Goal: Task Accomplishment & Management: Manage account settings

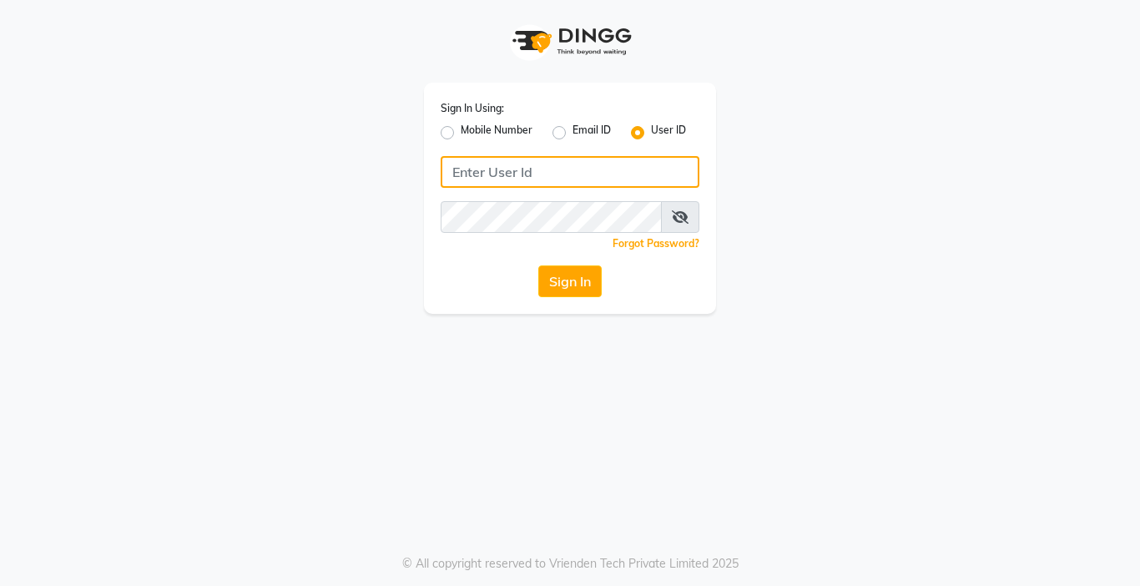
type input "8105279555"
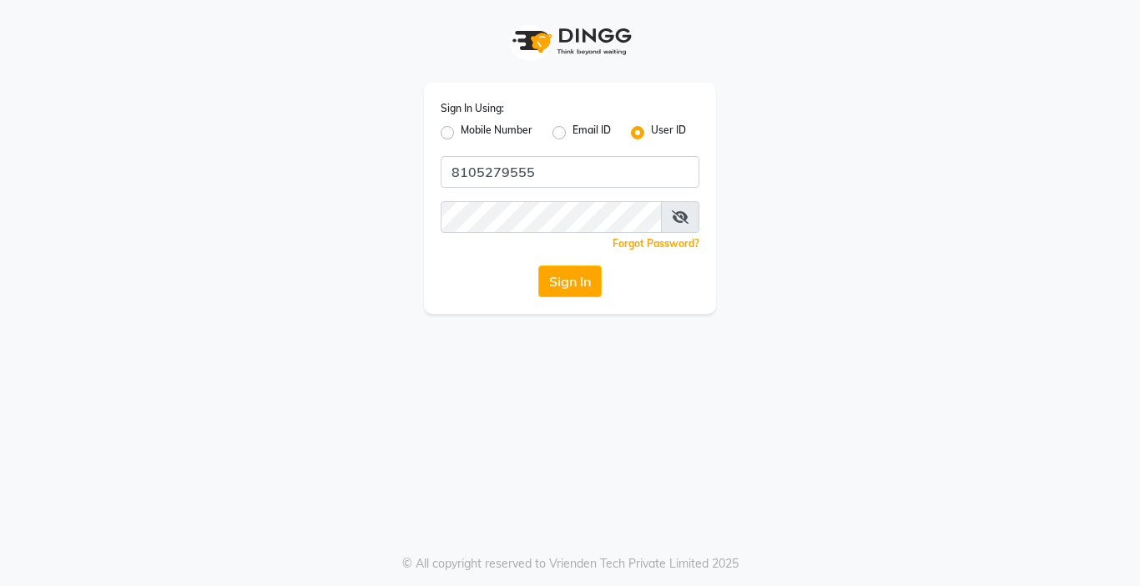
click at [461, 134] on label "Mobile Number" at bounding box center [497, 133] width 72 height 20
click at [461, 134] on input "Mobile Number" at bounding box center [466, 128] width 11 height 11
radio input "true"
radio input "false"
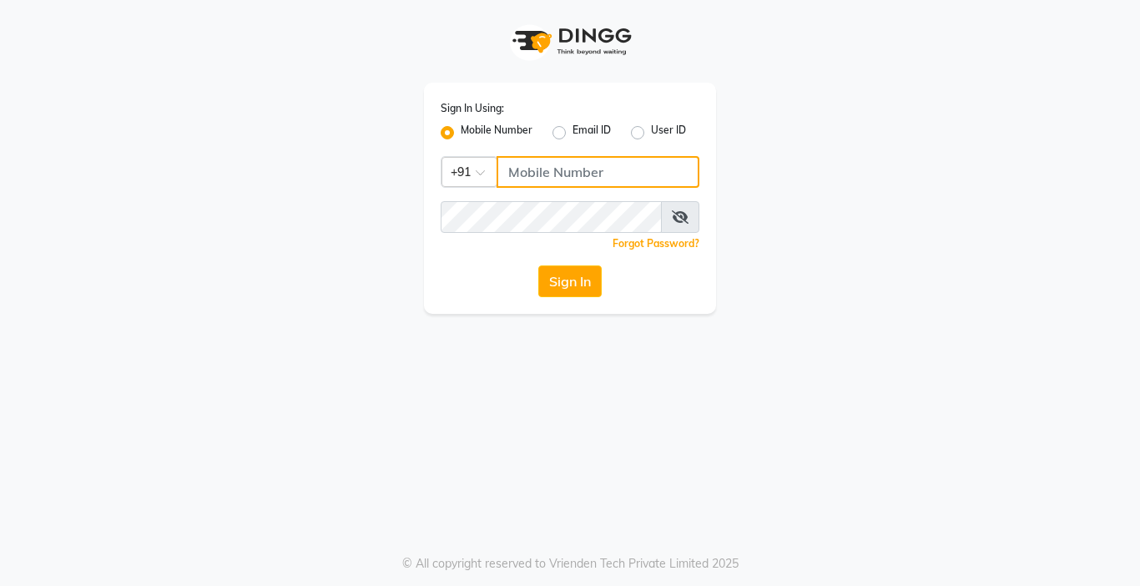
click at [560, 178] on input "Username" at bounding box center [597, 172] width 203 height 32
type input "8105279555"
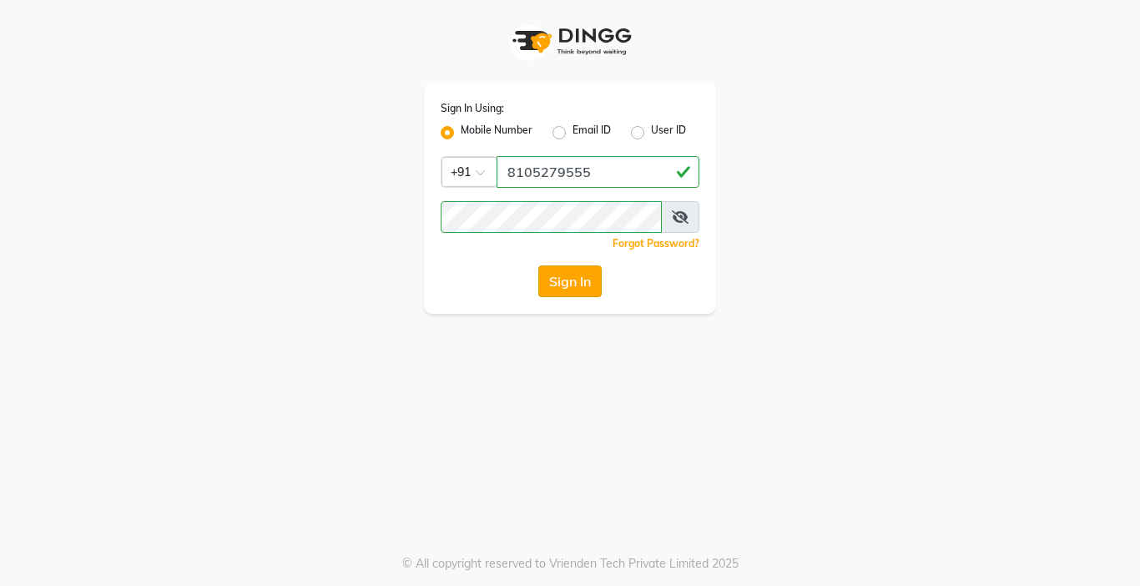
click at [570, 283] on button "Sign In" at bounding box center [569, 281] width 63 height 32
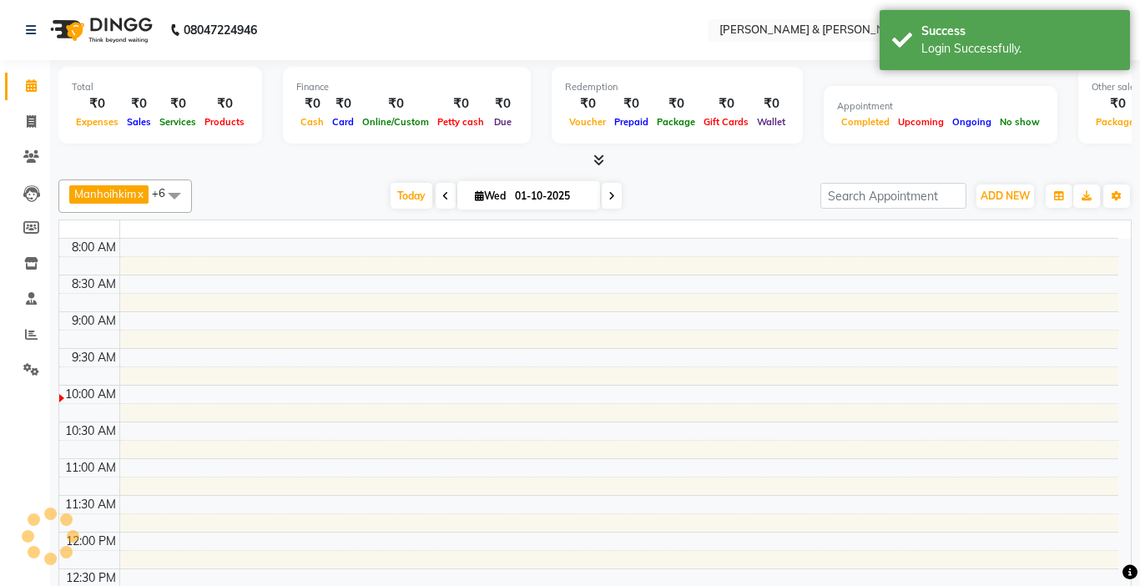
select select "en"
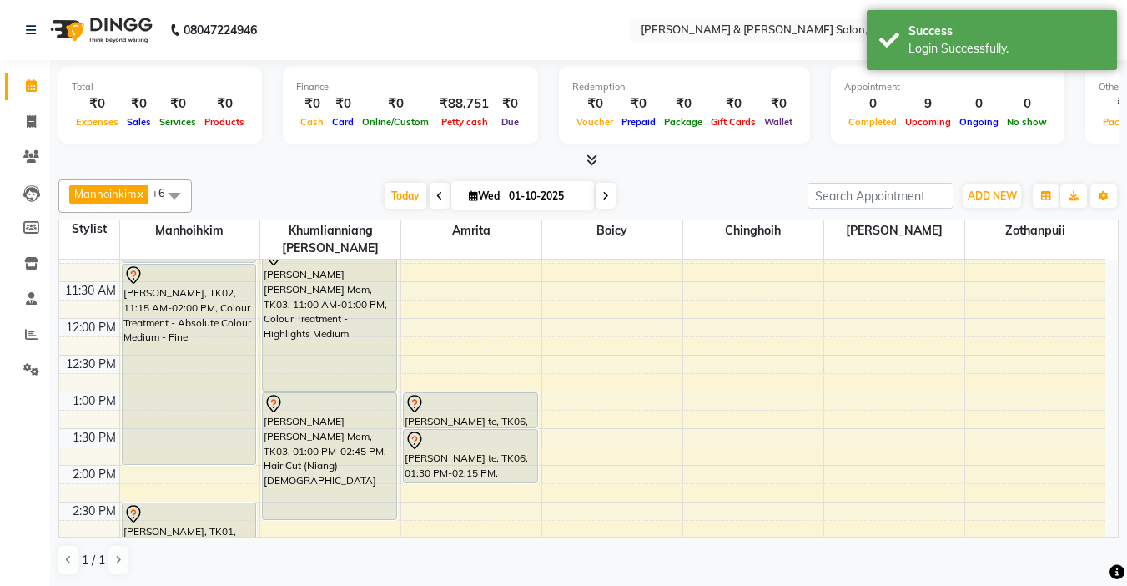
scroll to position [167, 0]
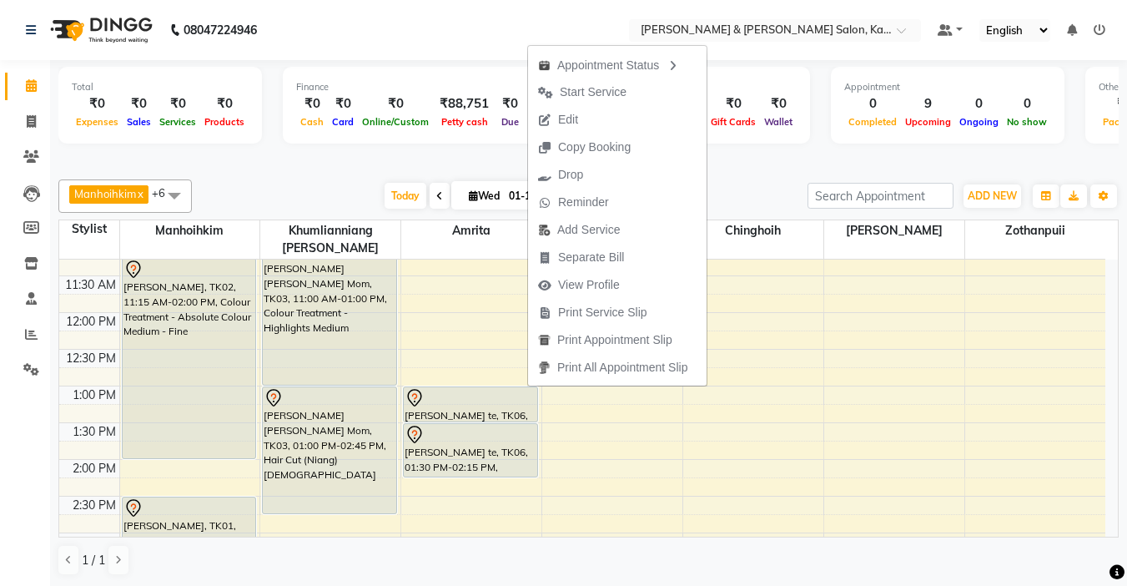
click at [347, 166] on div at bounding box center [588, 161] width 1061 height 18
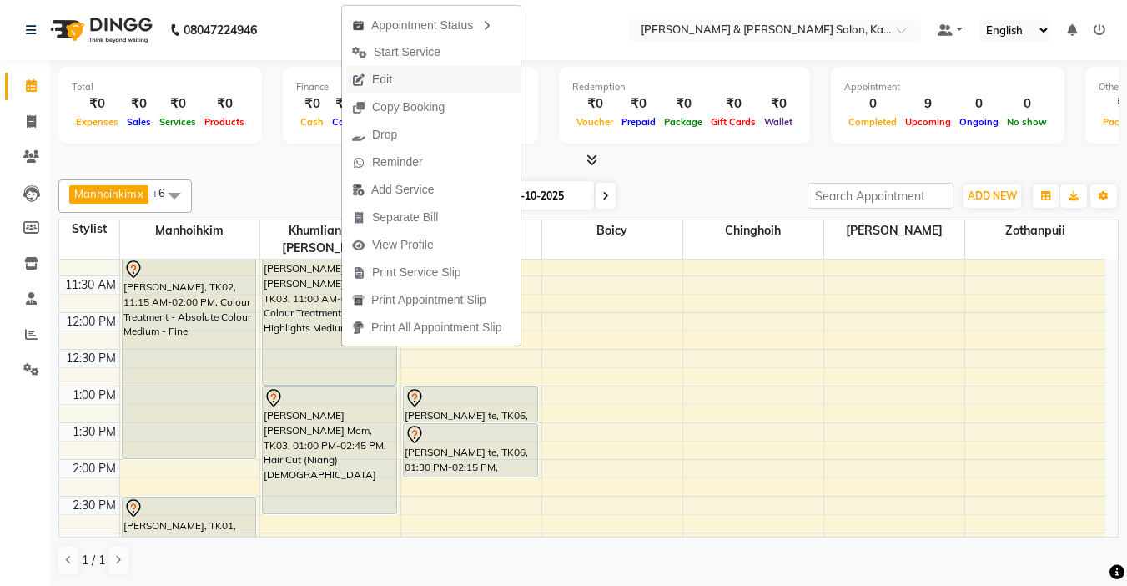
click at [391, 78] on span "Edit" at bounding box center [382, 80] width 20 height 18
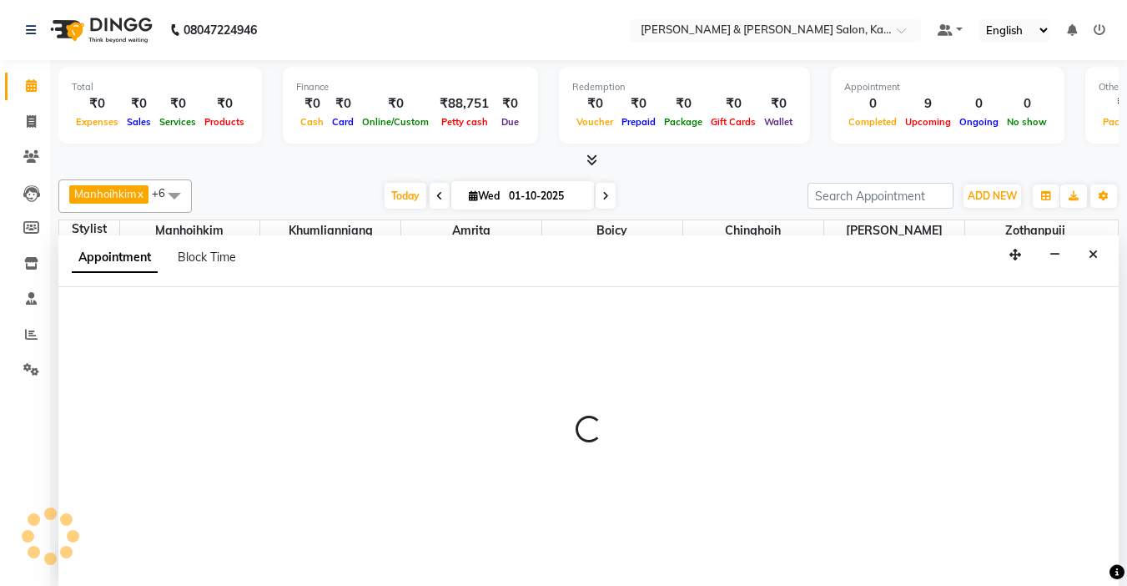
scroll to position [1, 0]
select select "tentative"
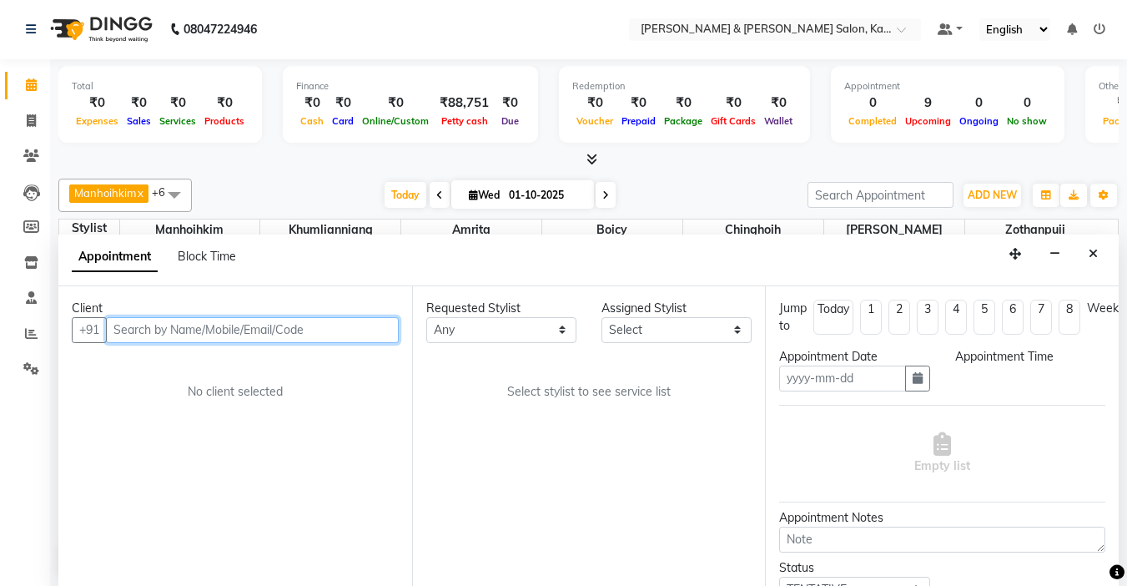
type input "01-10-2025"
select select "660"
select select "70737"
select select "3938"
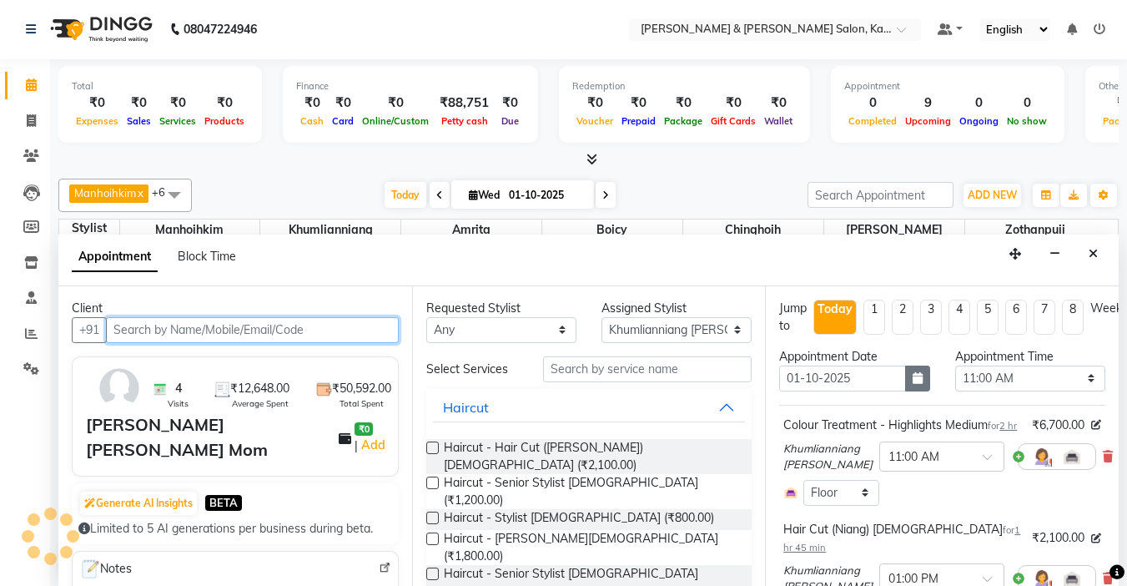
scroll to position [74, 0]
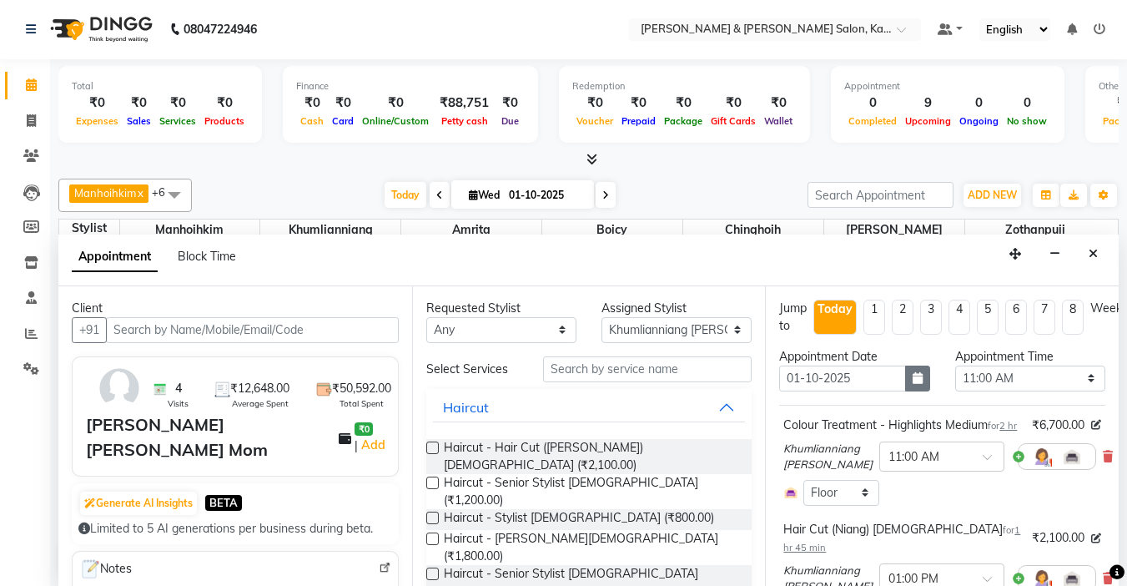
click at [913, 373] on icon "button" at bounding box center [918, 378] width 10 height 12
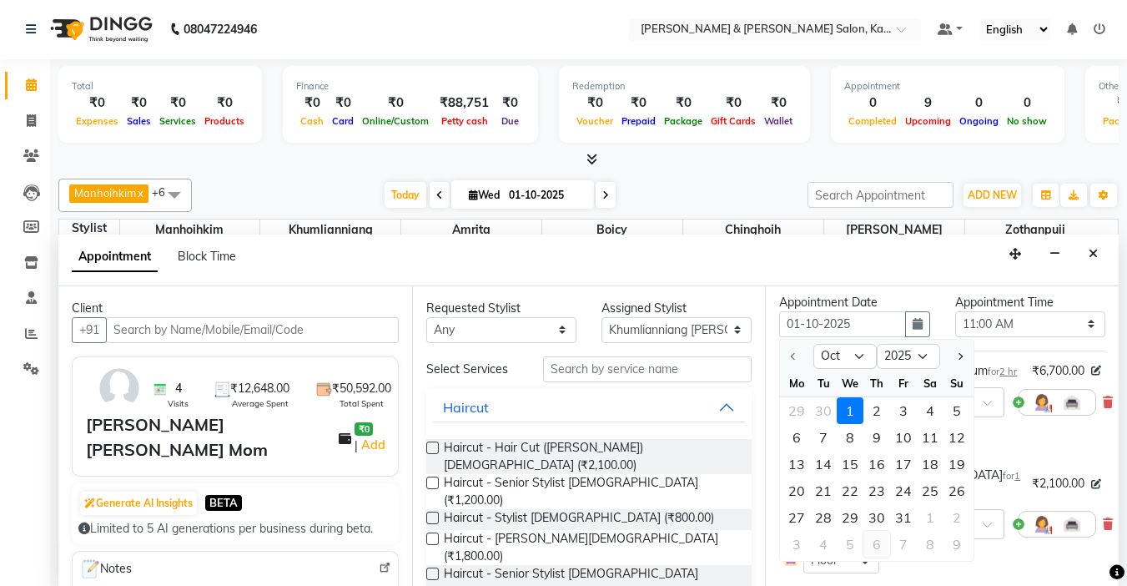
scroll to position [83, 0]
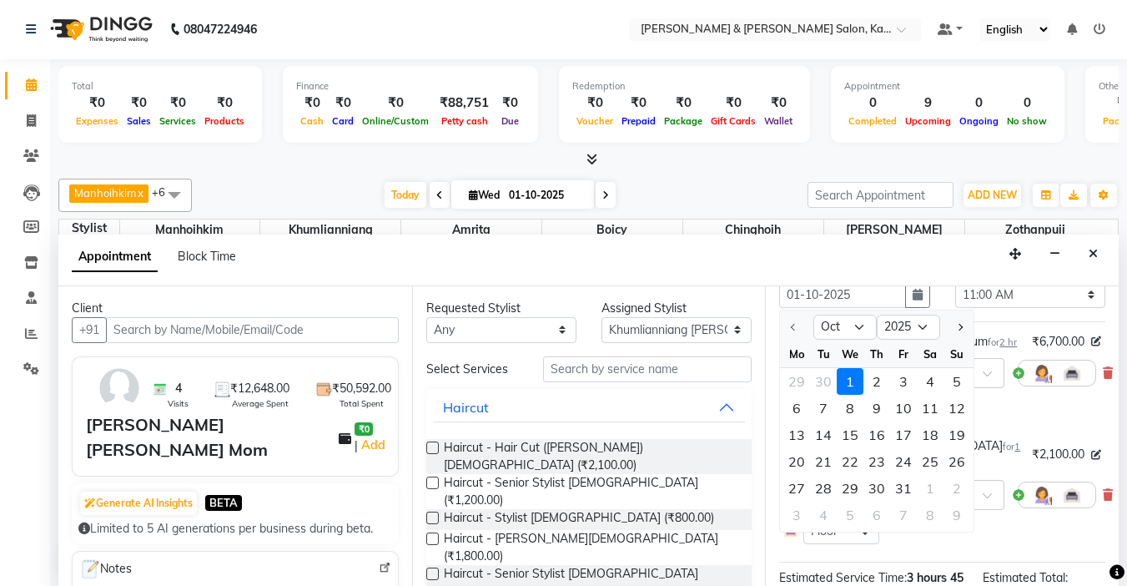
click at [879, 375] on div "2" at bounding box center [877, 381] width 27 height 27
type input "02-10-2025"
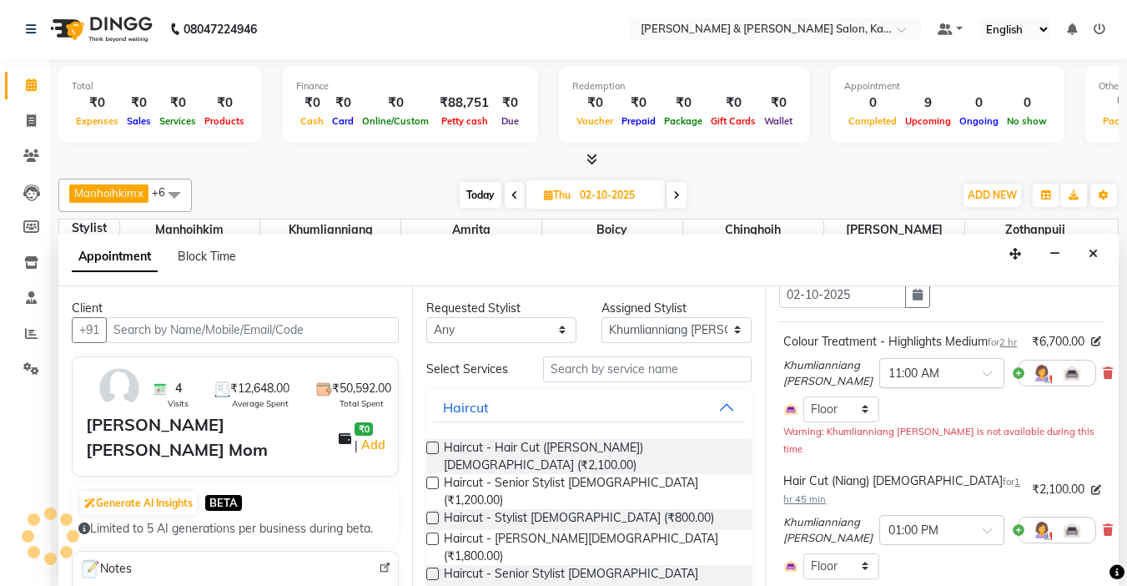
select select "660"
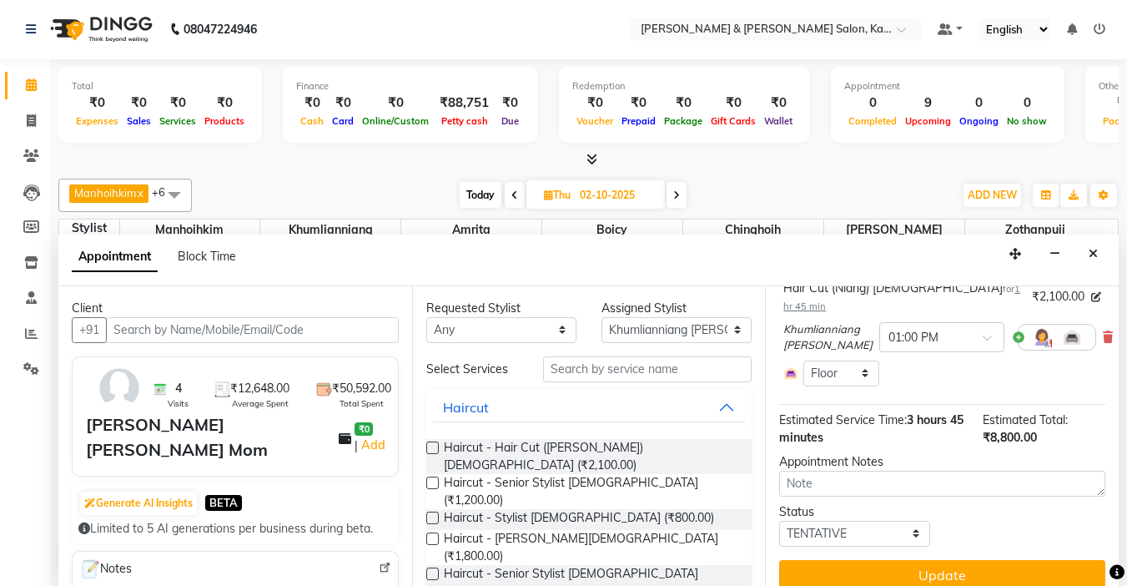
scroll to position [289, 0]
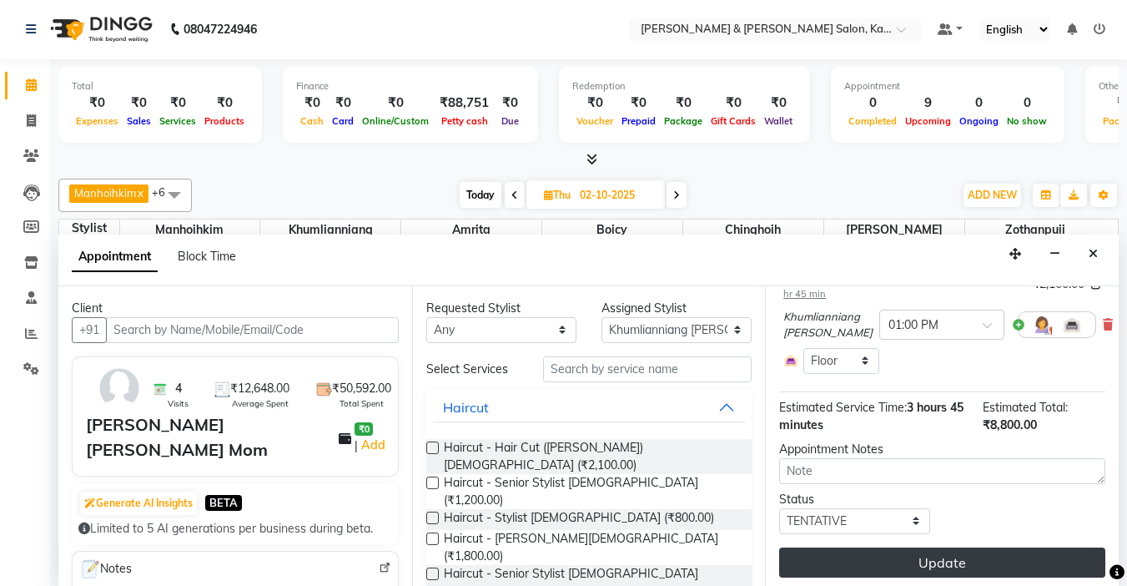
click at [1003, 547] on button "Update" at bounding box center [942, 562] width 326 height 30
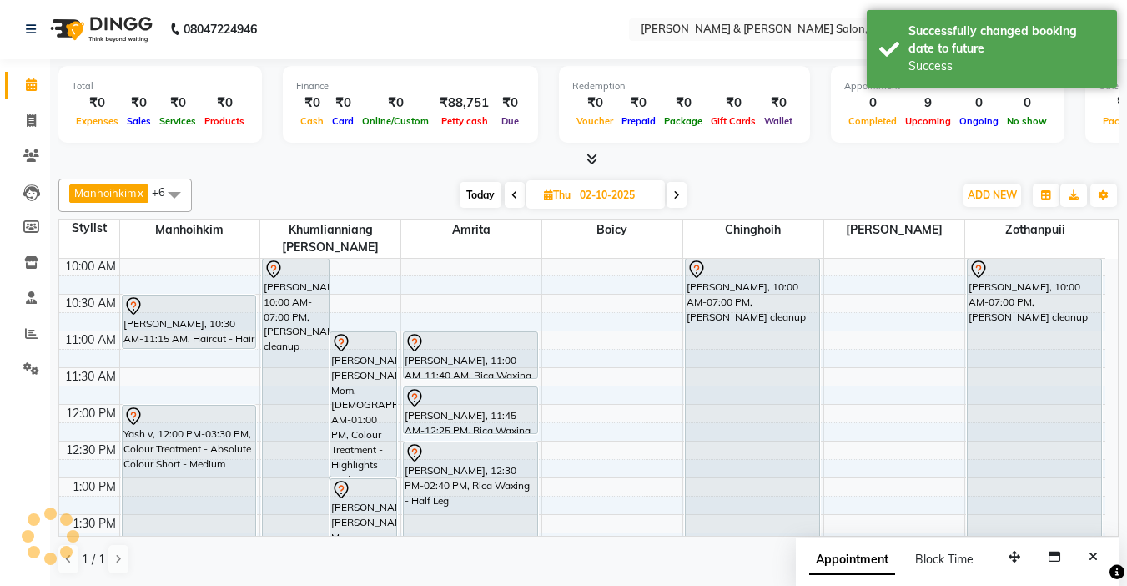
scroll to position [0, 0]
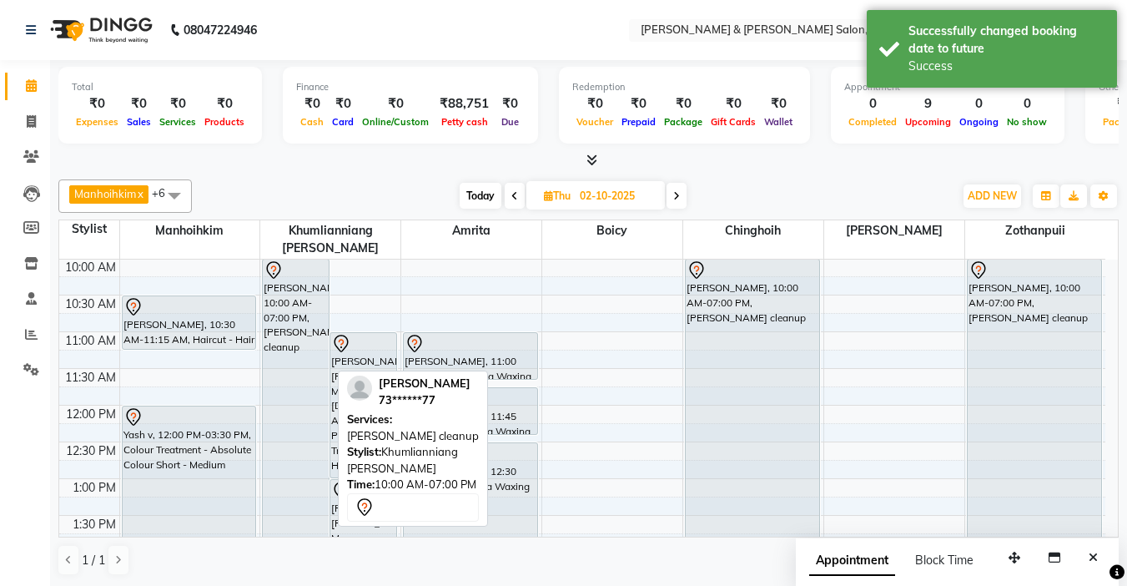
click at [315, 324] on div "[PERSON_NAME], 10:00 AM-07:00 PM, [PERSON_NAME] cleanup" at bounding box center [296, 589] width 66 height 658
select select "7"
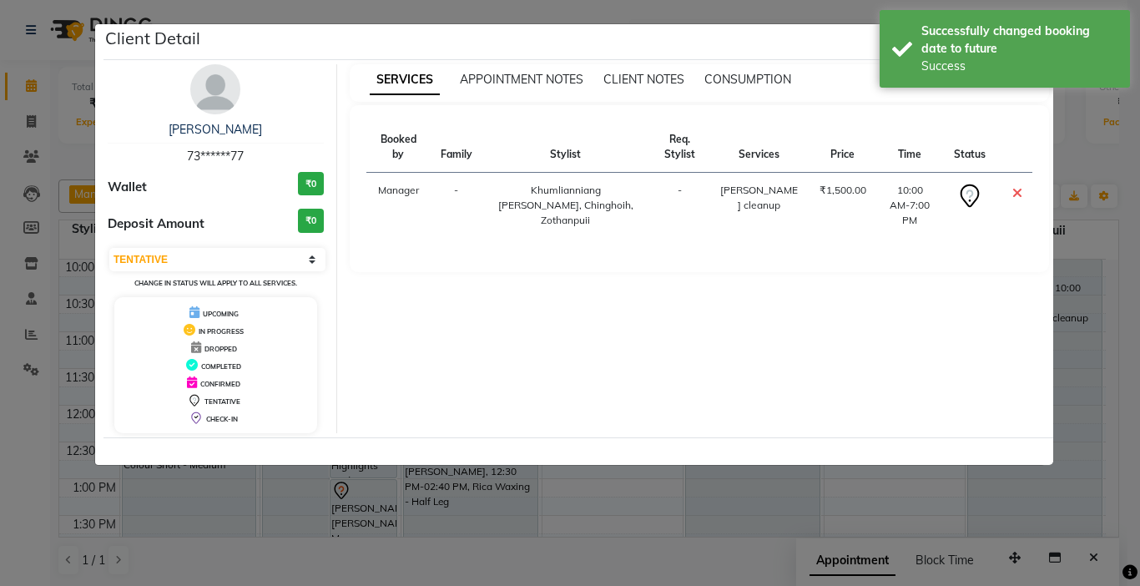
click at [918, 502] on ngb-modal-window "Client Detail steve 73******77 Wallet ₹0 Deposit Amount ₹0 Select CONFIRMED TEN…" at bounding box center [570, 293] width 1140 height 586
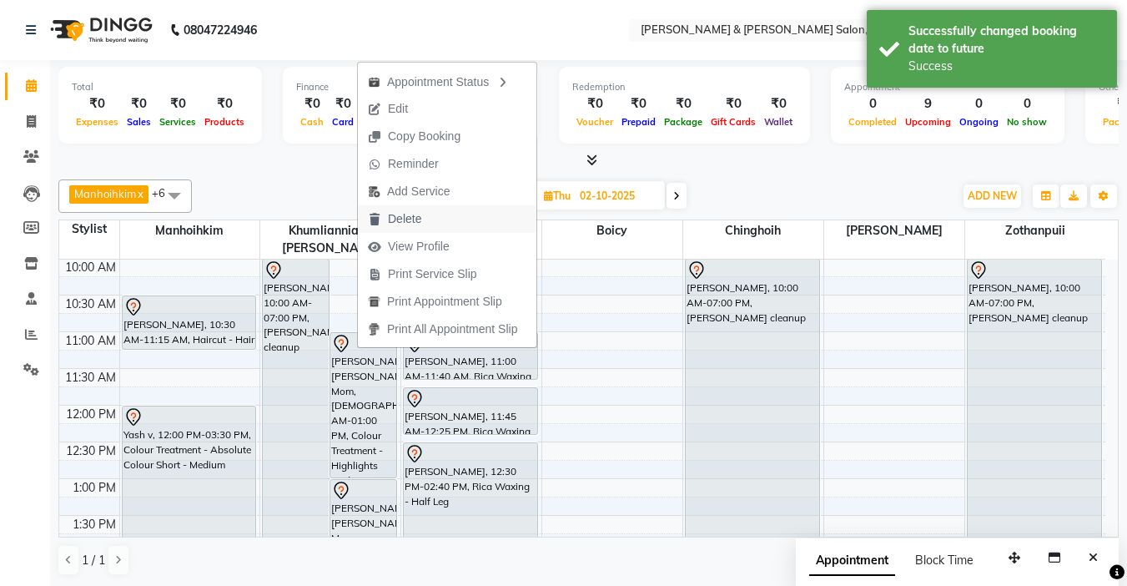
click at [448, 227] on ul "Appointment Status Edit Copy Booking Reminder Add Service Delete View Profile P…" at bounding box center [447, 205] width 180 height 286
click at [412, 209] on span "Delete" at bounding box center [394, 219] width 73 height 28
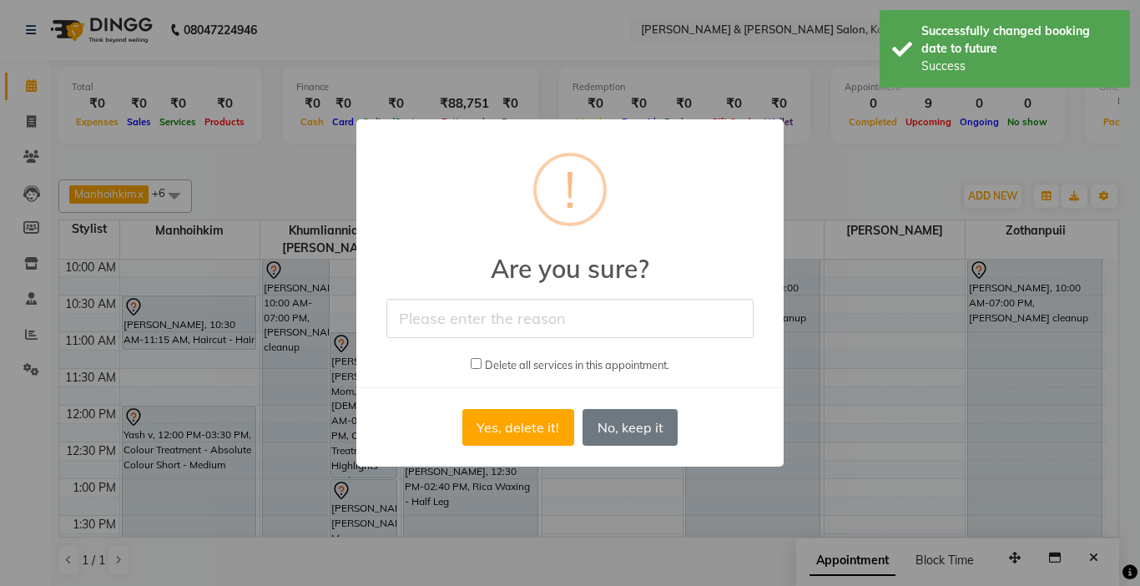
click at [554, 328] on input "text" at bounding box center [569, 318] width 367 height 39
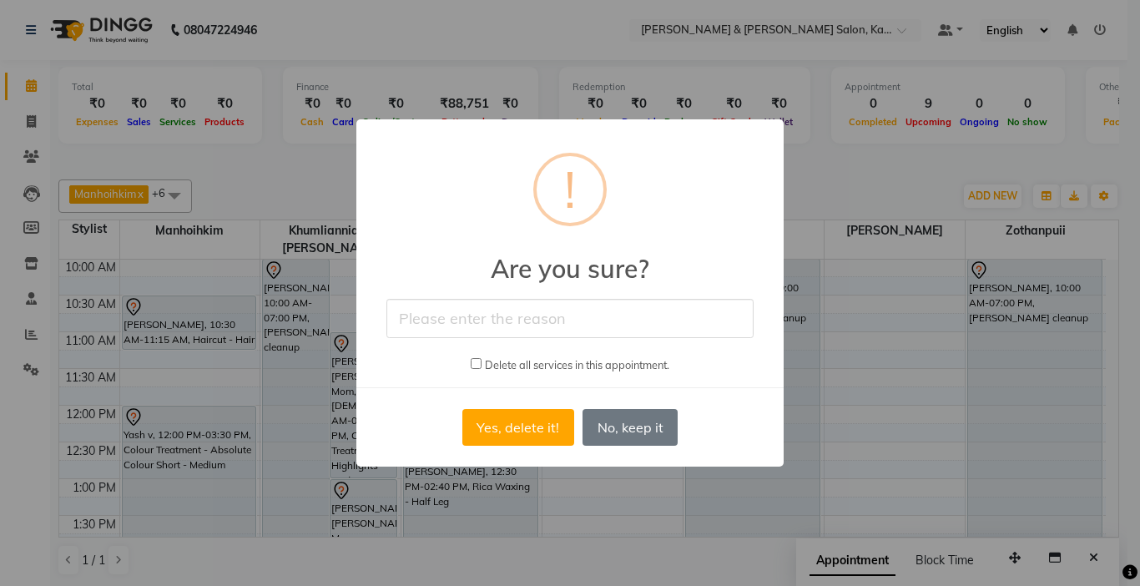
type input "cancel"
click at [477, 364] on input "checkbox" at bounding box center [476, 363] width 11 height 11
checkbox input "true"
click at [521, 423] on button "Yes, delete it!" at bounding box center [518, 427] width 112 height 37
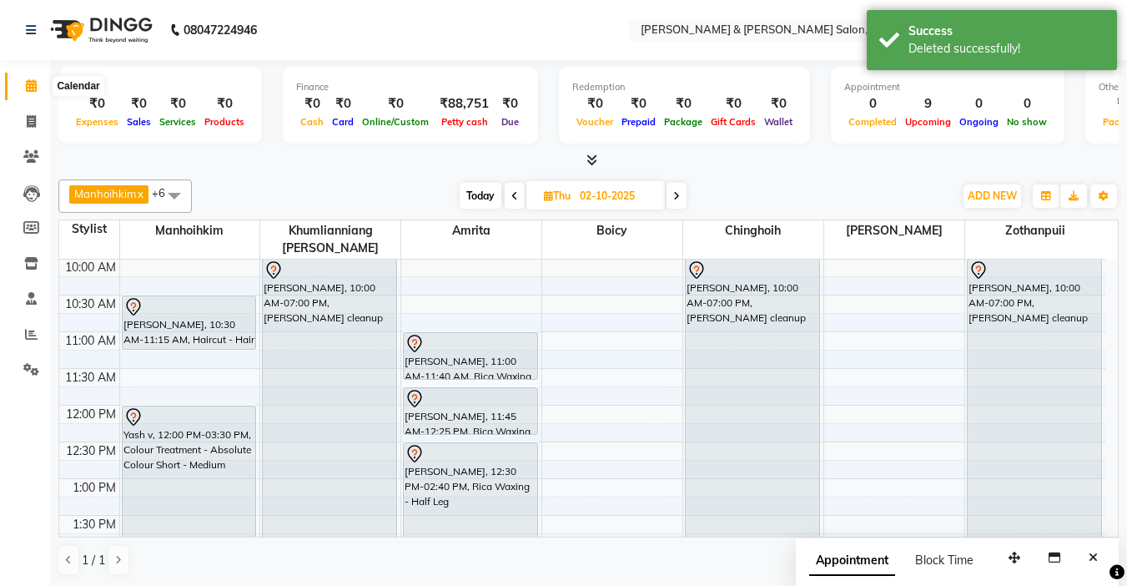
click at [31, 87] on icon at bounding box center [31, 85] width 11 height 13
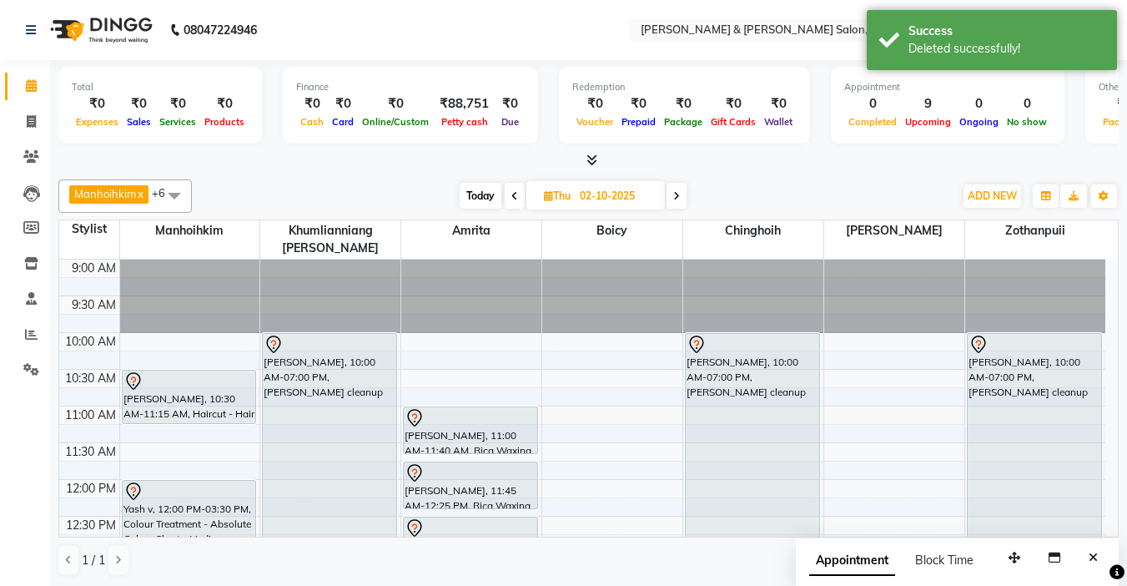
click at [470, 197] on span "Today" at bounding box center [481, 196] width 42 height 26
type input "01-10-2025"
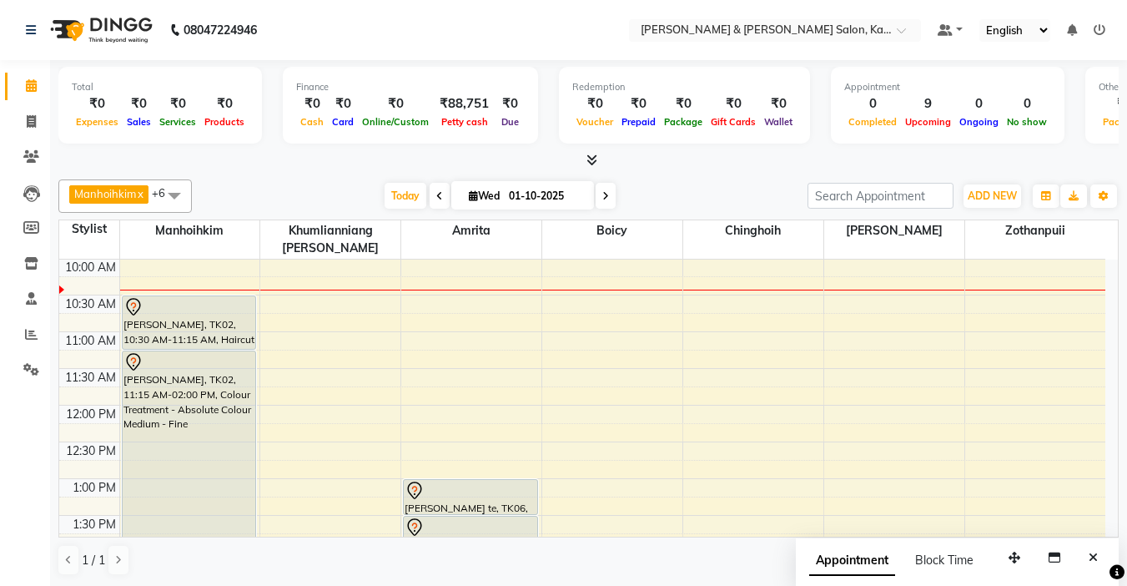
scroll to position [158, 0]
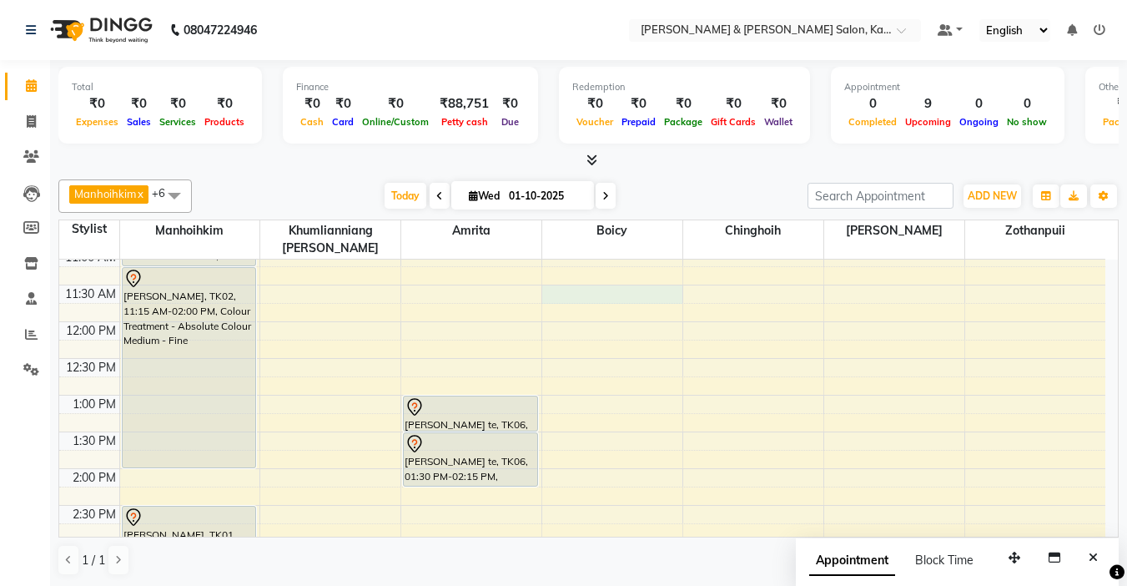
click at [592, 280] on div "9:00 AM 9:30 AM 10:00 AM 10:30 AM 11:00 AM 11:30 AM 12:00 PM 12:30 PM 1:00 PM 1…" at bounding box center [582, 579] width 1046 height 954
select select "71735"
select select "tentative"
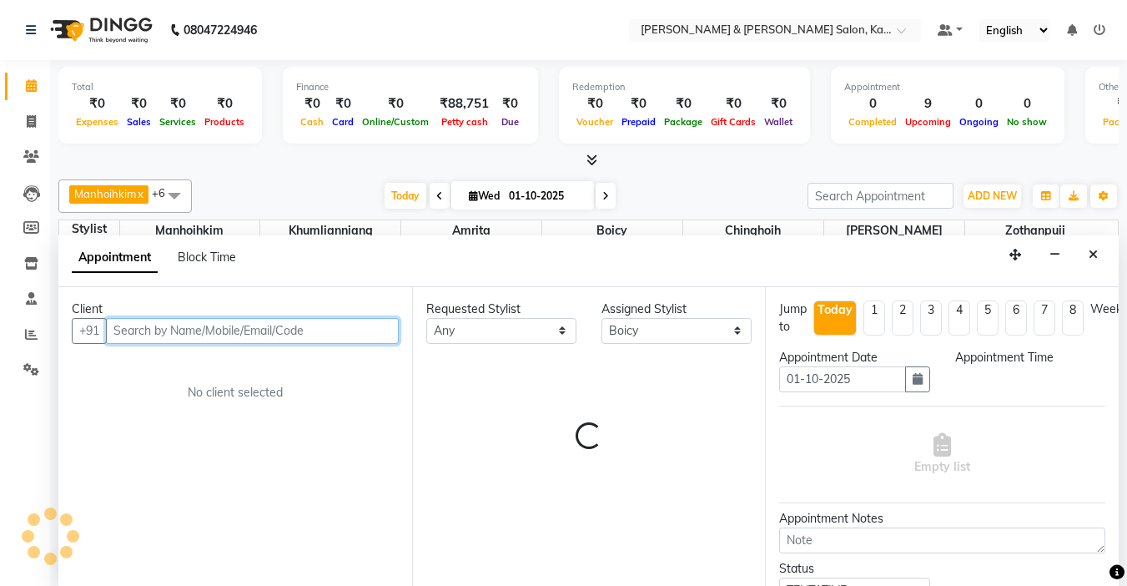
scroll to position [1, 0]
select select "690"
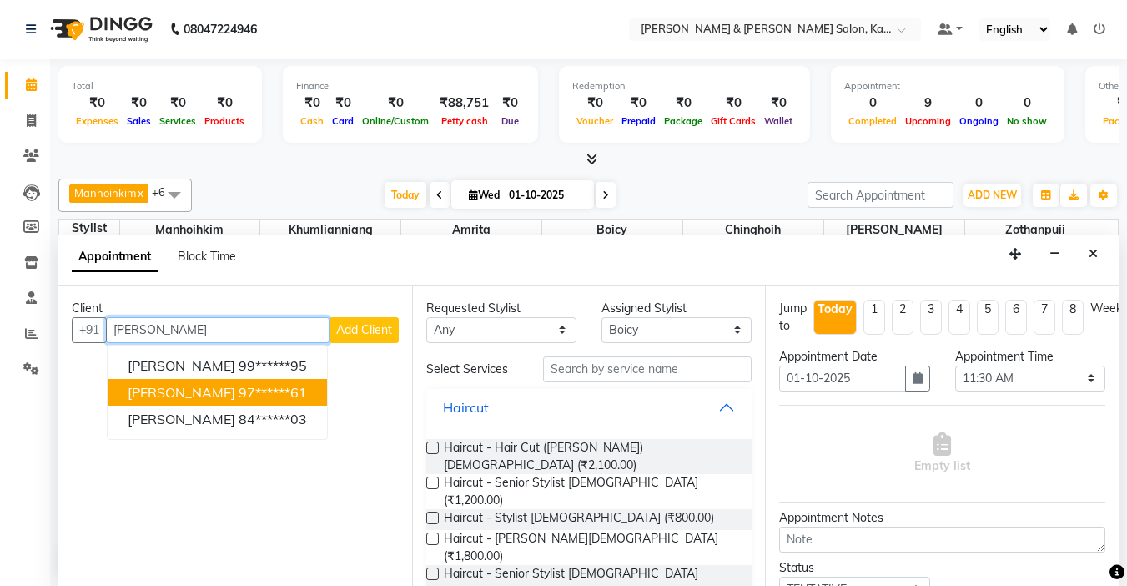
click at [171, 386] on span "[PERSON_NAME]" at bounding box center [182, 392] width 108 height 17
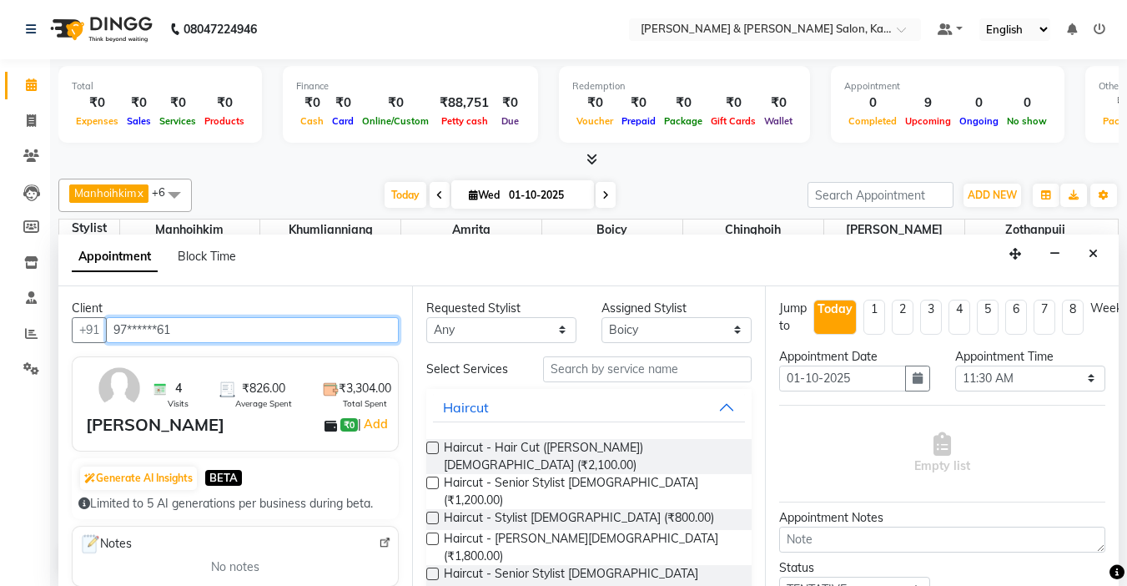
type input "97******61"
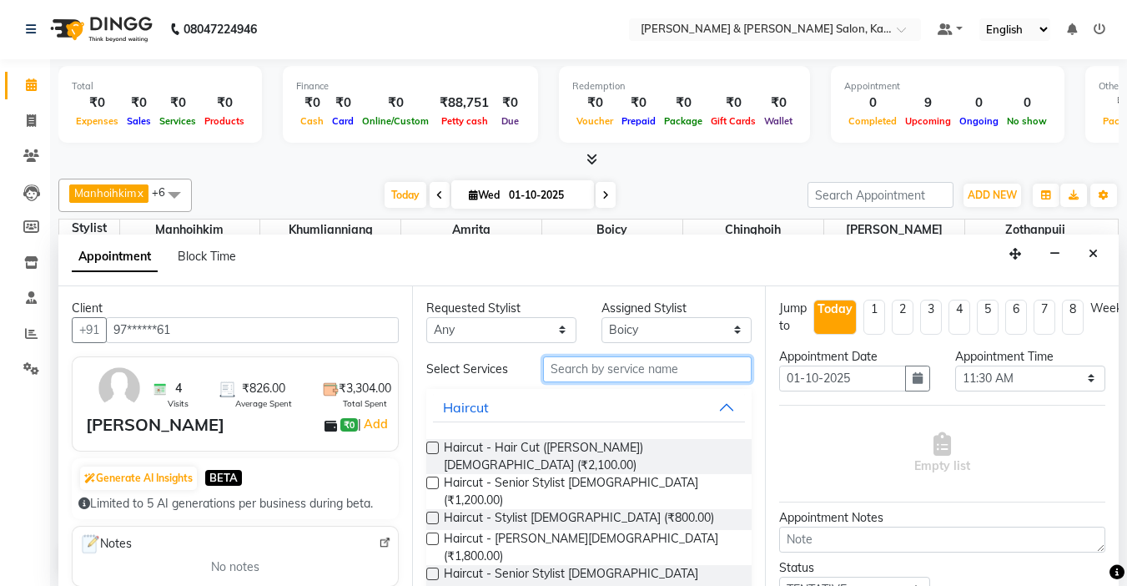
click at [555, 365] on input "text" at bounding box center [647, 369] width 209 height 26
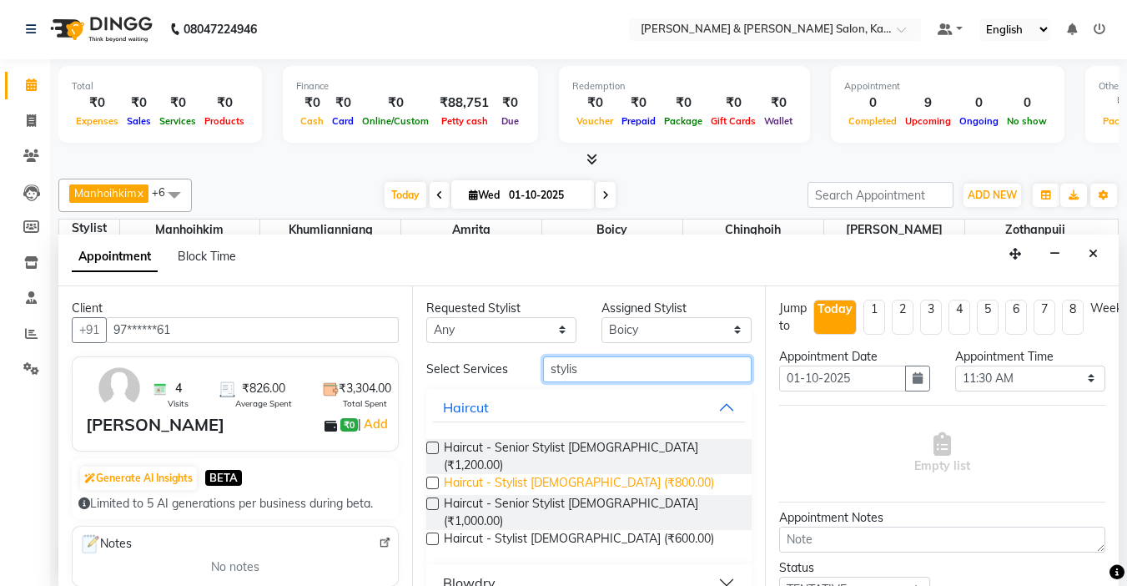
type input "stylis"
click at [516, 474] on span "Haircut - Stylist [DEMOGRAPHIC_DATA] (₹800.00)" at bounding box center [579, 484] width 270 height 21
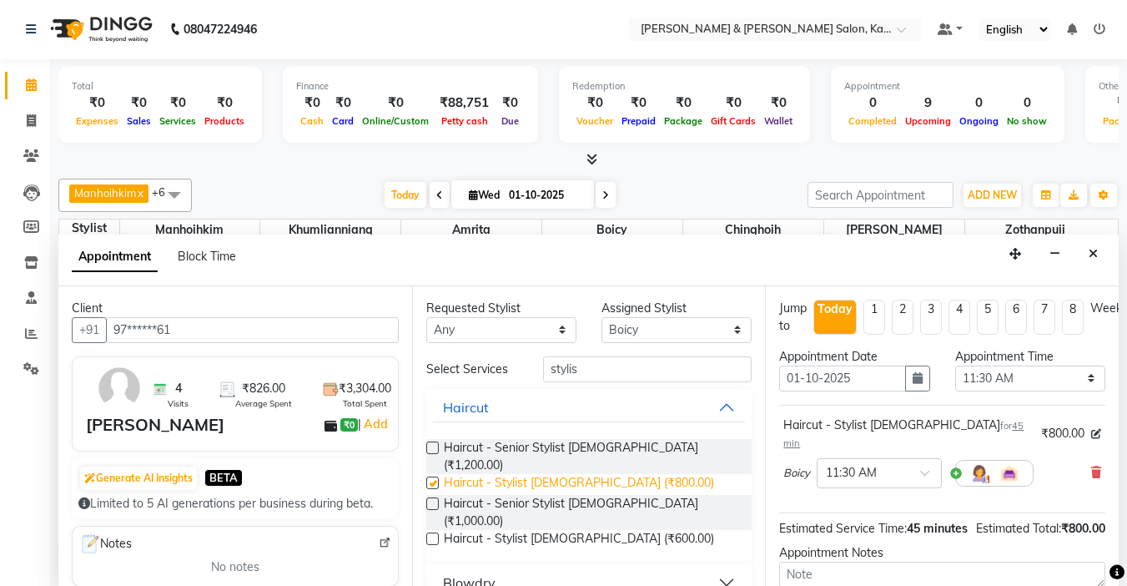
checkbox input "false"
click at [1091, 466] on icon at bounding box center [1096, 472] width 10 height 12
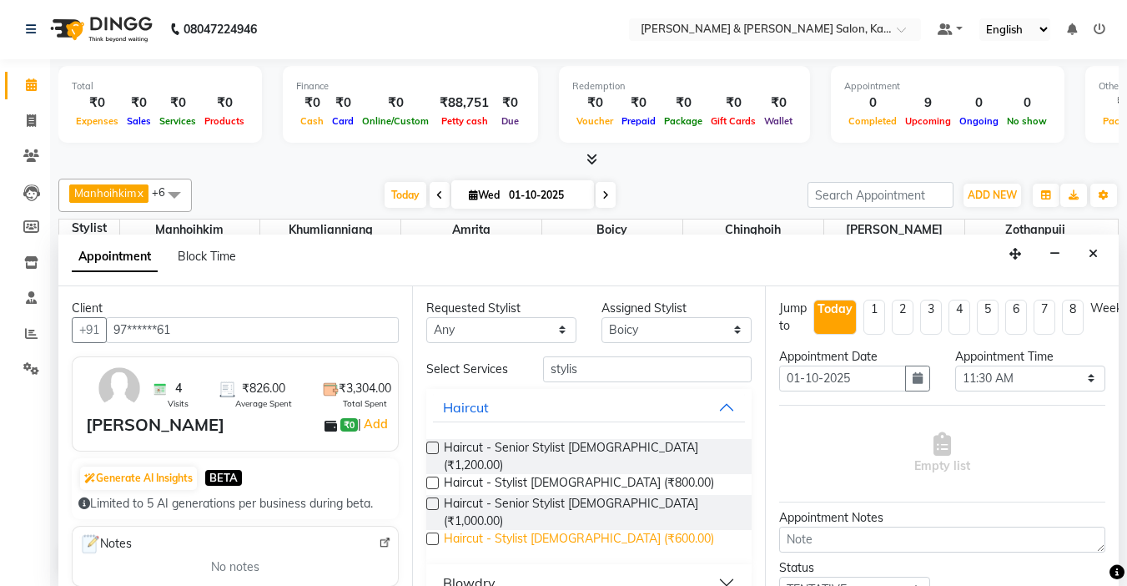
click at [522, 530] on span "Haircut - Stylist [DEMOGRAPHIC_DATA] (₹600.00)" at bounding box center [579, 540] width 270 height 21
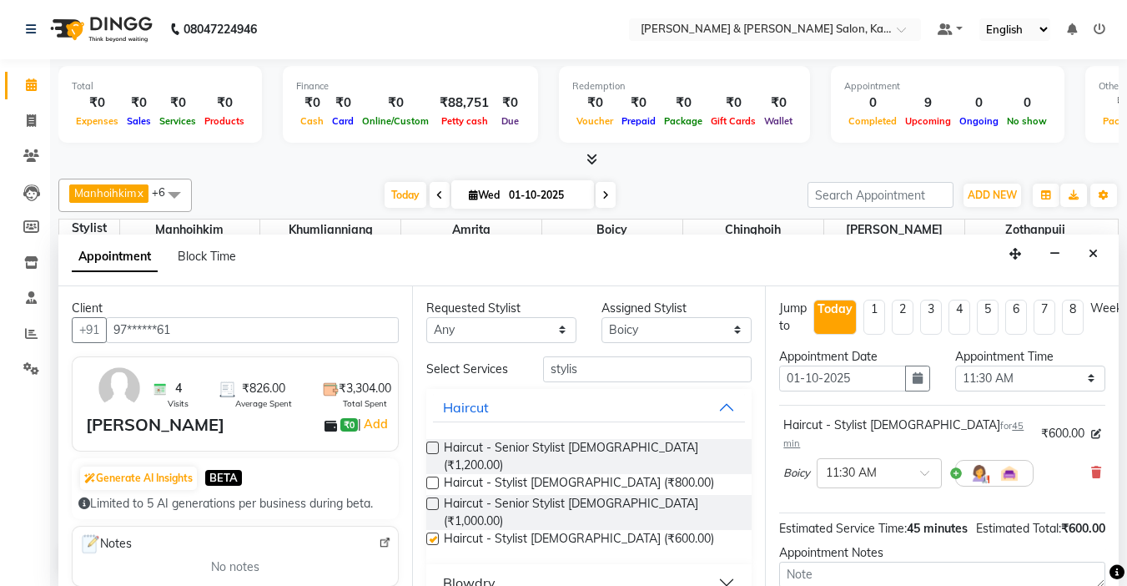
checkbox input "false"
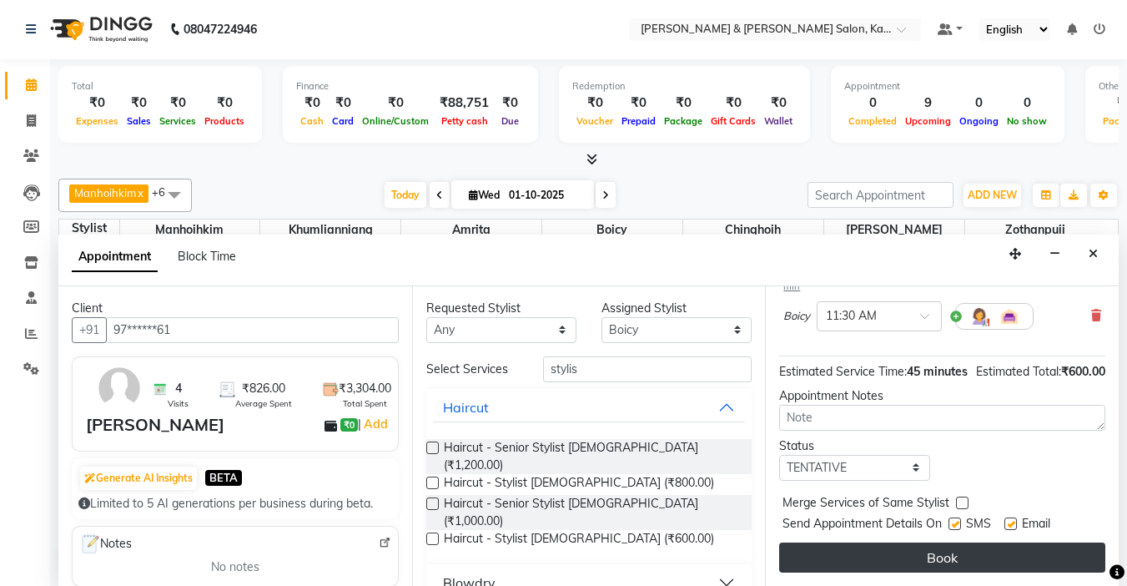
scroll to position [169, 0]
click at [938, 547] on button "Book" at bounding box center [942, 557] width 326 height 30
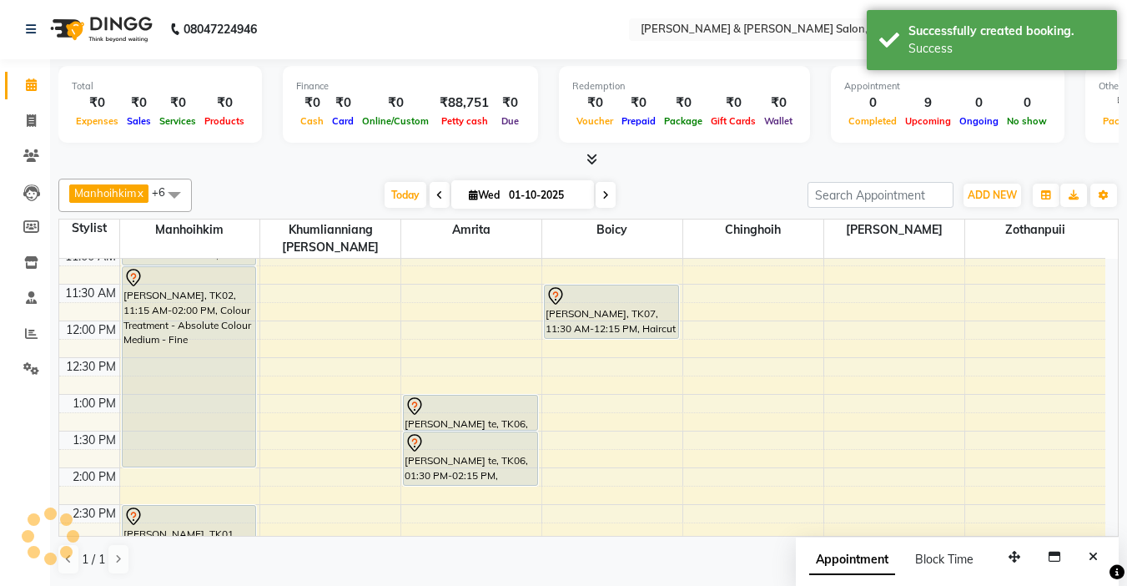
scroll to position [0, 0]
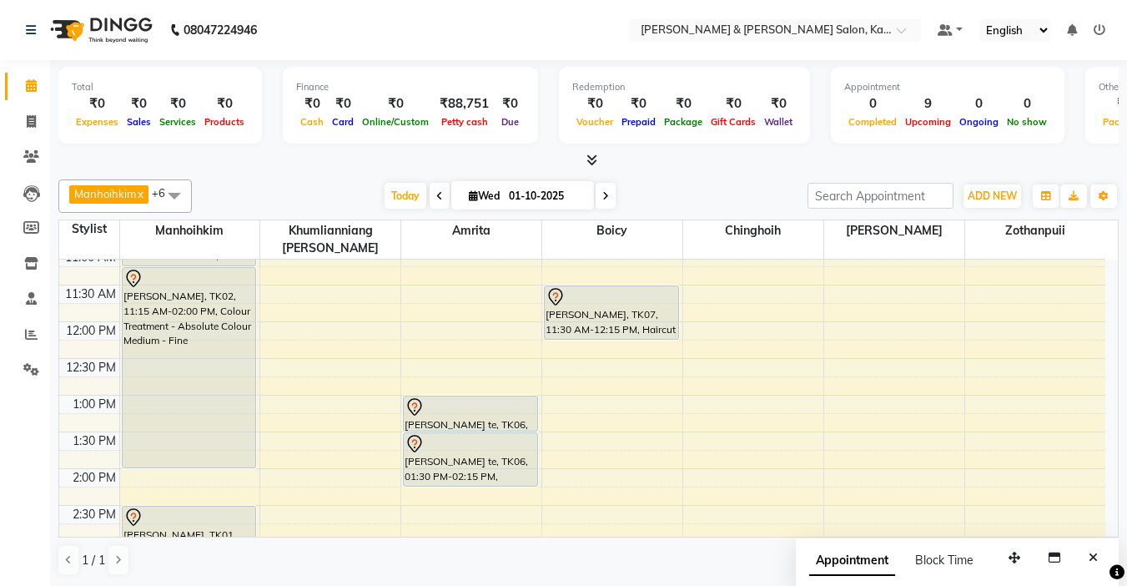
click at [737, 173] on div "Manhoihkim x Amrita x [PERSON_NAME] x Khumlianniang [PERSON_NAME] x Zothanpuii …" at bounding box center [588, 378] width 1061 height 410
drag, startPoint x: 634, startPoint y: 319, endPoint x: 638, endPoint y: 363, distance: 44.4
click at [638, 368] on div "Roy Davids, TK07, 11:30 AM-12:15 PM, Haircut - Stylist Male Abhisek, TK05, 04:3…" at bounding box center [612, 579] width 140 height 954
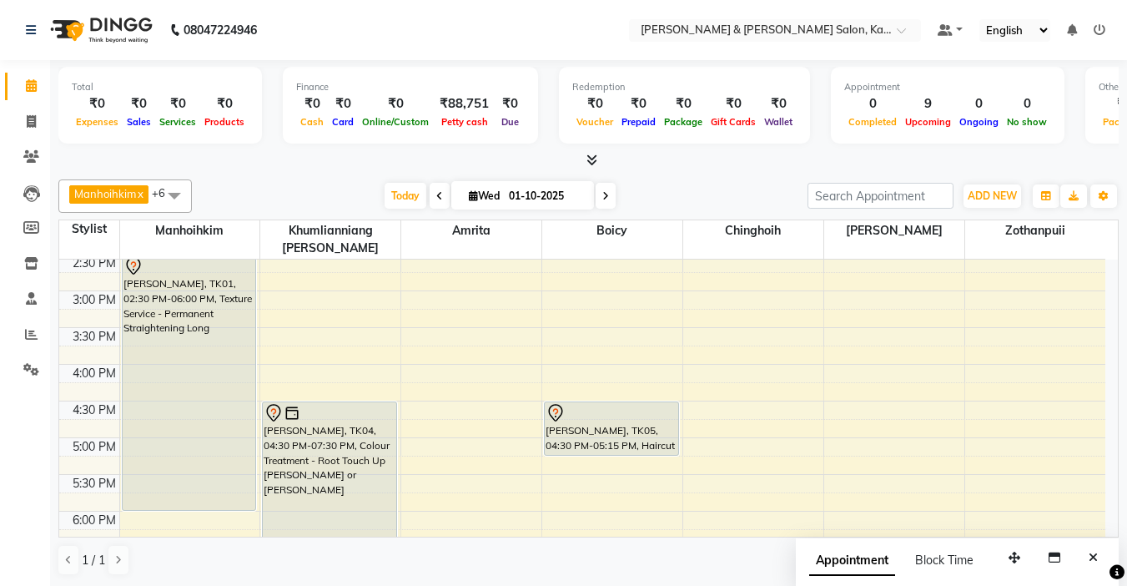
scroll to position [408, 0]
click at [542, 56] on nav "08047224946 Select Location × Kim & Niang Salon, Kalyan Nagar Default Panel My …" at bounding box center [563, 30] width 1127 height 60
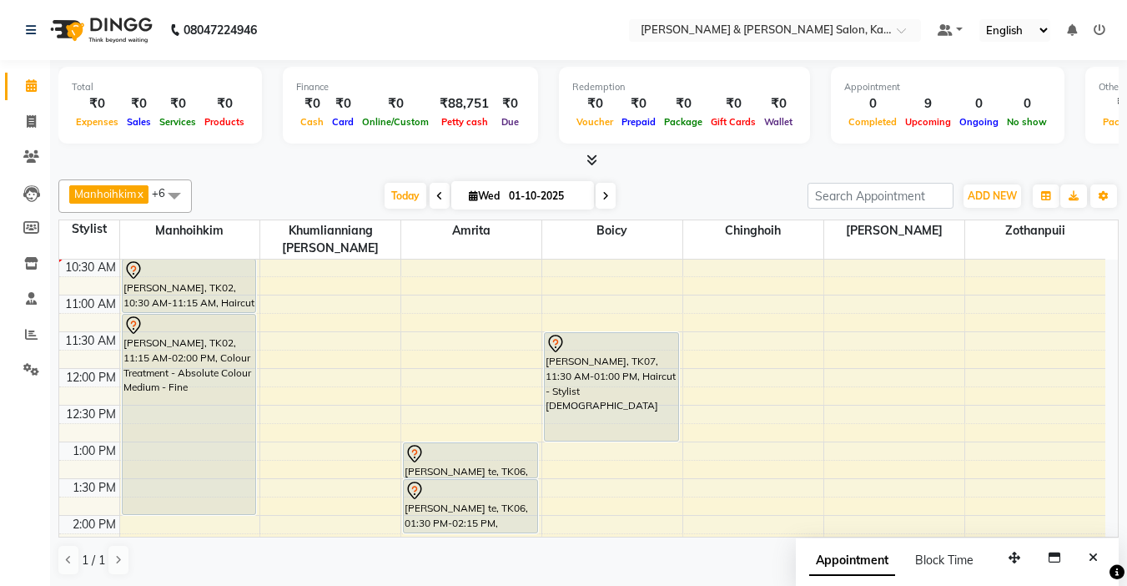
scroll to position [74, 0]
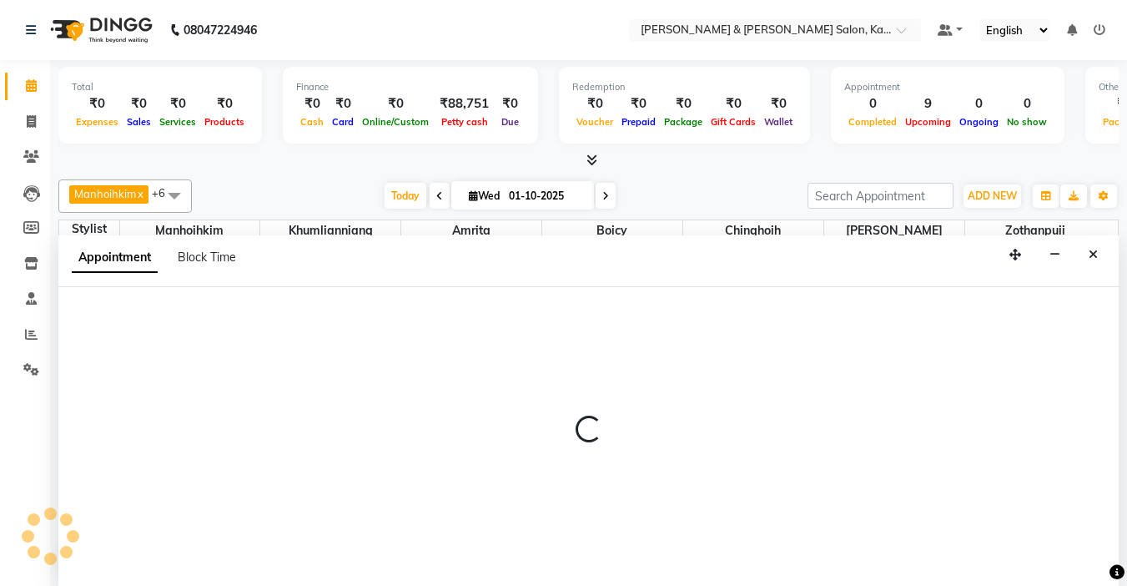
select select "77123"
select select "tentative"
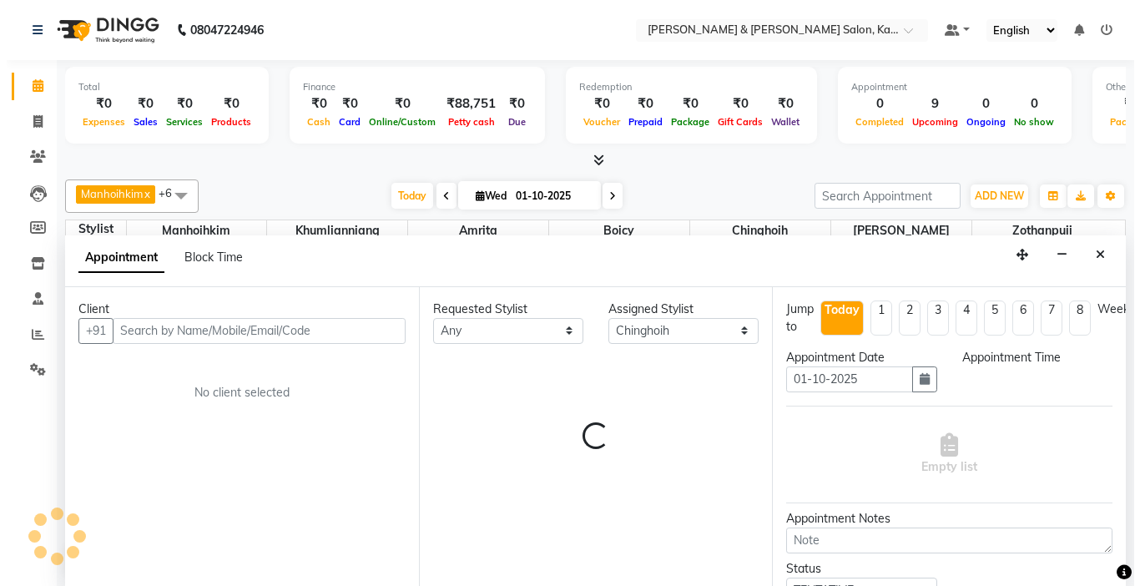
scroll to position [1, 0]
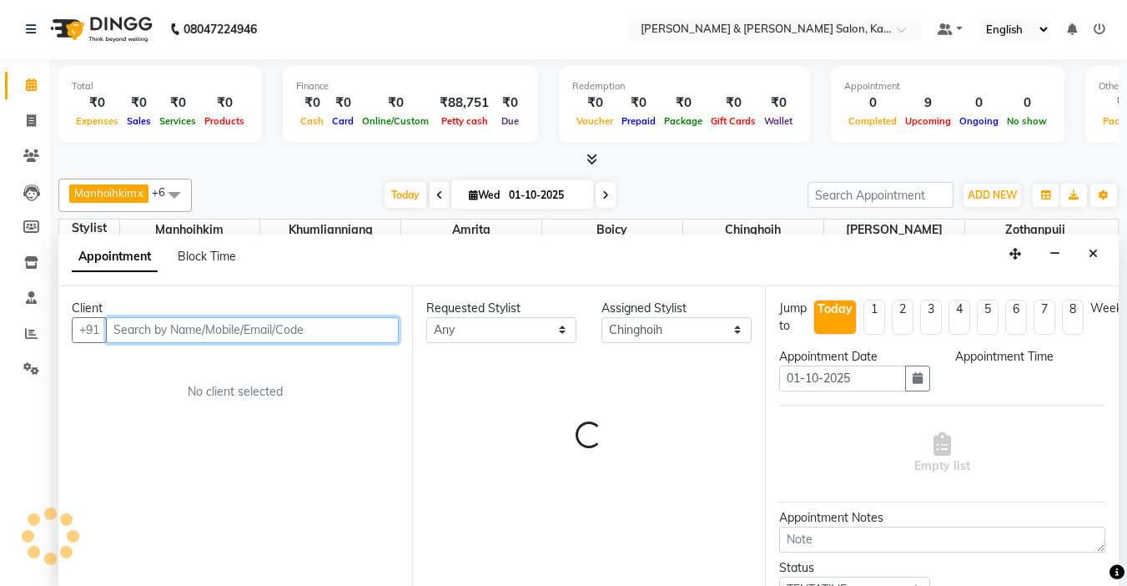
select select "675"
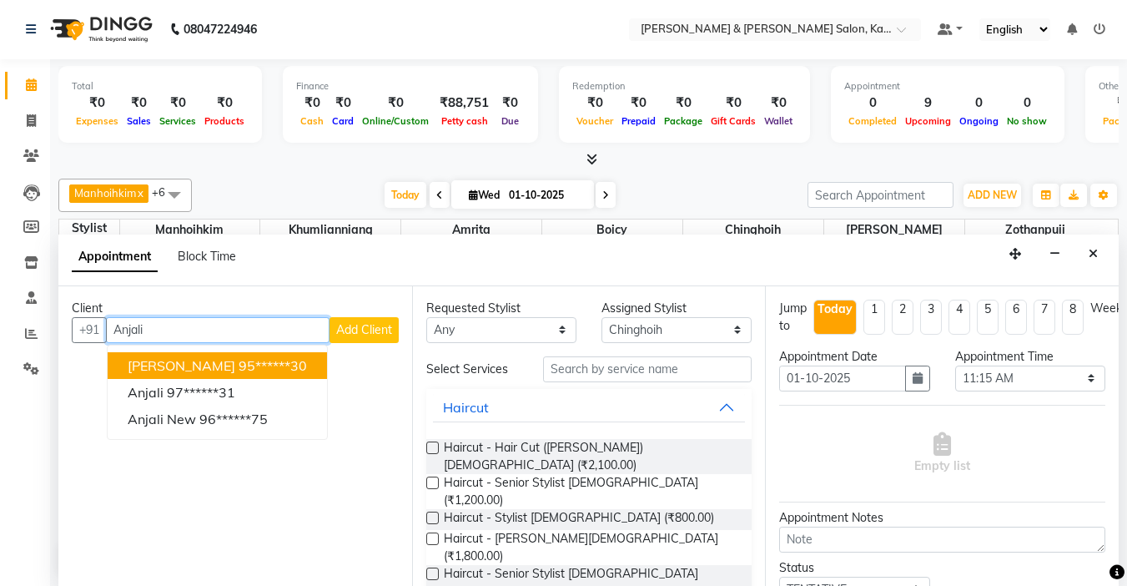
type input "Anjali"
click at [370, 332] on span "Add Client" at bounding box center [364, 329] width 56 height 15
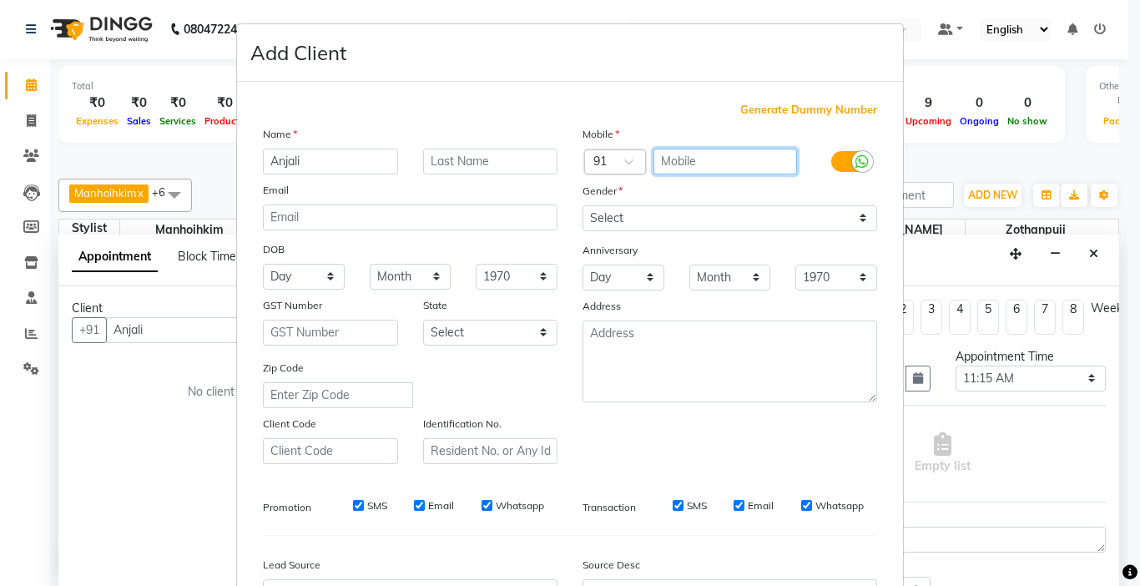
click at [730, 166] on input "text" at bounding box center [725, 162] width 144 height 26
type input "7337894842"
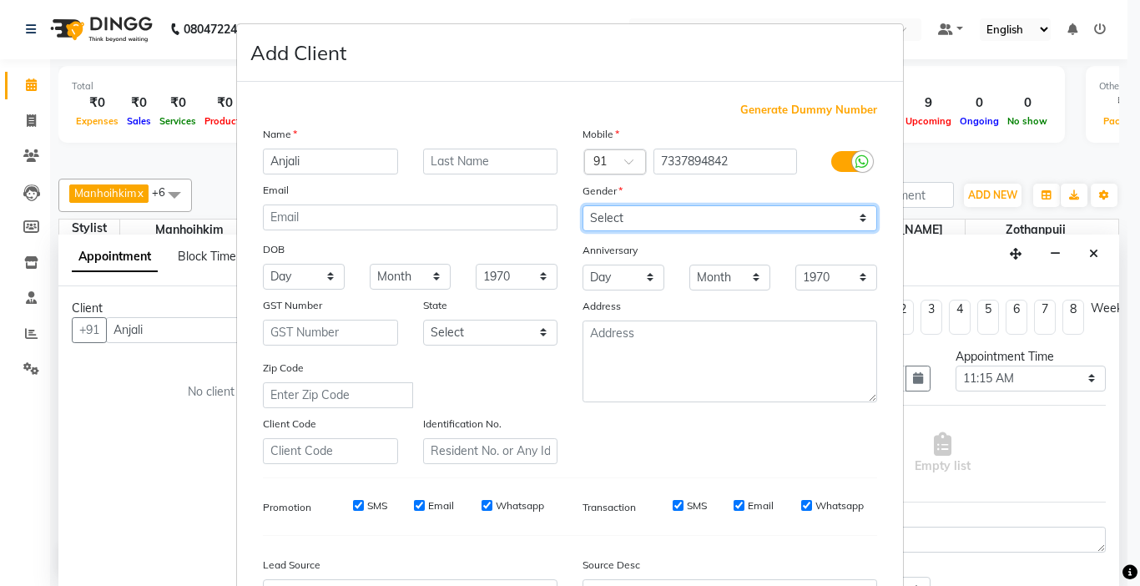
click at [697, 217] on select "Select Male Female Other Prefer Not To Say" at bounding box center [729, 218] width 295 height 26
select select "[DEMOGRAPHIC_DATA]"
click at [582, 205] on select "Select Male Female Other Prefer Not To Say" at bounding box center [729, 218] width 295 height 26
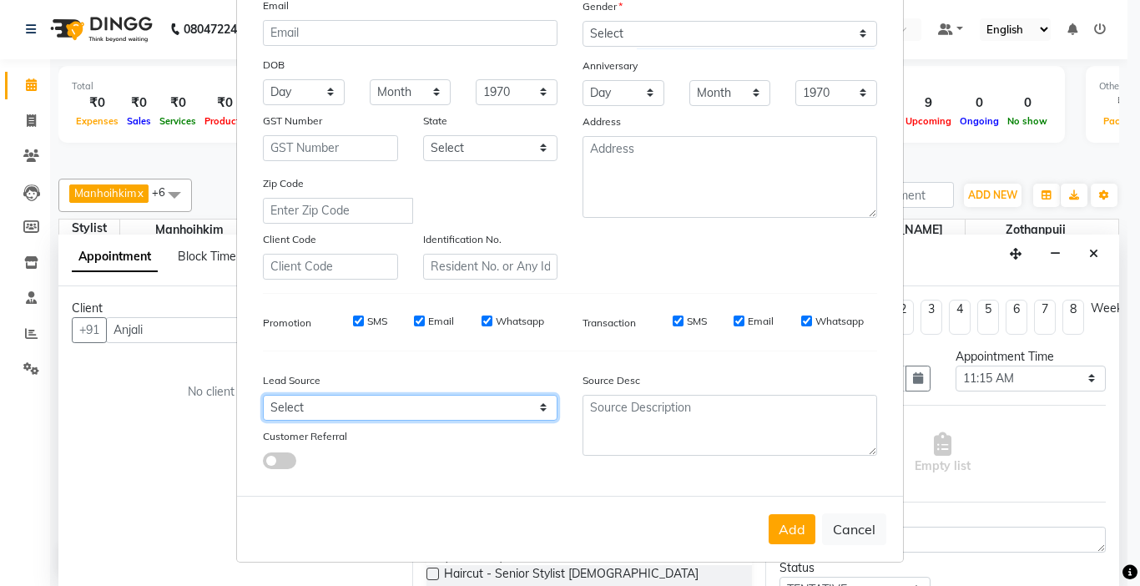
drag, startPoint x: 326, startPoint y: 415, endPoint x: 326, endPoint y: 396, distance: 19.2
click at [326, 415] on select "Select Walk-in Referral Internet Friend Word of Mouth Advertisement Facebook Ju…" at bounding box center [410, 408] width 295 height 26
select select "52188"
click at [263, 395] on select "Select Walk-in Referral Internet Friend Word of Mouth Advertisement Facebook Ju…" at bounding box center [410, 408] width 295 height 26
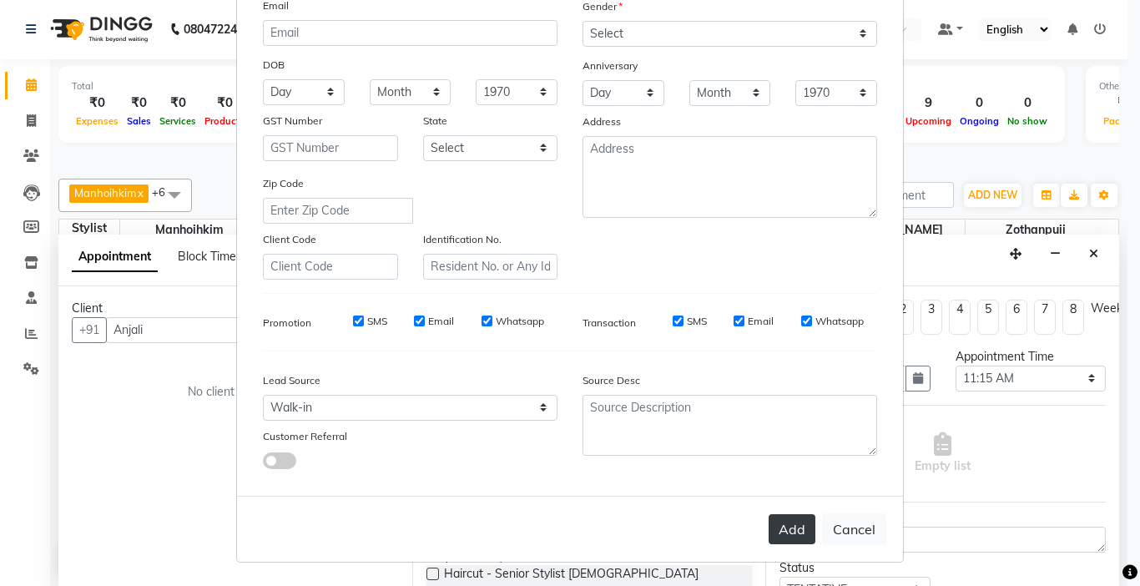
click at [779, 519] on button "Add" at bounding box center [792, 529] width 47 height 30
type input "73******42"
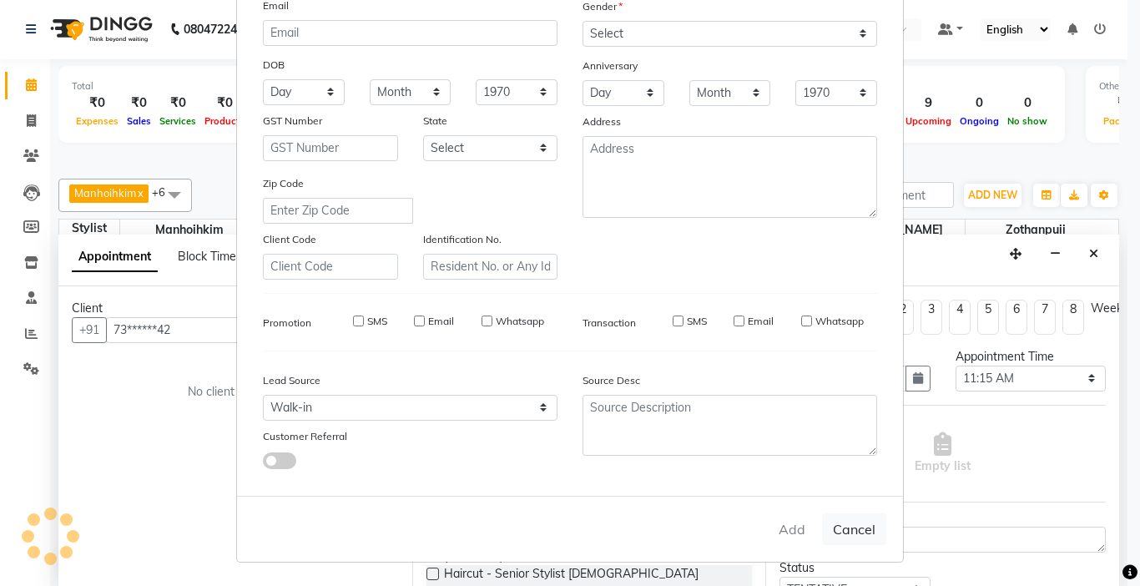
select select
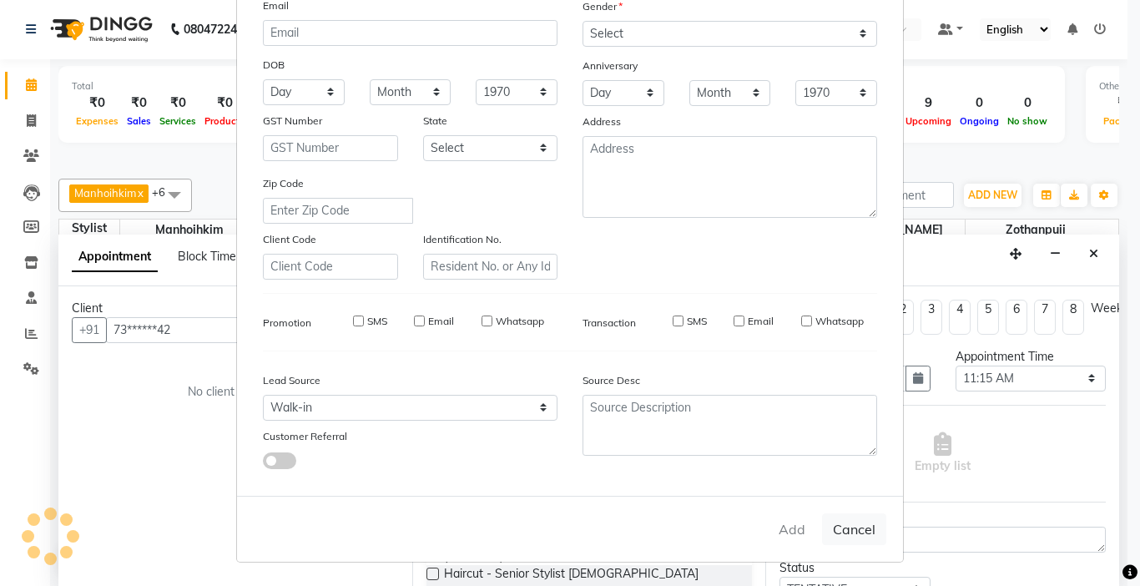
select select
checkbox input "false"
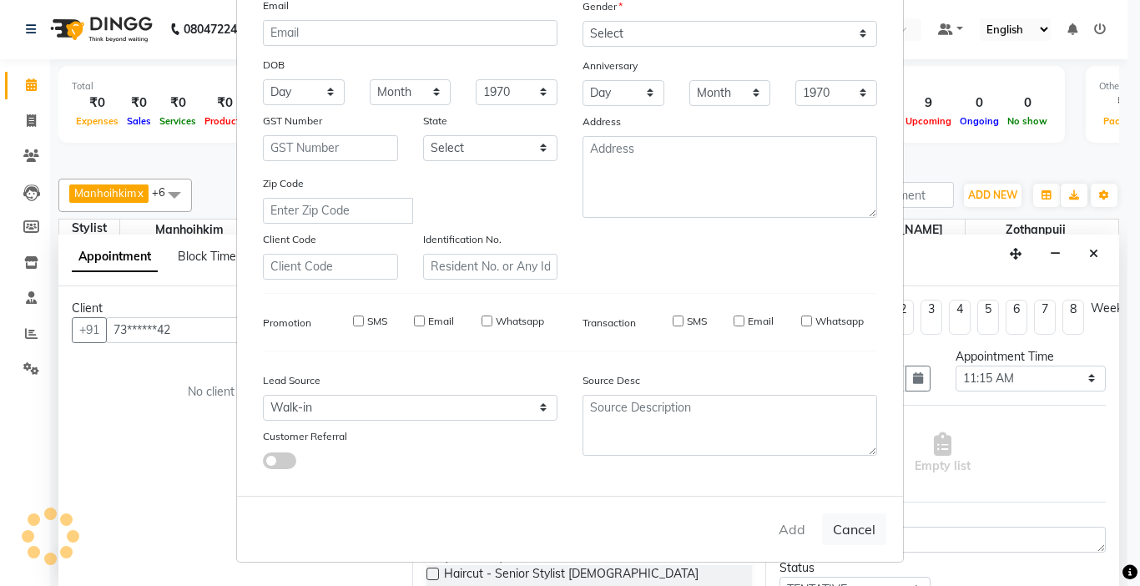
checkbox input "false"
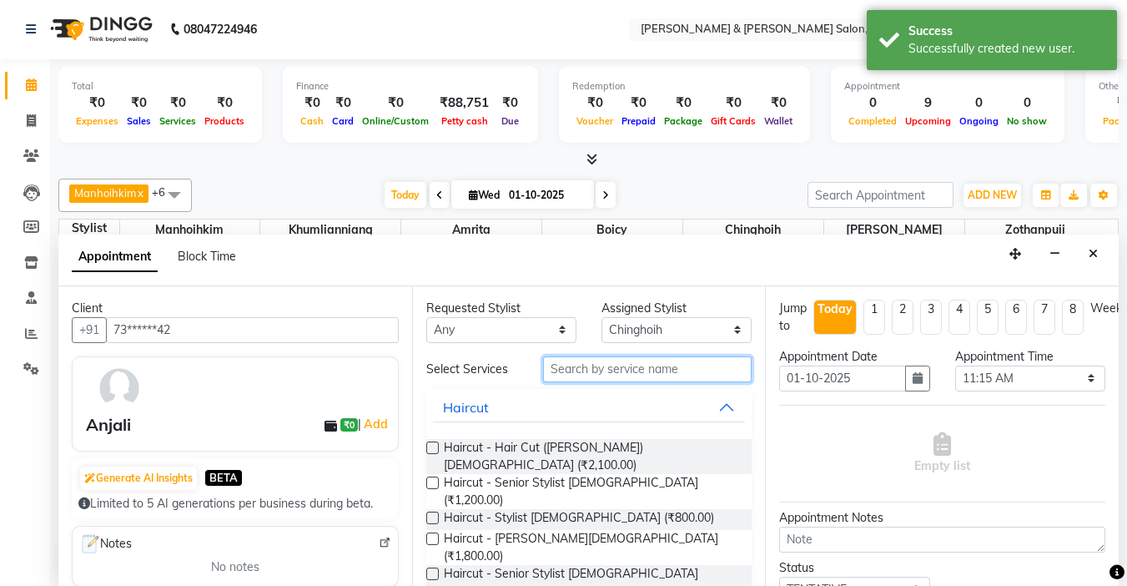
click at [612, 362] on input "text" at bounding box center [647, 369] width 209 height 26
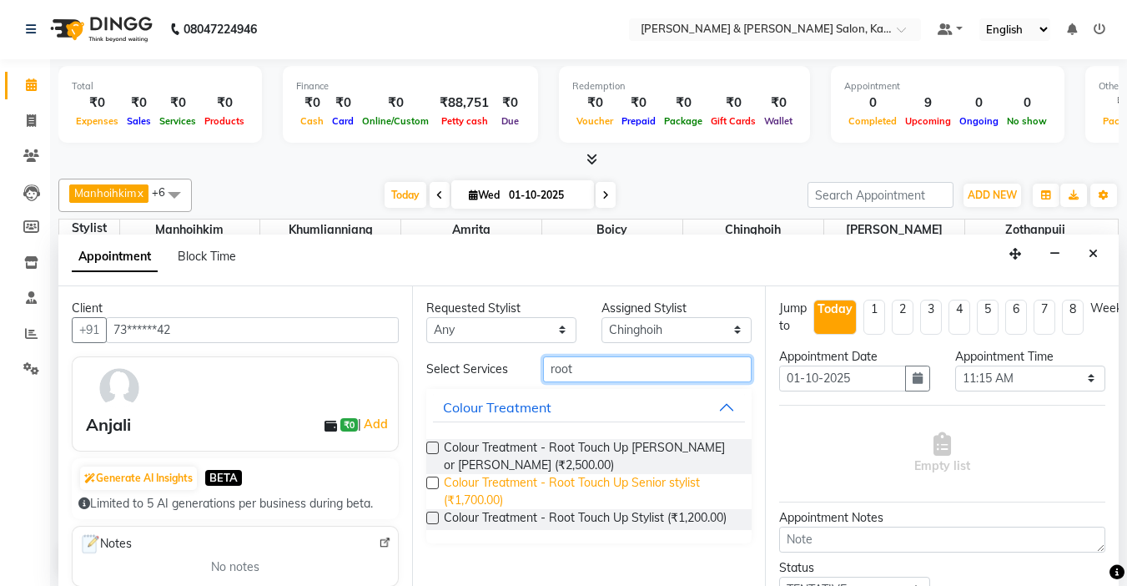
type input "root"
click at [561, 486] on span "Colour Treatment - Root Touch Up Senior stylist (₹1,700.00)" at bounding box center [591, 491] width 295 height 35
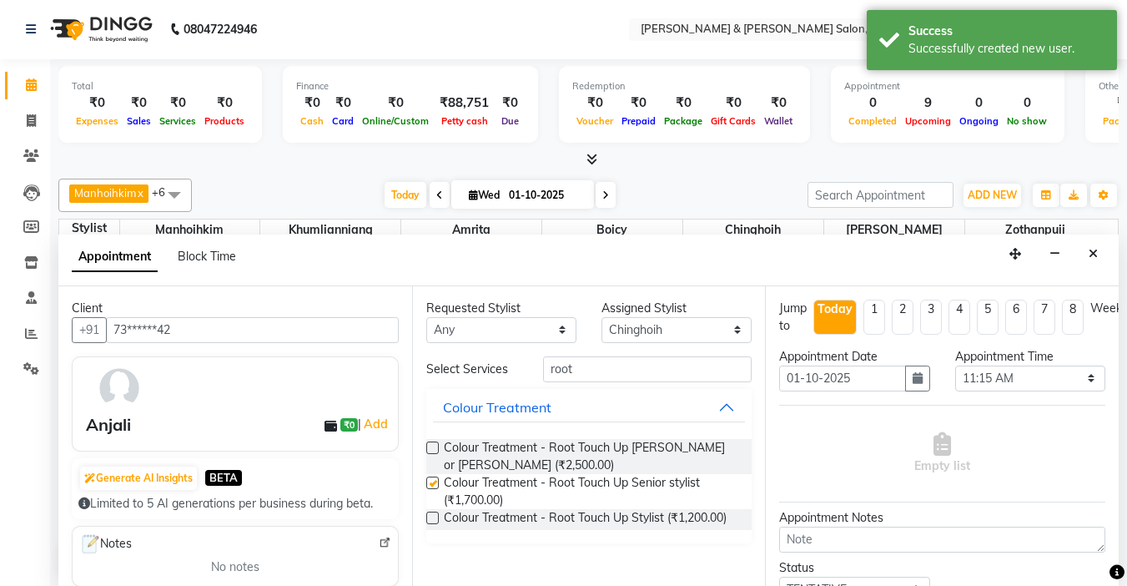
checkbox input "false"
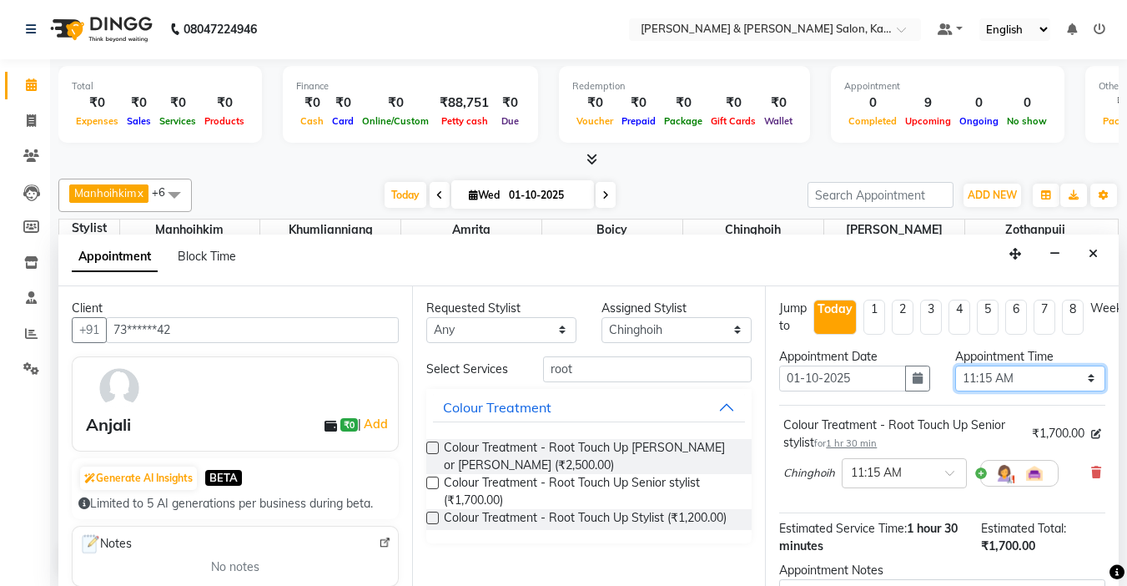
click at [1002, 378] on select "Select 10:00 AM 10:15 AM 10:30 AM 10:45 AM 11:00 AM 11:15 AM 11:30 AM 11:45 AM …" at bounding box center [1030, 378] width 150 height 26
select select "660"
click at [955, 365] on select "Select 10:00 AM 10:15 AM 10:30 AM 10:45 AM 11:00 AM 11:15 AM 11:30 AM 11:45 AM …" at bounding box center [1030, 378] width 150 height 26
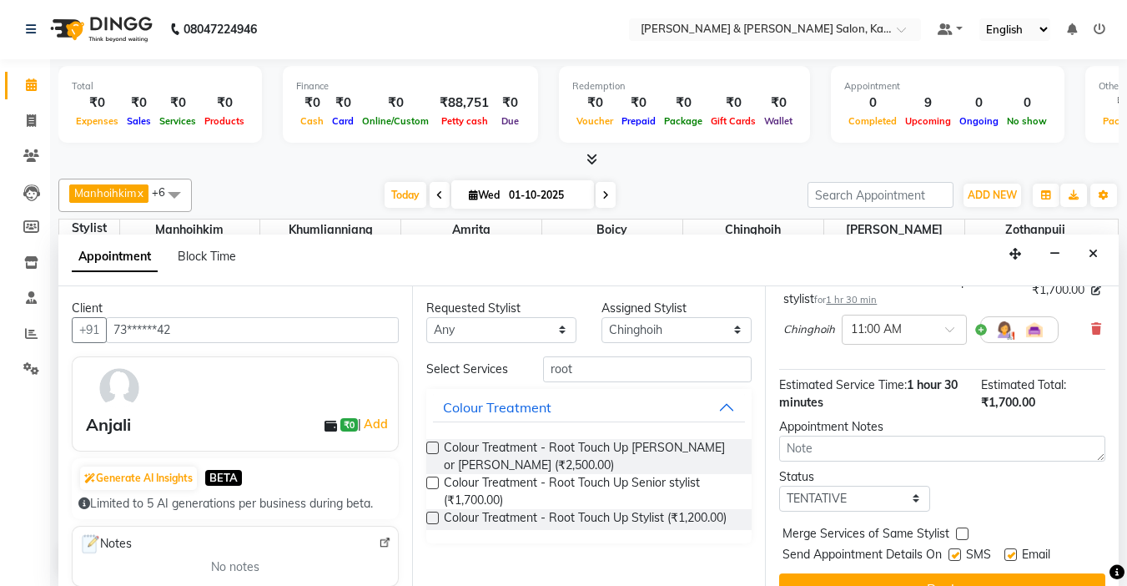
scroll to position [187, 0]
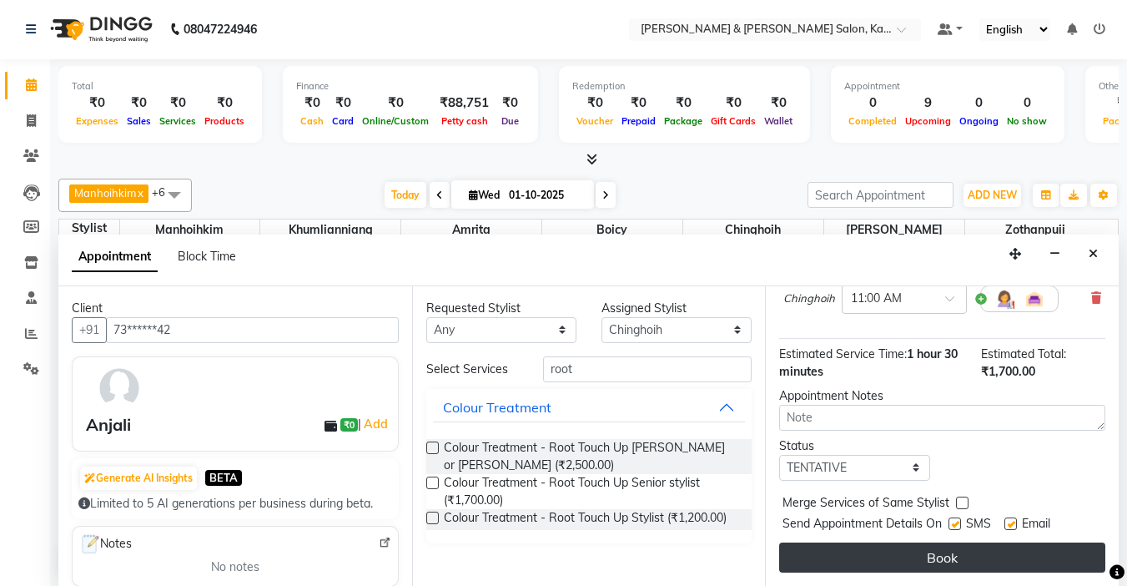
click at [940, 542] on button "Book" at bounding box center [942, 557] width 326 height 30
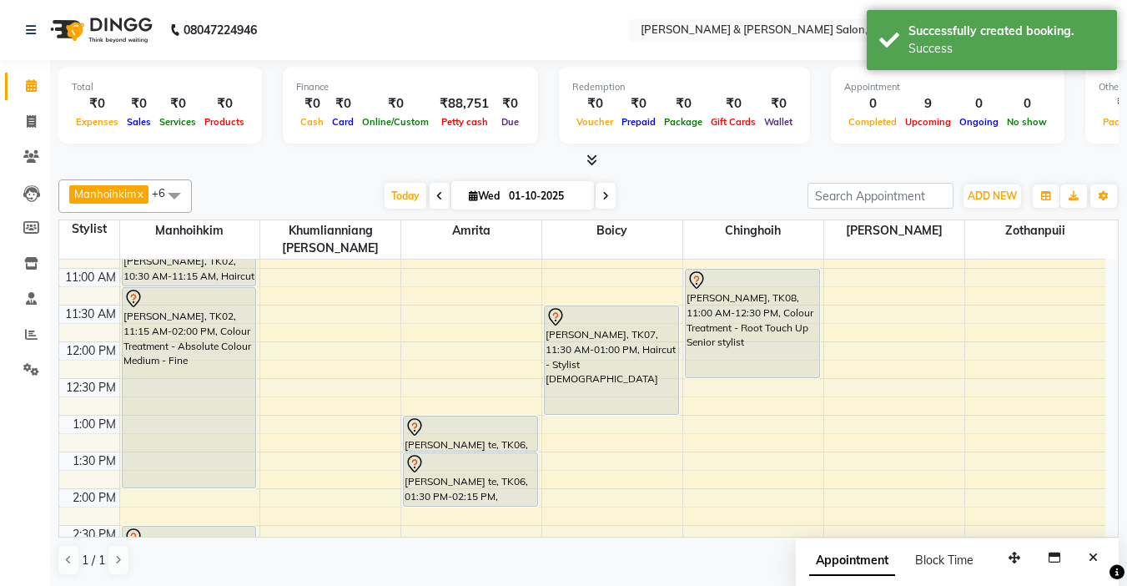
scroll to position [167, 0]
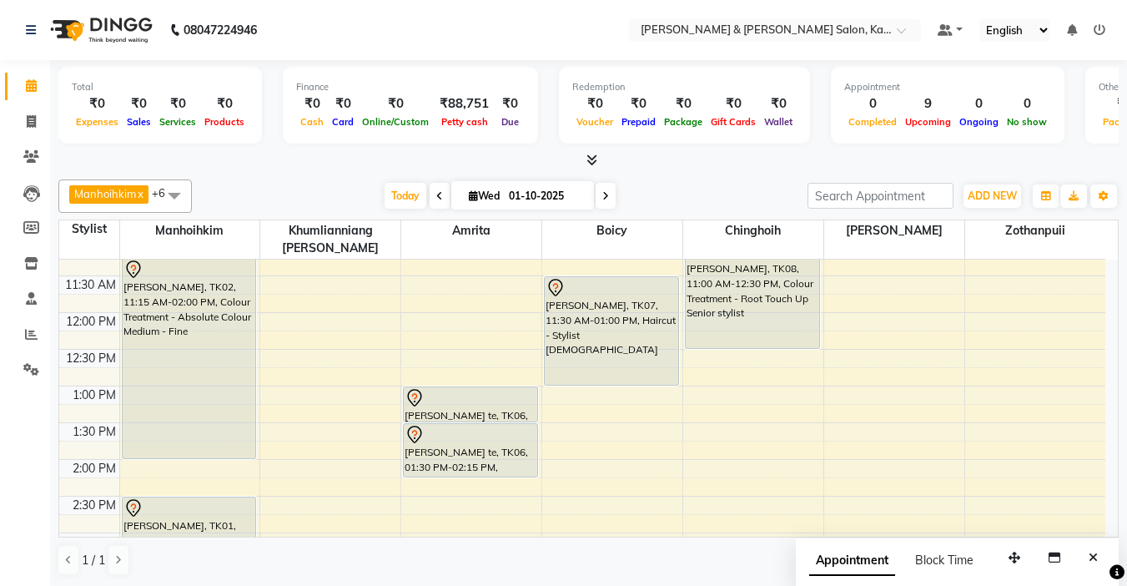
click at [642, 174] on div "Manhoihkim x Amrita x [PERSON_NAME] x Khumlianniang [PERSON_NAME] x Zothanpuii …" at bounding box center [588, 378] width 1061 height 410
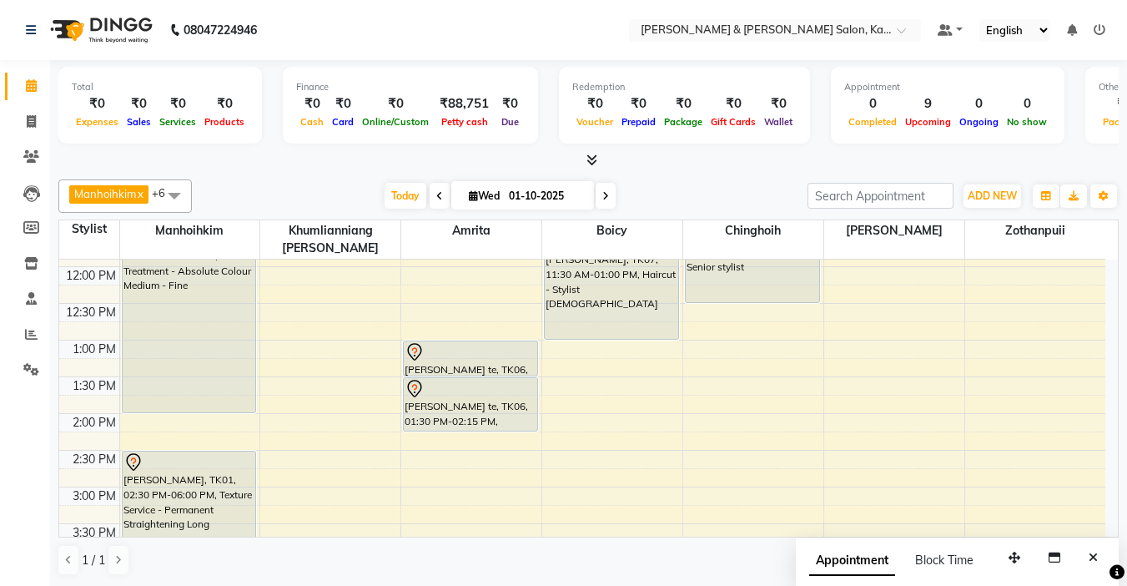
scroll to position [250, 0]
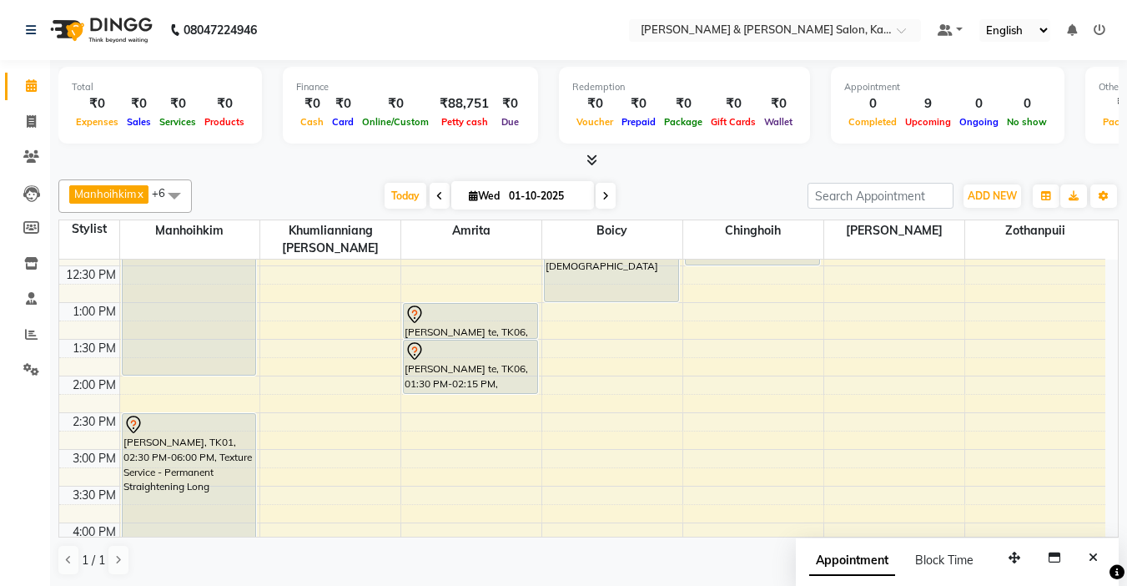
click at [682, 179] on div "Manhoihkim x Amrita x [PERSON_NAME] x Khumlianniang [PERSON_NAME] x Zothanpuii …" at bounding box center [588, 378] width 1061 height 410
click at [608, 189] on span at bounding box center [606, 196] width 20 height 26
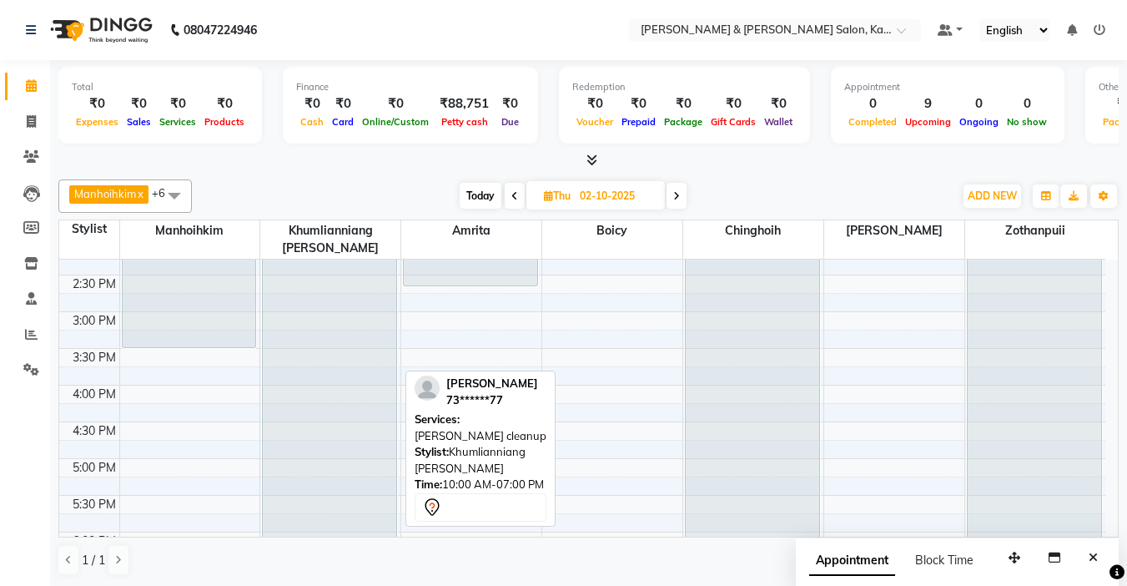
scroll to position [417, 0]
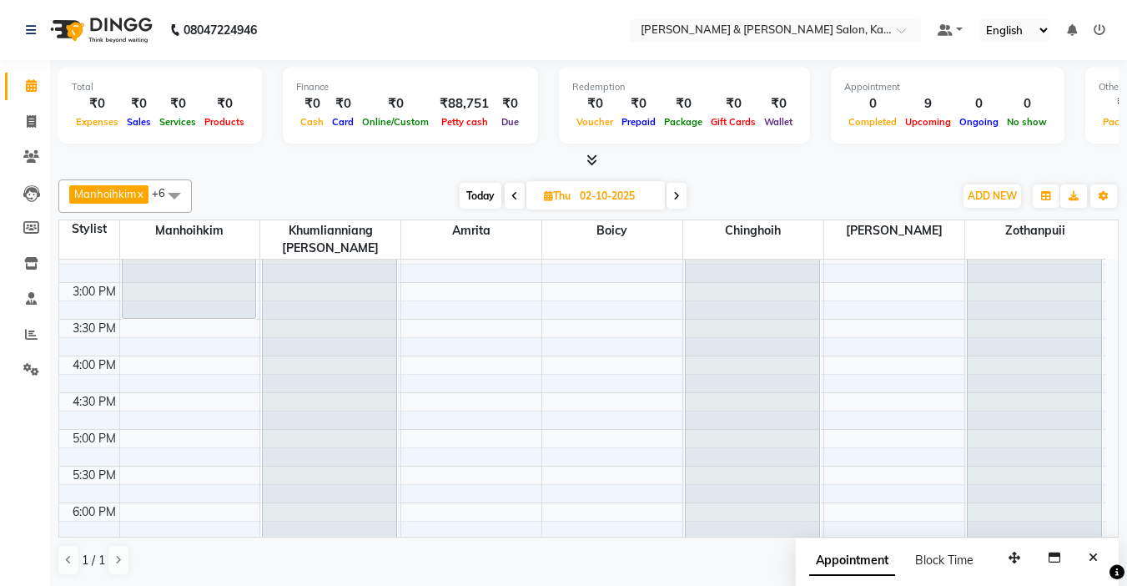
click at [682, 193] on span at bounding box center [677, 196] width 20 height 26
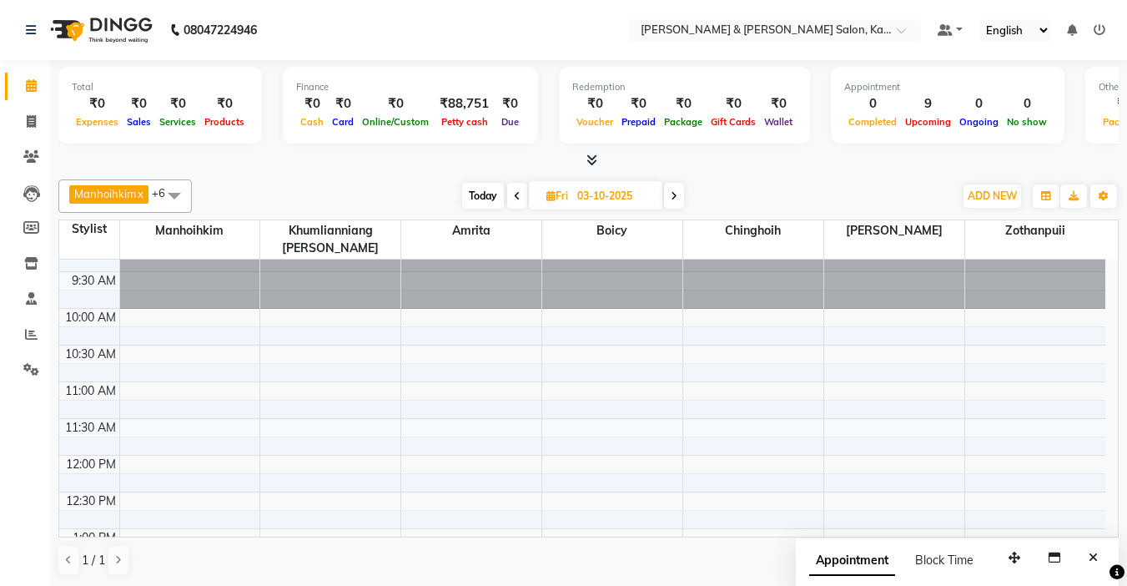
scroll to position [0, 0]
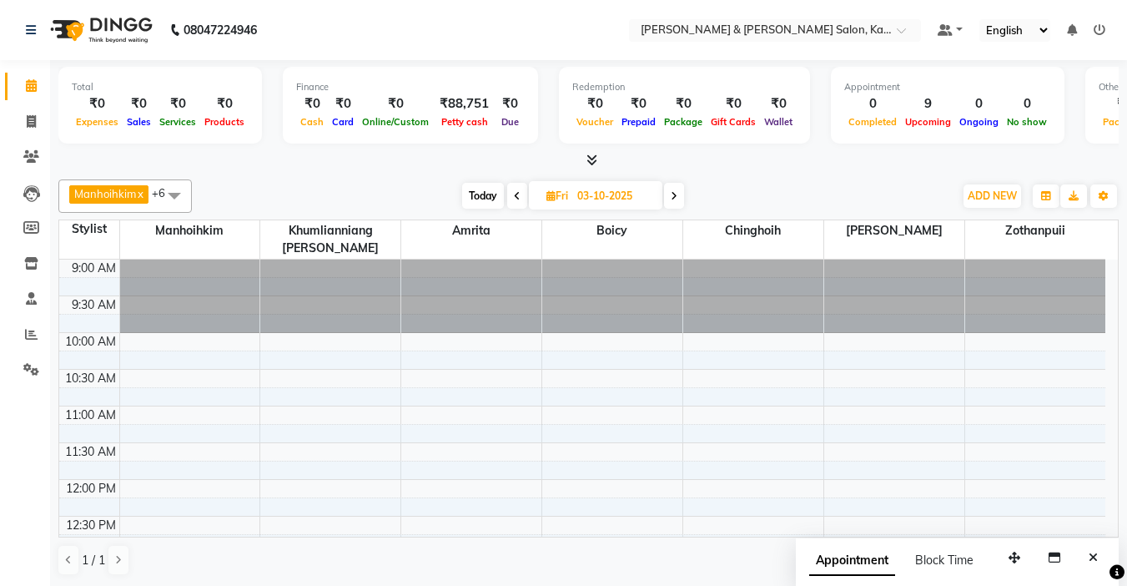
click at [472, 197] on span "Today" at bounding box center [483, 196] width 42 height 26
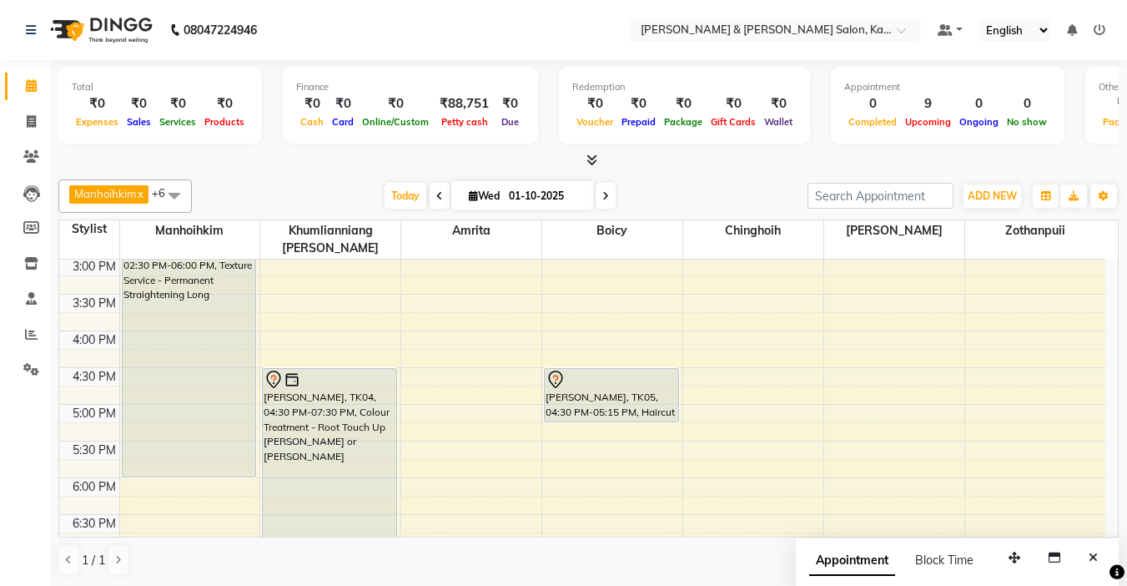
scroll to position [408, 0]
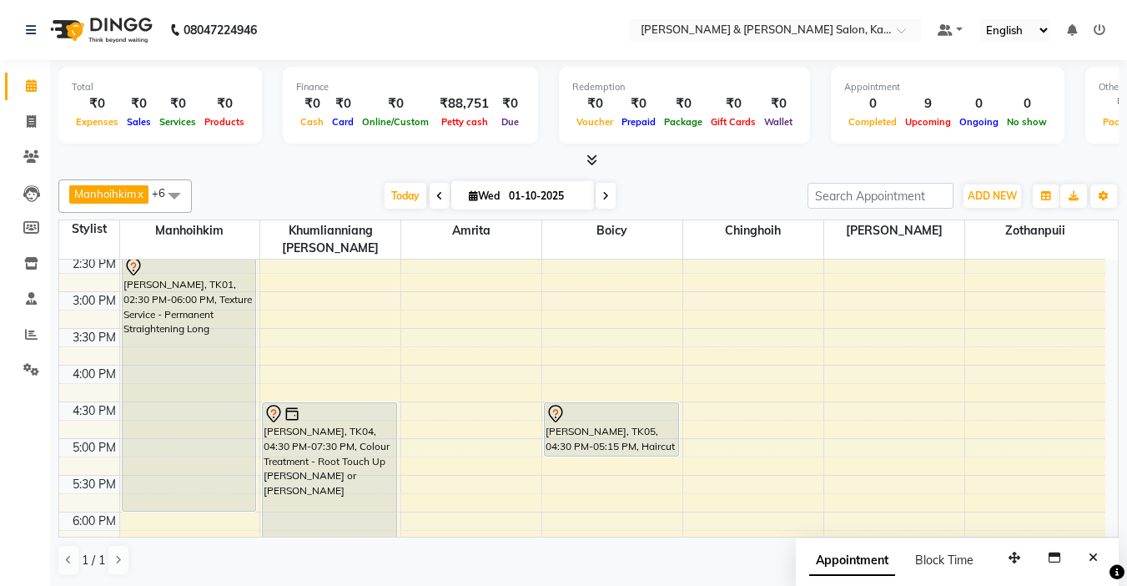
click at [611, 196] on span at bounding box center [606, 196] width 20 height 26
type input "02-10-2025"
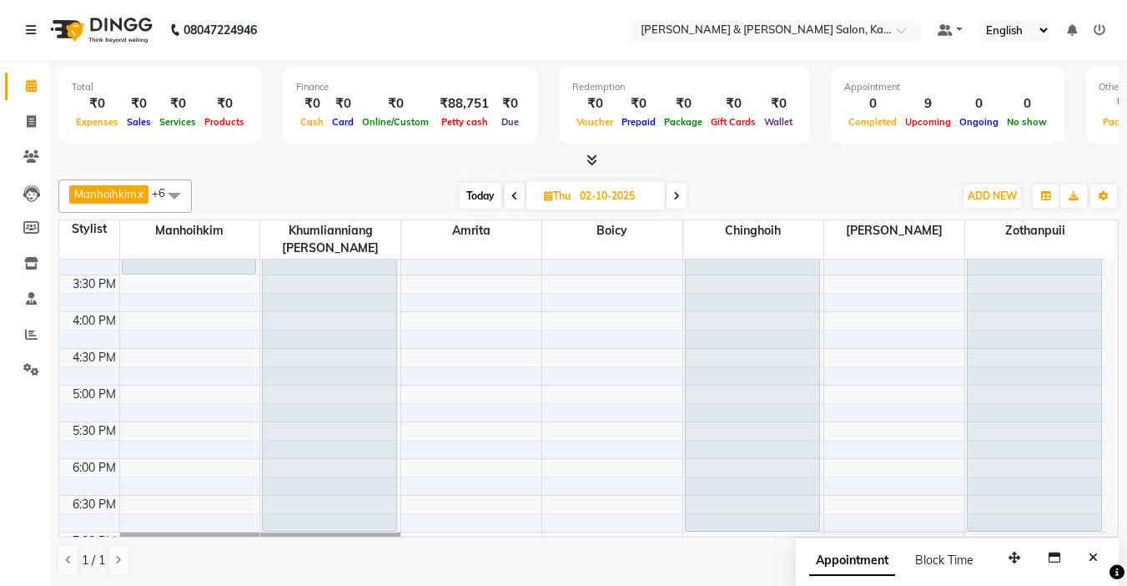
scroll to position [501, 0]
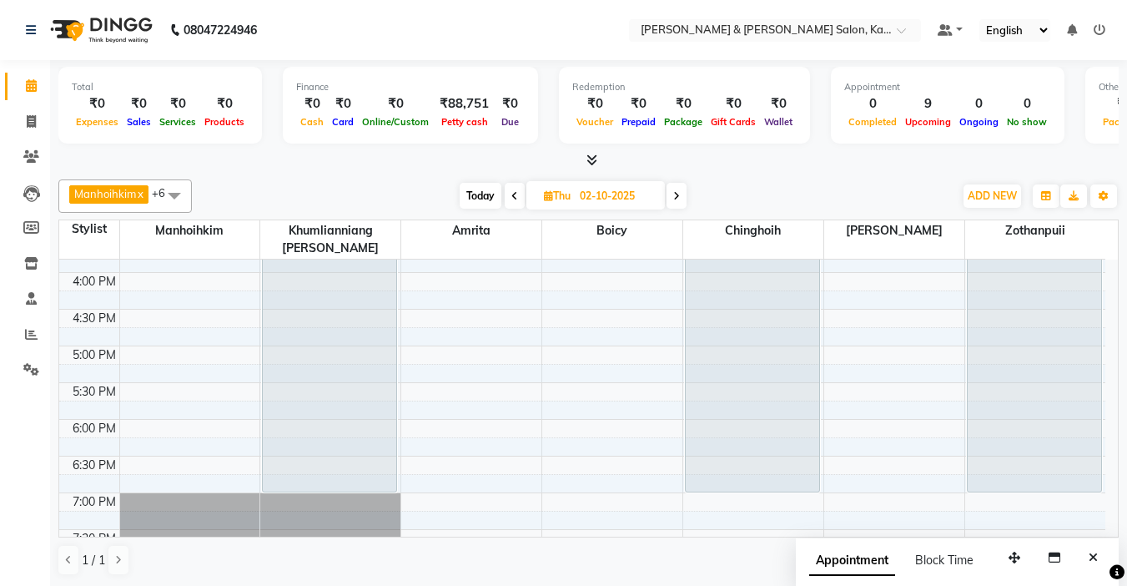
click at [548, 205] on span "Thu 02-10-2025" at bounding box center [596, 195] width 139 height 28
click at [556, 196] on span "Thu" at bounding box center [557, 195] width 35 height 13
select select "10"
select select "2025"
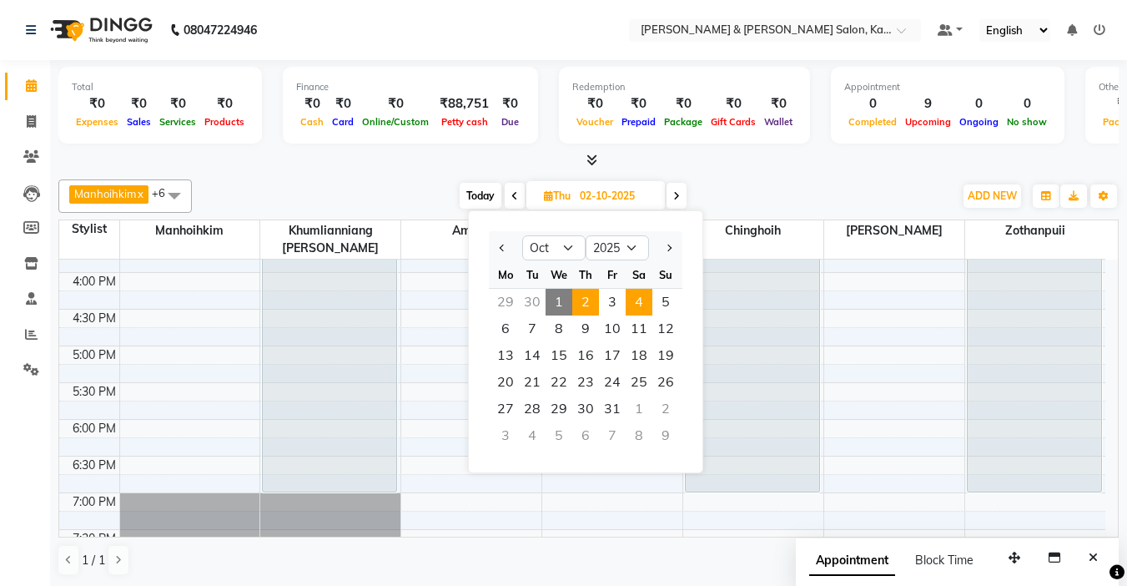
click at [645, 300] on span "4" at bounding box center [639, 302] width 27 height 27
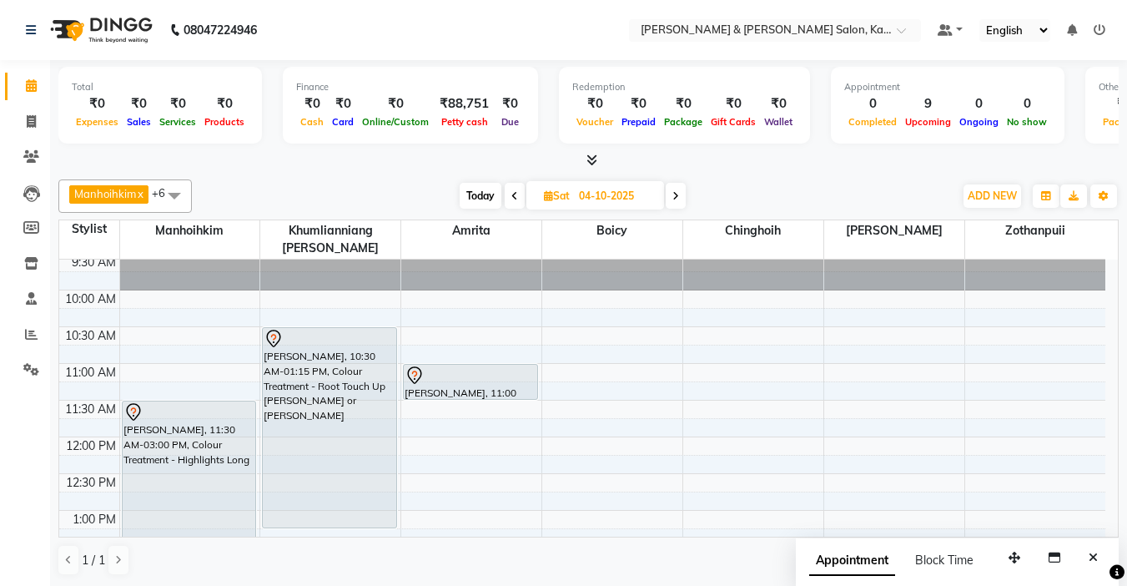
scroll to position [83, 0]
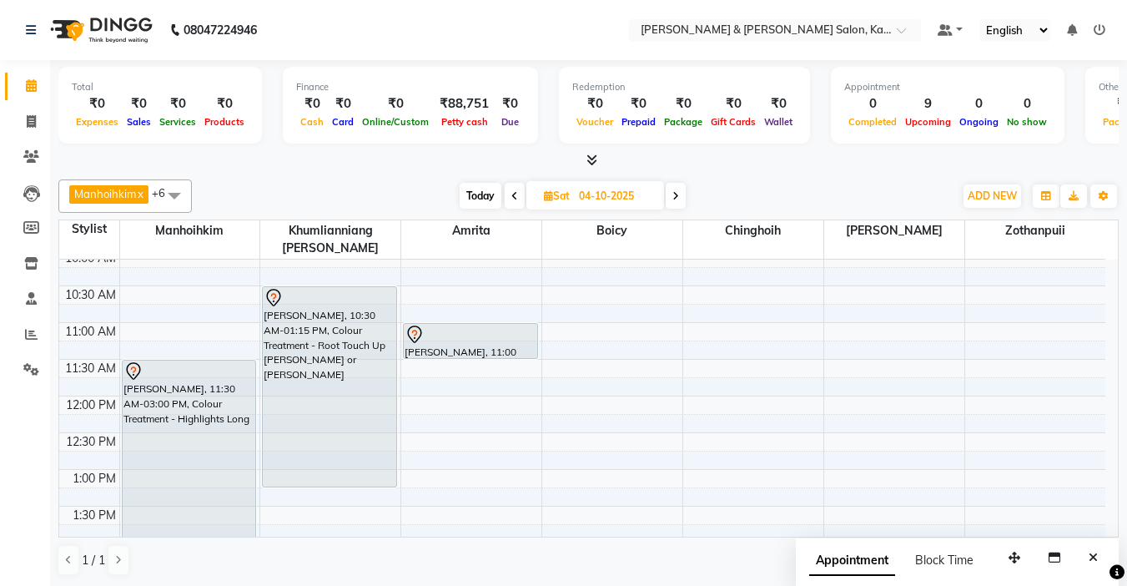
click at [677, 196] on icon at bounding box center [676, 196] width 7 height 10
type input "05-10-2025"
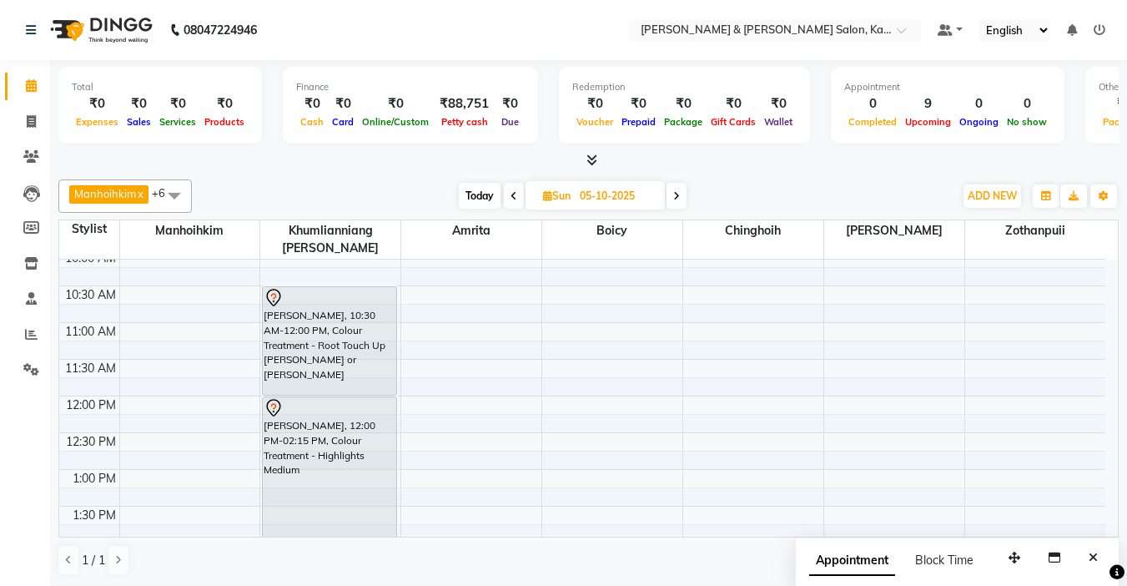
scroll to position [0, 0]
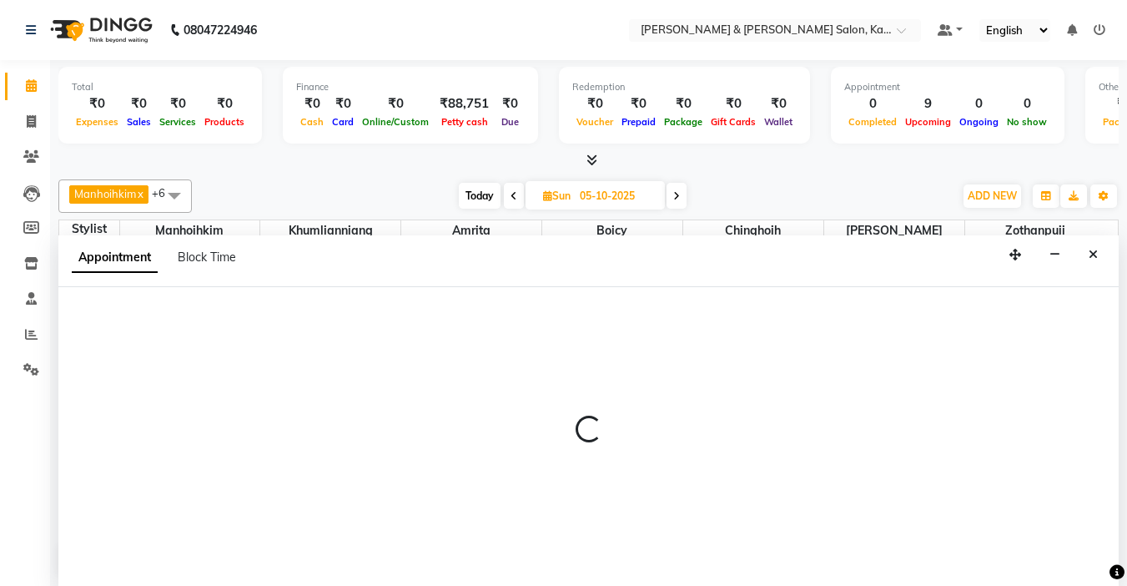
select select "70736"
select select "630"
select select "tentative"
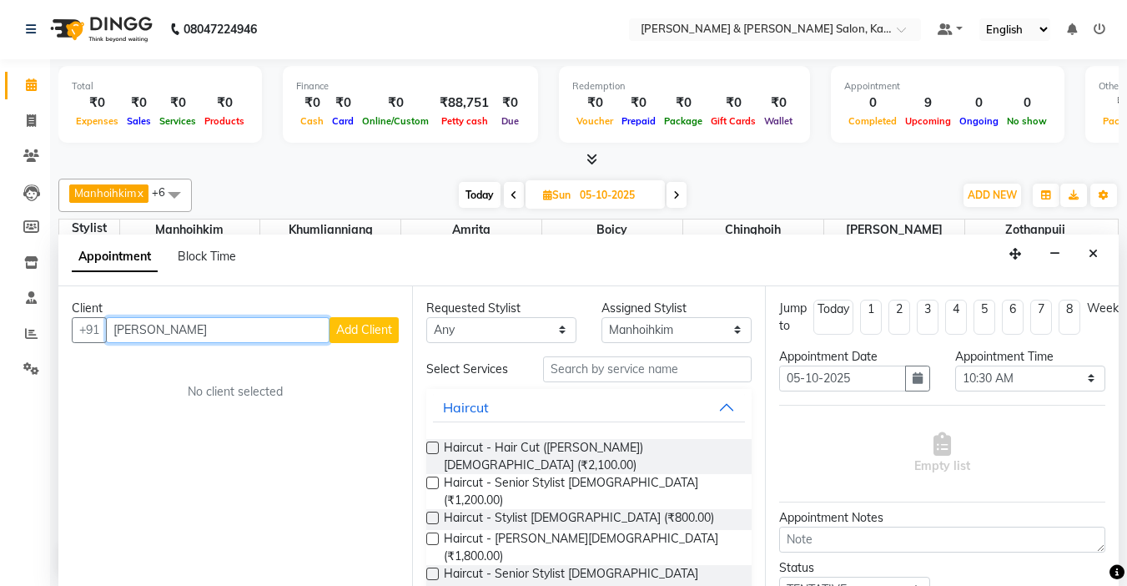
click at [121, 330] on input "apoorva garg" at bounding box center [218, 330] width 224 height 26
type input "[PERSON_NAME]"
click at [375, 329] on span "Add Client" at bounding box center [364, 329] width 56 height 15
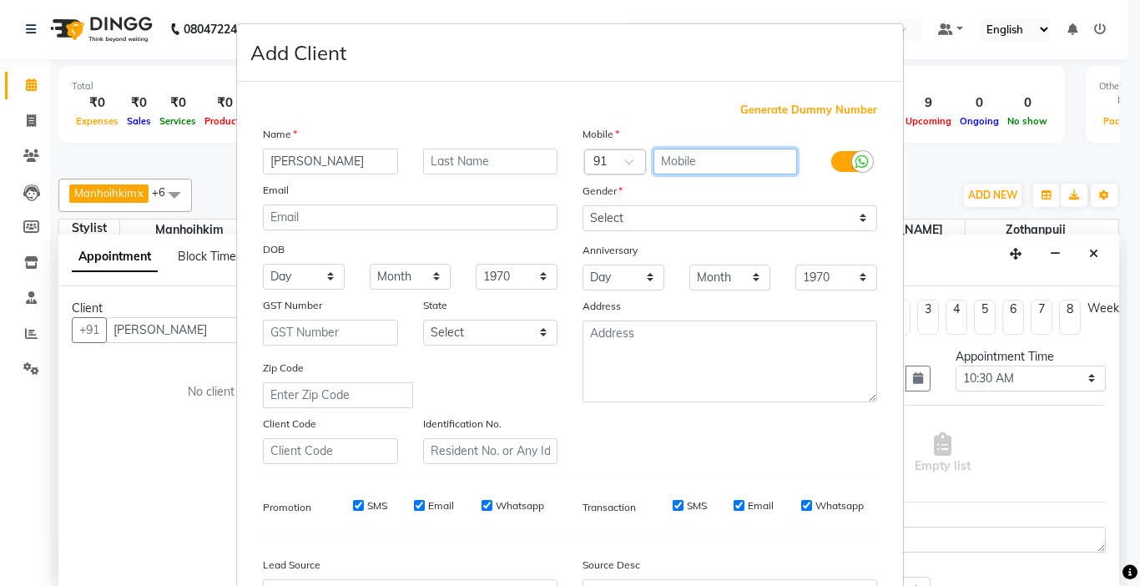
click at [689, 166] on input "text" at bounding box center [725, 162] width 144 height 26
type input "8449236744"
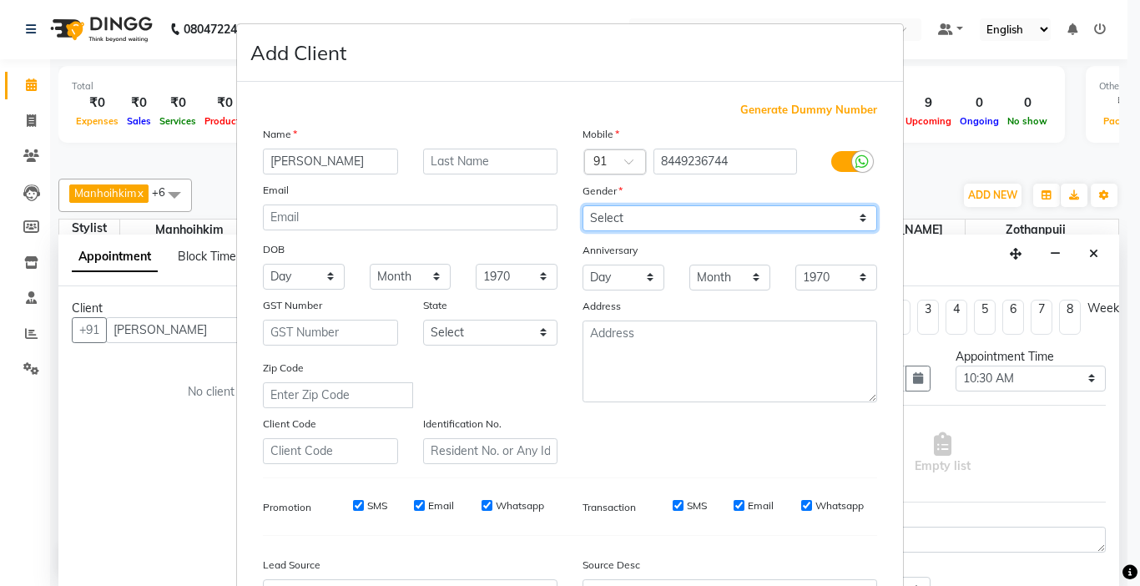
click at [713, 222] on select "Select Male Female Other Prefer Not To Say" at bounding box center [729, 218] width 295 height 26
select select "[DEMOGRAPHIC_DATA]"
click at [582, 205] on select "Select Male Female Other Prefer Not To Say" at bounding box center [729, 218] width 295 height 26
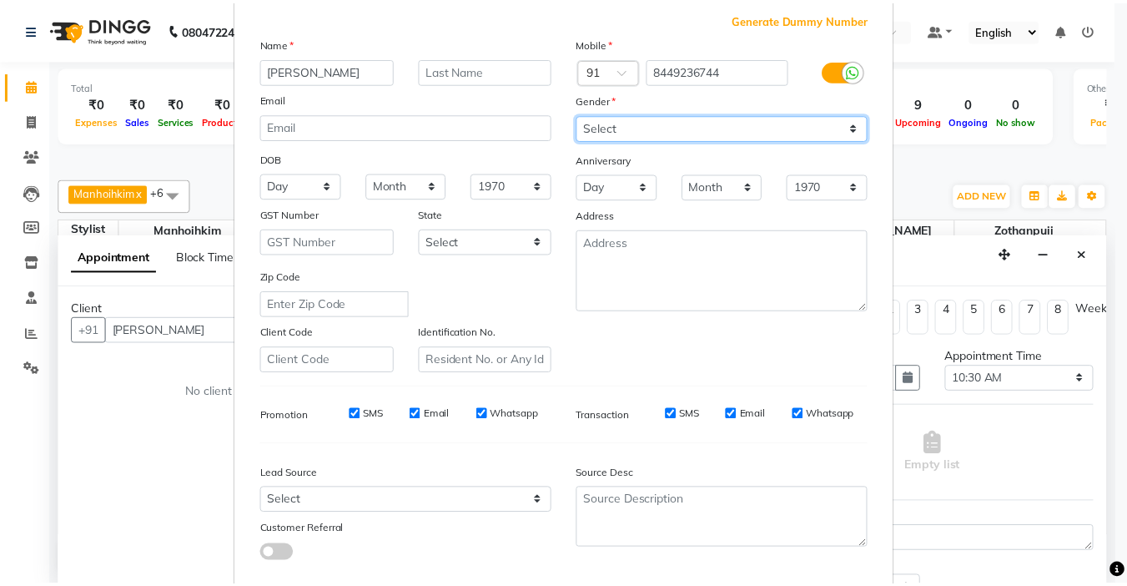
scroll to position [184, 0]
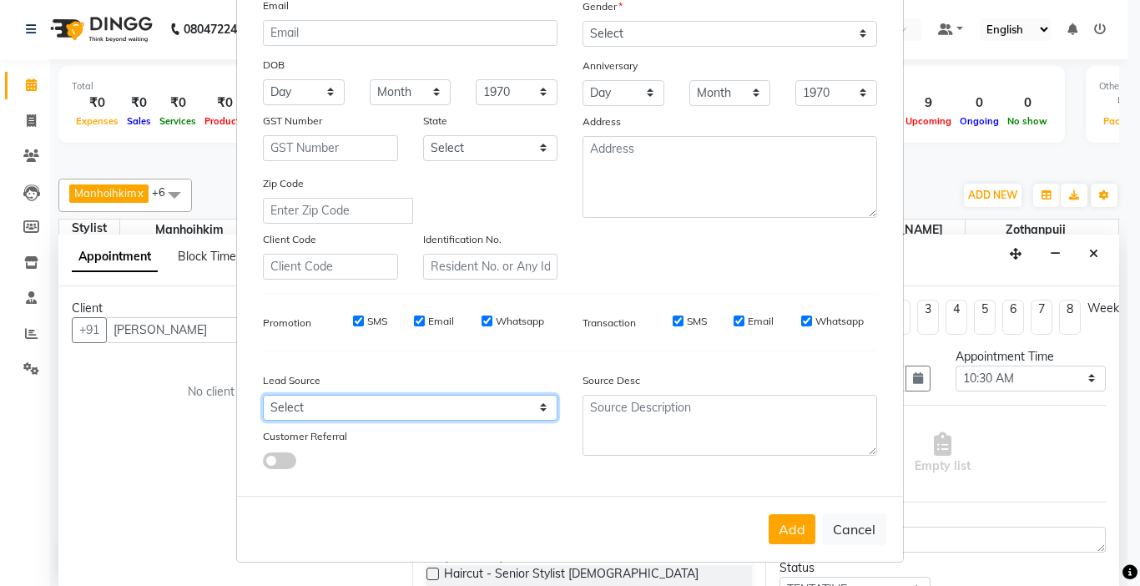
click at [327, 395] on select "Select Walk-in Referral Internet Friend Word of Mouth Advertisement Facebook Ju…" at bounding box center [410, 408] width 295 height 26
select select "52188"
click at [263, 395] on select "Select Walk-in Referral Internet Friend Word of Mouth Advertisement Facebook Ju…" at bounding box center [410, 408] width 295 height 26
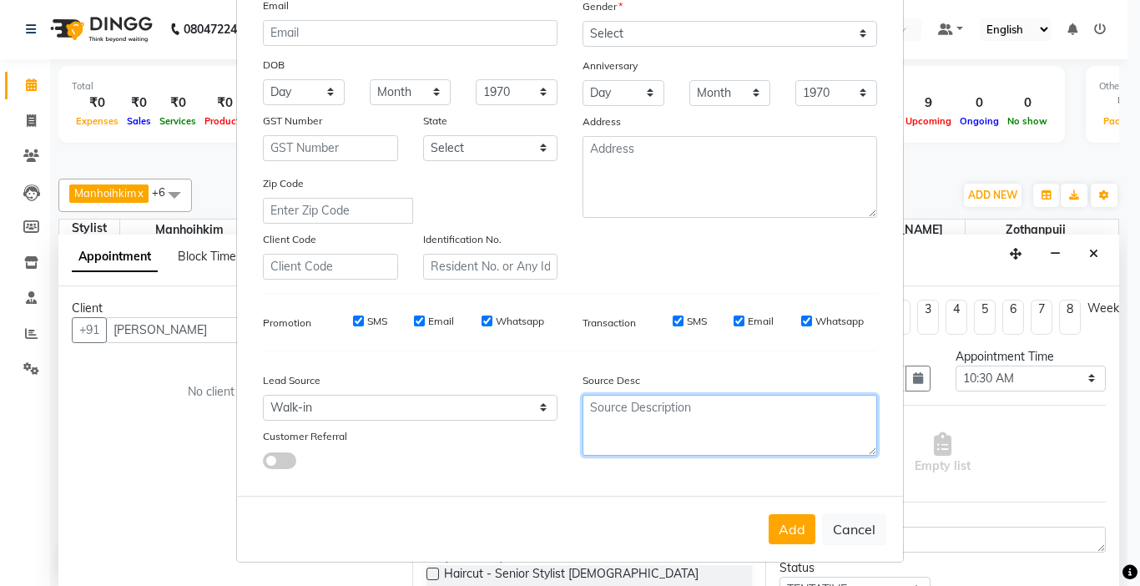
click at [635, 417] on textarea at bounding box center [729, 425] width 295 height 61
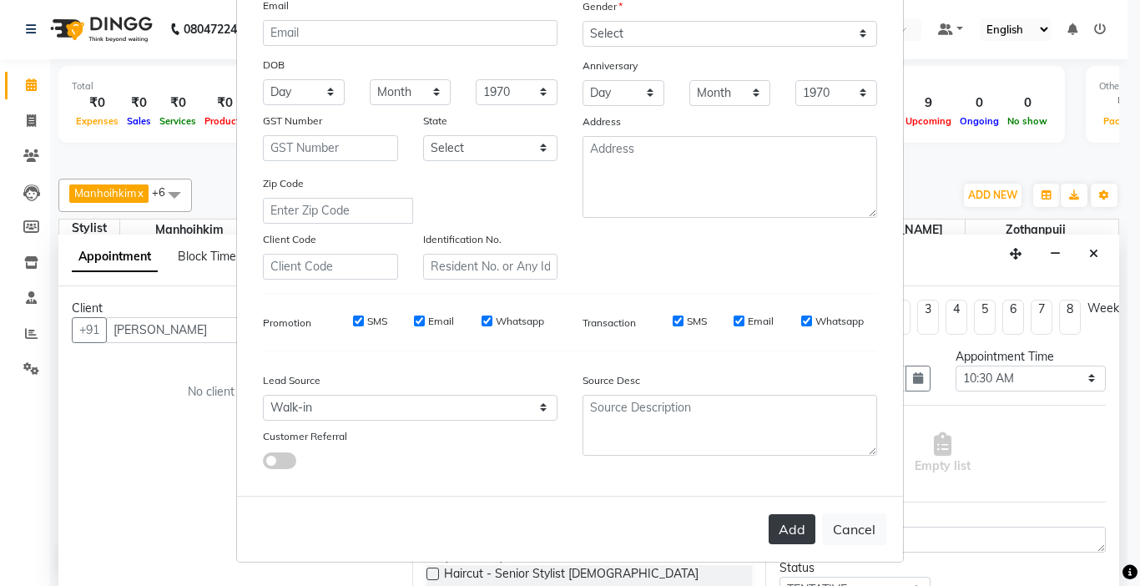
click at [779, 532] on button "Add" at bounding box center [792, 529] width 47 height 30
type input "84******44"
select select
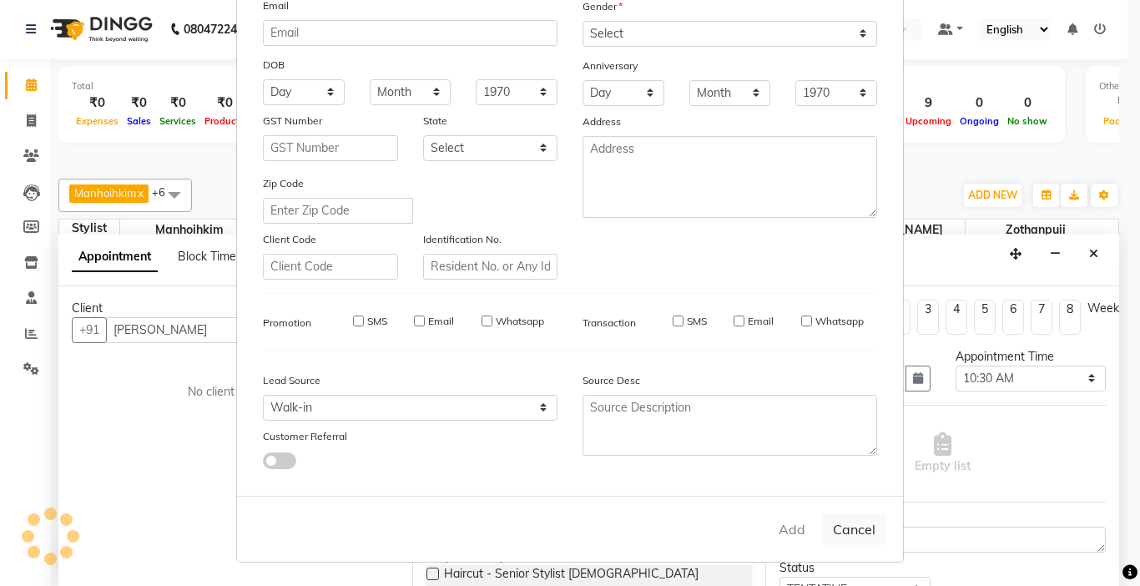
select select
checkbox input "false"
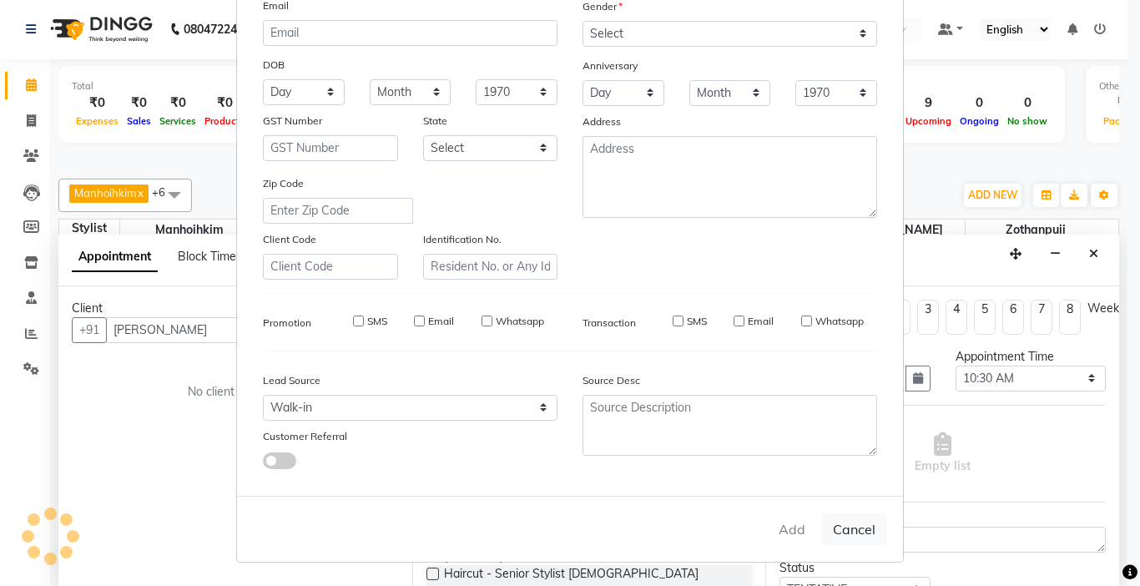
checkbox input "false"
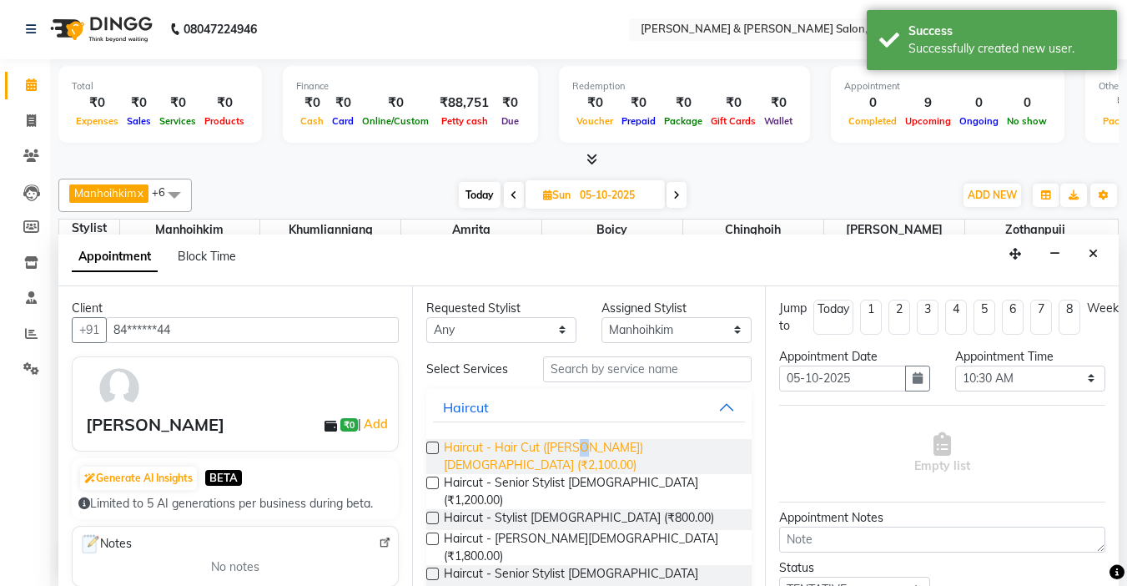
drag, startPoint x: 576, startPoint y: 451, endPoint x: 579, endPoint y: 441, distance: 9.8
click at [577, 451] on span "Haircut - Hair Cut ([PERSON_NAME]) [DEMOGRAPHIC_DATA] (₹2,100.00)" at bounding box center [591, 456] width 295 height 35
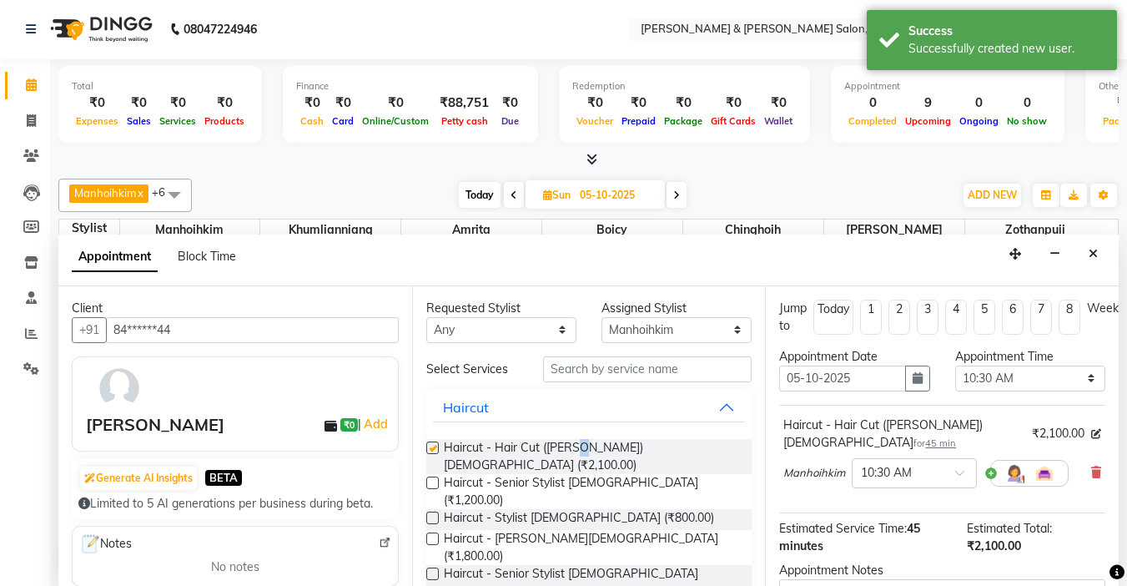
checkbox input "false"
click at [599, 365] on input "text" at bounding box center [647, 369] width 209 height 26
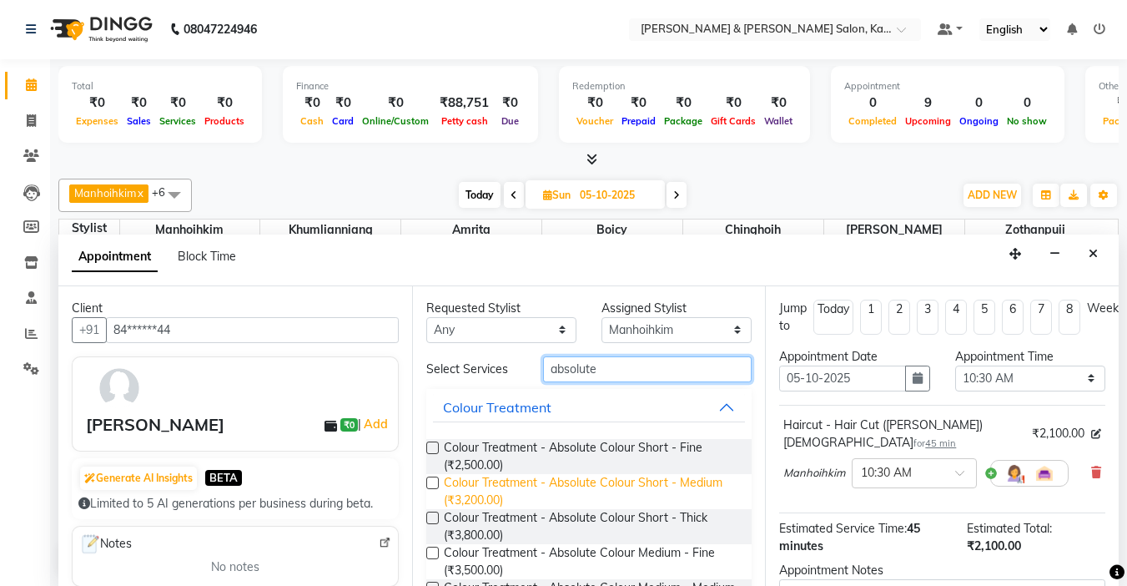
type input "absolute"
click at [595, 493] on span "Colour Treatment - Absolute Colour Short - Medium (₹3,200.00)" at bounding box center [591, 491] width 295 height 35
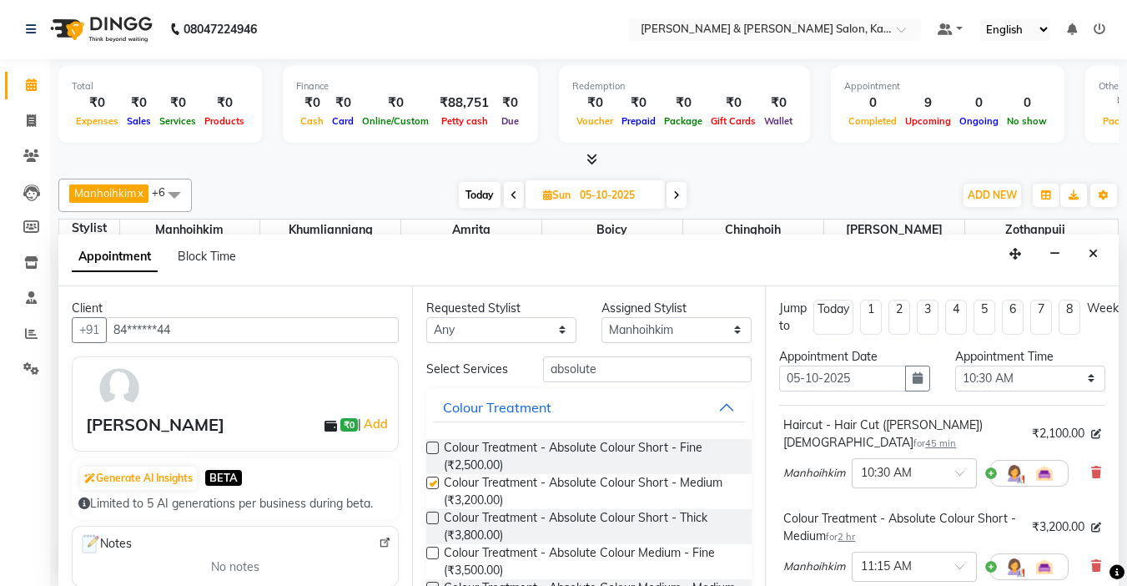
checkbox input "false"
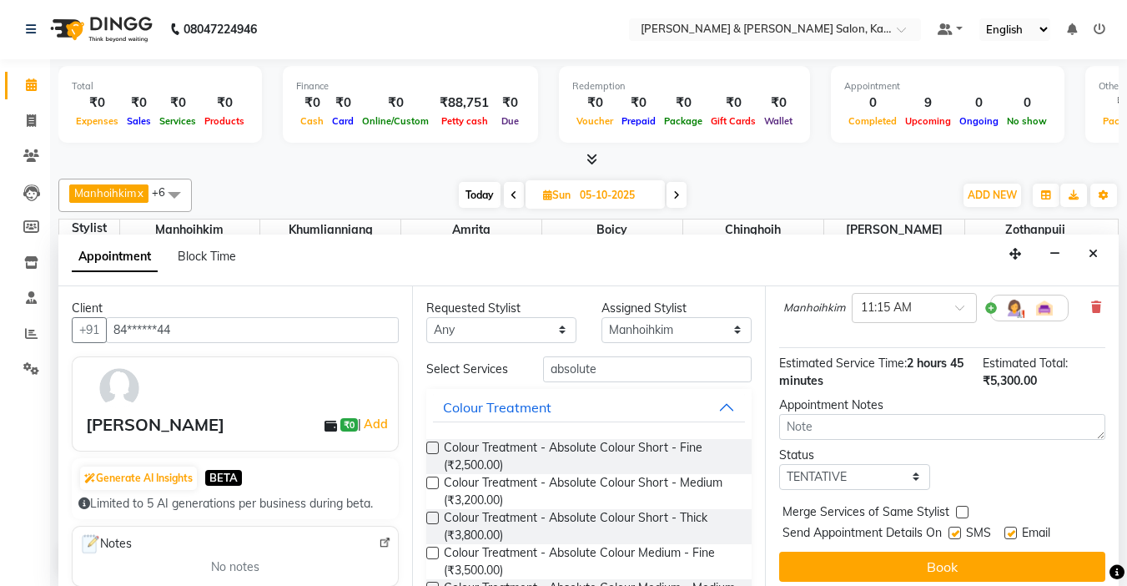
scroll to position [263, 0]
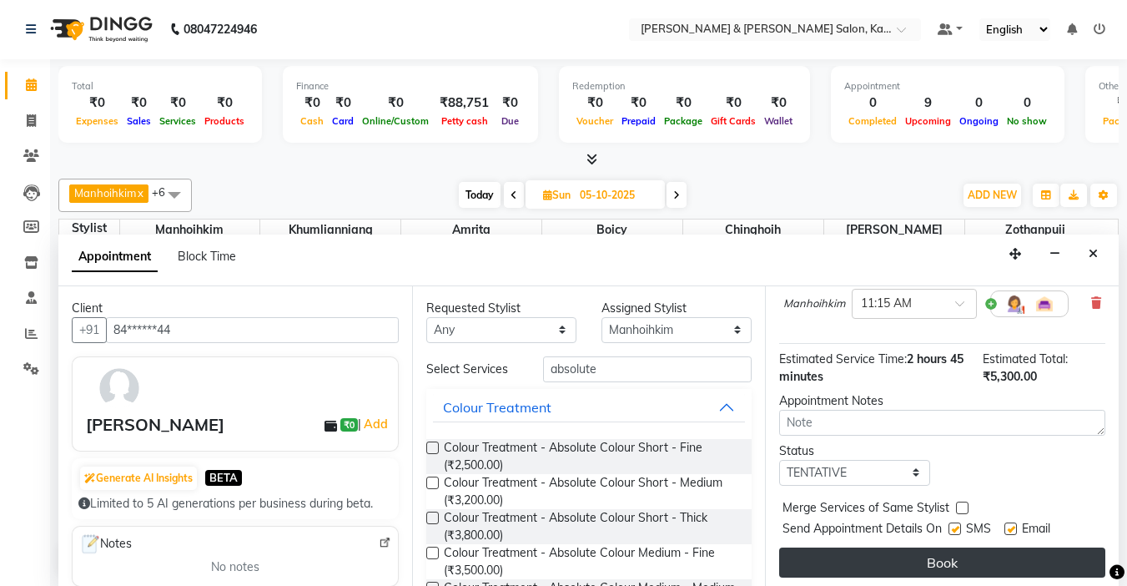
click at [929, 557] on button "Book" at bounding box center [942, 562] width 326 height 30
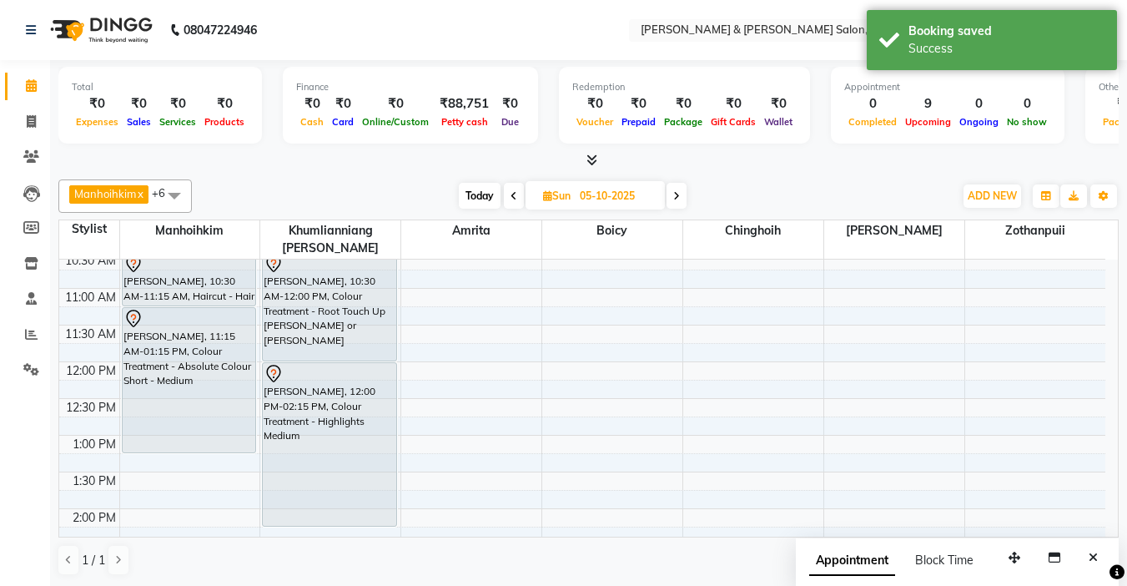
scroll to position [250, 0]
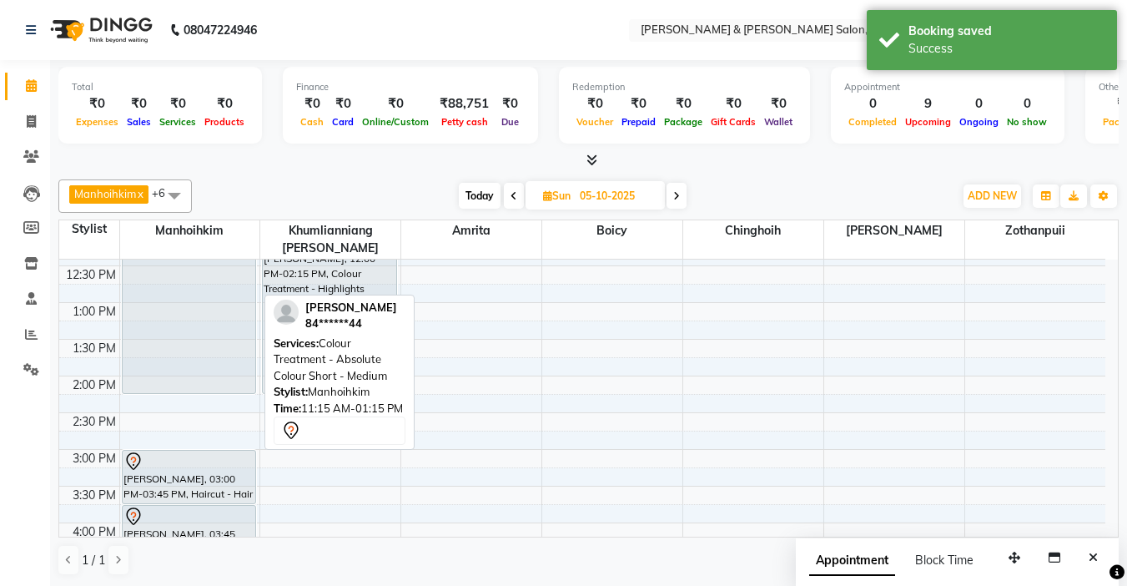
drag, startPoint x: 178, startPoint y: 300, endPoint x: 184, endPoint y: 366, distance: 66.2
click at [184, 366] on div "Apoorva garg, 10:30 AM-11:15 AM, Haircut - Hair Cut (Kim) Female Apoorva garg, …" at bounding box center [190, 486] width 140 height 954
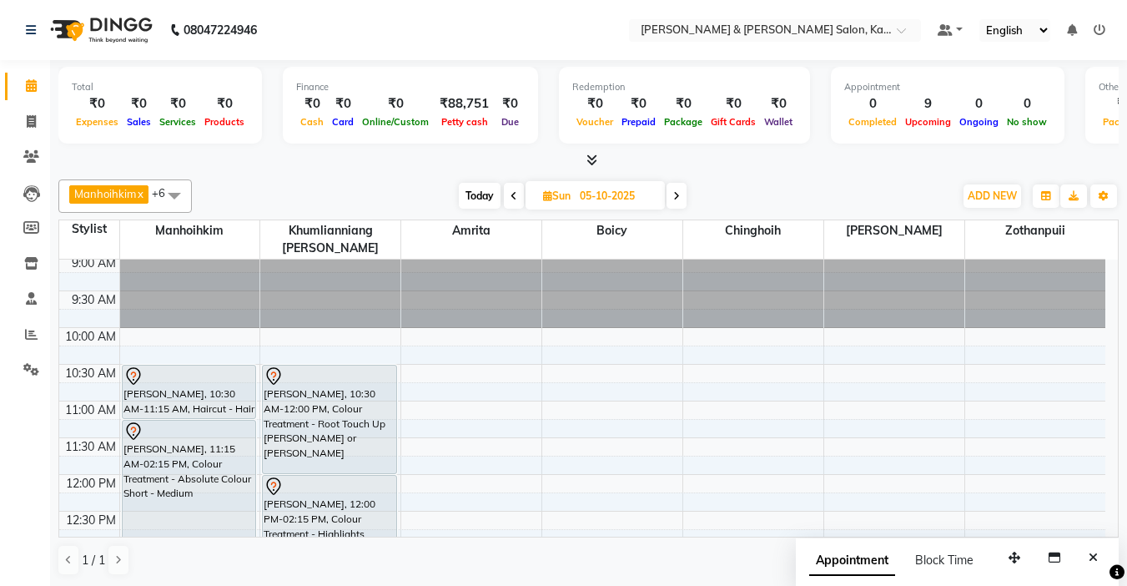
scroll to position [0, 0]
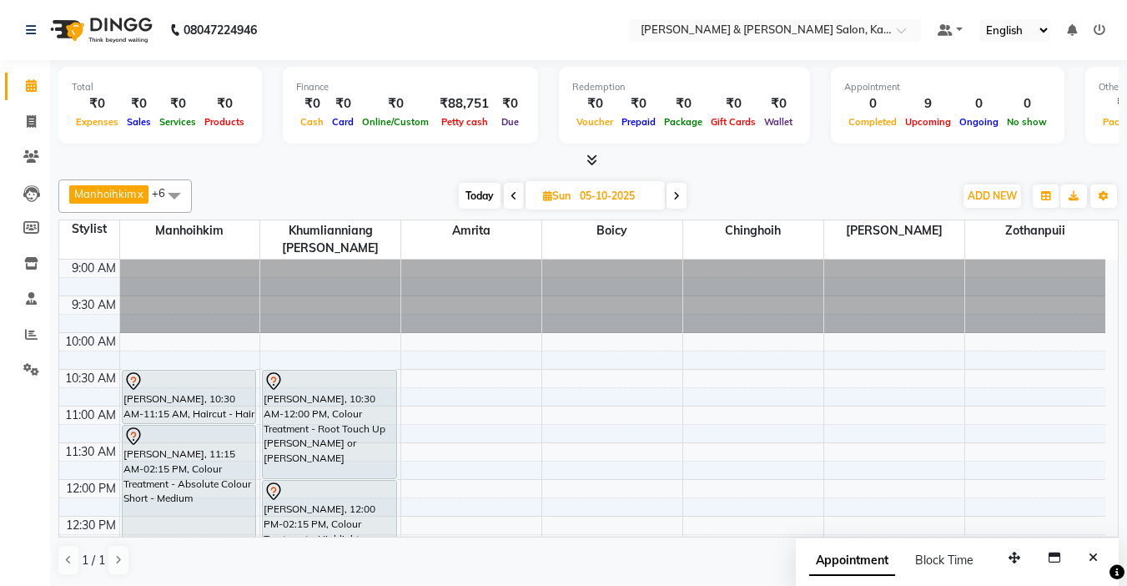
click at [484, 205] on span "Today" at bounding box center [480, 196] width 42 height 26
type input "01-10-2025"
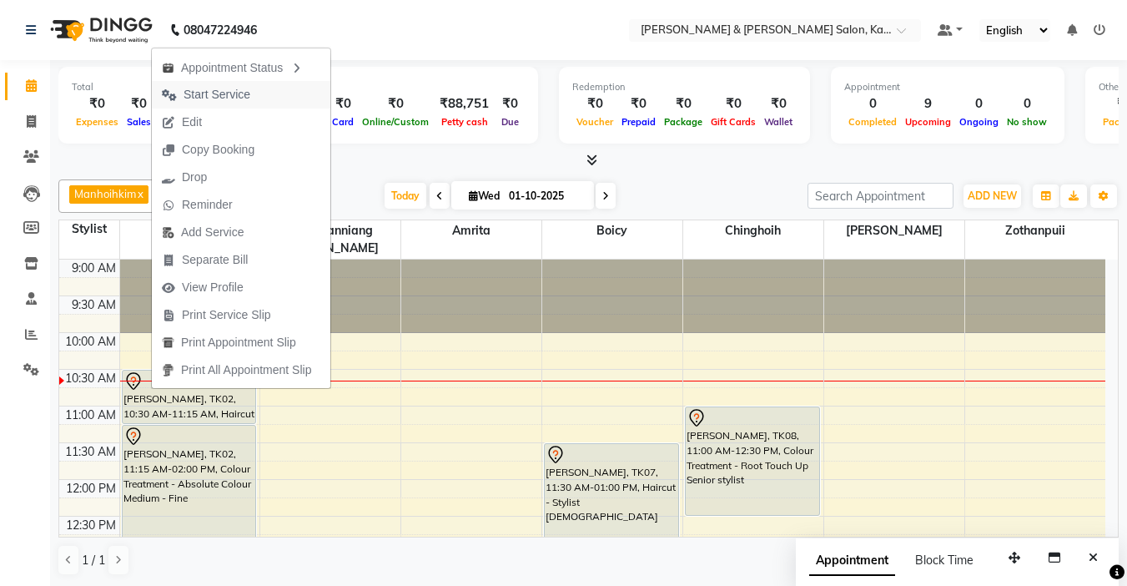
click at [224, 90] on span "Start Service" at bounding box center [217, 95] width 67 height 18
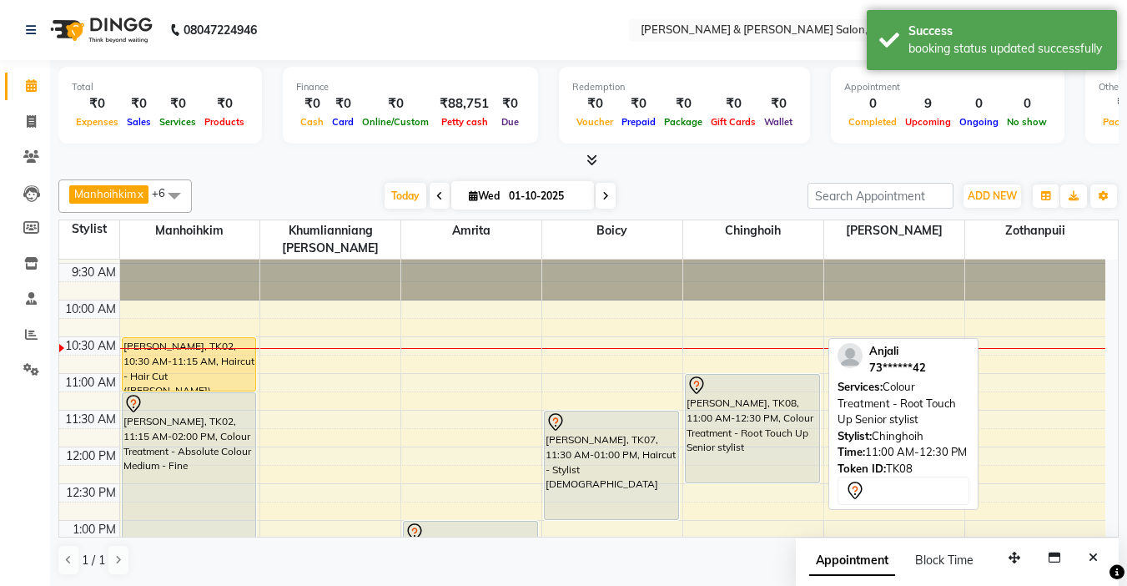
scroll to position [83, 0]
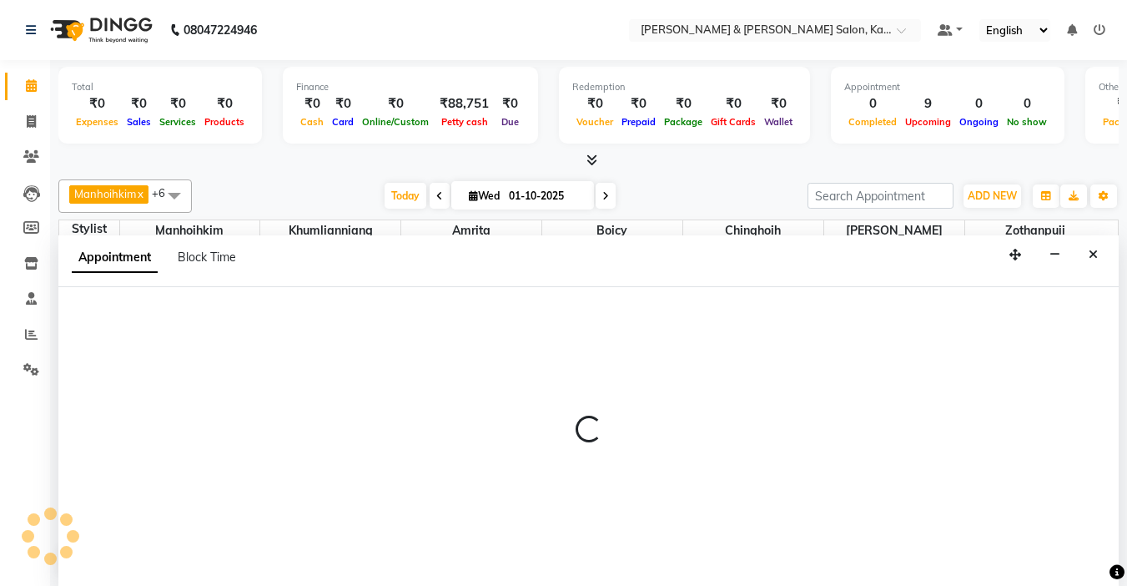
select select "70737"
select select "tentative"
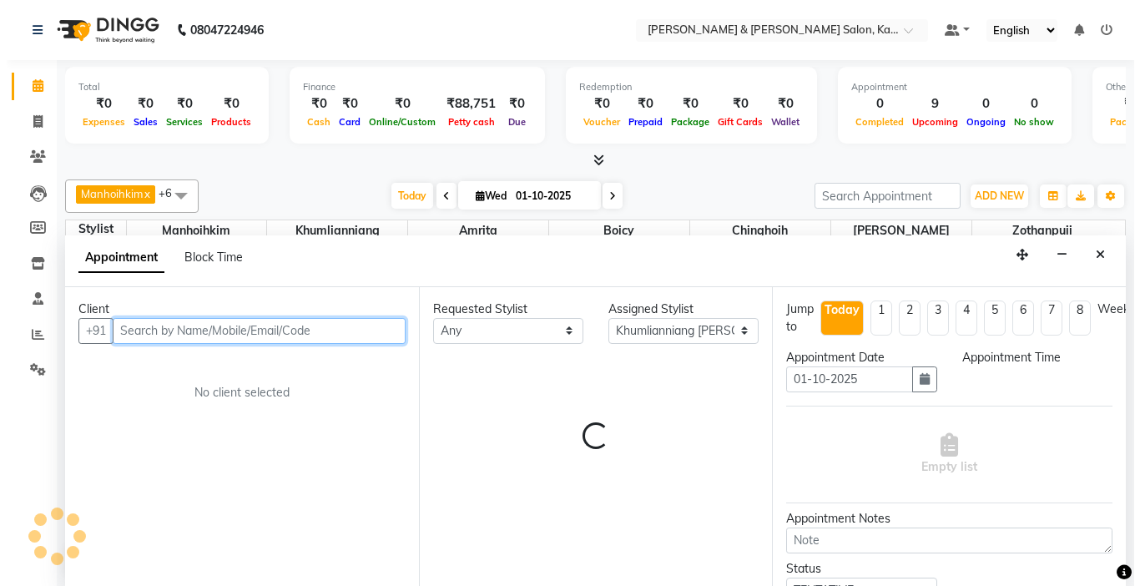
scroll to position [1, 0]
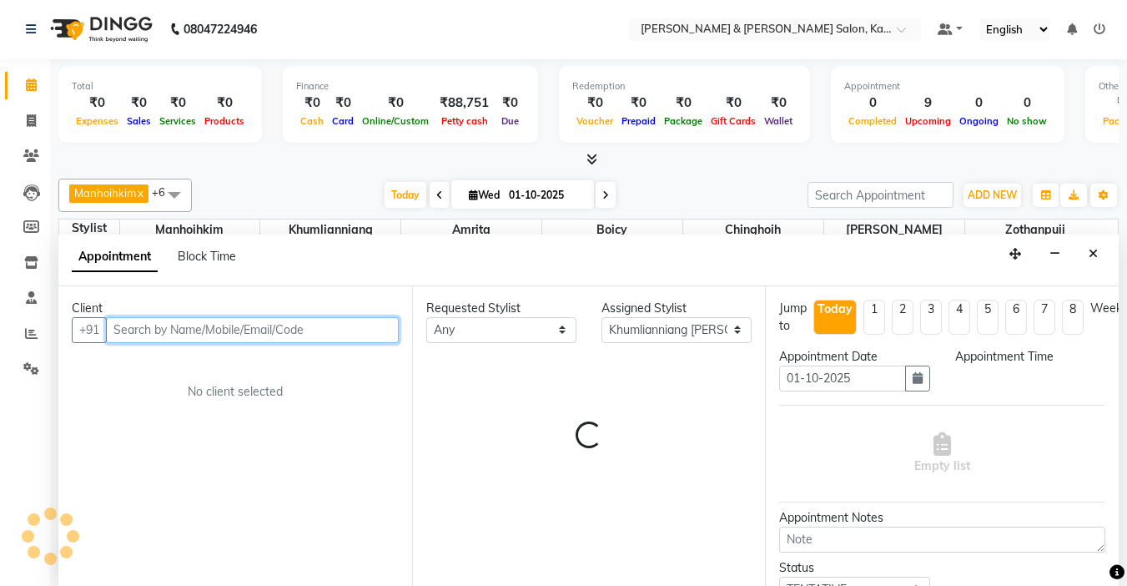
select select "660"
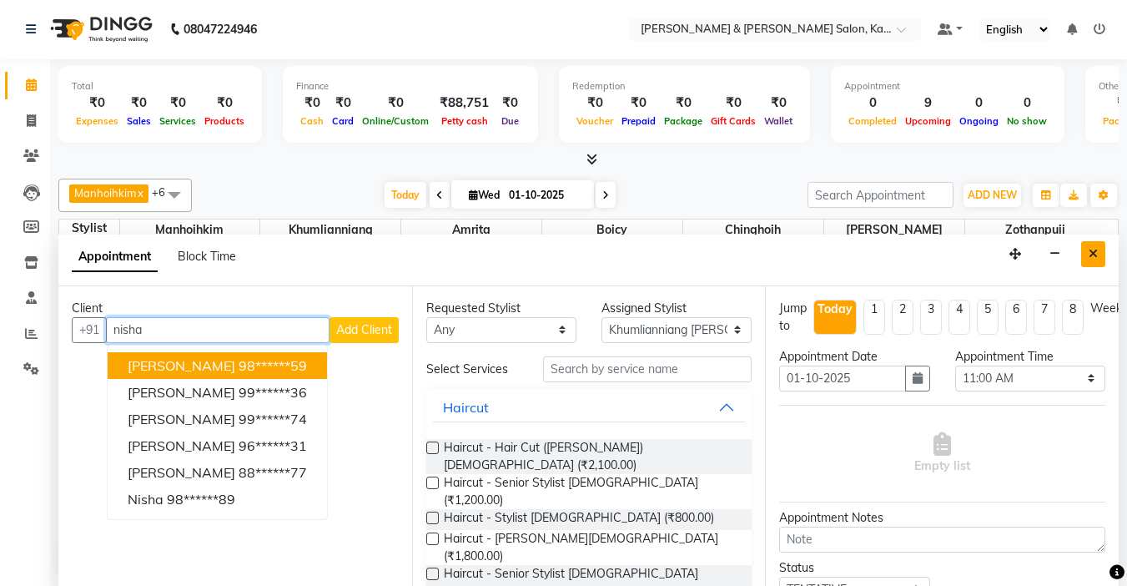
type input "nisha"
click at [1100, 249] on button "Close" at bounding box center [1093, 254] width 24 height 26
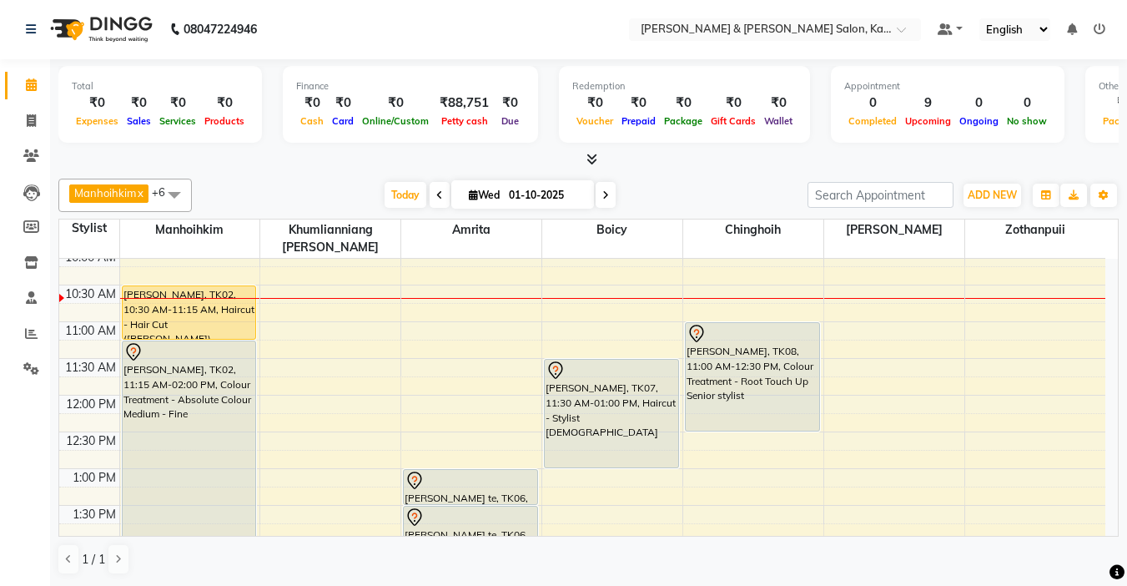
select select "72579"
select select "tentative"
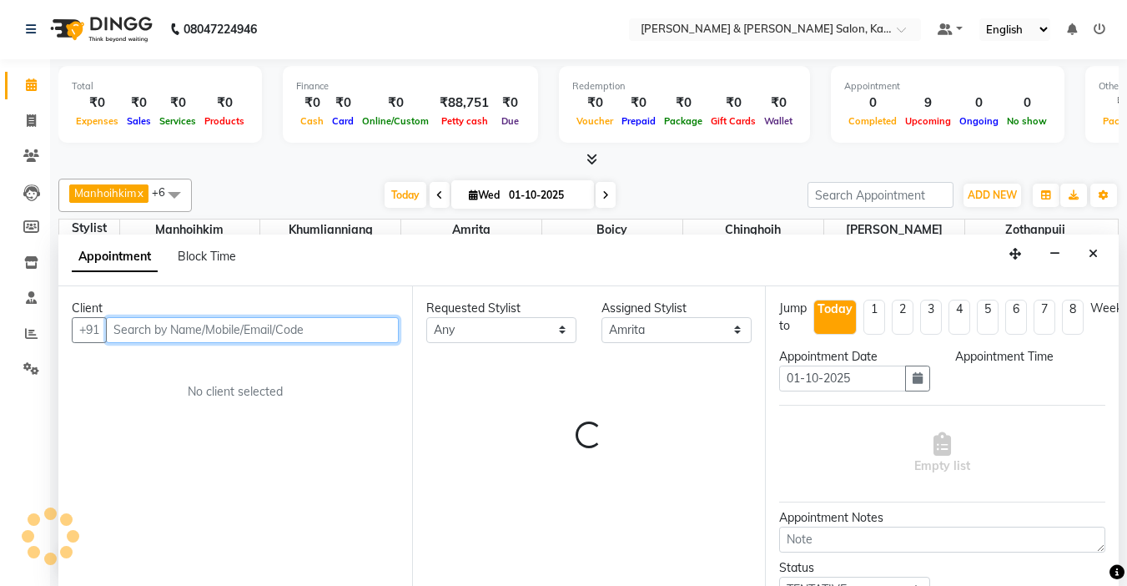
select select "720"
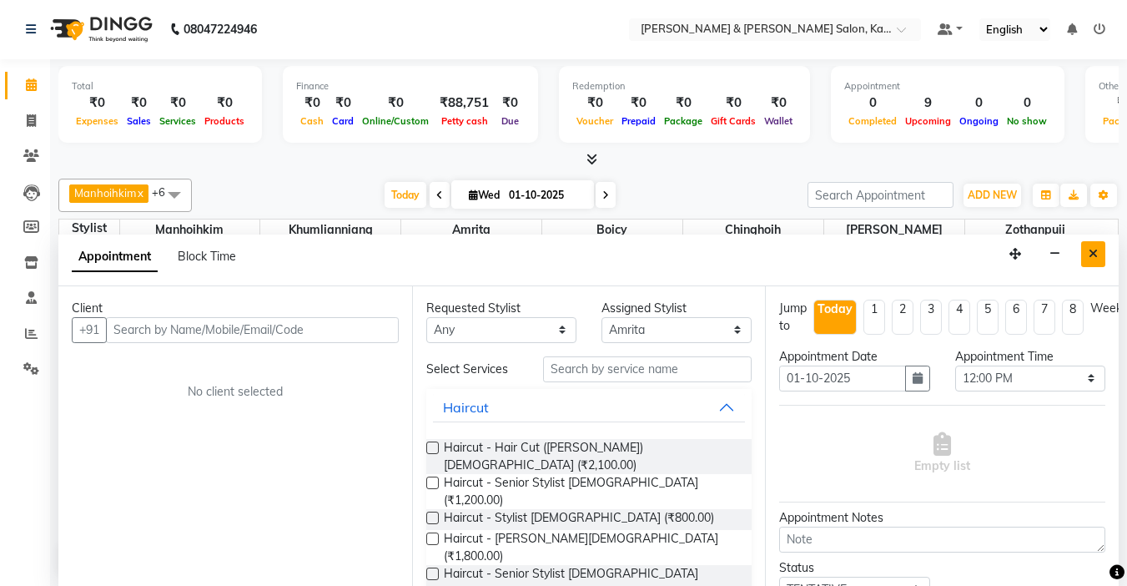
click at [1092, 250] on icon "Close" at bounding box center [1093, 254] width 9 height 12
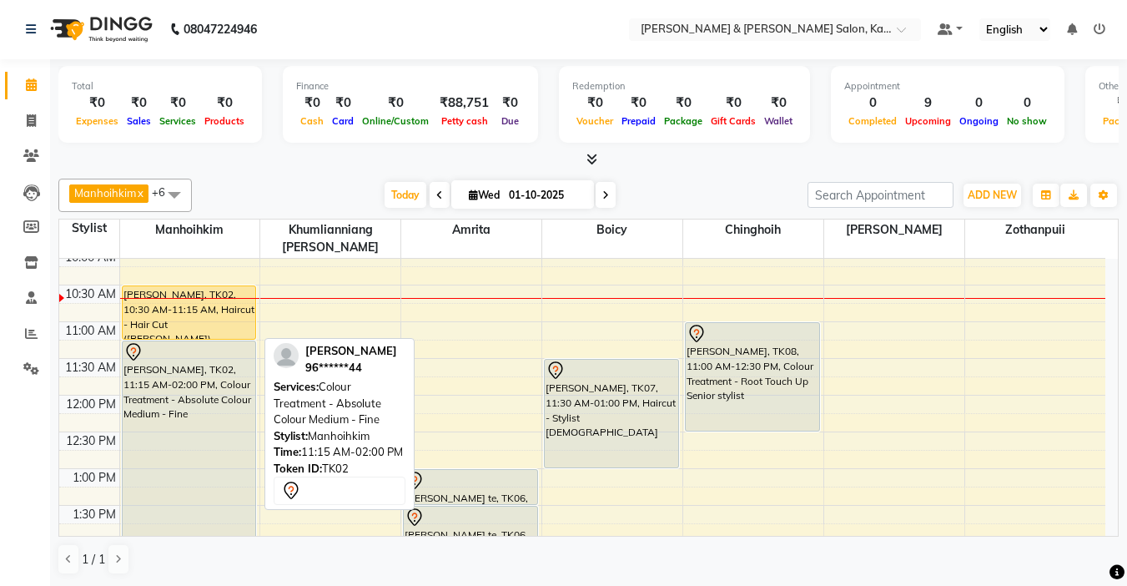
click at [177, 396] on div "[PERSON_NAME], TK02, 11:15 AM-02:00 PM, Colour Treatment - Absolute Colour Medi…" at bounding box center [190, 440] width 134 height 199
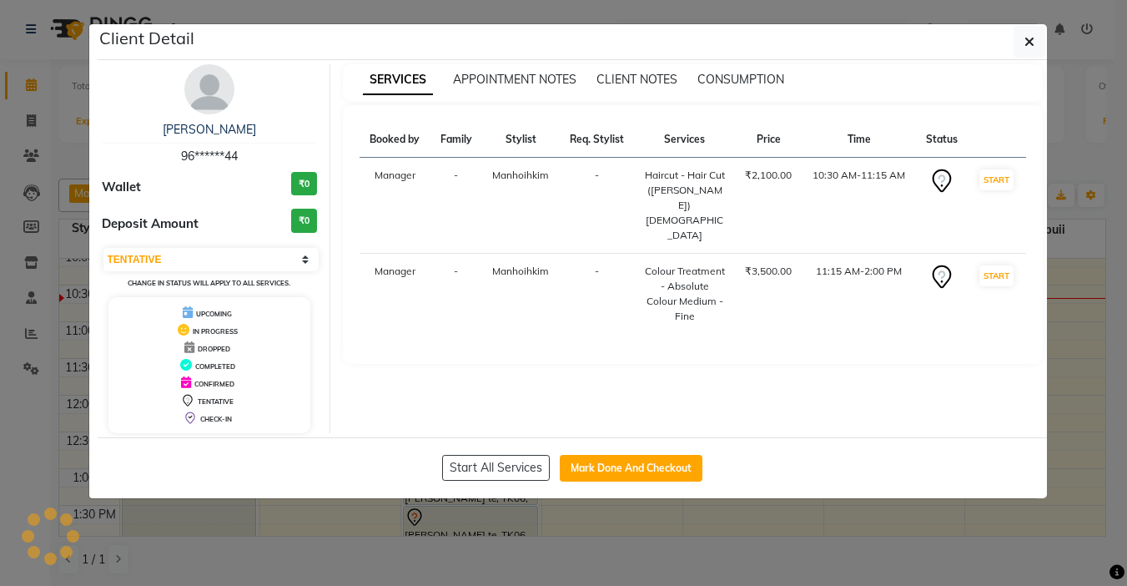
select select "select"
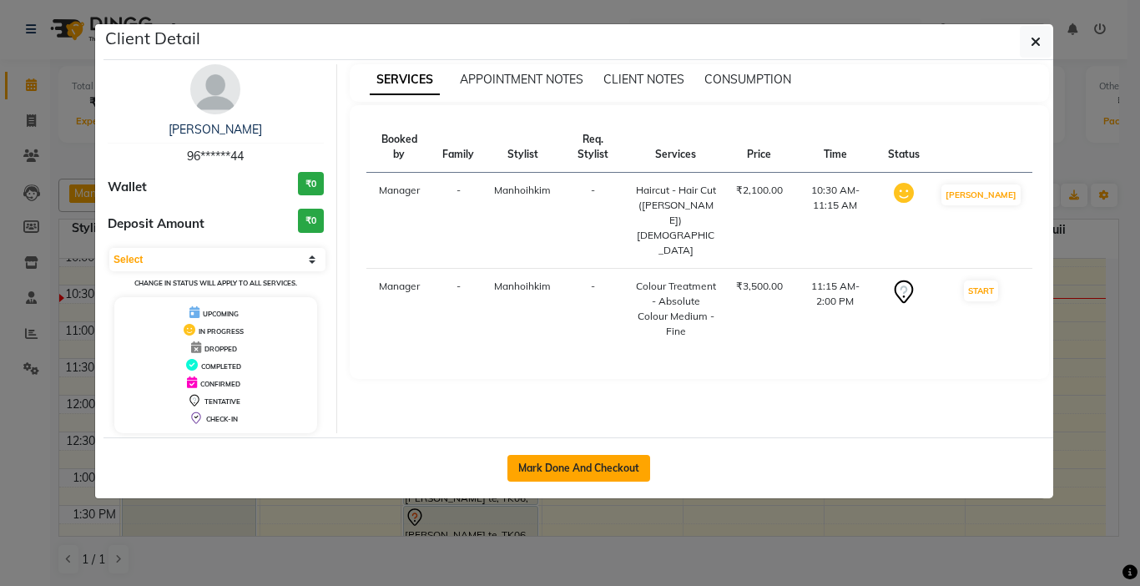
click at [602, 462] on button "Mark Done And Checkout" at bounding box center [578, 468] width 143 height 27
select select "7750"
select select "service"
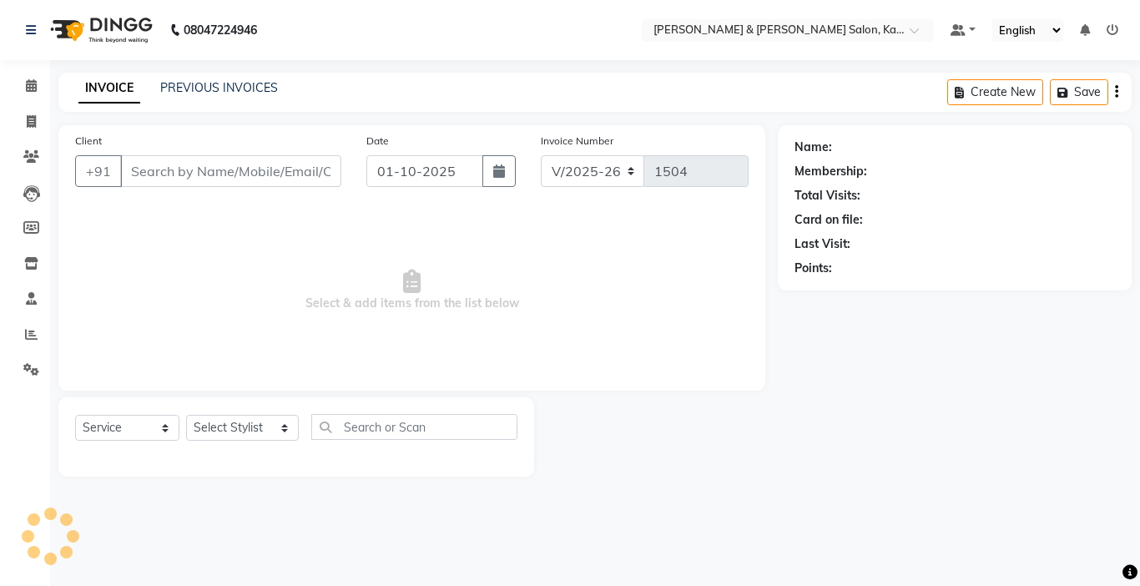
type input "96******44"
select select "70736"
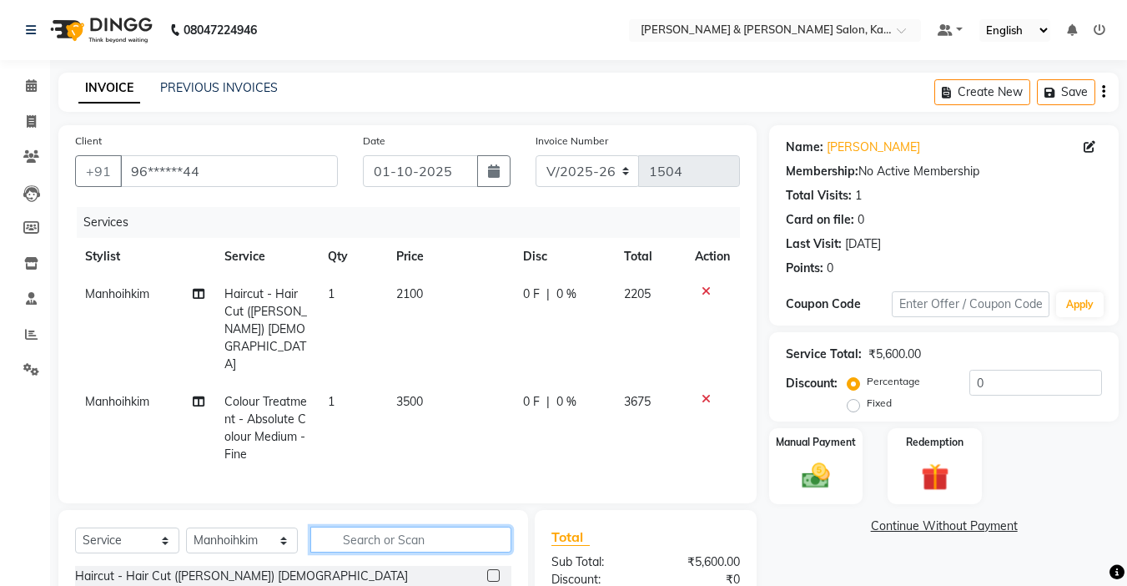
click at [368, 527] on input "text" at bounding box center [410, 540] width 201 height 26
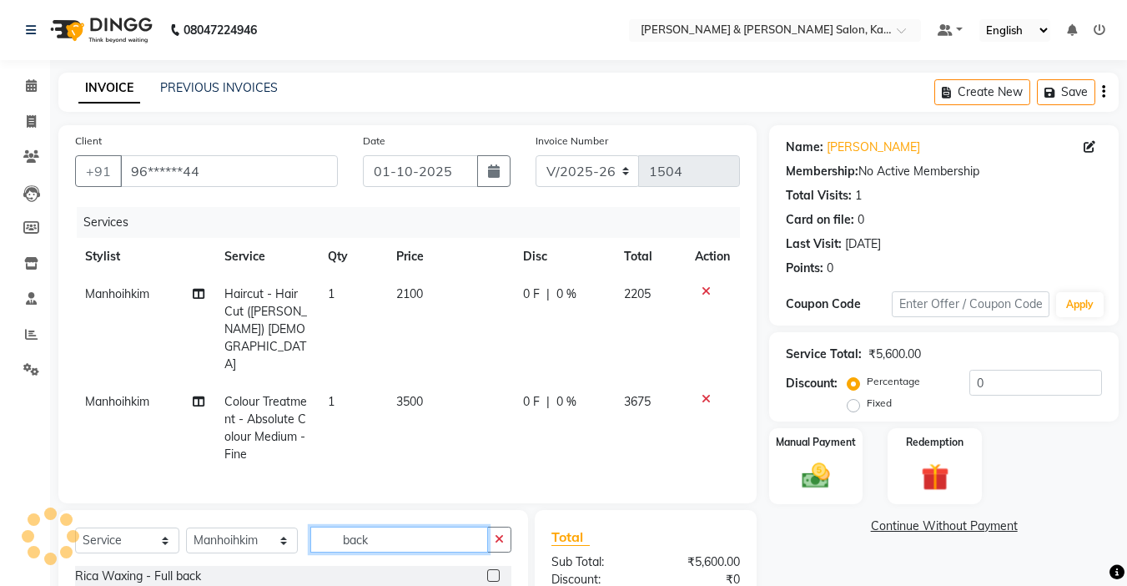
scroll to position [167, 0]
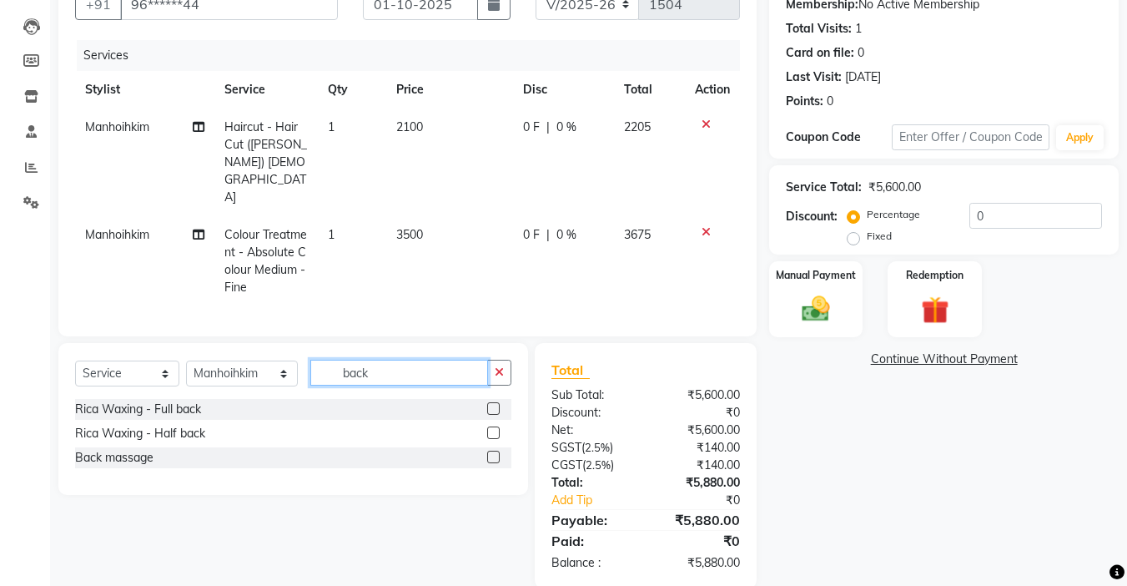
type input "back"
click at [491, 451] on label at bounding box center [493, 457] width 13 height 13
click at [491, 452] on input "checkbox" at bounding box center [492, 457] width 11 height 11
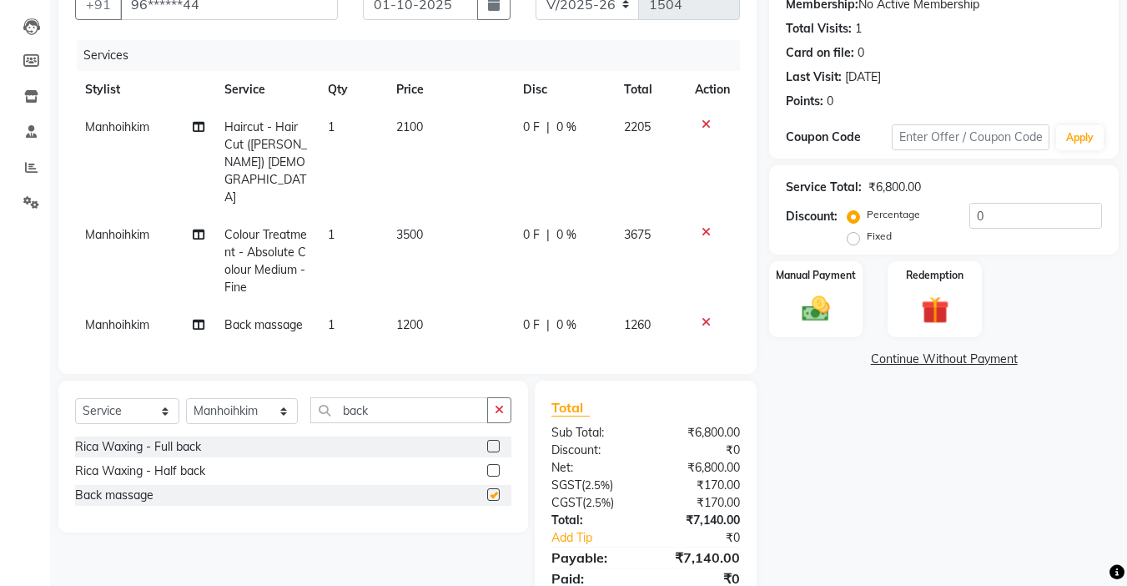
checkbox input "false"
click at [707, 316] on icon at bounding box center [706, 322] width 9 height 12
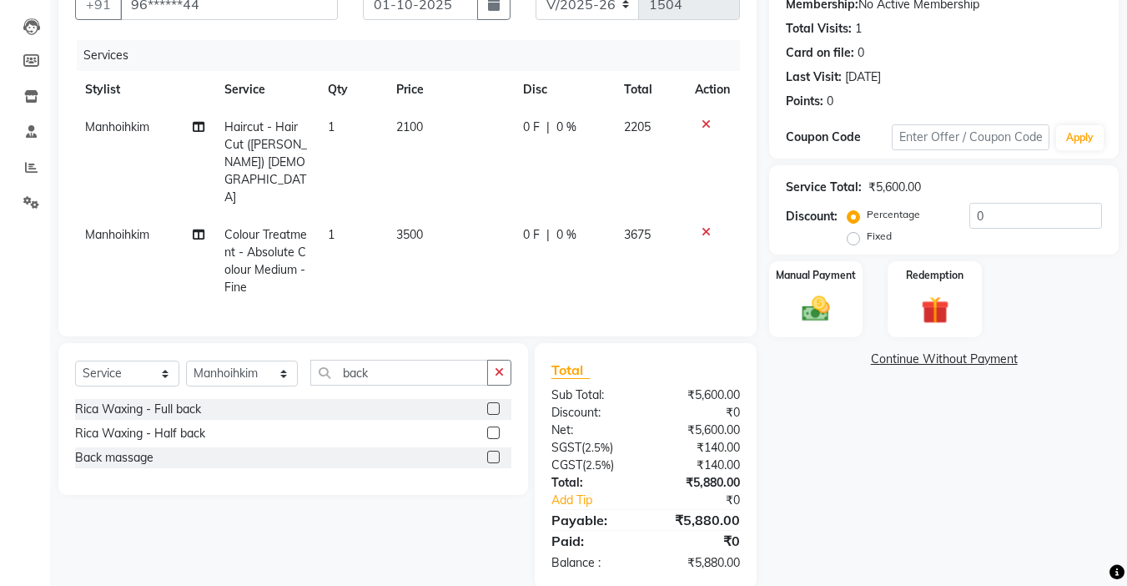
scroll to position [0, 0]
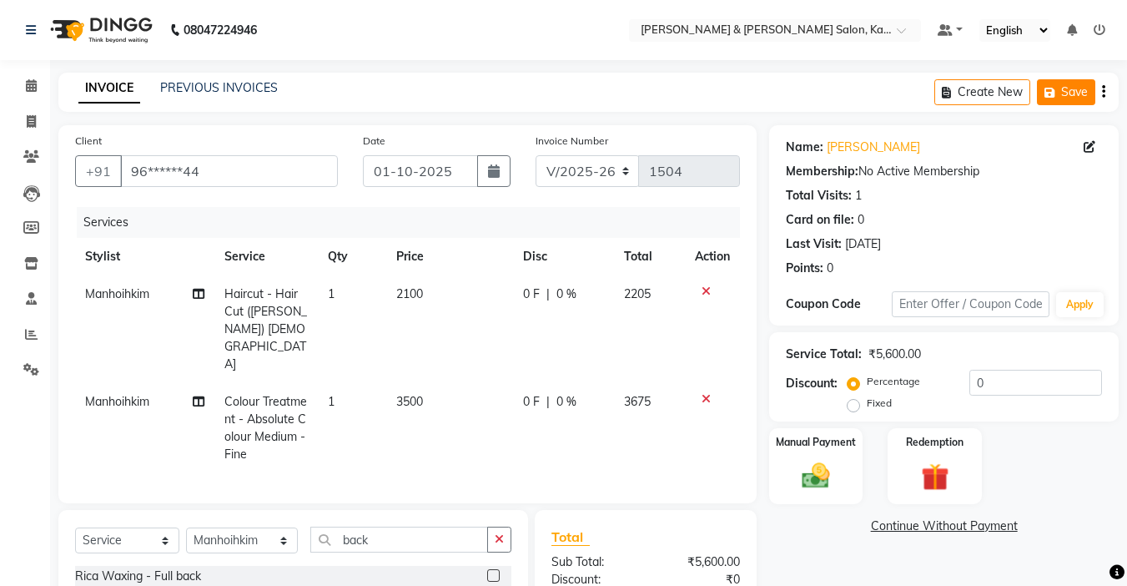
click at [1079, 93] on button "Save" at bounding box center [1066, 92] width 58 height 26
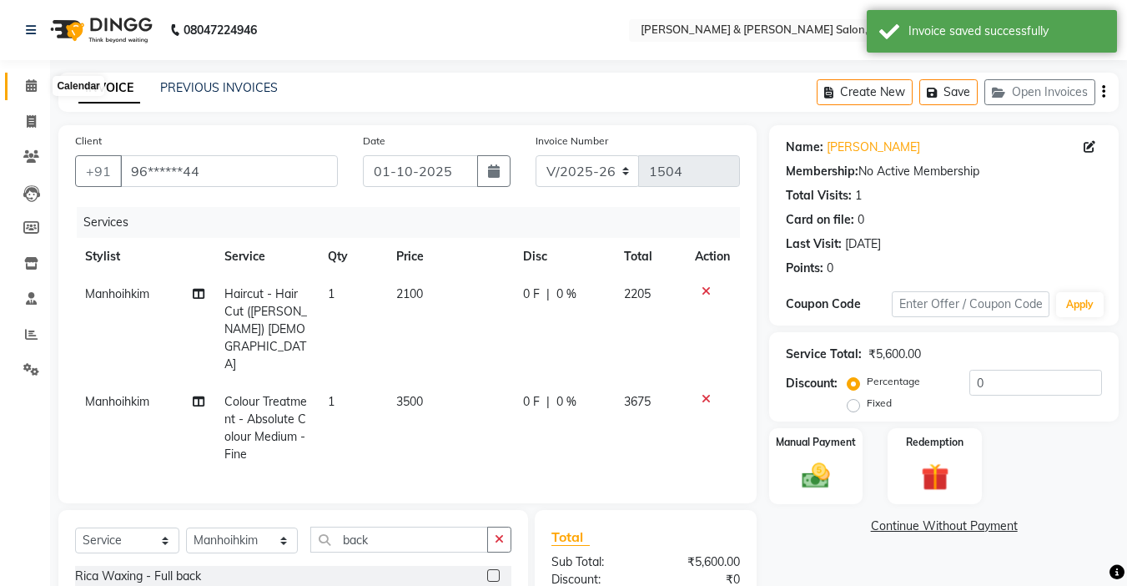
click at [36, 89] on icon at bounding box center [31, 85] width 11 height 13
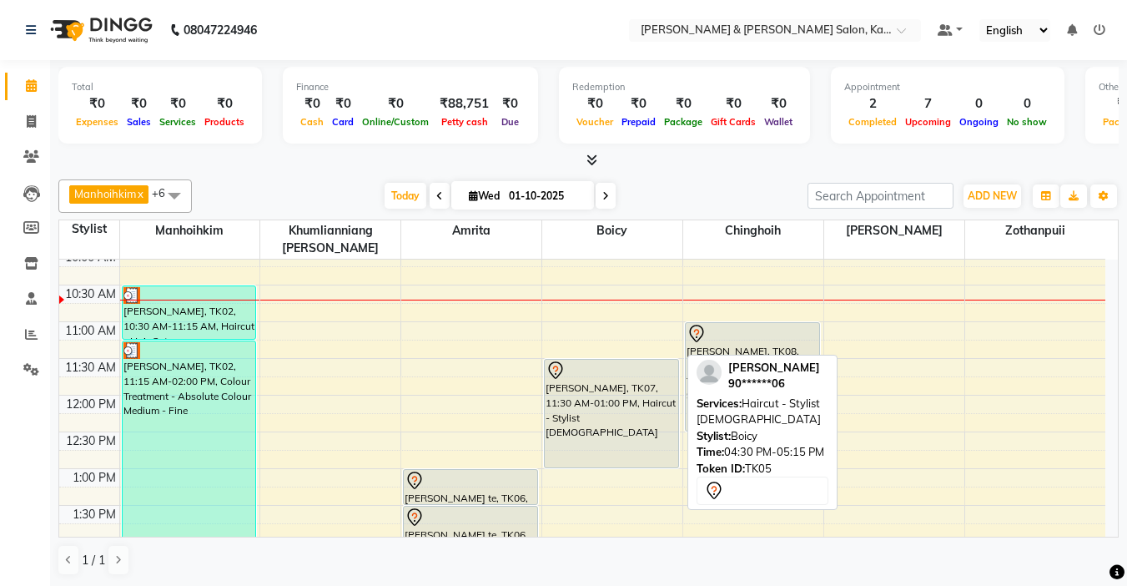
scroll to position [83, 0]
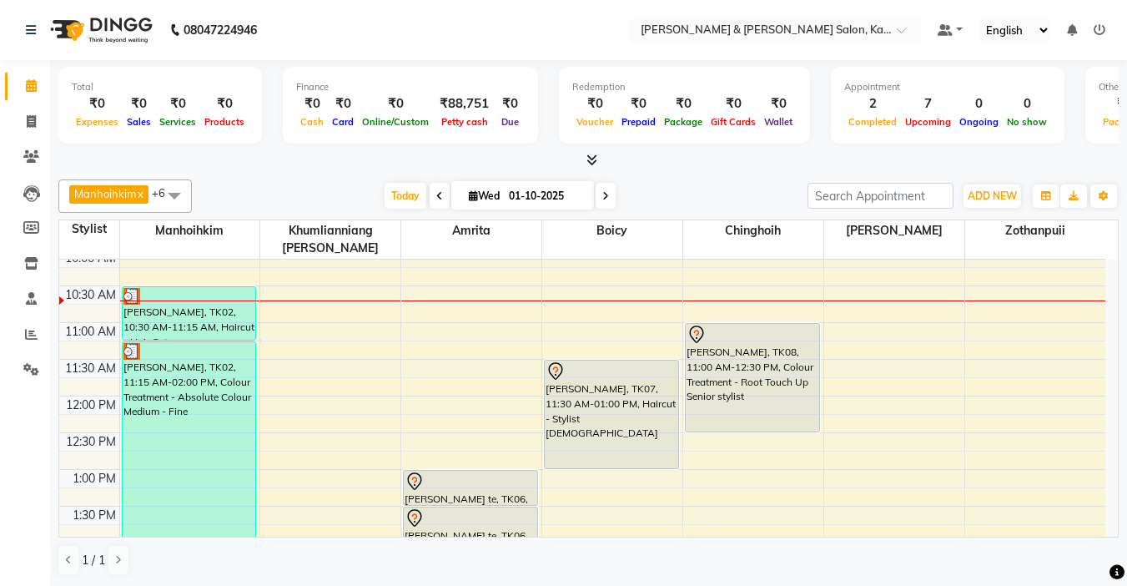
click at [673, 150] on div "Total ₹0 Expenses ₹0 Sales ₹0 Services ₹0 Products Finance ₹0 Cash ₹0 Card ₹0 O…" at bounding box center [588, 114] width 1061 height 109
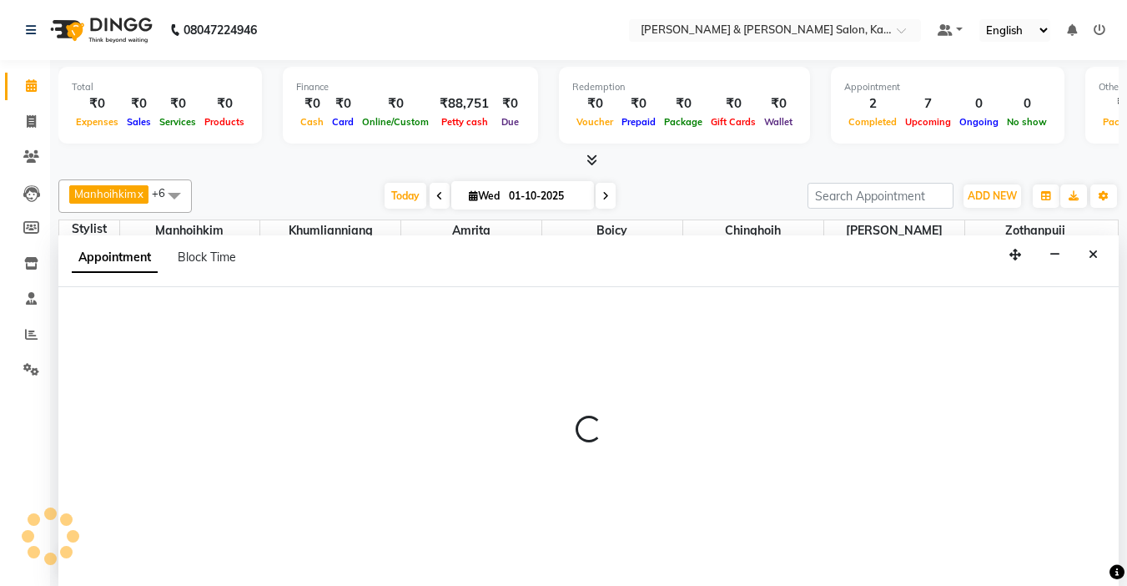
select select "70737"
select select "tentative"
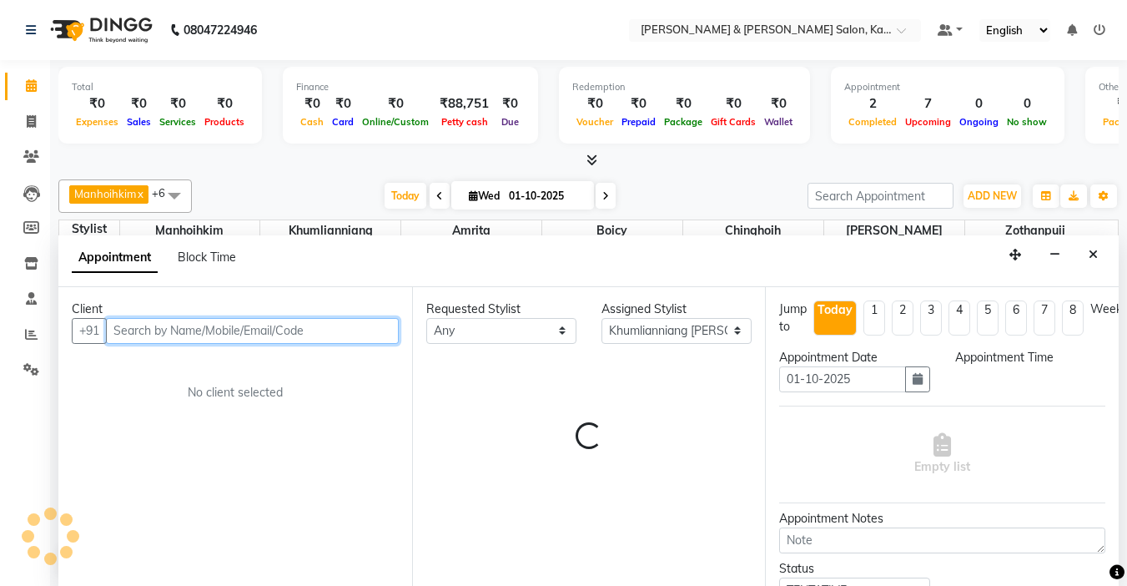
select select "660"
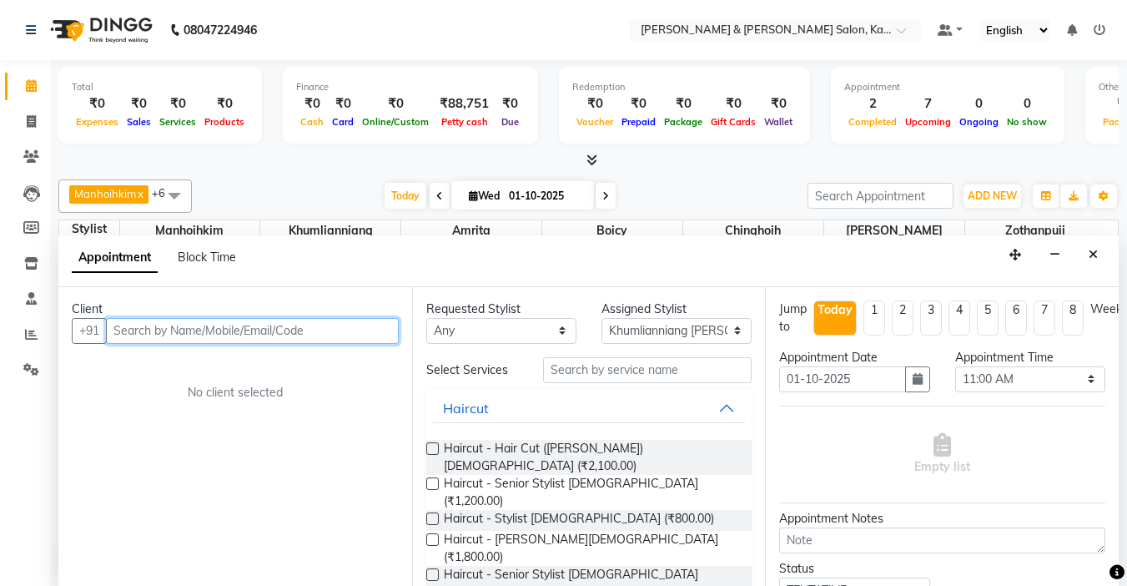
scroll to position [1, 0]
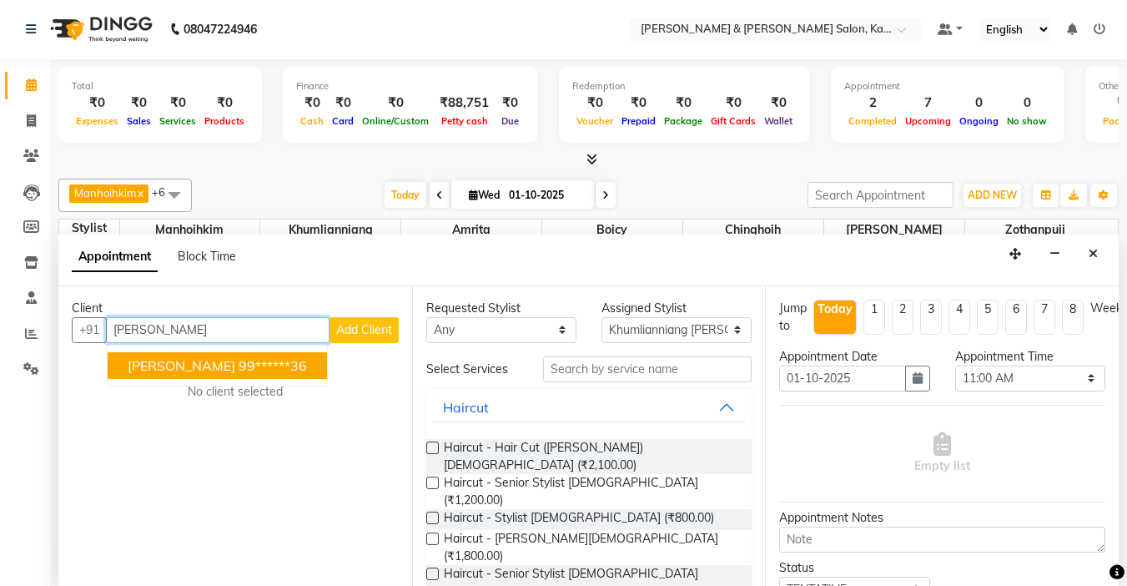
click at [270, 362] on ngb-highlight "99******36" at bounding box center [273, 365] width 68 height 17
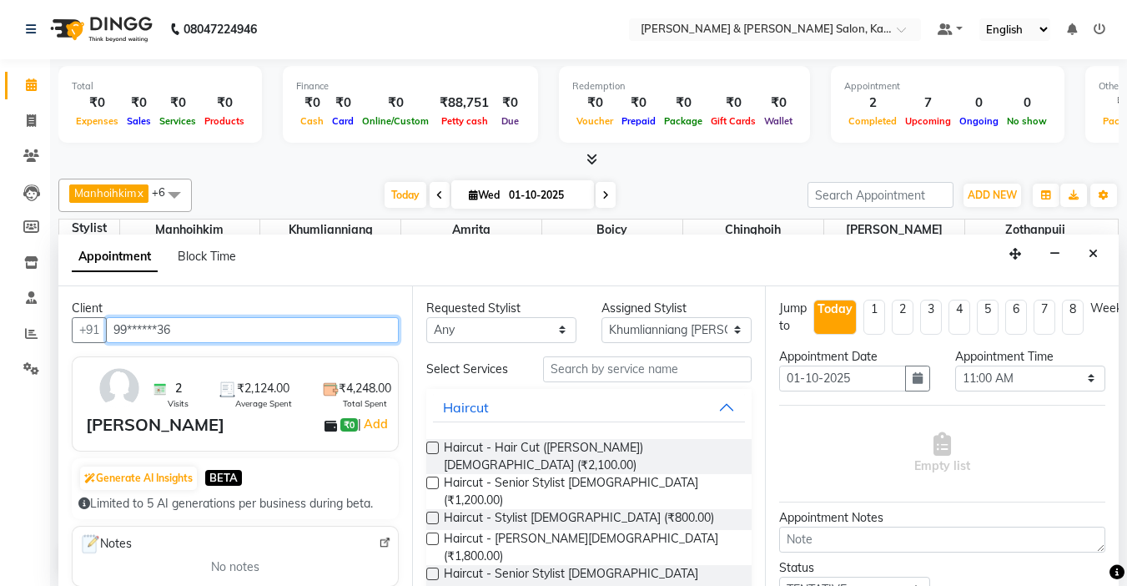
type input "99******36"
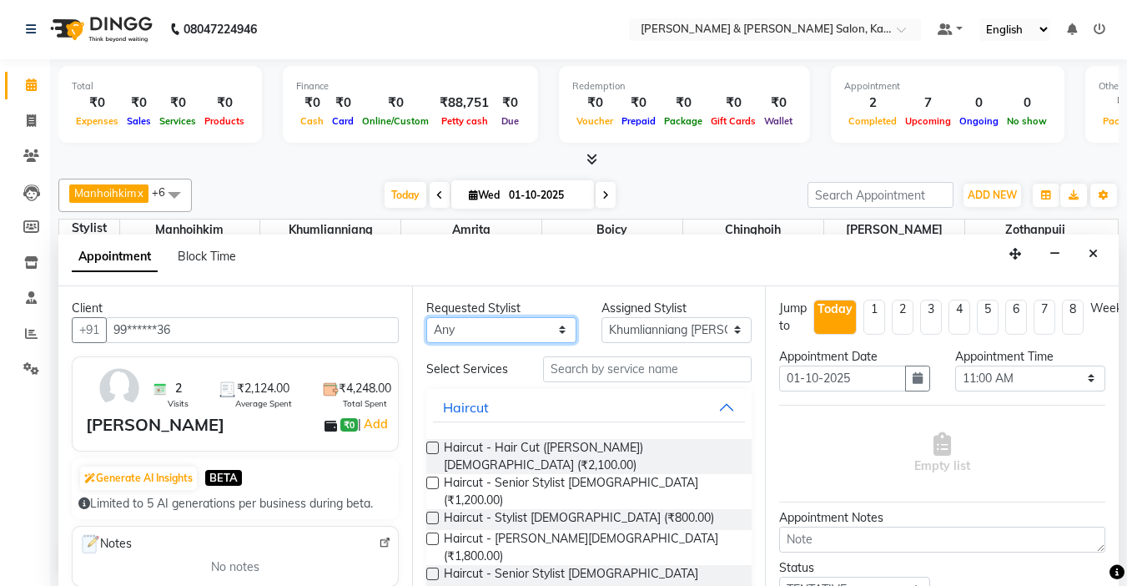
drag, startPoint x: 532, startPoint y: 337, endPoint x: 535, endPoint y: 309, distance: 28.5
click at [532, 337] on select "Any Amrita Anna Boicy Chinghoih Khumlianniang Guite Manhoihkim Remkim Tonsing S…" at bounding box center [501, 330] width 150 height 26
select select "70737"
click at [426, 317] on select "Any Amrita Anna Boicy Chinghoih Khumlianniang Guite Manhoihkim Remkim Tonsing S…" at bounding box center [501, 330] width 150 height 26
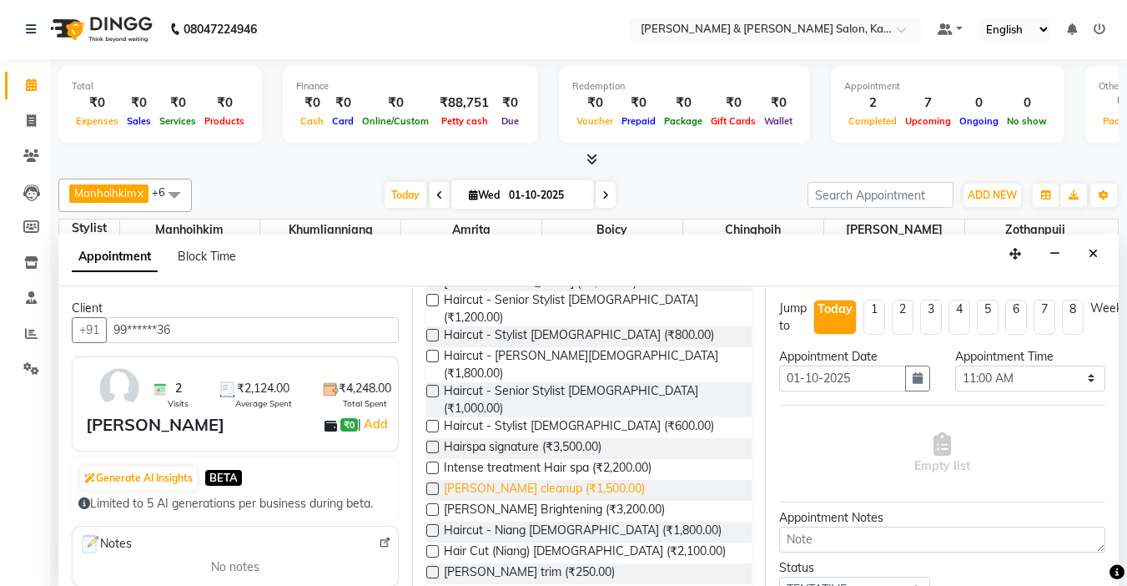
scroll to position [250, 0]
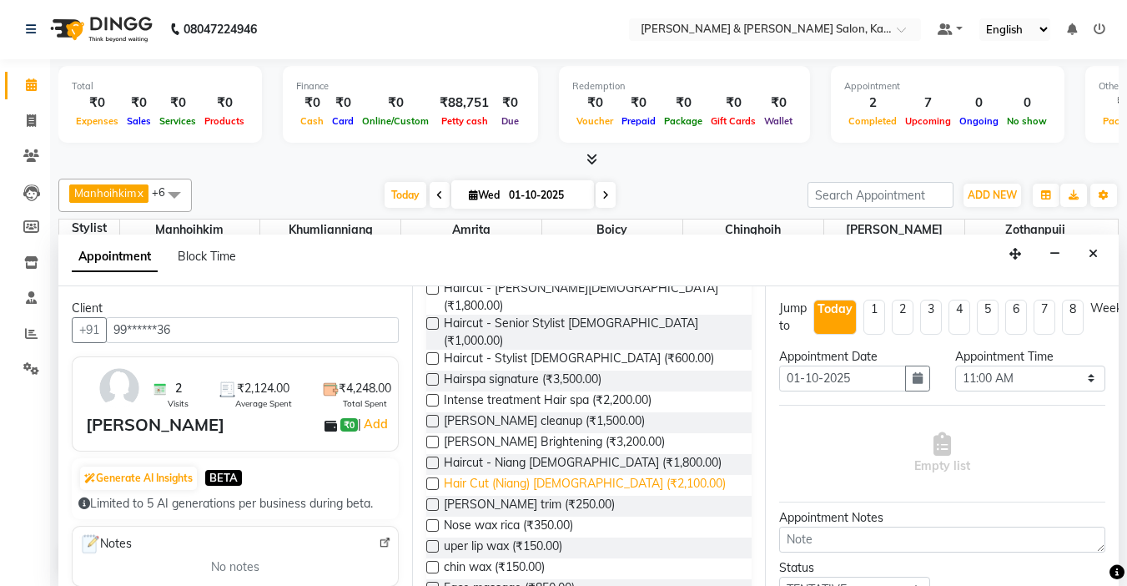
click at [517, 475] on span "Hair Cut (Niang) [DEMOGRAPHIC_DATA] (₹2,100.00)" at bounding box center [585, 485] width 282 height 21
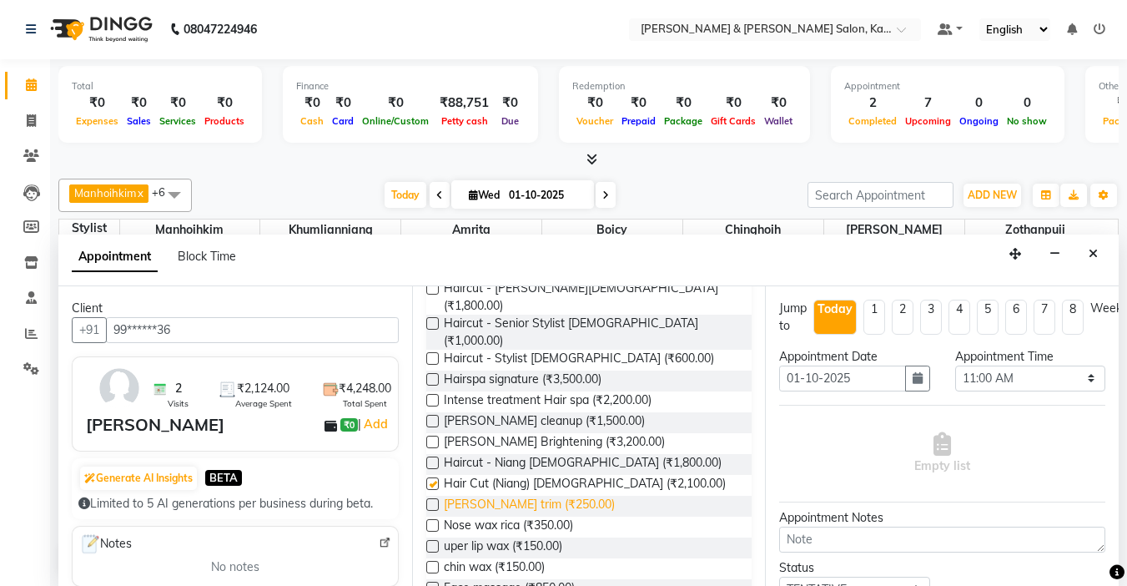
checkbox input "false"
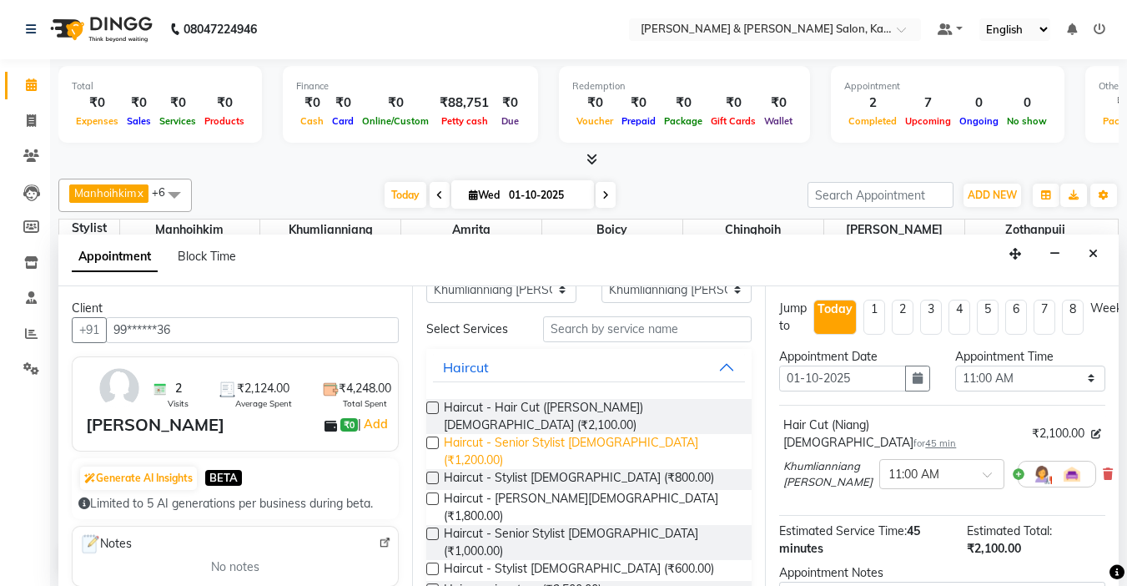
scroll to position [0, 0]
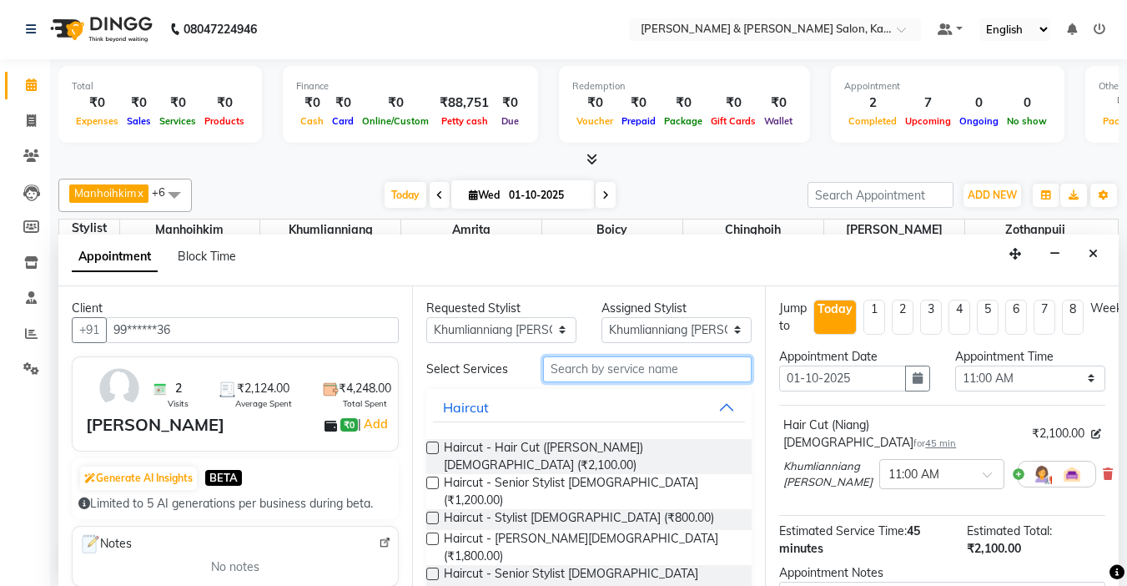
click at [607, 356] on input "text" at bounding box center [647, 369] width 209 height 26
type input "ma"
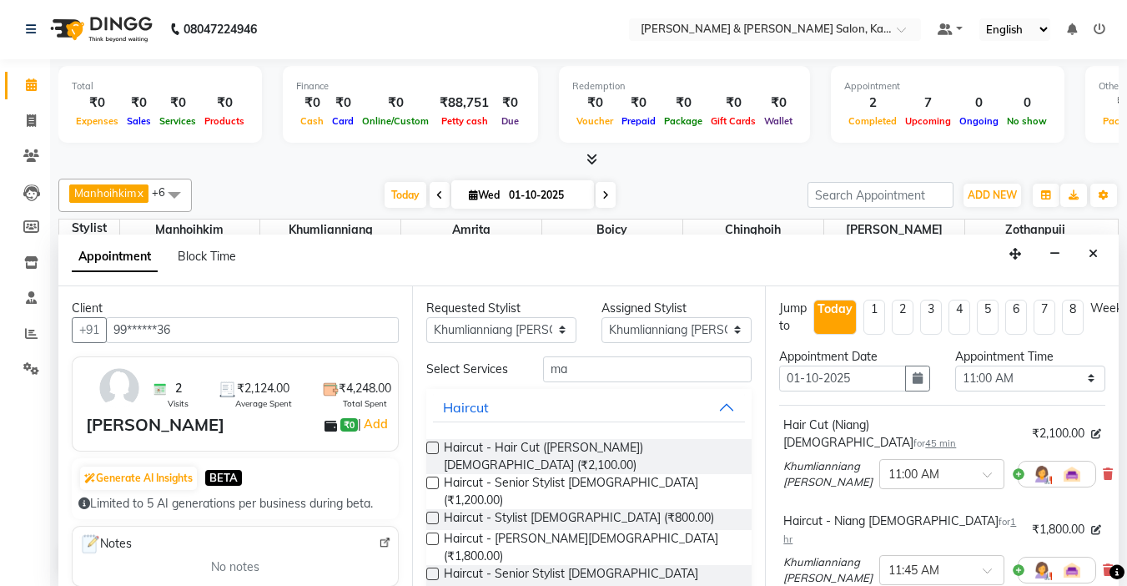
checkbox input "false"
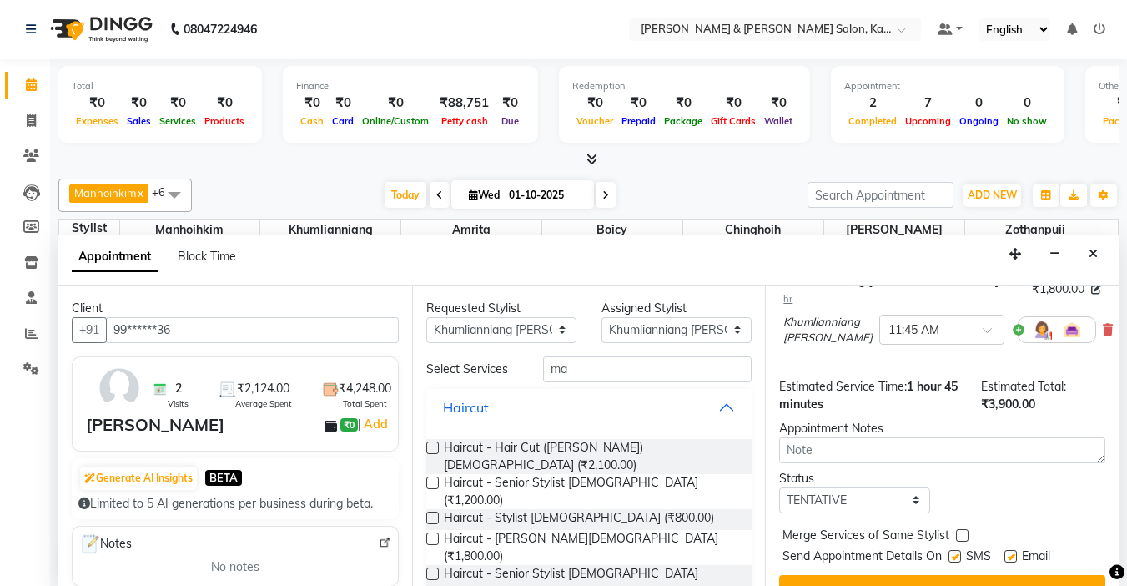
scroll to position [250, 0]
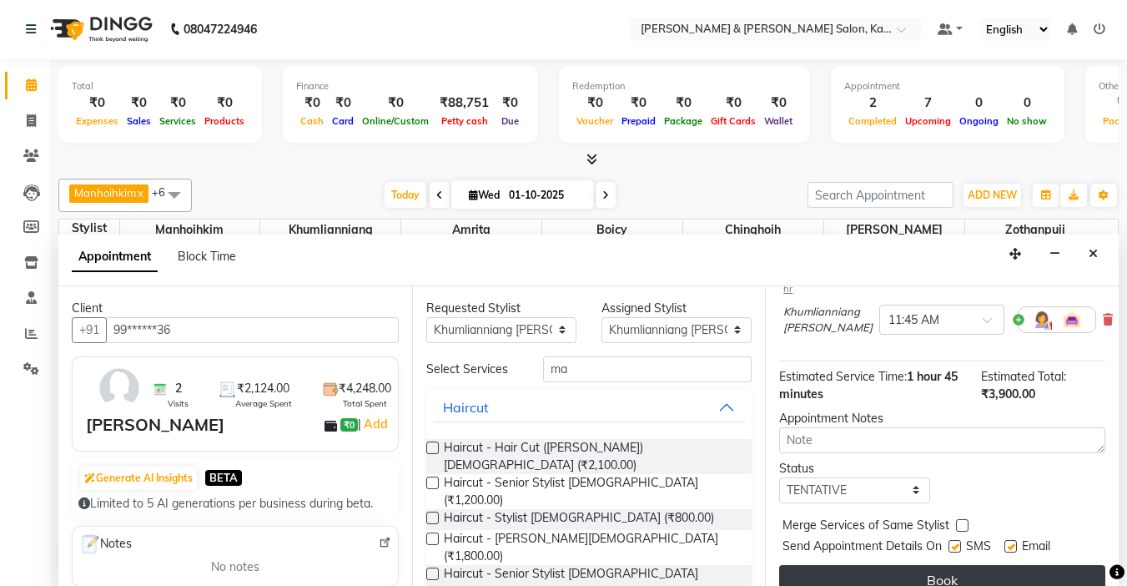
click at [887, 565] on button "Book" at bounding box center [942, 580] width 326 height 30
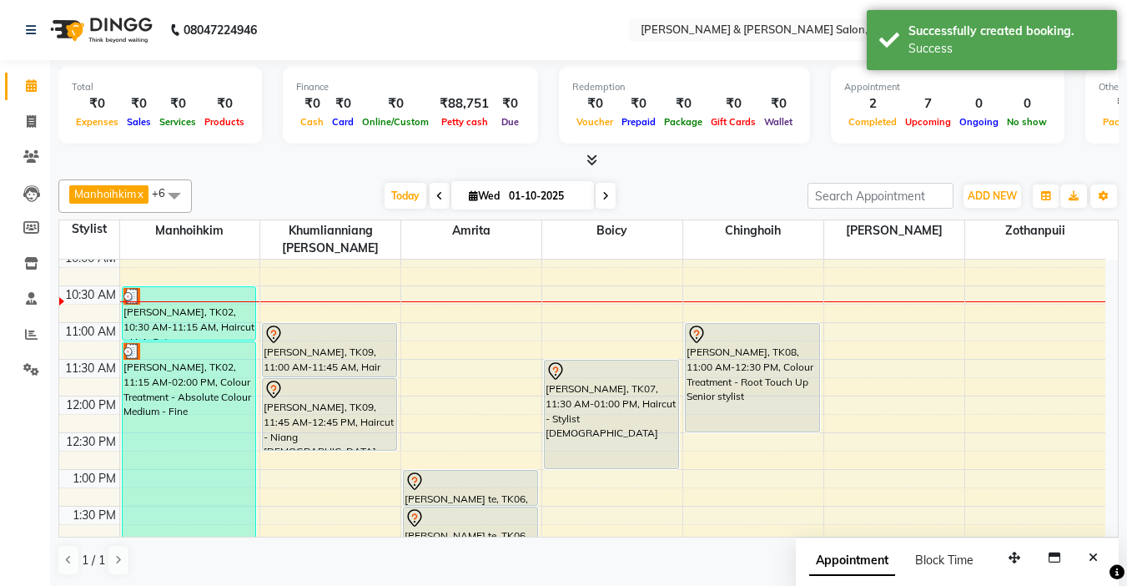
scroll to position [167, 0]
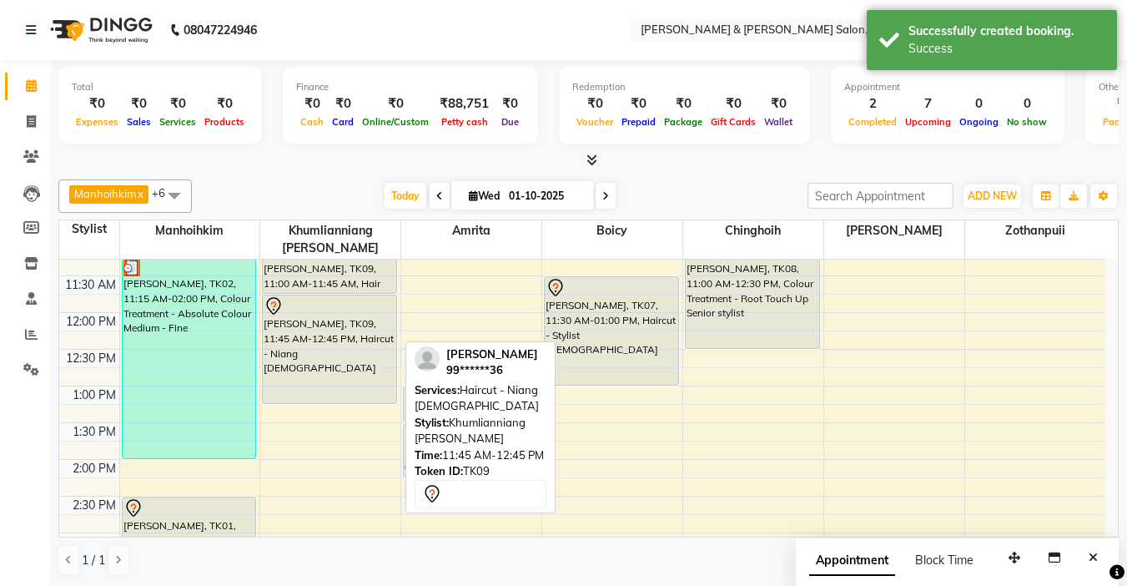
drag, startPoint x: 316, startPoint y: 346, endPoint x: 319, endPoint y: 378, distance: 31.8
click at [319, 378] on div "Nishant Raman, TK09, 11:00 AM-11:45 AM, Hair Cut (Niang) Female Nishant Raman, …" at bounding box center [330, 570] width 140 height 954
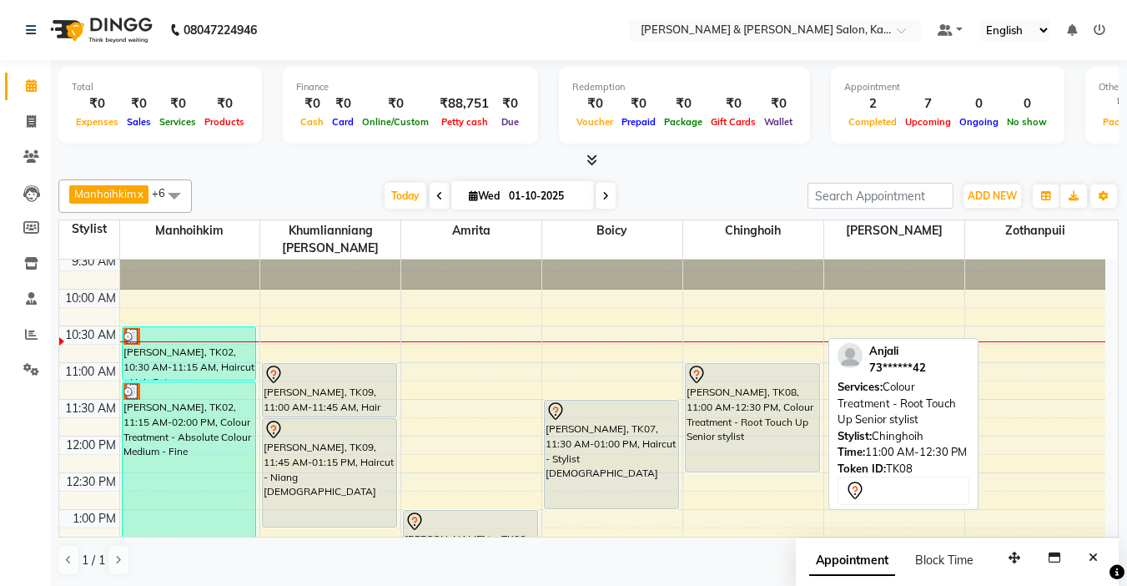
scroll to position [83, 0]
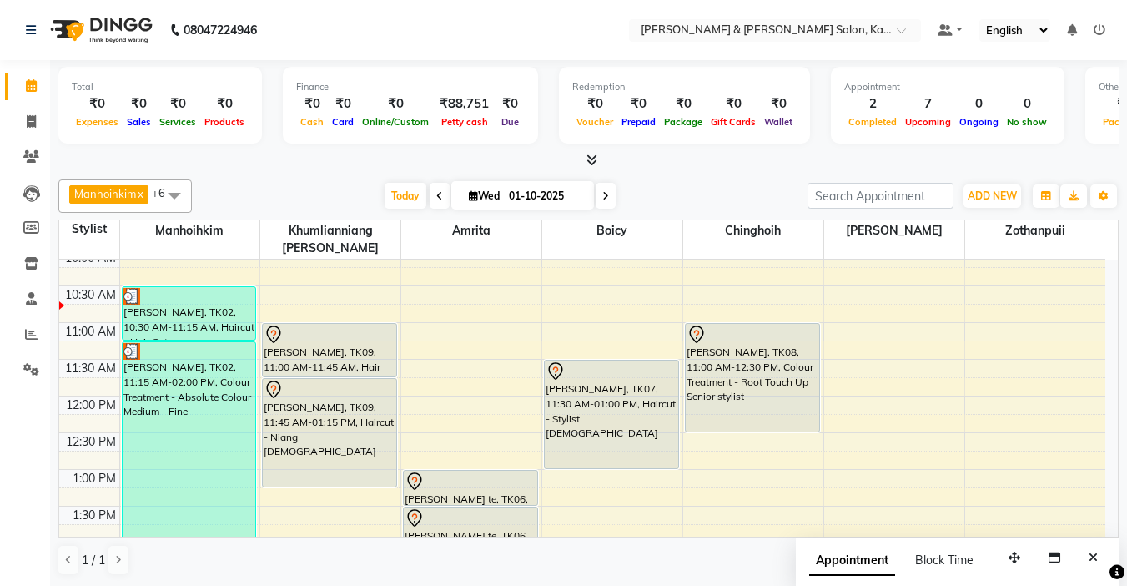
click at [694, 194] on div "[DATE] [DATE]" at bounding box center [499, 196] width 599 height 25
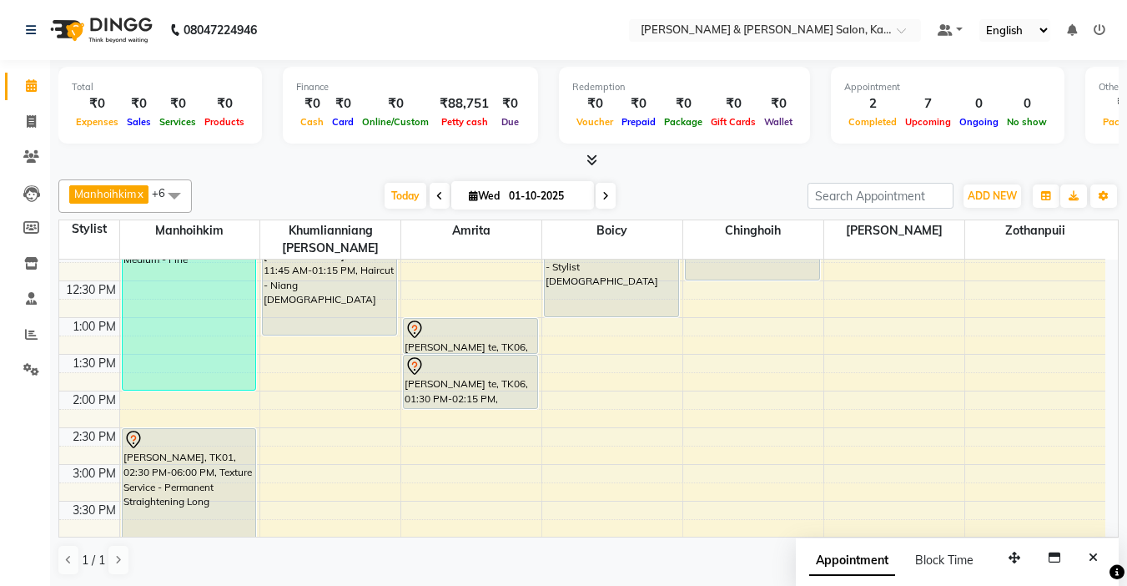
scroll to position [250, 0]
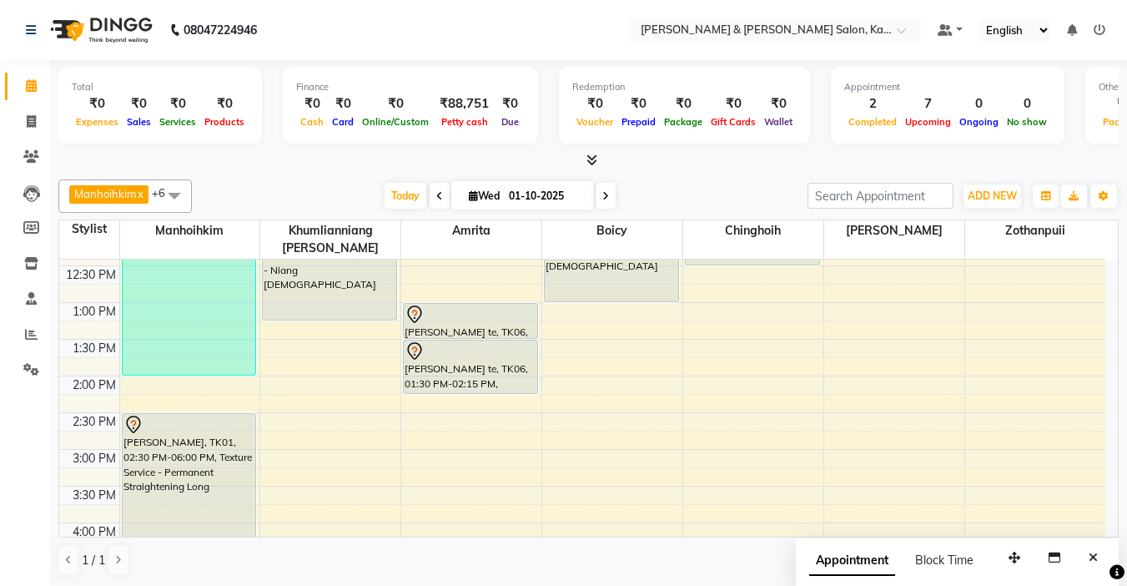
click at [478, 193] on span "Wed" at bounding box center [484, 195] width 39 height 13
select select "10"
select select "2025"
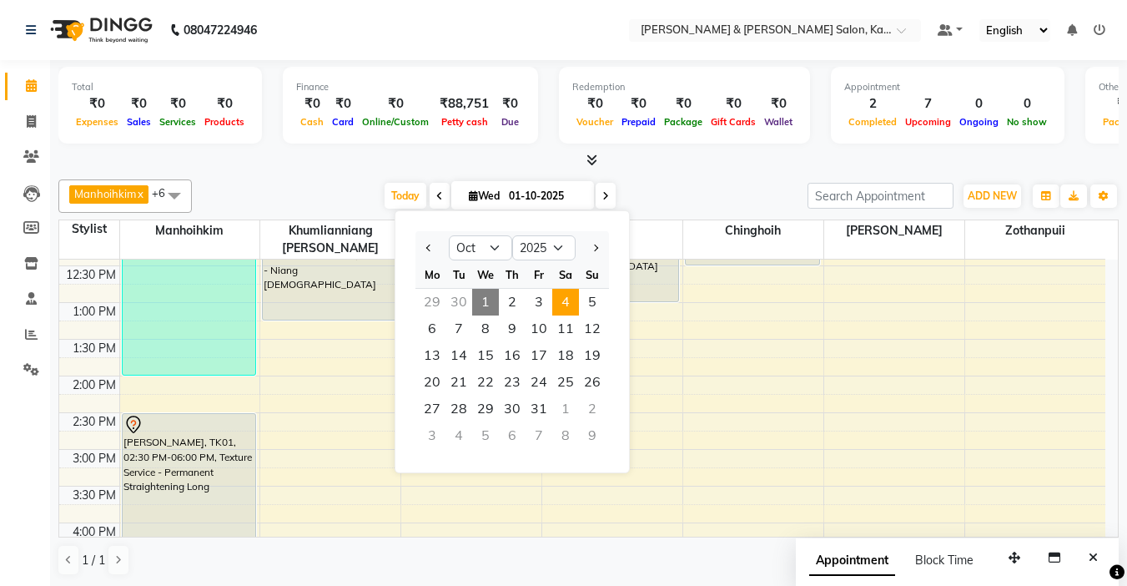
click at [565, 300] on span "4" at bounding box center [565, 302] width 27 height 27
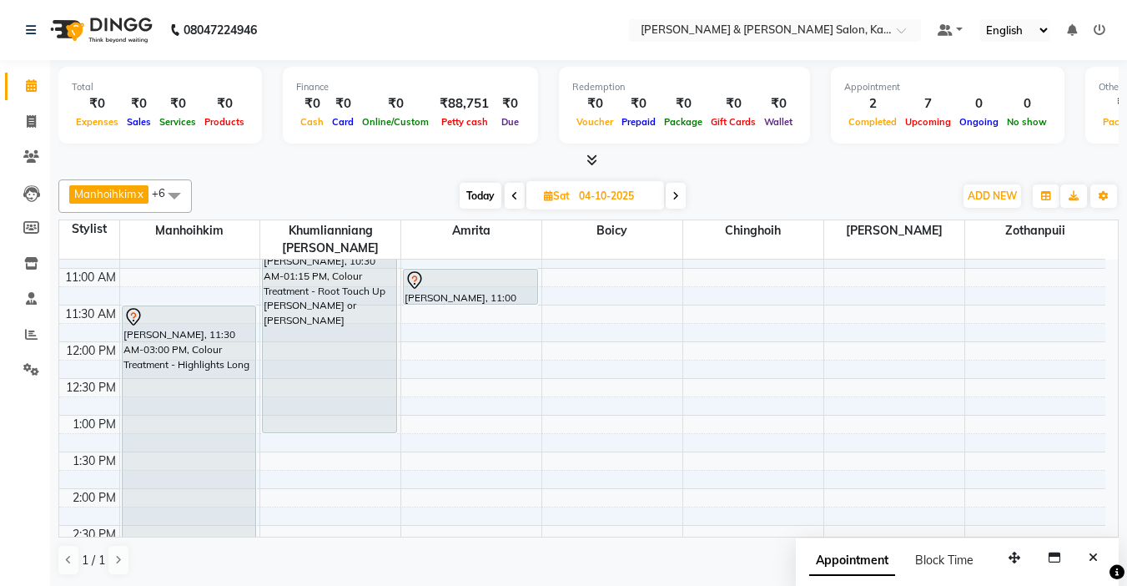
scroll to position [167, 0]
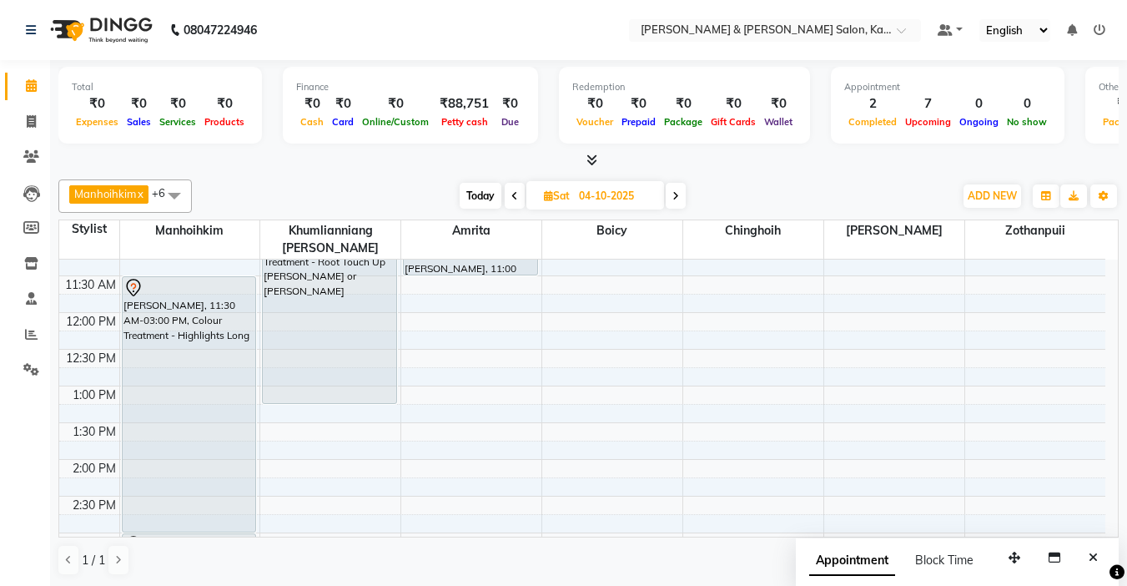
click at [678, 197] on icon at bounding box center [676, 196] width 7 height 10
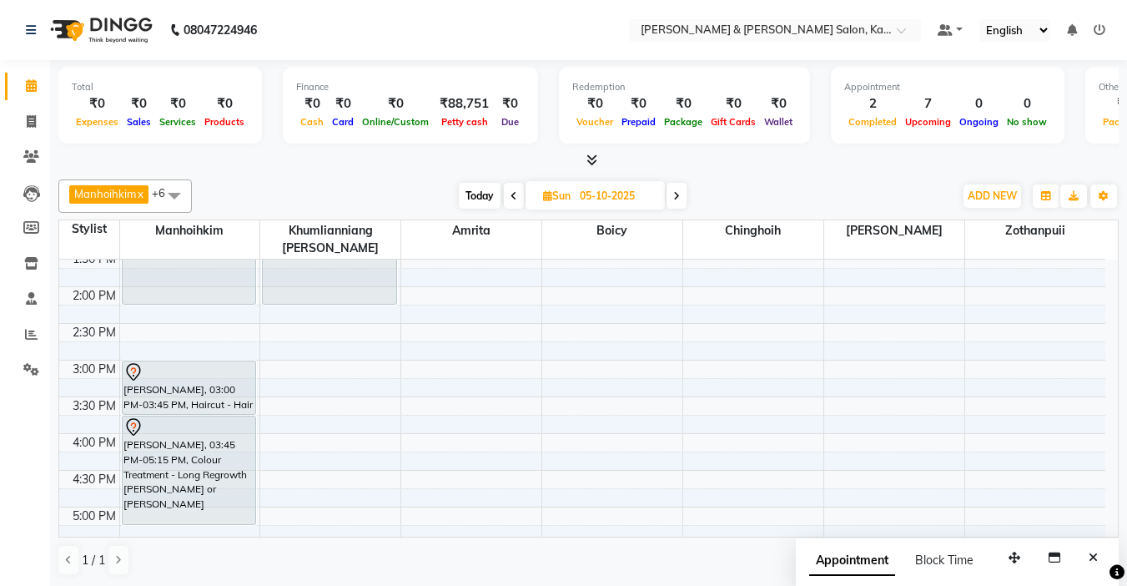
scroll to position [334, 0]
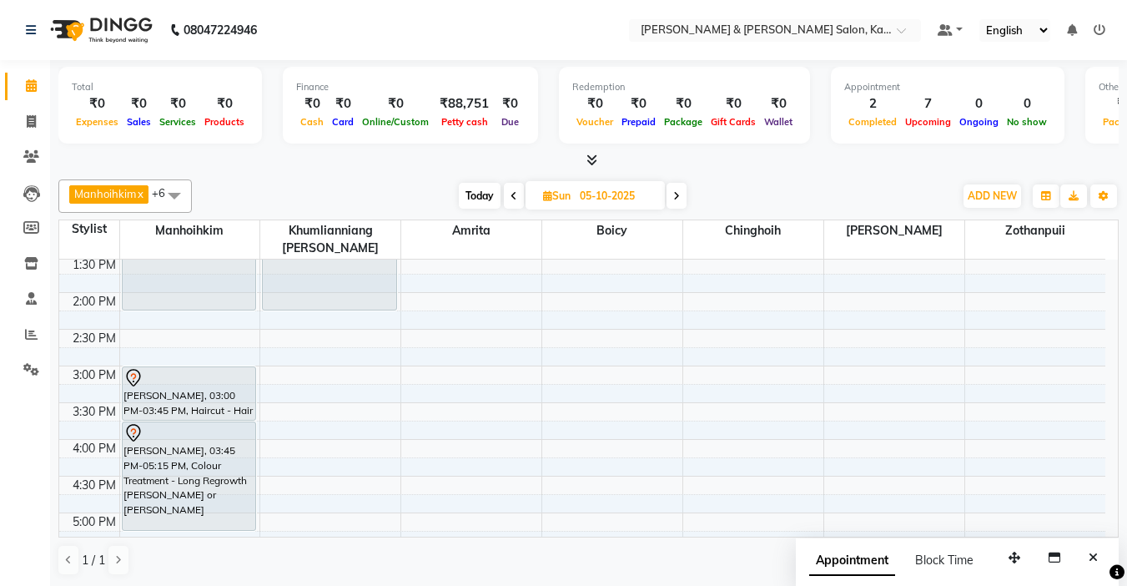
click at [515, 194] on icon at bounding box center [514, 196] width 7 height 10
type input "04-10-2025"
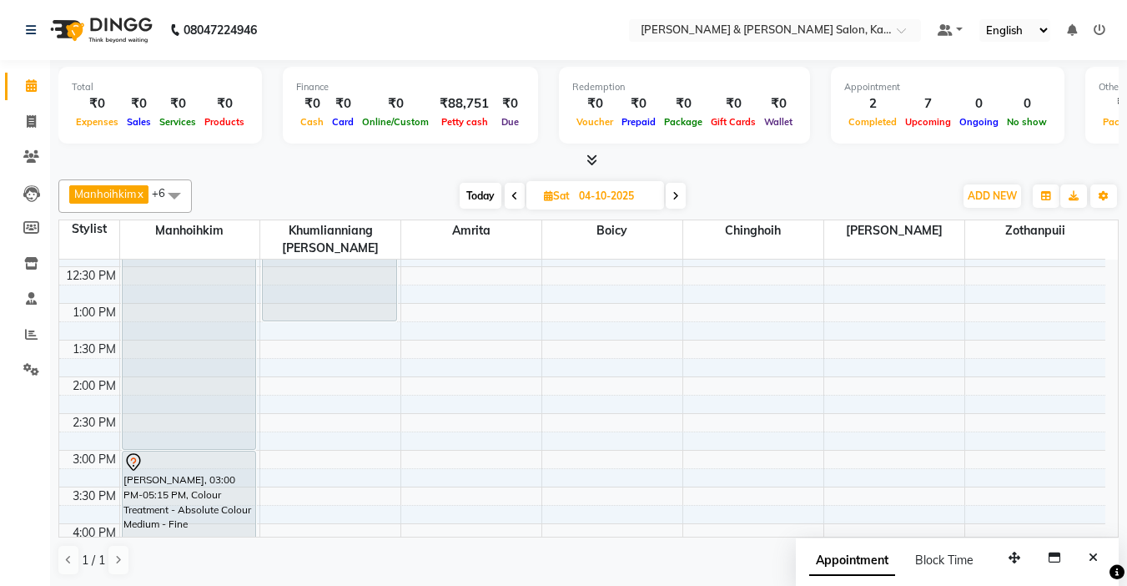
scroll to position [250, 0]
click at [265, 335] on div "9:00 AM 9:30 AM 10:00 AM 10:30 AM 11:00 AM 11:30 AM 12:00 PM 12:30 PM 1:00 PM 1…" at bounding box center [582, 486] width 1046 height 954
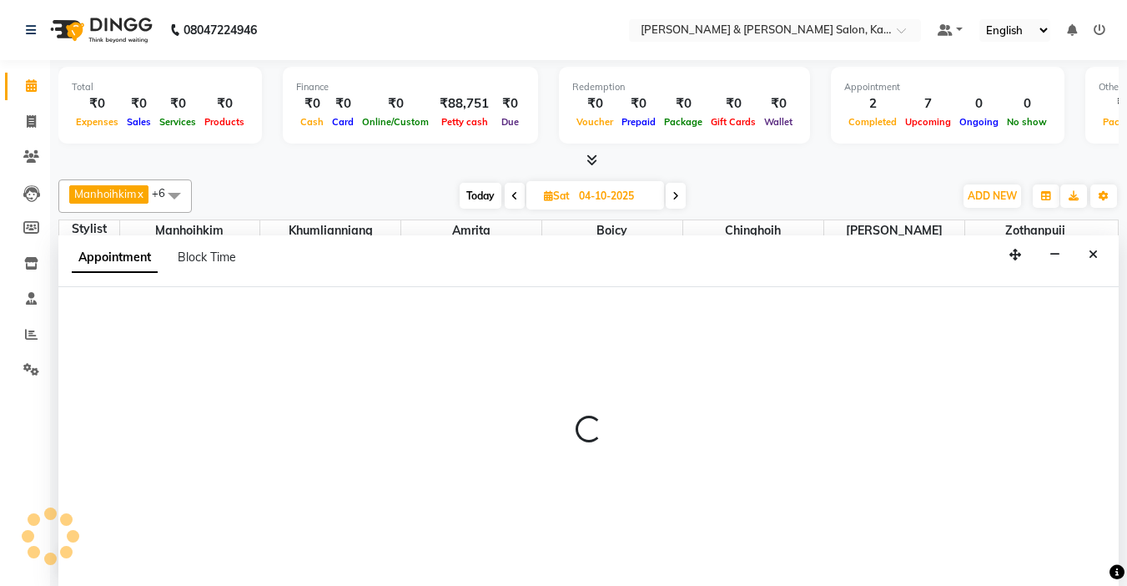
select select "70737"
select select "tentative"
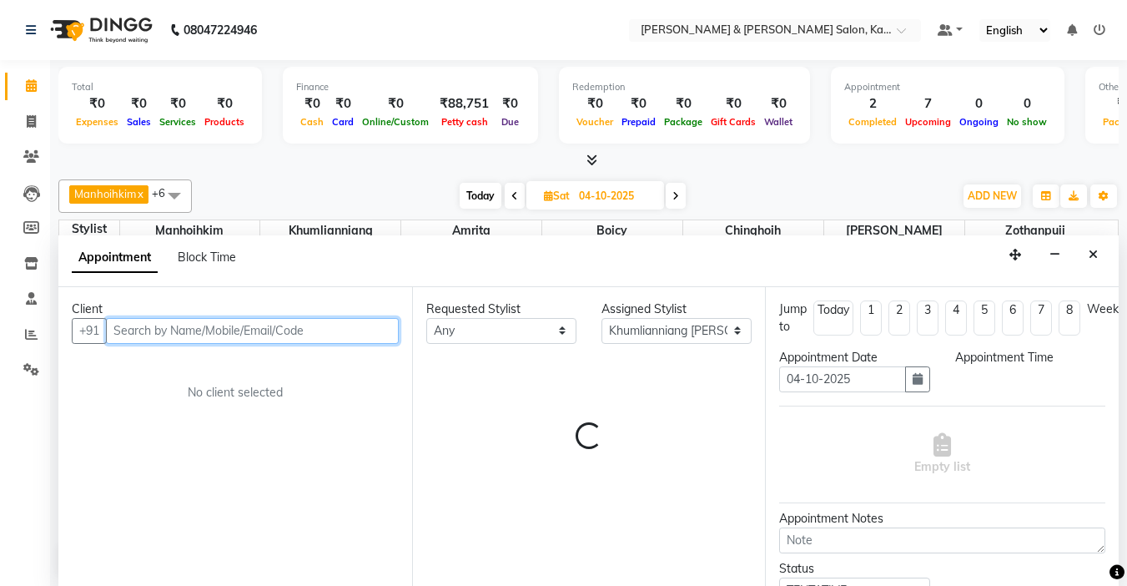
select select "810"
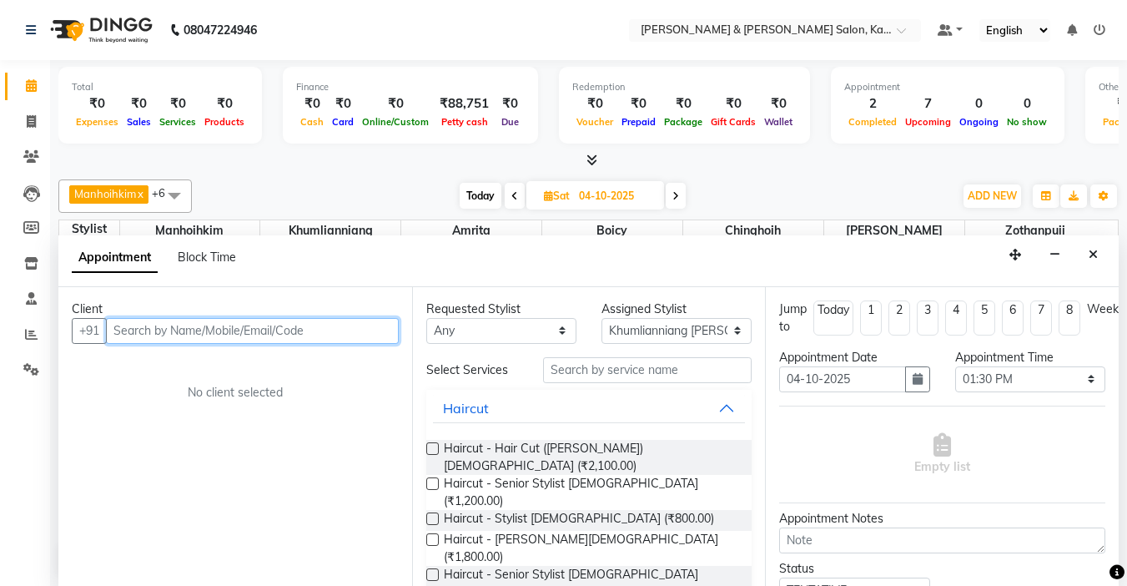
scroll to position [1, 0]
click at [189, 320] on input "text" at bounding box center [252, 330] width 293 height 26
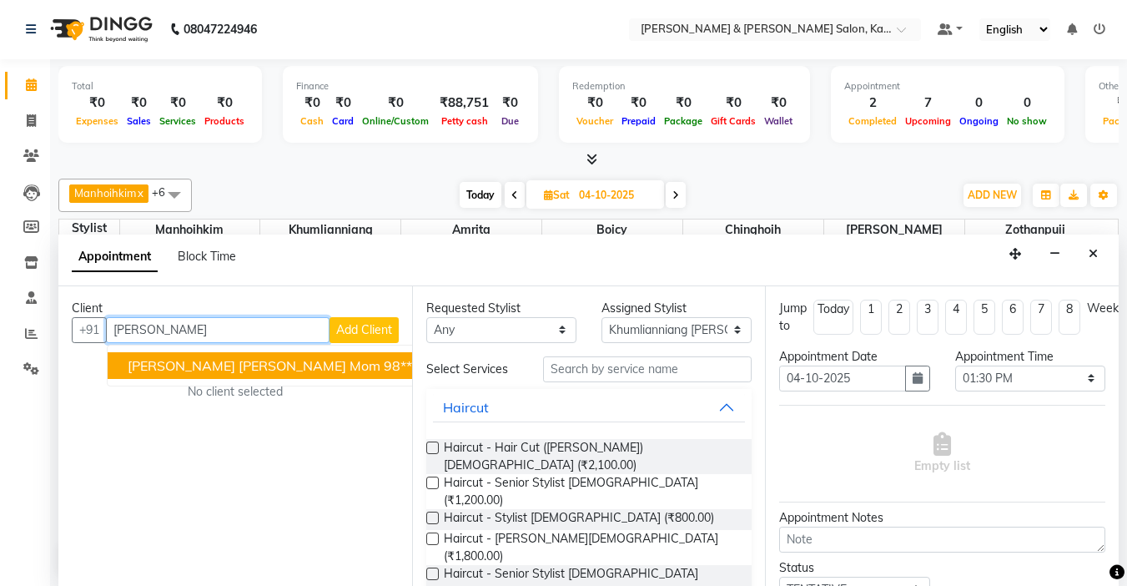
click at [197, 360] on span "Sujata Elisha Mom" at bounding box center [254, 365] width 253 height 17
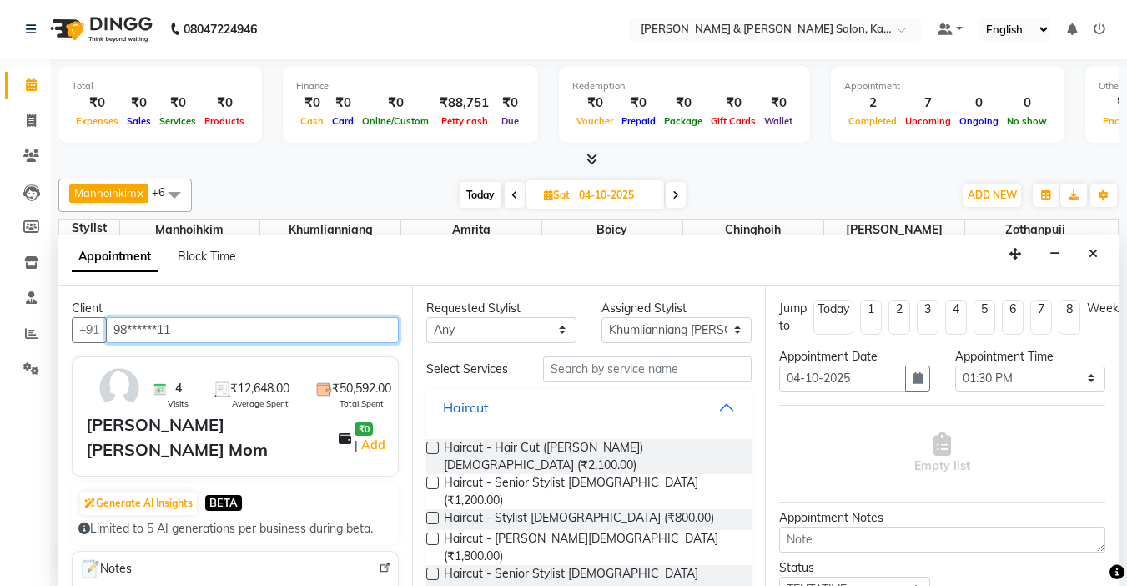
type input "98******11"
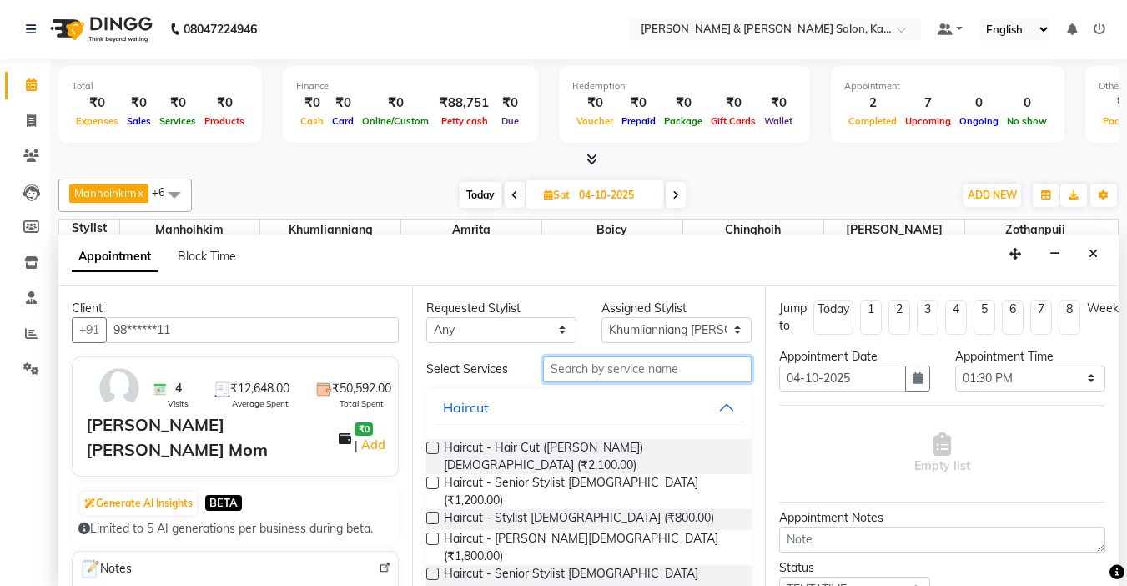
click at [563, 375] on input "text" at bounding box center [647, 369] width 209 height 26
click at [596, 369] on input "text" at bounding box center [647, 369] width 209 height 26
type input "r"
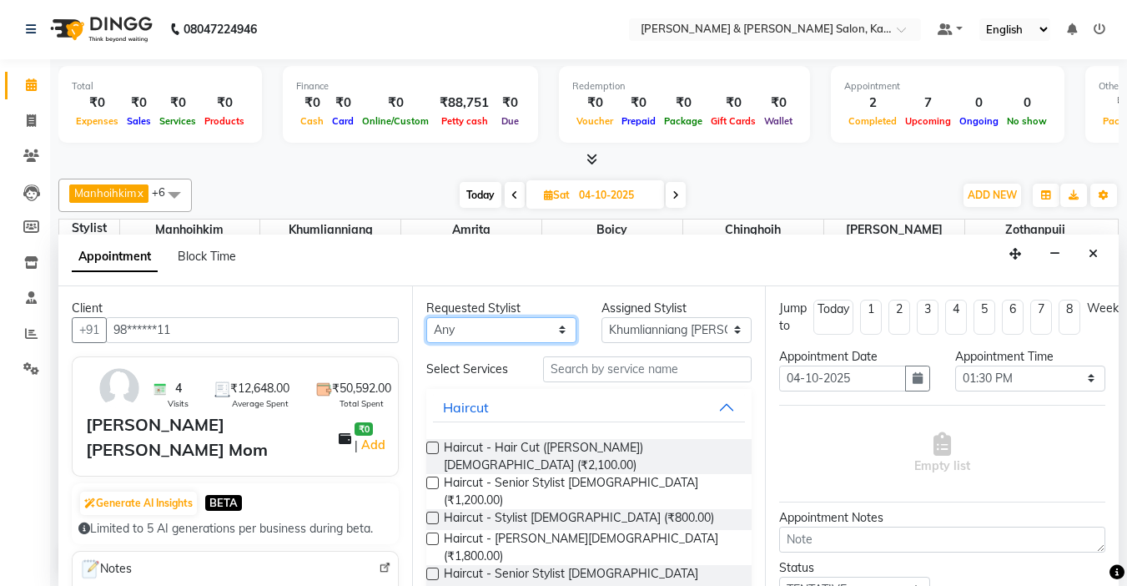
click at [490, 336] on select "Any Amrita Anna Boicy Chinghoih Khumlianniang Guite Manhoihkim Remkim Tonsing S…" at bounding box center [501, 330] width 150 height 26
select select "70737"
click at [426, 317] on select "Any Amrita Anna Boicy Chinghoih Khumlianniang Guite Manhoihkim Remkim Tonsing S…" at bounding box center [501, 330] width 150 height 26
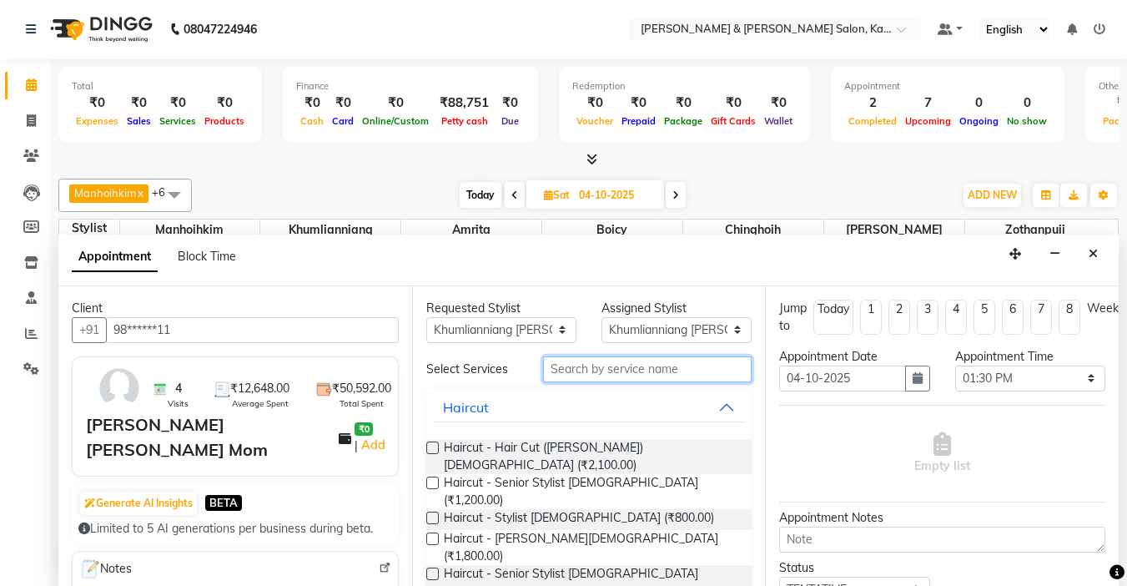
click at [567, 369] on input "text" at bounding box center [647, 369] width 209 height 26
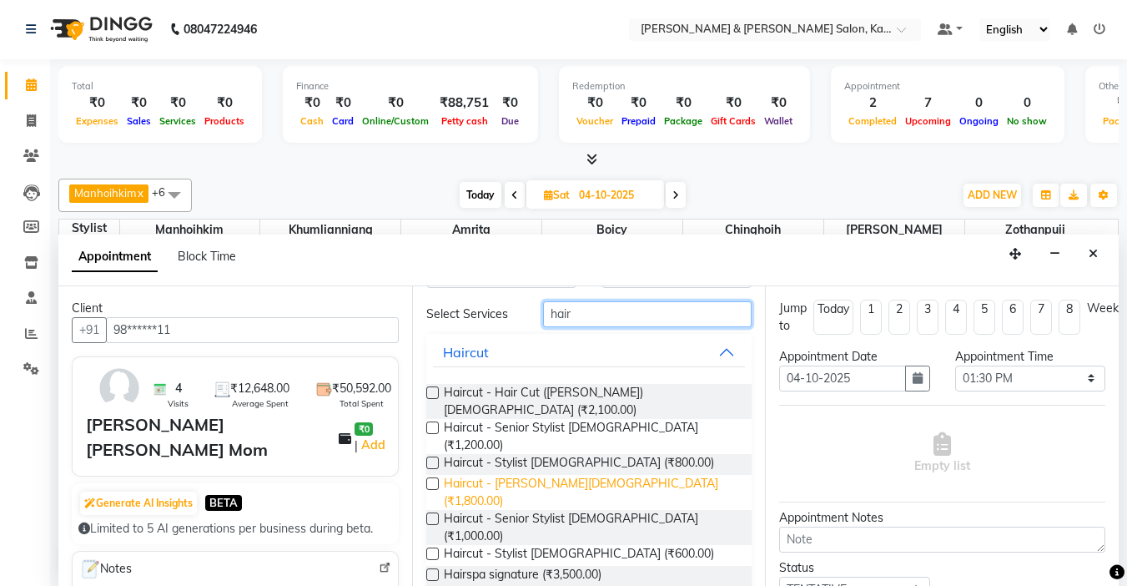
scroll to position [162, 0]
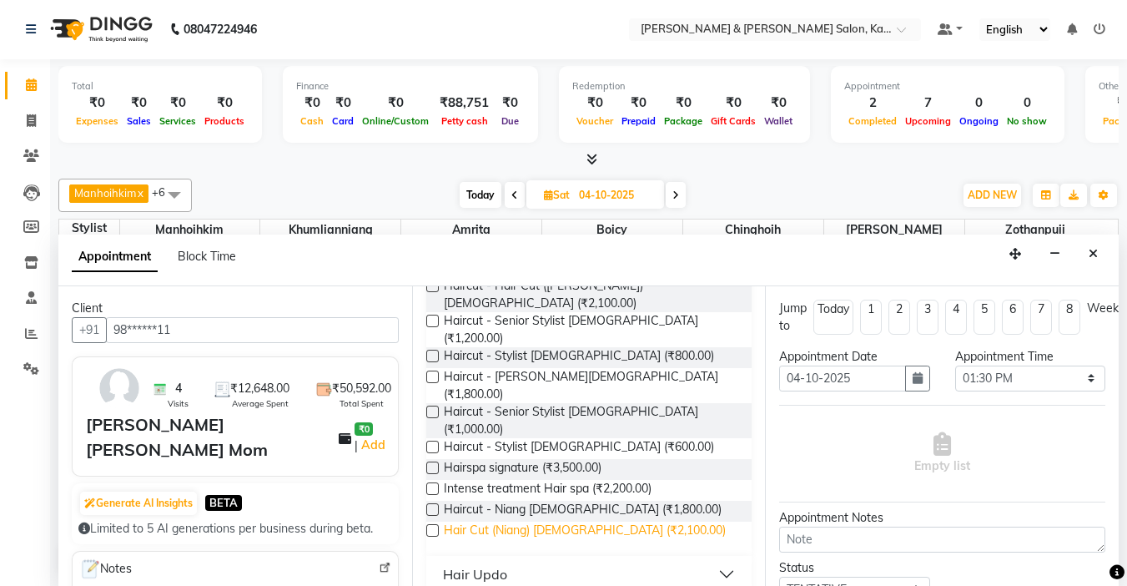
type input "hair"
click at [558, 522] on span "Hair Cut (Niang) [DEMOGRAPHIC_DATA] (₹2,100.00)" at bounding box center [585, 532] width 282 height 21
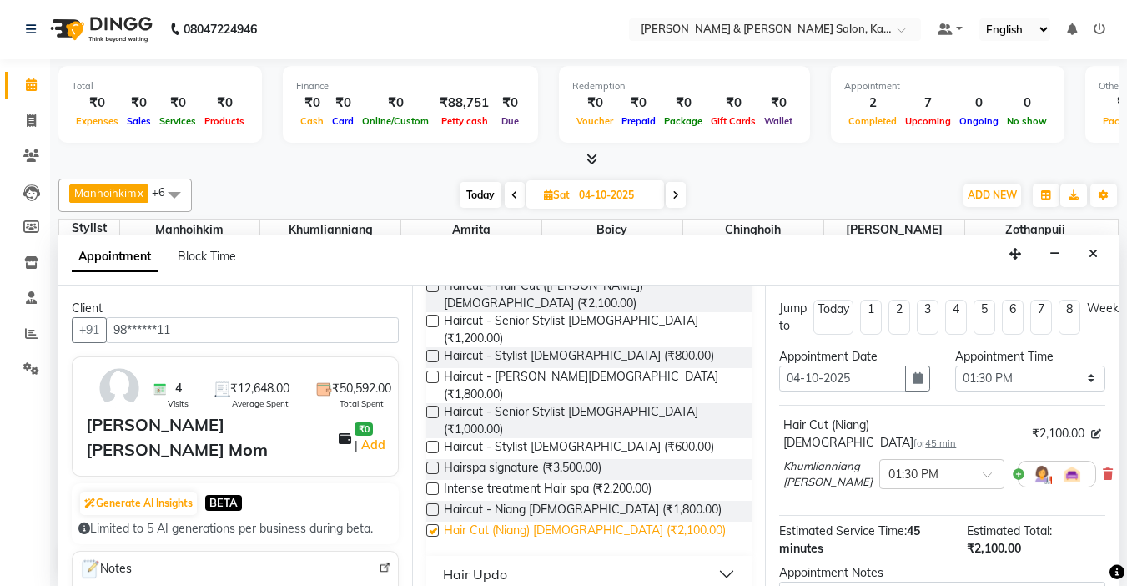
checkbox input "false"
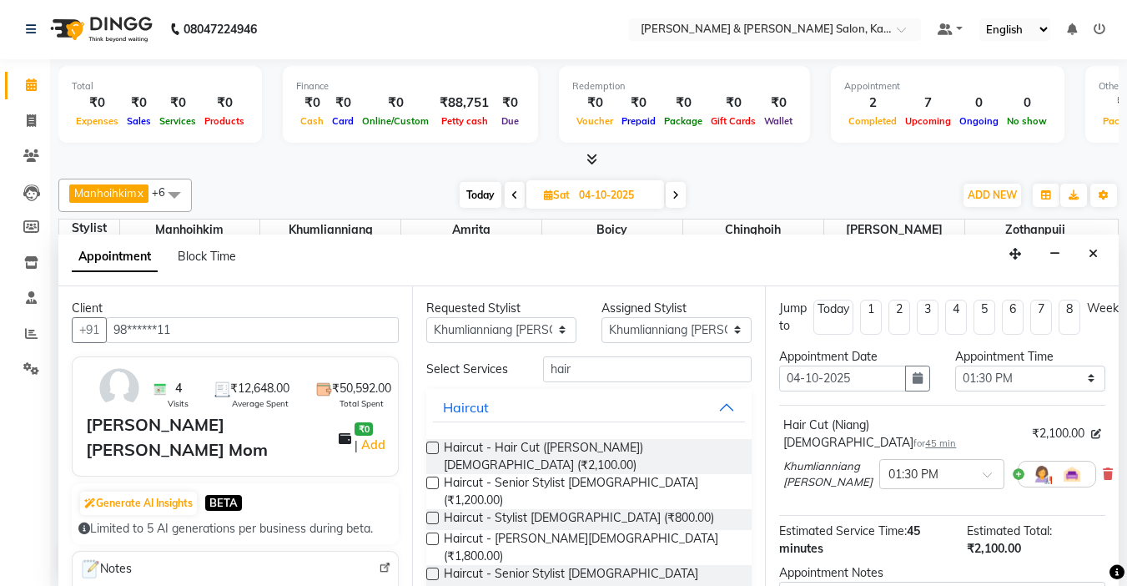
scroll to position [0, 0]
click at [589, 377] on input "hair" at bounding box center [647, 370] width 209 height 26
type input "h"
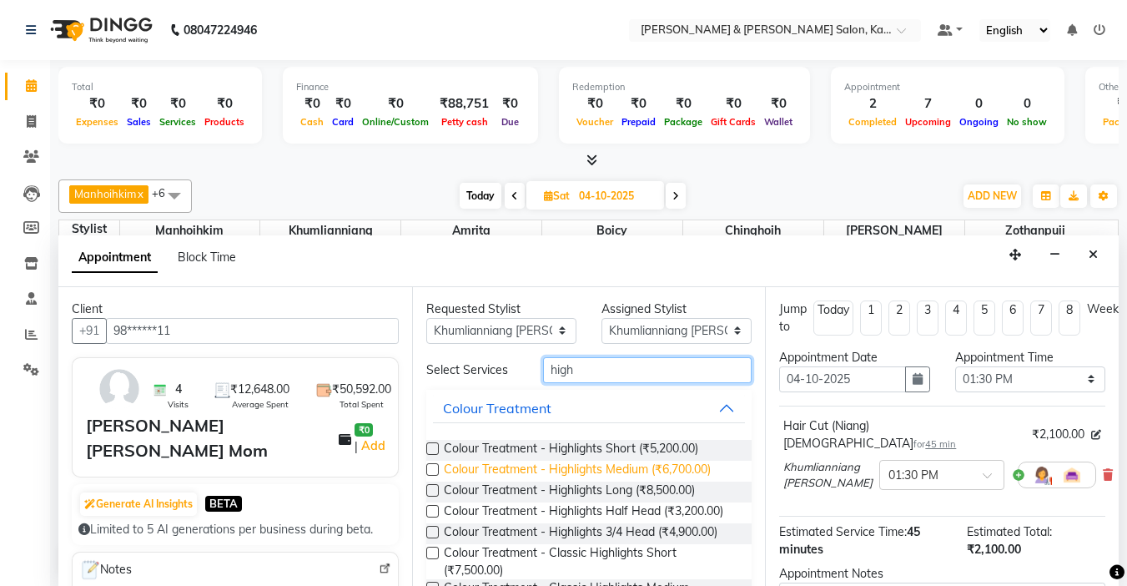
type input "high"
click at [594, 473] on span "Colour Treatment - Highlights Medium (₹6,700.00)" at bounding box center [577, 471] width 267 height 21
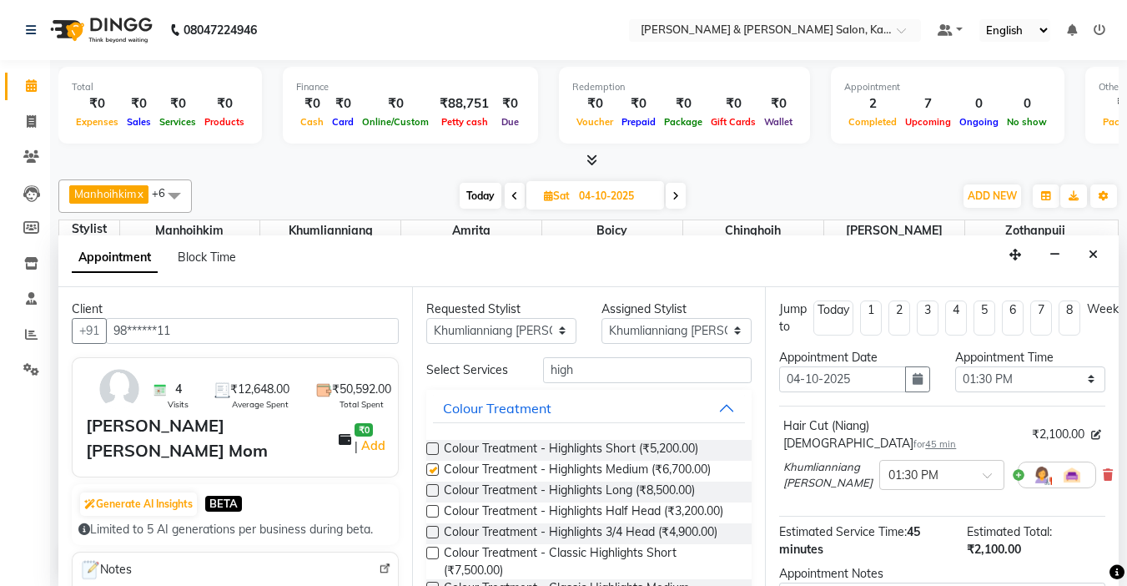
checkbox input "false"
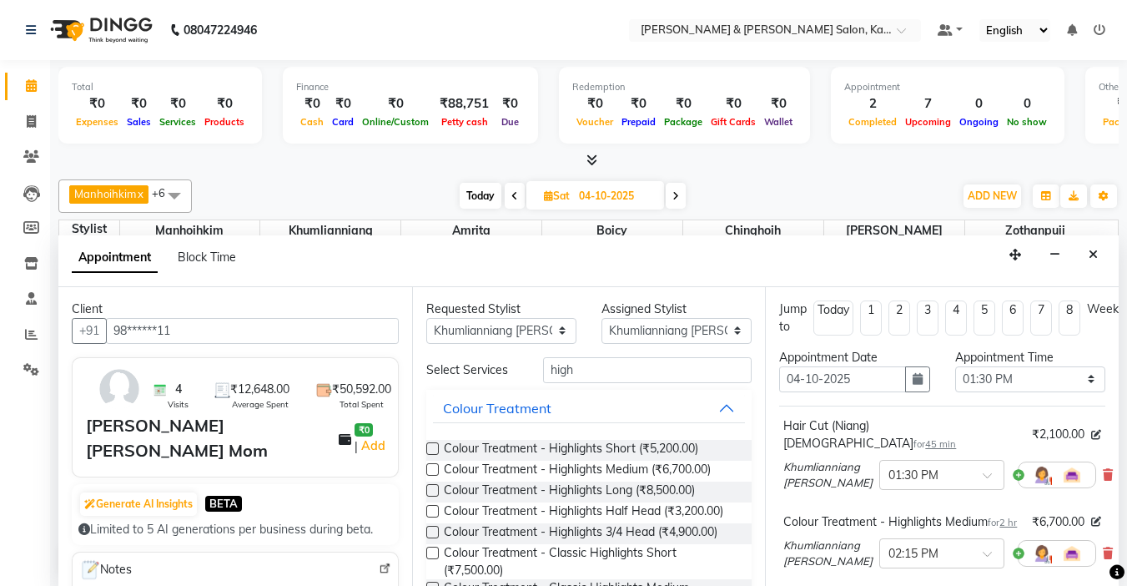
scroll to position [83, 0]
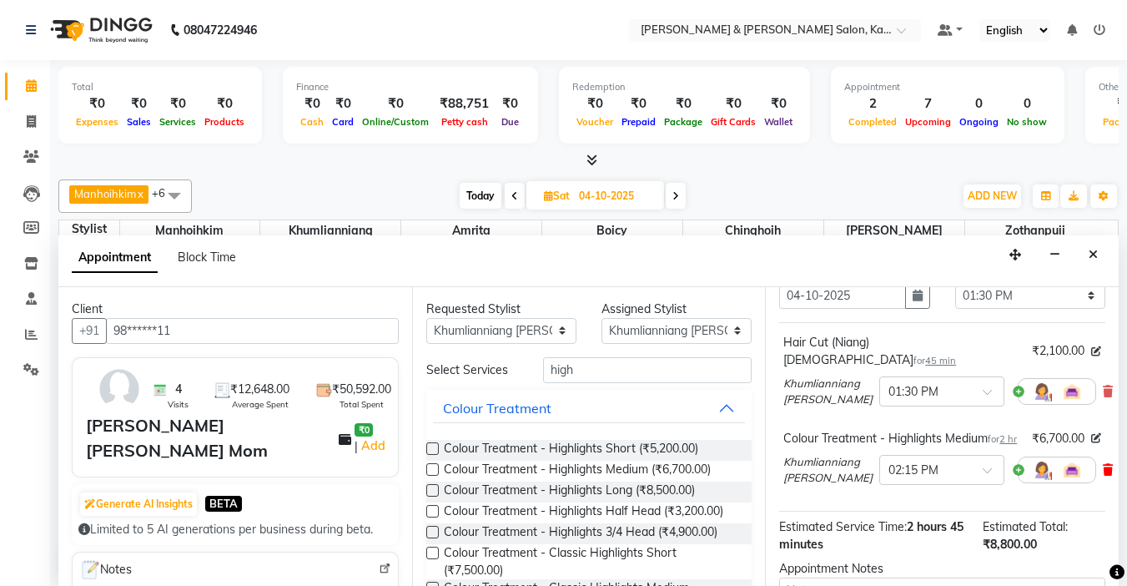
click at [1103, 468] on icon at bounding box center [1108, 470] width 10 height 12
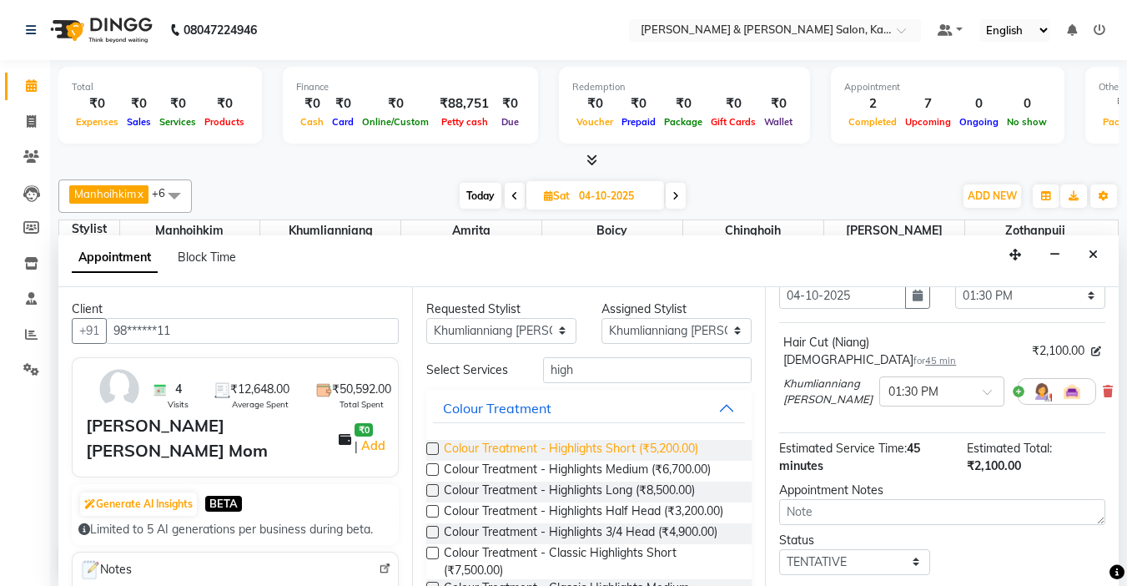
click at [654, 452] on span "Colour Treatment - Highlights Short (₹5,200.00)" at bounding box center [571, 450] width 254 height 21
checkbox input "false"
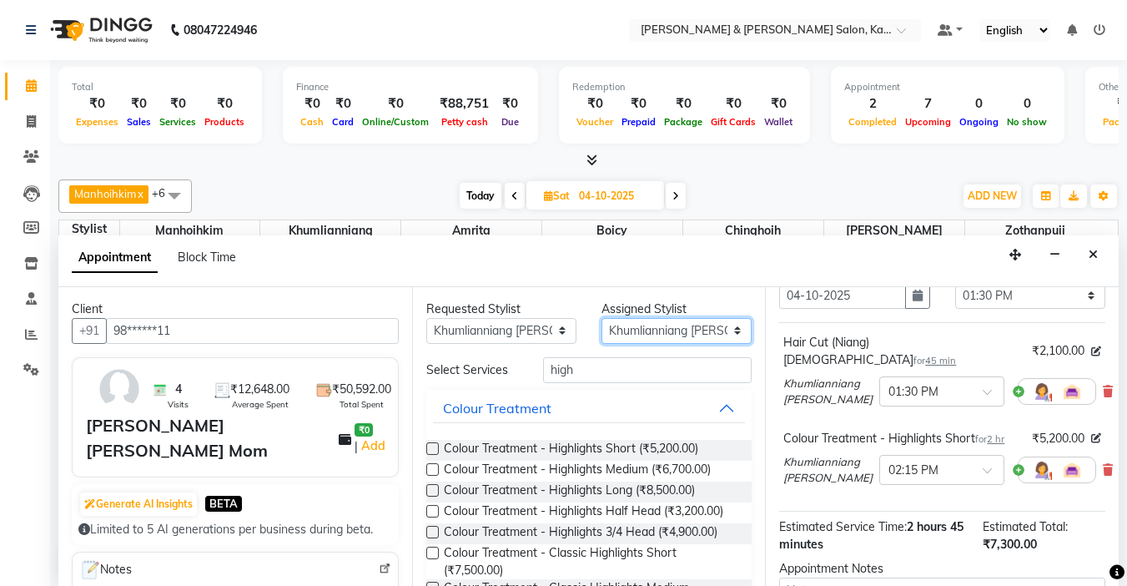
click at [688, 325] on select "Select Amrita [PERSON_NAME] Chinghoih Khumlianniang [PERSON_NAME] Manhoihkim Re…" at bounding box center [677, 331] width 150 height 26
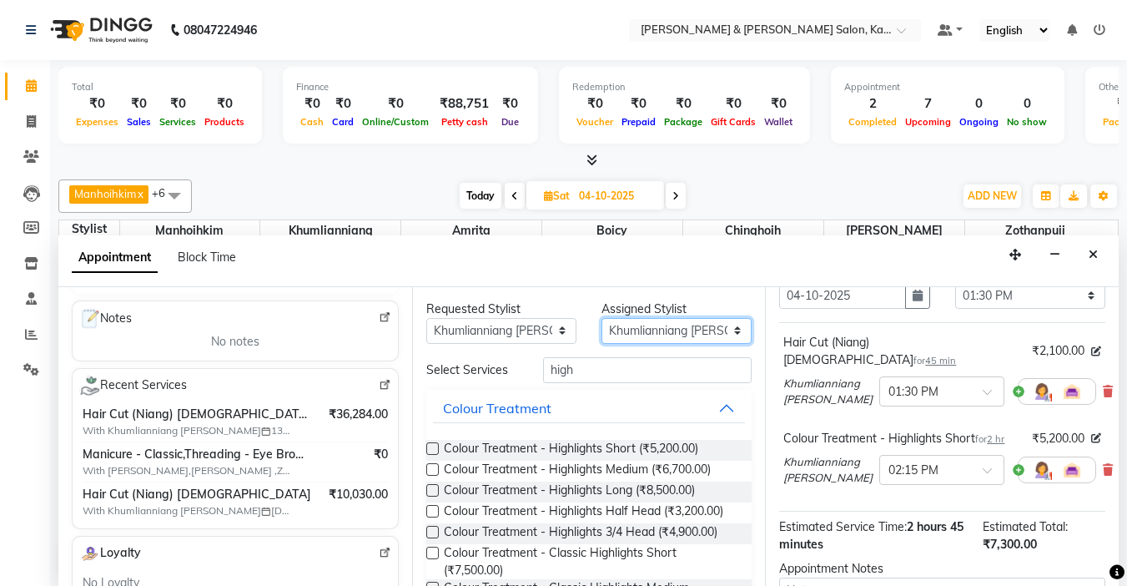
scroll to position [250, 0]
click at [671, 319] on select "Select Amrita [PERSON_NAME] Chinghoih Khumlianniang [PERSON_NAME] Manhoihkim Re…" at bounding box center [677, 331] width 150 height 26
select select "72579"
click at [602, 318] on select "Select Amrita [PERSON_NAME] Chinghoih Khumlianniang [PERSON_NAME] Manhoihkim Re…" at bounding box center [677, 331] width 150 height 26
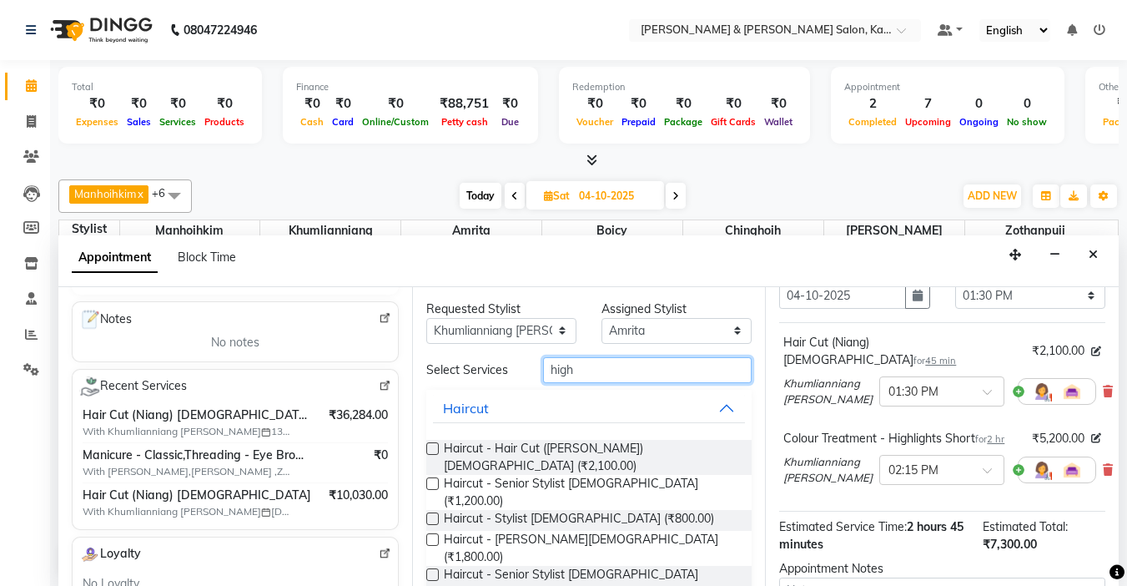
click at [622, 374] on input "high" at bounding box center [647, 370] width 209 height 26
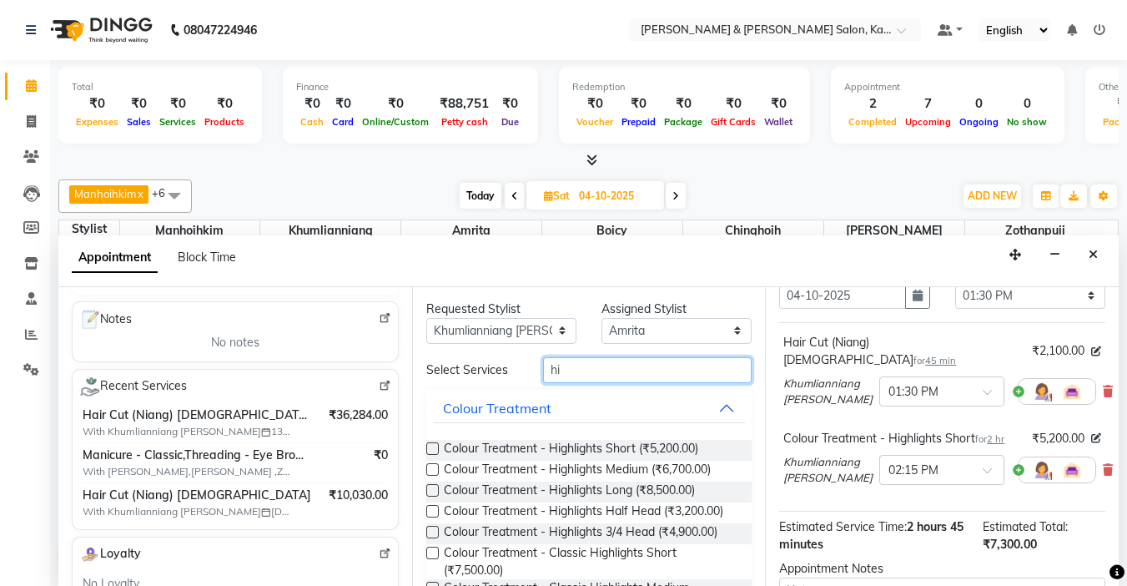
type input "h"
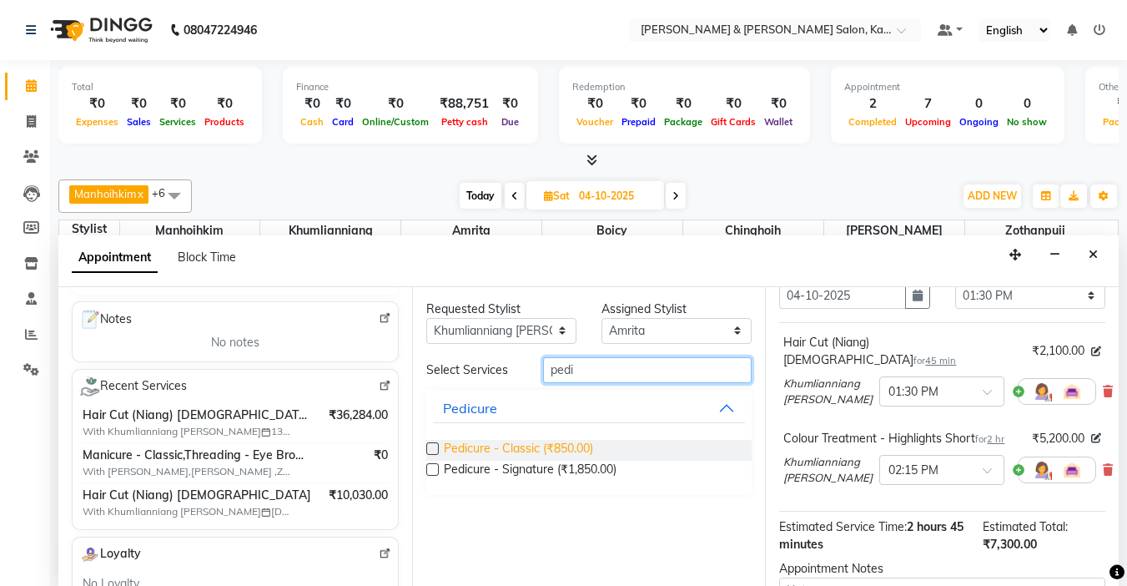
type input "pedi"
click at [541, 452] on span "Pedicure - Classic (₹850.00)" at bounding box center [518, 450] width 149 height 21
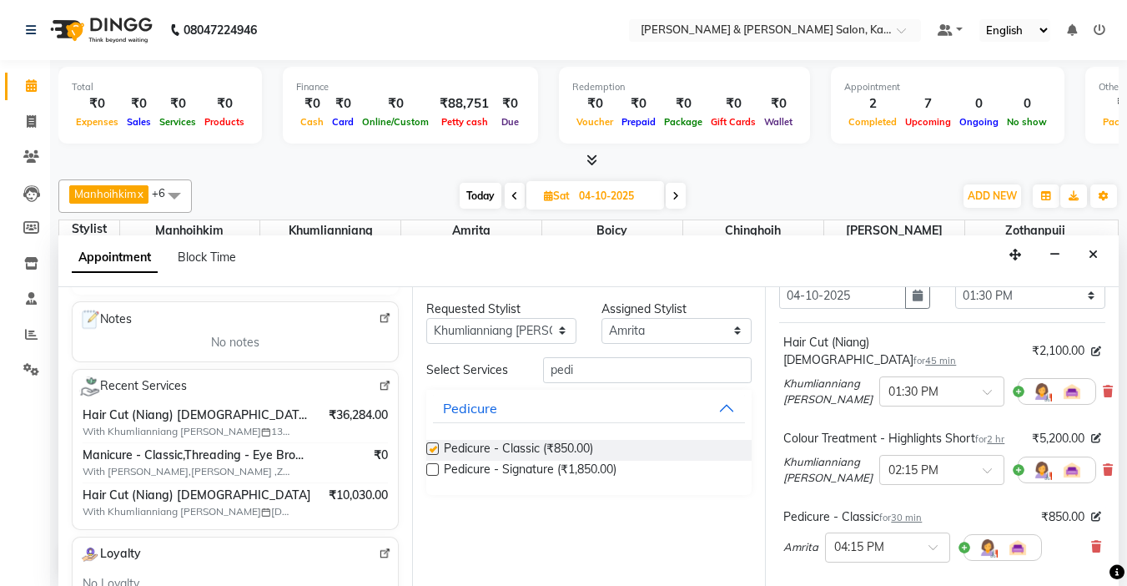
checkbox input "false"
click at [676, 327] on select "Select Amrita [PERSON_NAME] Chinghoih Khumlianniang [PERSON_NAME] Manhoihkim Re…" at bounding box center [677, 331] width 150 height 26
click at [644, 365] on input "pedi" at bounding box center [647, 370] width 209 height 26
type input "p"
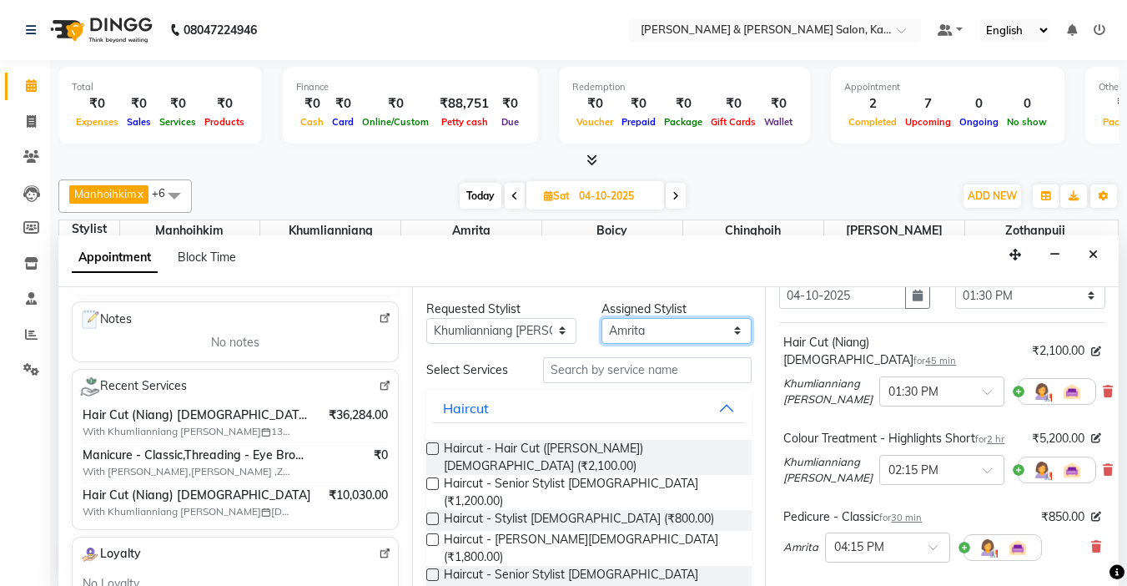
click at [653, 330] on select "Select Amrita [PERSON_NAME] Chinghoih Khumlianniang [PERSON_NAME] Manhoihkim Re…" at bounding box center [677, 331] width 150 height 26
click at [602, 318] on select "Select Amrita [PERSON_NAME] Chinghoih Khumlianniang [PERSON_NAME] Manhoihkim Re…" at bounding box center [677, 331] width 150 height 26
click at [665, 513] on div "Requested Stylist Any Amrita Anna Boicy Chinghoih Khumlianniang Guite Manhoihki…" at bounding box center [589, 437] width 354 height 300
click at [658, 343] on select "Select Amrita [PERSON_NAME] Chinghoih Khumlianniang [PERSON_NAME] Manhoihkim Re…" at bounding box center [677, 331] width 150 height 26
select select "83049"
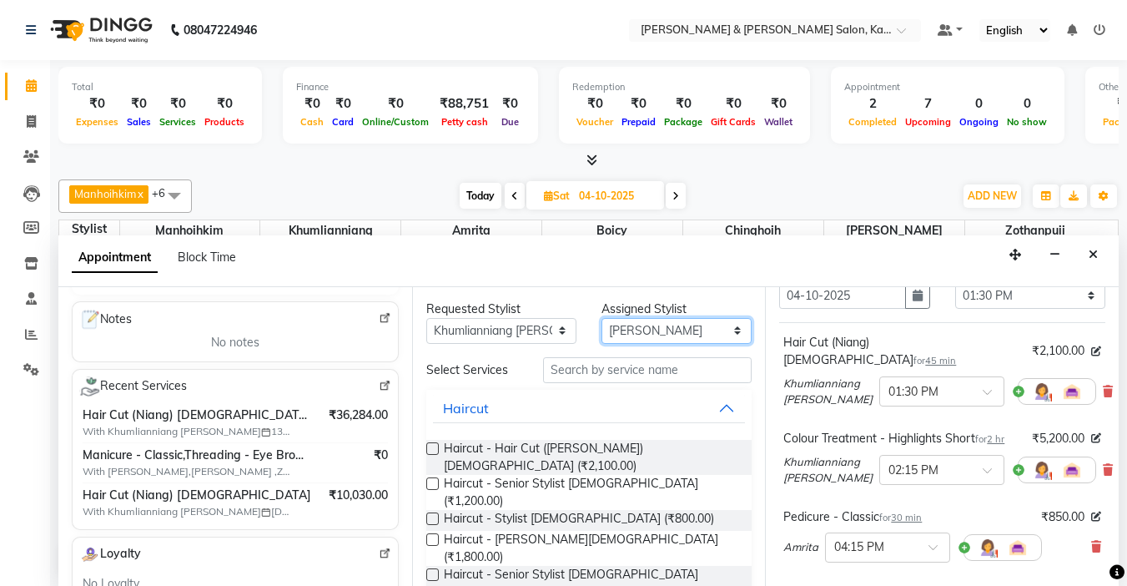
click at [602, 318] on select "Select Amrita [PERSON_NAME] Chinghoih Khumlianniang [PERSON_NAME] Manhoihkim Re…" at bounding box center [677, 331] width 150 height 26
click at [587, 376] on input "text" at bounding box center [647, 370] width 209 height 26
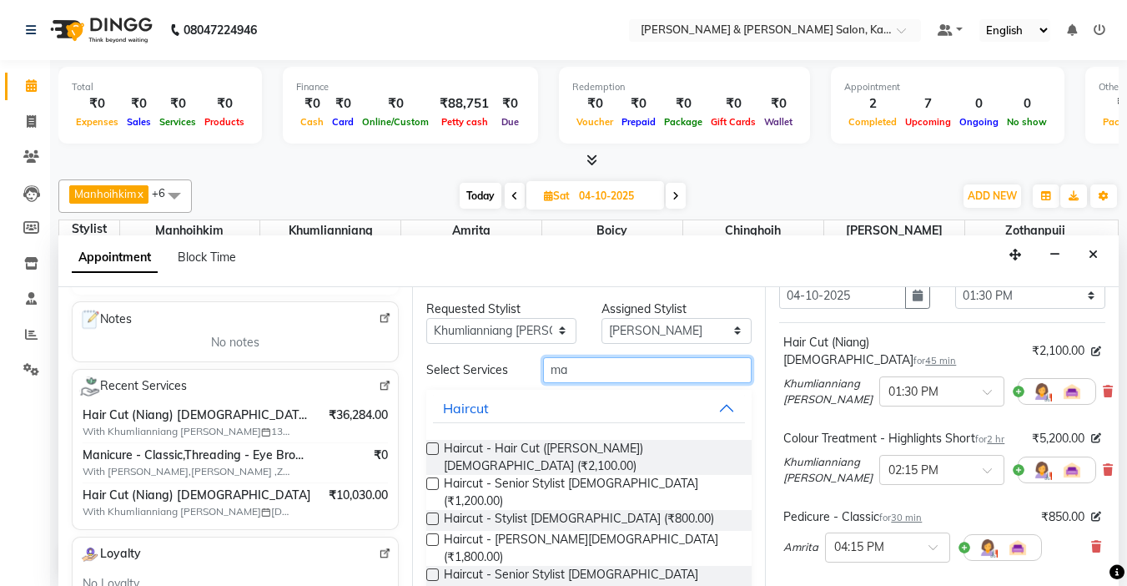
type input "m"
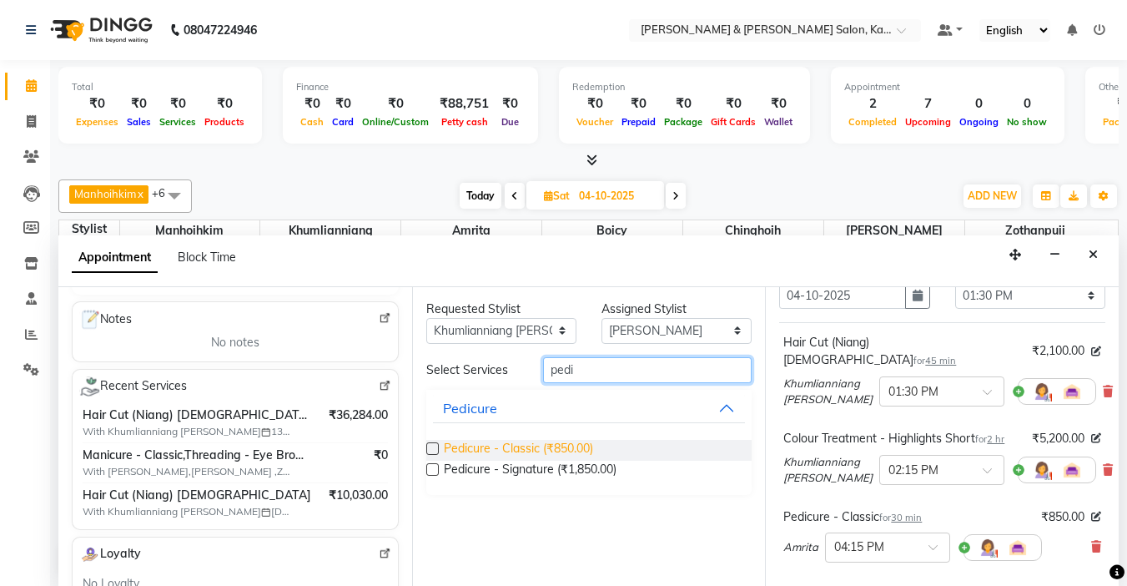
type input "pedi"
click at [534, 455] on span "Pedicure - Classic (₹850.00)" at bounding box center [518, 450] width 149 height 21
checkbox input "false"
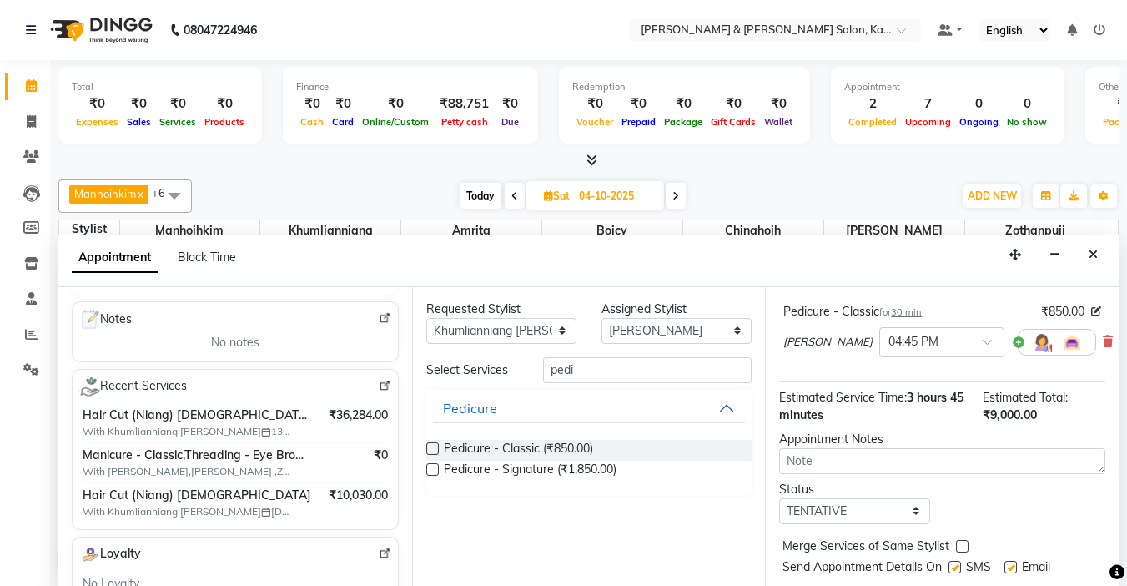
scroll to position [405, 0]
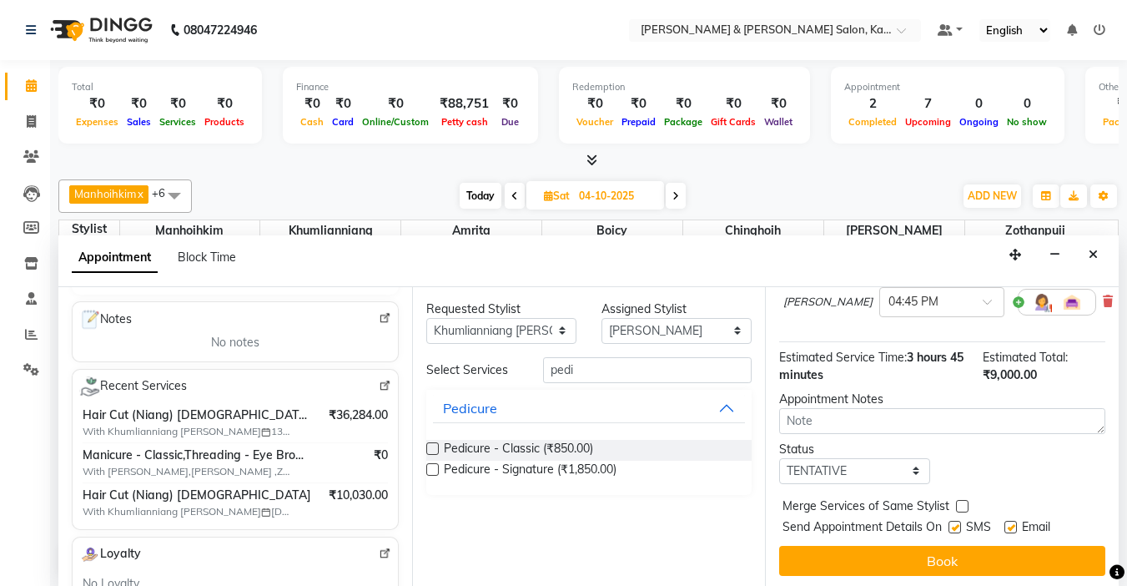
click at [924, 551] on button "Book" at bounding box center [942, 561] width 326 height 30
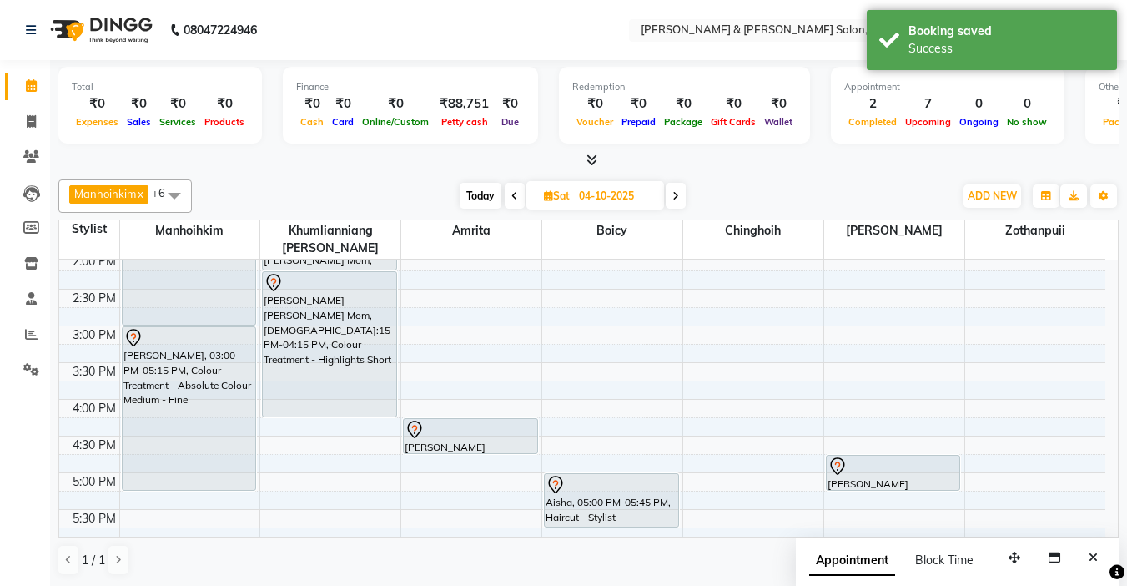
scroll to position [334, 0]
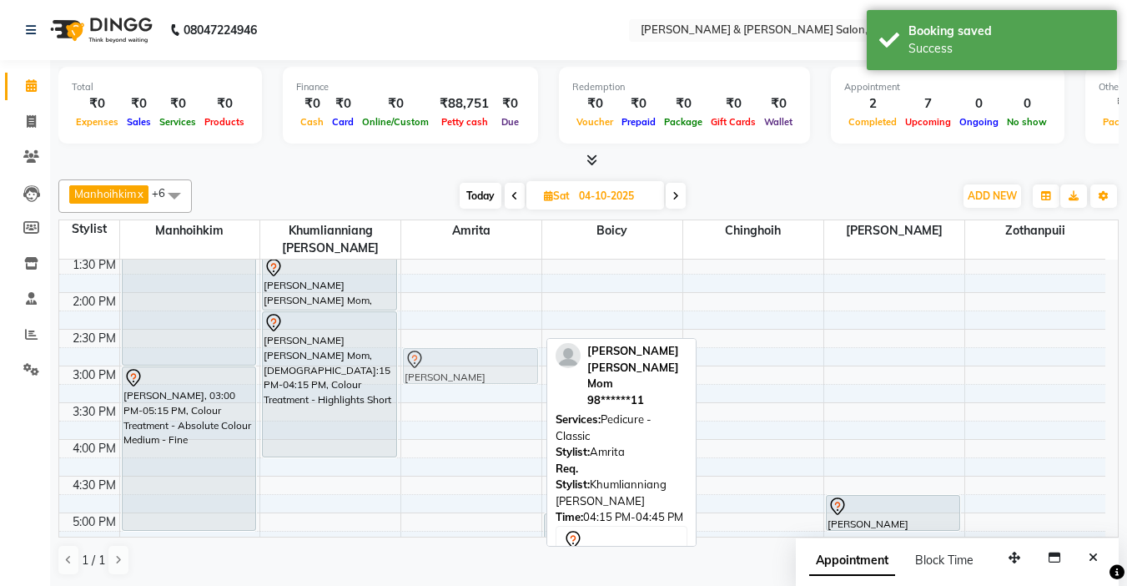
drag, startPoint x: 457, startPoint y: 453, endPoint x: 478, endPoint y: 348, distance: 107.2
click at [478, 348] on div "mrs fauzia khan, 11:00 AM-11:30 AM, Pedicure - Classic Sujata Elisha Mom, 04:15…" at bounding box center [471, 403] width 140 height 954
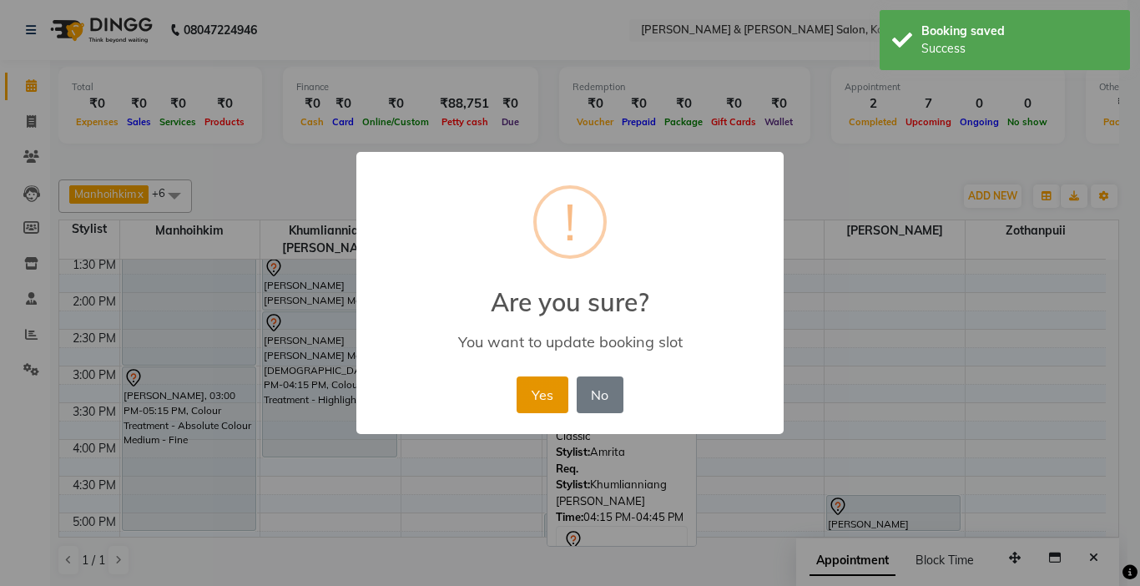
click at [550, 390] on button "Yes" at bounding box center [542, 394] width 51 height 37
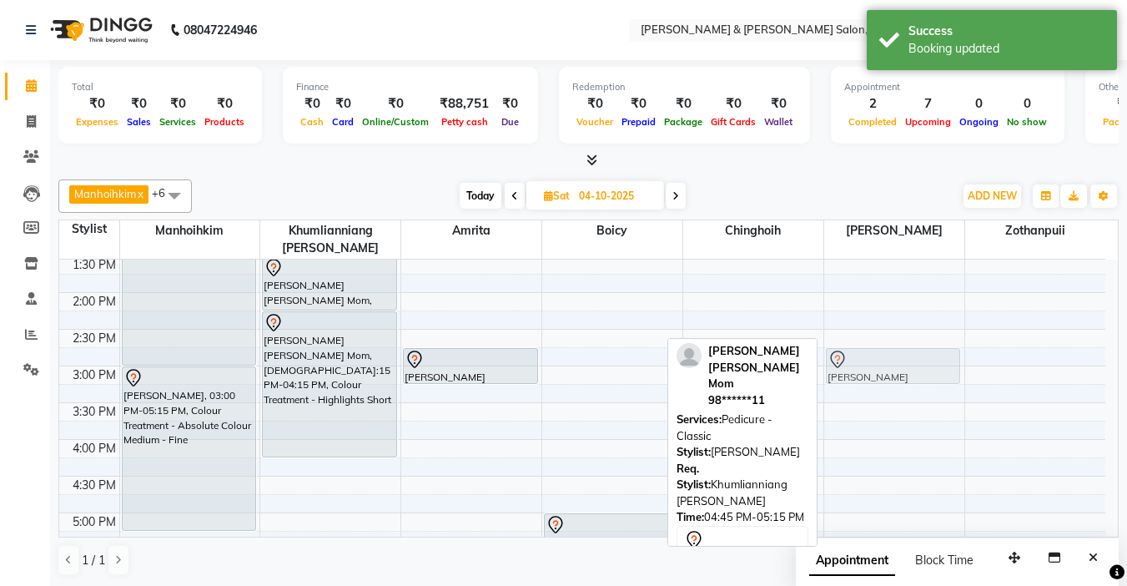
drag, startPoint x: 883, startPoint y: 507, endPoint x: 868, endPoint y: 365, distance: 143.5
click at [868, 365] on div "Sujata Elisha Mom, 04:45 PM-05:15 PM, Pedicure - Classic Sujata Elisha Mom, 04:…" at bounding box center [894, 403] width 140 height 954
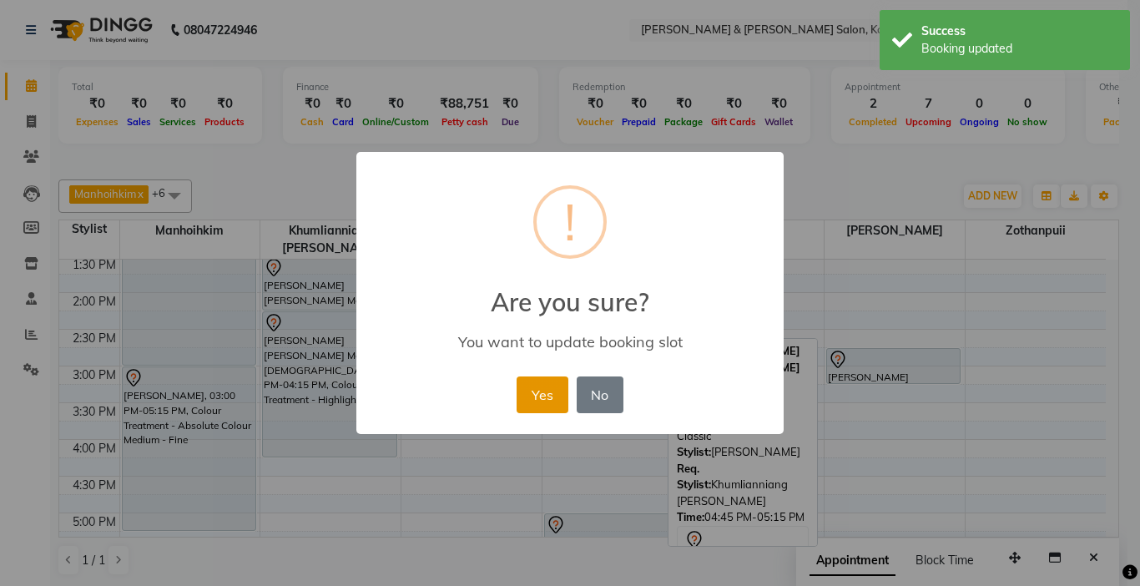
click at [548, 396] on button "Yes" at bounding box center [542, 394] width 51 height 37
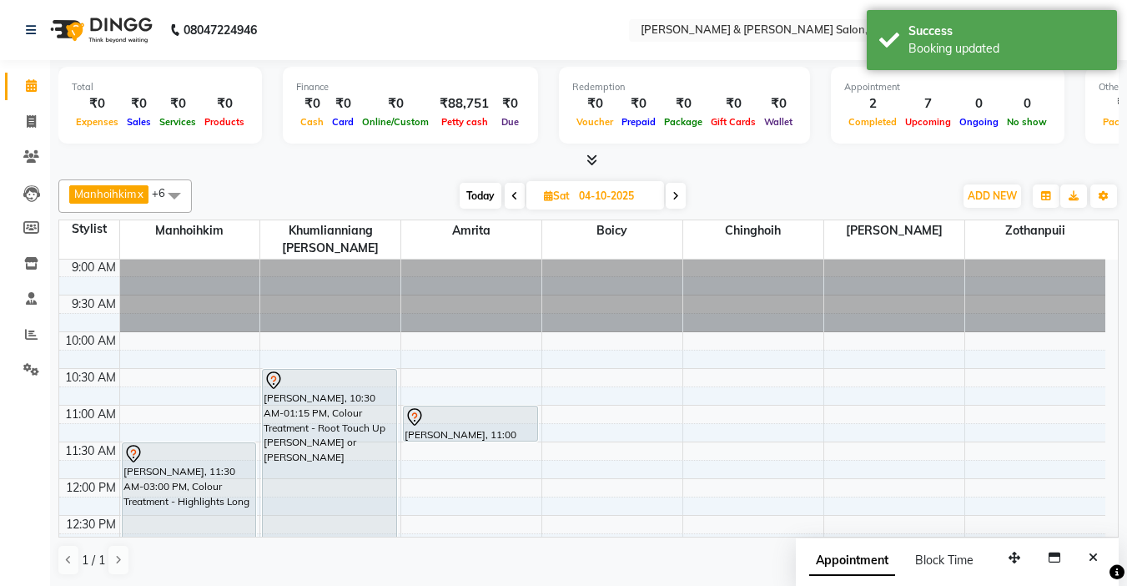
scroll to position [0, 0]
click at [481, 194] on span "Today" at bounding box center [481, 196] width 42 height 26
type input "01-10-2025"
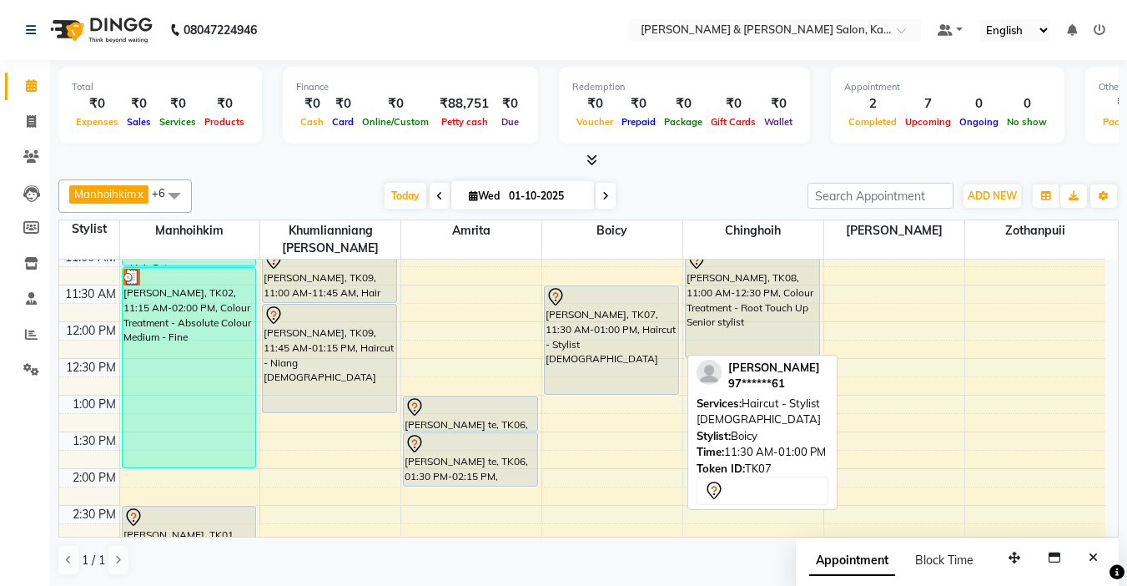
scroll to position [241, 0]
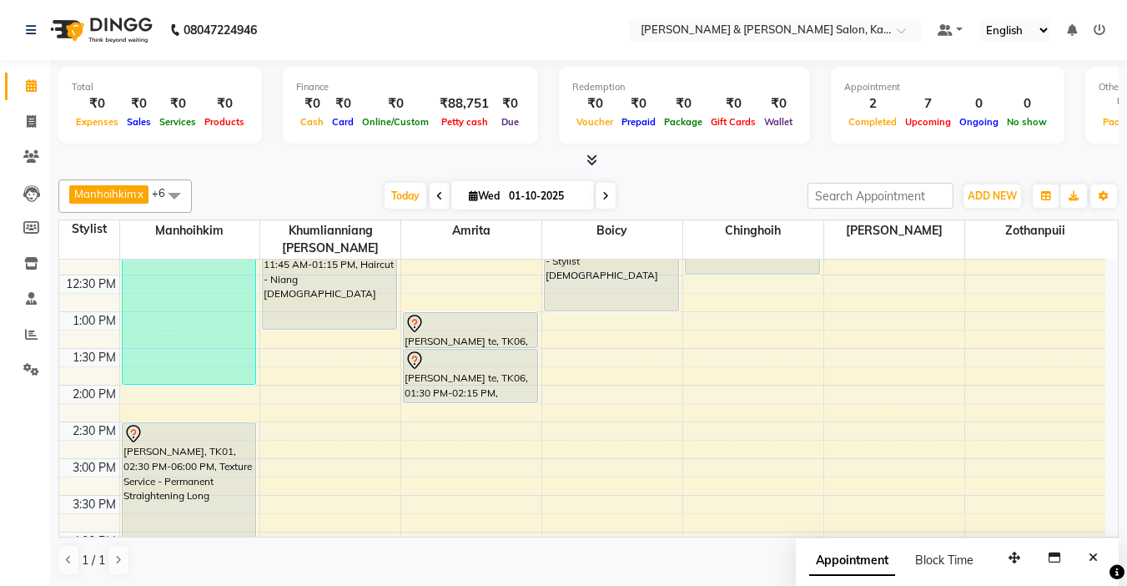
click at [690, 169] on div "Total ₹0 Expenses ₹0 Sales ₹0 Services ₹0 Products Finance ₹0 Cash ₹0 Card ₹0 O…" at bounding box center [588, 323] width 1077 height 527
click at [23, 144] on link "Clients" at bounding box center [25, 158] width 40 height 28
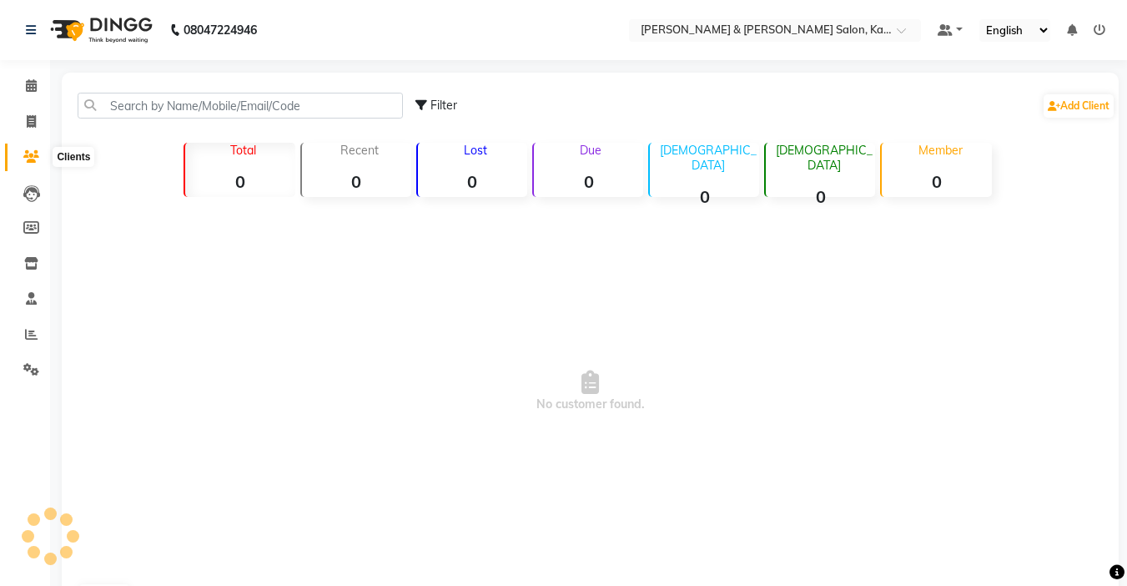
click at [33, 160] on icon at bounding box center [31, 156] width 16 height 13
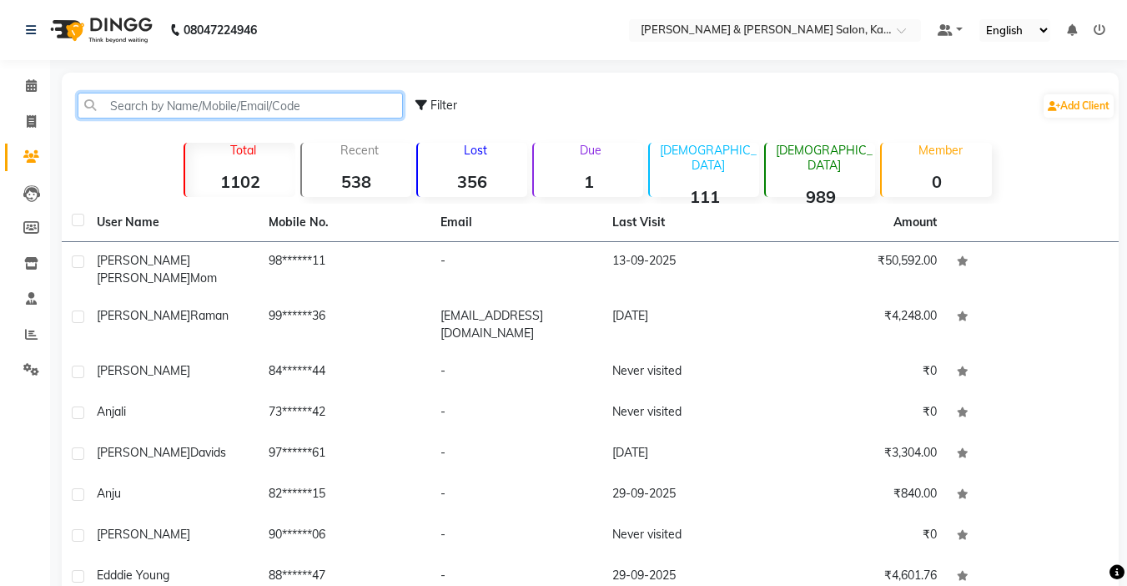
click at [159, 109] on input "text" at bounding box center [240, 106] width 325 height 26
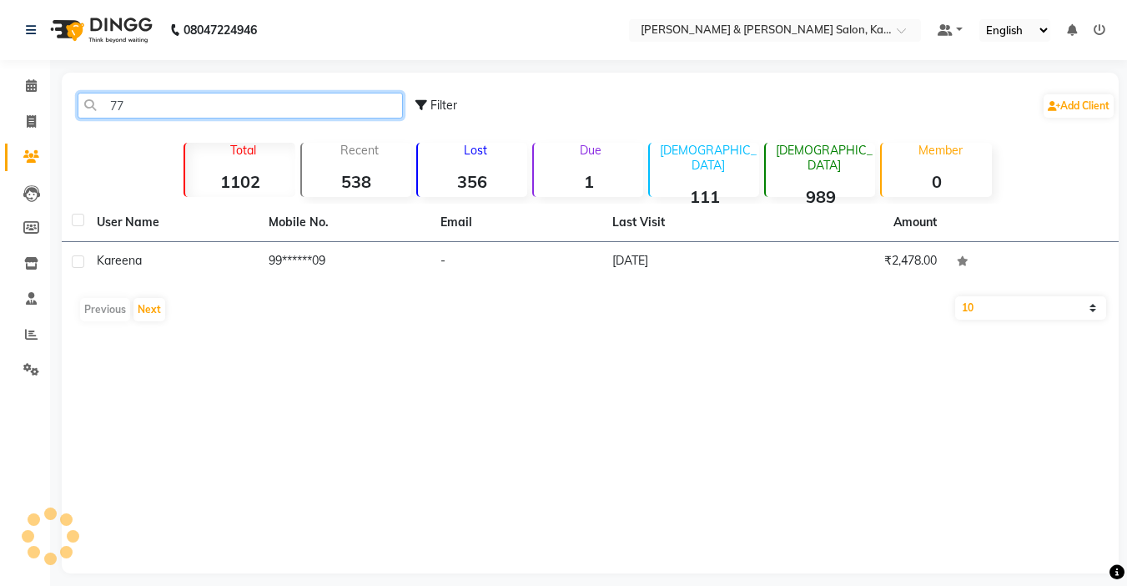
type input "7"
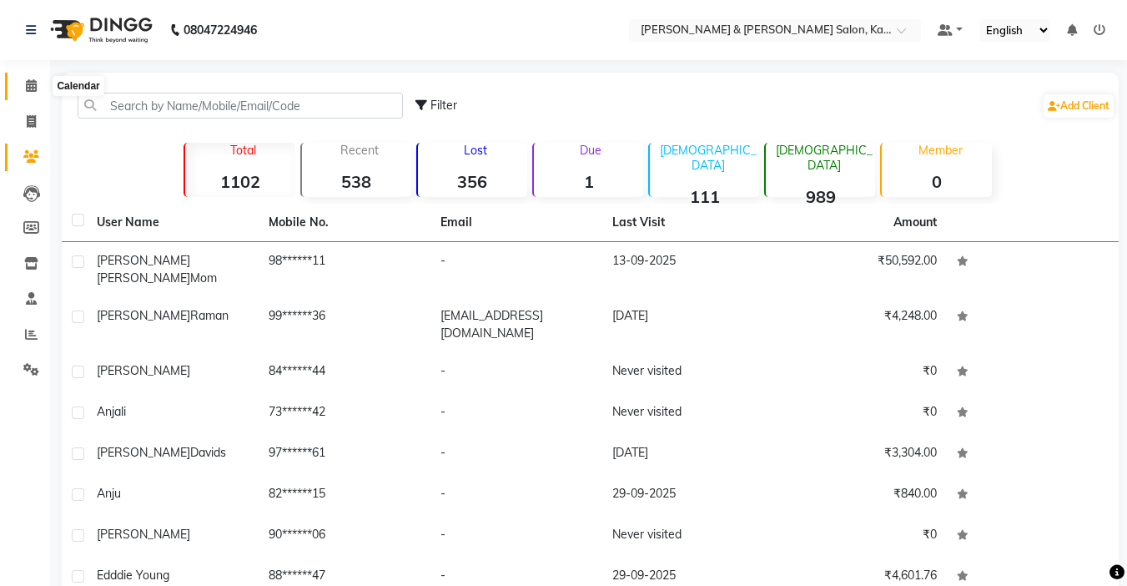
click at [33, 81] on icon at bounding box center [31, 85] width 11 height 13
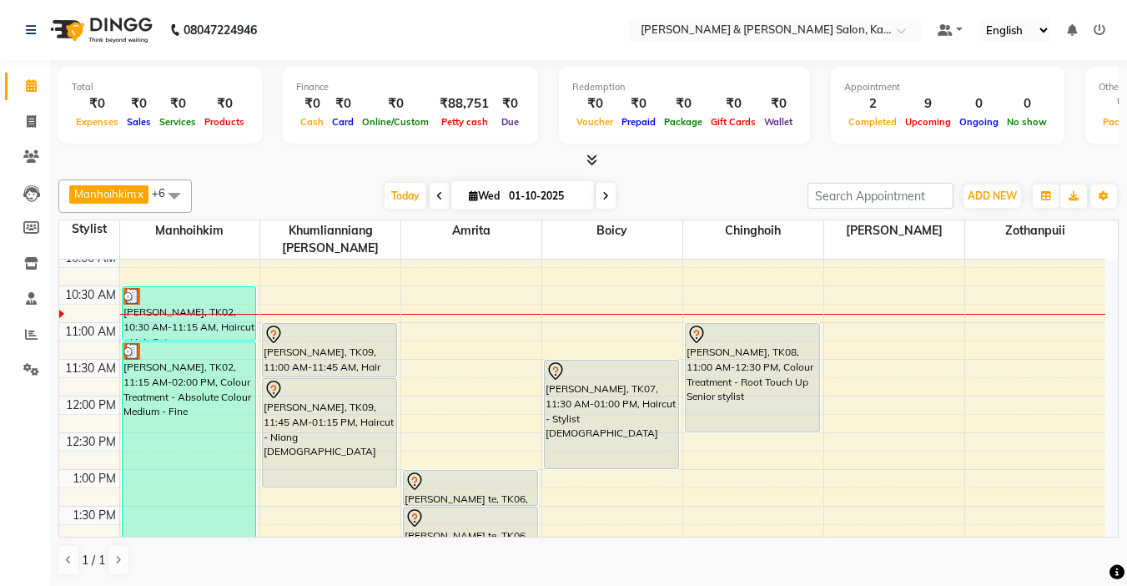
scroll to position [167, 0]
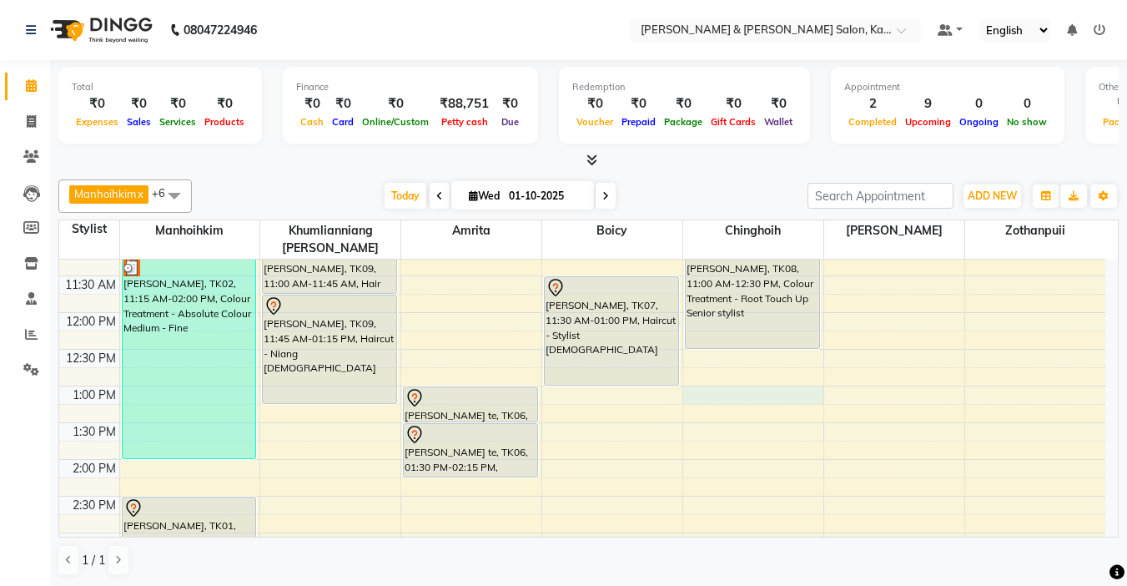
click at [703, 375] on div "9:00 AM 9:30 AM 10:00 AM 10:30 AM 11:00 AM 11:30 AM 12:00 PM 12:30 PM 1:00 PM 1…" at bounding box center [582, 570] width 1046 height 954
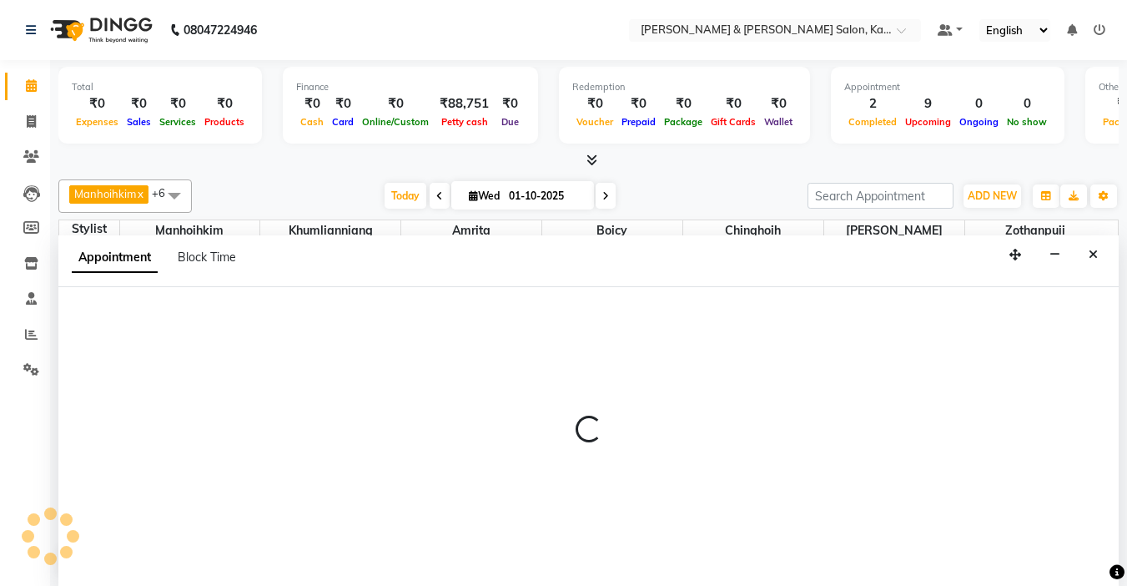
select select "77123"
select select "tentative"
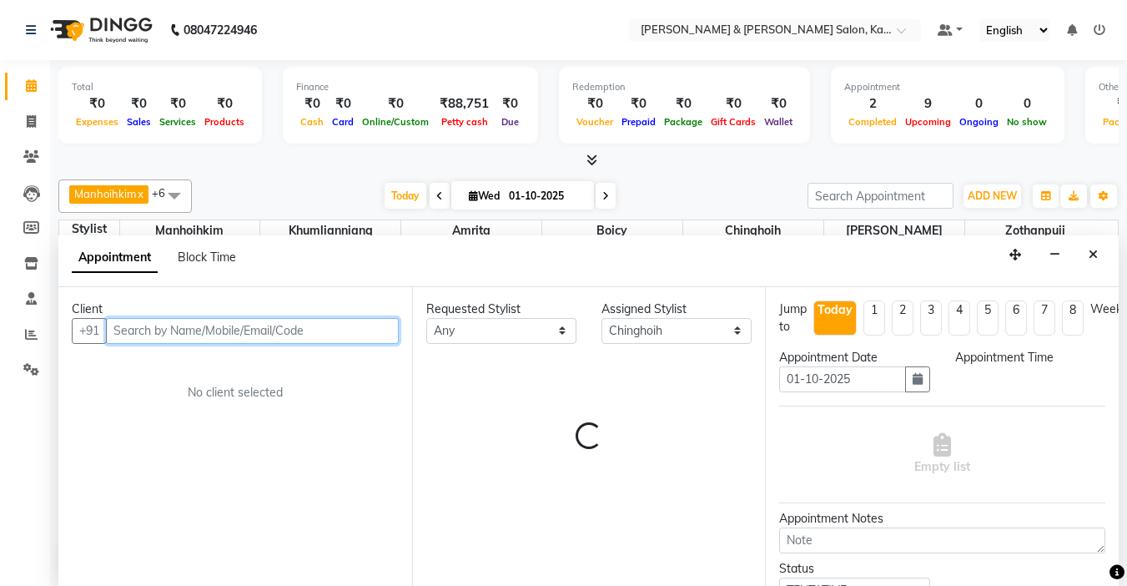
select select "780"
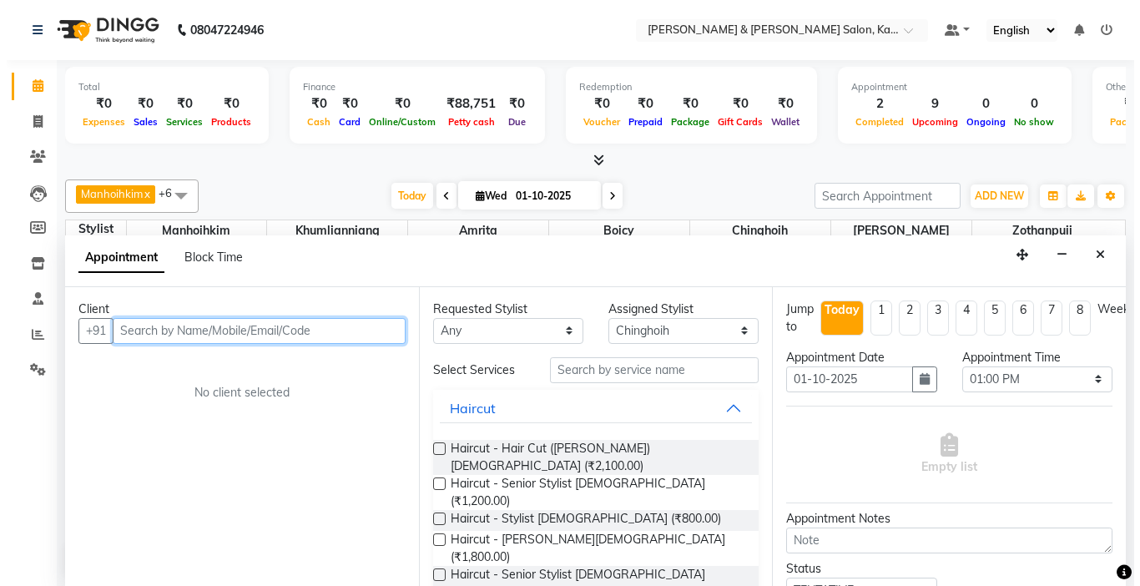
scroll to position [1, 0]
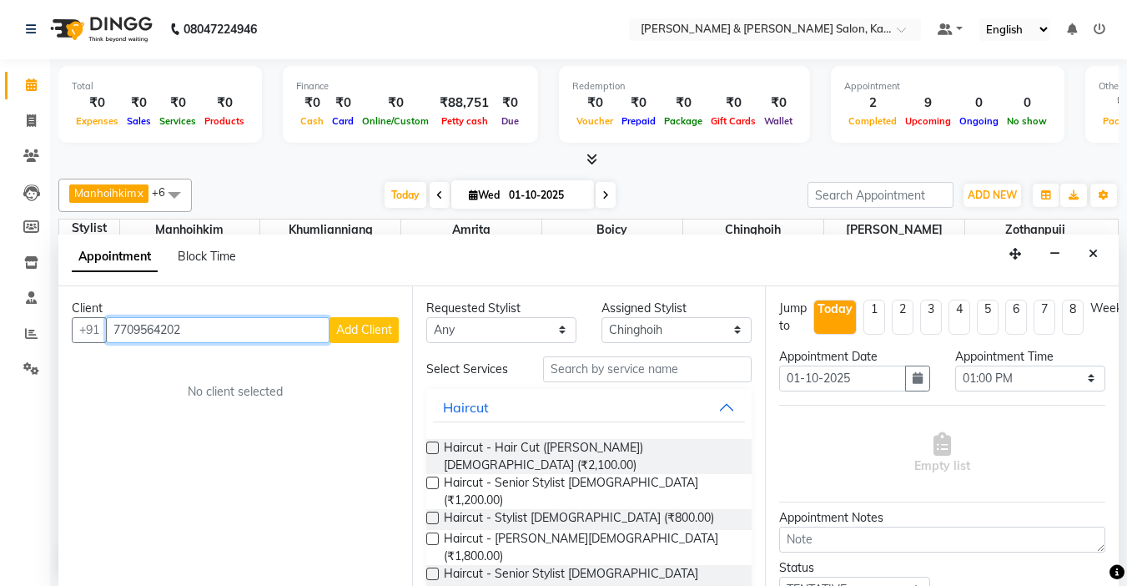
type input "7709564202"
click at [363, 338] on button "Add Client" at bounding box center [364, 330] width 69 height 26
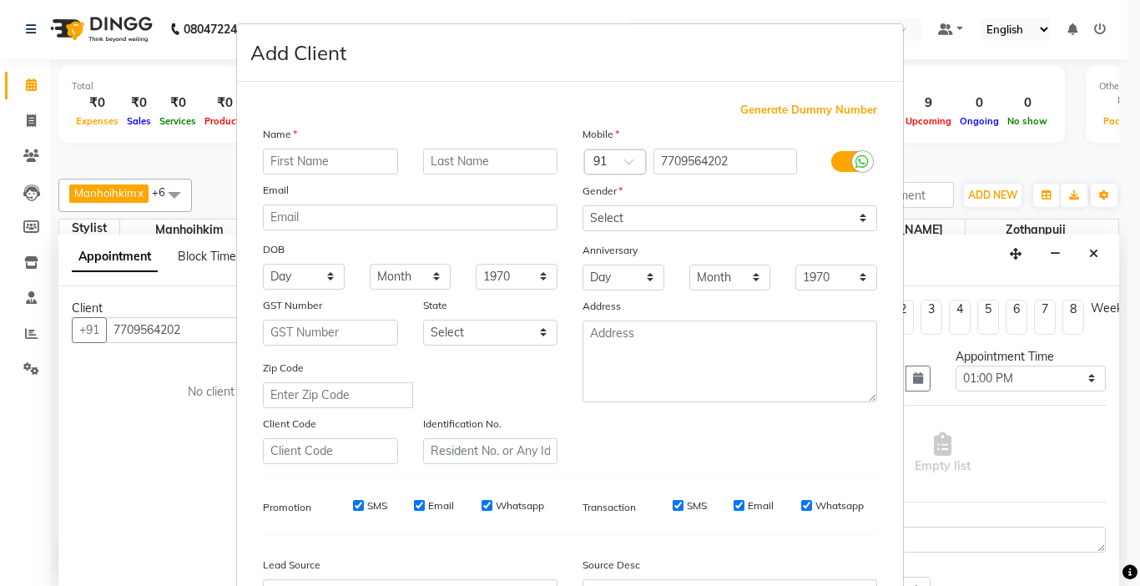
type input "p"
type input "Priya"
click at [486, 154] on input "text" at bounding box center [490, 162] width 135 height 26
drag, startPoint x: 638, startPoint y: 214, endPoint x: 638, endPoint y: 224, distance: 9.2
click at [638, 214] on select "Select Male Female Other Prefer Not To Say" at bounding box center [729, 218] width 295 height 26
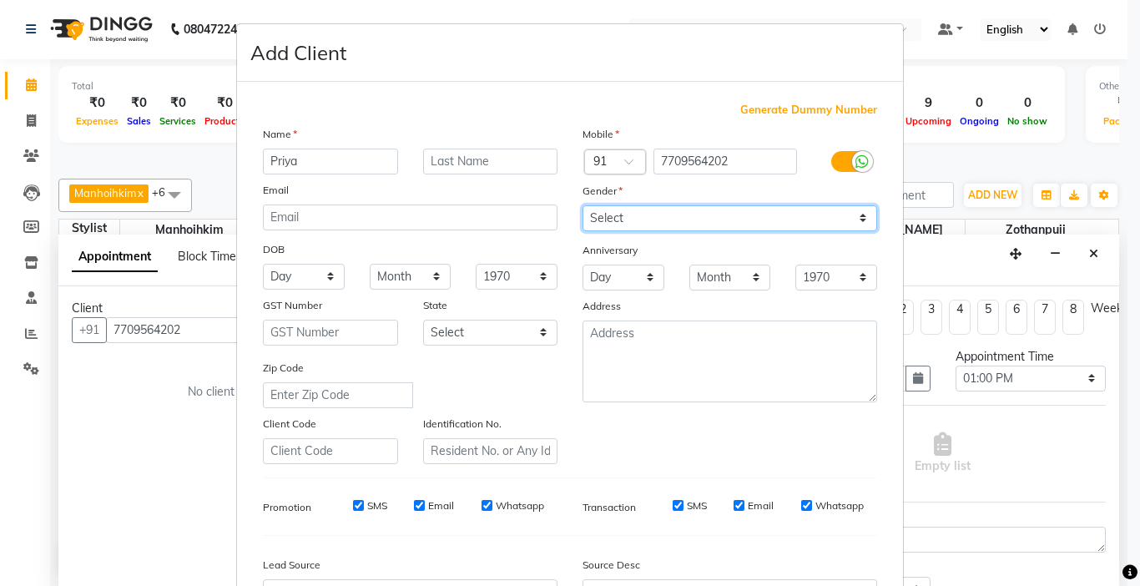
select select "[DEMOGRAPHIC_DATA]"
click at [582, 205] on select "Select Male Female Other Prefer Not To Say" at bounding box center [729, 218] width 295 height 26
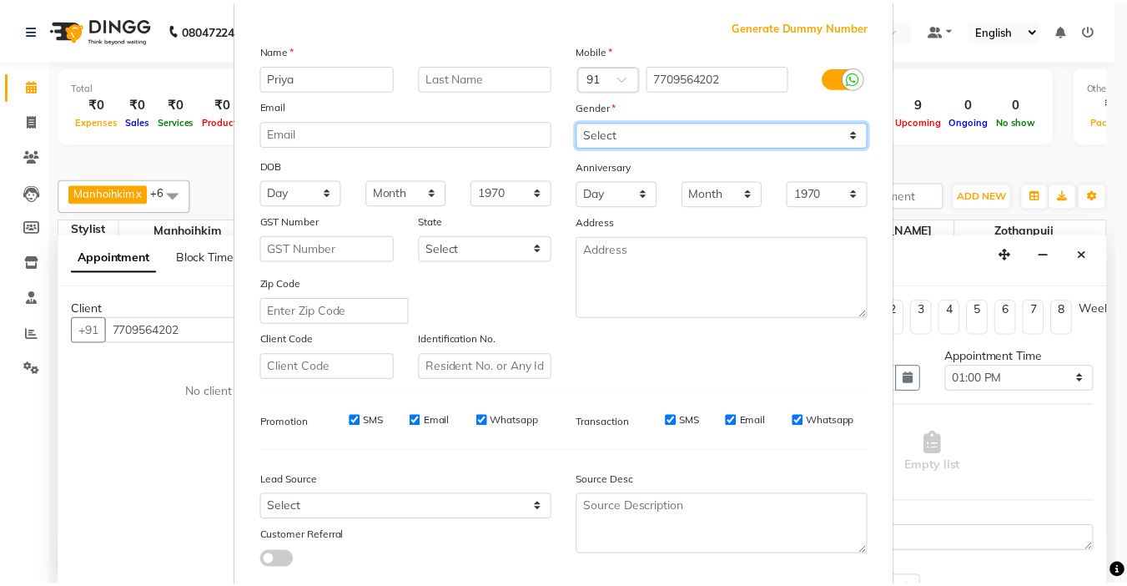
scroll to position [184, 0]
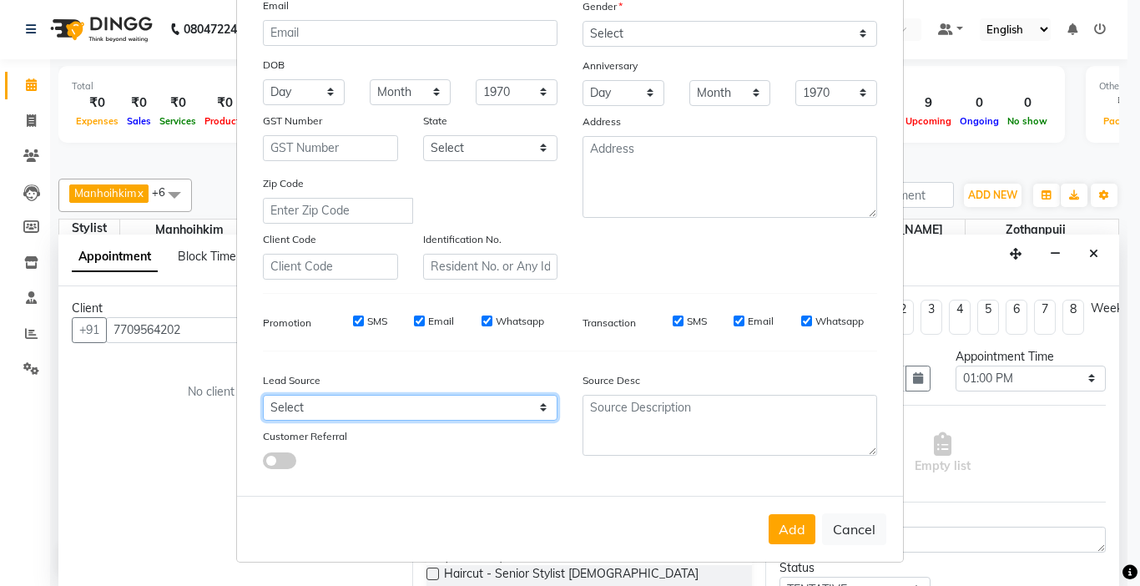
click at [363, 407] on select "Select Walk-in Referral Internet Friend Word of Mouth Advertisement Facebook Ju…" at bounding box center [410, 408] width 295 height 26
select select "52188"
click at [263, 395] on select "Select Walk-in Referral Internet Friend Word of Mouth Advertisement Facebook Ju…" at bounding box center [410, 408] width 295 height 26
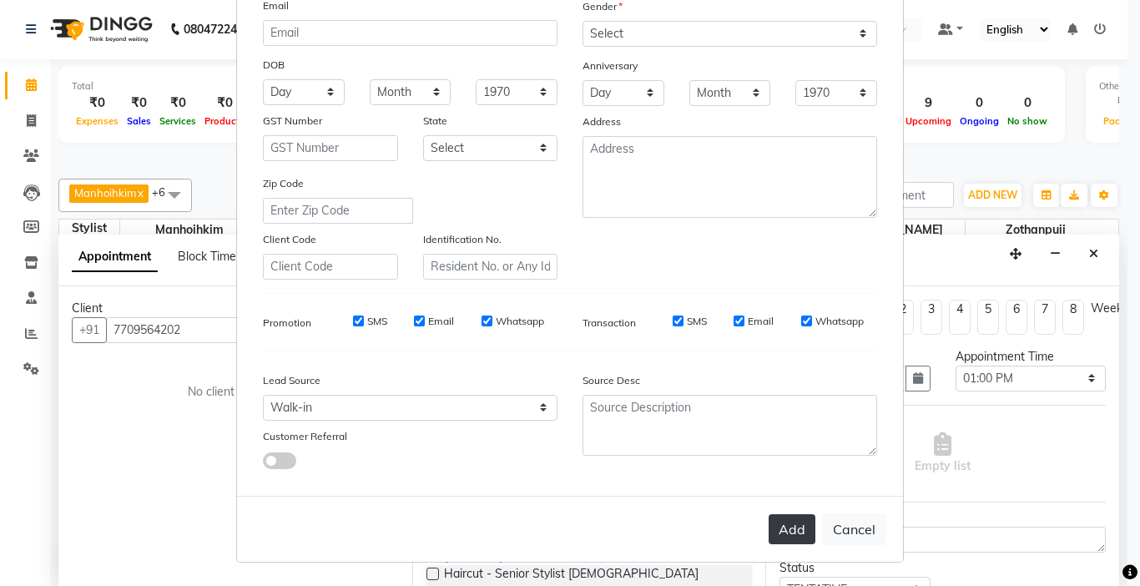
click at [785, 525] on button "Add" at bounding box center [792, 529] width 47 height 30
type input "77******02"
select select
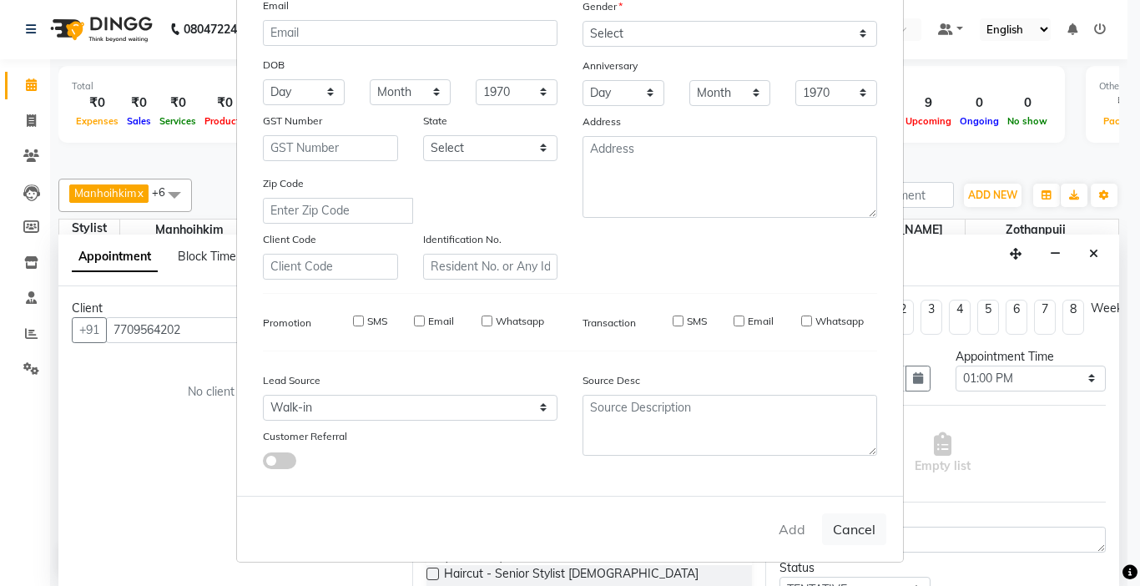
select select
checkbox input "false"
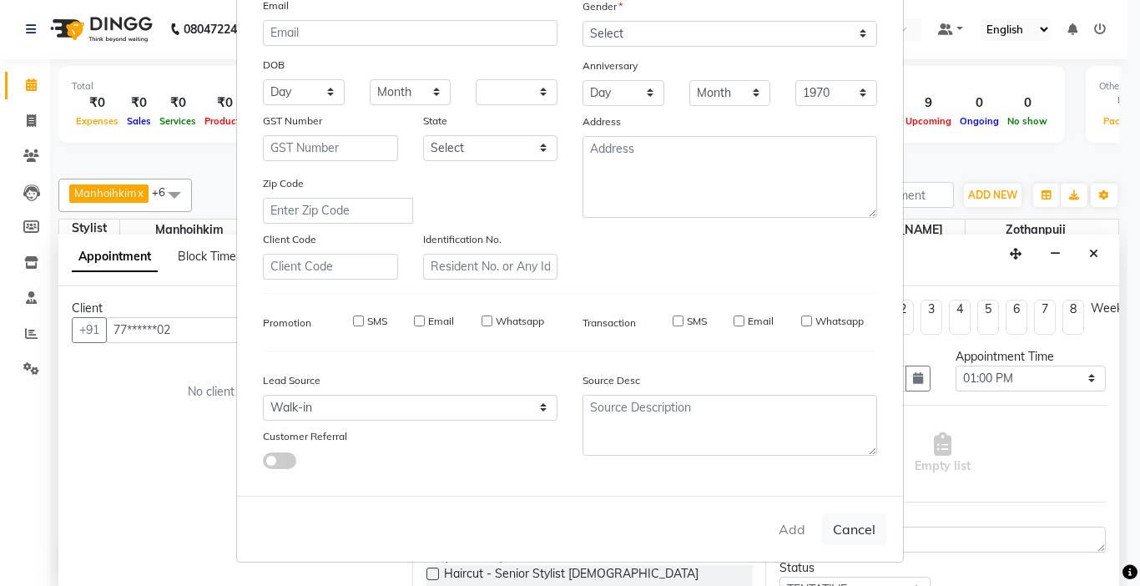
checkbox input "false"
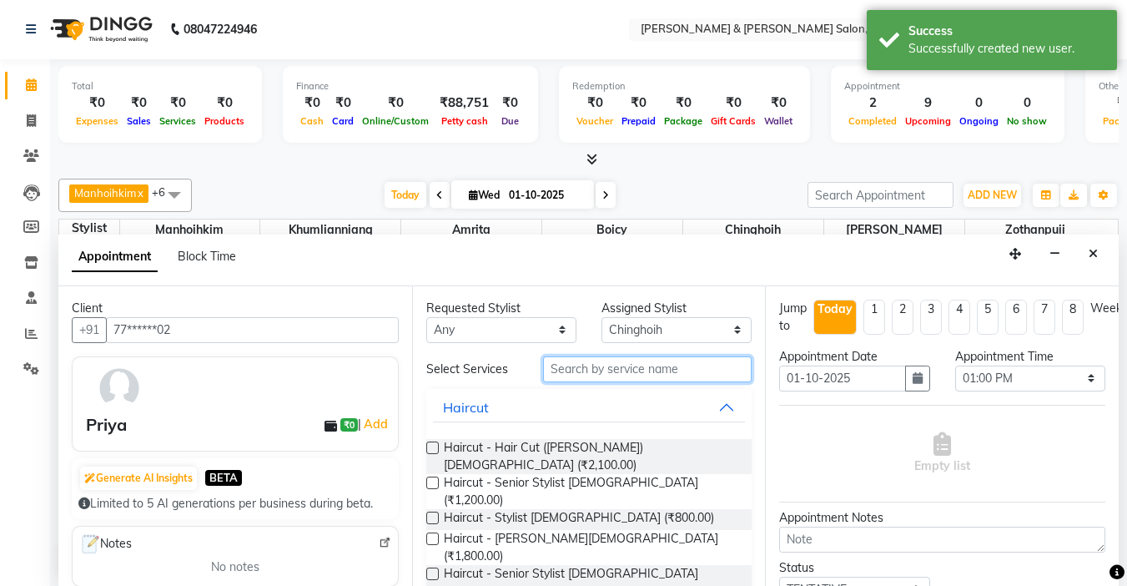
click at [602, 370] on input "text" at bounding box center [647, 369] width 209 height 26
type input "c"
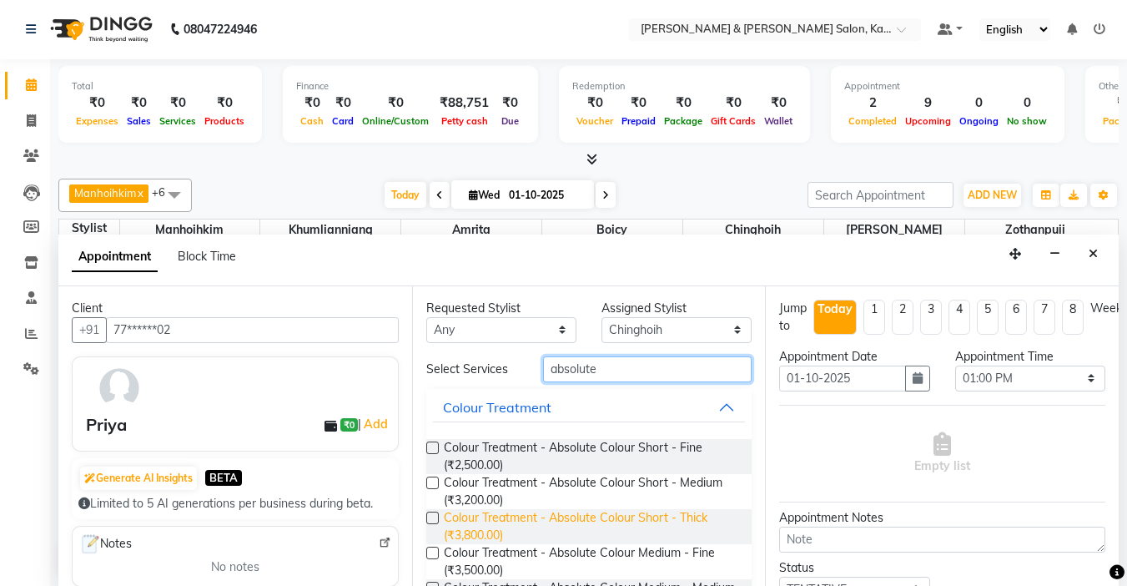
type input "absolute"
click at [501, 522] on span "Colour Treatment - Absolute Colour Short - Thick (₹3,800.00)" at bounding box center [591, 526] width 295 height 35
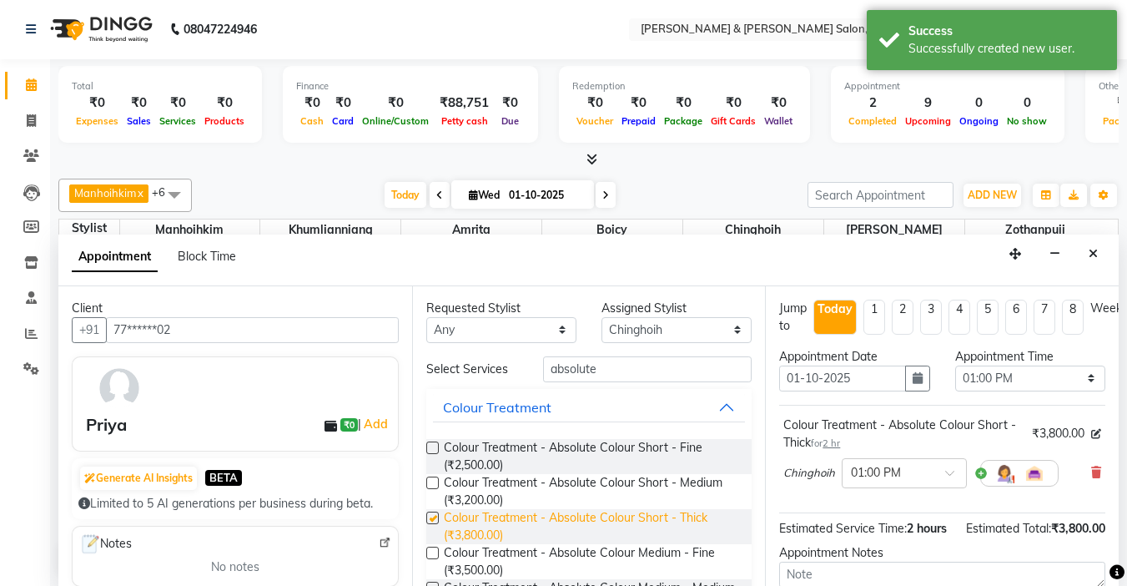
checkbox input "false"
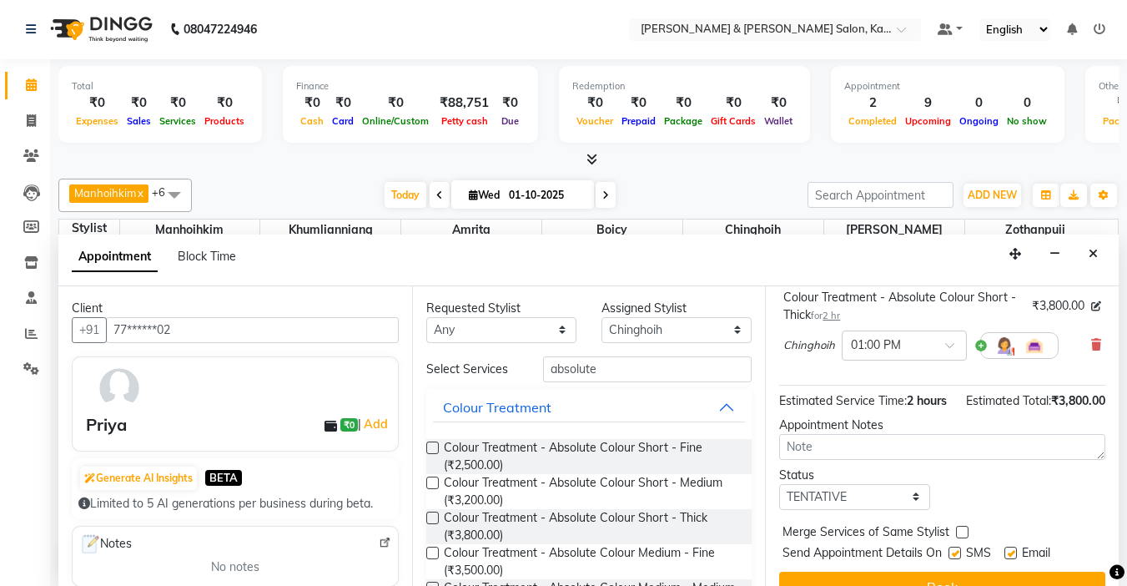
scroll to position [167, 0]
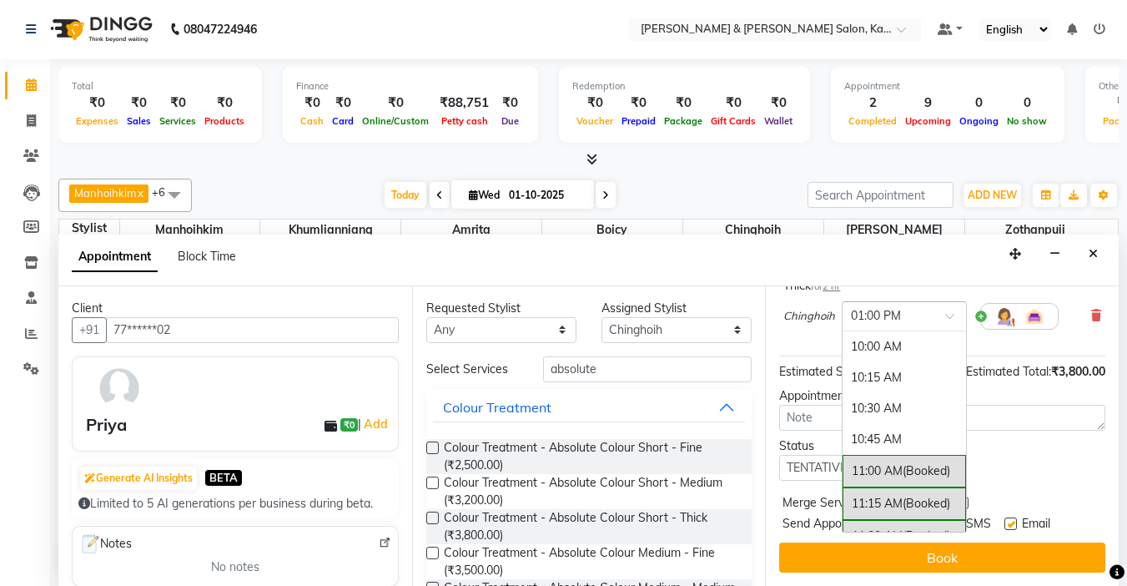
click at [924, 308] on input "text" at bounding box center [887, 315] width 73 height 18
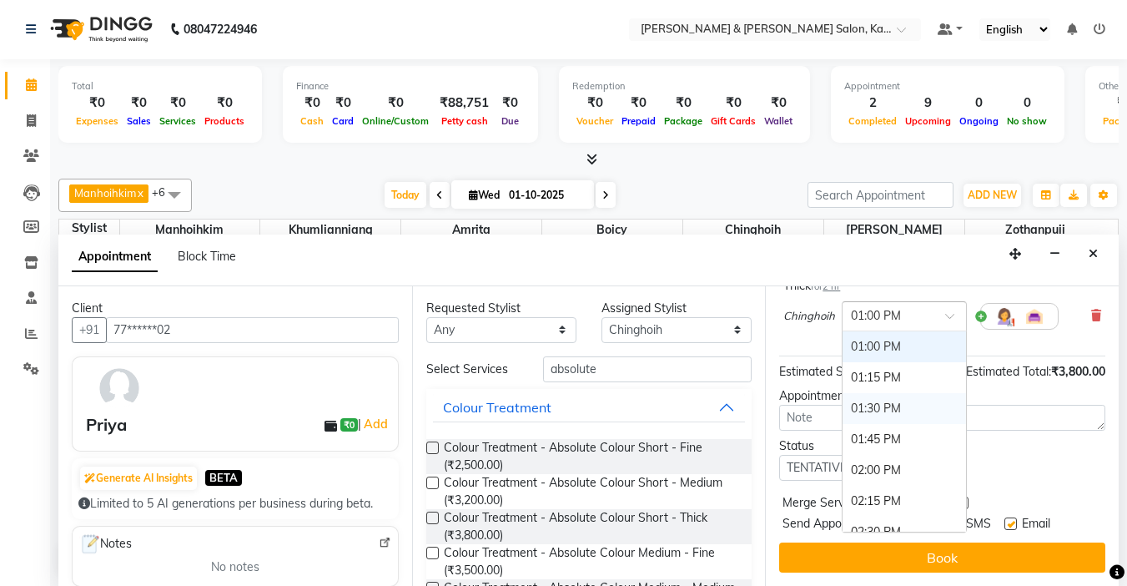
click at [879, 402] on div "01:30 PM" at bounding box center [904, 408] width 123 height 31
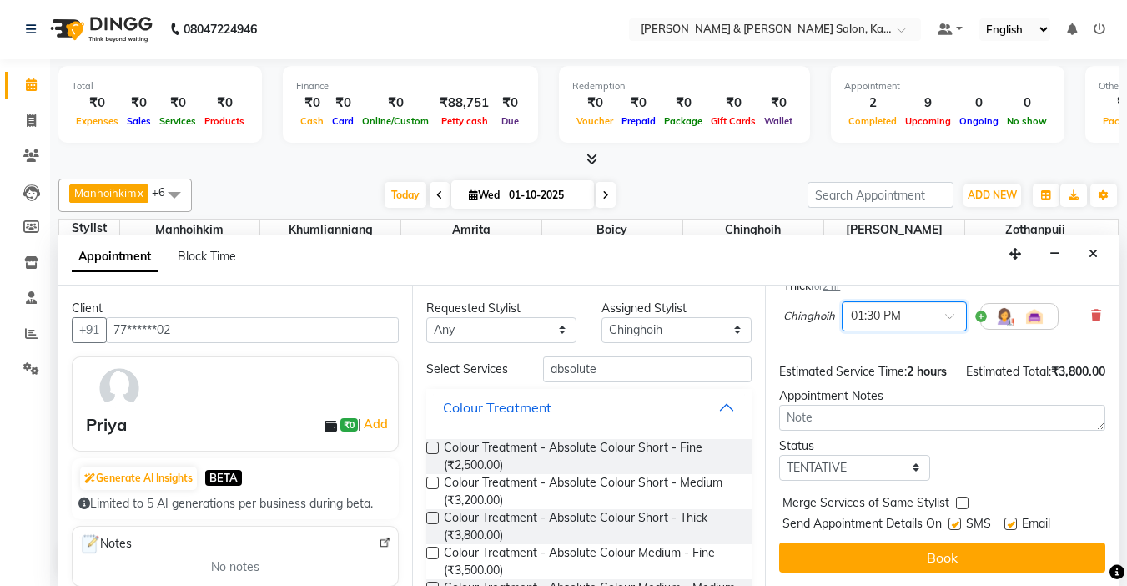
scroll to position [187, 0]
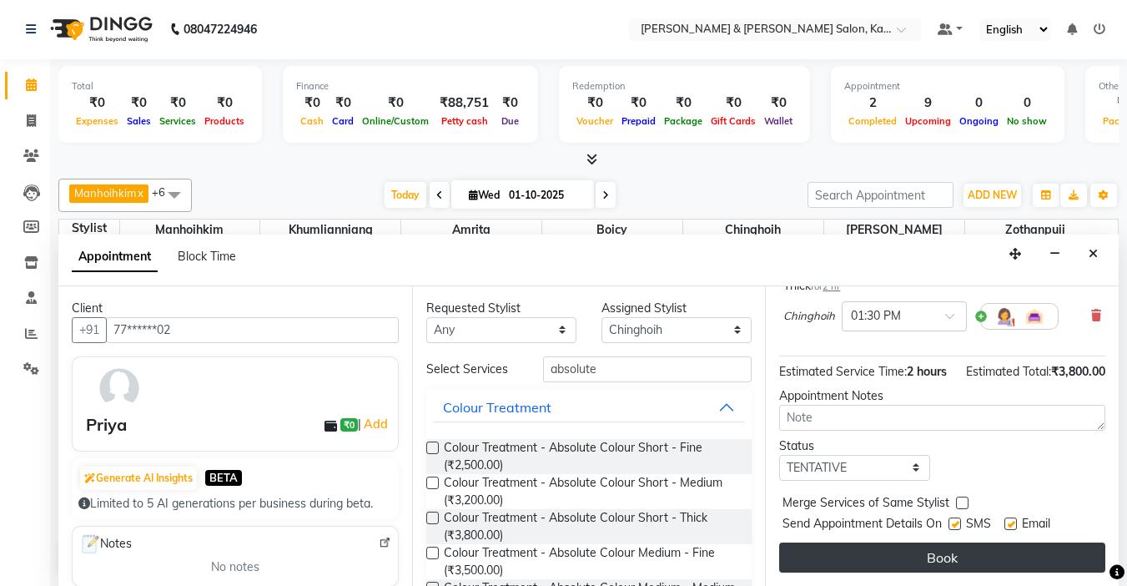
click at [945, 542] on button "Book" at bounding box center [942, 557] width 326 height 30
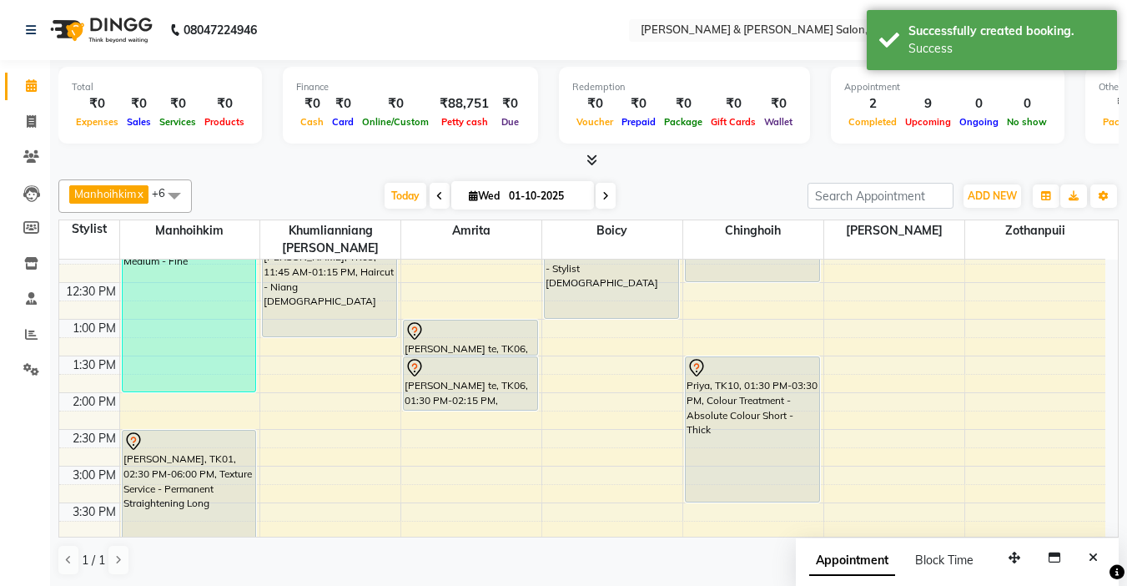
scroll to position [334, 0]
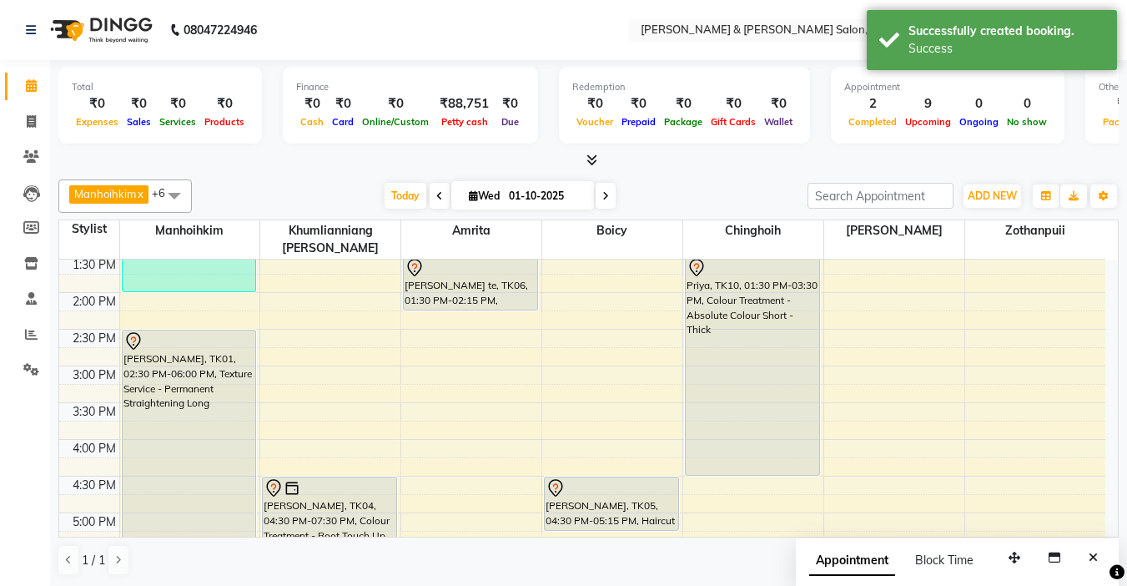
drag, startPoint x: 748, startPoint y: 383, endPoint x: 763, endPoint y: 443, distance: 61.9
click at [763, 443] on div "Anjali, TK08, 11:00 AM-12:30 PM, Colour Treatment - Root Touch Up Senior stylis…" at bounding box center [753, 403] width 140 height 954
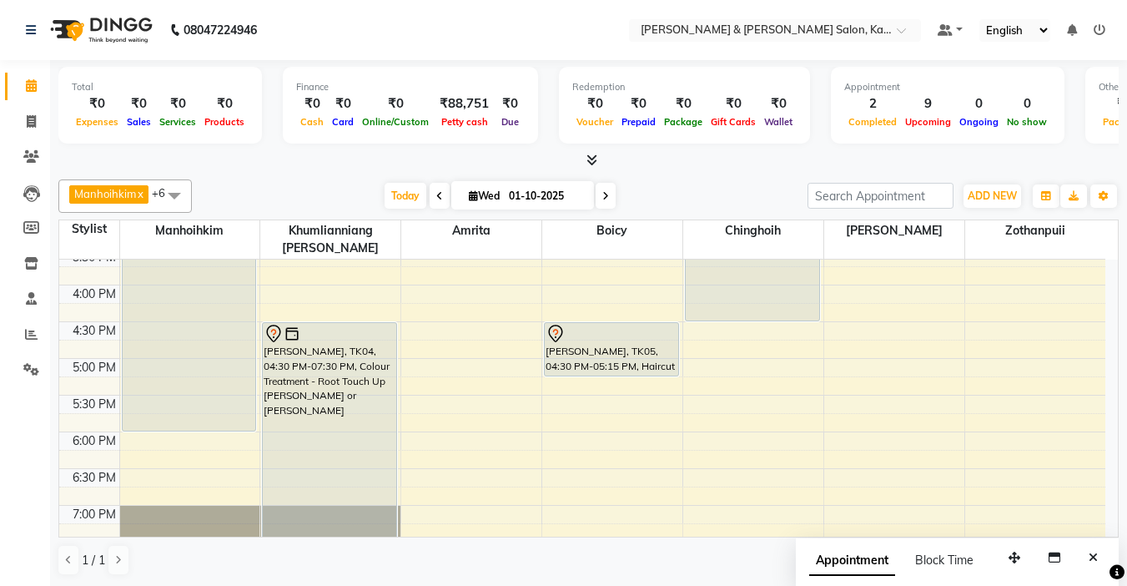
scroll to position [492, 0]
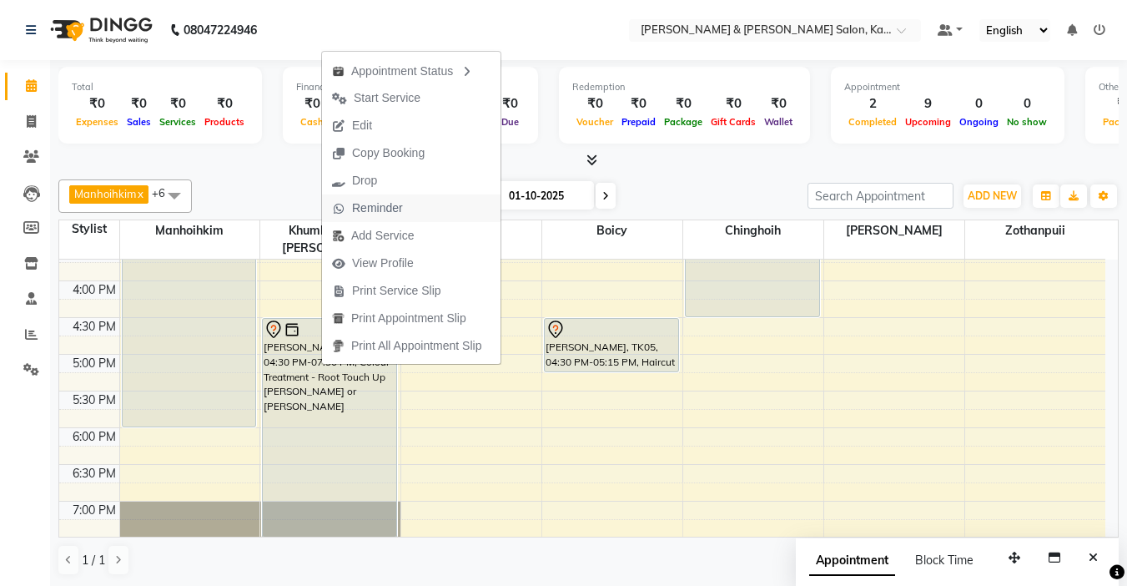
click at [364, 207] on span "Reminder" at bounding box center [377, 208] width 51 height 18
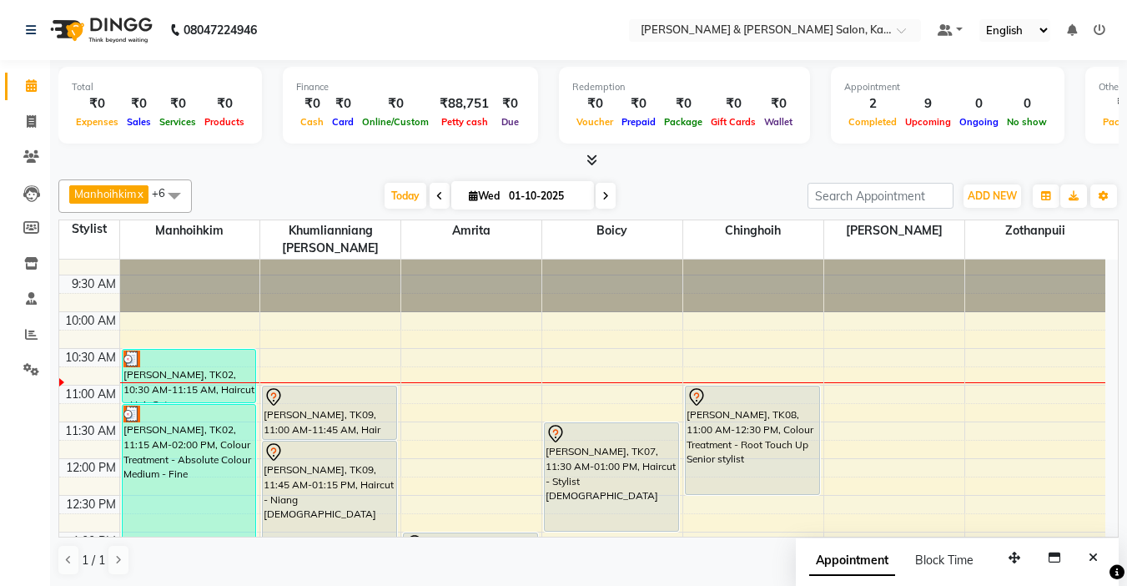
scroll to position [0, 0]
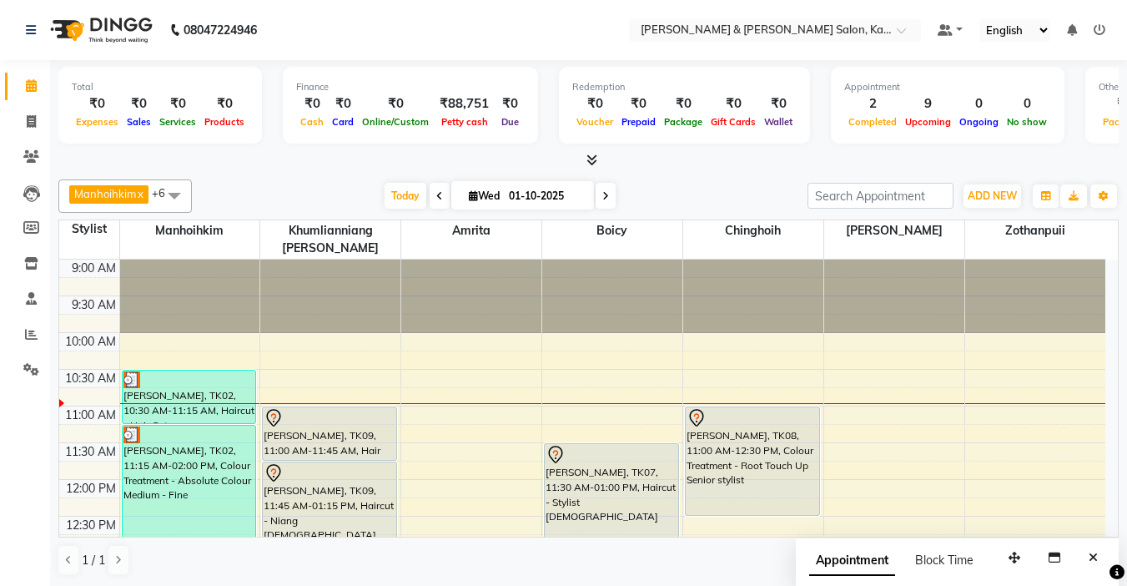
click at [475, 197] on span "Wed" at bounding box center [484, 195] width 39 height 13
select select "10"
select select "2025"
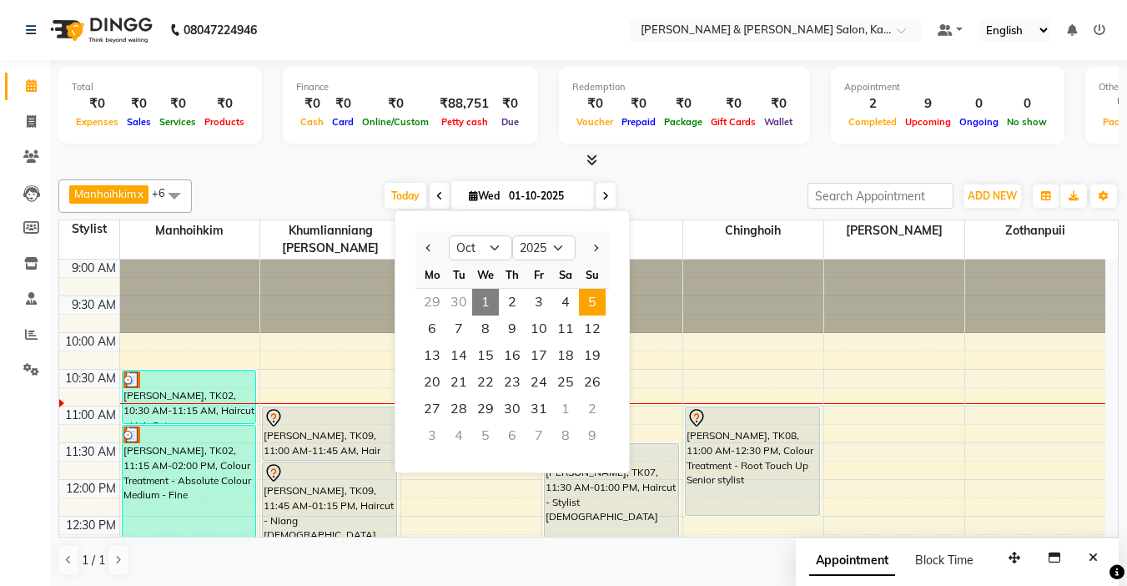
click at [592, 302] on span "5" at bounding box center [592, 302] width 27 height 27
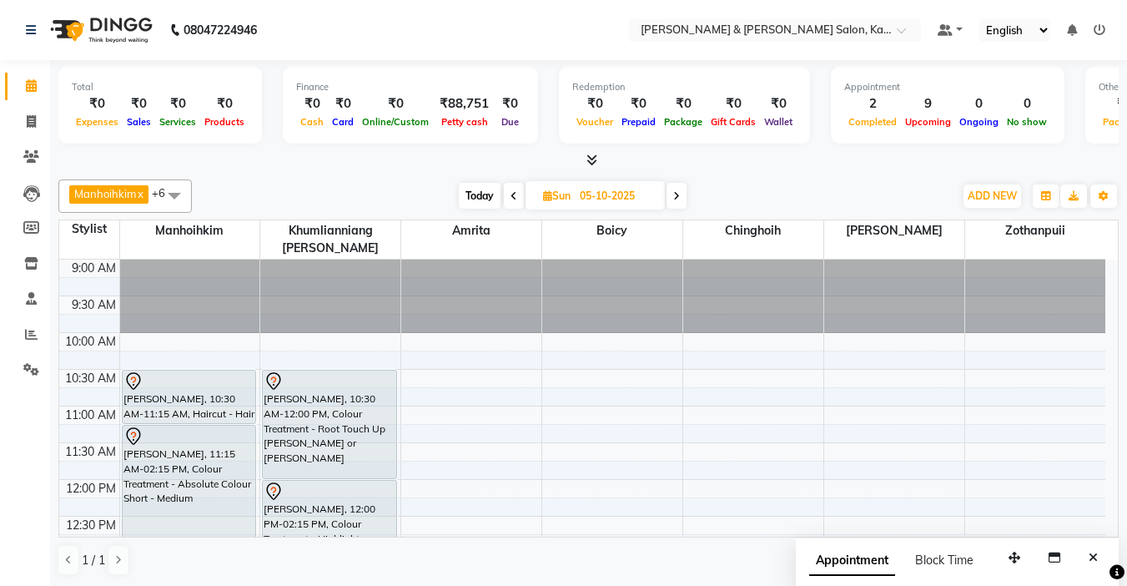
click at [491, 195] on span "Today" at bounding box center [480, 196] width 42 height 26
type input "01-10-2025"
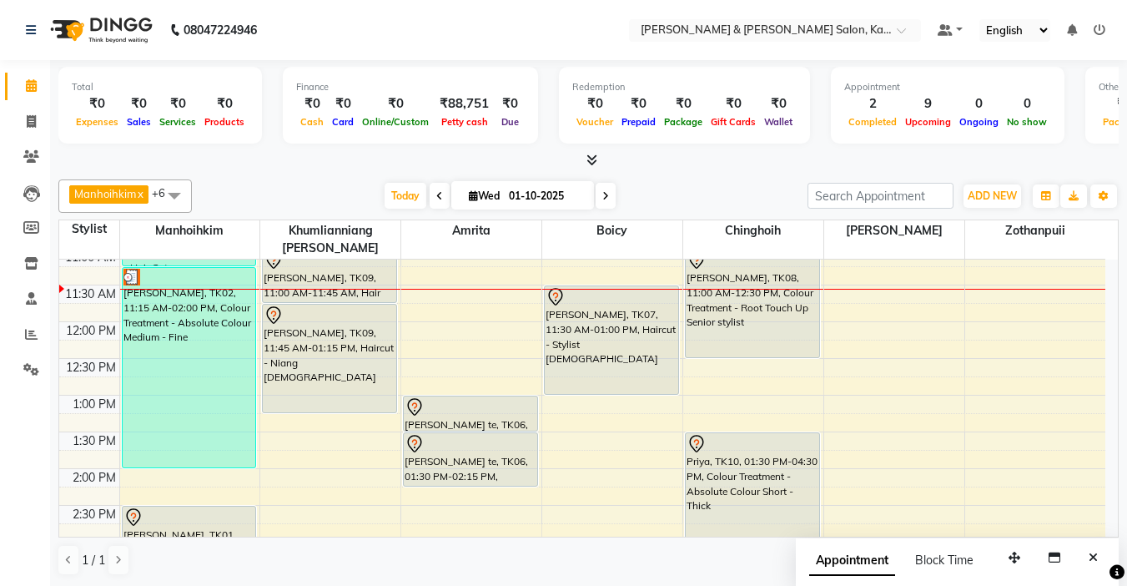
scroll to position [167, 0]
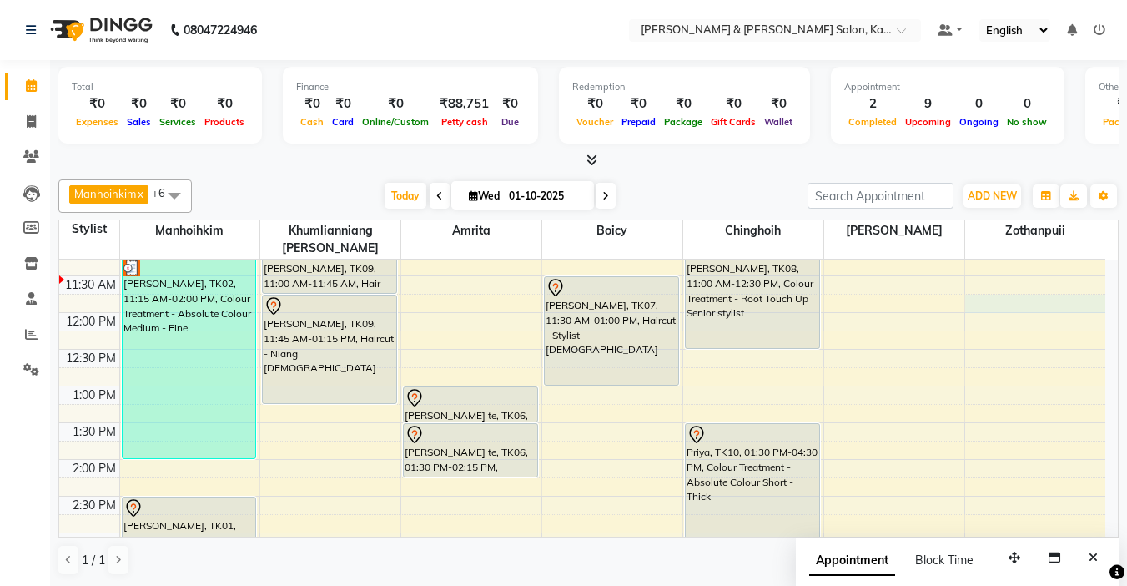
click at [996, 285] on div "9:00 AM 9:30 AM 10:00 AM 10:30 AM 11:00 AM 11:30 AM 12:00 PM 12:30 PM 1:00 PM 1…" at bounding box center [582, 570] width 1046 height 954
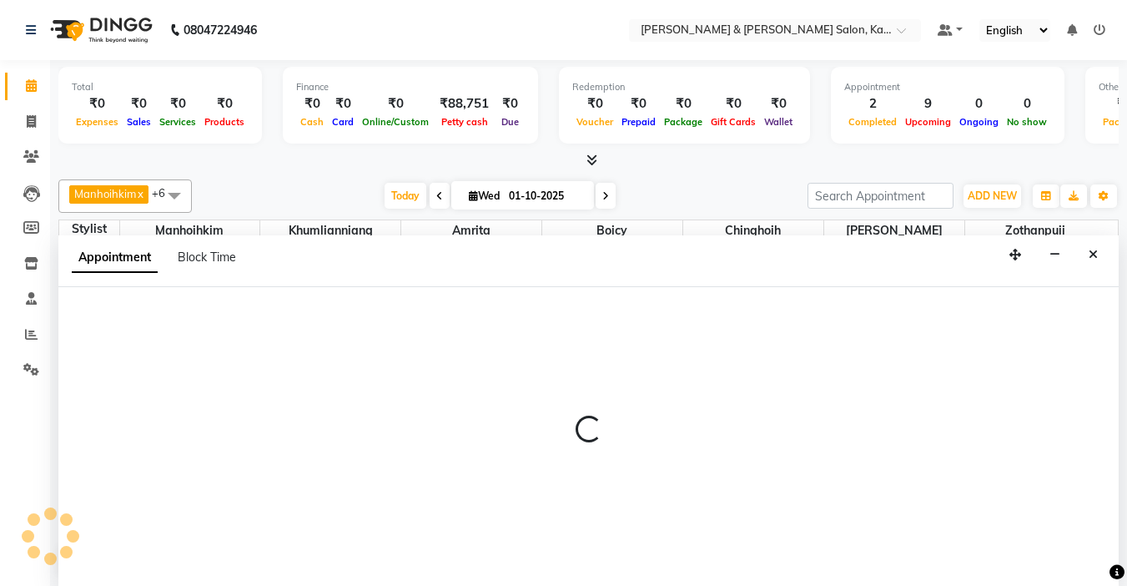
select select "83708"
select select "tentative"
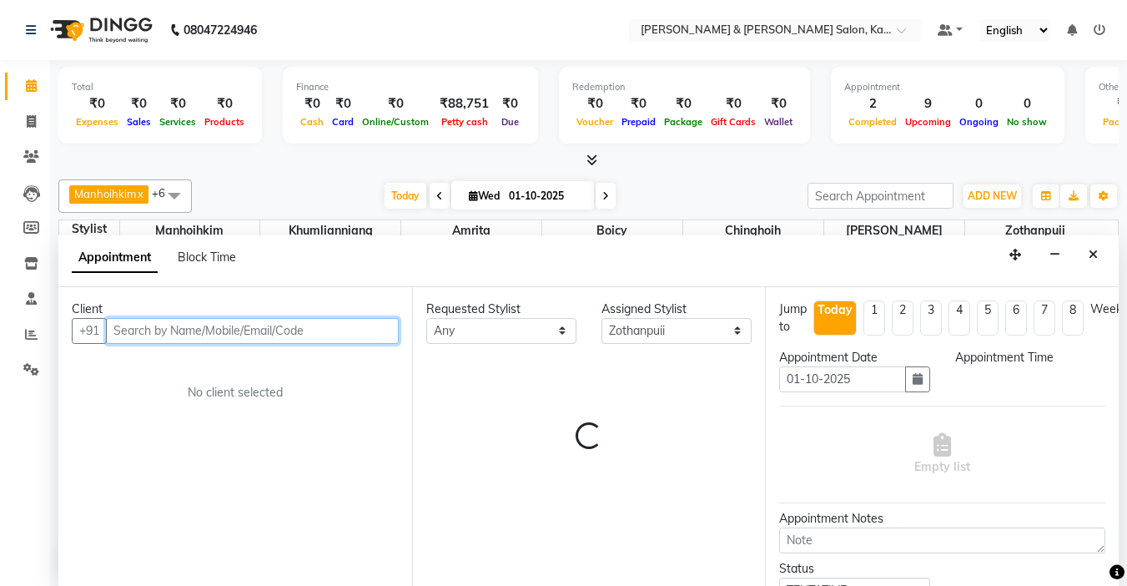
select select "705"
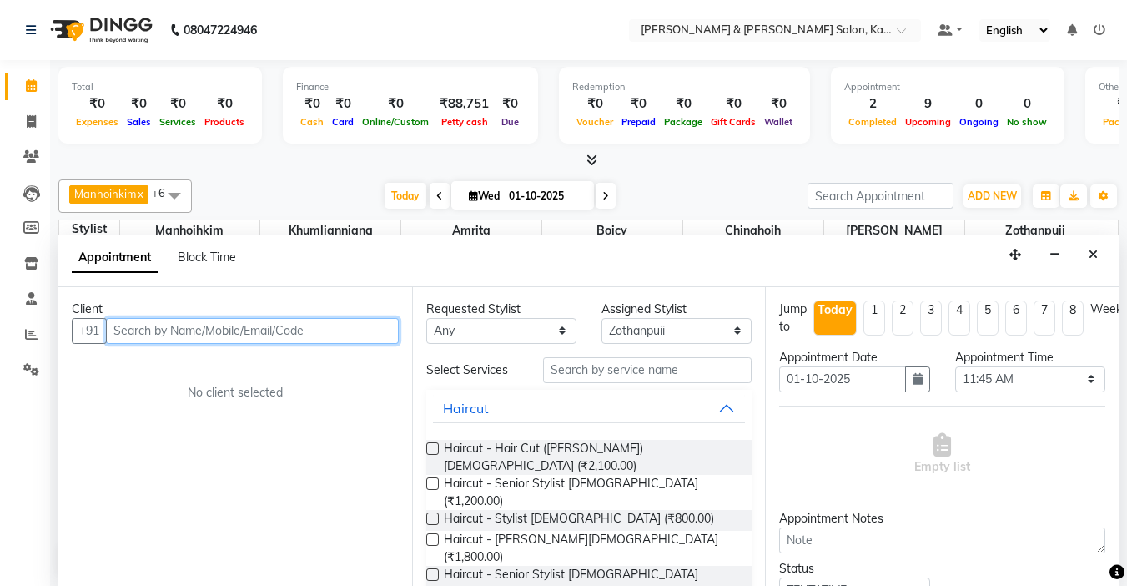
scroll to position [1, 0]
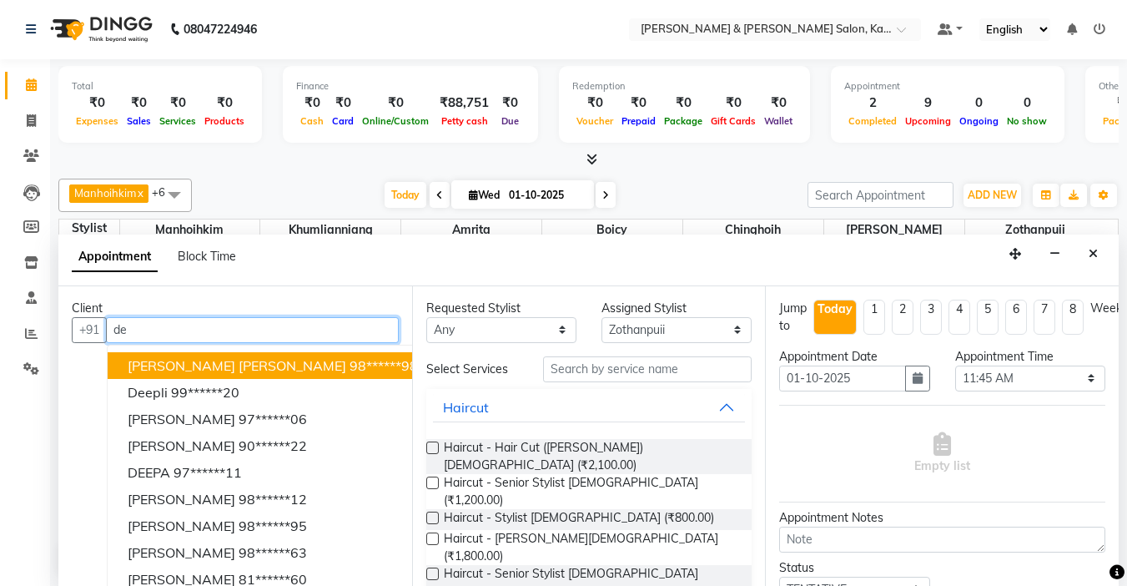
type input "d"
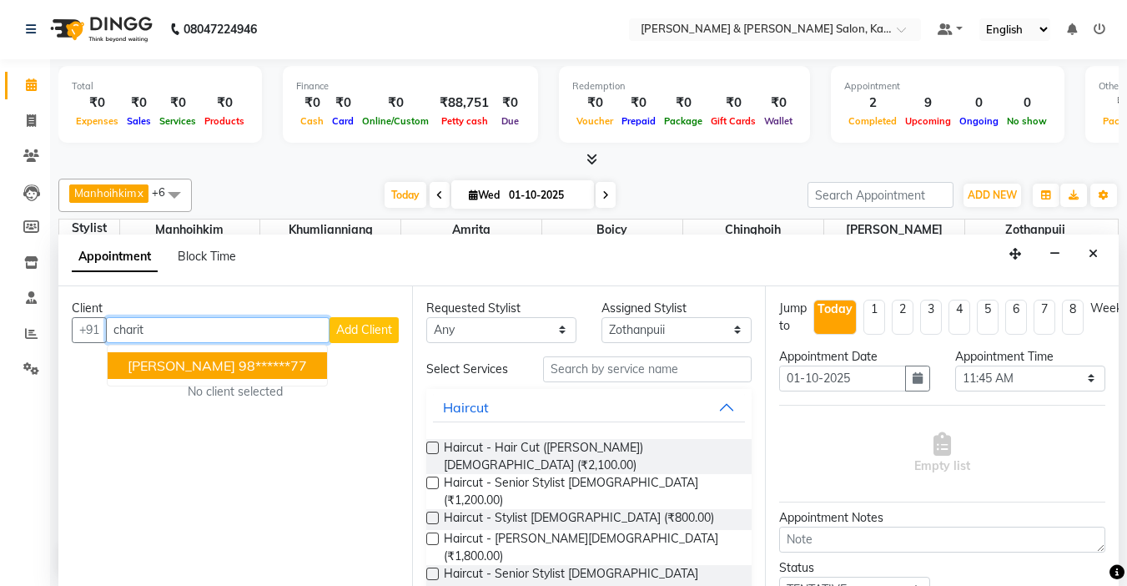
click at [180, 373] on button "Charita 98******77" at bounding box center [217, 365] width 219 height 27
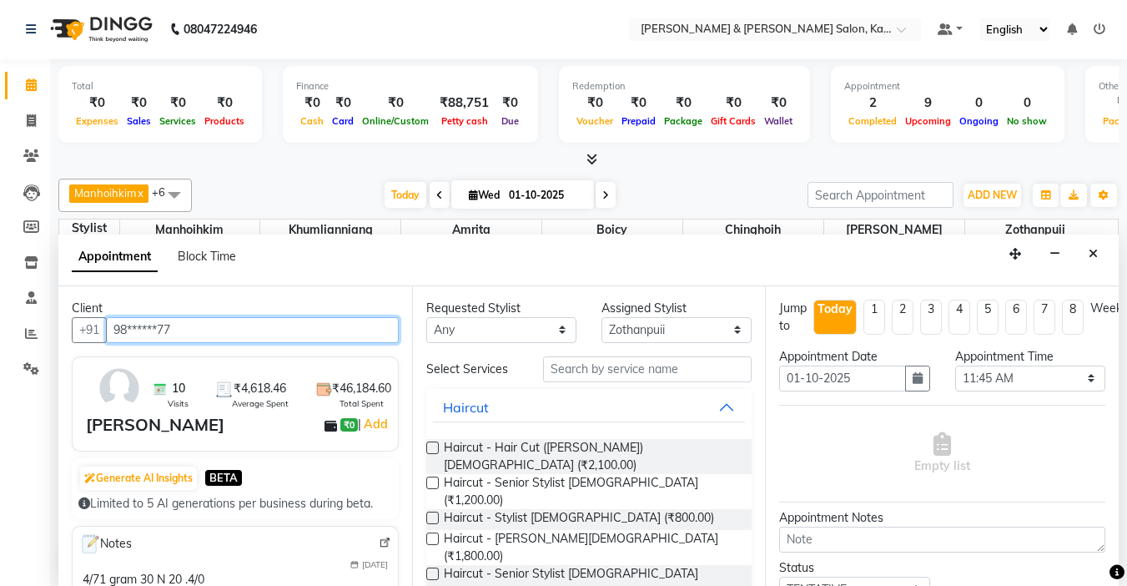
type input "98******77"
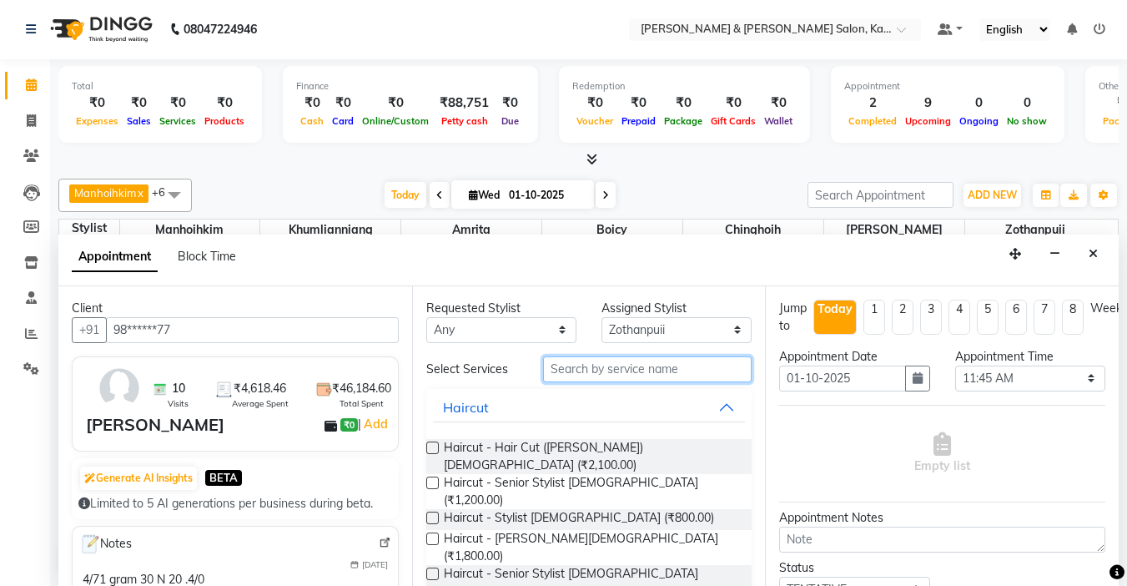
click at [606, 360] on input "text" at bounding box center [647, 369] width 209 height 26
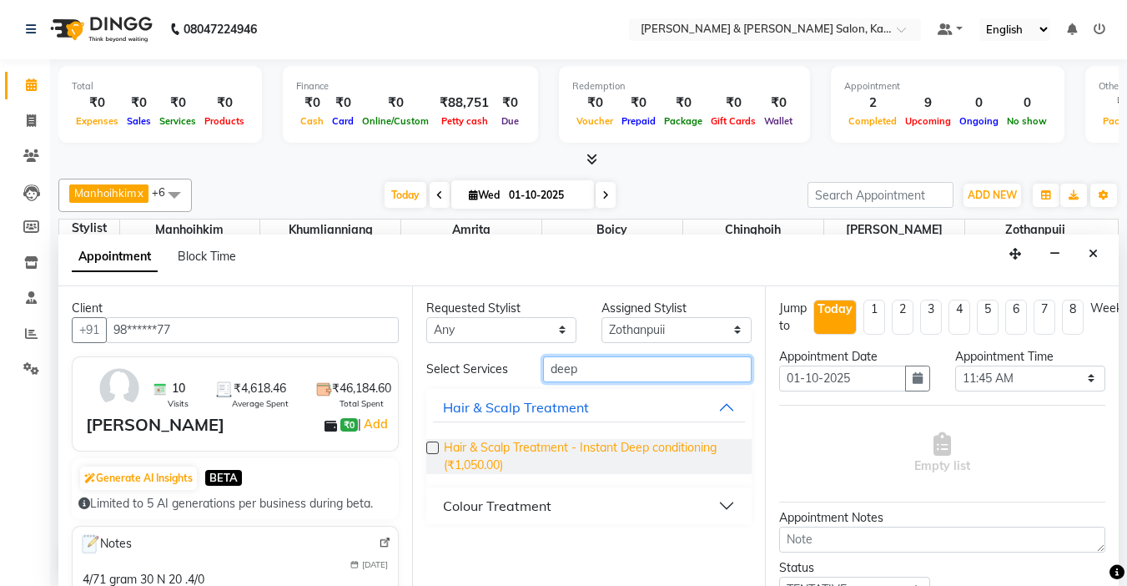
type input "deep"
click at [595, 450] on span "Hair & Scalp Treatment - Instant Deep conditioning (₹1,050.00)" at bounding box center [591, 456] width 295 height 35
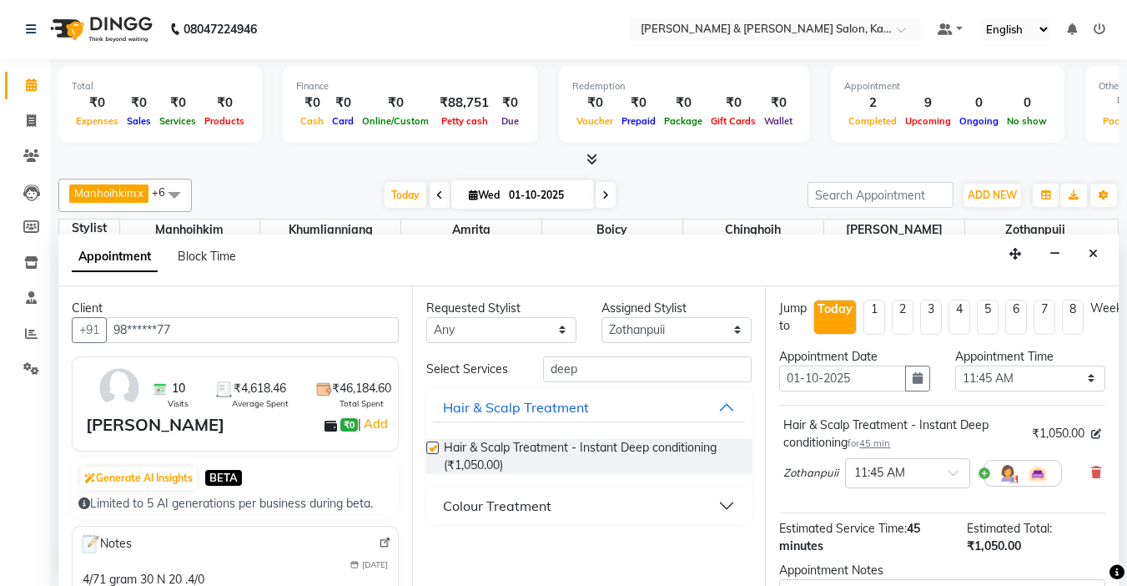
checkbox input "false"
click at [637, 371] on input "deep" at bounding box center [647, 369] width 209 height 26
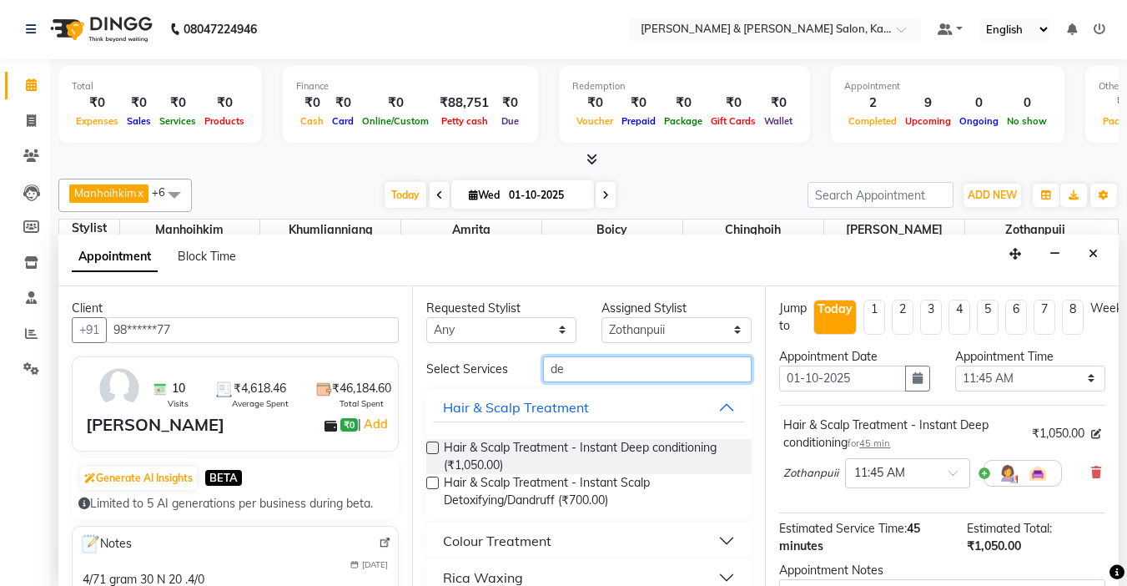
type input "d"
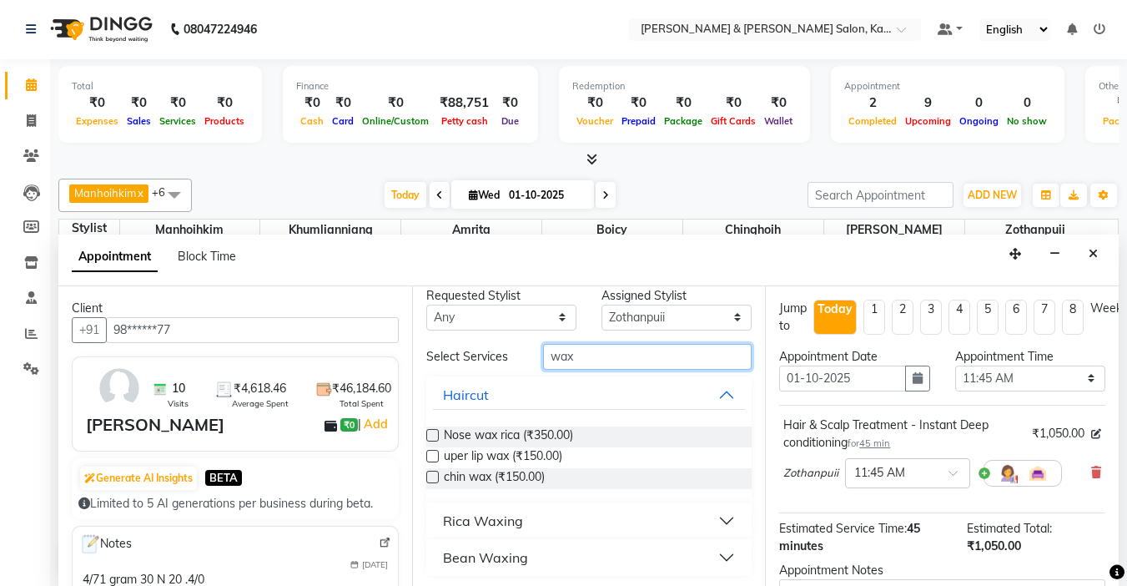
scroll to position [16, 0]
type input "wax"
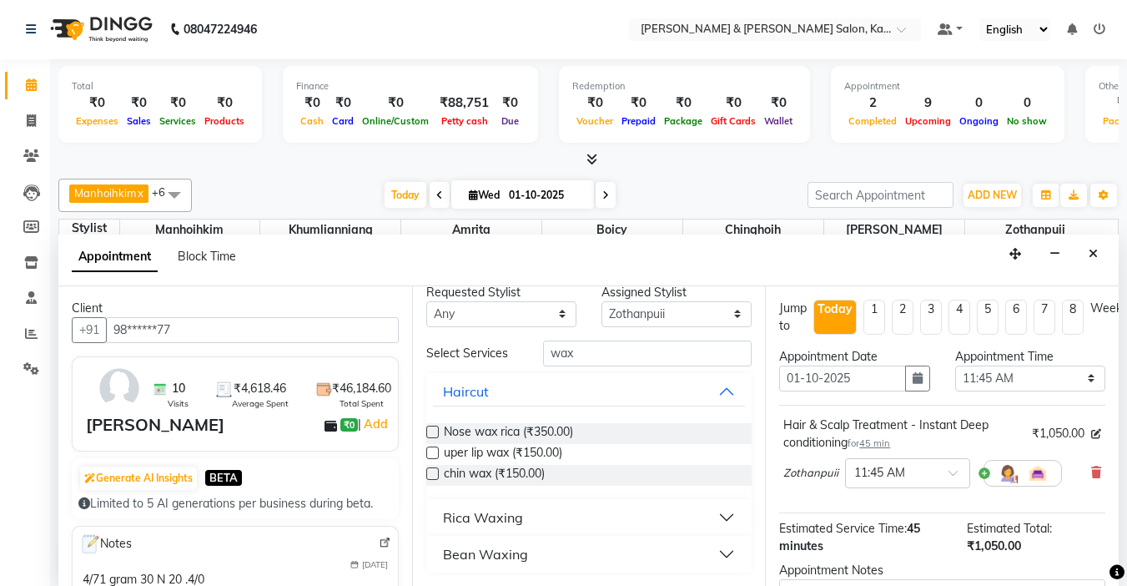
click at [713, 515] on button "Rica Waxing" at bounding box center [589, 517] width 313 height 30
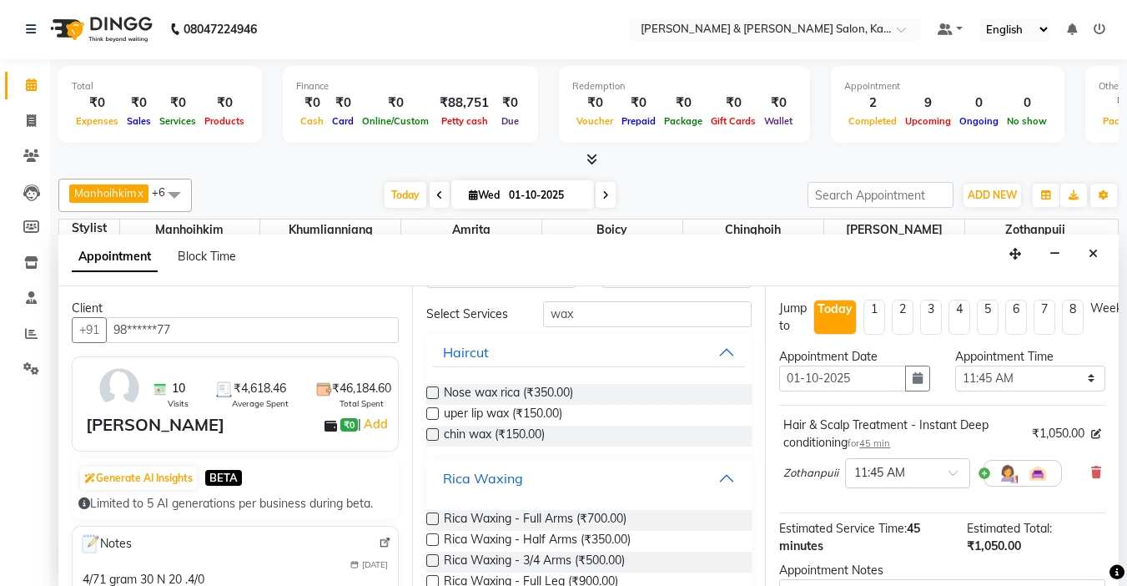
scroll to position [83, 0]
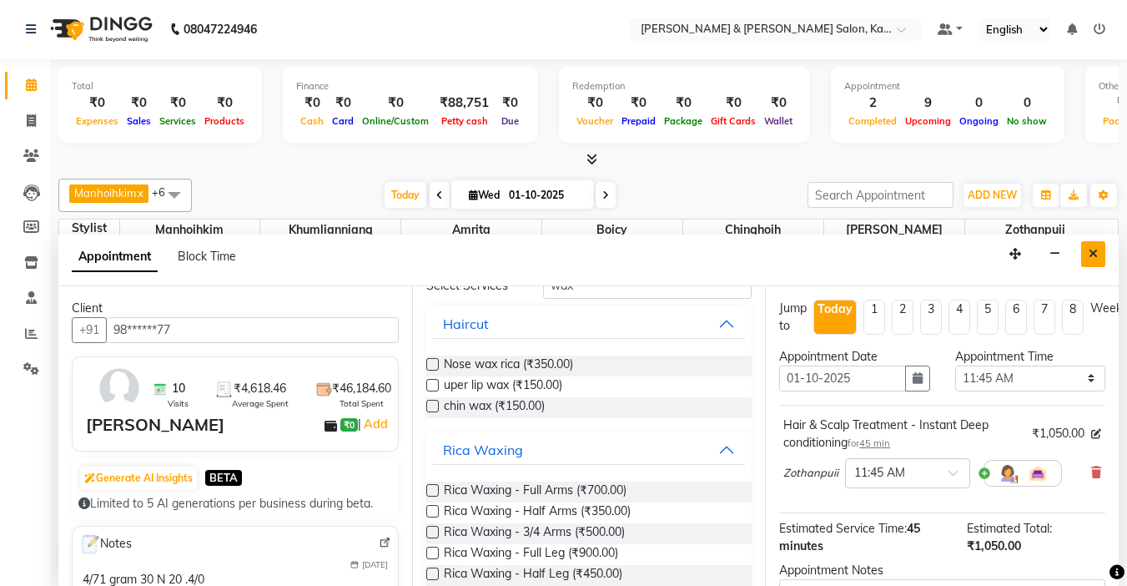
click at [1095, 255] on icon "Close" at bounding box center [1093, 254] width 9 height 12
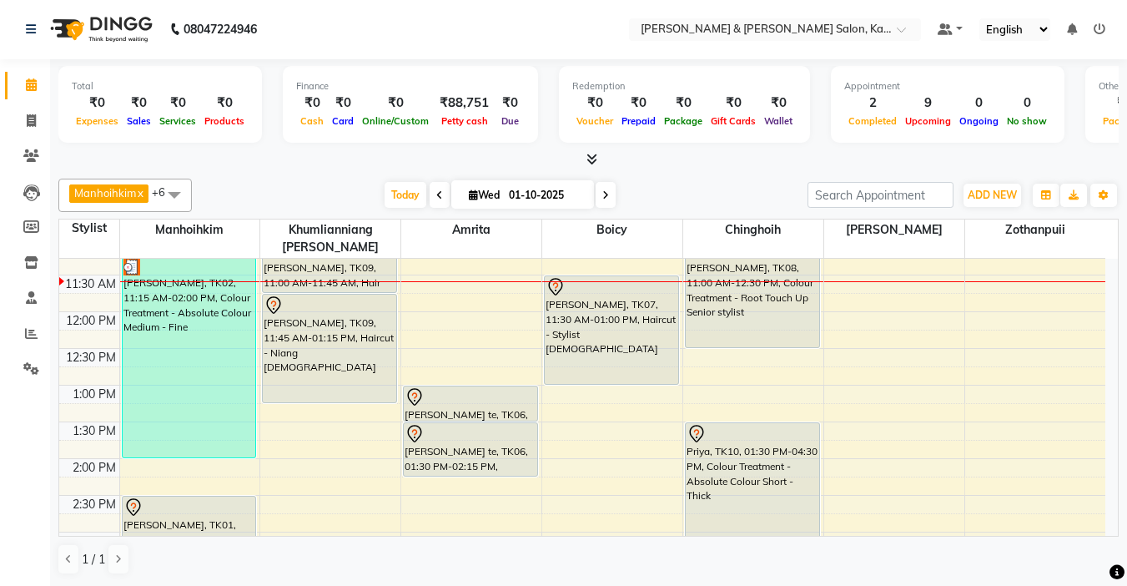
scroll to position [250, 0]
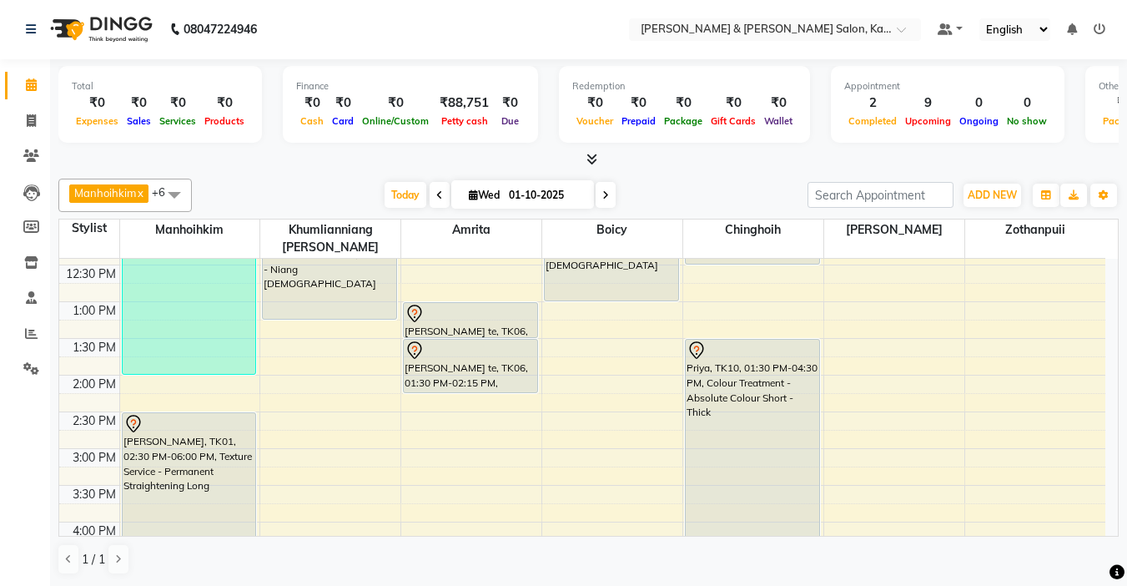
drag, startPoint x: 959, startPoint y: 261, endPoint x: 816, endPoint y: 172, distance: 168.3
click at [816, 172] on div "Manhoihkim x Amrita x [PERSON_NAME] x Khumlianniang [PERSON_NAME] x Zothanpuii …" at bounding box center [588, 377] width 1061 height 410
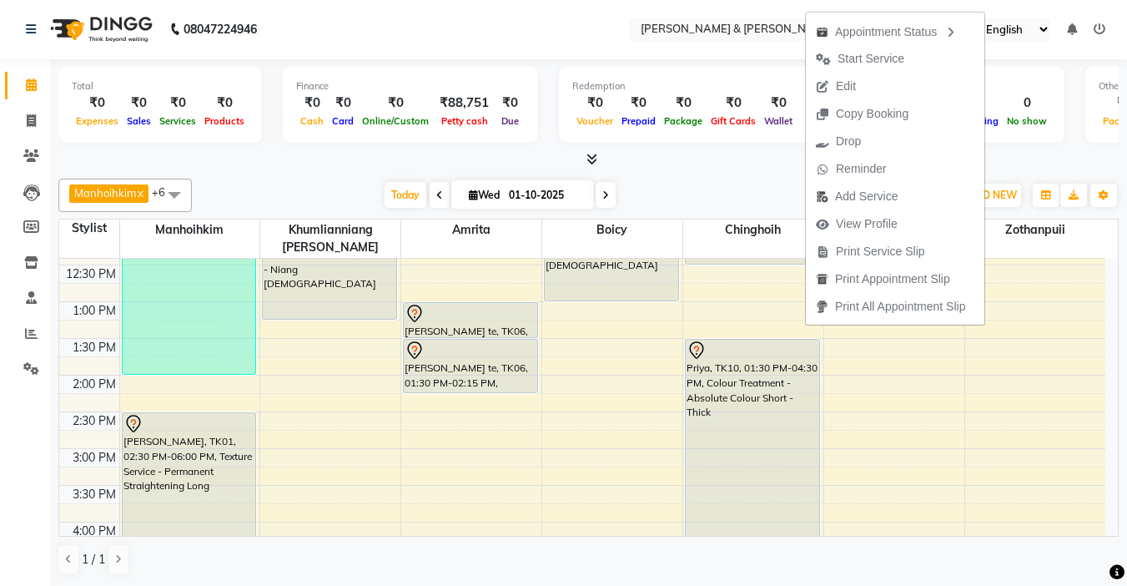
click at [681, 199] on div "[DATE] [DATE]" at bounding box center [499, 195] width 599 height 25
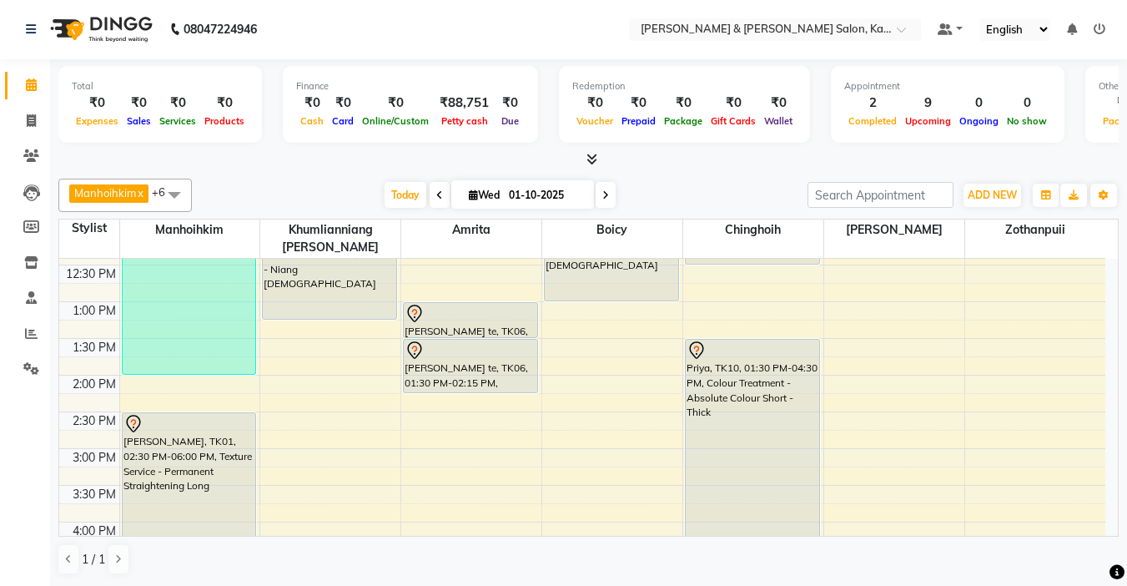
drag, startPoint x: 680, startPoint y: 205, endPoint x: 646, endPoint y: 174, distance: 46.6
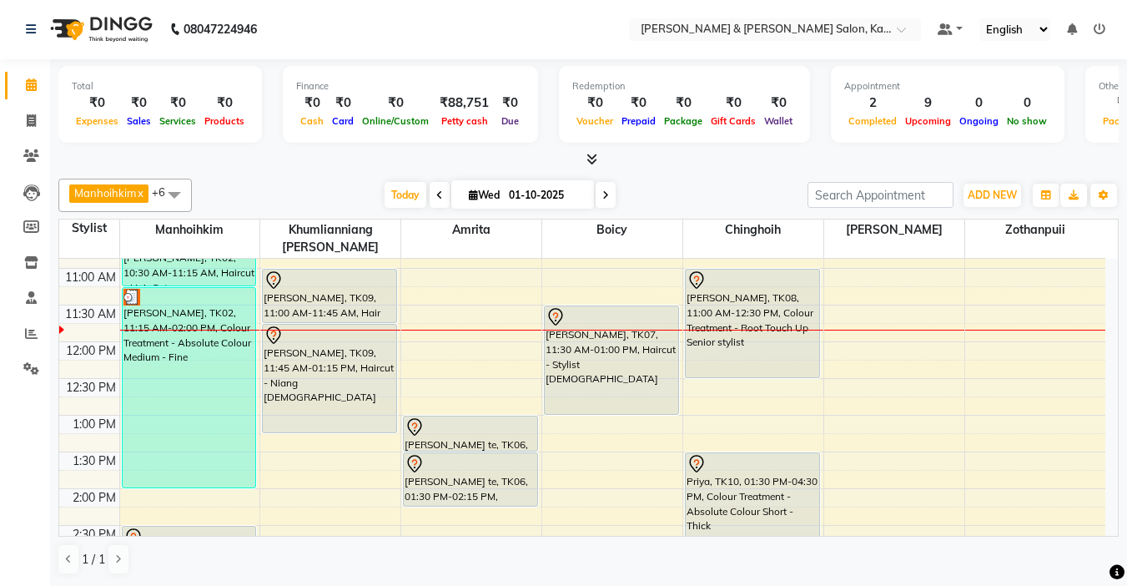
scroll to position [167, 0]
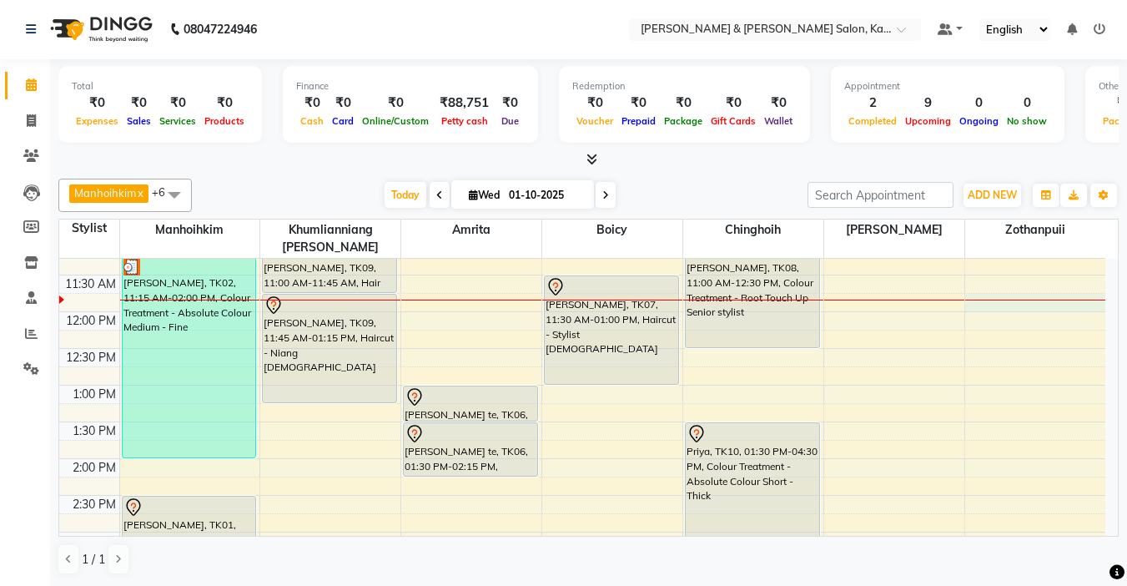
click at [985, 290] on div "9:00 AM 9:30 AM 10:00 AM 10:30 AM 11:00 AM 11:30 AM 12:00 PM 12:30 PM 1:00 PM 1…" at bounding box center [582, 569] width 1046 height 954
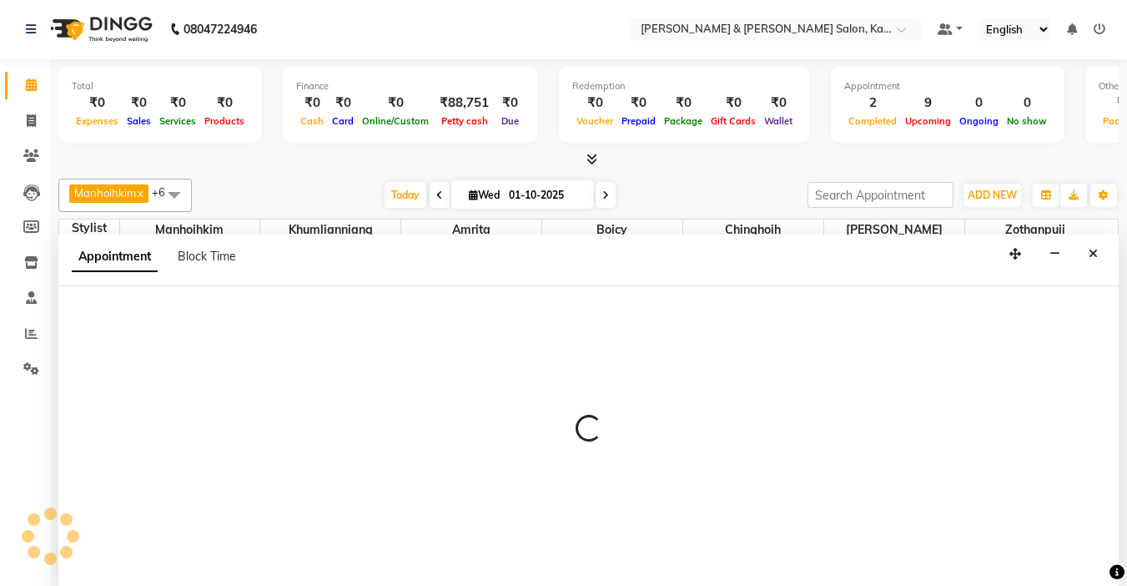
select select "83708"
select select "tentative"
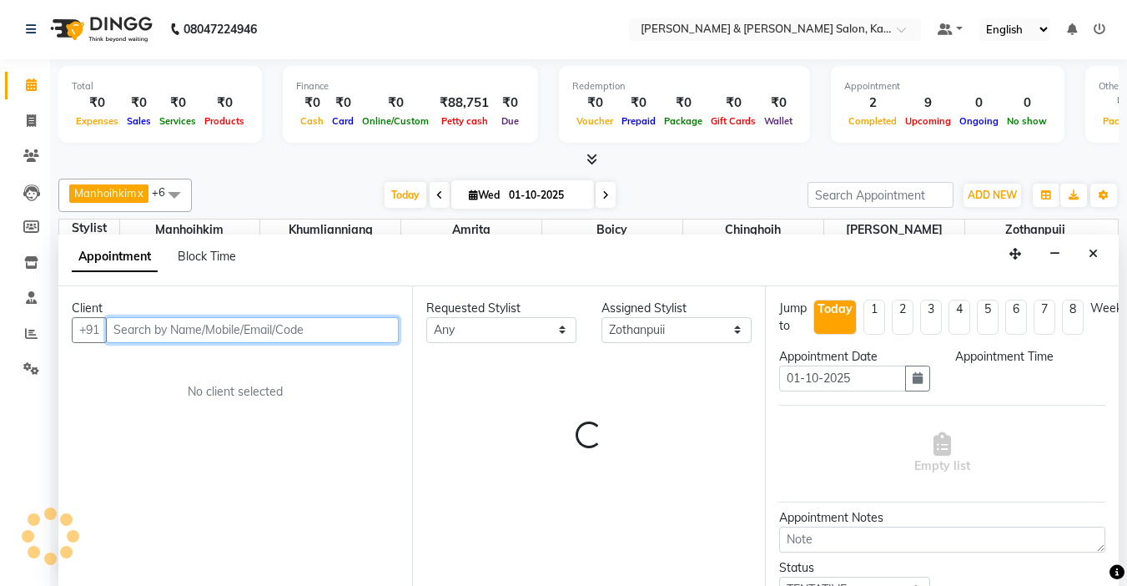
select select "705"
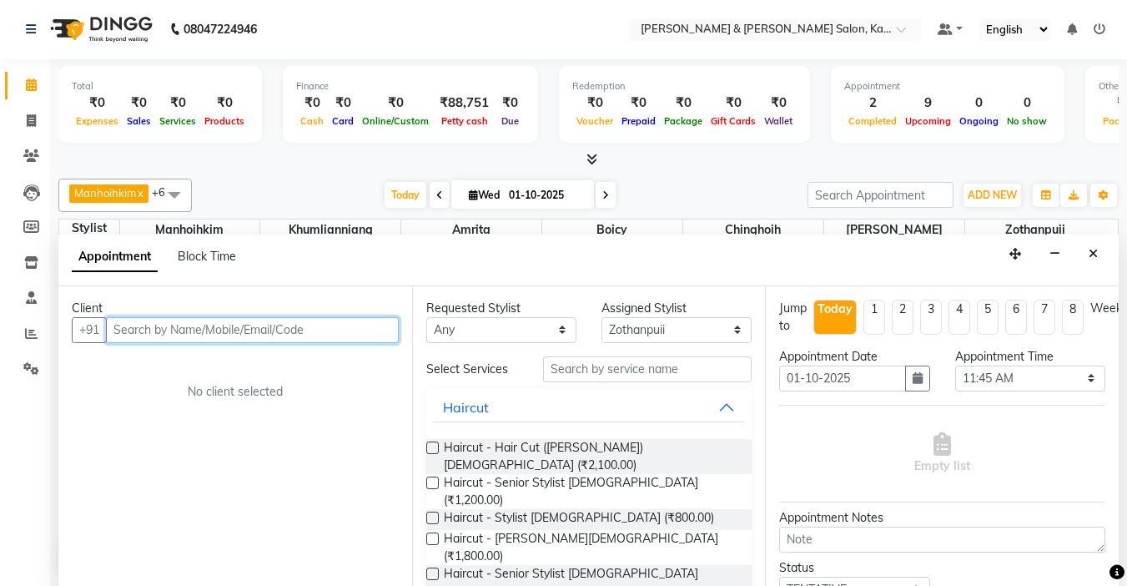
click at [198, 328] on input "text" at bounding box center [252, 330] width 293 height 26
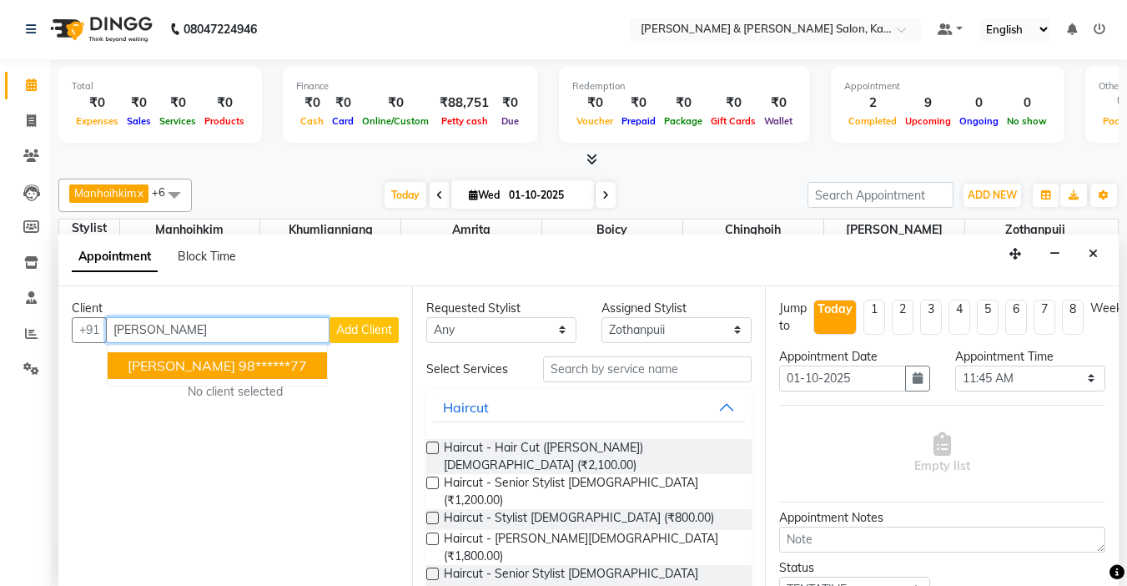
click at [164, 358] on span "[PERSON_NAME]" at bounding box center [182, 365] width 108 height 17
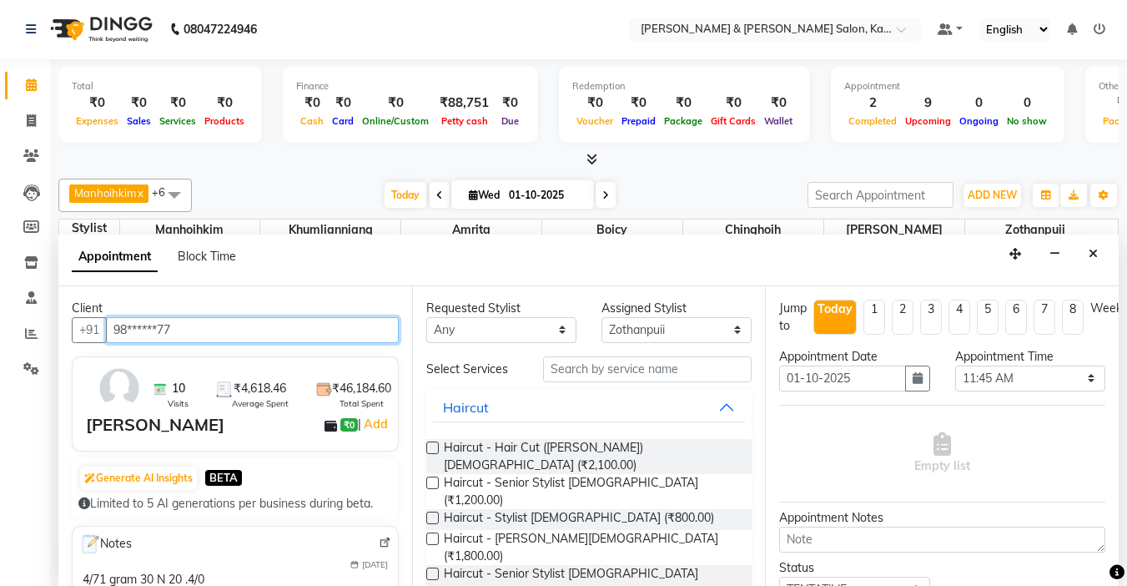
type input "98******77"
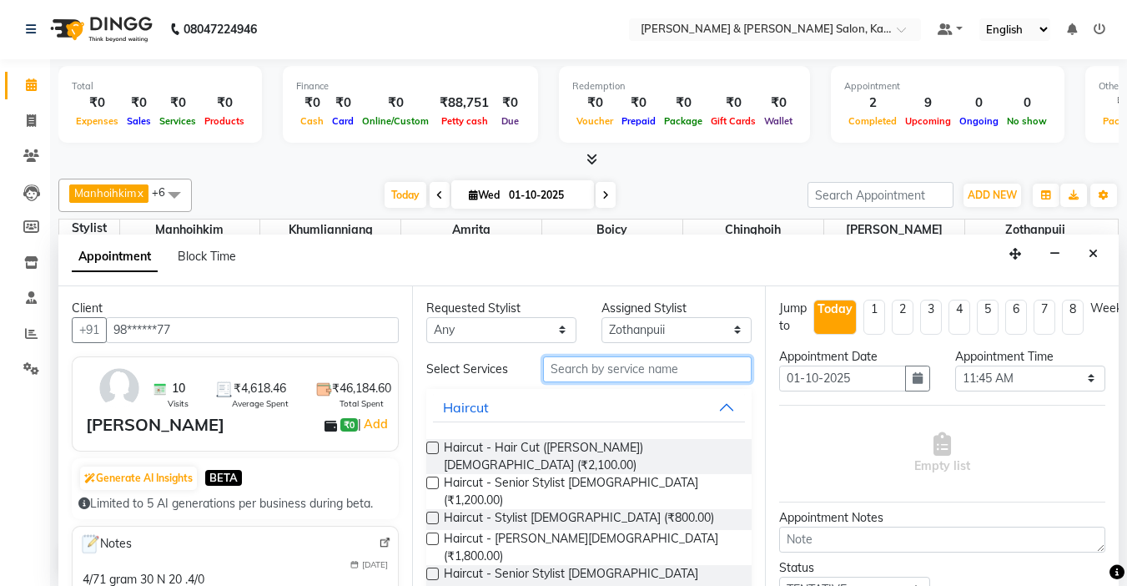
click at [615, 362] on input "text" at bounding box center [647, 369] width 209 height 26
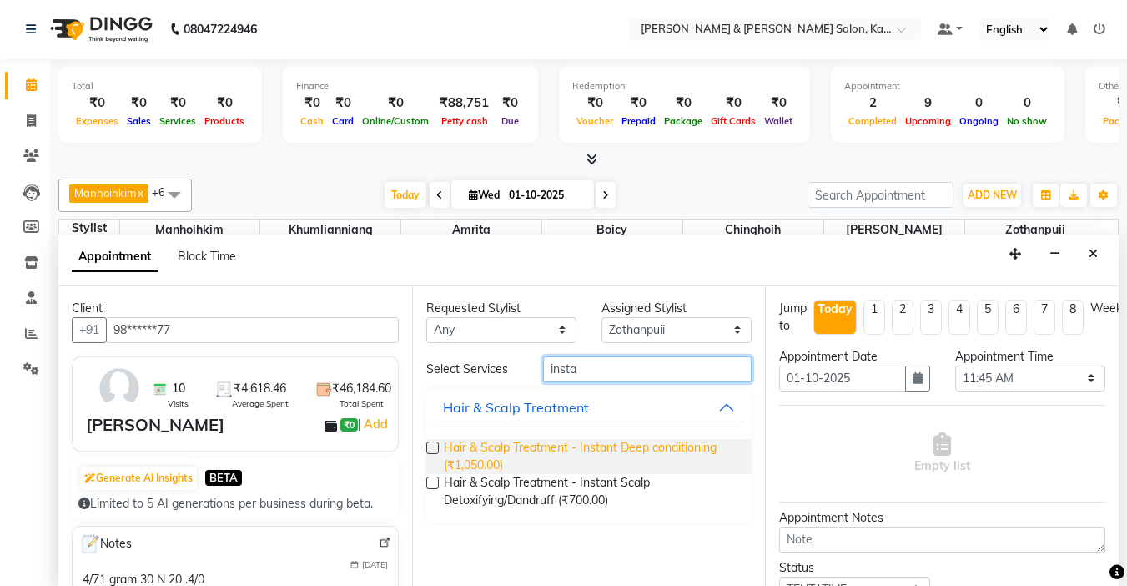
type input "insta"
click at [572, 445] on span "Hair & Scalp Treatment - Instant Deep conditioning (₹1,050.00)" at bounding box center [591, 456] width 295 height 35
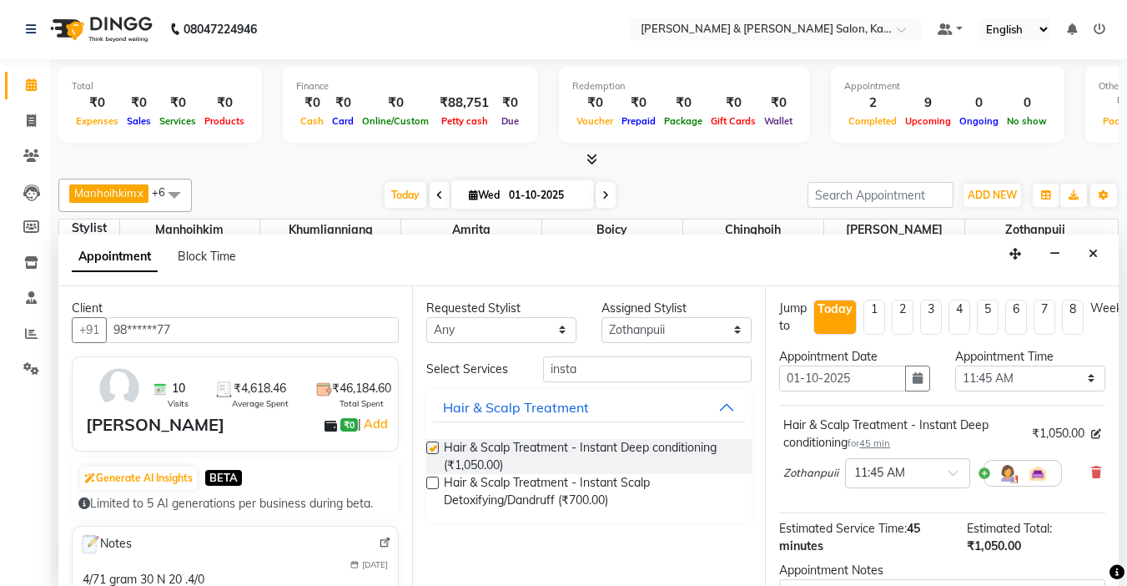
checkbox input "false"
click at [638, 367] on input "insta" at bounding box center [647, 369] width 209 height 26
type input "i"
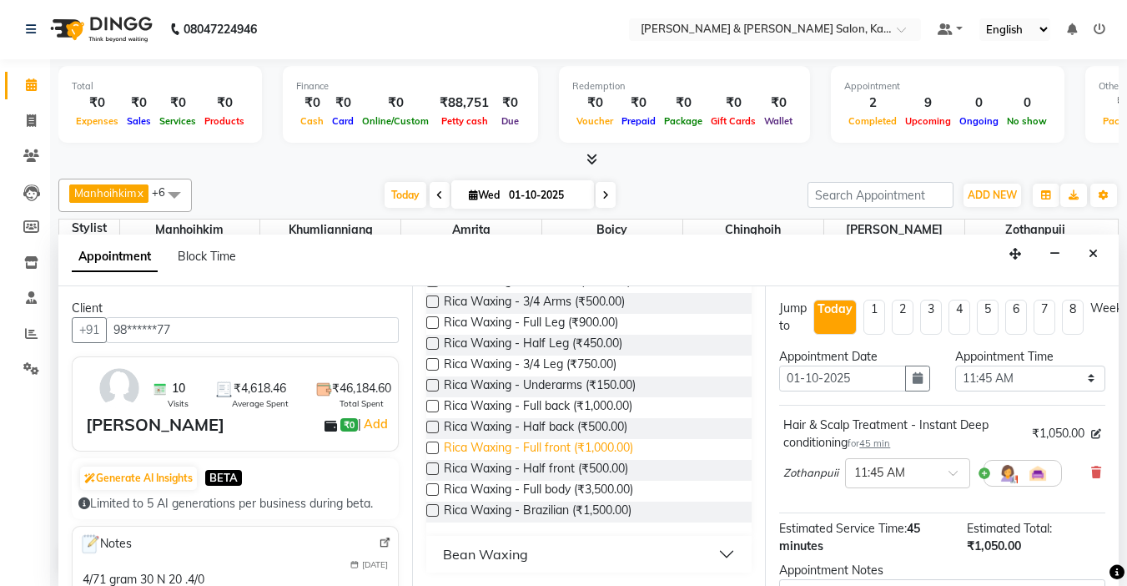
scroll to position [104, 0]
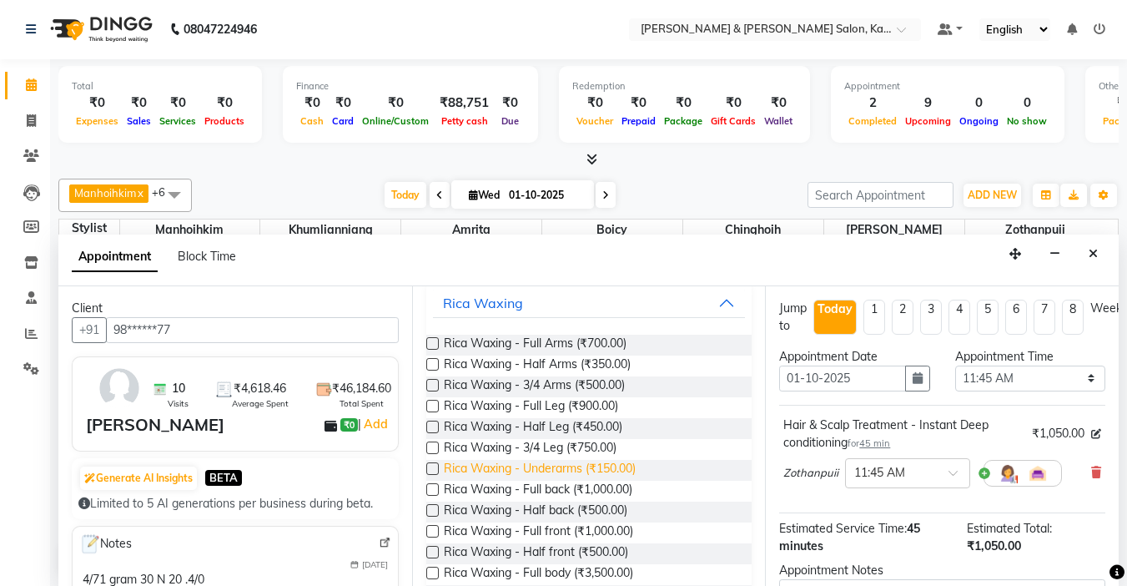
type input "waxi"
click at [607, 476] on span "Rica Waxing - Underarms (₹150.00)" at bounding box center [540, 470] width 192 height 21
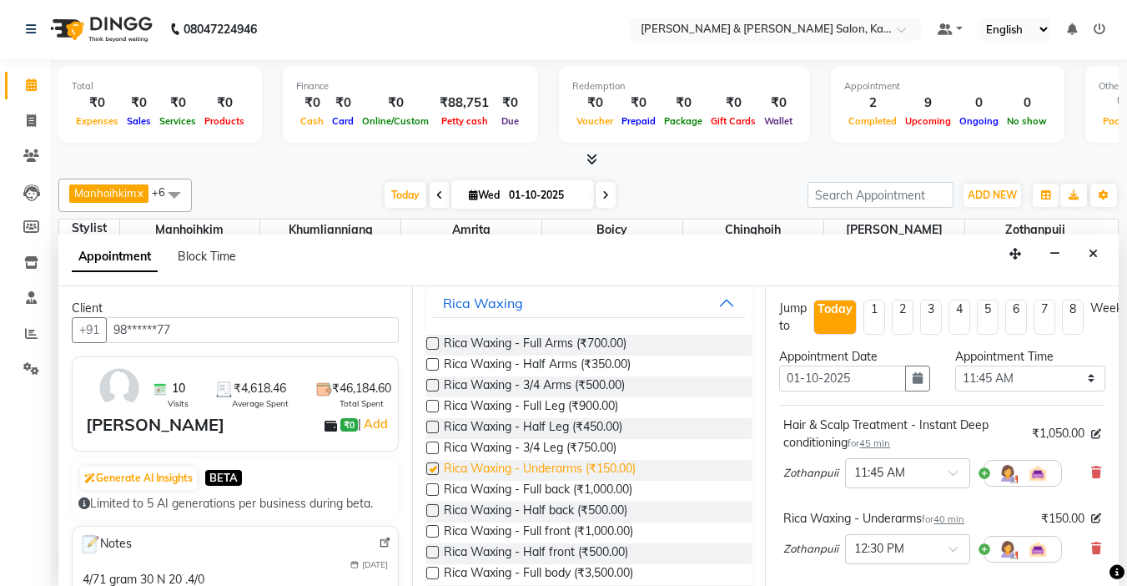
checkbox input "false"
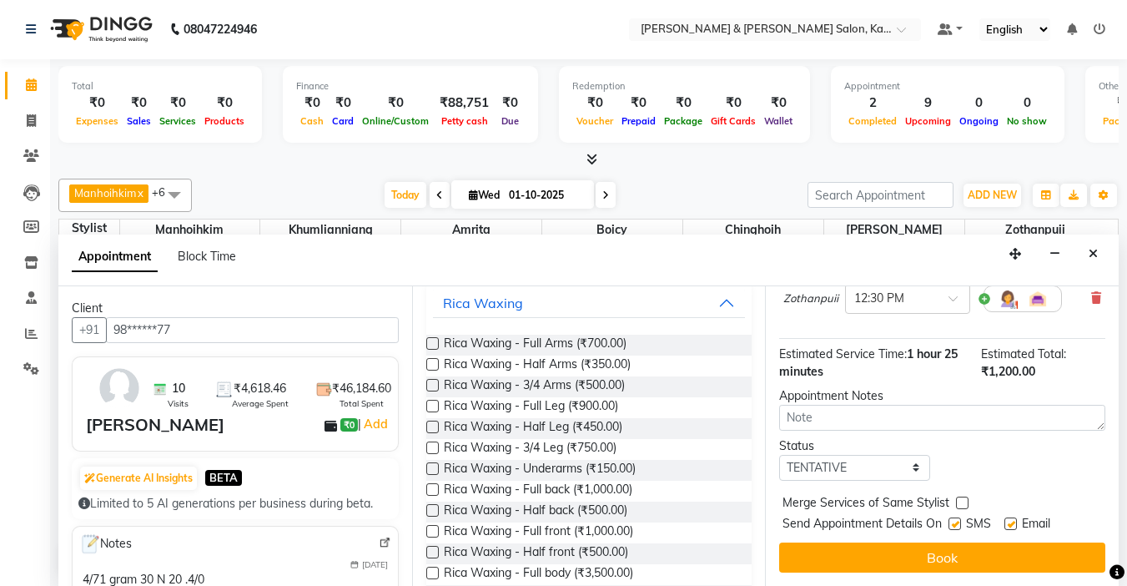
scroll to position [263, 0]
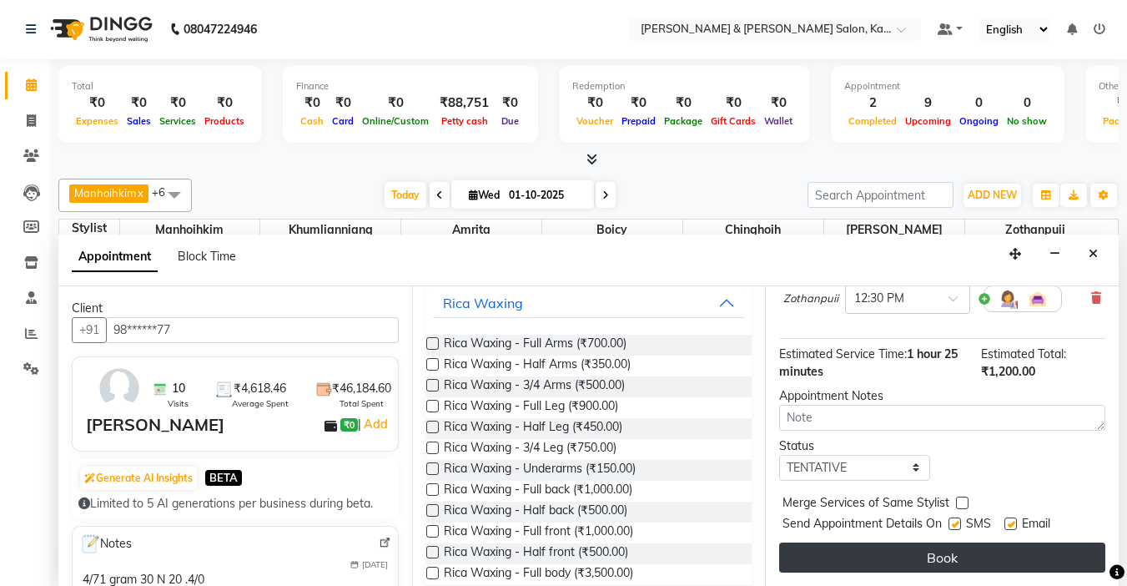
click at [908, 549] on button "Book" at bounding box center [942, 557] width 326 height 30
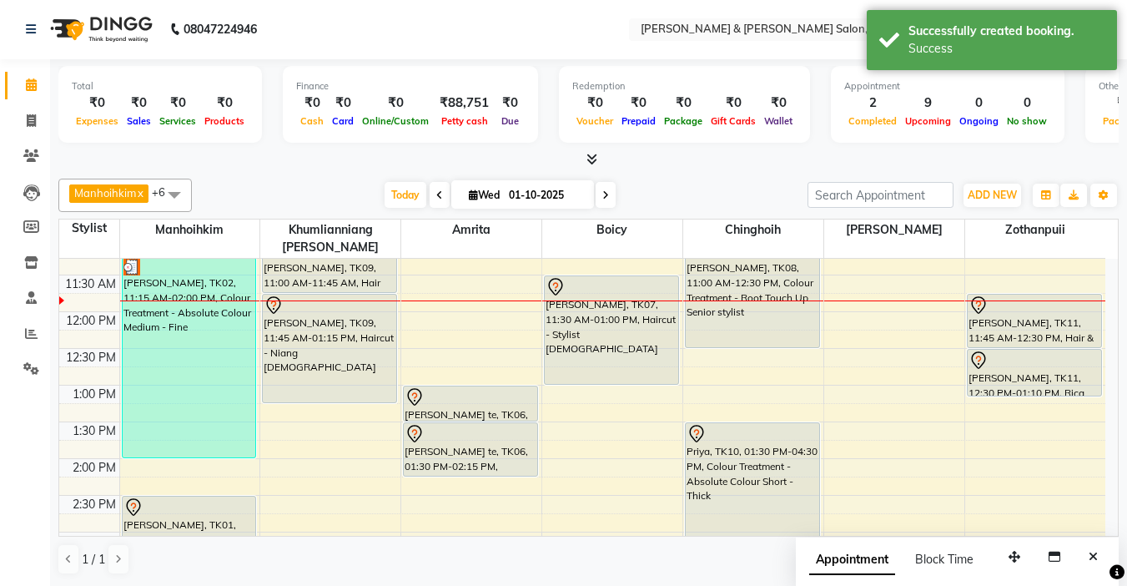
scroll to position [0, 0]
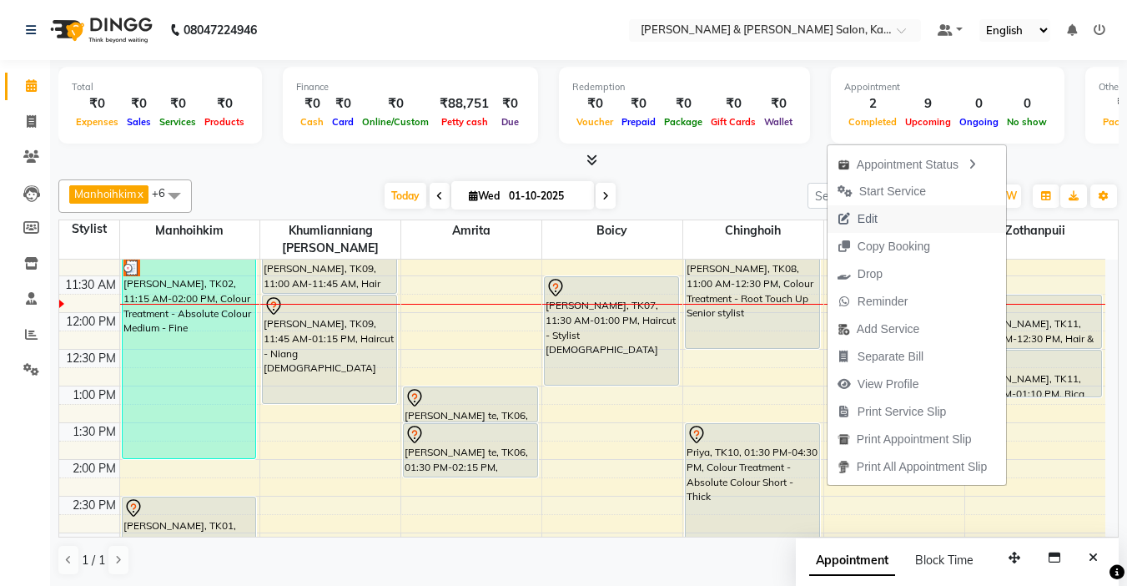
click at [905, 227] on button "Edit" at bounding box center [917, 219] width 179 height 28
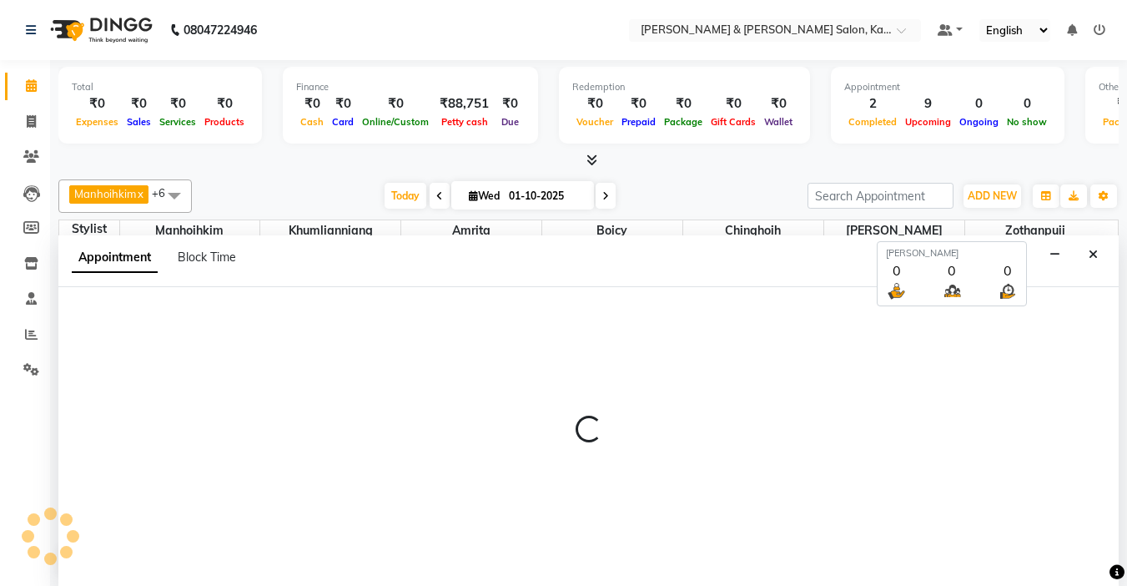
select select "tentative"
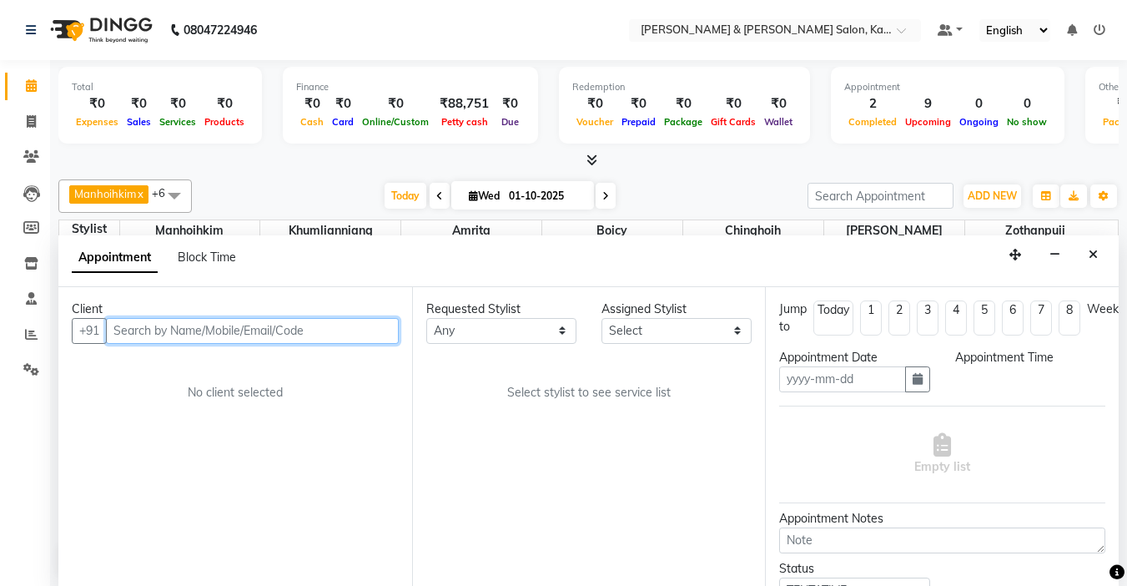
type input "01-10-2025"
select select "83708"
select select "705"
select select "3938"
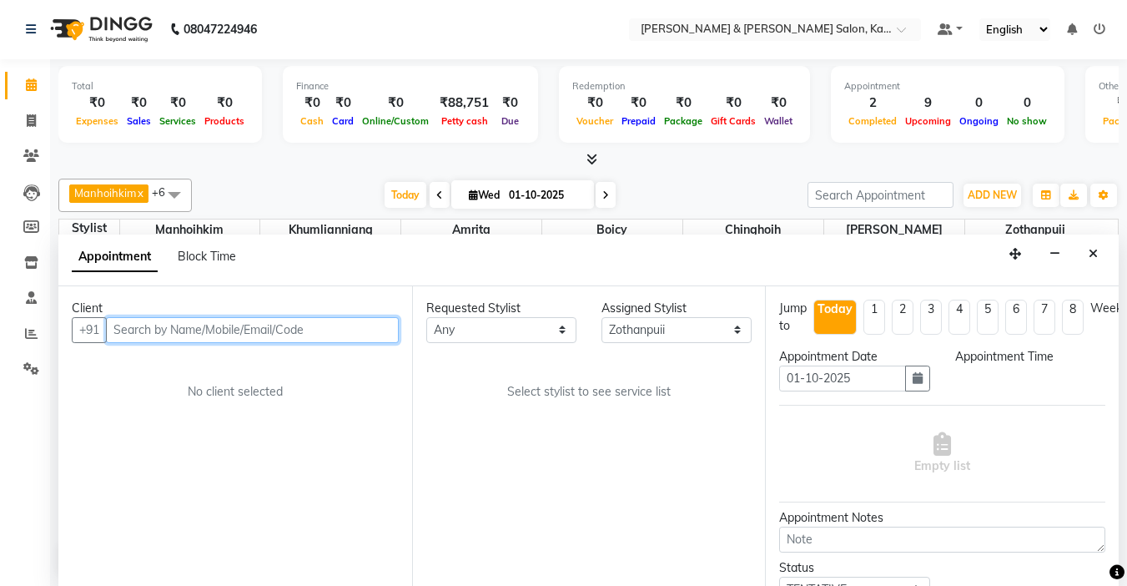
select select "3938"
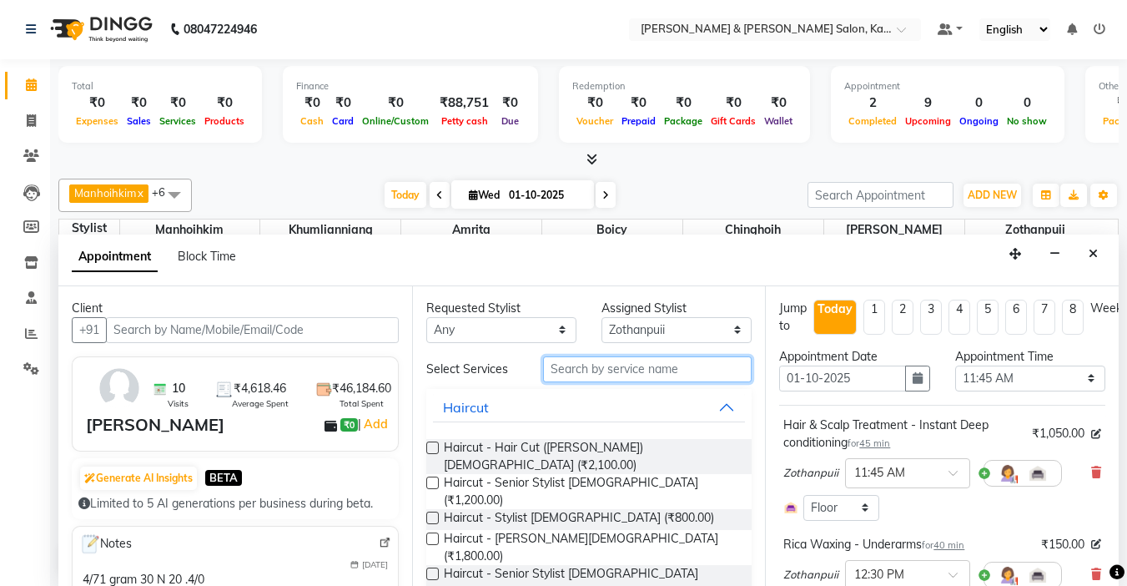
click at [604, 374] on input "text" at bounding box center [647, 369] width 209 height 26
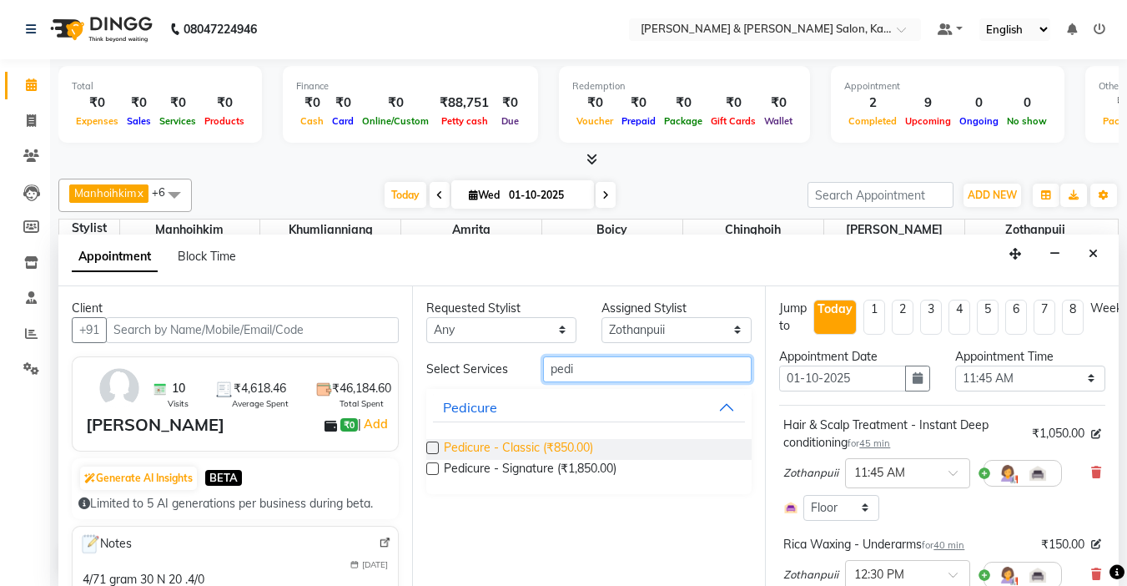
type input "pedi"
click at [548, 452] on span "Pedicure - Classic (₹850.00)" at bounding box center [518, 449] width 149 height 21
checkbox input "false"
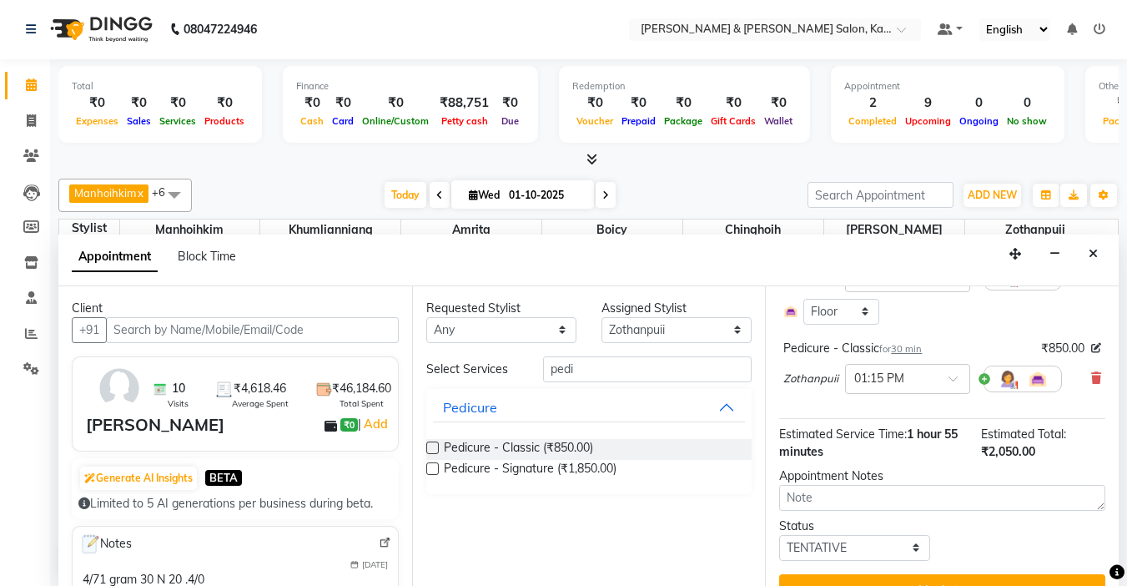
scroll to position [342, 0]
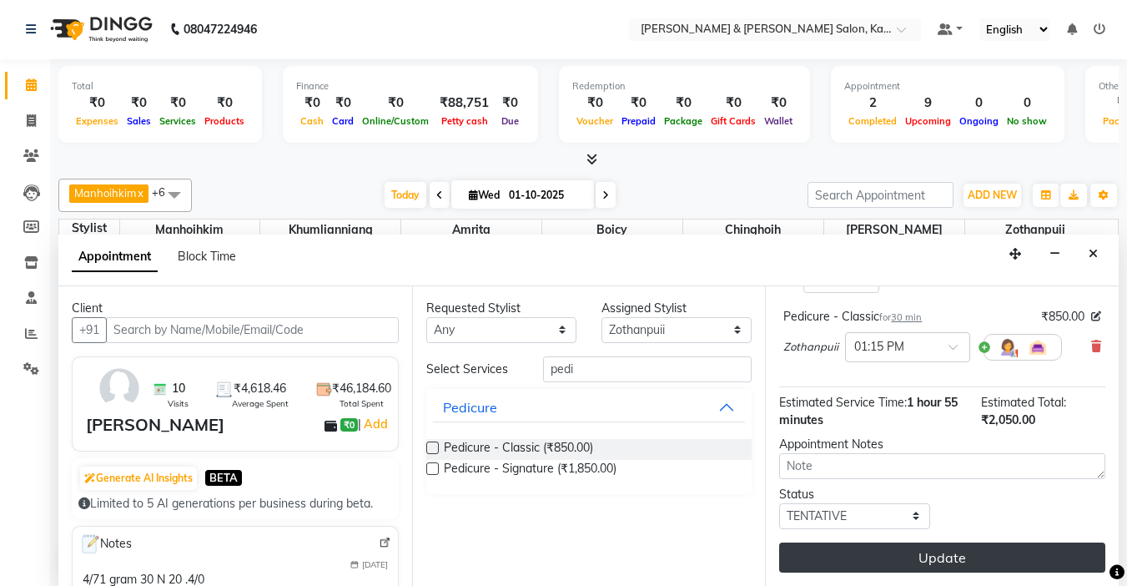
click at [920, 545] on button "Update" at bounding box center [942, 557] width 326 height 30
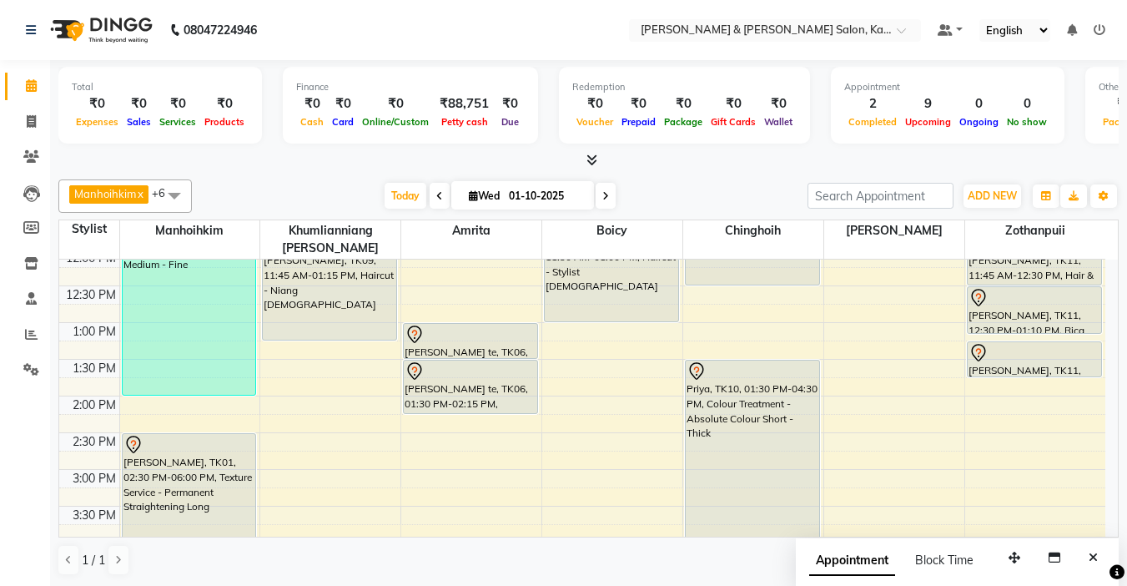
scroll to position [231, 0]
click at [564, 346] on div "9:00 AM 9:30 AM 10:00 AM 10:30 AM 11:00 AM 11:30 AM 12:00 PM 12:30 PM 1:00 PM 1…" at bounding box center [582, 505] width 1046 height 954
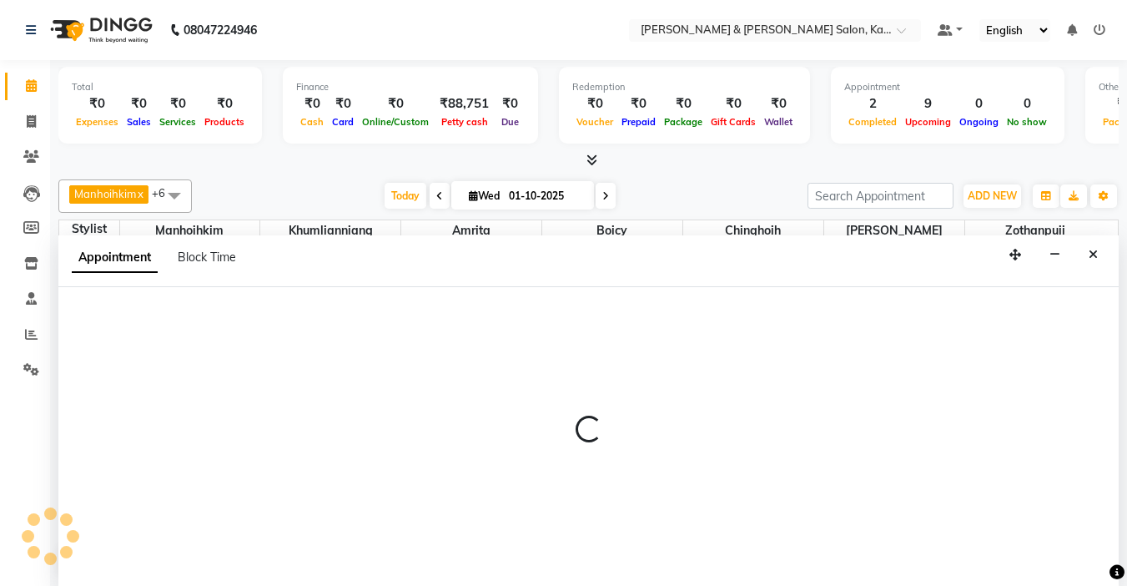
select select "71735"
select select "tentative"
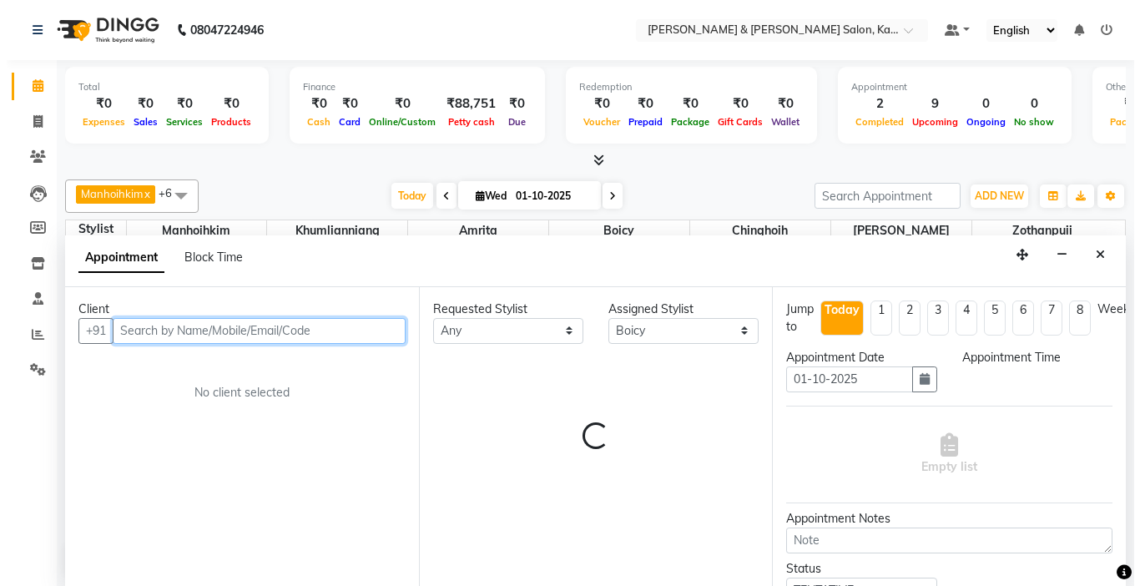
scroll to position [1, 0]
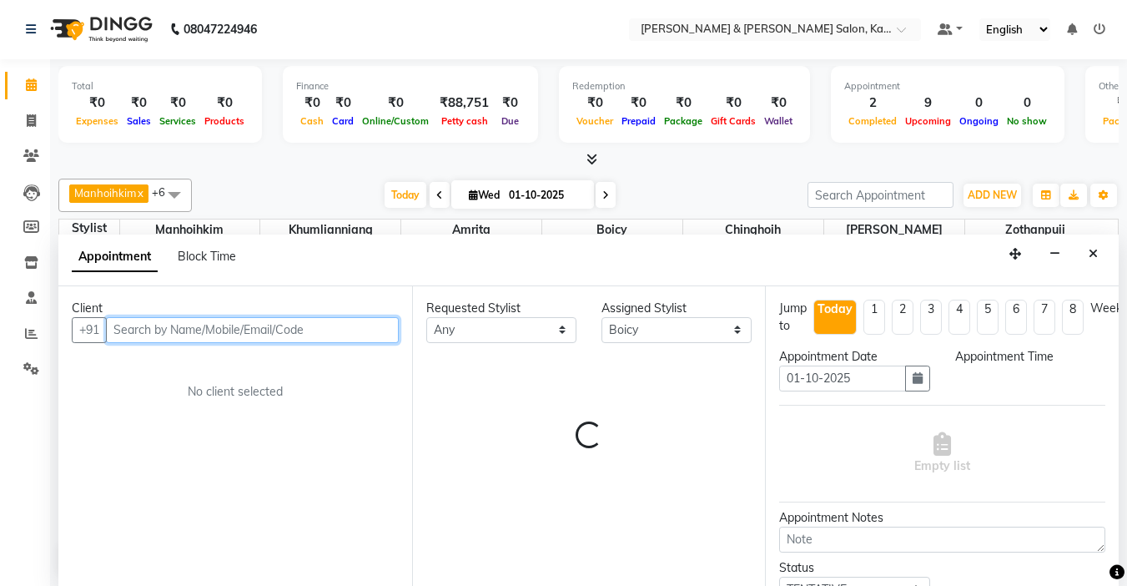
select select "810"
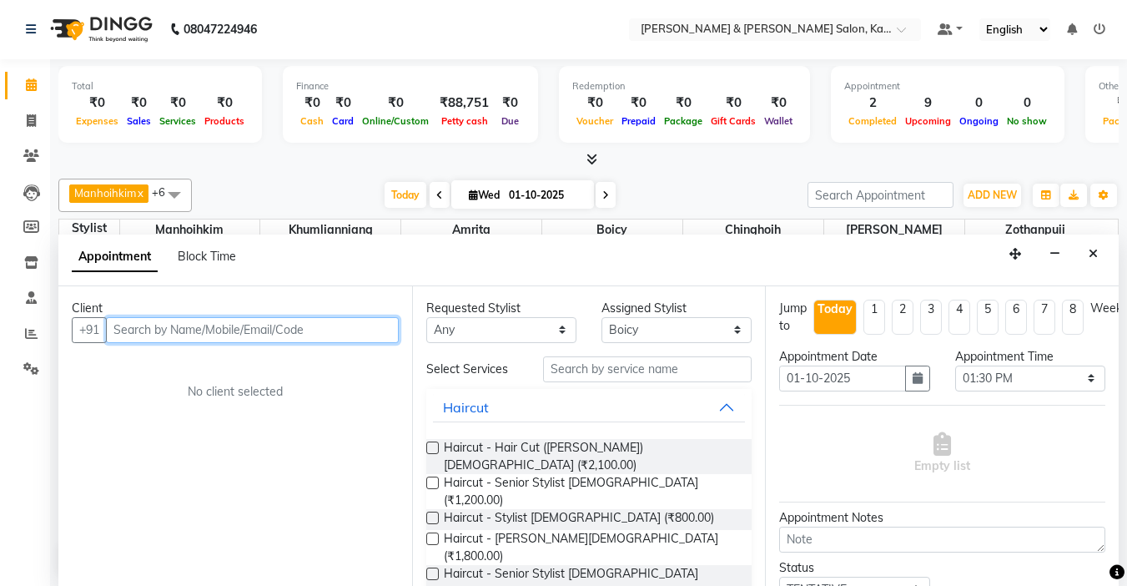
click at [179, 320] on input "text" at bounding box center [252, 330] width 293 height 26
type input "Natisha."
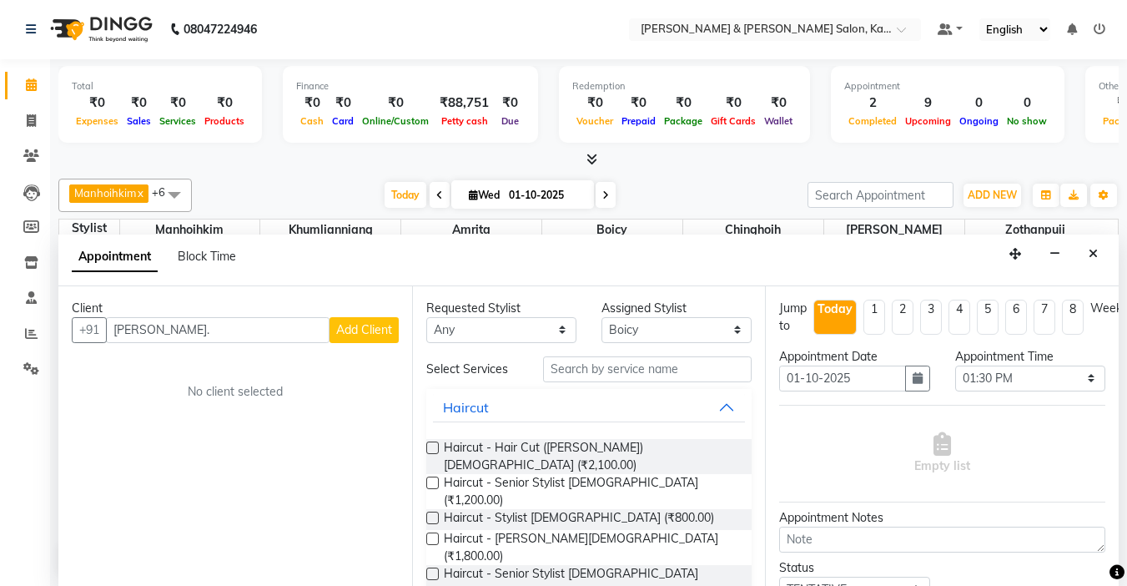
click at [355, 329] on span "Add Client" at bounding box center [364, 329] width 56 height 15
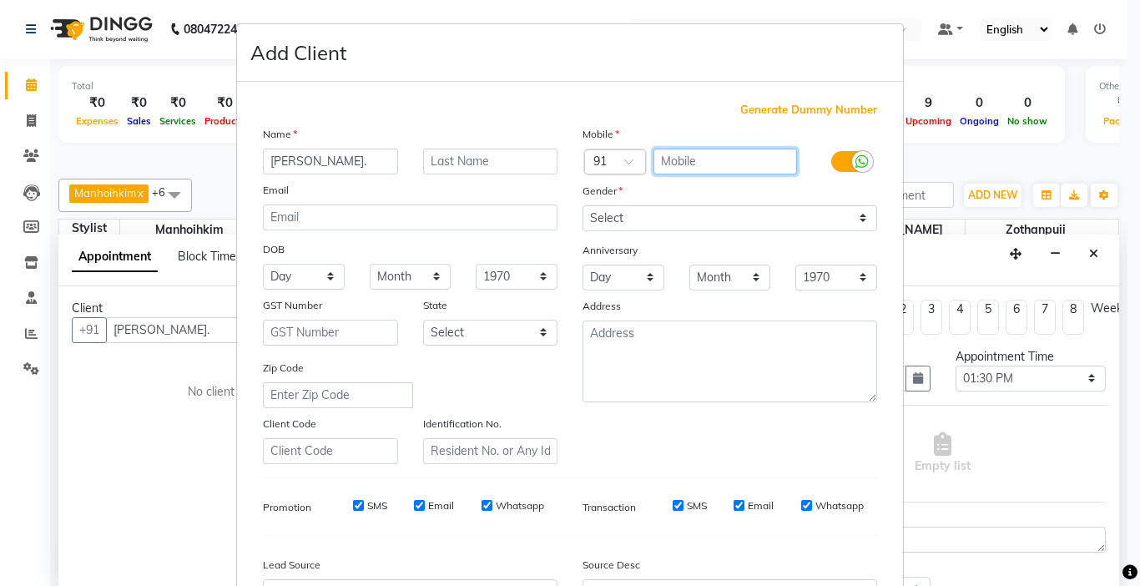
click at [681, 158] on input "text" at bounding box center [725, 162] width 144 height 26
type input "9845924885"
click at [345, 161] on input "Natisha." at bounding box center [330, 162] width 135 height 26
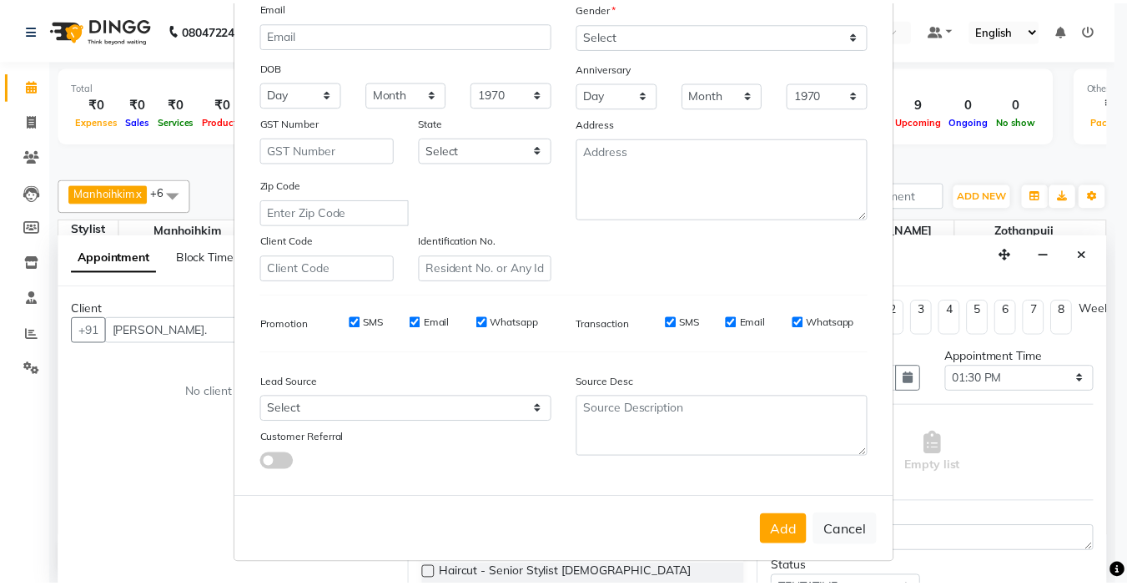
scroll to position [184, 0]
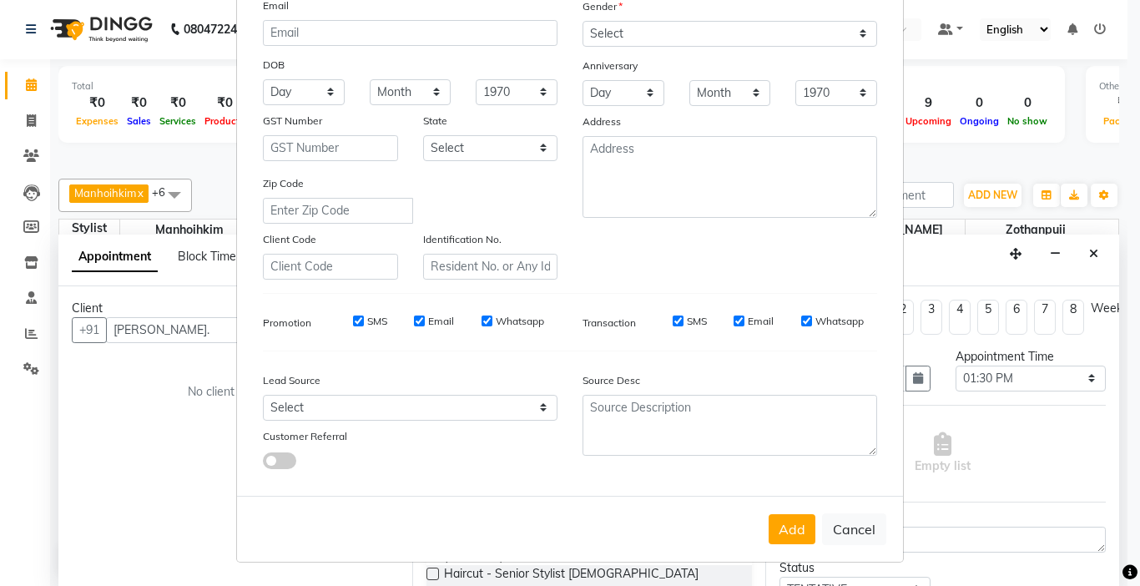
type input "[PERSON_NAME]. father"
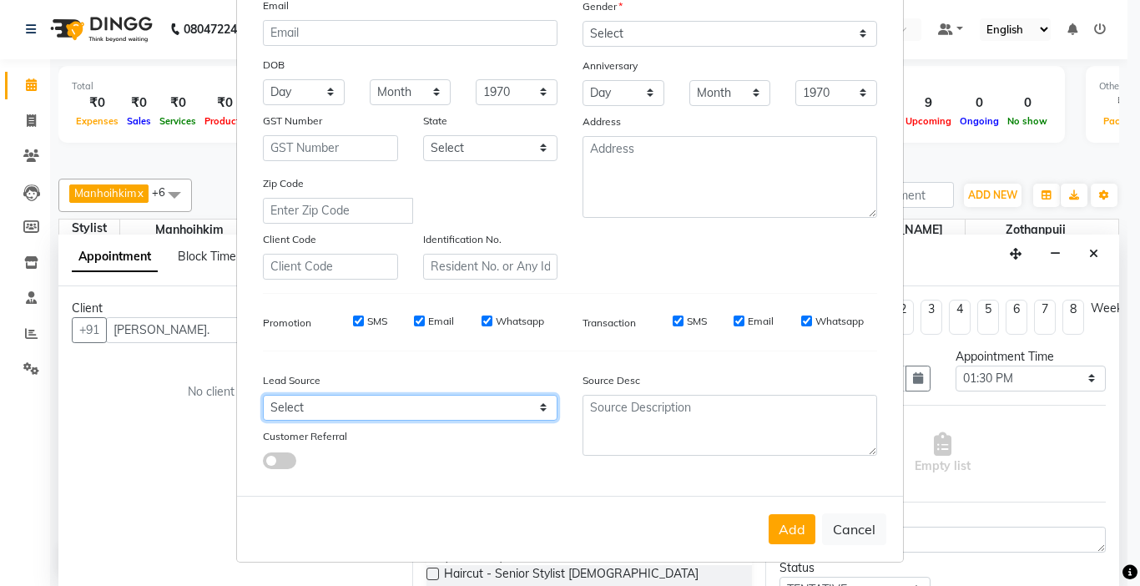
click at [459, 404] on select "Select Walk-in Referral Internet Friend Word of Mouth Advertisement Facebook Ju…" at bounding box center [410, 408] width 295 height 26
click at [263, 395] on select "Select Walk-in Referral Internet Friend Word of Mouth Advertisement Facebook Ju…" at bounding box center [410, 408] width 295 height 26
drag, startPoint x: 358, startPoint y: 407, endPoint x: 358, endPoint y: 396, distance: 10.8
click at [358, 407] on select "Select Walk-in Referral Internet Friend Word of Mouth Advertisement Facebook Ju…" at bounding box center [410, 408] width 295 height 26
select select "52188"
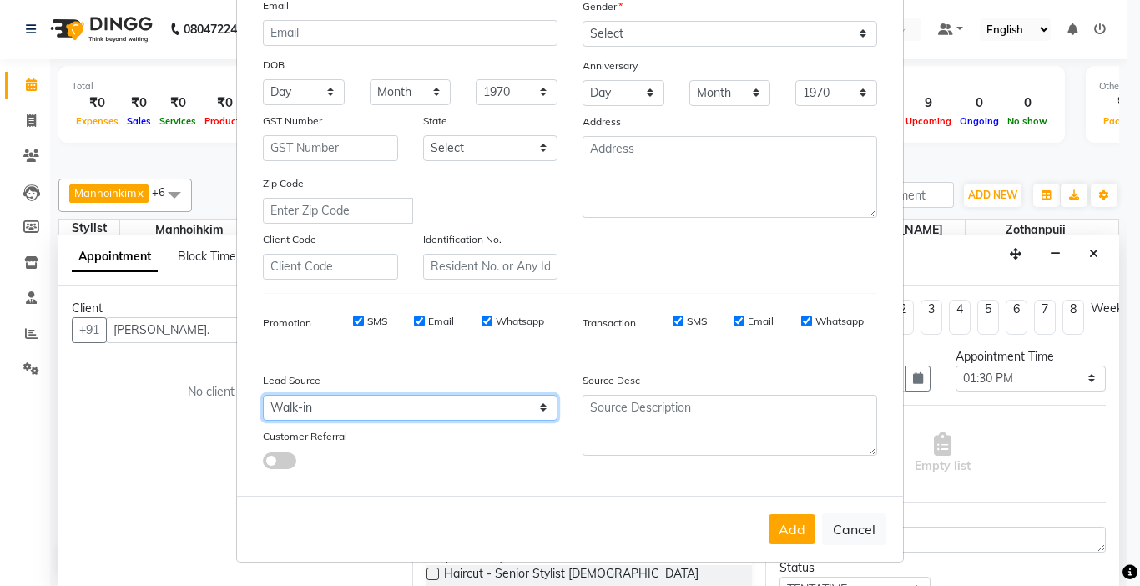
click at [263, 395] on select "Select Walk-in Referral Internet Friend Word of Mouth Advertisement Facebook Ju…" at bounding box center [410, 408] width 295 height 26
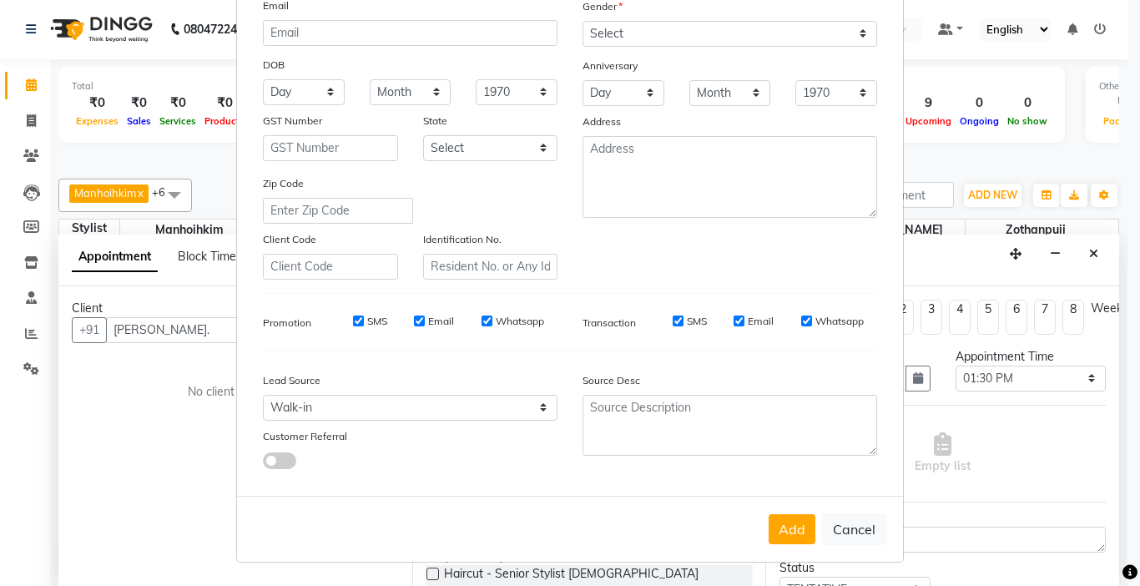
click at [628, 391] on div "Source Desc" at bounding box center [650, 382] width 160 height 23
click at [787, 527] on button "Add" at bounding box center [792, 529] width 47 height 30
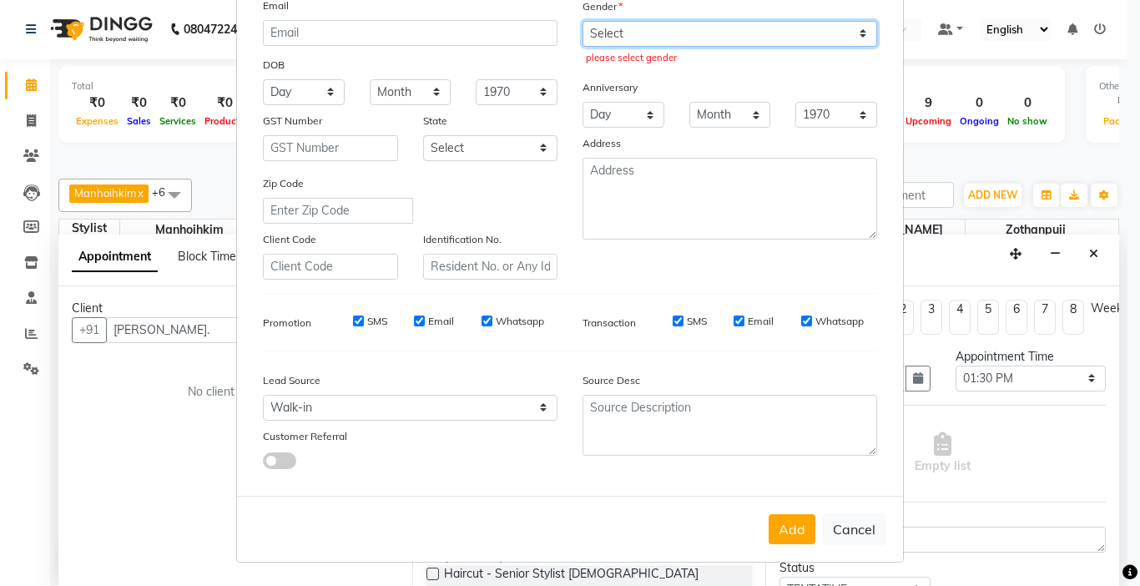
click at [617, 32] on select "Select Male Female Other Prefer Not To Say" at bounding box center [729, 34] width 295 height 26
select select "[DEMOGRAPHIC_DATA]"
click at [582, 21] on select "Select Male Female Other Prefer Not To Say" at bounding box center [729, 34] width 295 height 26
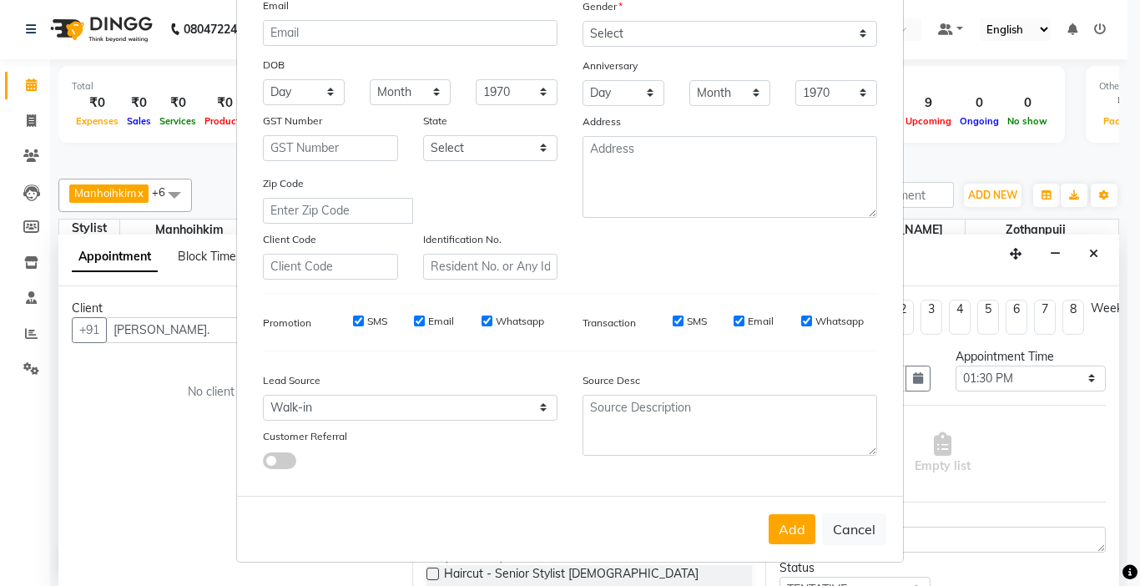
click at [782, 540] on button "Add" at bounding box center [792, 529] width 47 height 30
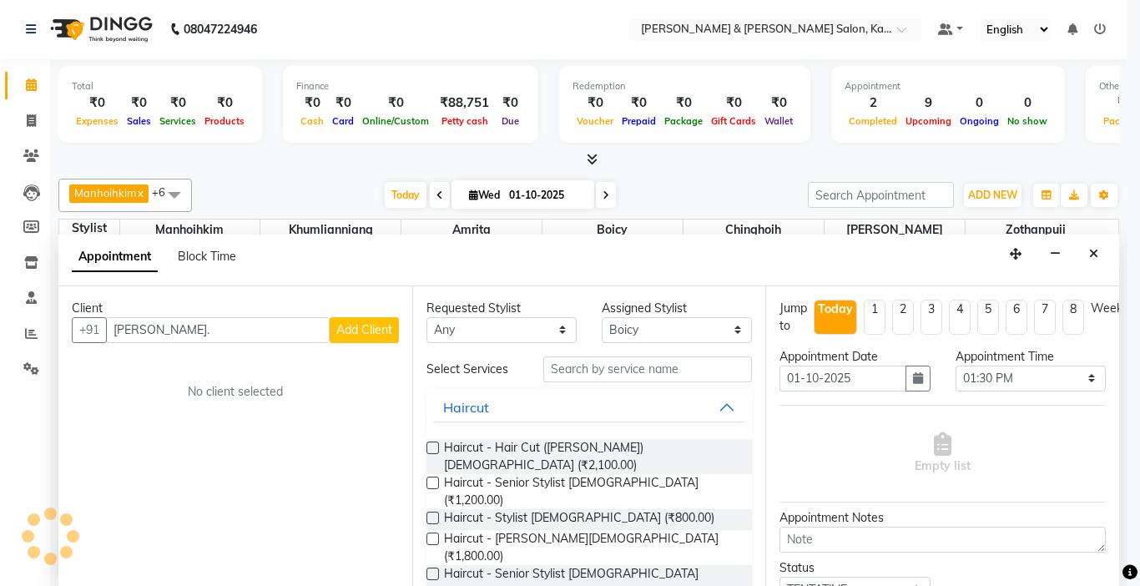
type input "98******85"
select select
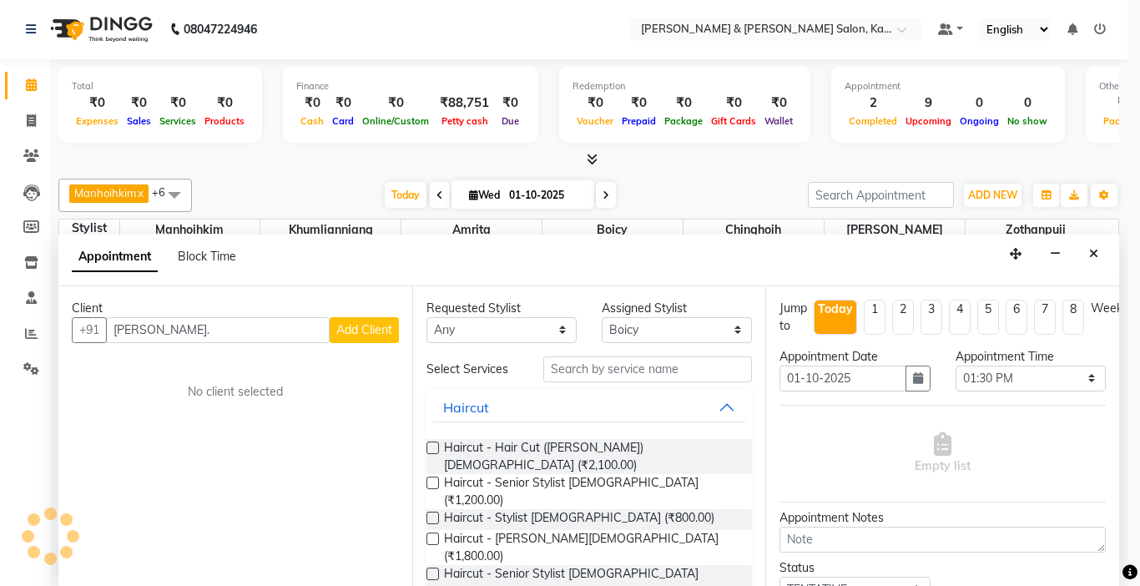
select select
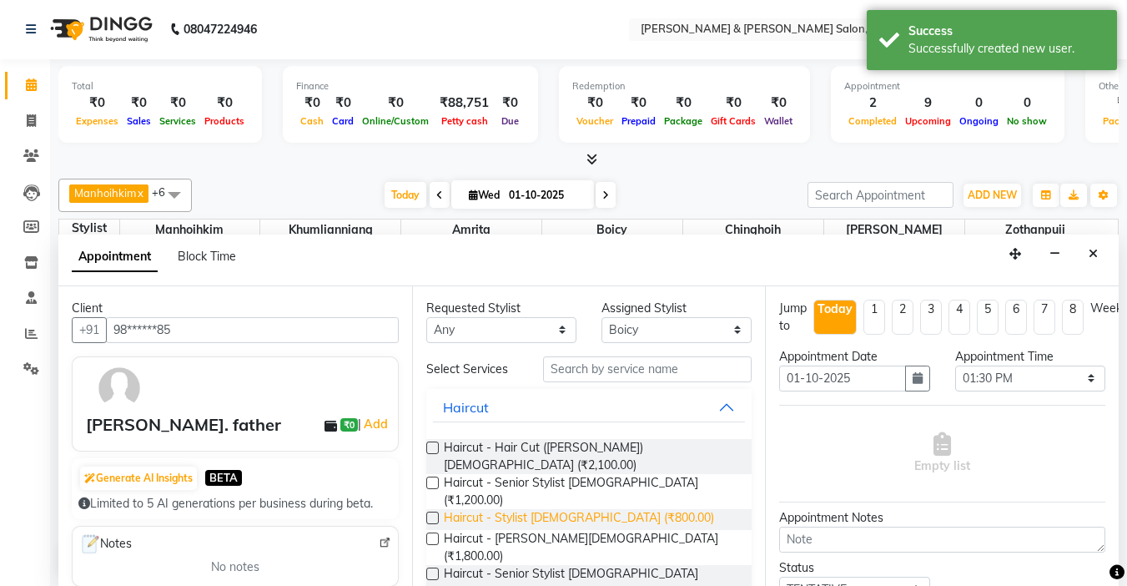
click at [579, 509] on span "Haircut - Stylist [DEMOGRAPHIC_DATA] (₹800.00)" at bounding box center [579, 519] width 270 height 21
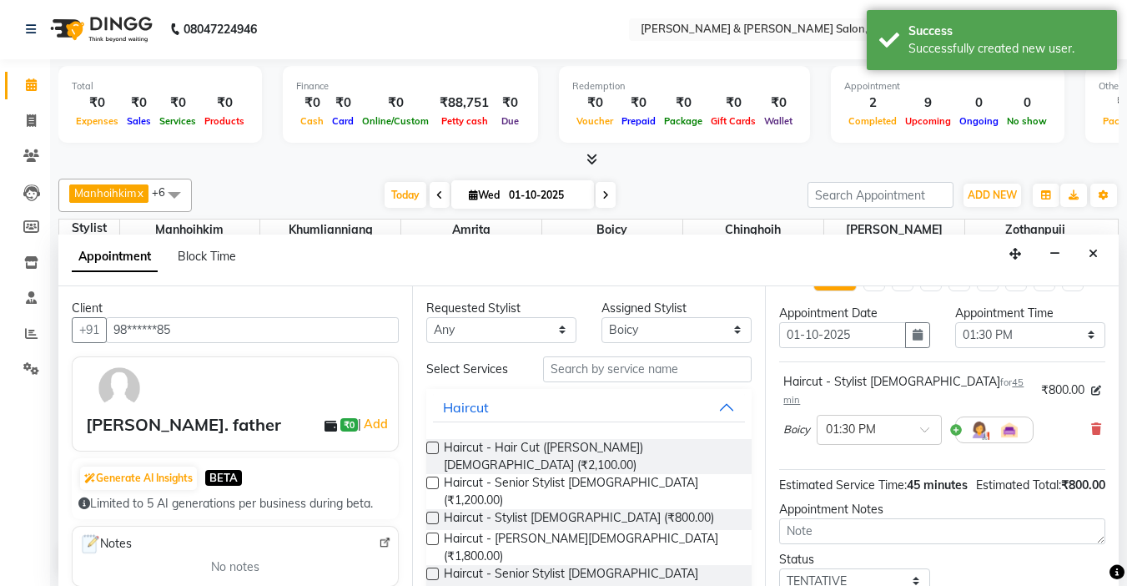
scroll to position [169, 0]
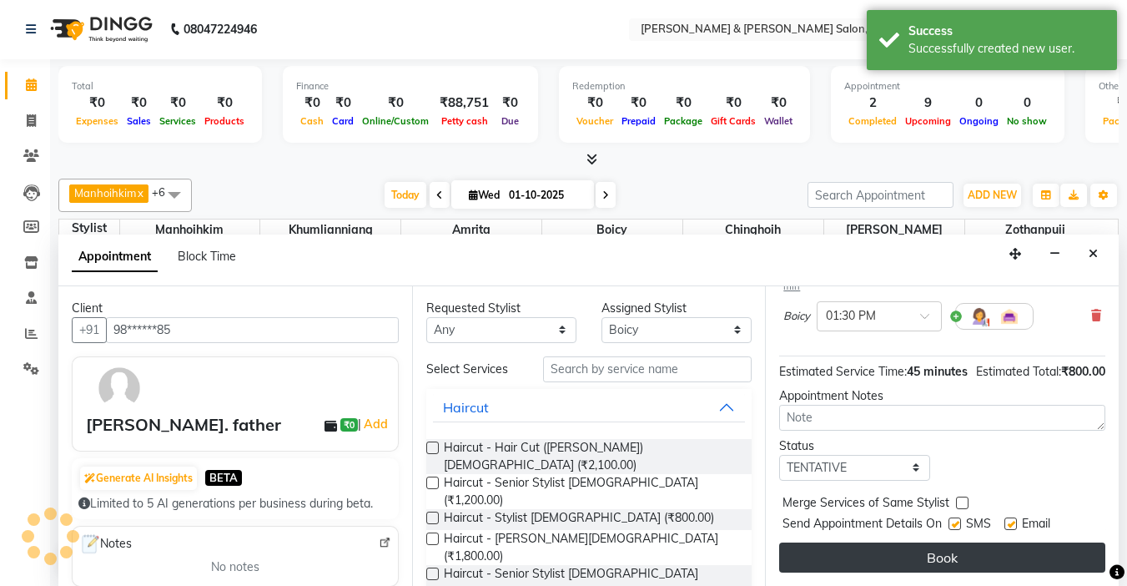
click at [932, 545] on button "Book" at bounding box center [942, 557] width 326 height 30
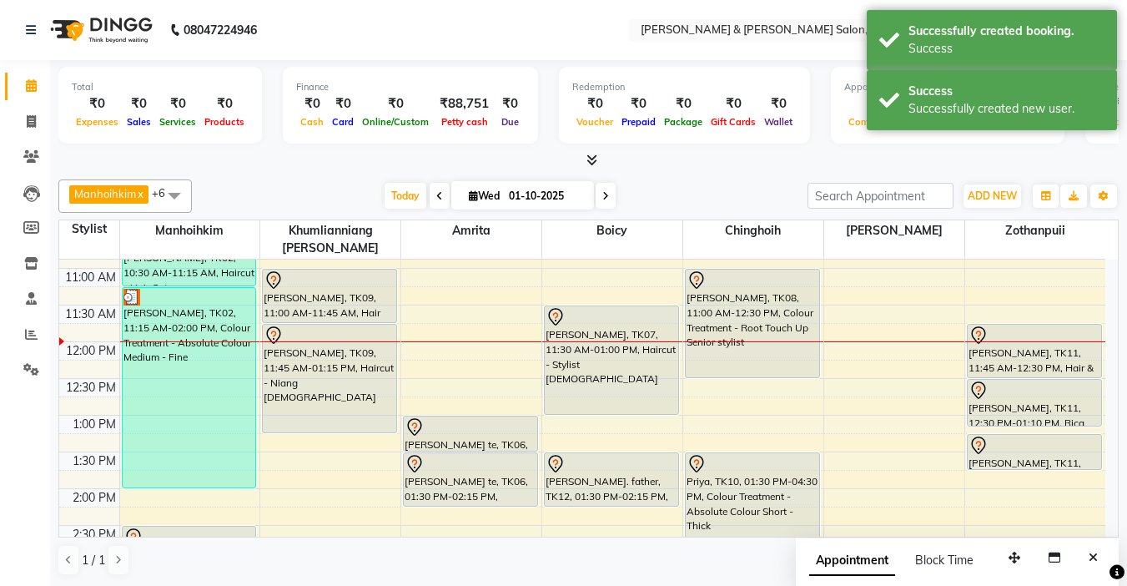
scroll to position [167, 0]
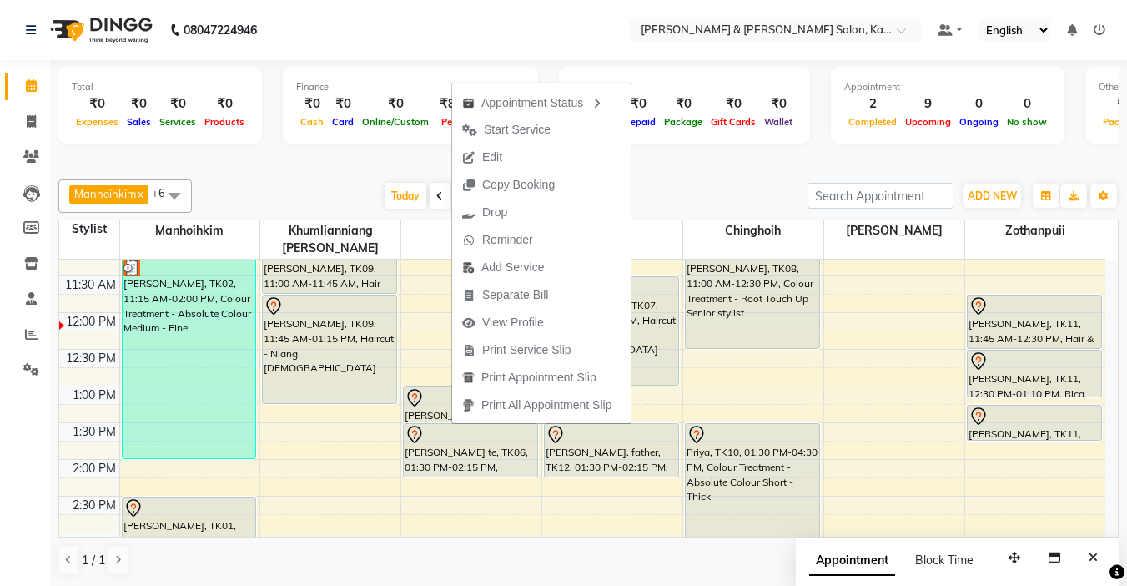
click at [252, 161] on div at bounding box center [588, 161] width 1061 height 18
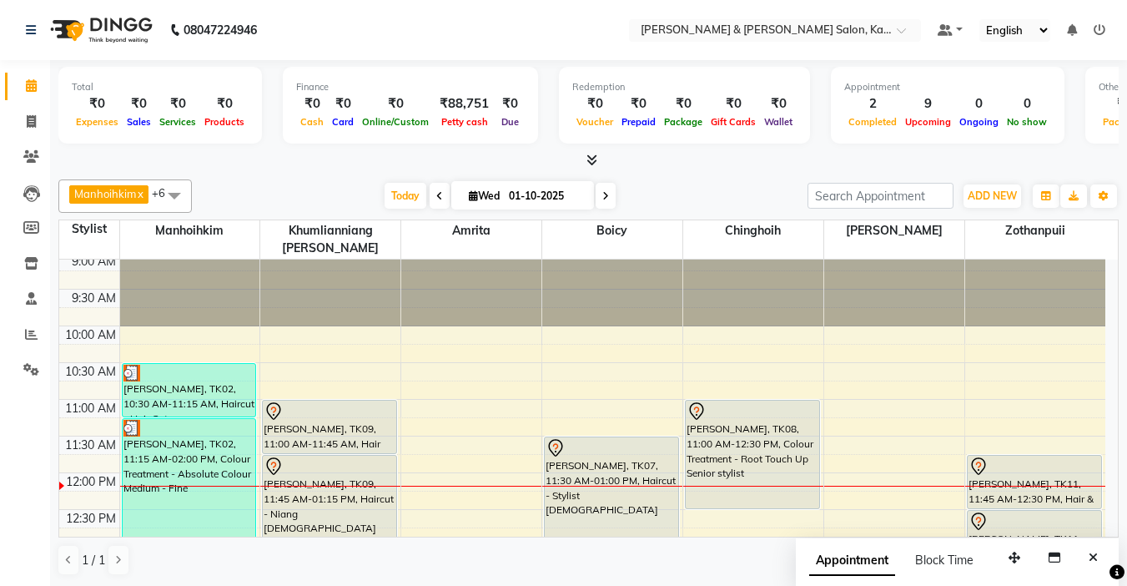
scroll to position [0, 0]
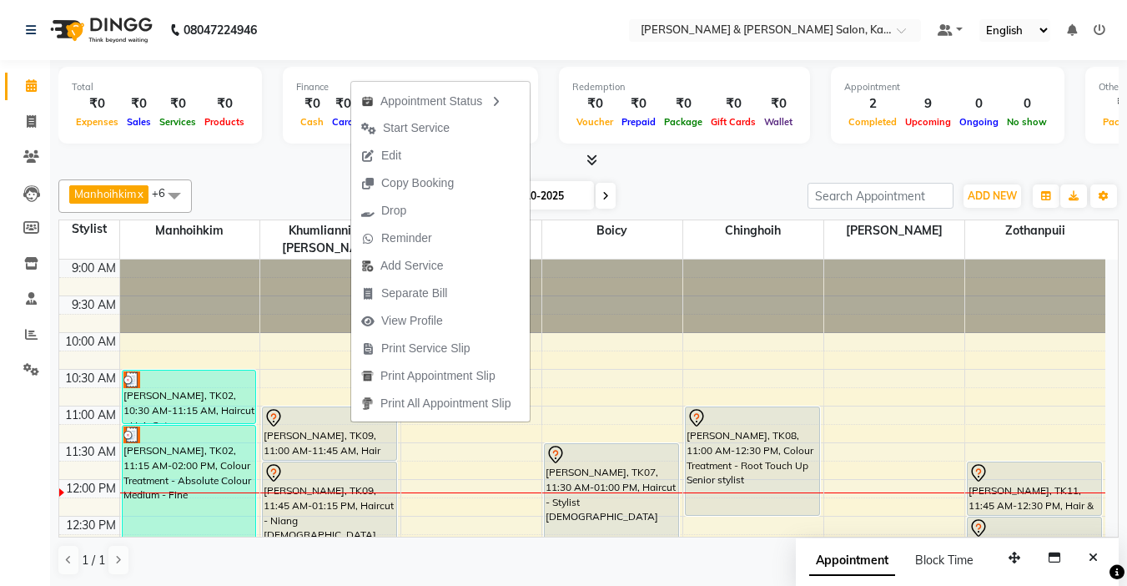
click at [431, 124] on span "Start Service" at bounding box center [416, 128] width 67 height 18
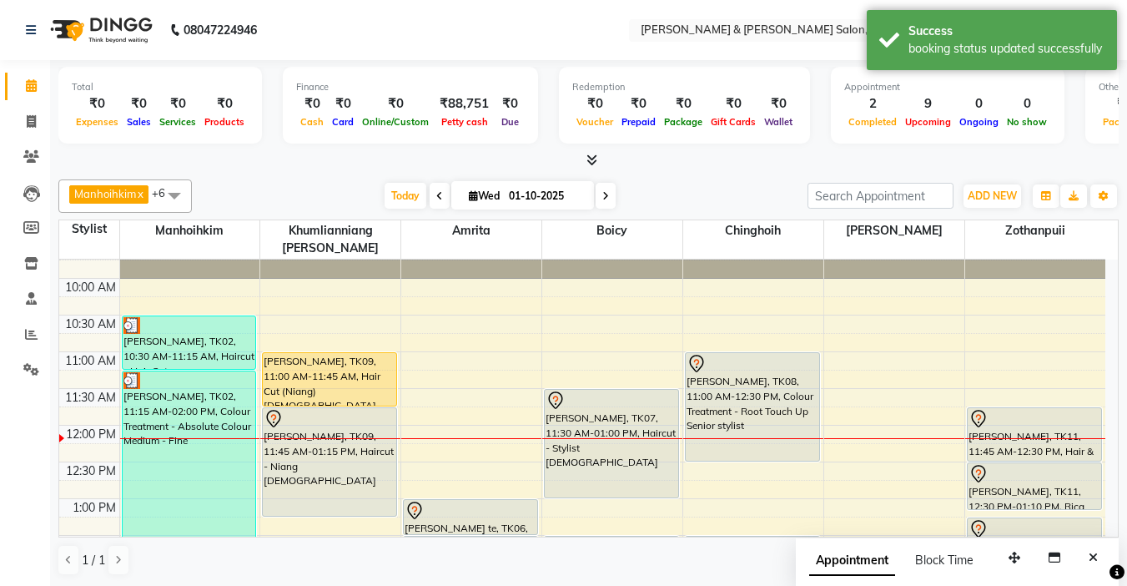
scroll to position [83, 0]
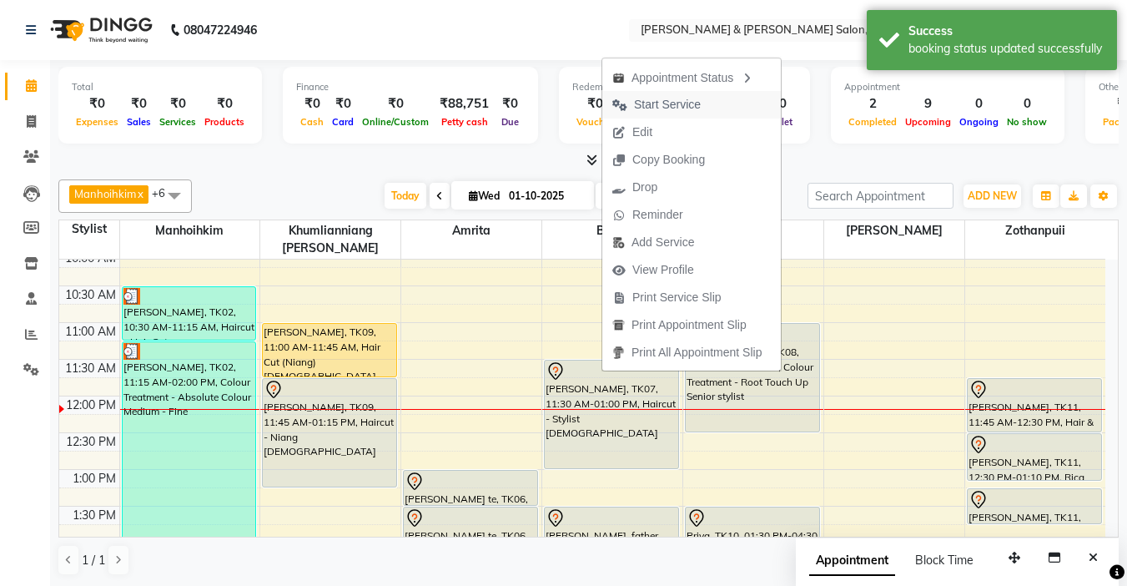
click at [638, 98] on span "Start Service" at bounding box center [667, 105] width 67 height 18
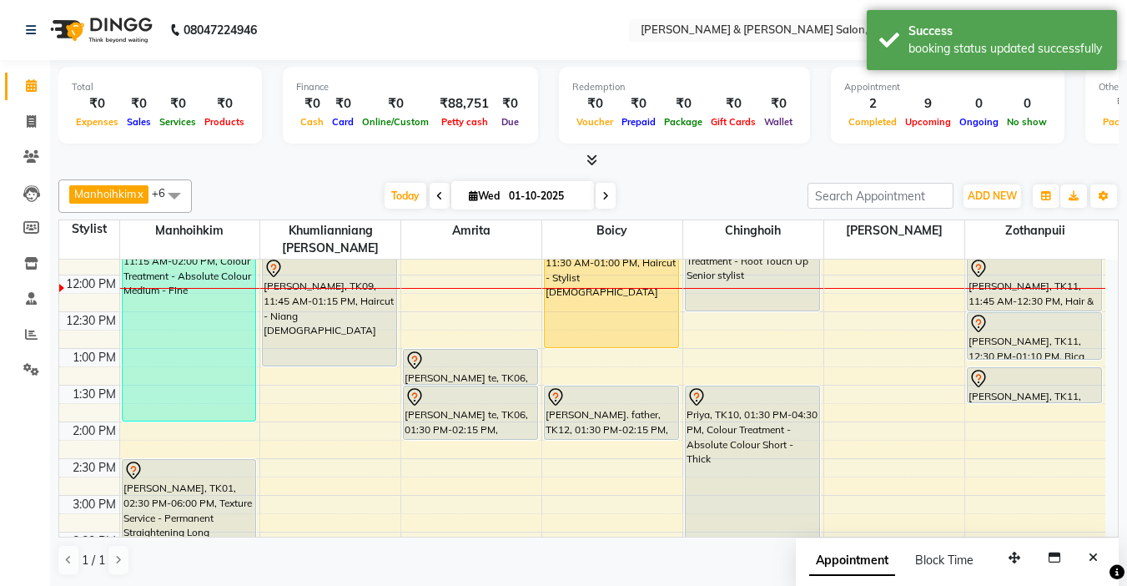
scroll to position [167, 0]
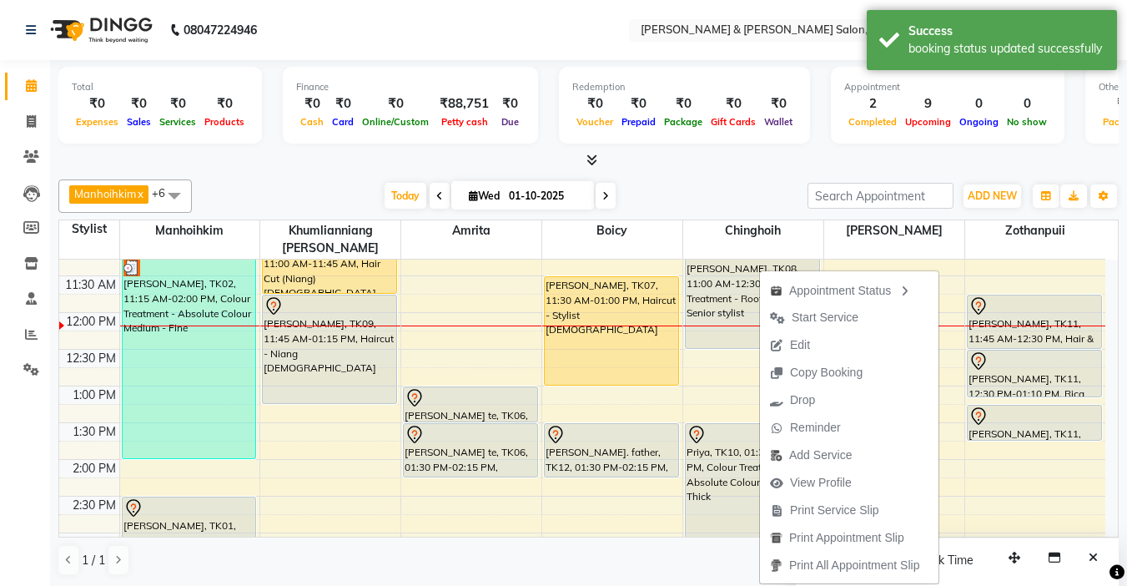
click at [814, 315] on span "Start Service" at bounding box center [825, 318] width 67 height 18
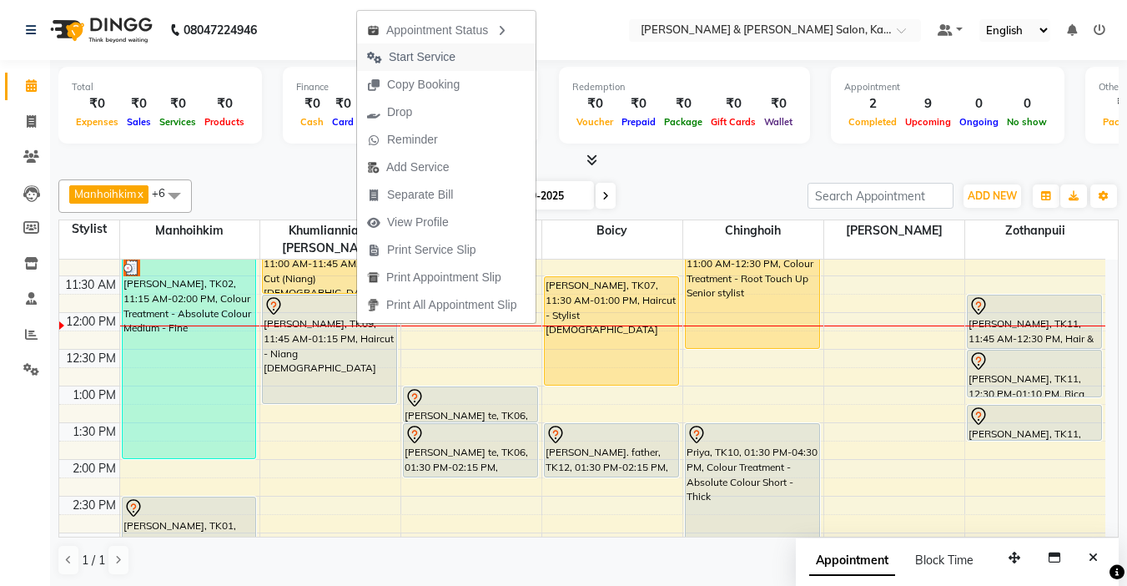
click at [433, 50] on span "Start Service" at bounding box center [422, 57] width 67 height 18
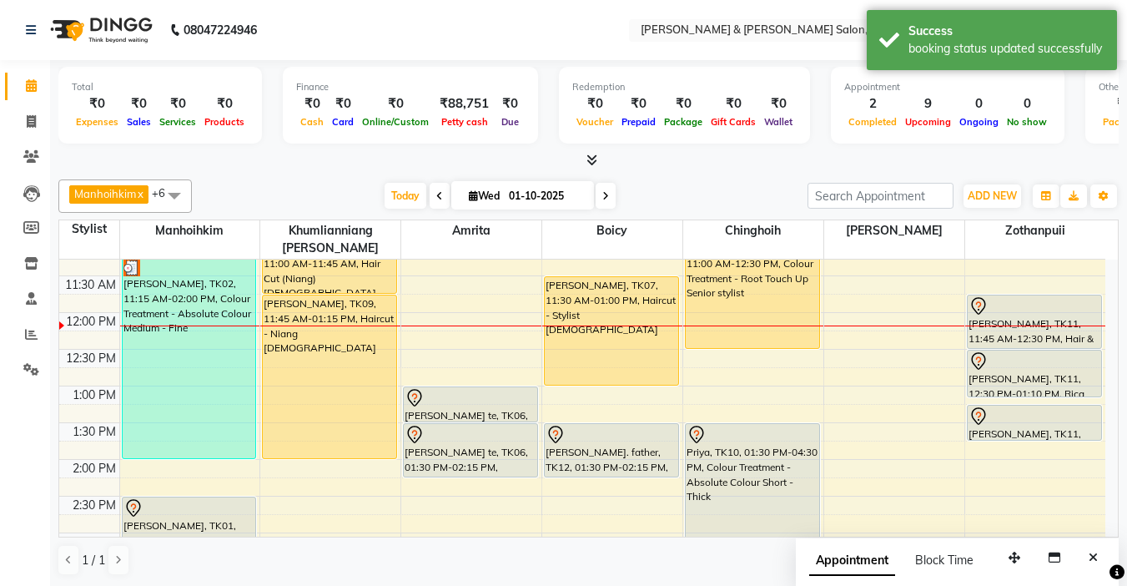
drag, startPoint x: 340, startPoint y: 384, endPoint x: 339, endPoint y: 433, distance: 49.3
click at [339, 433] on div "Nishant Raman, TK09, 11:00 AM-11:45 AM, Hair Cut (Niang) Female Nishant Raman, …" at bounding box center [330, 570] width 140 height 954
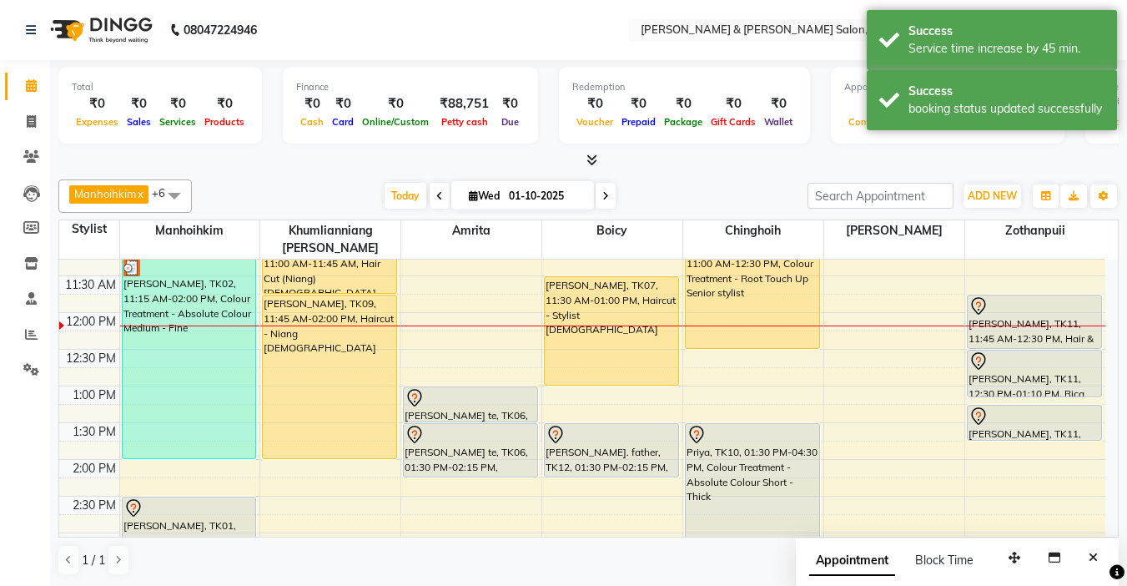
scroll to position [83, 0]
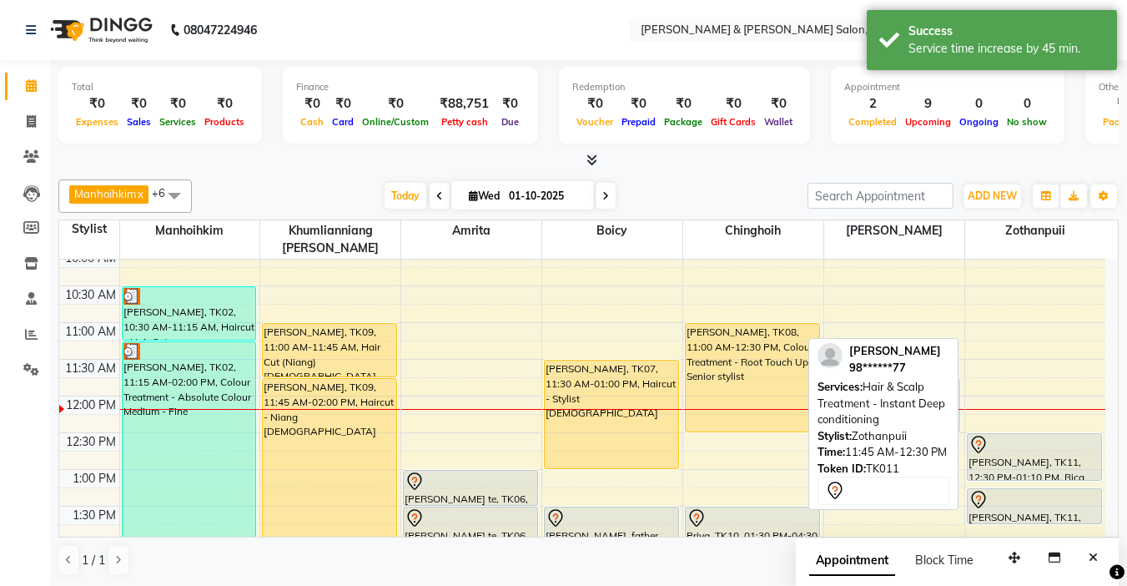
drag, startPoint x: 1034, startPoint y: 385, endPoint x: 874, endPoint y: 393, distance: 159.6
click at [874, 393] on div "Manhoihkim x Amrita x [PERSON_NAME] x Khumlianniang [PERSON_NAME] x Zothanpuii …" at bounding box center [588, 378] width 1061 height 410
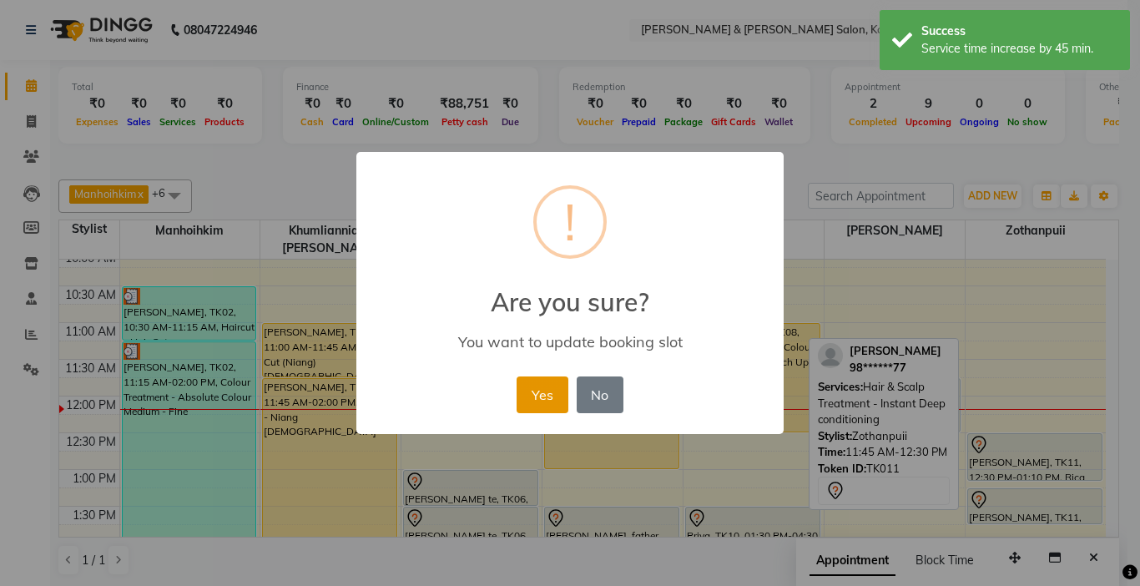
click at [521, 392] on button "Yes" at bounding box center [542, 394] width 51 height 37
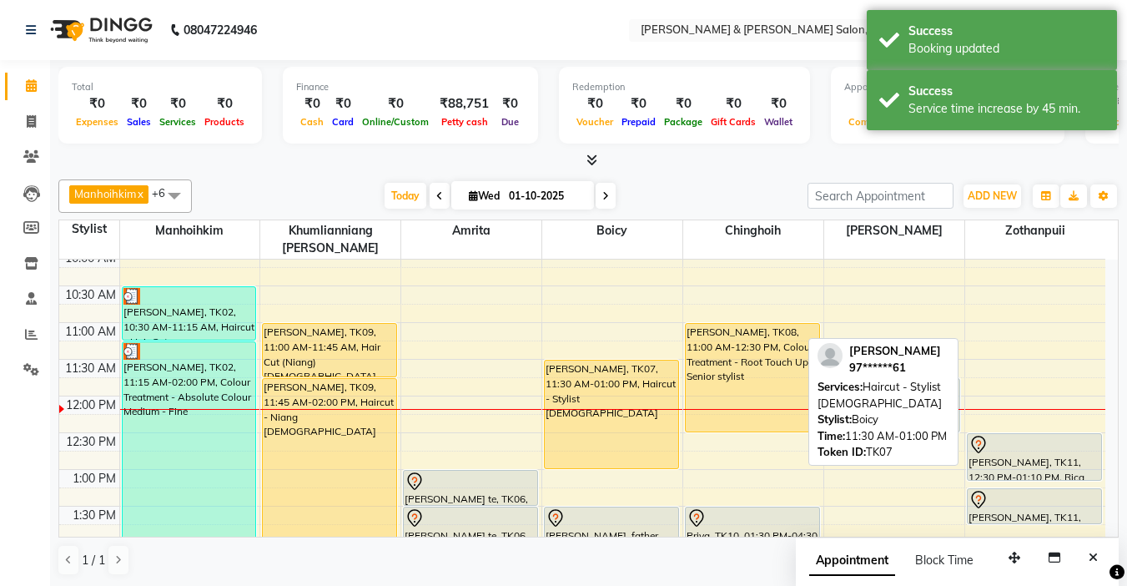
scroll to position [1, 0]
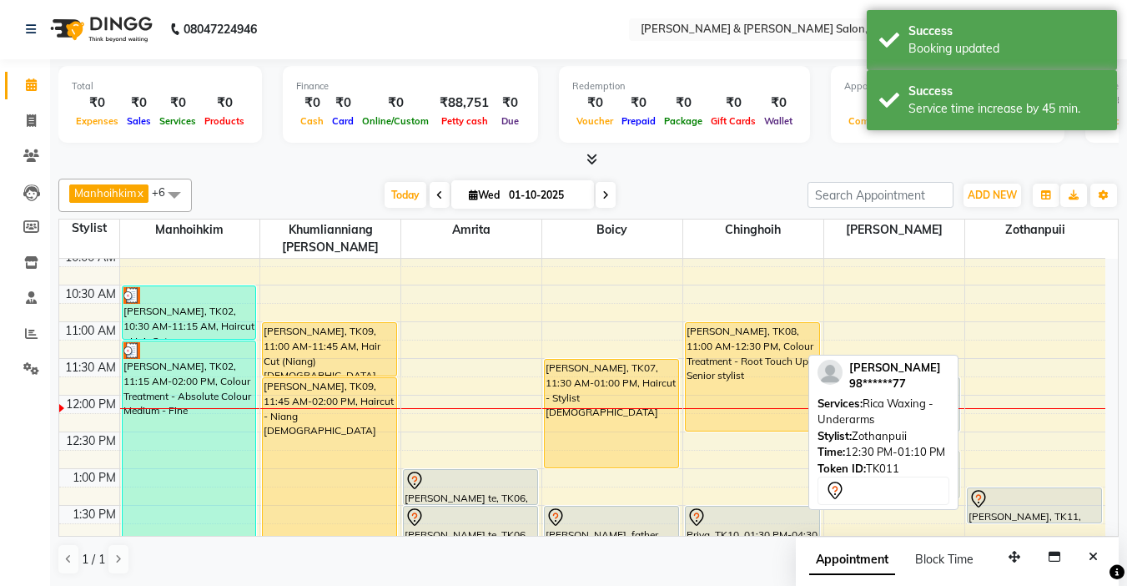
drag, startPoint x: 1026, startPoint y: 435, endPoint x: 894, endPoint y: 444, distance: 133.0
click at [894, 444] on div "Manhoihkim x Amrita x [PERSON_NAME] x Khumlianniang [PERSON_NAME] x Zothanpuii …" at bounding box center [588, 377] width 1061 height 410
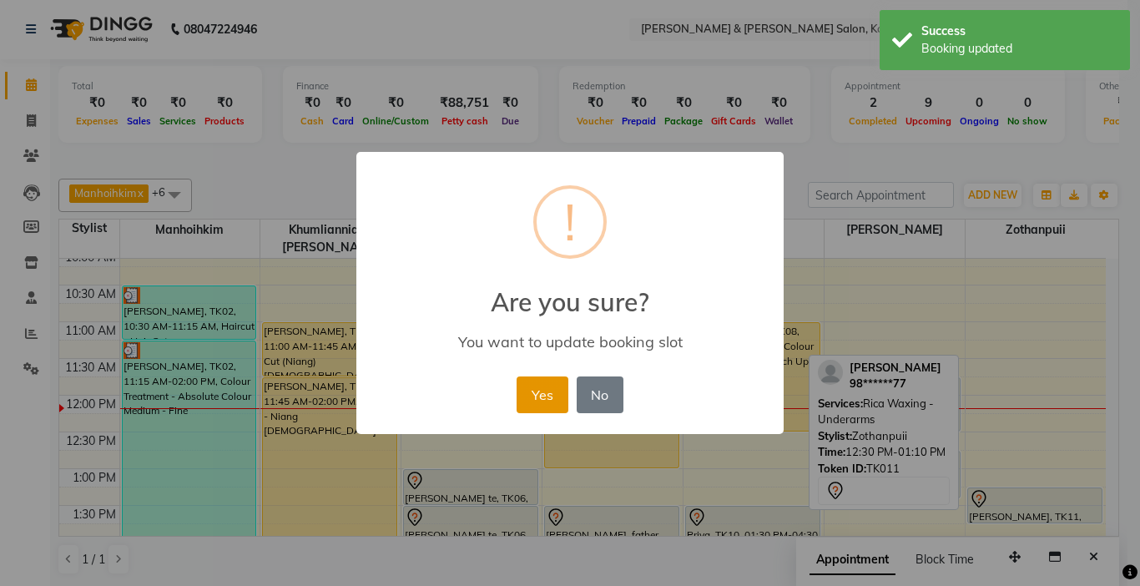
click at [550, 394] on button "Yes" at bounding box center [542, 394] width 51 height 37
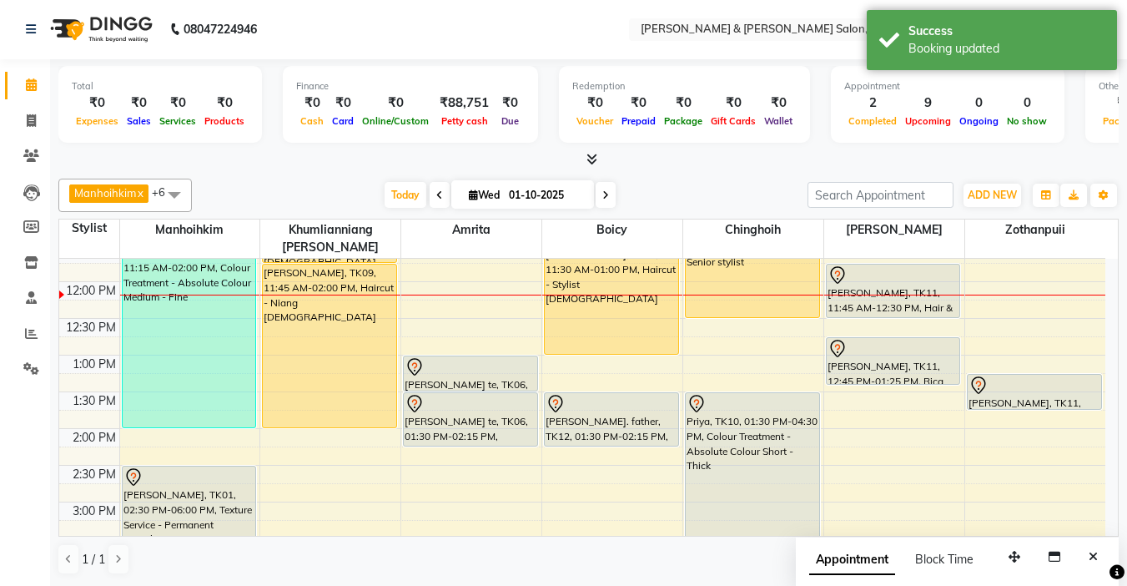
scroll to position [250, 0]
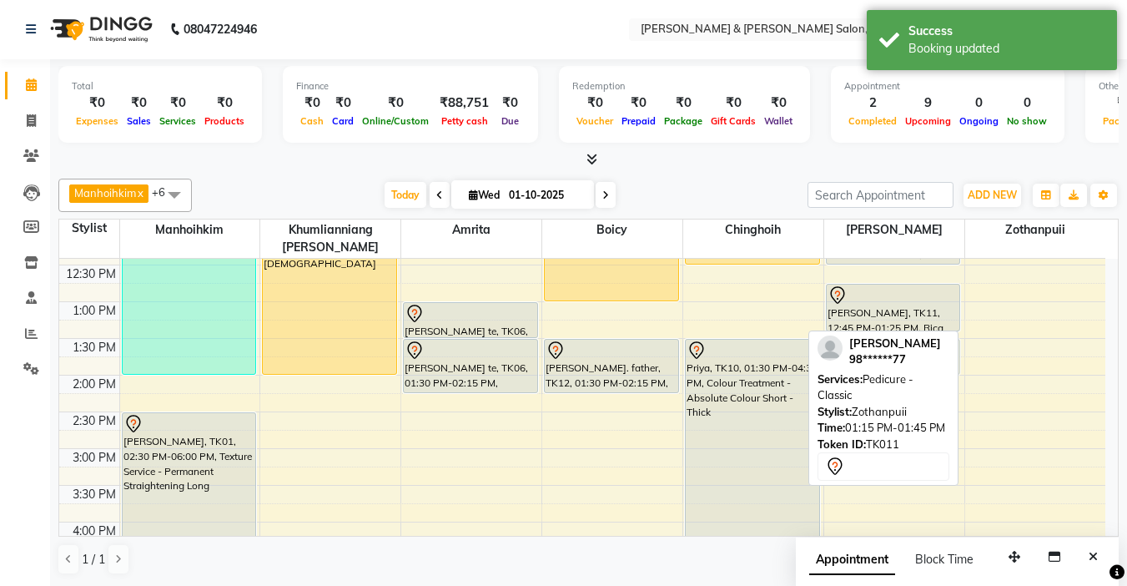
drag, startPoint x: 1003, startPoint y: 323, endPoint x: 886, endPoint y: 345, distance: 118.8
click at [886, 345] on div "Manhoihkim x Amrita x [PERSON_NAME] x Khumlianniang [PERSON_NAME] x Zothanpuii …" at bounding box center [588, 377] width 1061 height 410
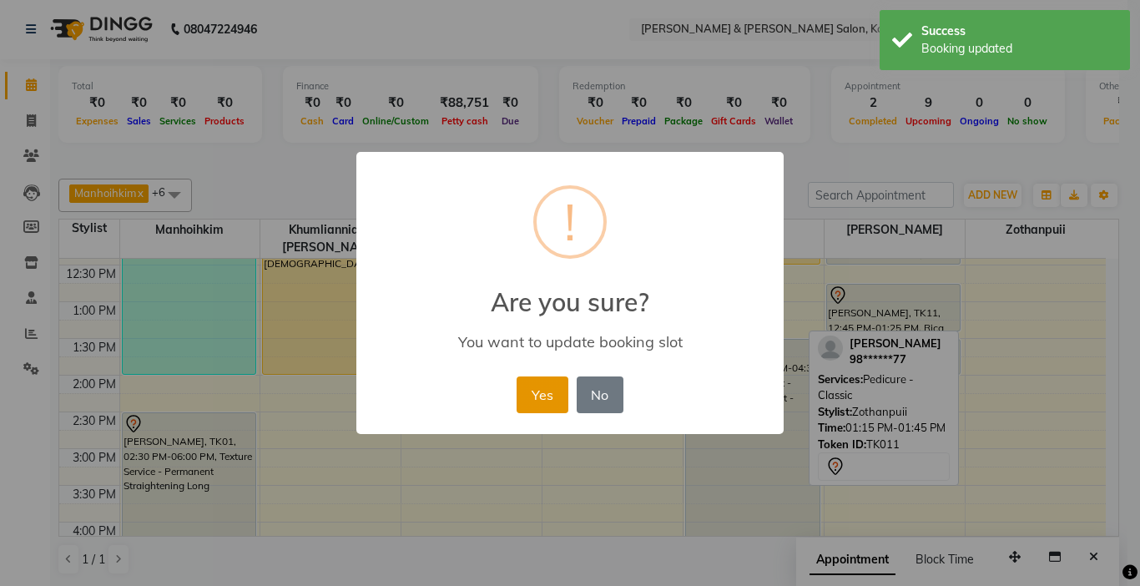
click at [552, 386] on button "Yes" at bounding box center [542, 394] width 51 height 37
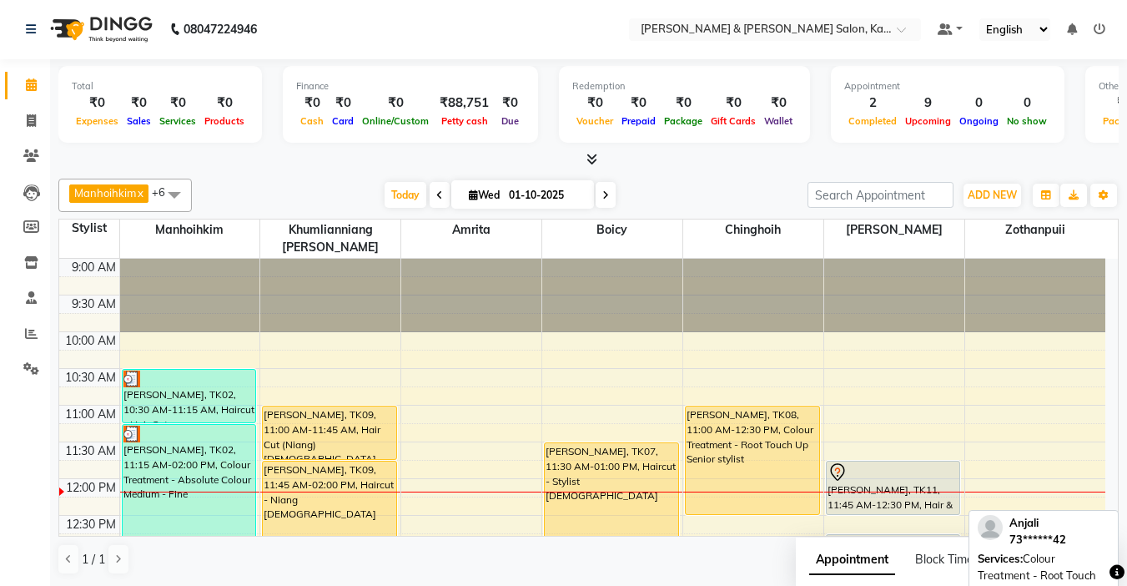
scroll to position [0, 0]
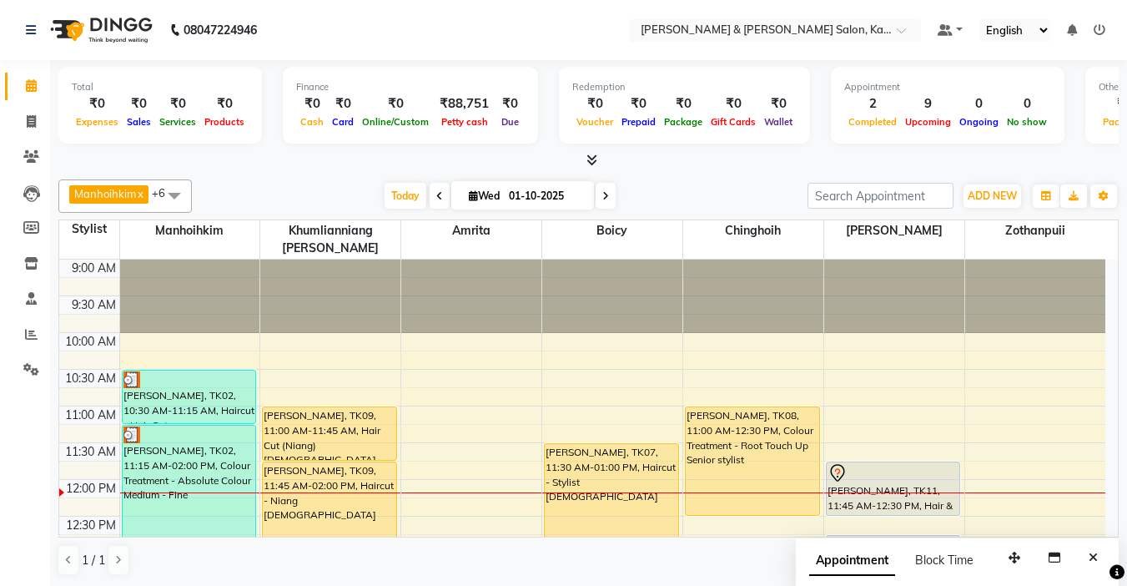
click at [585, 161] on span at bounding box center [589, 161] width 18 height 18
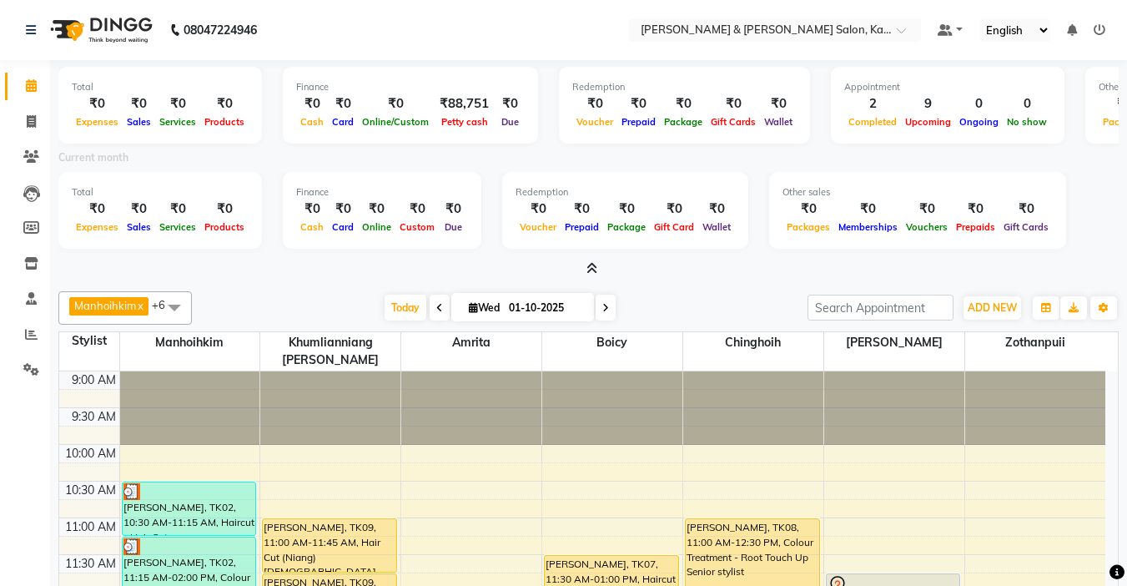
scroll to position [83, 0]
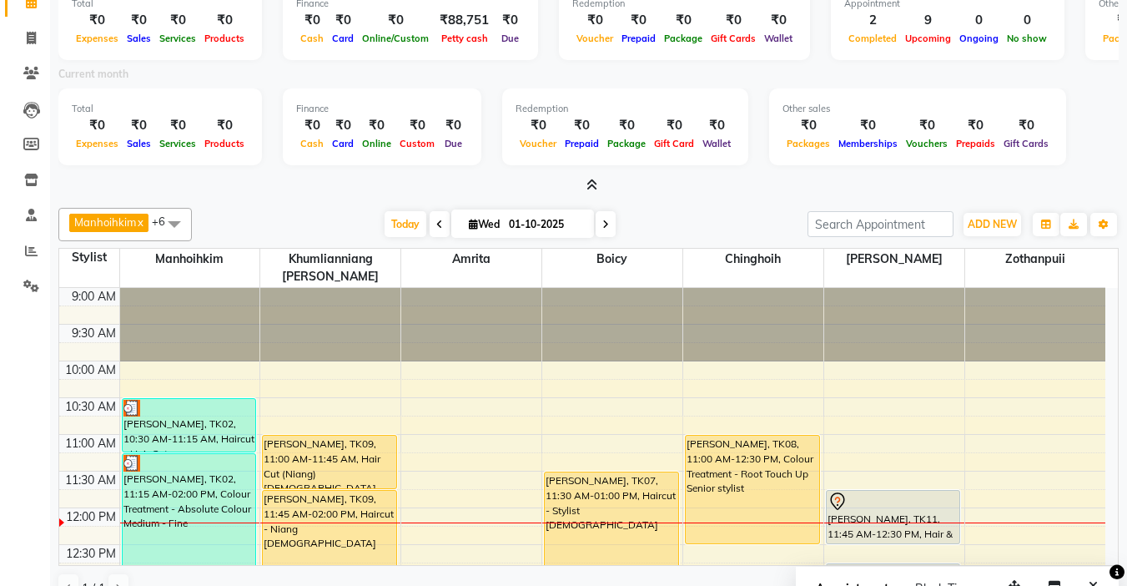
click at [588, 184] on icon at bounding box center [592, 185] width 11 height 13
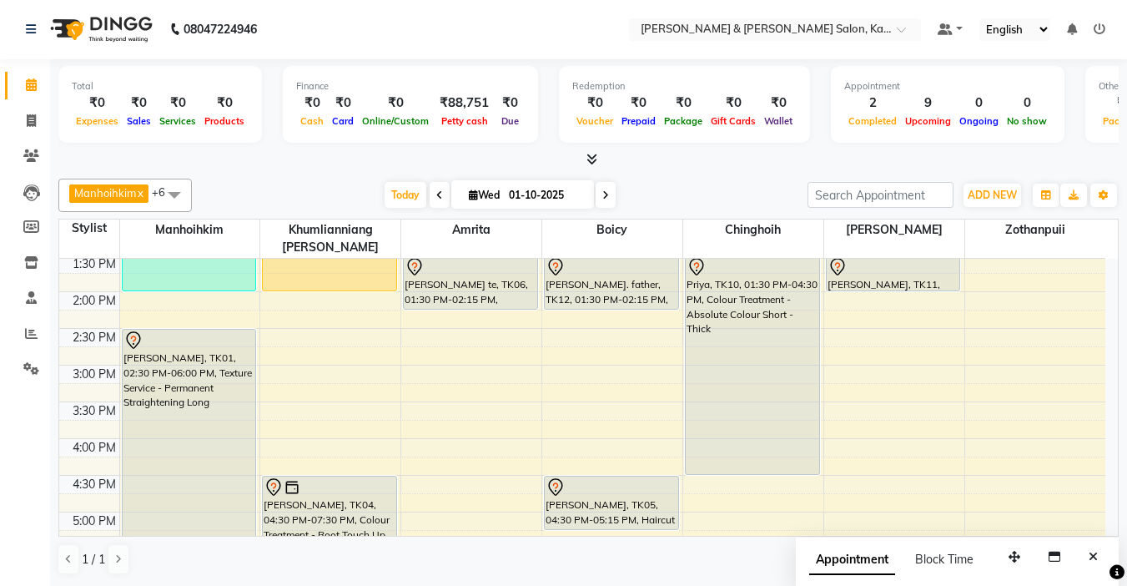
scroll to position [417, 0]
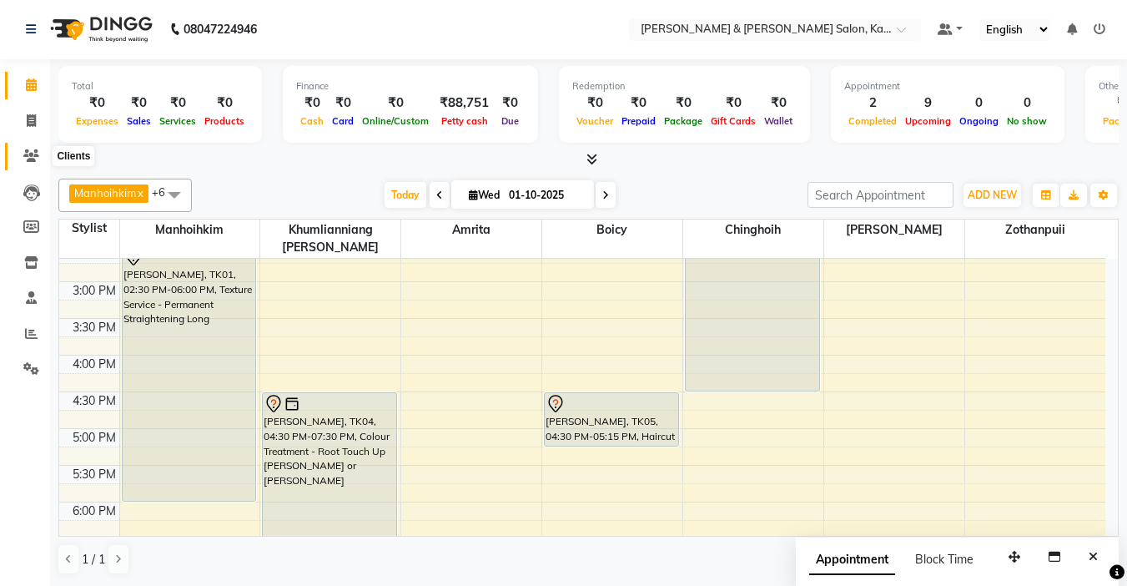
click at [22, 154] on span at bounding box center [31, 156] width 29 height 19
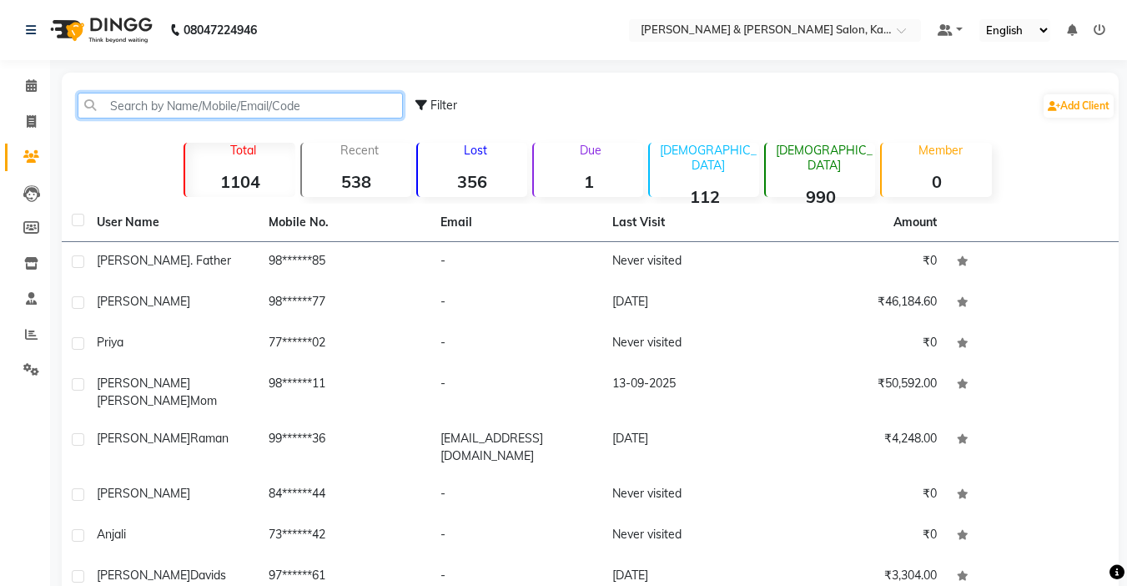
click at [201, 113] on input "text" at bounding box center [240, 106] width 325 height 26
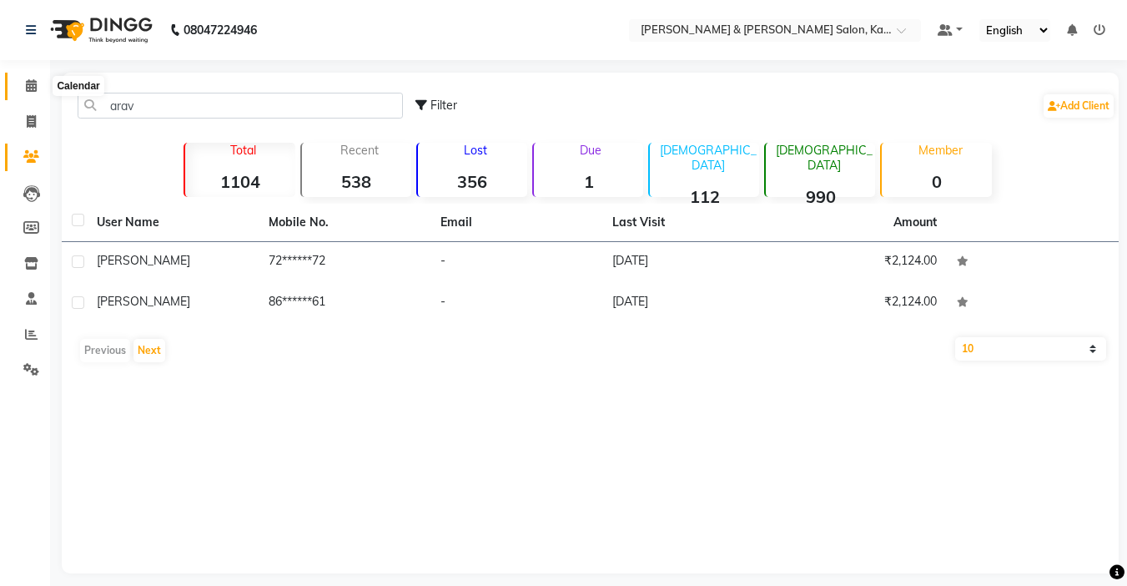
click at [26, 87] on icon at bounding box center [31, 85] width 11 height 13
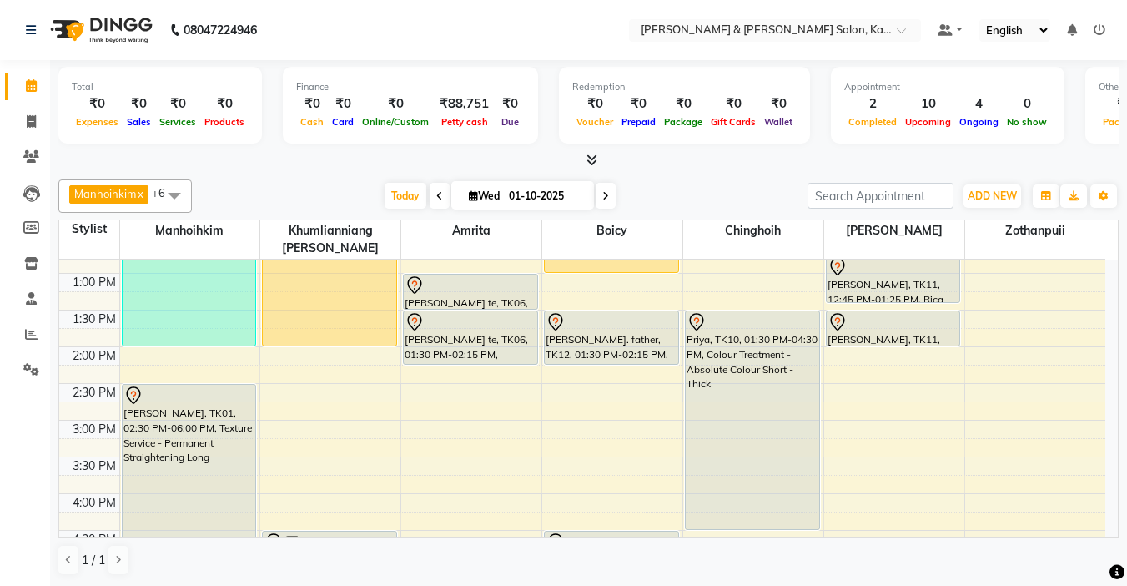
scroll to position [250, 0]
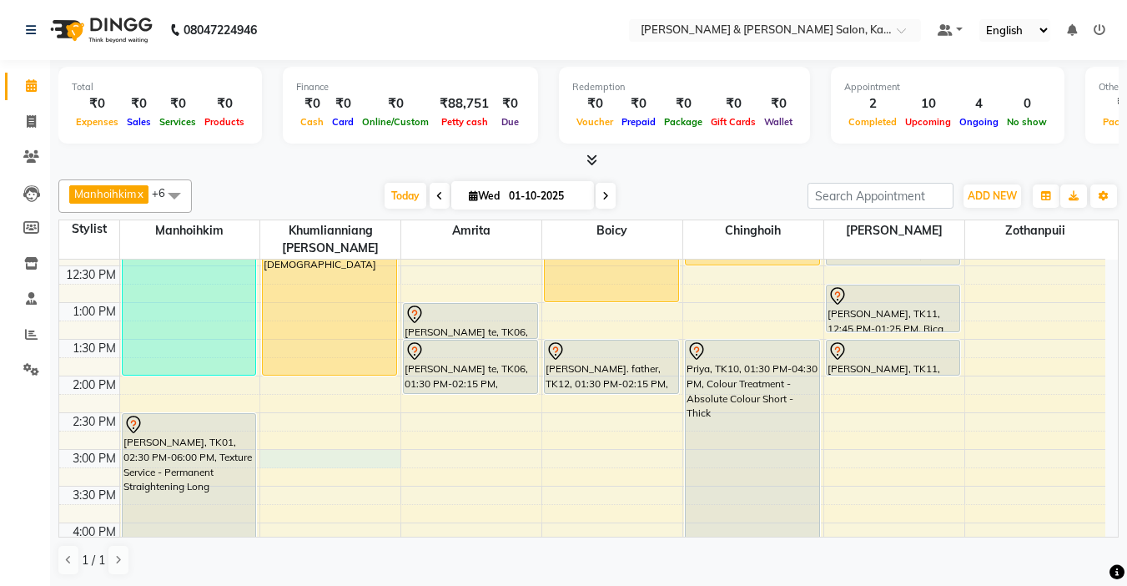
click at [281, 440] on div "9:00 AM 9:30 AM 10:00 AM 10:30 AM 11:00 AM 11:30 AM 12:00 PM 12:30 PM 1:00 PM 1…" at bounding box center [582, 486] width 1046 height 954
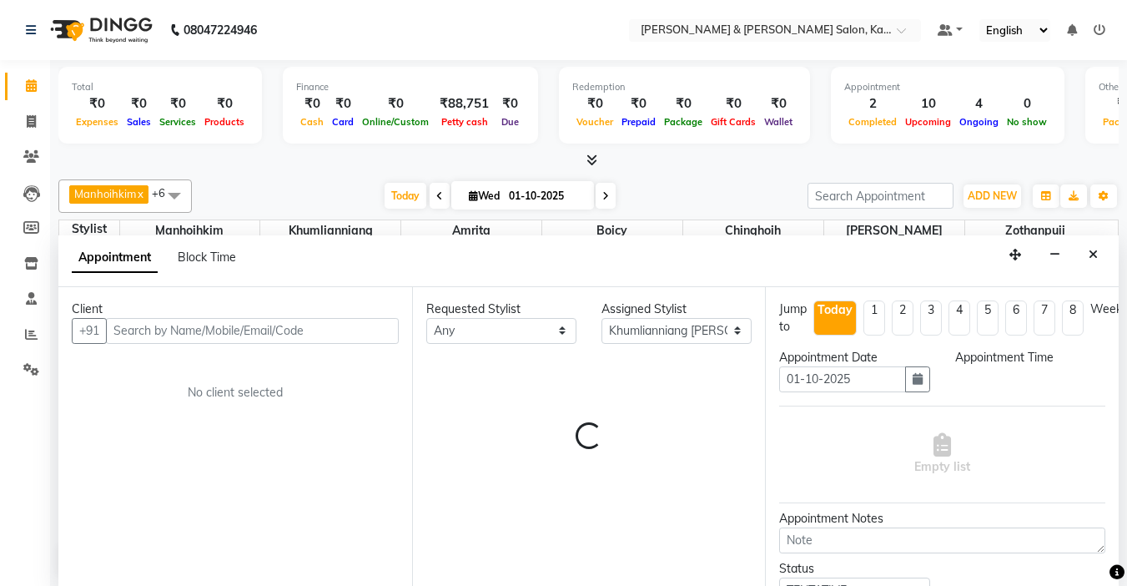
scroll to position [1, 0]
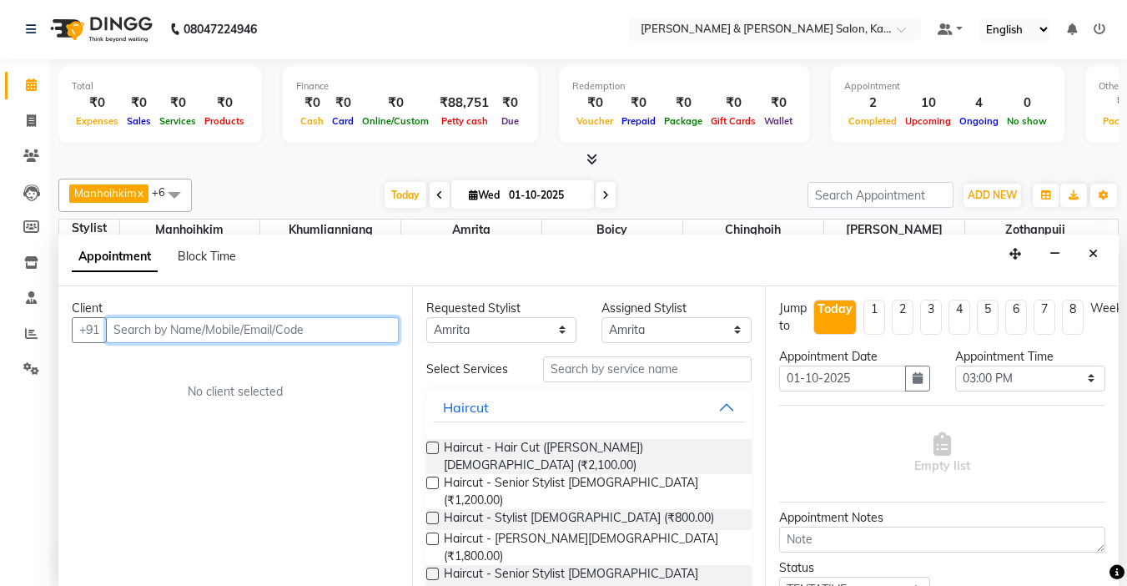
click at [269, 331] on input "text" at bounding box center [252, 330] width 293 height 26
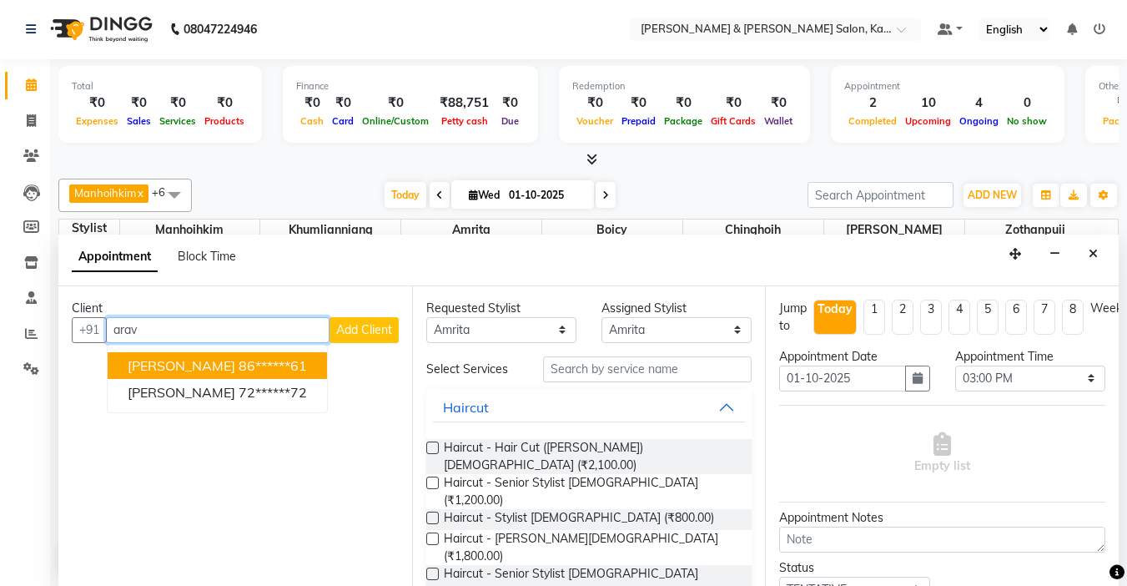
click at [239, 365] on ngb-highlight "86******61" at bounding box center [273, 365] width 68 height 17
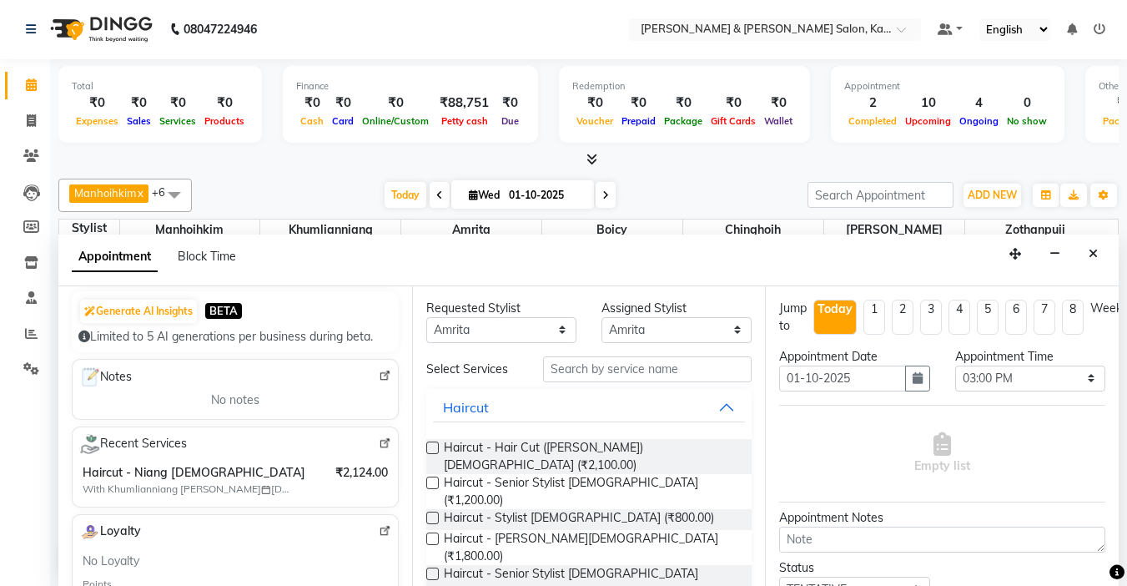
scroll to position [0, 0]
click at [532, 325] on select "Any Amrita Anna Boicy Chinghoih Khumlianniang Guite Manhoihkim Remkim Tonsing S…" at bounding box center [501, 331] width 150 height 26
click at [426, 318] on select "Any Amrita Anna Boicy Chinghoih Khumlianniang Guite Manhoihkim Remkim Tonsing S…" at bounding box center [501, 331] width 150 height 26
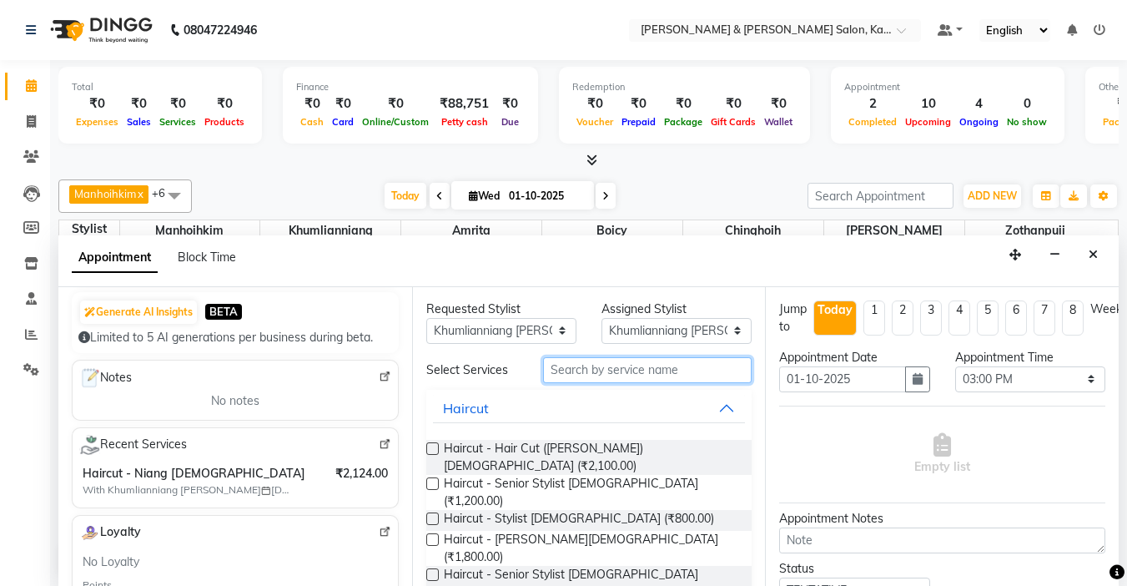
click at [650, 371] on input "text" at bounding box center [647, 370] width 209 height 26
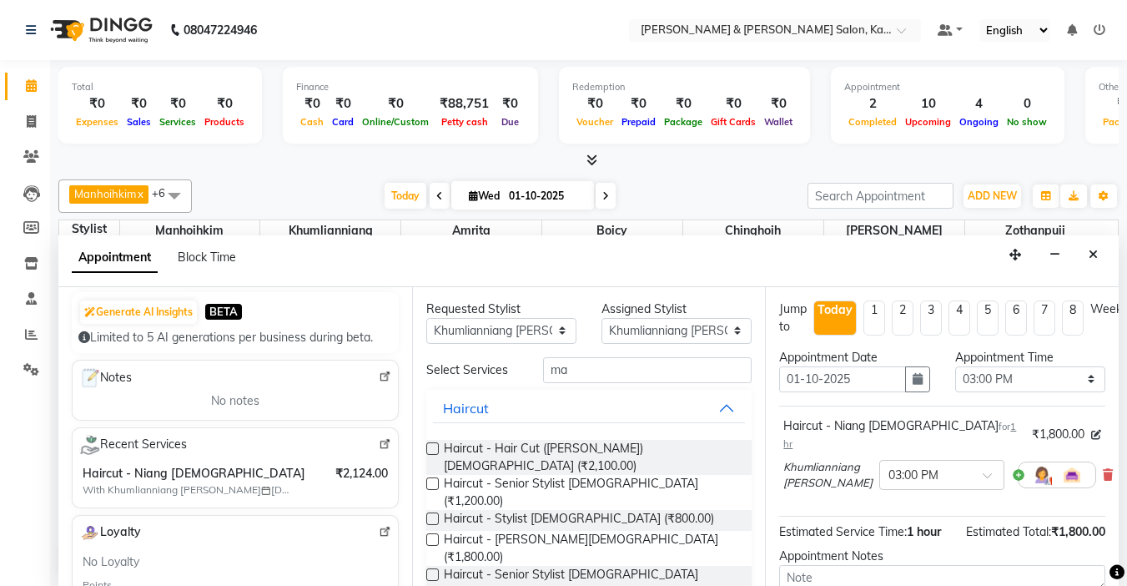
scroll to position [154, 0]
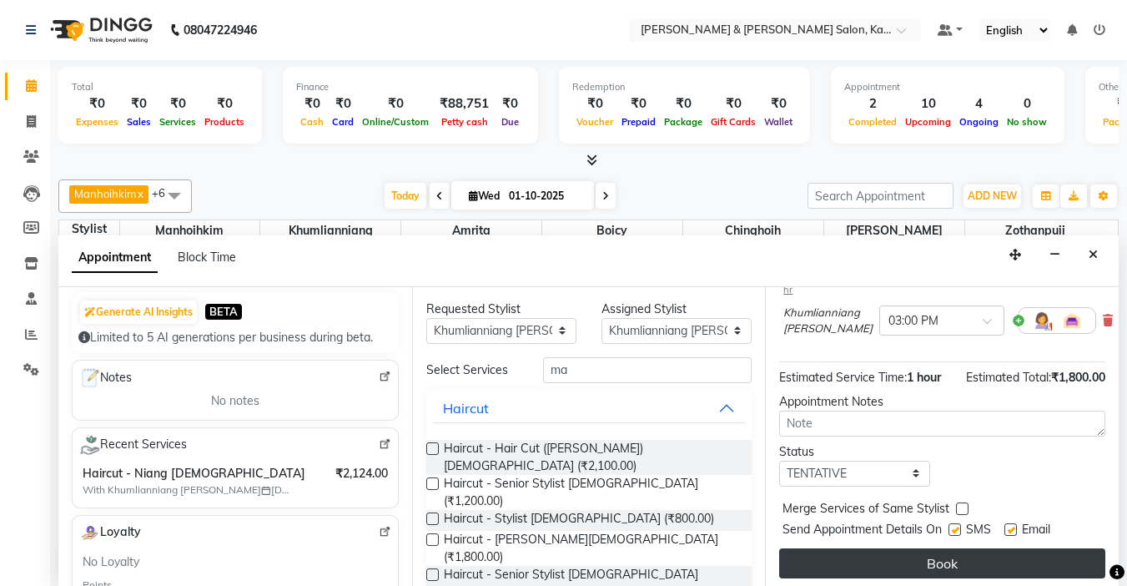
click at [892, 548] on button "Book" at bounding box center [942, 563] width 326 height 30
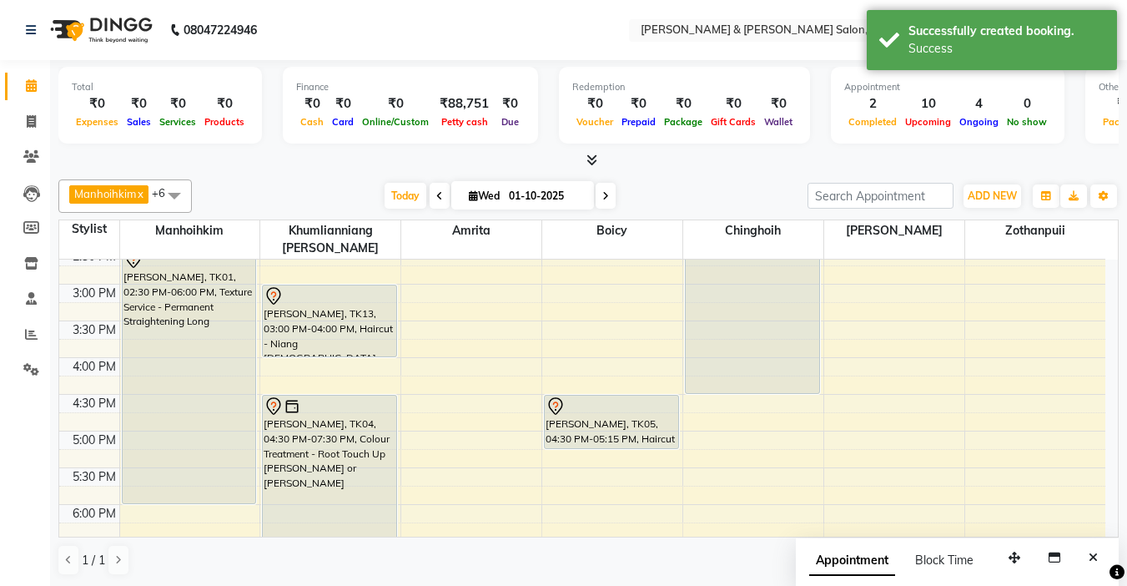
scroll to position [417, 0]
click at [370, 353] on div "Nishant Raman, TK09, 11:00 AM-11:45 AM, Hair Cut (Niang) Female Nishant Raman, …" at bounding box center [330, 319] width 140 height 954
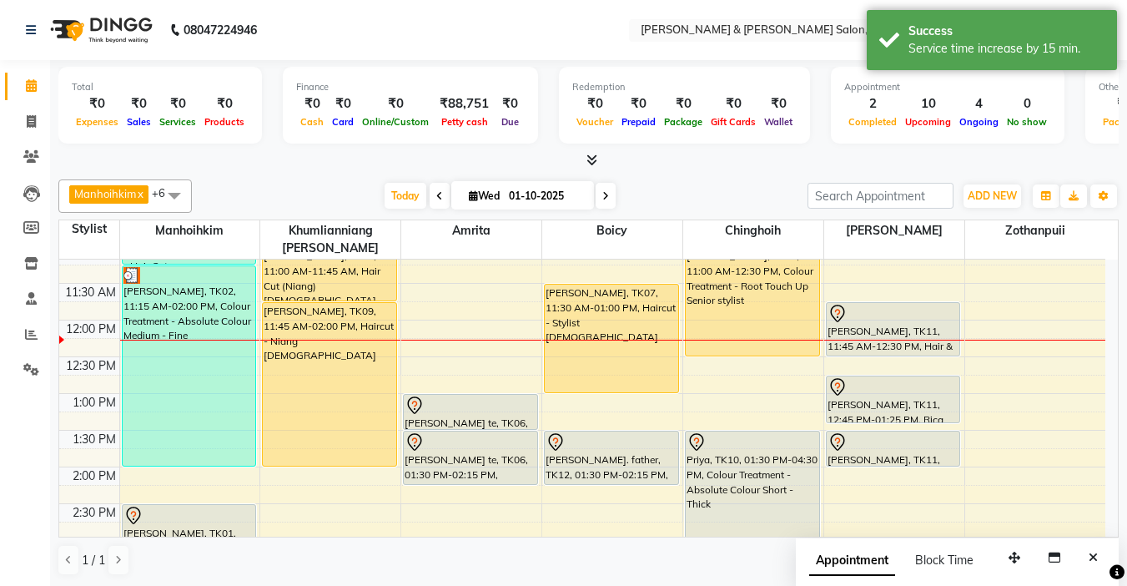
scroll to position [167, 0]
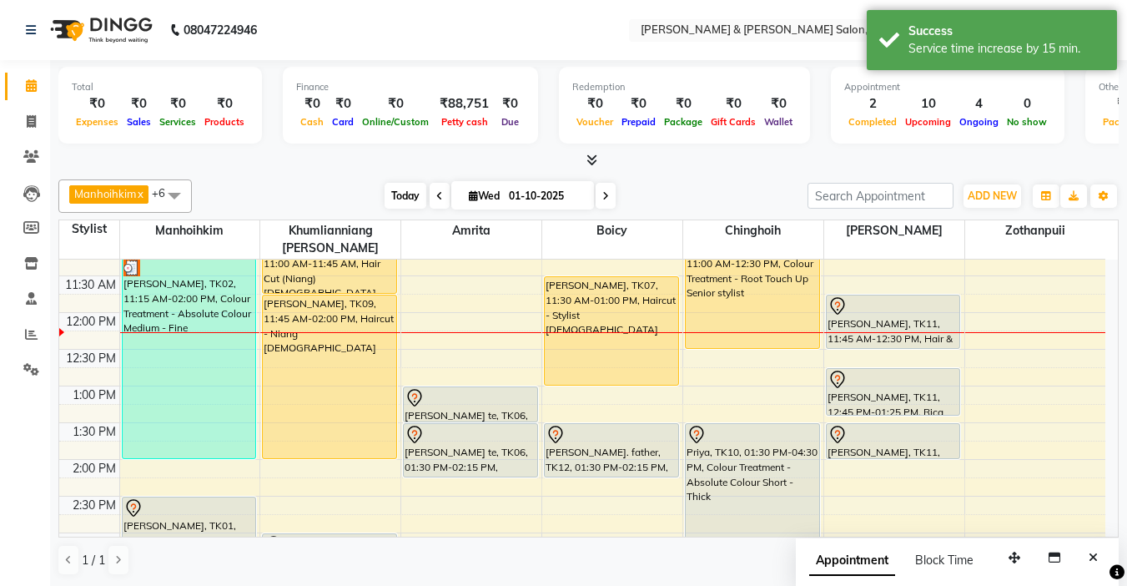
click at [405, 196] on span "Today" at bounding box center [406, 196] width 42 height 26
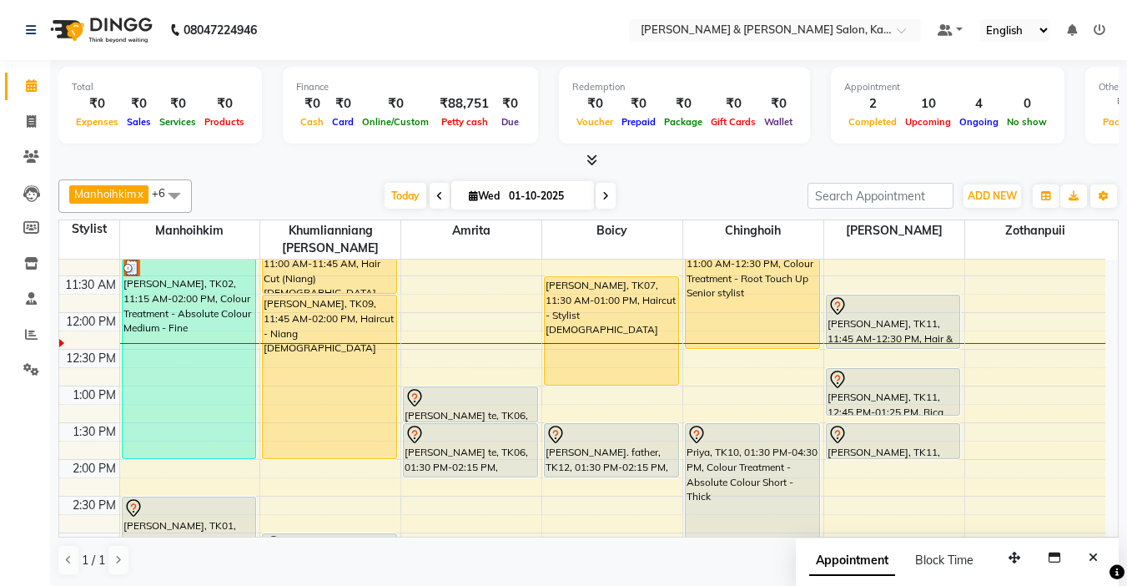
scroll to position [138, 0]
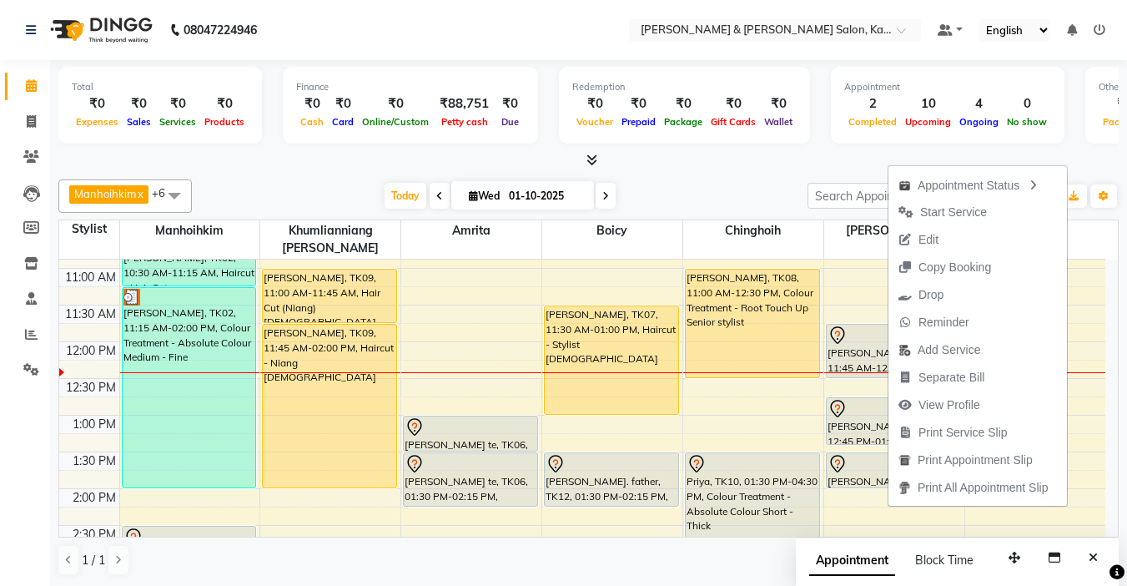
click at [789, 154] on div at bounding box center [588, 161] width 1061 height 18
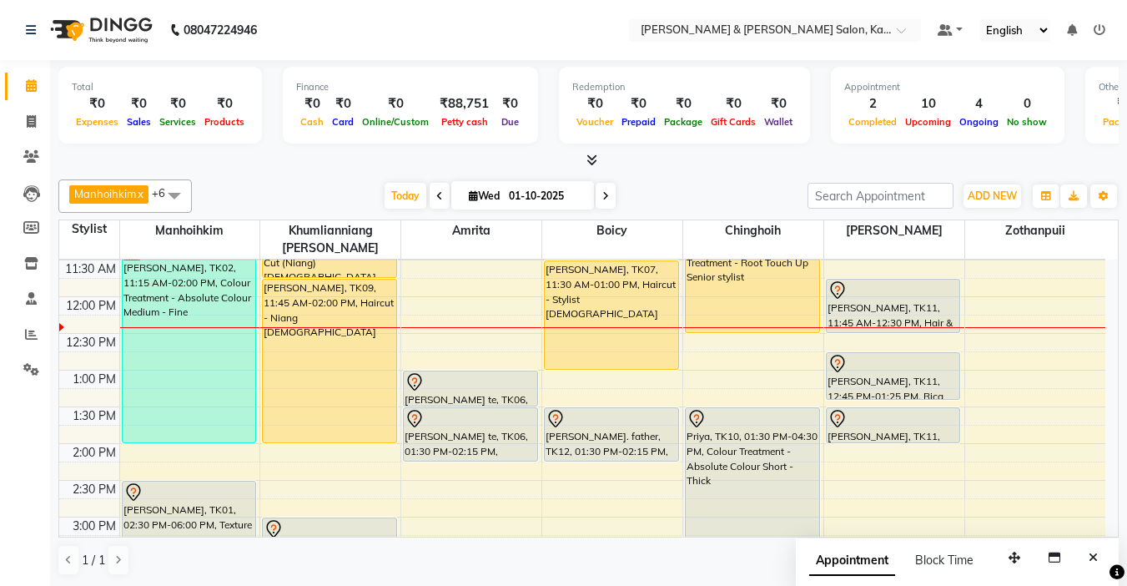
scroll to position [221, 0]
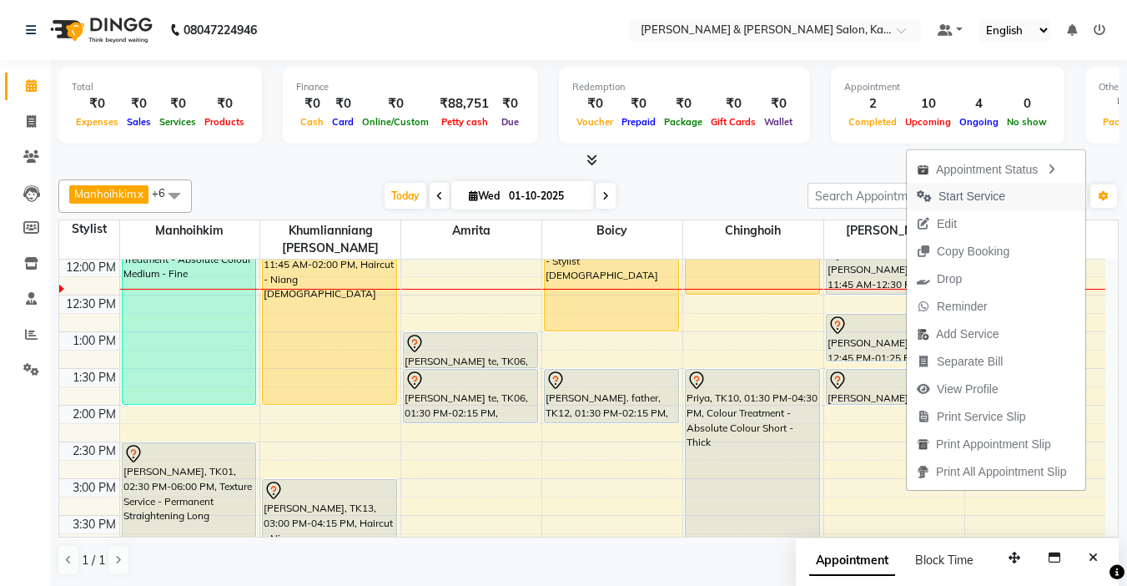
click at [946, 190] on span "Start Service" at bounding box center [972, 197] width 67 height 18
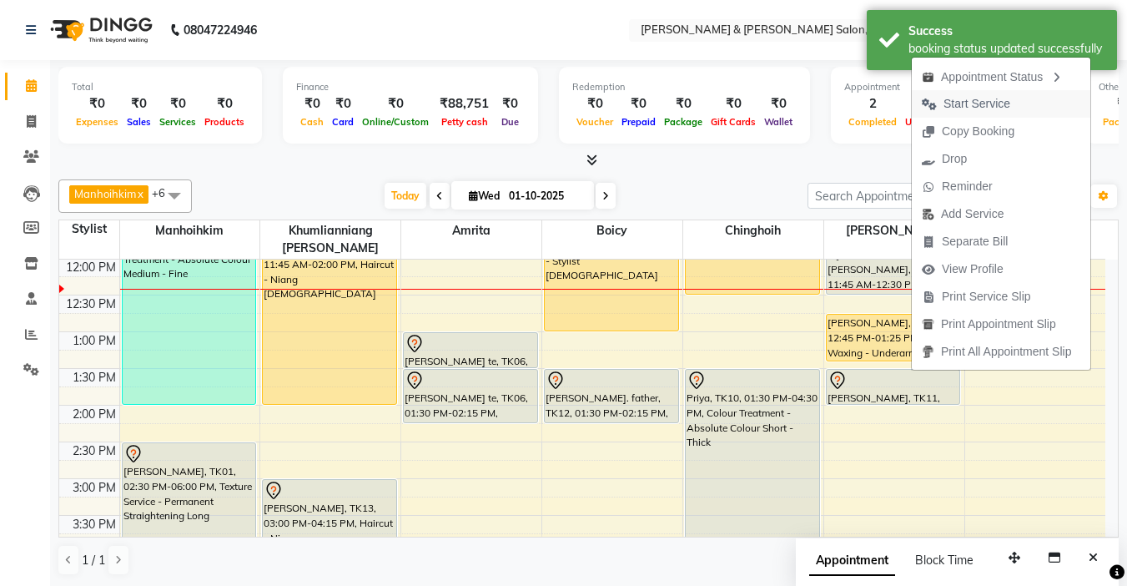
click at [971, 93] on span "Start Service" at bounding box center [966, 104] width 108 height 28
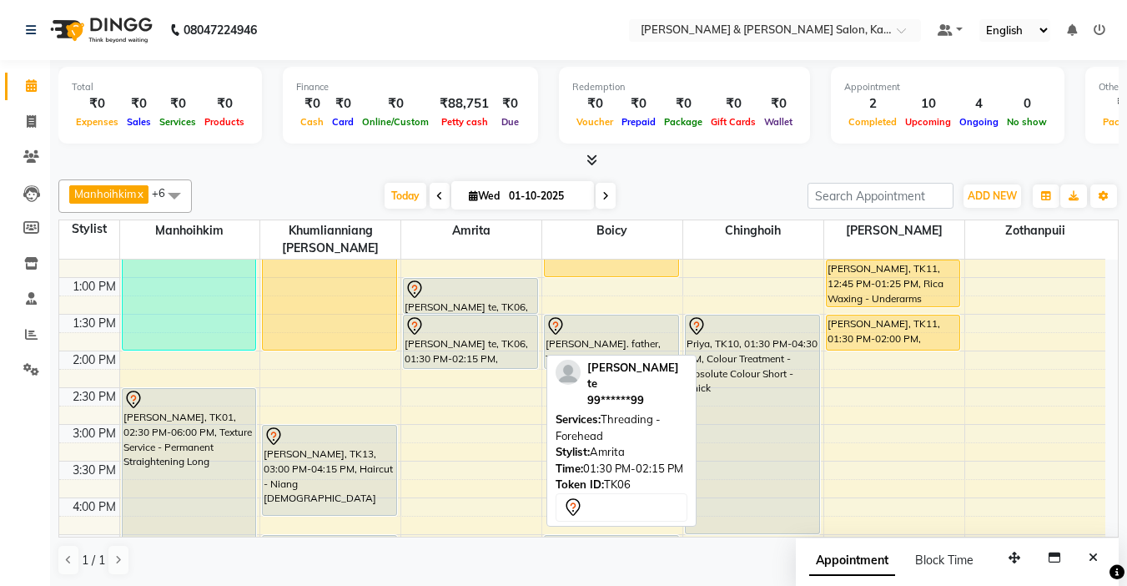
scroll to position [305, 0]
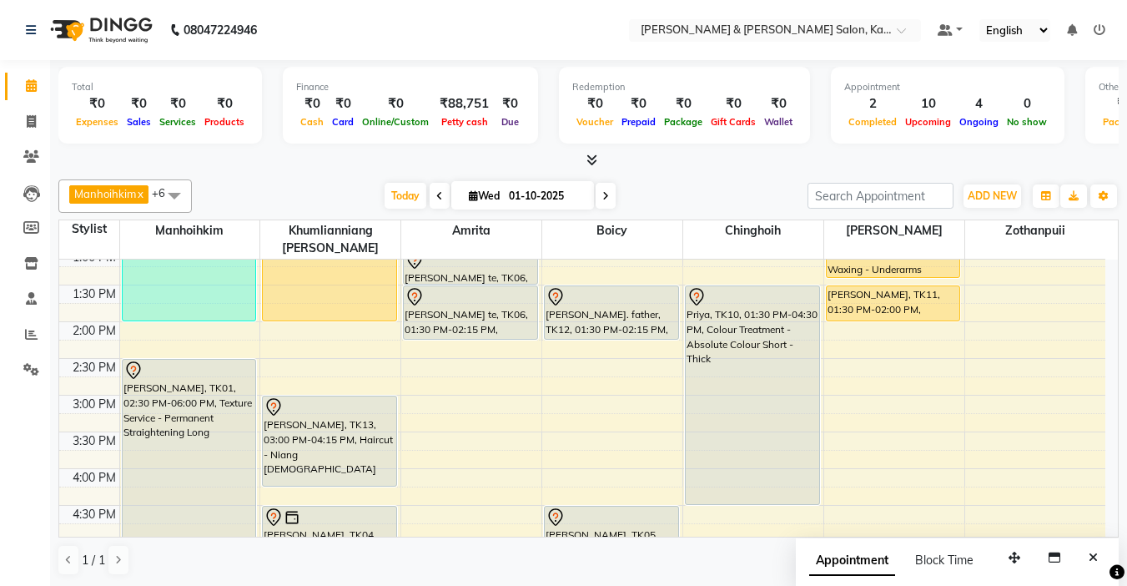
click at [481, 194] on span "Wed" at bounding box center [484, 195] width 39 height 13
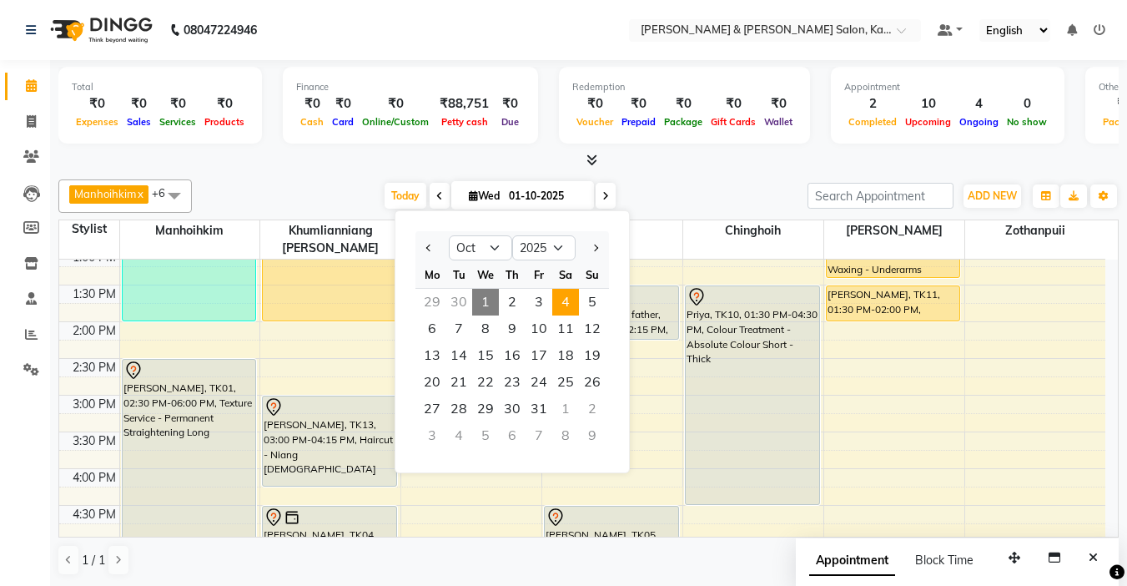
click at [571, 305] on span "4" at bounding box center [565, 302] width 27 height 27
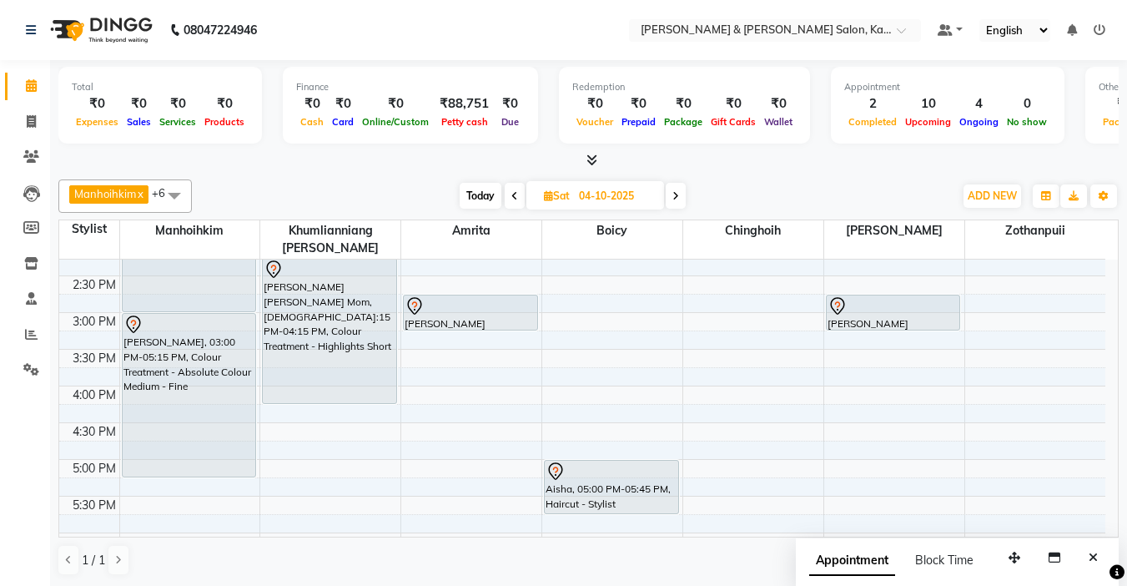
scroll to position [417, 0]
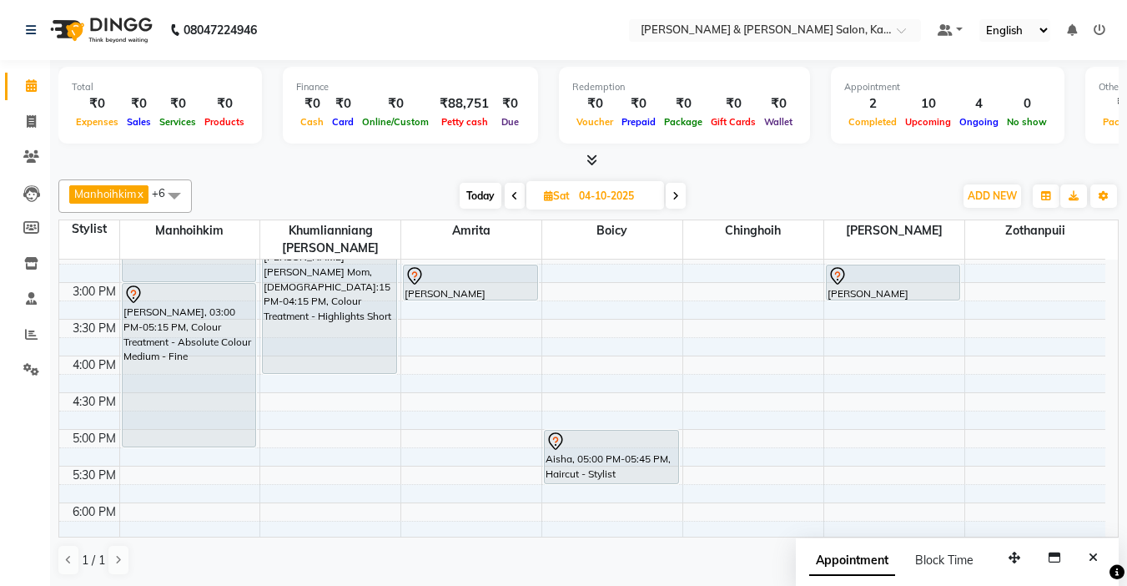
click at [486, 193] on span "Today" at bounding box center [481, 196] width 42 height 26
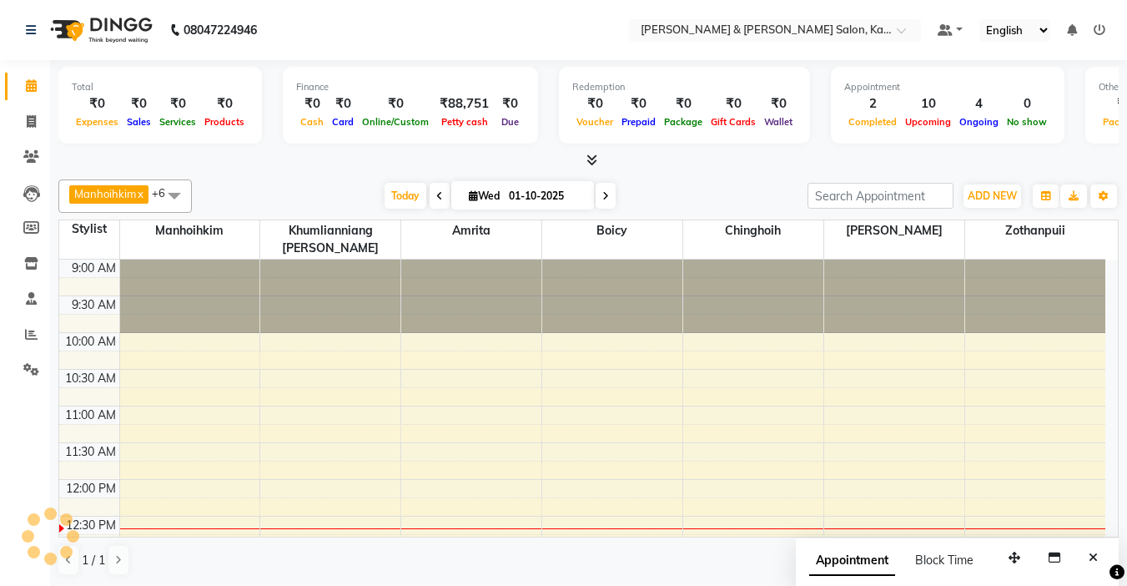
scroll to position [221, 0]
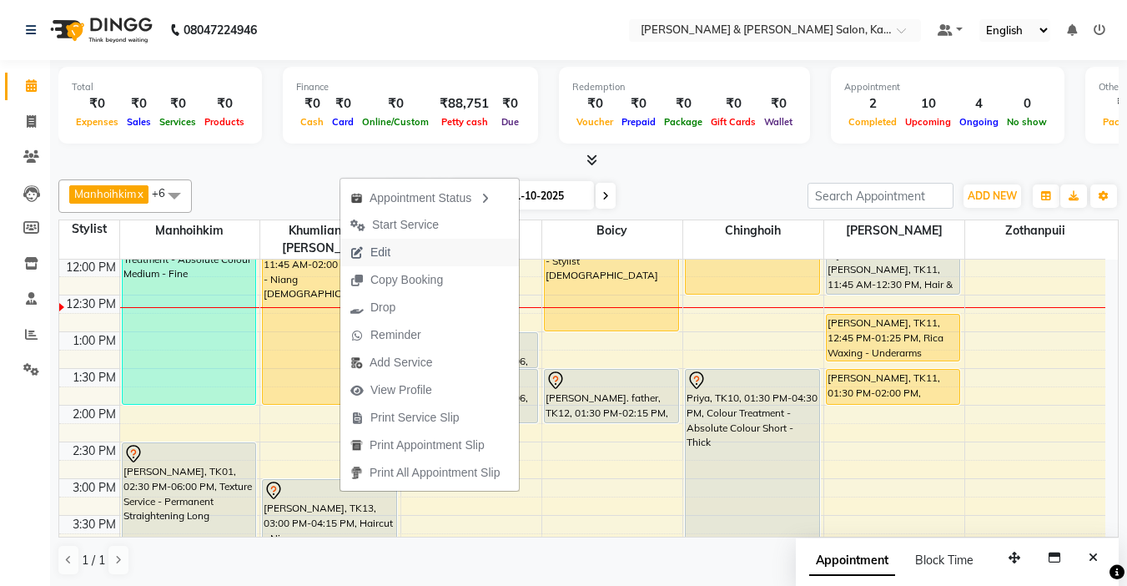
click at [372, 247] on span "Edit" at bounding box center [380, 253] width 20 height 18
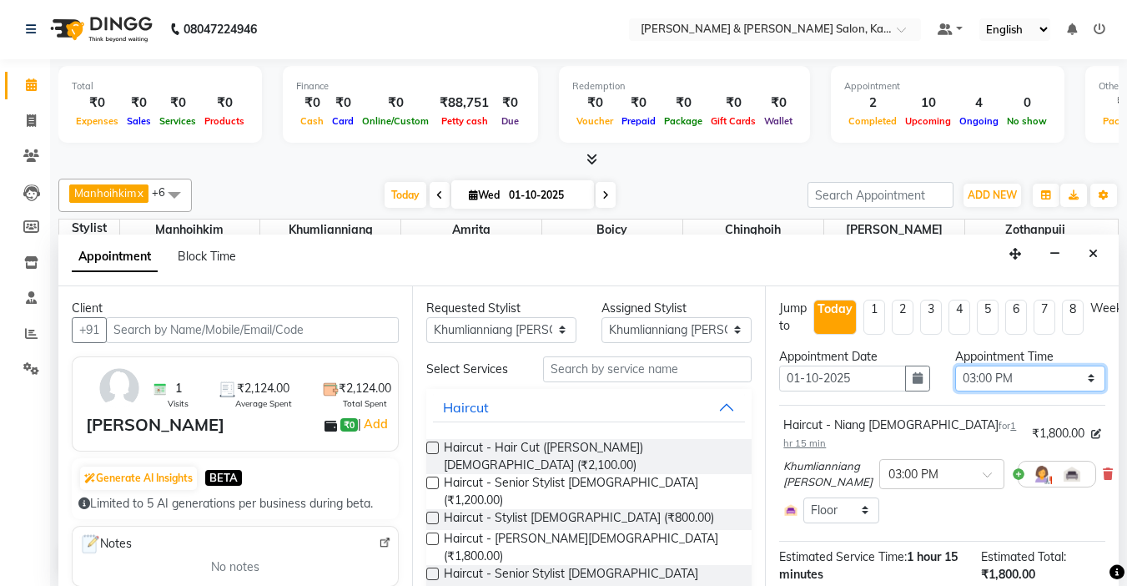
click at [1045, 377] on select "Select 10:00 AM 10:15 AM 10:30 AM 10:45 AM 11:00 AM 11:15 AM 11:30 AM 11:45 AM …" at bounding box center [1030, 378] width 150 height 26
click at [955, 365] on select "Select 10:00 AM 10:15 AM 10:30 AM 10:45 AM 11:00 AM 11:15 AM 11:30 AM 11:45 AM …" at bounding box center [1030, 378] width 150 height 26
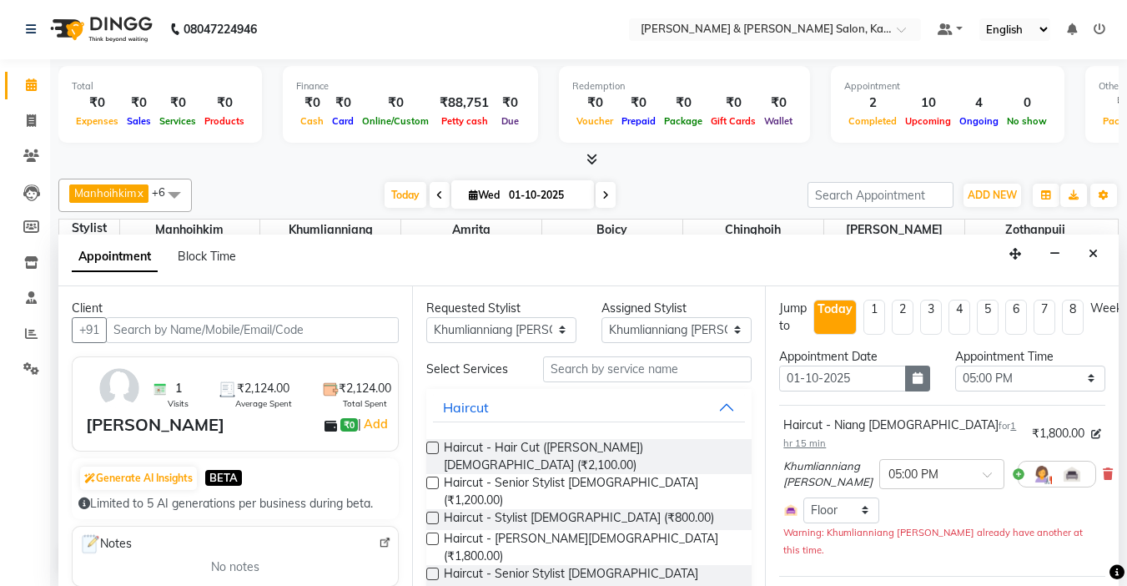
click at [905, 371] on button "button" at bounding box center [917, 378] width 25 height 26
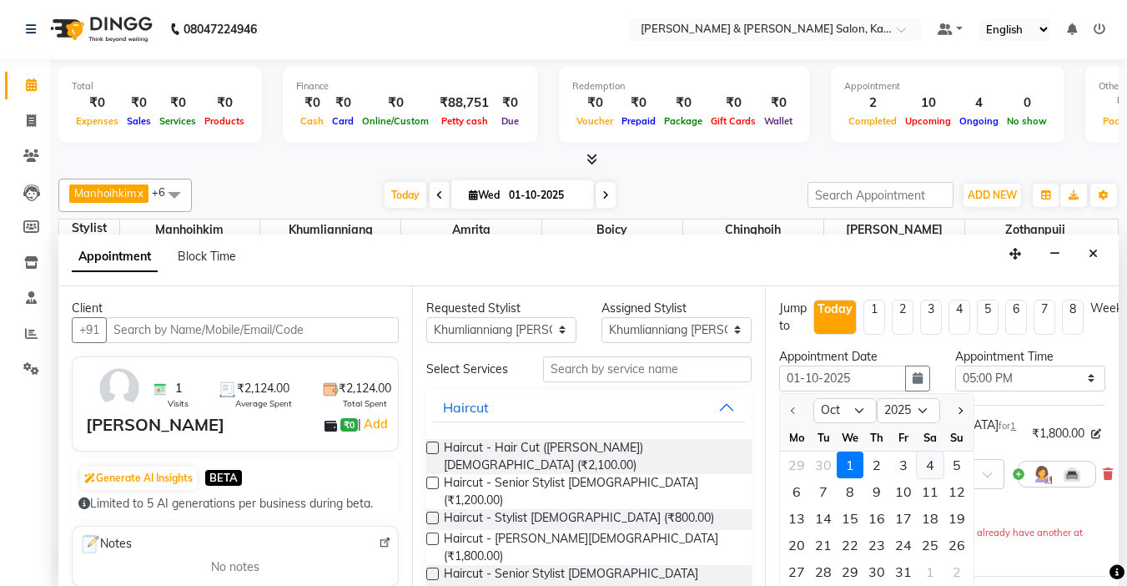
click at [930, 466] on div "4" at bounding box center [930, 464] width 27 height 27
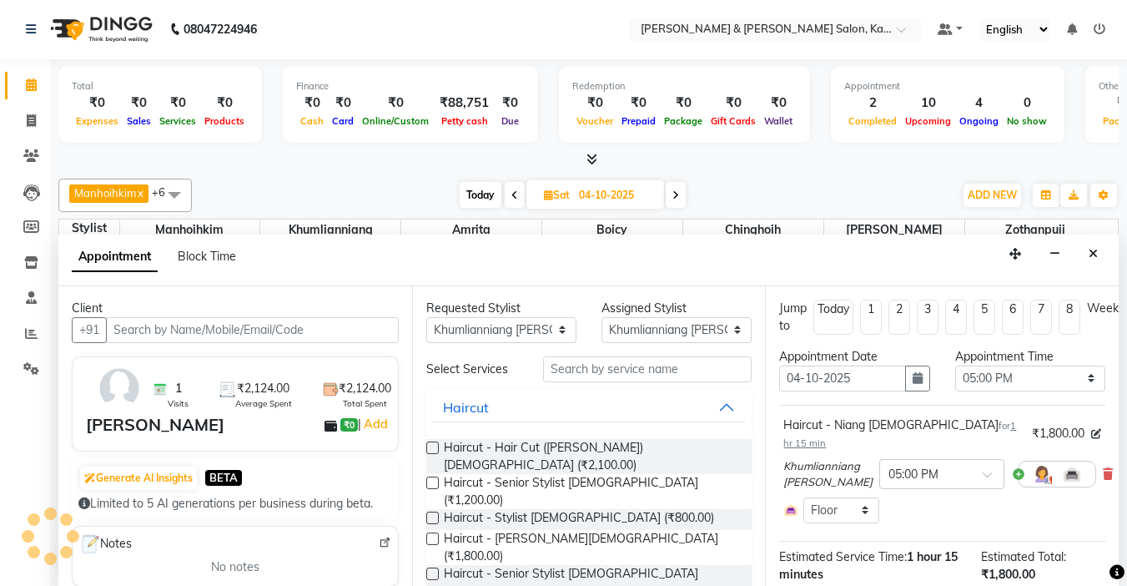
scroll to position [149, 0]
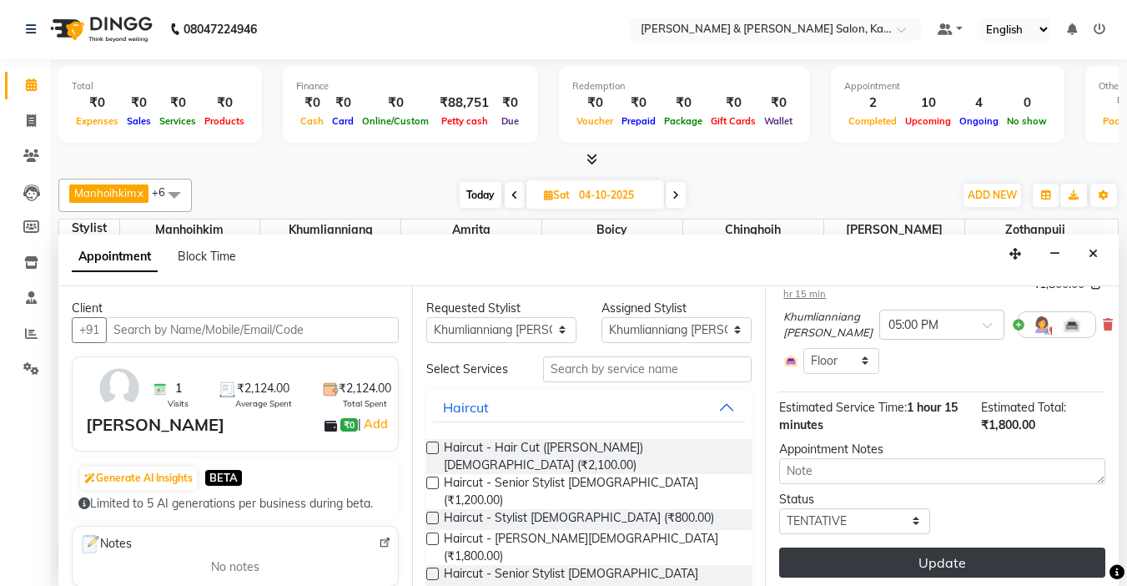
click at [860, 552] on button "Update" at bounding box center [942, 562] width 326 height 30
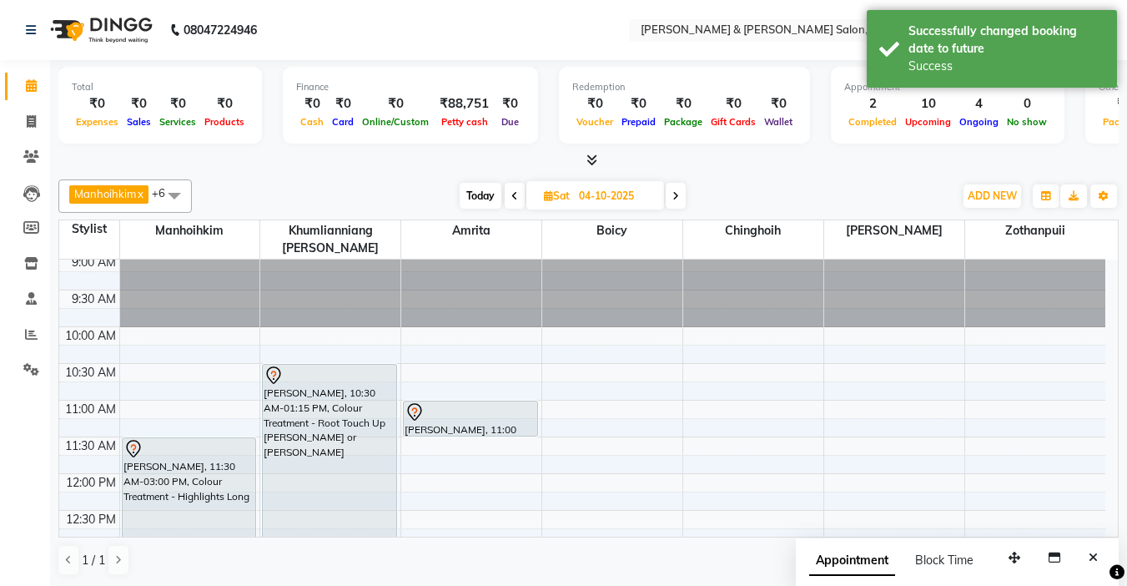
scroll to position [0, 0]
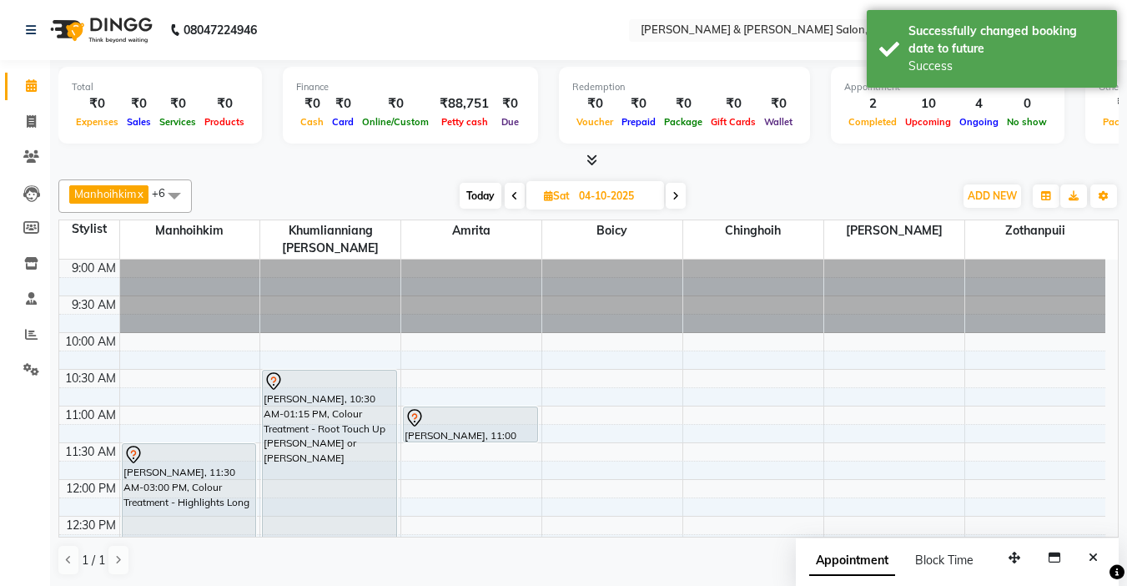
click at [491, 171] on div "Total ₹0 Expenses ₹0 Sales ₹0 Services ₹0 Products Finance ₹0 Cash ₹0 Card ₹0 O…" at bounding box center [588, 323] width 1077 height 527
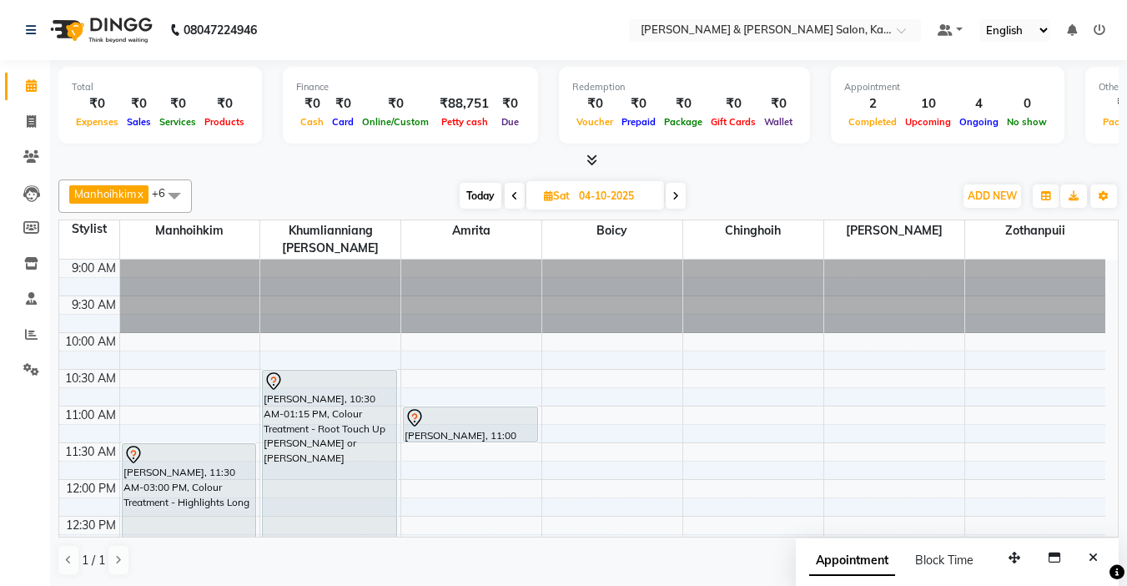
click at [486, 194] on span "Today" at bounding box center [481, 196] width 42 height 26
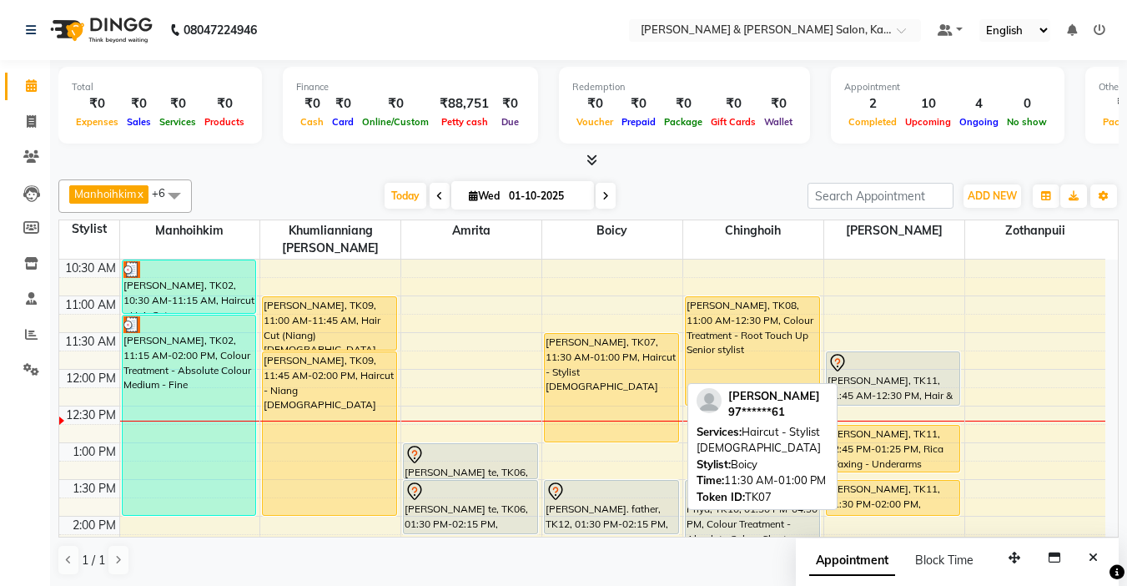
scroll to position [54, 0]
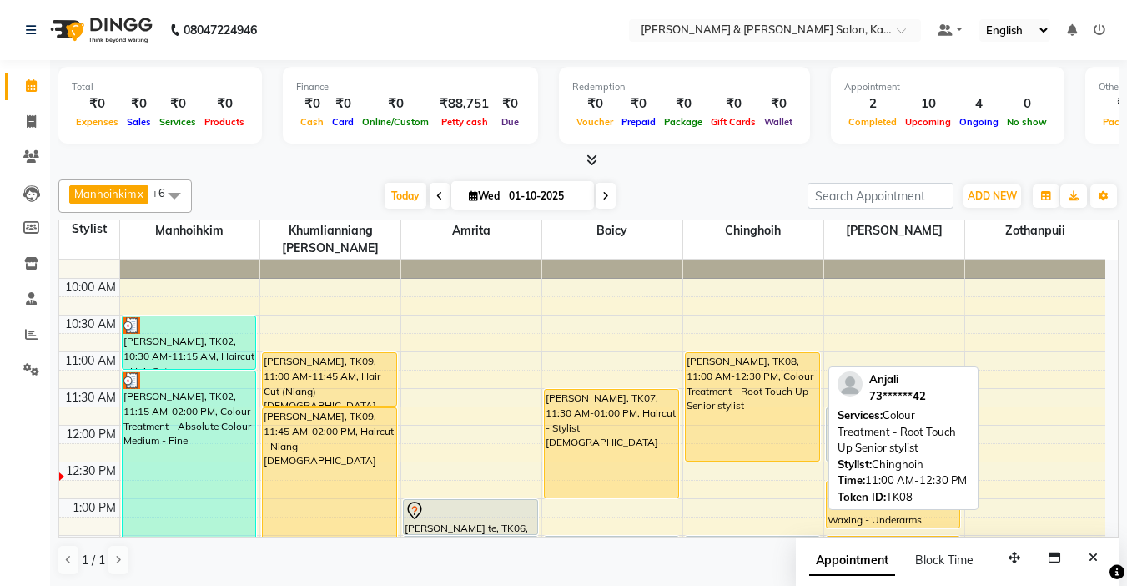
click at [735, 358] on div "[PERSON_NAME], TK08, 11:00 AM-12:30 PM, Colour Treatment - Root Touch Up Senior…" at bounding box center [753, 407] width 134 height 108
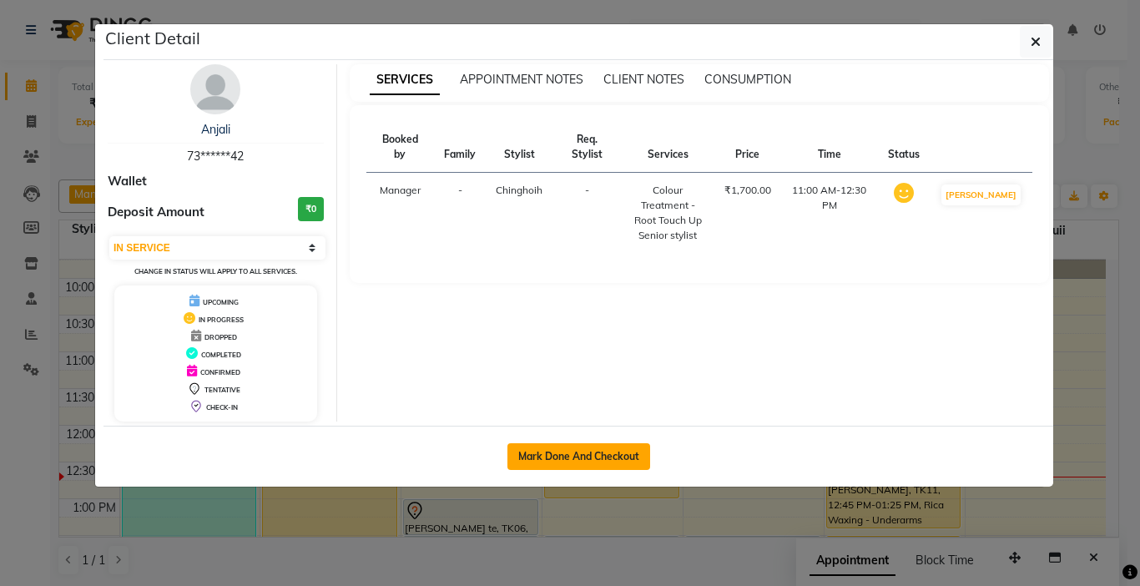
click at [567, 452] on button "Mark Done And Checkout" at bounding box center [578, 456] width 143 height 27
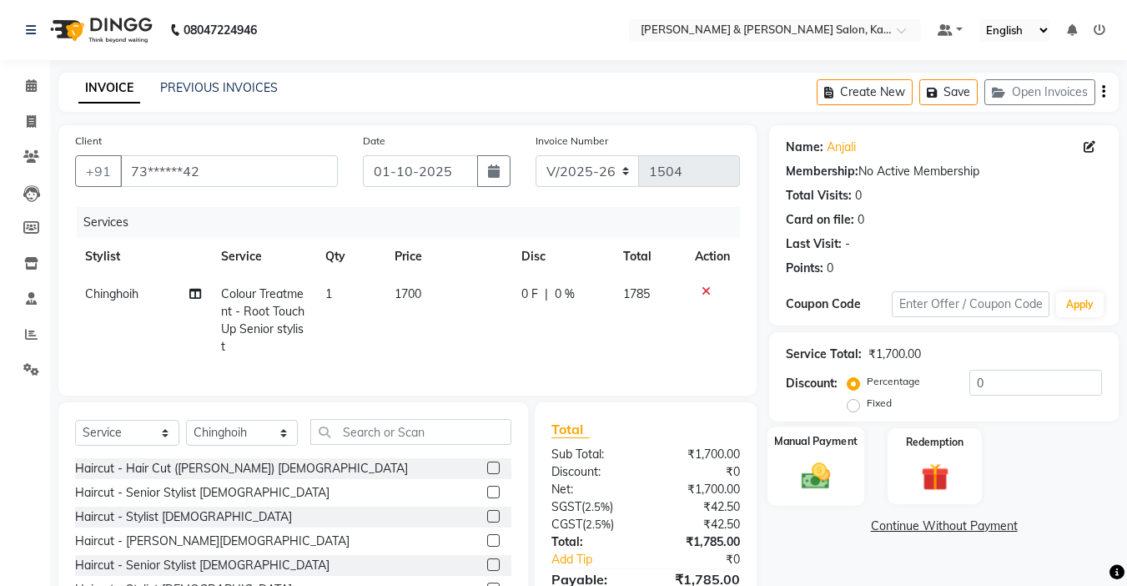
click at [812, 479] on img at bounding box center [816, 475] width 47 height 33
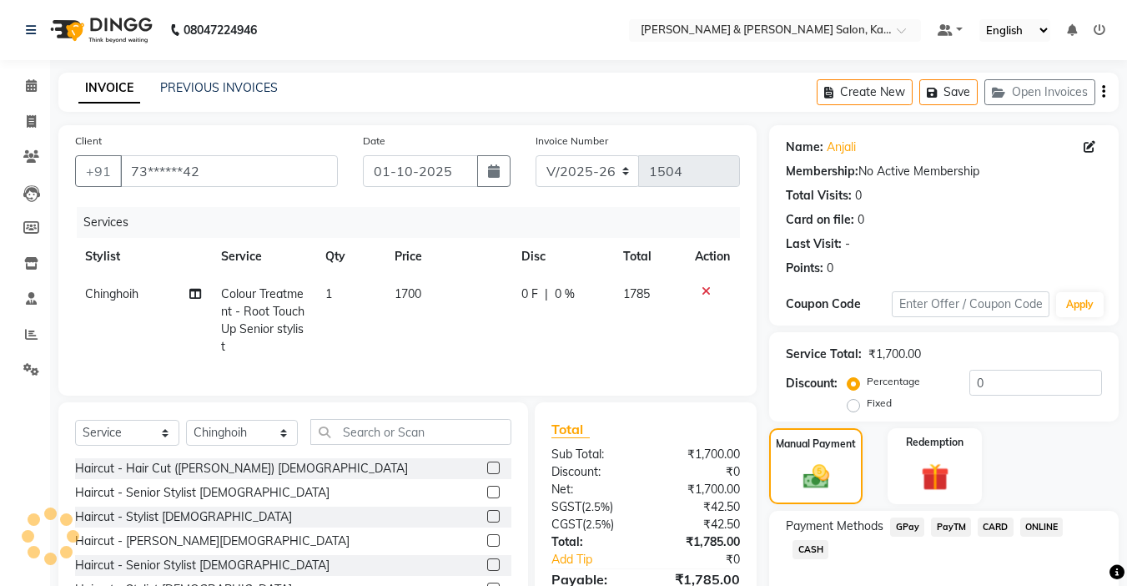
scroll to position [100, 0]
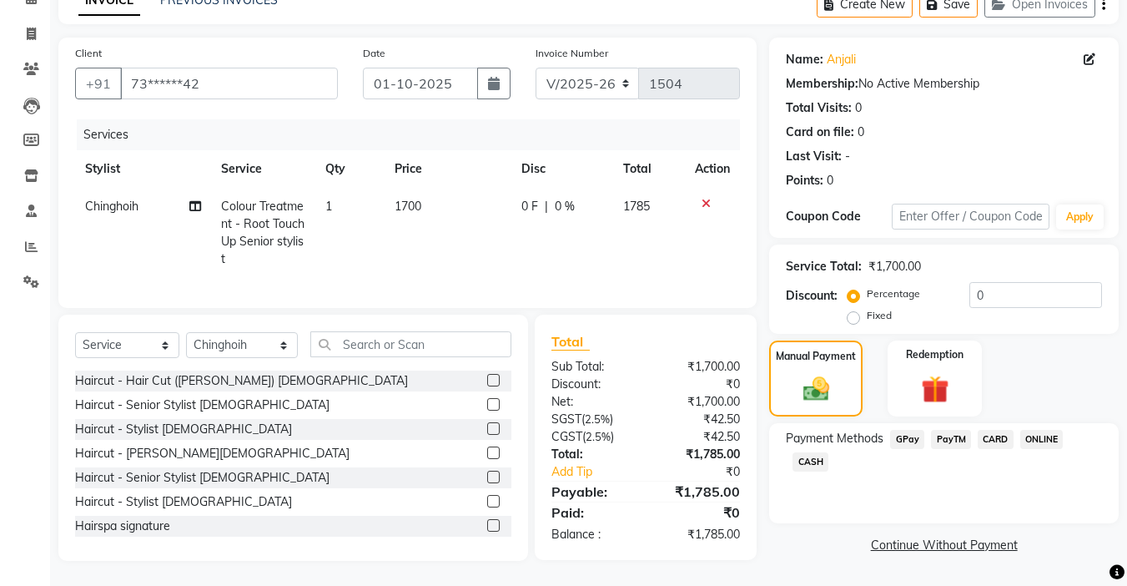
click at [999, 430] on span "CARD" at bounding box center [996, 439] width 36 height 19
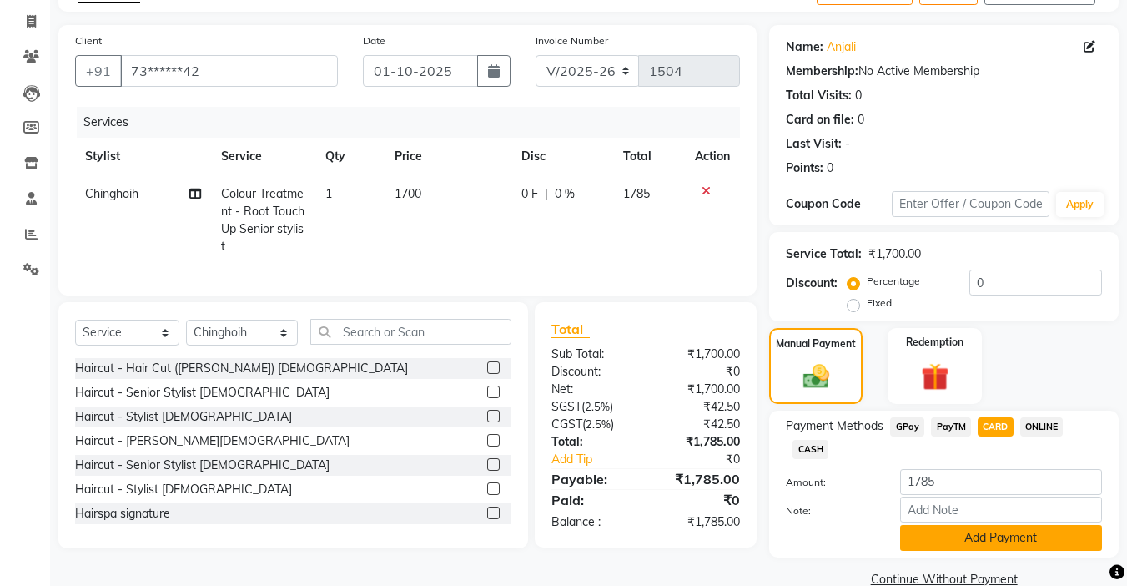
click at [962, 528] on button "Add Payment" at bounding box center [1001, 538] width 202 height 26
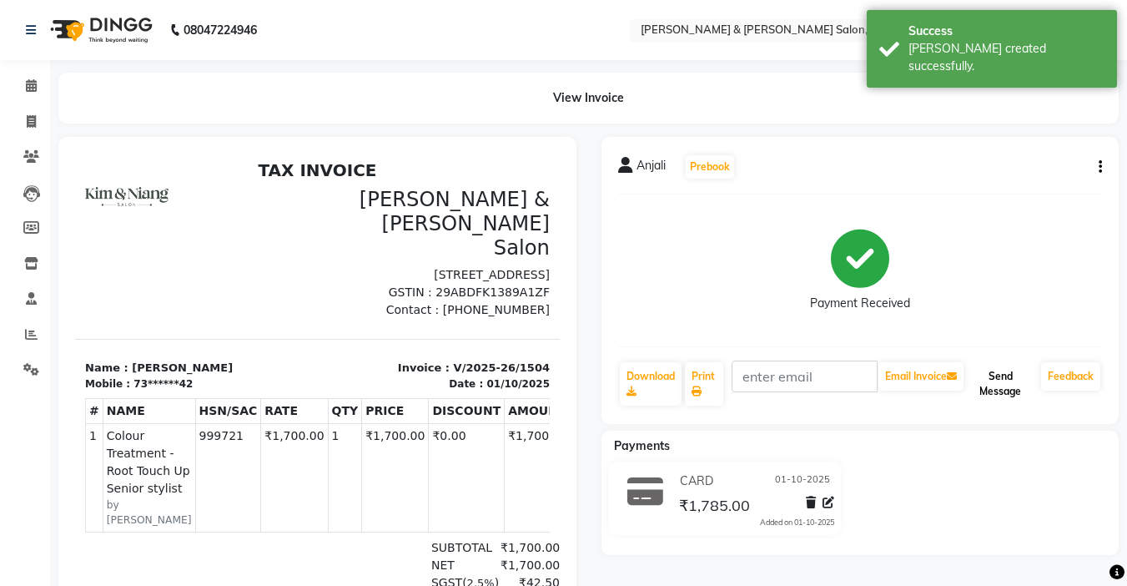
click at [1009, 380] on button "Send Message" at bounding box center [1001, 383] width 68 height 43
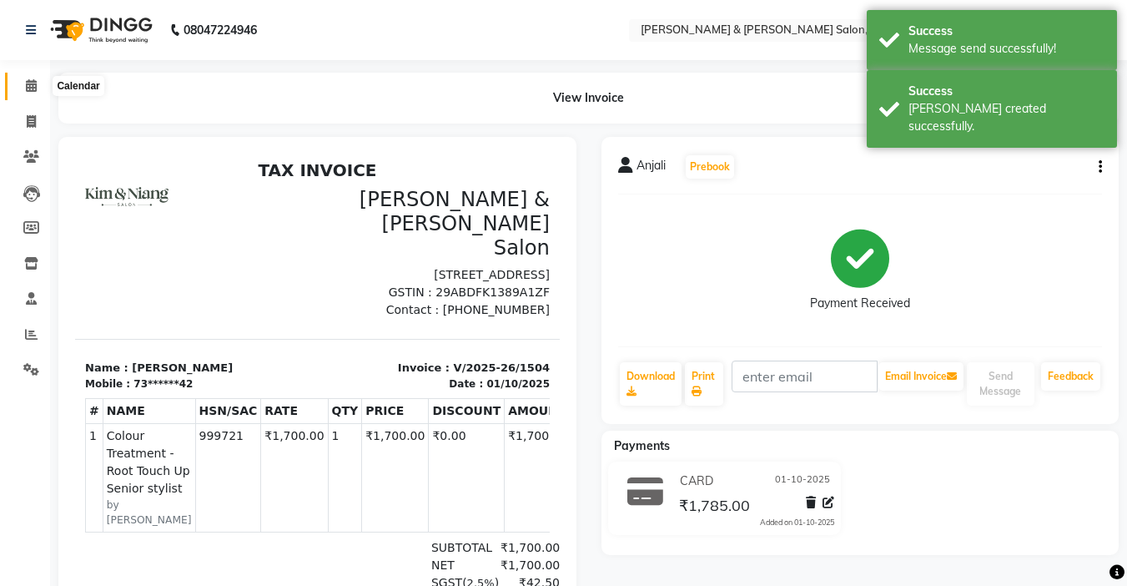
click at [34, 81] on icon at bounding box center [31, 85] width 11 height 13
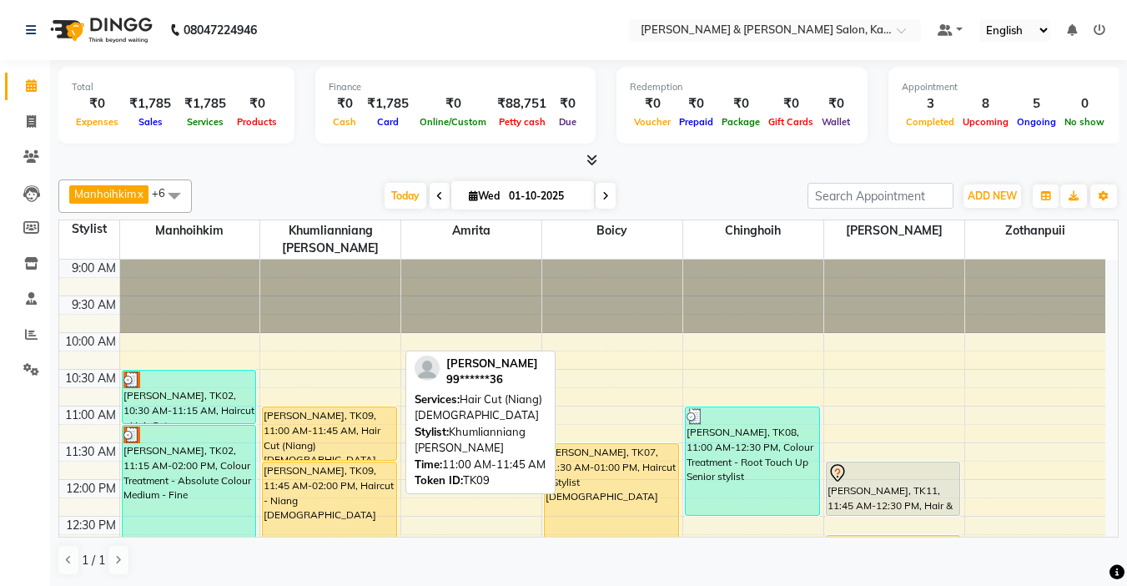
click at [336, 415] on div "[PERSON_NAME], TK09, 11:00 AM-11:45 AM, Hair Cut (Niang) [DEMOGRAPHIC_DATA]" at bounding box center [330, 433] width 134 height 53
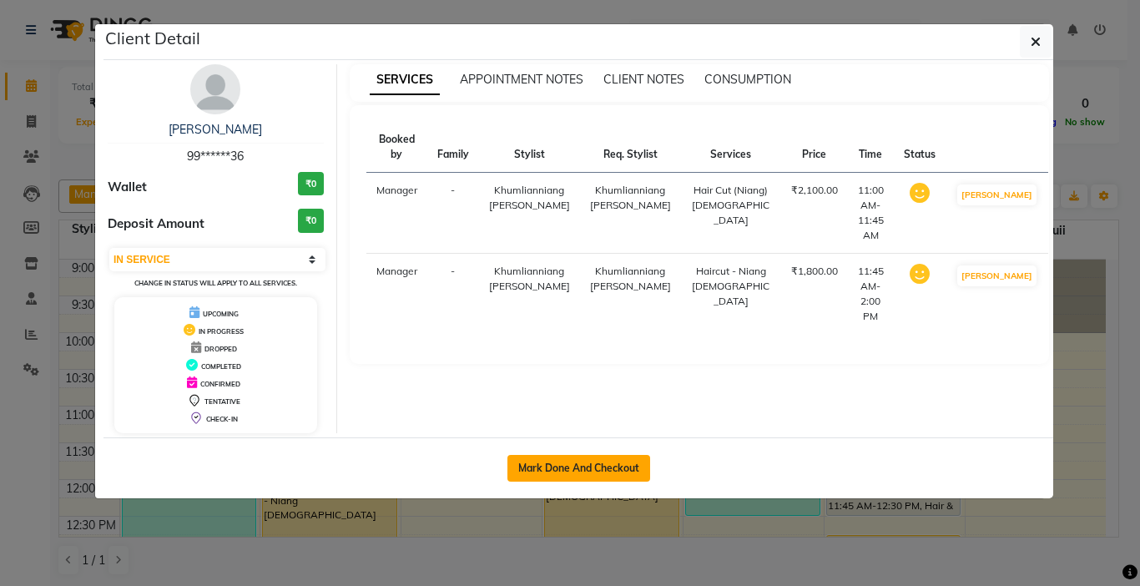
click at [594, 461] on button "Mark Done And Checkout" at bounding box center [578, 468] width 143 height 27
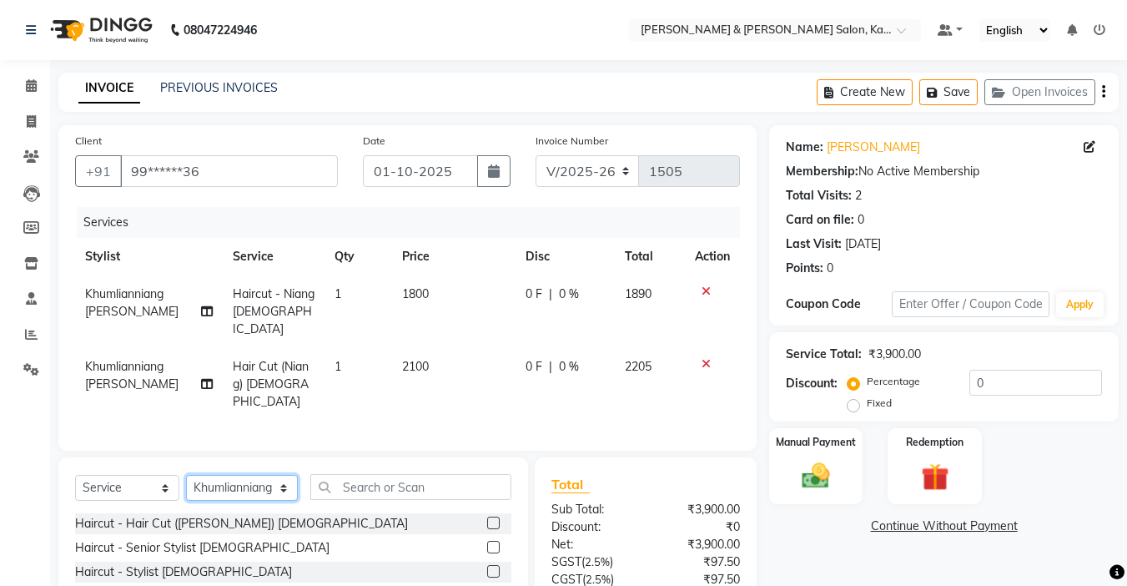
click at [254, 475] on select "Select Stylist Amrita [PERSON_NAME] Khumlianniang [PERSON_NAME] Manager Manhoih…" at bounding box center [242, 488] width 112 height 26
click at [186, 475] on select "Select Stylist Amrita [PERSON_NAME] Khumlianniang [PERSON_NAME] Manager Manhoih…" at bounding box center [242, 488] width 112 height 26
click at [402, 474] on input "text" at bounding box center [410, 487] width 201 height 26
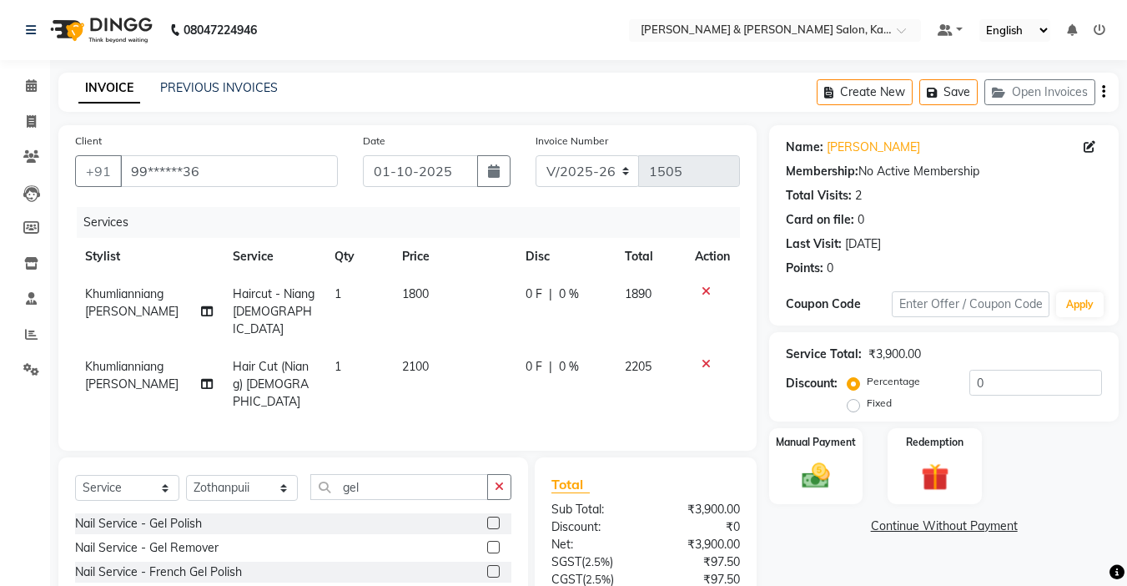
click at [491, 517] on label at bounding box center [493, 523] width 13 height 13
click at [491, 518] on input "checkbox" at bounding box center [492, 523] width 11 height 11
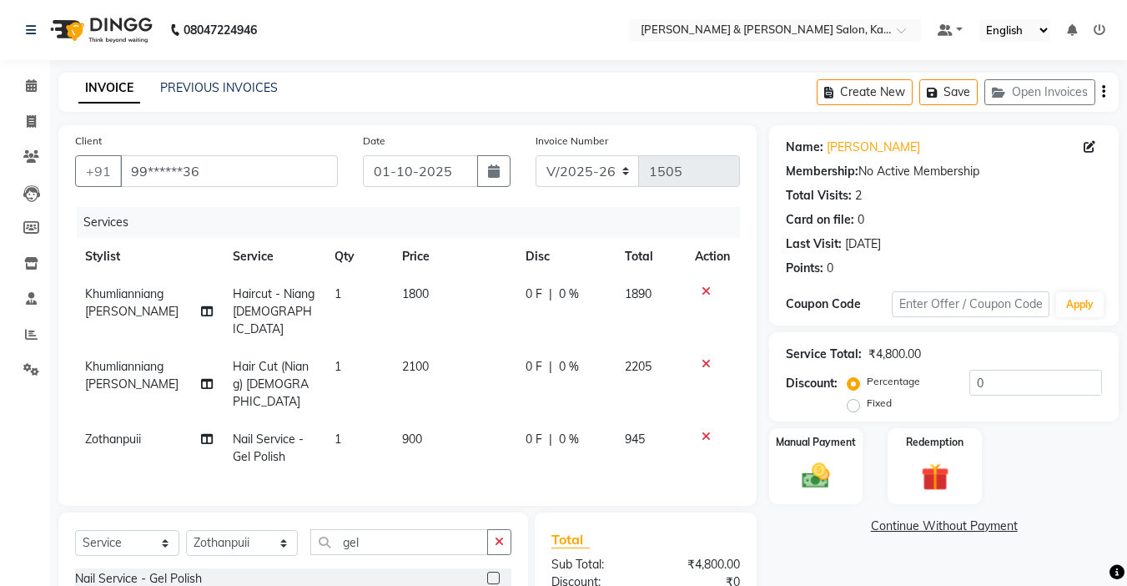
scroll to position [167, 0]
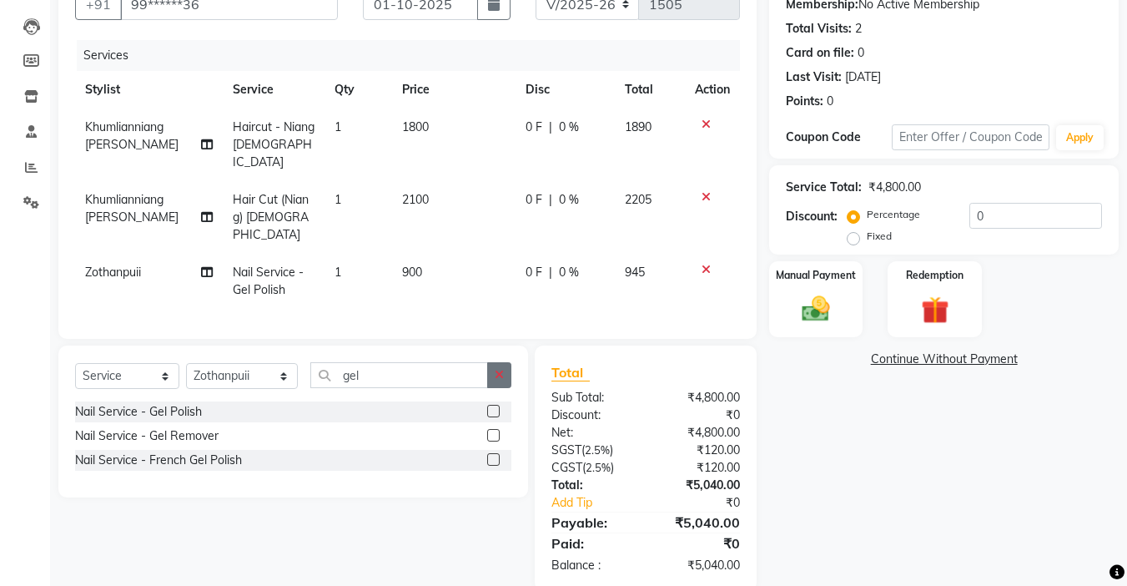
click at [504, 369] on icon "button" at bounding box center [499, 375] width 9 height 12
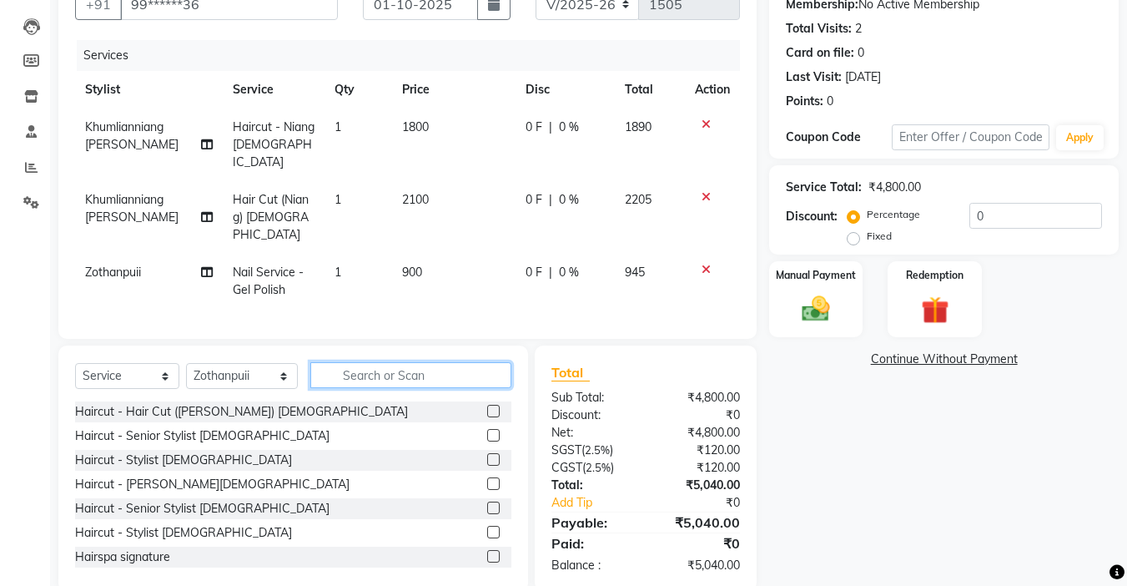
scroll to position [0, 0]
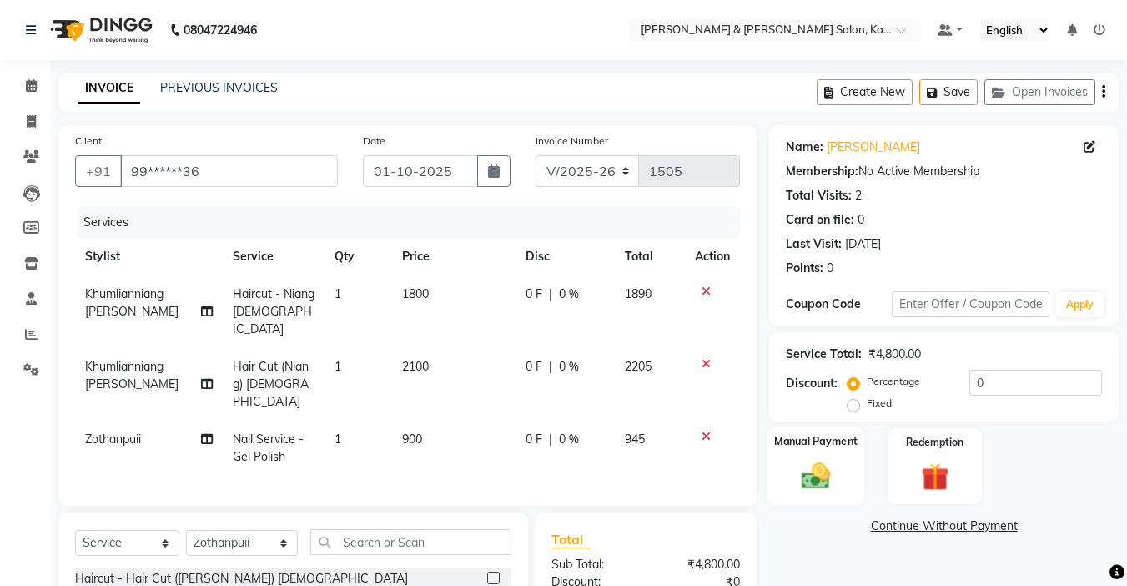
click at [811, 476] on img at bounding box center [816, 475] width 47 height 33
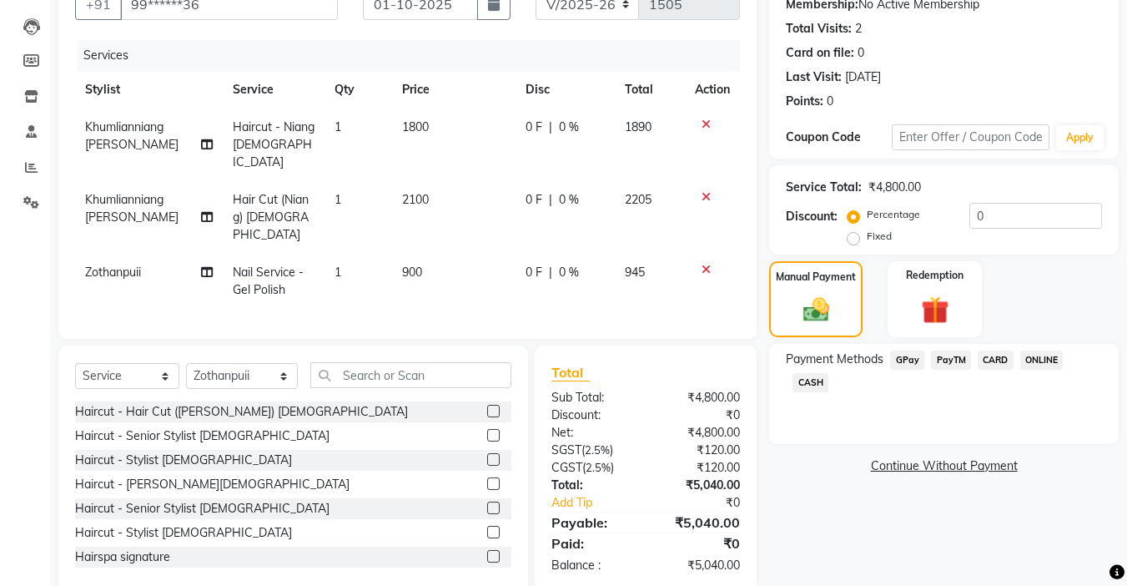
scroll to position [175, 0]
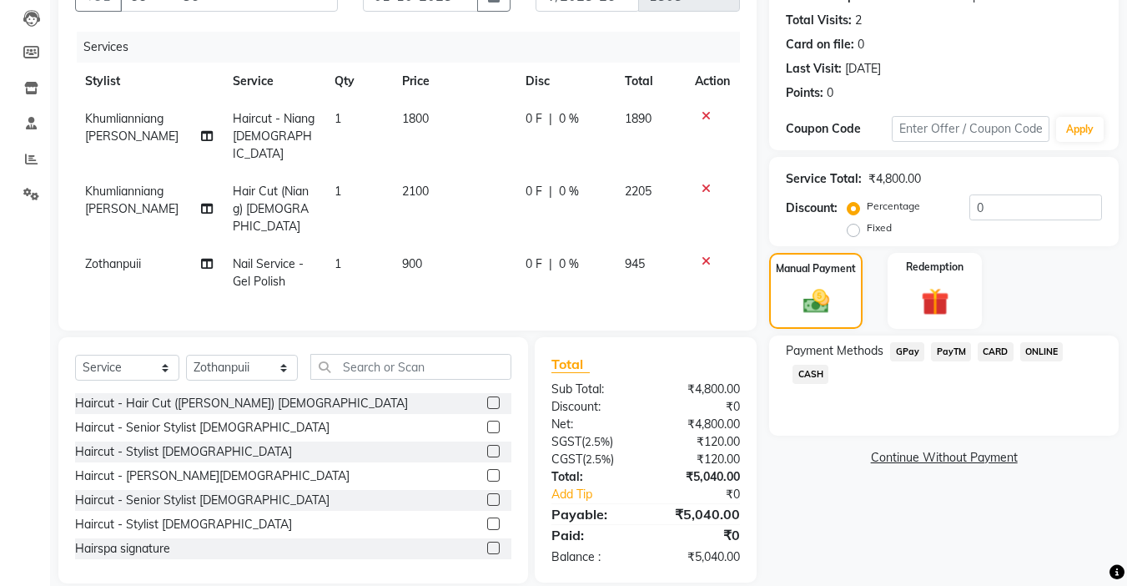
click at [1005, 348] on span "CARD" at bounding box center [996, 351] width 36 height 19
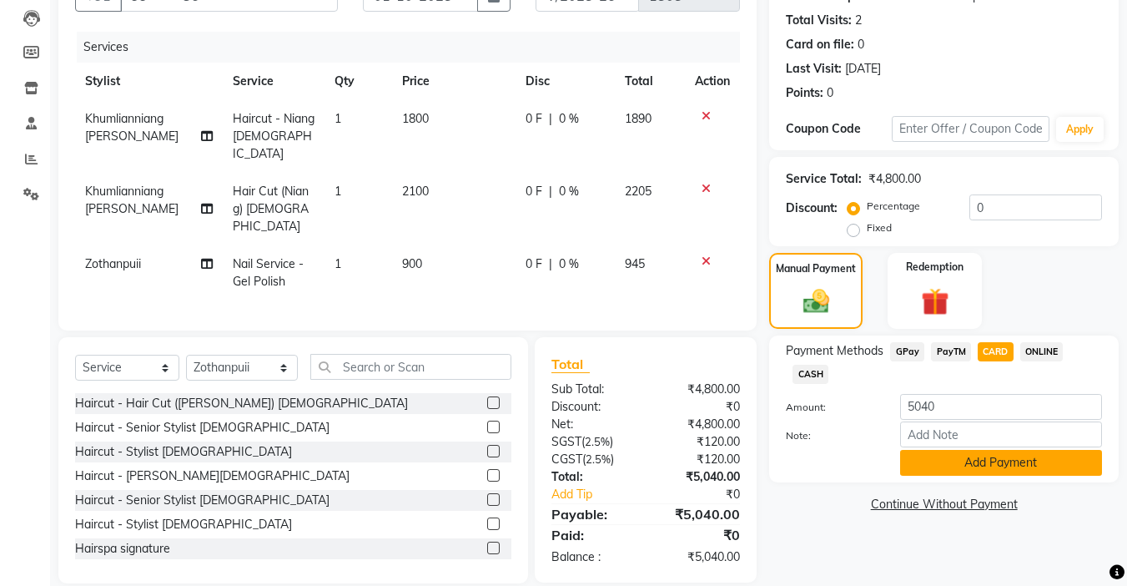
click at [951, 464] on button "Add Payment" at bounding box center [1001, 463] width 202 height 26
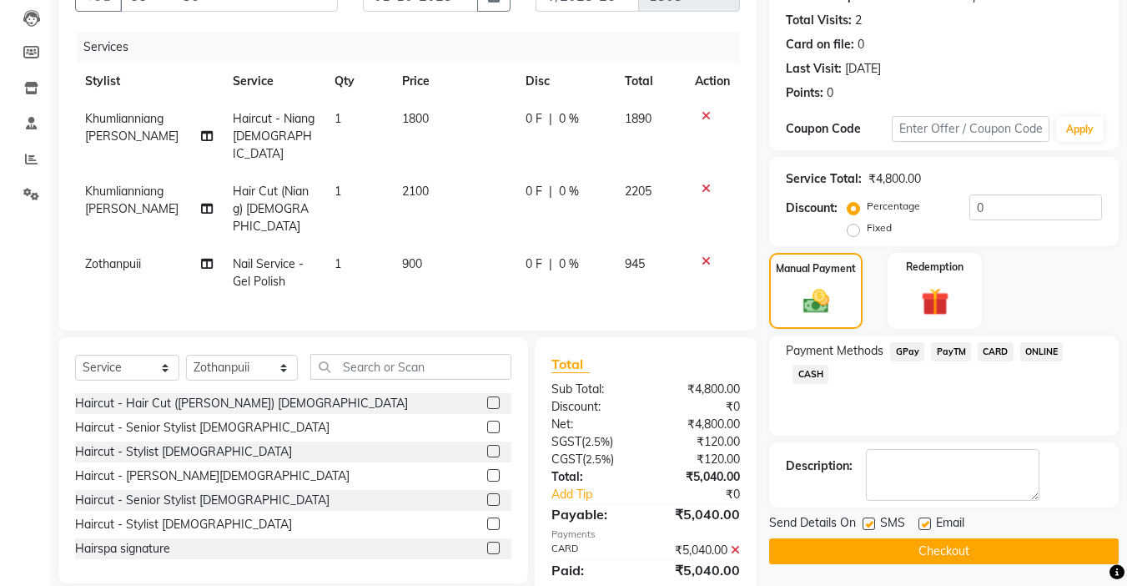
scroll to position [209, 0]
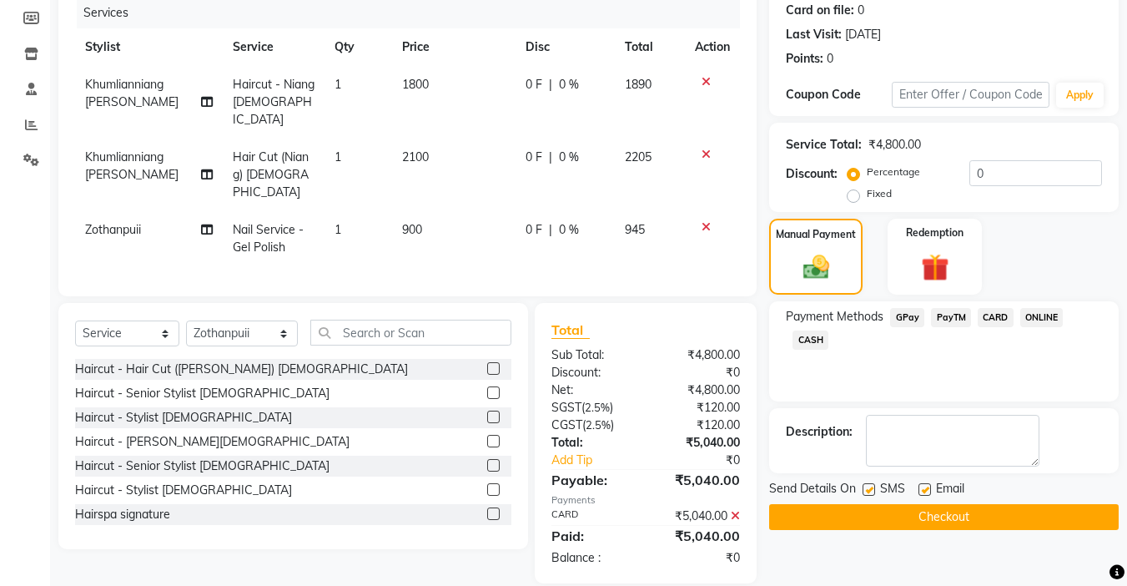
click at [939, 512] on button "Checkout" at bounding box center [944, 517] width 350 height 26
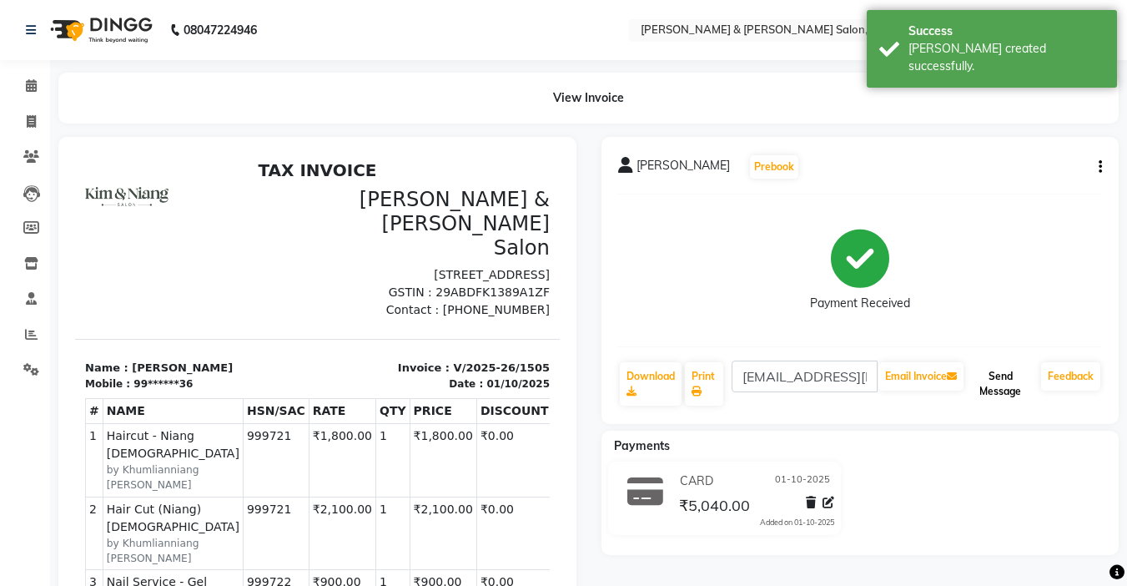
click at [1017, 388] on button "Send Message" at bounding box center [1001, 383] width 68 height 43
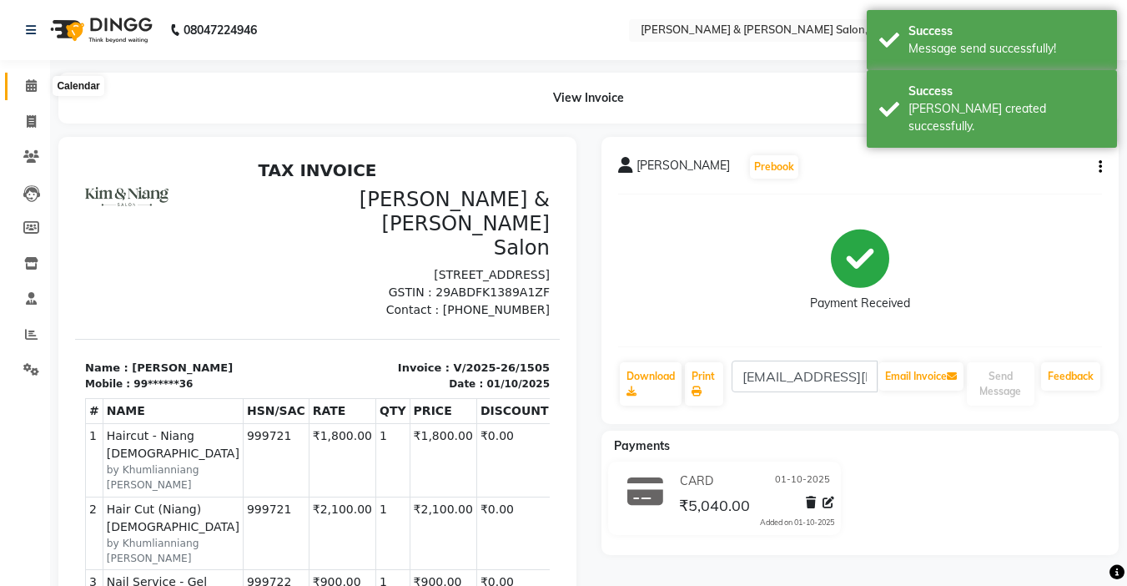
click at [28, 88] on icon at bounding box center [31, 85] width 11 height 13
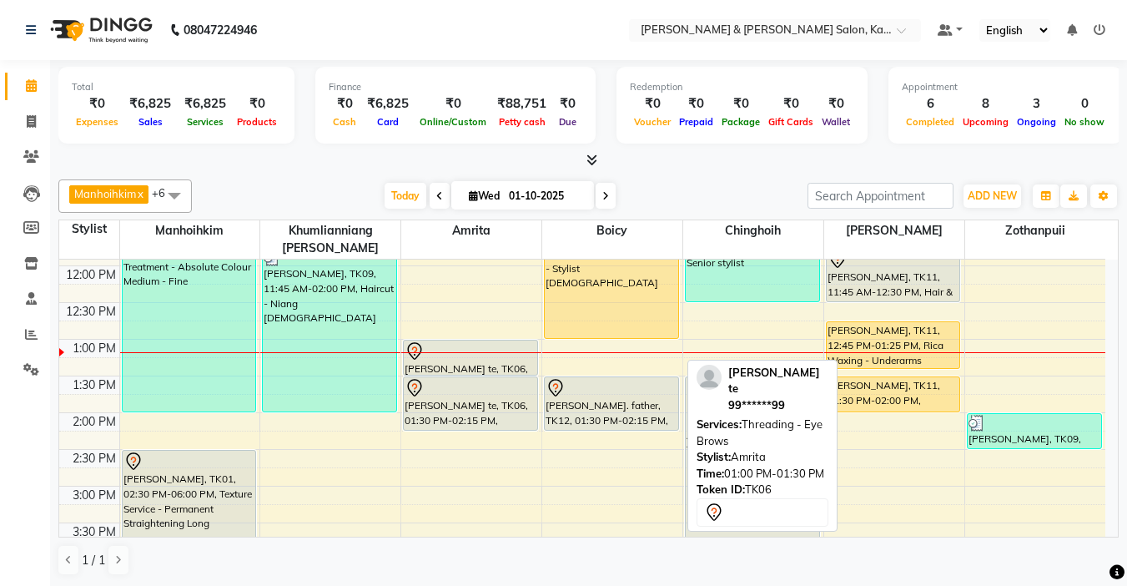
scroll to position [250, 0]
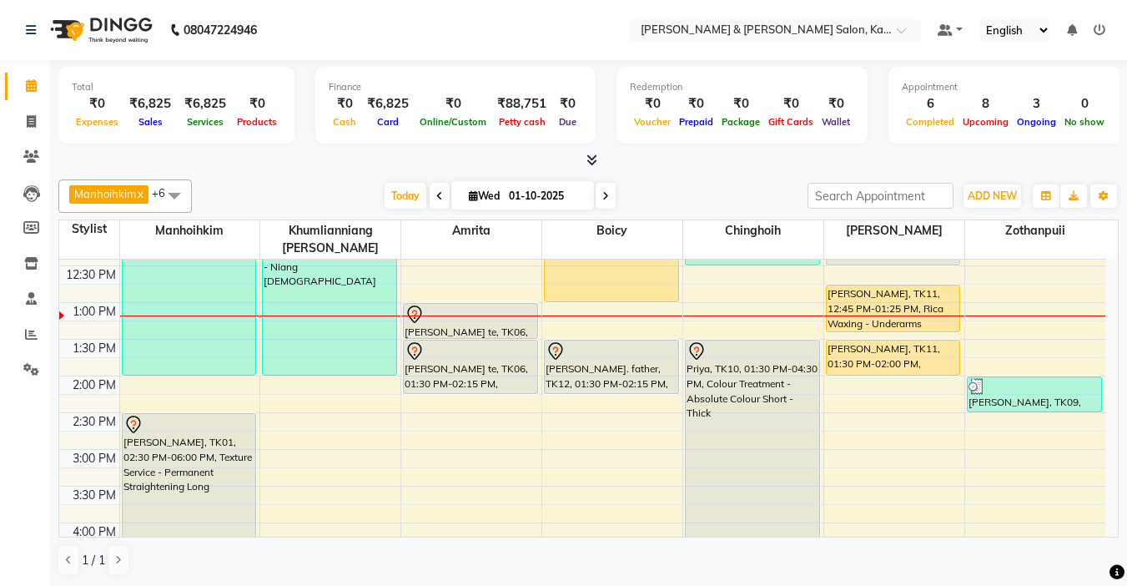
click at [609, 190] on span at bounding box center [606, 196] width 20 height 26
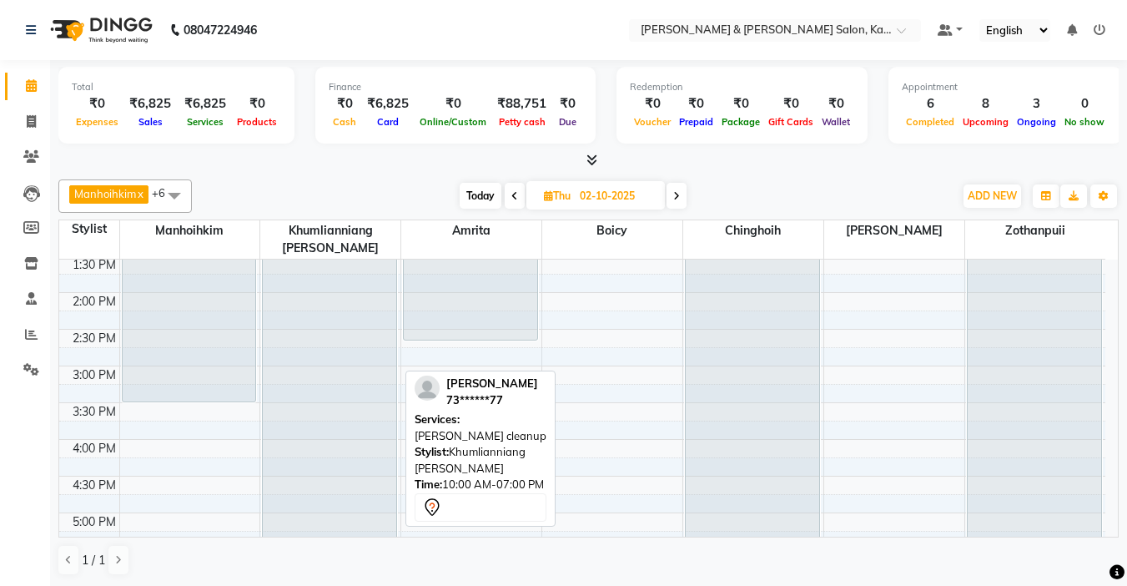
scroll to position [417, 0]
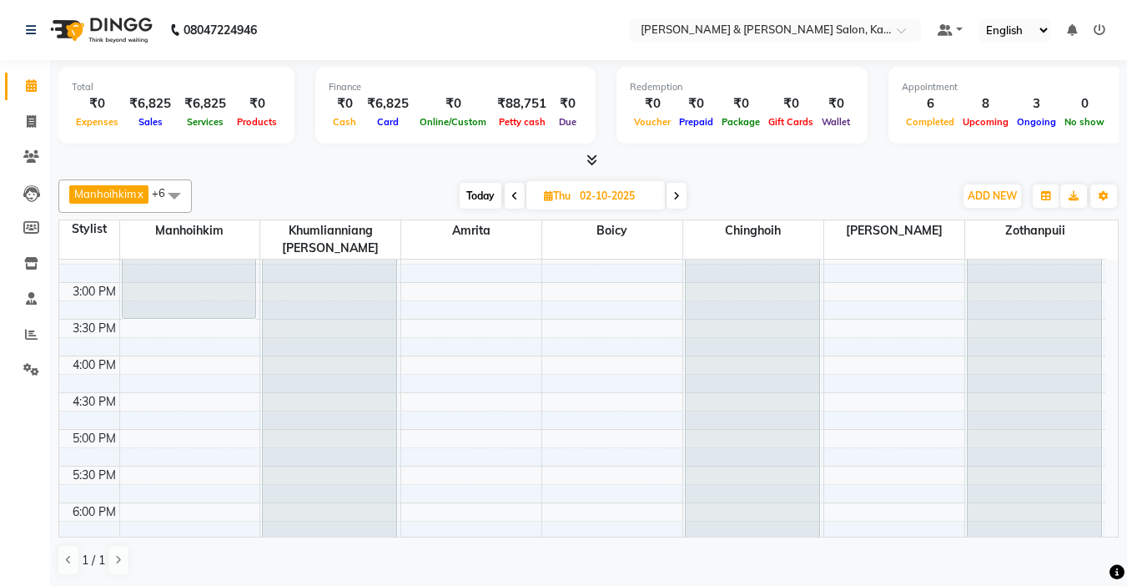
click at [134, 385] on div "9:00 AM 9:30 AM 10:00 AM 10:30 AM 11:00 AM 11:30 AM 12:00 PM 12:30 PM 1:00 PM 1…" at bounding box center [582, 319] width 1046 height 954
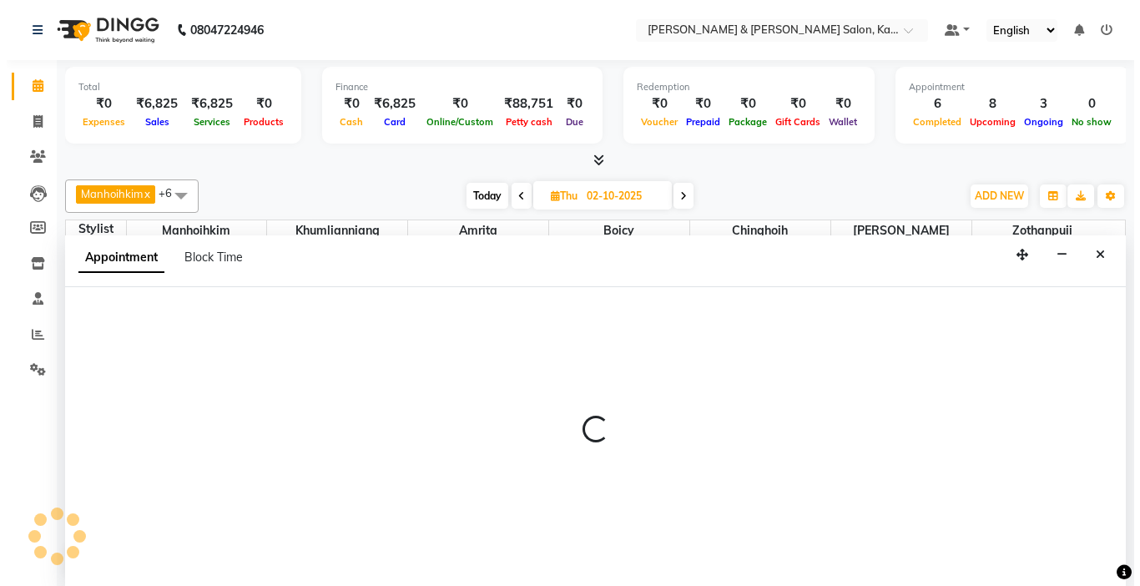
scroll to position [1, 0]
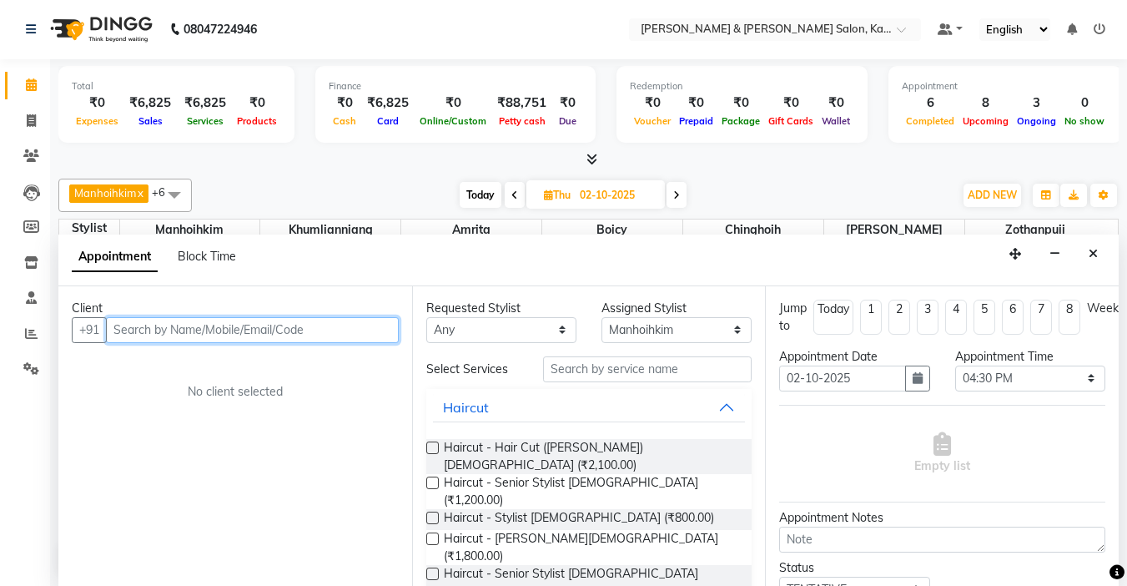
click at [214, 333] on input "text" at bounding box center [252, 330] width 293 height 26
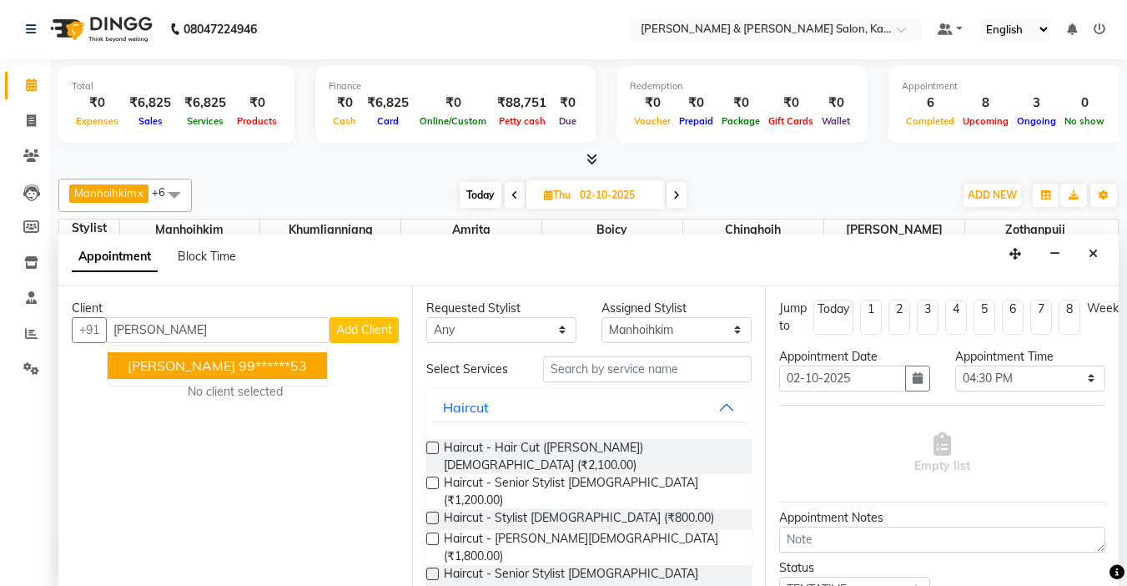
click at [342, 338] on button "Add Client" at bounding box center [364, 330] width 69 height 26
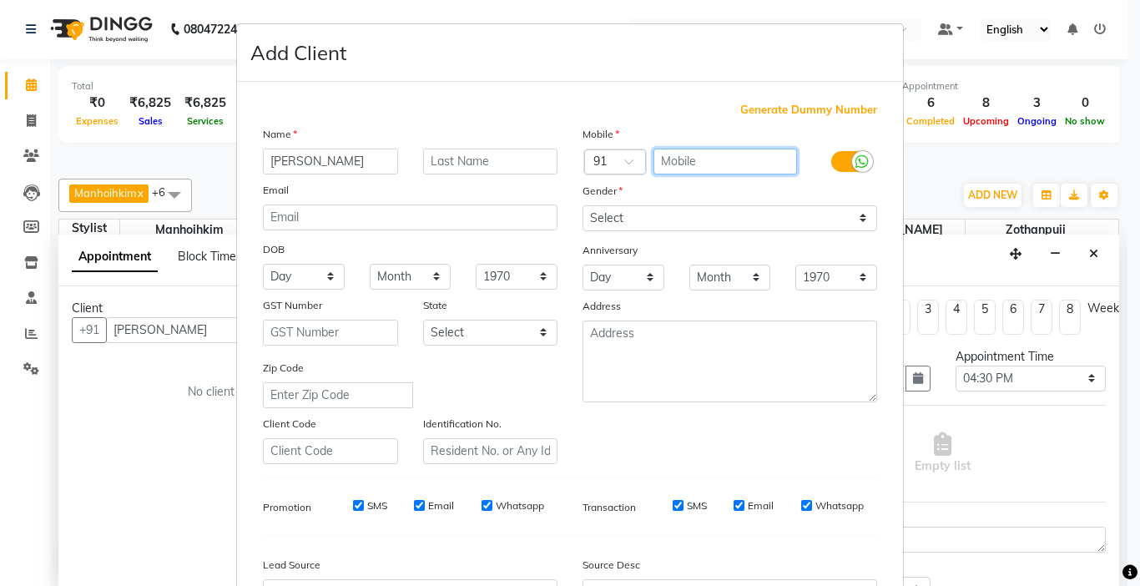
click at [713, 174] on input "text" at bounding box center [725, 162] width 144 height 26
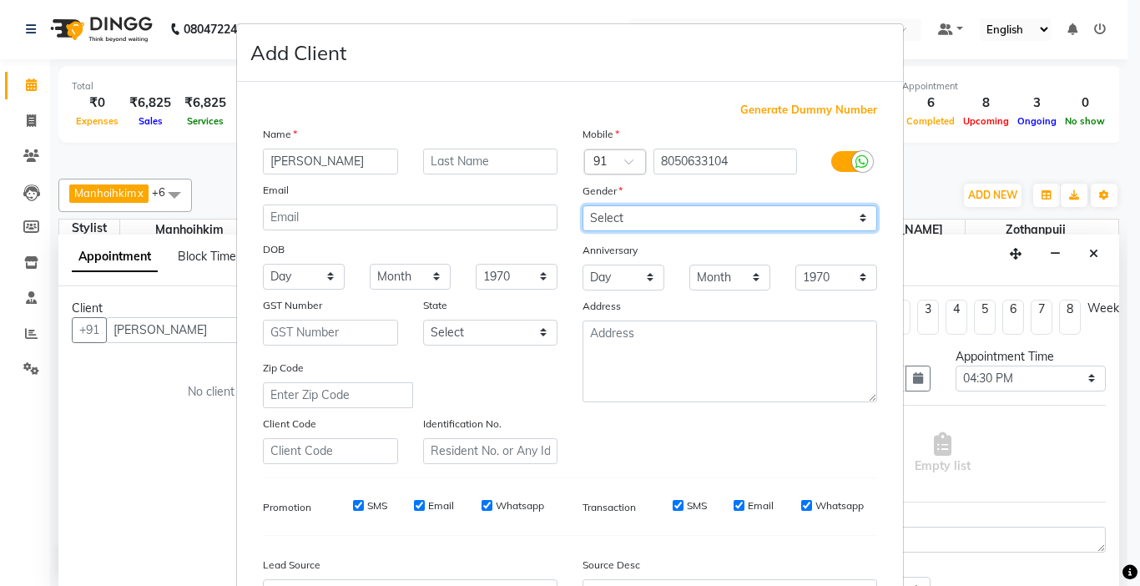
click at [681, 220] on select "Select Male Female Other Prefer Not To Say" at bounding box center [729, 218] width 295 height 26
click at [582, 205] on select "Select Male Female Other Prefer Not To Say" at bounding box center [729, 218] width 295 height 26
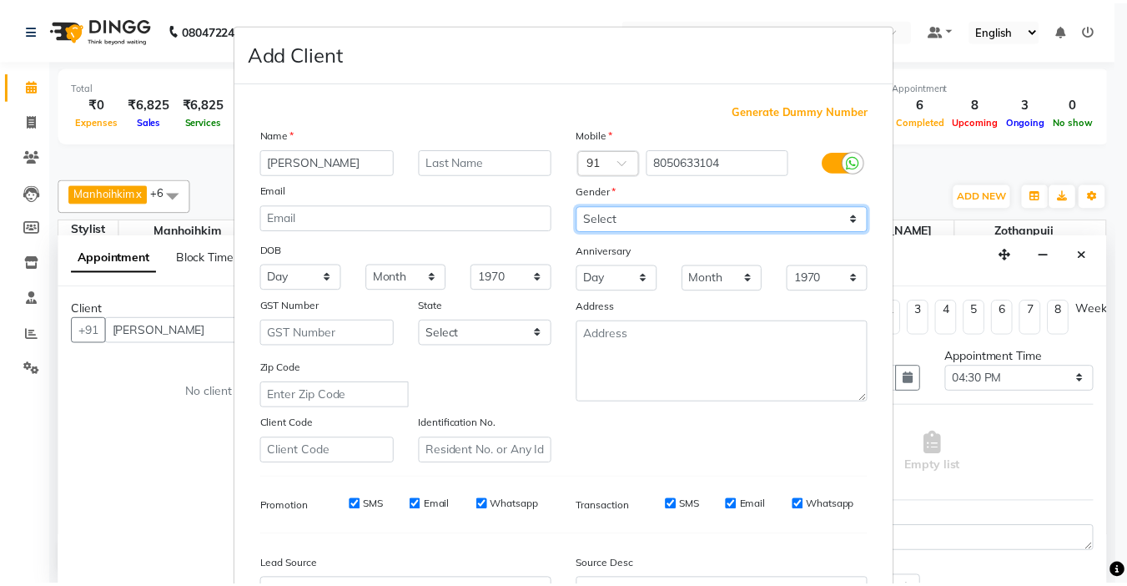
scroll to position [184, 0]
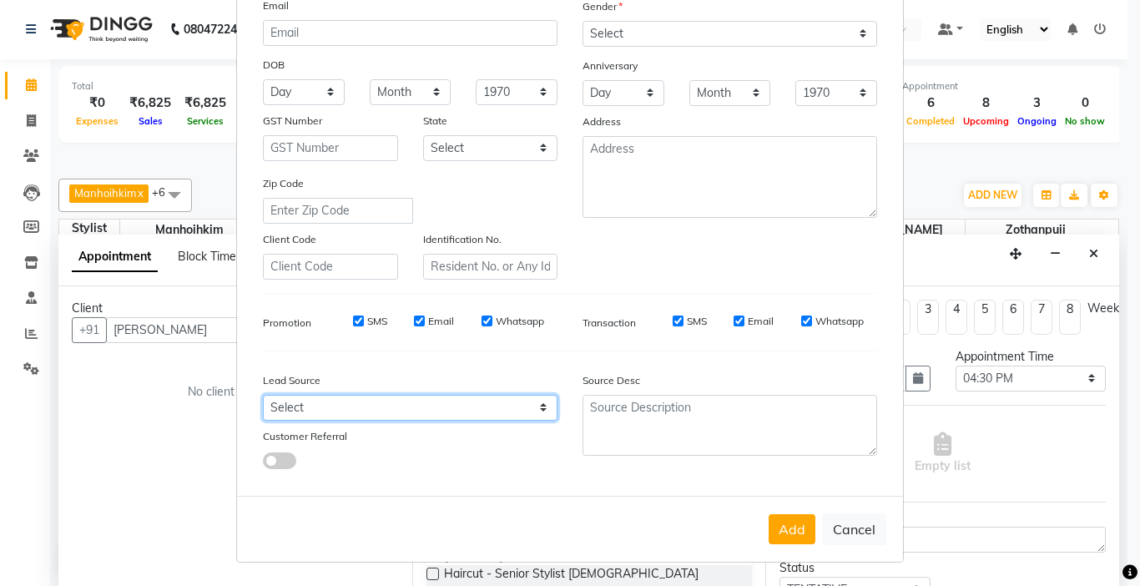
drag, startPoint x: 343, startPoint y: 406, endPoint x: 345, endPoint y: 395, distance: 11.8
click at [343, 406] on select "Select Walk-in Referral Internet Friend Word of Mouth Advertisement Facebook Ju…" at bounding box center [410, 408] width 295 height 26
click at [263, 395] on select "Select Walk-in Referral Internet Friend Word of Mouth Advertisement Facebook Ju…" at bounding box center [410, 408] width 295 height 26
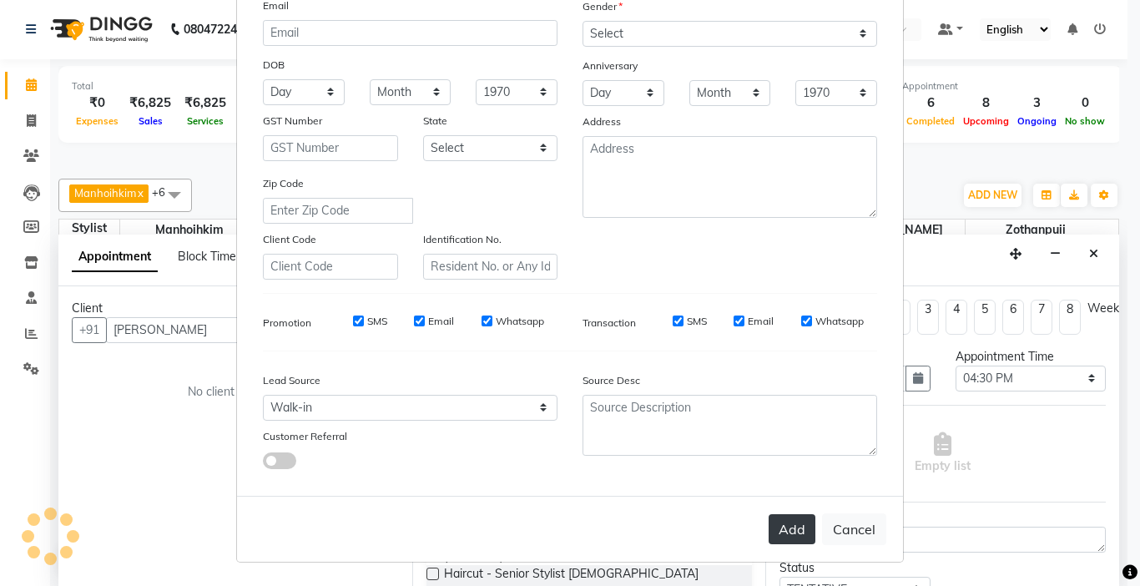
click at [773, 519] on button "Add" at bounding box center [792, 529] width 47 height 30
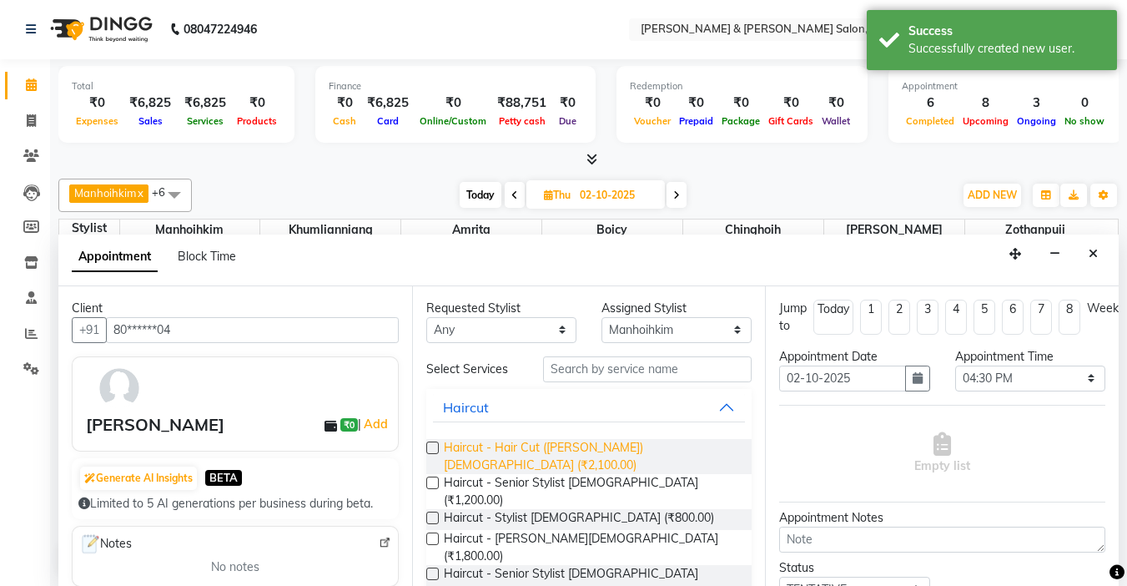
click at [609, 448] on span "Haircut - Hair Cut ([PERSON_NAME]) [DEMOGRAPHIC_DATA] (₹2,100.00)" at bounding box center [591, 456] width 295 height 35
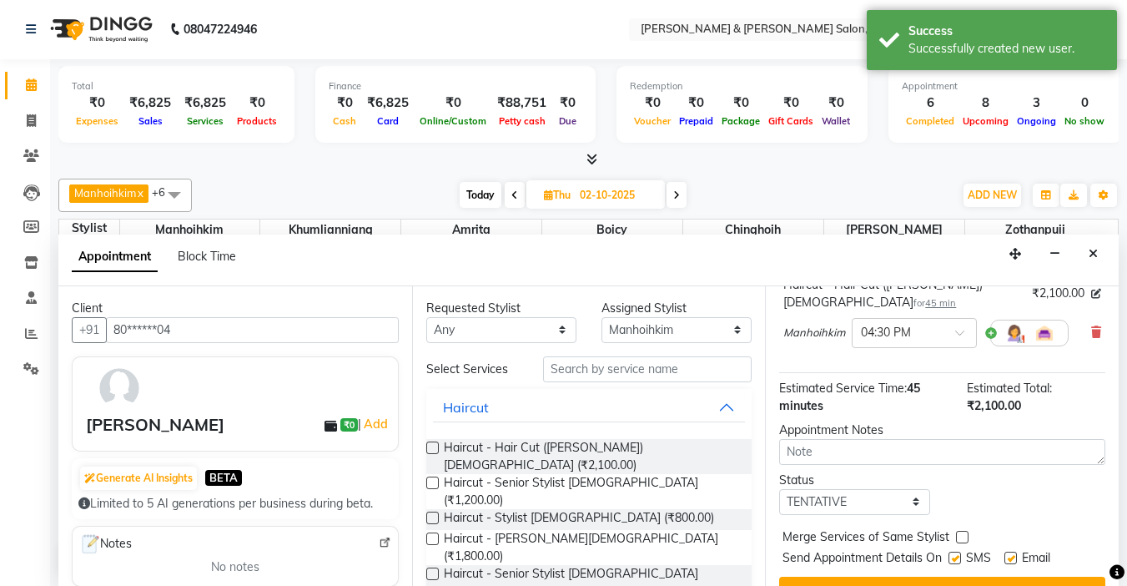
scroll to position [169, 0]
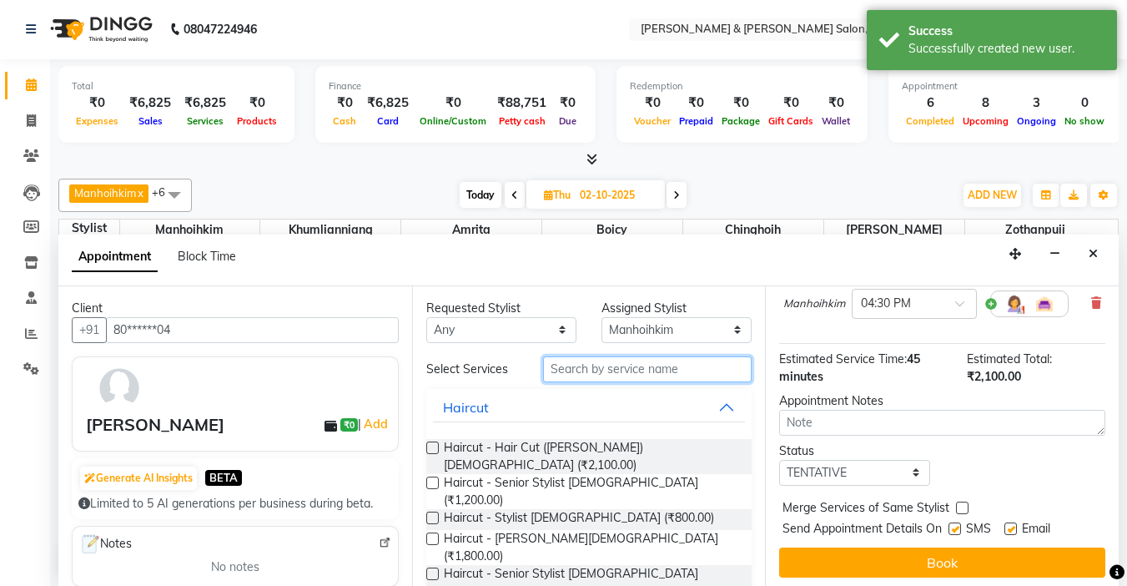
click at [619, 358] on input "text" at bounding box center [647, 369] width 209 height 26
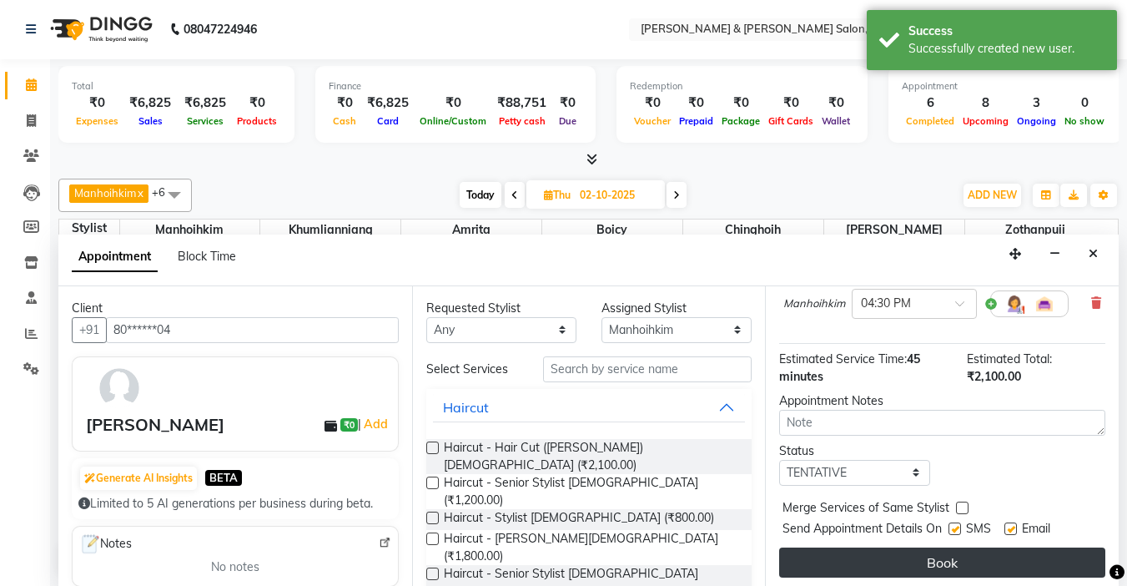
click at [864, 552] on button "Book" at bounding box center [942, 562] width 326 height 30
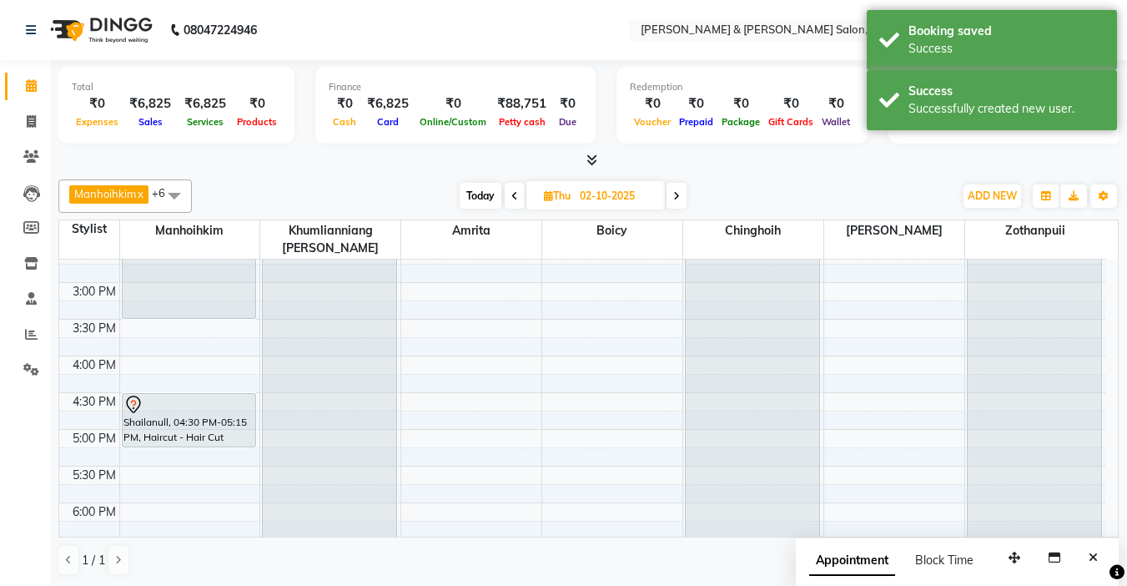
scroll to position [501, 0]
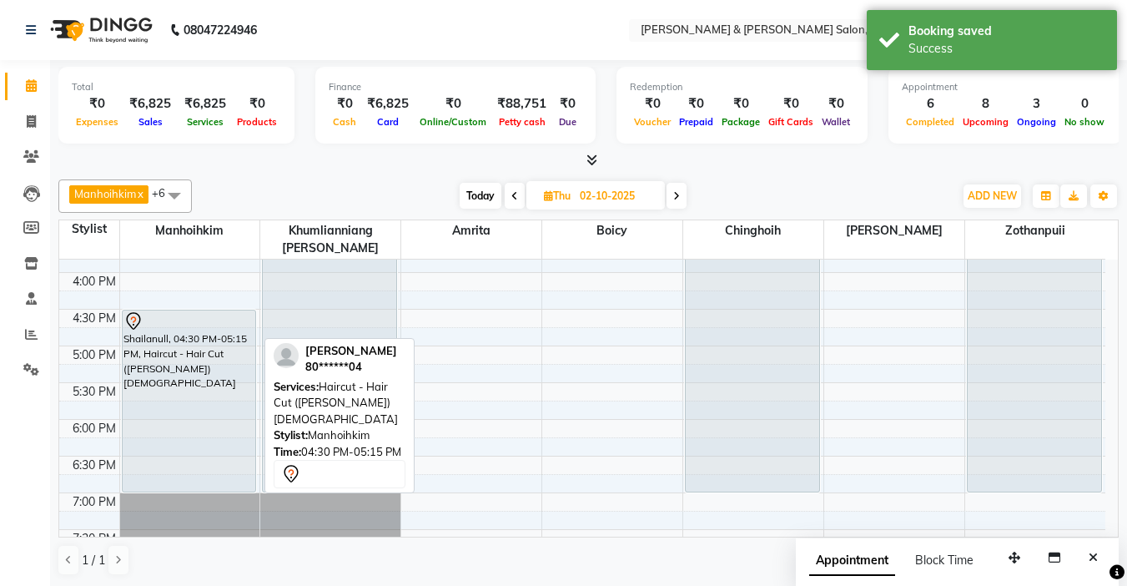
drag, startPoint x: 216, startPoint y: 342, endPoint x: 213, endPoint y: 464, distance: 121.9
click at [213, 464] on div "Aperna, 10:30 AM-11:15 AM, Haircut - Hair Cut (Kim) Female Yash v, 12:00 PM-03:…" at bounding box center [190, 236] width 140 height 954
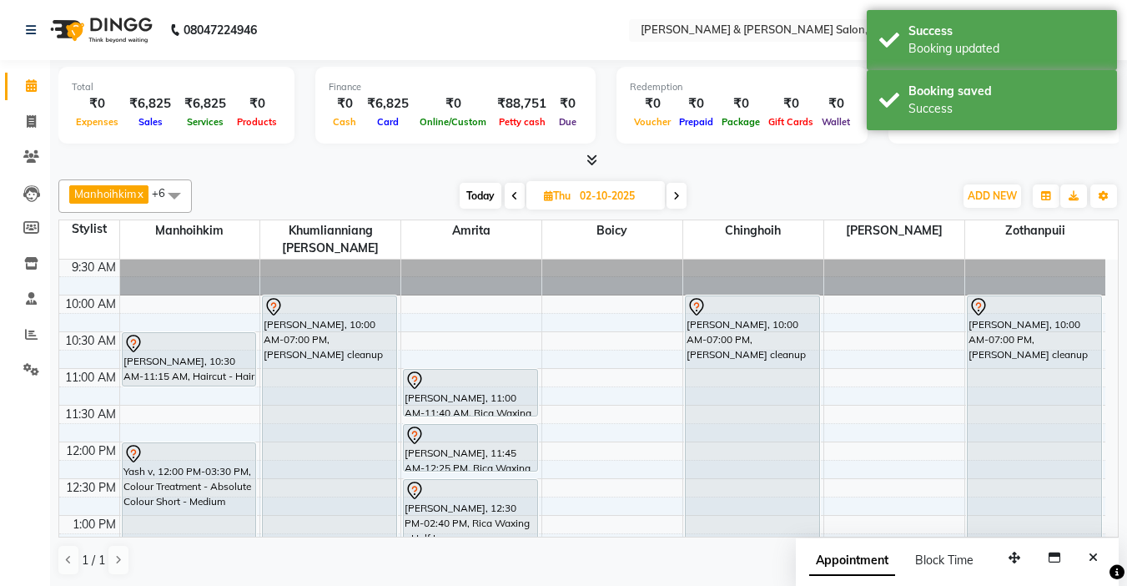
scroll to position [0, 0]
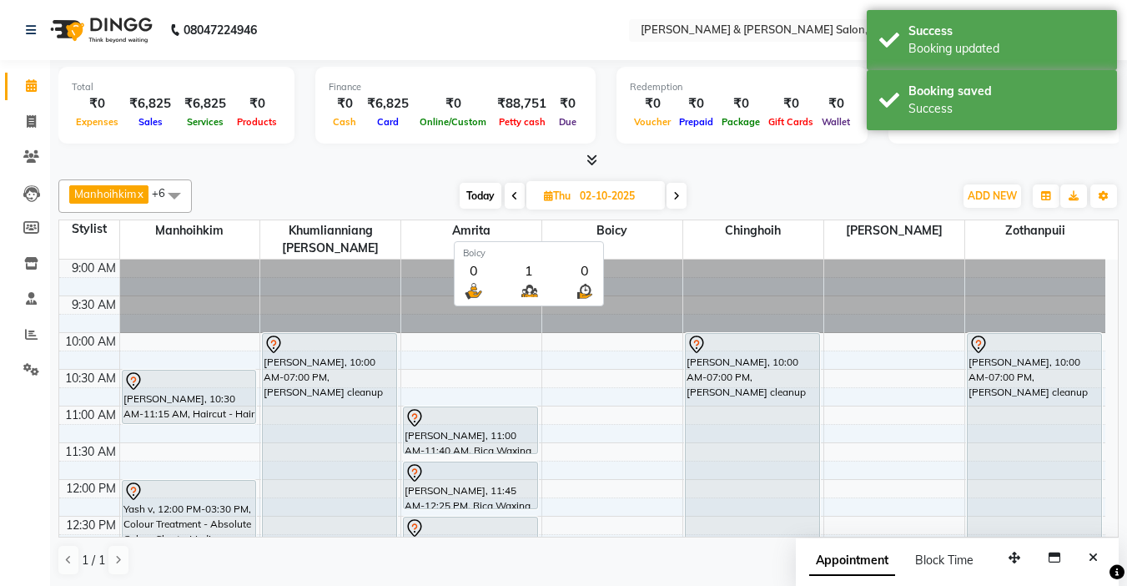
drag, startPoint x: 538, startPoint y: 219, endPoint x: 549, endPoint y: 287, distance: 68.5
click at [537, 222] on tr "Stylist Manhoihkim Khumlianniang Guite Amrita Boicy Chinghoih Sonia vaiphei Zot…" at bounding box center [582, 239] width 1046 height 39
click at [466, 190] on span "Today" at bounding box center [481, 196] width 42 height 26
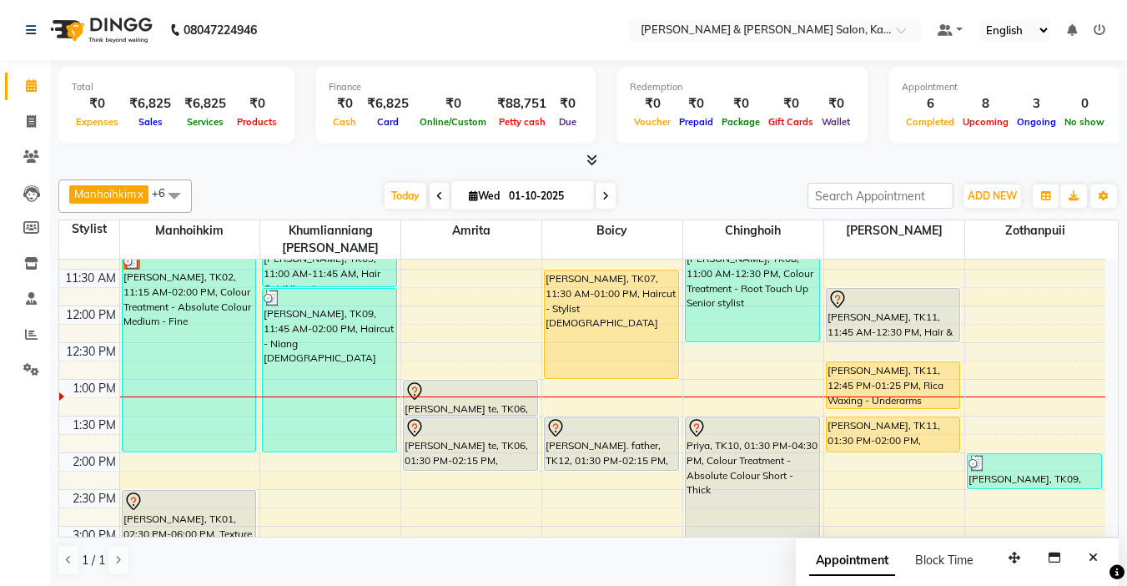
scroll to position [211, 0]
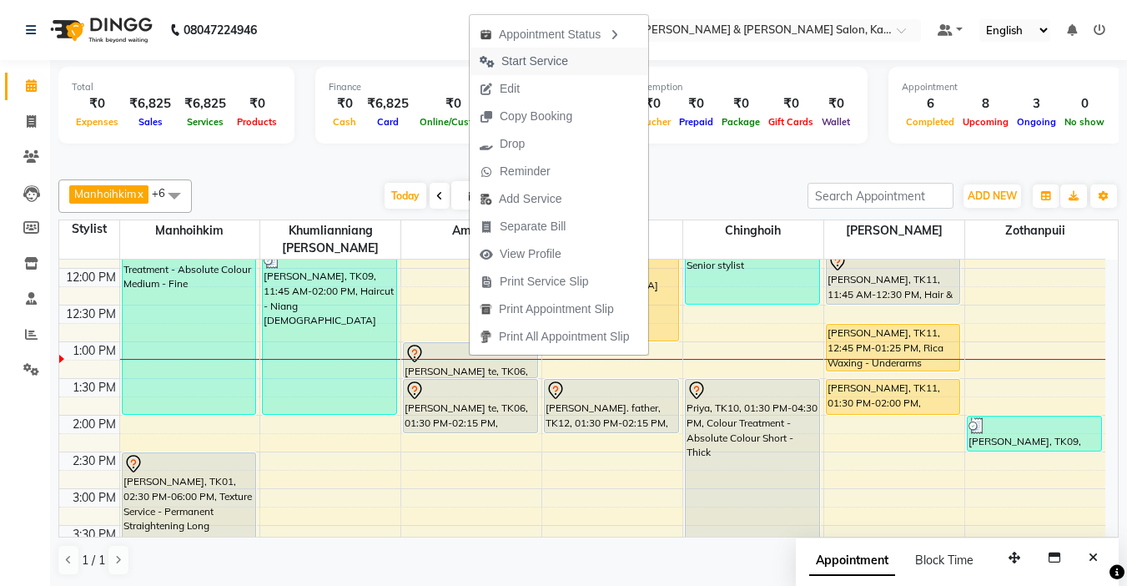
click at [535, 61] on span "Start Service" at bounding box center [534, 62] width 67 height 18
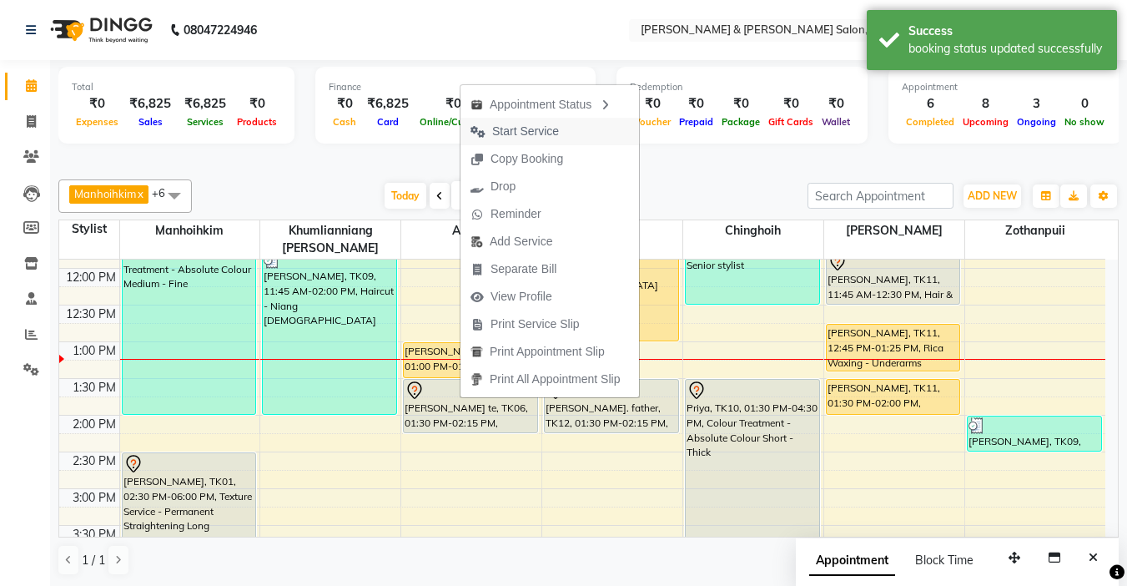
click at [512, 125] on span "Start Service" at bounding box center [525, 132] width 67 height 18
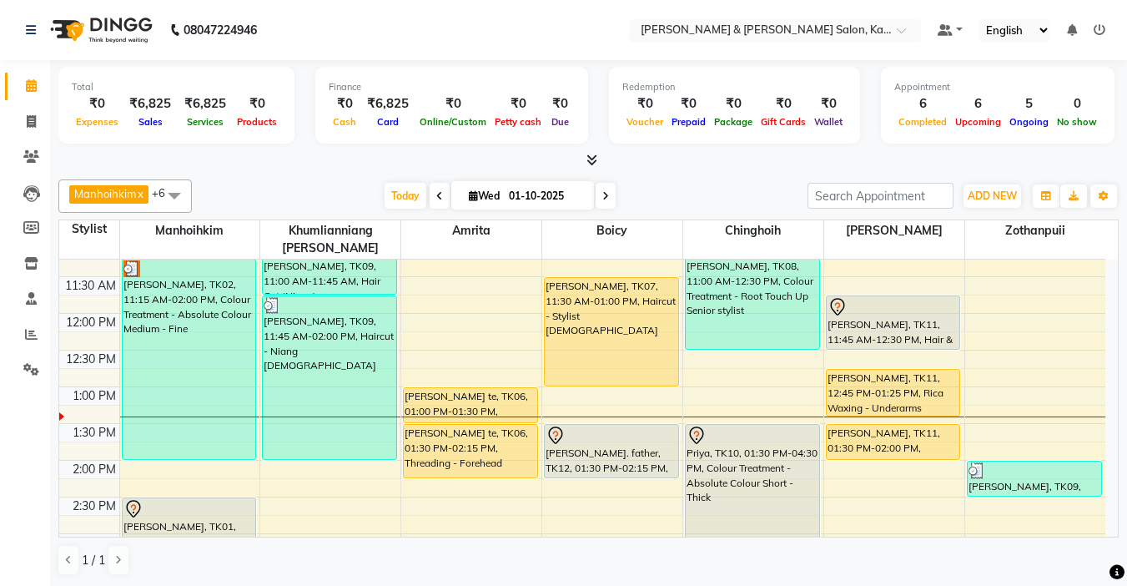
scroll to position [167, 0]
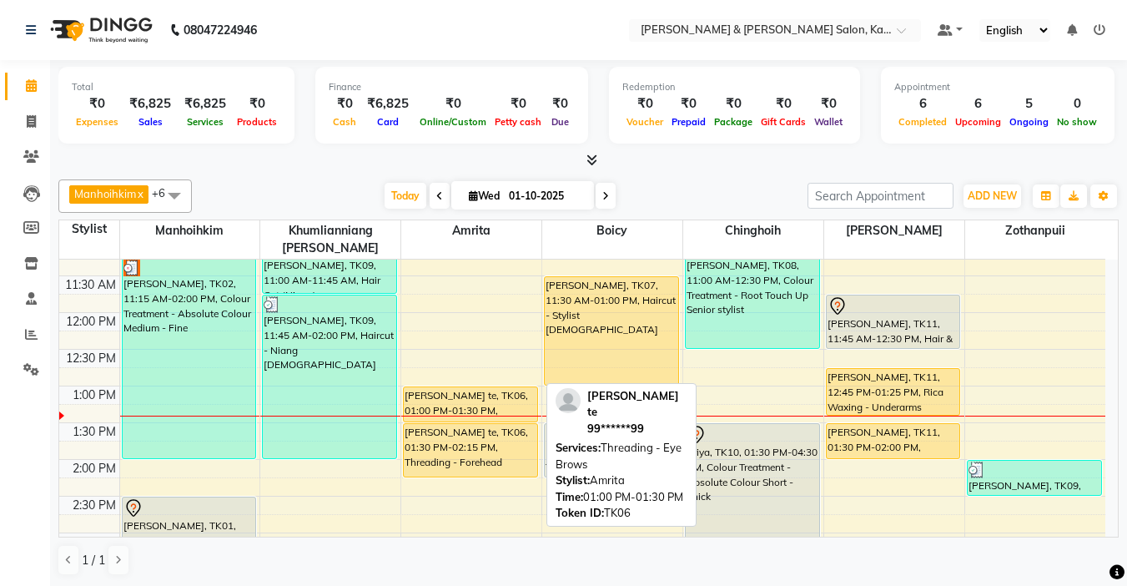
click at [482, 388] on div "[PERSON_NAME] te, TK06, 01:00 PM-01:30 PM, Threading - Eye Brows" at bounding box center [471, 404] width 134 height 34
select select "1"
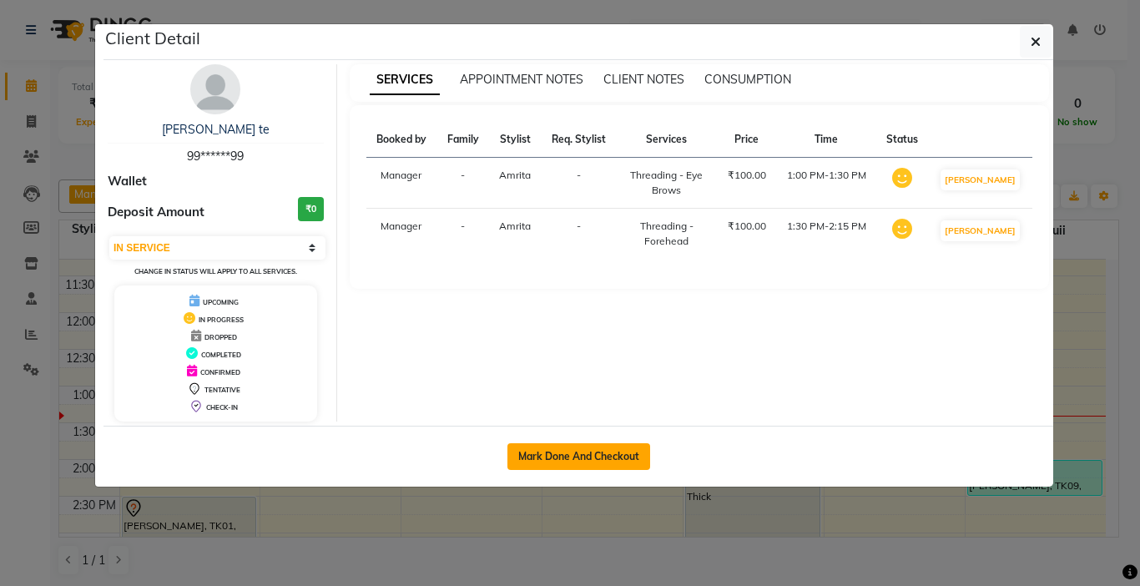
click at [595, 454] on button "Mark Done And Checkout" at bounding box center [578, 456] width 143 height 27
select select "7750"
select select "service"
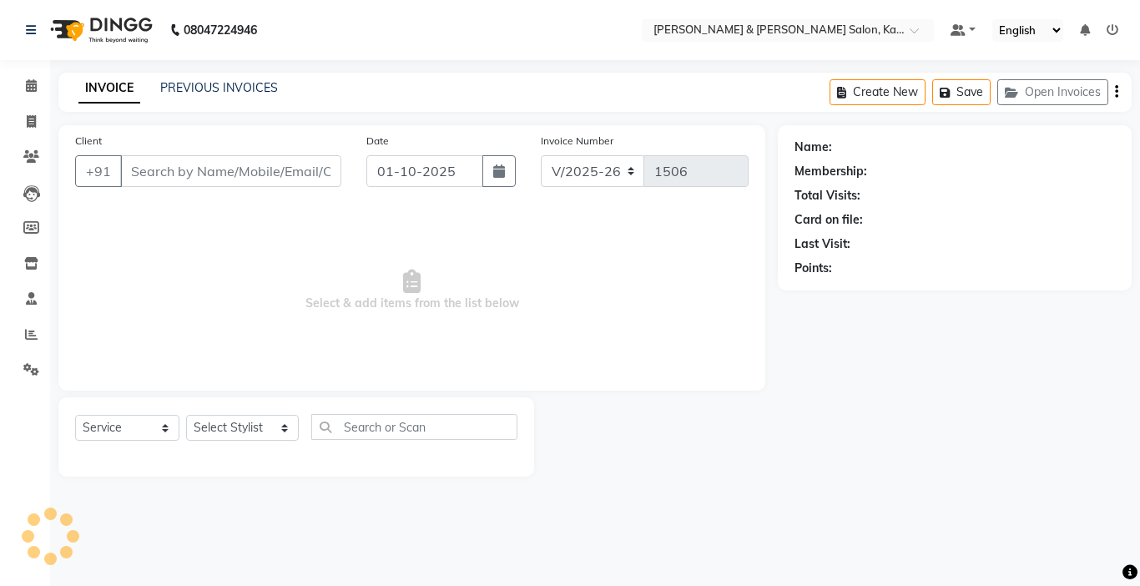
type input "99******99"
select select "72579"
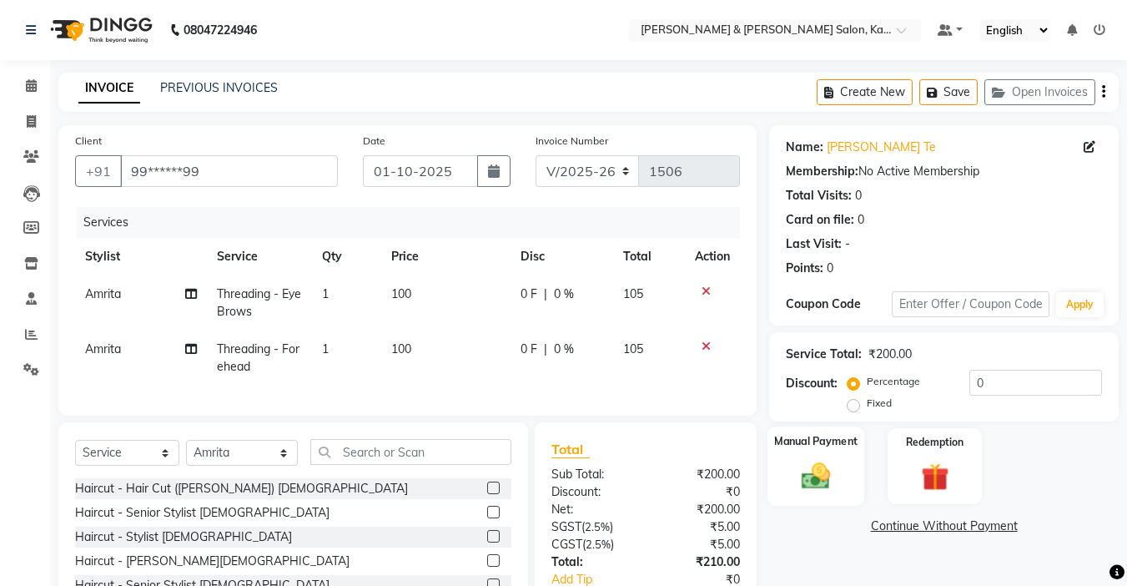
click at [793, 483] on img at bounding box center [816, 475] width 47 height 33
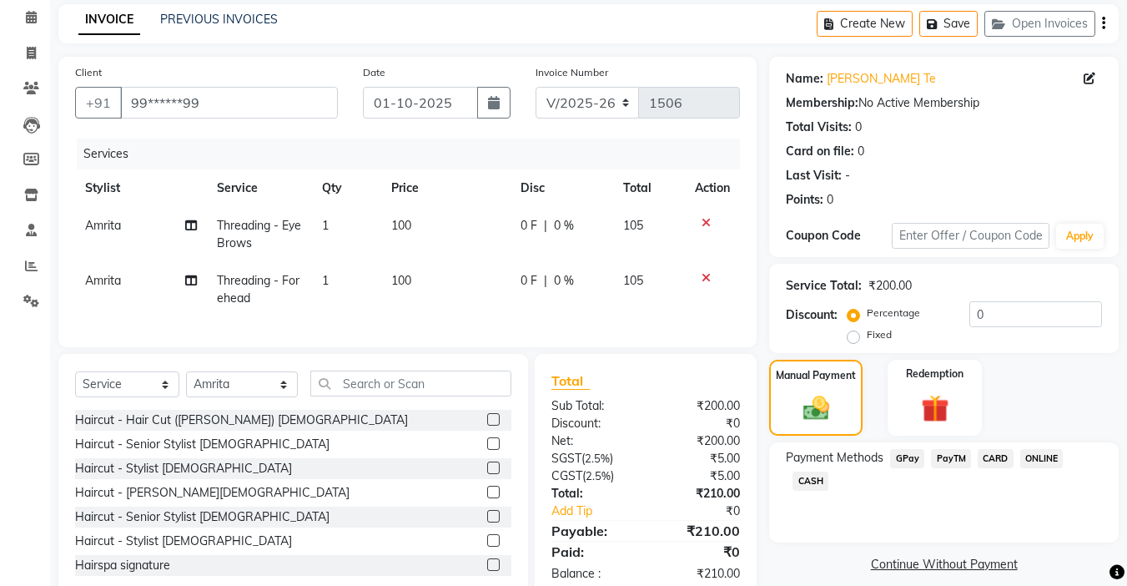
scroll to position [120, 0]
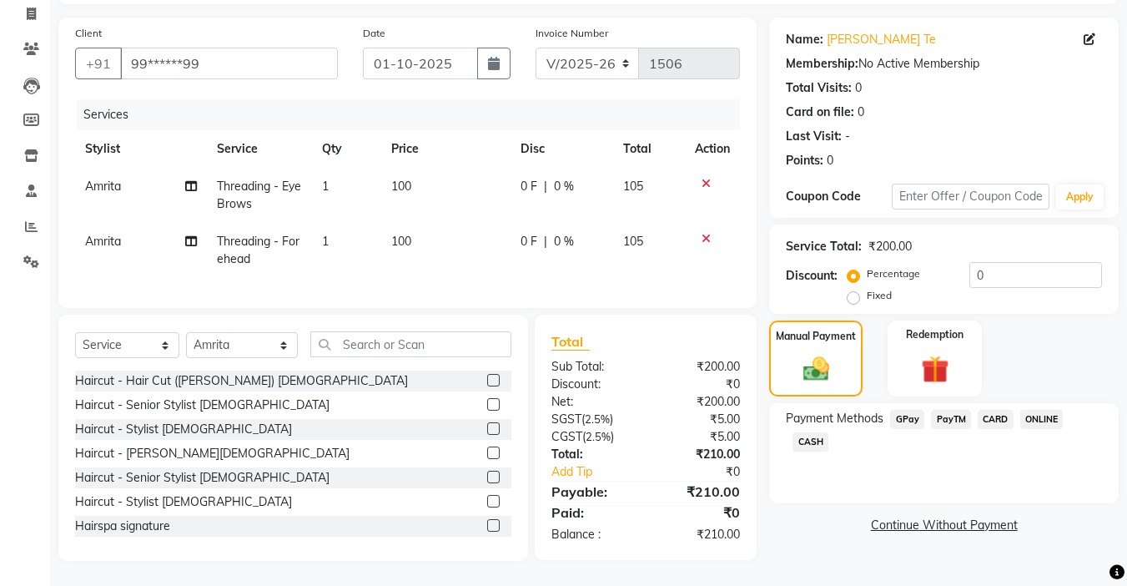
click at [1000, 411] on span "CARD" at bounding box center [996, 419] width 36 height 19
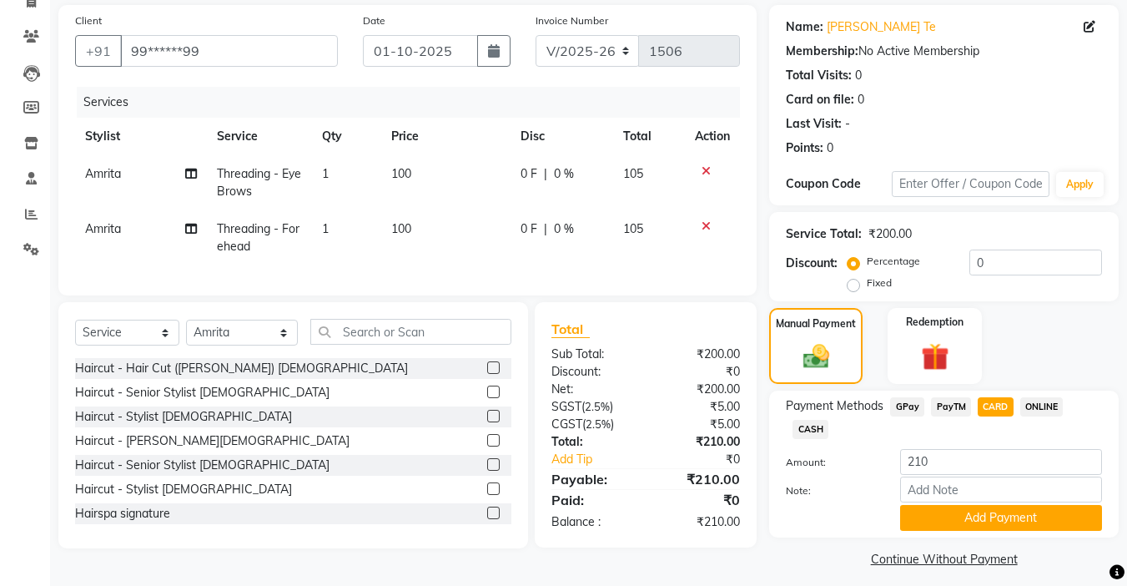
click at [916, 408] on span "GPay" at bounding box center [907, 406] width 34 height 19
click at [995, 532] on div "Payment Methods GPay PayTM CARD ONLINE CASH Amount: 210 Note: Add Payment" at bounding box center [944, 464] width 350 height 147
click at [991, 523] on button "Add Payment" at bounding box center [1001, 518] width 202 height 26
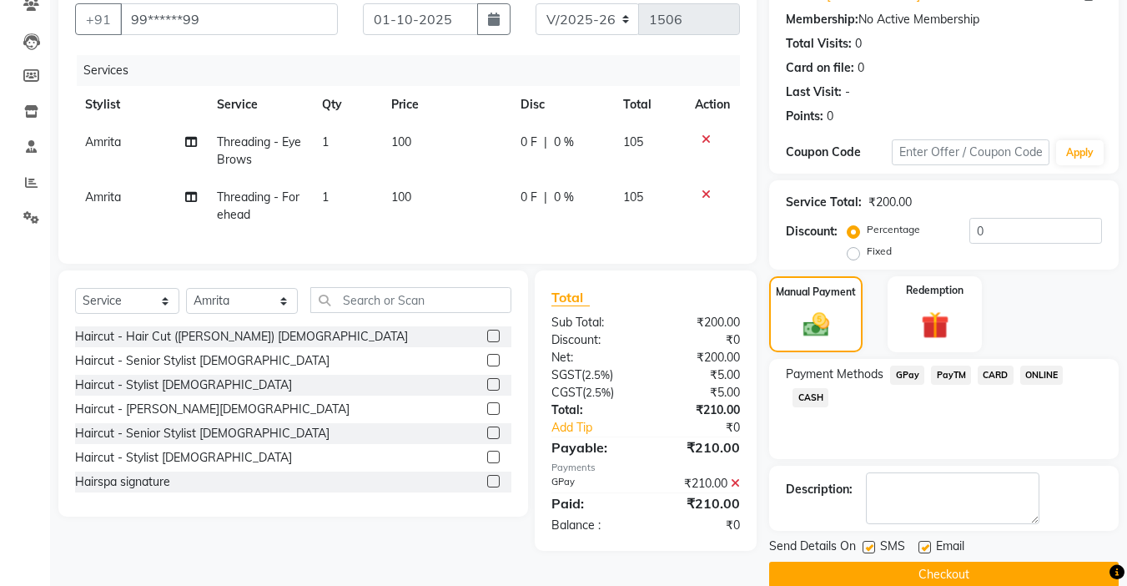
scroll to position [179, 0]
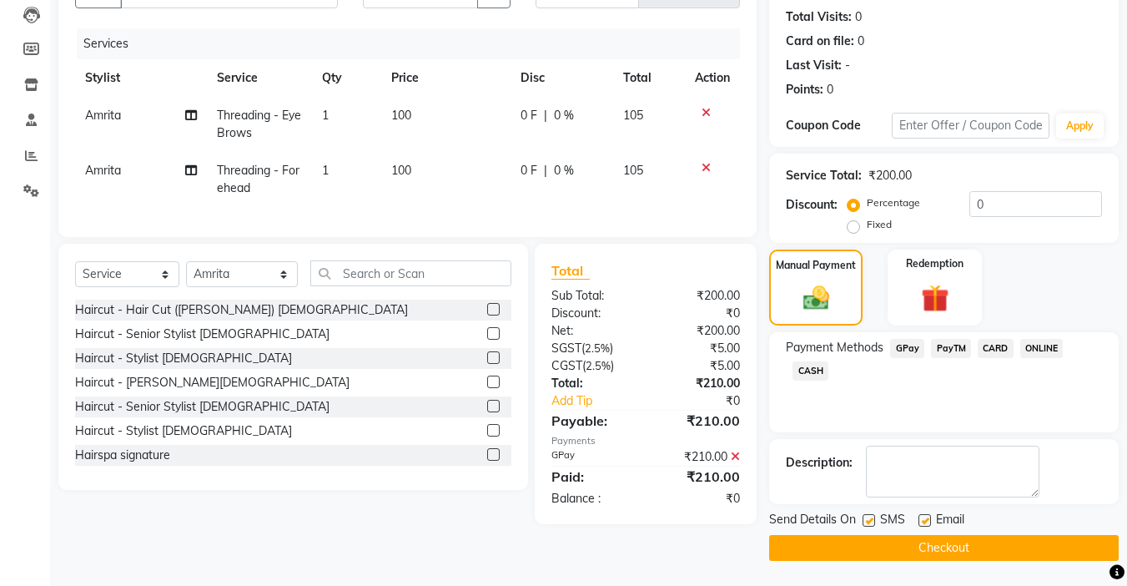
click at [915, 553] on button "Checkout" at bounding box center [944, 548] width 350 height 26
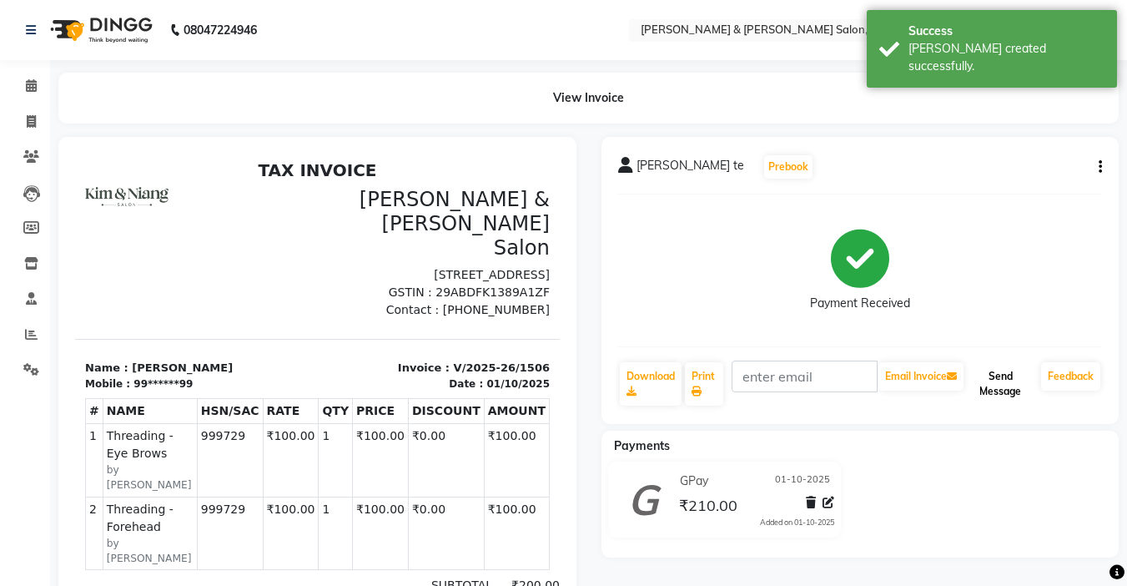
click at [996, 396] on button "Send Message" at bounding box center [1001, 383] width 68 height 43
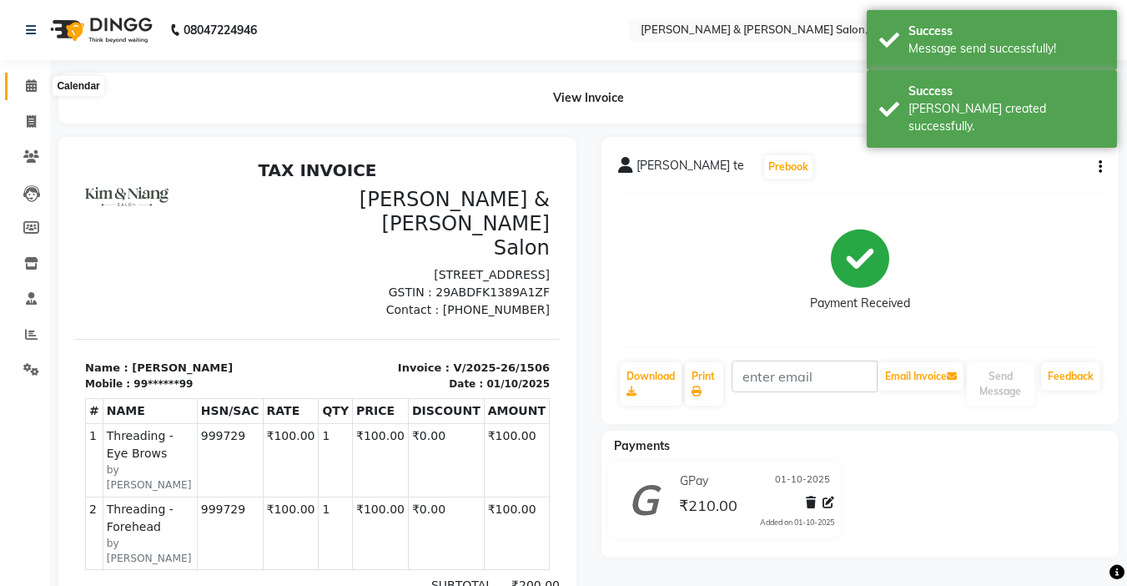
click at [31, 88] on icon at bounding box center [31, 85] width 11 height 13
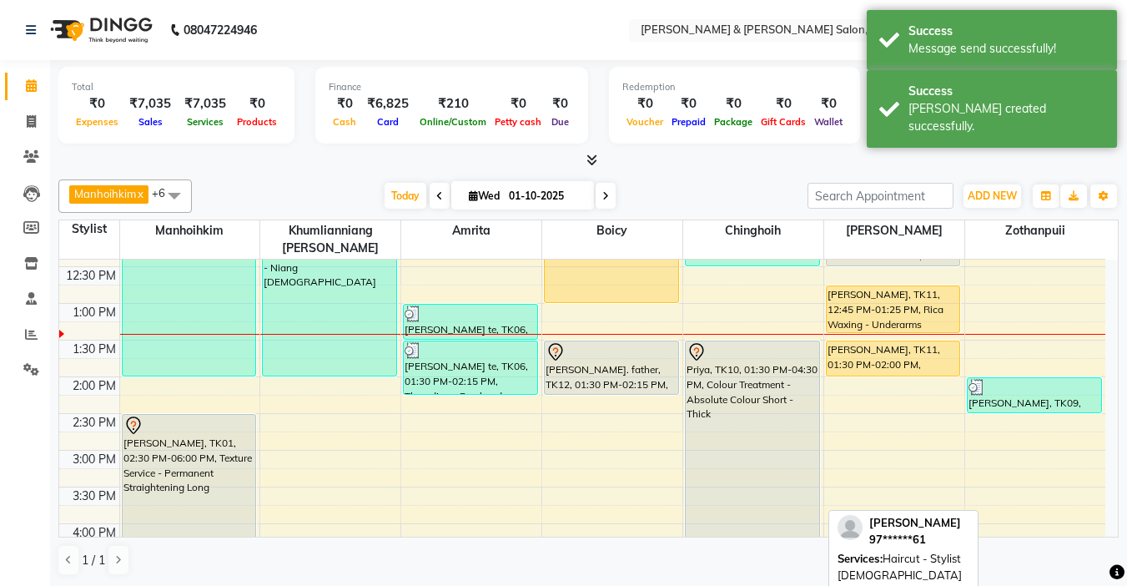
scroll to position [250, 0]
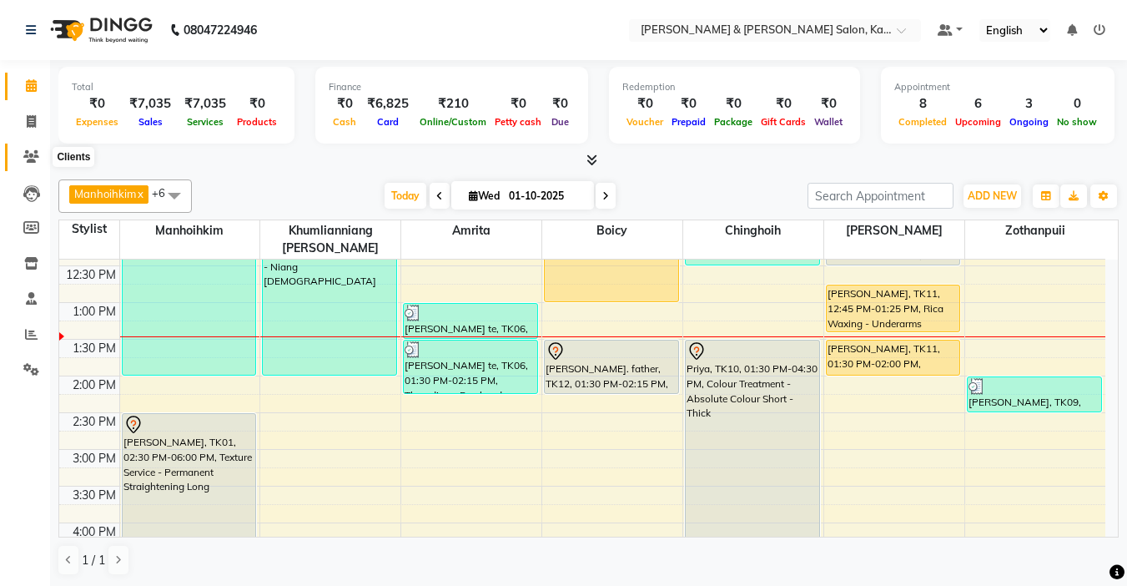
click at [28, 157] on icon at bounding box center [31, 156] width 16 height 13
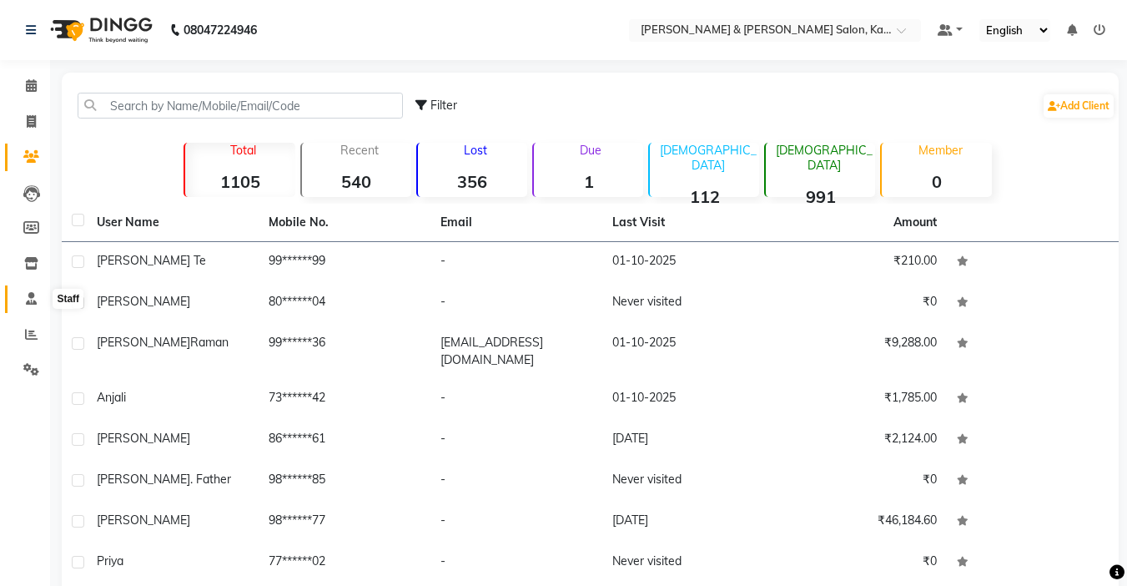
click at [27, 300] on icon at bounding box center [31, 298] width 11 height 13
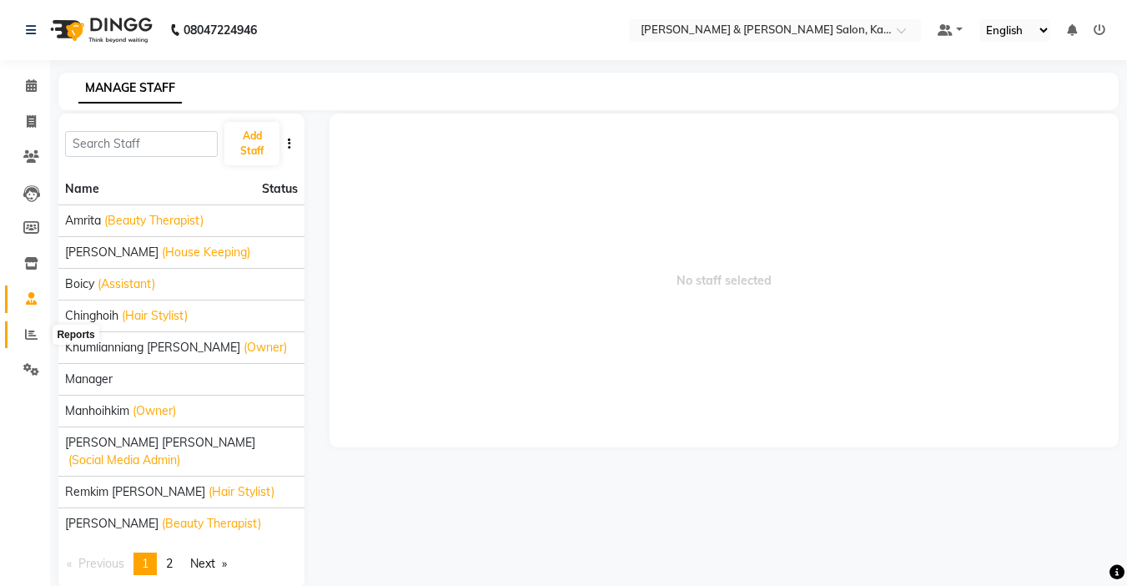
click at [31, 333] on icon at bounding box center [31, 334] width 13 height 13
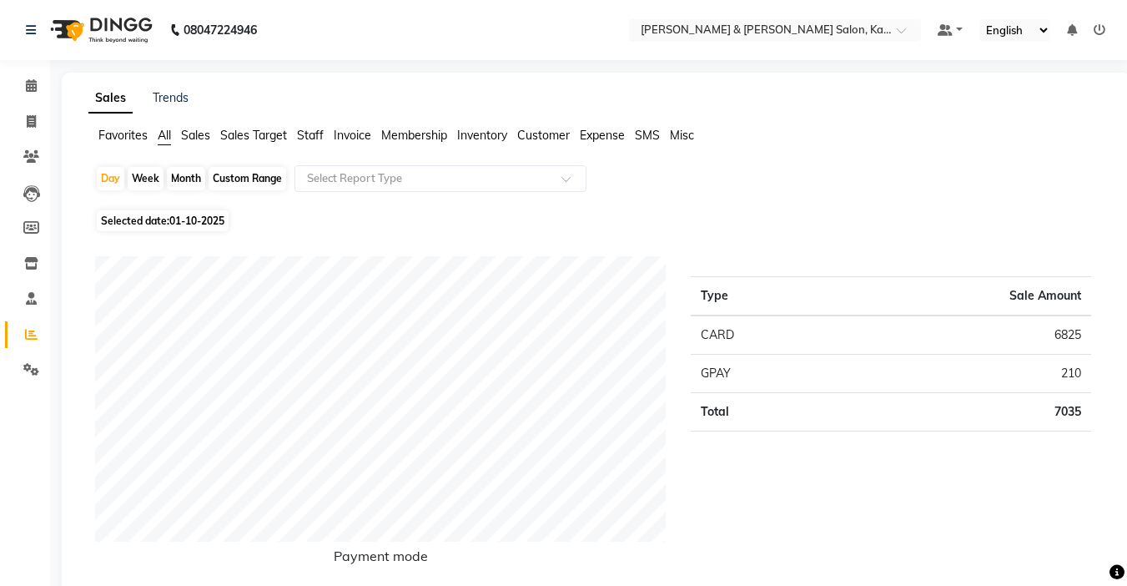
click at [597, 136] on span "Expense" at bounding box center [602, 135] width 45 height 15
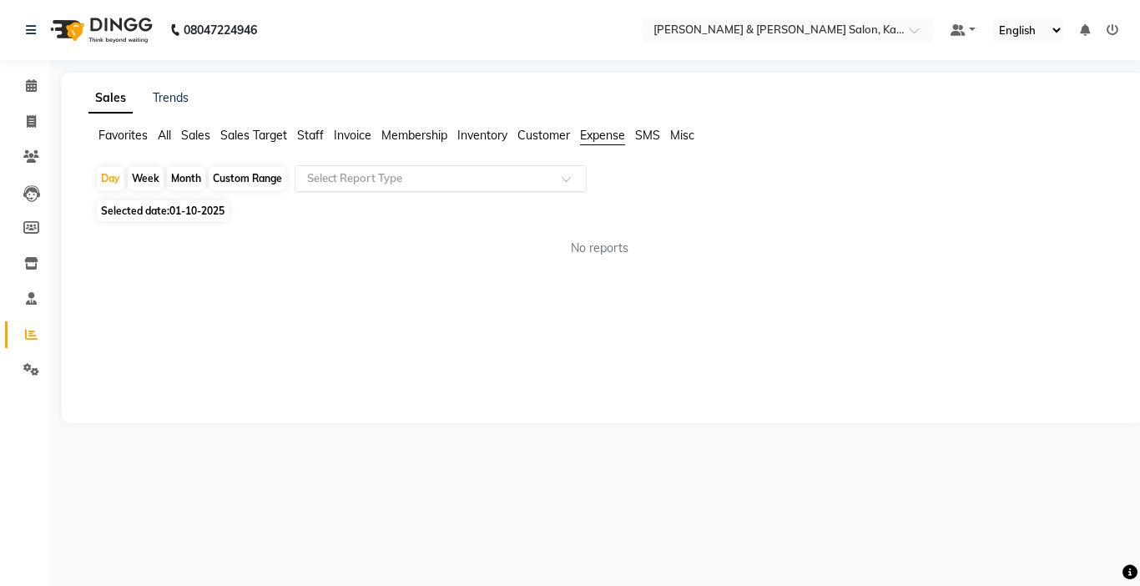
click at [507, 177] on input "text" at bounding box center [424, 178] width 240 height 17
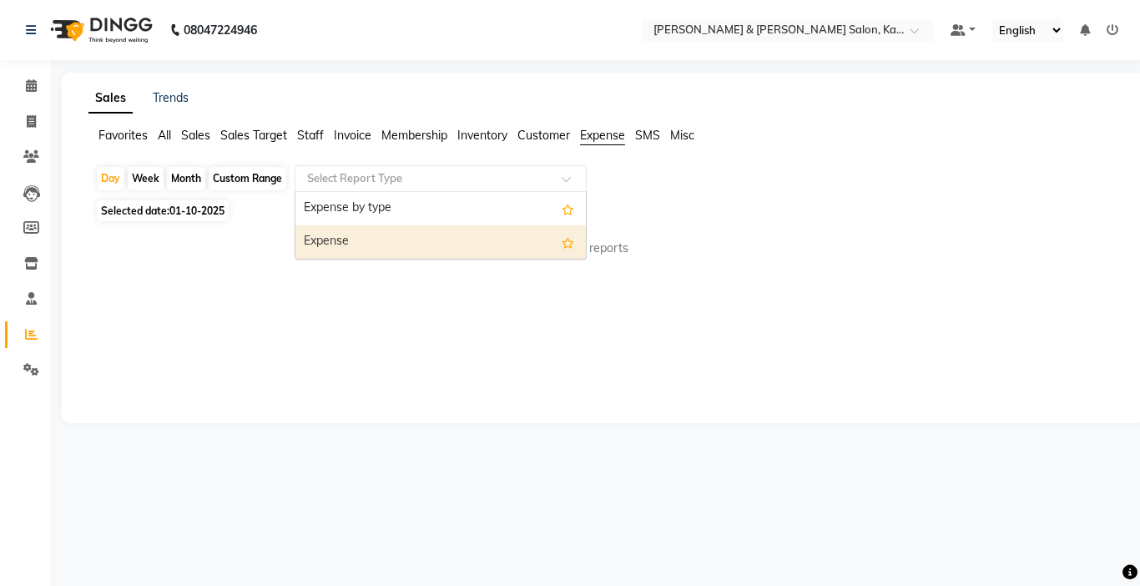
click at [383, 241] on div "Expense" at bounding box center [440, 241] width 290 height 33
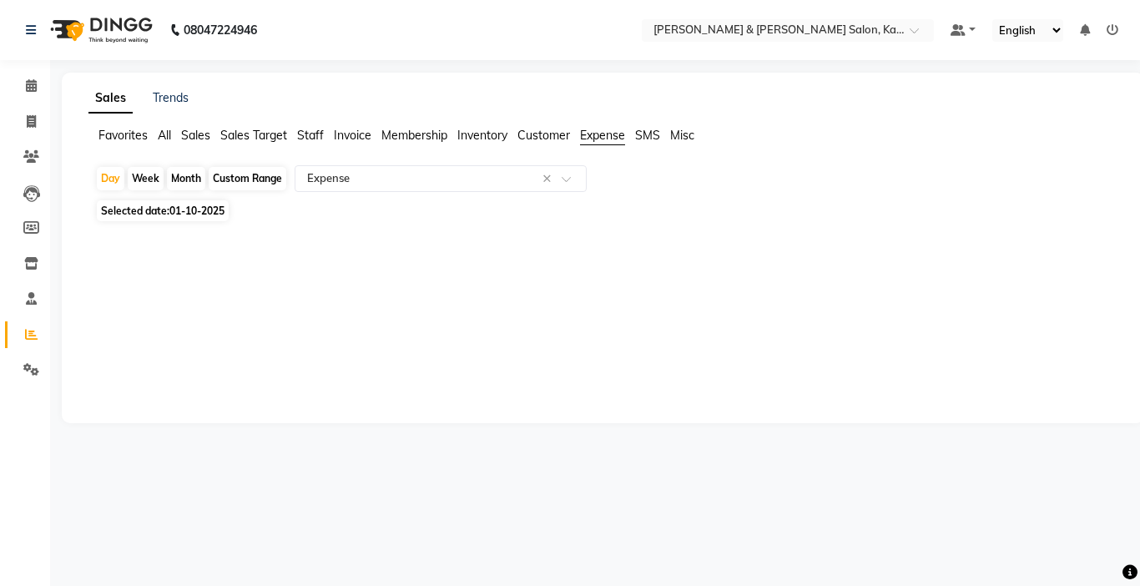
click at [192, 179] on div "Month" at bounding box center [186, 178] width 38 height 23
select select "10"
select select "2025"
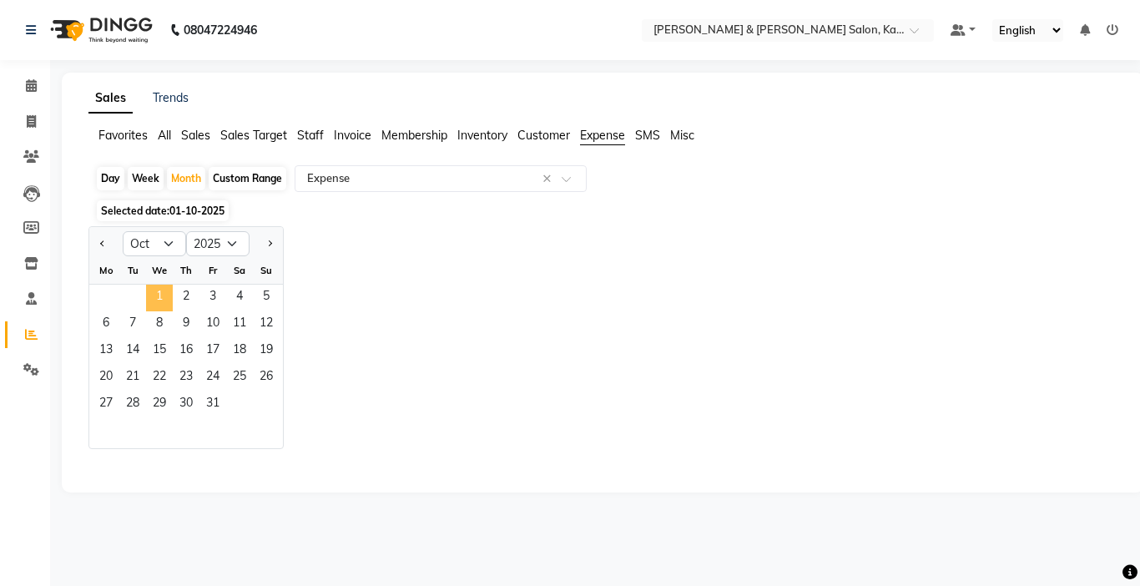
click at [160, 289] on span "1" at bounding box center [159, 298] width 27 height 27
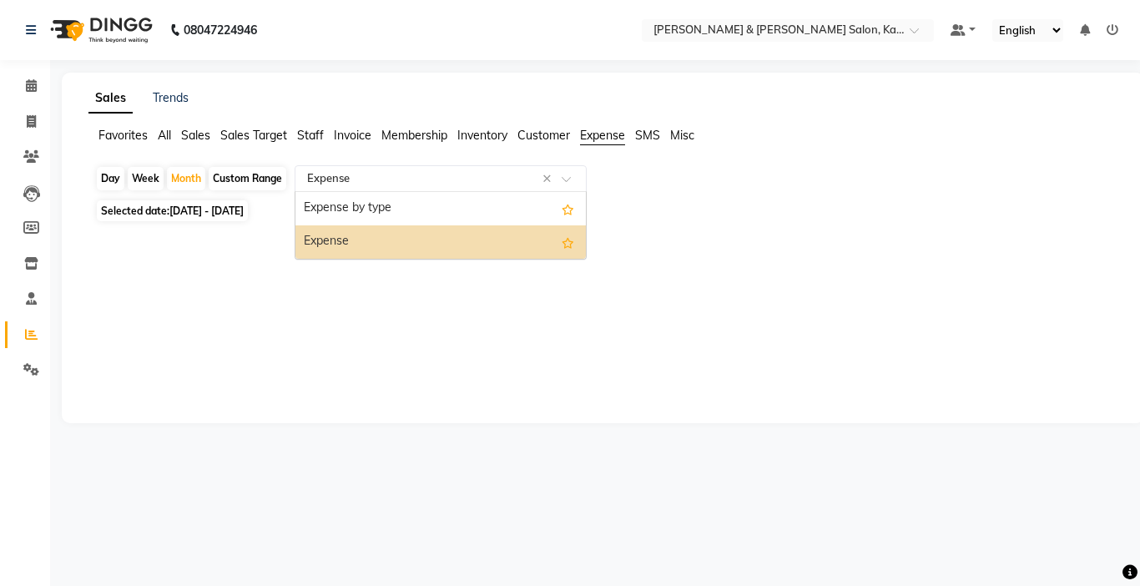
click at [564, 175] on span at bounding box center [572, 183] width 21 height 17
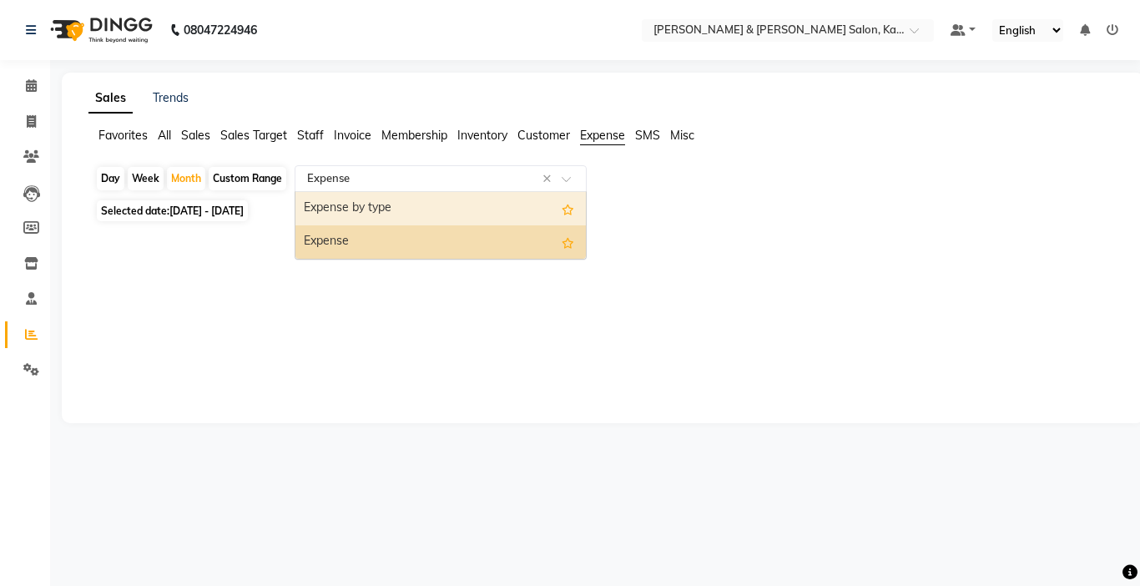
click at [411, 209] on div "Expense by type" at bounding box center [440, 208] width 290 height 33
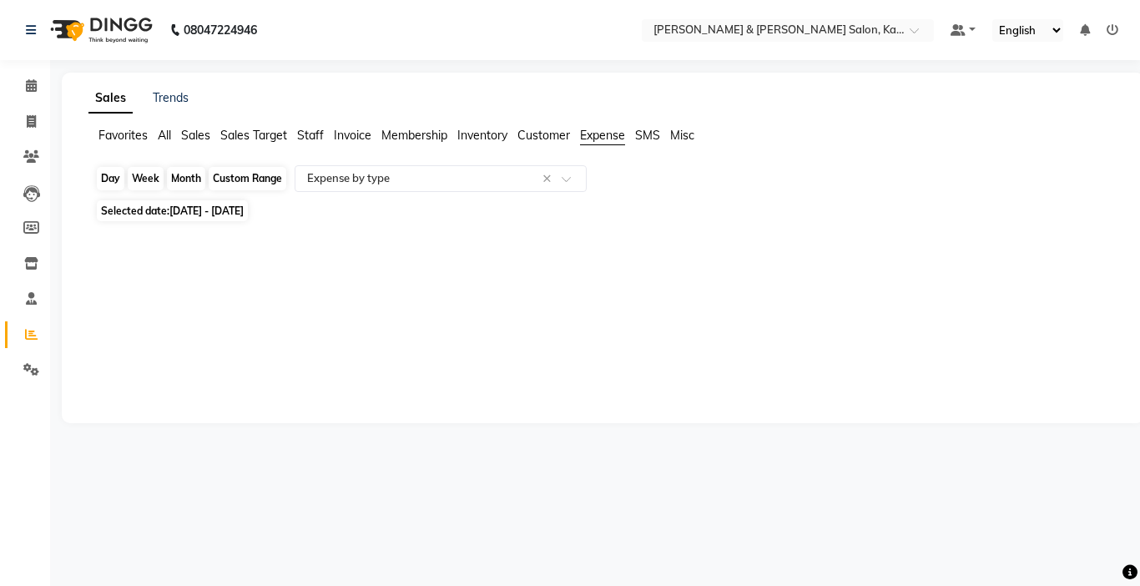
click at [189, 177] on div "Month" at bounding box center [186, 178] width 38 height 23
select select "10"
select select "2025"
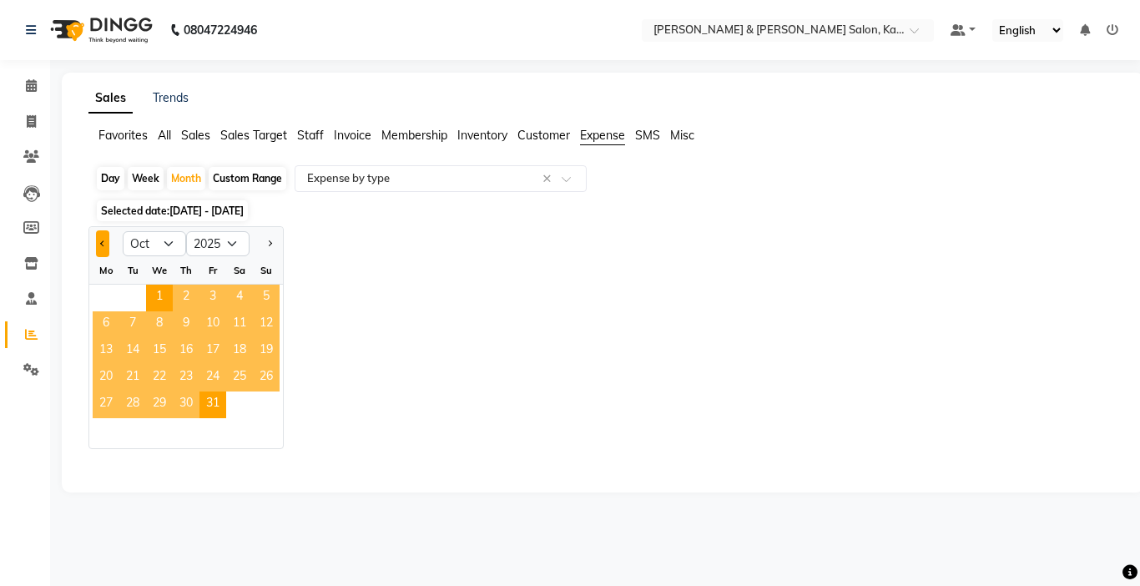
click at [102, 243] on span "Previous month" at bounding box center [103, 243] width 6 height 6
select select "9"
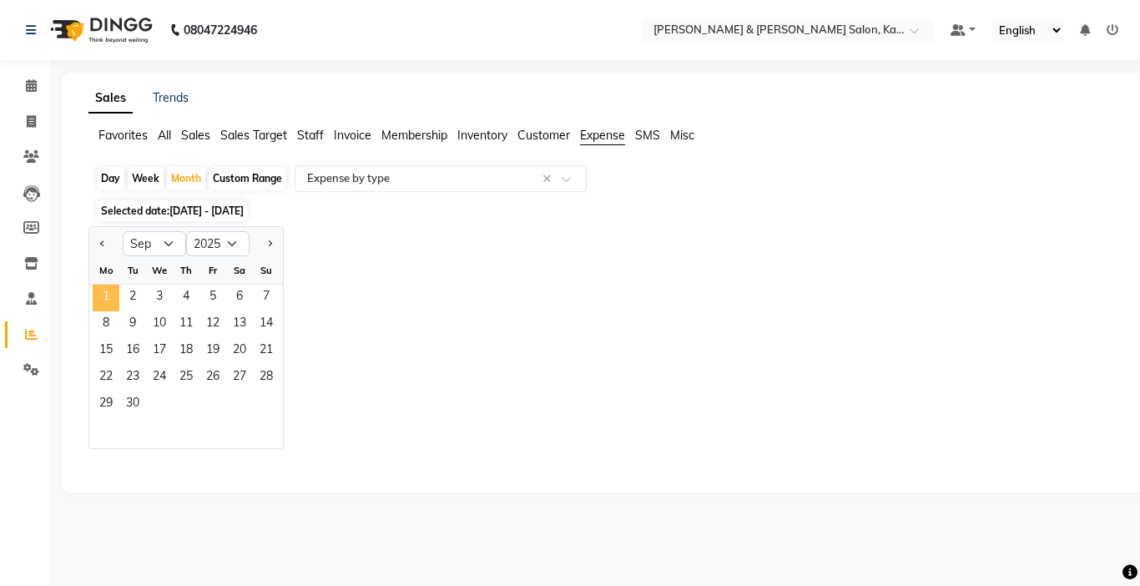
click at [107, 293] on span "1" at bounding box center [106, 298] width 27 height 27
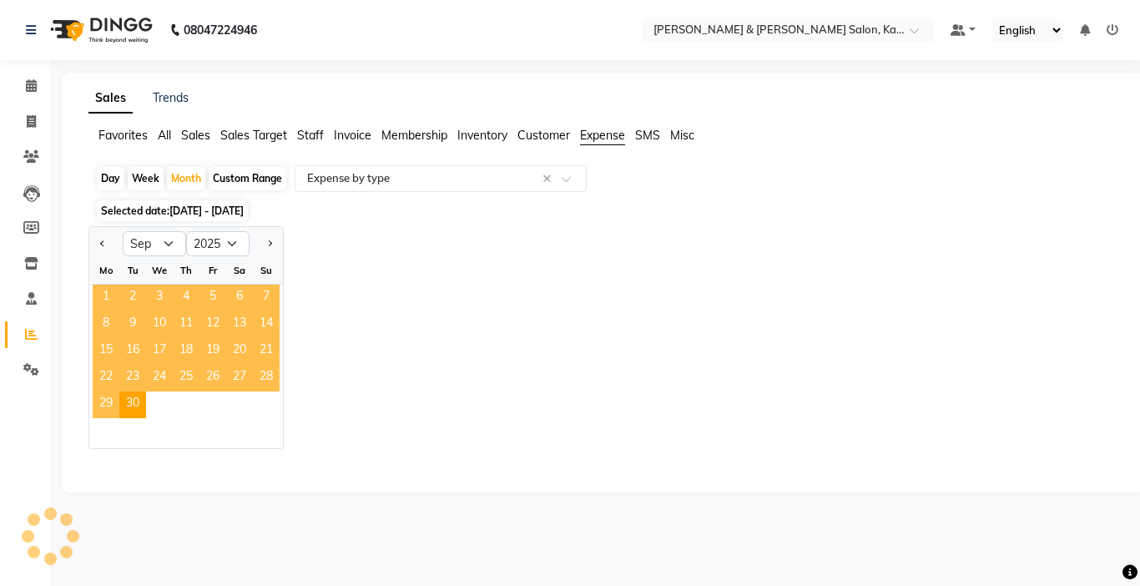
select select "csv"
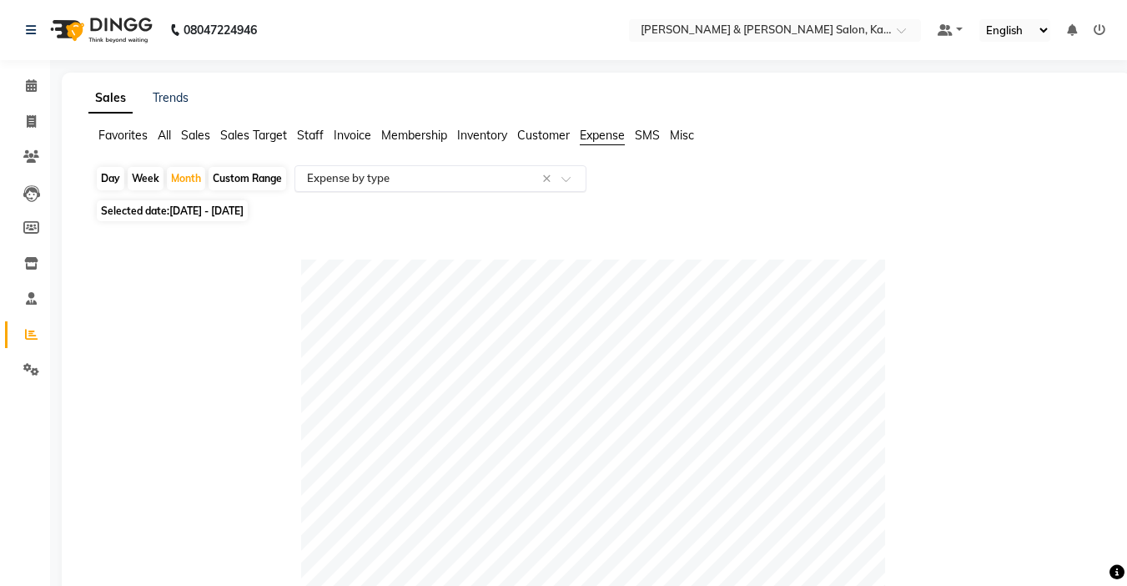
click at [565, 177] on span at bounding box center [572, 183] width 21 height 17
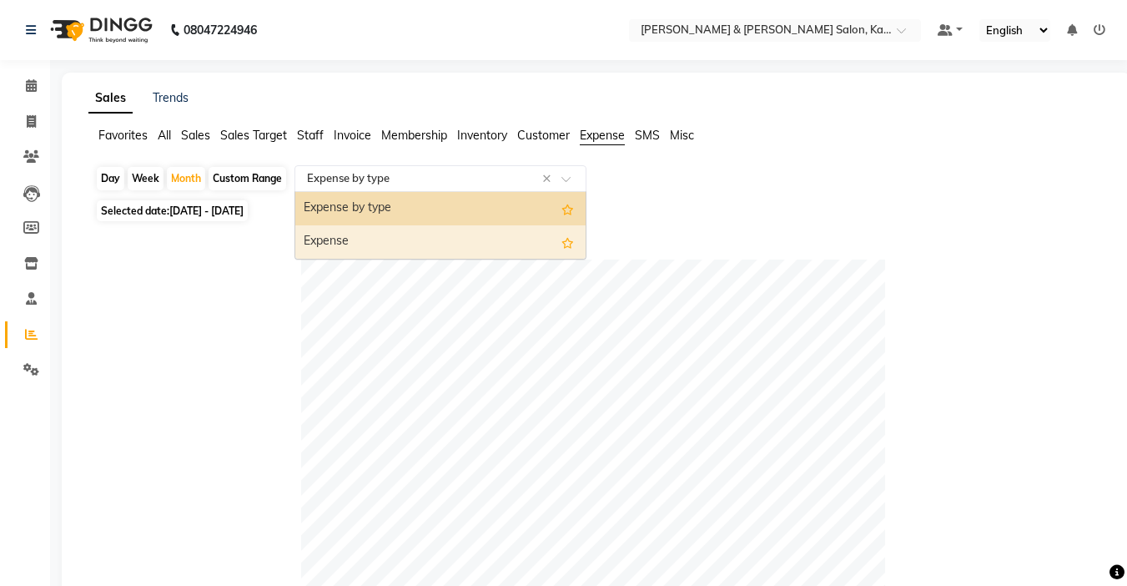
click at [353, 250] on div "Expense" at bounding box center [440, 241] width 290 height 33
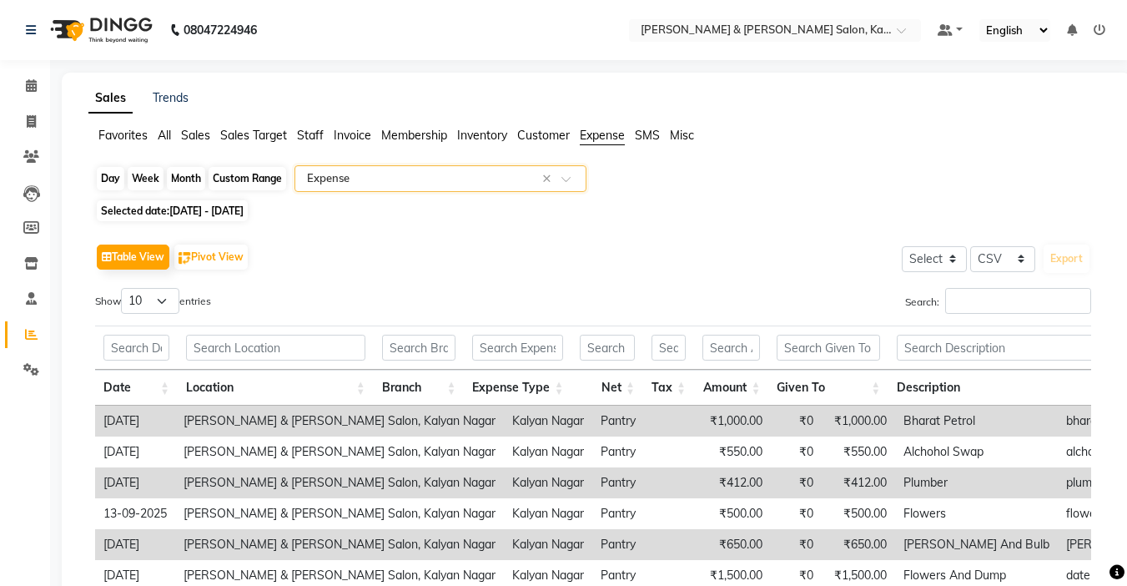
click at [189, 179] on div "Month" at bounding box center [186, 178] width 38 height 23
select select "9"
select select "2025"
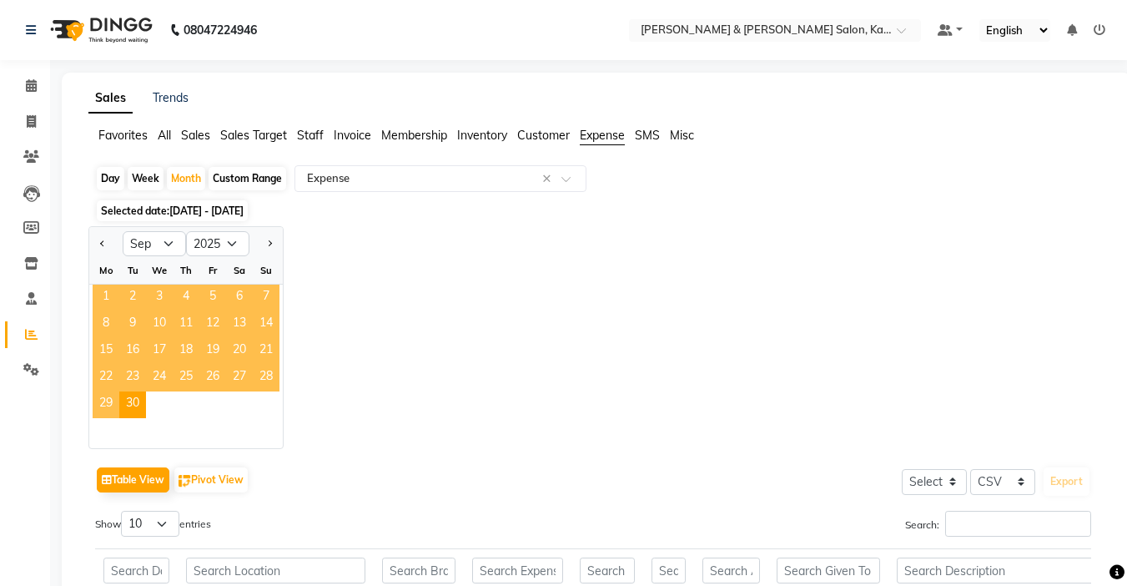
click at [112, 295] on span "1" at bounding box center [106, 298] width 27 height 27
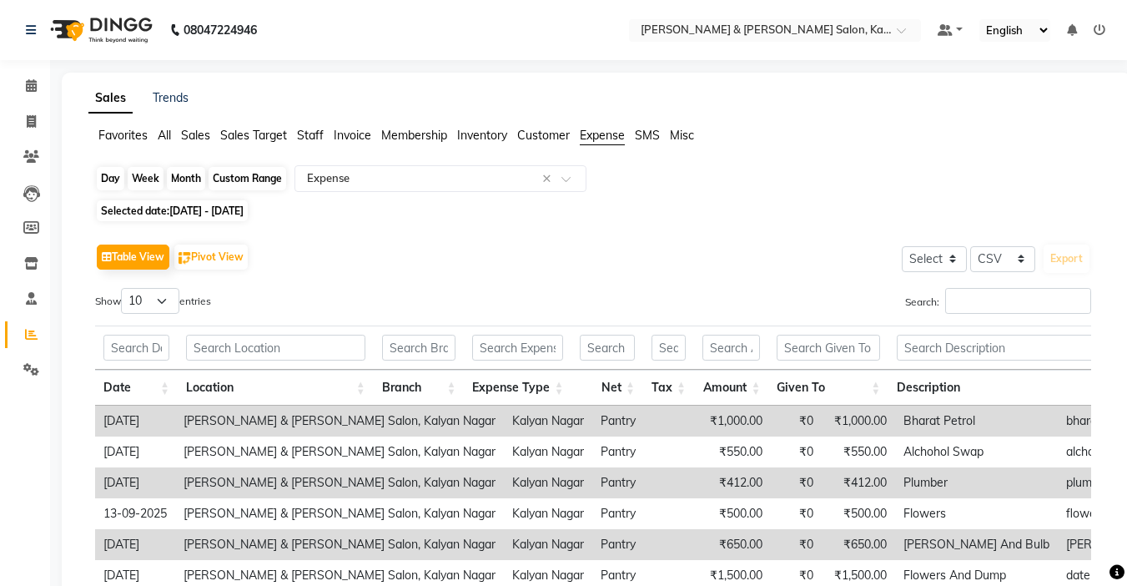
click at [187, 179] on div "Month" at bounding box center [186, 178] width 38 height 23
select select "9"
select select "2025"
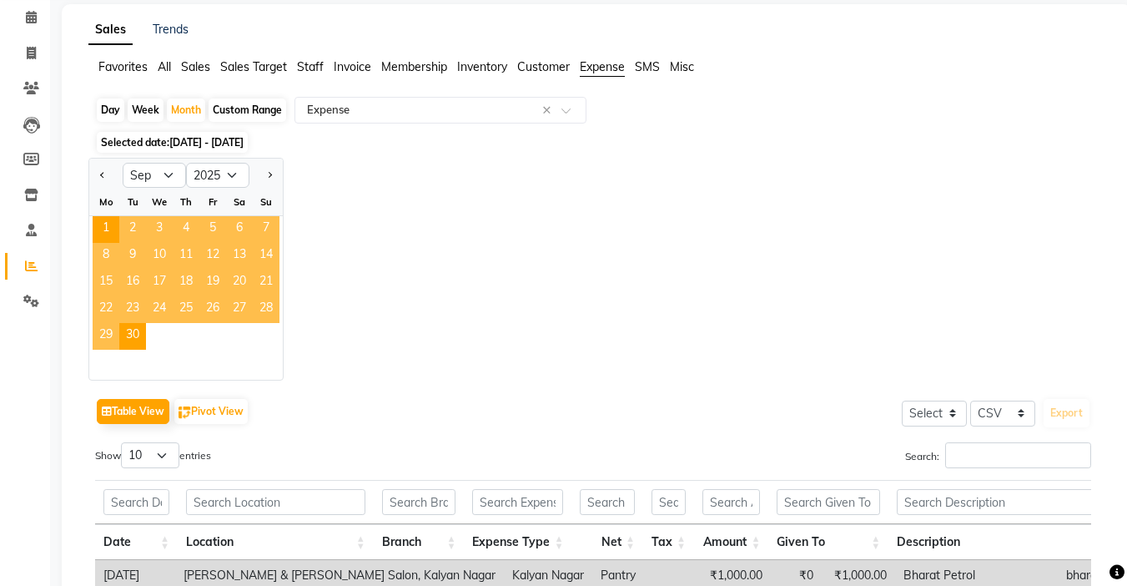
scroll to position [167, 0]
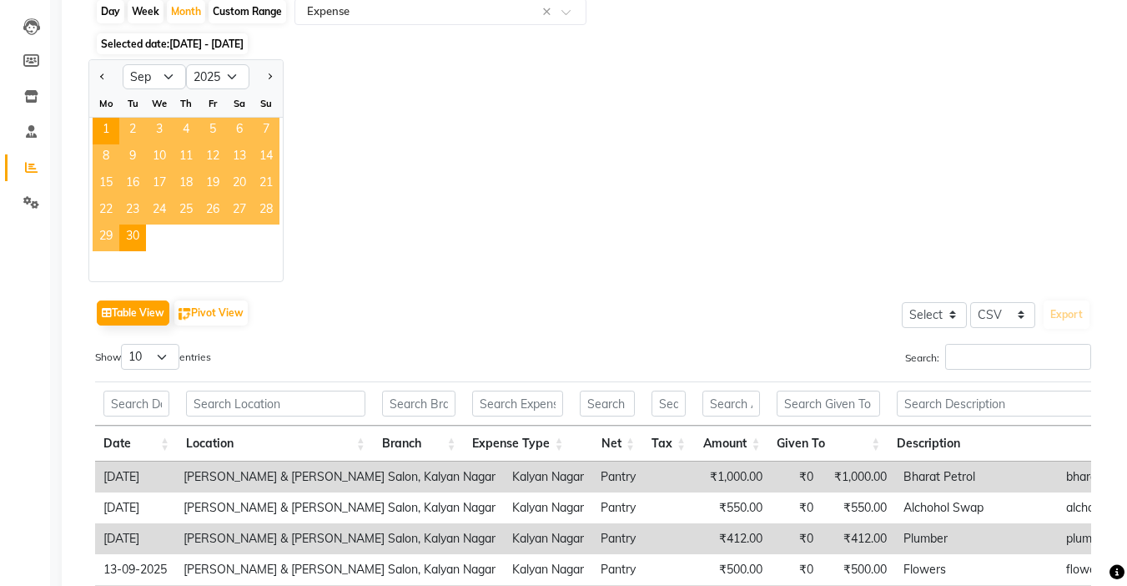
click at [505, 219] on div "Jan Feb Mar Apr May Jun [DATE] Aug Sep Oct Nov [DATE] 2016 2017 2018 2019 2020 …" at bounding box center [596, 170] width 1016 height 223
click at [154, 359] on select "10 25 50 100" at bounding box center [150, 357] width 58 height 26
select select "50"
click at [123, 344] on select "10 25 50 100" at bounding box center [150, 357] width 58 height 26
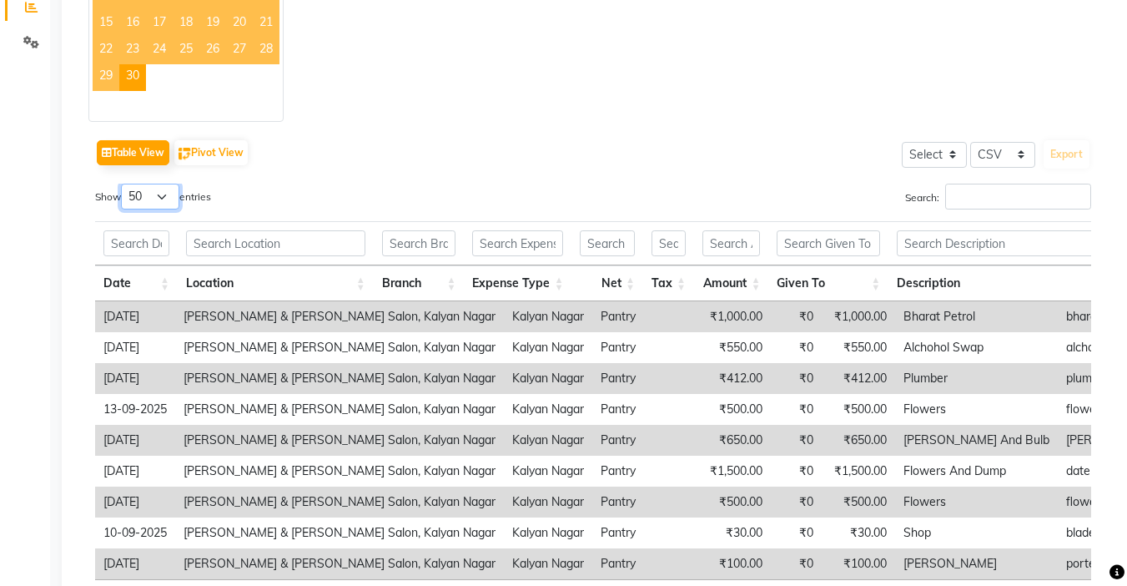
scroll to position [334, 0]
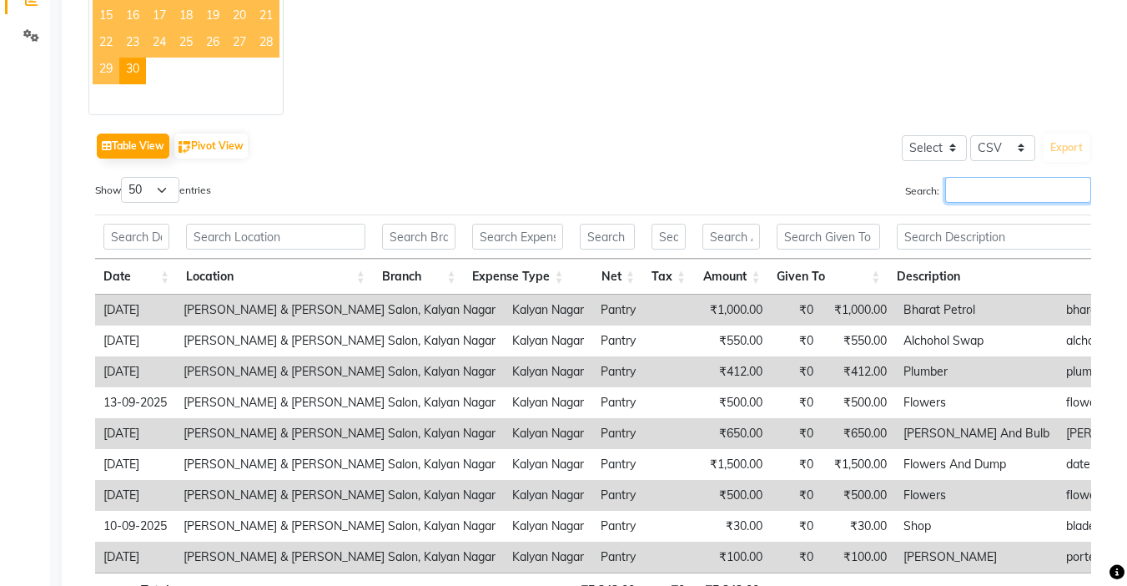
click at [992, 189] on input "Search:" at bounding box center [1018, 190] width 146 height 26
click at [974, 243] on input "text" at bounding box center [1036, 237] width 278 height 26
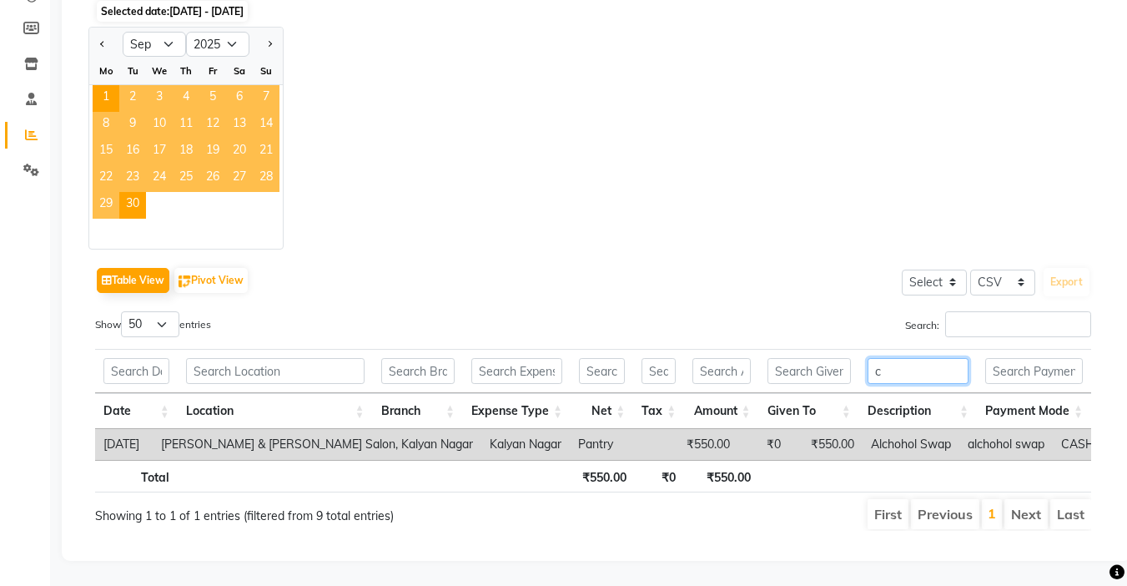
scroll to position [212, 0]
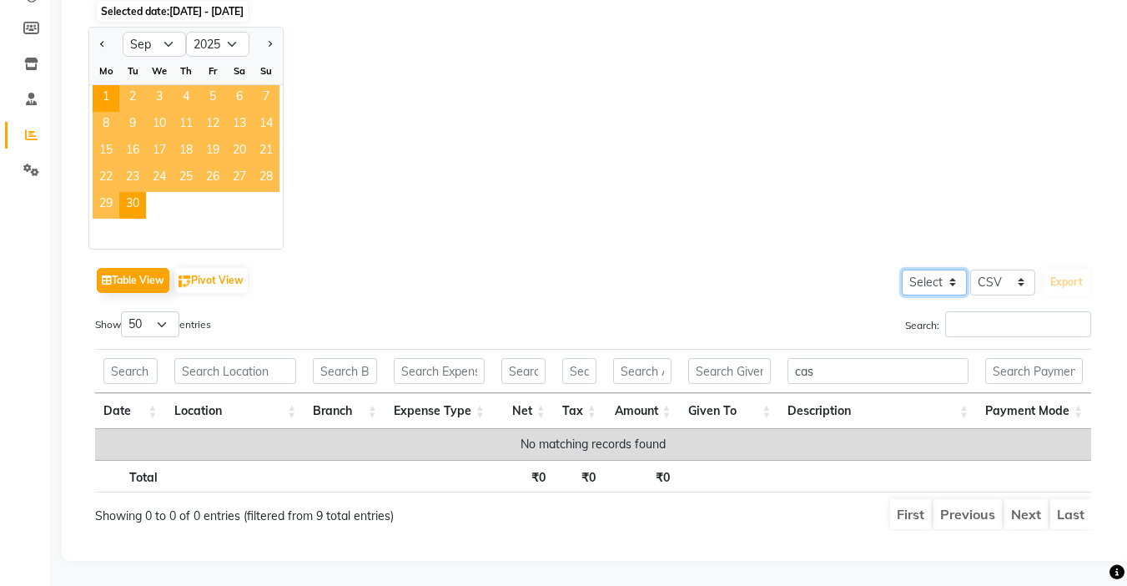
click at [943, 270] on select "Select" at bounding box center [934, 283] width 65 height 26
click at [718, 271] on div "Table View Pivot View Select Select CSV PDF Export" at bounding box center [593, 280] width 996 height 35
click at [891, 363] on input "cas" at bounding box center [878, 371] width 181 height 26
type input "c"
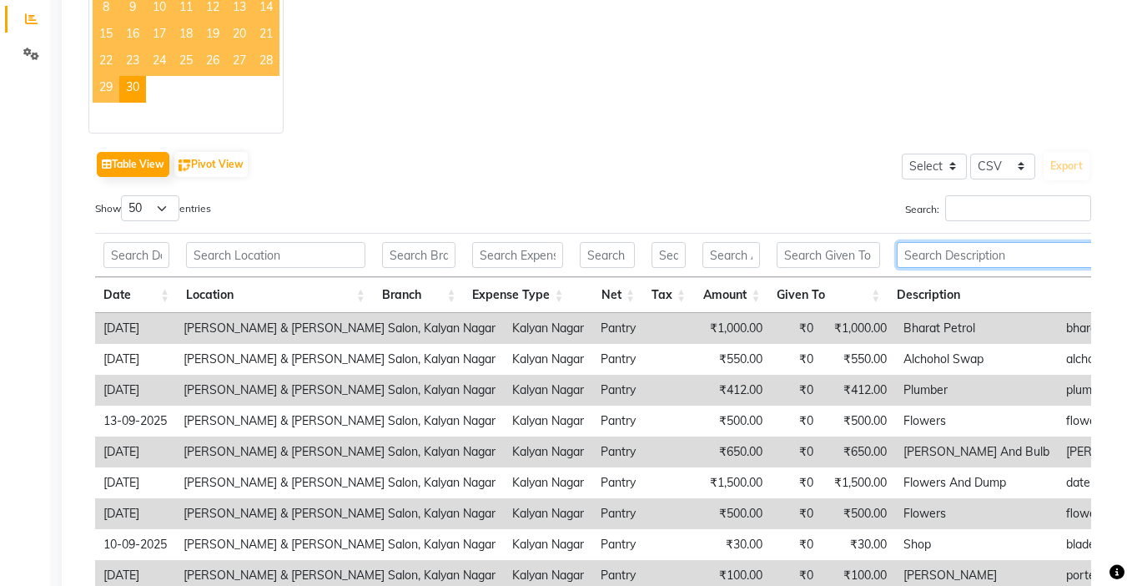
scroll to position [54, 0]
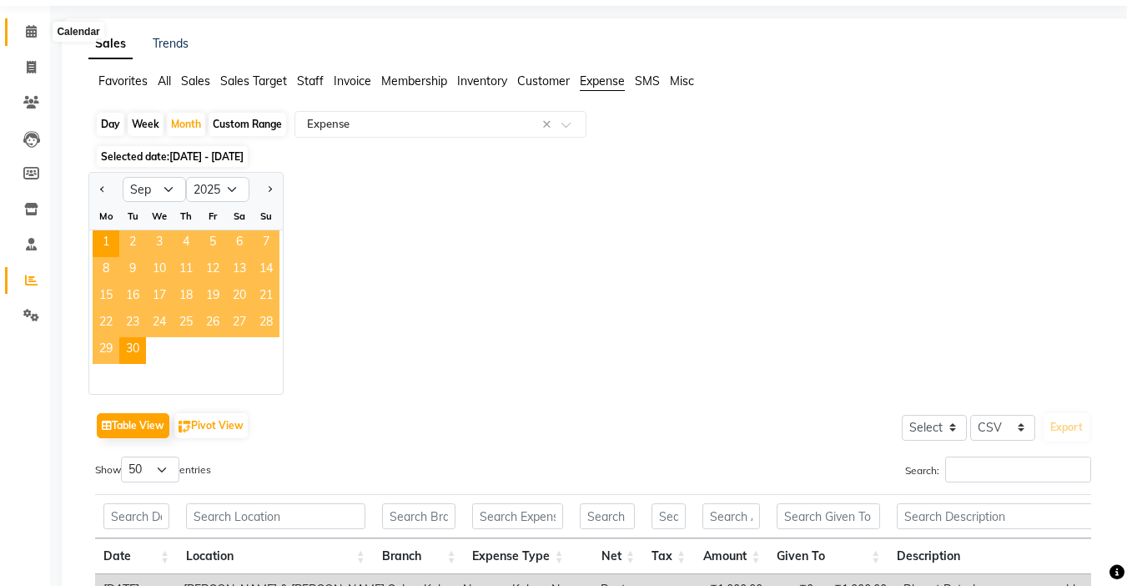
click at [26, 33] on icon at bounding box center [31, 31] width 11 height 13
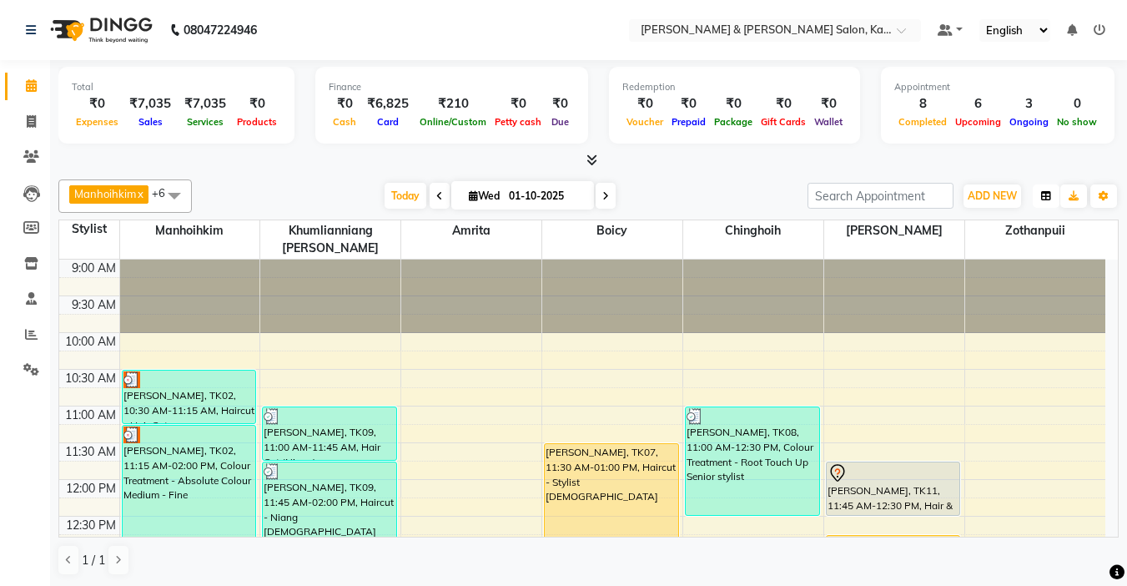
click at [1039, 200] on button "button" at bounding box center [1046, 195] width 27 height 23
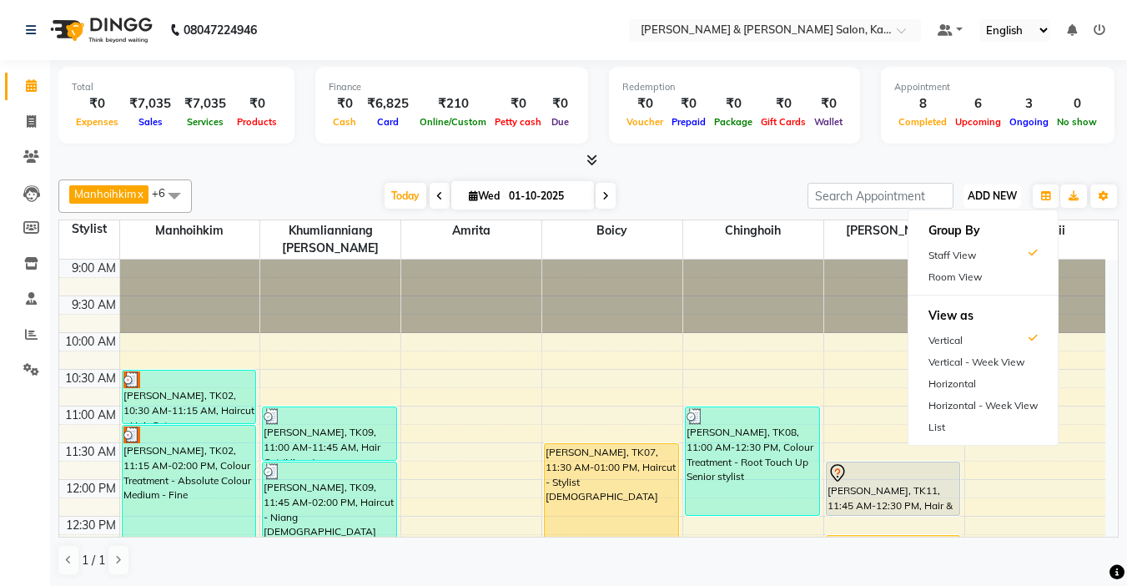
click at [980, 197] on span "ADD NEW" at bounding box center [992, 195] width 49 height 13
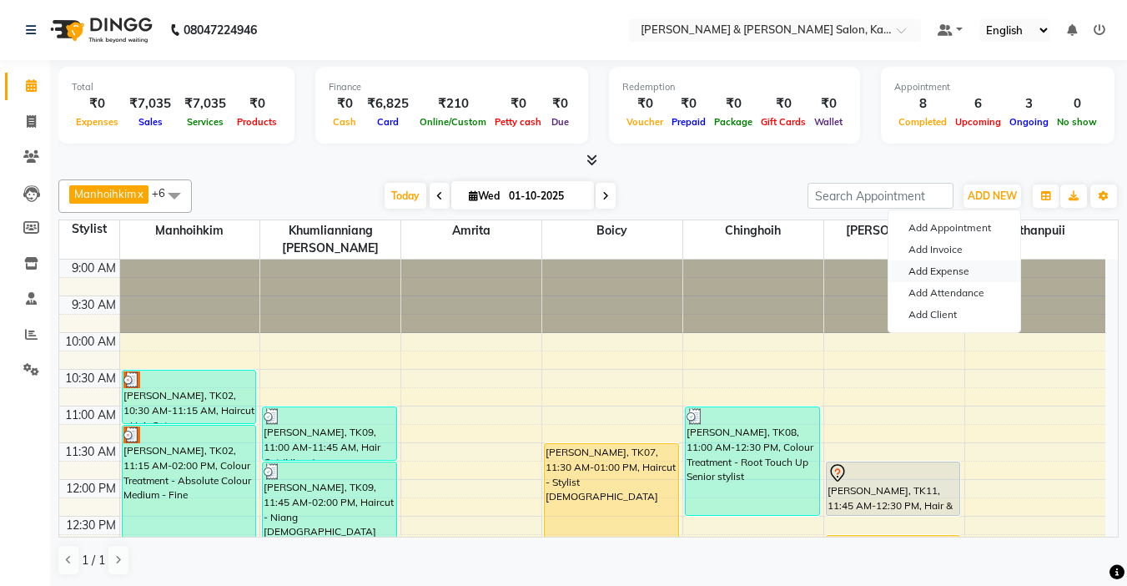
click at [942, 265] on link "Add Expense" at bounding box center [955, 271] width 132 height 22
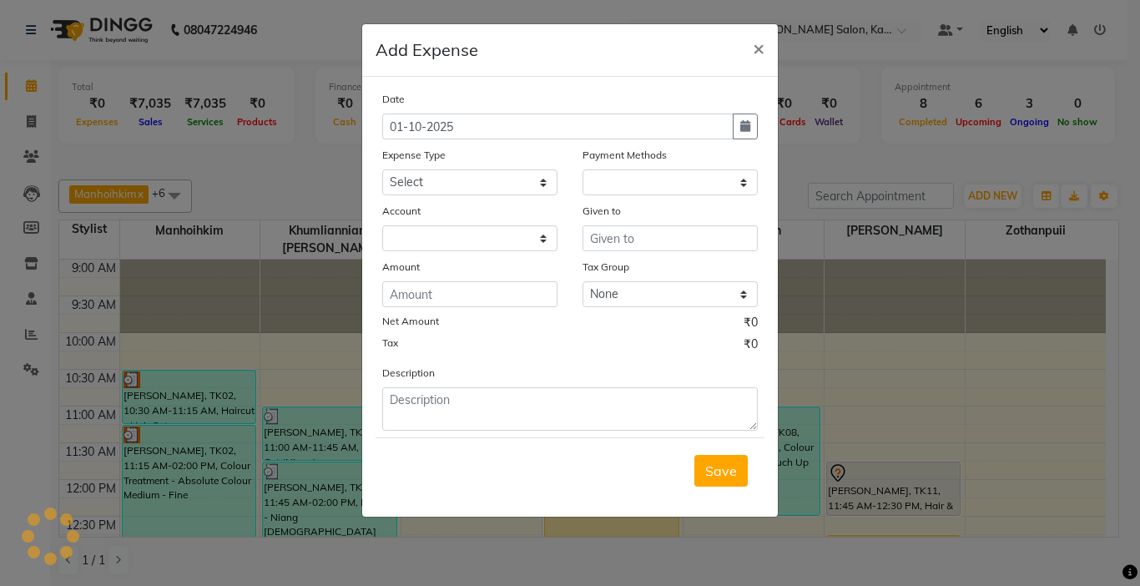
select select "1"
select select "6890"
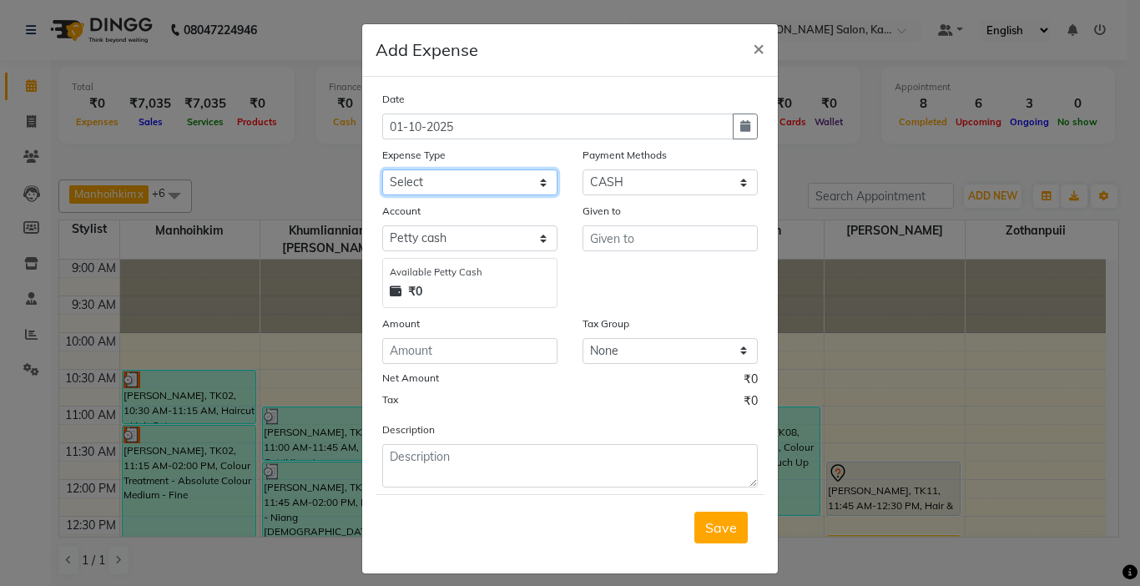
click at [436, 175] on select "Select Advance Salary Bank charges Car maintenance Cash transfer to bank Cash t…" at bounding box center [469, 182] width 175 height 26
select select "20500"
click at [382, 169] on select "Select Advance Salary Bank charges Car maintenance Cash transfer to bank Cash t…" at bounding box center [469, 182] width 175 height 26
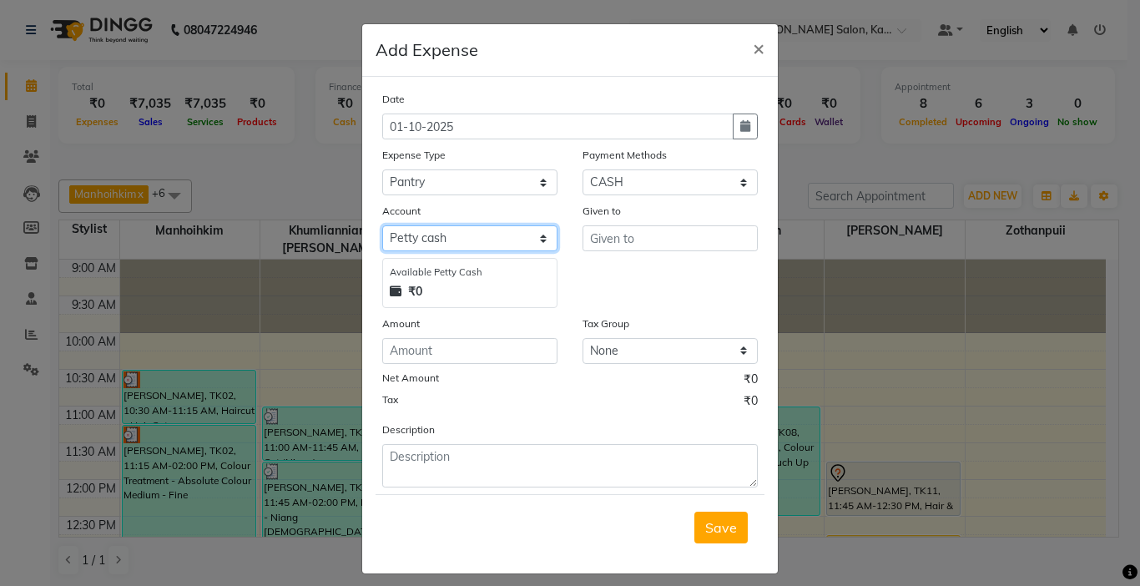
click at [456, 243] on select "Select [PERSON_NAME] cash Salon Account Expense Account" at bounding box center [469, 238] width 175 height 26
select select "7663"
click at [382, 225] on select "Select [PERSON_NAME] cash Salon Account Expense Account" at bounding box center [469, 238] width 175 height 26
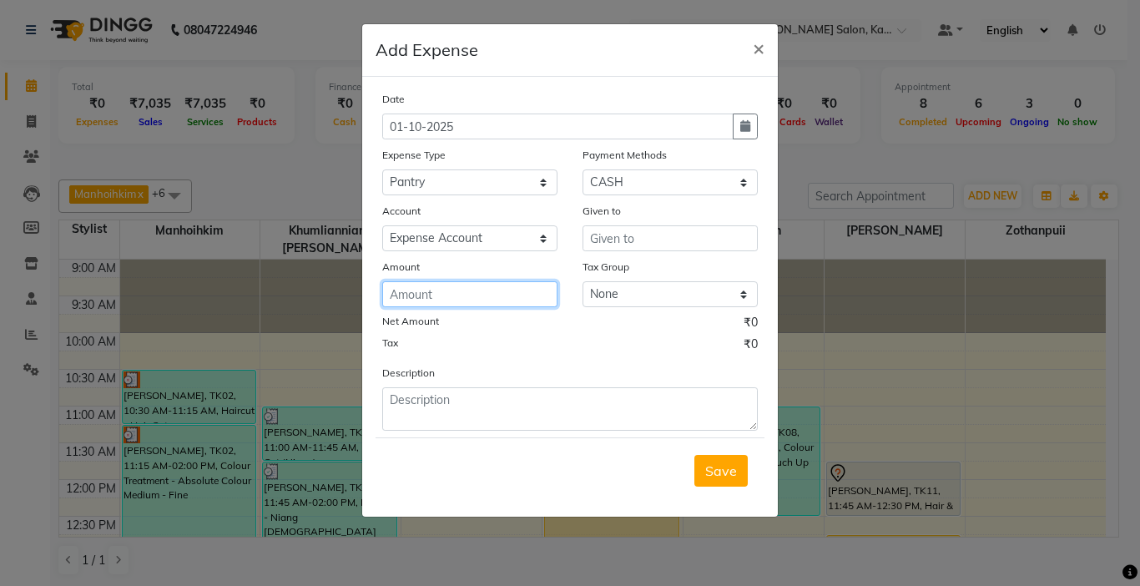
click at [442, 298] on input "number" at bounding box center [469, 294] width 175 height 26
type input "1360"
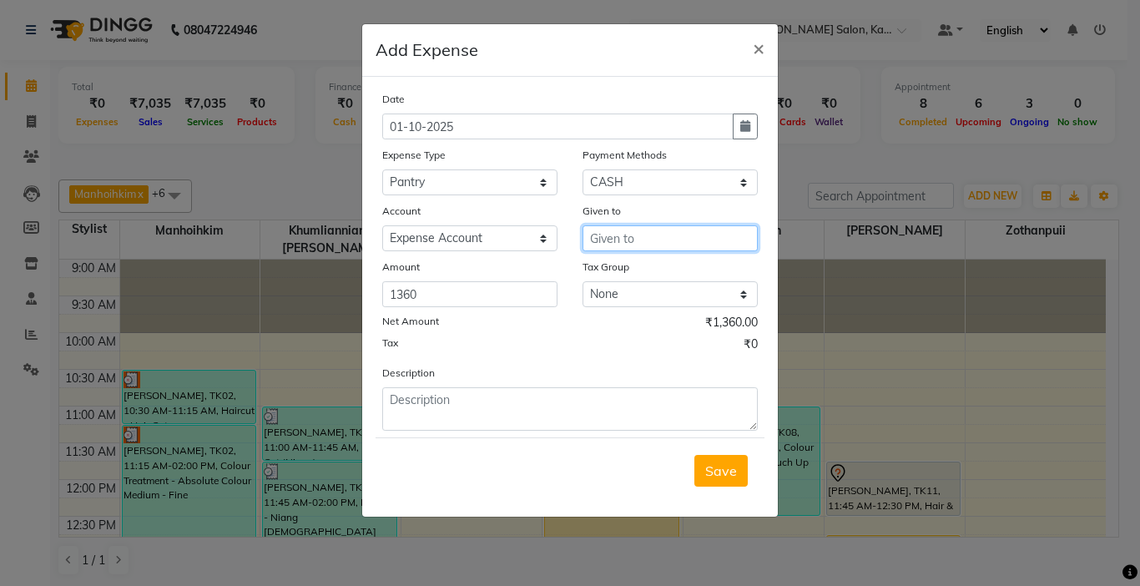
click at [629, 233] on input "text" at bounding box center [669, 238] width 175 height 26
type input "cake"
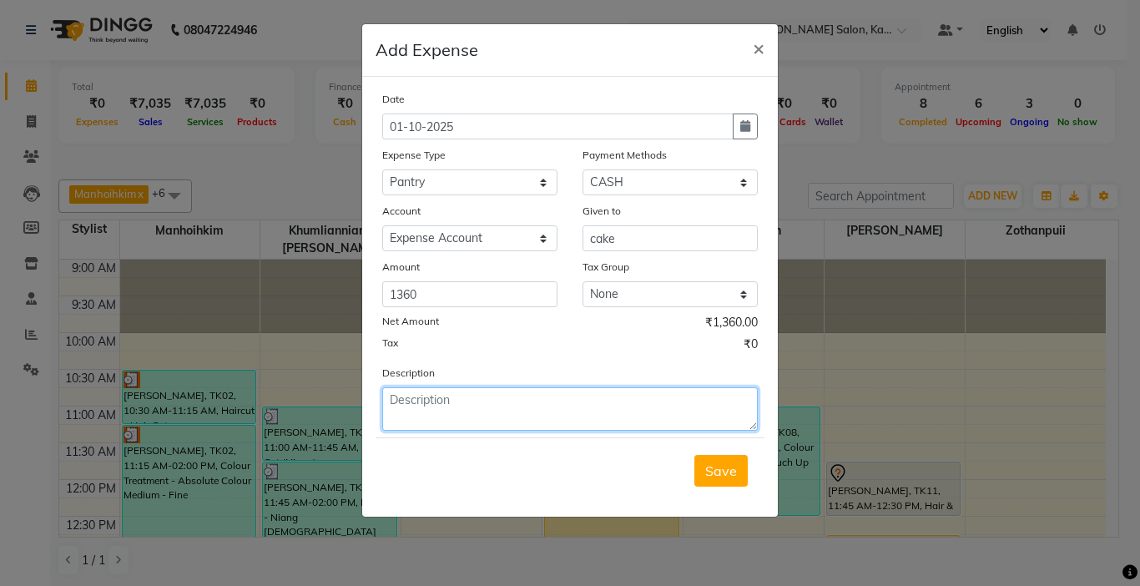
click at [501, 421] on textarea at bounding box center [569, 408] width 375 height 43
type textarea "cake for student academy"
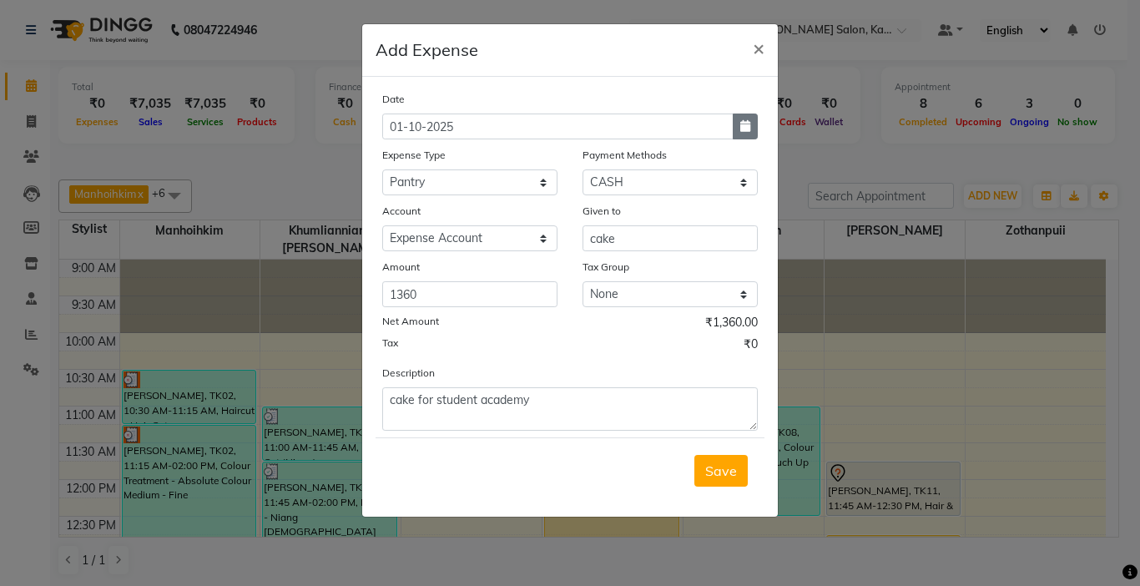
click at [739, 134] on button "button" at bounding box center [745, 126] width 25 height 26
select select "10"
select select "2025"
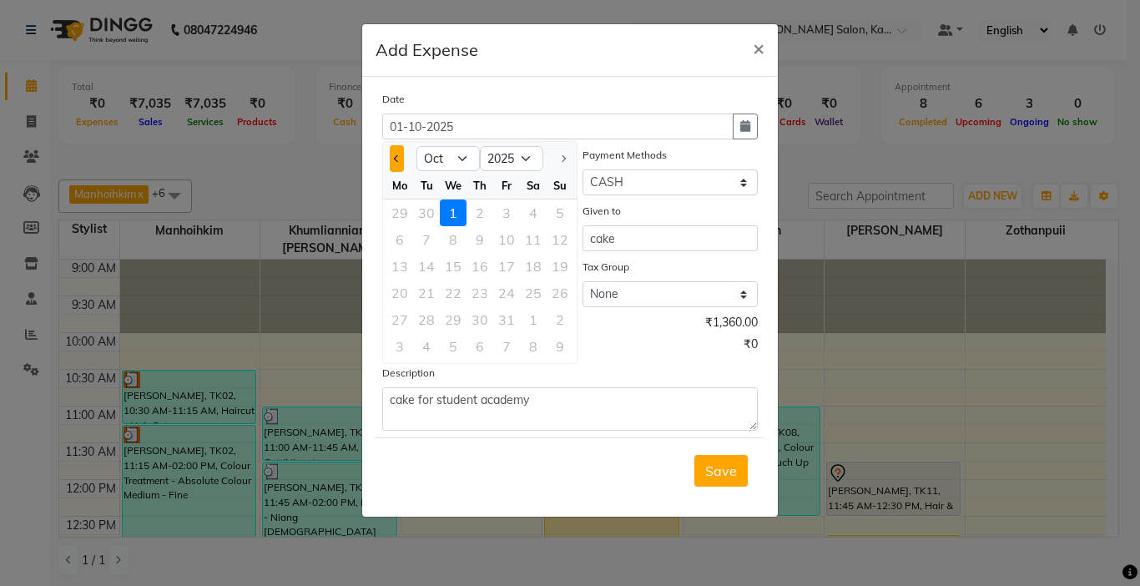
click at [396, 158] on span "Previous month" at bounding box center [397, 158] width 7 height 7
select select "9"
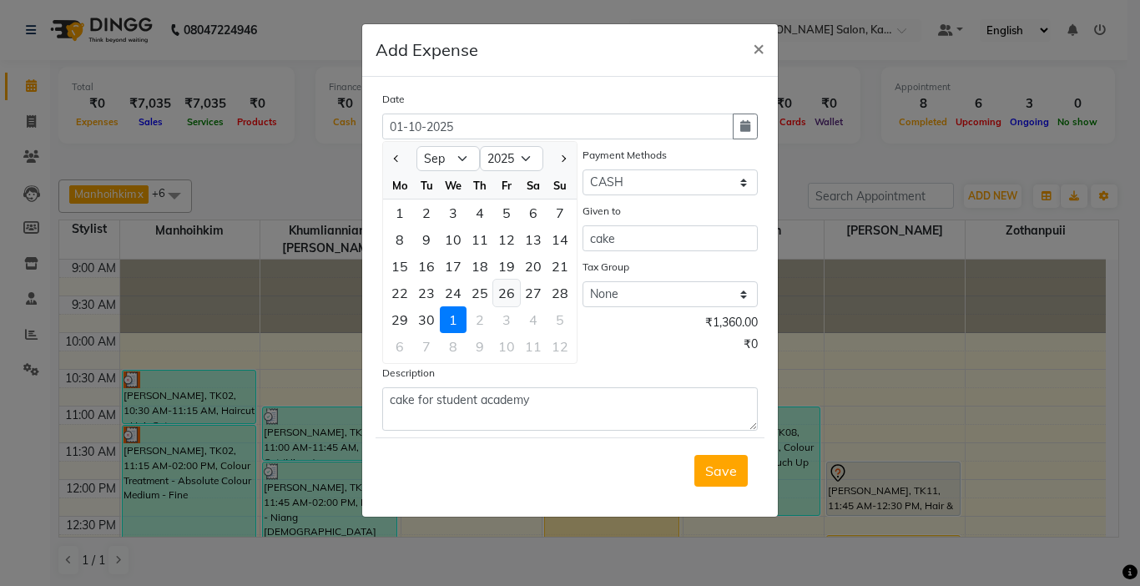
click at [507, 298] on div "26" at bounding box center [506, 293] width 27 height 27
type input "26-09-2025"
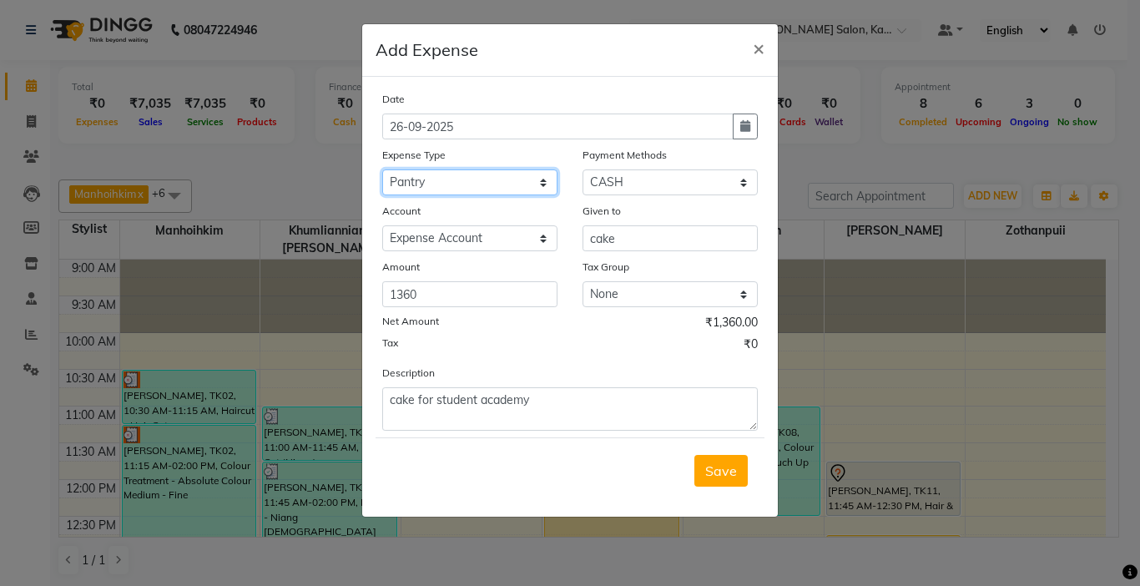
click at [491, 179] on select "Select Advance Salary Bank charges Car maintenance Cash transfer to bank Cash t…" at bounding box center [469, 182] width 175 height 26
click at [731, 476] on span "Save" at bounding box center [721, 470] width 32 height 17
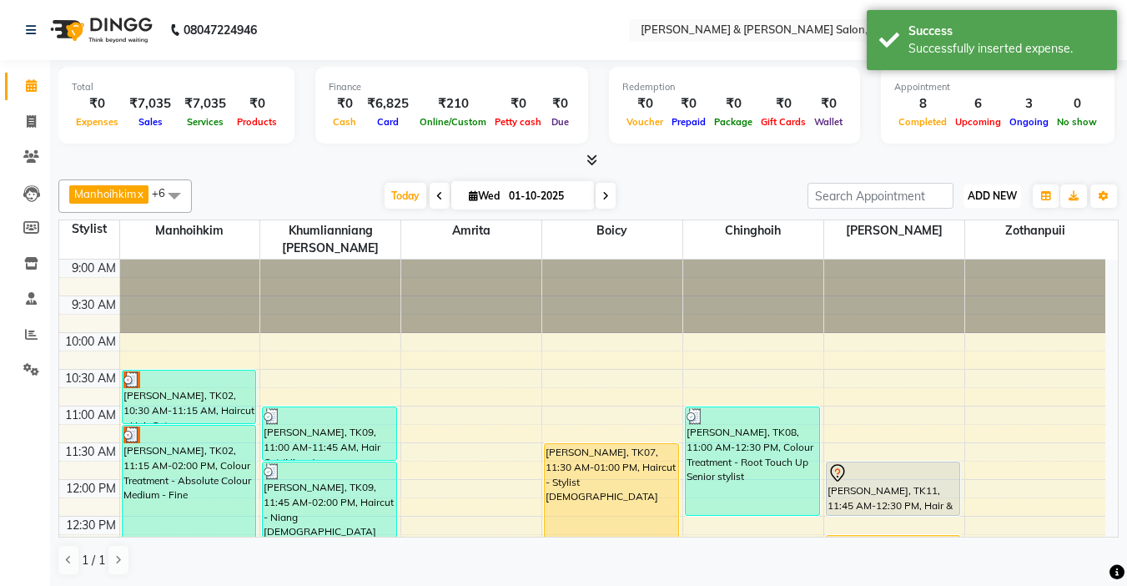
click at [983, 192] on span "ADD NEW" at bounding box center [992, 195] width 49 height 13
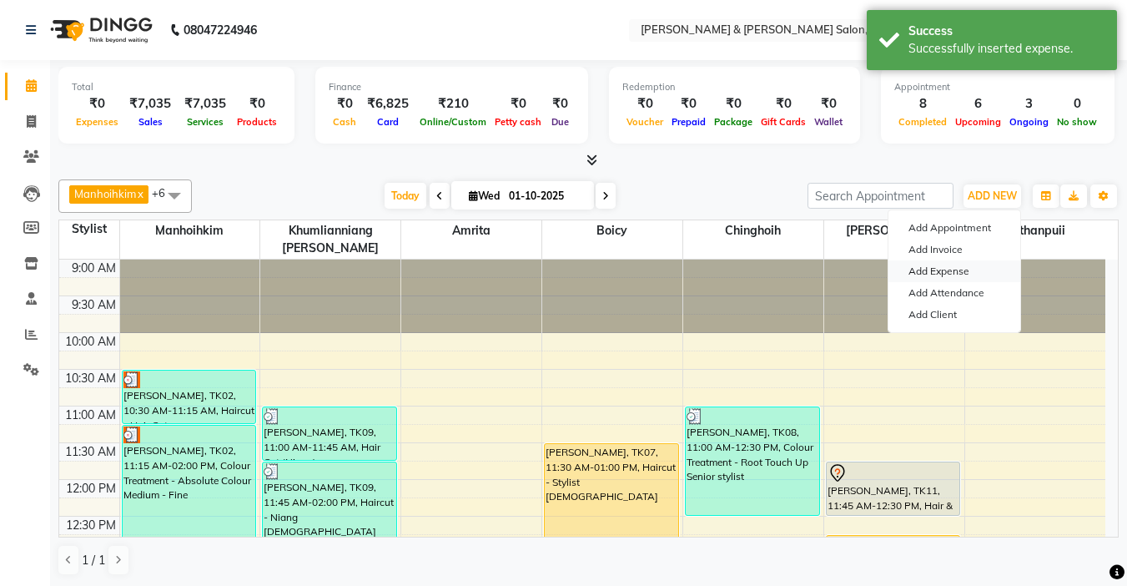
click at [949, 270] on link "Add Expense" at bounding box center [955, 271] width 132 height 22
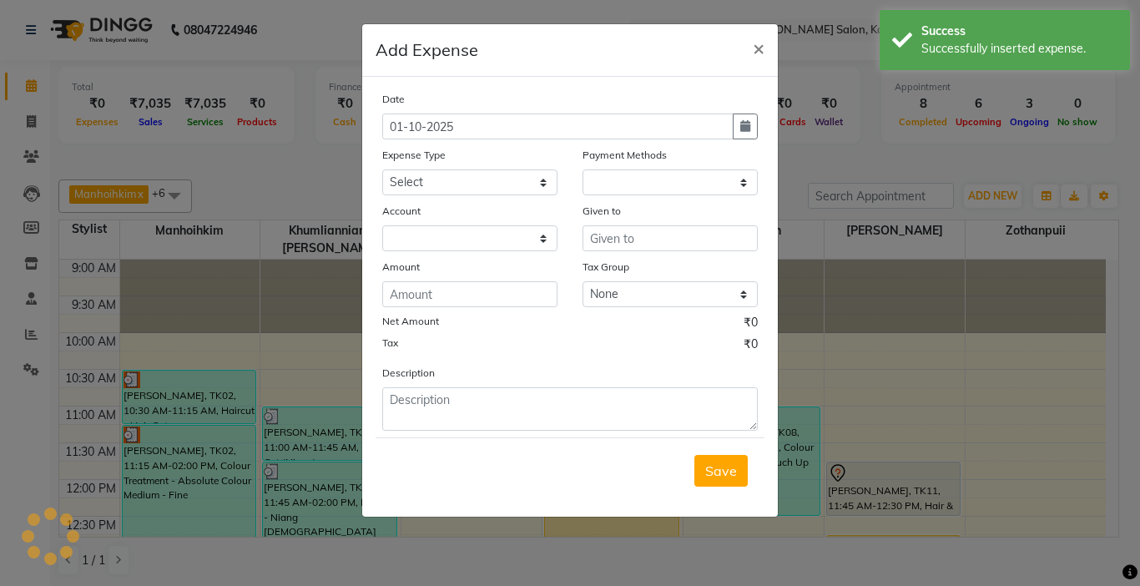
select select "1"
select select "6890"
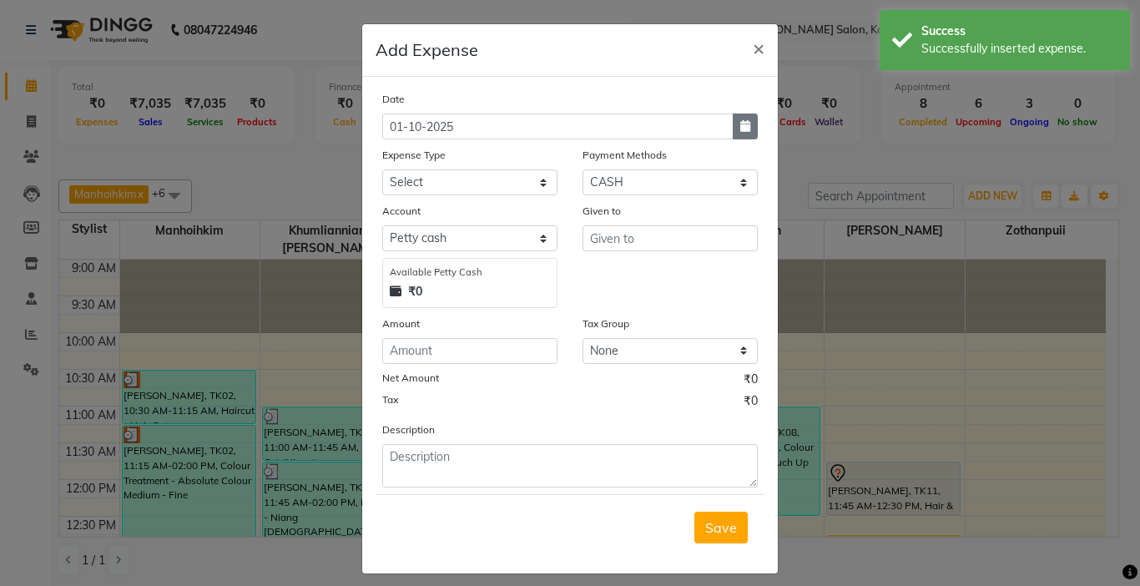
click at [743, 126] on icon "button" at bounding box center [745, 126] width 10 height 12
select select "10"
select select "2025"
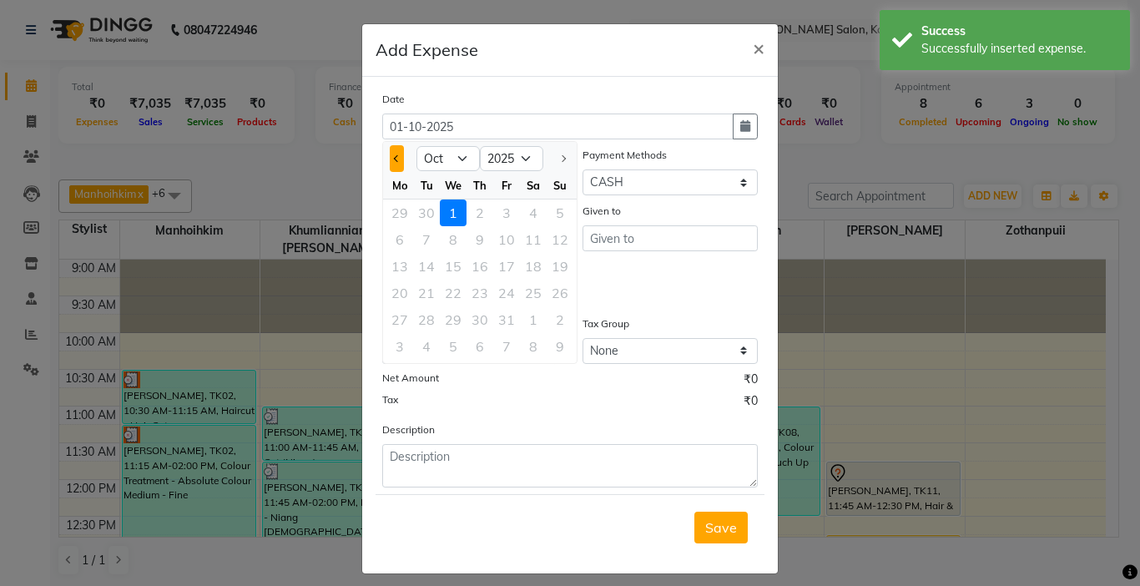
click at [392, 152] on button "Previous month" at bounding box center [397, 158] width 14 height 27
select select "9"
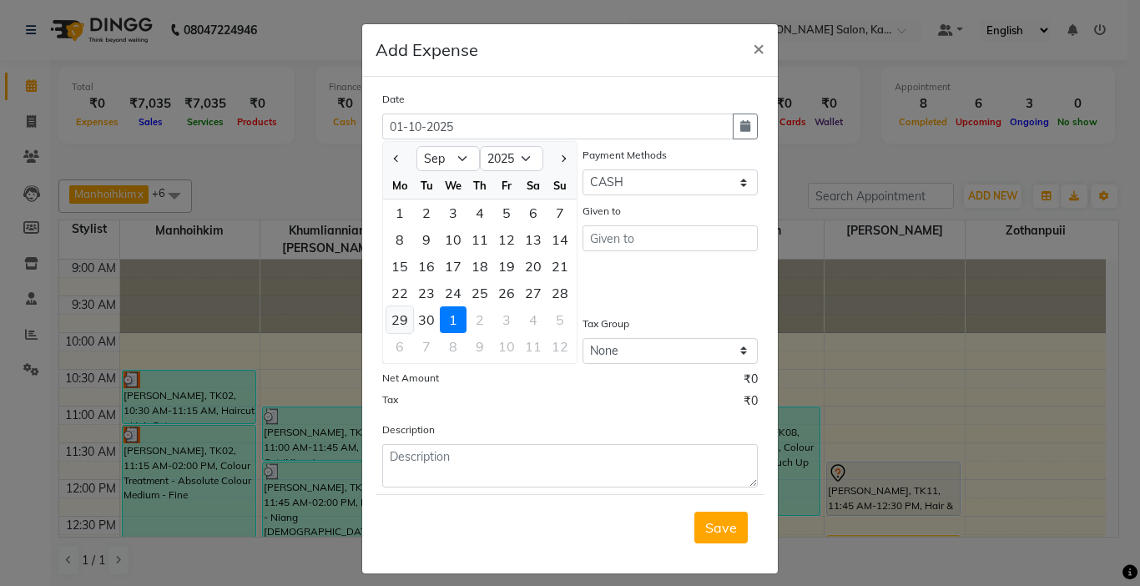
click at [396, 316] on div "29" at bounding box center [399, 319] width 27 height 27
type input "29-09-2025"
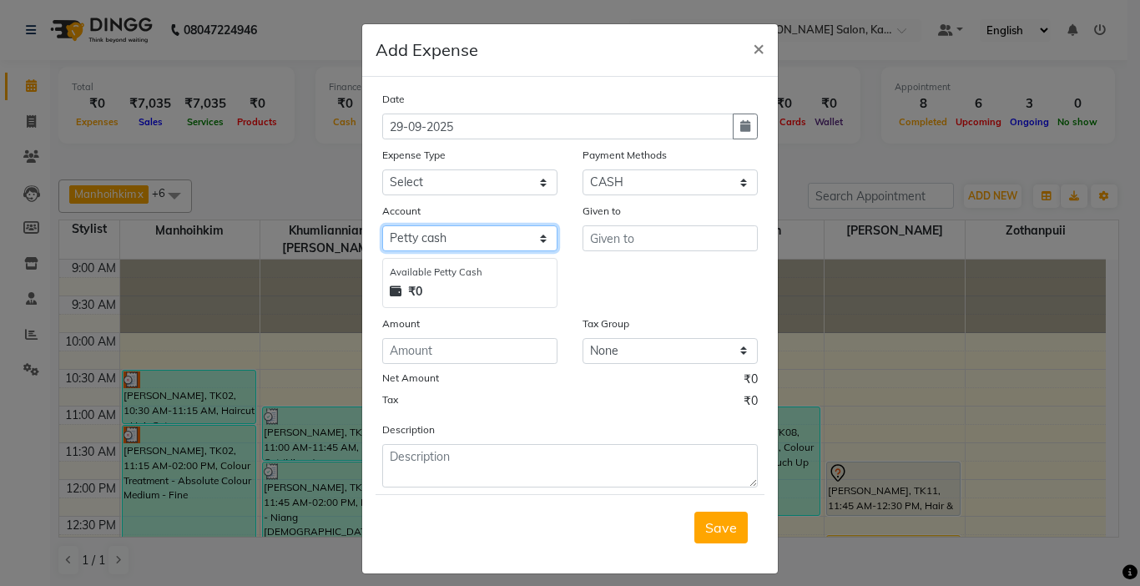
click at [455, 227] on select "Select [PERSON_NAME] cash Salon Account Expense Account" at bounding box center [469, 238] width 175 height 26
select select "7663"
click at [382, 225] on select "Select [PERSON_NAME] cash Salon Account Expense Account" at bounding box center [469, 238] width 175 height 26
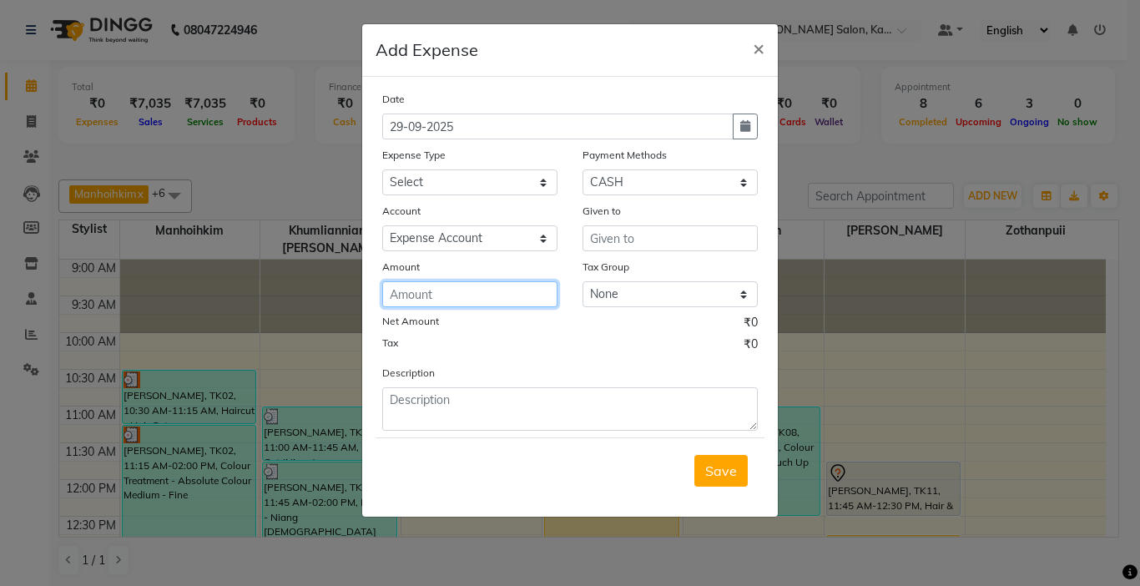
click at [439, 296] on input "number" at bounding box center [469, 294] width 175 height 26
type input "1360"
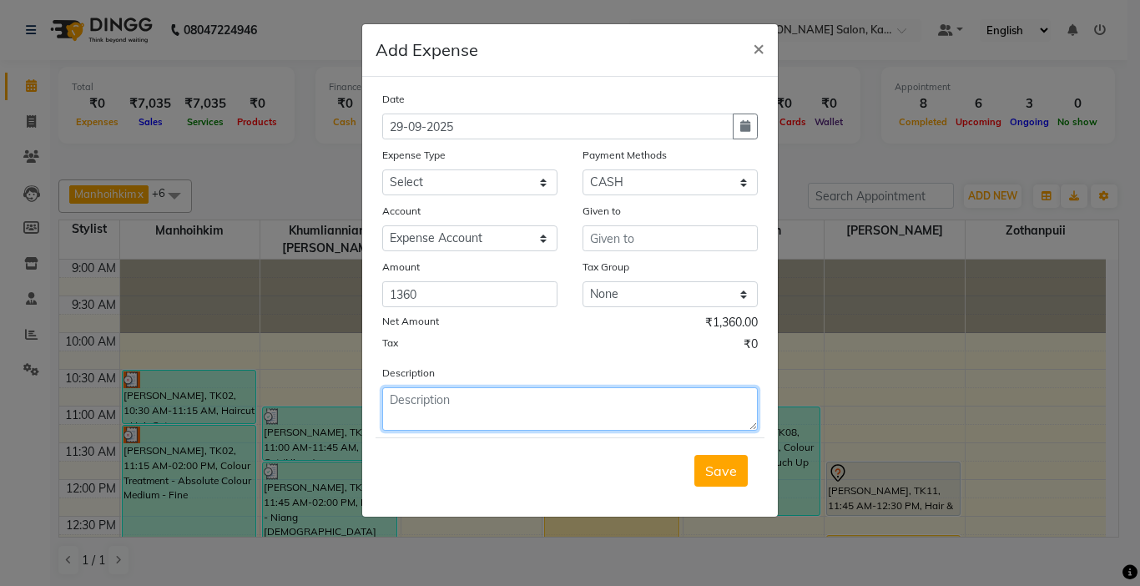
click at [446, 401] on textarea at bounding box center [569, 408] width 375 height 43
type textarea "cake for khumlo..."
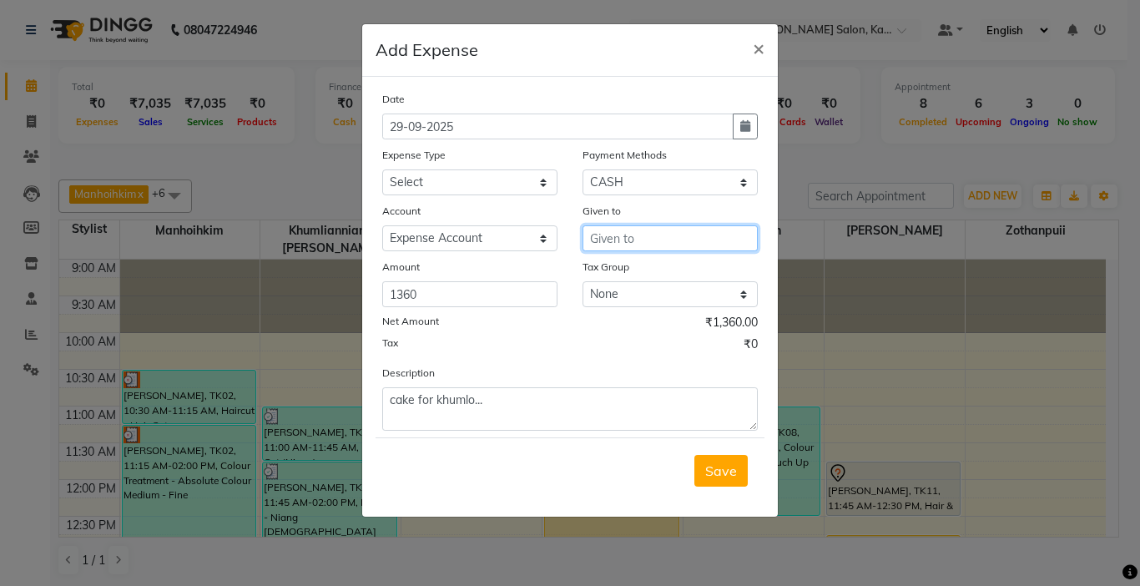
click at [655, 249] on input "text" at bounding box center [669, 238] width 175 height 26
type input "cake"
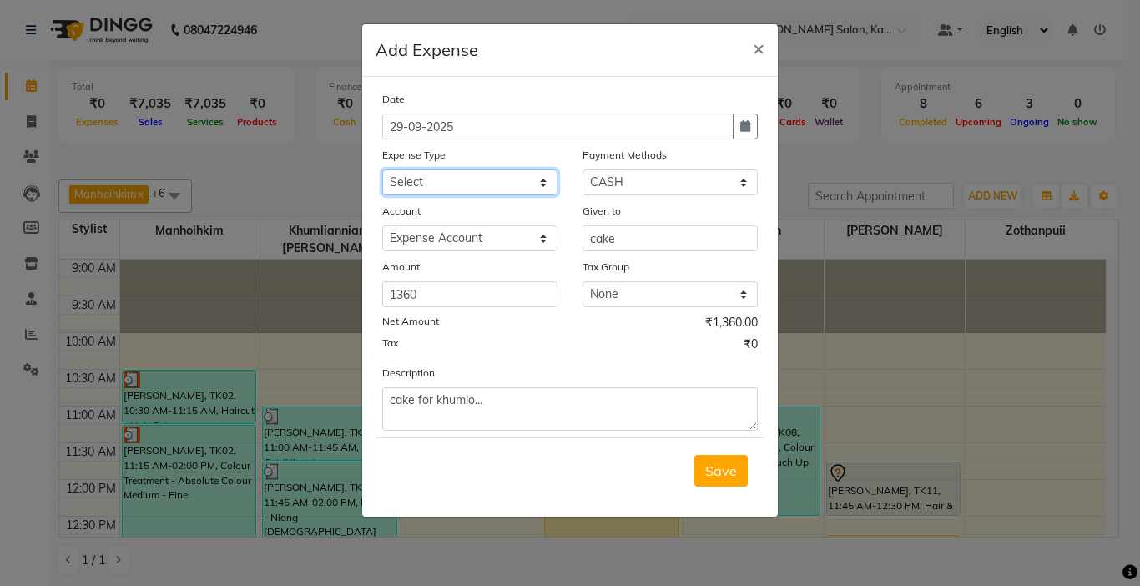
click at [469, 184] on select "Select Advance Salary Bank charges Car maintenance Cash transfer to bank Cash t…" at bounding box center [469, 182] width 175 height 26
select select "20500"
click at [382, 169] on select "Select Advance Salary Bank charges Car maintenance Cash transfer to bank Cash t…" at bounding box center [469, 182] width 175 height 26
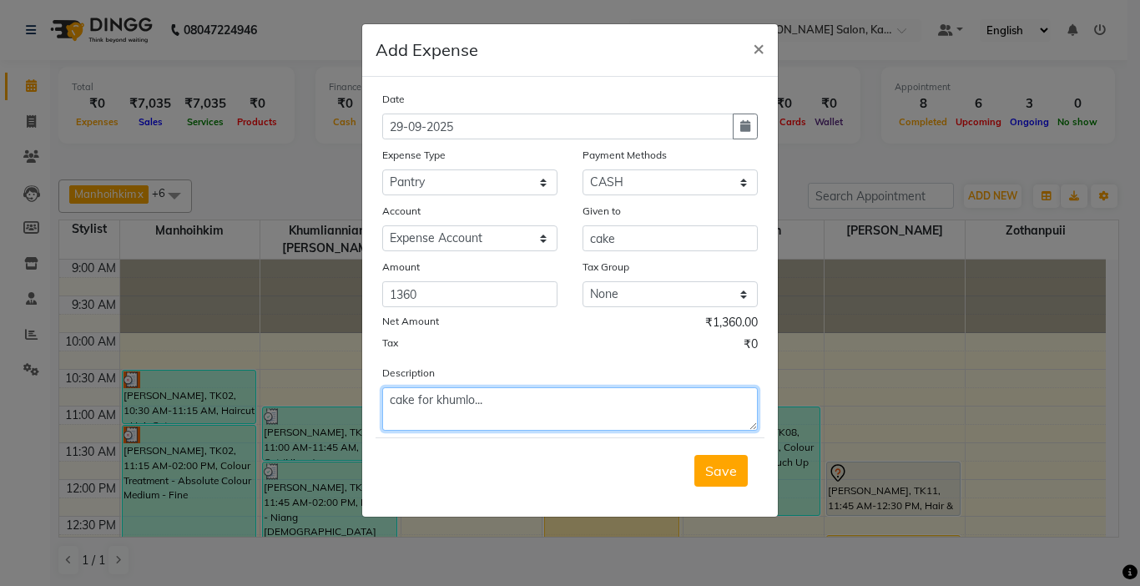
click at [513, 401] on textarea "cake for khumlo..." at bounding box center [569, 408] width 375 height 43
type textarea "cake for khumlo...uniang son"
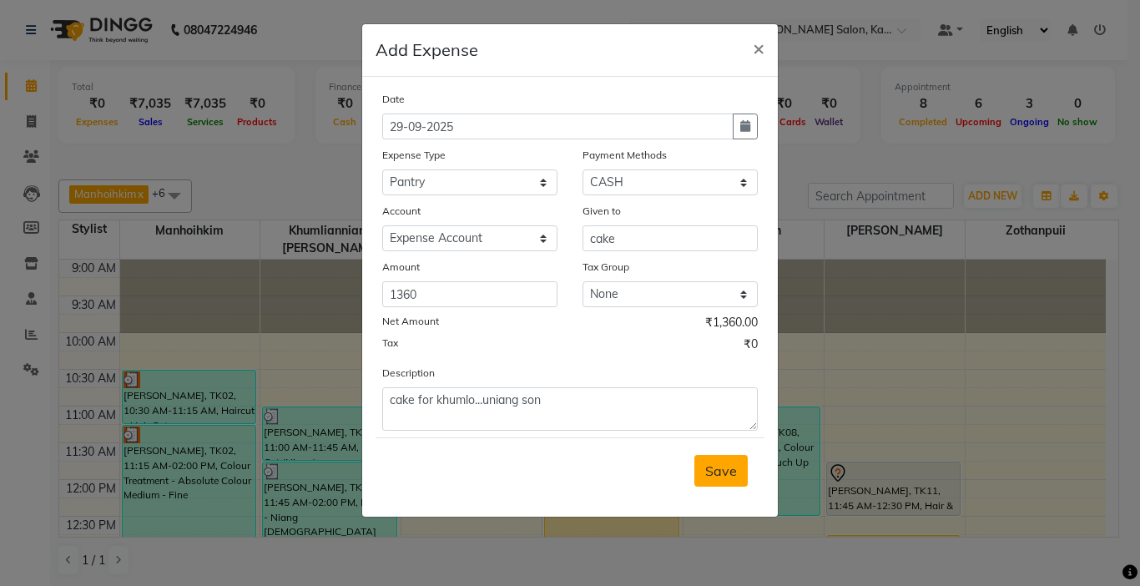
click at [727, 470] on span "Save" at bounding box center [721, 470] width 32 height 17
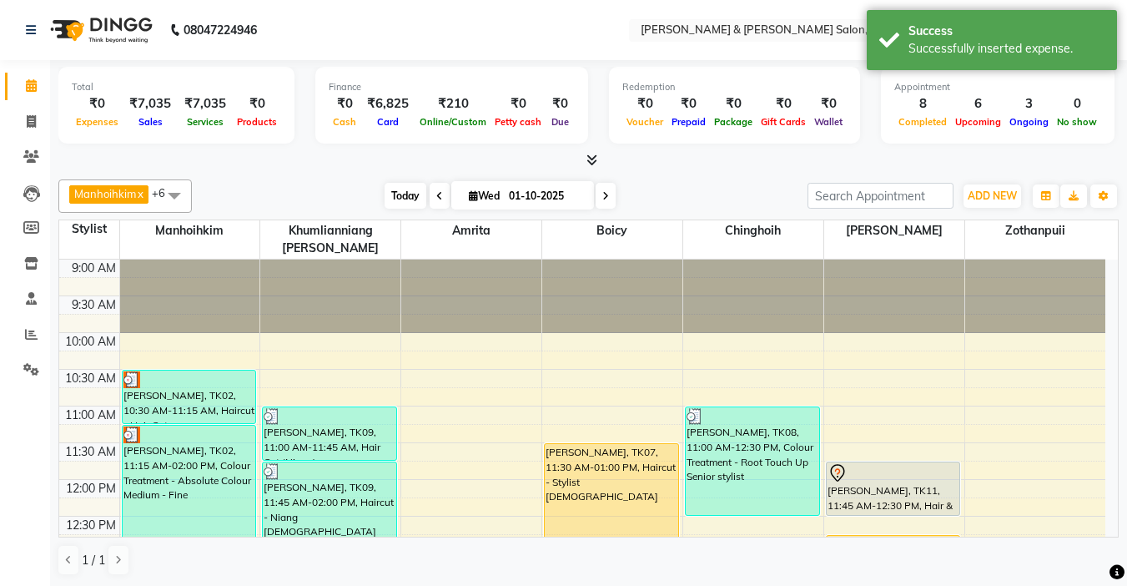
click at [409, 195] on span "Today" at bounding box center [406, 196] width 42 height 26
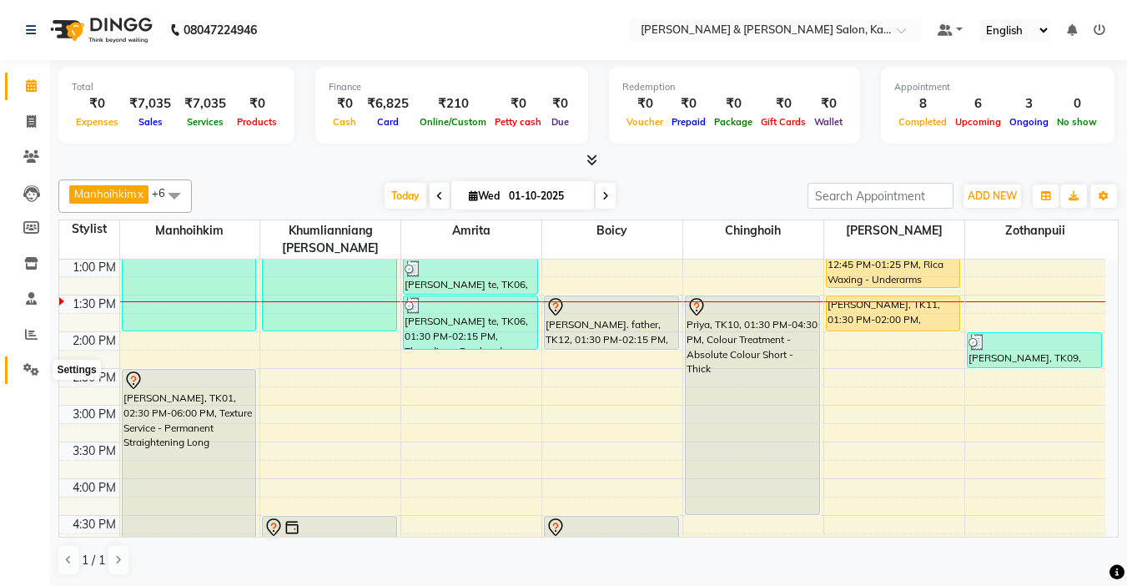
click at [30, 366] on icon at bounding box center [31, 369] width 16 height 13
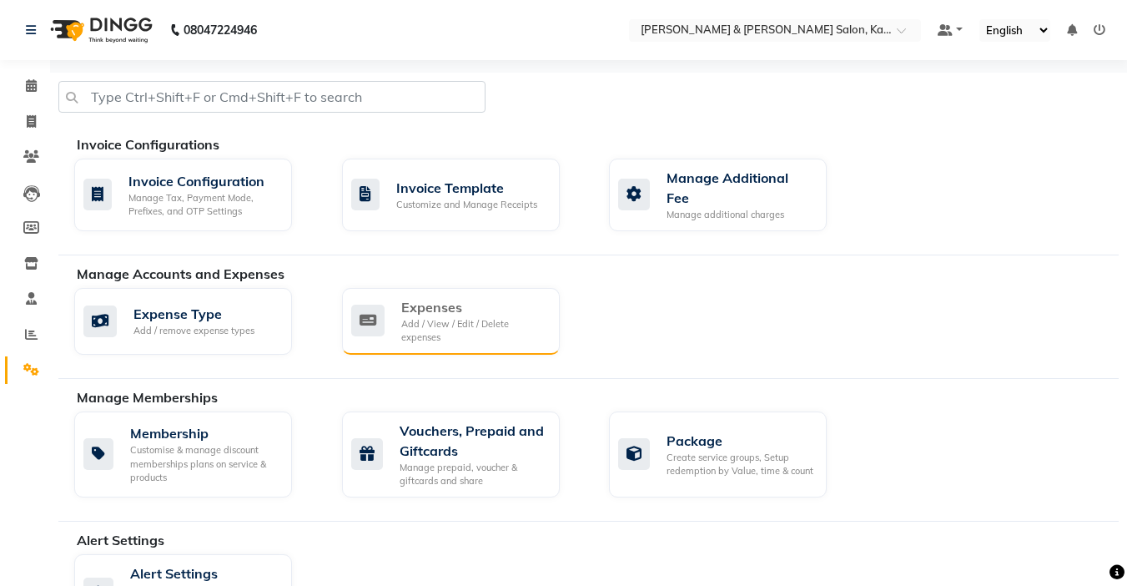
click at [385, 288] on div "Expenses Add / View / Edit / Delete expenses" at bounding box center [451, 321] width 218 height 67
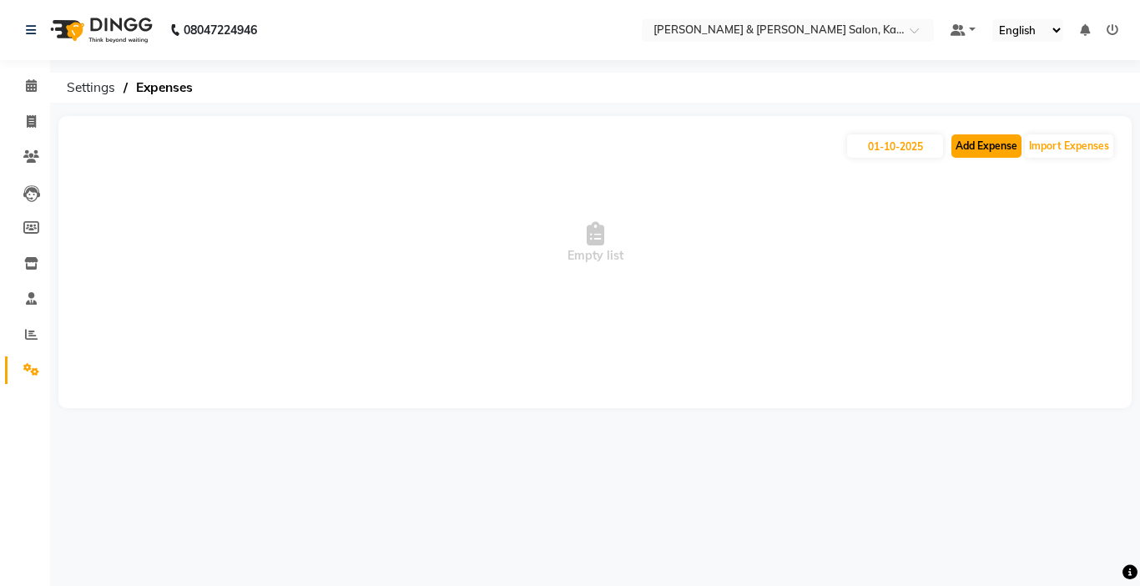
click at [1007, 155] on button "Add Expense" at bounding box center [986, 145] width 70 height 23
select select "1"
select select "6890"
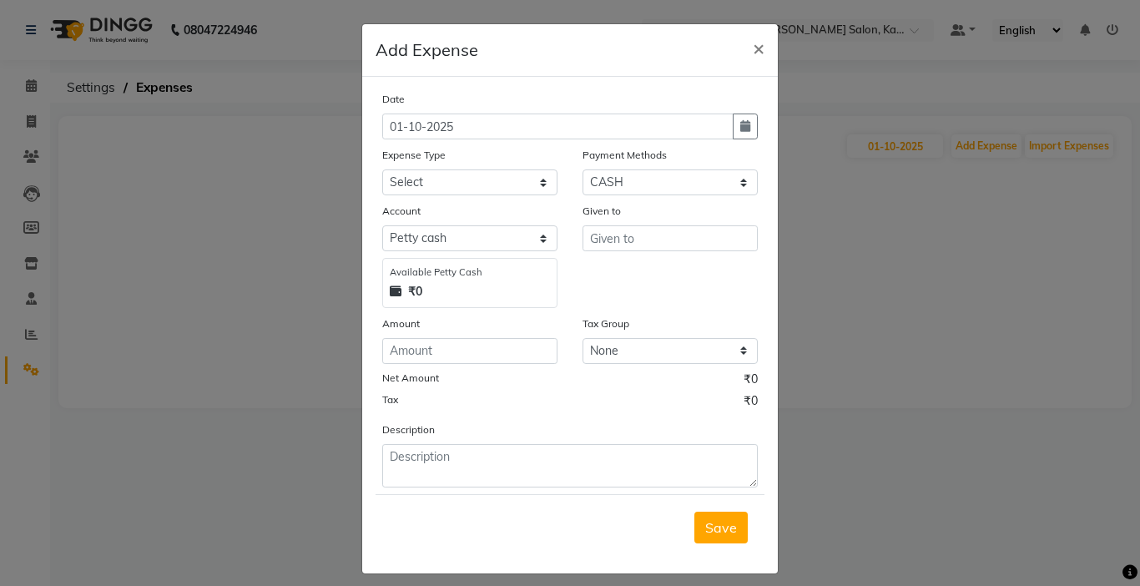
click at [917, 305] on ngb-modal-window "Add Expense × Date [DATE] Expense Type Select Advance Salary Bank charges Car m…" at bounding box center [570, 293] width 1140 height 586
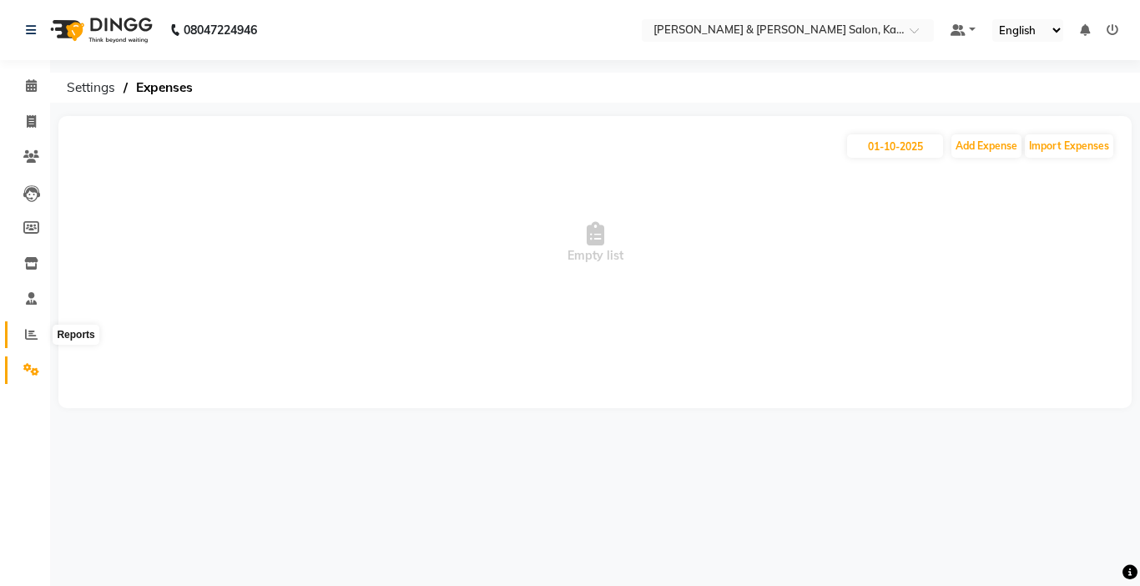
click at [37, 333] on icon at bounding box center [31, 334] width 13 height 13
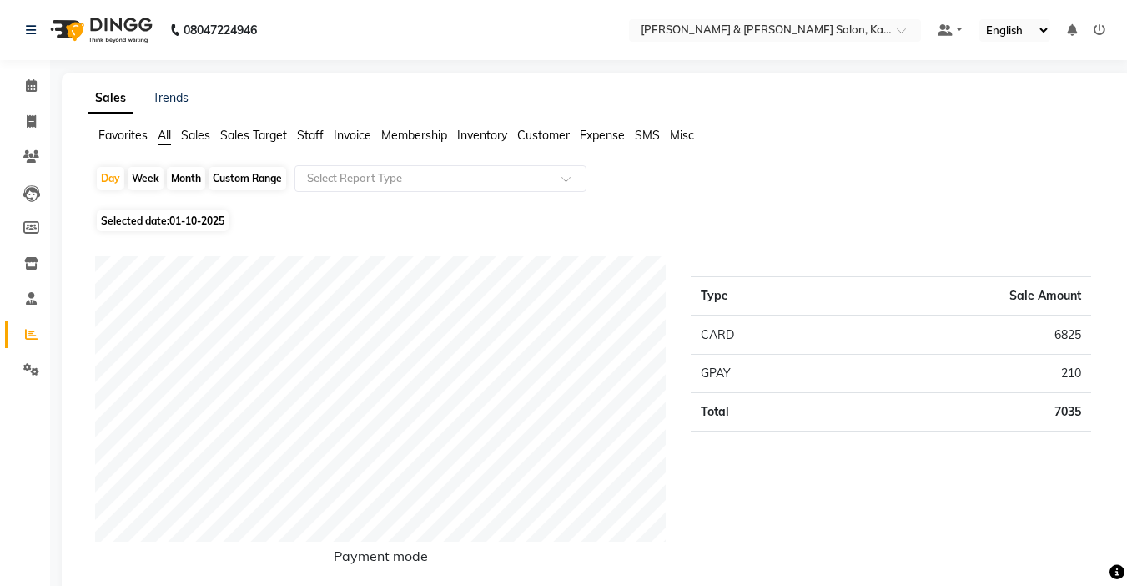
click at [606, 129] on span "Expense" at bounding box center [602, 135] width 45 height 15
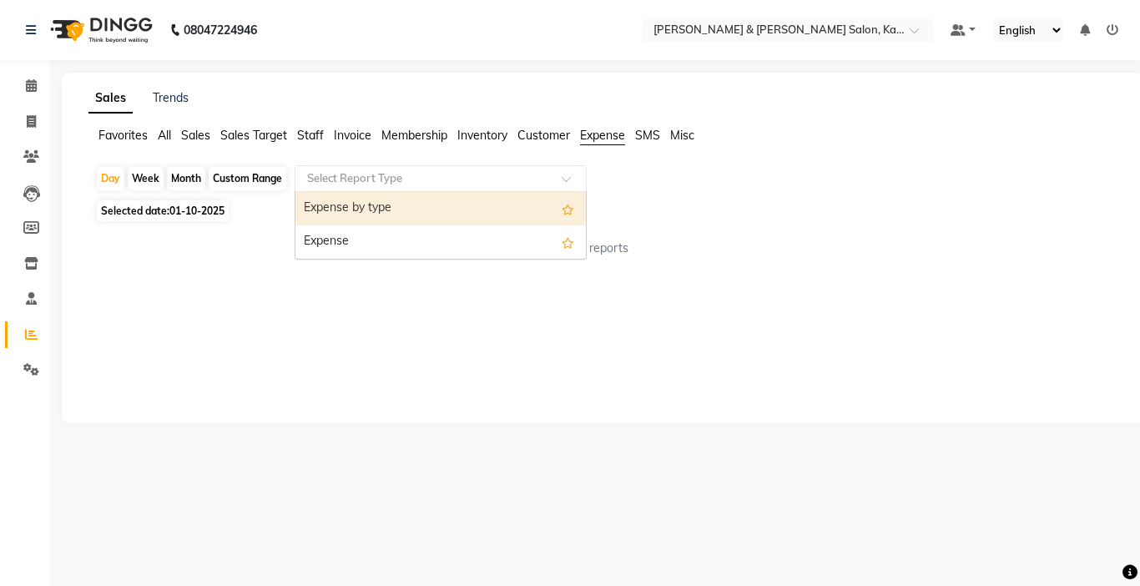
click at [330, 171] on input "text" at bounding box center [424, 178] width 240 height 17
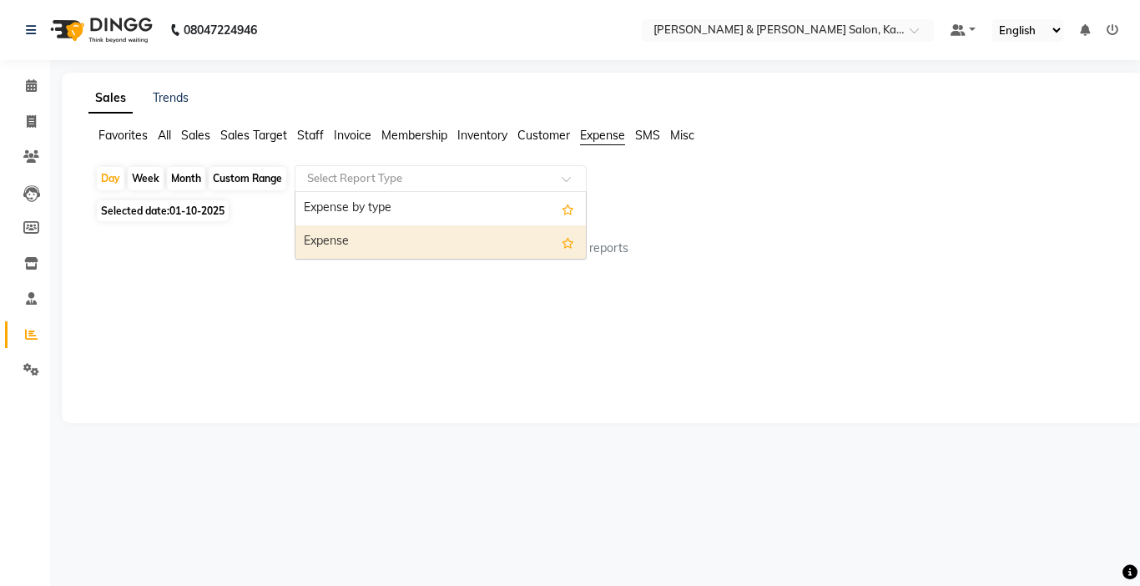
click at [356, 239] on div "Expense" at bounding box center [440, 241] width 290 height 33
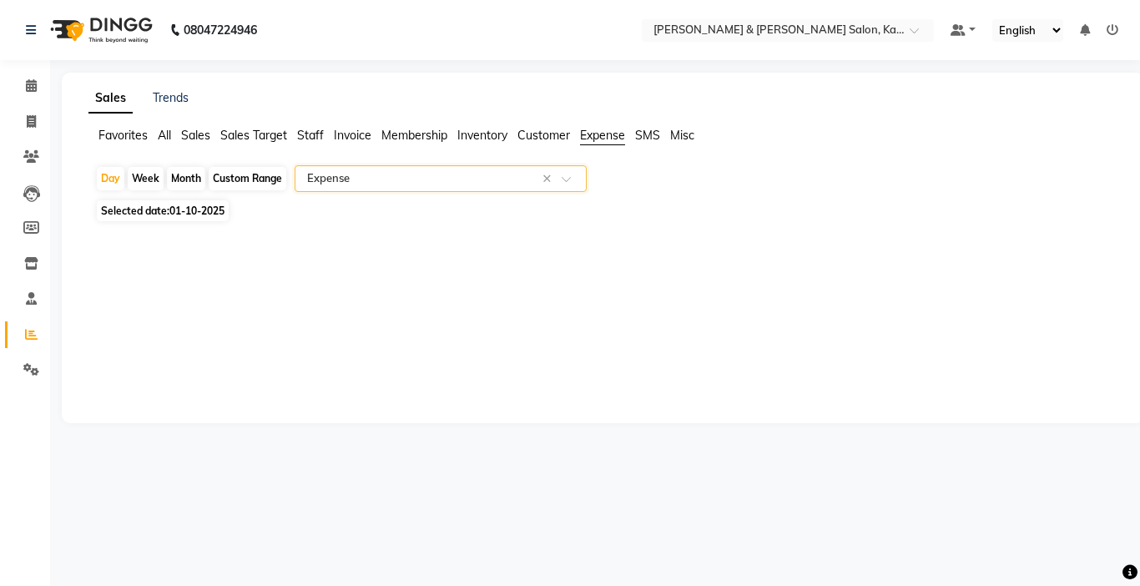
click at [187, 174] on div "Month" at bounding box center [186, 178] width 38 height 23
select select "10"
select select "2025"
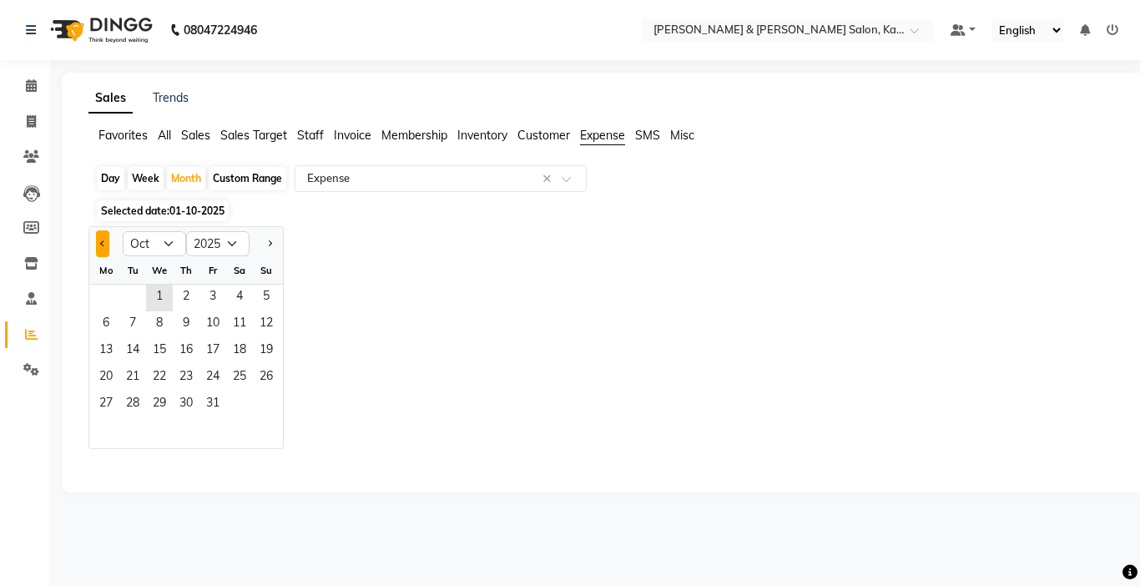
click at [103, 246] on button "Previous month" at bounding box center [102, 243] width 13 height 27
select select "9"
click at [112, 300] on span "1" at bounding box center [106, 298] width 27 height 27
select select "csv"
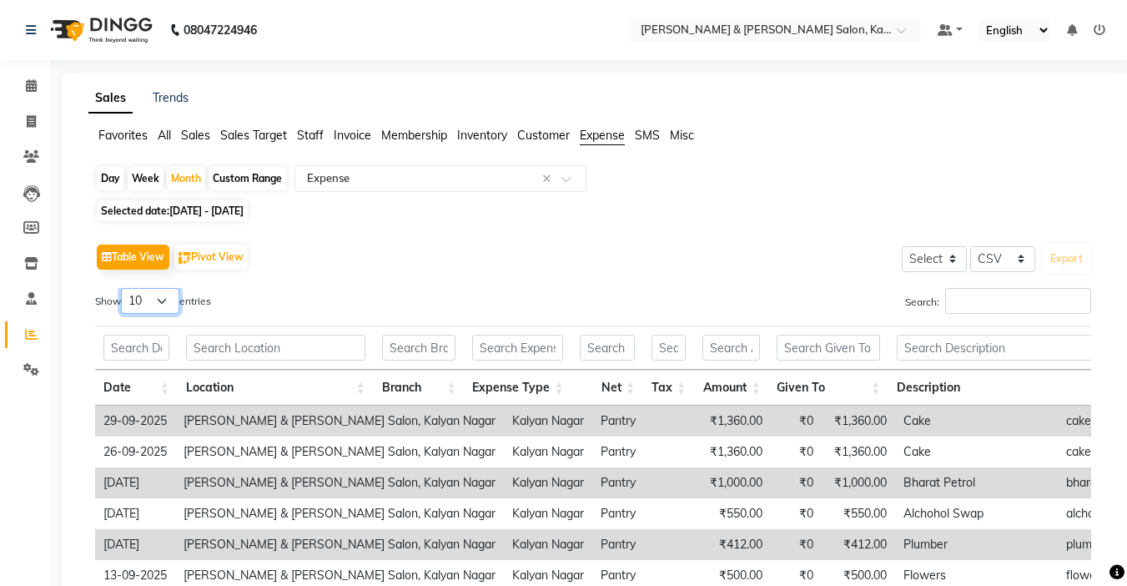
click at [154, 303] on select "10 25 50 100" at bounding box center [150, 301] width 58 height 26
select select "50"
click at [123, 288] on select "10 25 50 100" at bounding box center [150, 301] width 58 height 26
click at [33, 87] on icon at bounding box center [31, 85] width 11 height 13
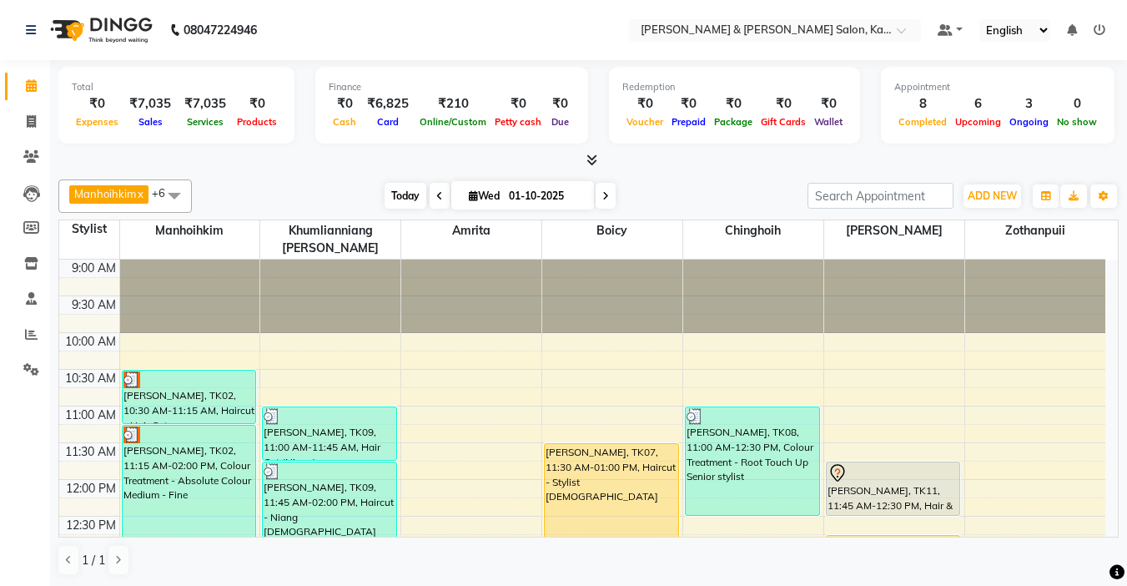
click at [395, 197] on span "Today" at bounding box center [406, 196] width 42 height 26
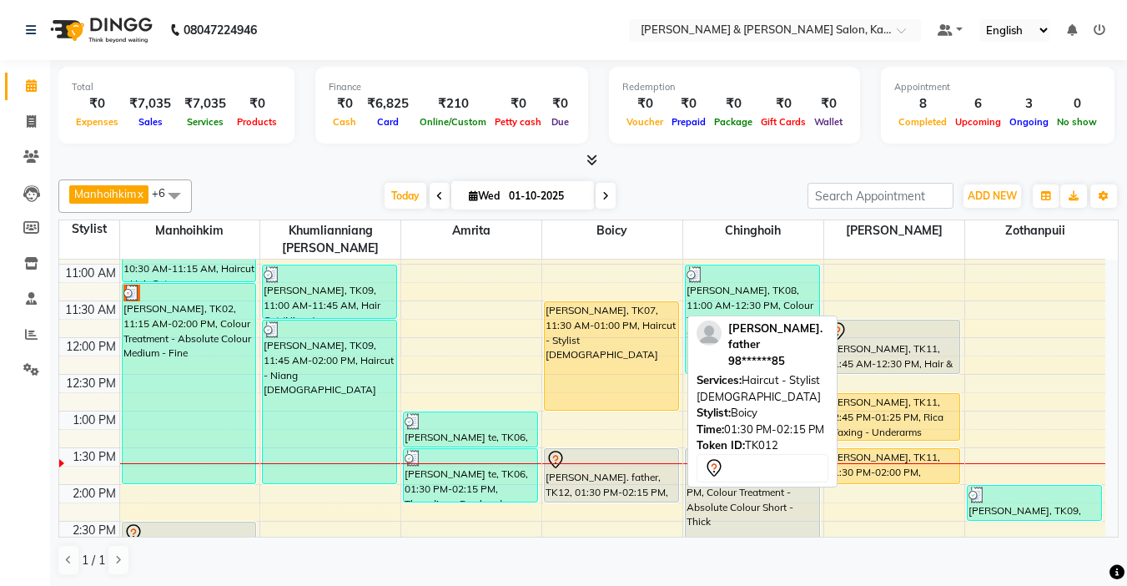
scroll to position [128, 0]
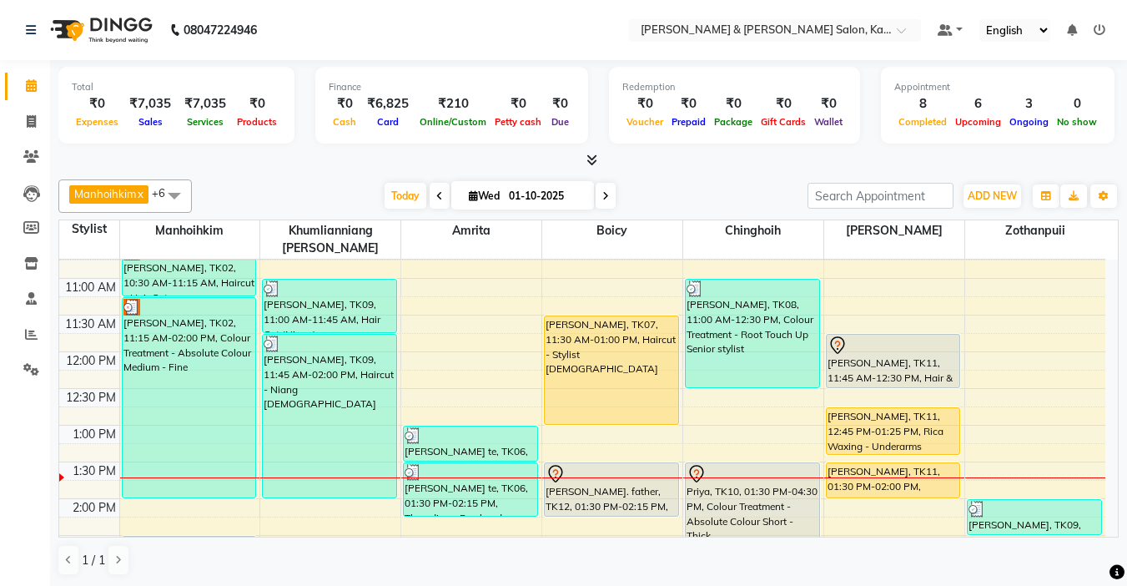
click at [598, 193] on span at bounding box center [606, 196] width 20 height 26
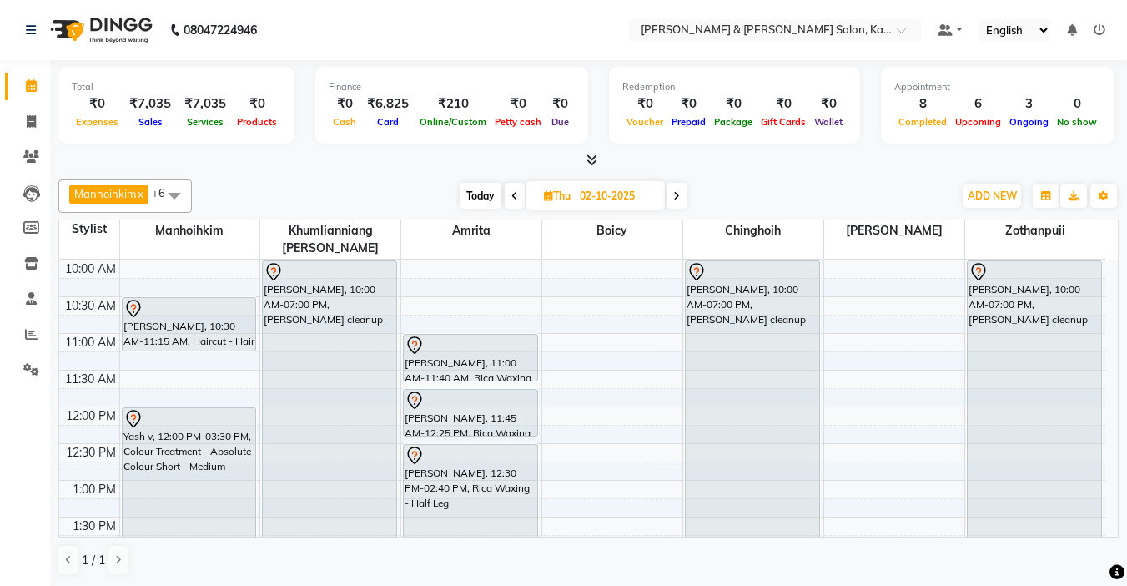
scroll to position [0, 0]
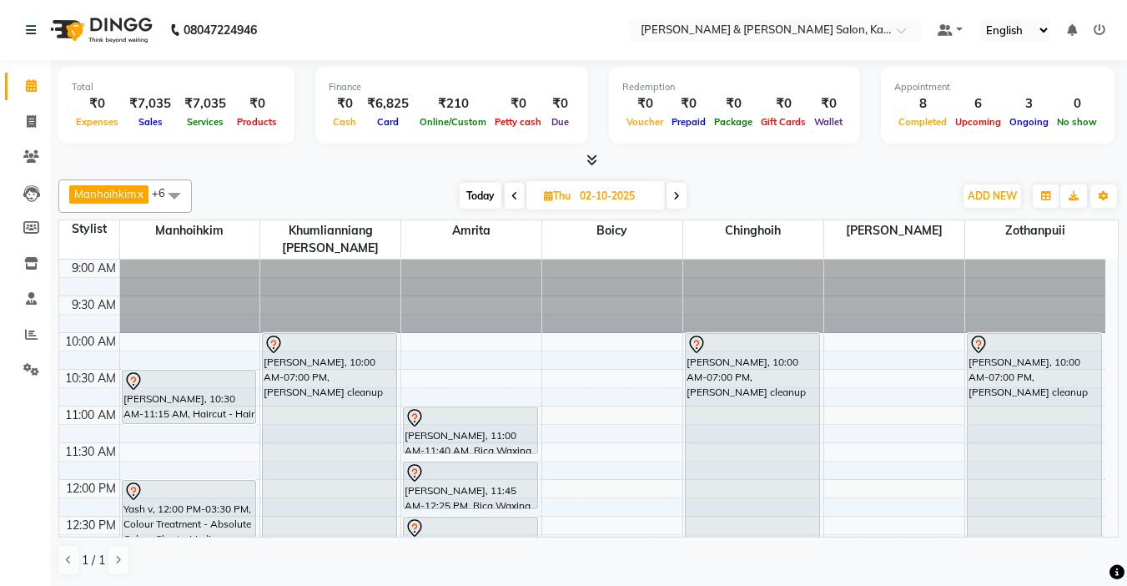
click at [677, 193] on icon at bounding box center [676, 196] width 7 height 10
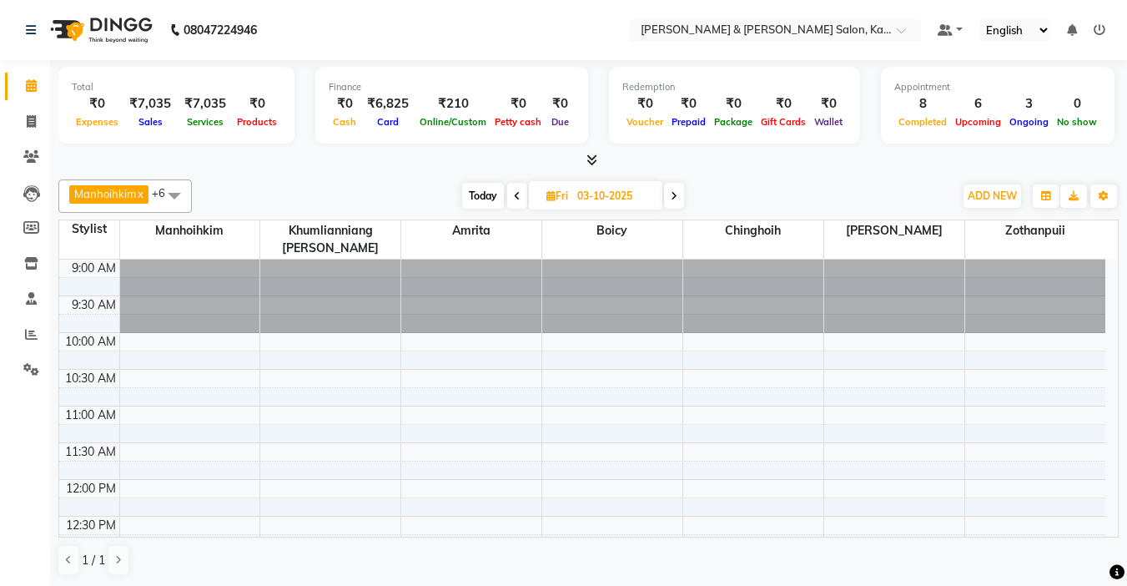
click at [671, 189] on span at bounding box center [674, 196] width 20 height 26
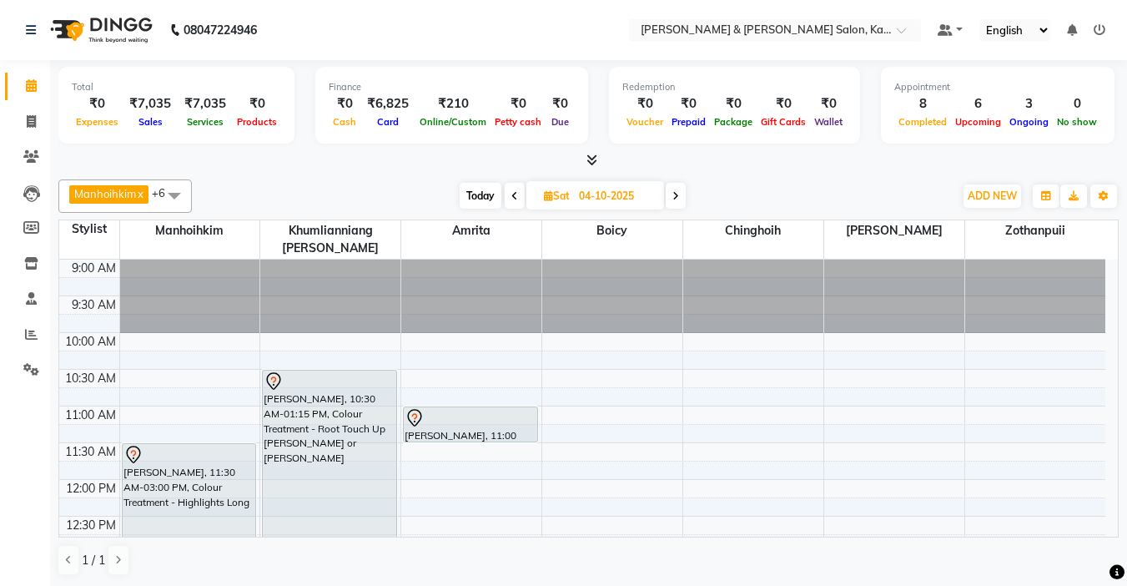
click at [518, 191] on span at bounding box center [515, 196] width 20 height 26
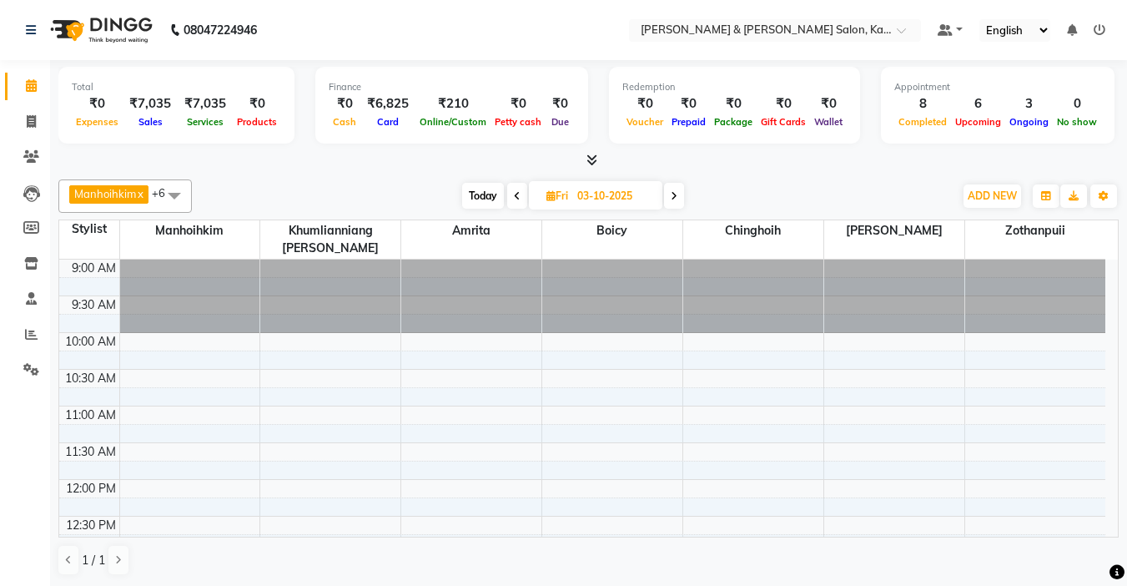
click at [682, 198] on span at bounding box center [674, 196] width 20 height 26
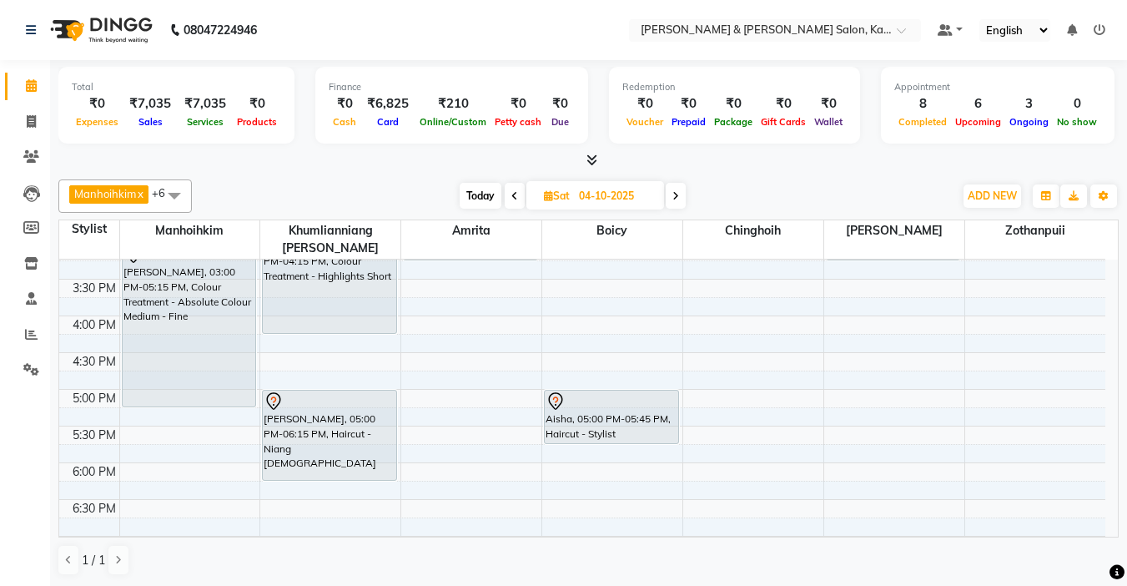
scroll to position [501, 0]
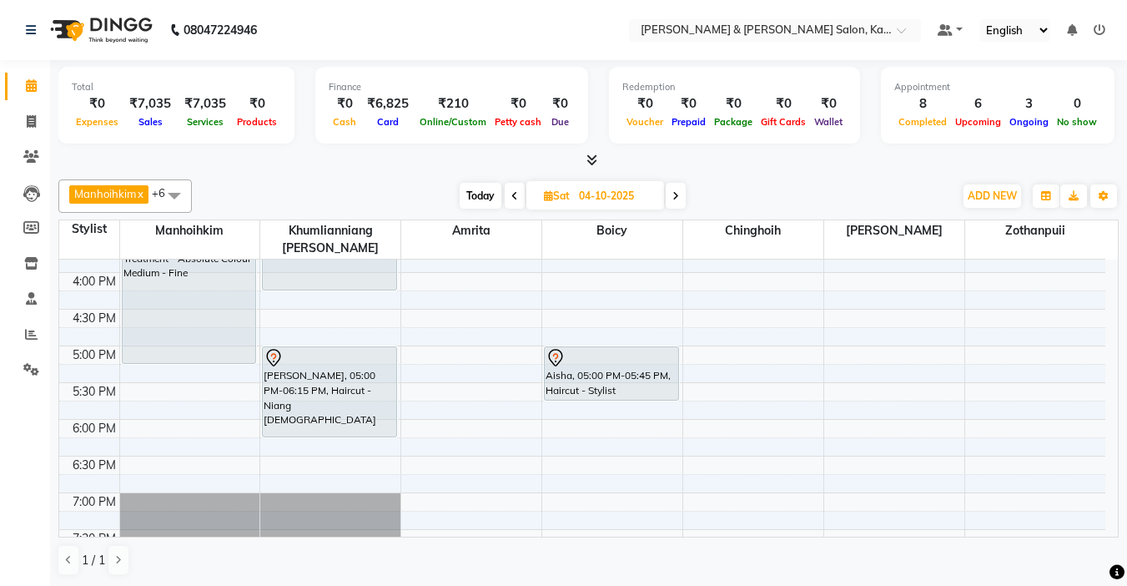
click at [454, 194] on div "[DATE] [DATE]" at bounding box center [572, 196] width 745 height 25
click at [468, 194] on span "Today" at bounding box center [481, 196] width 42 height 26
type input "01-10-2025"
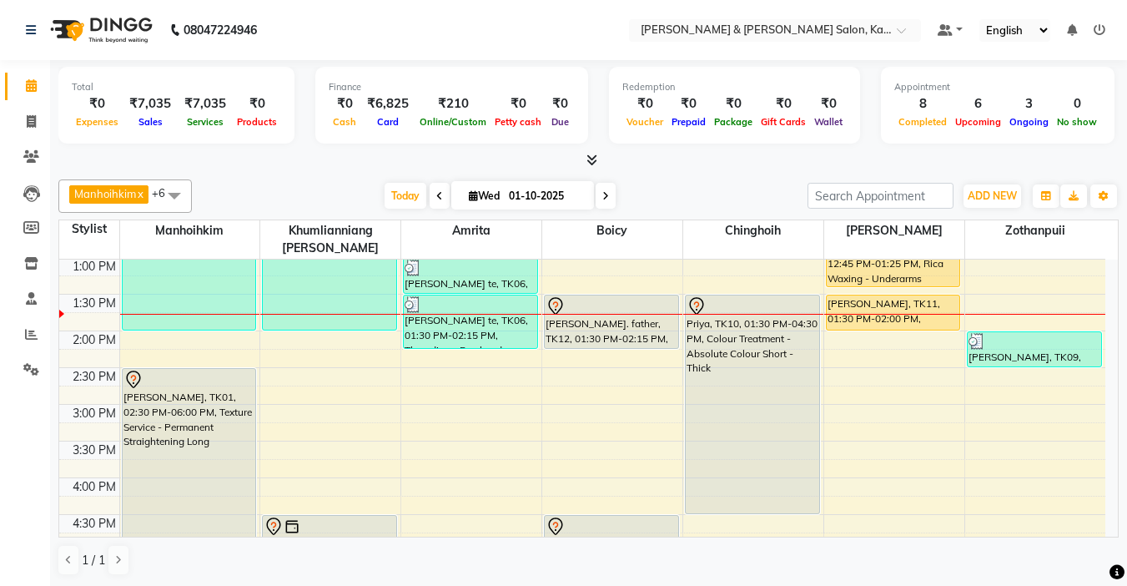
scroll to position [295, 0]
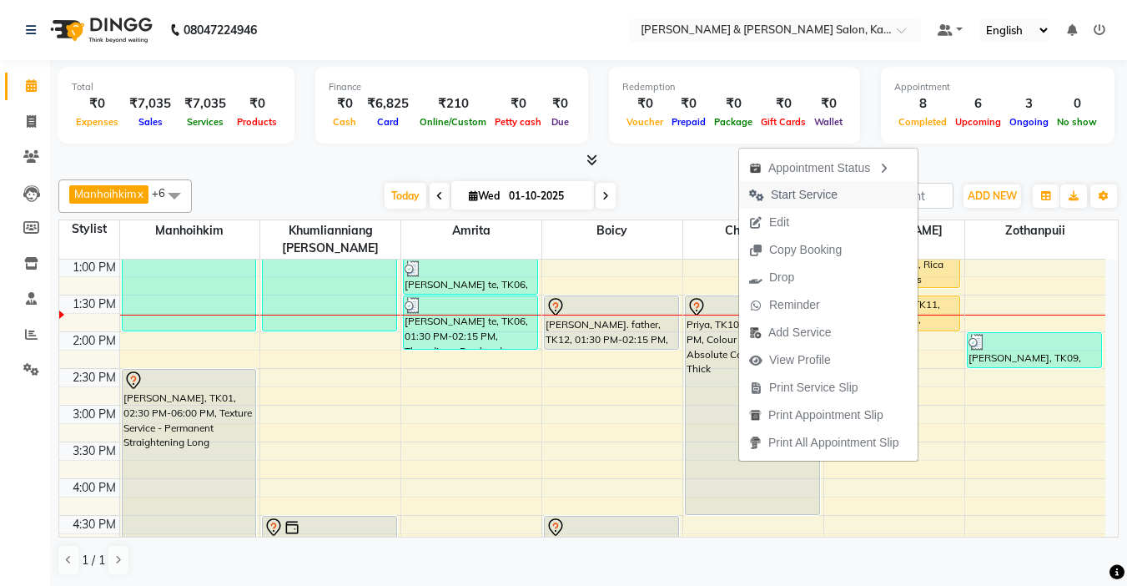
click at [799, 190] on span "Start Service" at bounding box center [804, 195] width 67 height 18
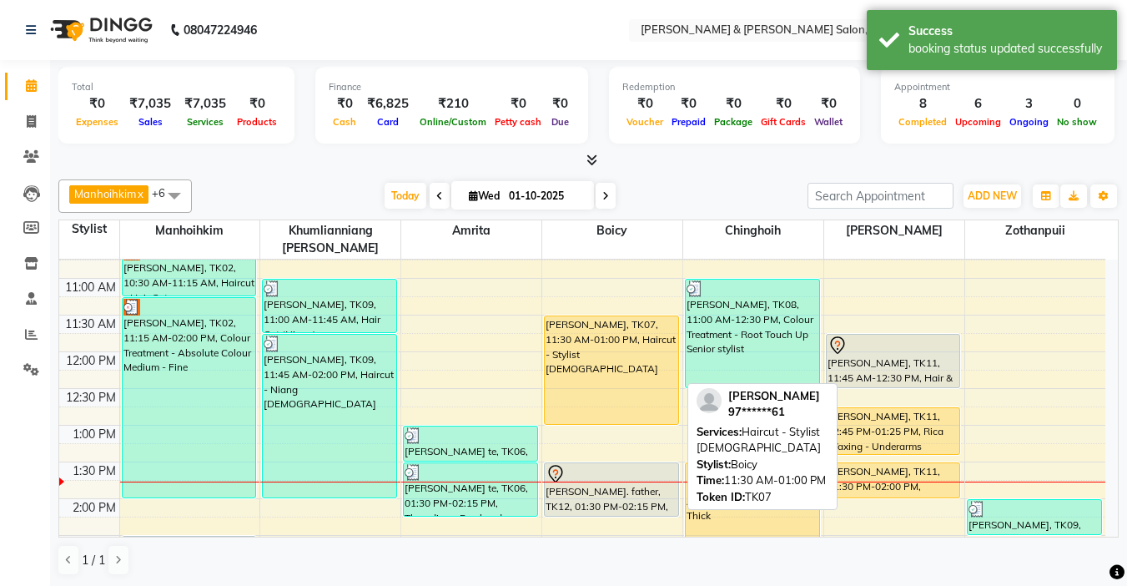
scroll to position [211, 0]
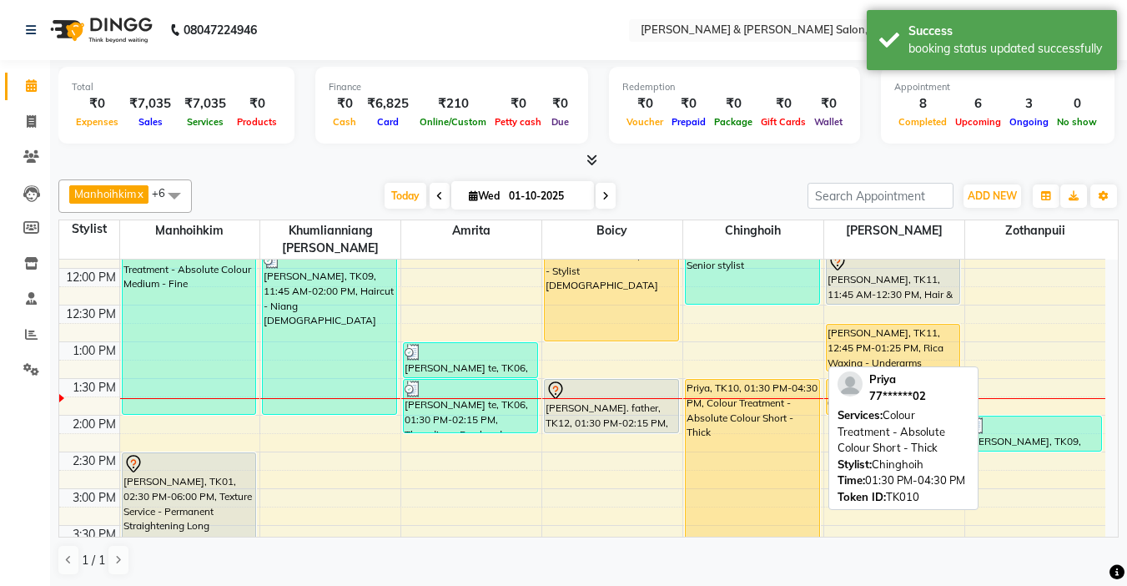
click at [769, 431] on div "Priya, TK10, 01:30 PM-04:30 PM, Colour Treatment - Absolute Colour Short - Thick" at bounding box center [753, 489] width 134 height 218
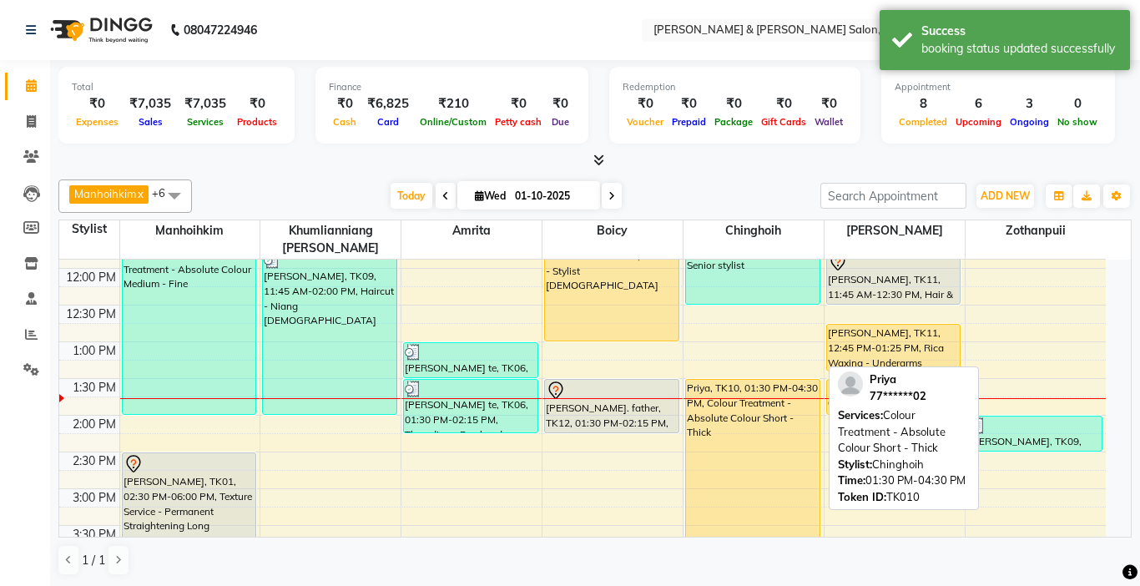
select select "1"
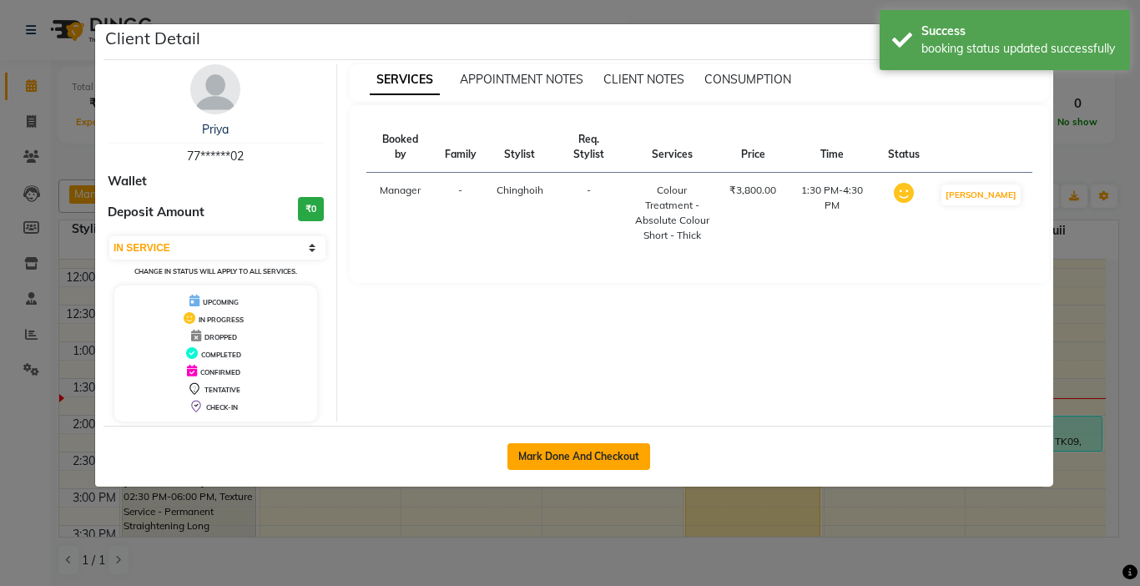
click at [599, 466] on button "Mark Done And Checkout" at bounding box center [578, 456] width 143 height 27
select select "service"
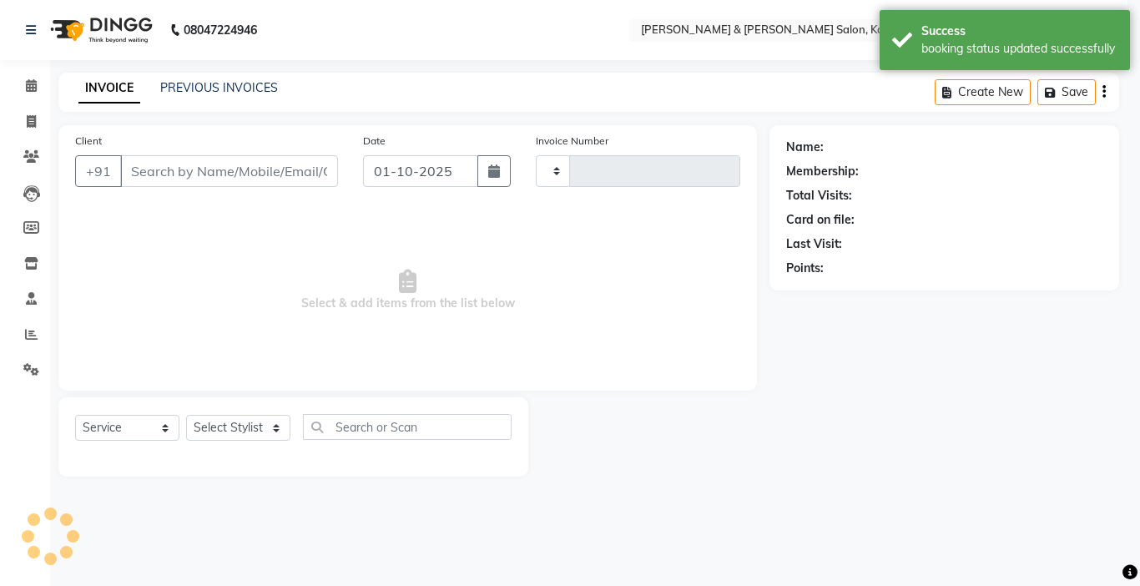
type input "1507"
select select "7750"
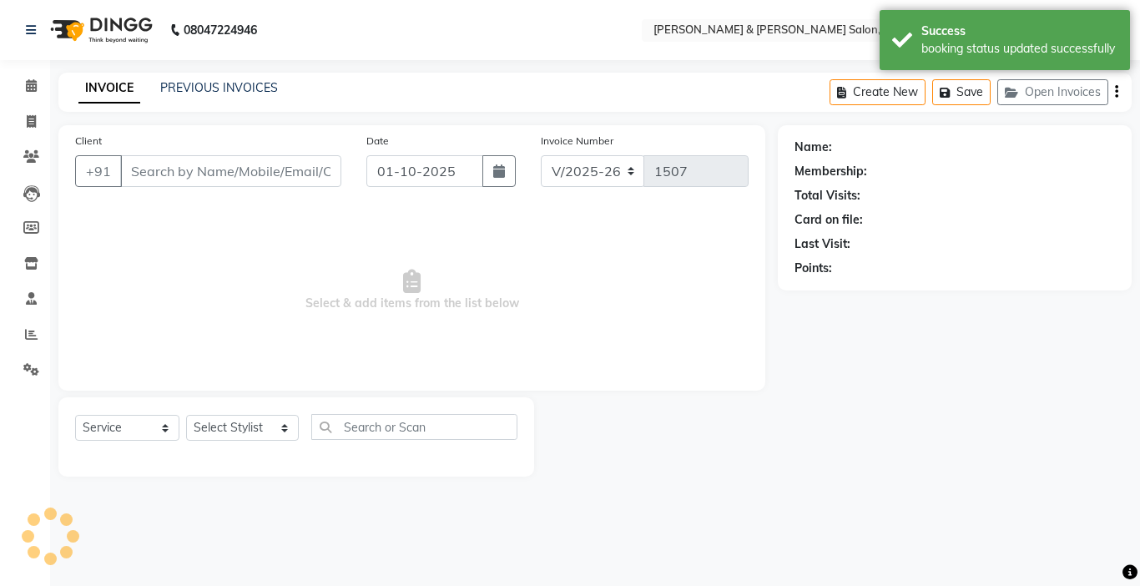
type input "77******02"
select select "77123"
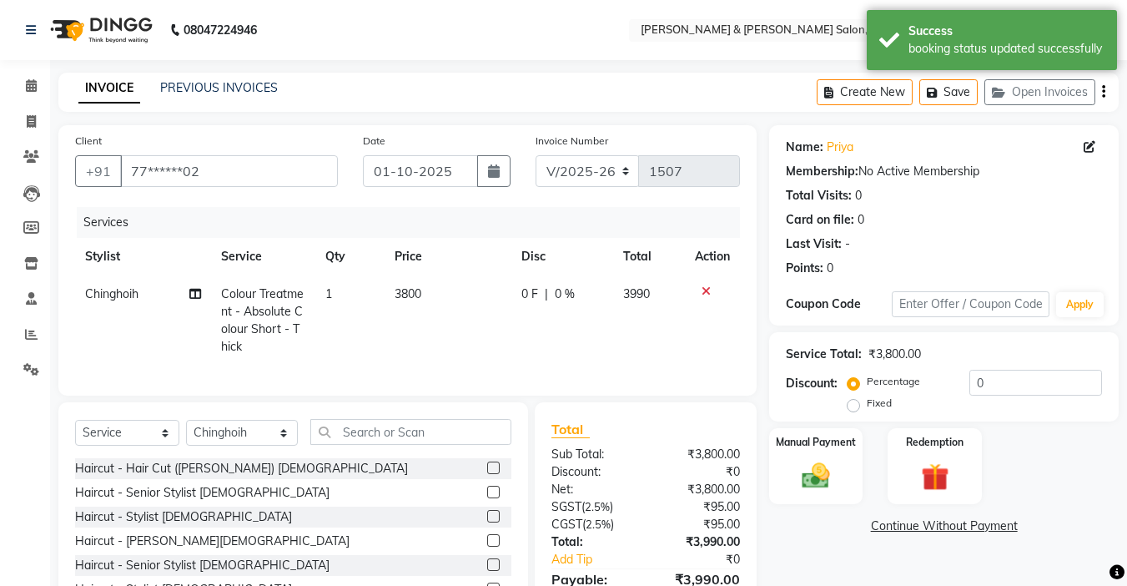
click at [411, 291] on span "3800" at bounding box center [408, 293] width 27 height 15
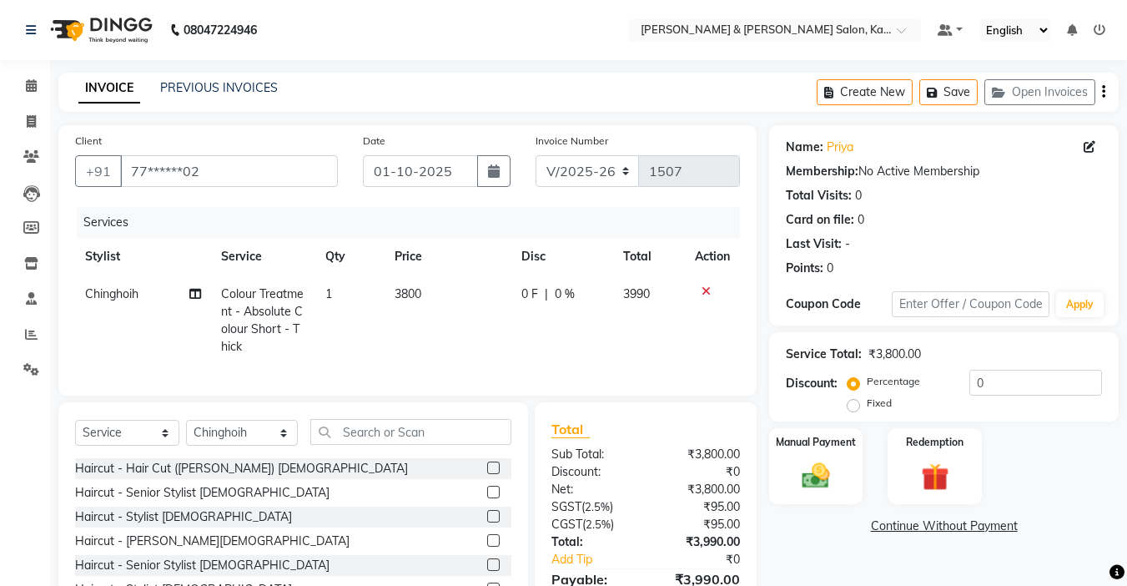
select select "77123"
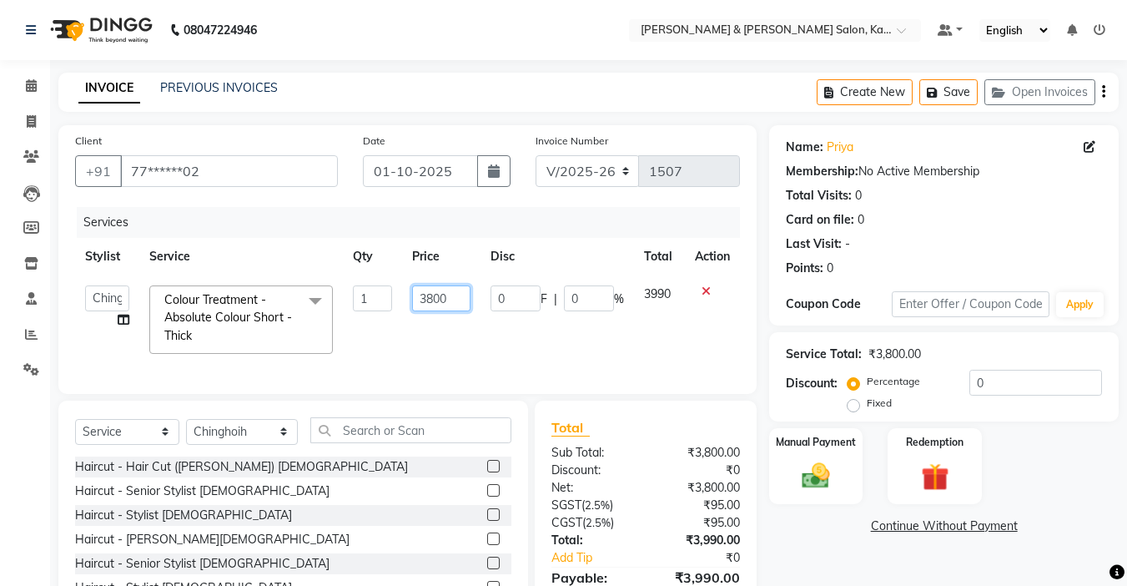
click at [433, 298] on input "3800" at bounding box center [441, 298] width 58 height 26
type input "4500"
click at [718, 341] on td at bounding box center [712, 319] width 55 height 88
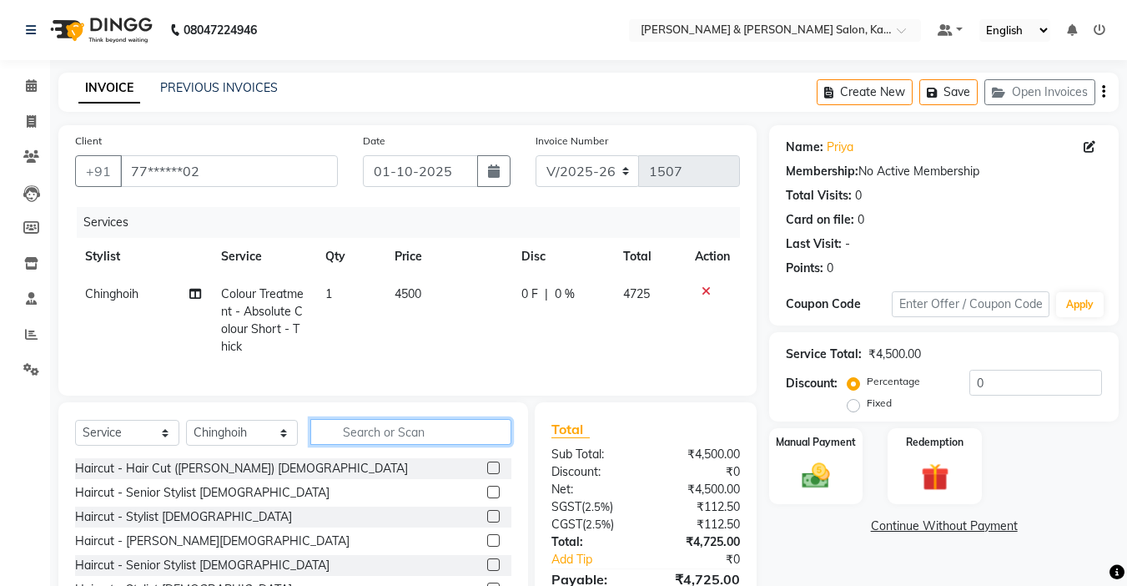
click at [361, 443] on input "text" at bounding box center [410, 432] width 201 height 26
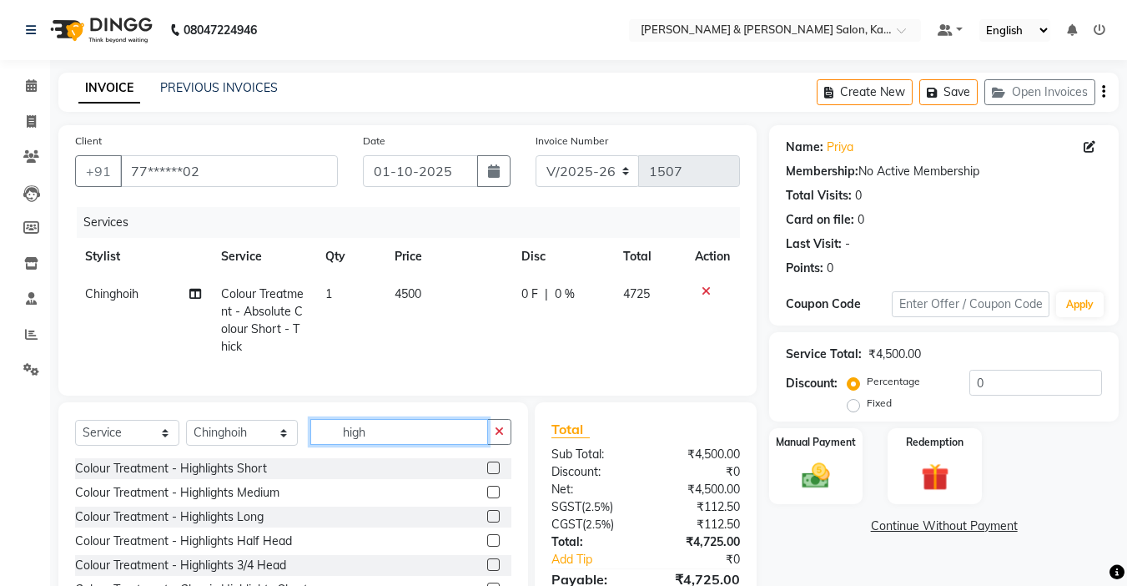
type input "high"
click at [487, 498] on label at bounding box center [493, 492] width 13 height 13
click at [487, 498] on input "checkbox" at bounding box center [492, 492] width 11 height 11
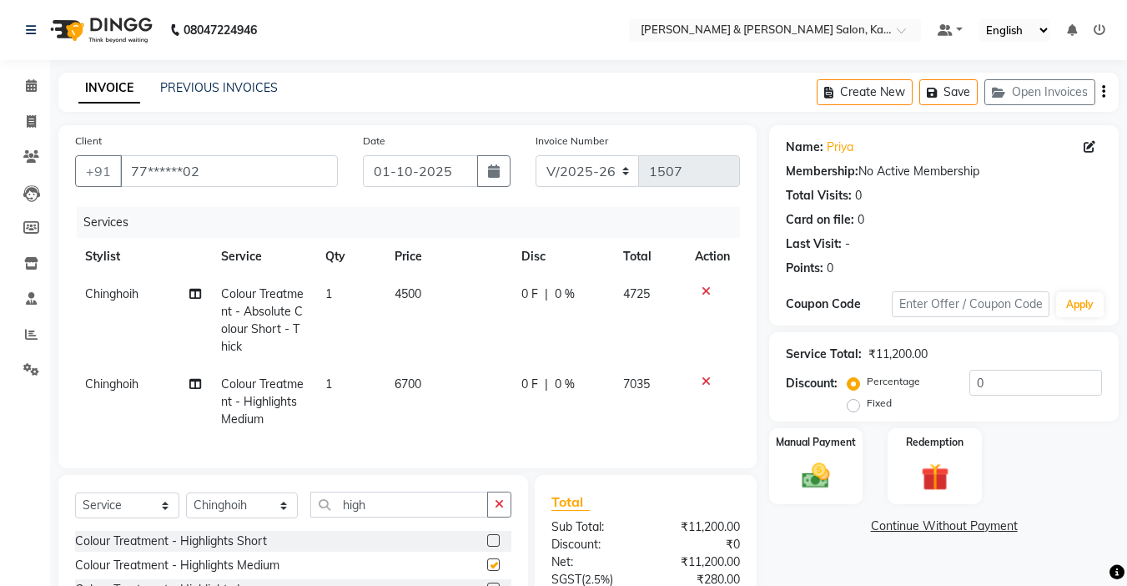
checkbox input "false"
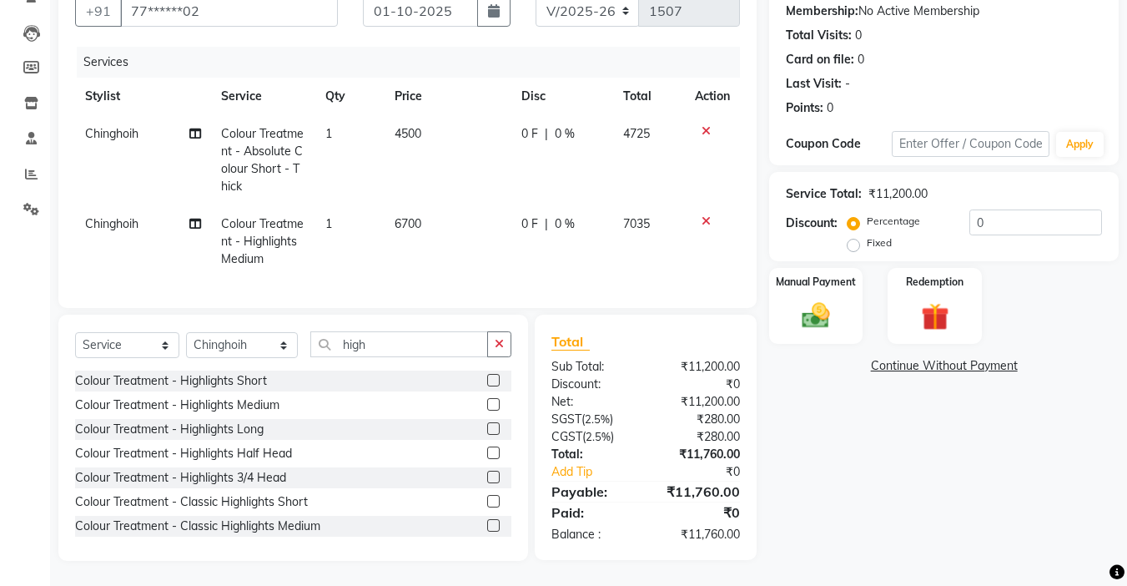
click at [289, 141] on span "Colour Treatment - Absolute Colour Short - Thick" at bounding box center [262, 160] width 83 height 68
select select "77123"
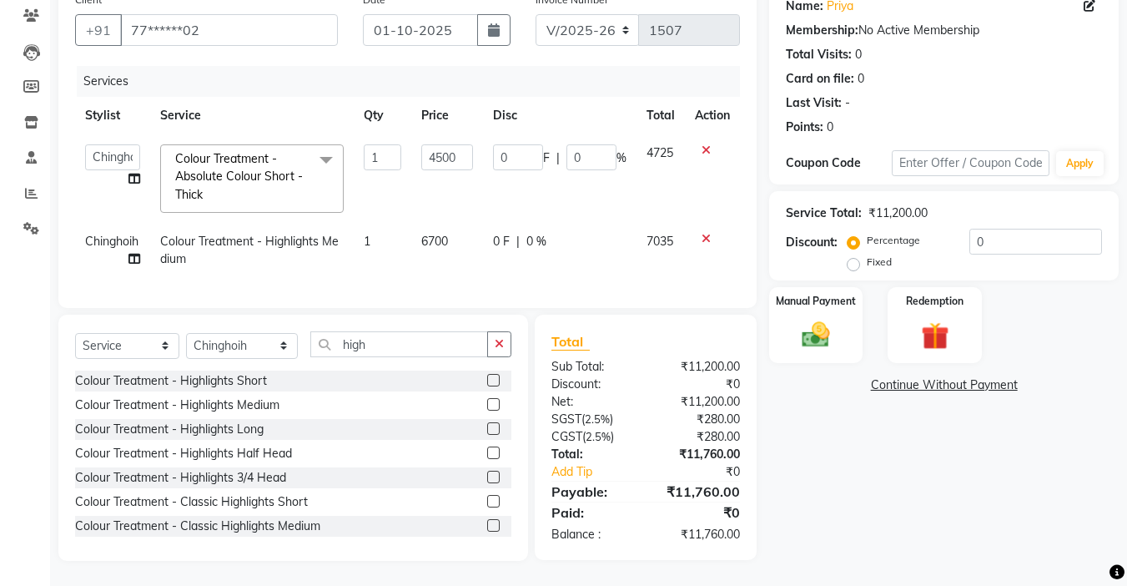
scroll to position [154, 0]
click at [244, 175] on span "Colour Treatment - Absolute Colour Short - Thick x" at bounding box center [244, 176] width 147 height 53
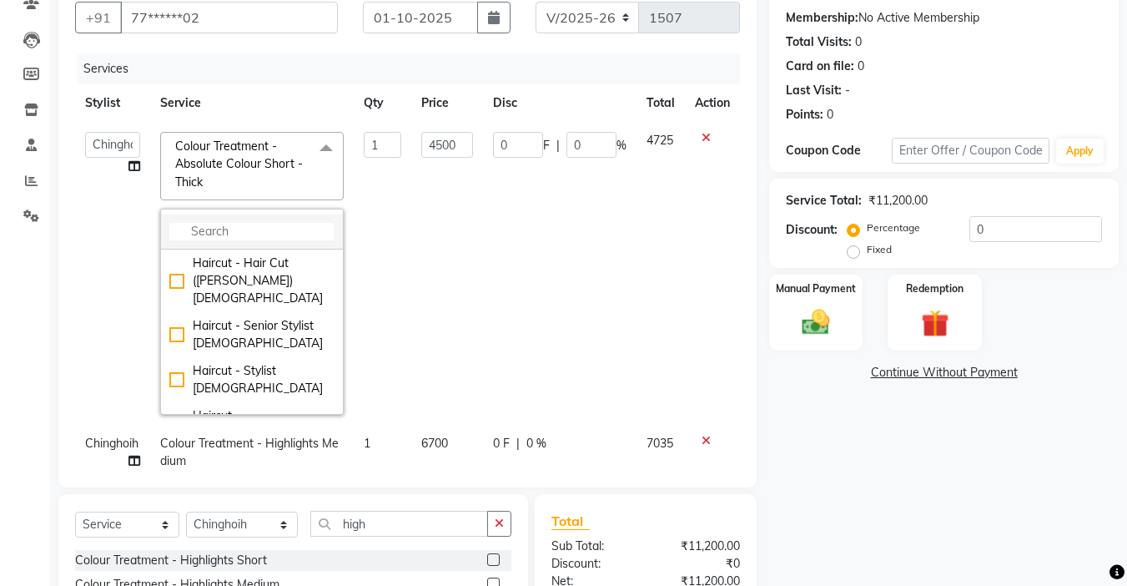
click at [239, 227] on input "multiselect-search" at bounding box center [251, 232] width 165 height 18
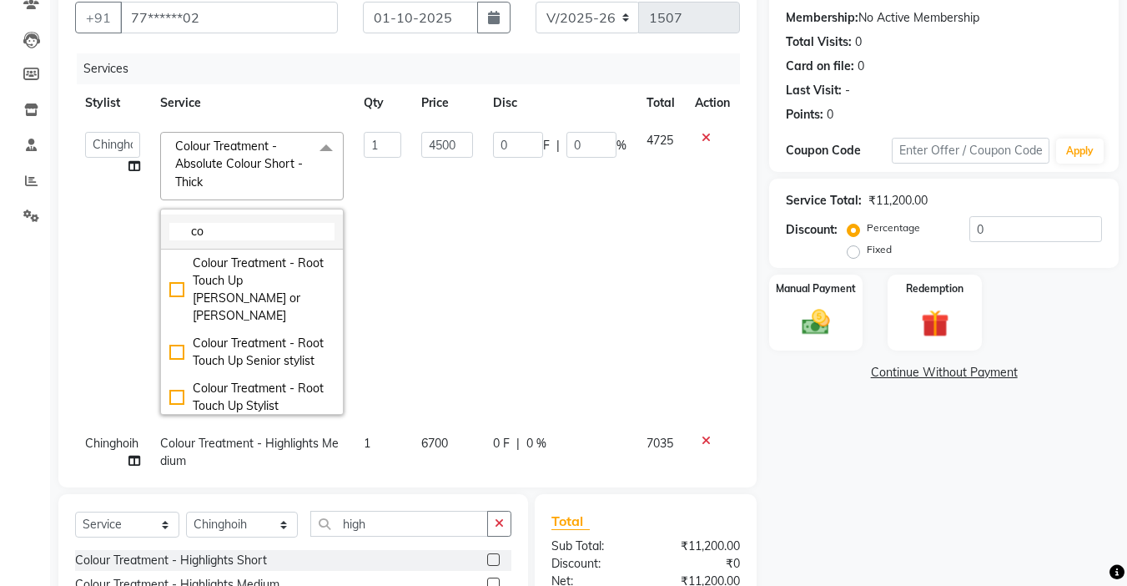
type input "c"
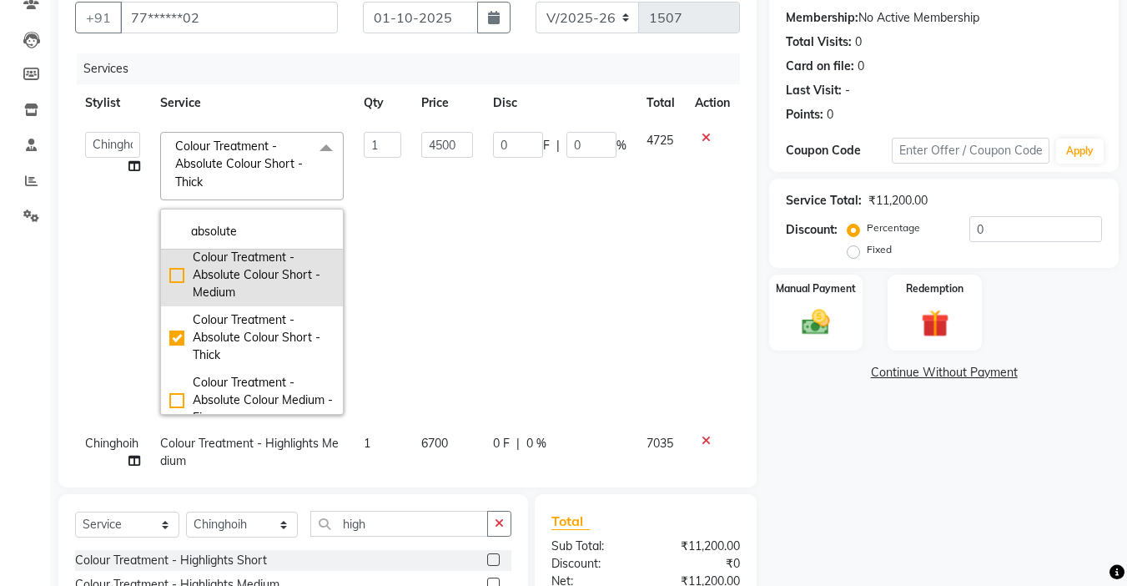
scroll to position [167, 0]
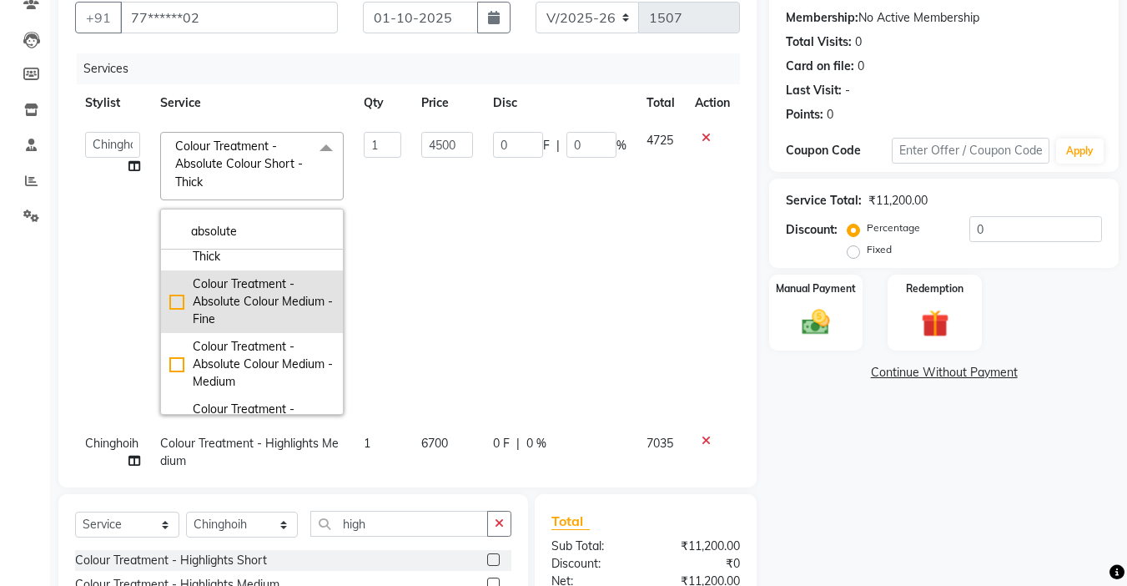
type input "absolute"
click at [174, 305] on div "Colour Treatment - Absolute Colour Medium - Fine" at bounding box center [251, 301] width 165 height 53
type input "3500"
checkbox input "false"
checkbox input "true"
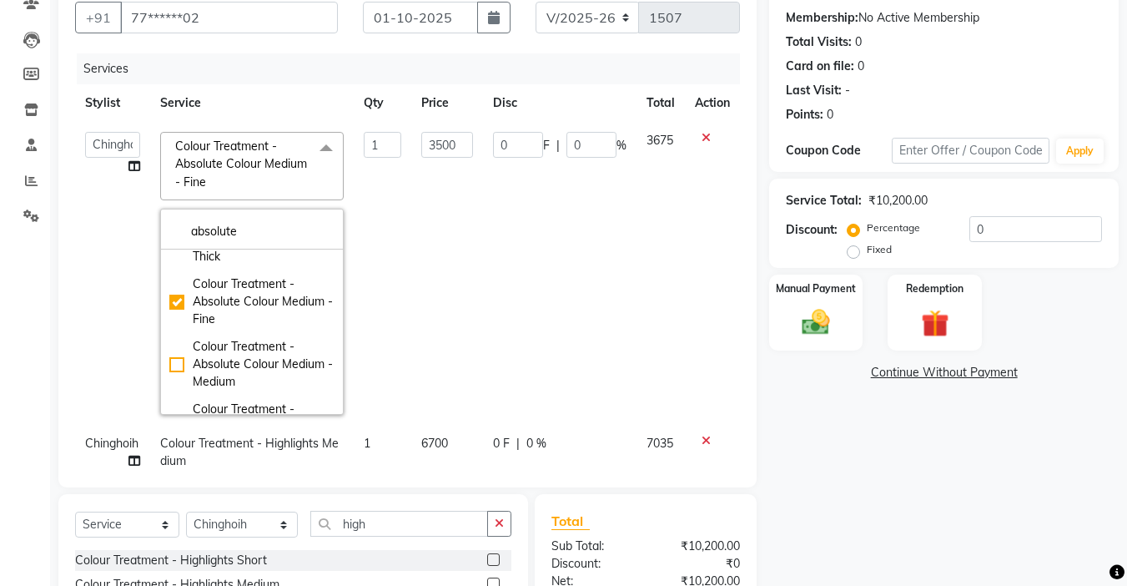
drag, startPoint x: 654, startPoint y: 284, endPoint x: 488, endPoint y: 166, distance: 203.5
click at [654, 283] on td "3675" at bounding box center [661, 273] width 49 height 303
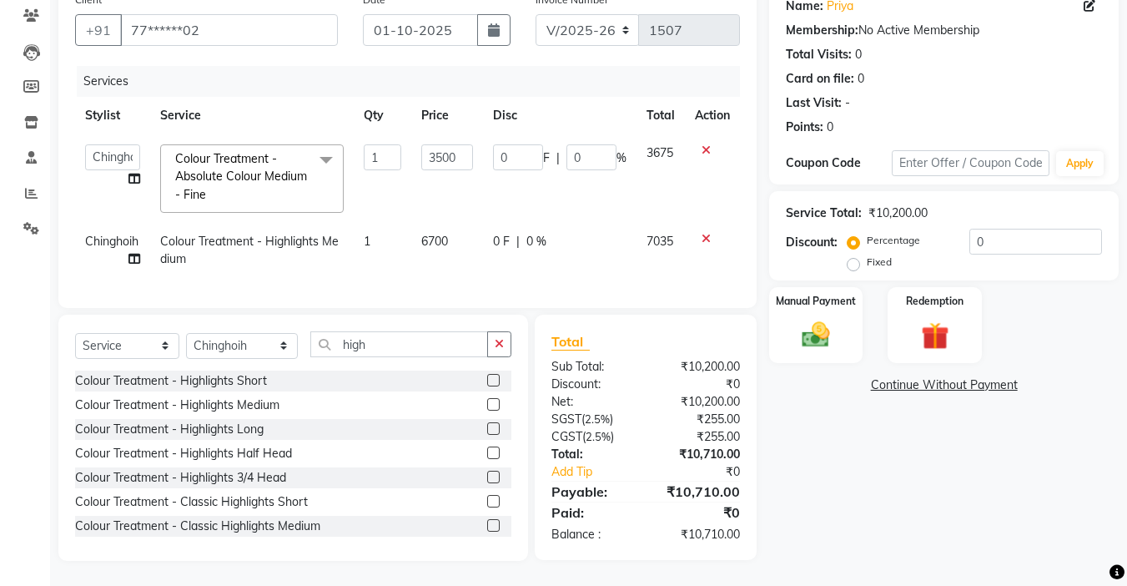
scroll to position [154, 0]
click at [441, 144] on input "3500" at bounding box center [447, 157] width 52 height 26
type input "4500"
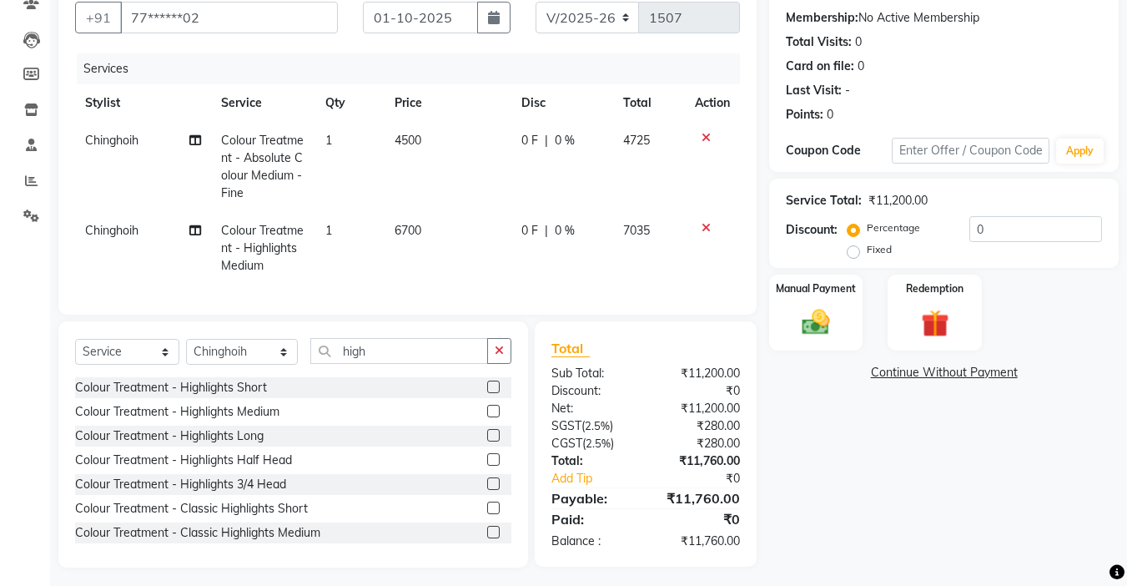
click at [743, 322] on div "Client +91 77******02 Date [DATE] Invoice Number V/2025 V/[PHONE_NUMBER] Servic…" at bounding box center [407, 270] width 723 height 596
click at [824, 331] on img at bounding box center [816, 321] width 47 height 33
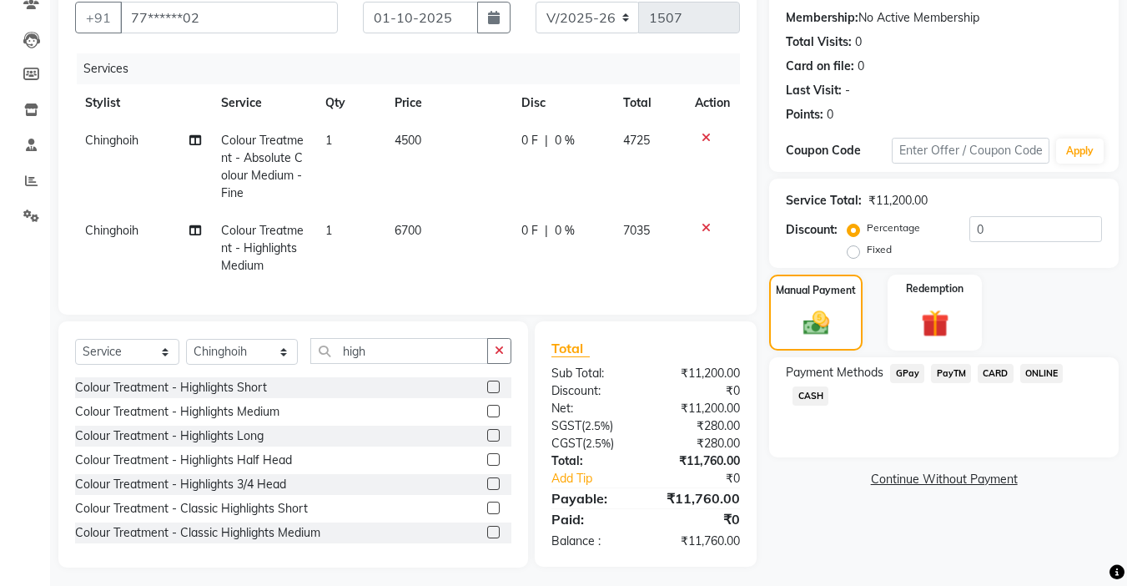
click at [905, 375] on span "GPay" at bounding box center [907, 373] width 34 height 19
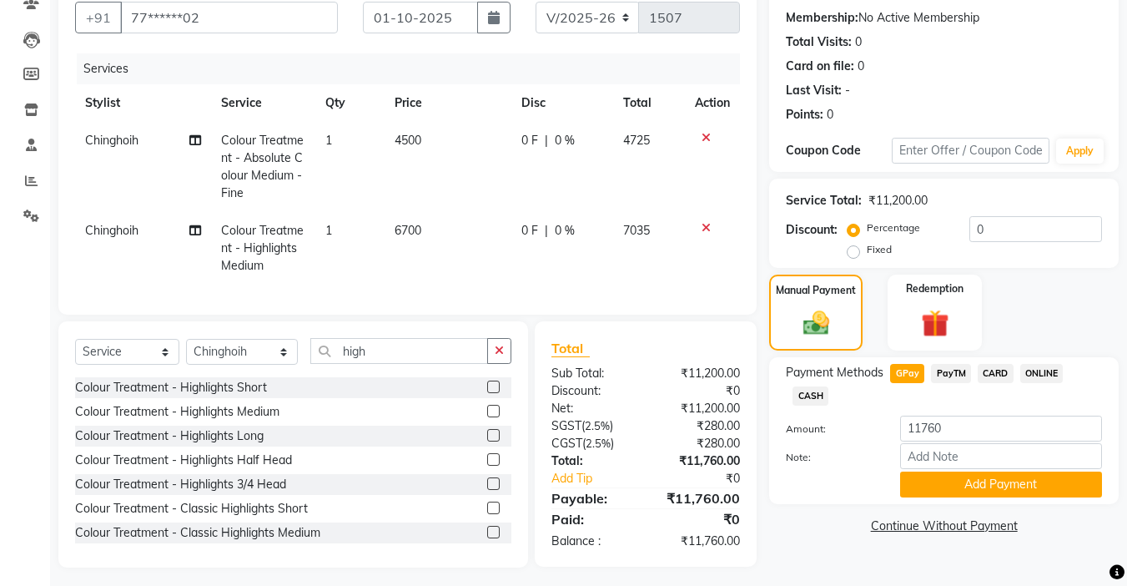
scroll to position [0, 0]
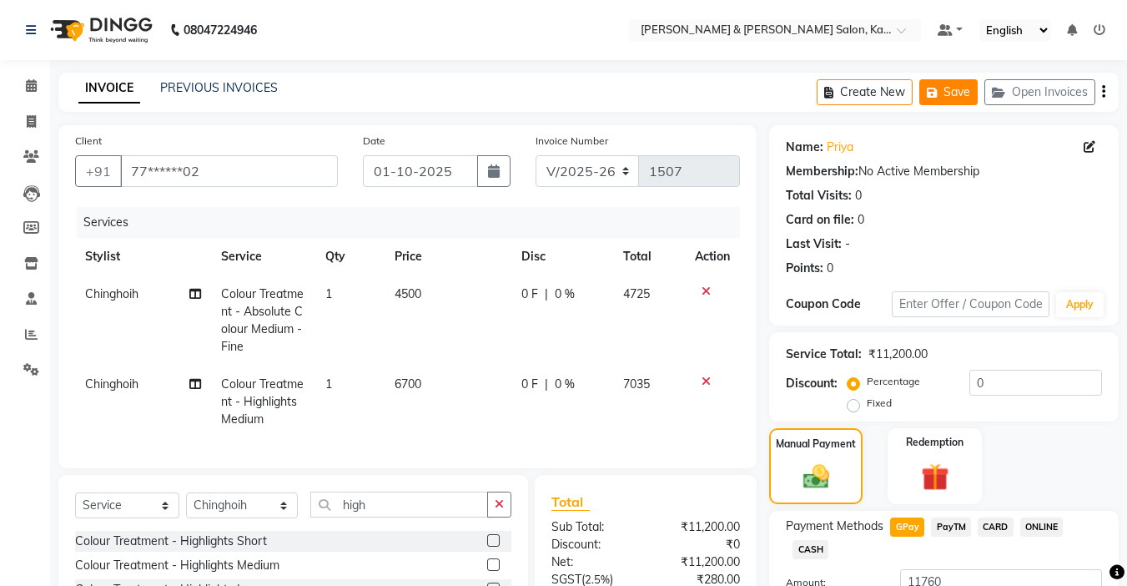
click at [954, 95] on button "Save" at bounding box center [949, 92] width 58 height 26
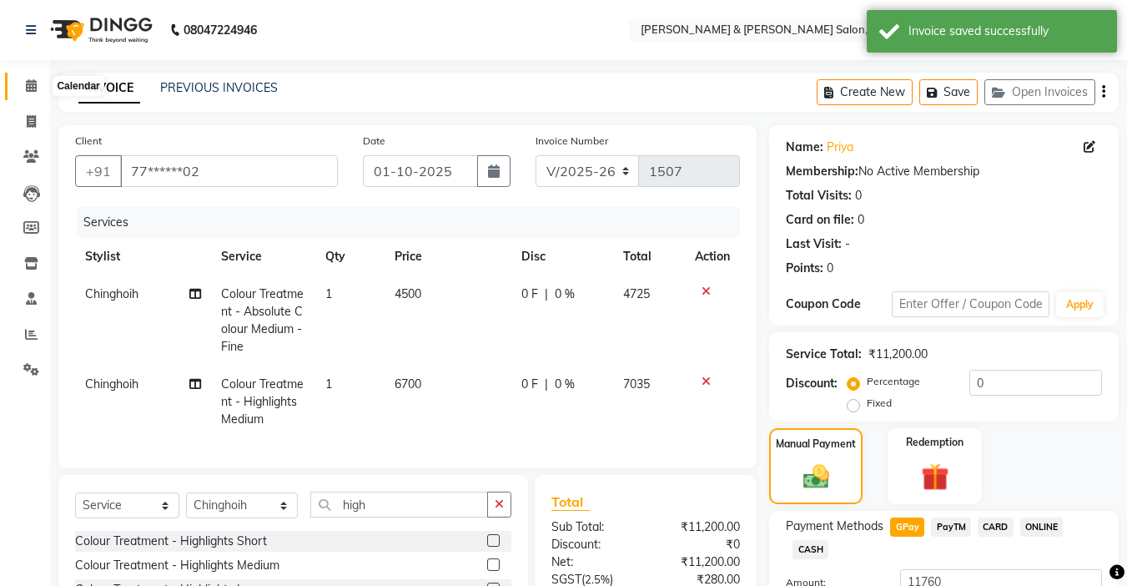
click at [21, 81] on span at bounding box center [31, 86] width 29 height 19
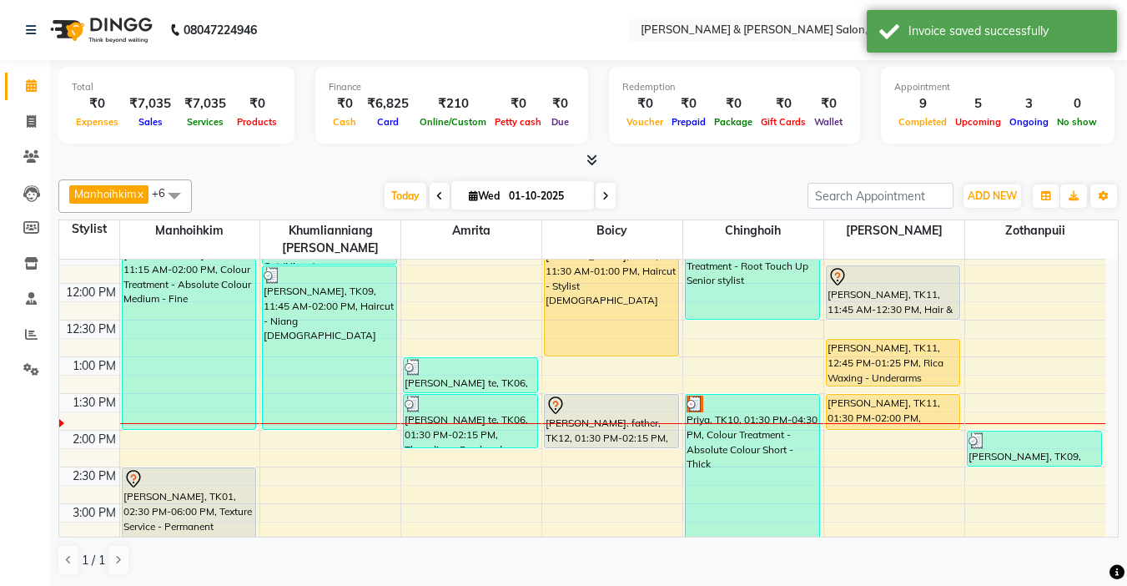
scroll to position [167, 0]
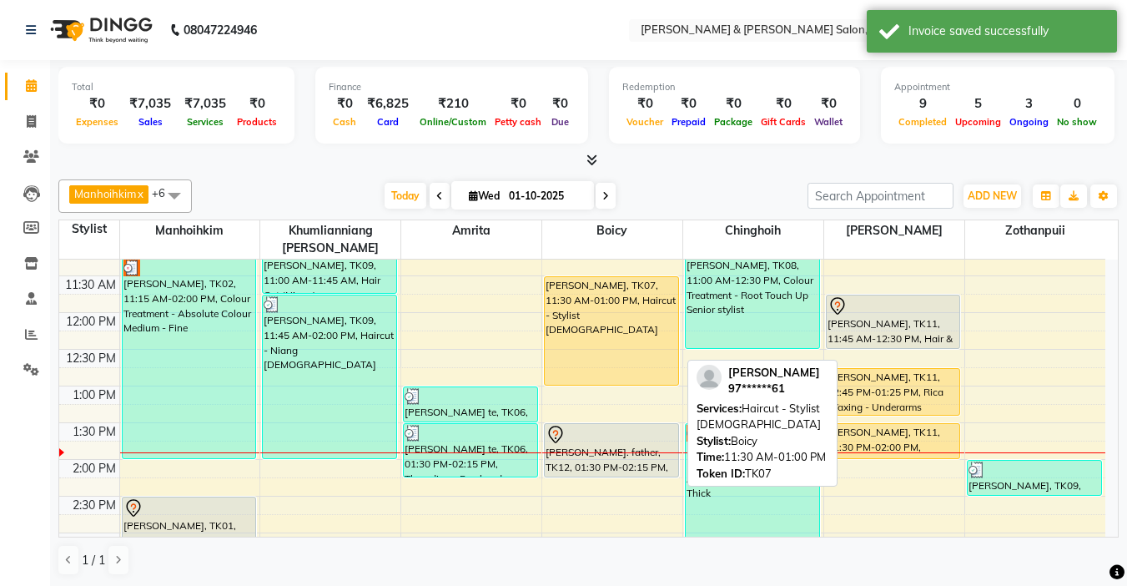
click at [598, 320] on div "[PERSON_NAME], TK07, 11:30 AM-01:00 PM, Haircut - Stylist [DEMOGRAPHIC_DATA]" at bounding box center [612, 331] width 134 height 108
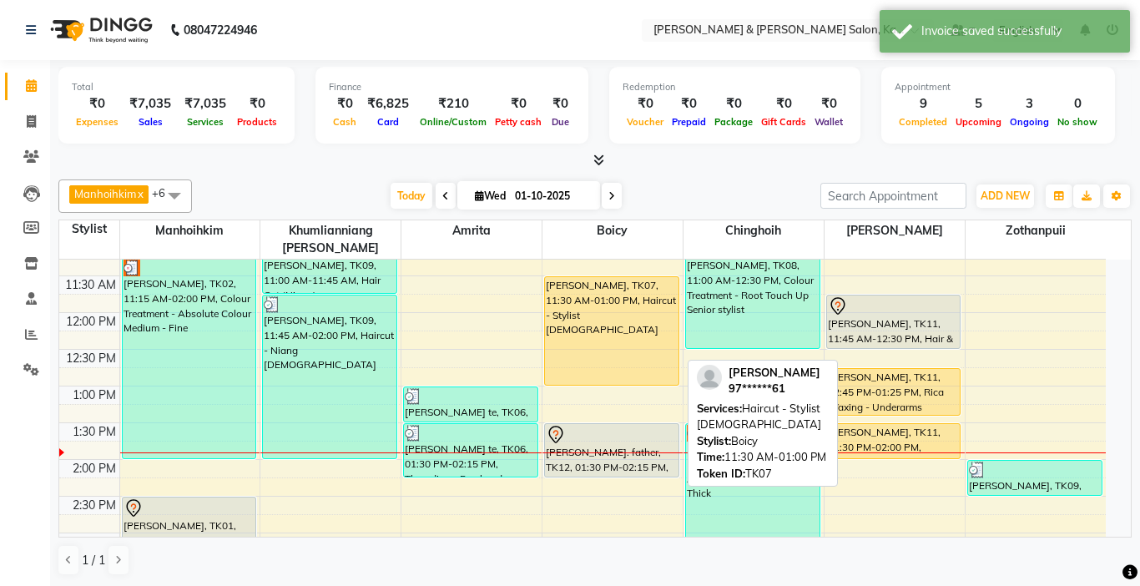
select select "1"
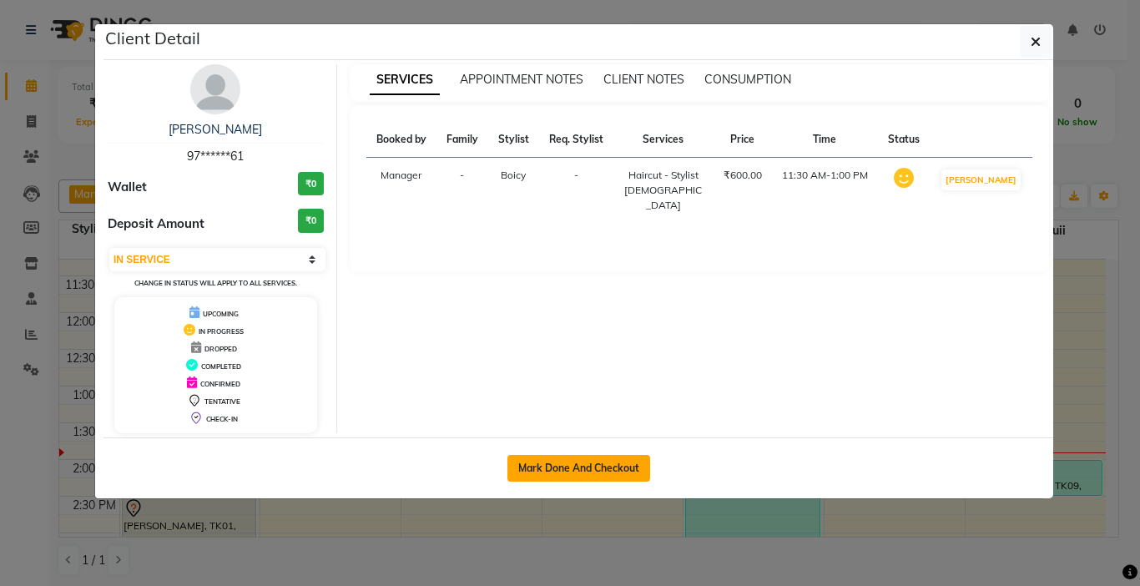
click at [623, 472] on button "Mark Done And Checkout" at bounding box center [578, 468] width 143 height 27
select select "service"
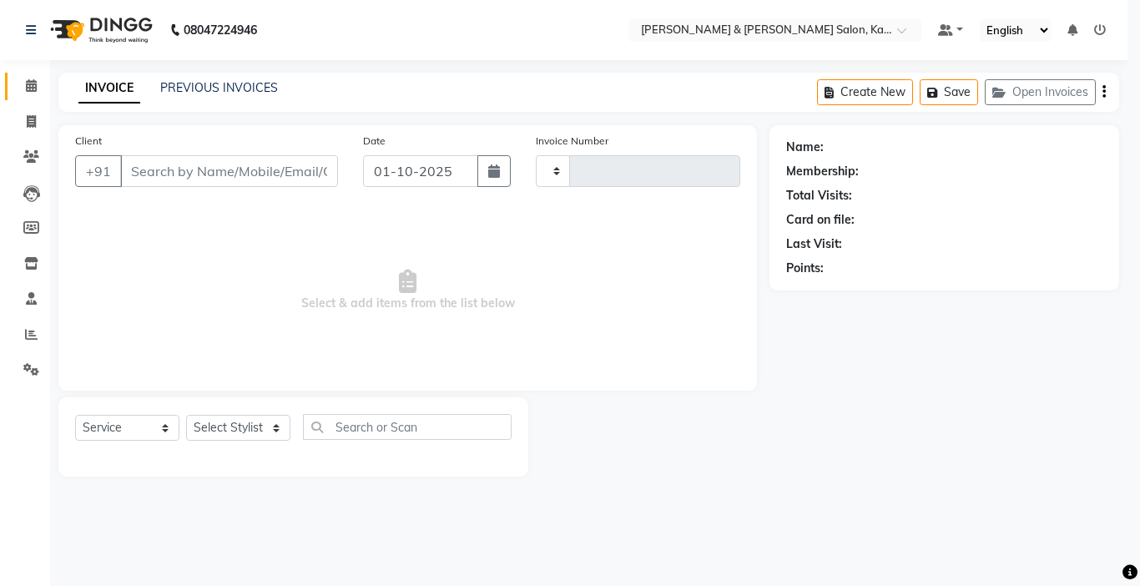
type input "1507"
select select "7750"
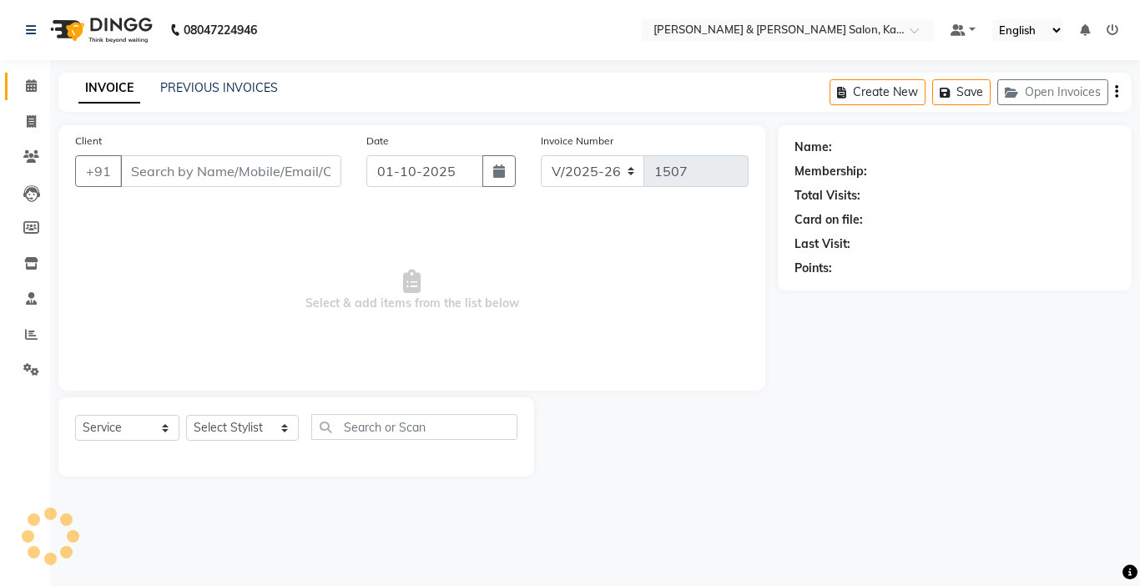
type input "97******61"
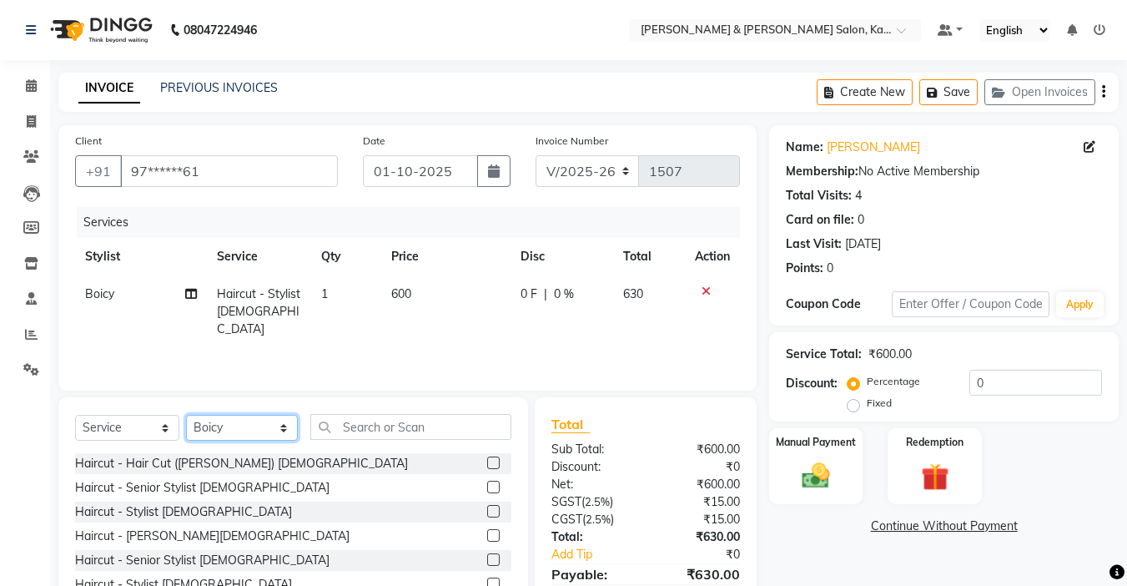
click at [209, 432] on select "Select Stylist Amrita [PERSON_NAME] Khumlianniang [PERSON_NAME] Manager Manhoih…" at bounding box center [242, 428] width 112 height 26
select select "77123"
click at [186, 415] on select "Select Stylist Amrita [PERSON_NAME] Khumlianniang [PERSON_NAME] Manager Manhoih…" at bounding box center [242, 428] width 112 height 26
click at [416, 426] on input "text" at bounding box center [410, 427] width 201 height 26
type input "h"
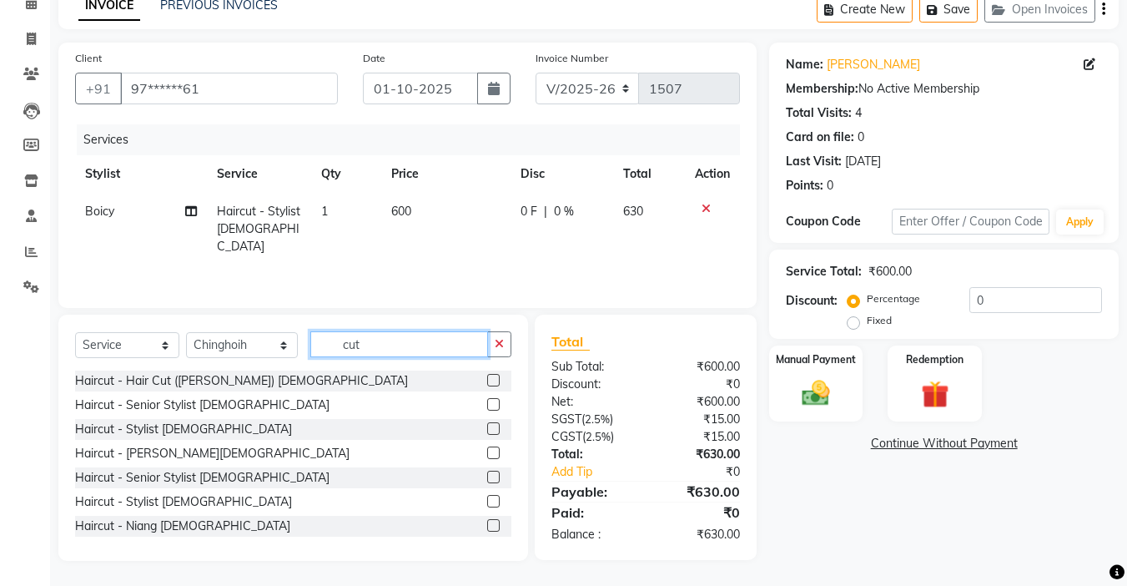
type input "cut"
click at [487, 432] on label at bounding box center [493, 428] width 13 height 13
click at [487, 432] on input "checkbox" at bounding box center [492, 429] width 11 height 11
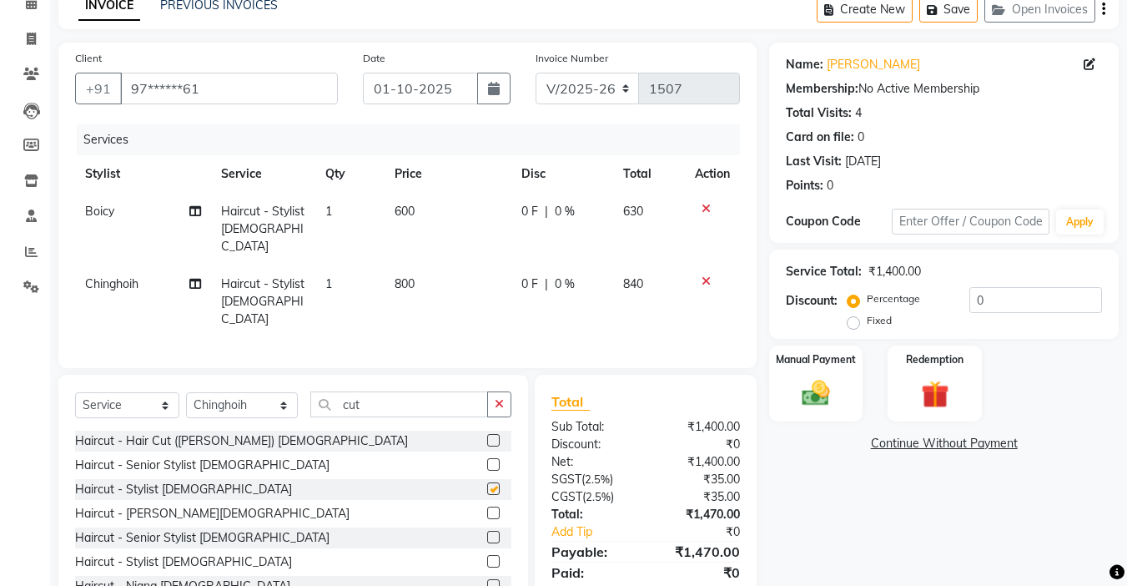
checkbox input "false"
click at [501, 398] on icon "button" at bounding box center [499, 404] width 9 height 12
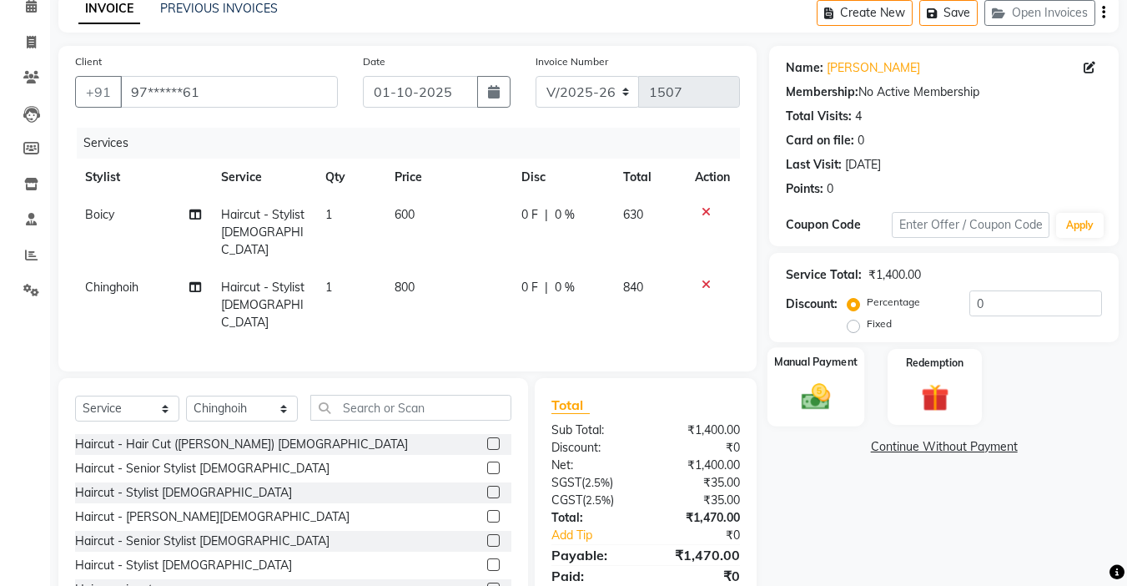
click at [809, 391] on img at bounding box center [816, 396] width 47 height 33
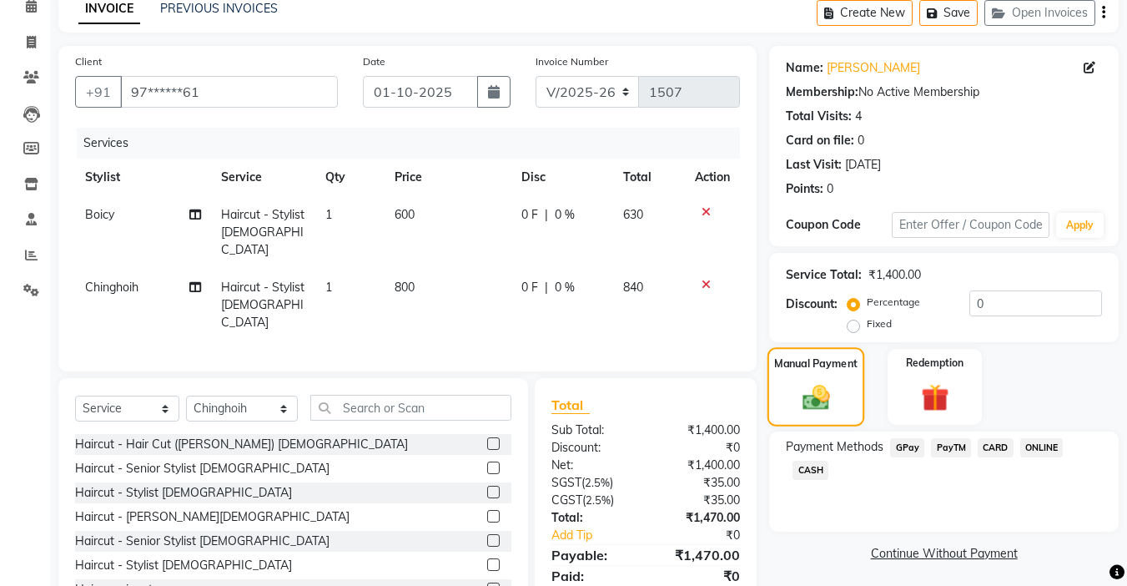
scroll to position [83, 0]
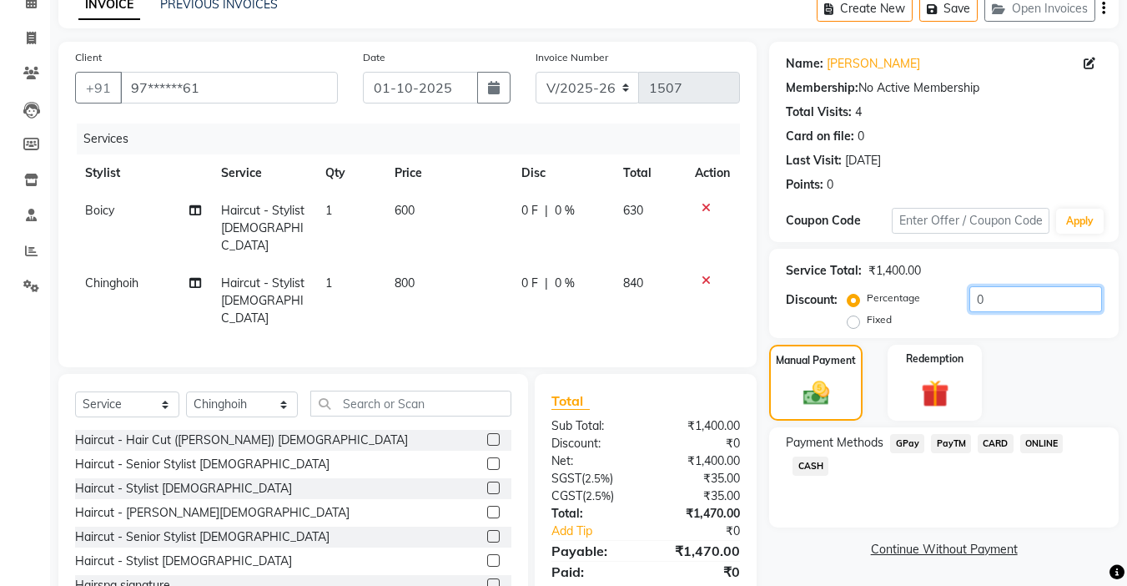
click at [1004, 298] on input "0" at bounding box center [1036, 299] width 133 height 26
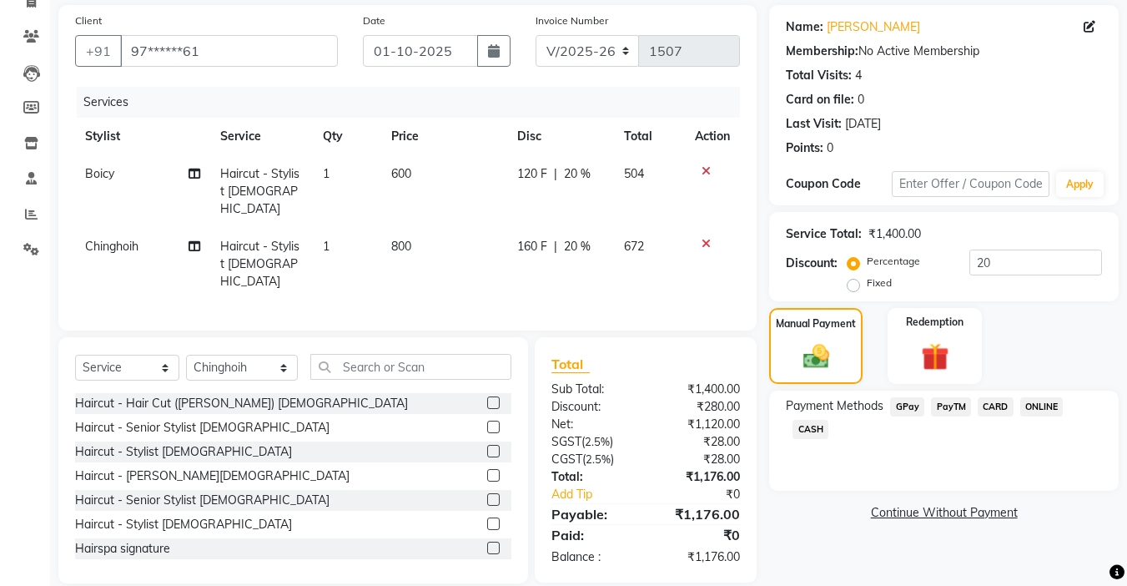
click at [906, 407] on span "GPay" at bounding box center [907, 406] width 34 height 19
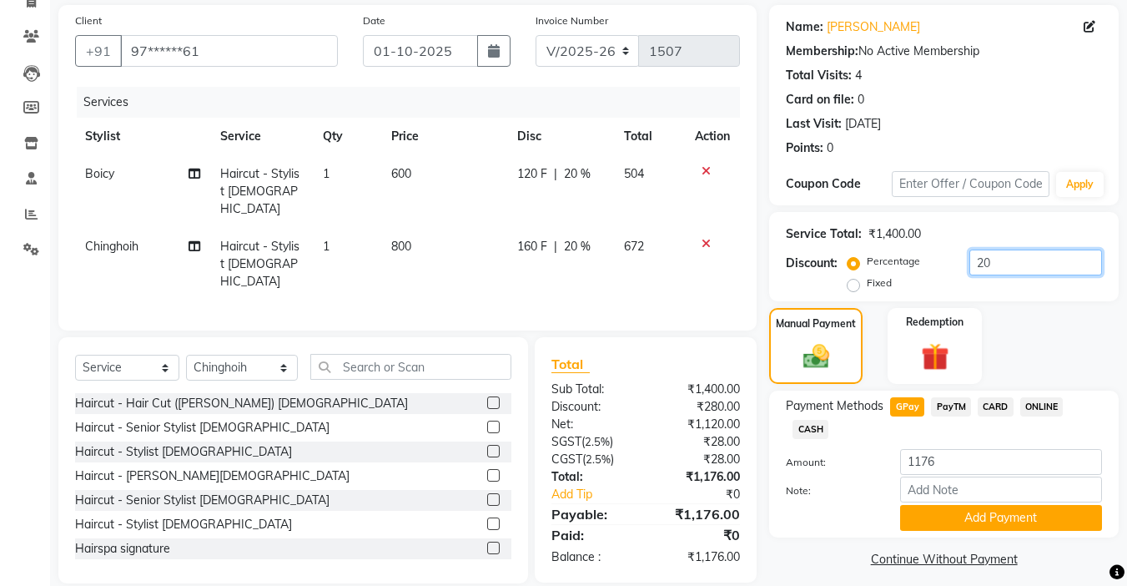
click at [1031, 259] on input "20" at bounding box center [1036, 262] width 133 height 26
type input "2"
click at [965, 396] on div "Payment Methods GPay PayTM CARD ONLINE CASH Amount: 1176 Note: Add Payment" at bounding box center [944, 464] width 350 height 147
click at [949, 407] on span "PayTM" at bounding box center [951, 406] width 40 height 19
type input "1470"
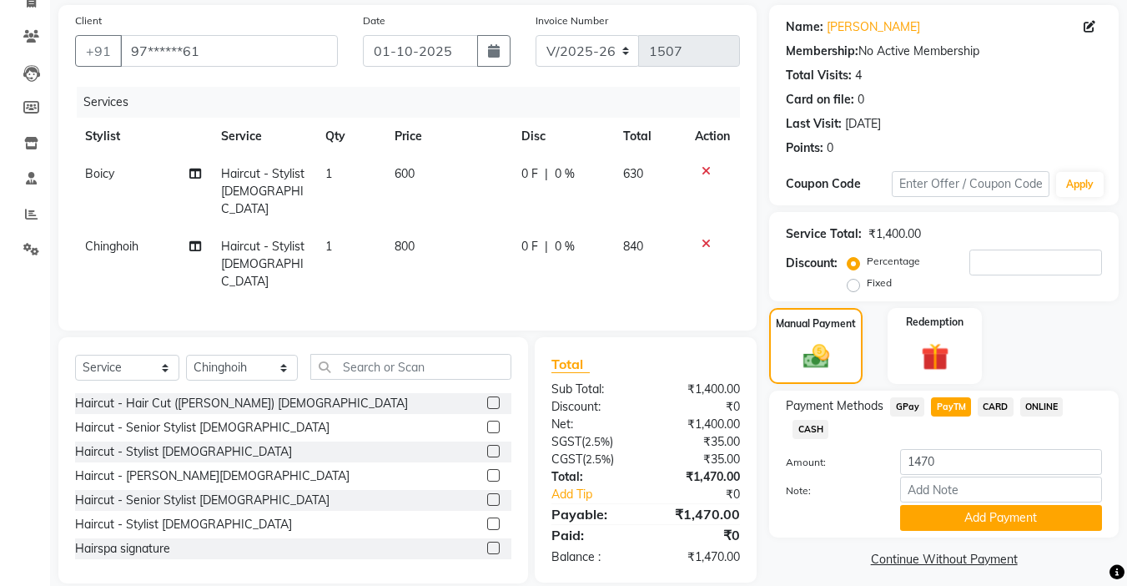
click at [909, 401] on span "GPay" at bounding box center [907, 406] width 34 height 19
click at [993, 256] on input "number" at bounding box center [1036, 262] width 133 height 26
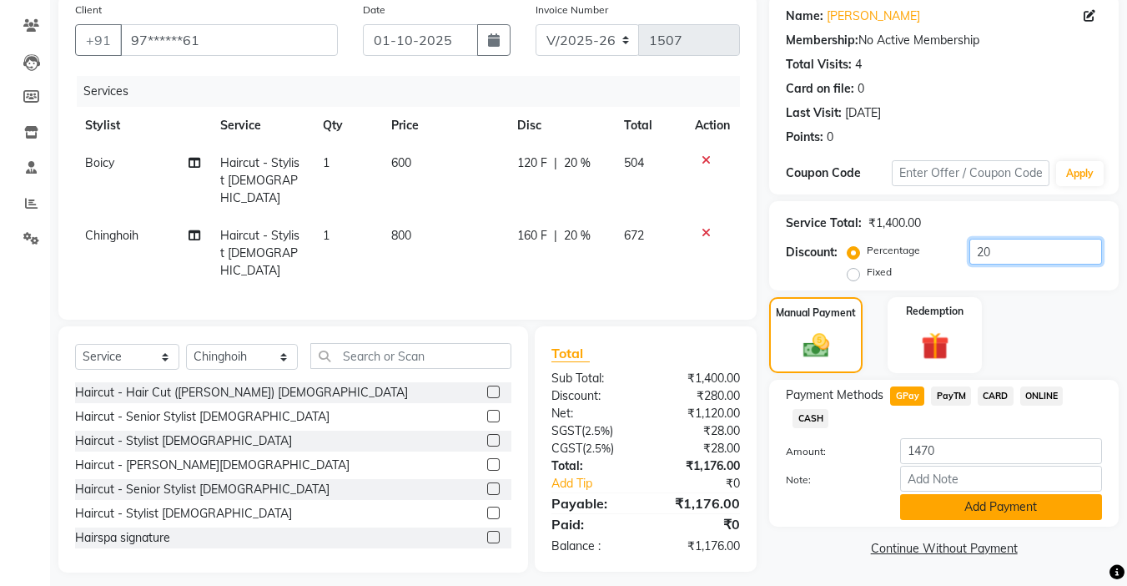
type input "20"
click at [996, 513] on button "Add Payment" at bounding box center [1001, 507] width 202 height 26
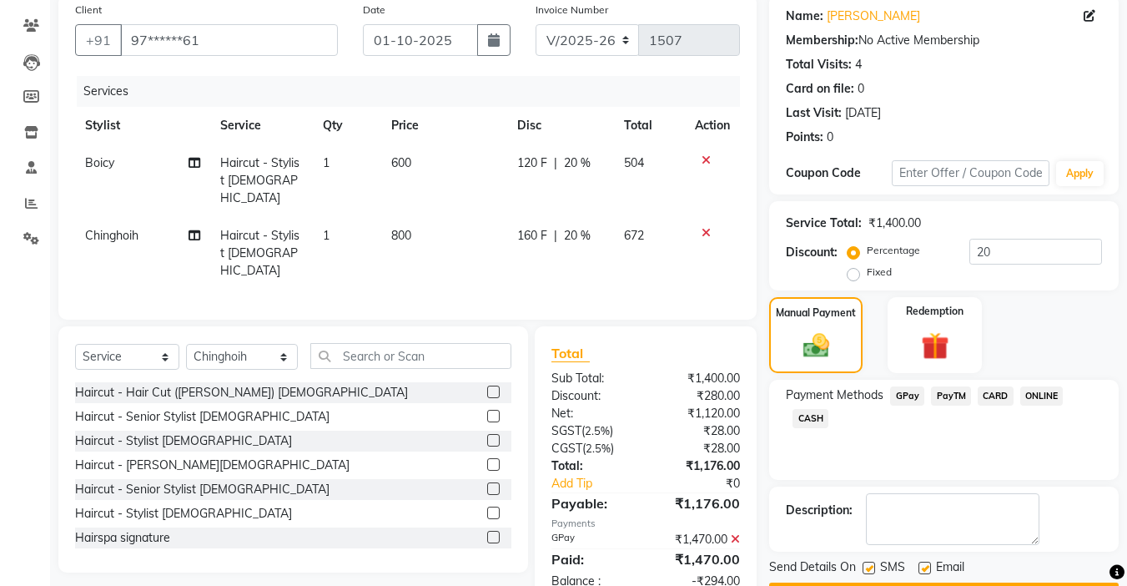
scroll to position [179, 0]
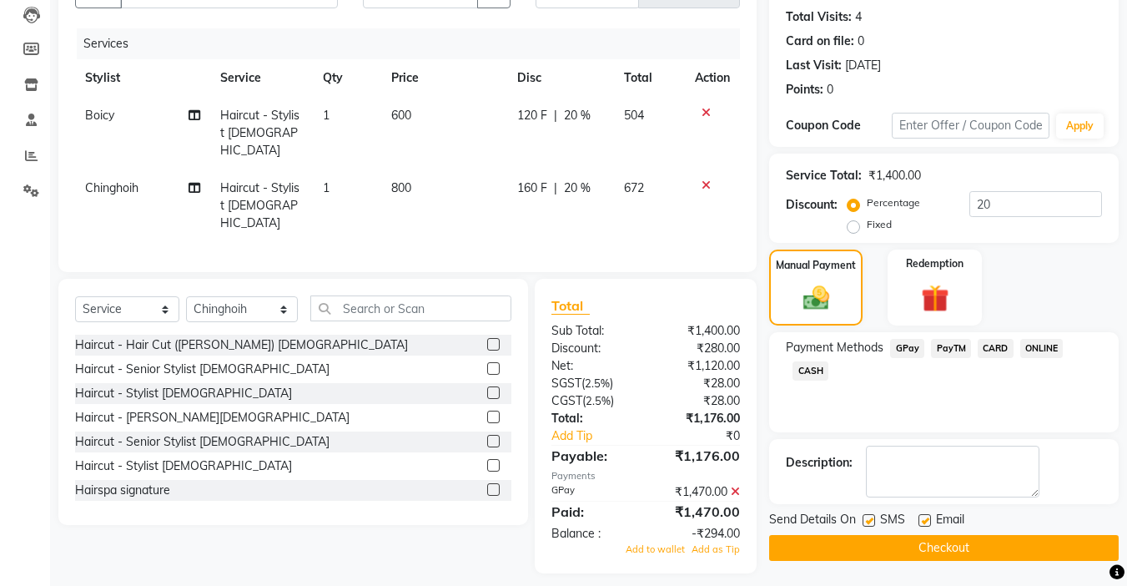
click at [888, 551] on button "Checkout" at bounding box center [944, 548] width 350 height 26
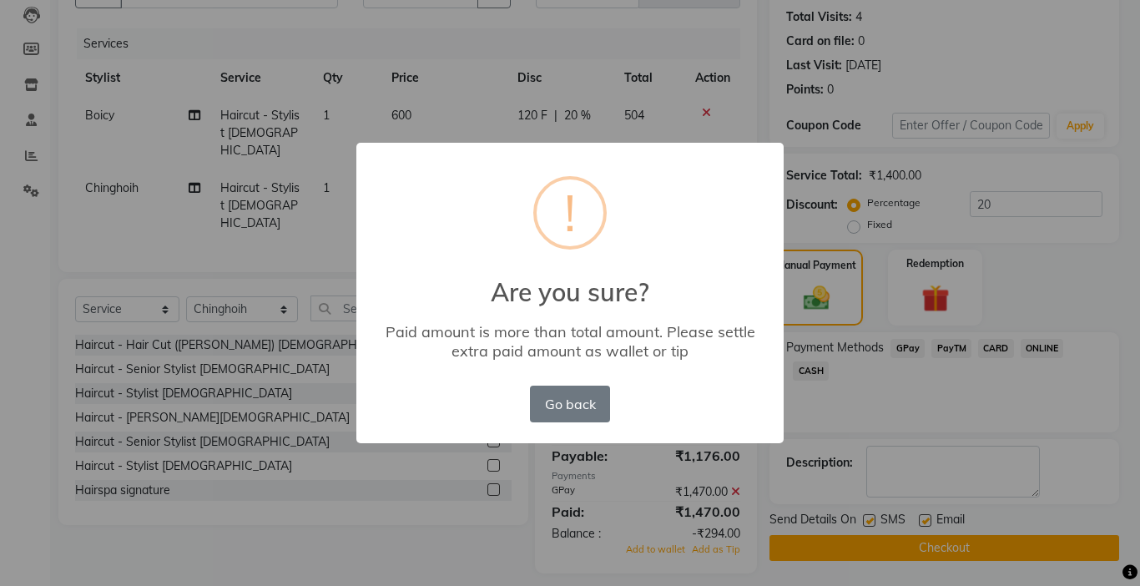
click at [895, 396] on div "× ! Are you sure? Paid amount is more than total amount. Please settle extra pa…" at bounding box center [570, 293] width 1140 height 586
click at [567, 399] on button "Go back" at bounding box center [570, 404] width 80 height 37
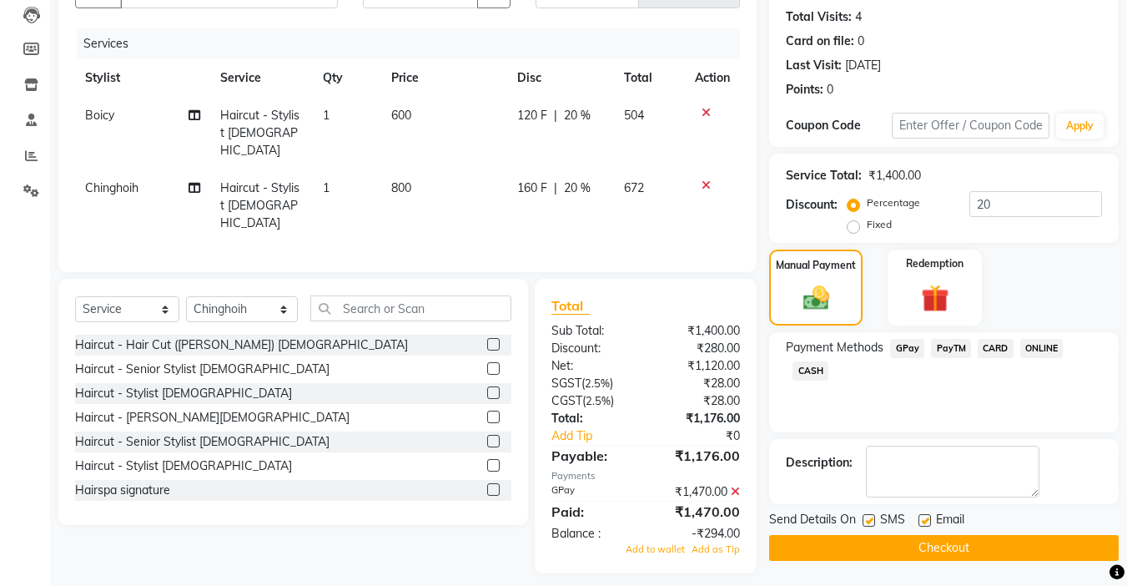
click at [734, 486] on icon at bounding box center [735, 492] width 9 height 12
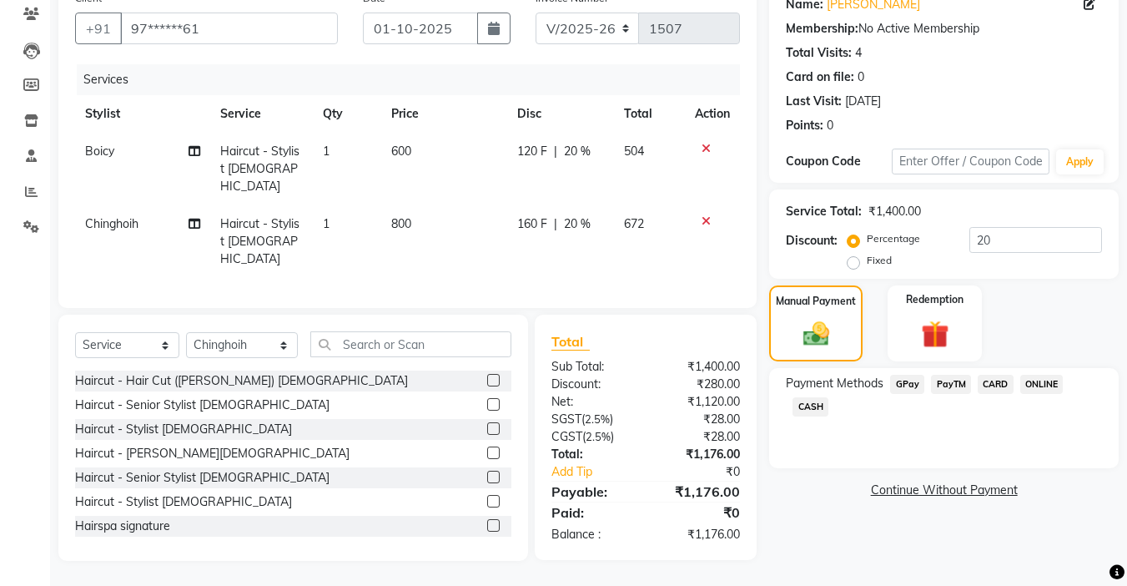
scroll to position [120, 0]
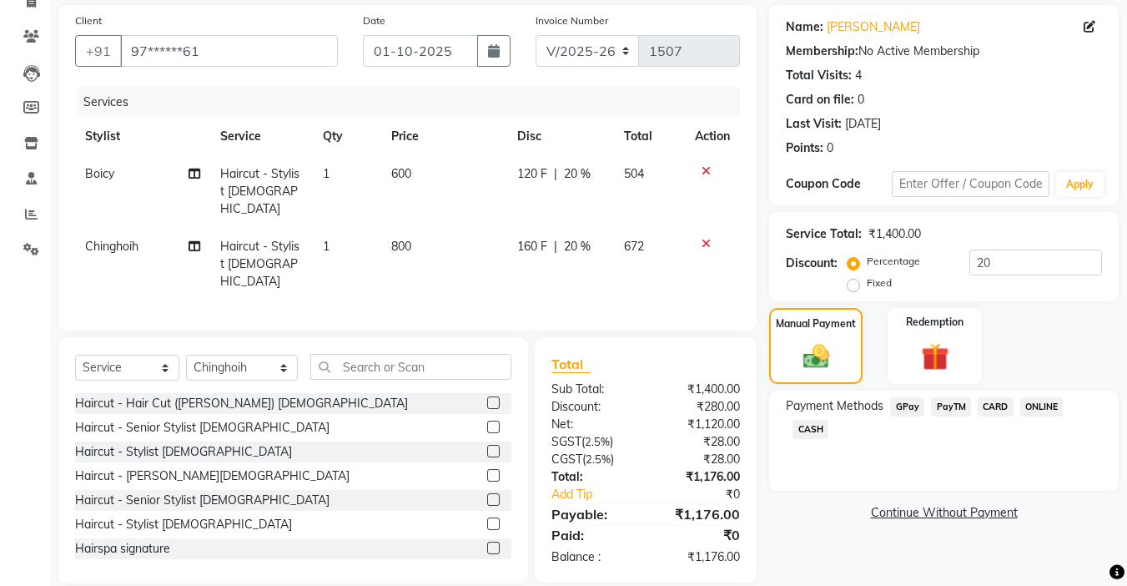
click at [912, 404] on span "GPay" at bounding box center [907, 406] width 34 height 19
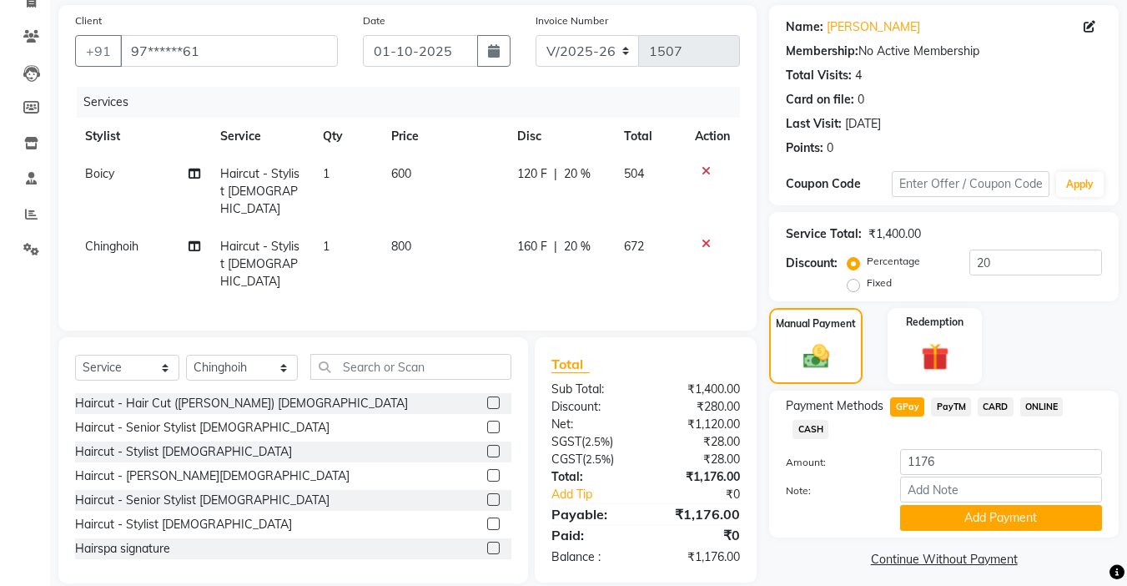
scroll to position [131, 0]
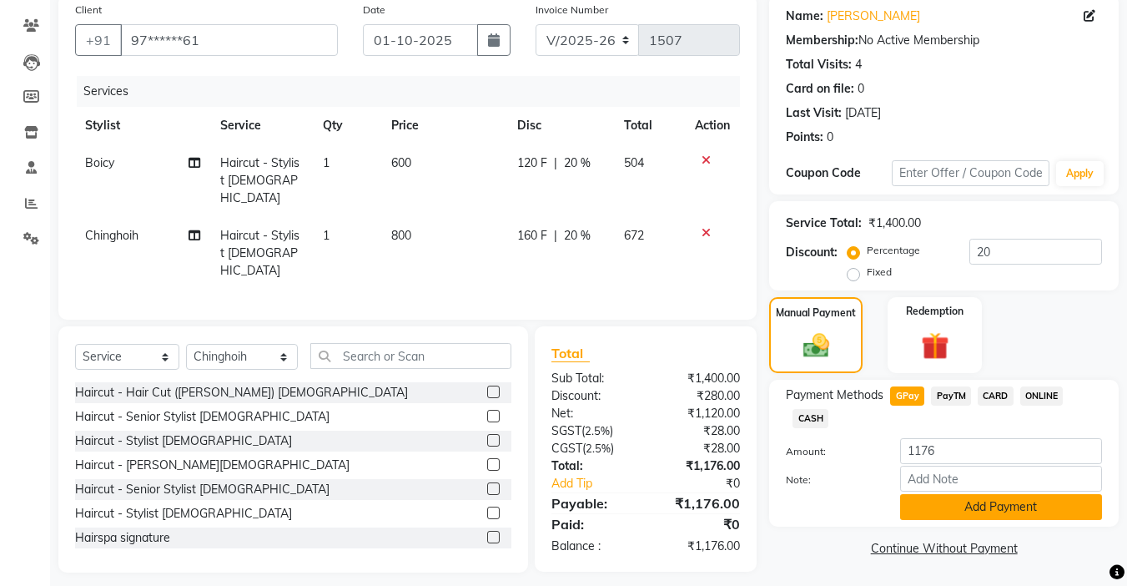
click at [945, 506] on button "Add Payment" at bounding box center [1001, 507] width 202 height 26
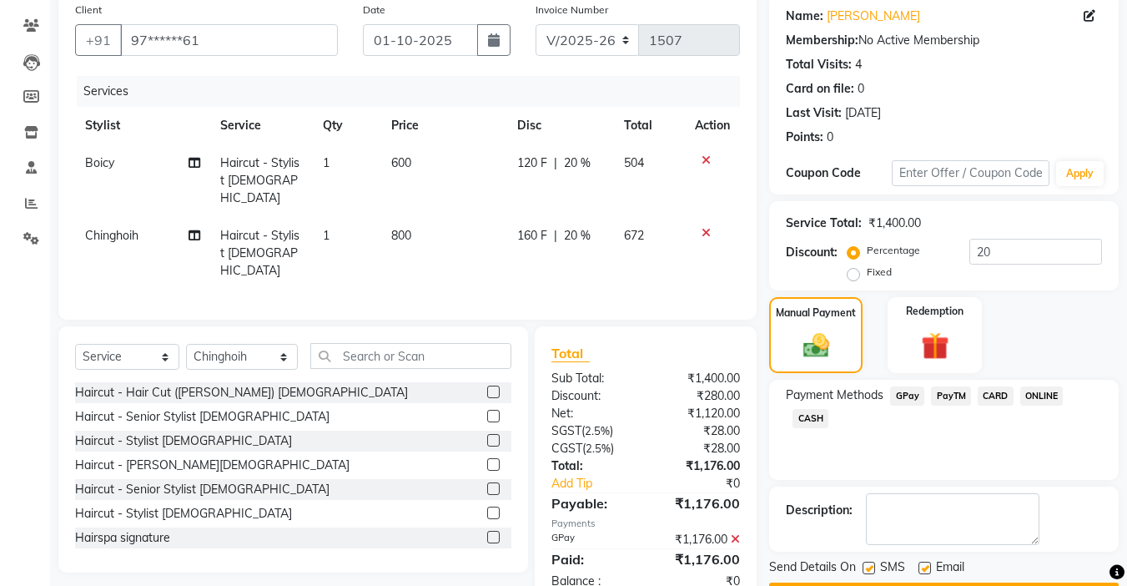
scroll to position [179, 0]
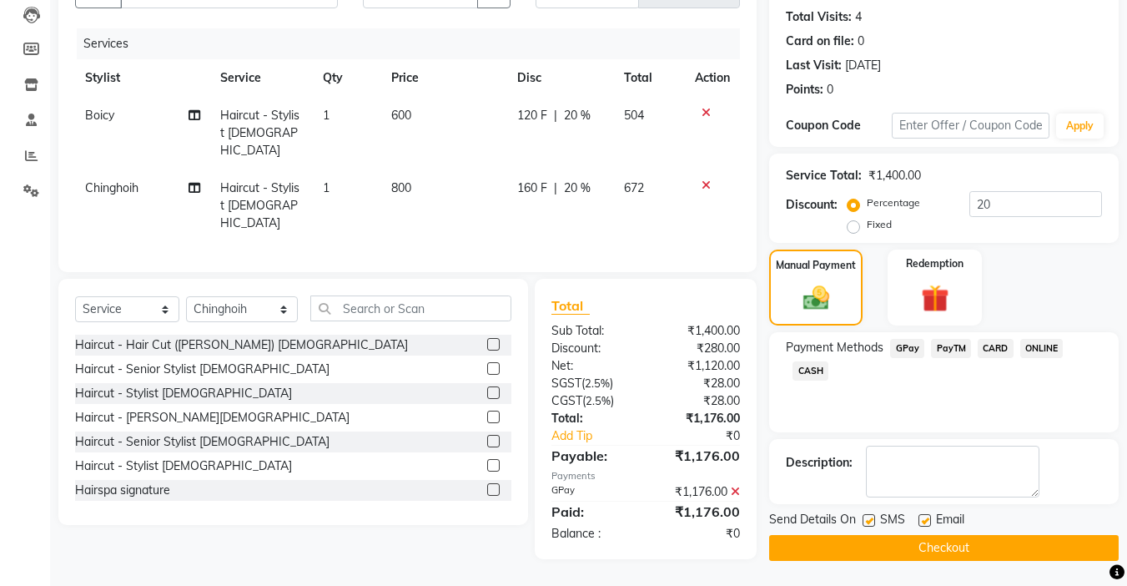
click at [904, 546] on button "Checkout" at bounding box center [944, 548] width 350 height 26
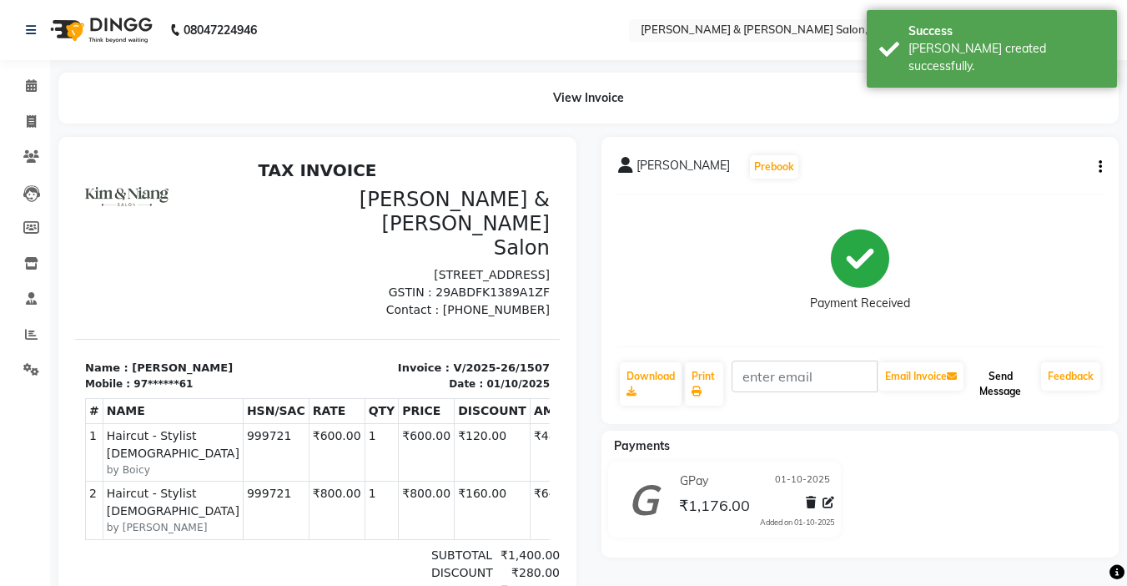
click at [995, 395] on button "Send Message" at bounding box center [1001, 383] width 68 height 43
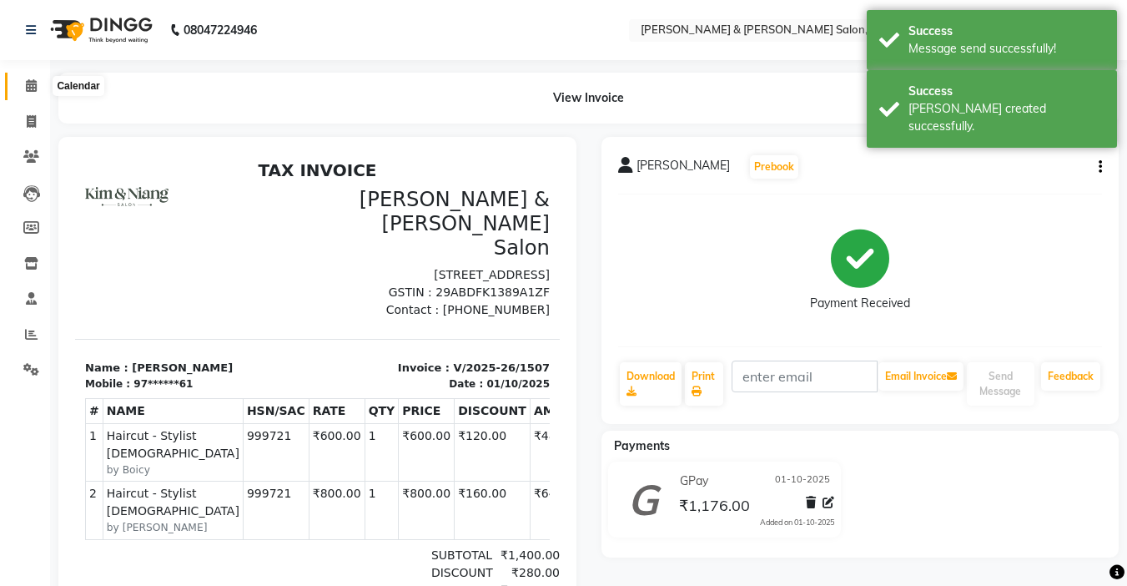
click at [25, 93] on span at bounding box center [31, 86] width 29 height 19
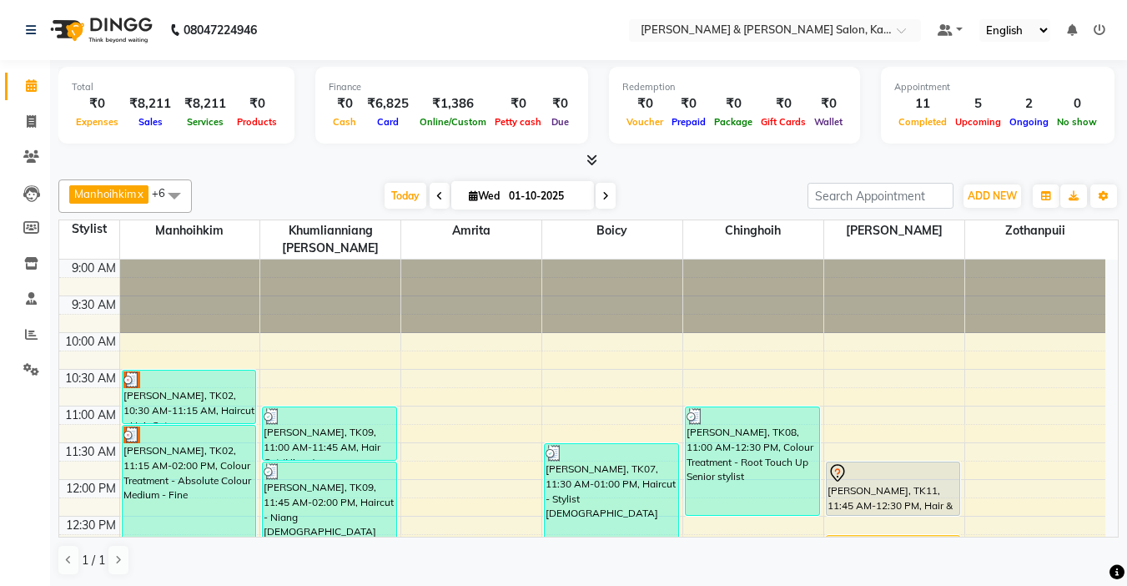
click at [607, 203] on span at bounding box center [606, 196] width 20 height 26
type input "02-10-2025"
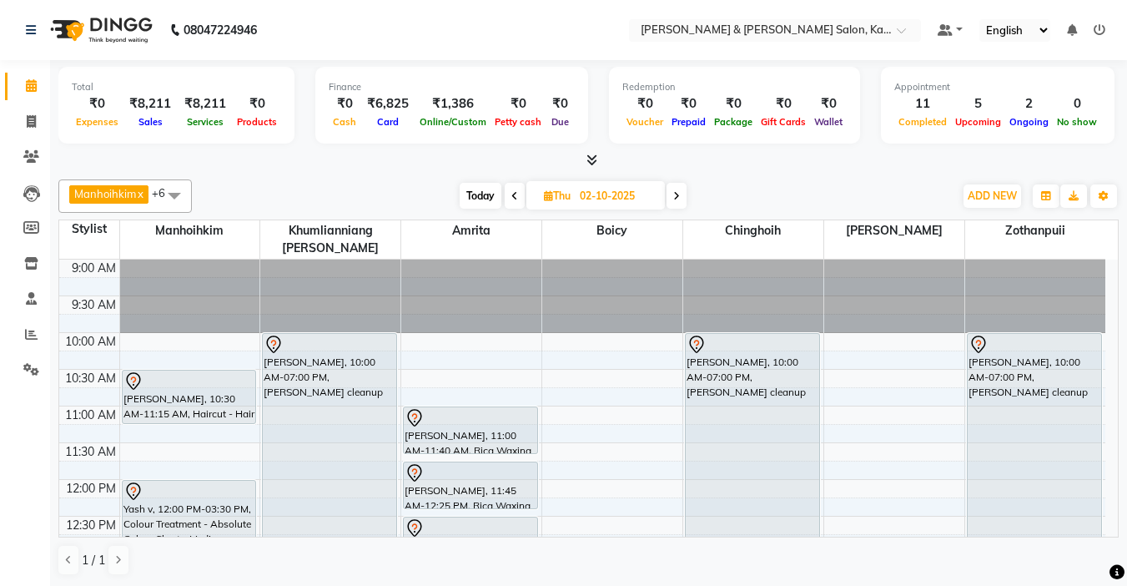
click at [562, 197] on span "Thu" at bounding box center [557, 195] width 35 height 13
select select "10"
select select "2025"
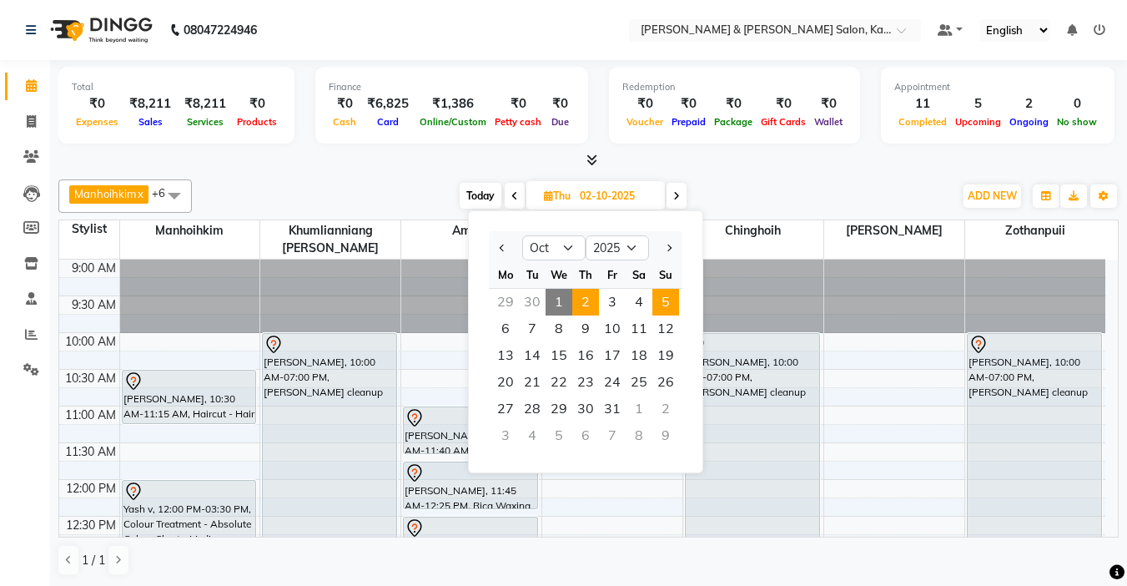
click at [668, 306] on span "5" at bounding box center [666, 302] width 27 height 27
type input "05-10-2025"
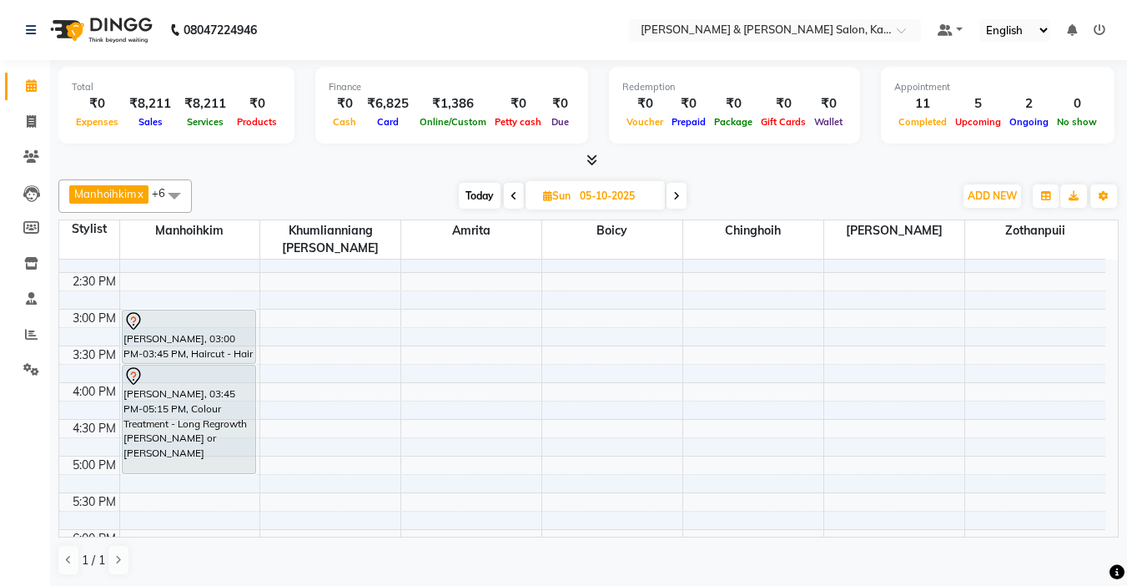
scroll to position [501, 0]
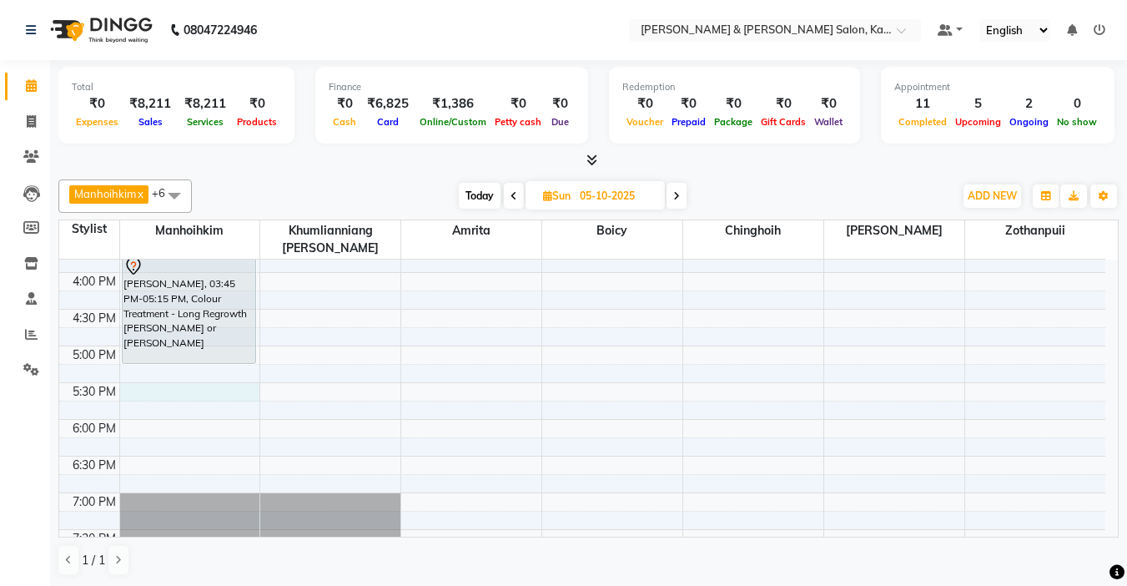
click at [136, 377] on div "9:00 AM 9:30 AM 10:00 AM 10:30 AM 11:00 AM 11:30 AM 12:00 PM 12:30 PM 1:00 PM 1…" at bounding box center [582, 236] width 1046 height 954
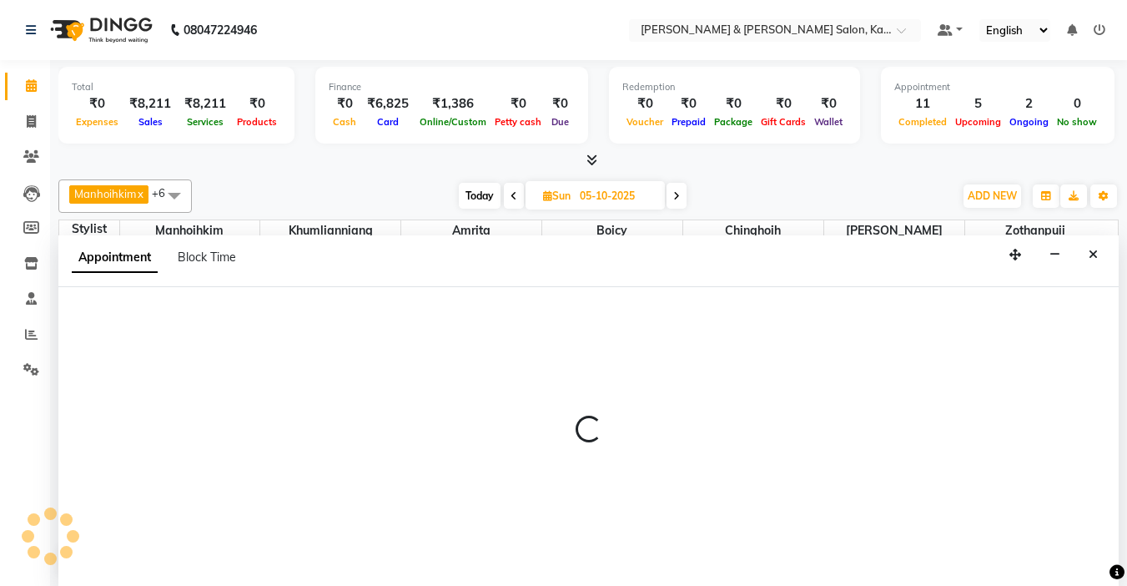
scroll to position [1, 0]
select select "70736"
select select "1050"
select select "tentative"
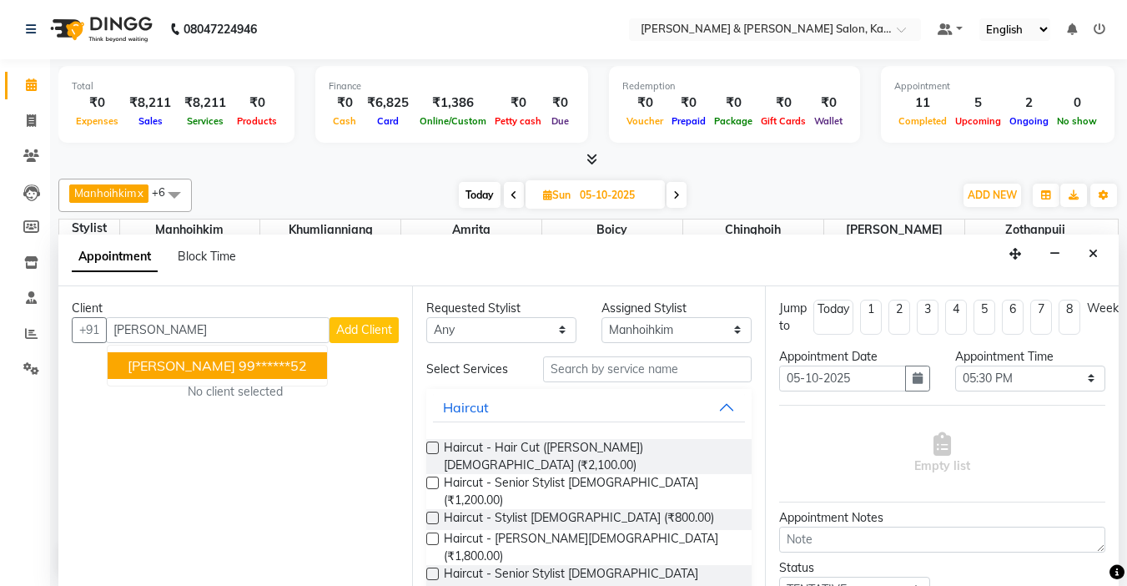
click at [219, 374] on button "[PERSON_NAME] 99******52" at bounding box center [217, 365] width 219 height 27
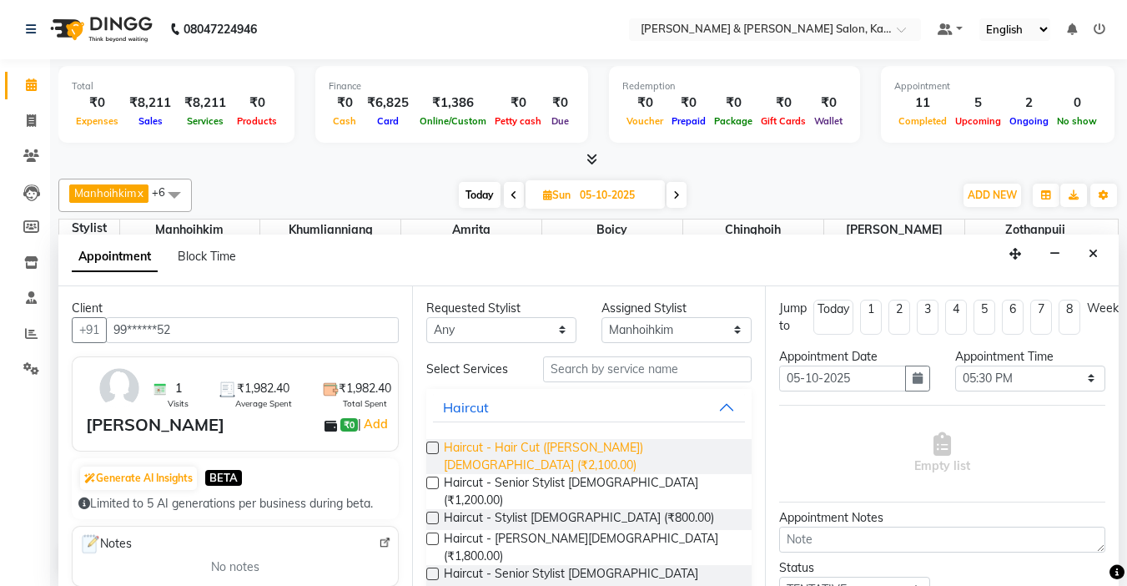
type input "99******52"
click at [592, 443] on span "Haircut - Hair Cut ([PERSON_NAME]) [DEMOGRAPHIC_DATA] (₹2,100.00)" at bounding box center [591, 456] width 295 height 35
checkbox input "false"
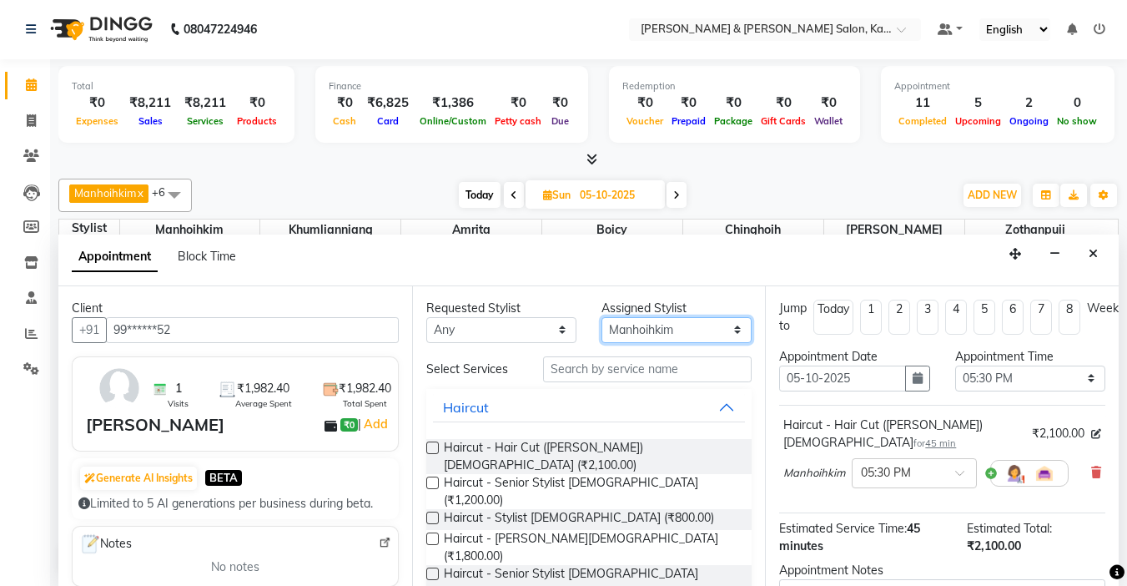
click at [628, 329] on select "Select Amrita [PERSON_NAME] Chinghoih Khumlianniang [PERSON_NAME] Manhoihkim Re…" at bounding box center [677, 330] width 150 height 26
select select "70737"
click at [602, 317] on select "Select Amrita [PERSON_NAME] Chinghoih Khumlianniang [PERSON_NAME] Manhoihkim Re…" at bounding box center [677, 330] width 150 height 26
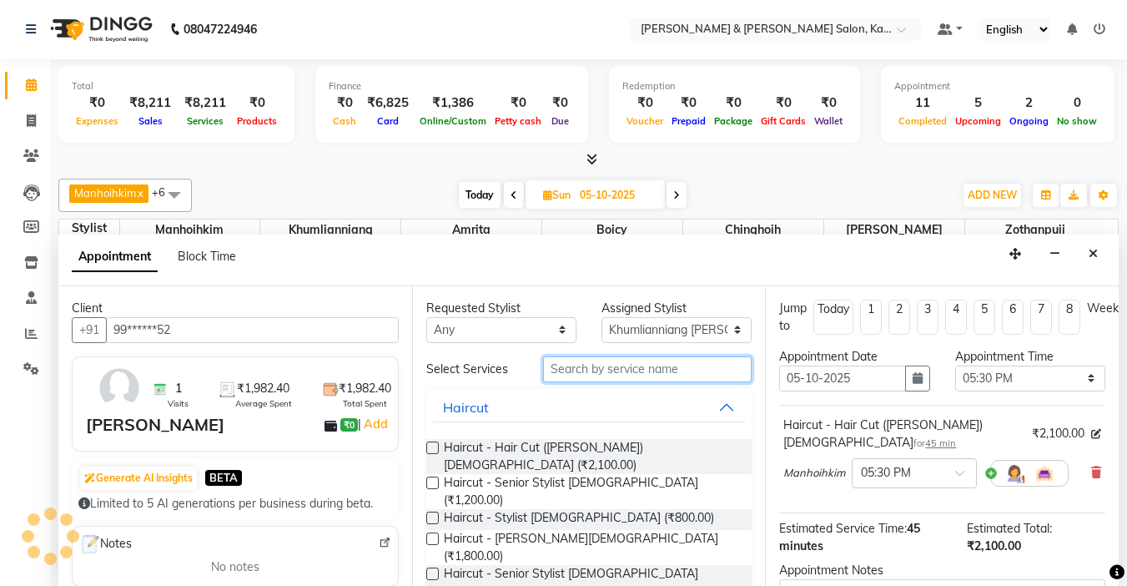
click at [602, 371] on input "text" at bounding box center [647, 369] width 209 height 26
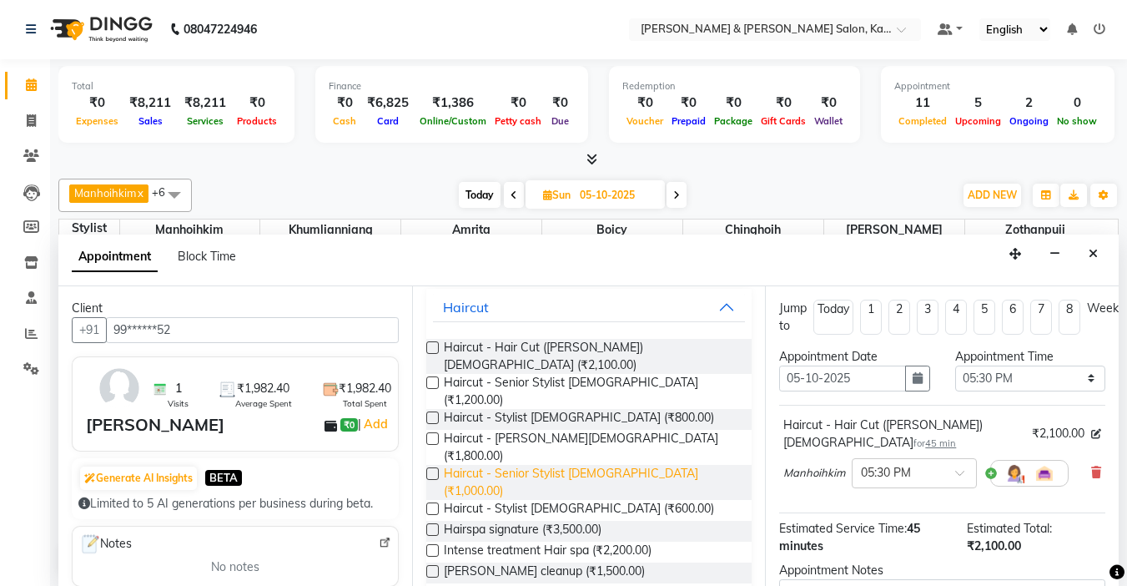
scroll to position [250, 0]
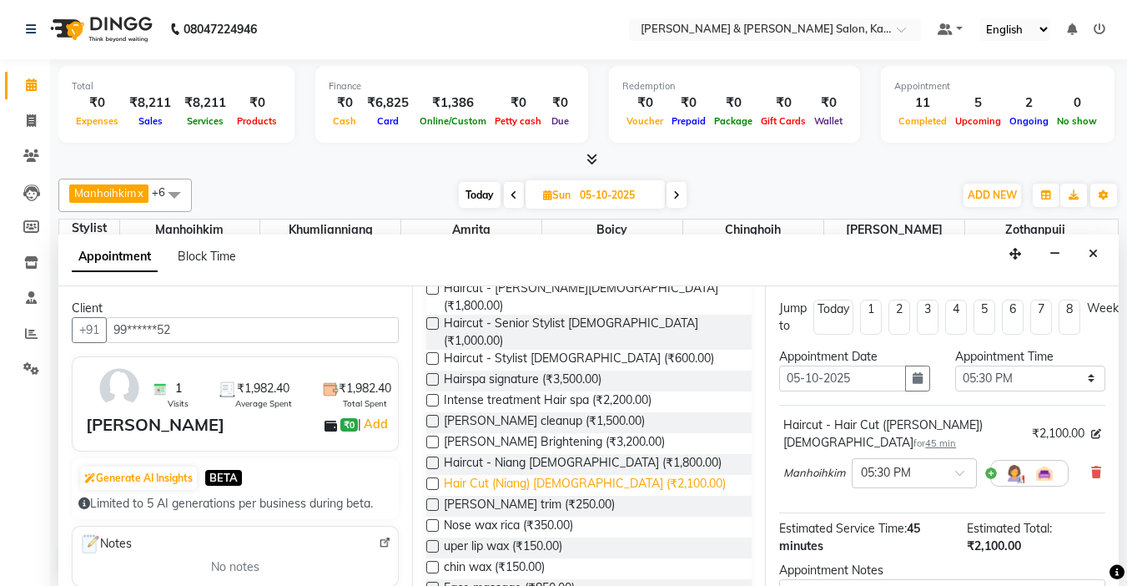
click at [562, 475] on span "Hair Cut (Niang) [DEMOGRAPHIC_DATA] (₹2,100.00)" at bounding box center [585, 485] width 282 height 21
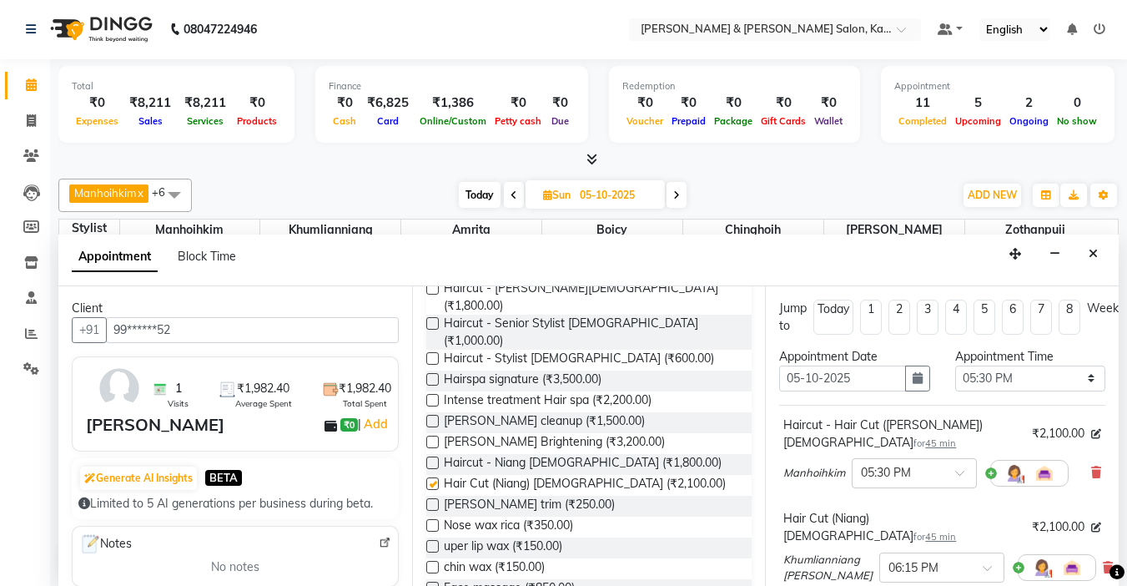
checkbox input "false"
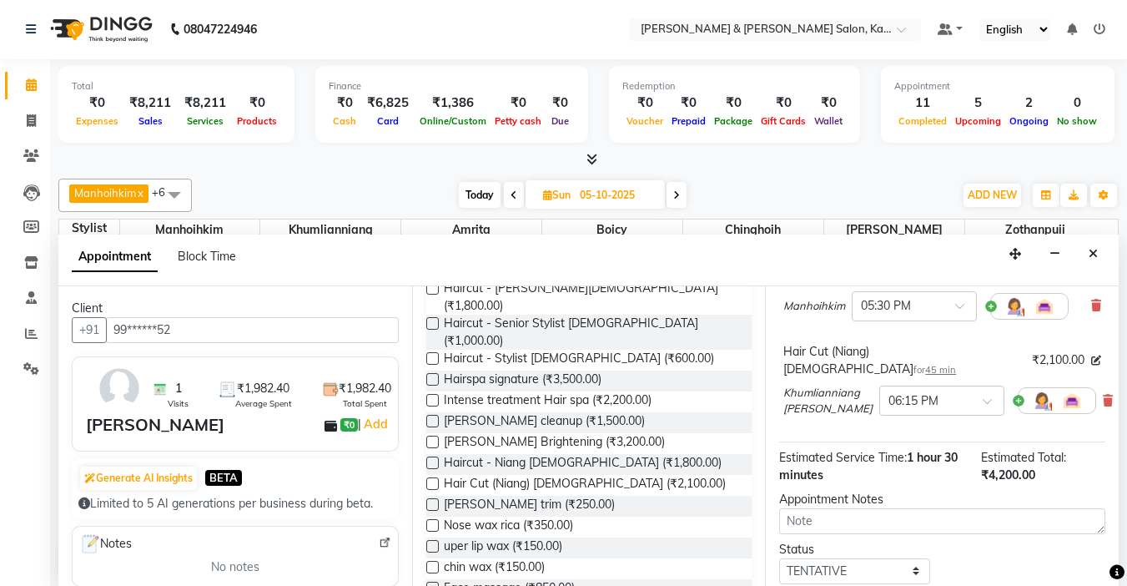
scroll to position [83, 0]
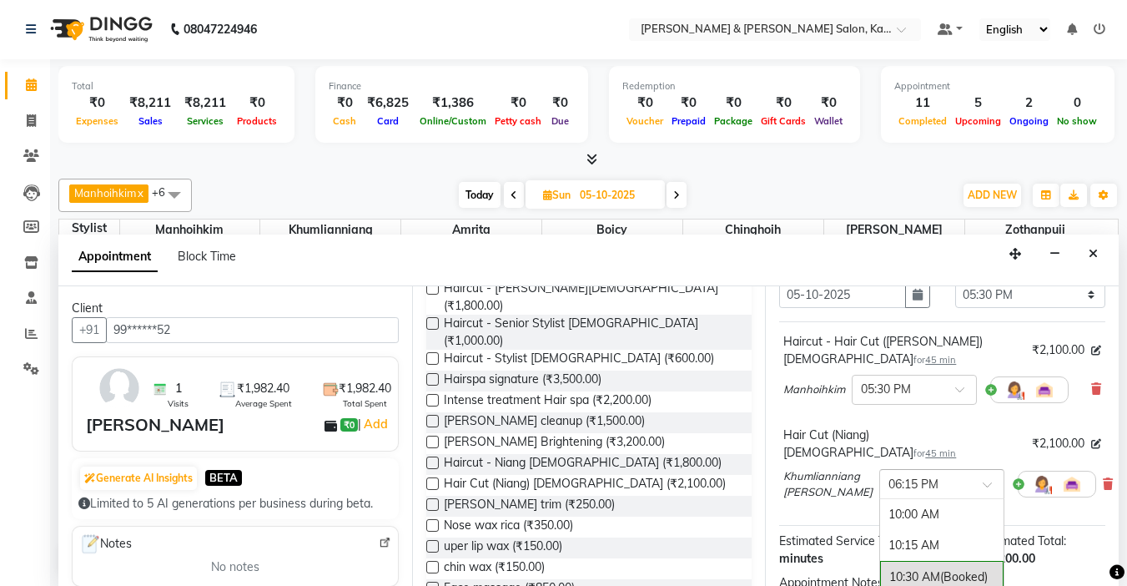
click at [915, 476] on div "× 06:15 PM" at bounding box center [914, 485] width 50 height 18
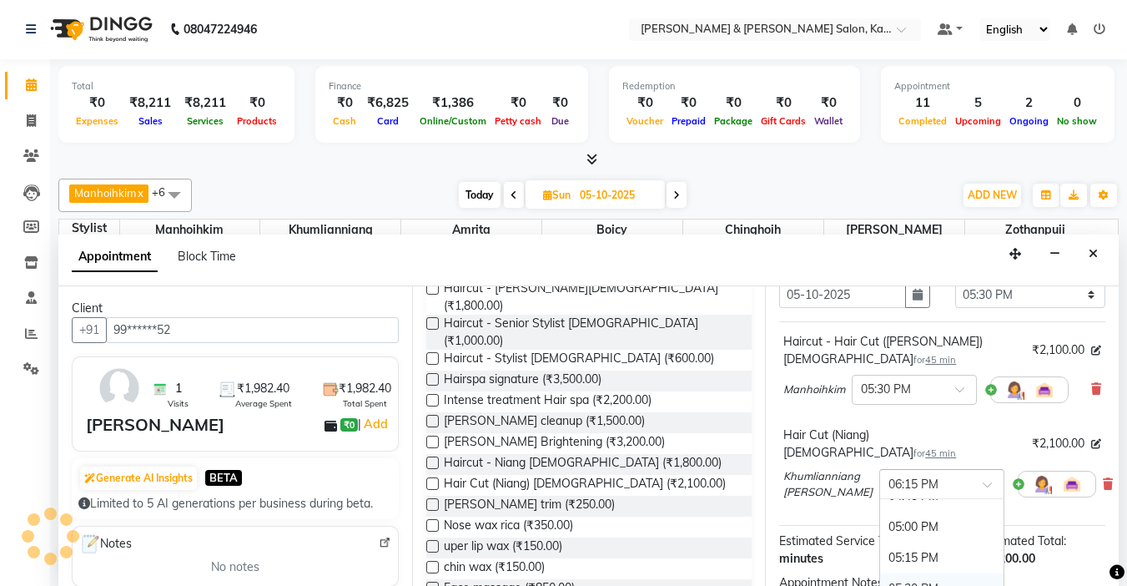
click at [916, 573] on div "05:30 PM" at bounding box center [941, 588] width 123 height 31
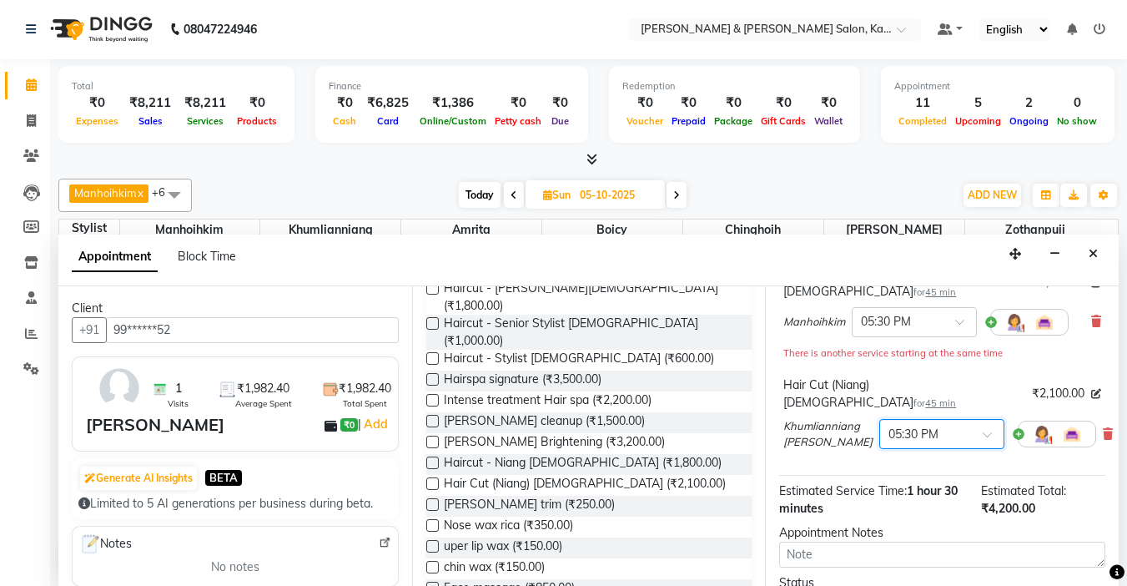
scroll to position [250, 0]
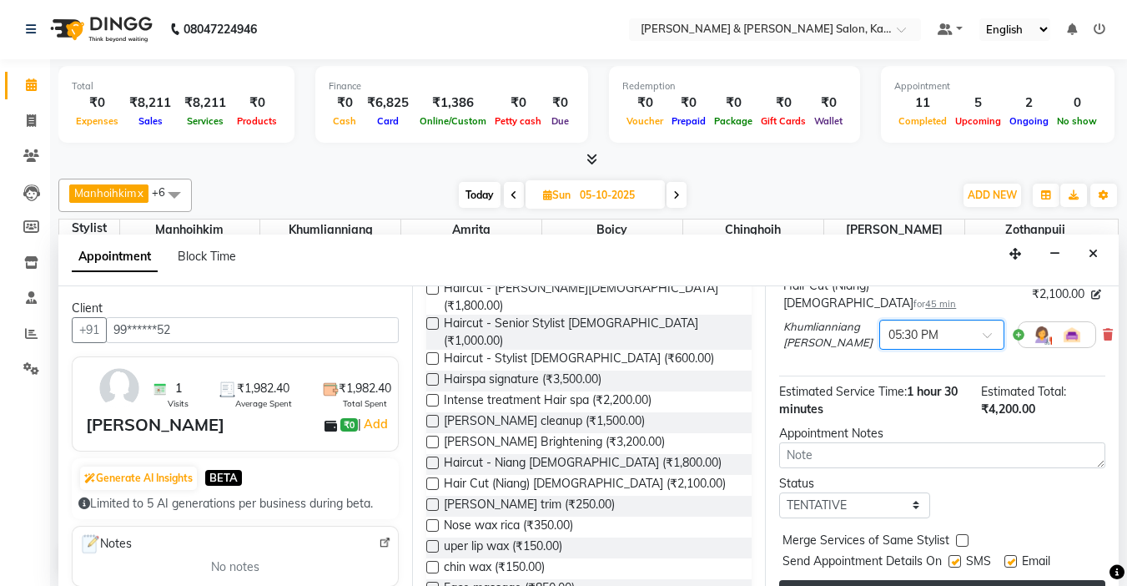
click at [909, 580] on button "Book" at bounding box center [942, 595] width 326 height 30
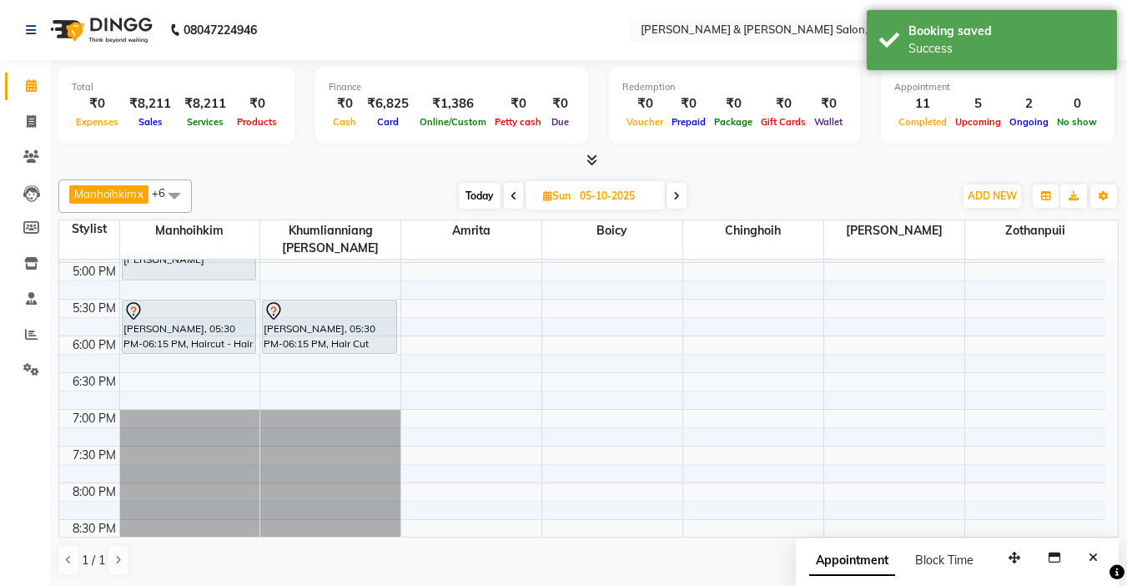
scroll to position [501, 0]
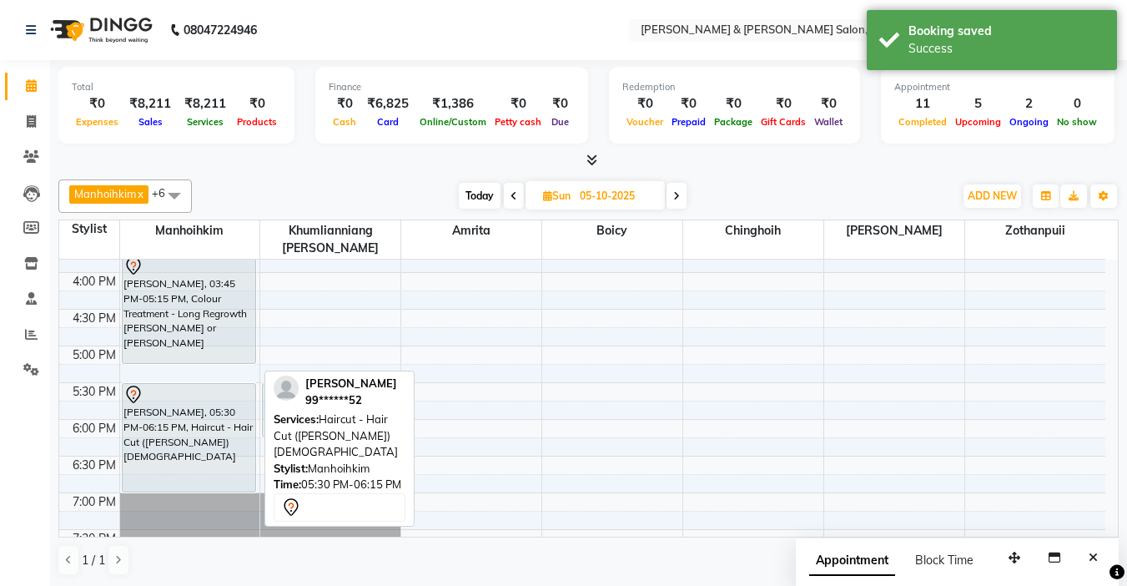
drag, startPoint x: 212, startPoint y: 416, endPoint x: 214, endPoint y: 466, distance: 50.1
click at [214, 466] on div "[PERSON_NAME], 10:30 AM-11:15 AM, Haircut - Hair Cut ([PERSON_NAME]) [DEMOGRAPH…" at bounding box center [190, 236] width 140 height 954
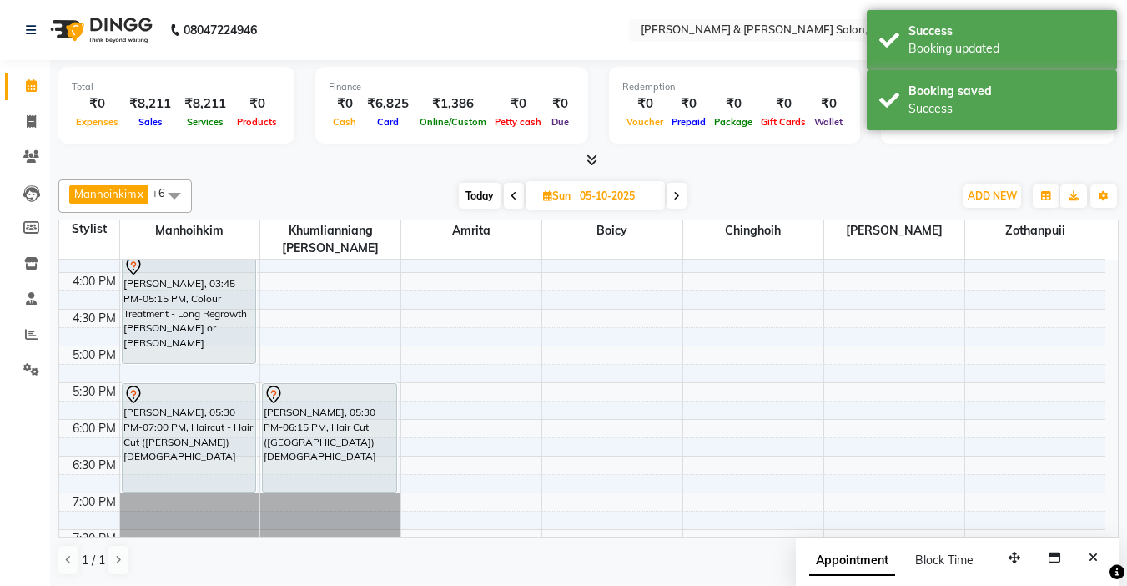
drag, startPoint x: 380, startPoint y: 418, endPoint x: 400, endPoint y: 468, distance: 53.6
click at [400, 468] on div "9:00 AM 9:30 AM 10:00 AM 10:30 AM 11:00 AM 11:30 AM 12:00 PM 12:30 PM 1:00 PM 1…" at bounding box center [582, 236] width 1046 height 954
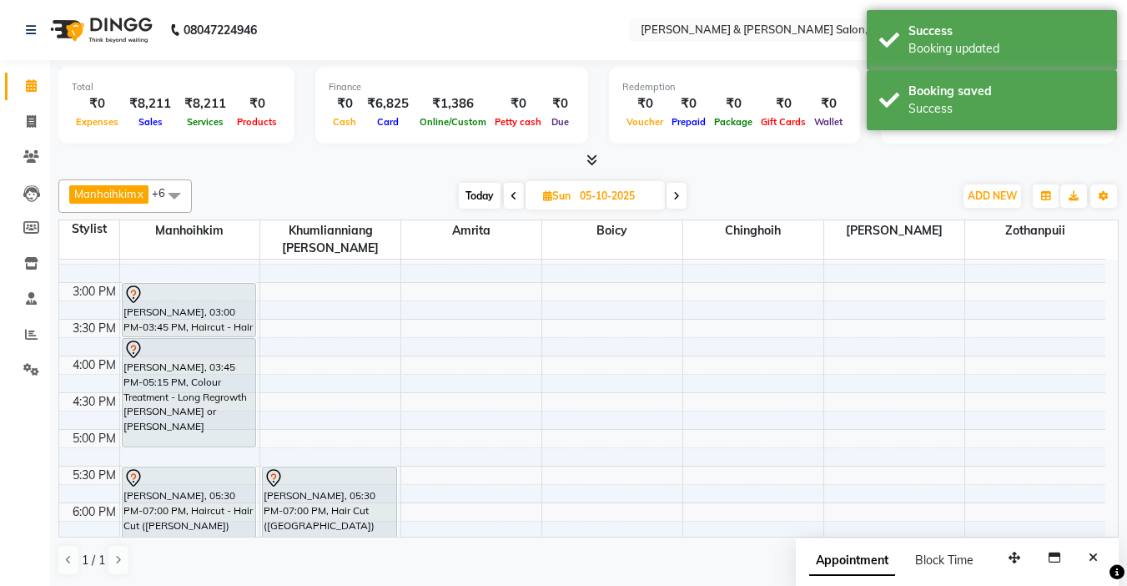
scroll to position [334, 0]
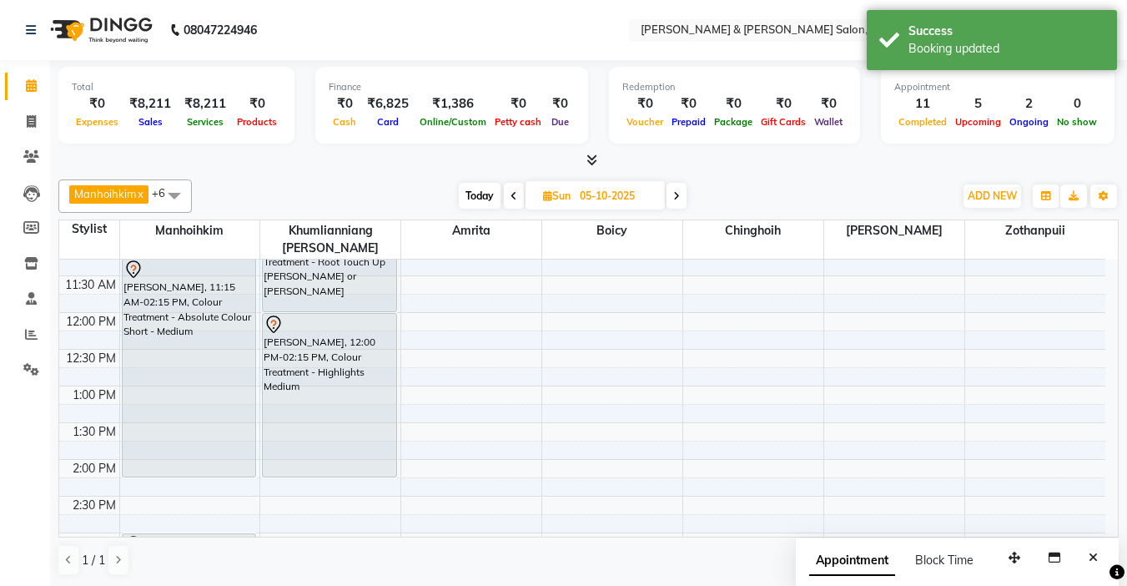
click at [481, 204] on span "Today" at bounding box center [480, 196] width 42 height 26
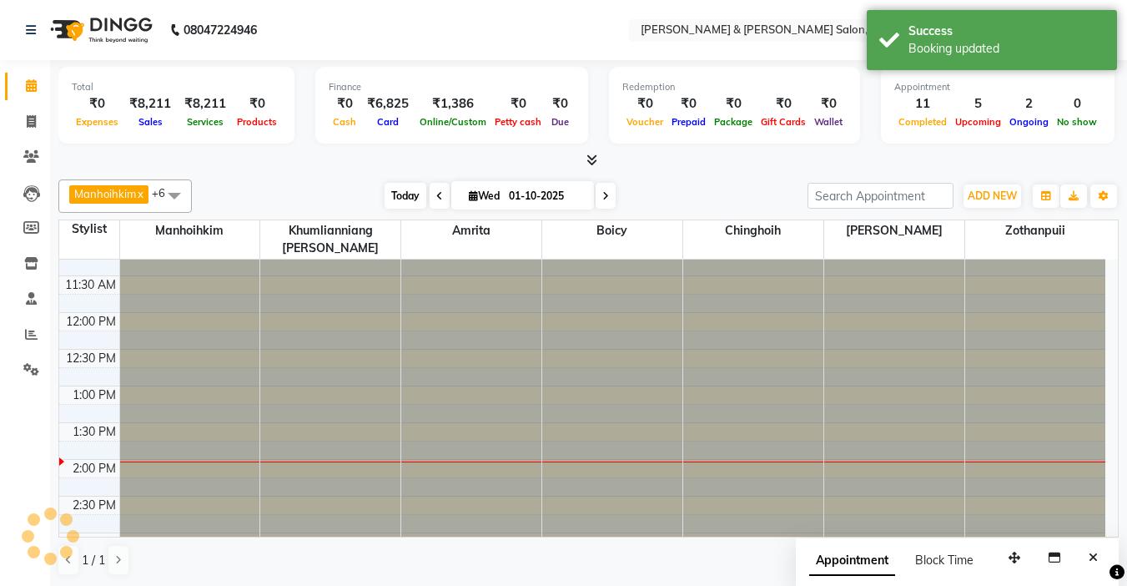
scroll to position [368, 0]
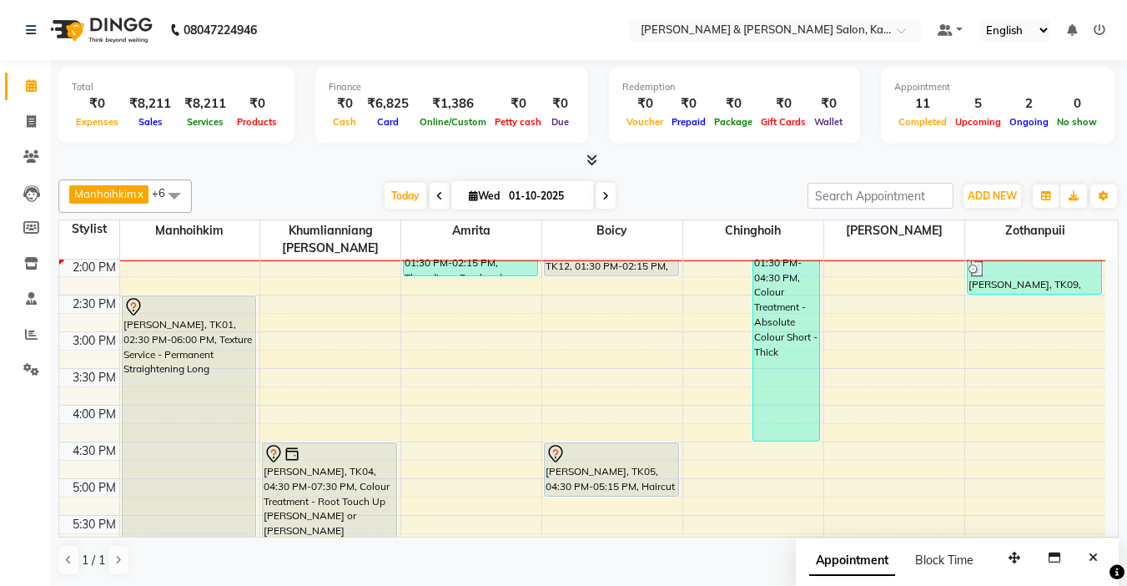
click at [604, 197] on icon at bounding box center [605, 196] width 7 height 10
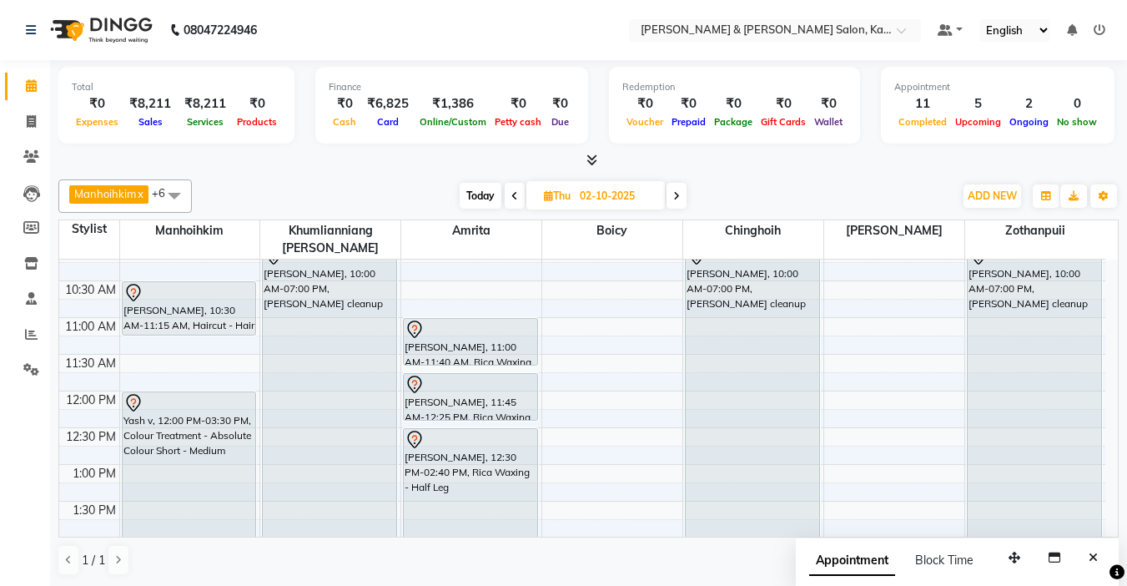
scroll to position [0, 0]
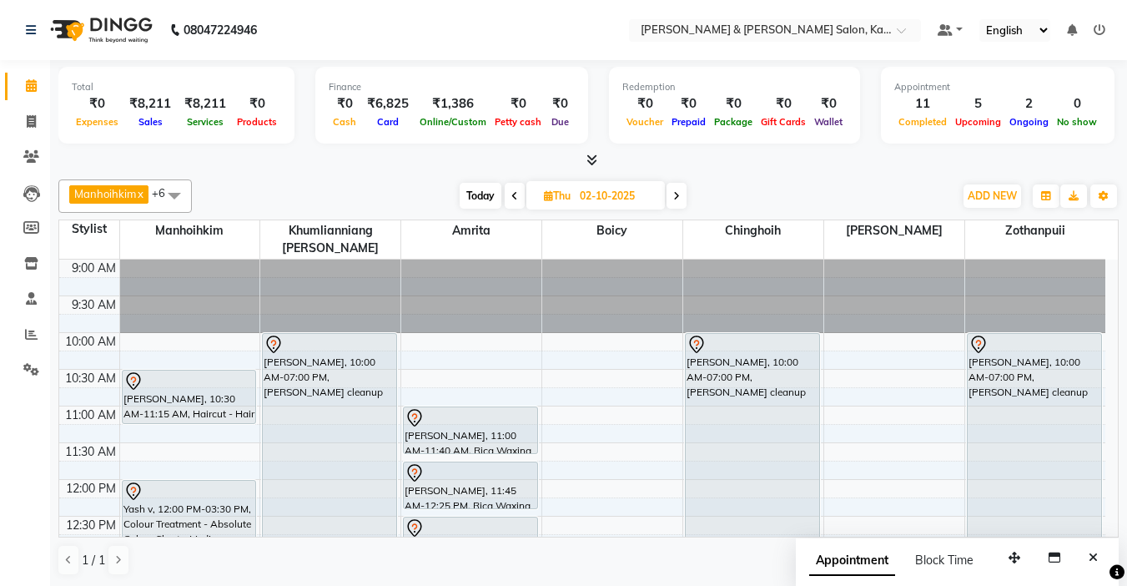
click at [486, 195] on span "Today" at bounding box center [481, 196] width 42 height 26
type input "01-10-2025"
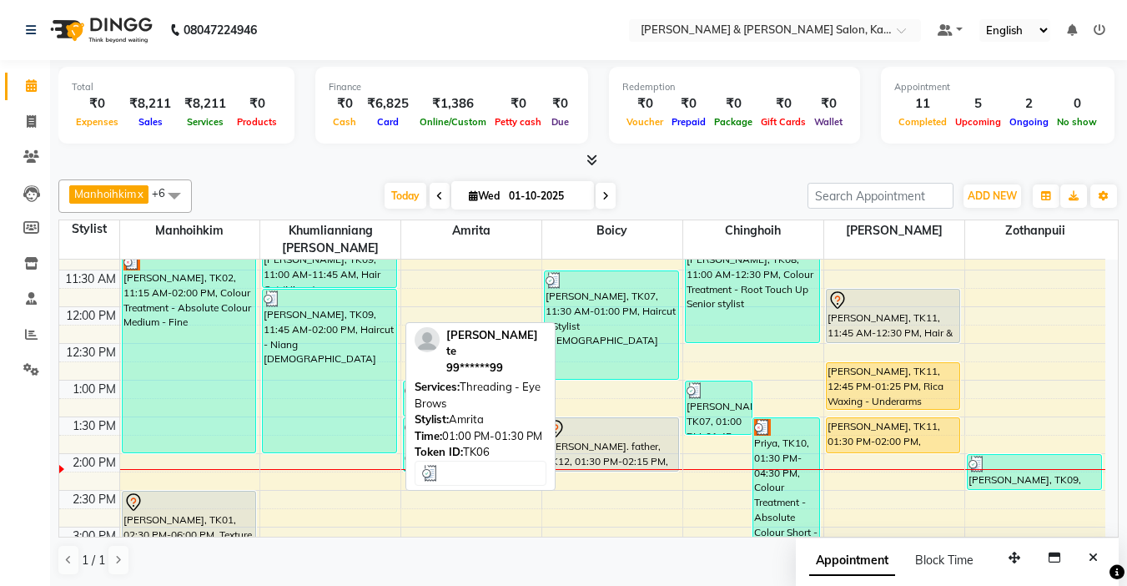
scroll to position [118, 0]
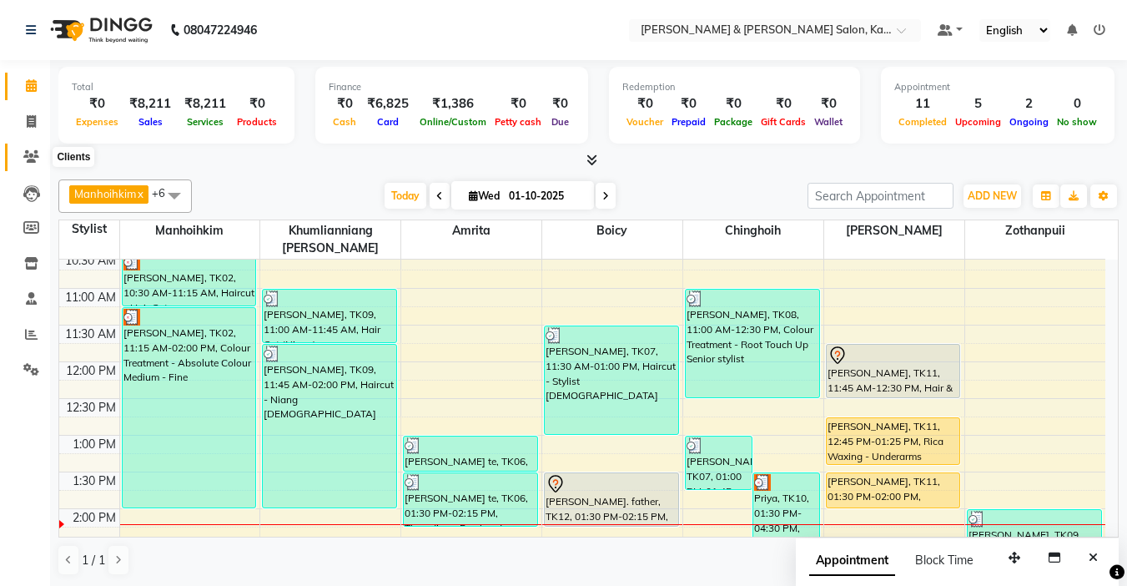
click at [31, 160] on icon at bounding box center [31, 156] width 16 height 13
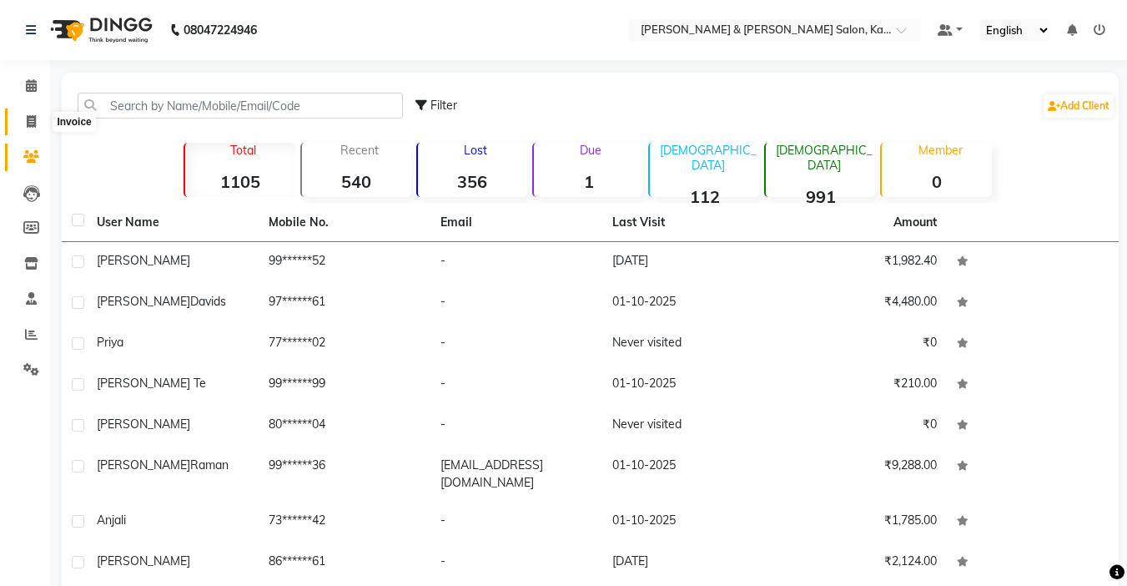
click at [29, 129] on span at bounding box center [31, 122] width 29 height 19
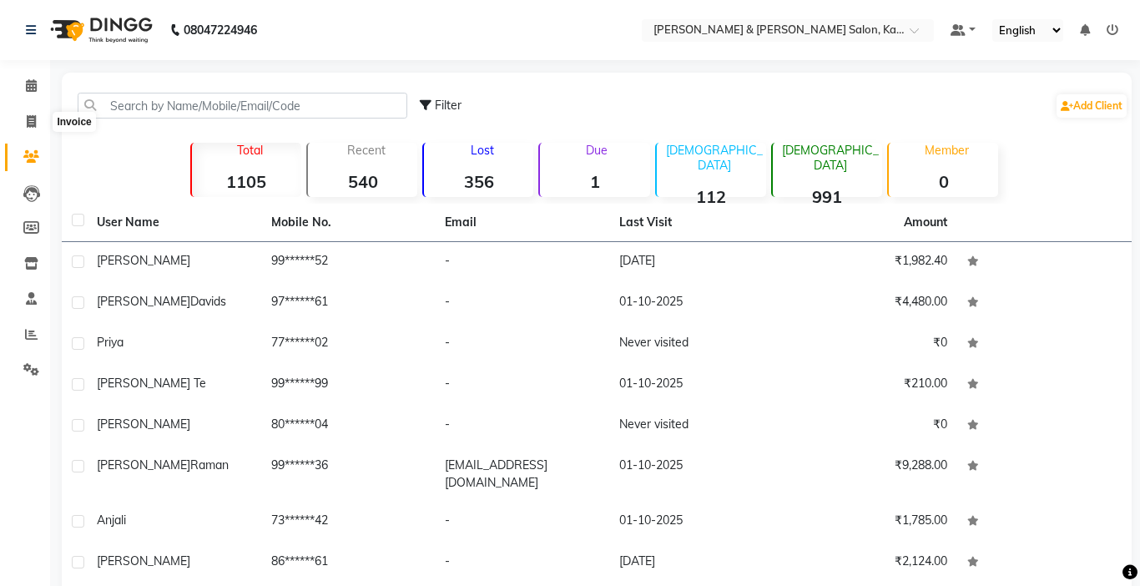
select select "service"
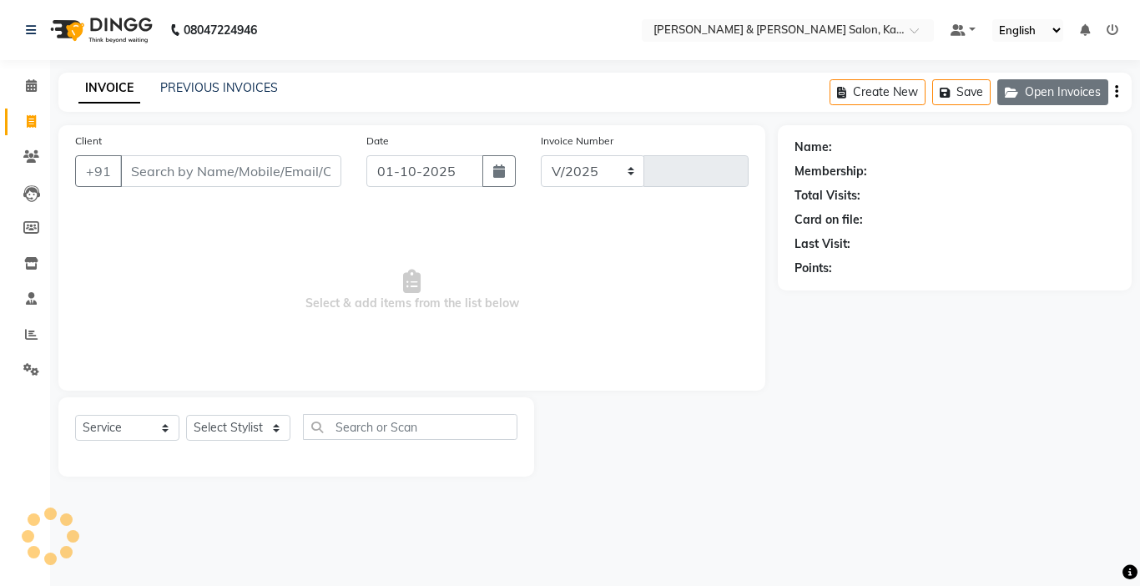
select select "7750"
type input "1508"
click at [1066, 97] on button "Open Invoices" at bounding box center [1052, 92] width 111 height 26
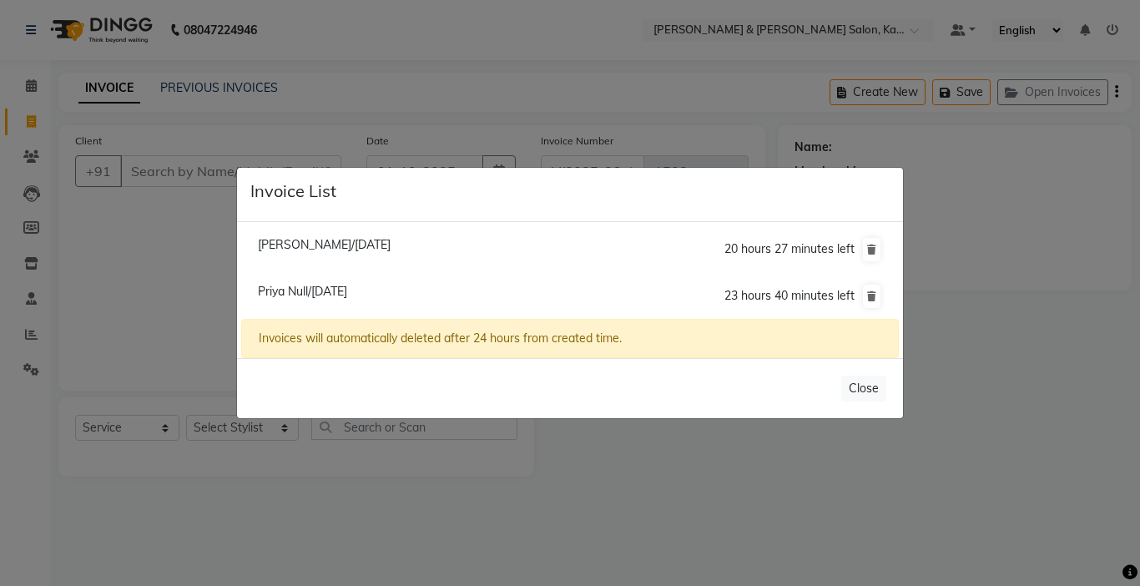
click at [358, 240] on span "[PERSON_NAME]/[DATE]" at bounding box center [324, 244] width 133 height 15
type input "96******44"
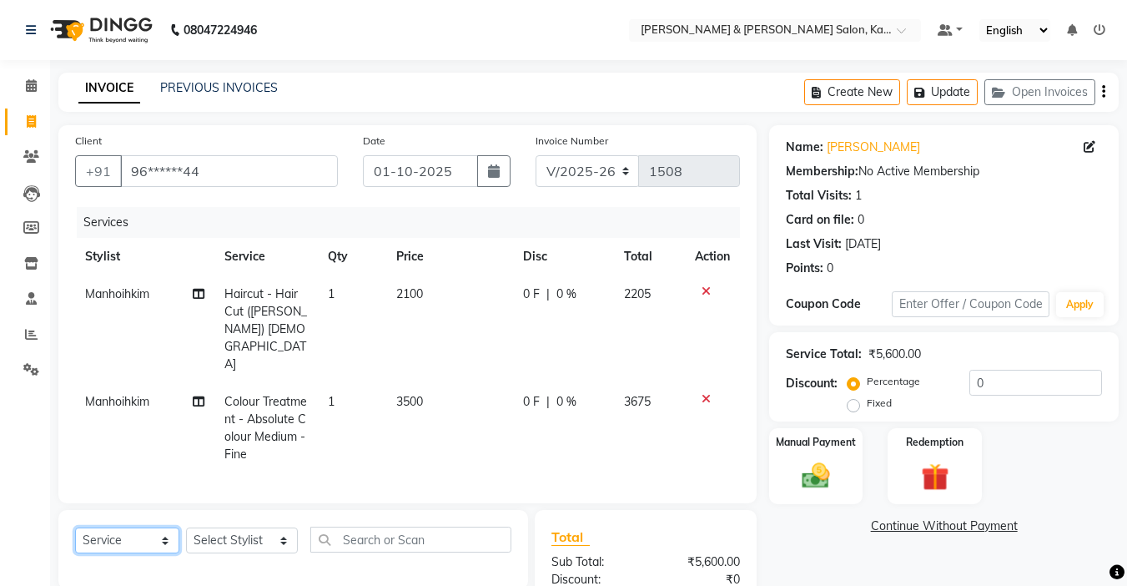
click at [144, 527] on select "Select Service Product Membership Package Voucher Prepaid Gift Card" at bounding box center [127, 540] width 104 height 26
click at [232, 527] on select "Select Stylist Amrita [PERSON_NAME] Khumlianniang [PERSON_NAME] Manager Manhoih…" at bounding box center [242, 540] width 112 height 26
select select "77123"
click at [186, 527] on select "Select Stylist Amrita [PERSON_NAME] Khumlianniang [PERSON_NAME] Manager Manhoih…" at bounding box center [242, 540] width 112 height 26
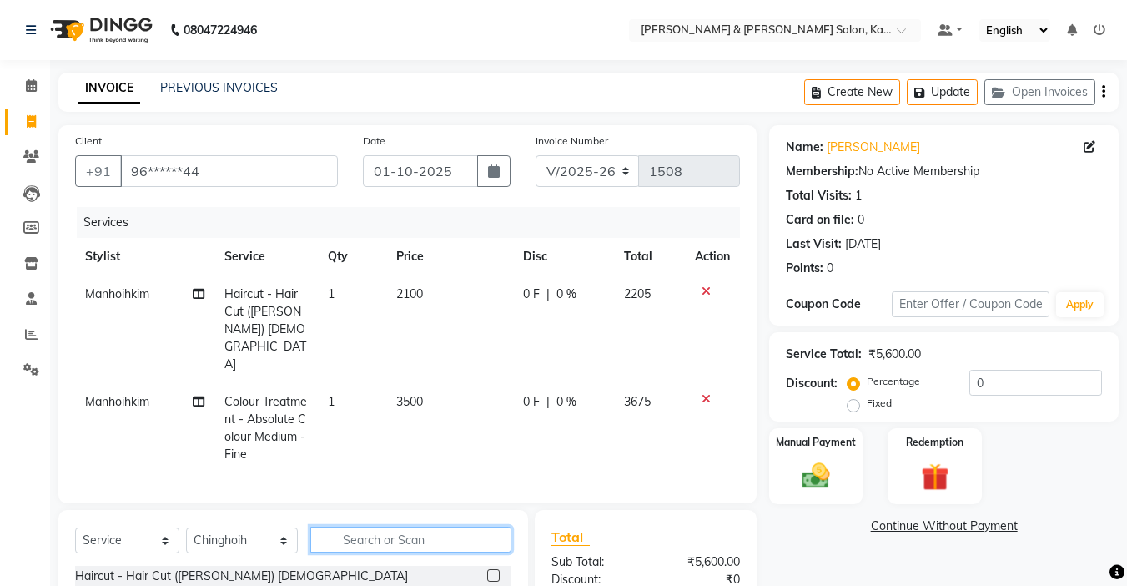
click at [380, 527] on input "text" at bounding box center [410, 540] width 201 height 26
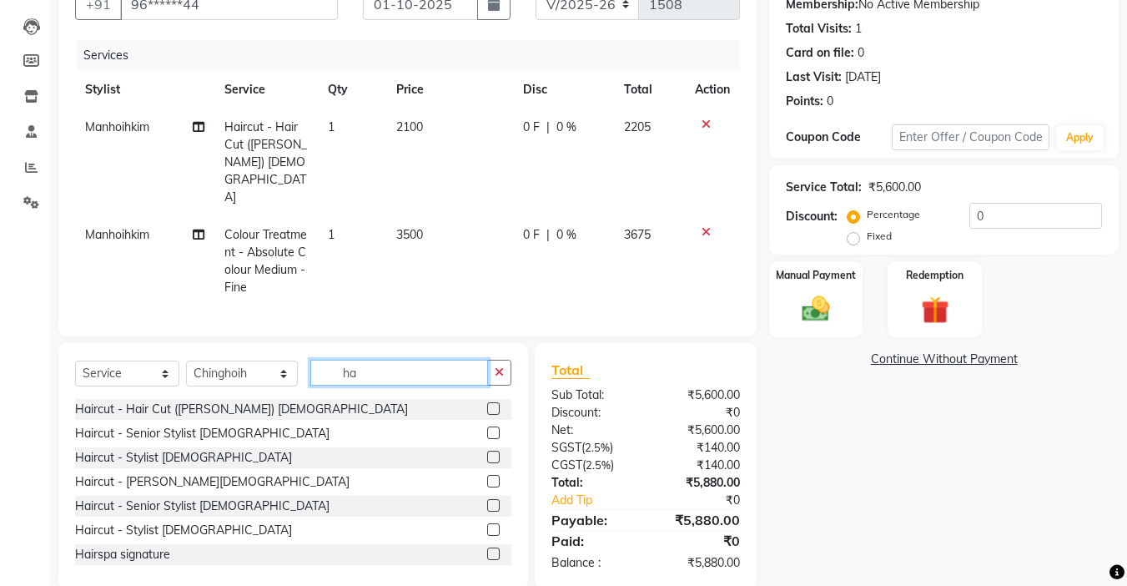
type input "ha"
click at [487, 451] on label at bounding box center [493, 457] width 13 height 13
click at [487, 452] on input "checkbox" at bounding box center [492, 457] width 11 height 11
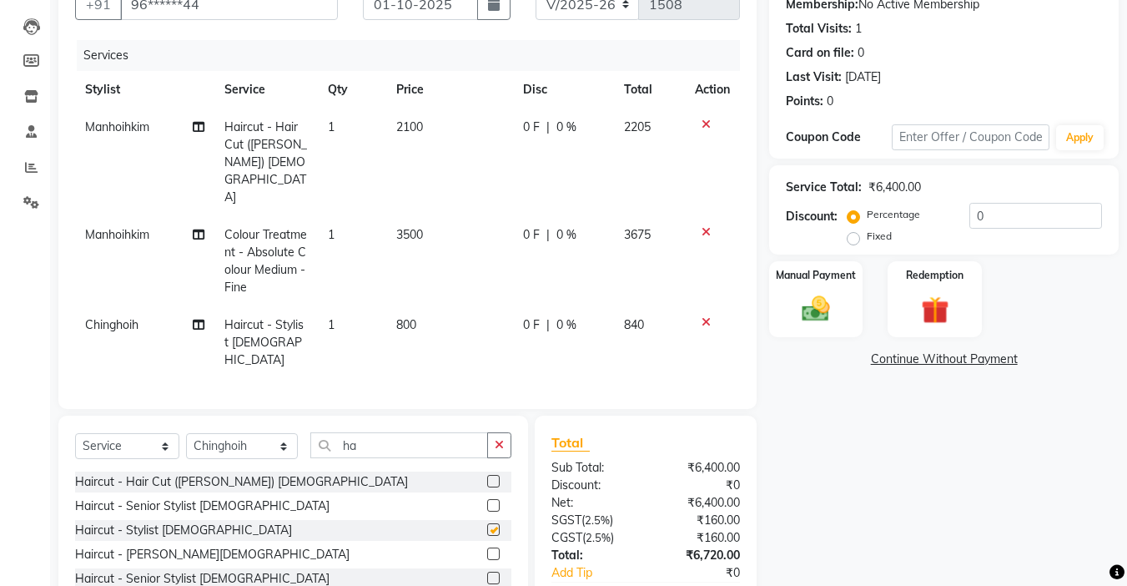
checkbox input "false"
click at [478, 432] on input "ha" at bounding box center [399, 445] width 178 height 26
click at [492, 432] on button "button" at bounding box center [499, 445] width 24 height 26
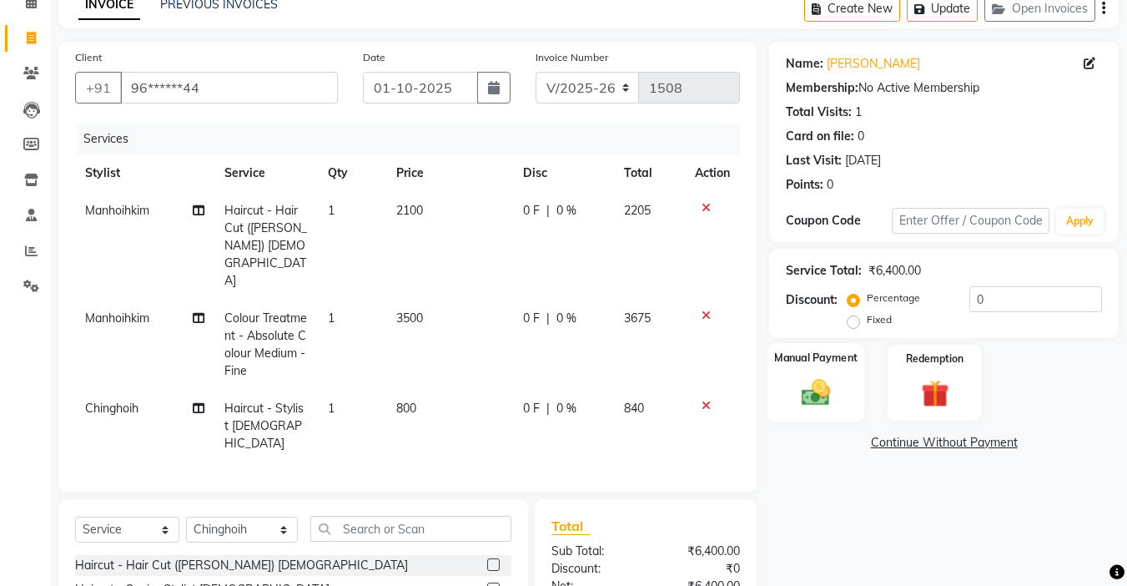
click at [804, 398] on img at bounding box center [816, 391] width 47 height 33
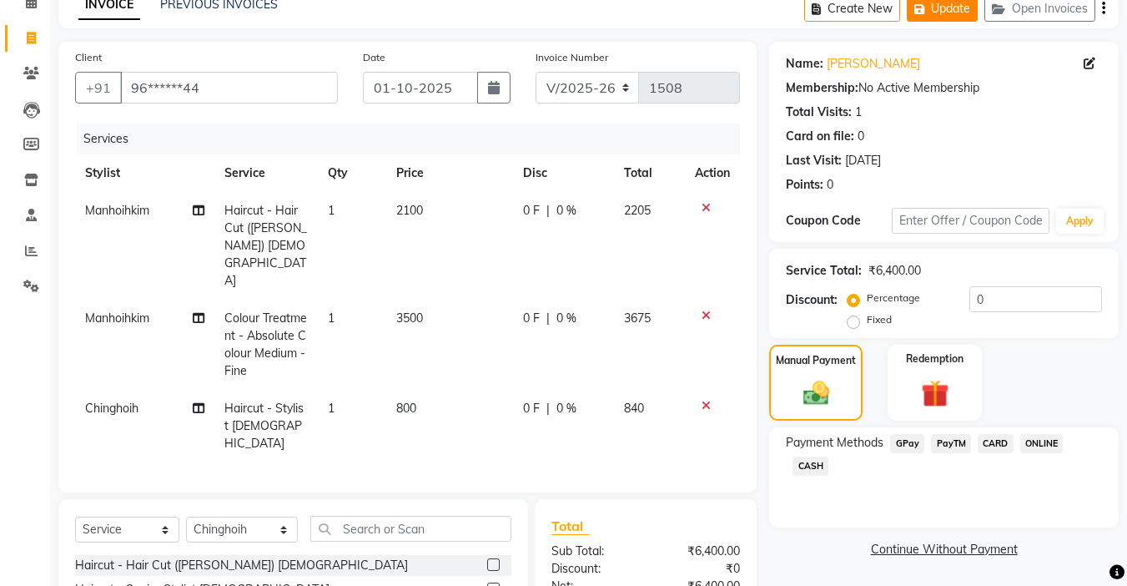
scroll to position [0, 0]
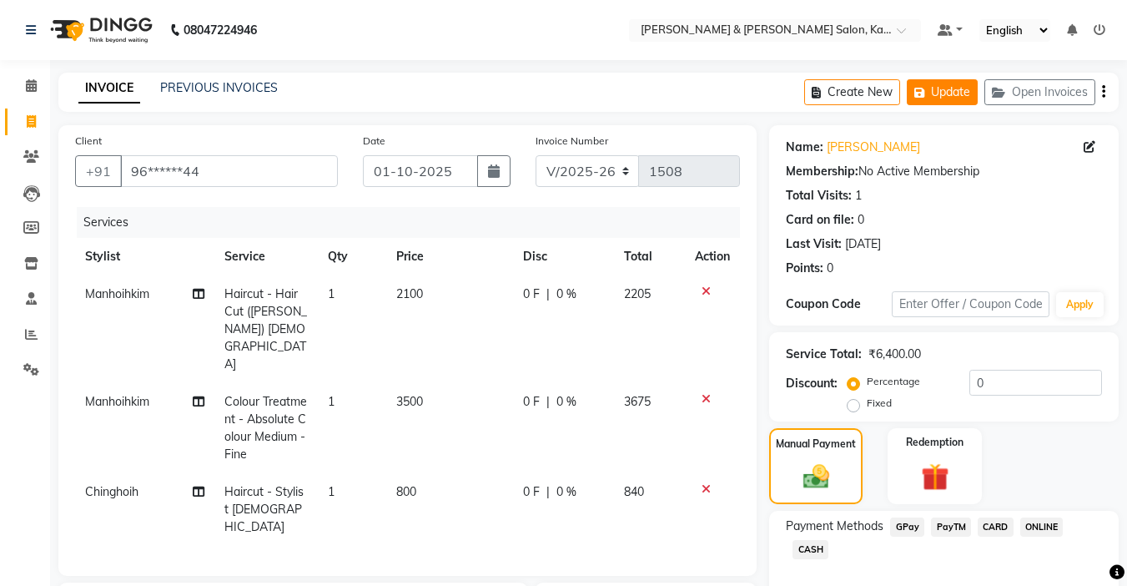
click at [959, 82] on button "Update" at bounding box center [942, 92] width 71 height 26
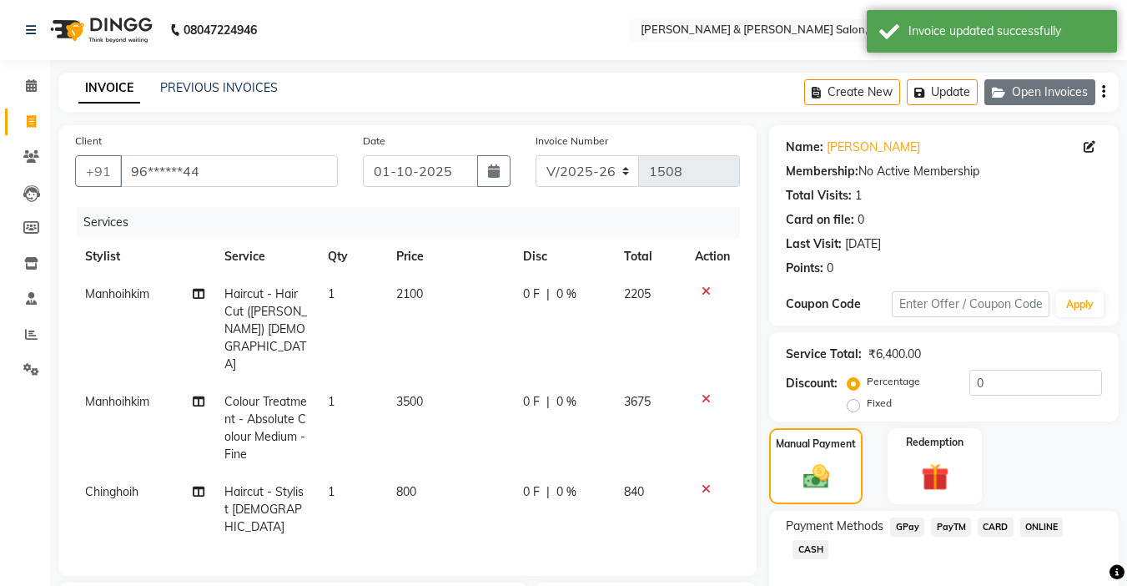
click at [1020, 89] on button "Open Invoices" at bounding box center [1040, 92] width 111 height 26
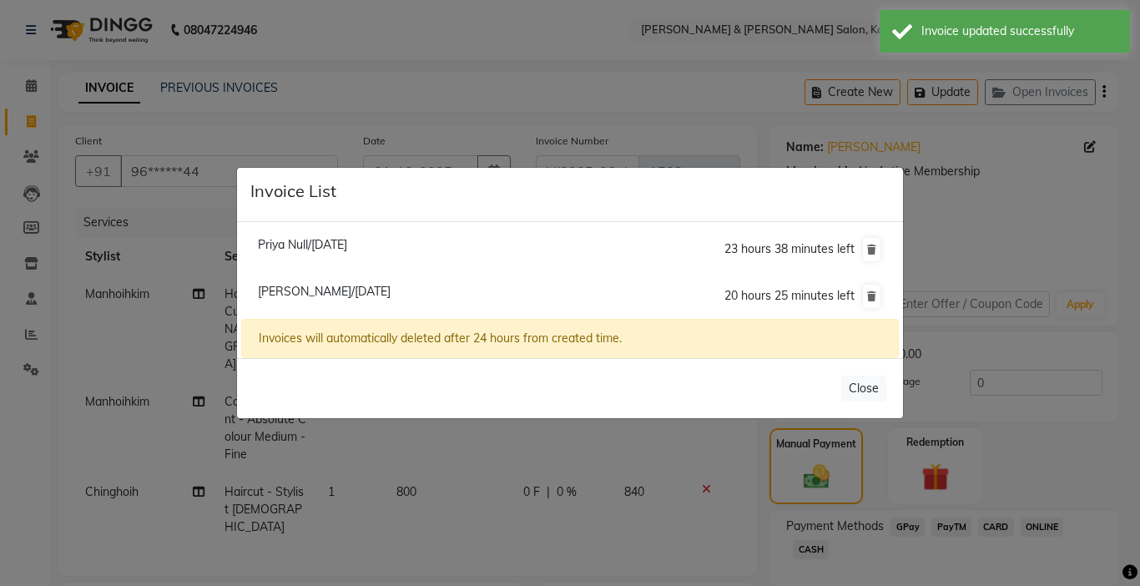
click at [511, 109] on ngb-modal-window "Invoice List Priya Null/[DATE] 23 hours 38 minutes left [PERSON_NAME]/[DATE] 20…" at bounding box center [570, 293] width 1140 height 586
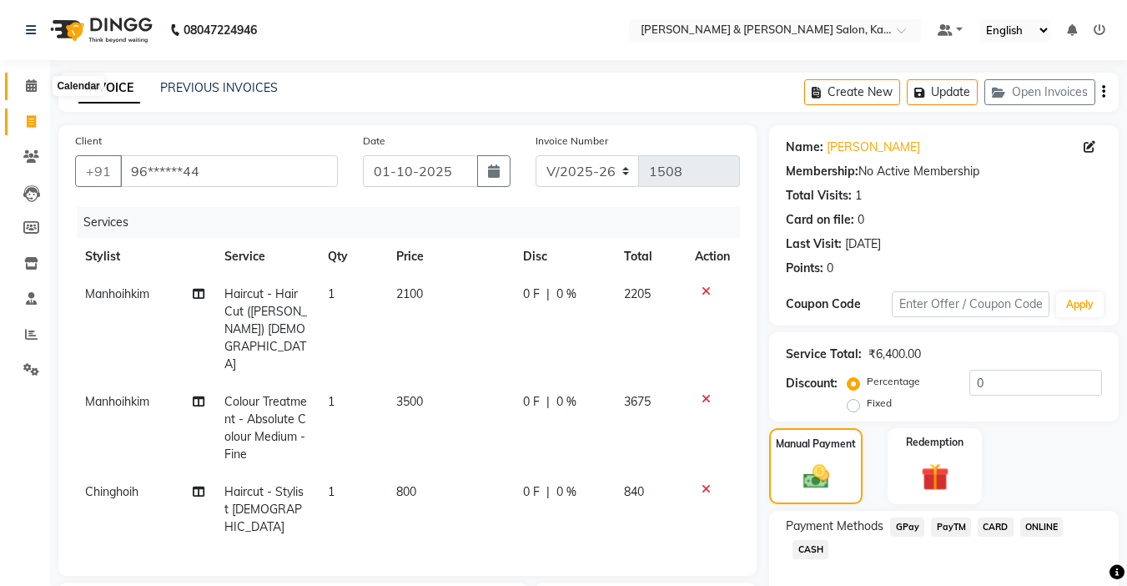
click at [35, 83] on icon at bounding box center [31, 85] width 11 height 13
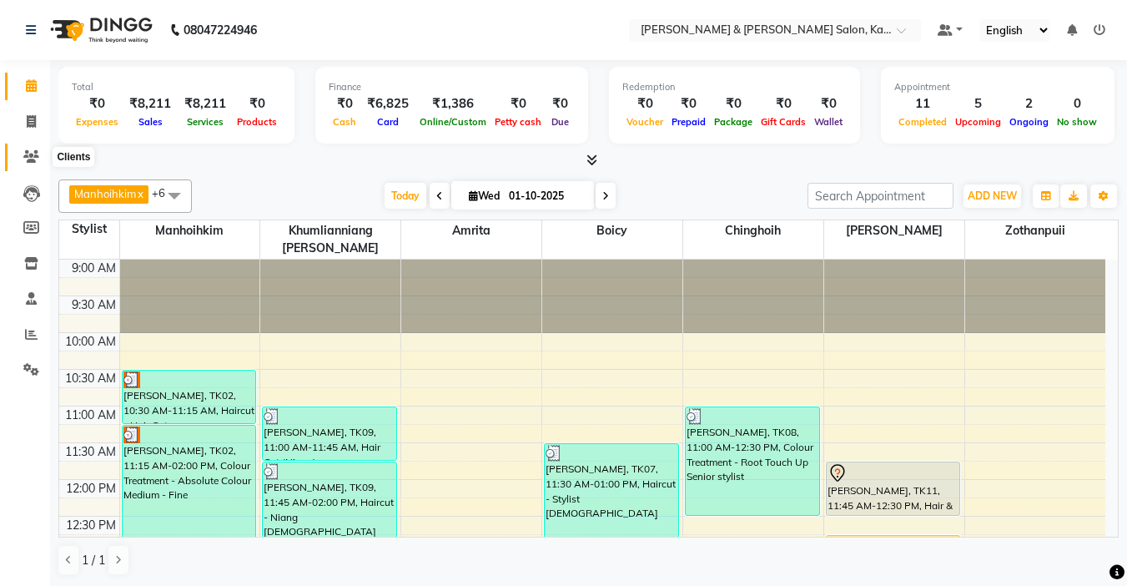
click at [35, 149] on span at bounding box center [31, 157] width 29 height 19
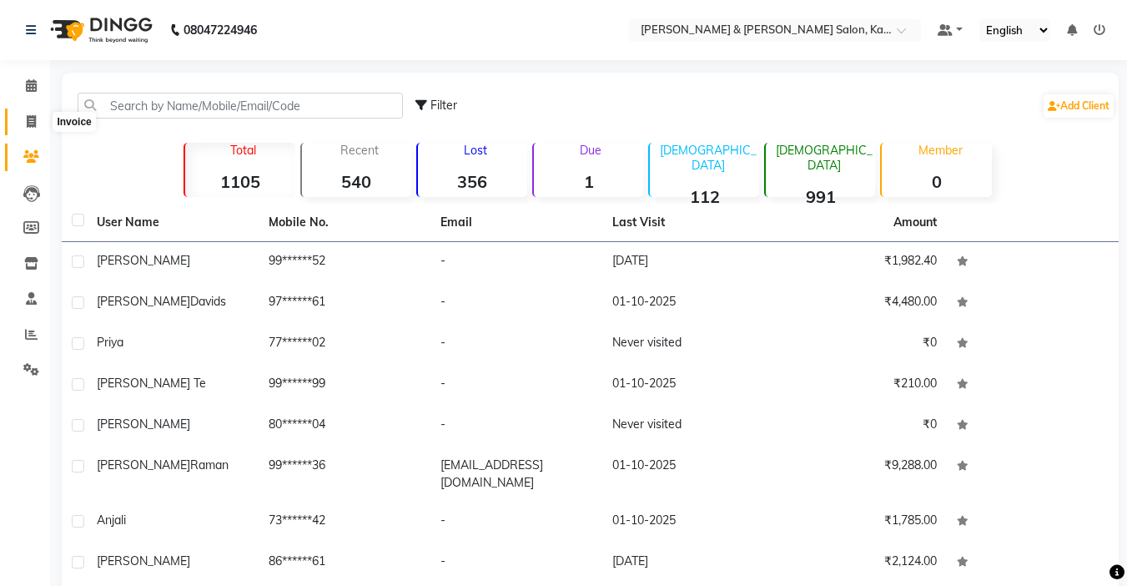
click at [35, 118] on icon at bounding box center [31, 121] width 9 height 13
select select "7750"
select select "service"
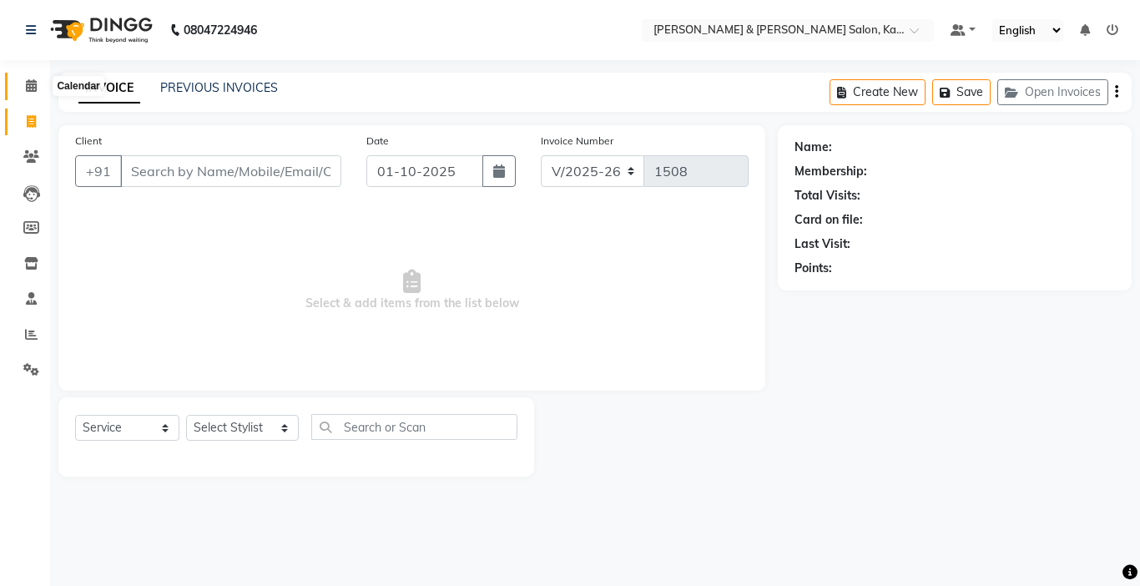
click at [26, 84] on icon at bounding box center [31, 85] width 11 height 13
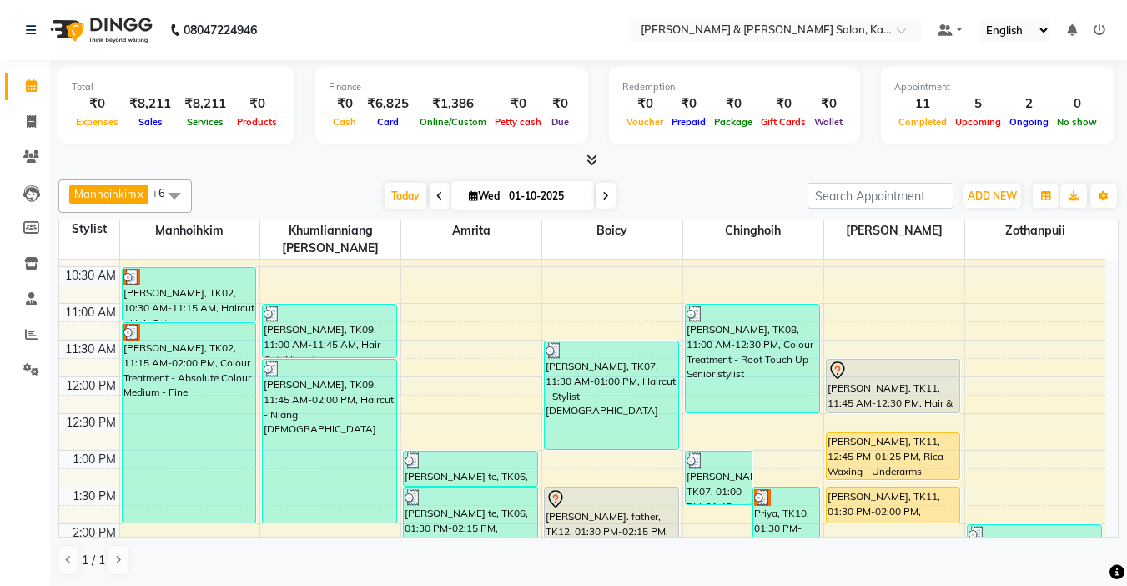
scroll to position [83, 0]
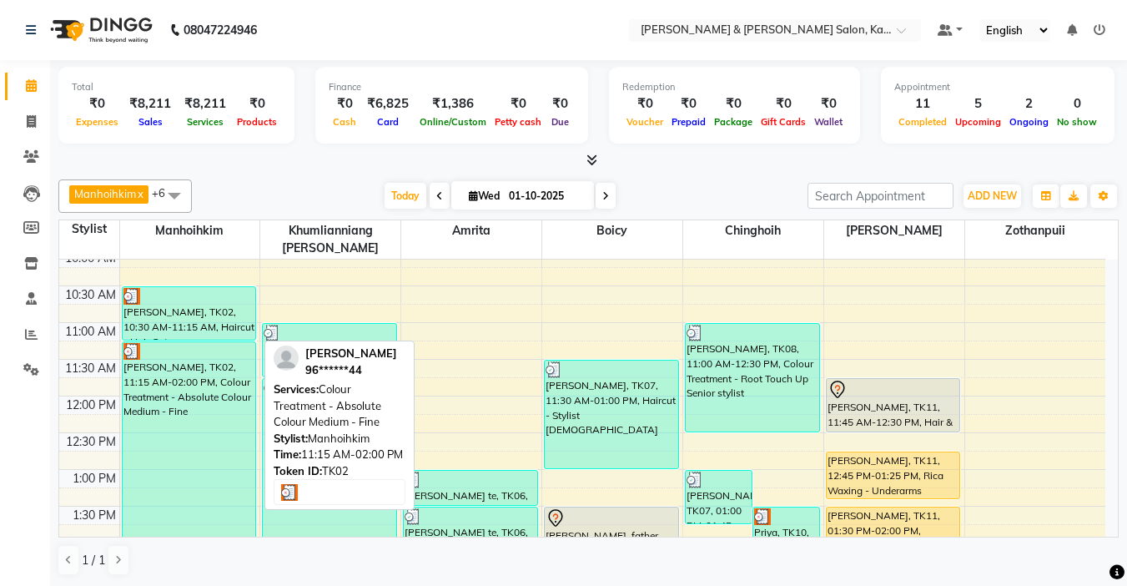
click at [183, 378] on div "[PERSON_NAME], TK02, 11:15 AM-02:00 PM, Colour Treatment - Absolute Colour Medi…" at bounding box center [190, 441] width 134 height 199
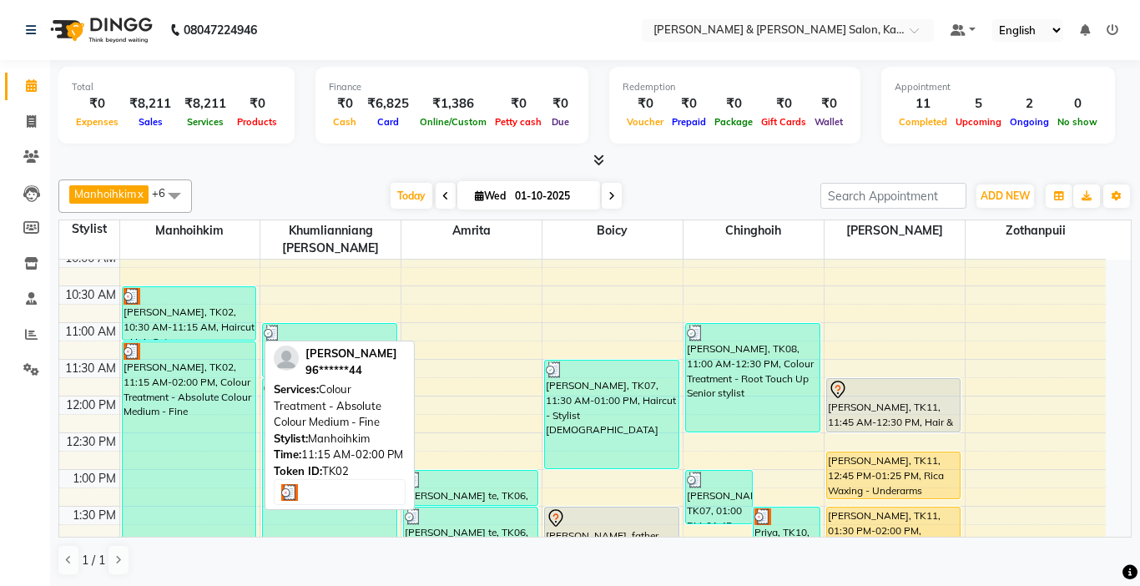
select select "3"
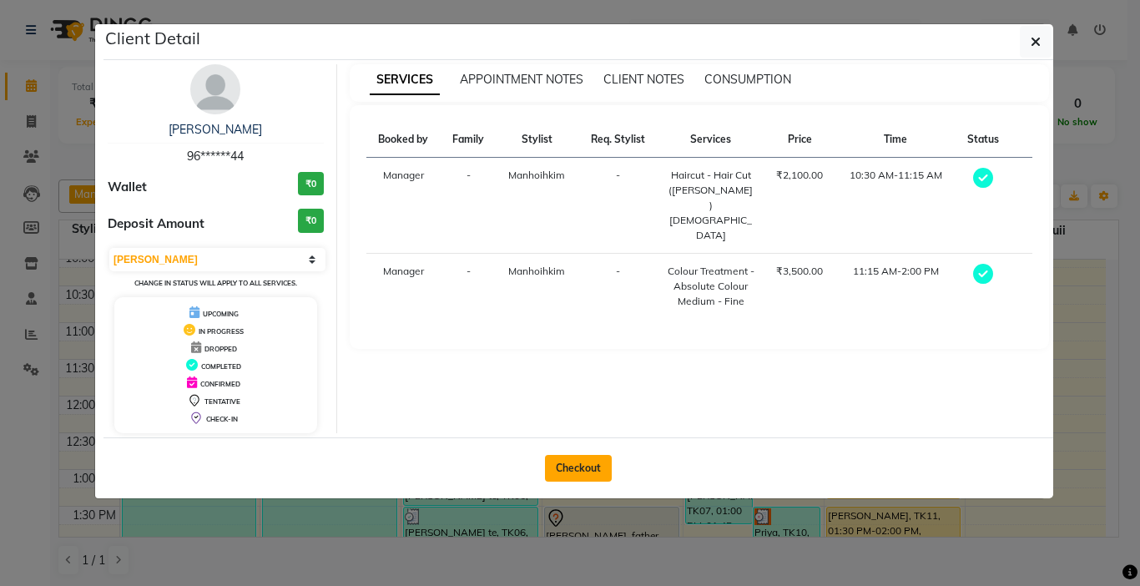
click at [567, 468] on button "Checkout" at bounding box center [578, 468] width 67 height 27
select select "service"
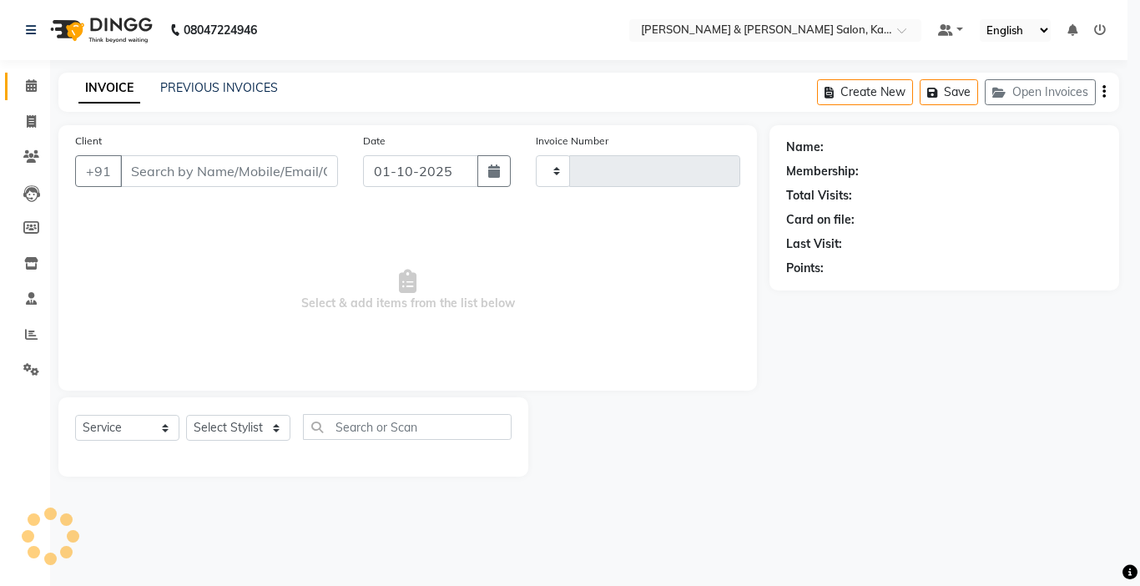
type input "1508"
select select "7750"
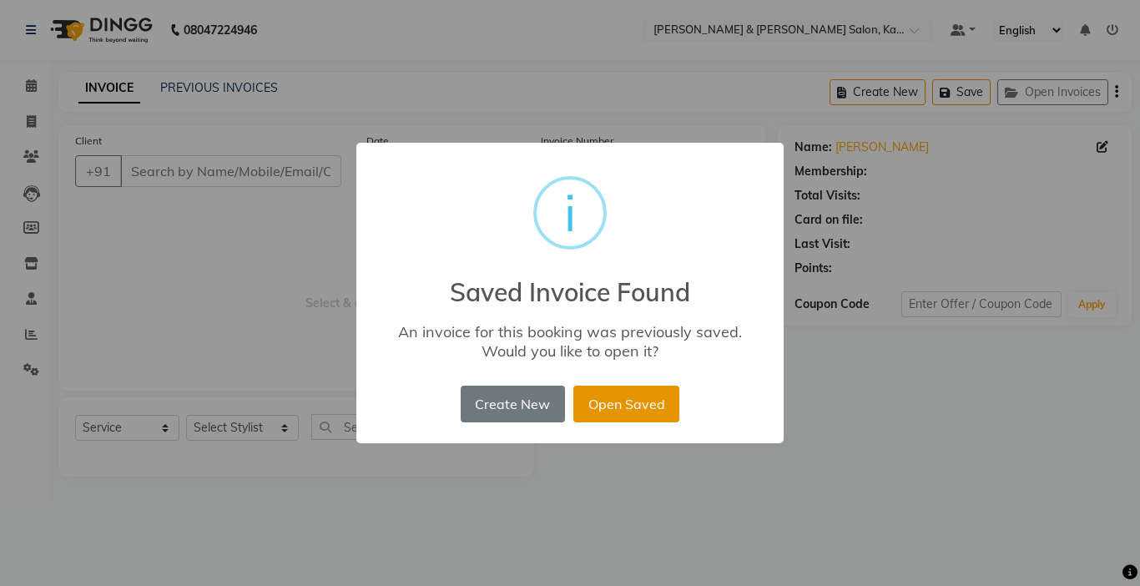
click at [626, 411] on button "Open Saved" at bounding box center [626, 404] width 106 height 37
type input "96******44"
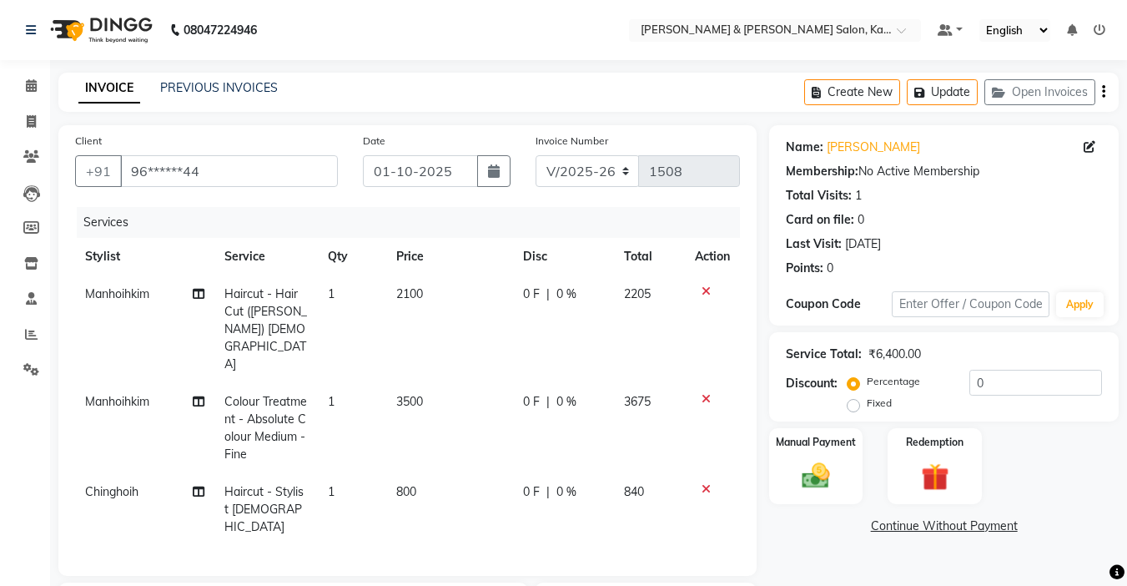
click at [1080, 144] on div "Name: [PERSON_NAME]" at bounding box center [944, 148] width 316 height 18
click at [1082, 144] on div "Name: [PERSON_NAME]" at bounding box center [944, 148] width 316 height 18
click at [1041, 92] on button "Open Invoices" at bounding box center [1040, 92] width 111 height 26
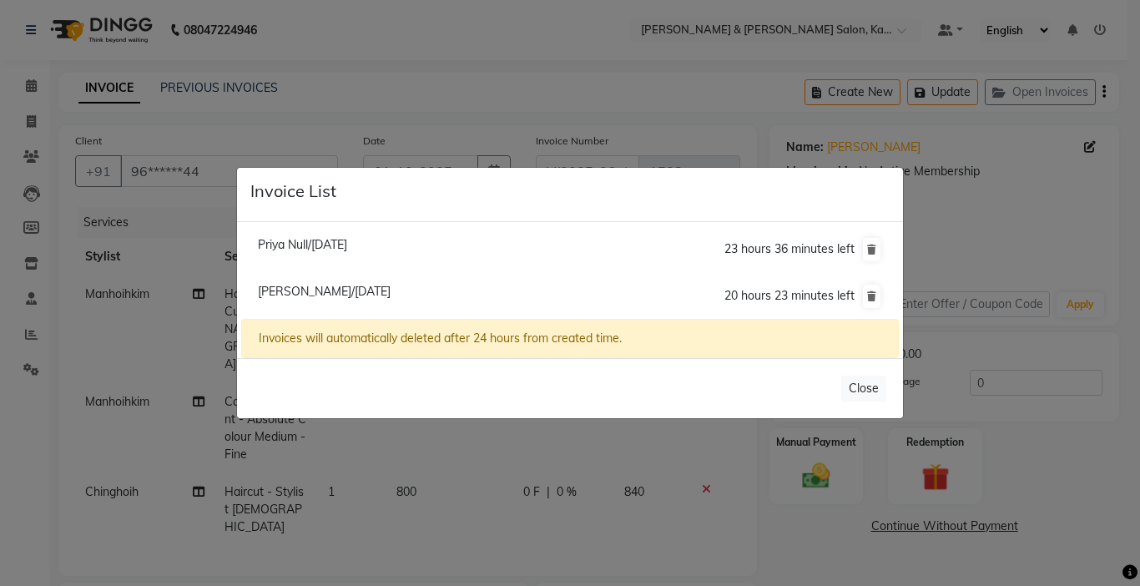
click at [538, 83] on ngb-modal-window "Invoice List Priya Null/[DATE] 23 hours 36 minutes left [PERSON_NAME]/[DATE] 20…" at bounding box center [570, 293] width 1140 height 586
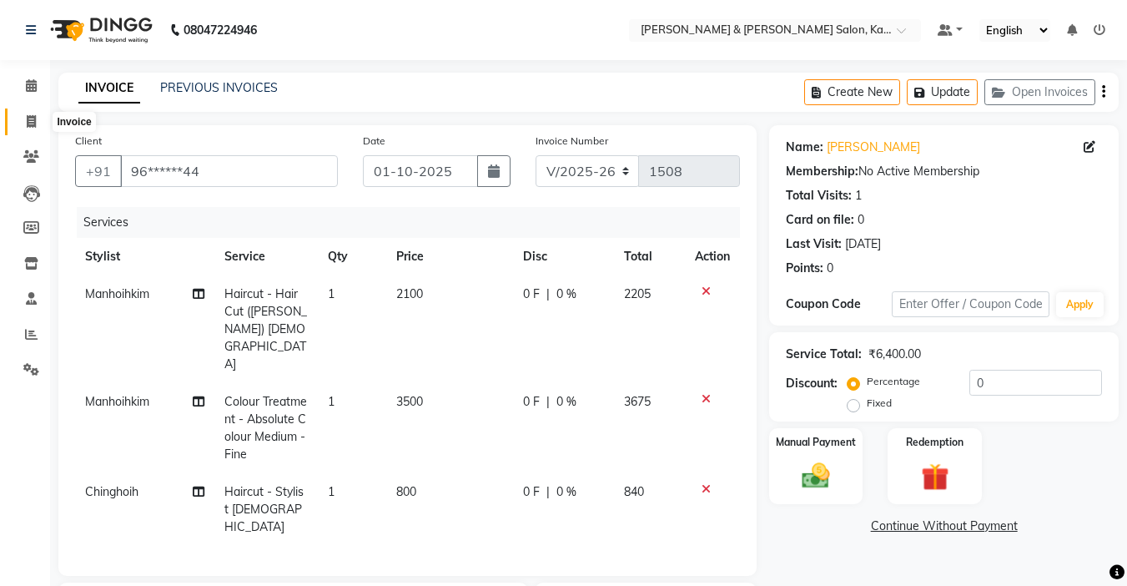
click at [31, 124] on icon at bounding box center [31, 121] width 9 height 13
select select "service"
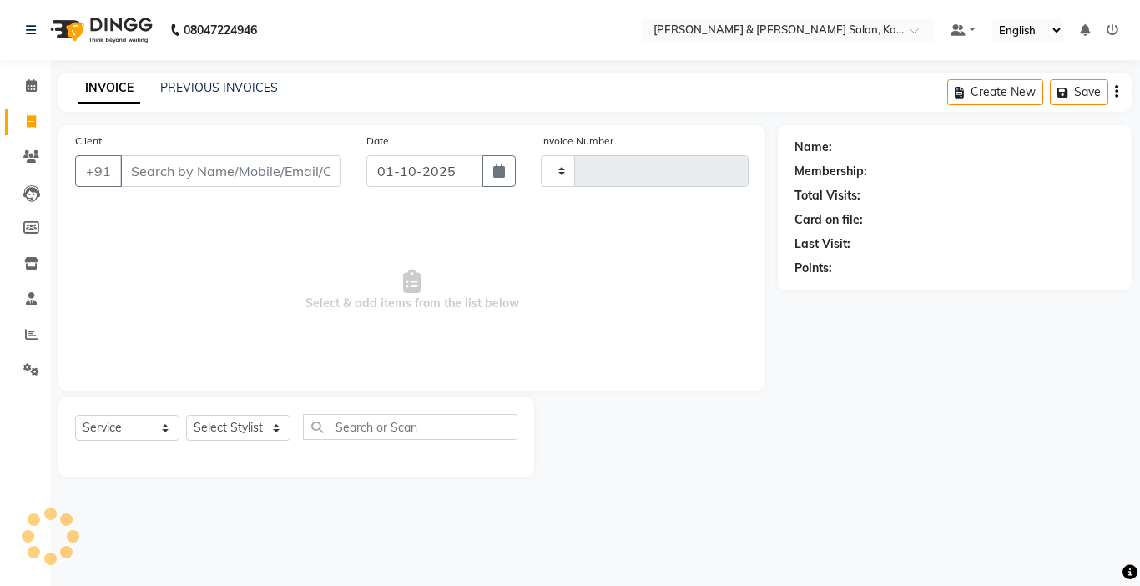
type input "1508"
select select "7750"
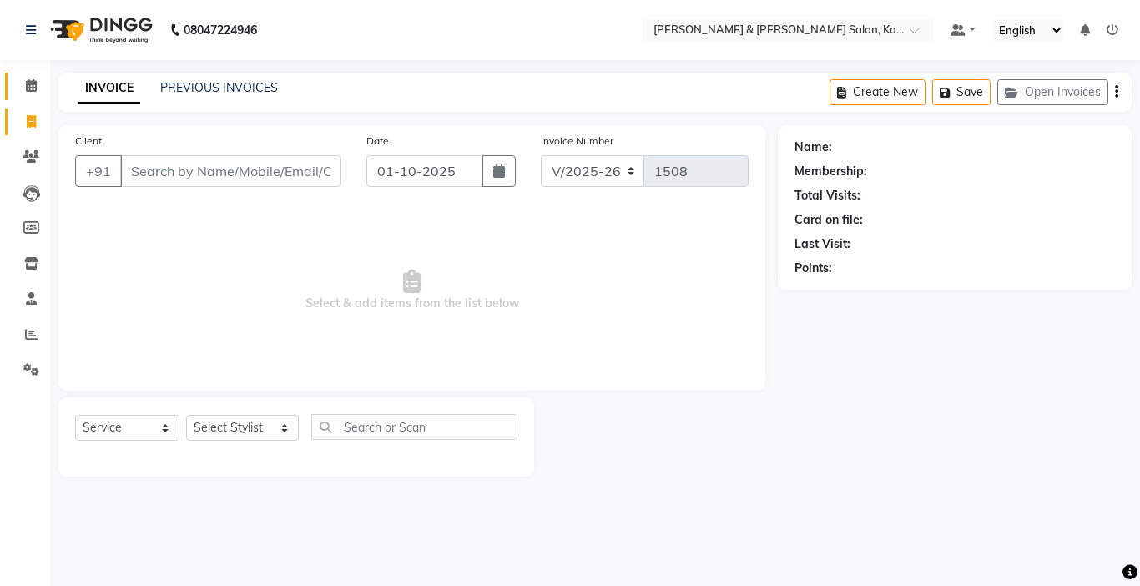
click at [33, 75] on link "Calendar" at bounding box center [25, 87] width 40 height 28
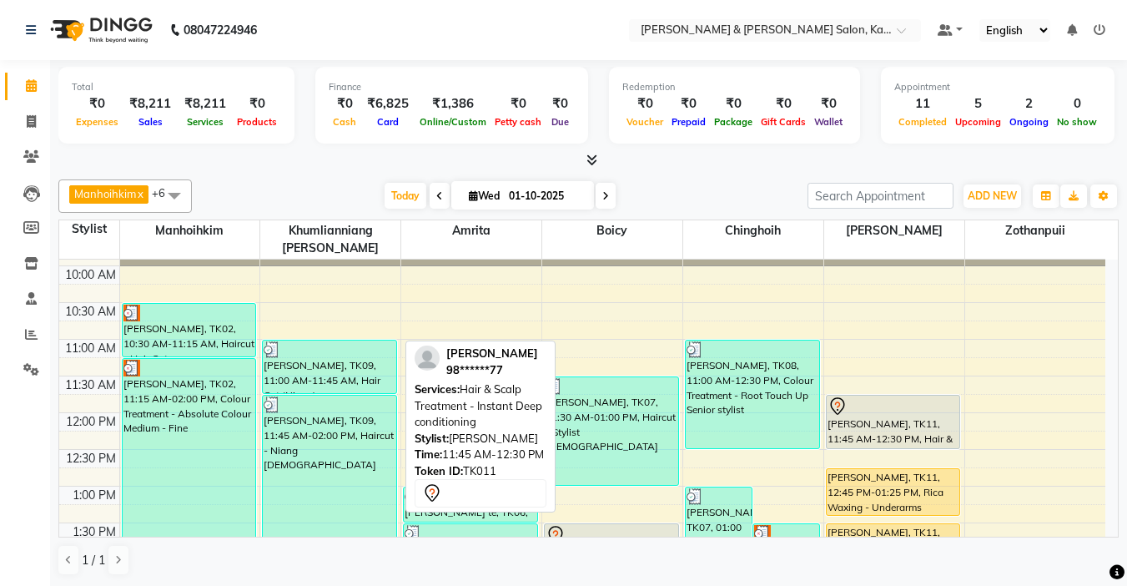
scroll to position [167, 0]
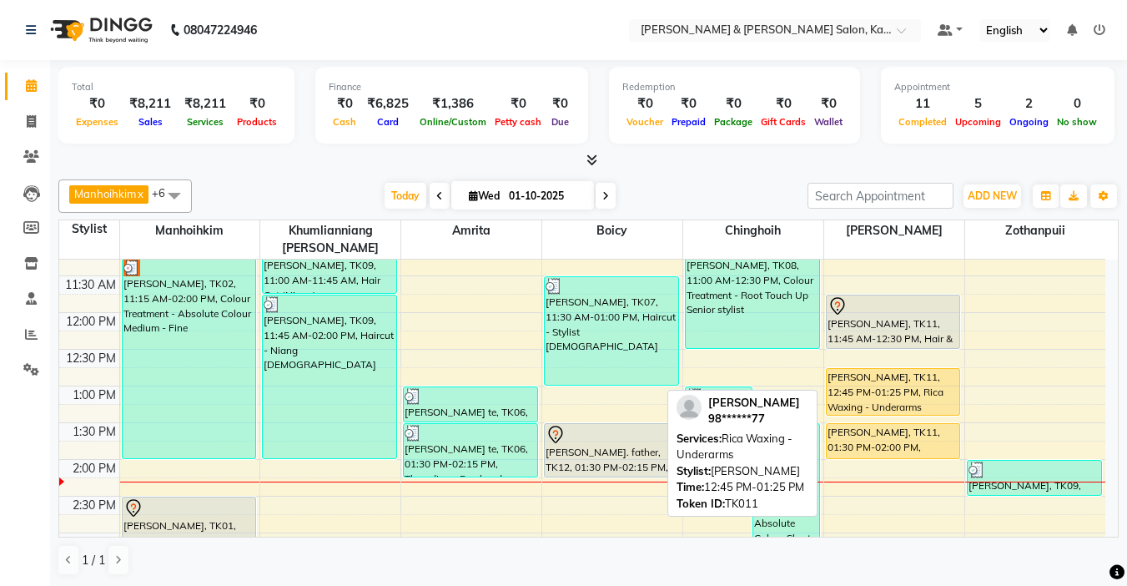
click at [908, 380] on div "[PERSON_NAME], TK11, 12:45 PM-01:25 PM, Rica Waxing - Underarms" at bounding box center [894, 392] width 134 height 46
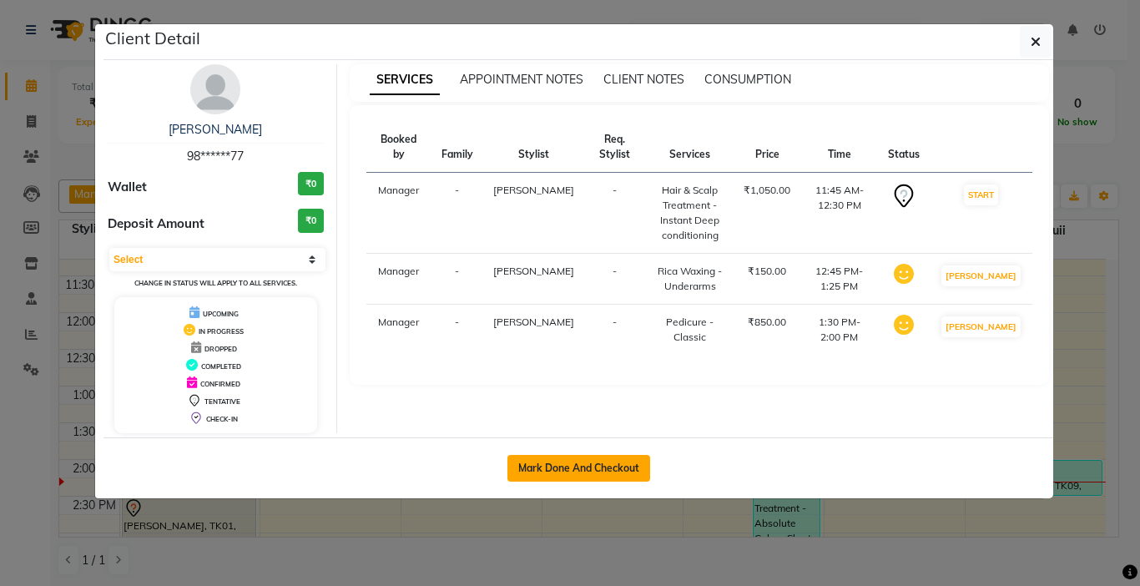
click at [557, 471] on button "Mark Done And Checkout" at bounding box center [578, 468] width 143 height 27
select select "service"
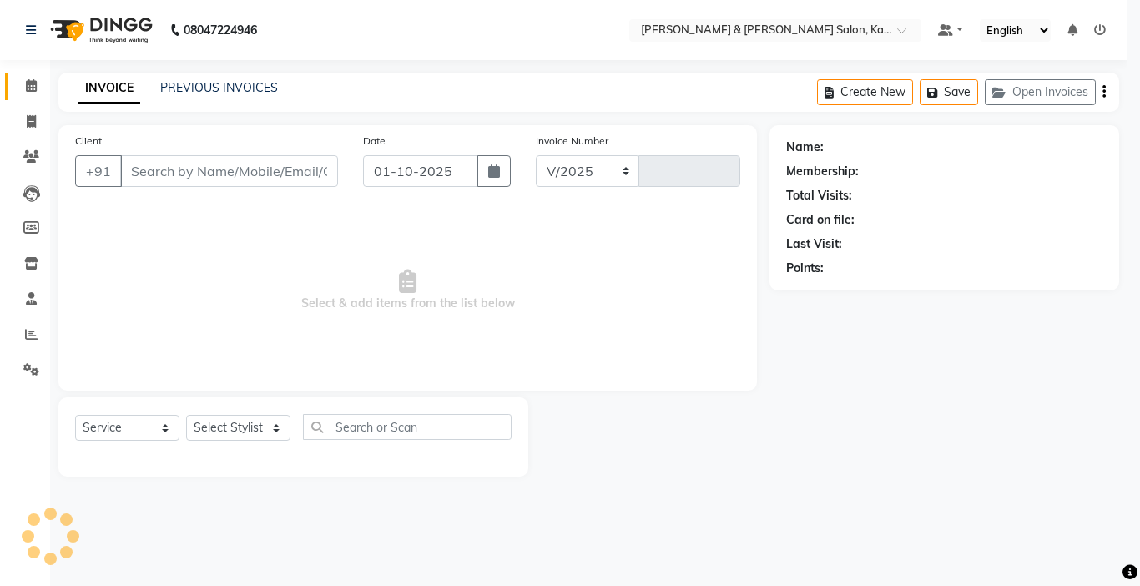
select select "7750"
type input "1508"
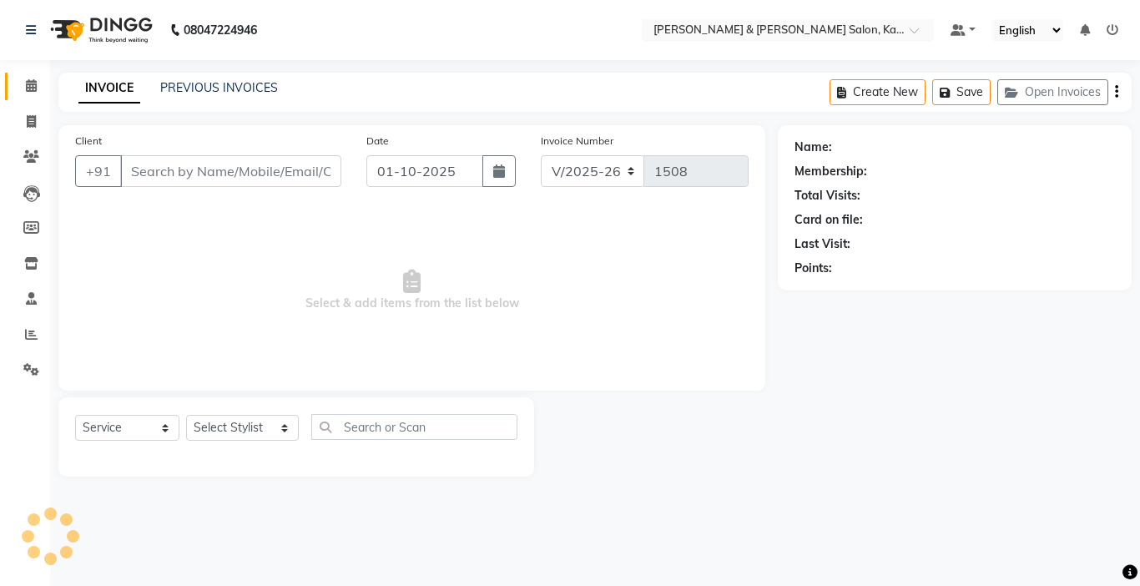
type input "98******77"
select select "83049"
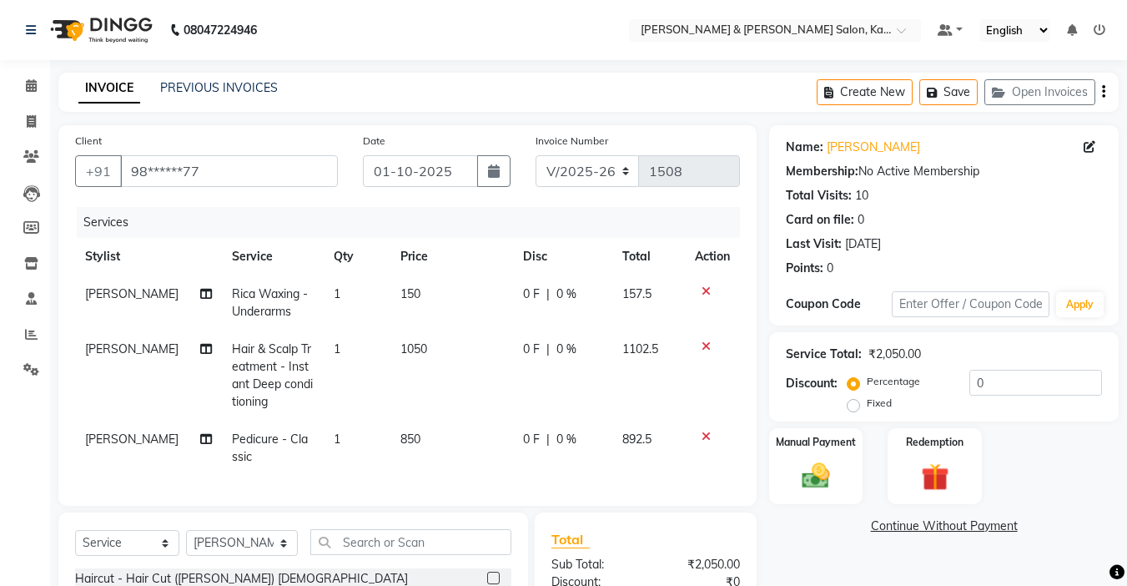
click at [253, 306] on span "Rica Waxing - Underarms" at bounding box center [270, 302] width 76 height 33
select select "83049"
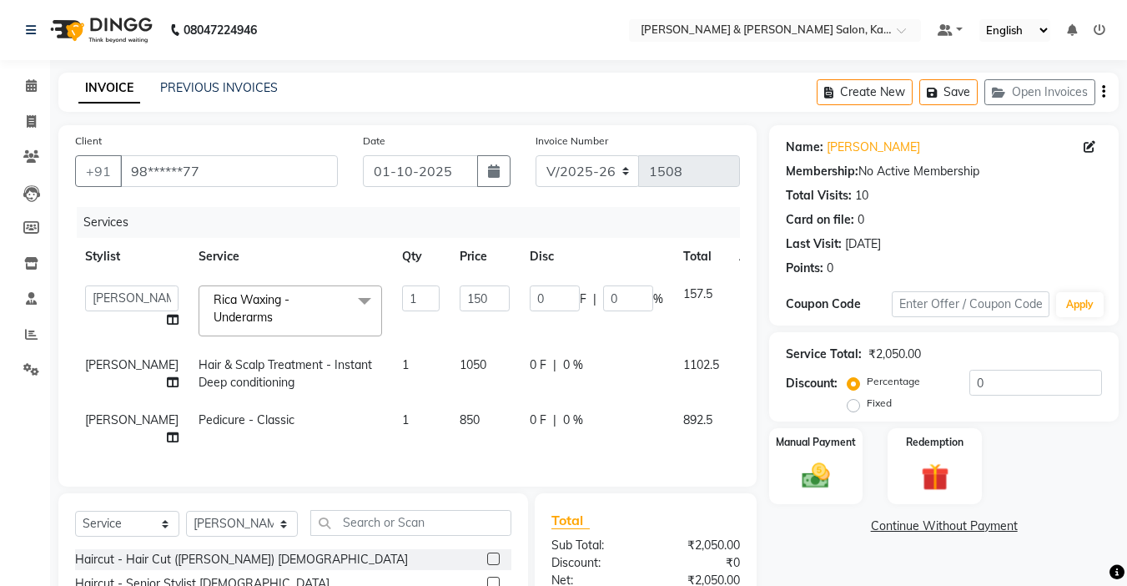
scroll to position [83, 0]
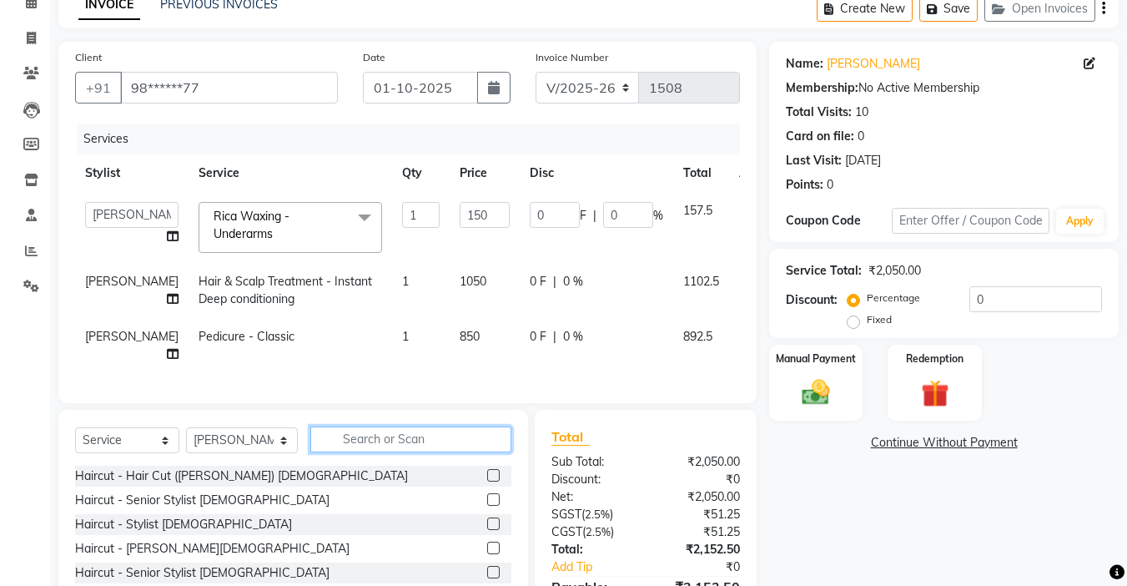
click at [394, 452] on input "text" at bounding box center [410, 439] width 201 height 26
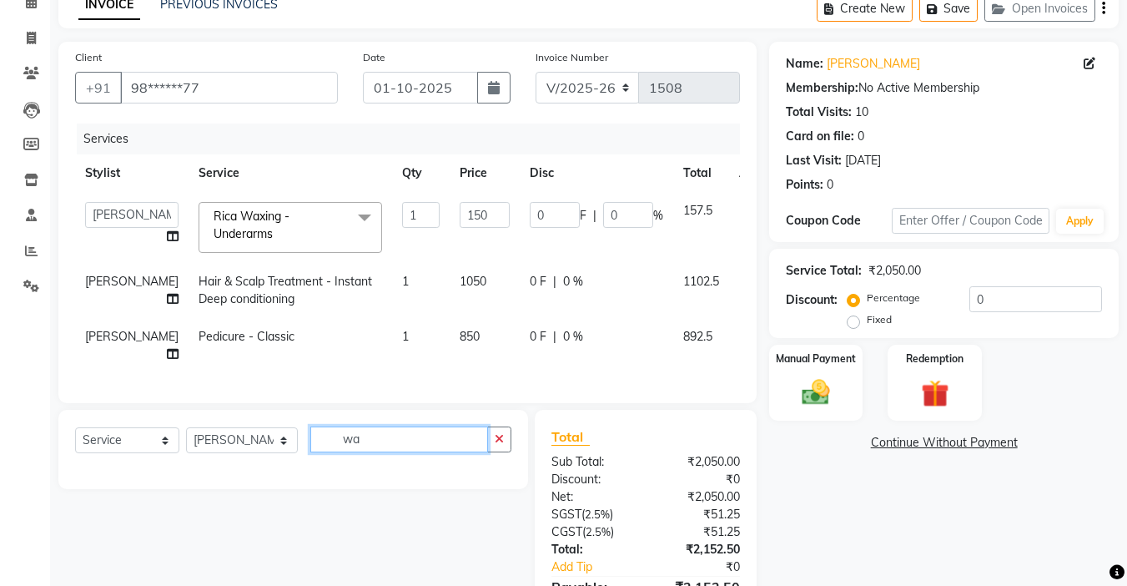
type input "w"
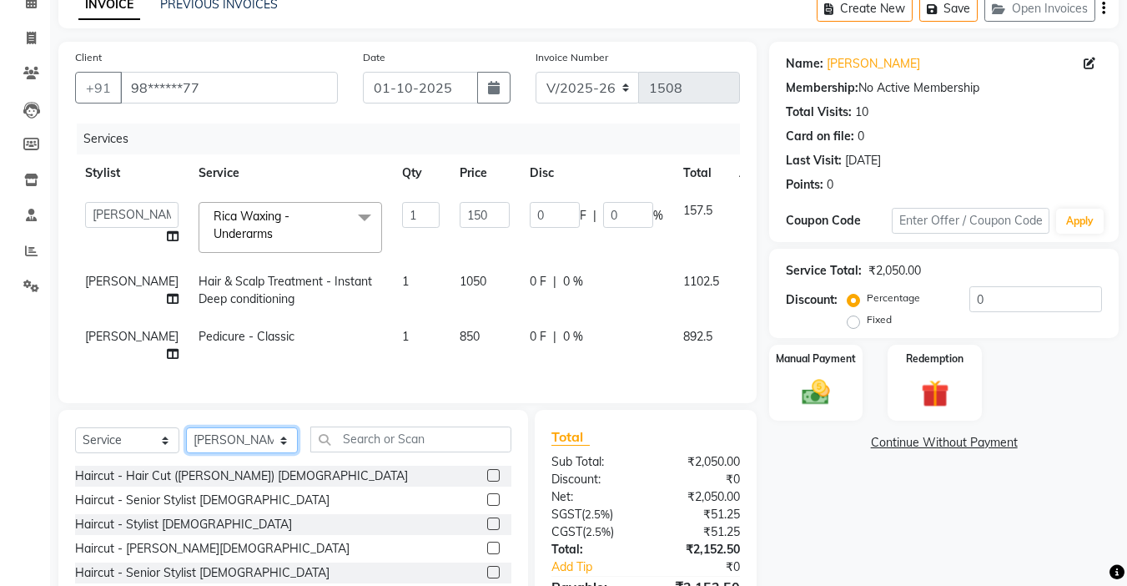
click at [254, 453] on select "Select Stylist Amrita [PERSON_NAME] Khumlianniang [PERSON_NAME] Manager Manhoih…" at bounding box center [242, 440] width 112 height 26
select select "70737"
click at [186, 453] on select "Select Stylist Amrita [PERSON_NAME] Khumlianniang [PERSON_NAME] Manager Manhoih…" at bounding box center [242, 440] width 112 height 26
click at [412, 452] on input "text" at bounding box center [410, 439] width 201 height 26
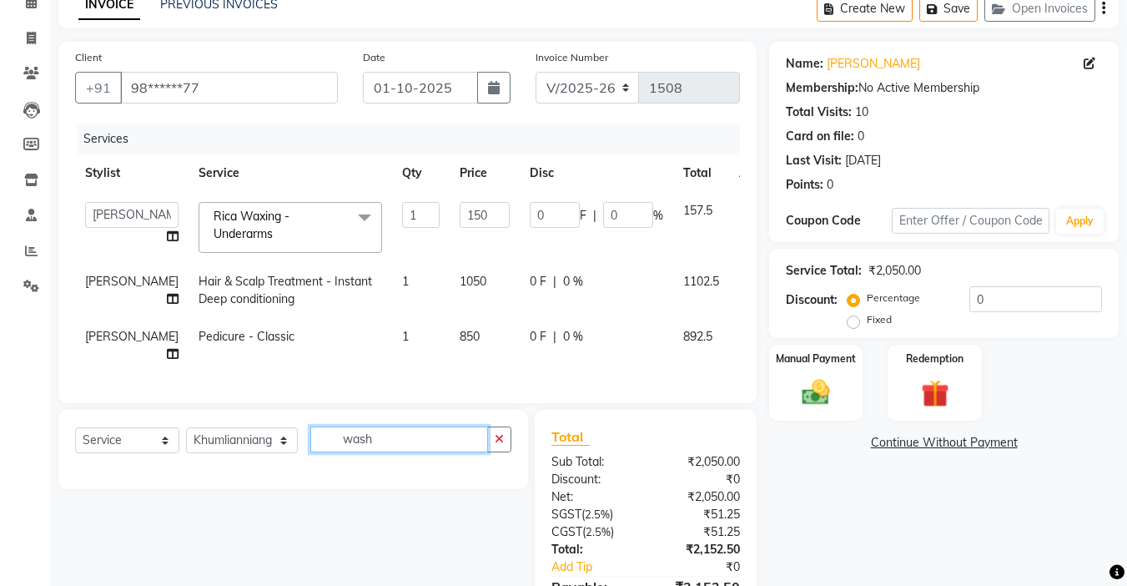
scroll to position [167, 0]
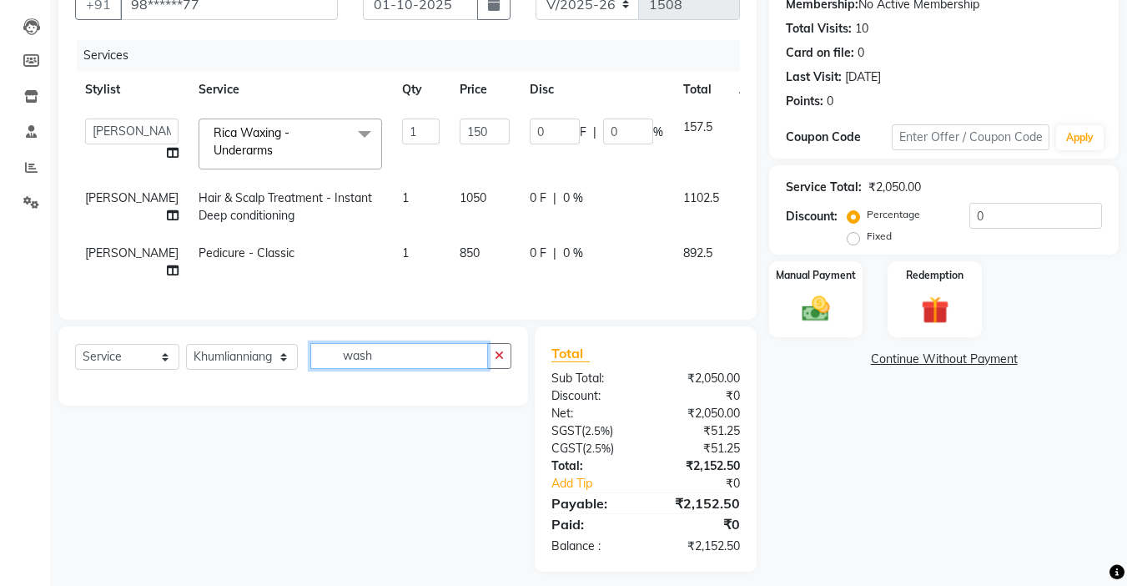
type input "wash"
click at [231, 370] on select "Select Stylist Amrita [PERSON_NAME] Khumlianniang [PERSON_NAME] Manager Manhoih…" at bounding box center [242, 357] width 112 height 26
click at [186, 370] on select "Select Stylist Amrita [PERSON_NAME] Khumlianniang [PERSON_NAME] Manager Manhoih…" at bounding box center [242, 357] width 112 height 26
click at [497, 361] on icon "button" at bounding box center [499, 356] width 9 height 12
type input "w"
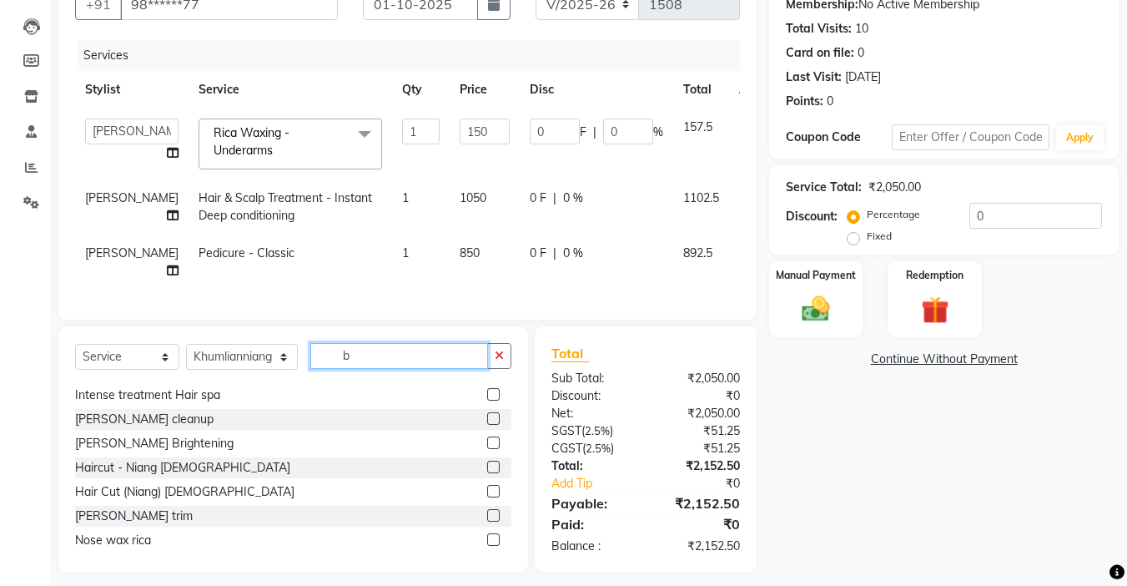
scroll to position [0, 0]
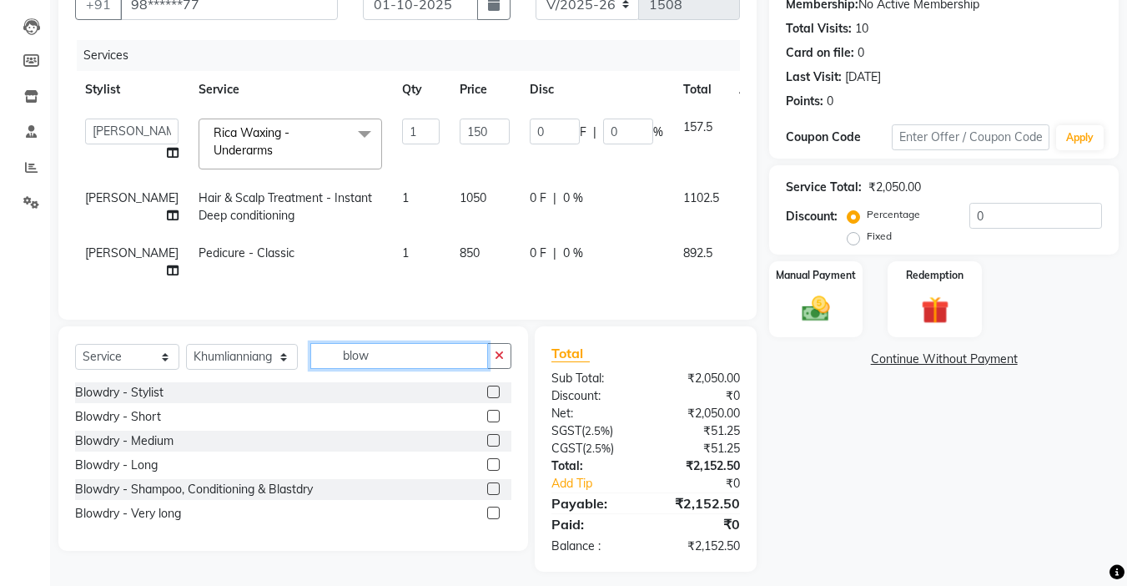
type input "blow"
click at [492, 495] on label at bounding box center [493, 488] width 13 height 13
click at [492, 495] on input "checkbox" at bounding box center [492, 489] width 11 height 11
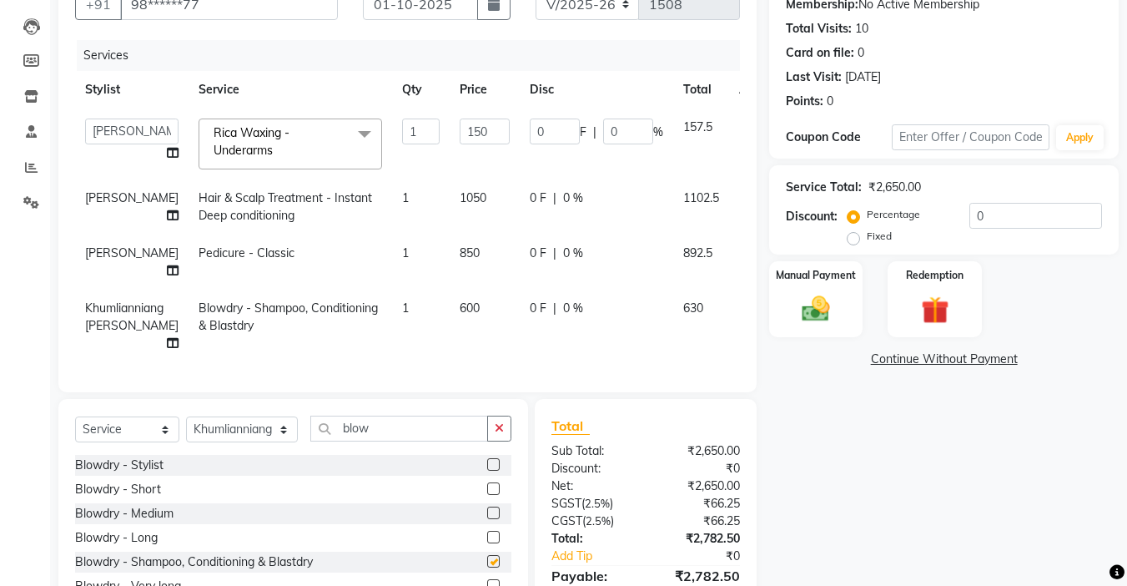
checkbox input "false"
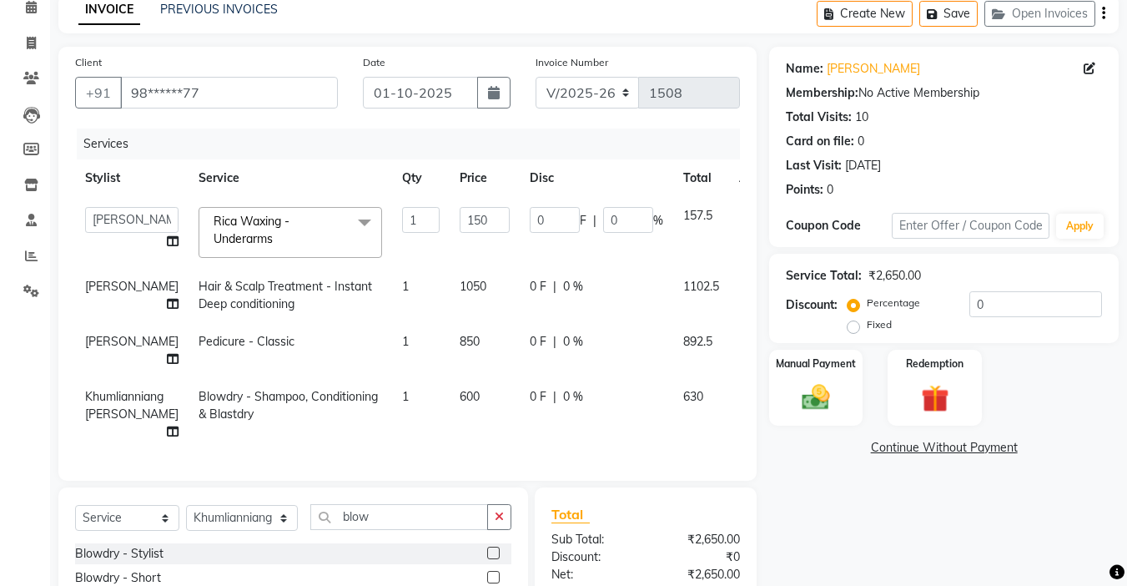
click at [352, 231] on span at bounding box center [364, 223] width 33 height 32
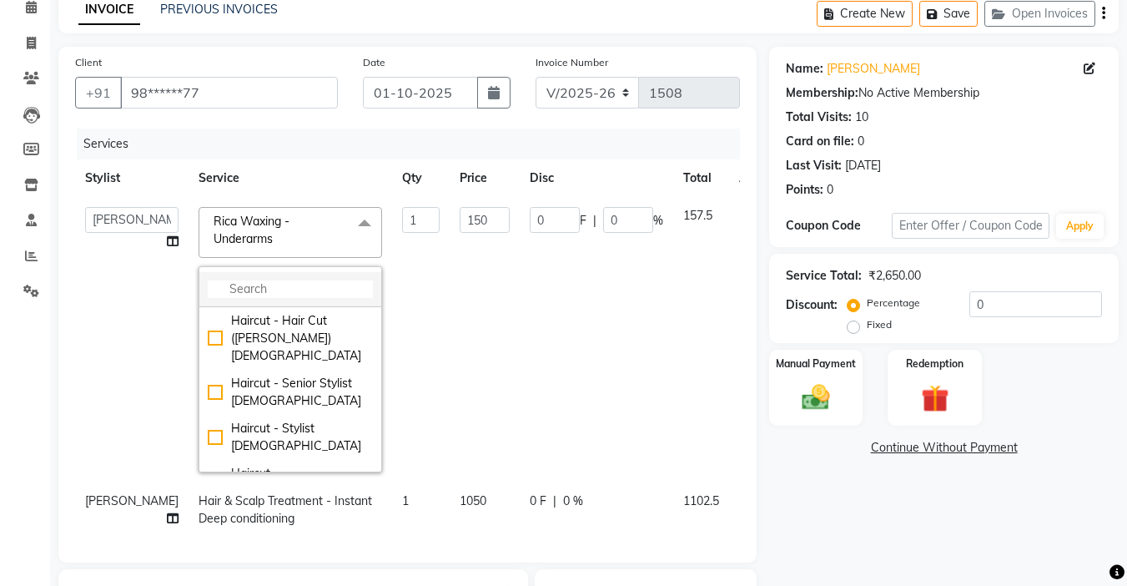
click at [248, 296] on input "multiselect-search" at bounding box center [290, 289] width 165 height 18
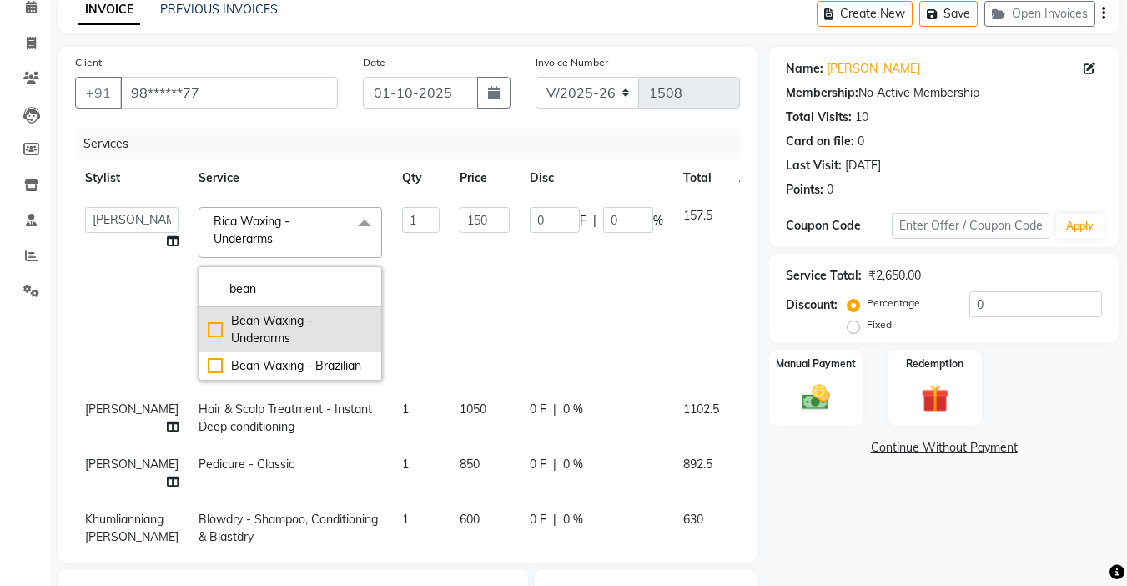
type input "bean"
click at [208, 330] on div "Bean Waxing - Underarms" at bounding box center [290, 329] width 165 height 35
type input "350"
checkbox input "true"
click at [802, 522] on div "Name: [PERSON_NAME] Membership: No Active Membership Total Visits: 10 Card on f…" at bounding box center [950, 431] width 362 height 768
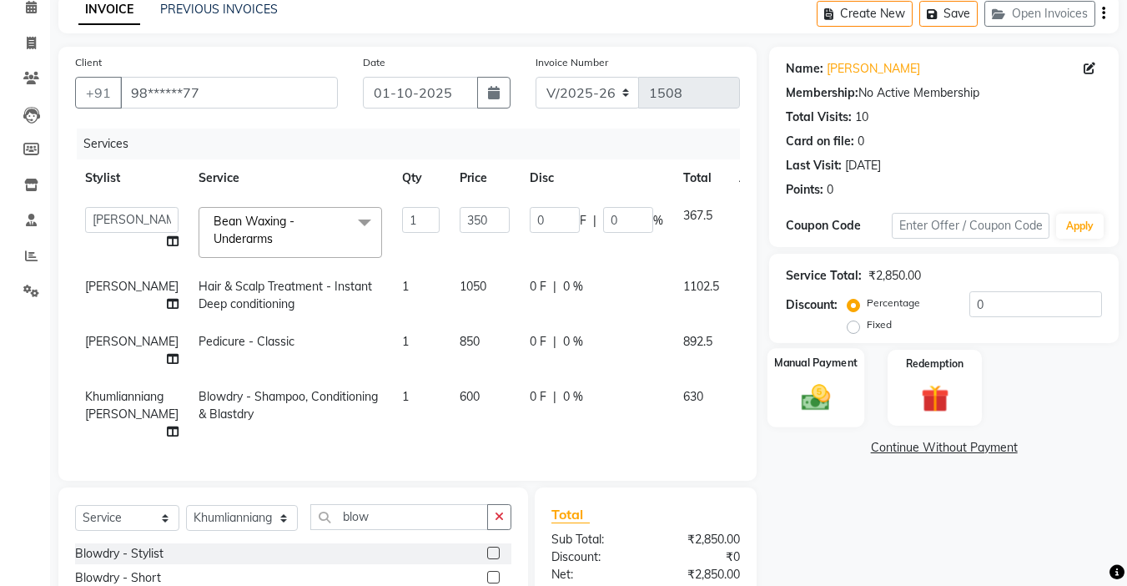
click at [829, 393] on img at bounding box center [816, 396] width 47 height 33
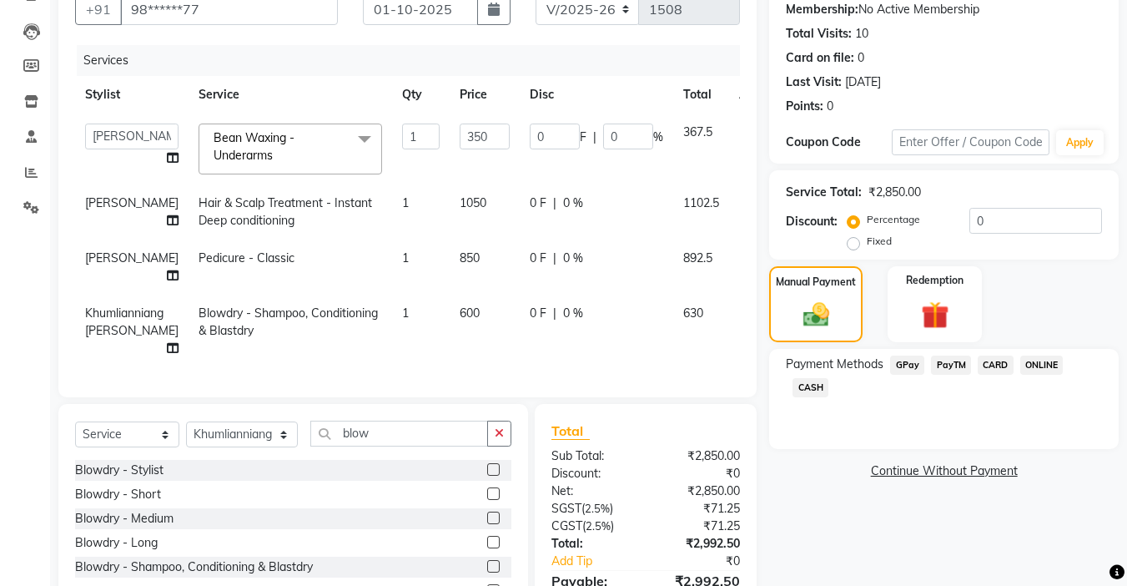
scroll to position [245, 0]
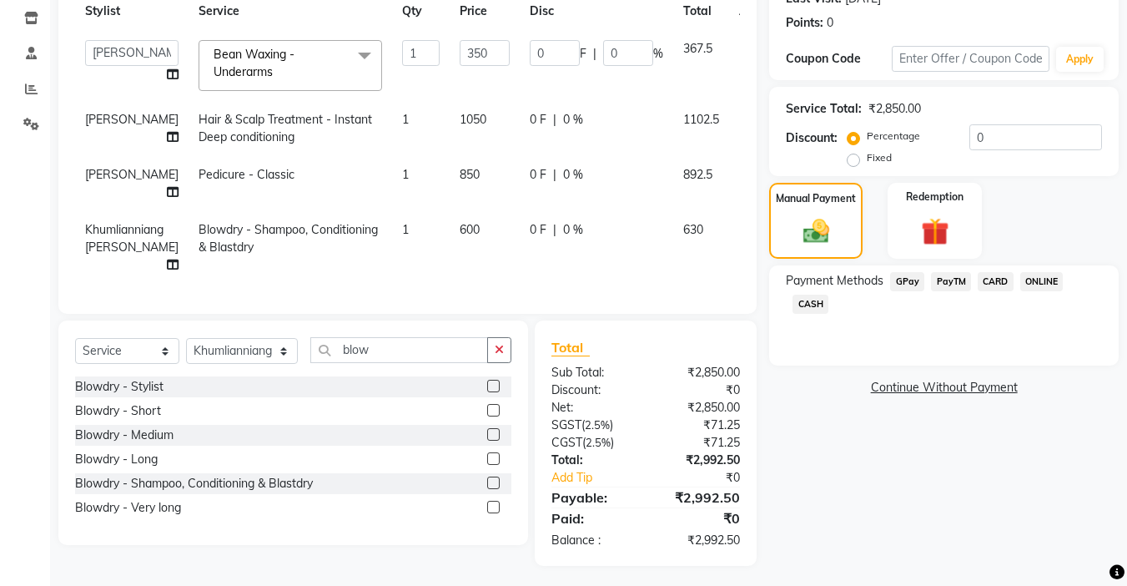
click at [904, 283] on span "GPay" at bounding box center [907, 281] width 34 height 19
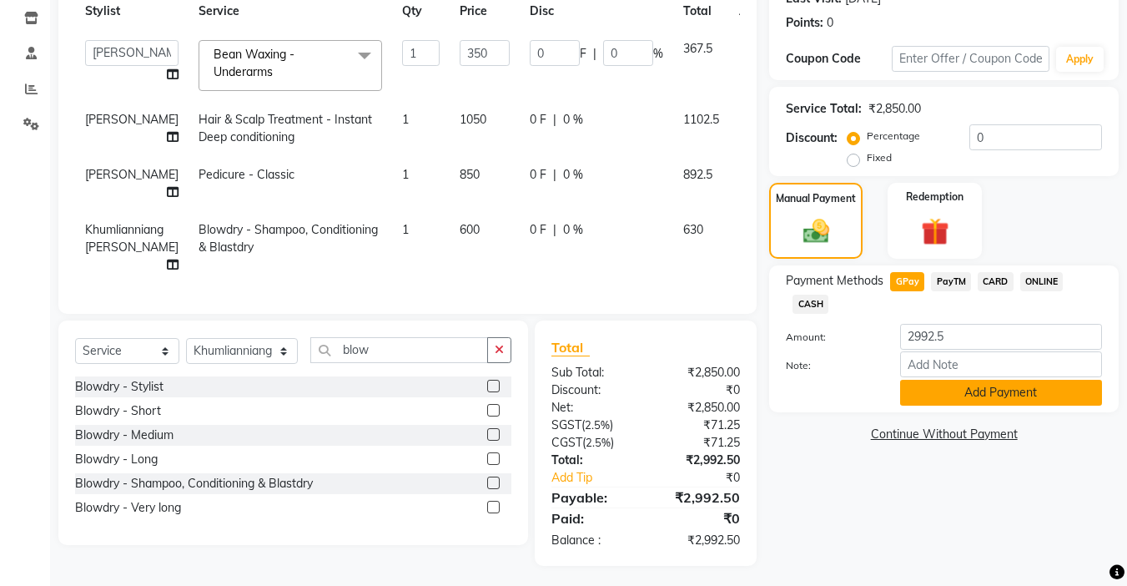
click at [952, 388] on button "Add Payment" at bounding box center [1001, 393] width 202 height 26
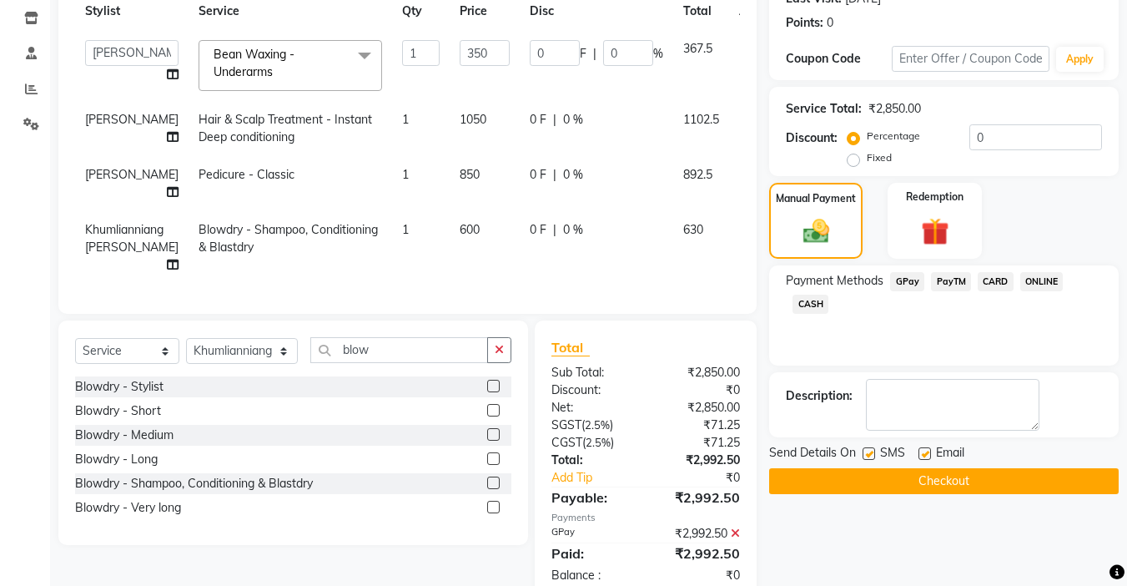
scroll to position [280, 0]
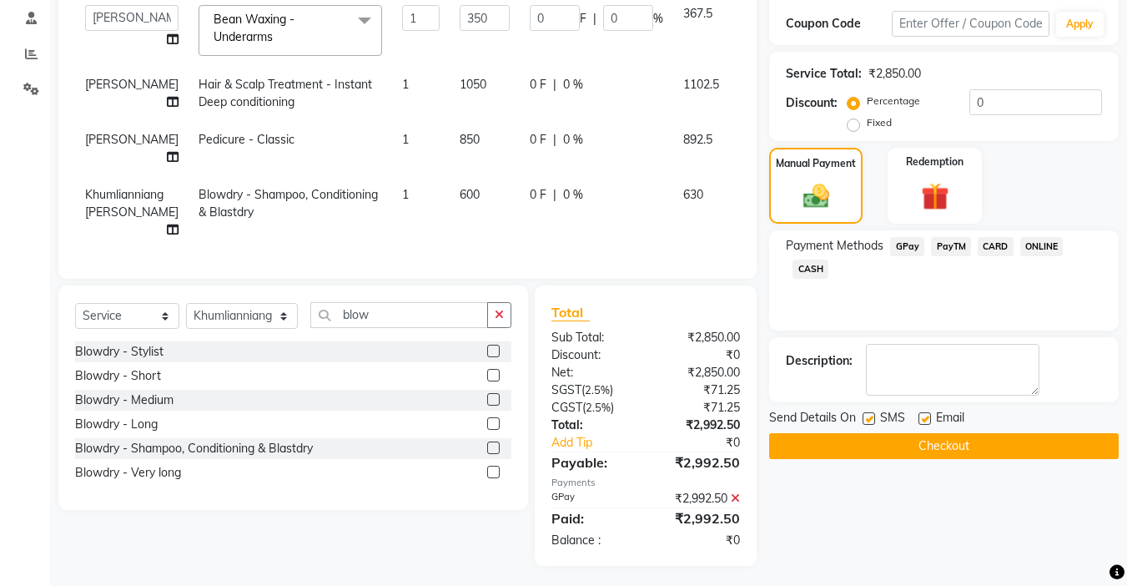
click at [853, 454] on button "Checkout" at bounding box center [944, 446] width 350 height 26
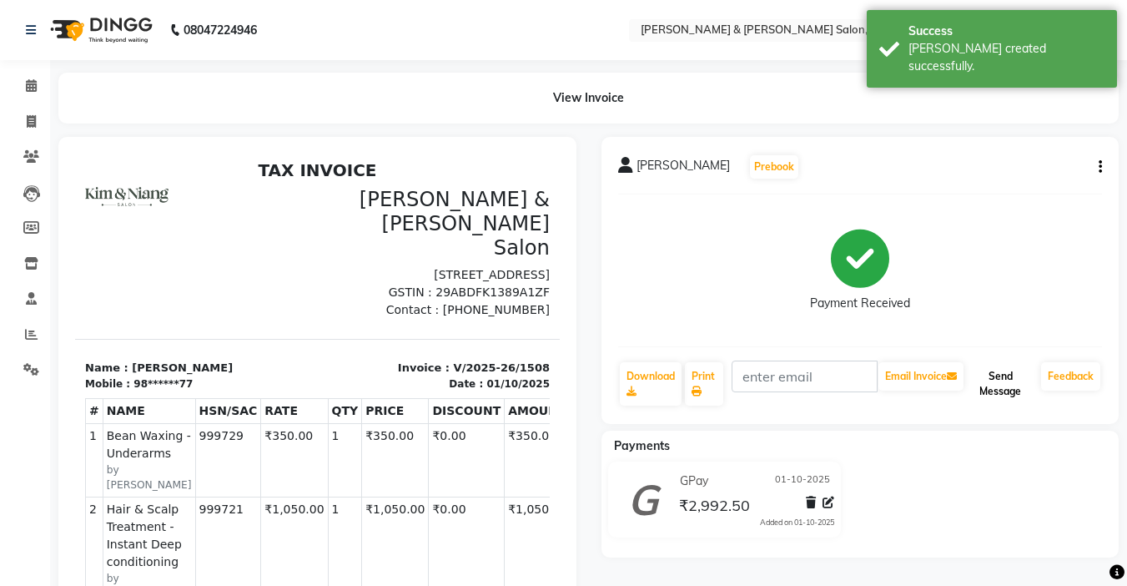
click at [1009, 388] on button "Send Message" at bounding box center [1001, 383] width 68 height 43
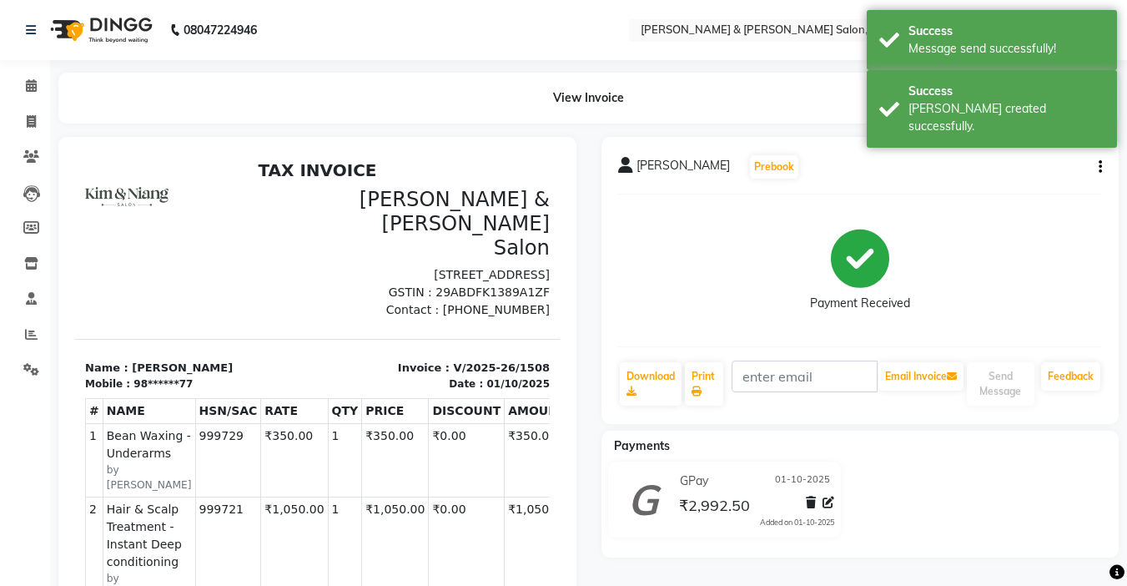
click at [23, 103] on li "Calendar" at bounding box center [25, 86] width 50 height 36
click at [34, 94] on span at bounding box center [31, 86] width 29 height 19
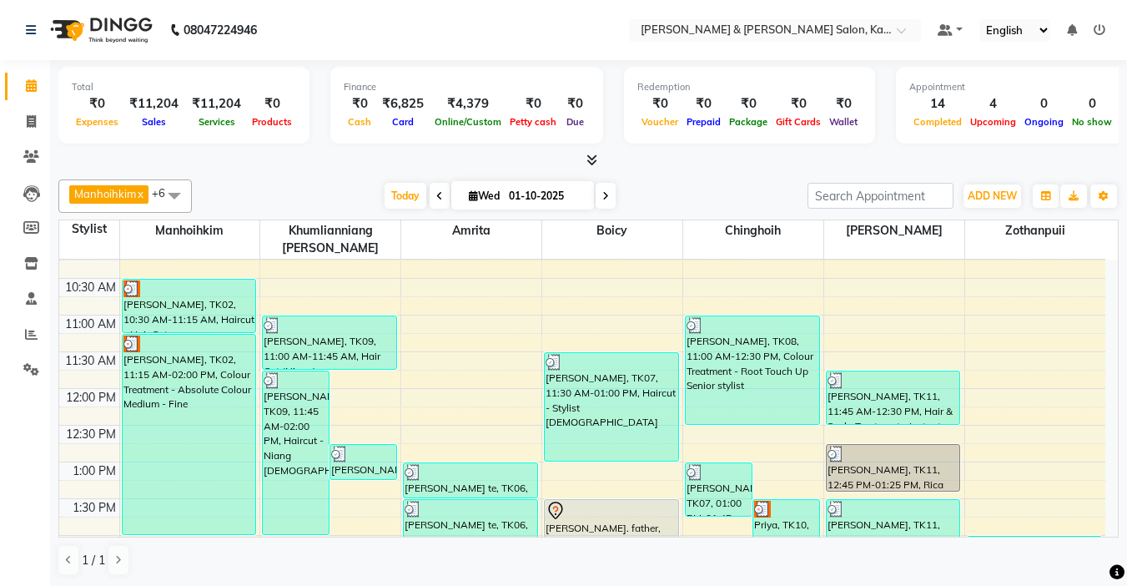
scroll to position [83, 0]
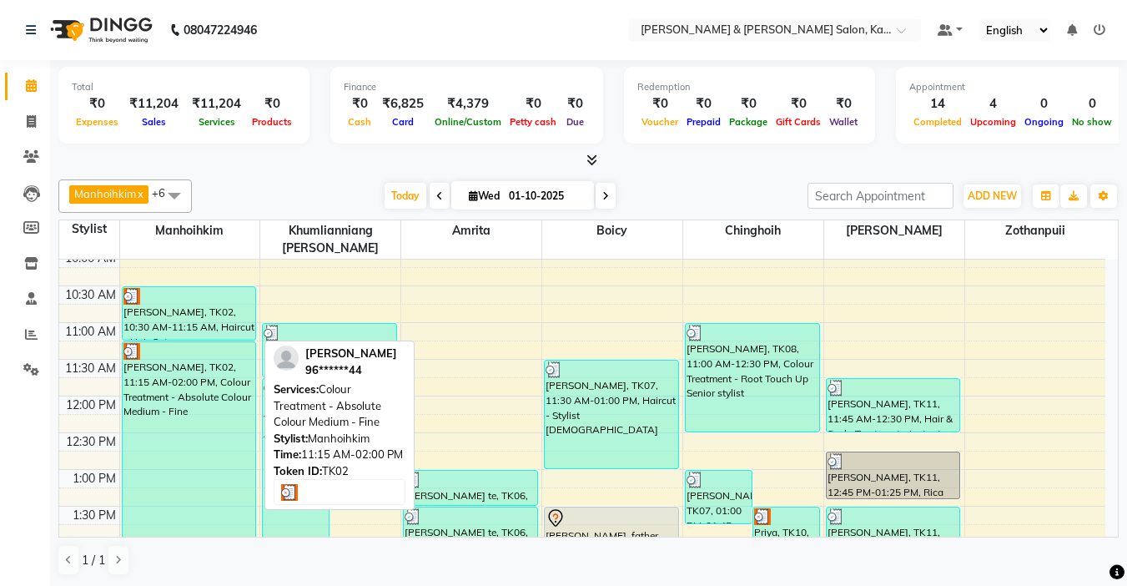
click at [188, 406] on div "[PERSON_NAME], TK02, 11:15 AM-02:00 PM, Colour Treatment - Absolute Colour Medi…" at bounding box center [190, 441] width 134 height 199
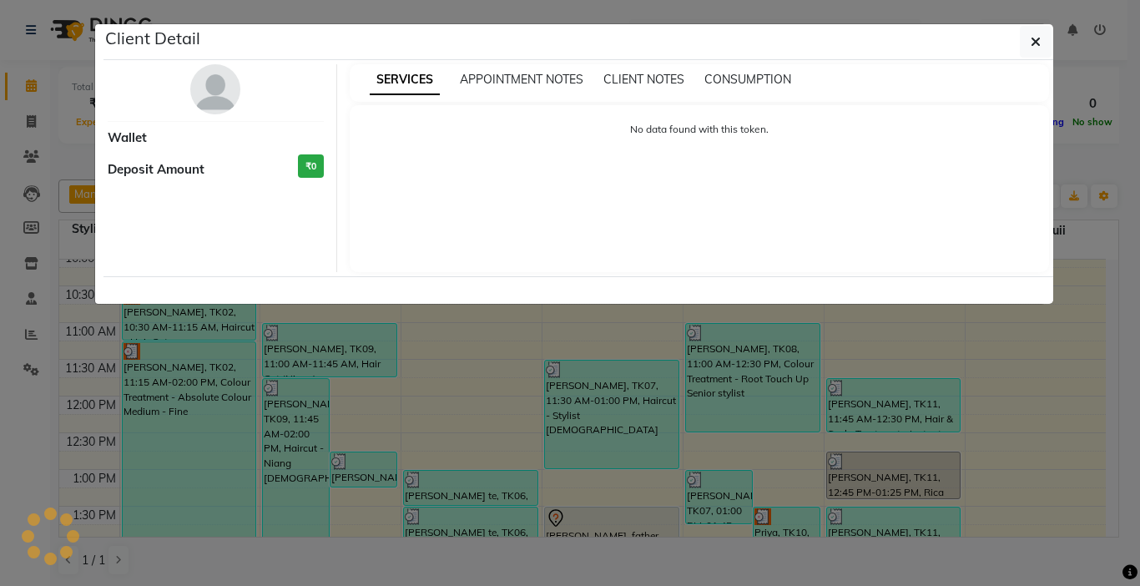
select select "3"
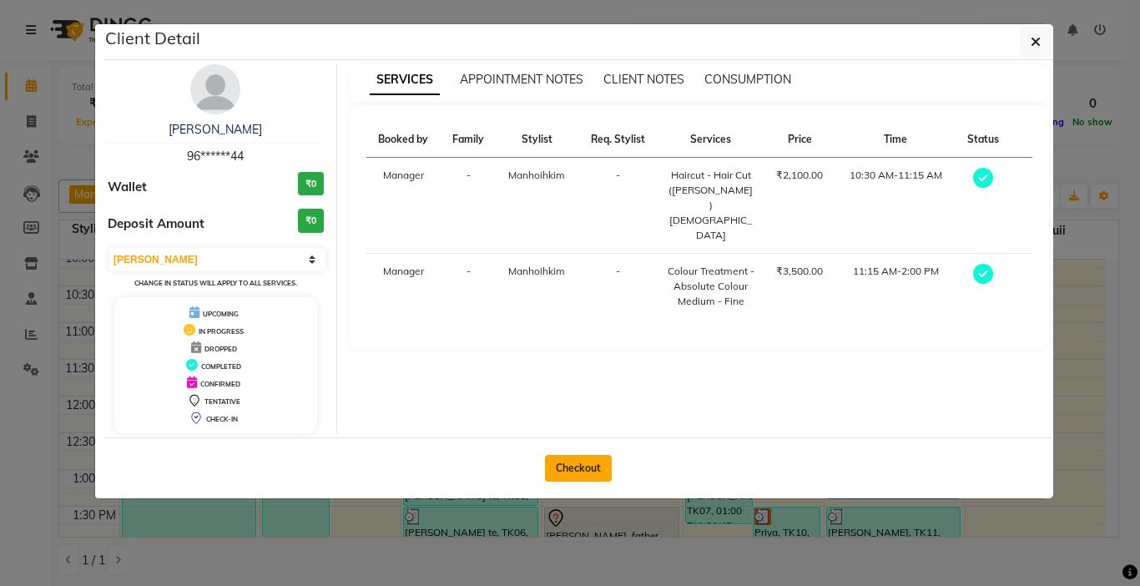
click at [562, 474] on button "Checkout" at bounding box center [578, 468] width 67 height 27
select select "7750"
select select "service"
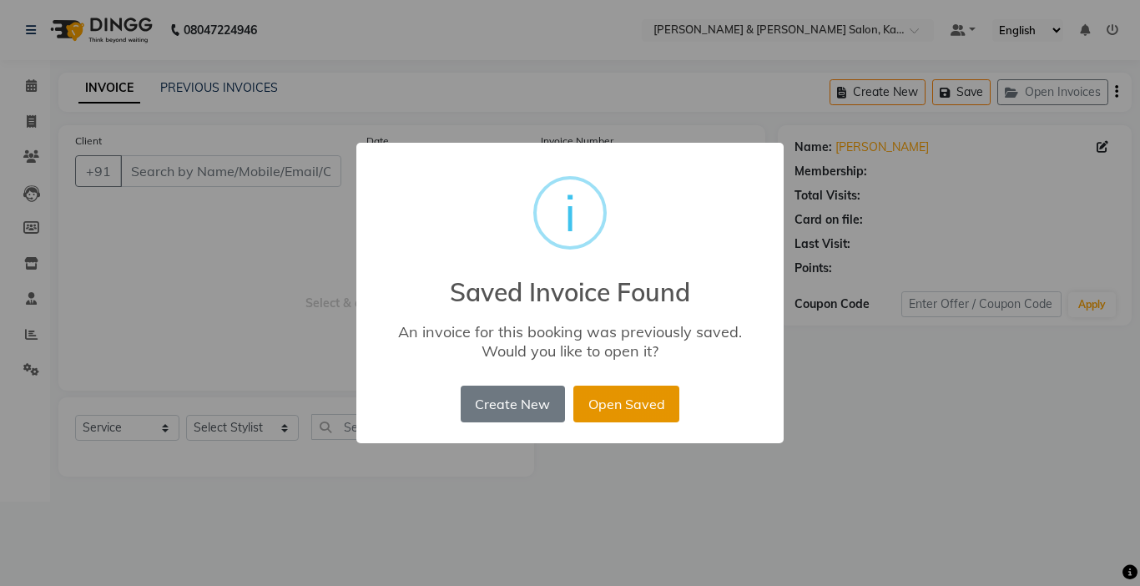
click at [634, 397] on button "Open Saved" at bounding box center [626, 404] width 106 height 37
type input "96******44"
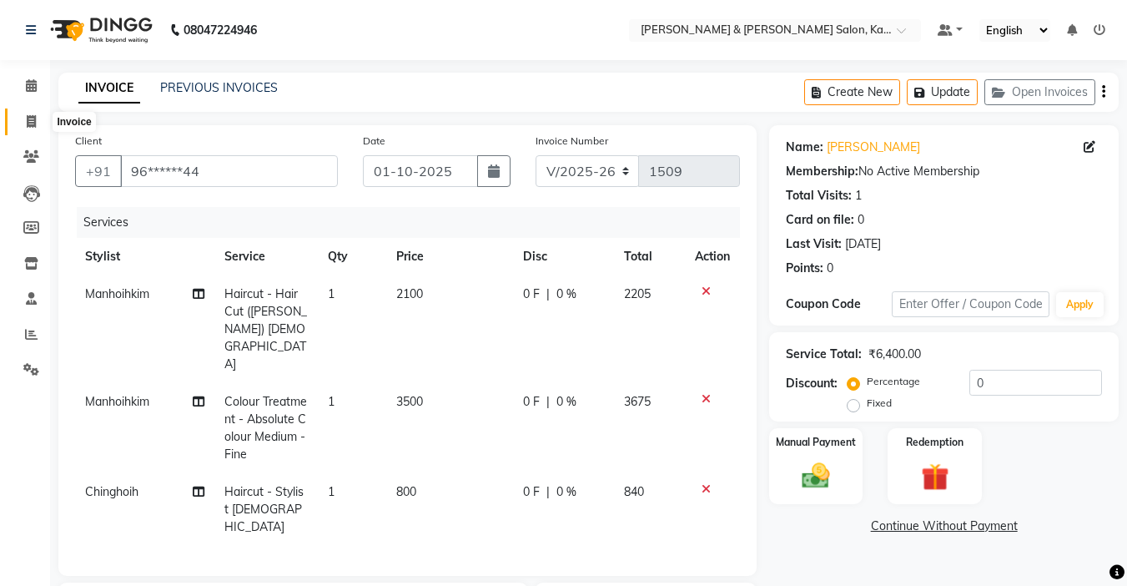
click at [27, 123] on icon at bounding box center [31, 121] width 9 height 13
select select "service"
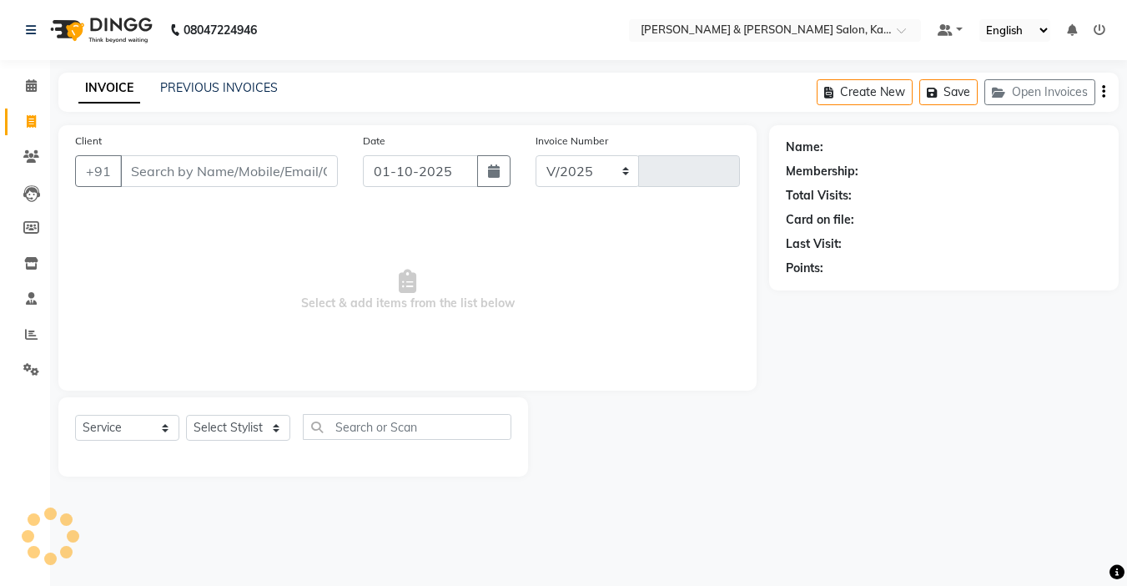
select select "7750"
type input "1509"
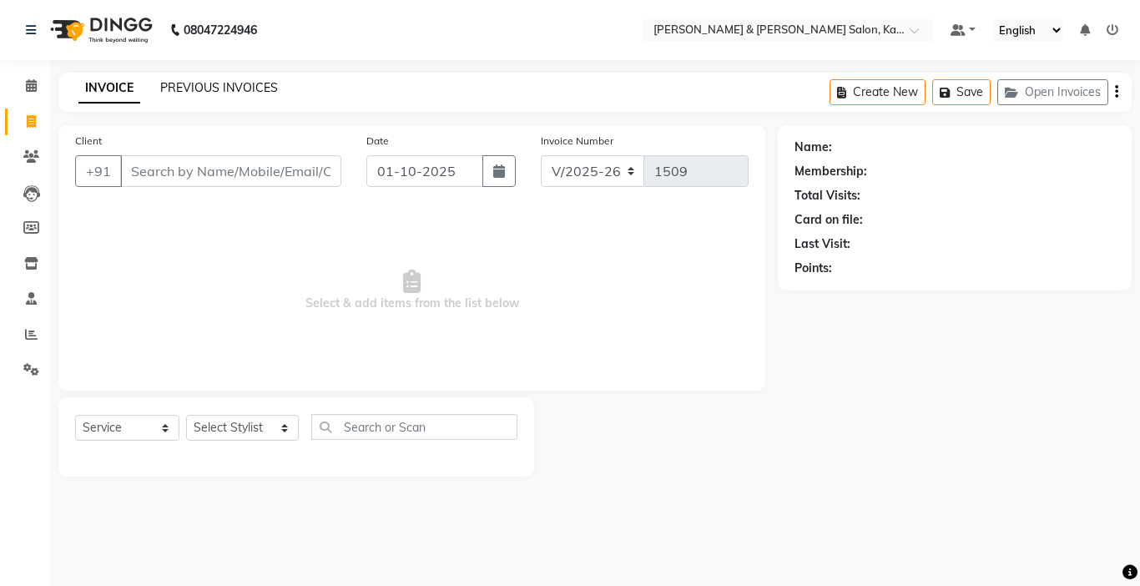
click at [214, 87] on link "PREVIOUS INVOICES" at bounding box center [219, 87] width 118 height 15
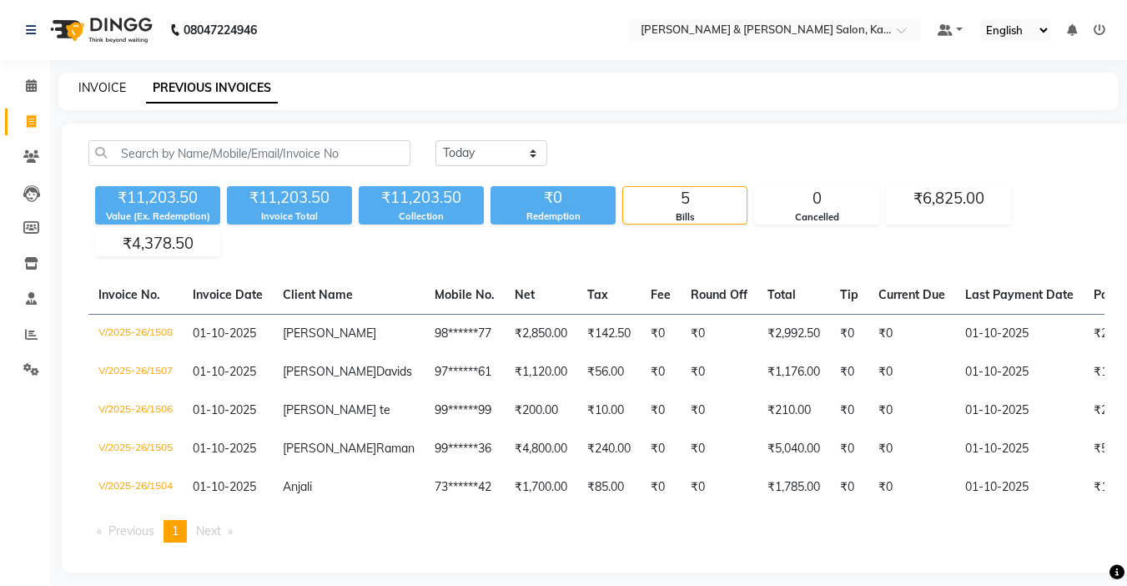
click at [93, 87] on link "INVOICE" at bounding box center [102, 87] width 48 height 15
select select "service"
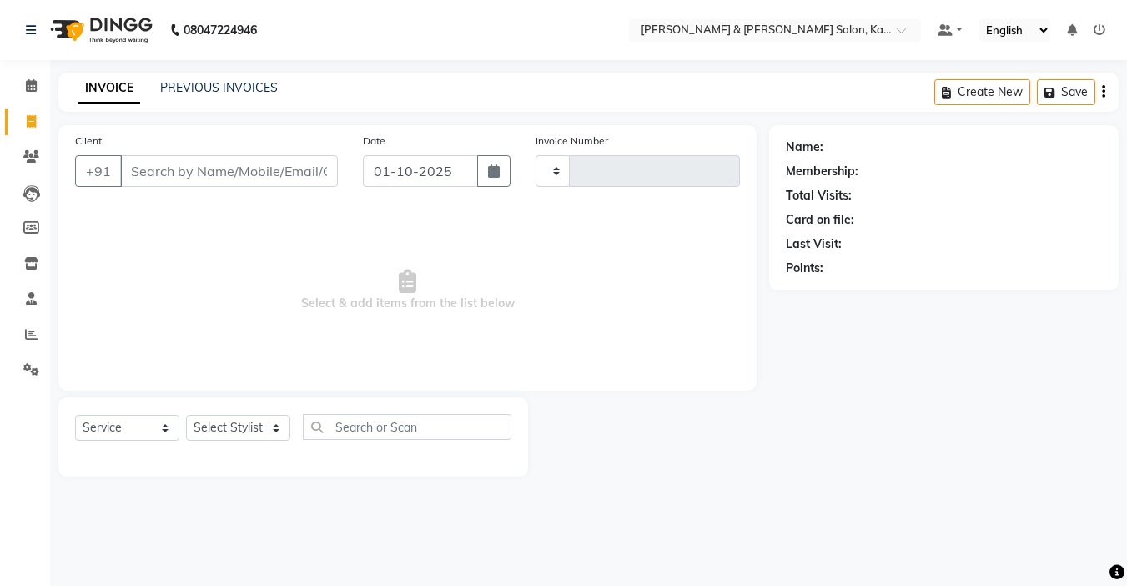
type input "1509"
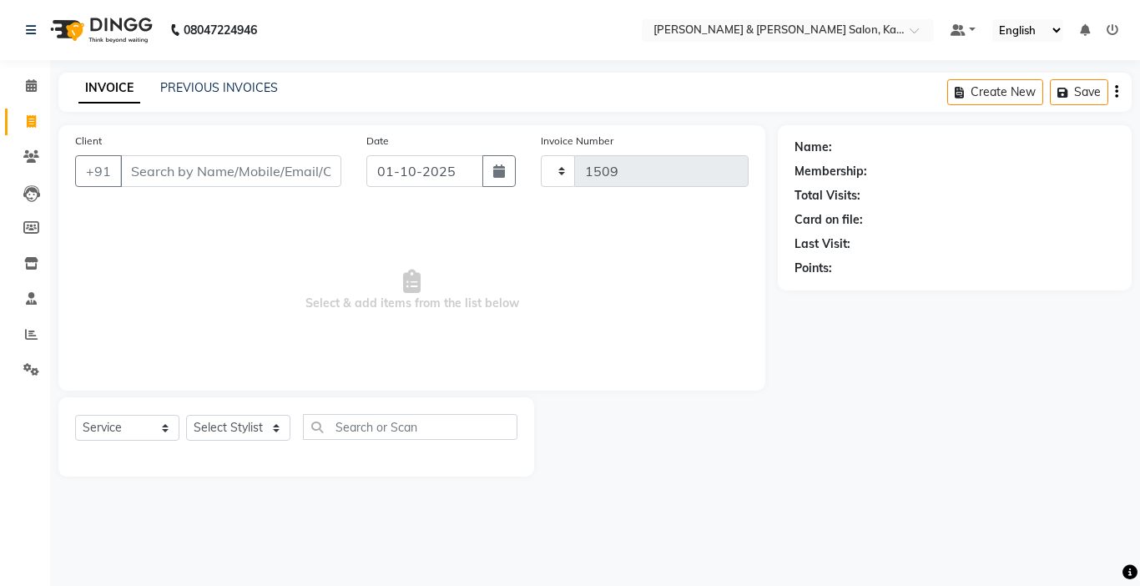
select select "7750"
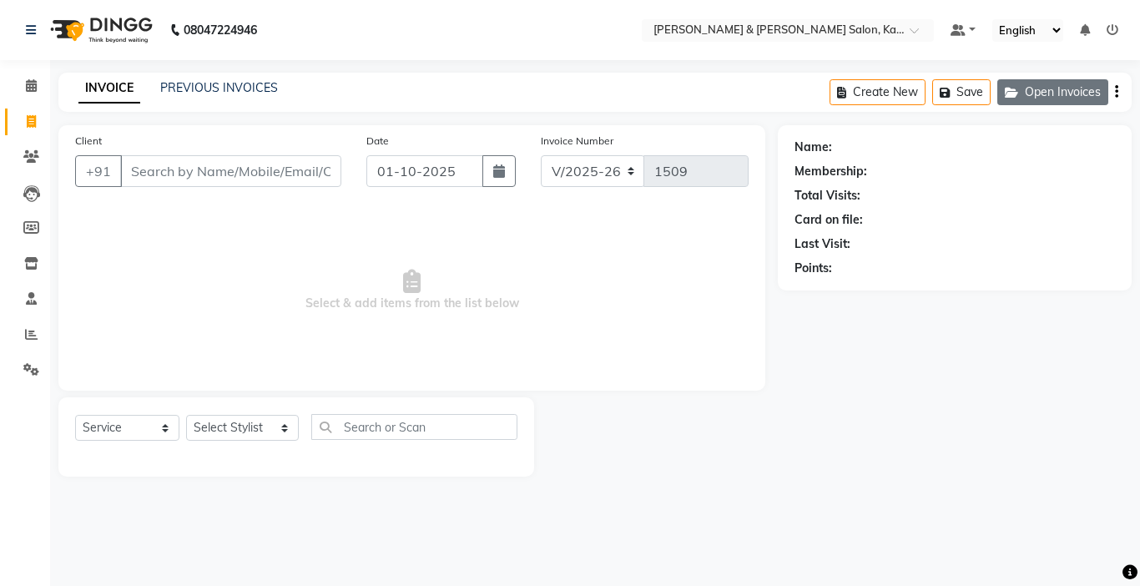
click at [1026, 100] on button "Open Invoices" at bounding box center [1052, 92] width 111 height 26
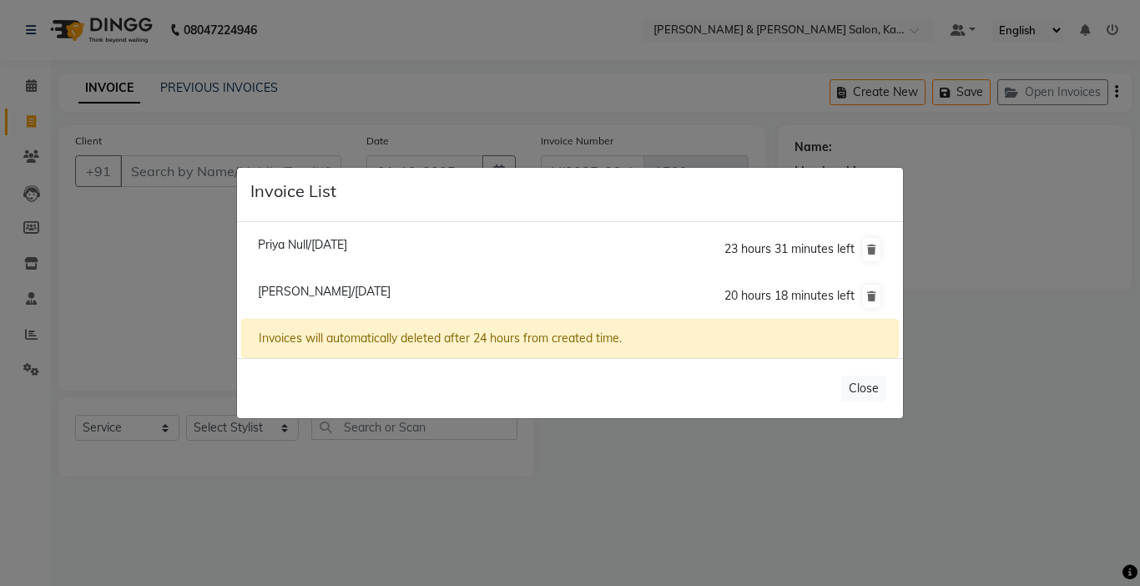
click at [569, 466] on ngb-modal-window "Invoice List Priya Null/[DATE] 23 hours 31 minutes left [PERSON_NAME]/[DATE] 20…" at bounding box center [570, 293] width 1140 height 586
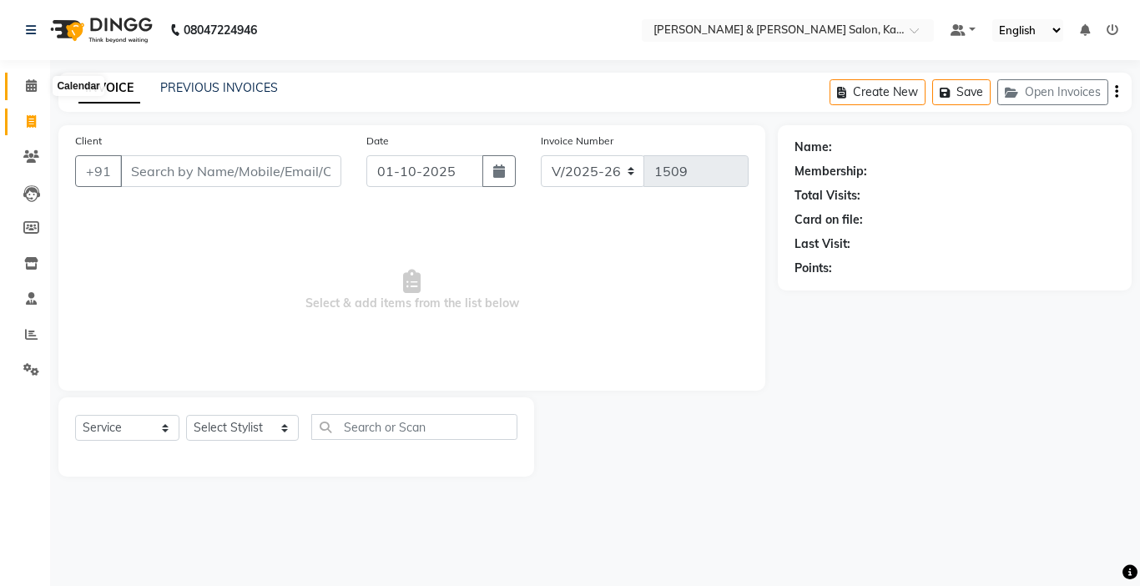
click at [32, 90] on icon at bounding box center [31, 85] width 11 height 13
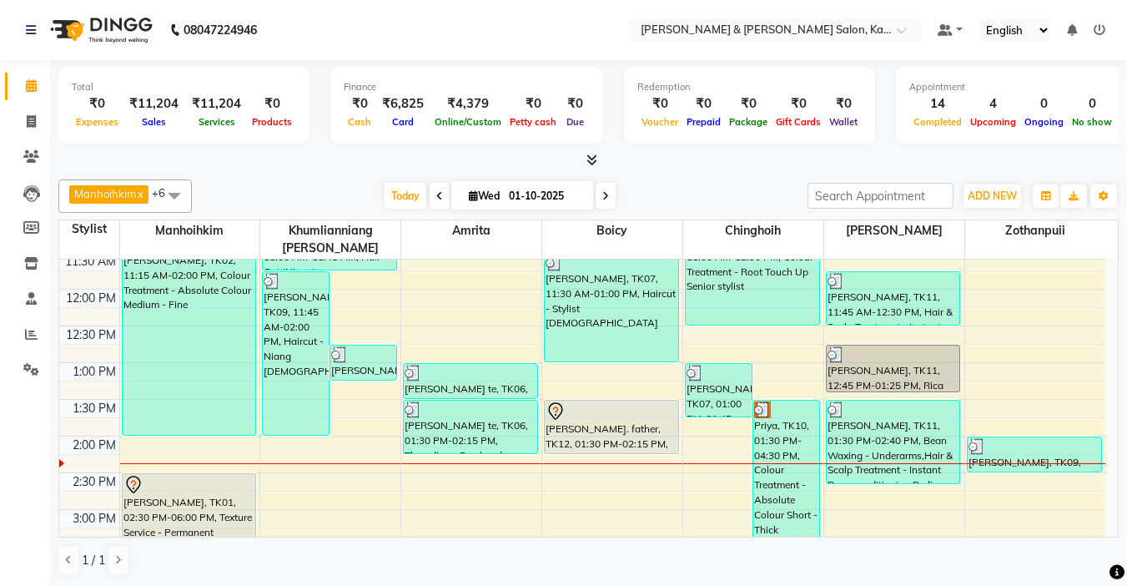
scroll to position [167, 0]
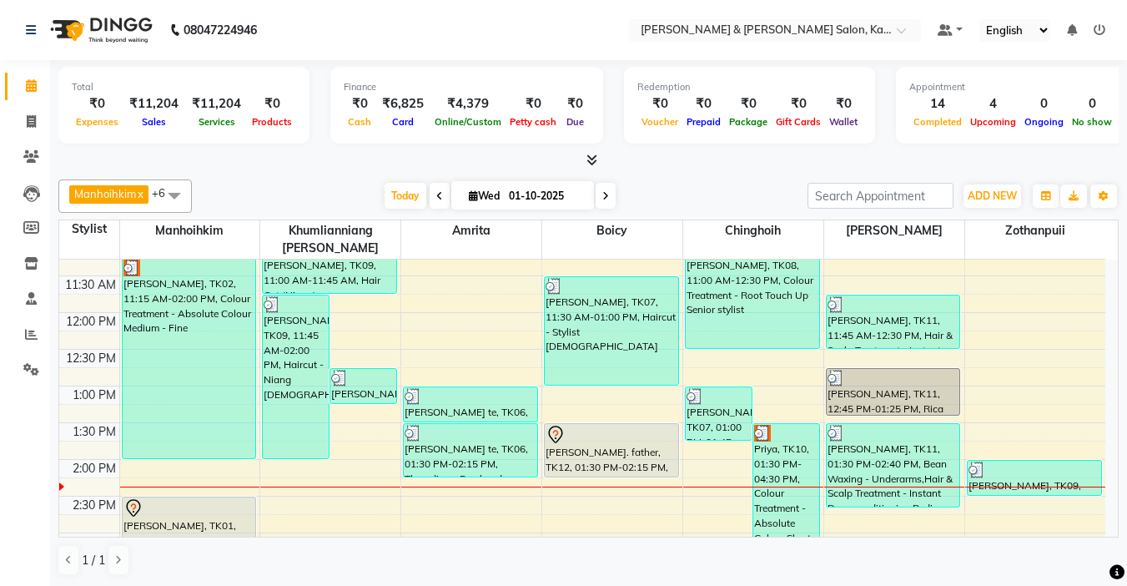
click at [863, 343] on div "9:00 AM 9:30 AM 10:00 AM 10:30 AM 11:00 AM 11:30 AM 12:00 PM 12:30 PM 1:00 PM 1…" at bounding box center [582, 570] width 1046 height 954
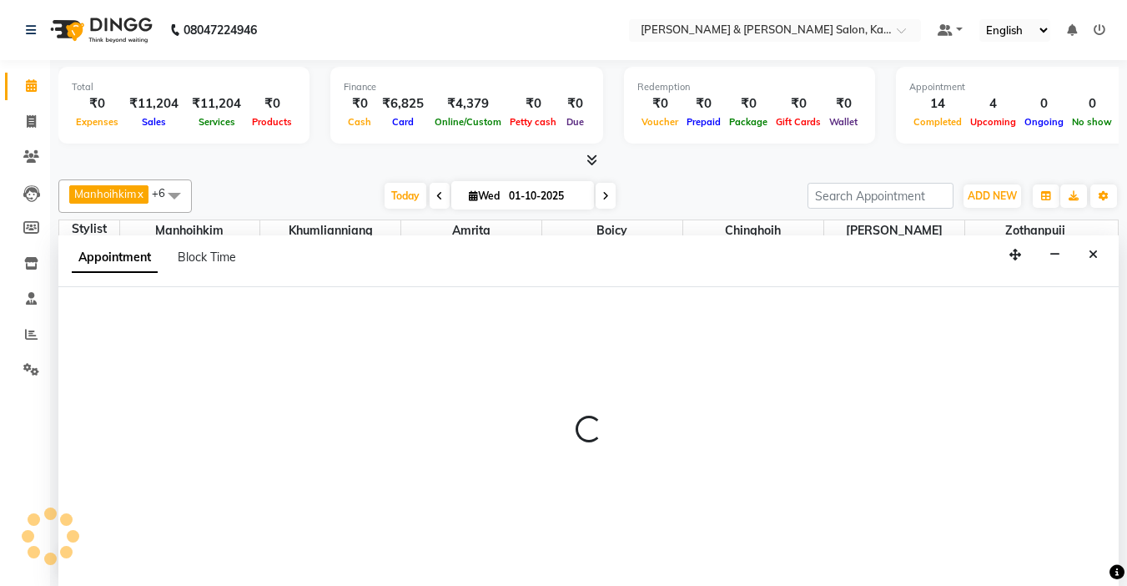
scroll to position [1, 0]
select select "83049"
select select "tentative"
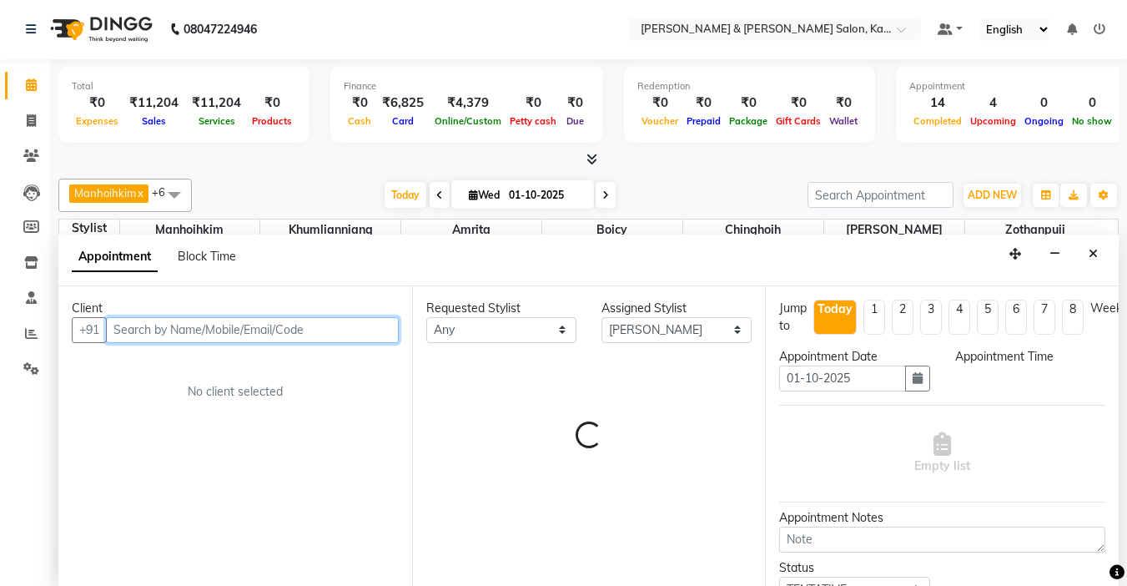
select select "750"
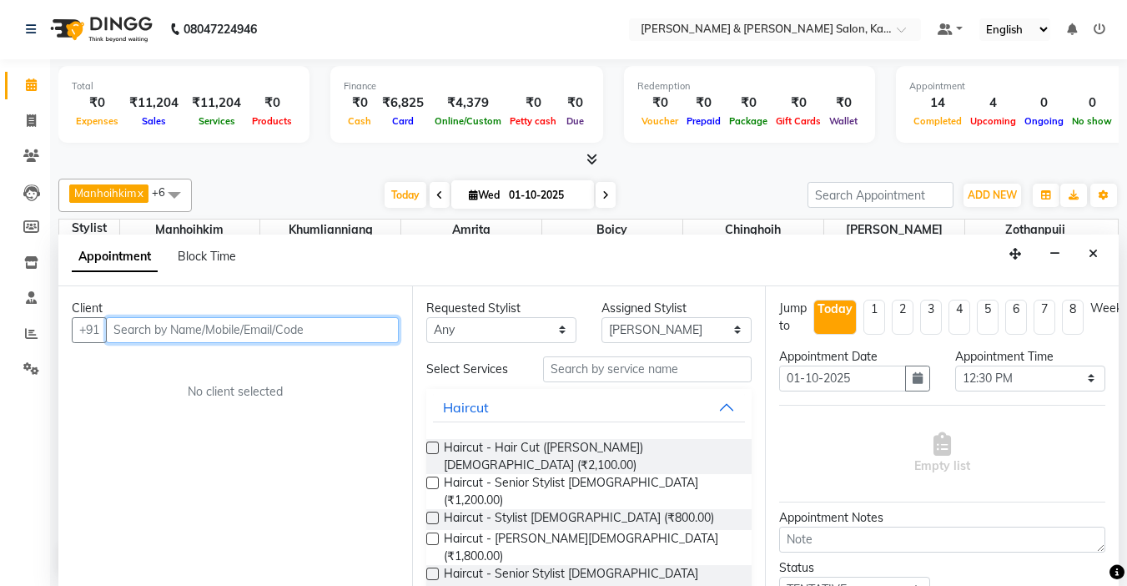
click at [206, 327] on input "text" at bounding box center [252, 330] width 293 height 26
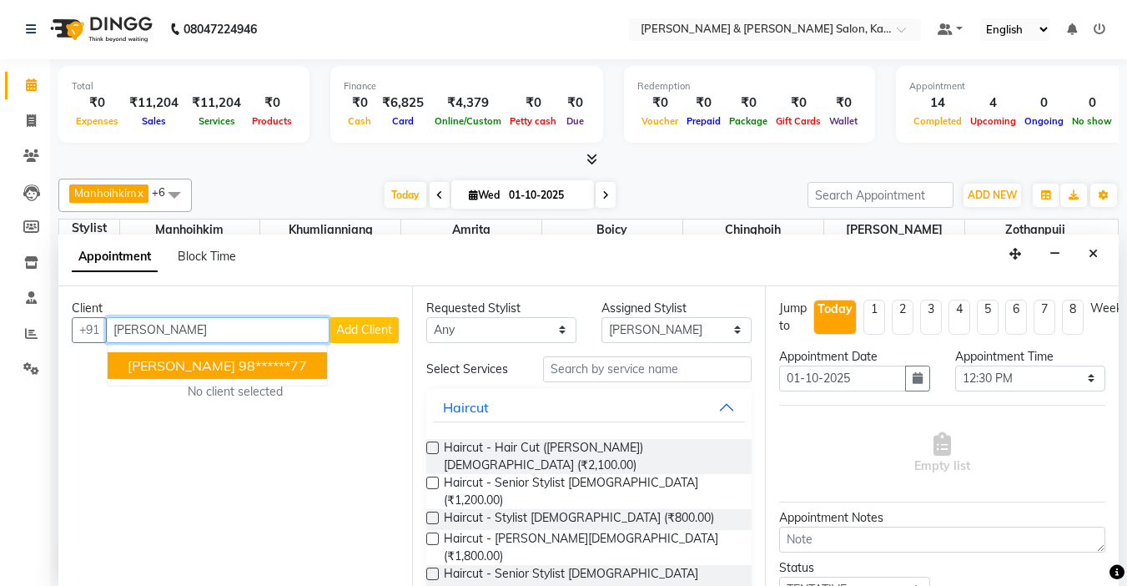
click at [239, 367] on ngb-highlight "98******77" at bounding box center [273, 365] width 68 height 17
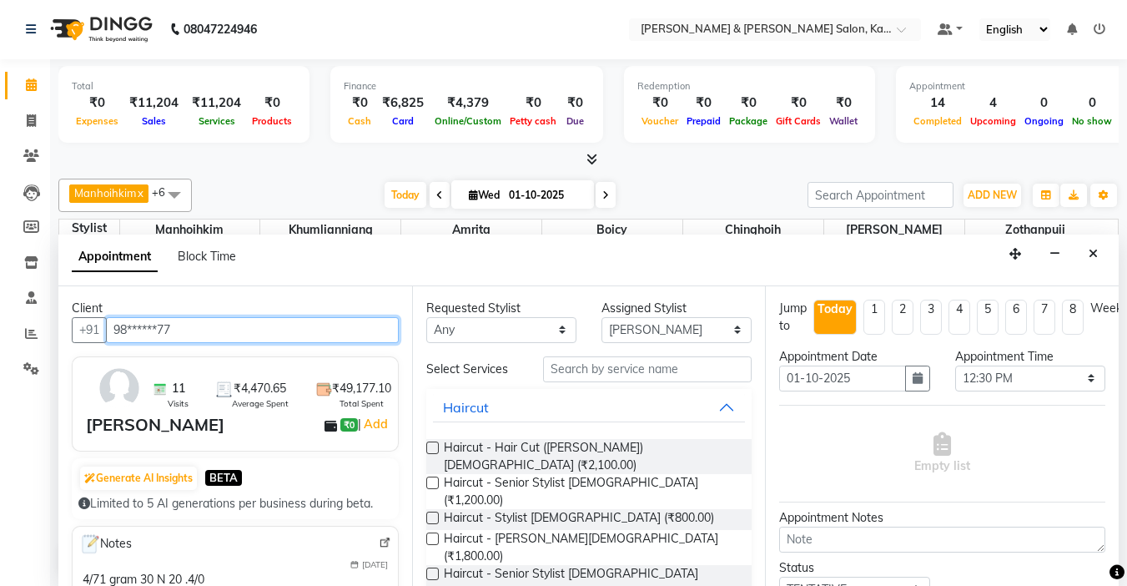
type input "98******77"
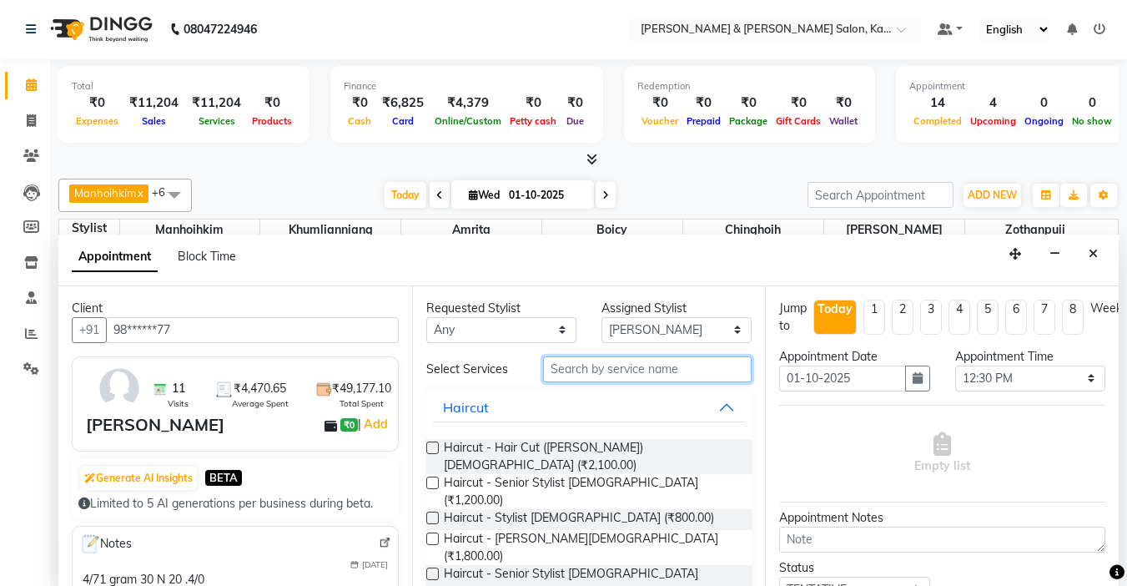
click at [627, 370] on input "text" at bounding box center [647, 369] width 209 height 26
click at [602, 370] on input "text" at bounding box center [647, 369] width 209 height 26
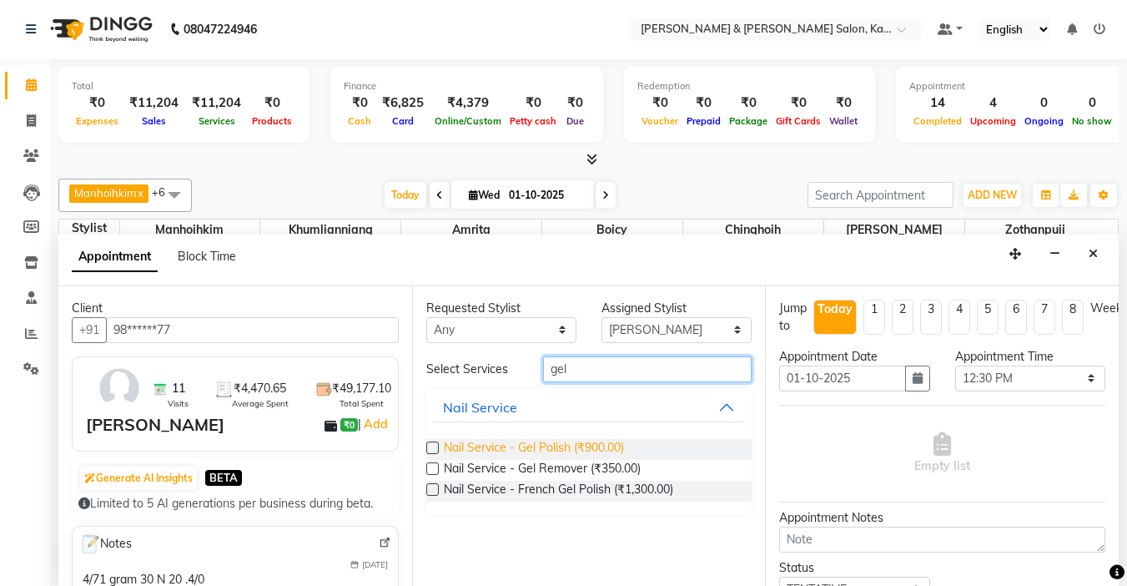
type input "gel"
click at [580, 451] on span "Nail Service - Gel Polish (₹900.00)" at bounding box center [534, 449] width 180 height 21
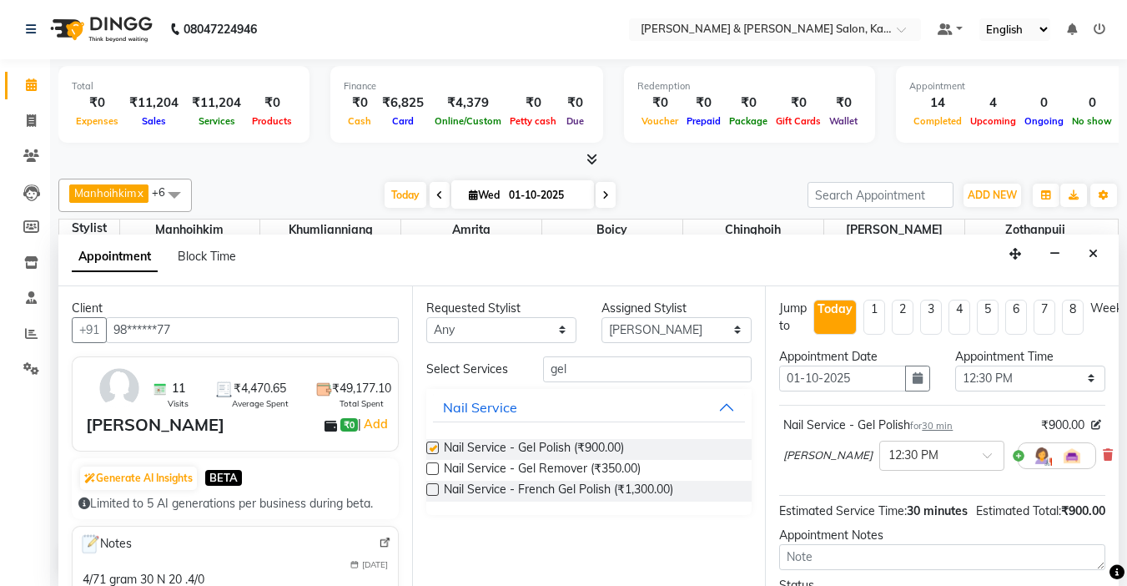
checkbox input "false"
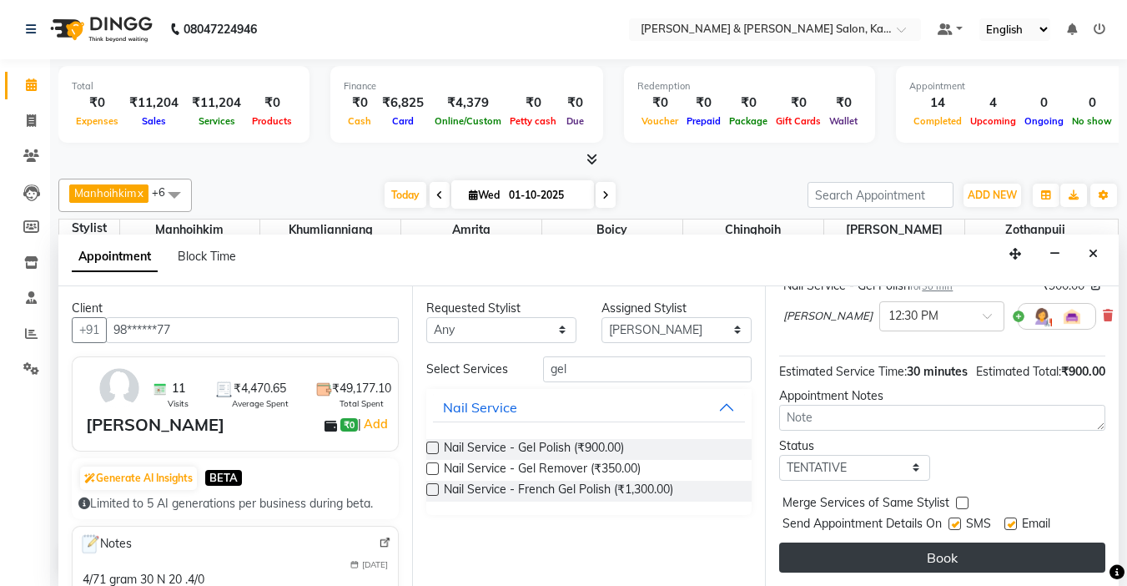
scroll to position [167, 0]
click at [944, 544] on button "Book" at bounding box center [942, 557] width 326 height 30
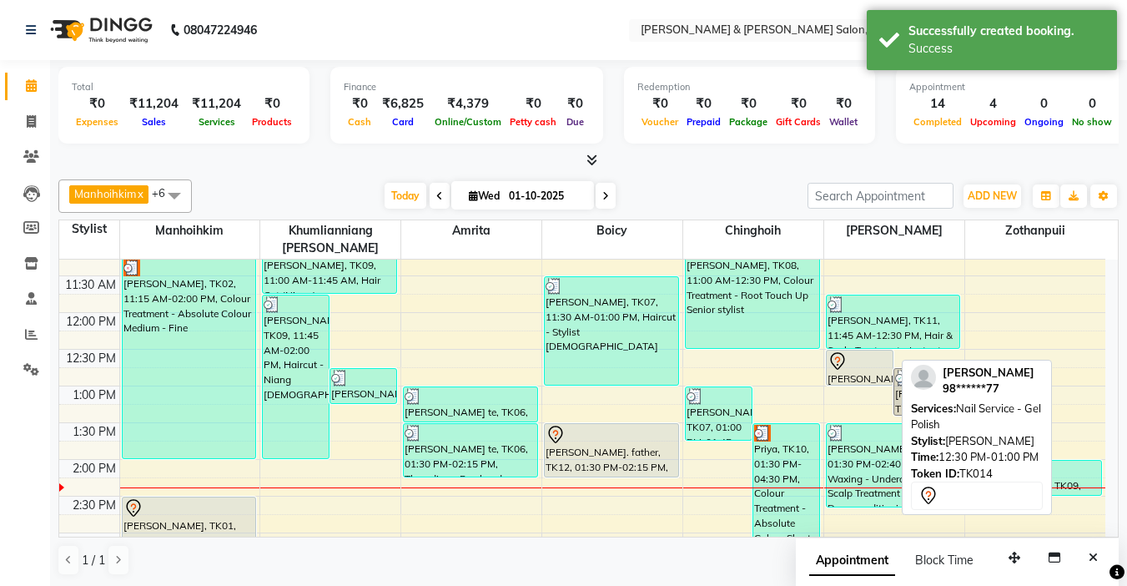
click at [868, 358] on div "[PERSON_NAME], TK14, 12:30 PM-01:00 PM, Nail Service - Gel Polish" at bounding box center [860, 367] width 66 height 34
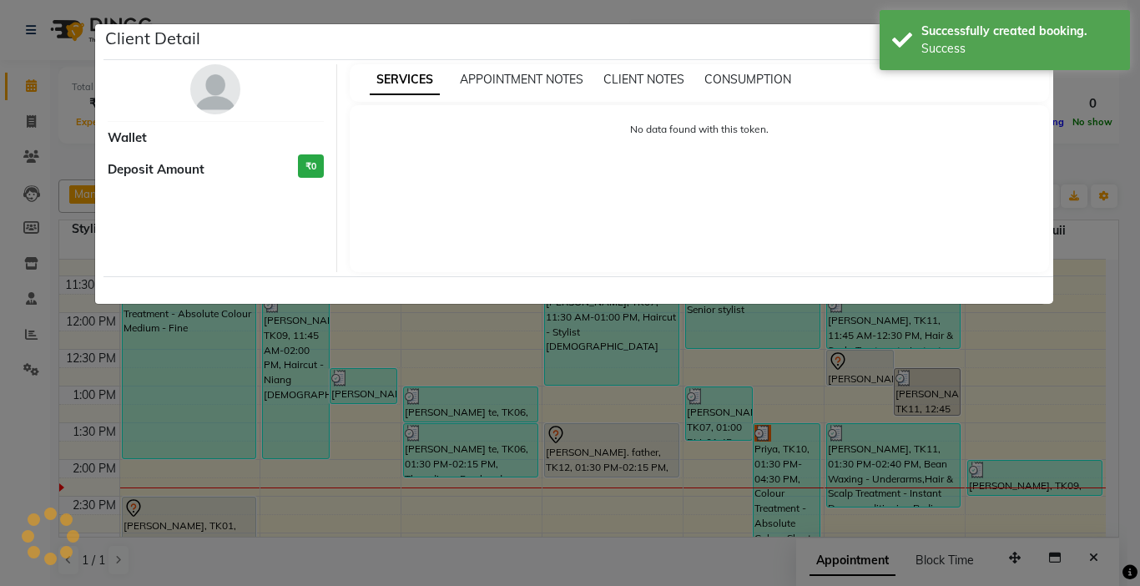
select select "7"
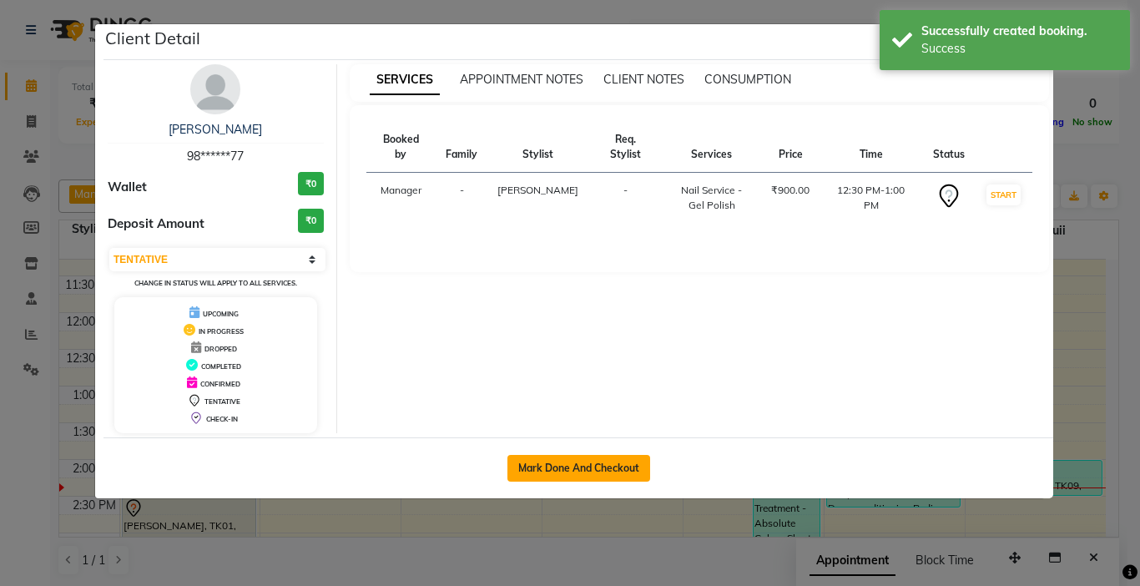
click at [552, 476] on button "Mark Done And Checkout" at bounding box center [578, 468] width 143 height 27
select select "service"
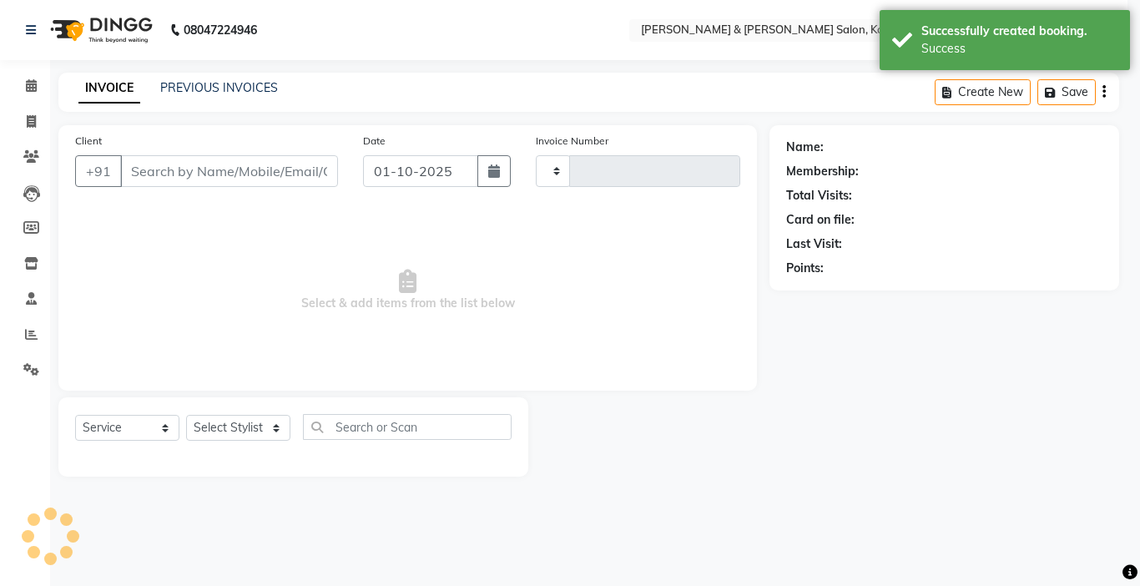
type input "1509"
select select "7750"
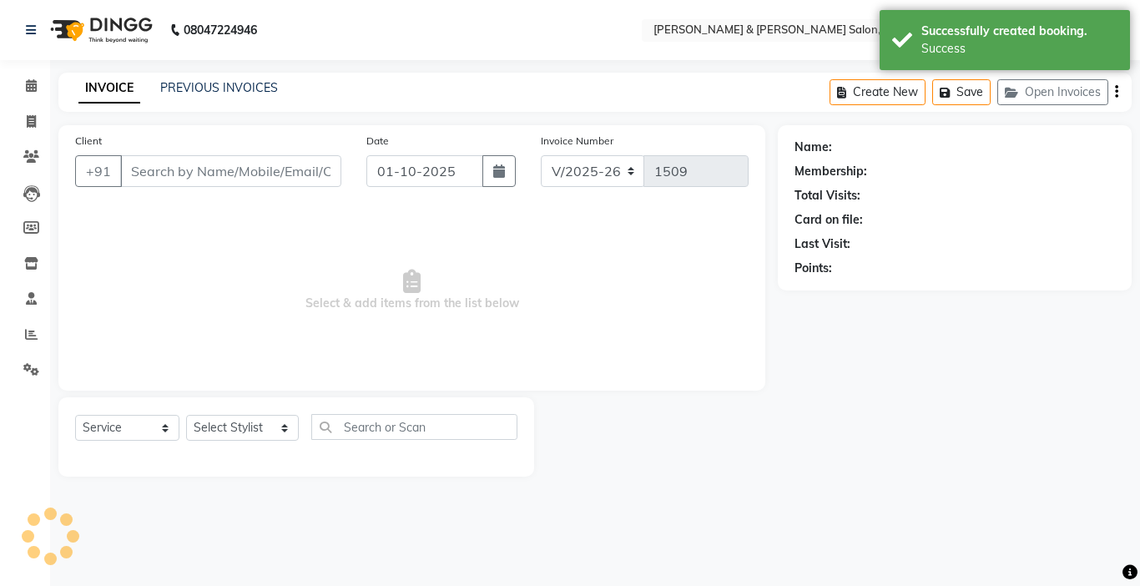
type input "98******77"
select select "83049"
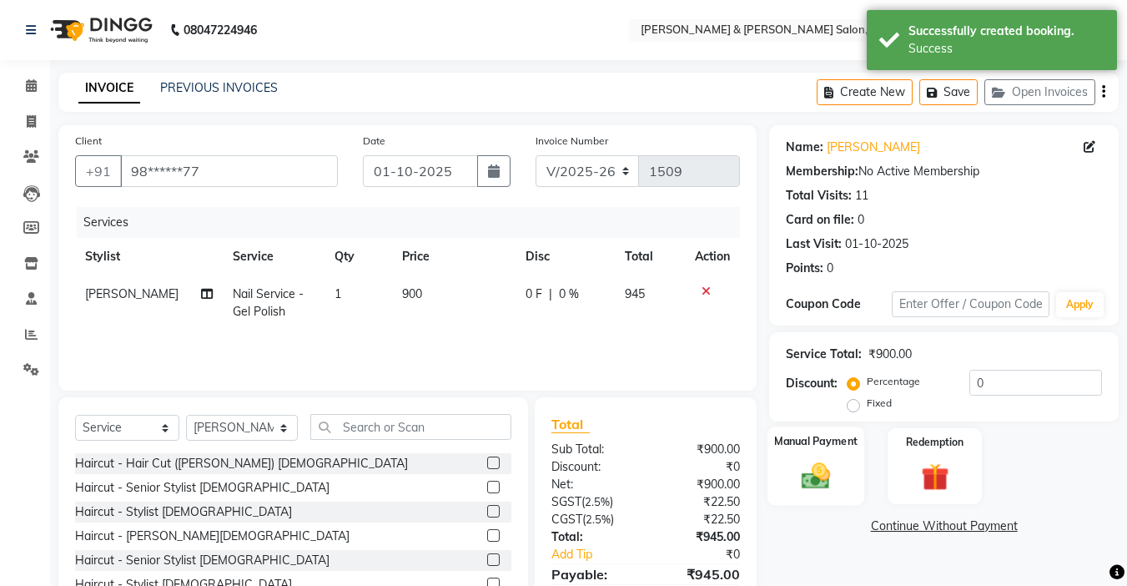
click at [790, 499] on div "Manual Payment" at bounding box center [817, 465] width 98 height 79
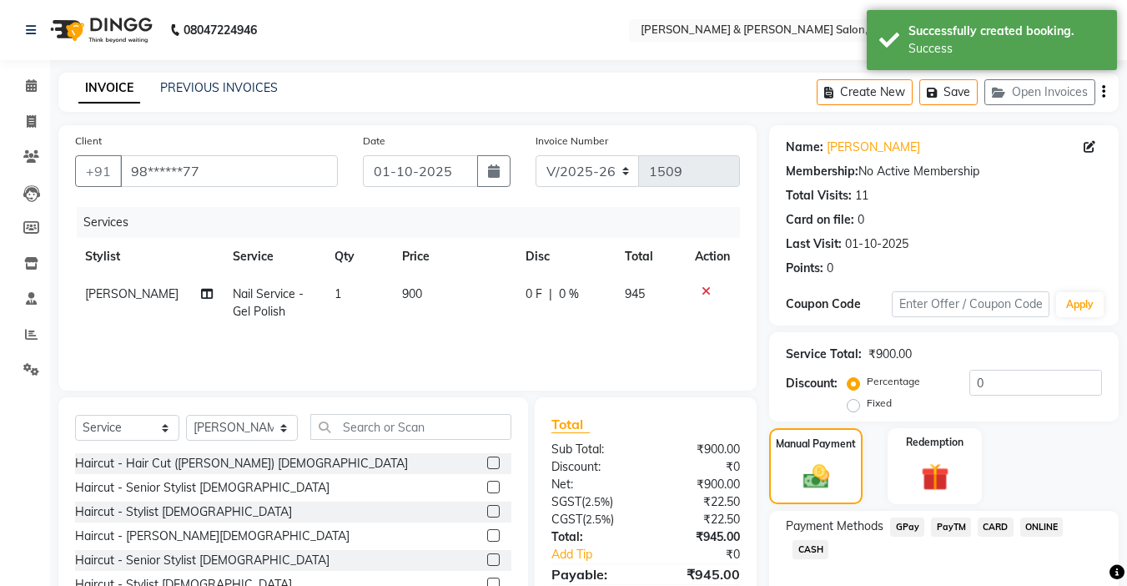
scroll to position [84, 0]
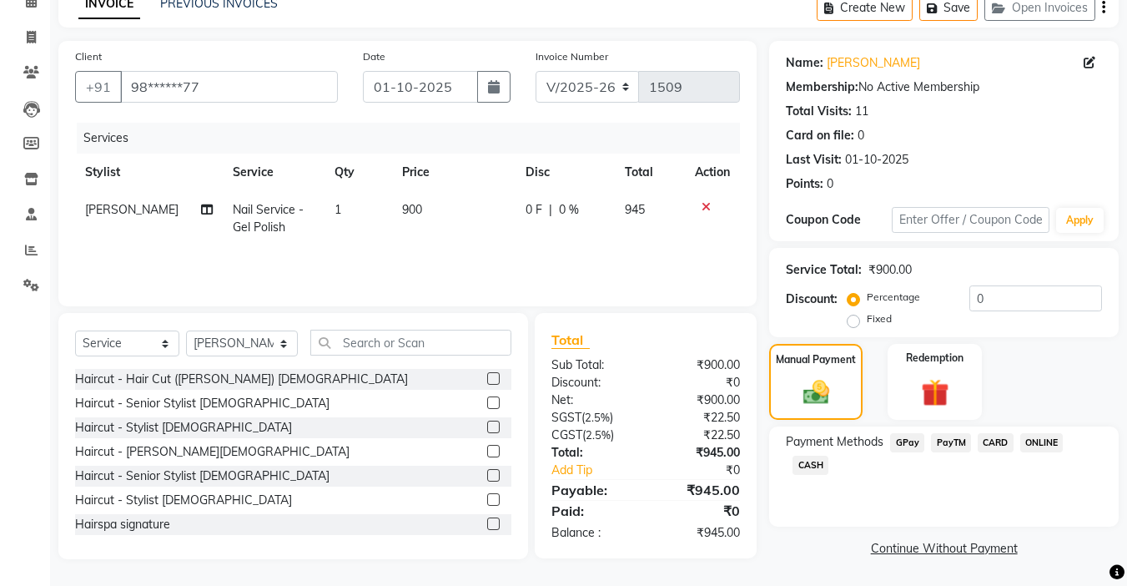
click at [910, 443] on span "GPay" at bounding box center [907, 442] width 34 height 19
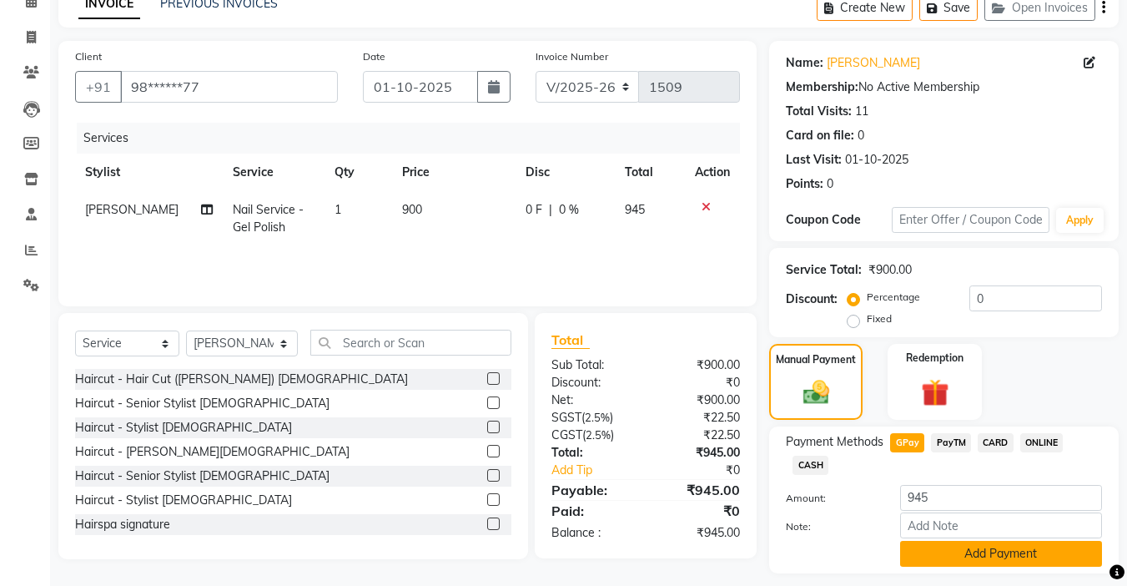
click at [998, 559] on button "Add Payment" at bounding box center [1001, 554] width 202 height 26
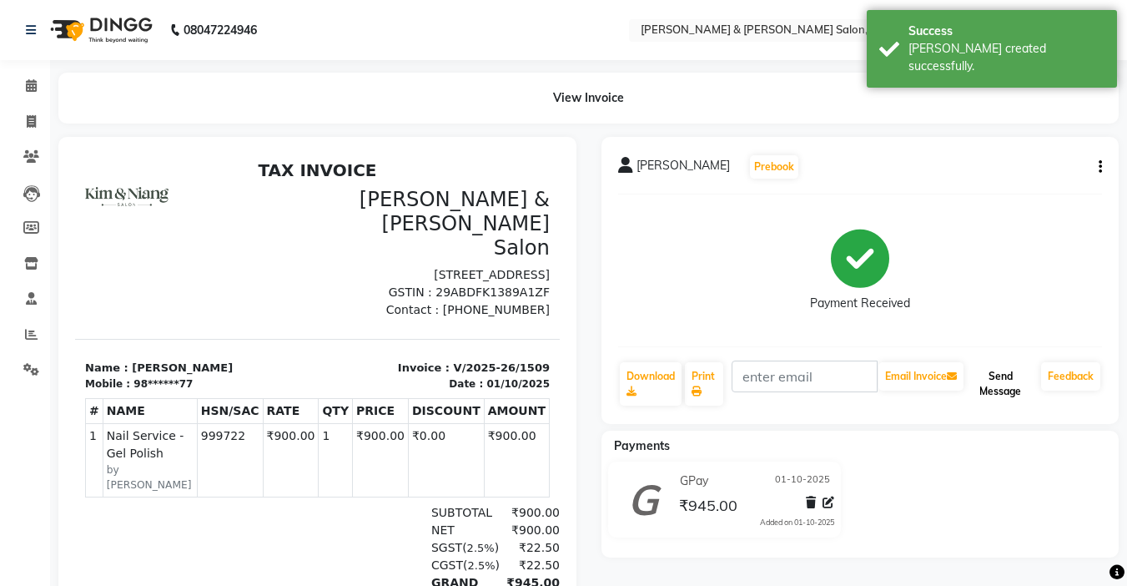
click at [1003, 399] on button "Send Message" at bounding box center [1001, 383] width 68 height 43
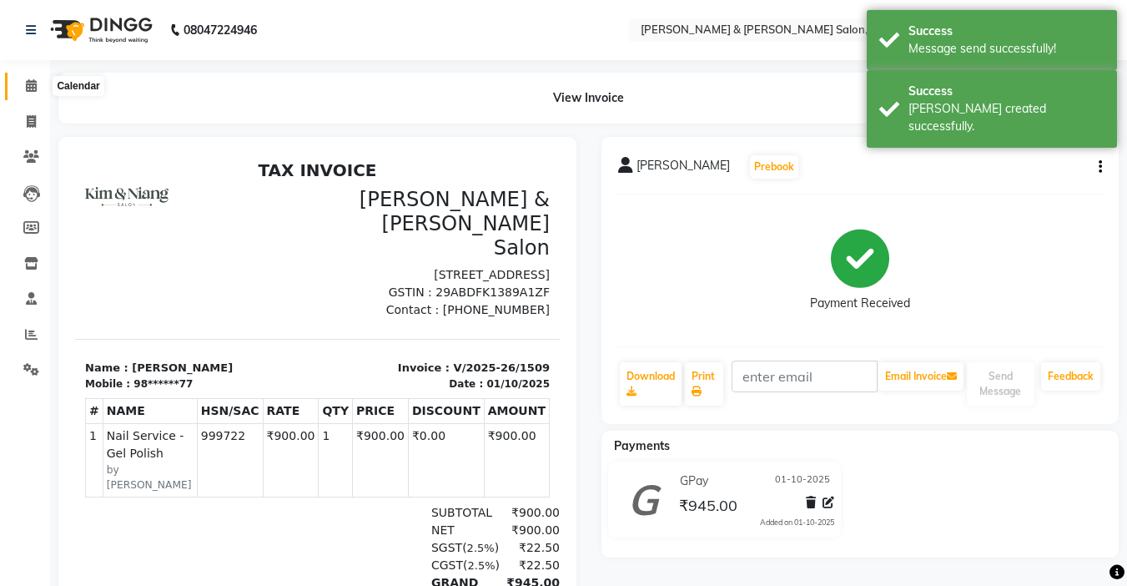
click at [24, 92] on span at bounding box center [31, 86] width 29 height 19
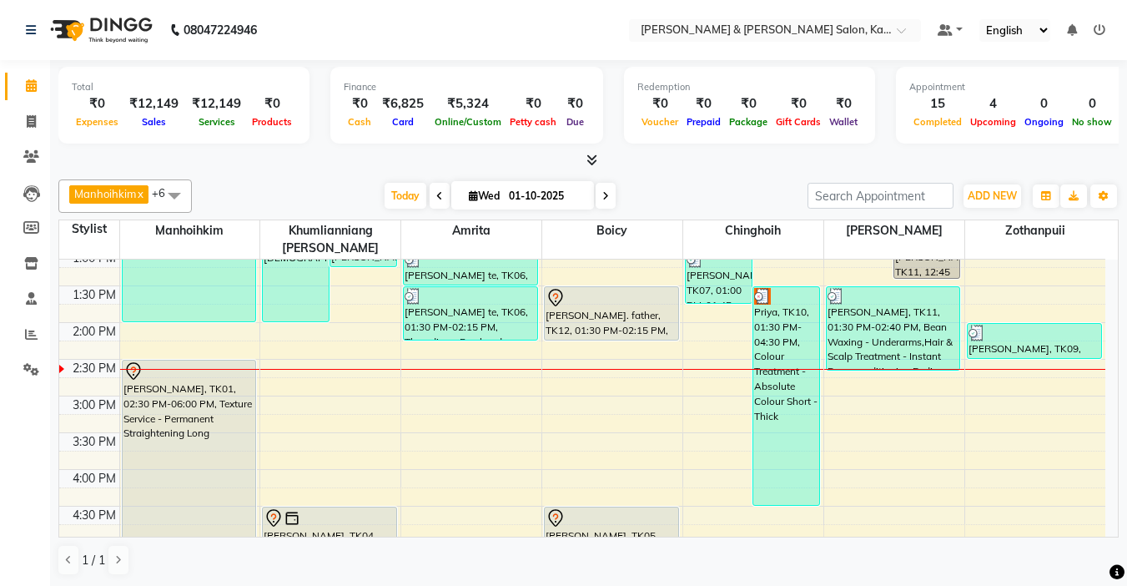
scroll to position [334, 0]
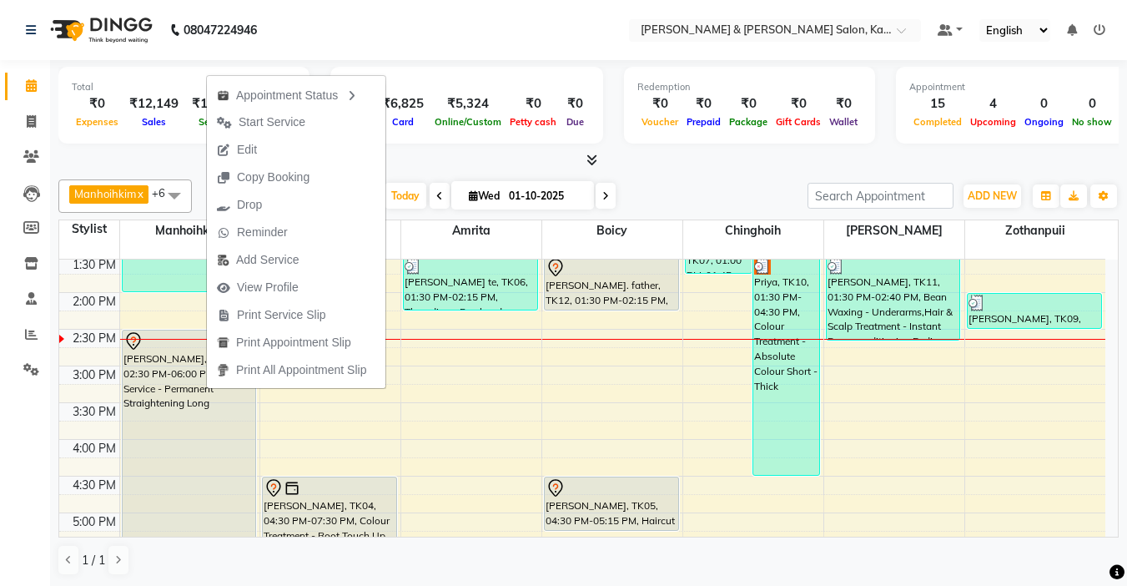
click at [685, 166] on div at bounding box center [588, 161] width 1061 height 18
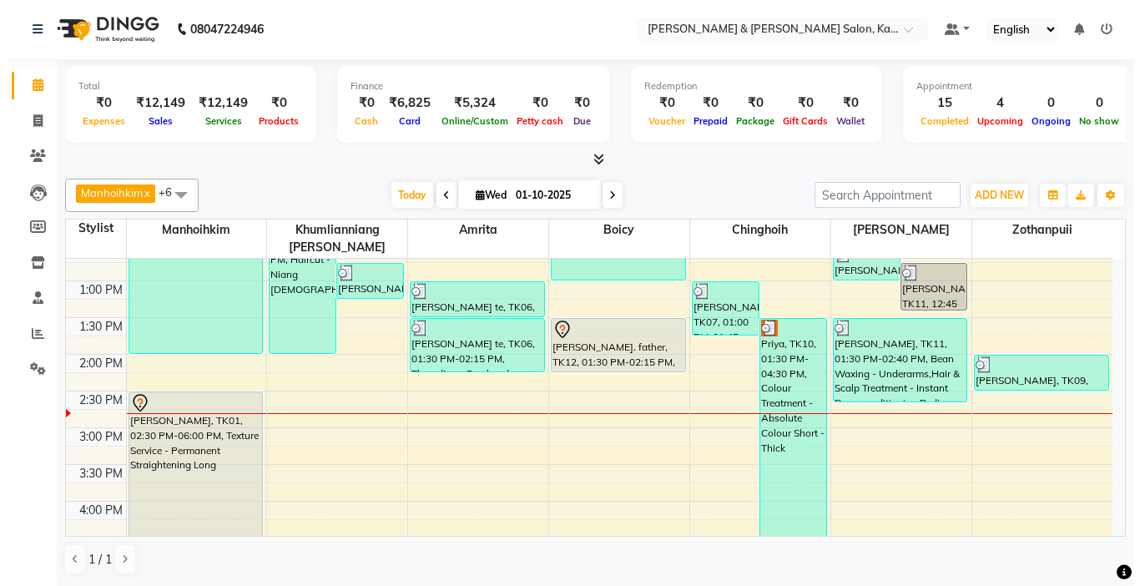
scroll to position [242, 0]
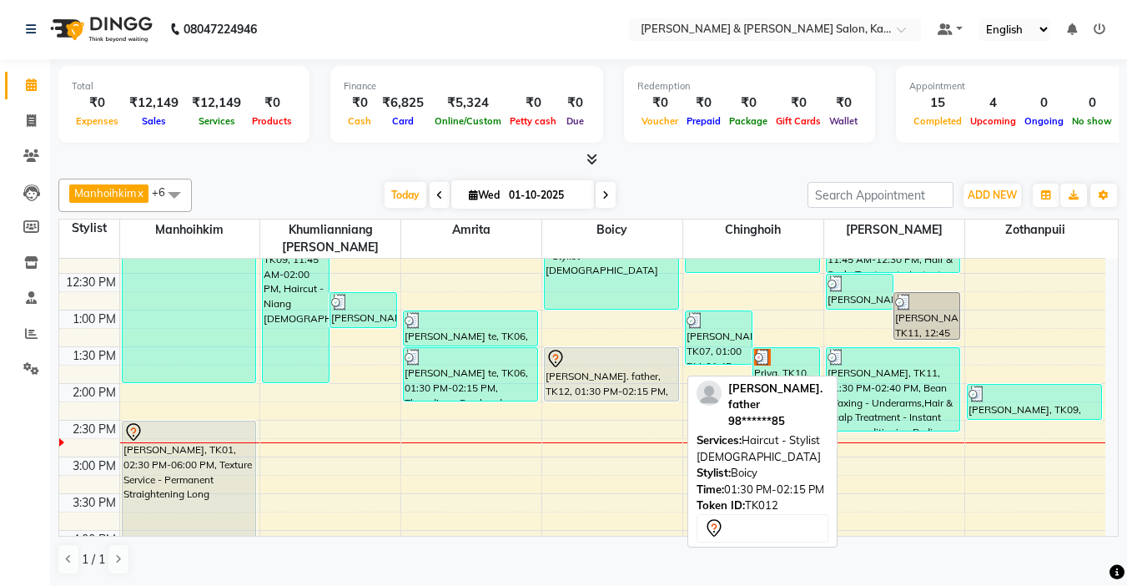
click at [591, 355] on div "[PERSON_NAME]. father, TK12, 01:30 PM-02:15 PM, Haircut - Stylist [DEMOGRAPHIC_…" at bounding box center [612, 374] width 134 height 53
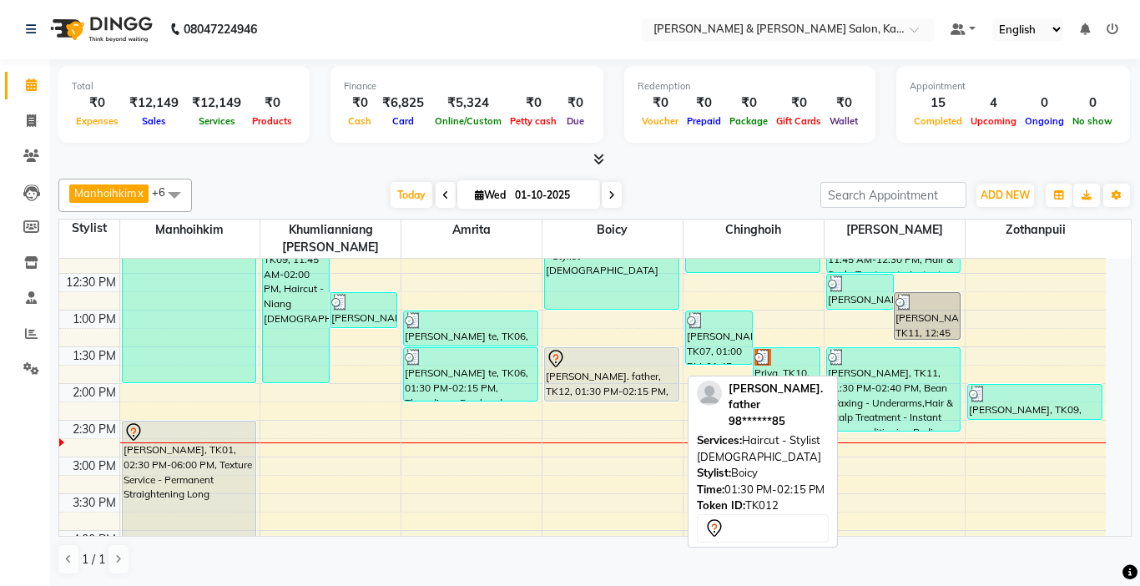
select select "7"
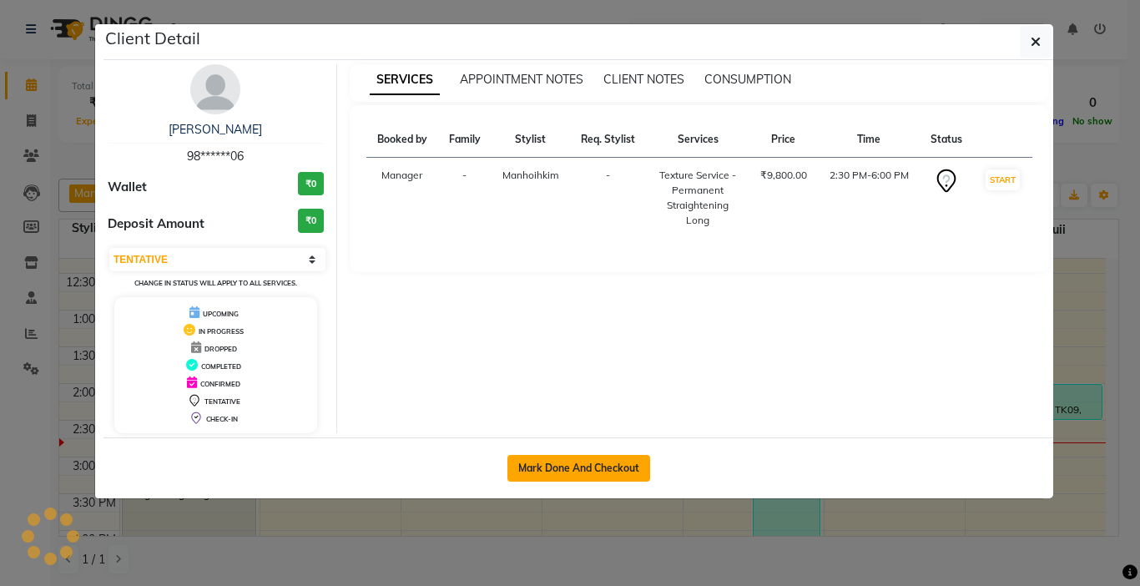
click at [615, 461] on button "Mark Done And Checkout" at bounding box center [578, 468] width 143 height 27
select select "7750"
select select "service"
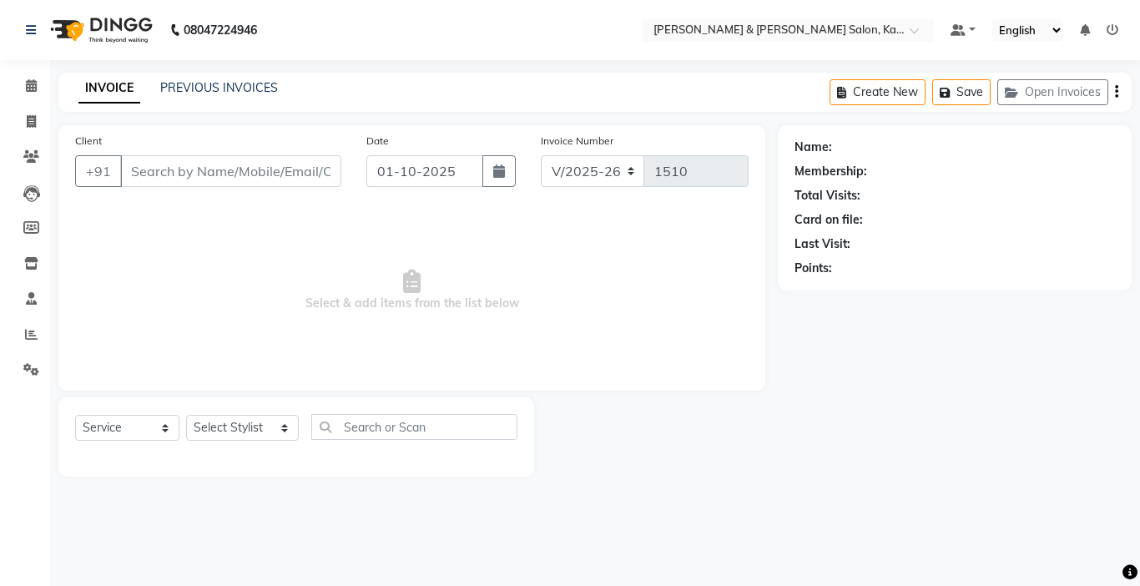
type input "98******06"
select select "70736"
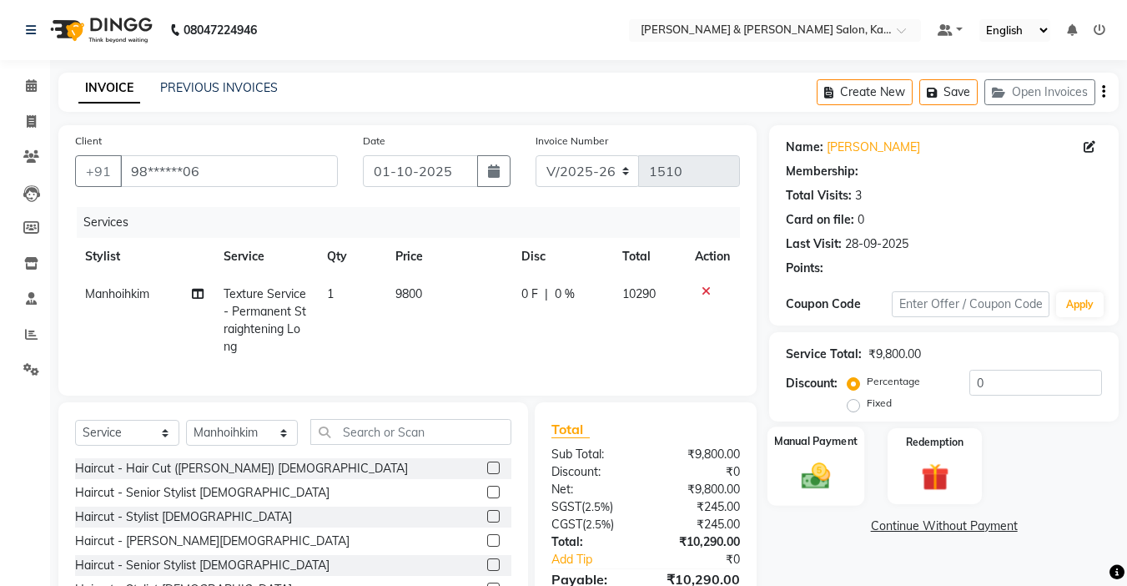
click at [809, 474] on img at bounding box center [816, 475] width 47 height 33
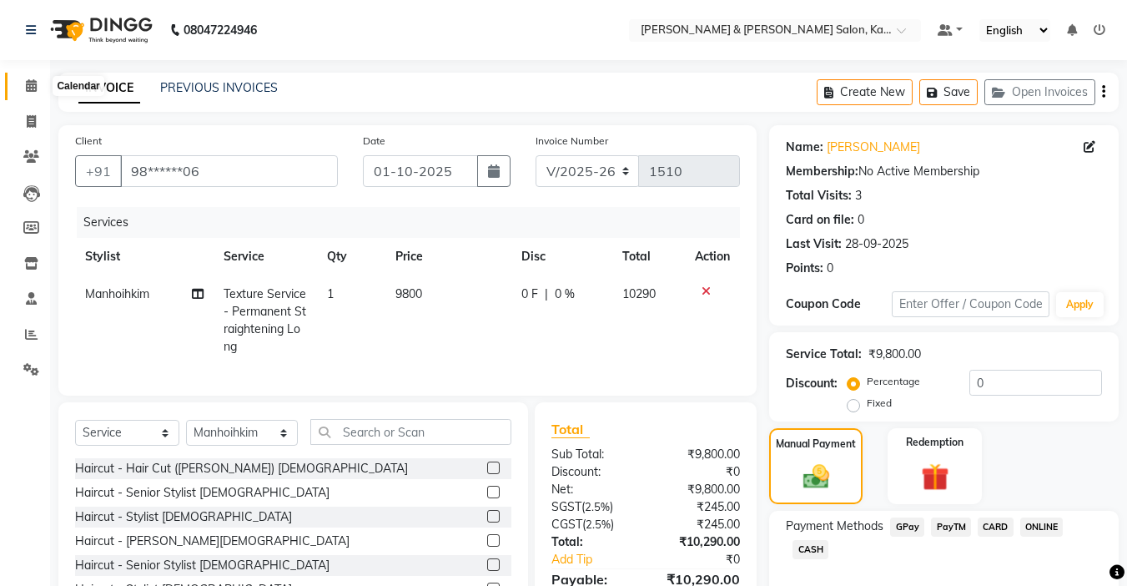
click at [41, 83] on span at bounding box center [31, 86] width 29 height 19
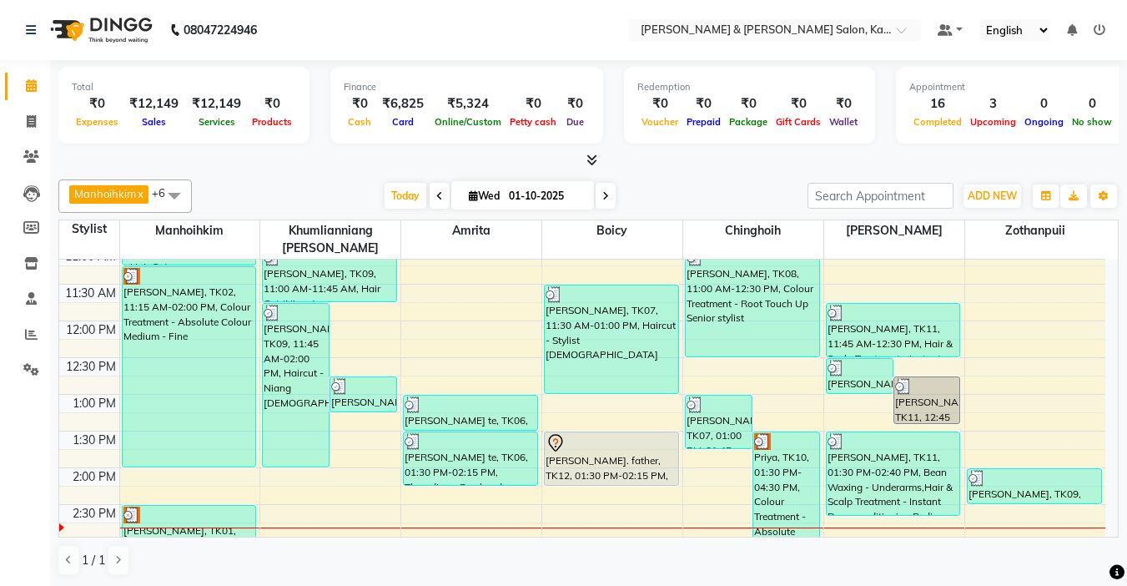
scroll to position [242, 0]
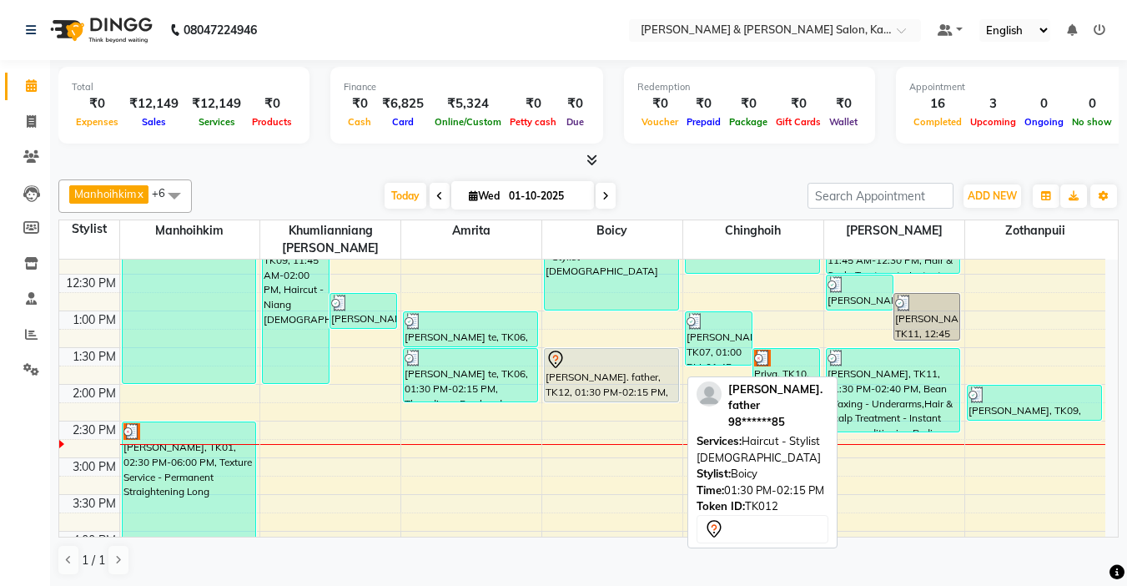
click at [609, 361] on div "[PERSON_NAME]. father, TK12, 01:30 PM-02:15 PM, Haircut - Stylist [DEMOGRAPHIC_…" at bounding box center [612, 375] width 134 height 53
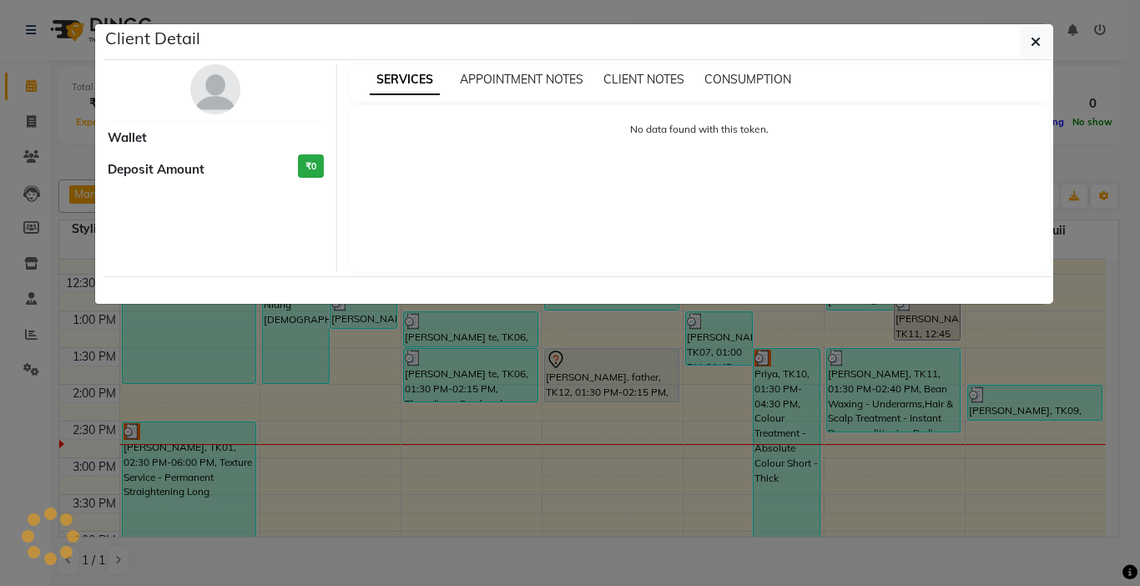
select select "7"
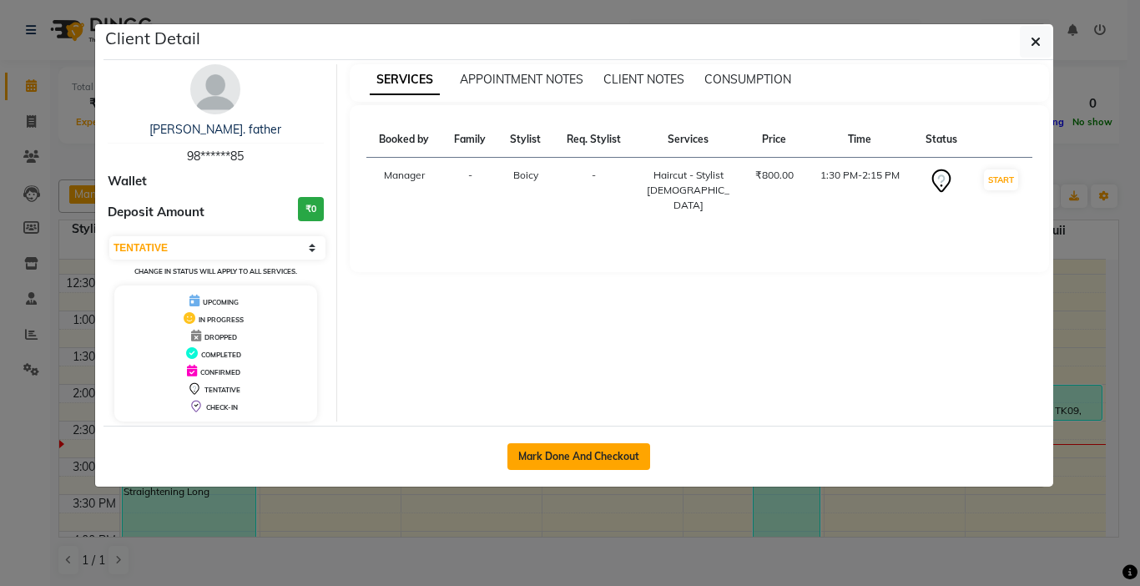
click at [601, 458] on button "Mark Done And Checkout" at bounding box center [578, 456] width 143 height 27
select select "7750"
select select "service"
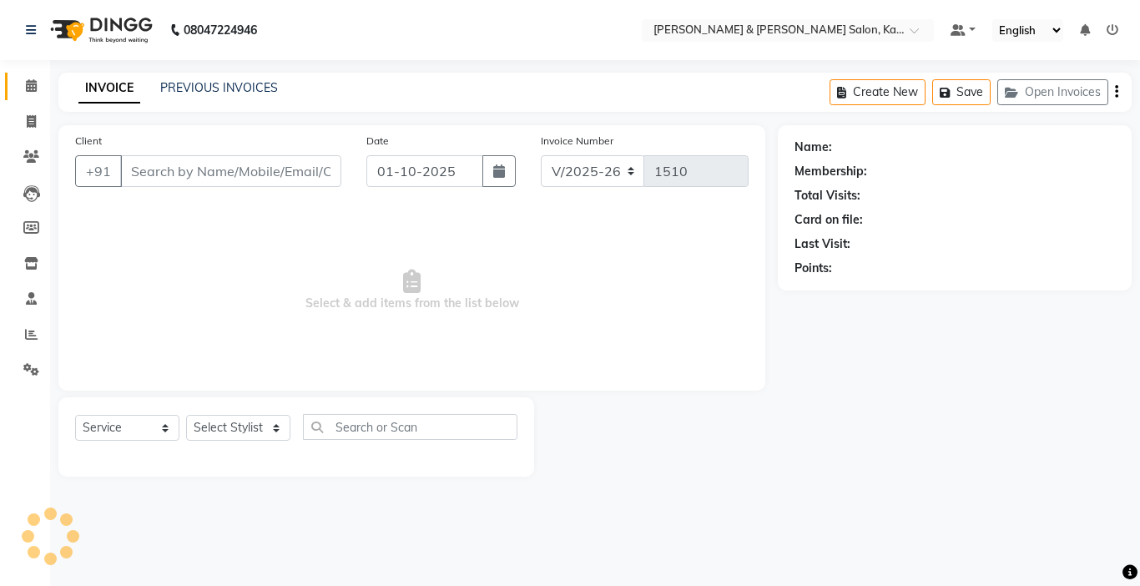
type input "98******85"
select select "71735"
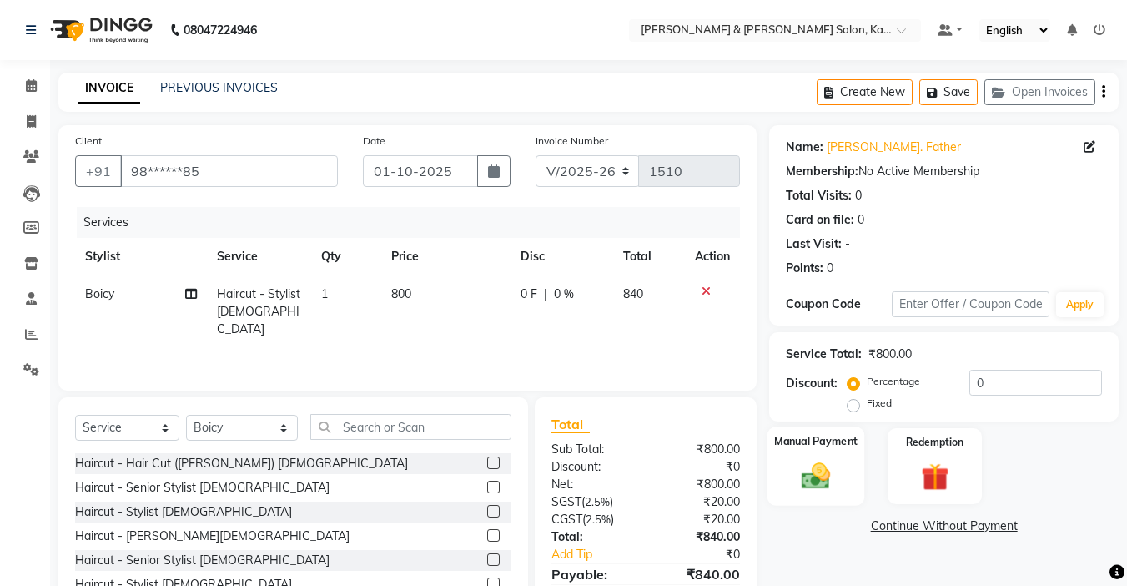
click at [813, 492] on img at bounding box center [816, 475] width 47 height 33
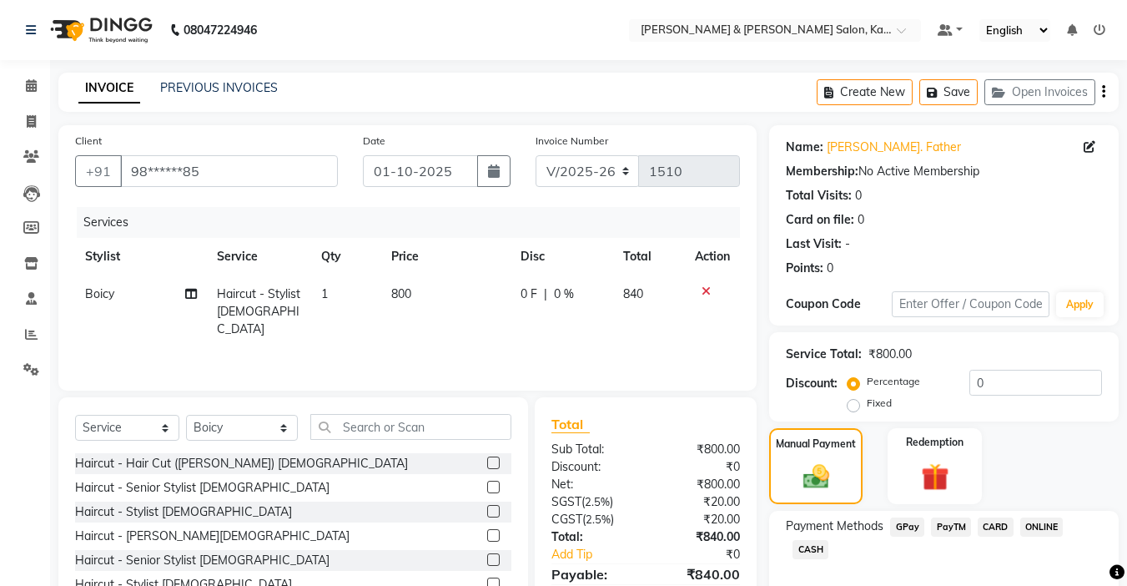
scroll to position [84, 0]
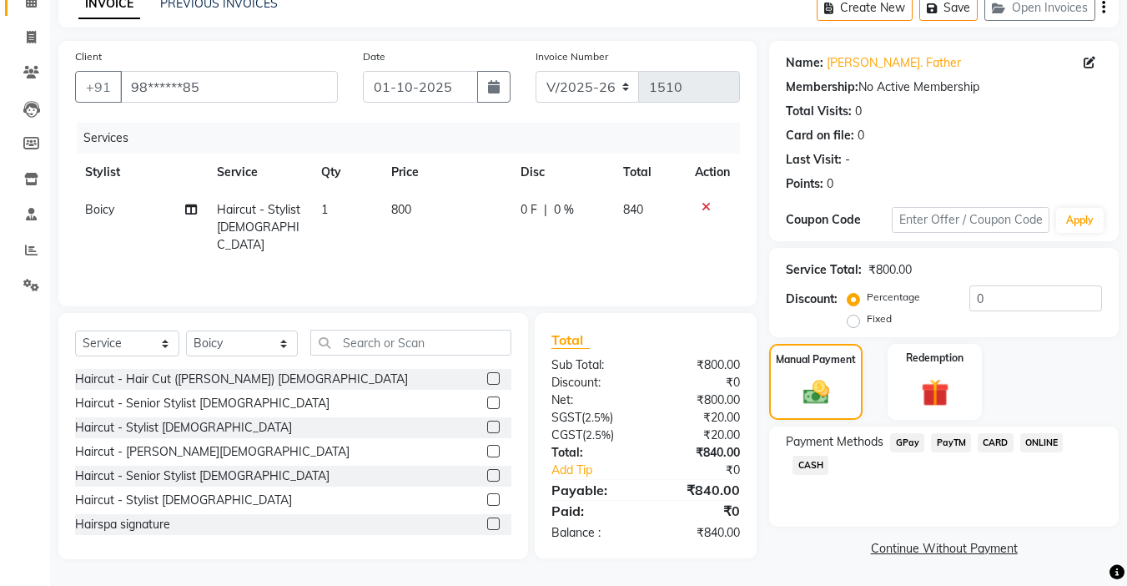
drag, startPoint x: 187, startPoint y: 5, endPoint x: 31, endPoint y: 11, distance: 156.1
click at [31, 11] on span at bounding box center [31, 1] width 29 height 19
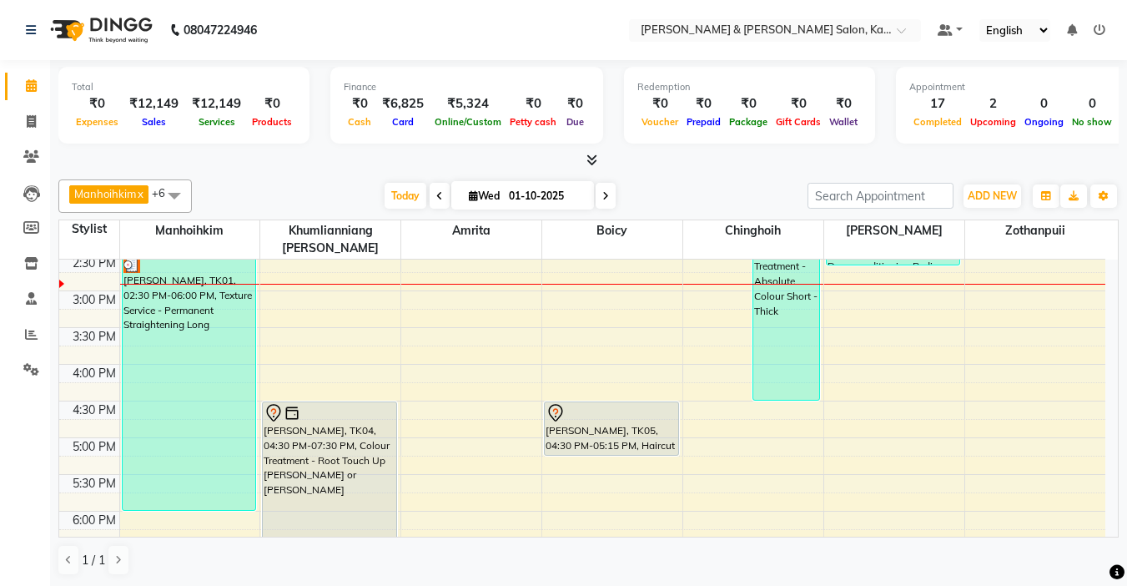
scroll to position [1, 0]
drag, startPoint x: 623, startPoint y: 174, endPoint x: 632, endPoint y: 169, distance: 9.3
click at [632, 169] on div "Total ₹0 Expenses ₹12,149 Sales ₹12,149 Services ₹0 Products Finance ₹0 Cash ₹6…" at bounding box center [588, 322] width 1077 height 527
click at [642, 164] on div at bounding box center [588, 160] width 1061 height 18
click at [681, 204] on div "[DATE] [DATE]" at bounding box center [499, 195] width 599 height 25
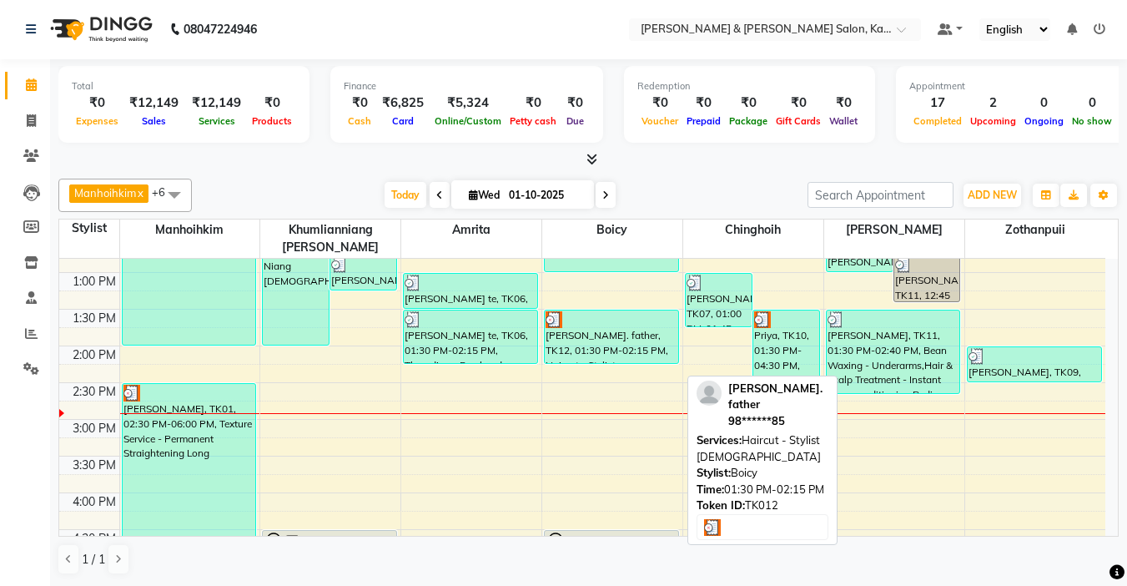
scroll to position [242, 0]
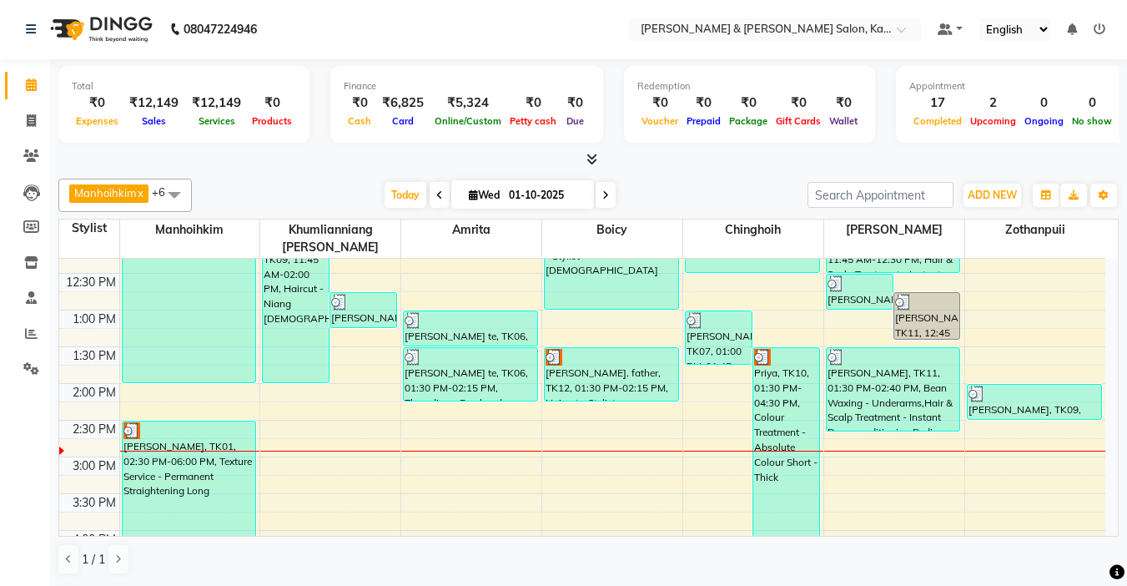
click at [604, 194] on icon at bounding box center [605, 195] width 7 height 10
type input "02-10-2025"
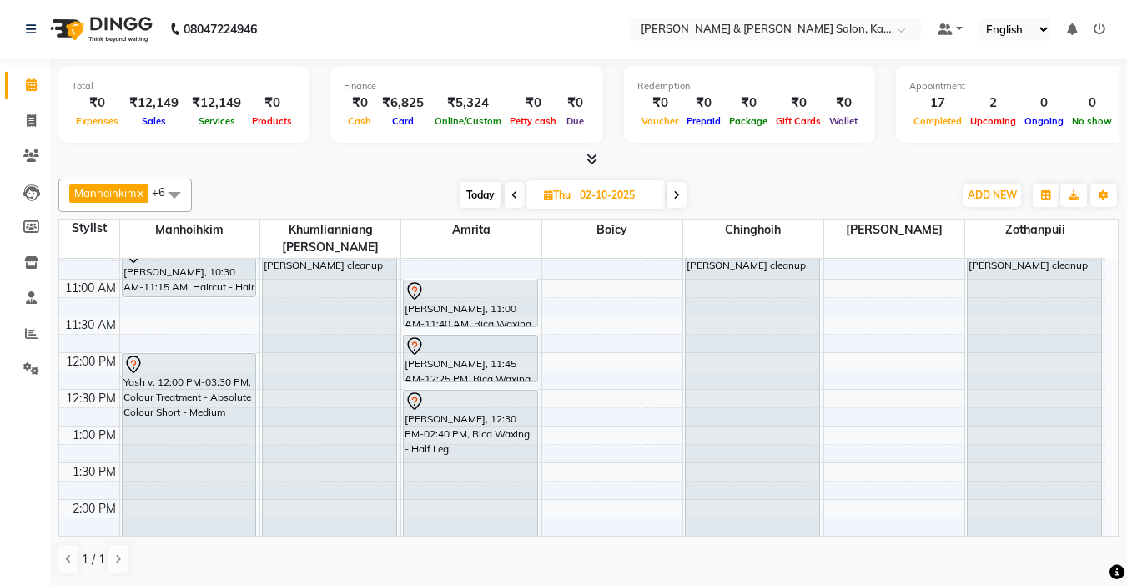
scroll to position [118, 0]
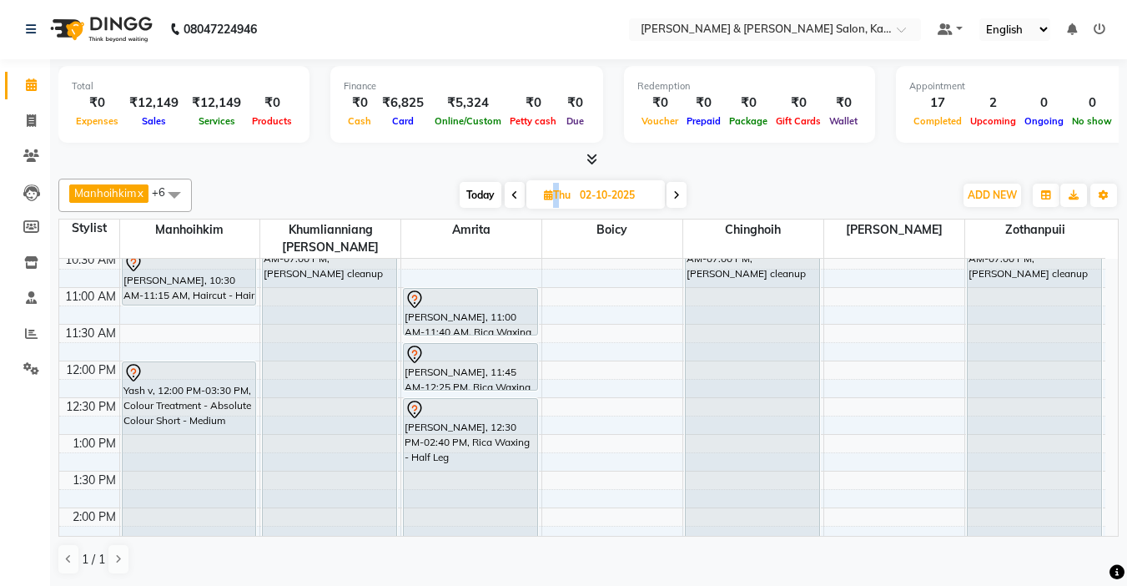
click at [550, 198] on span "Thu" at bounding box center [557, 195] width 35 height 13
select select "10"
select select "2025"
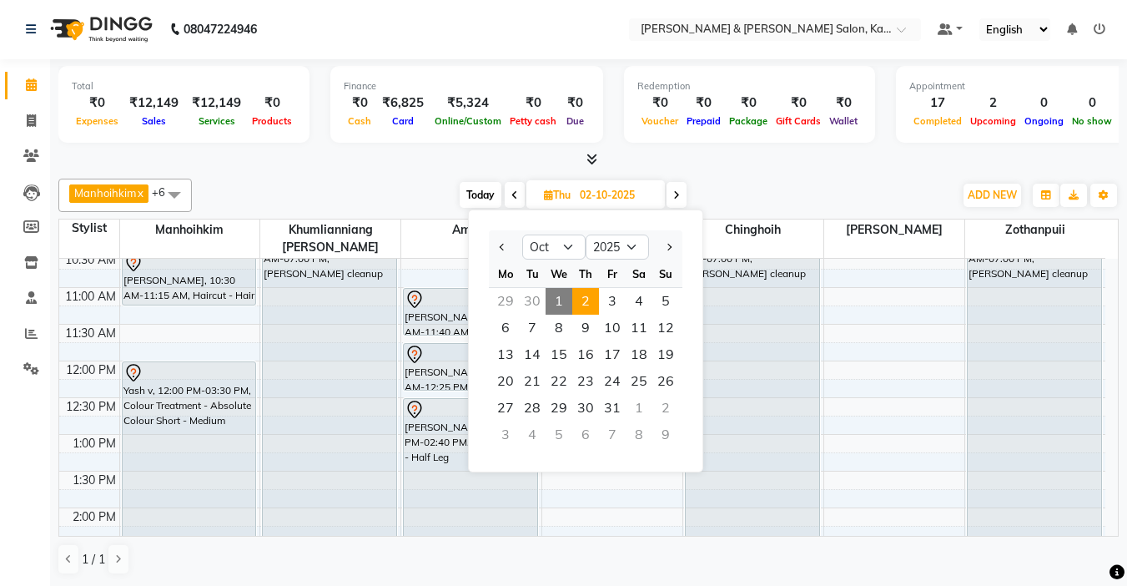
click at [473, 198] on span "Today" at bounding box center [481, 195] width 42 height 26
type input "01-10-2025"
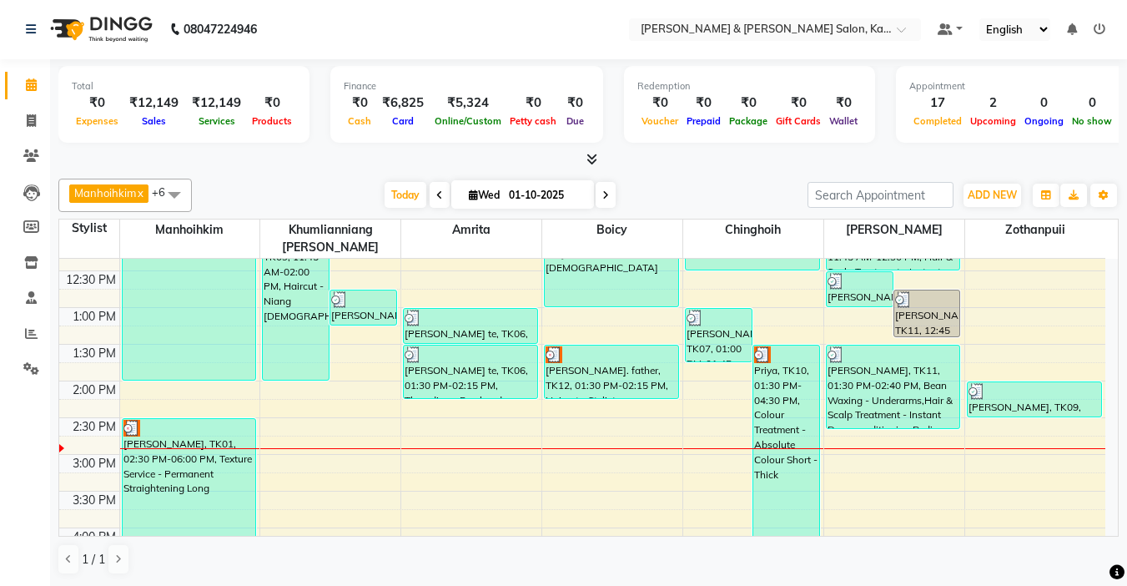
scroll to position [285, 0]
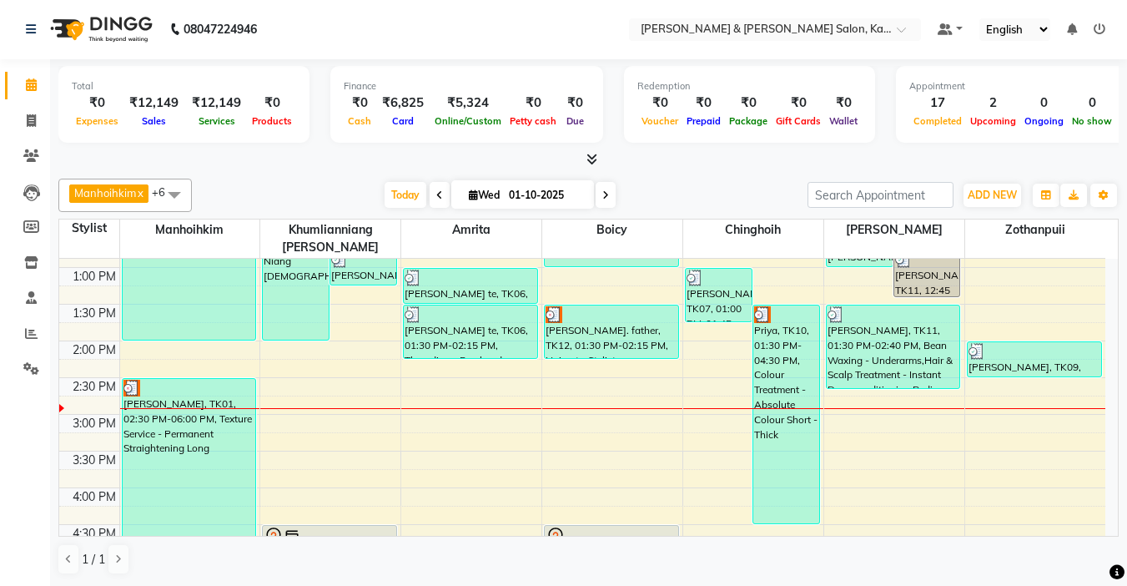
click at [274, 379] on div "9:00 AM 9:30 AM 10:00 AM 10:30 AM 11:00 AM 11:30 AM 12:00 PM 12:30 PM 1:00 PM 1…" at bounding box center [582, 451] width 1046 height 954
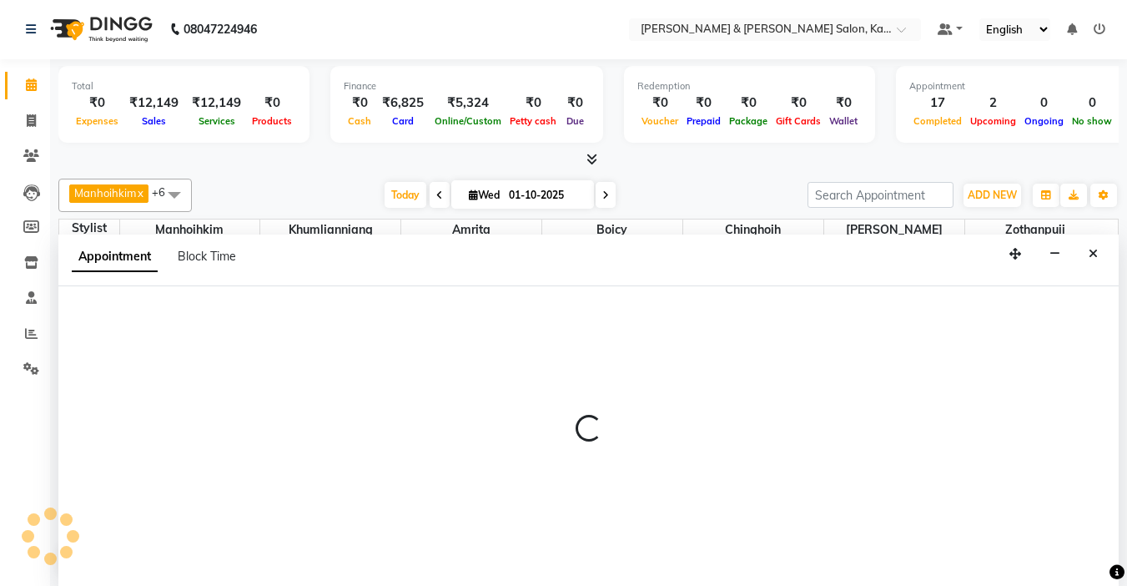
select select "70737"
select select "885"
select select "tentative"
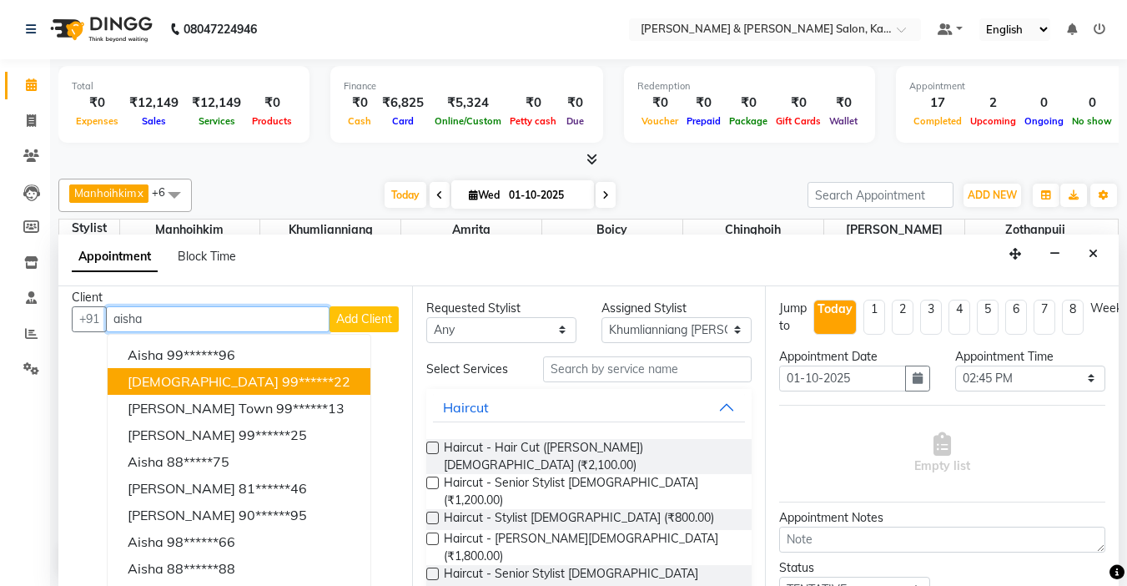
scroll to position [14, 0]
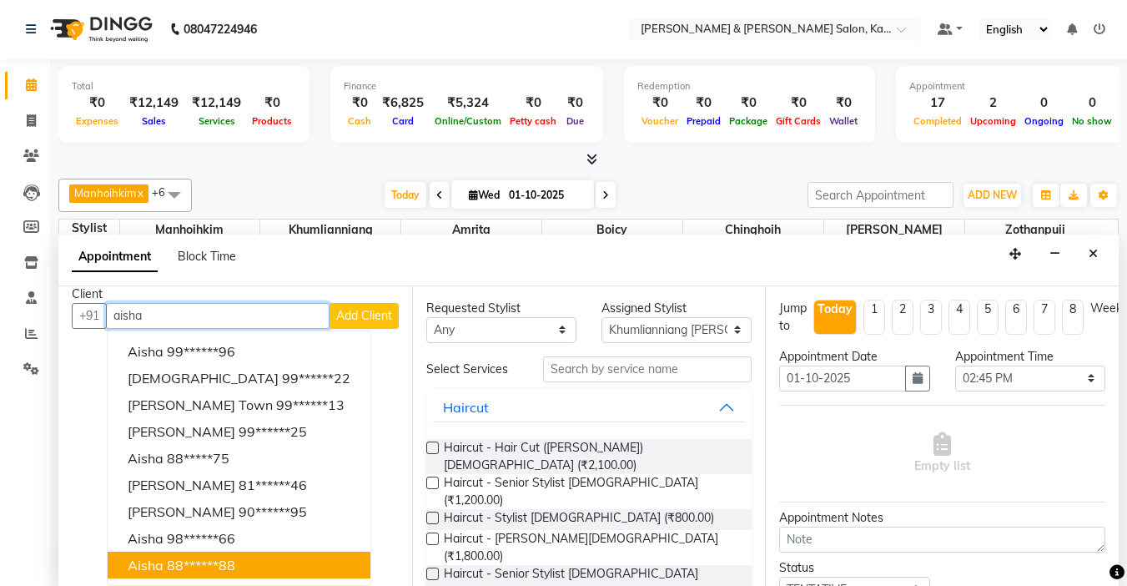
click at [213, 566] on ngb-highlight "88******88" at bounding box center [201, 565] width 68 height 17
type input "88******88"
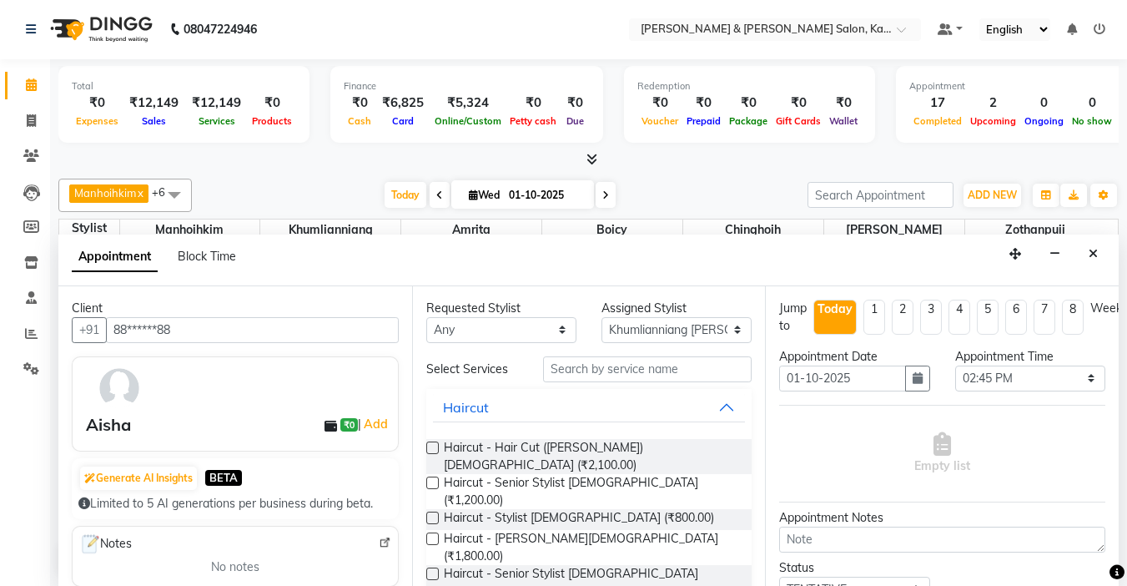
click at [715, 173] on div "Manhoihkim x Amrita x [PERSON_NAME] x Khumlianniang [PERSON_NAME] x Zothanpuii …" at bounding box center [588, 377] width 1061 height 410
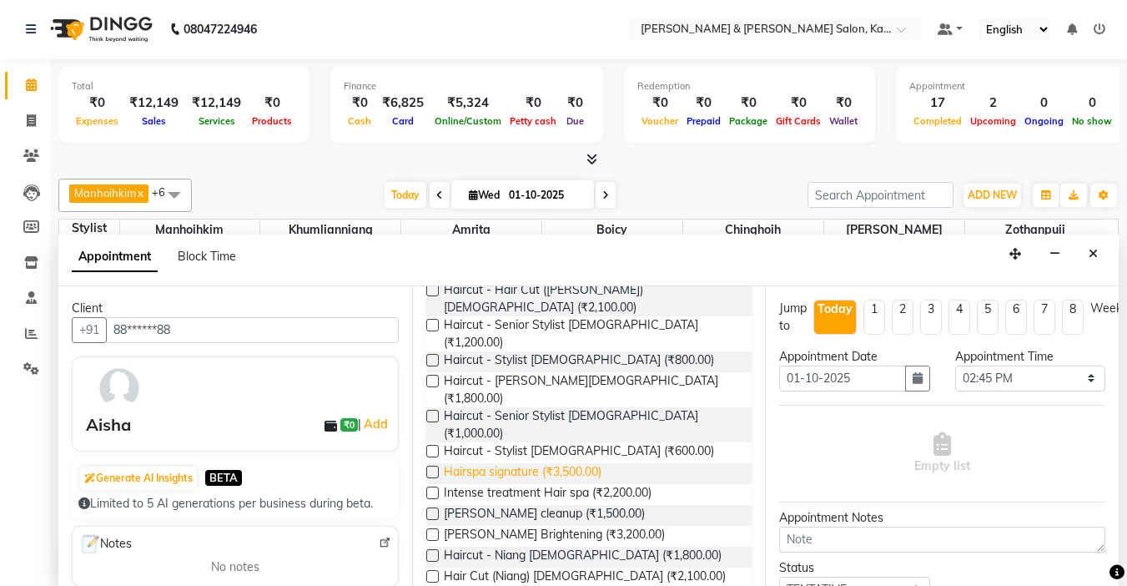
scroll to position [250, 0]
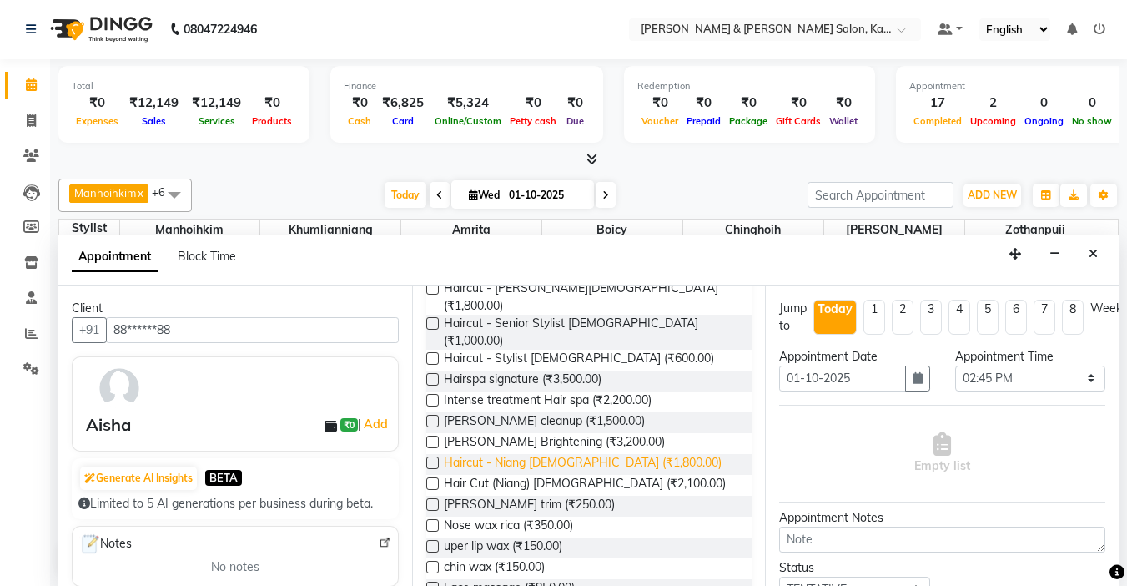
click at [558, 454] on span "Haircut - Niang [DEMOGRAPHIC_DATA] (₹1,800.00)" at bounding box center [583, 464] width 278 height 21
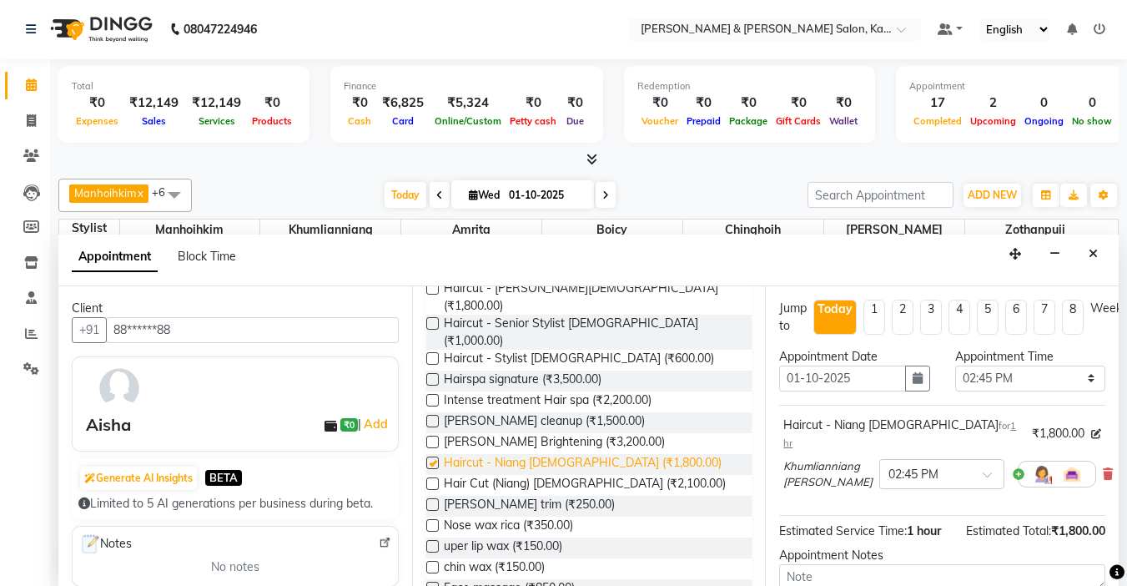
checkbox input "false"
click at [937, 464] on input "text" at bounding box center [925, 473] width 73 height 18
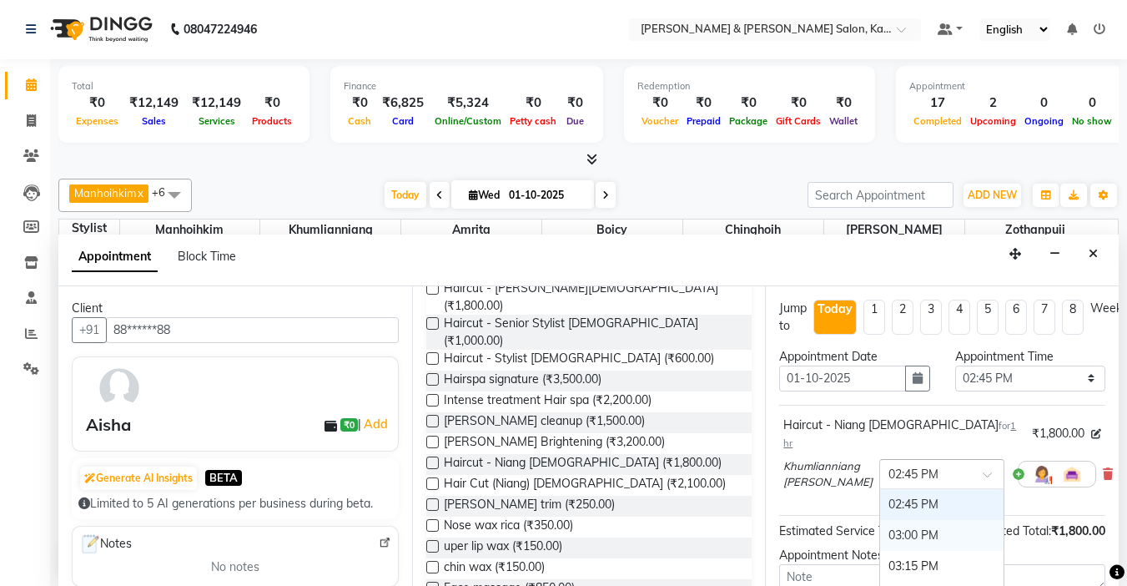
click at [902, 520] on div "03:00 PM" at bounding box center [941, 535] width 123 height 31
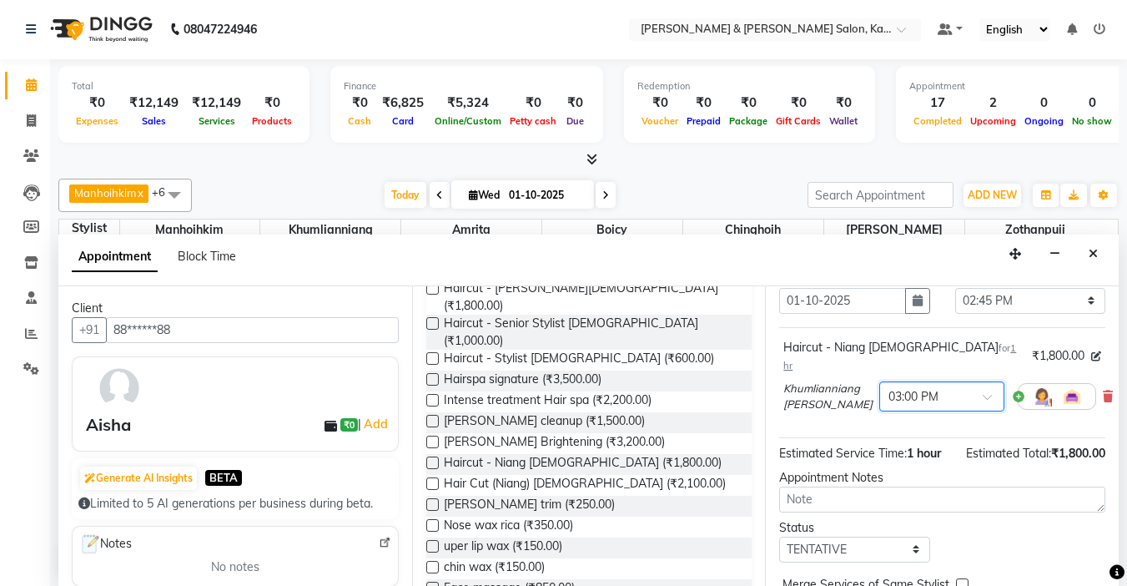
scroll to position [154, 0]
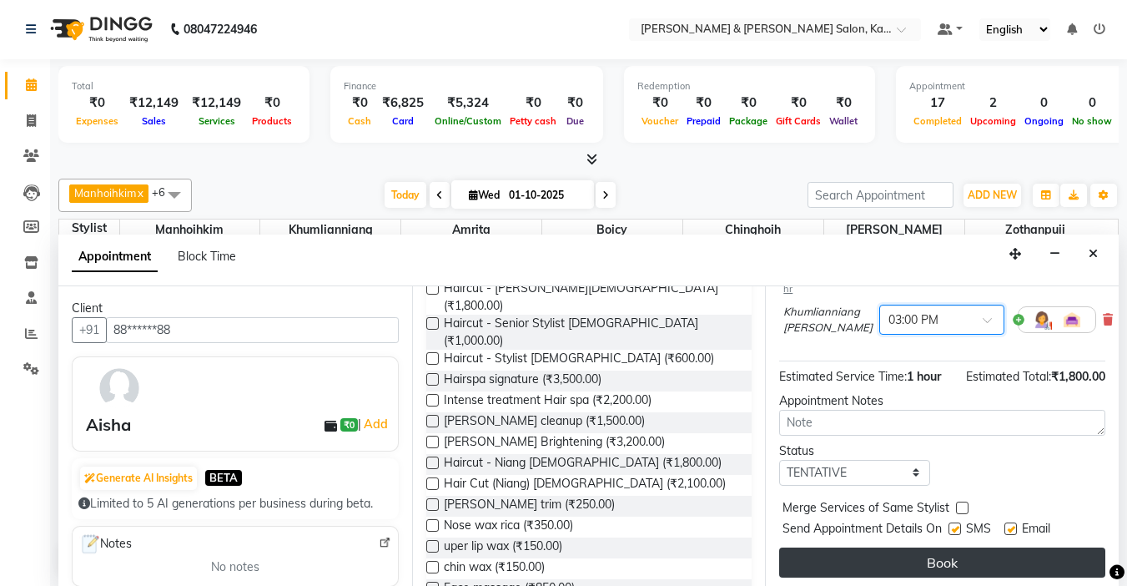
click at [933, 547] on button "Book" at bounding box center [942, 562] width 326 height 30
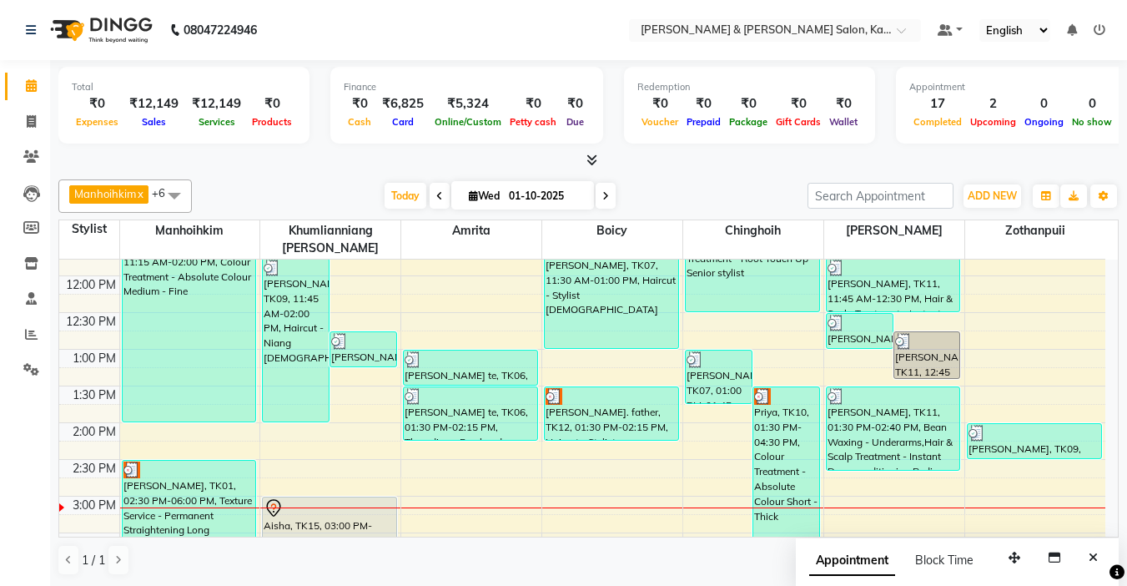
scroll to position [201, 0]
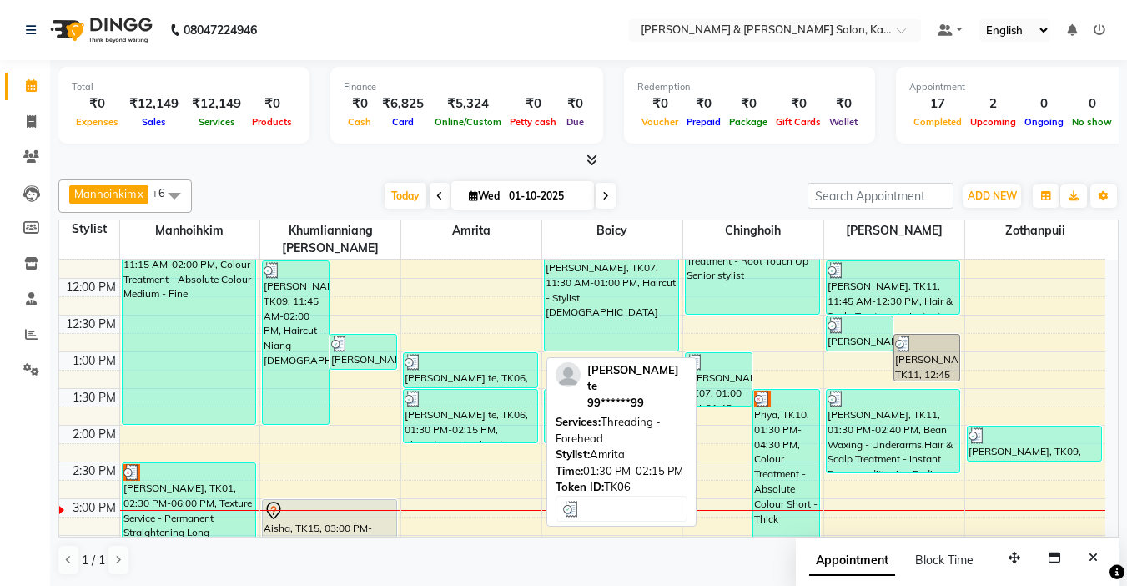
click at [496, 395] on div "[PERSON_NAME] te, TK06, 01:30 PM-02:15 PM, Threading - Forehead" at bounding box center [471, 416] width 134 height 53
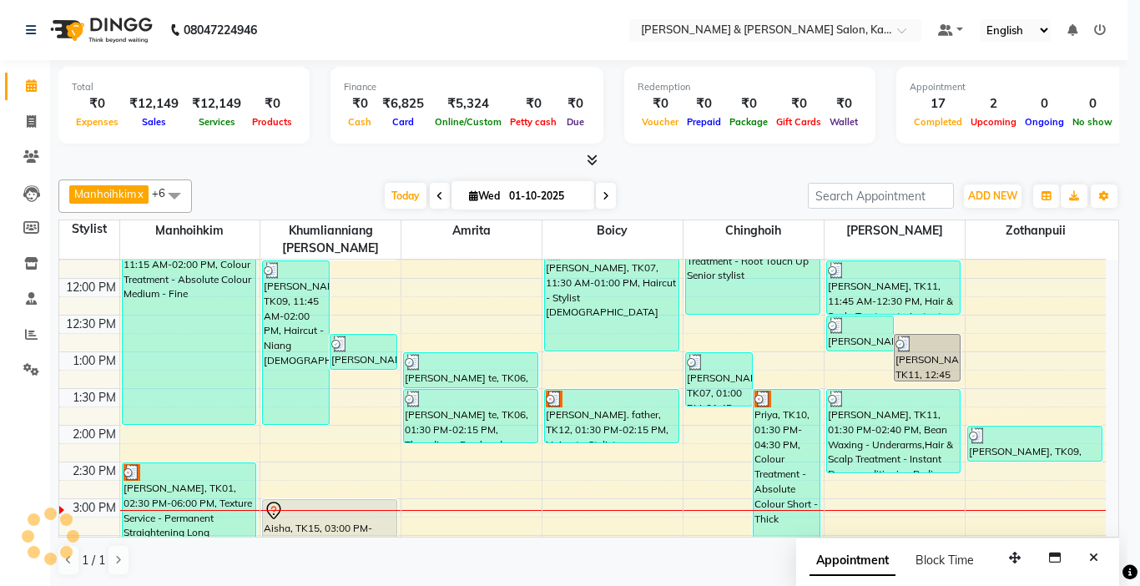
select select "3"
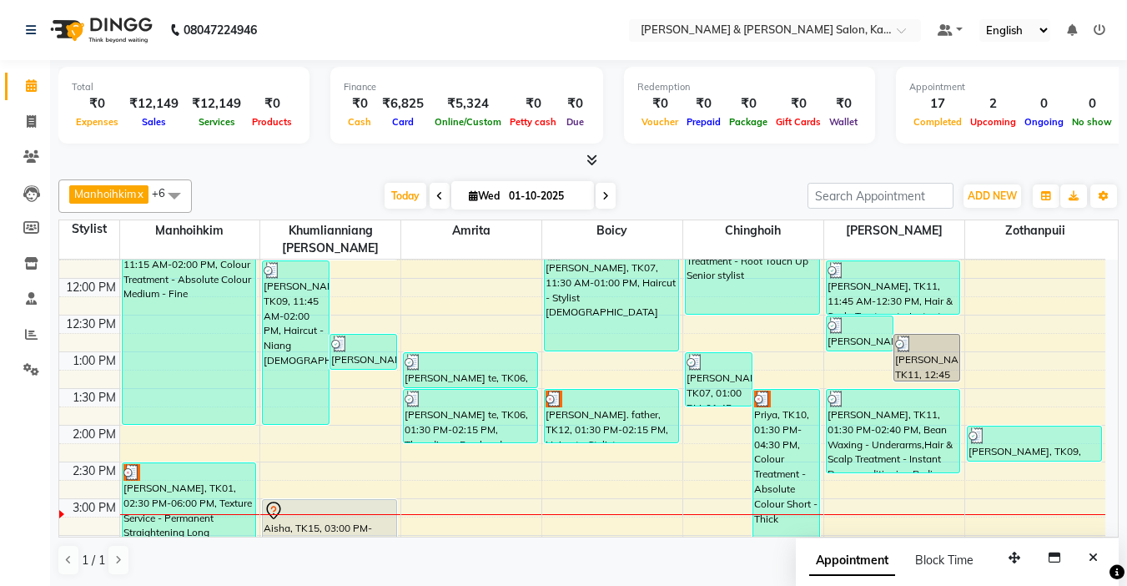
scroll to position [285, 0]
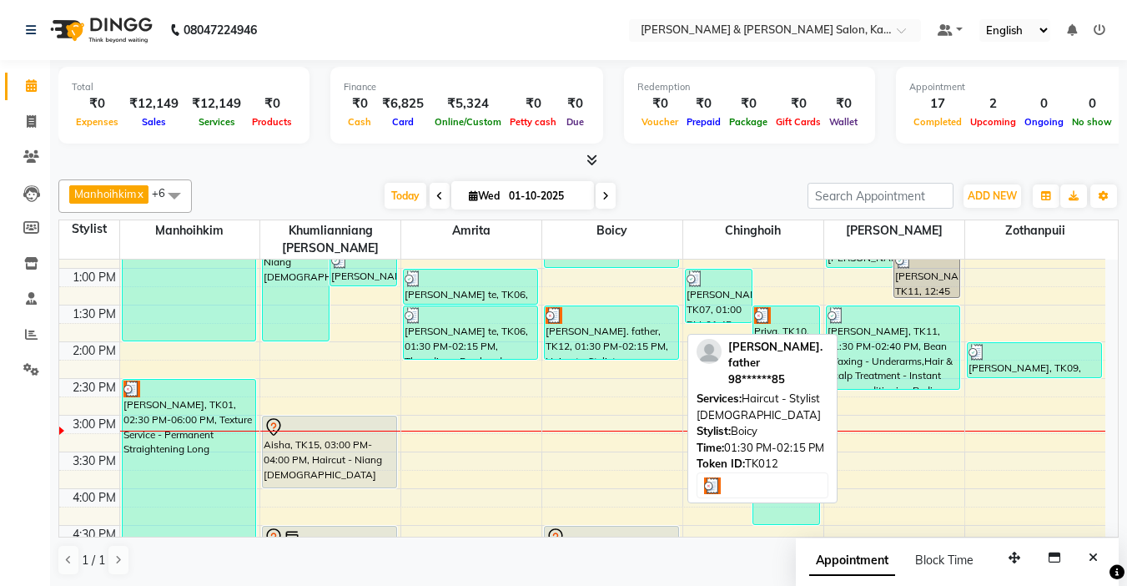
click at [589, 314] on div "[PERSON_NAME]. father, TK12, 01:30 PM-02:15 PM, Haircut - Stylist [DEMOGRAPHIC_…" at bounding box center [612, 332] width 134 height 53
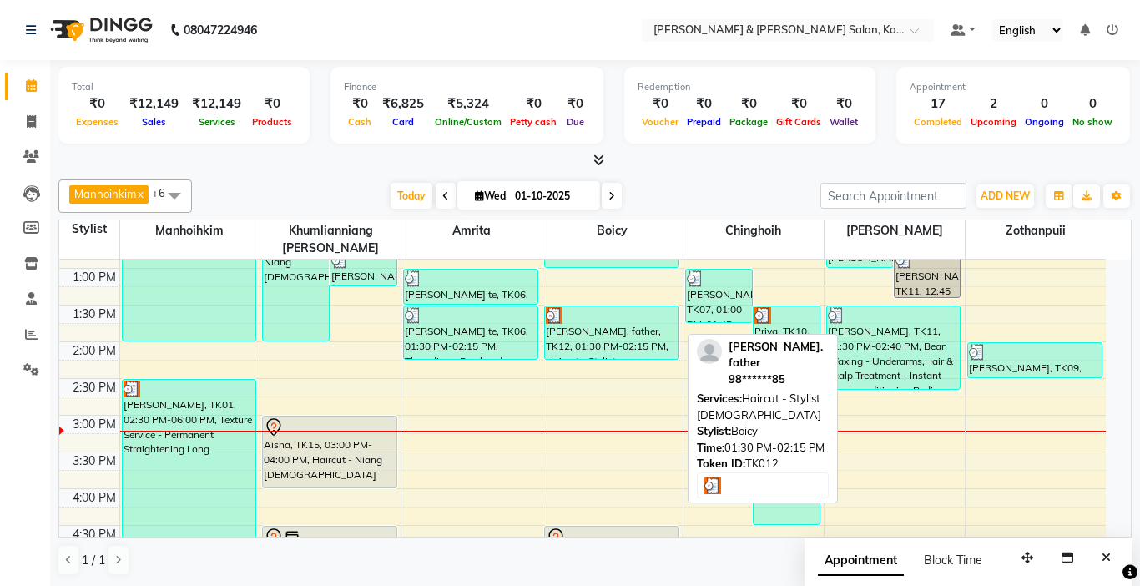
select select "3"
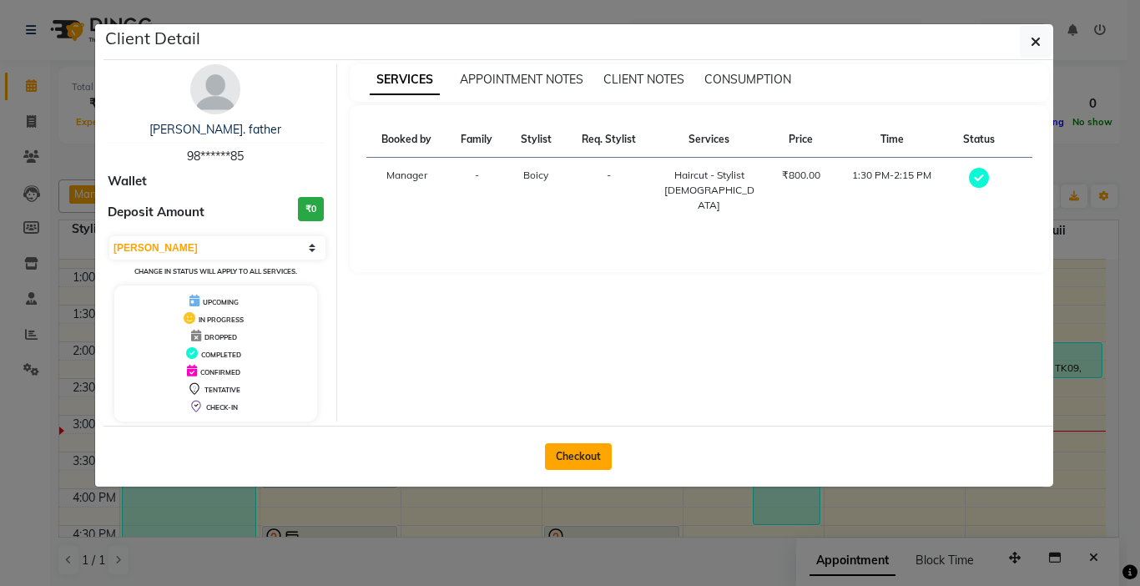
click at [581, 450] on button "Checkout" at bounding box center [578, 456] width 67 height 27
select select "service"
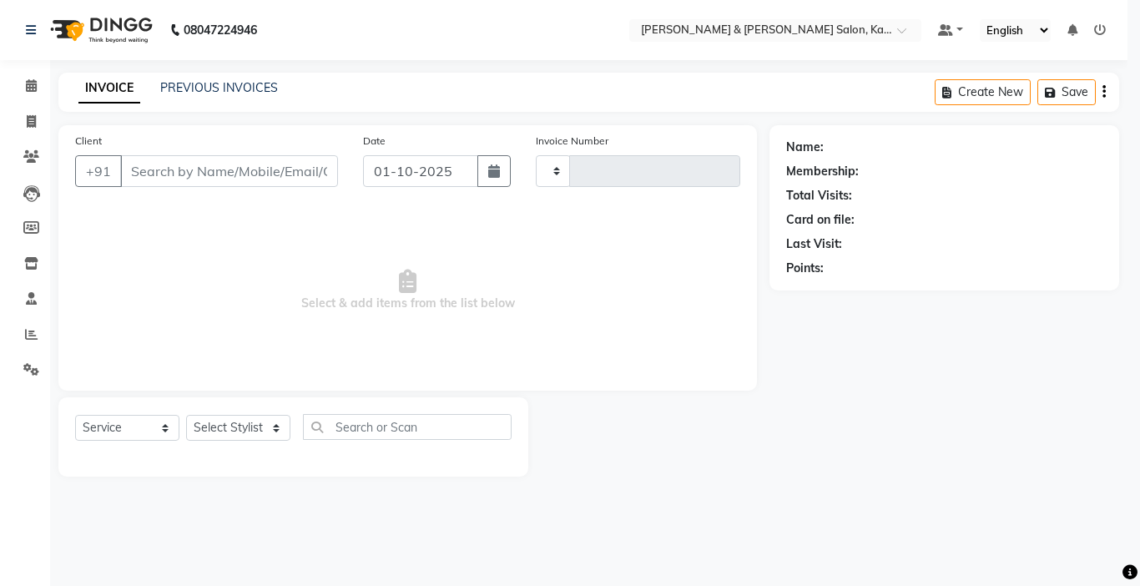
type input "1510"
select select "7750"
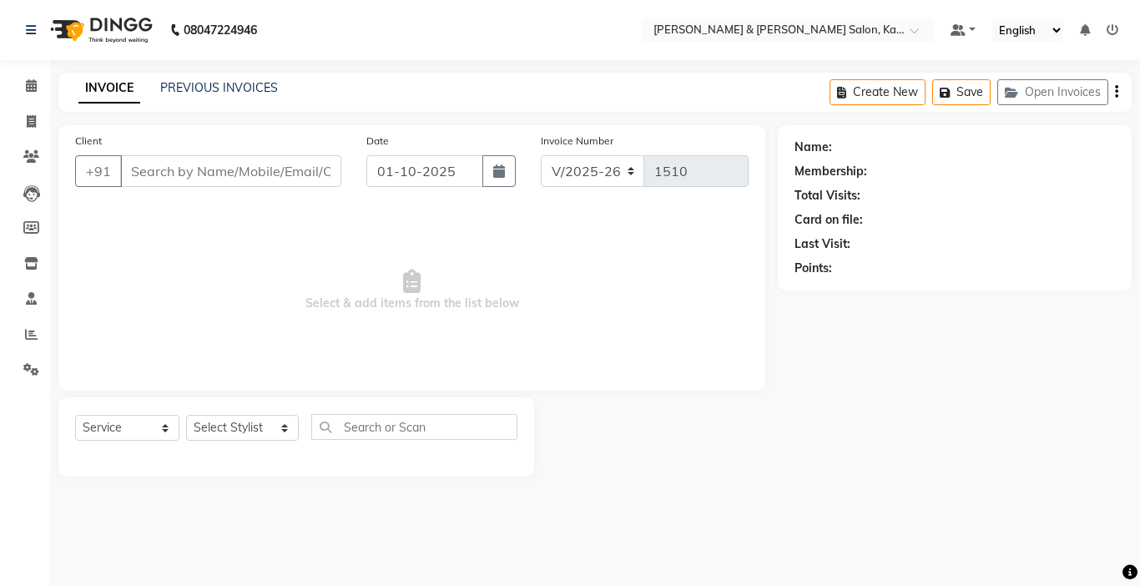
type input "98******85"
select select "71735"
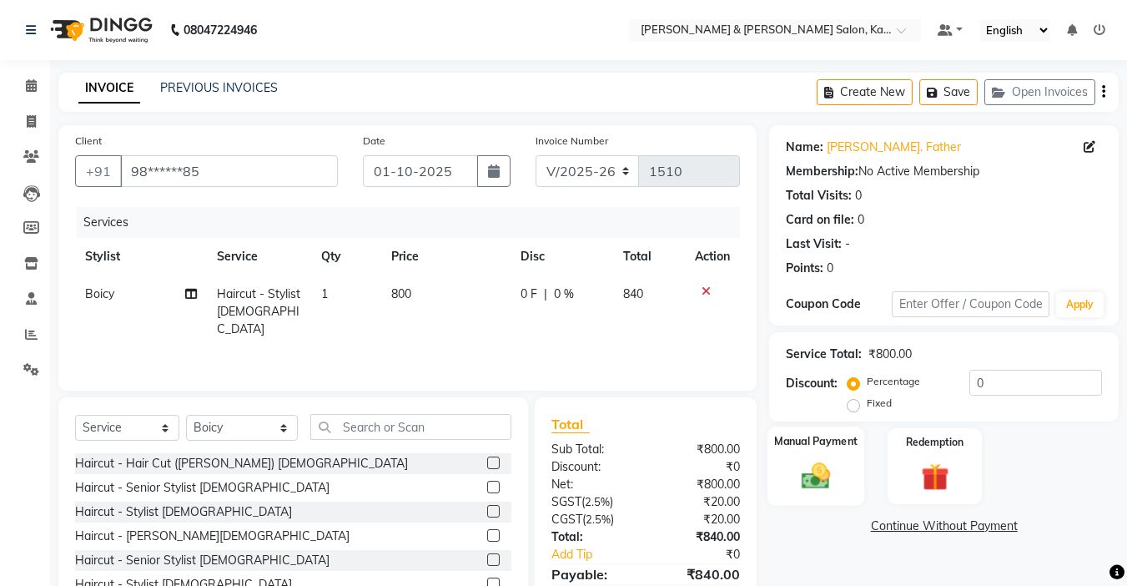
click at [834, 479] on img at bounding box center [816, 475] width 47 height 33
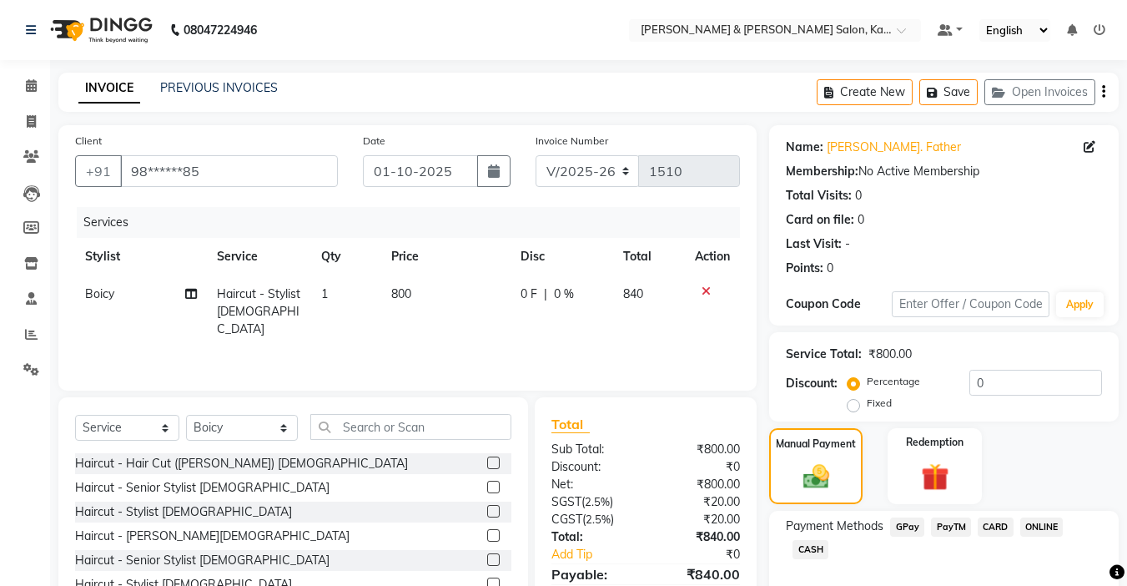
scroll to position [84, 0]
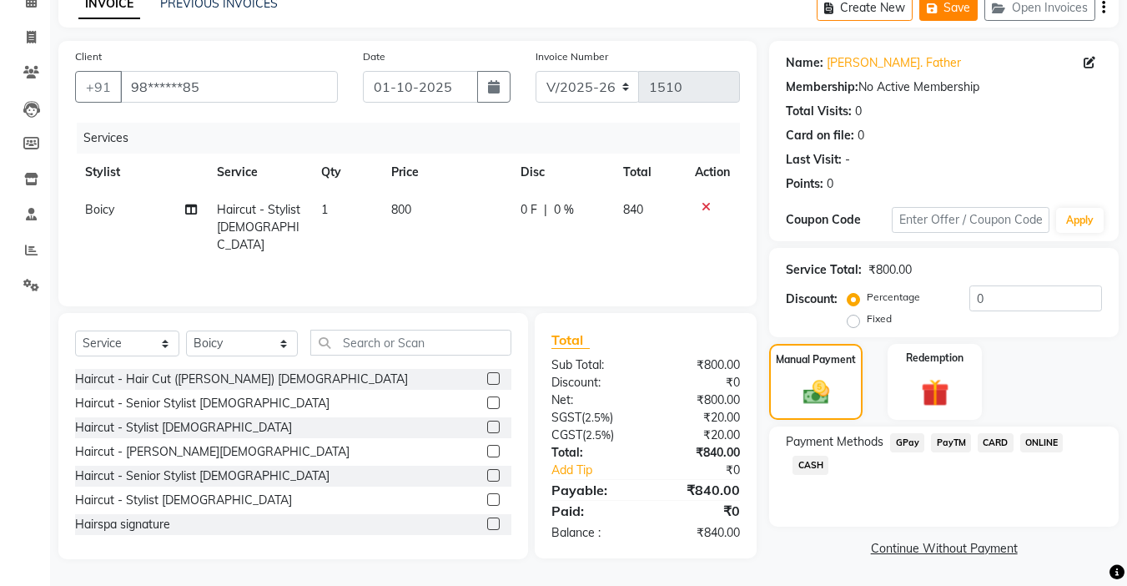
click at [948, 21] on button "Save" at bounding box center [949, 8] width 58 height 26
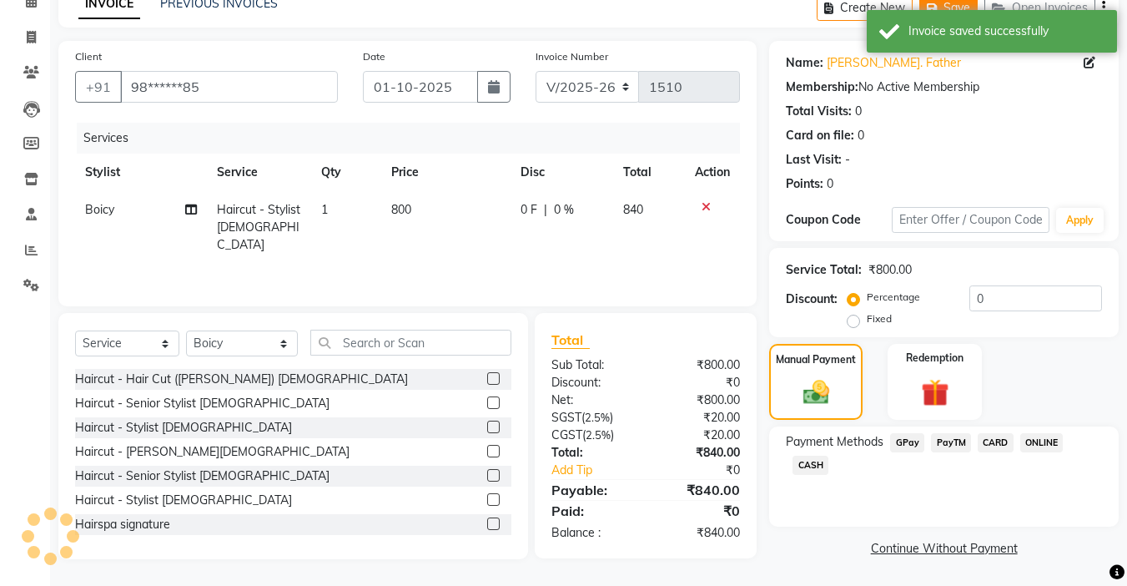
scroll to position [0, 0]
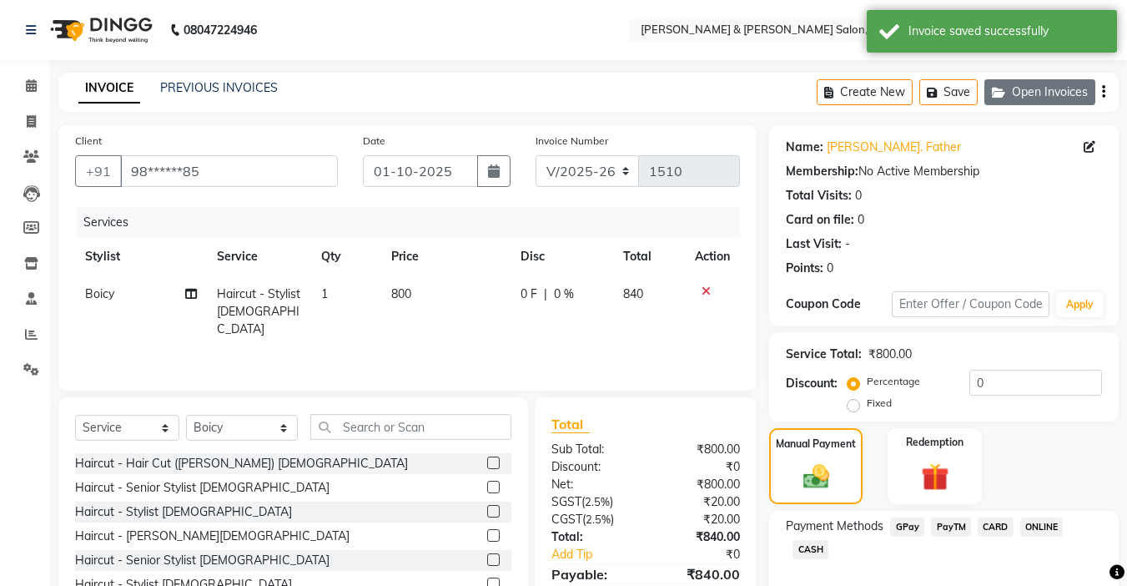
click at [1051, 104] on button "Open Invoices" at bounding box center [1040, 92] width 111 height 26
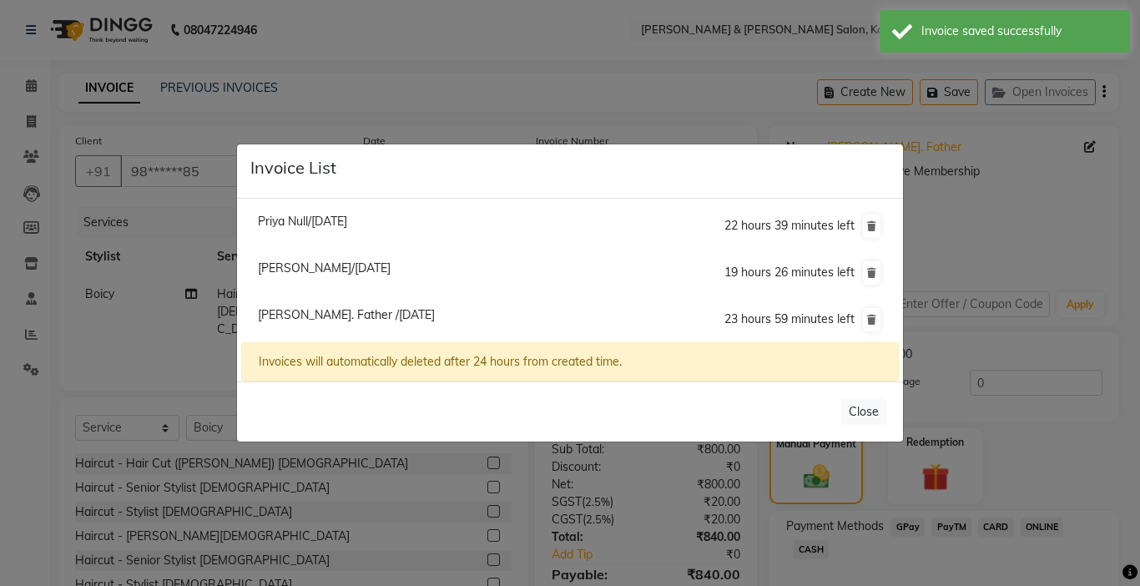
click at [313, 266] on span "[PERSON_NAME]/[DATE]" at bounding box center [324, 267] width 133 height 15
type input "96******44"
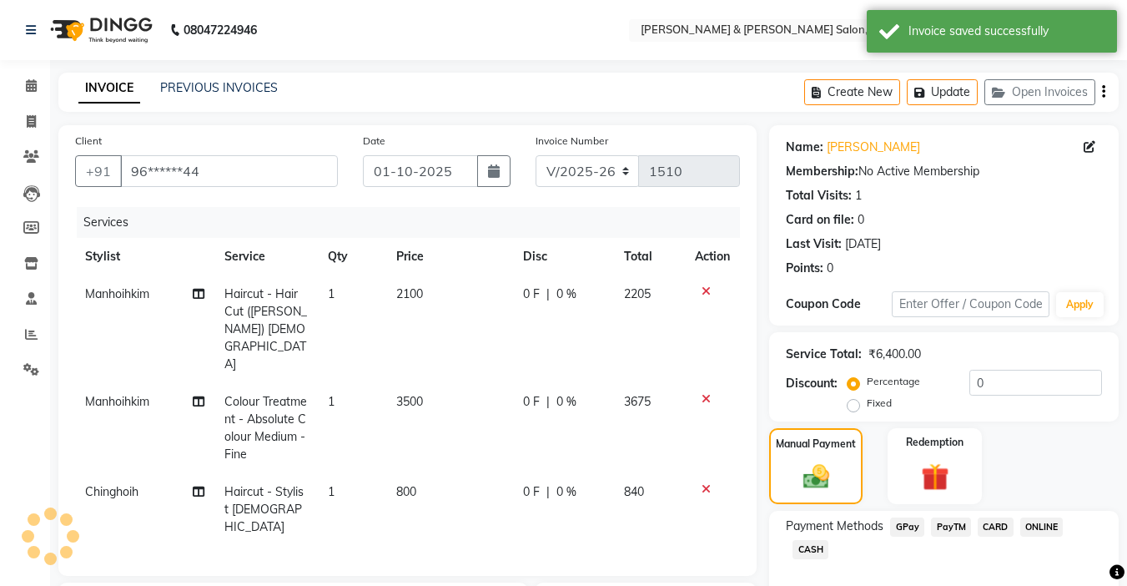
select select
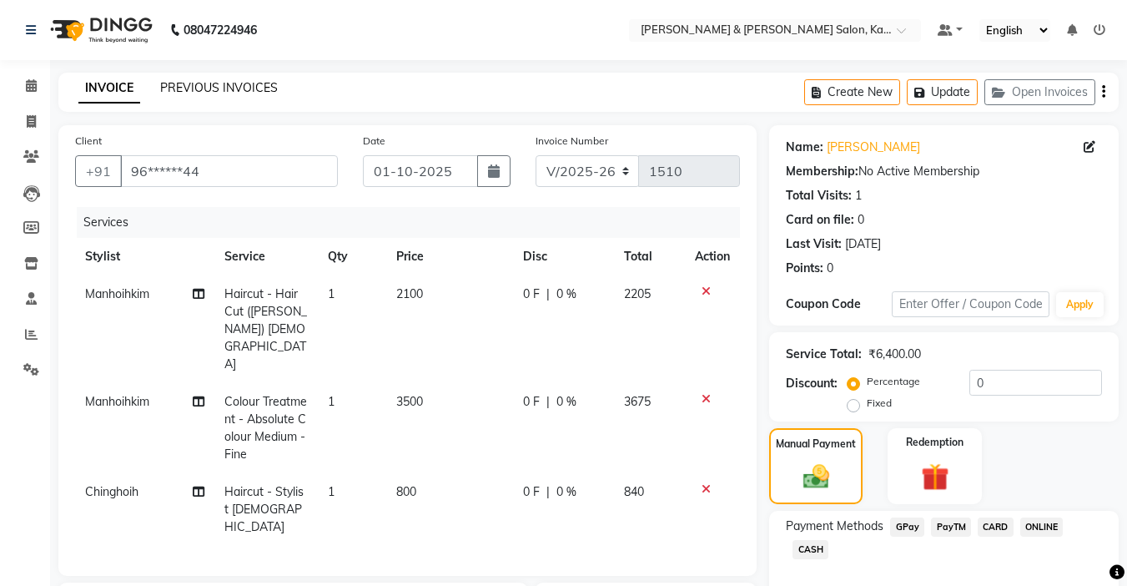
click at [245, 92] on link "PREVIOUS INVOICES" at bounding box center [219, 87] width 118 height 15
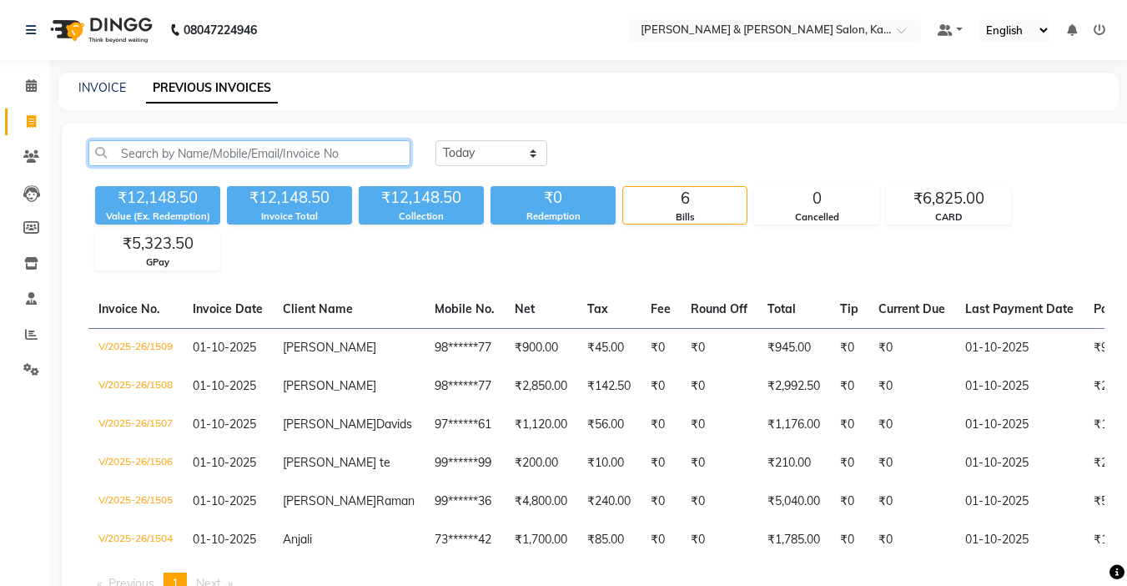
click at [225, 147] on input "text" at bounding box center [249, 153] width 322 height 26
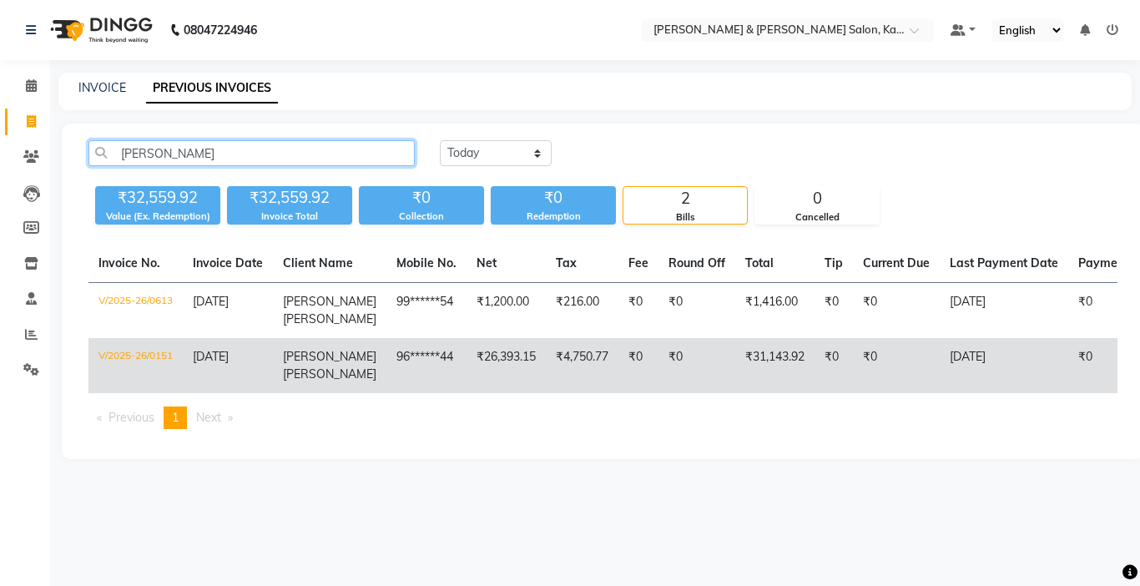
type input "[PERSON_NAME]"
click at [546, 366] on td "₹4,750.77" at bounding box center [582, 365] width 73 height 55
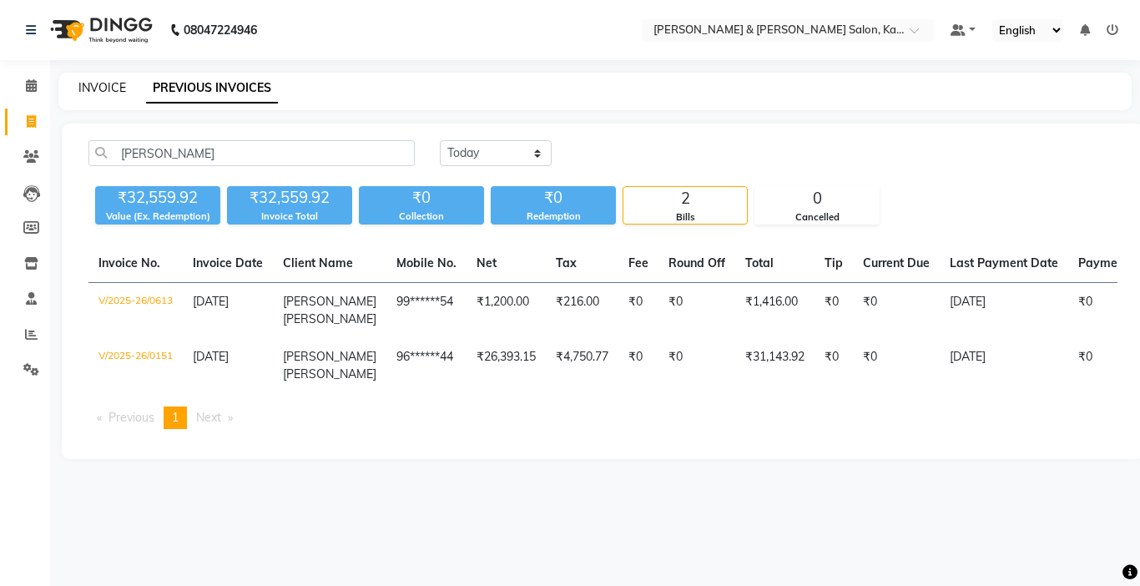
click at [120, 84] on link "INVOICE" at bounding box center [102, 87] width 48 height 15
select select "service"
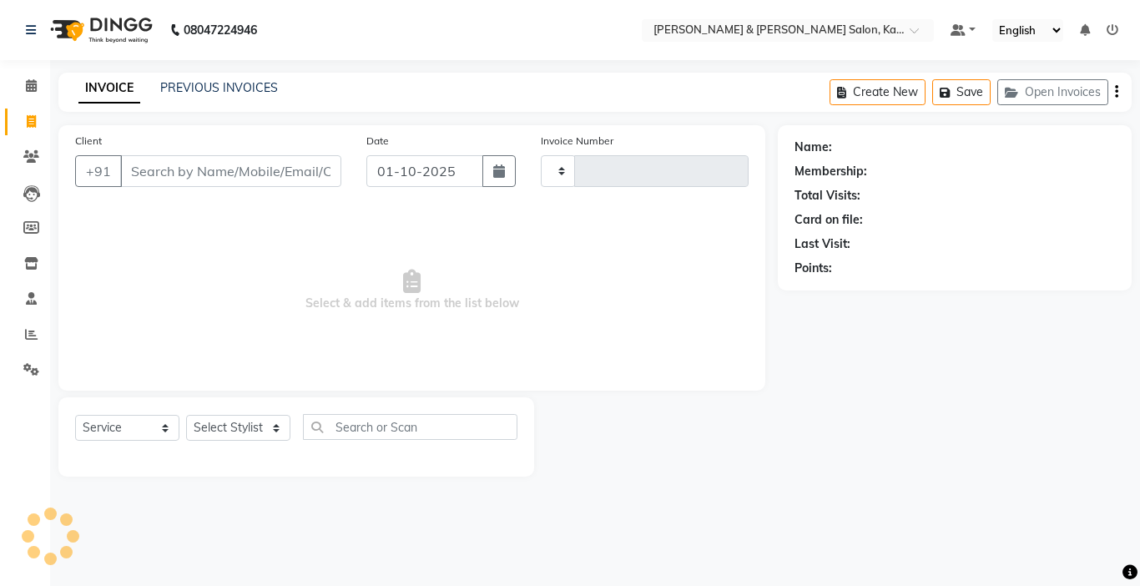
type input "1510"
select select "7750"
click at [1076, 86] on button "Open Invoices" at bounding box center [1052, 92] width 111 height 26
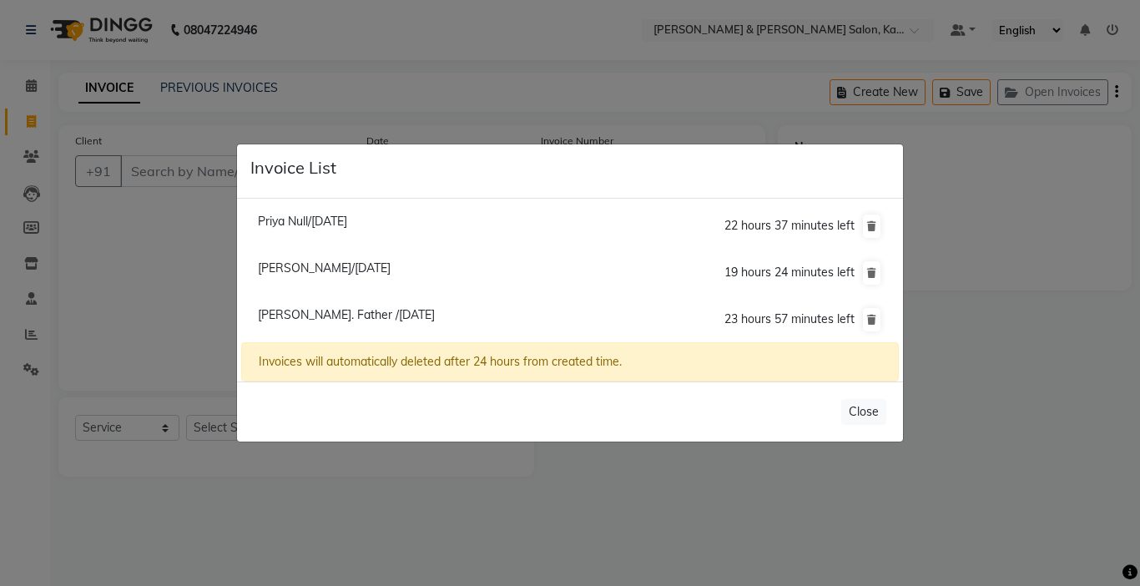
click at [391, 265] on span "[PERSON_NAME]/[DATE]" at bounding box center [324, 267] width 133 height 15
type input "96******44"
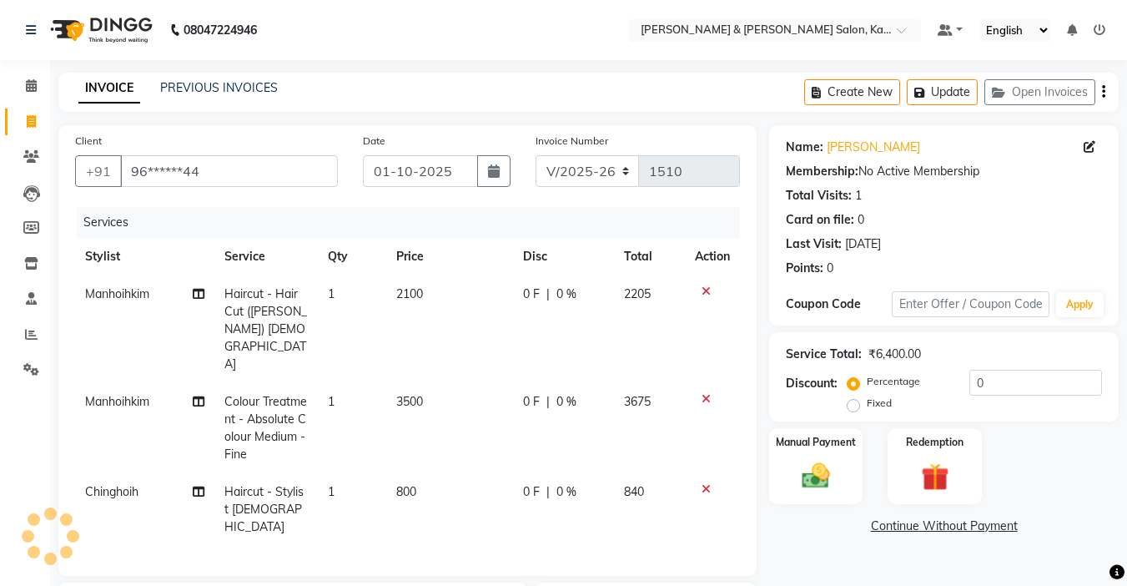
scroll to position [167, 0]
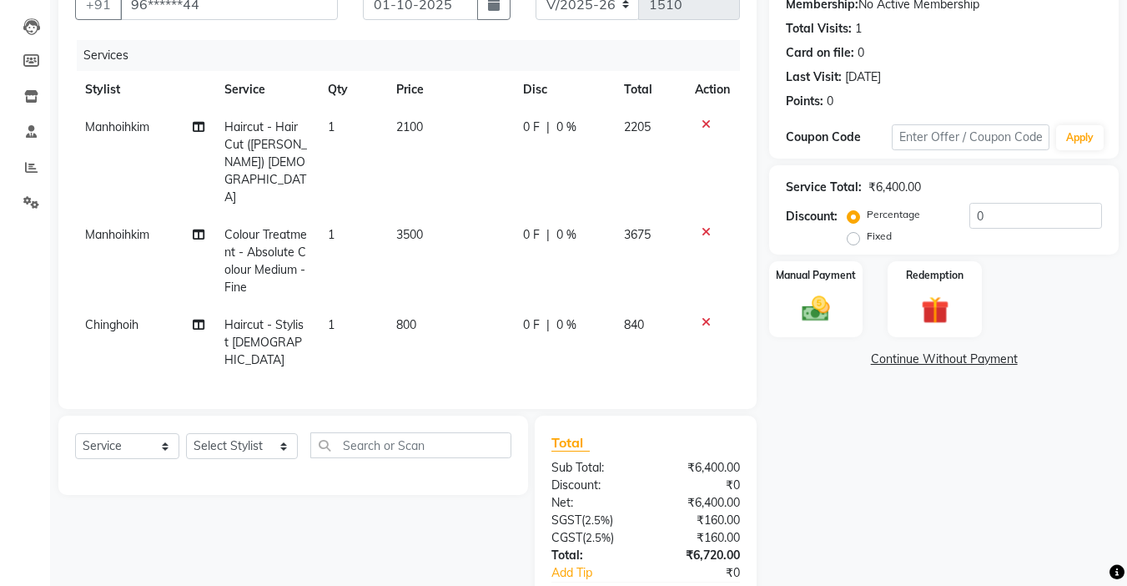
click at [408, 227] on span "3500" at bounding box center [409, 234] width 27 height 15
select select "70736"
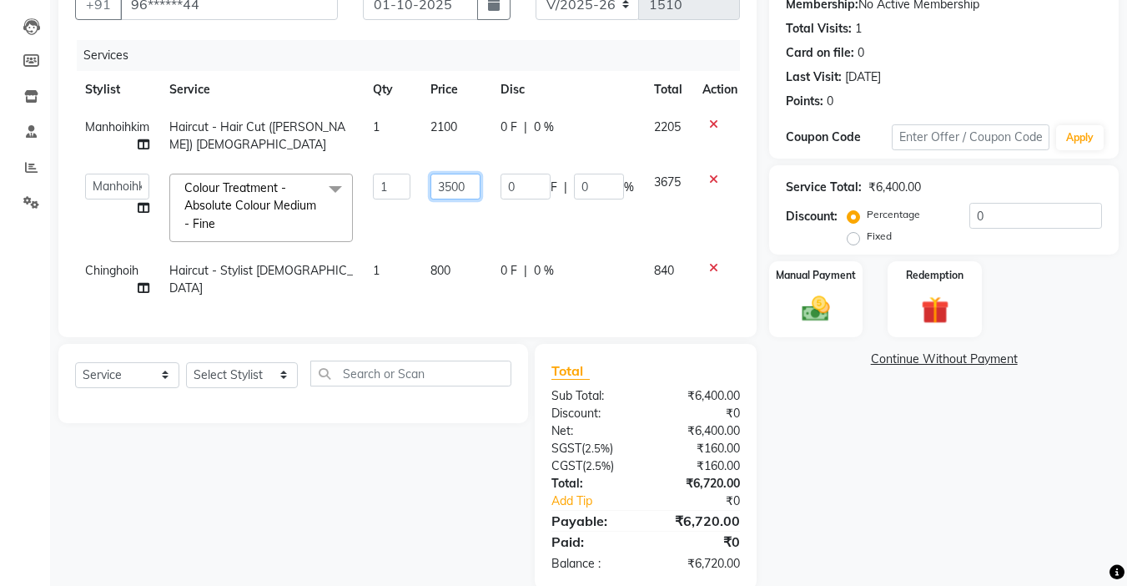
click at [445, 194] on input "3500" at bounding box center [456, 187] width 50 height 26
type input "7500"
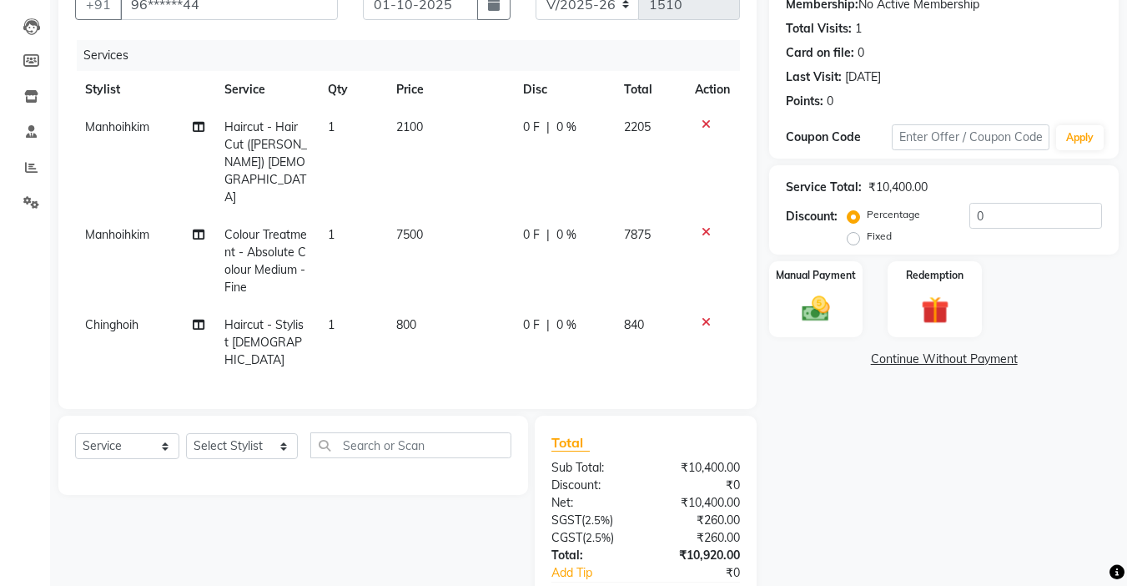
click at [793, 379] on div "Name: [PERSON_NAME] Membership: No Active Membership Total Visits: 1 Card on fi…" at bounding box center [950, 309] width 362 height 703
click at [247, 433] on select "Select Stylist Amrita [PERSON_NAME] Khumlianniang [PERSON_NAME] Manager Manhoih…" at bounding box center [242, 446] width 112 height 26
select select "70737"
click at [186, 433] on select "Select Stylist Amrita [PERSON_NAME] Khumlianniang [PERSON_NAME] Manager Manhoih…" at bounding box center [242, 446] width 112 height 26
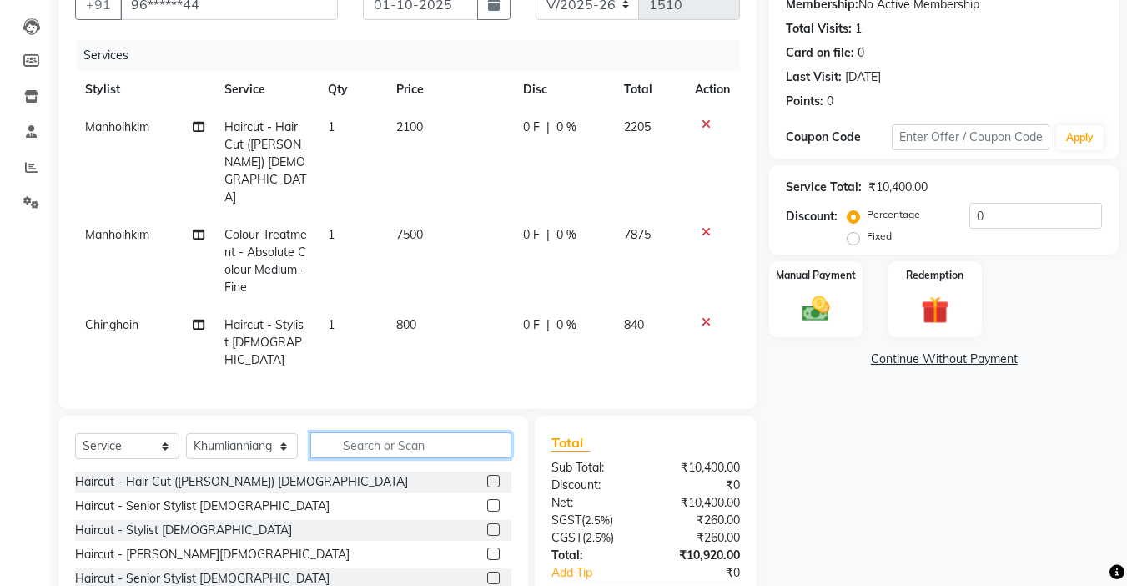
click at [360, 432] on input "text" at bounding box center [410, 445] width 201 height 26
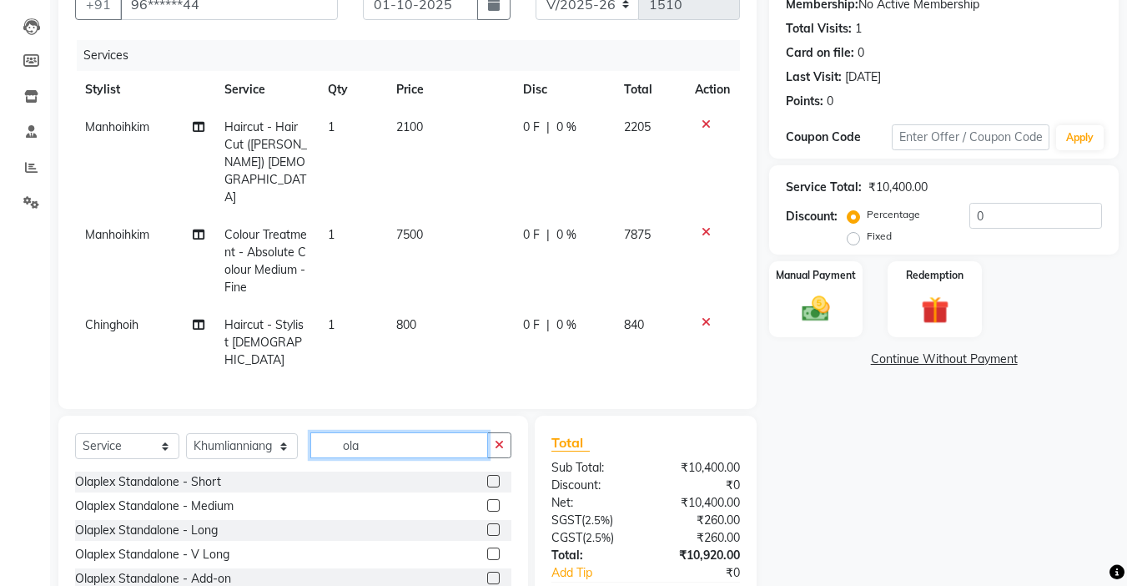
type input "ola"
click at [496, 572] on label at bounding box center [493, 578] width 13 height 13
click at [496, 573] on input "checkbox" at bounding box center [492, 578] width 11 height 11
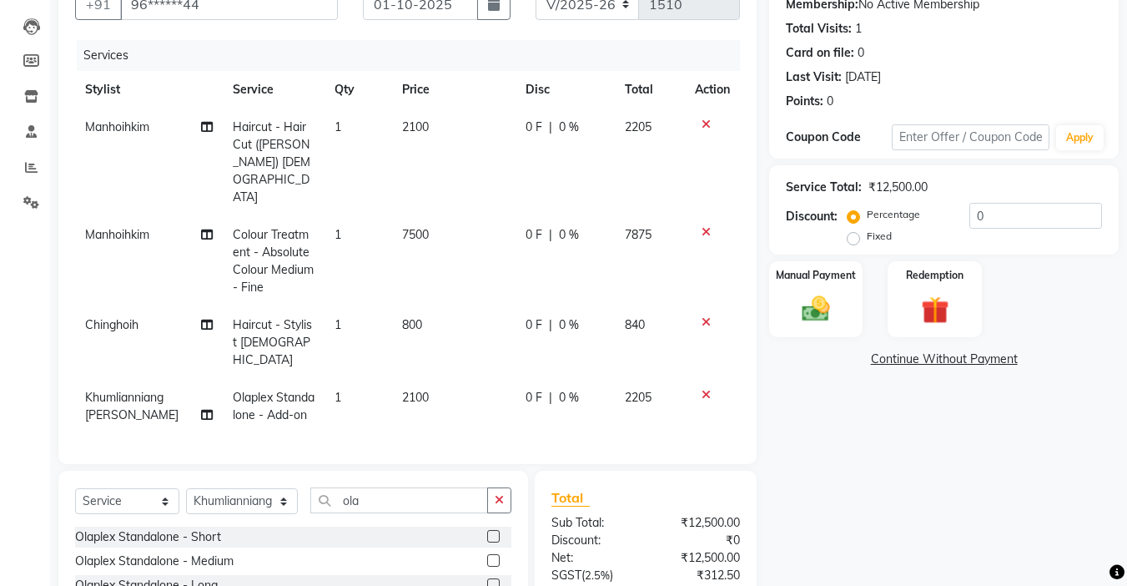
checkbox input "false"
click at [378, 487] on input "ola" at bounding box center [399, 500] width 178 height 26
type input "o"
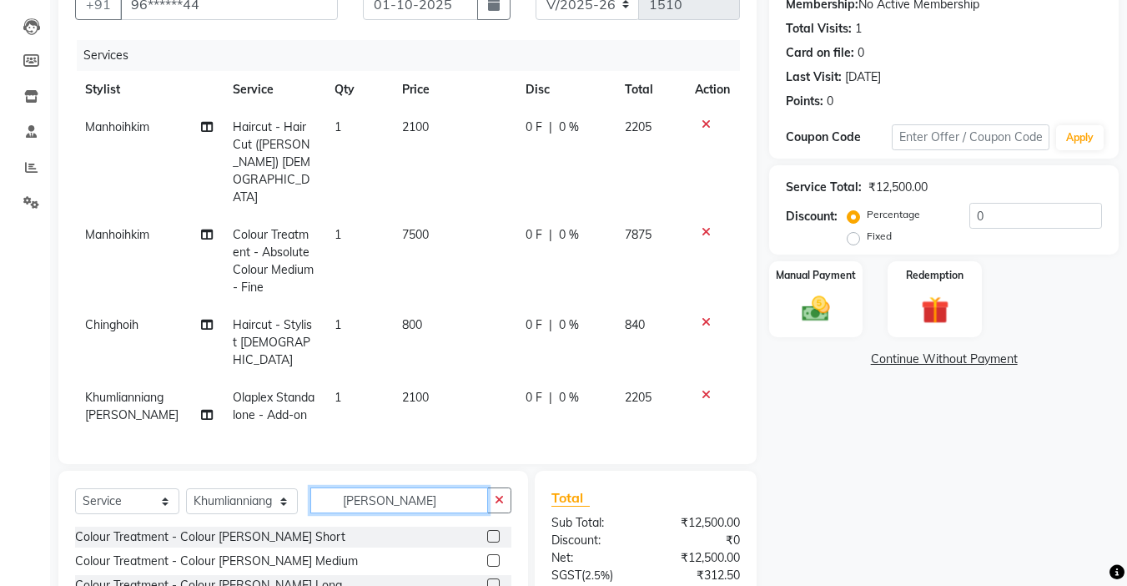
type input "[PERSON_NAME]"
click at [495, 554] on label at bounding box center [493, 560] width 13 height 13
click at [495, 556] on input "checkbox" at bounding box center [492, 561] width 11 height 11
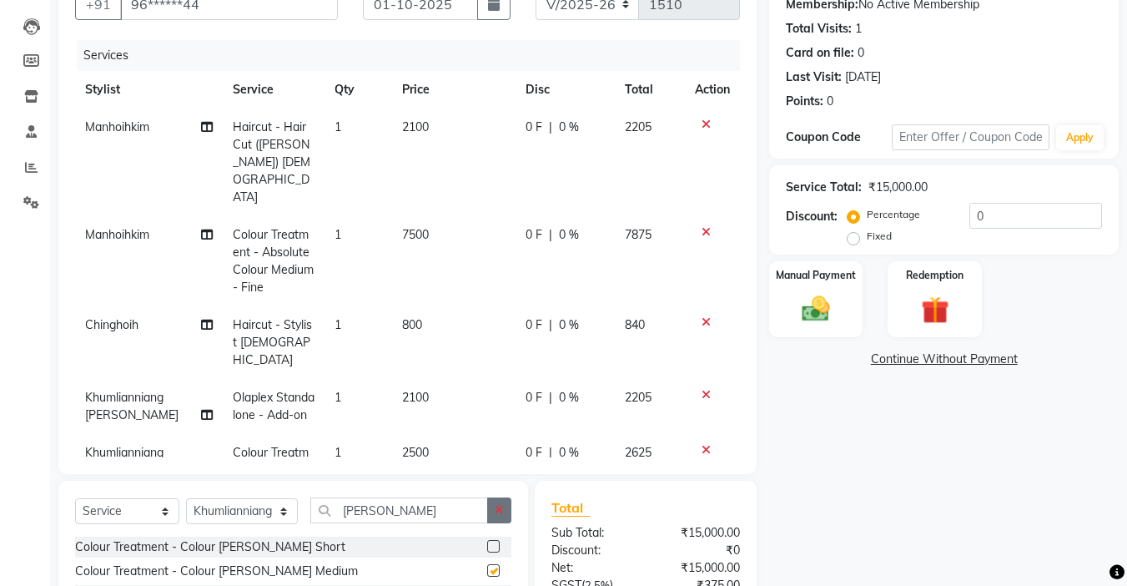
checkbox input "false"
click at [501, 513] on icon "button" at bounding box center [499, 510] width 9 height 12
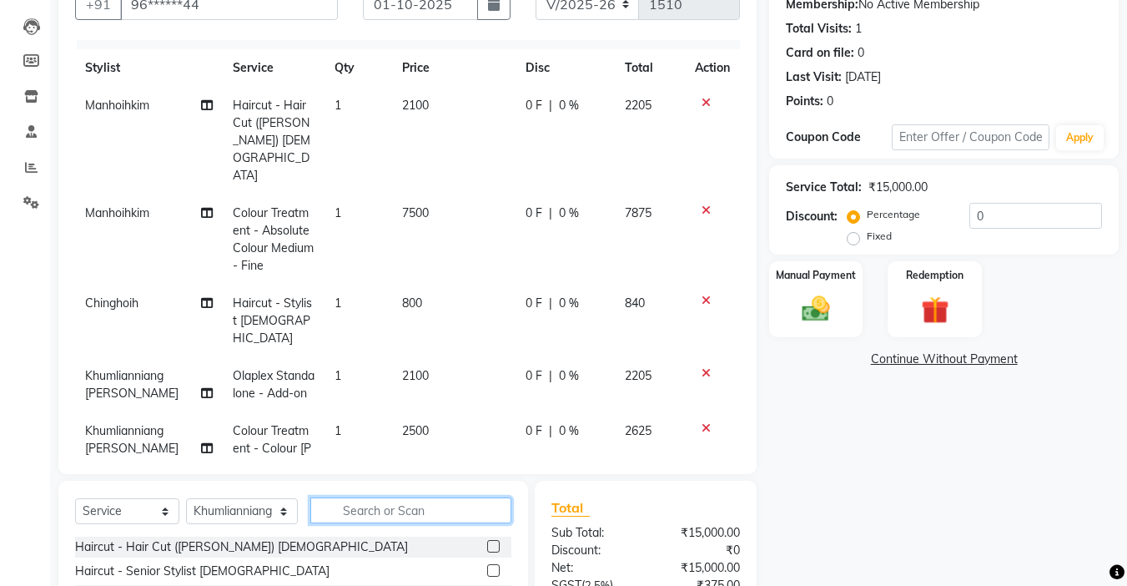
scroll to position [40, 0]
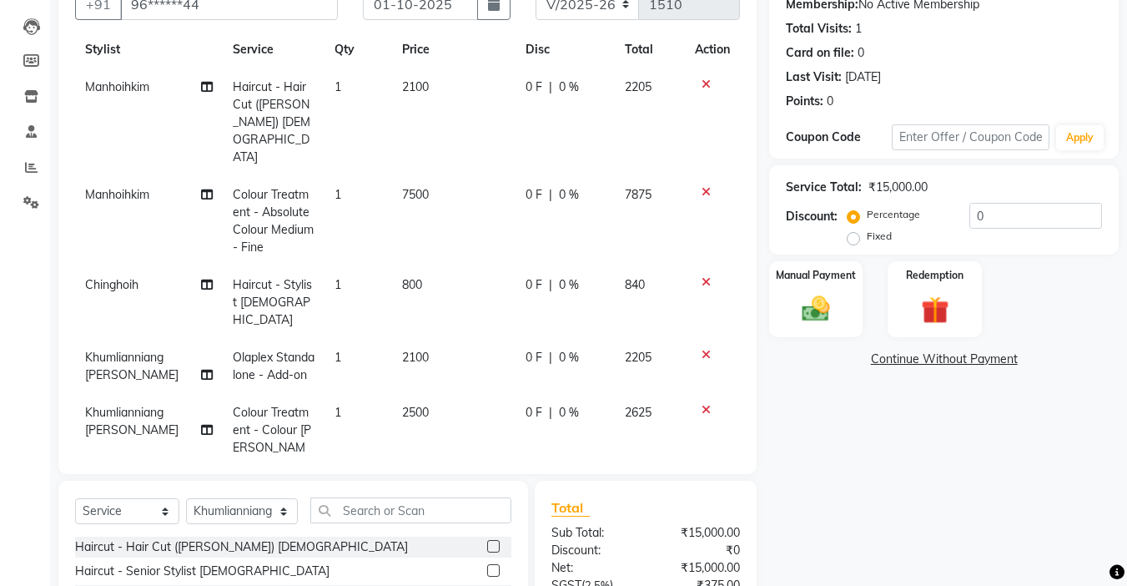
click at [402, 405] on span "2500" at bounding box center [415, 412] width 27 height 15
select select "70737"
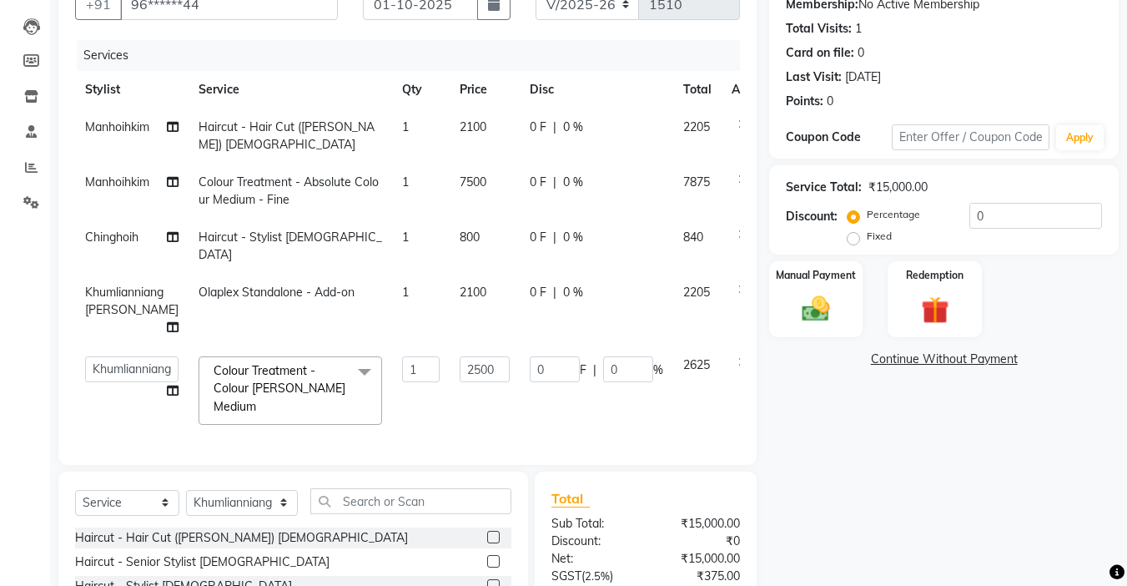
scroll to position [0, 0]
click at [462, 356] on input "2500" at bounding box center [485, 369] width 50 height 26
type input "3500"
click at [742, 408] on div "Client +91 96******44 Date [DATE] Invoice Number V/2025 V/[PHONE_NUMBER] Servic…" at bounding box center [407, 337] width 723 height 759
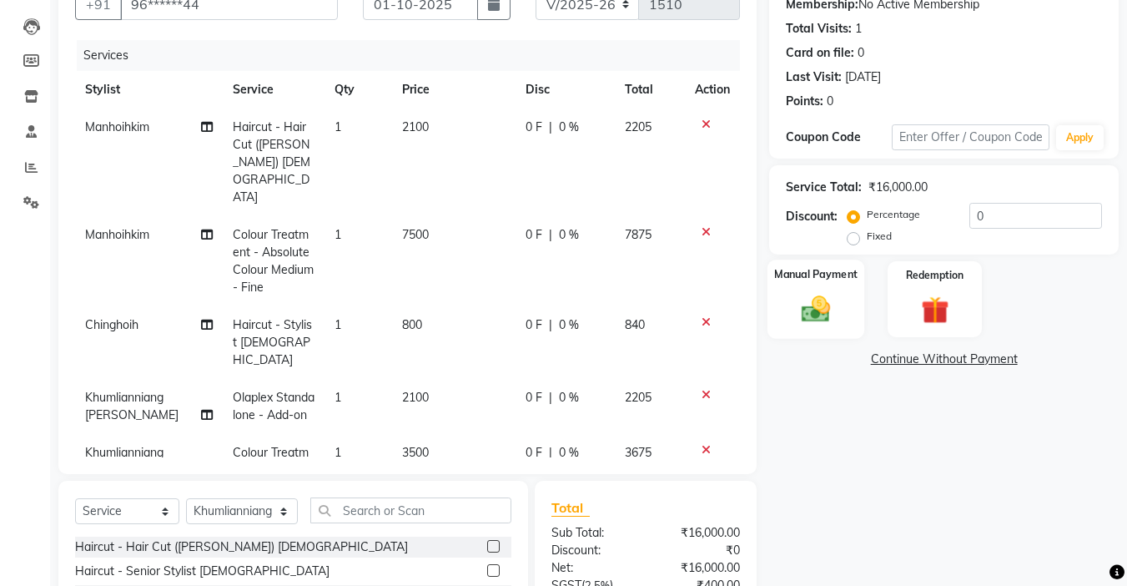
click at [825, 301] on img at bounding box center [816, 308] width 47 height 33
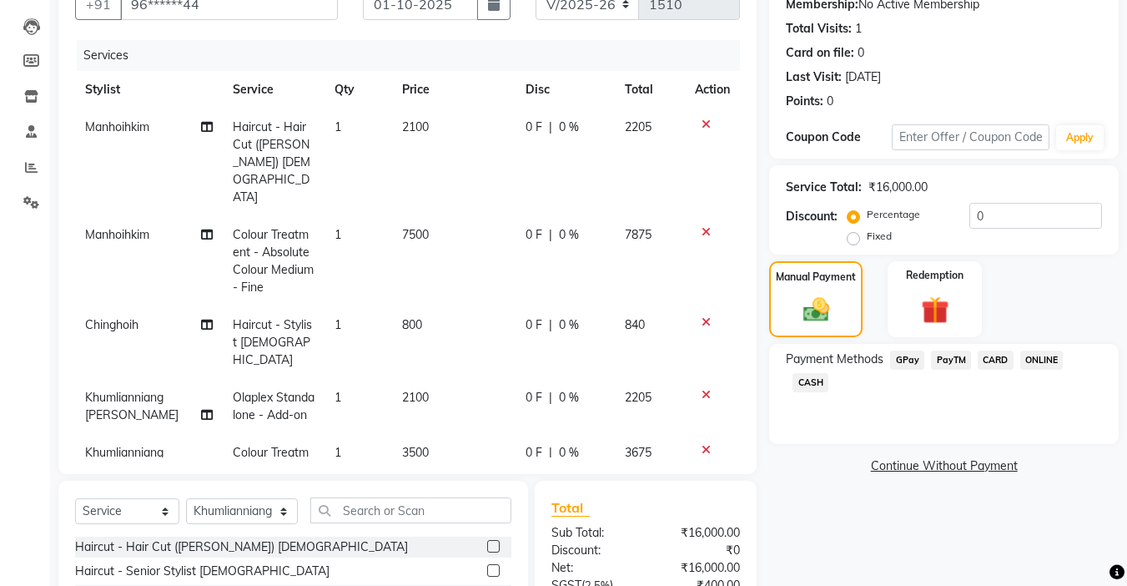
click at [252, 243] on td "Colour Treatment - Absolute Colour Medium - Fine" at bounding box center [274, 261] width 102 height 90
select select "70736"
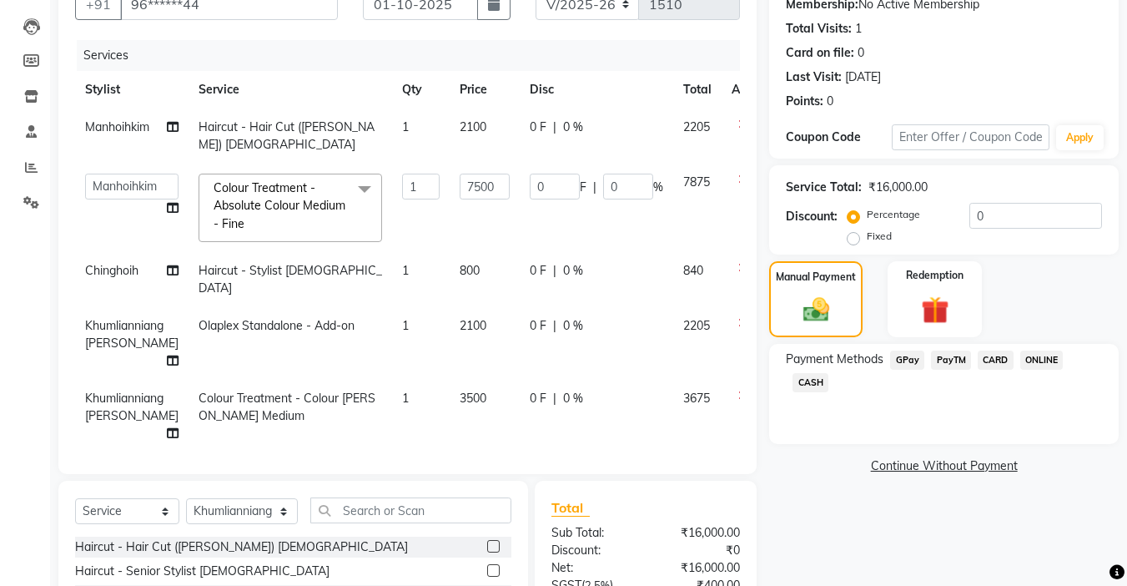
click at [274, 190] on span "Colour Treatment - Absolute Colour Medium - Fine" at bounding box center [280, 205] width 132 height 51
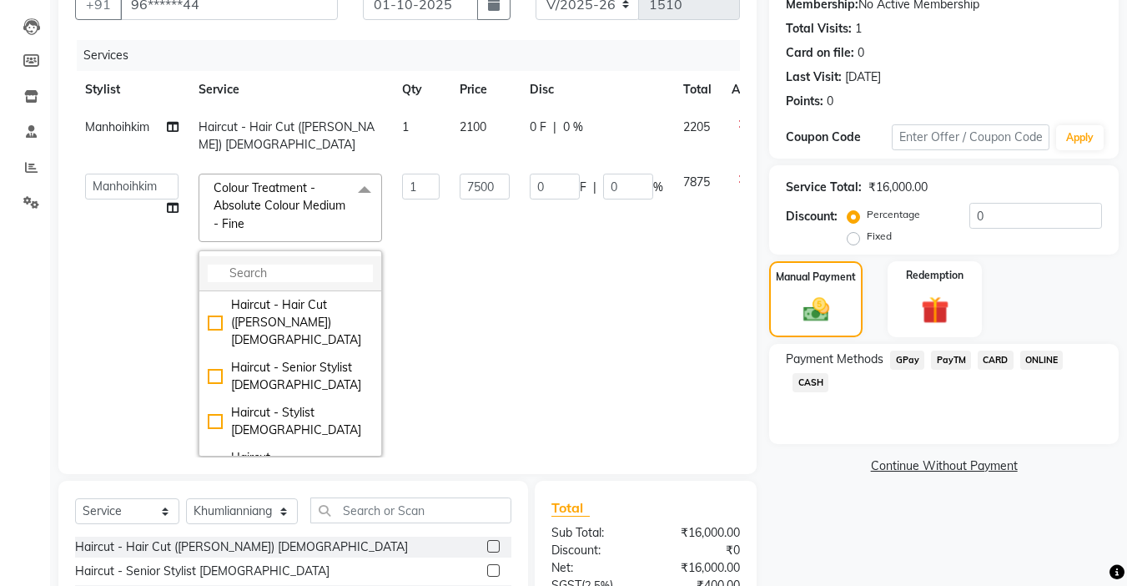
click at [249, 265] on input "multiselect-search" at bounding box center [290, 274] width 165 height 18
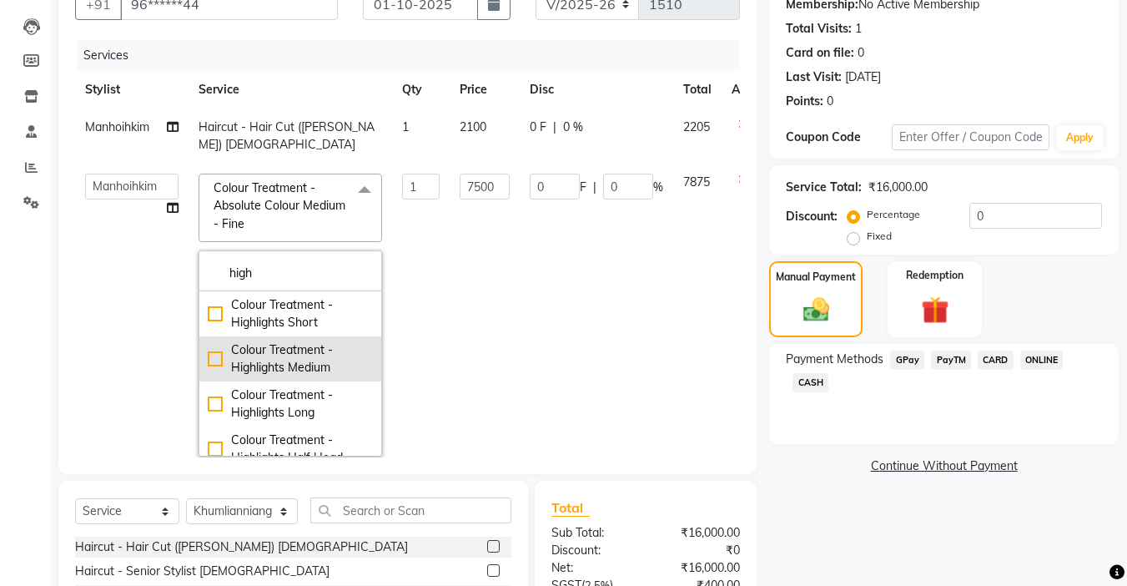
type input "high"
click at [208, 341] on div "Colour Treatment - Highlights Medium" at bounding box center [290, 358] width 165 height 35
type input "6700"
checkbox input "true"
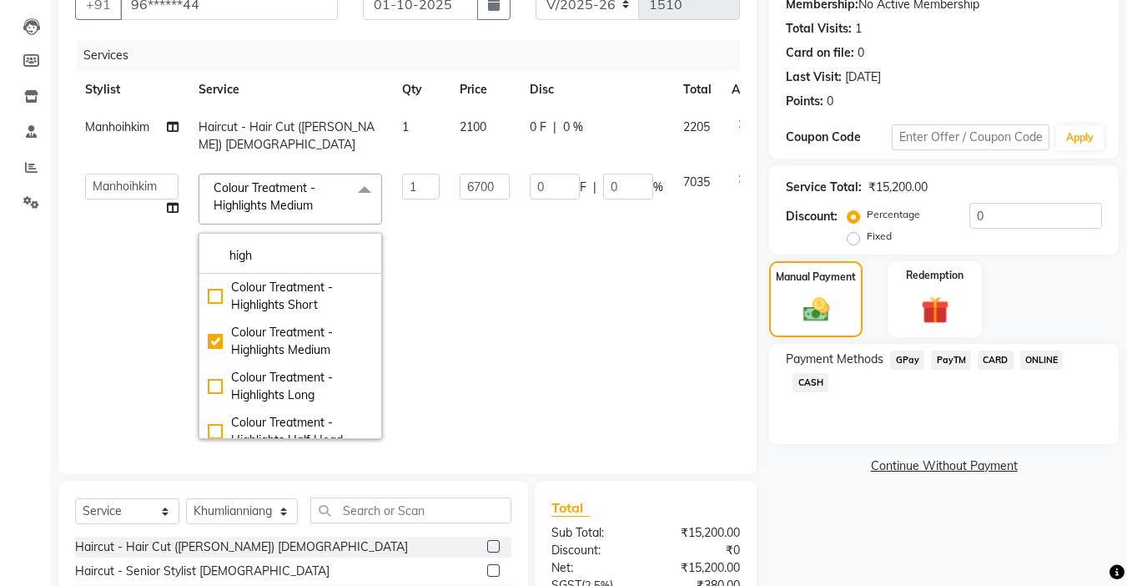
click at [576, 294] on td "0 F | 0 %" at bounding box center [597, 306] width 154 height 285
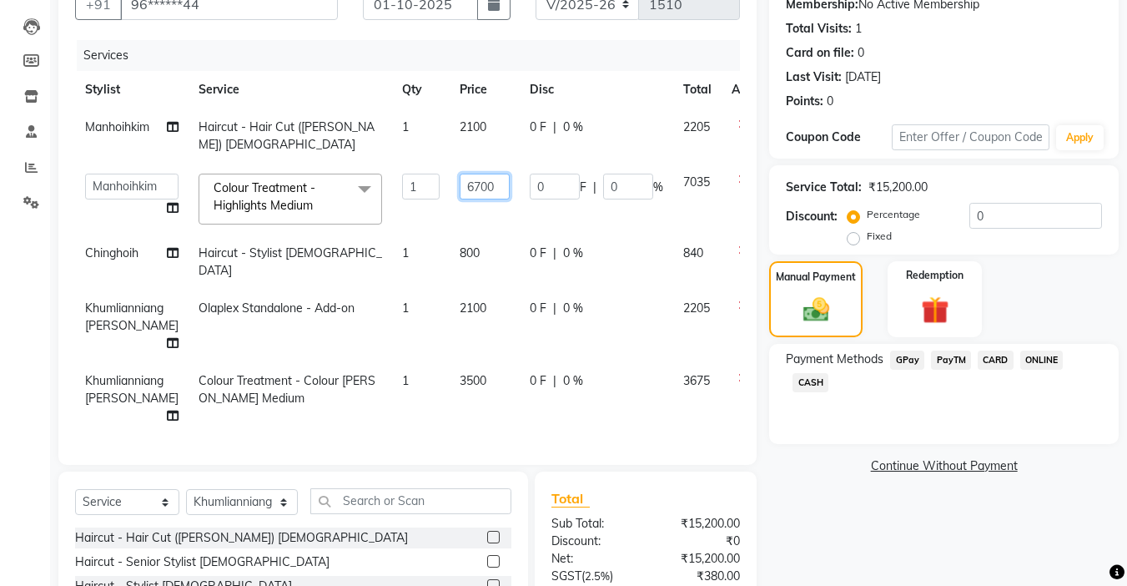
click at [466, 174] on input "6700" at bounding box center [485, 187] width 50 height 26
type input "7500"
click at [743, 433] on div "Client +91 96******44 Date [DATE] Invoice Number V/2025 V/[PHONE_NUMBER] Servic…" at bounding box center [407, 337] width 723 height 759
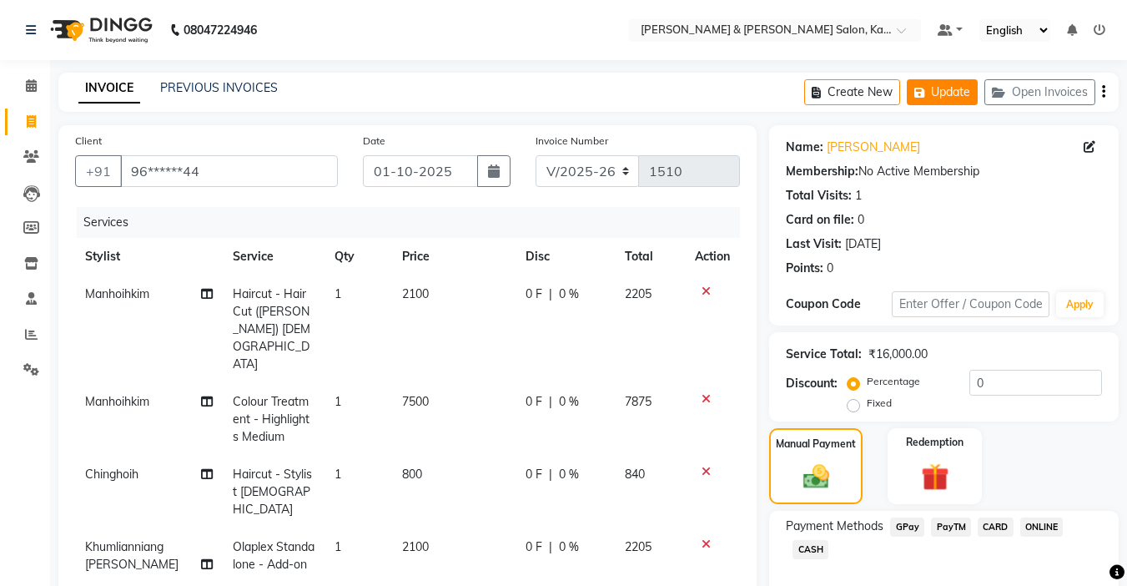
click at [936, 80] on button "Update" at bounding box center [942, 92] width 71 height 26
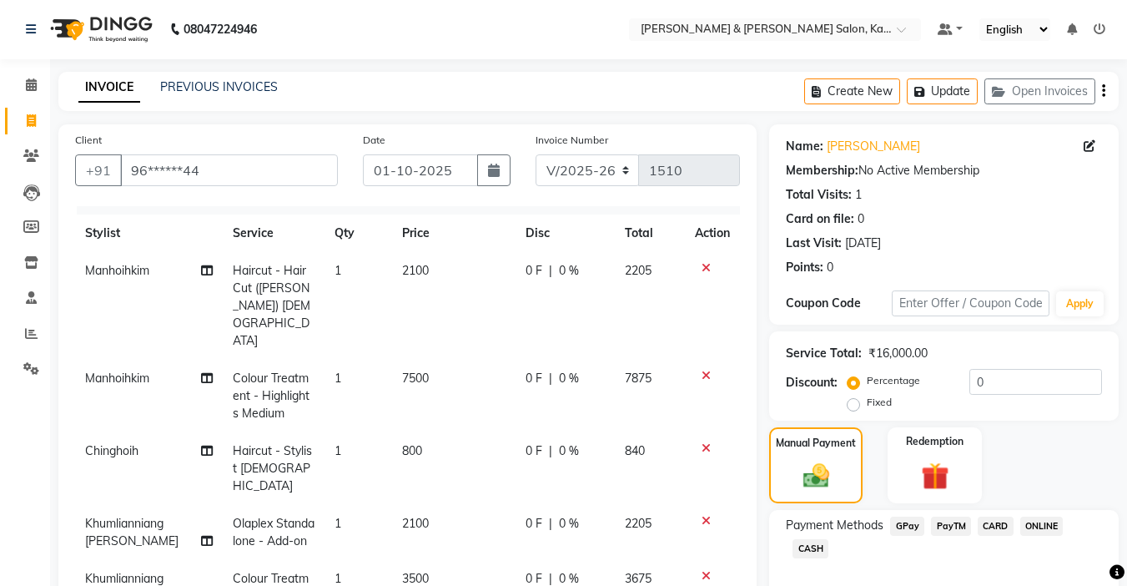
scroll to position [167, 0]
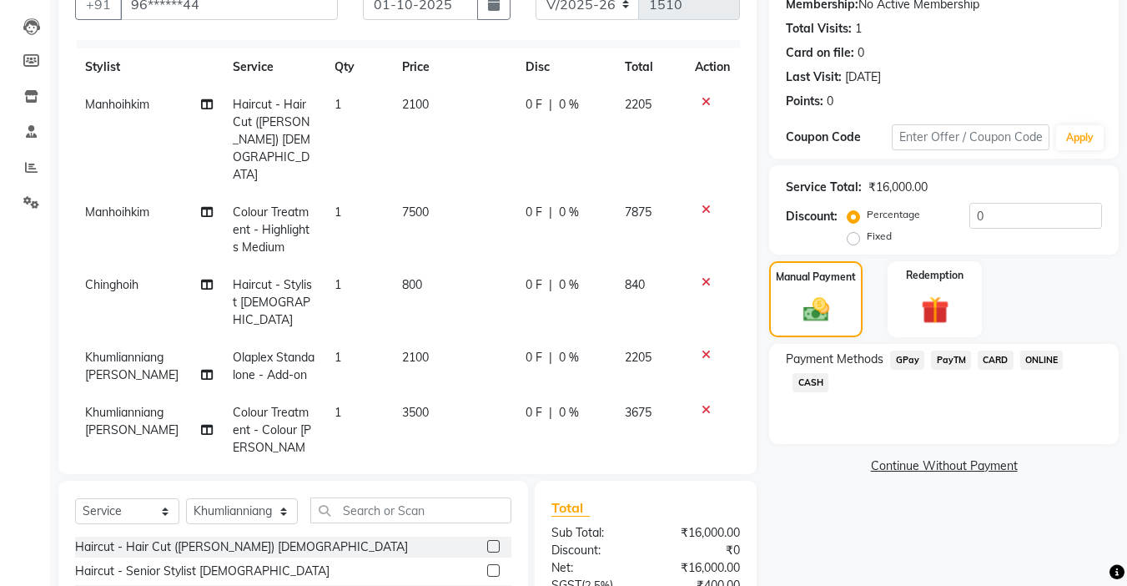
click at [898, 354] on span "GPay" at bounding box center [907, 359] width 34 height 19
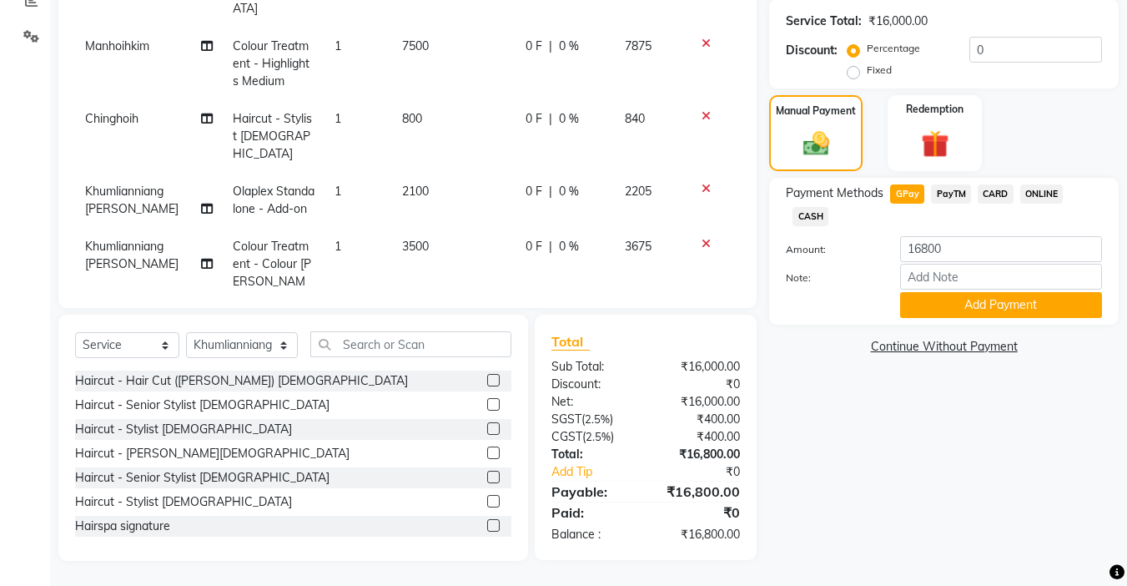
scroll to position [83, 0]
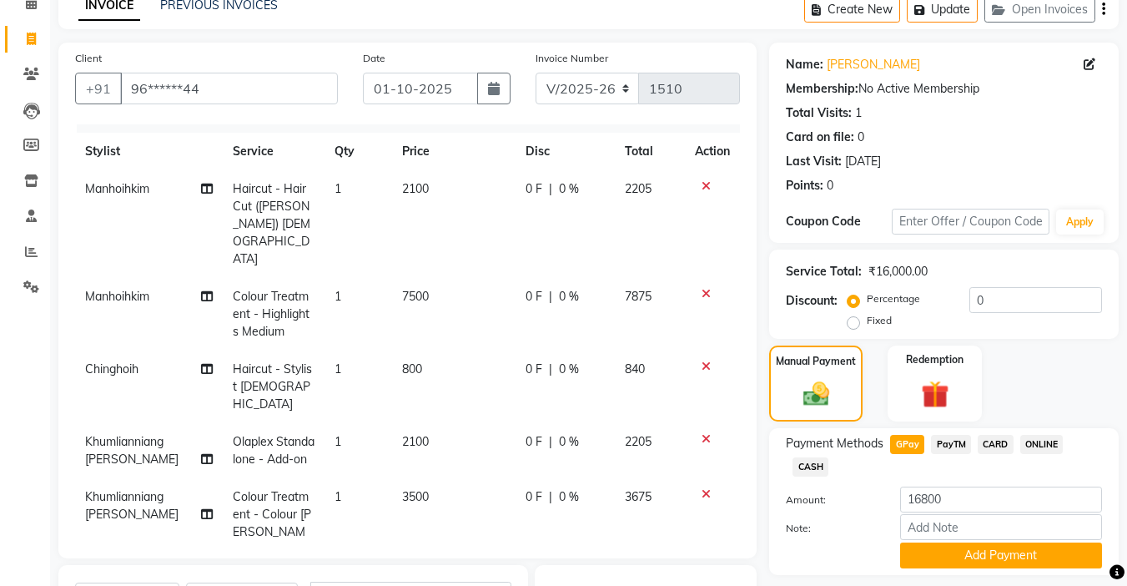
click at [1003, 441] on span "CARD" at bounding box center [996, 444] width 36 height 19
click at [916, 442] on span "GPay" at bounding box center [907, 444] width 34 height 19
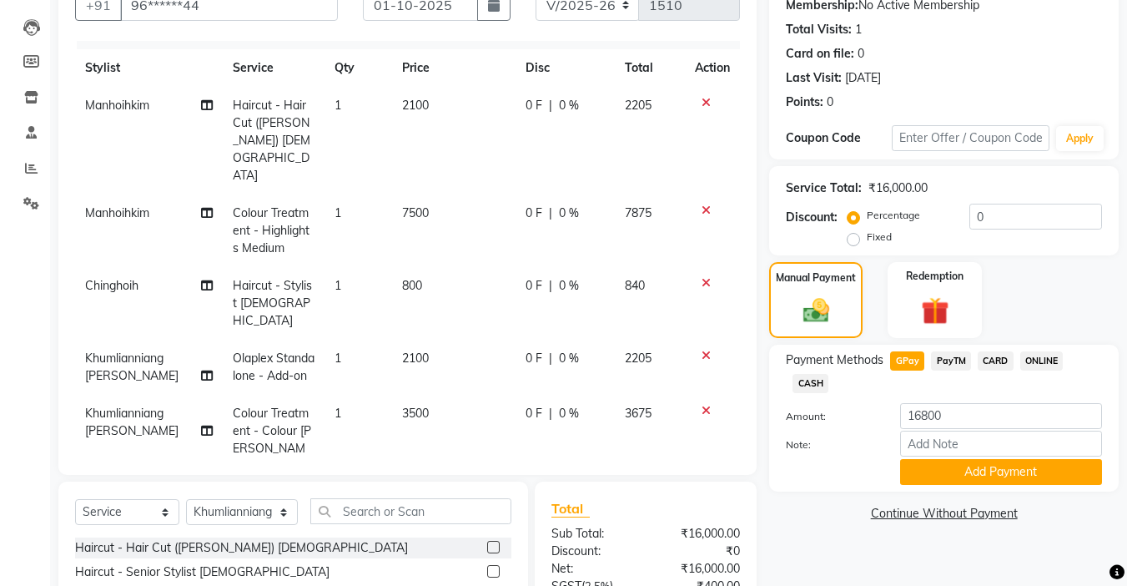
scroll to position [0, 0]
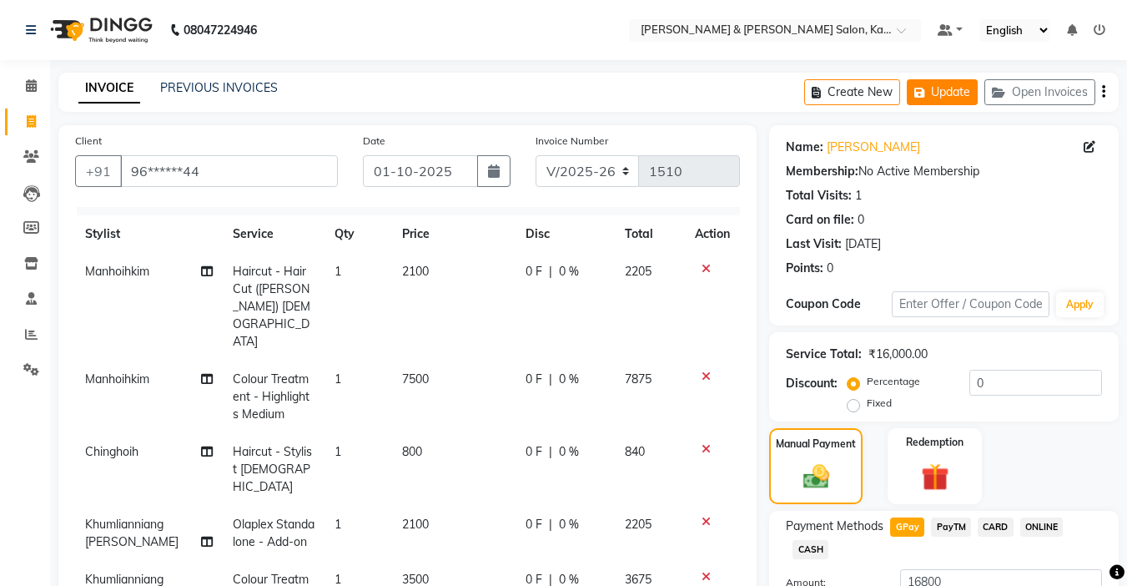
click at [934, 92] on button "Update" at bounding box center [942, 92] width 71 height 26
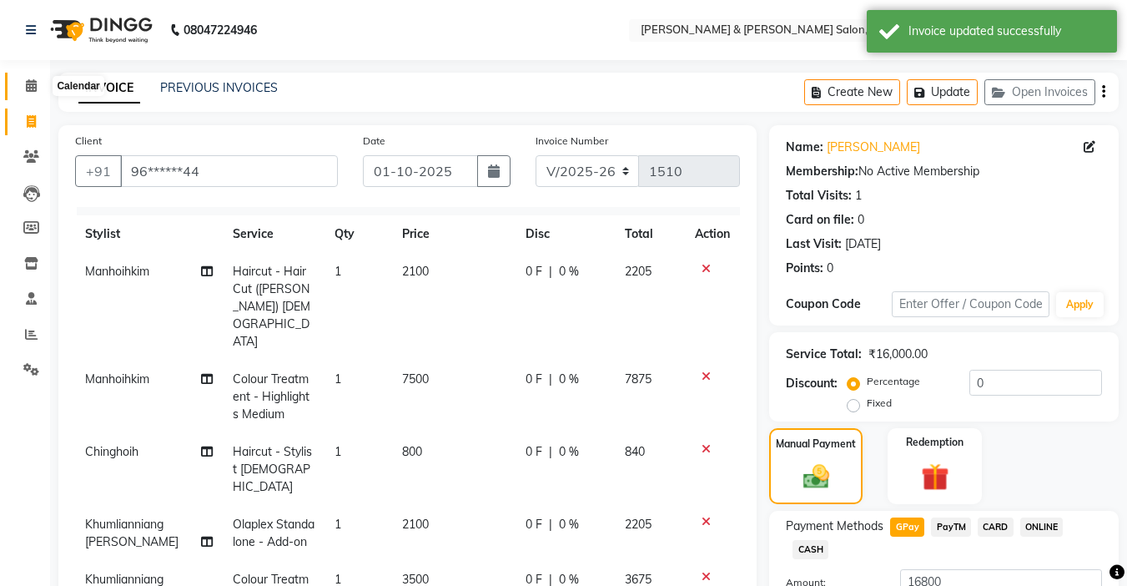
click at [37, 84] on icon at bounding box center [31, 85] width 11 height 13
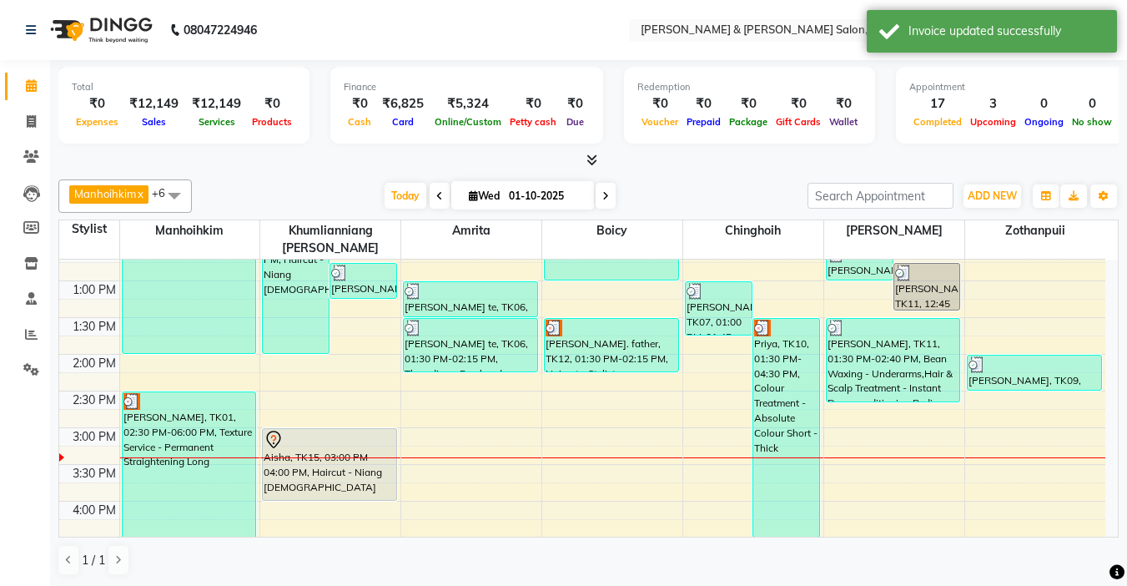
scroll to position [334, 0]
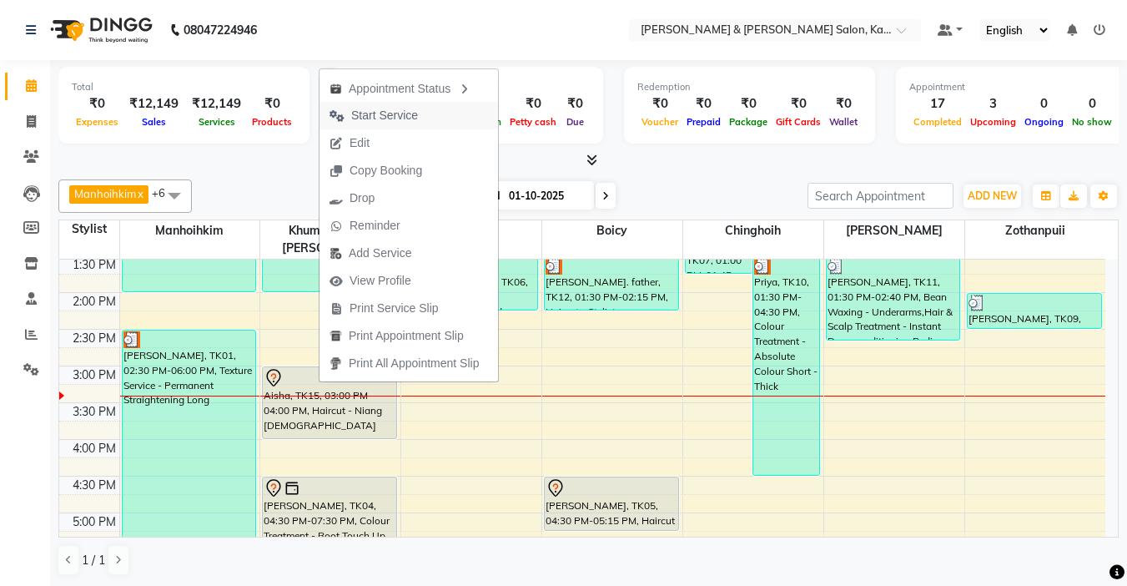
click at [401, 111] on span "Start Service" at bounding box center [384, 116] width 67 height 18
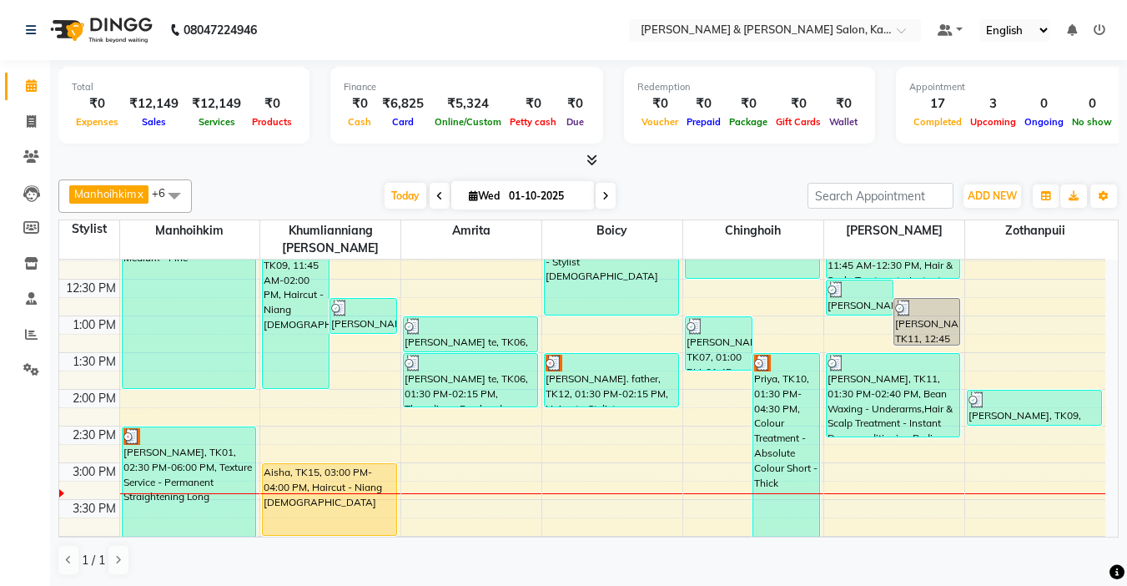
scroll to position [250, 0]
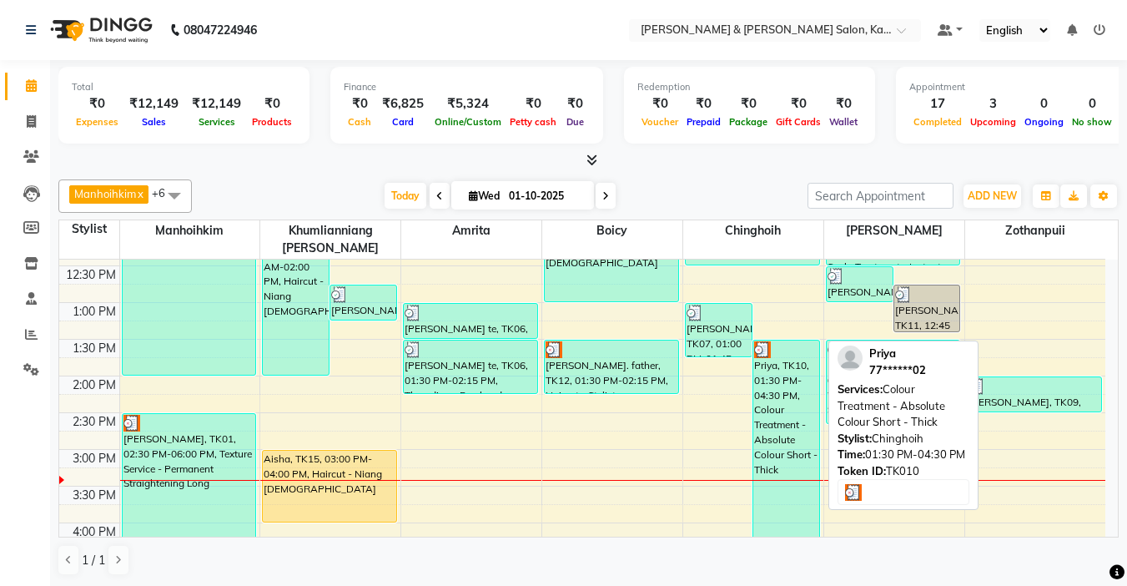
click at [781, 419] on div "Priya, TK10, 01:30 PM-04:30 PM, Colour Treatment - Absolute Colour Short - Thick" at bounding box center [786, 449] width 66 height 218
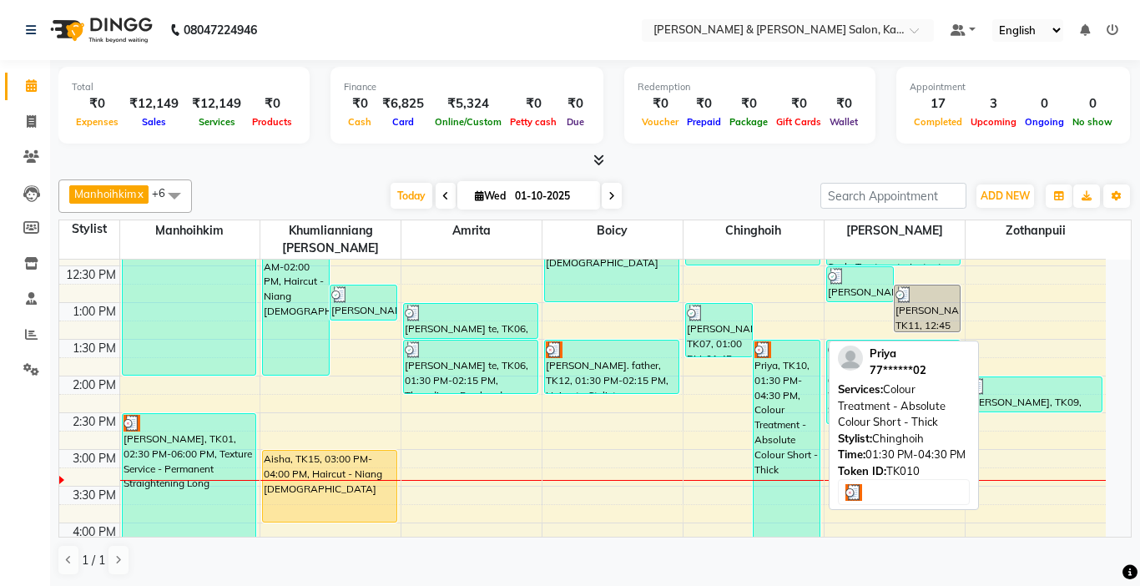
select select "3"
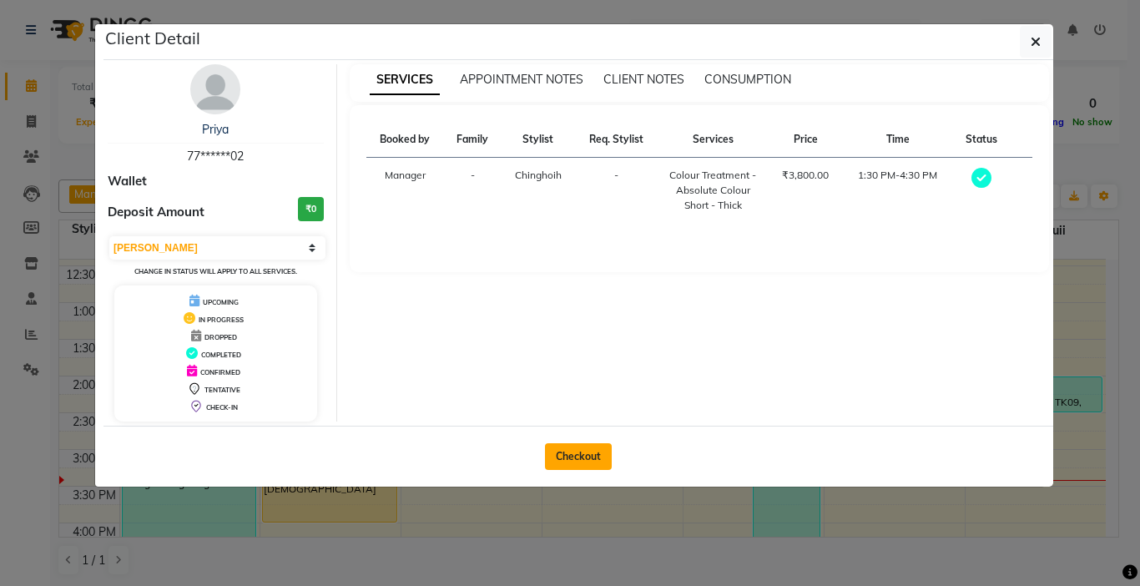
click at [573, 458] on button "Checkout" at bounding box center [578, 456] width 67 height 27
select select "service"
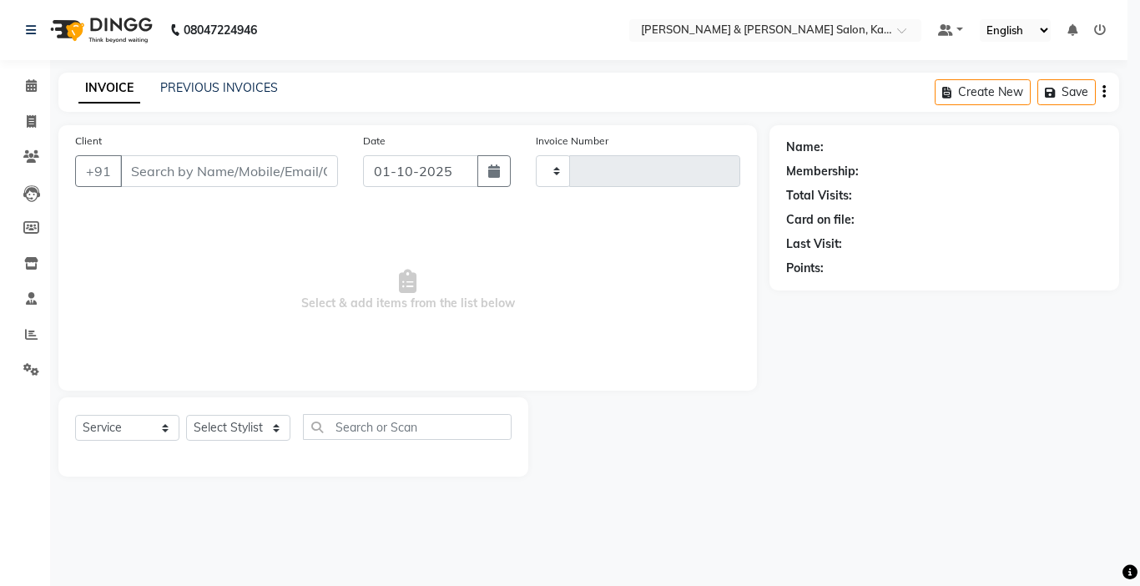
type input "1510"
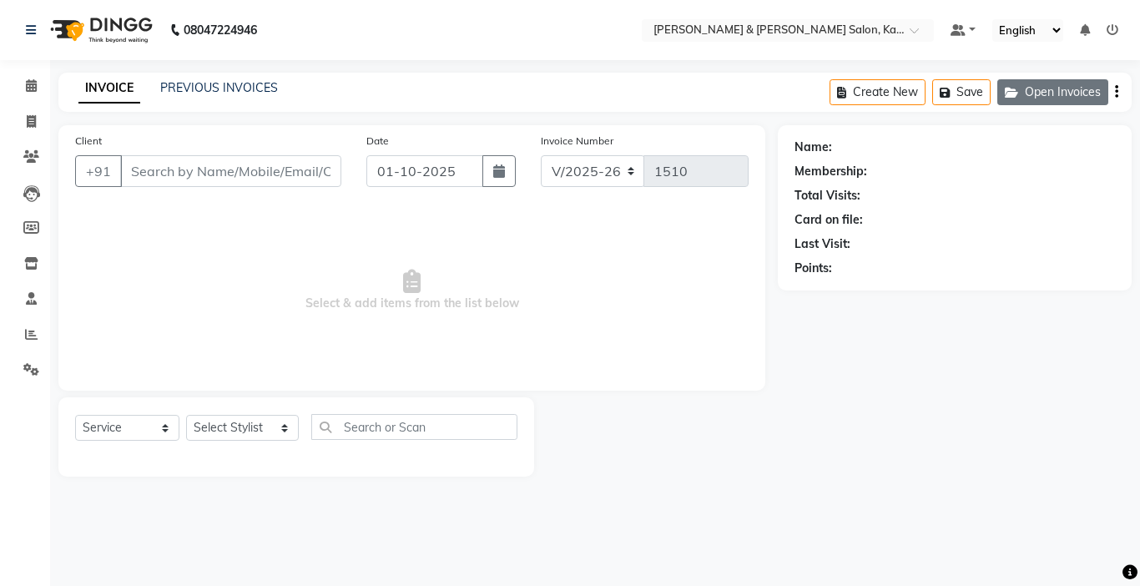
click at [1051, 83] on button "Open Invoices" at bounding box center [1052, 92] width 111 height 26
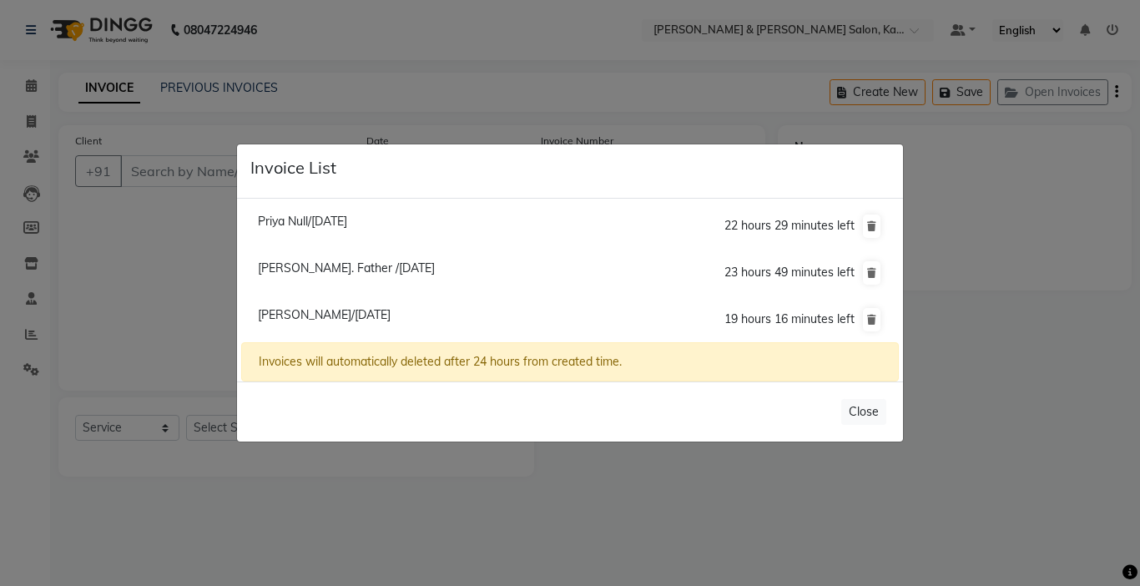
click at [333, 219] on span "Priya Null/[DATE]" at bounding box center [302, 221] width 89 height 15
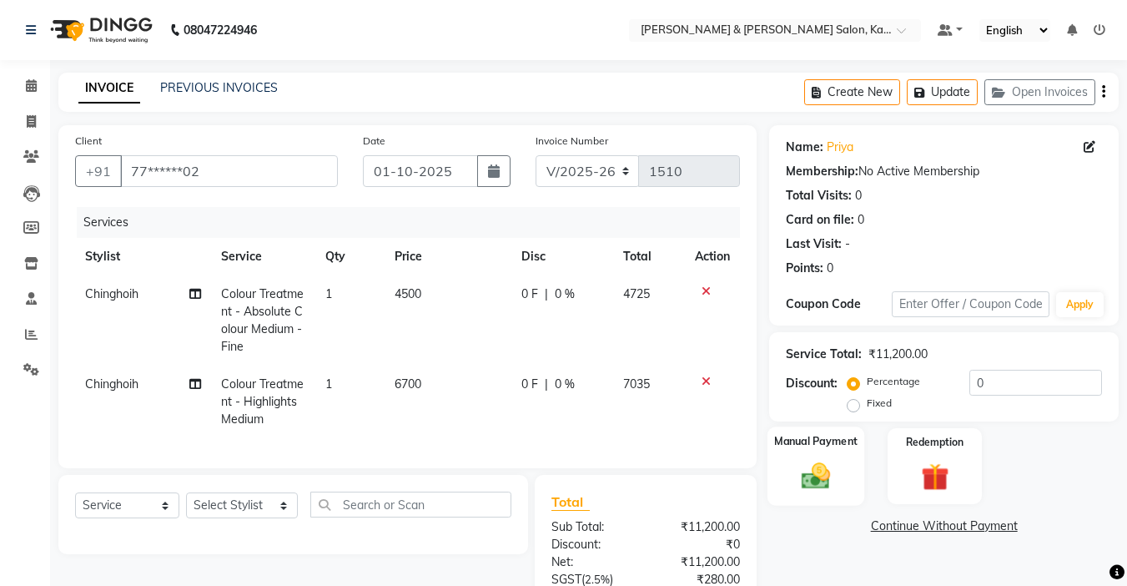
click at [819, 471] on img at bounding box center [816, 475] width 47 height 33
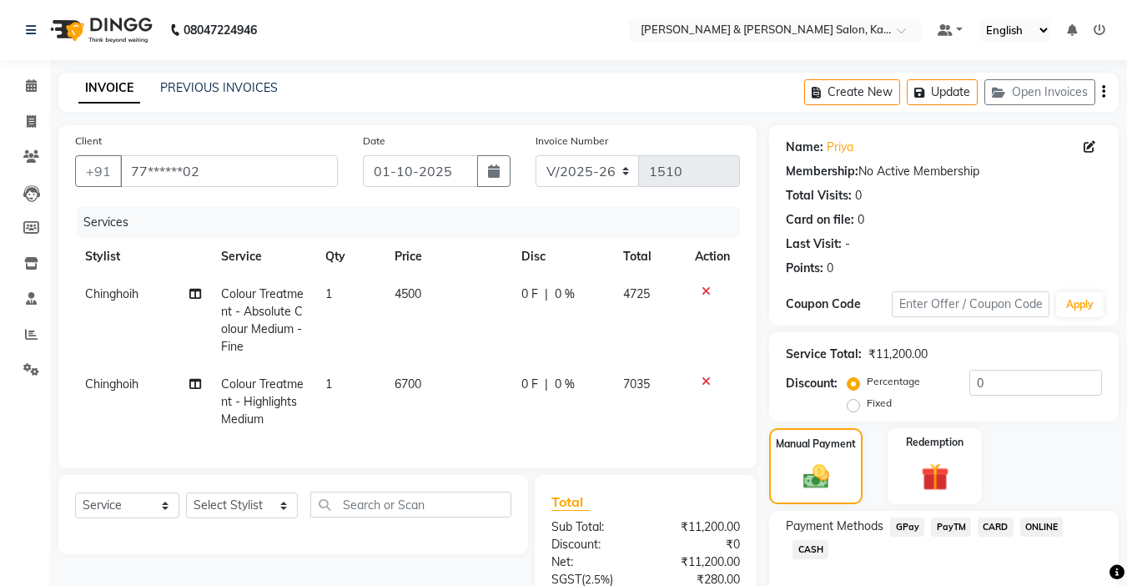
scroll to position [83, 0]
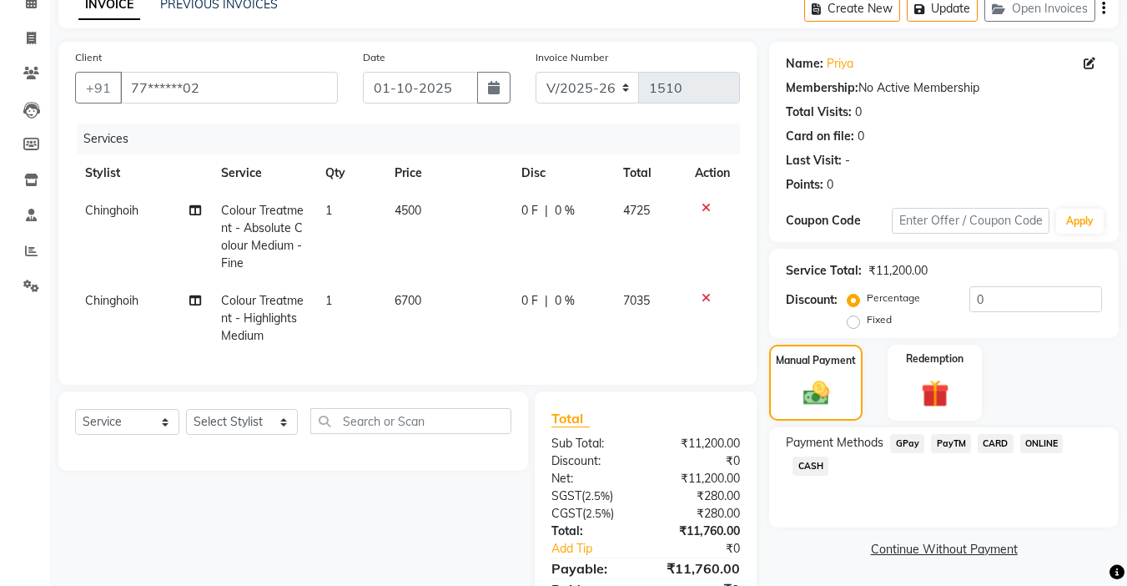
click at [905, 449] on span "GPay" at bounding box center [907, 443] width 34 height 19
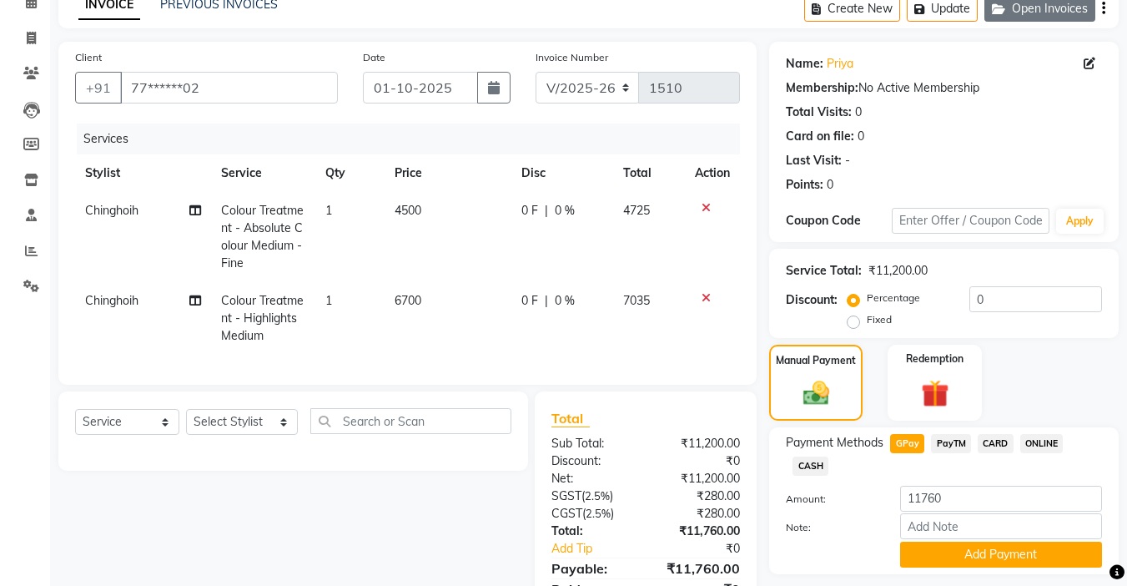
scroll to position [0, 0]
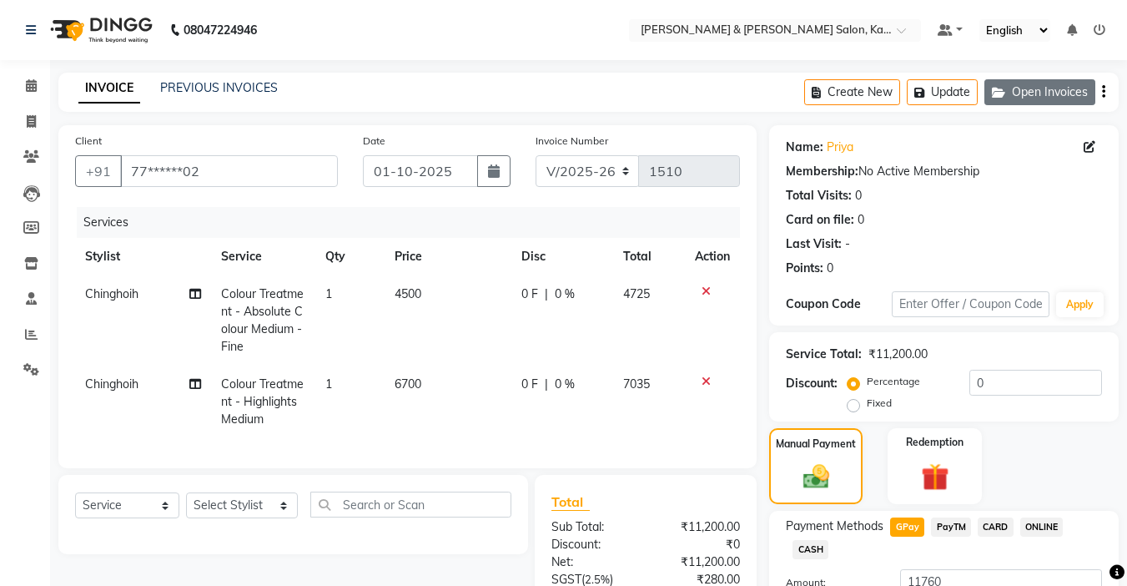
click at [1063, 91] on button "Open Invoices" at bounding box center [1040, 92] width 111 height 26
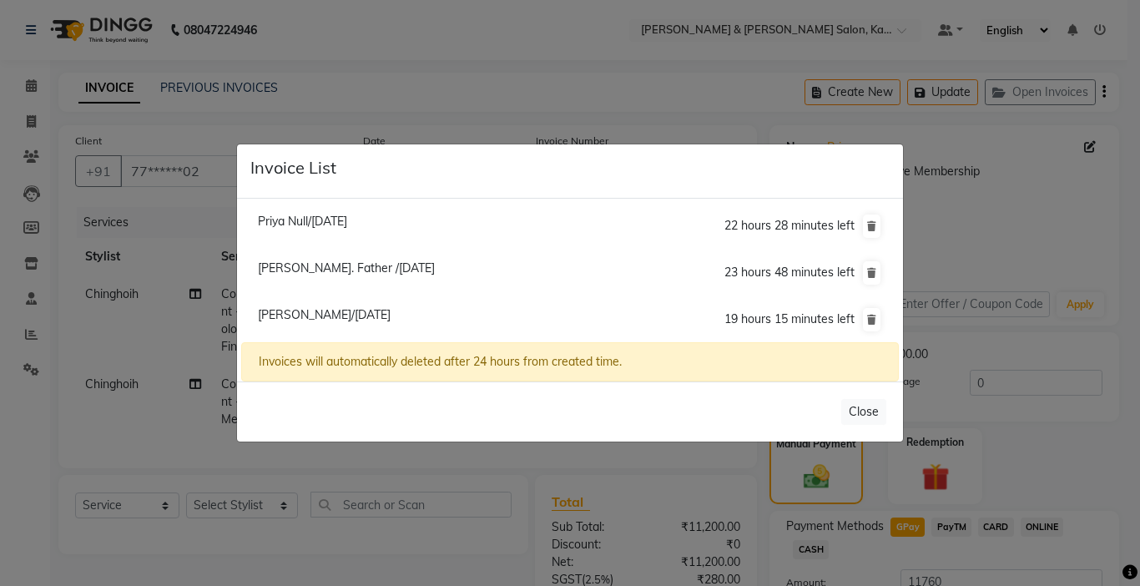
click at [320, 320] on span "[PERSON_NAME]/[DATE]" at bounding box center [324, 314] width 133 height 15
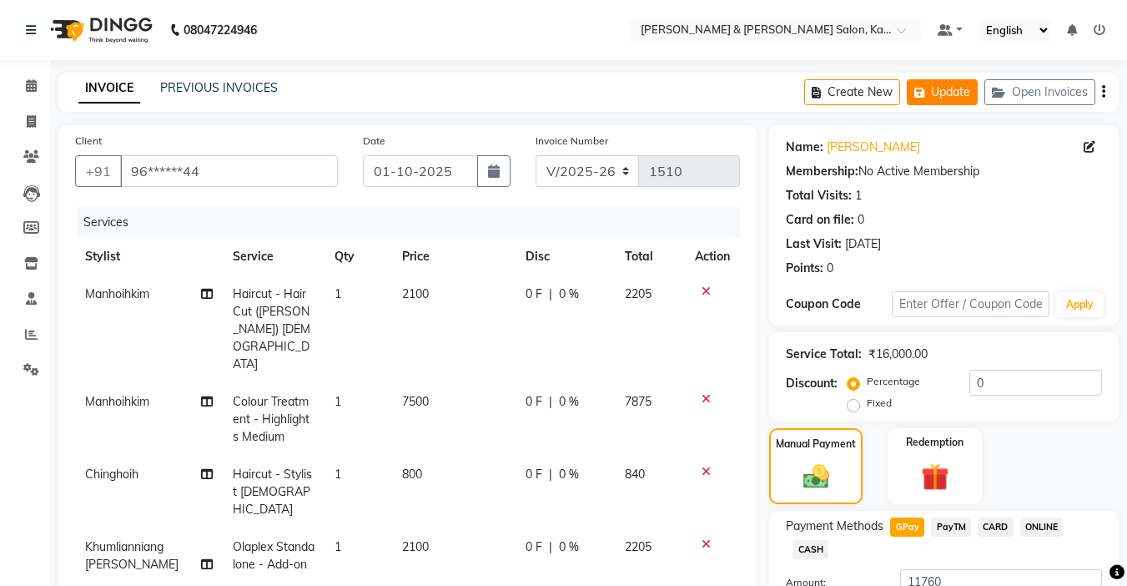
click at [951, 89] on button "Update" at bounding box center [942, 92] width 71 height 26
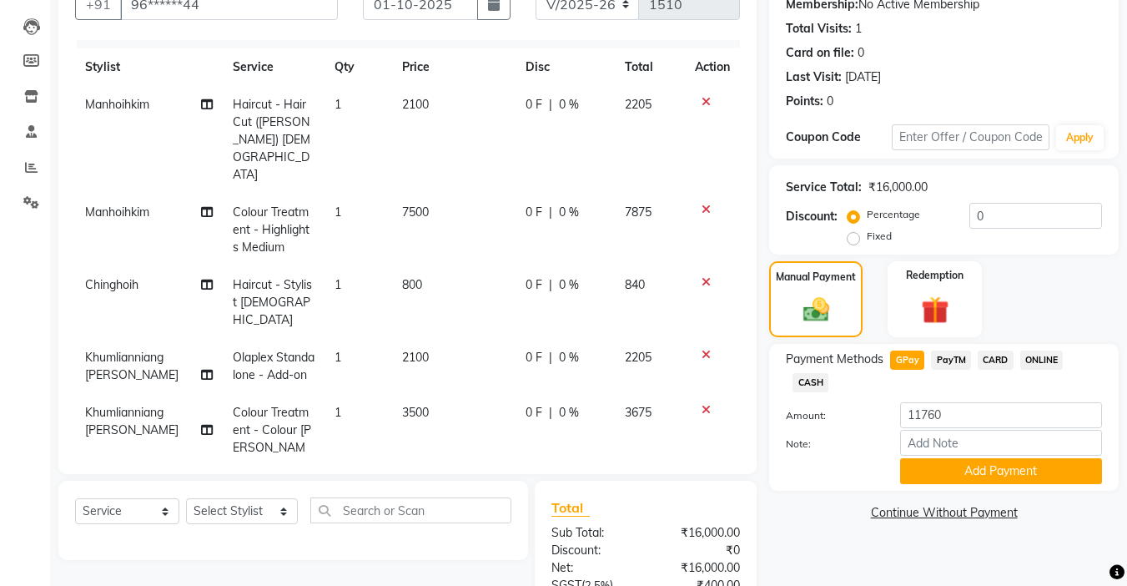
scroll to position [332, 0]
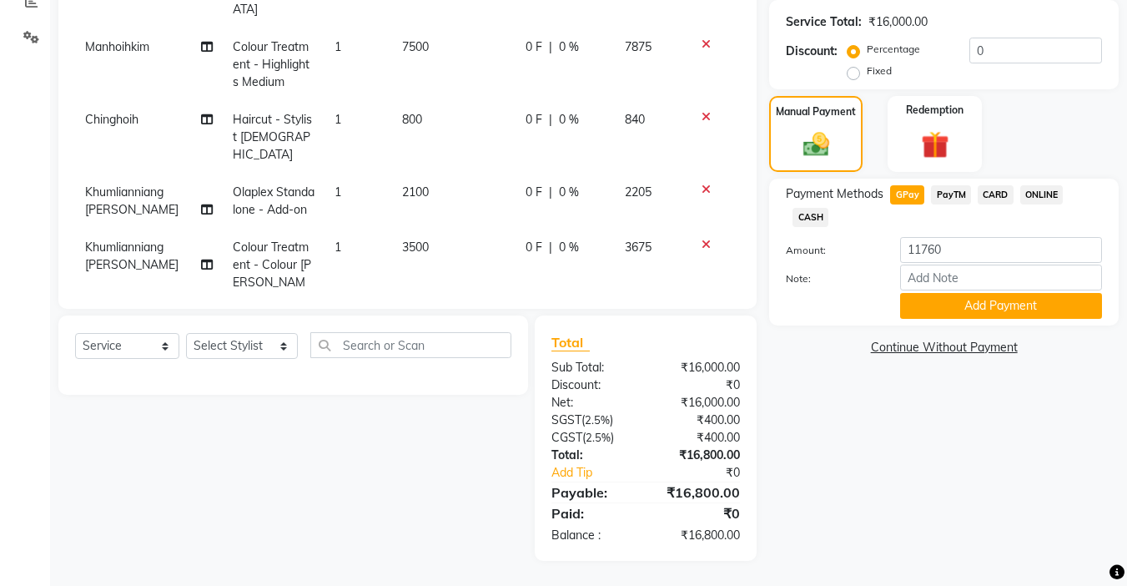
click at [999, 193] on span "CARD" at bounding box center [996, 194] width 36 height 19
click at [998, 310] on button "Add Payment" at bounding box center [1001, 306] width 202 height 26
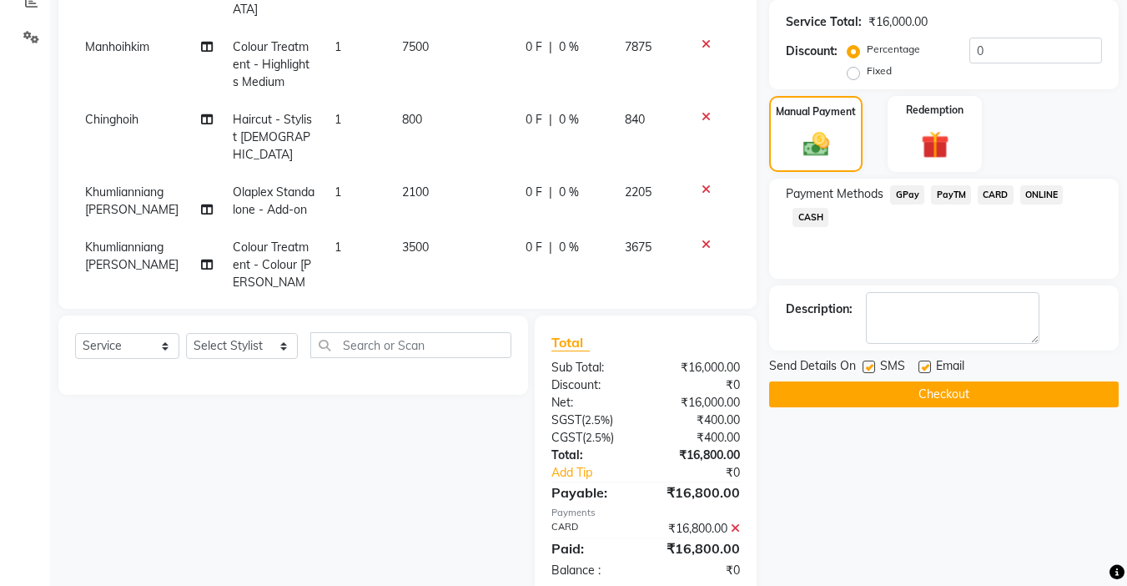
click at [930, 381] on button "Checkout" at bounding box center [944, 394] width 350 height 26
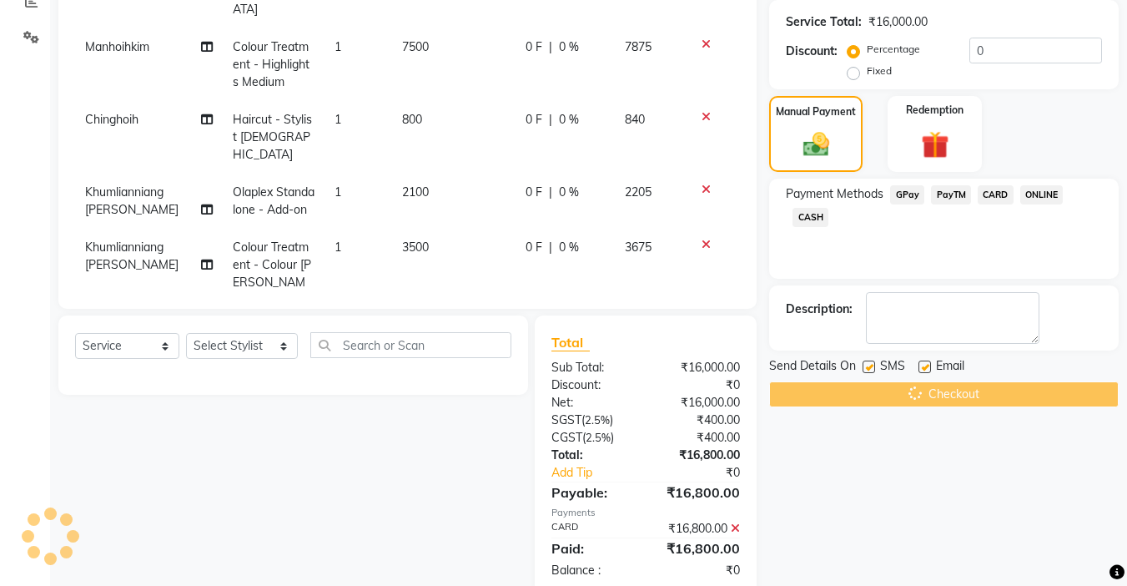
scroll to position [367, 0]
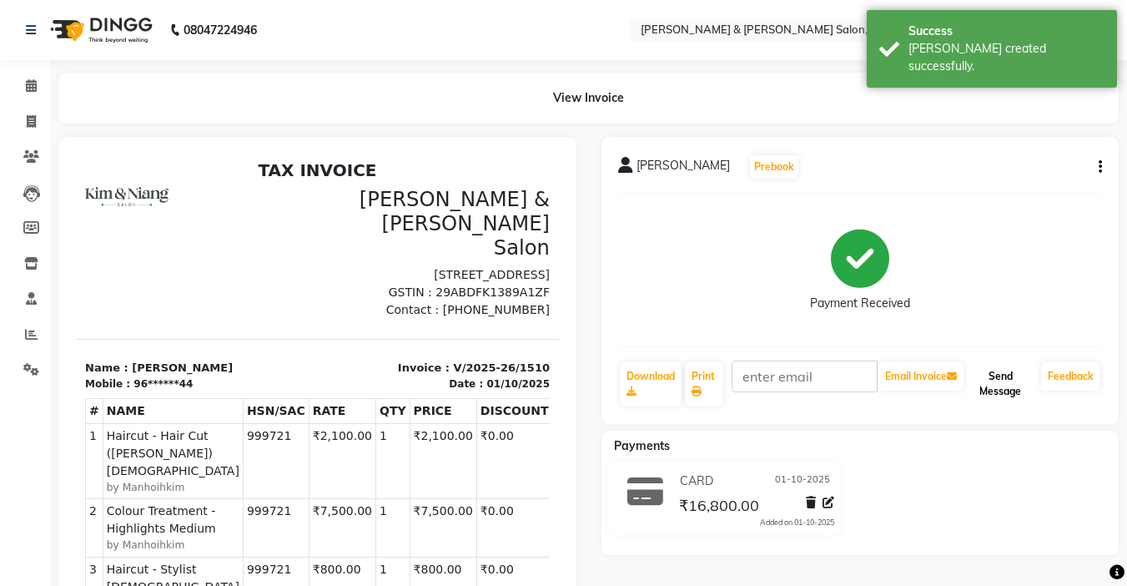
click at [1003, 388] on button "Send Message" at bounding box center [1001, 383] width 68 height 43
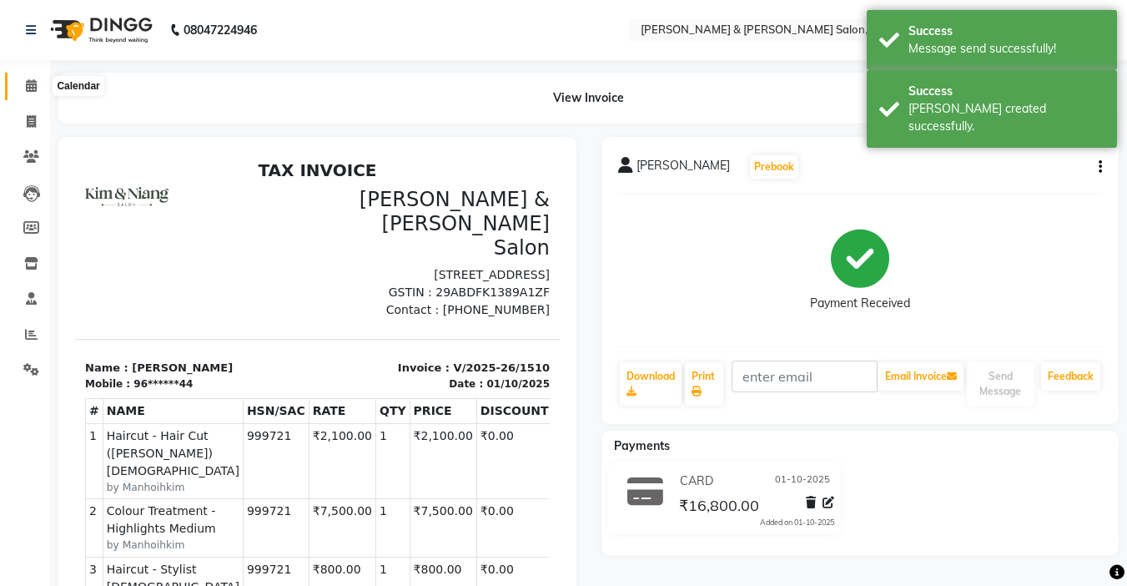
click at [20, 92] on span at bounding box center [31, 86] width 29 height 19
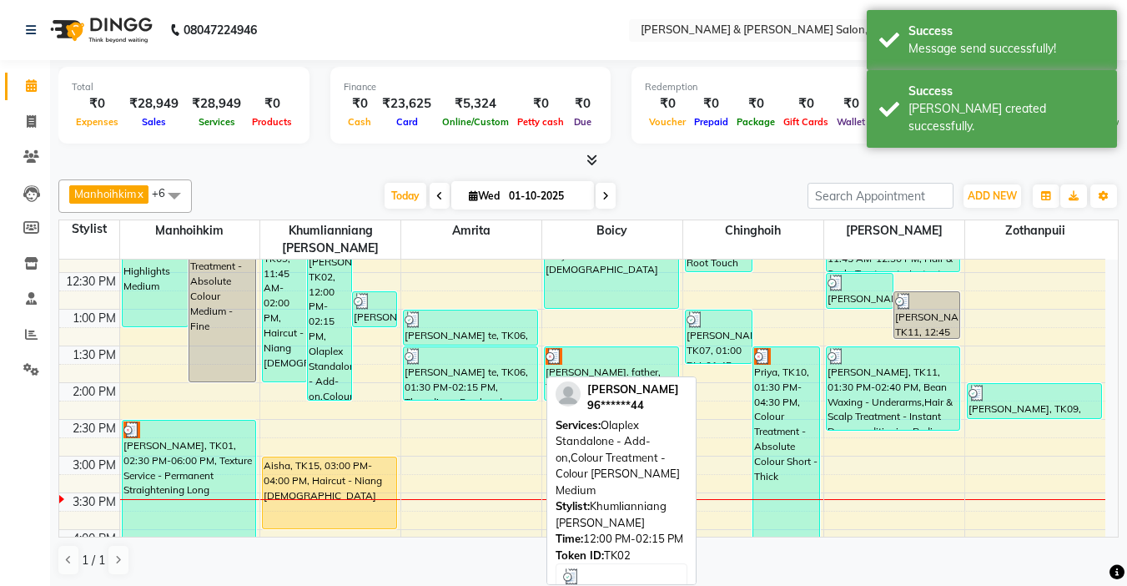
scroll to position [242, 0]
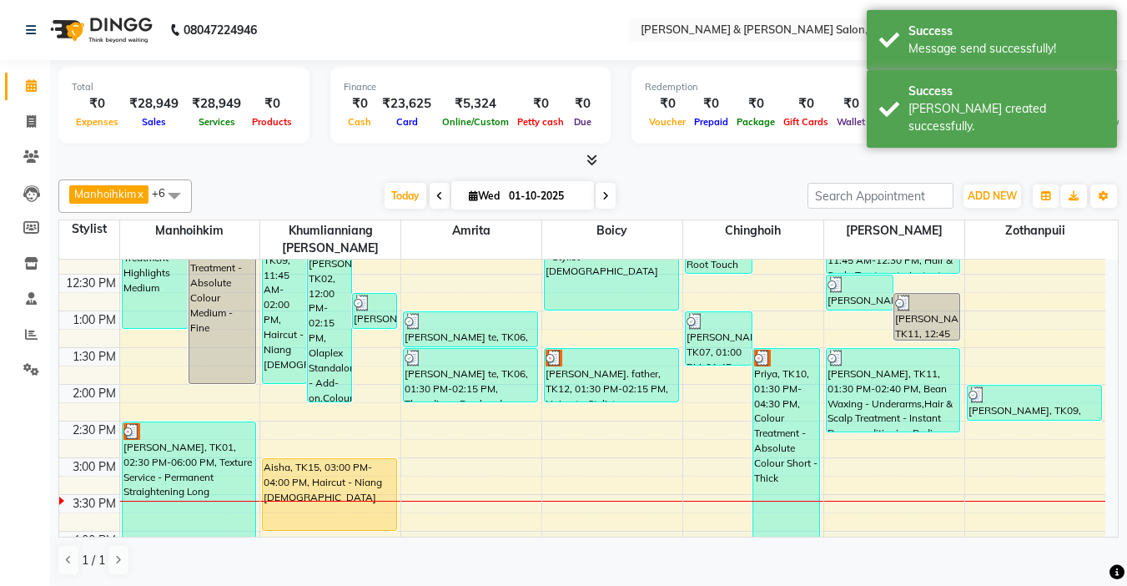
click at [155, 346] on div "9:00 AM 9:30 AM 10:00 AM 10:30 AM 11:00 AM 11:30 AM 12:00 PM 12:30 PM 1:00 PM 1…" at bounding box center [582, 495] width 1046 height 954
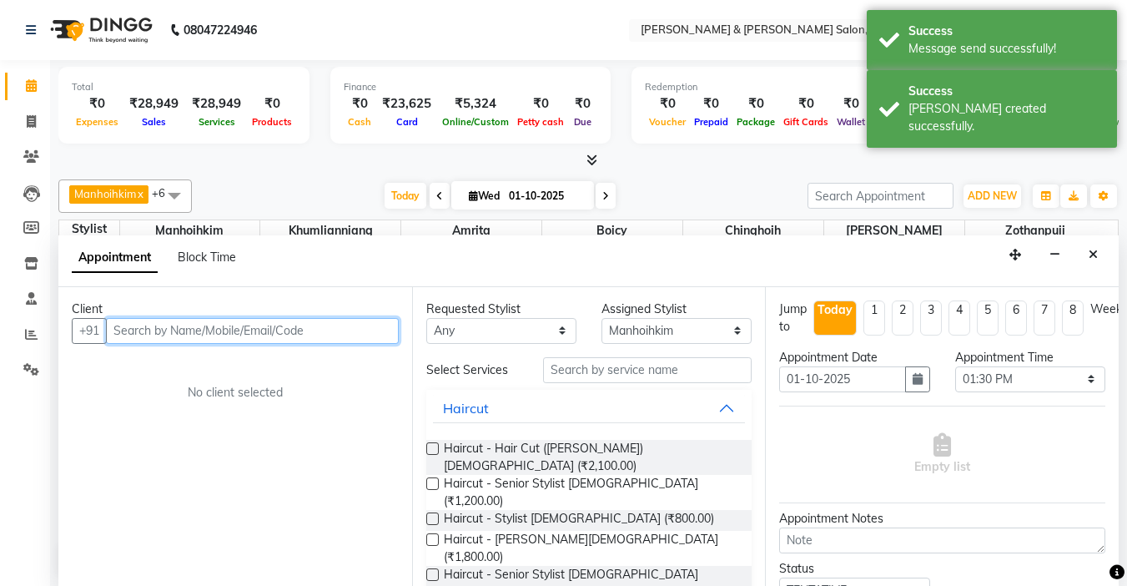
scroll to position [1, 0]
click at [205, 330] on input "text" at bounding box center [252, 330] width 293 height 26
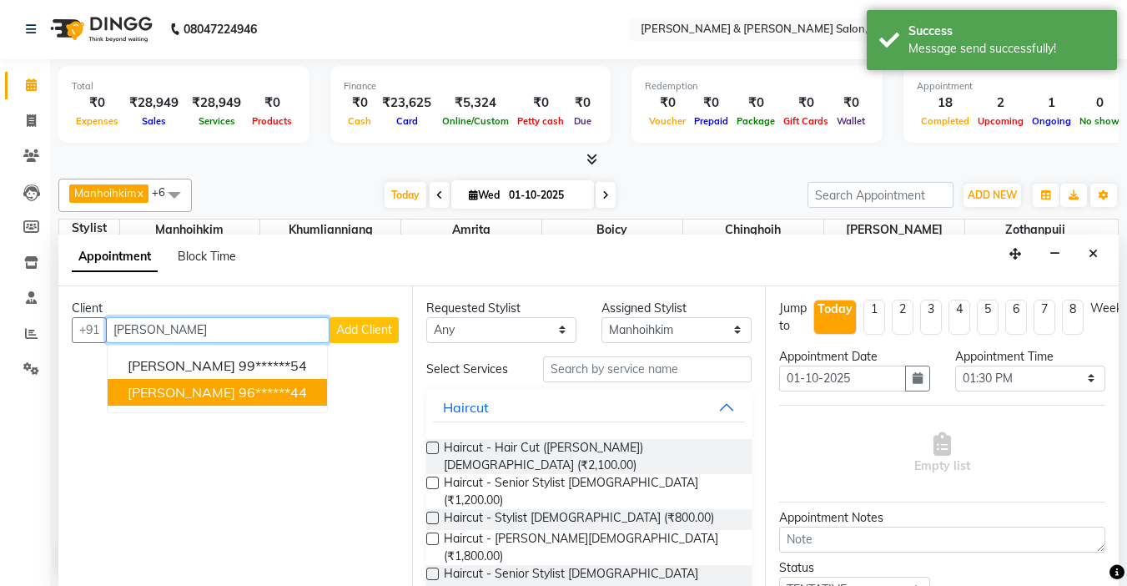
click at [207, 385] on span "[PERSON_NAME]" at bounding box center [182, 392] width 108 height 17
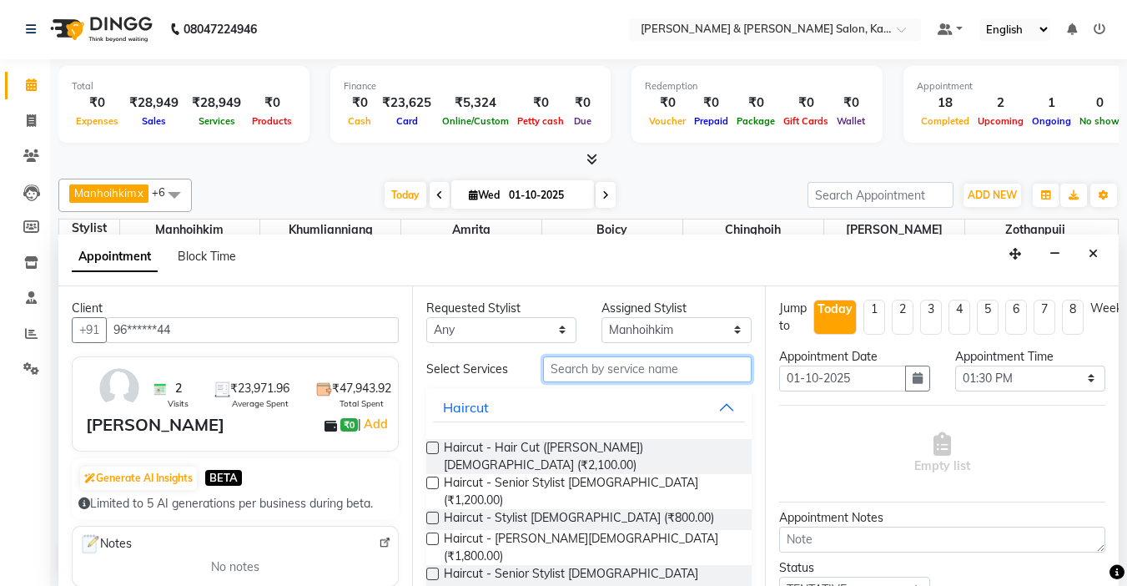
click at [611, 373] on input "text" at bounding box center [647, 369] width 209 height 26
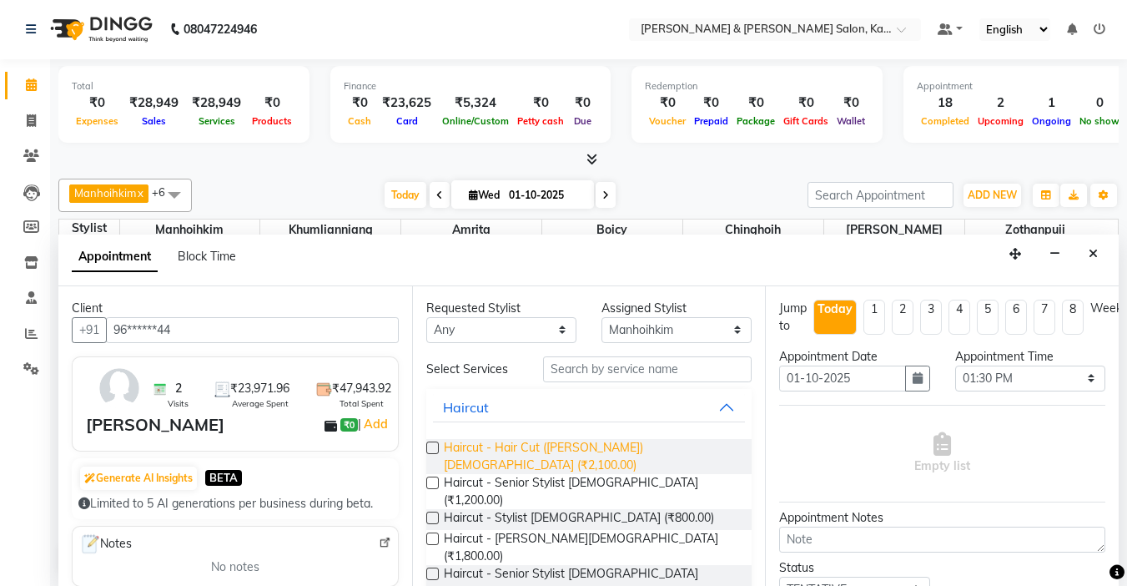
click at [607, 450] on span "Haircut - Hair Cut ([PERSON_NAME]) [DEMOGRAPHIC_DATA] (₹2,100.00)" at bounding box center [591, 456] width 295 height 35
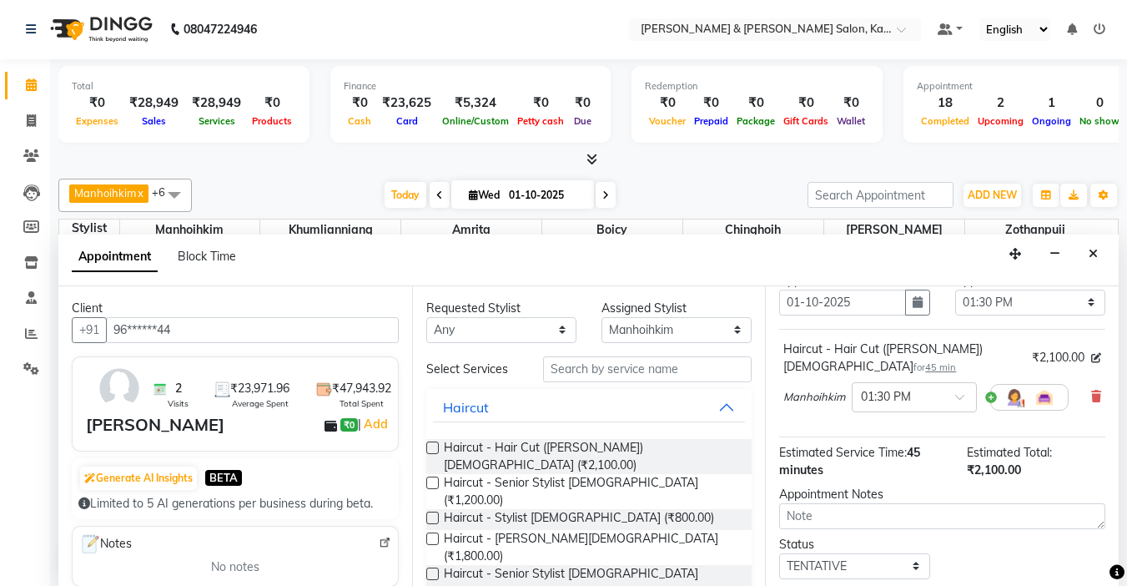
scroll to position [169, 0]
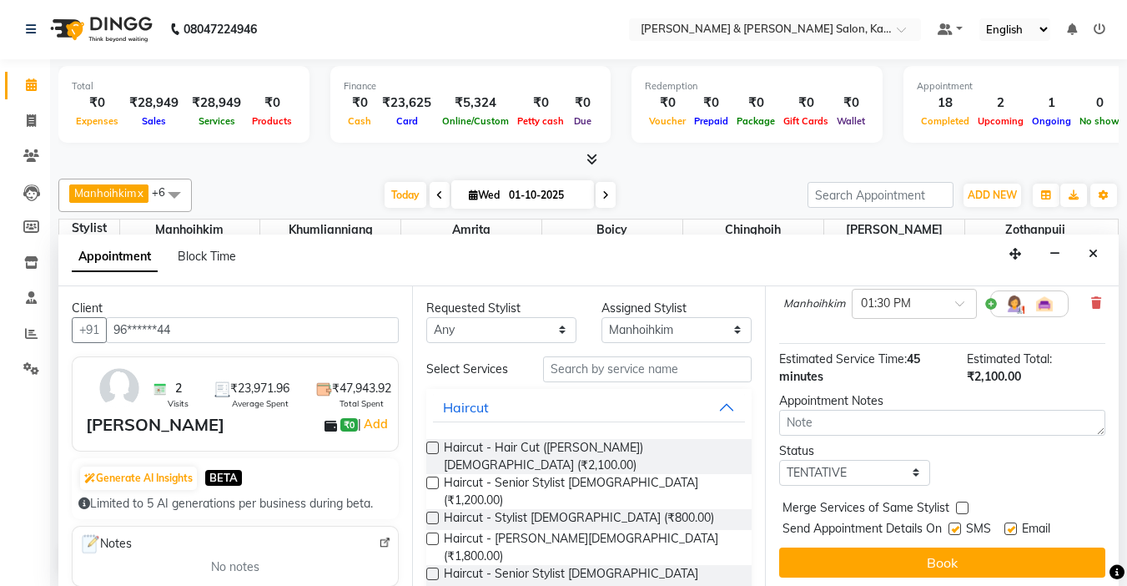
click at [960, 522] on label at bounding box center [955, 528] width 13 height 13
click at [960, 525] on input "checkbox" at bounding box center [954, 530] width 11 height 11
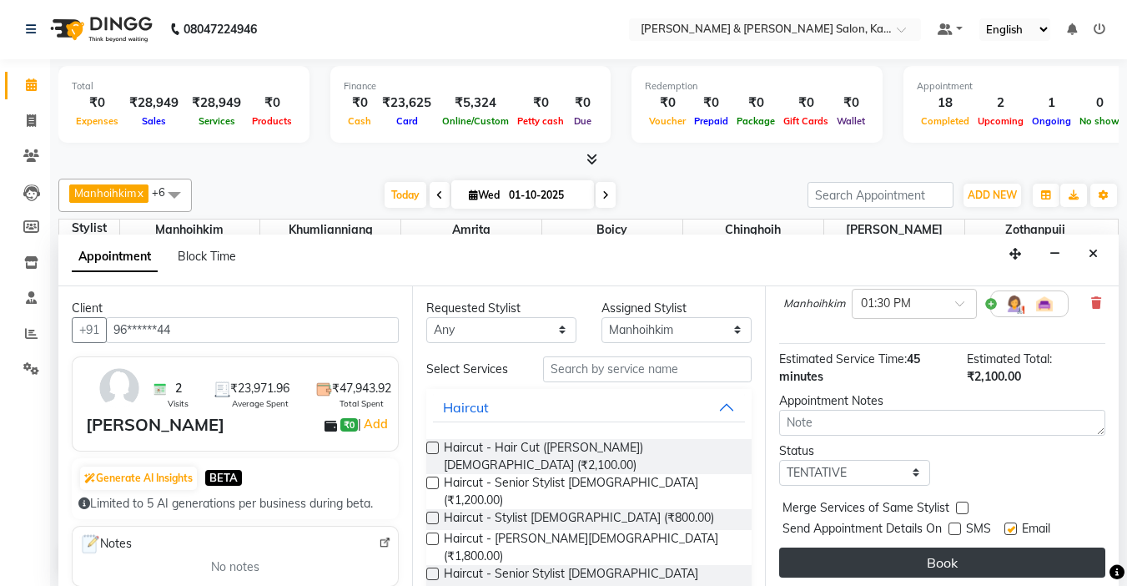
click at [955, 547] on button "Book" at bounding box center [942, 562] width 326 height 30
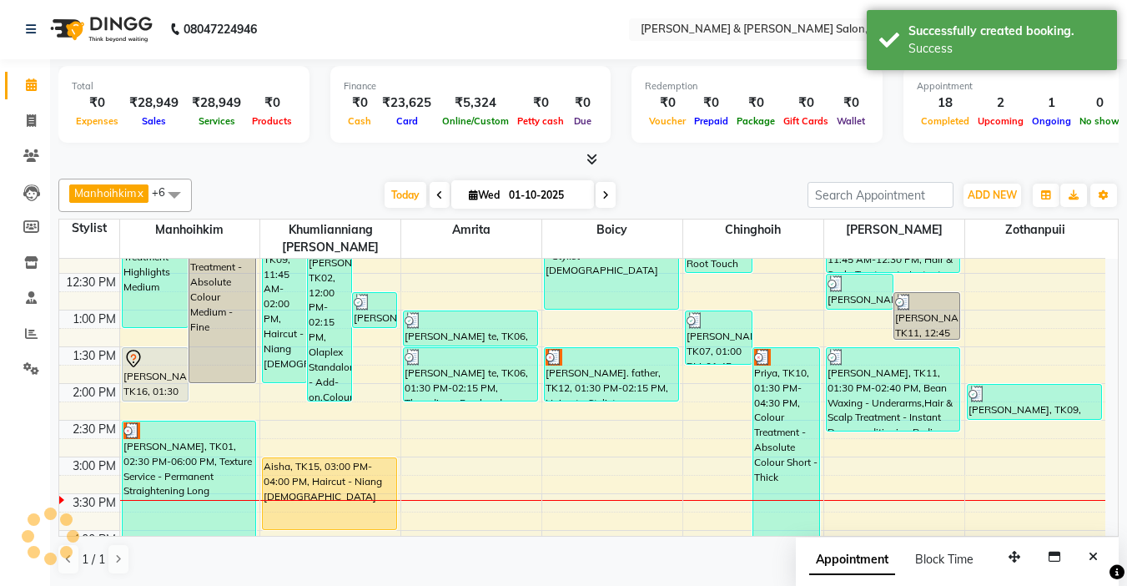
scroll to position [0, 0]
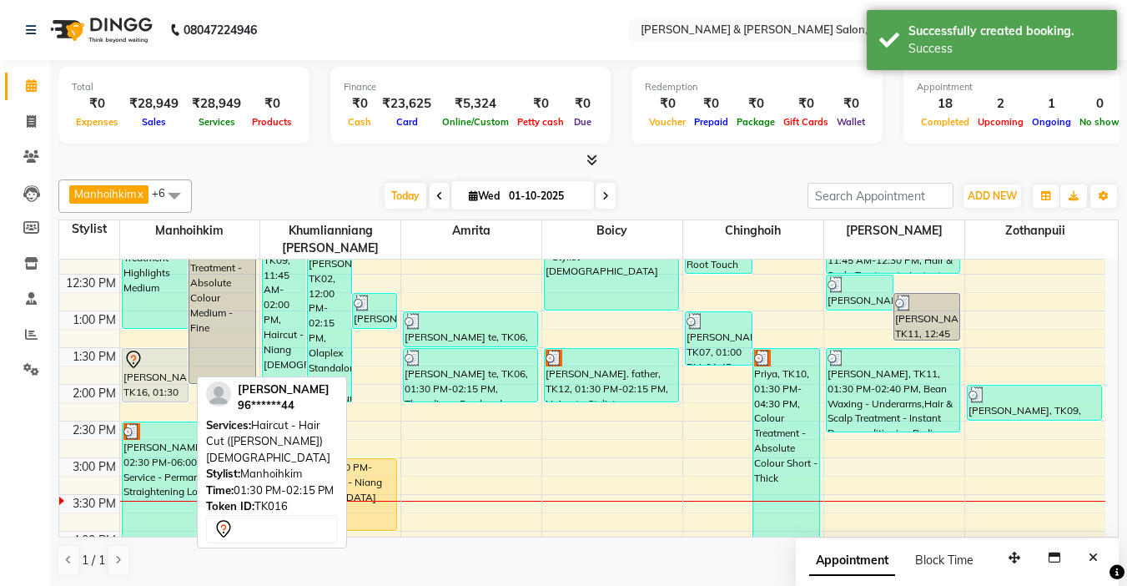
click at [144, 352] on div "[PERSON_NAME], TK16, 01:30 PM-02:15 PM, Haircut - Hair Cut ([PERSON_NAME]) [DEM…" at bounding box center [156, 375] width 66 height 53
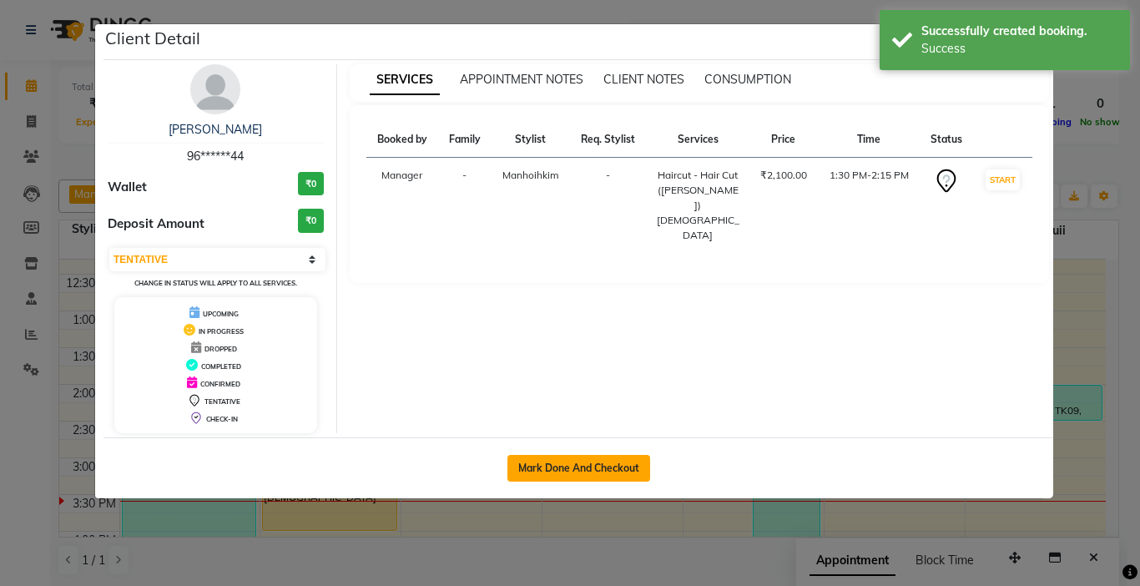
click at [552, 463] on button "Mark Done And Checkout" at bounding box center [578, 468] width 143 height 27
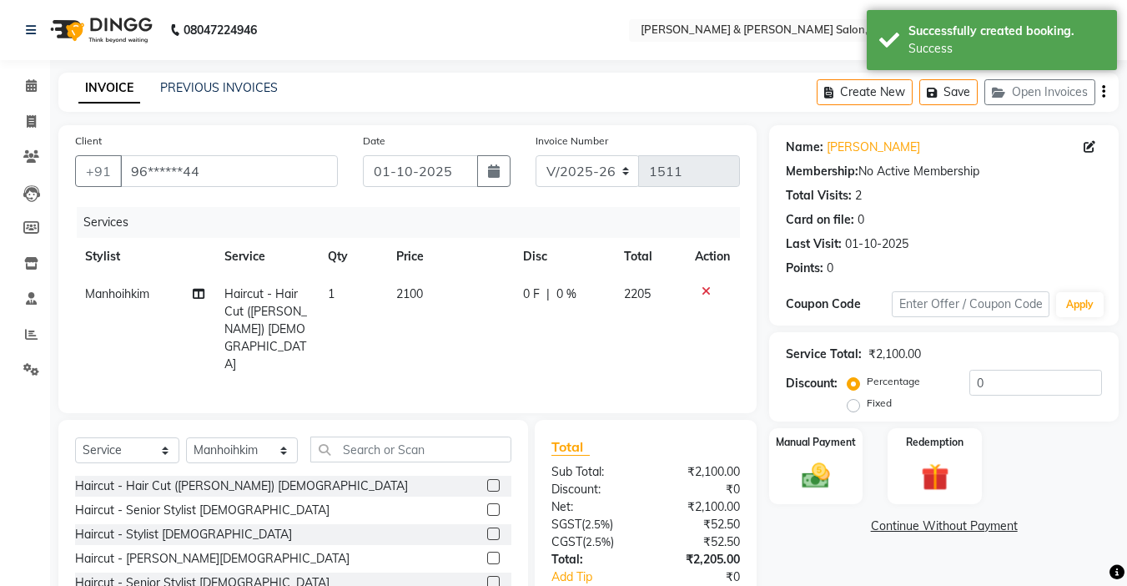
click at [118, 436] on div "Select Service Product Membership Package Voucher Prepaid Gift Card Select Styl…" at bounding box center [293, 455] width 436 height 39
click at [118, 437] on select "Select Service Product Membership Package Voucher Prepaid Gift Card" at bounding box center [127, 450] width 104 height 26
click at [75, 437] on select "Select Service Product Membership Package Voucher Prepaid Gift Card" at bounding box center [127, 450] width 104 height 26
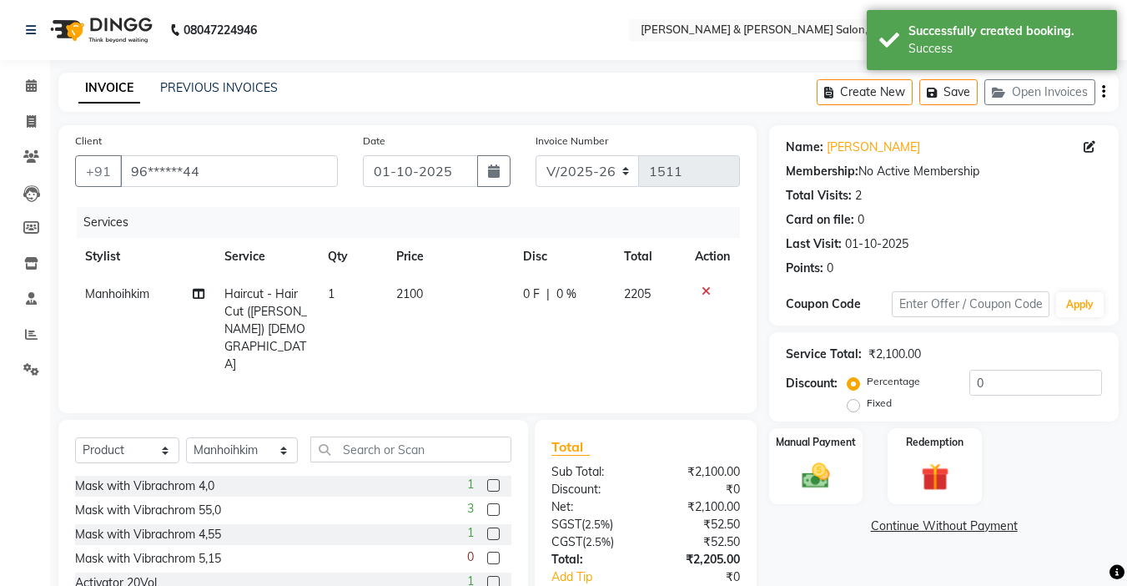
click at [705, 287] on icon at bounding box center [706, 291] width 9 height 12
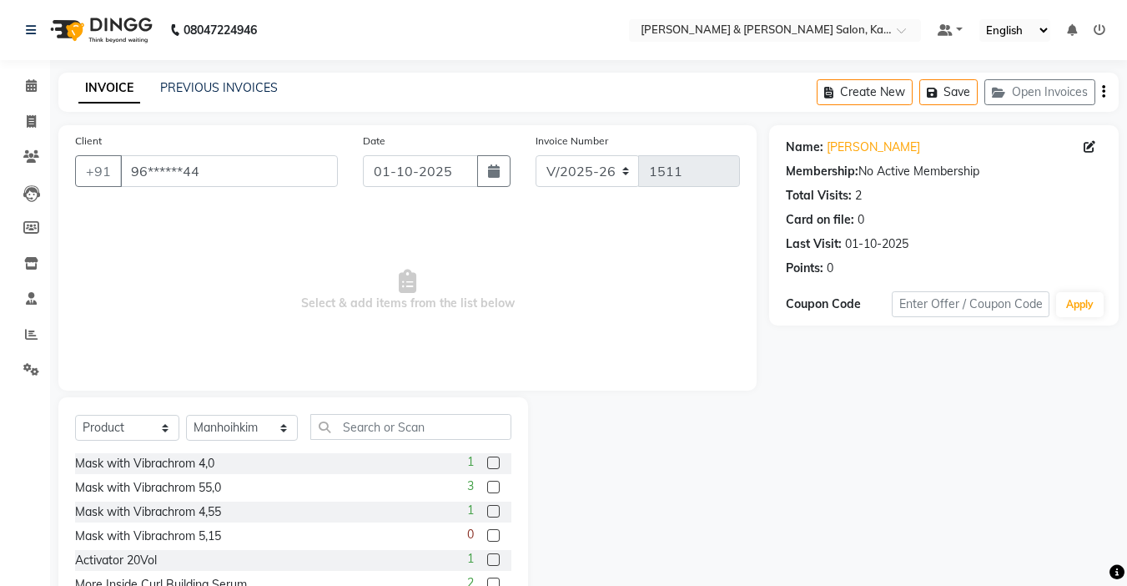
click at [405, 441] on div "Select Service Product Membership Package Voucher Prepaid Gift Card Select Styl…" at bounding box center [293, 433] width 436 height 39
click at [403, 431] on input "text" at bounding box center [410, 427] width 201 height 26
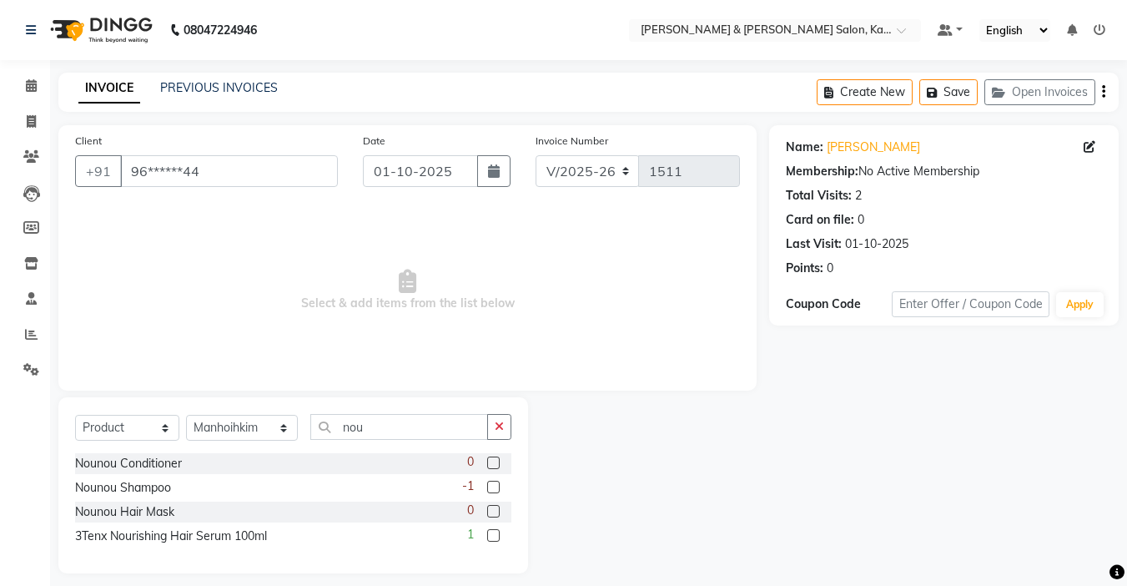
click at [489, 464] on label at bounding box center [493, 462] width 13 height 13
click at [489, 464] on input "checkbox" at bounding box center [492, 463] width 11 height 11
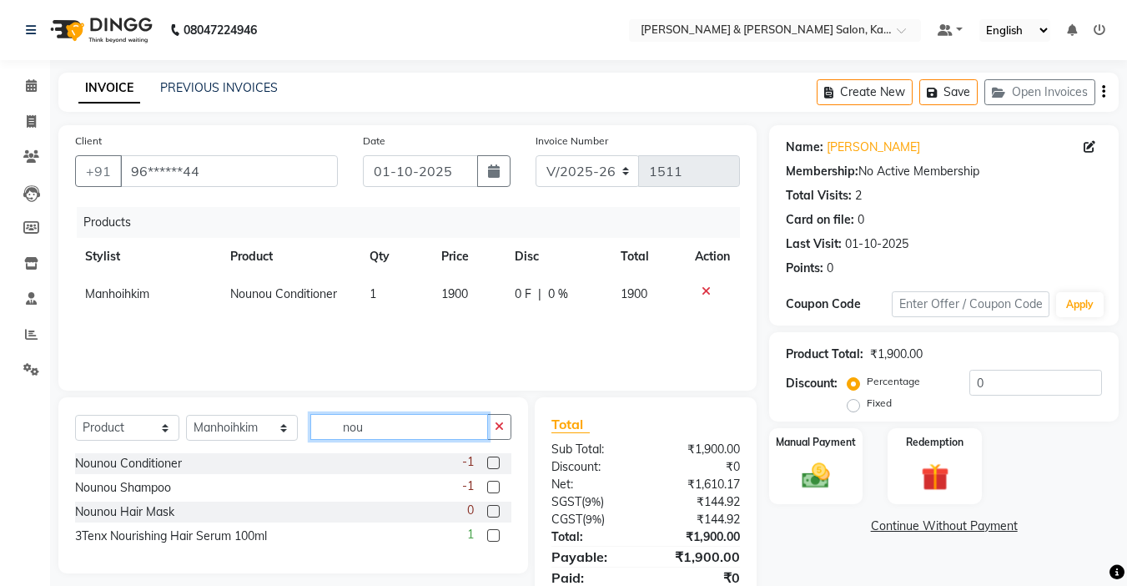
click at [396, 424] on input "nou" at bounding box center [399, 427] width 178 height 26
click at [453, 290] on span "1900" at bounding box center [454, 293] width 27 height 15
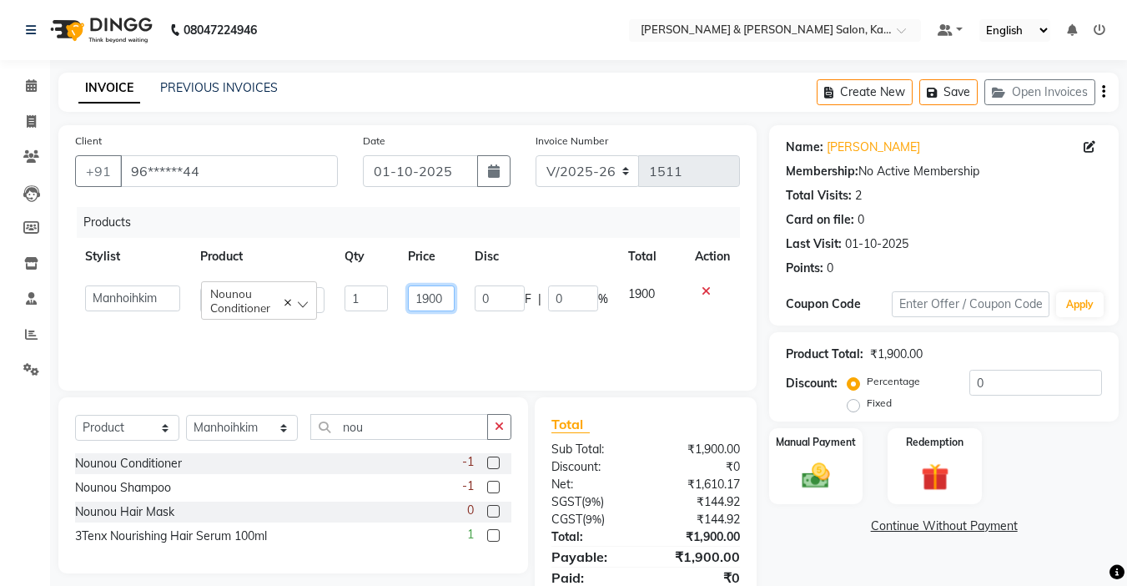
click at [428, 296] on input "1900" at bounding box center [431, 298] width 47 height 26
click at [497, 422] on icon "button" at bounding box center [499, 427] width 9 height 12
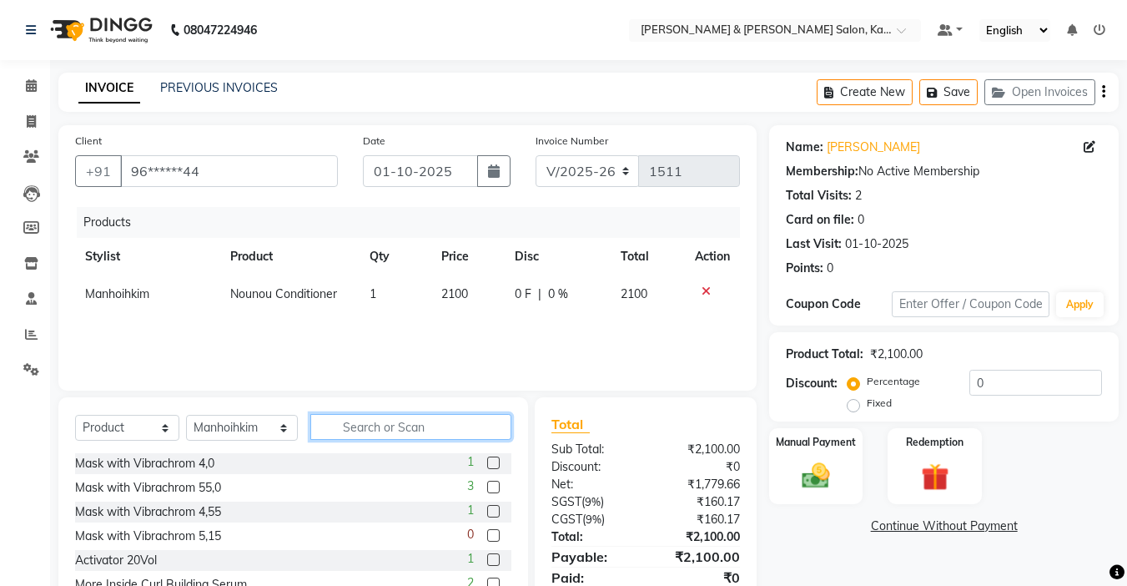
click at [378, 429] on input "text" at bounding box center [410, 427] width 201 height 26
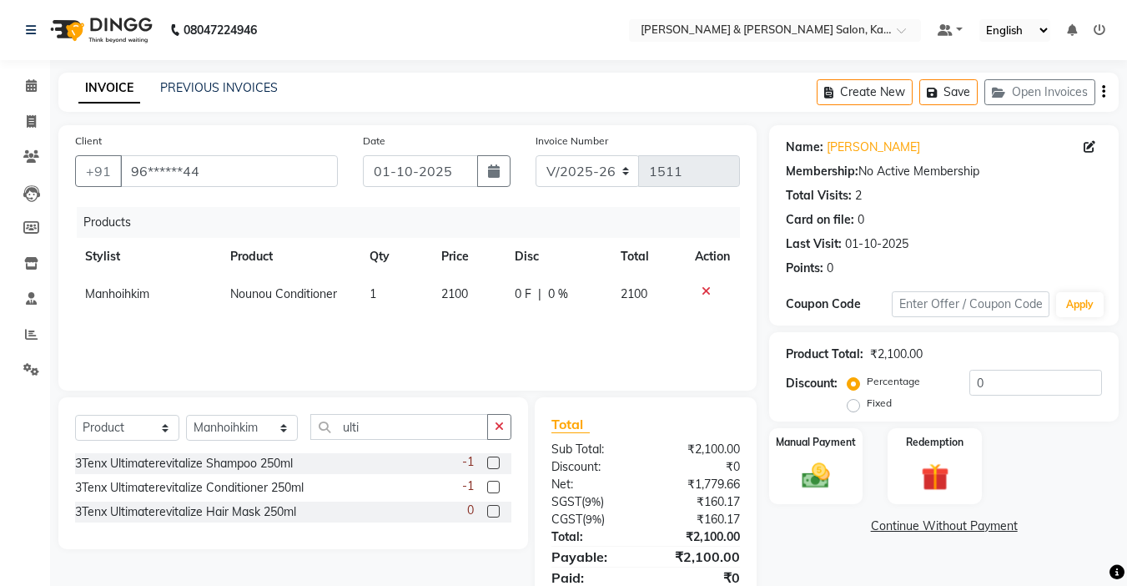
click at [496, 508] on label at bounding box center [493, 511] width 13 height 13
click at [496, 508] on input "checkbox" at bounding box center [492, 511] width 11 height 11
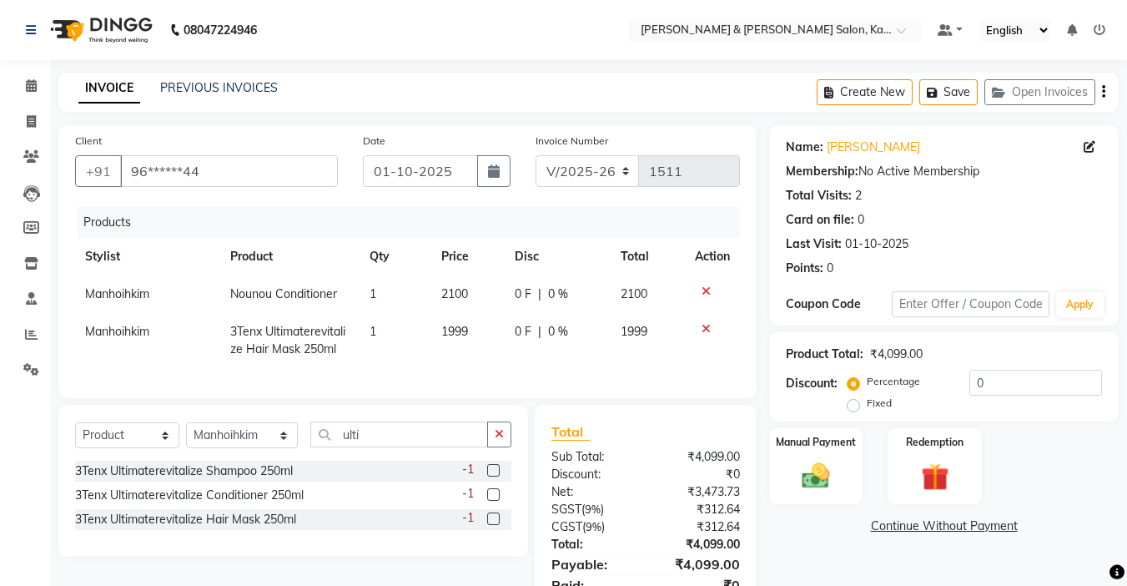
click at [499, 440] on icon "button" at bounding box center [499, 434] width 9 height 12
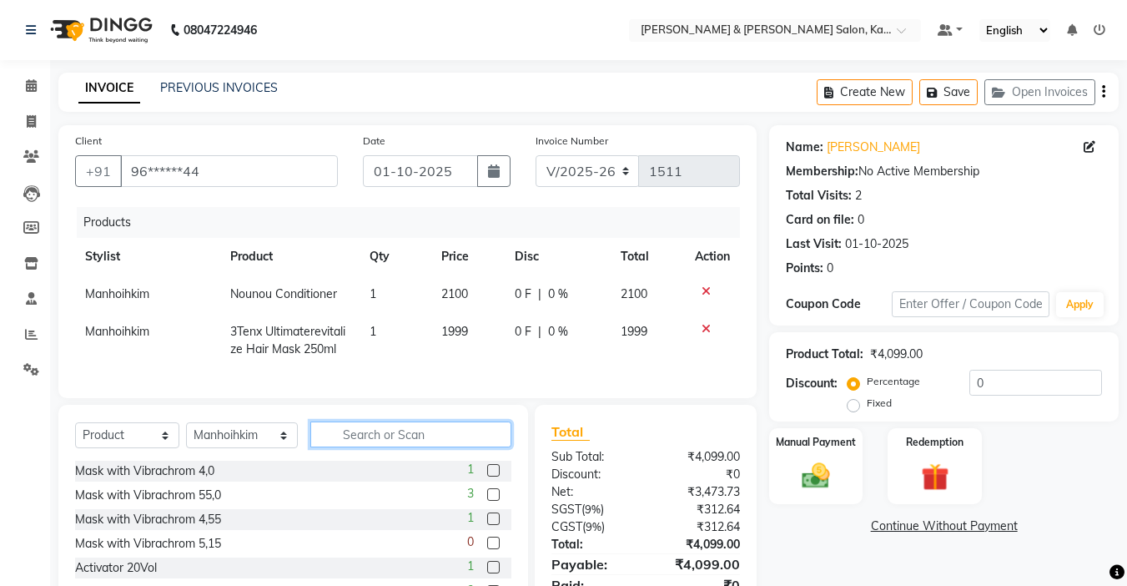
click at [449, 442] on input "text" at bounding box center [410, 434] width 201 height 26
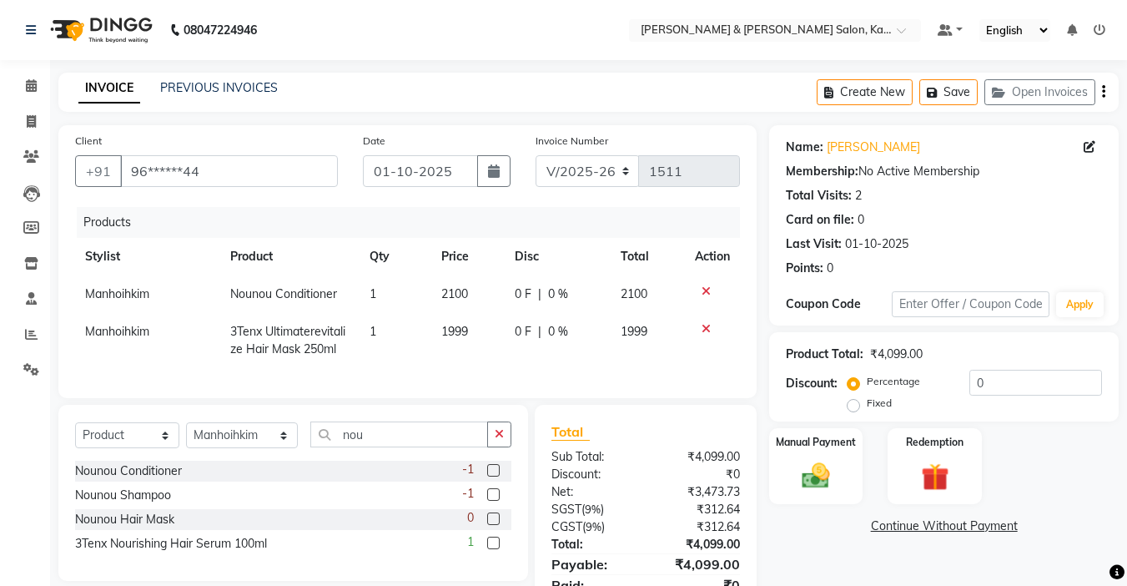
click at [493, 501] on label at bounding box center [493, 494] width 13 height 13
click at [493, 501] on input "checkbox" at bounding box center [492, 495] width 11 height 11
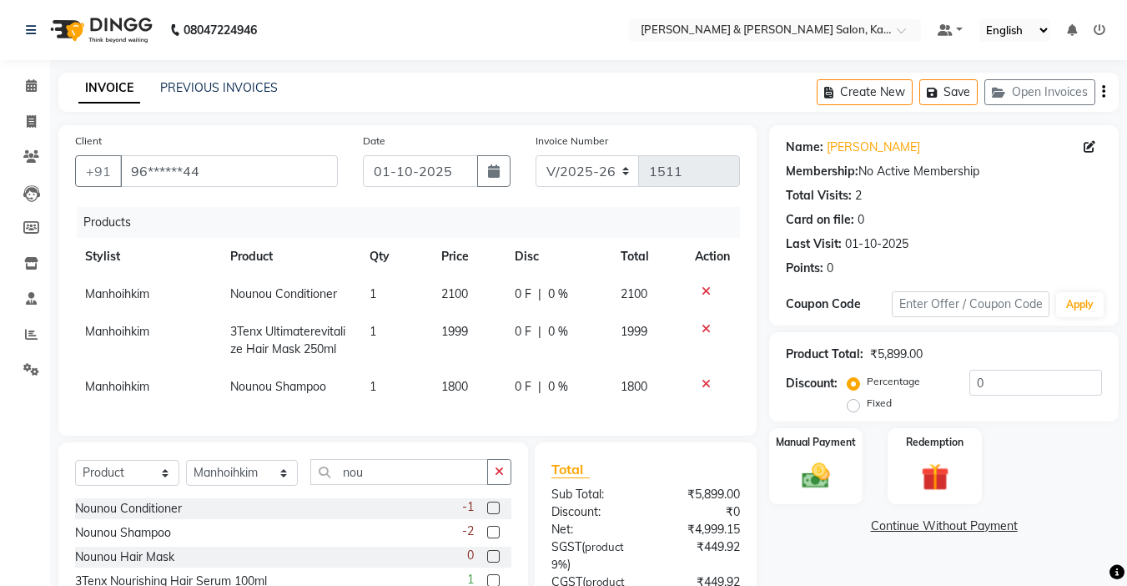
click at [451, 393] on span "1800" at bounding box center [454, 386] width 27 height 15
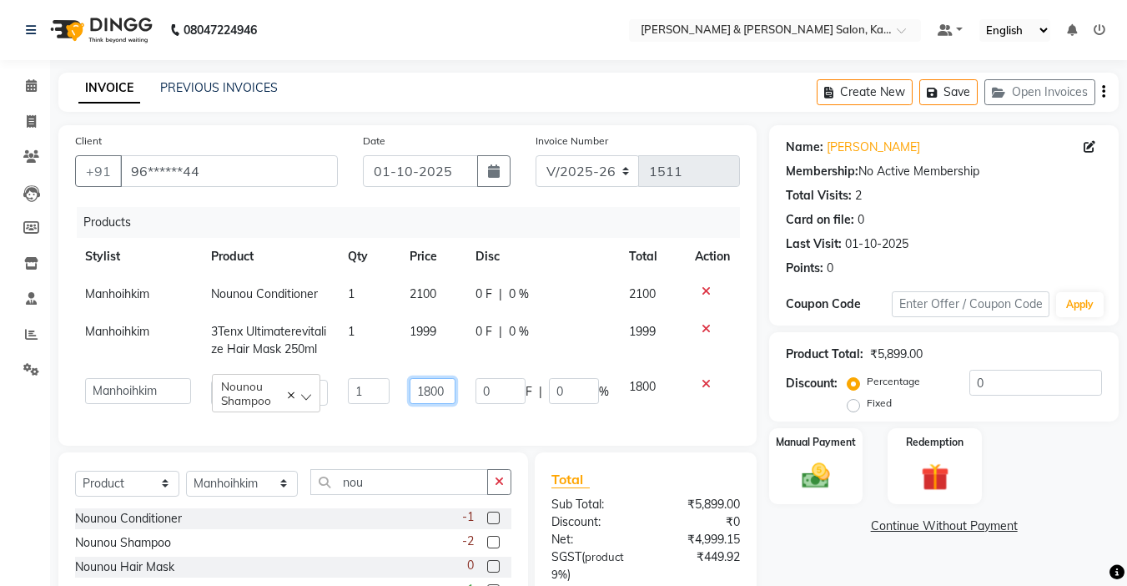
click at [436, 395] on input "1800" at bounding box center [433, 391] width 46 height 26
click at [431, 391] on input "1800" at bounding box center [433, 391] width 46 height 26
click at [502, 493] on button "button" at bounding box center [499, 482] width 24 height 26
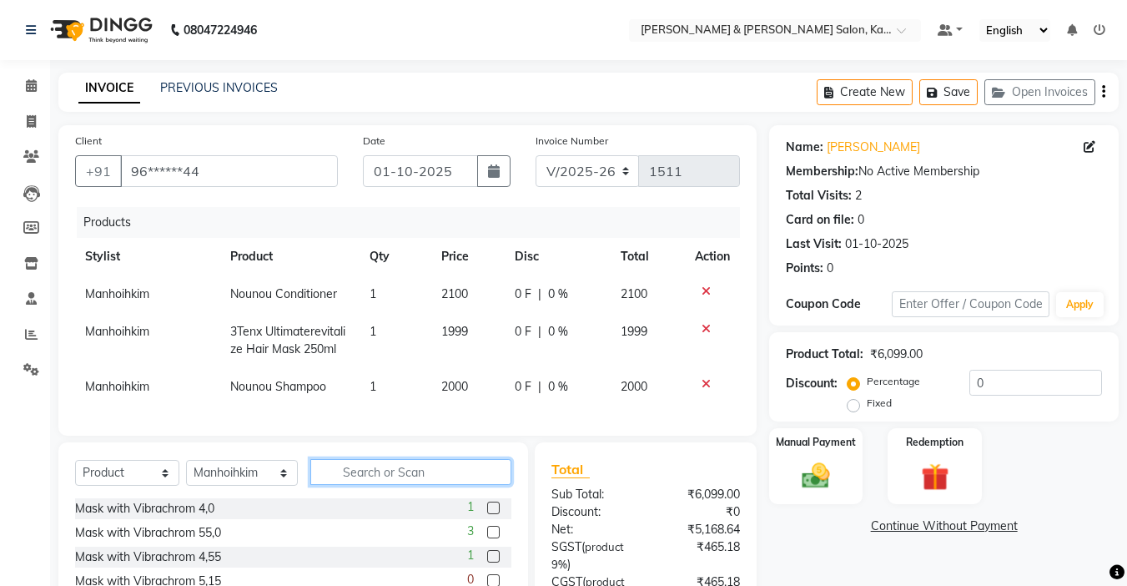
click at [433, 485] on input "text" at bounding box center [410, 472] width 201 height 26
click at [487, 538] on label at bounding box center [493, 532] width 13 height 13
click at [487, 538] on input "checkbox" at bounding box center [492, 532] width 11 height 11
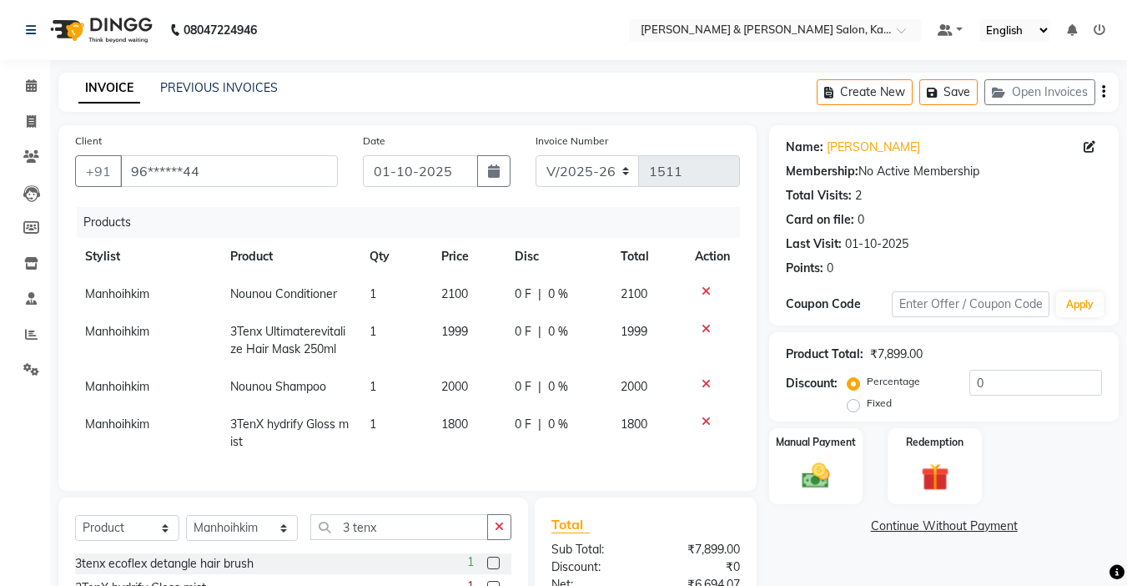
scroll to position [83, 0]
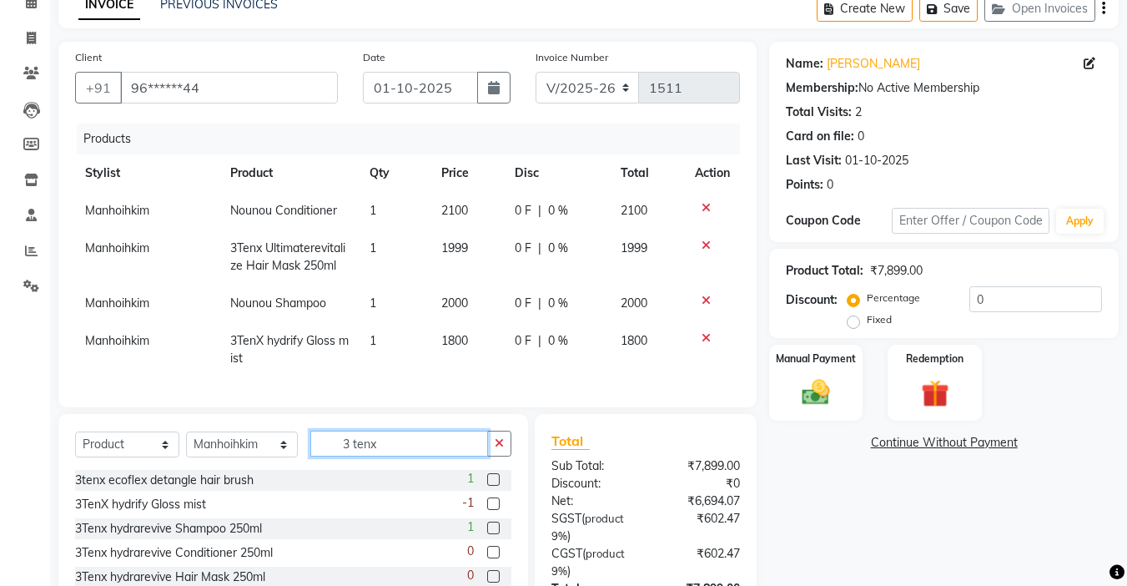
click at [421, 456] on input "3 tenx" at bounding box center [399, 444] width 178 height 26
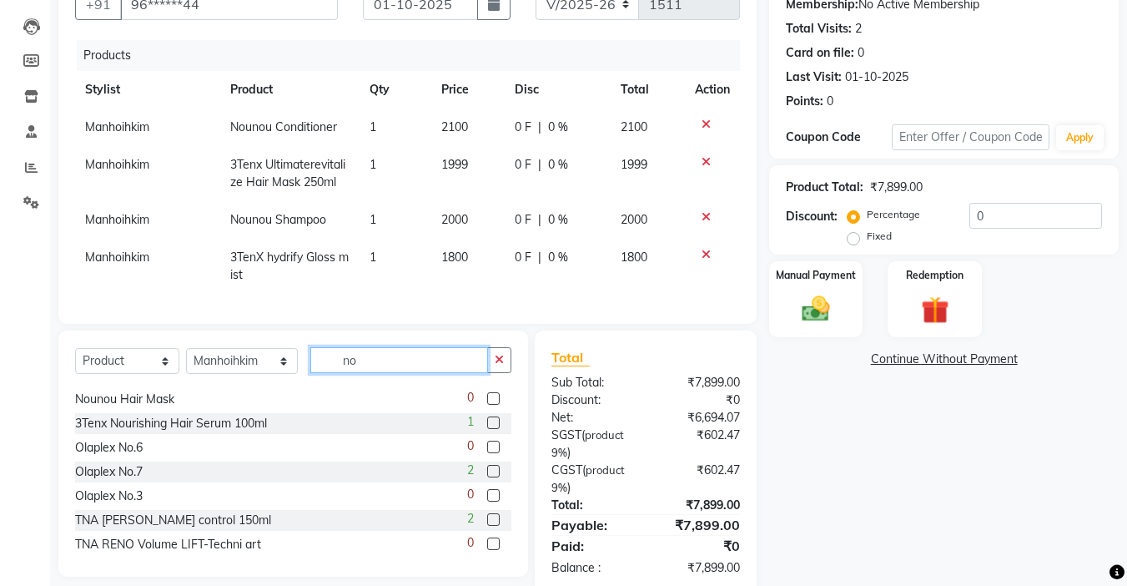
scroll to position [172, 0]
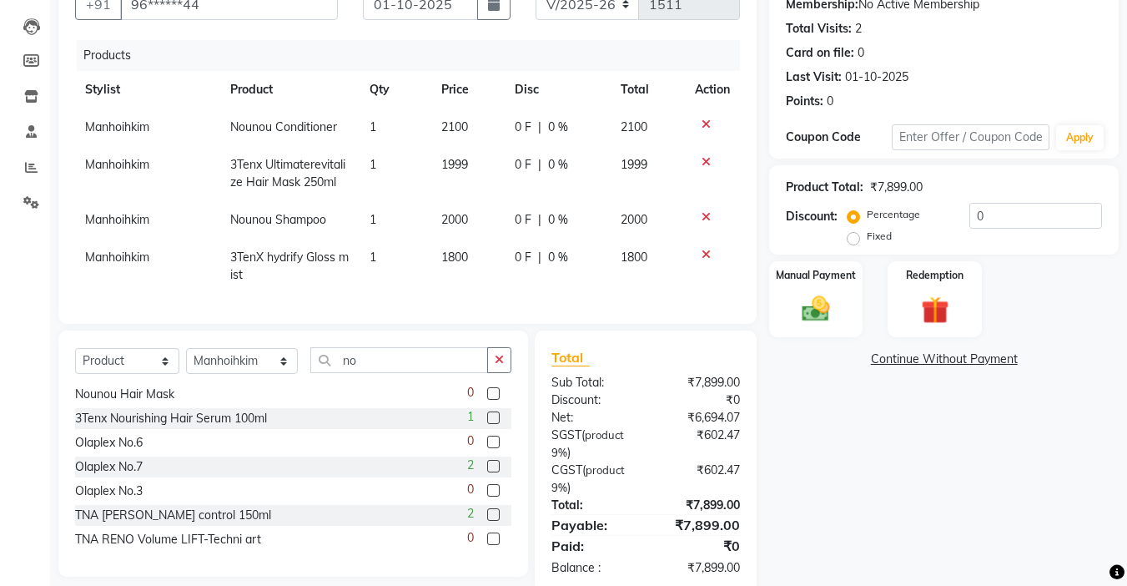
click at [487, 496] on label at bounding box center [493, 490] width 13 height 13
click at [487, 496] on input "checkbox" at bounding box center [492, 491] width 11 height 11
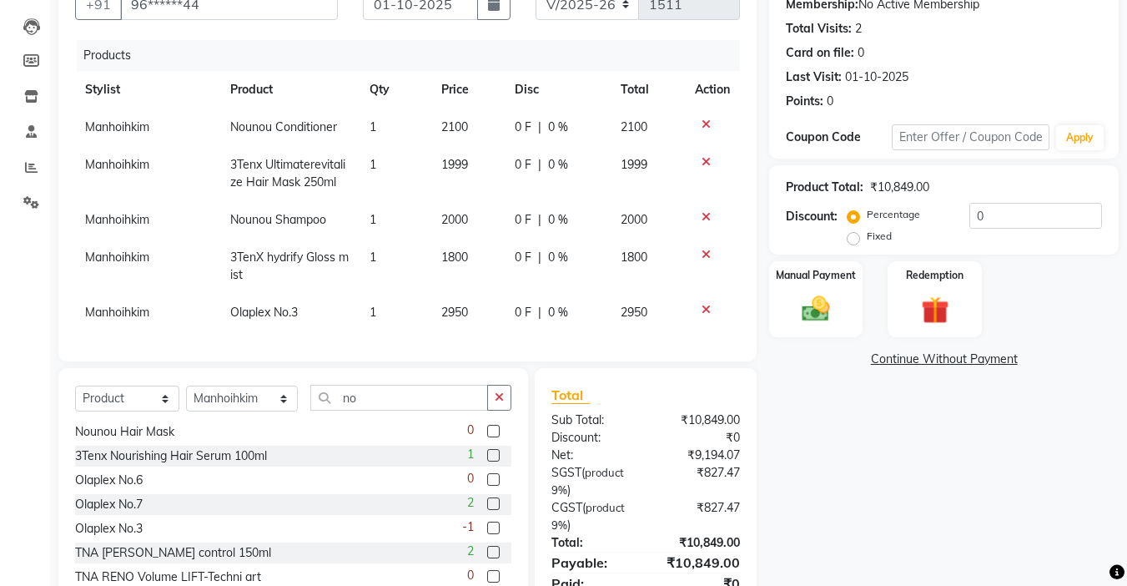
click at [453, 316] on span "2950" at bounding box center [454, 312] width 27 height 15
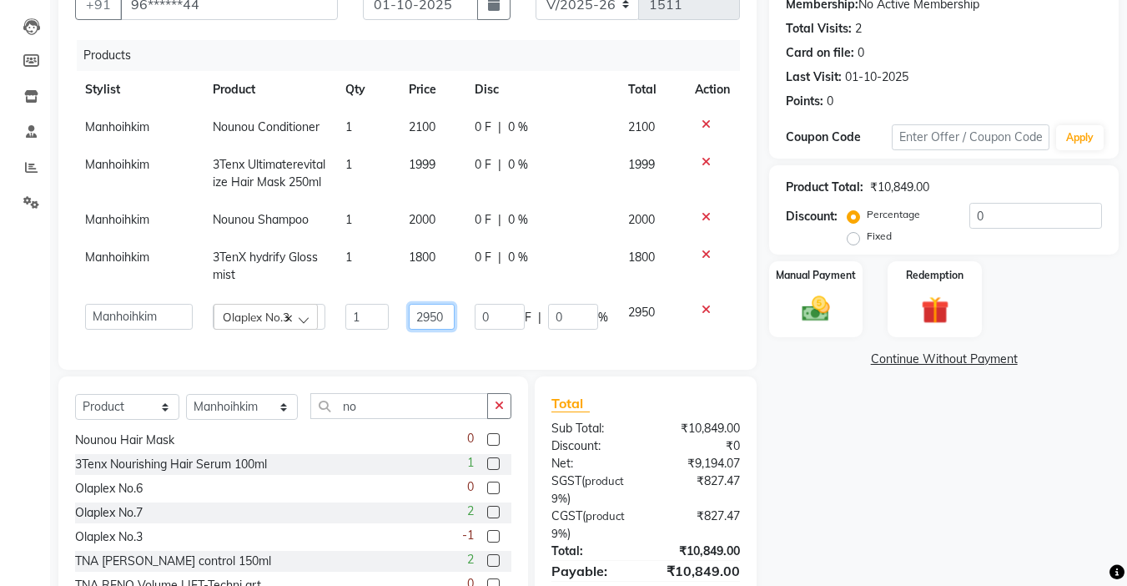
click at [430, 315] on input "2950" at bounding box center [432, 317] width 47 height 26
click at [819, 319] on img at bounding box center [816, 308] width 47 height 33
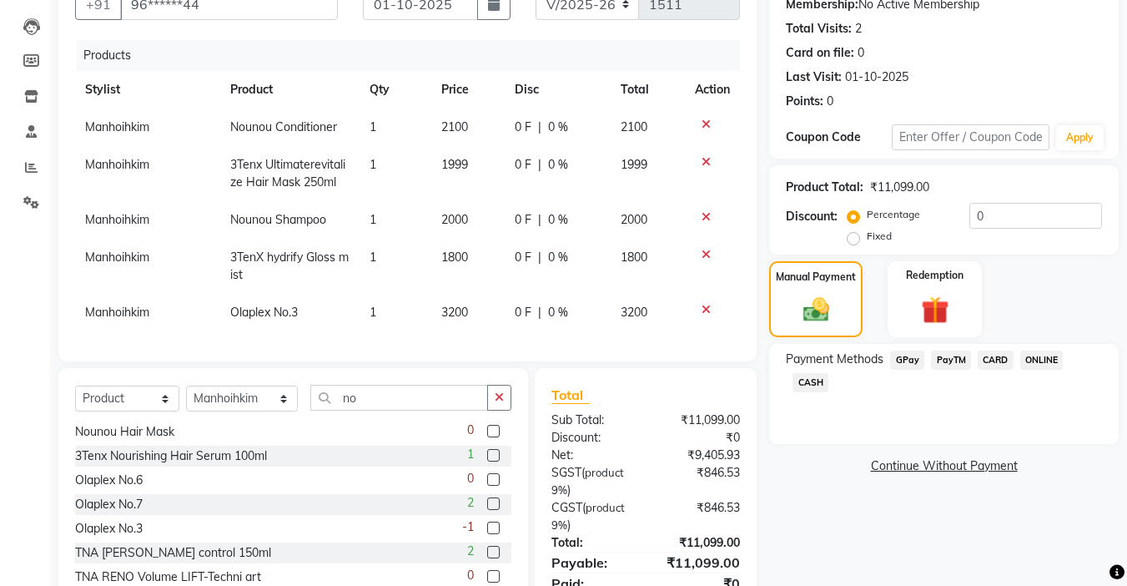
scroll to position [249, 0]
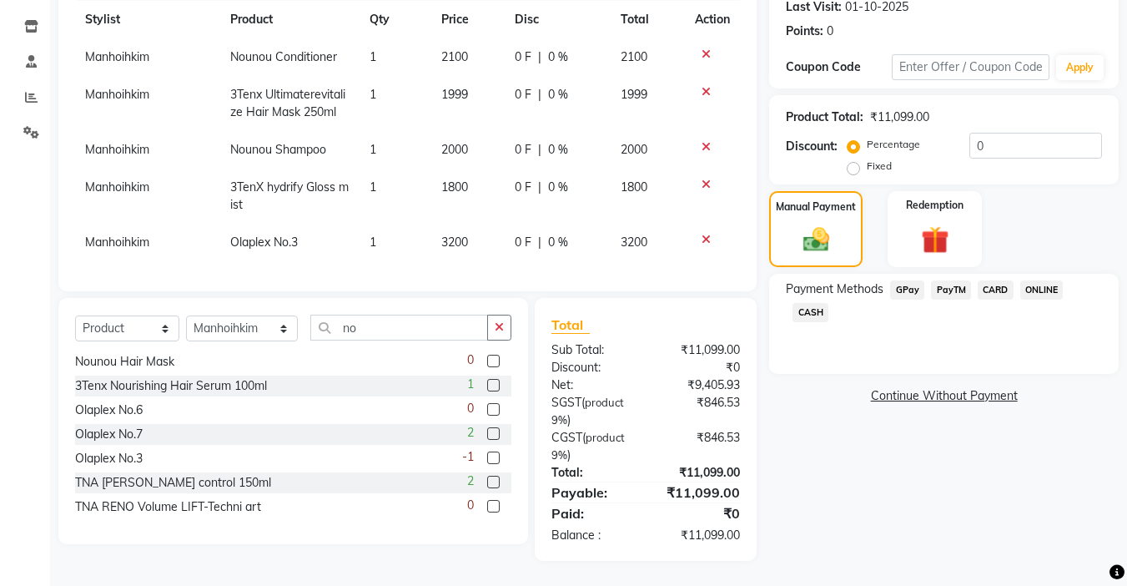
click at [990, 280] on span "CARD" at bounding box center [996, 289] width 36 height 19
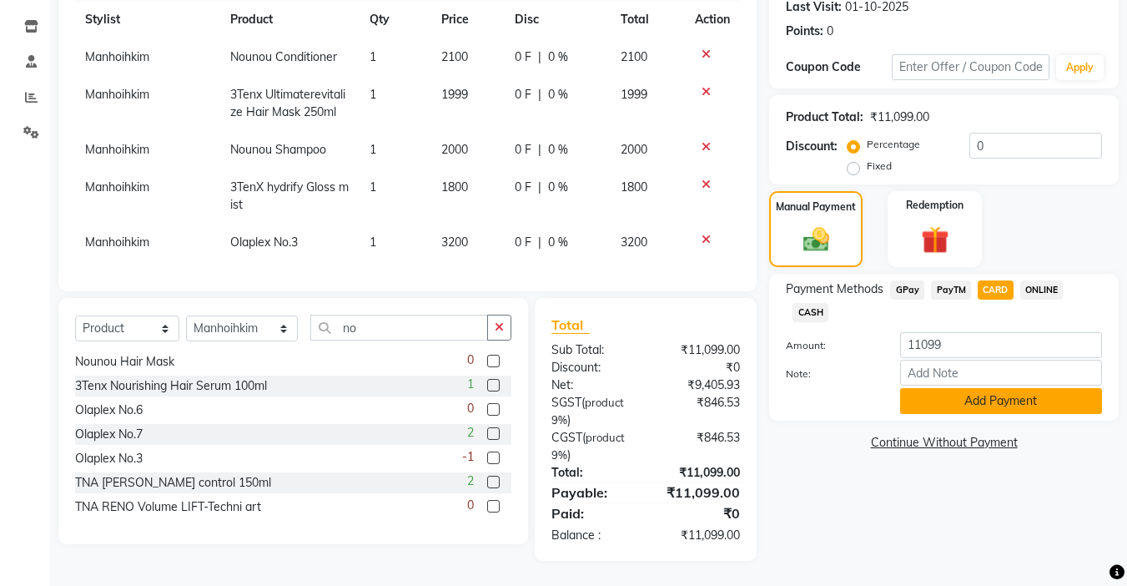
click at [980, 388] on button "Add Payment" at bounding box center [1001, 401] width 202 height 26
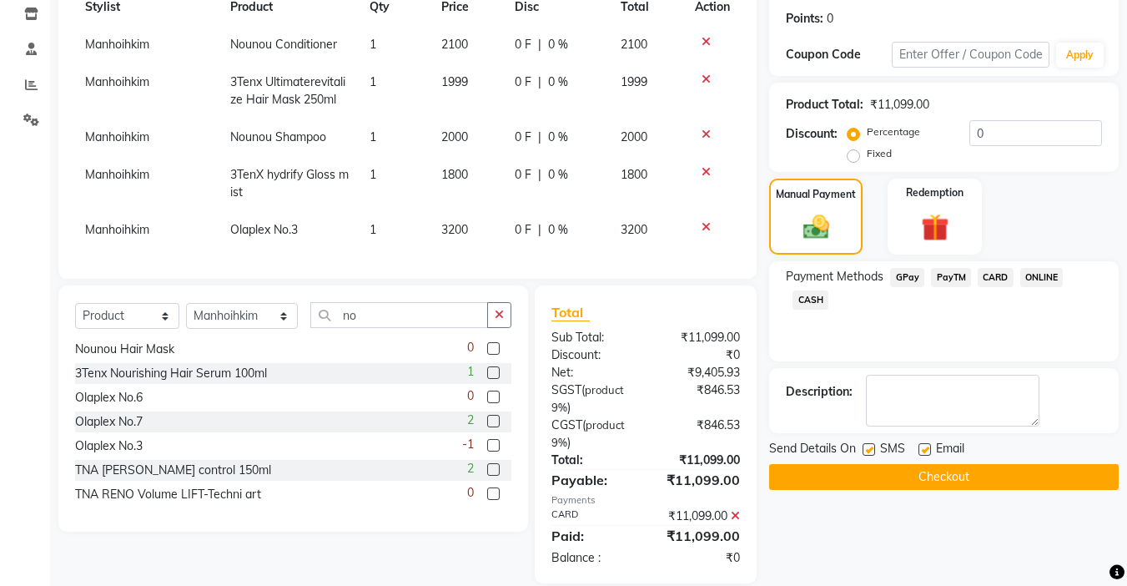
click at [941, 476] on button "Checkout" at bounding box center [944, 477] width 350 height 26
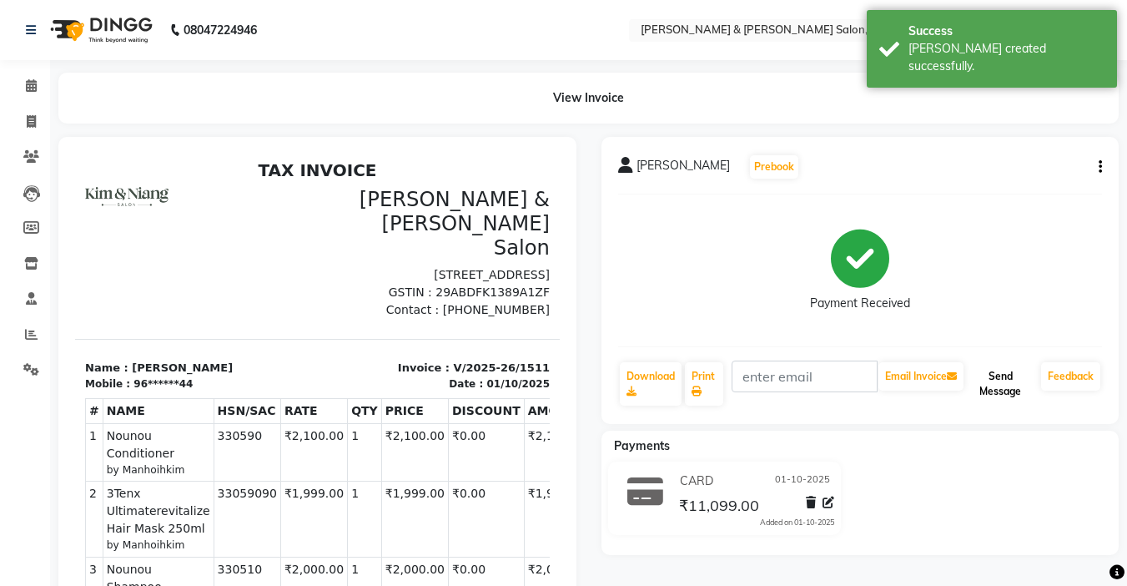
click at [1015, 398] on button "Send Message" at bounding box center [1001, 383] width 68 height 43
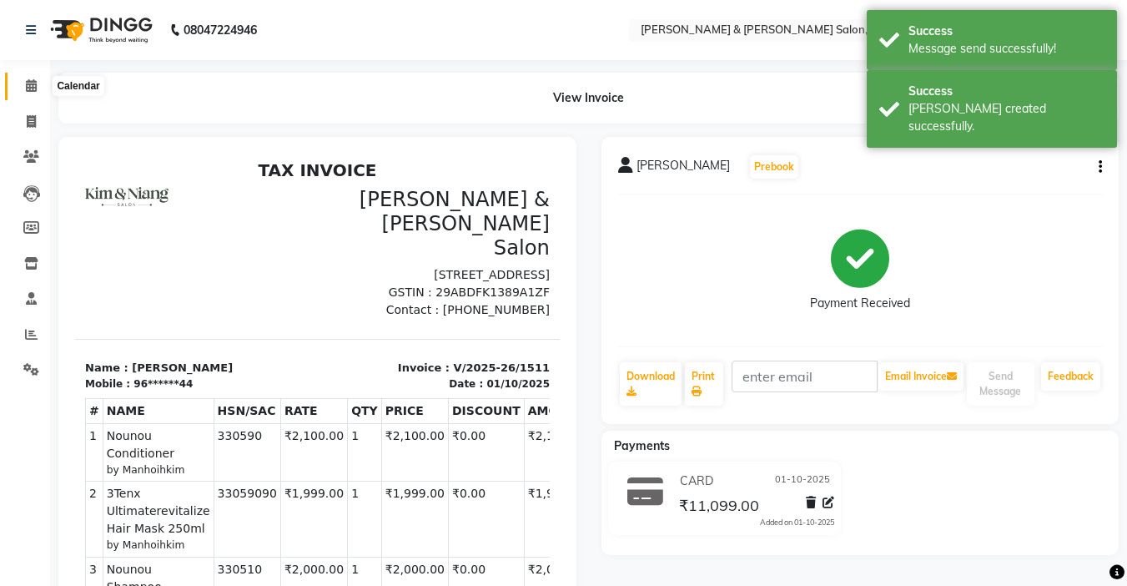
click at [39, 93] on span at bounding box center [31, 86] width 29 height 19
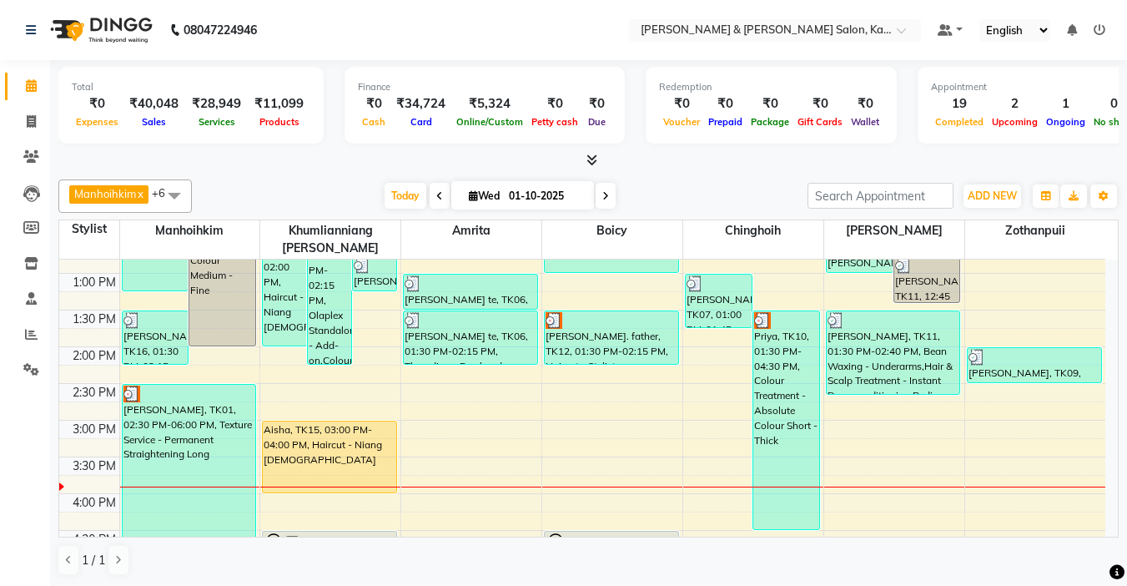
scroll to position [242, 0]
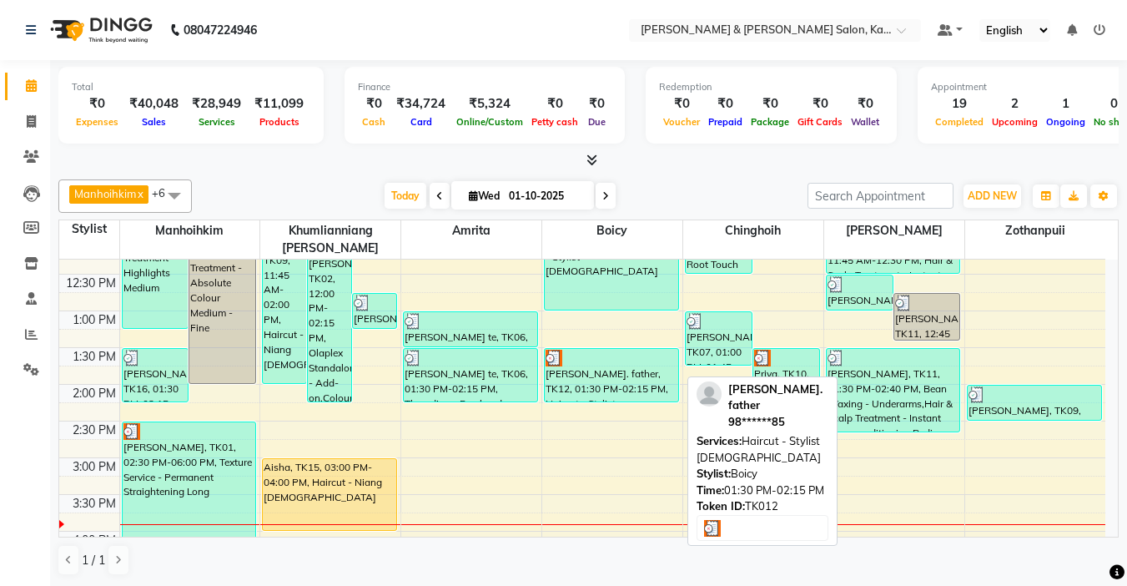
click at [592, 357] on div "[PERSON_NAME]. father, TK12, 01:30 PM-02:15 PM, Haircut - Stylist [DEMOGRAPHIC_…" at bounding box center [612, 375] width 134 height 53
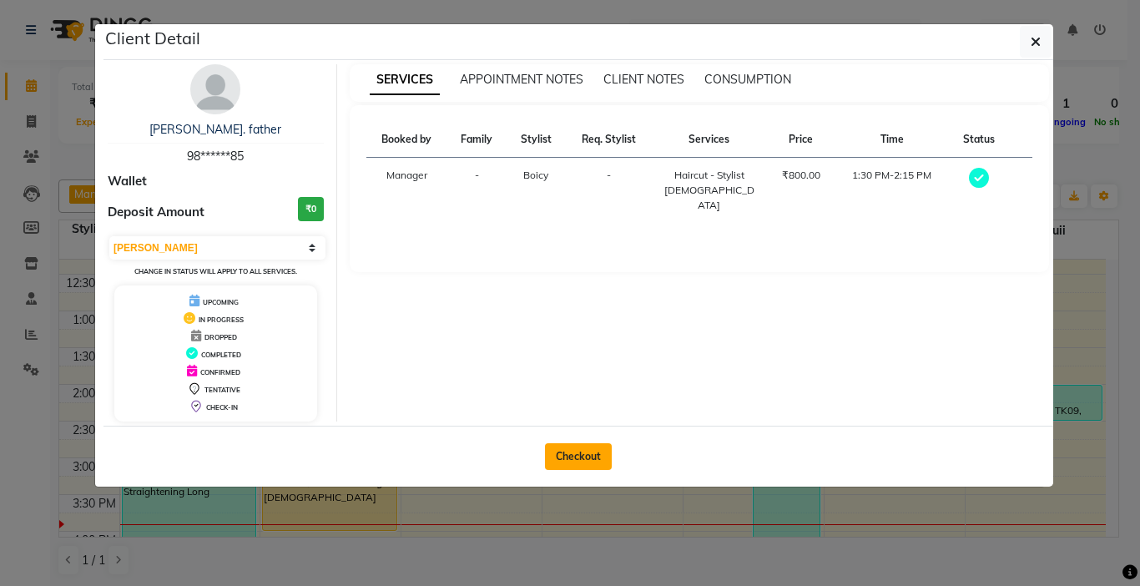
click at [587, 456] on button "Checkout" at bounding box center [578, 456] width 67 height 27
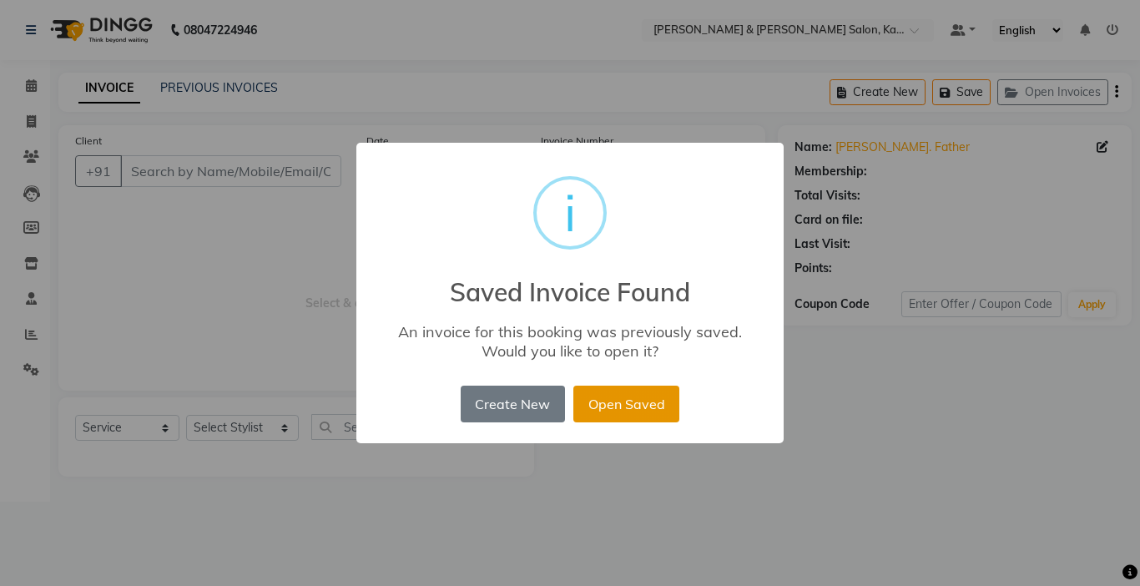
click at [619, 397] on button "Open Saved" at bounding box center [626, 404] width 106 height 37
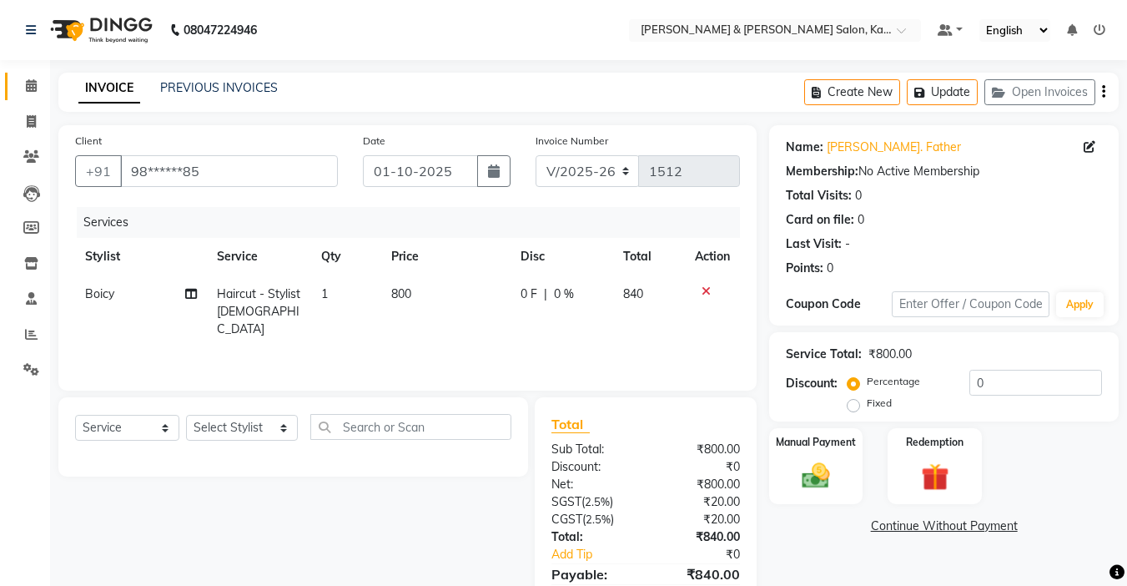
scroll to position [82, 0]
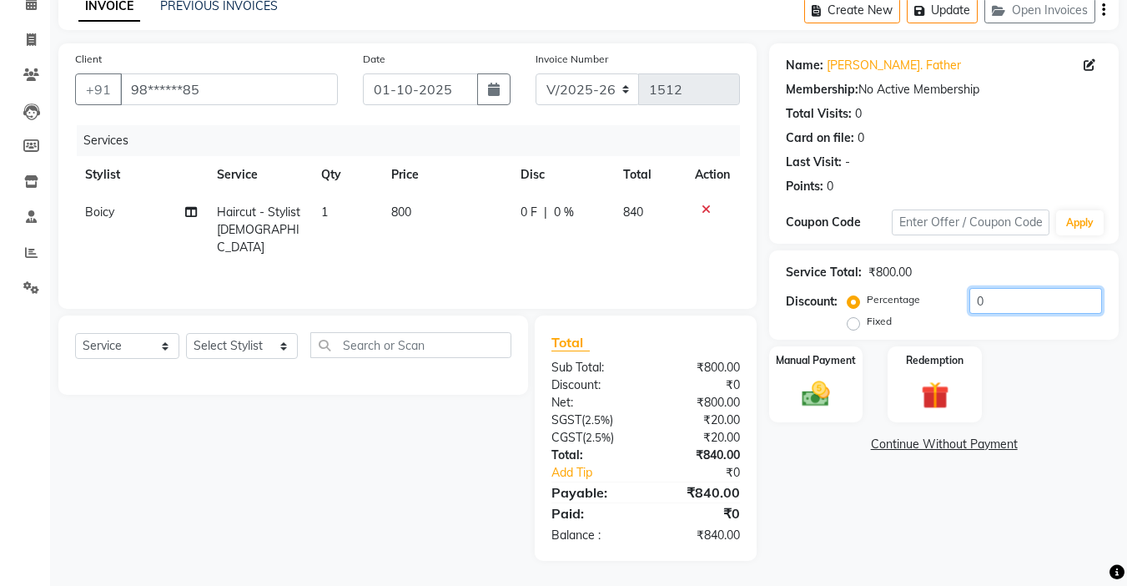
click at [1007, 298] on input "0" at bounding box center [1036, 301] width 133 height 26
click at [808, 384] on img at bounding box center [816, 393] width 47 height 33
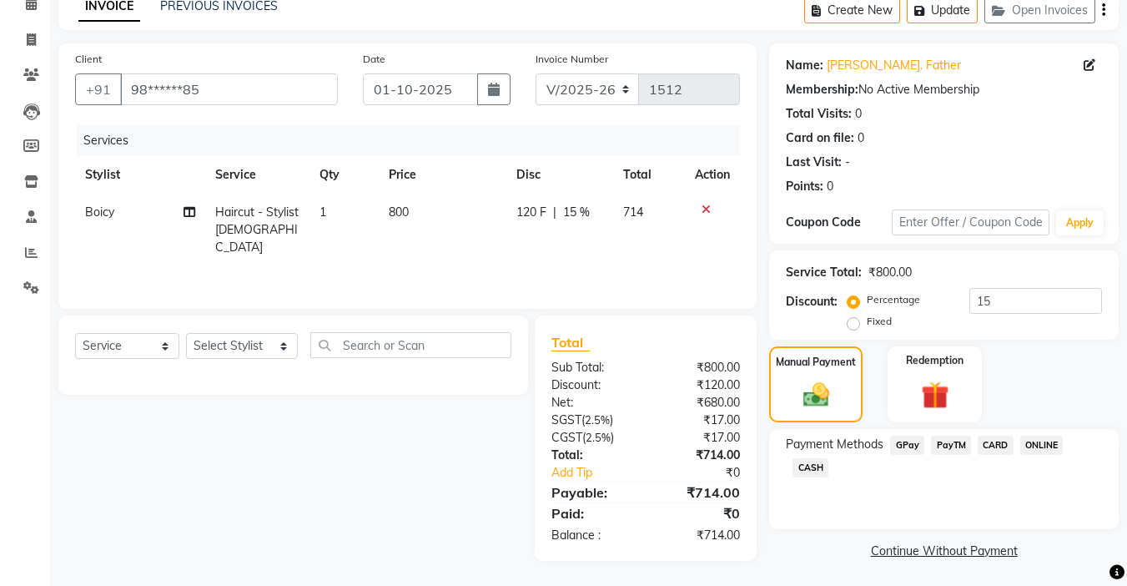
click at [912, 441] on span "GPay" at bounding box center [907, 445] width 34 height 19
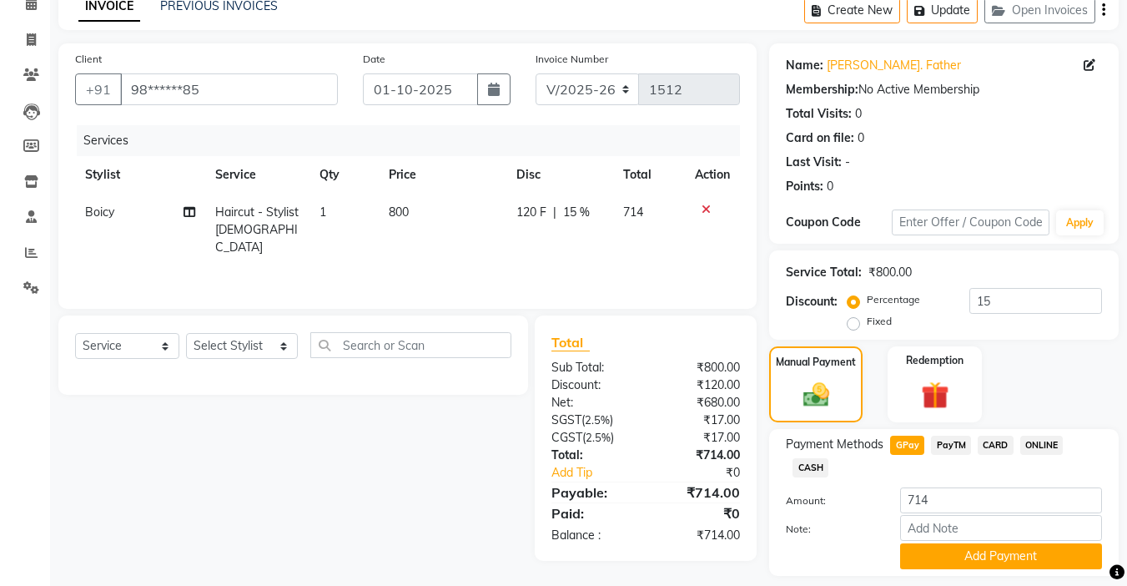
click at [945, 446] on span "PayTM" at bounding box center [951, 445] width 40 height 19
click at [1005, 296] on input "15" at bounding box center [1036, 301] width 133 height 26
click at [904, 450] on span "GPay" at bounding box center [907, 445] width 34 height 19
click at [990, 578] on div "Name: [PERSON_NAME]. Father Membership: No Active Membership Total Visits: 0 Ca…" at bounding box center [950, 326] width 362 height 567
click at [990, 567] on button "Add Payment" at bounding box center [1001, 556] width 202 height 26
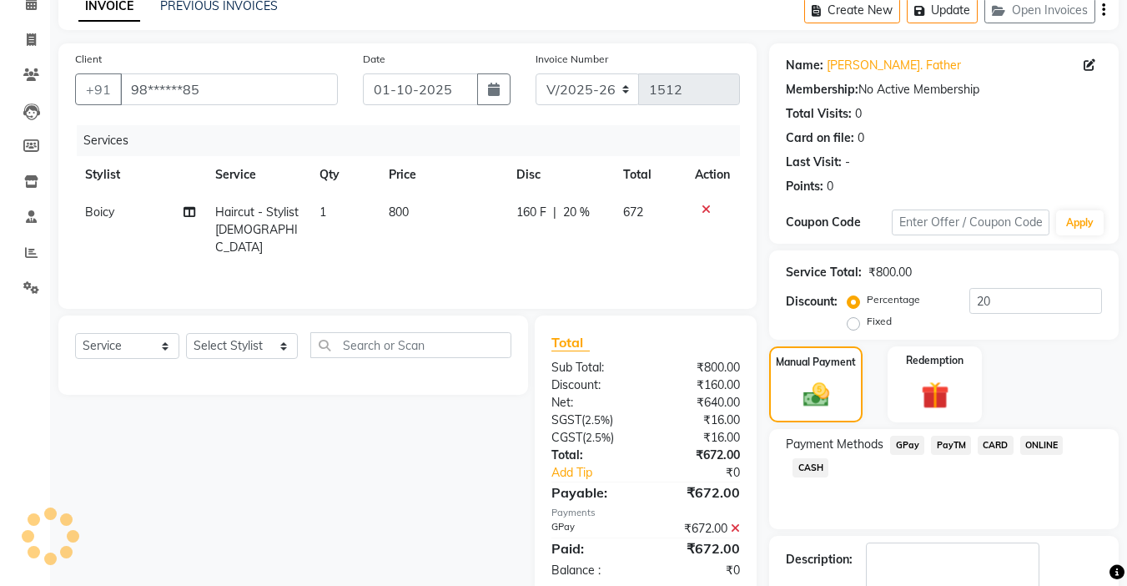
scroll to position [179, 0]
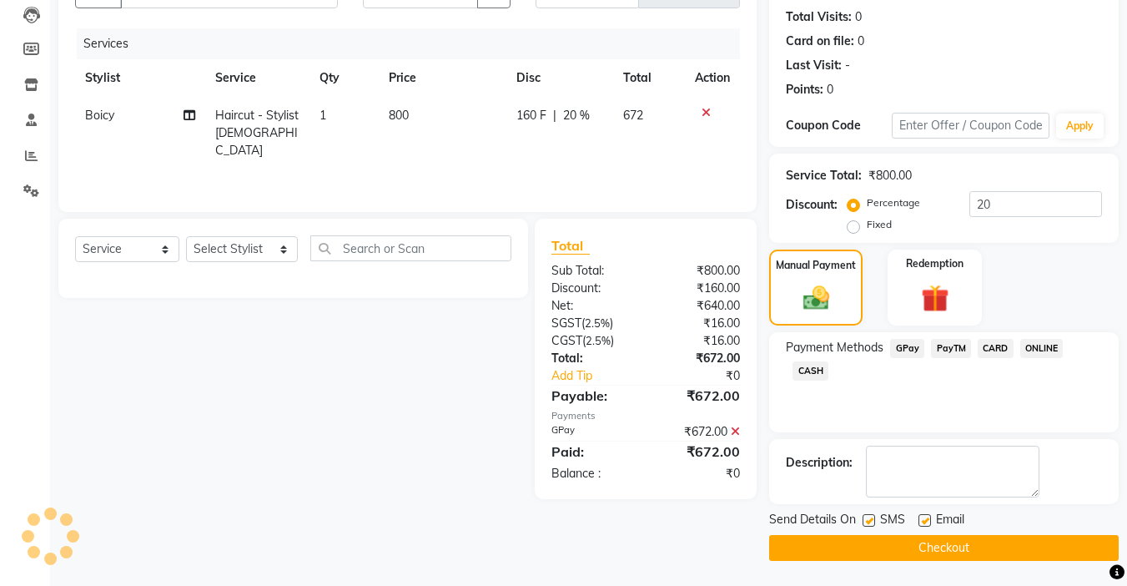
click at [927, 544] on button "Checkout" at bounding box center [944, 548] width 350 height 26
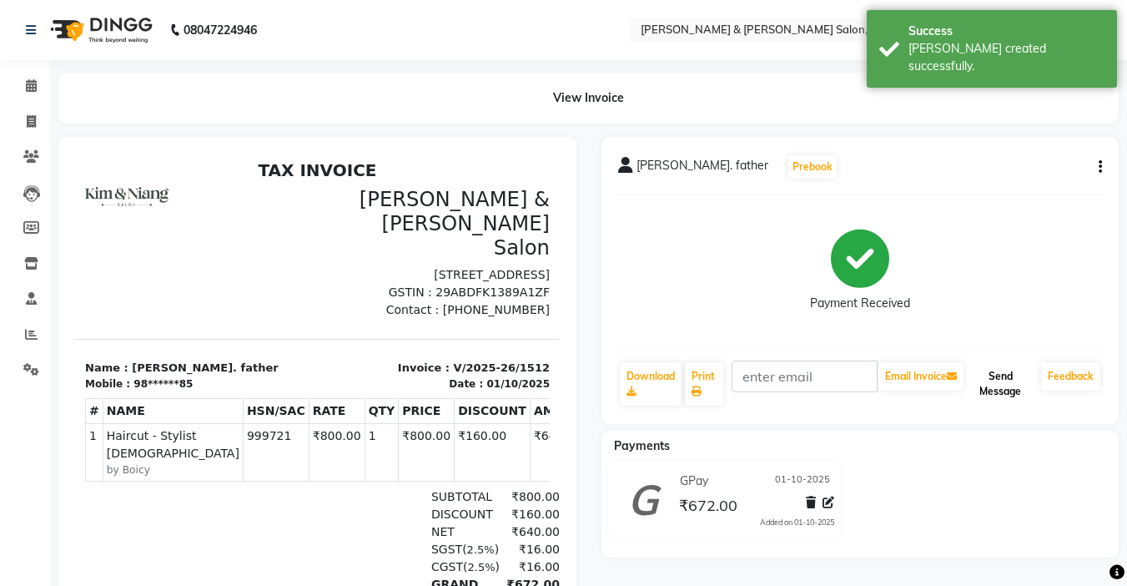
click at [1010, 396] on button "Send Message" at bounding box center [1001, 383] width 68 height 43
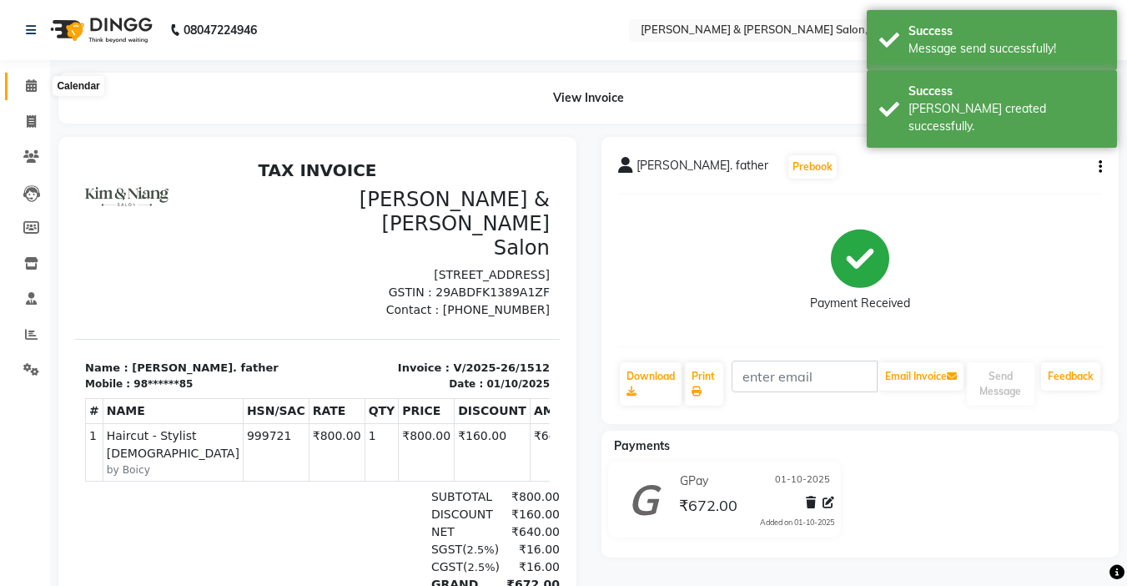
click at [19, 87] on span at bounding box center [31, 86] width 29 height 19
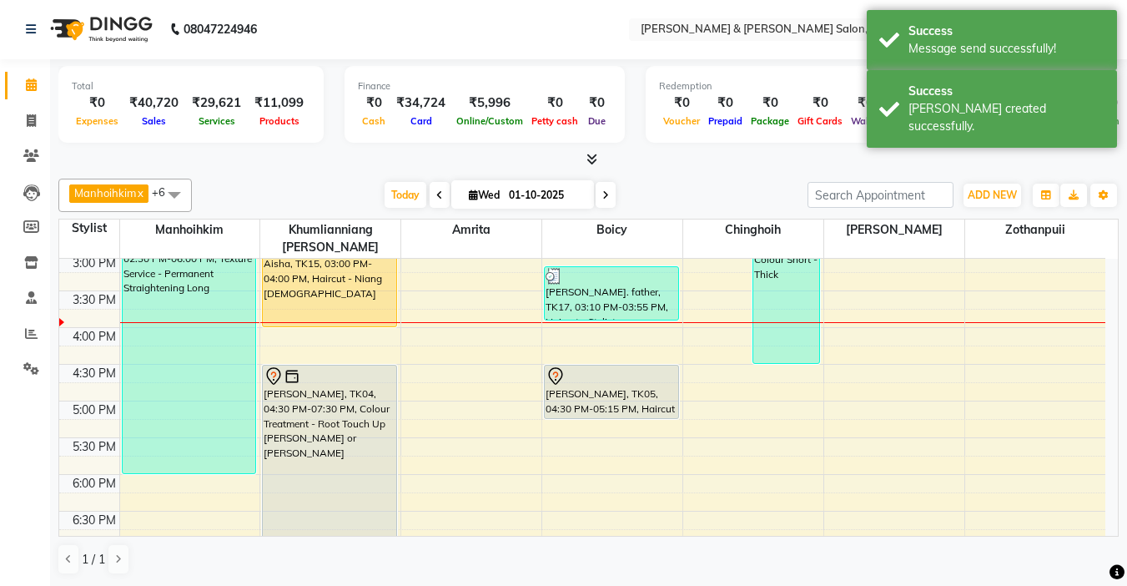
scroll to position [417, 0]
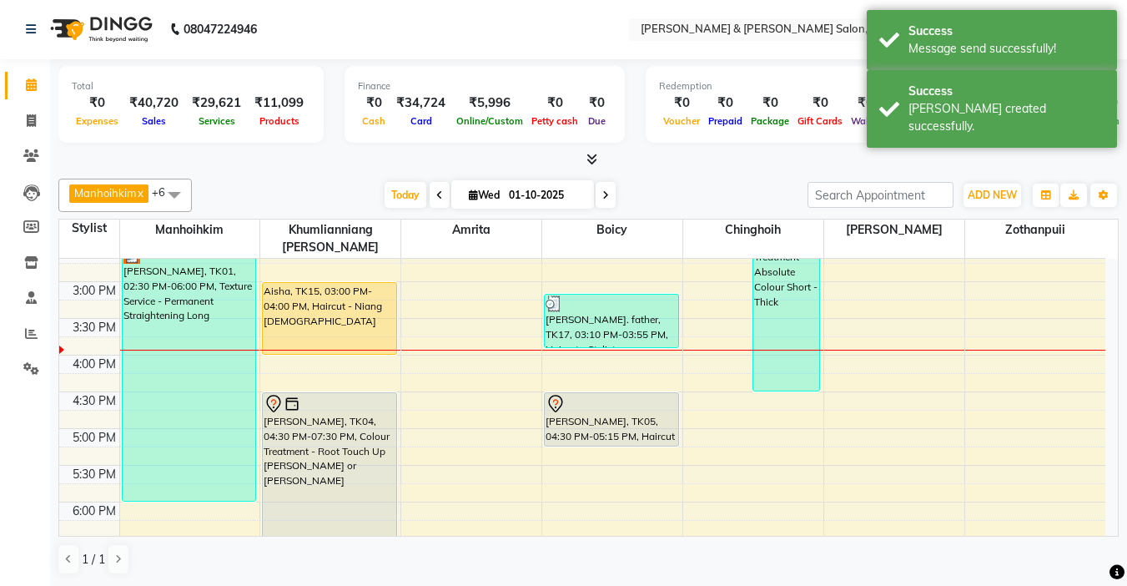
click at [417, 315] on div "9:00 AM 9:30 AM 10:00 AM 10:30 AM 11:00 AM 11:30 AM 12:00 PM 12:30 PM 1:00 PM 1…" at bounding box center [582, 318] width 1046 height 954
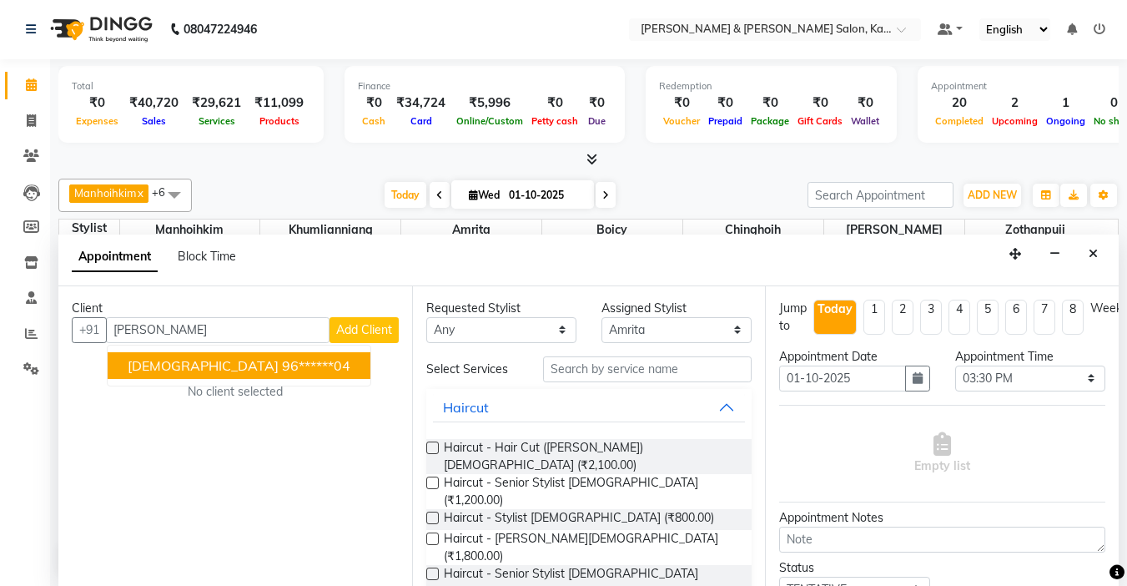
click at [282, 359] on ngb-highlight "96******04" at bounding box center [316, 365] width 68 height 17
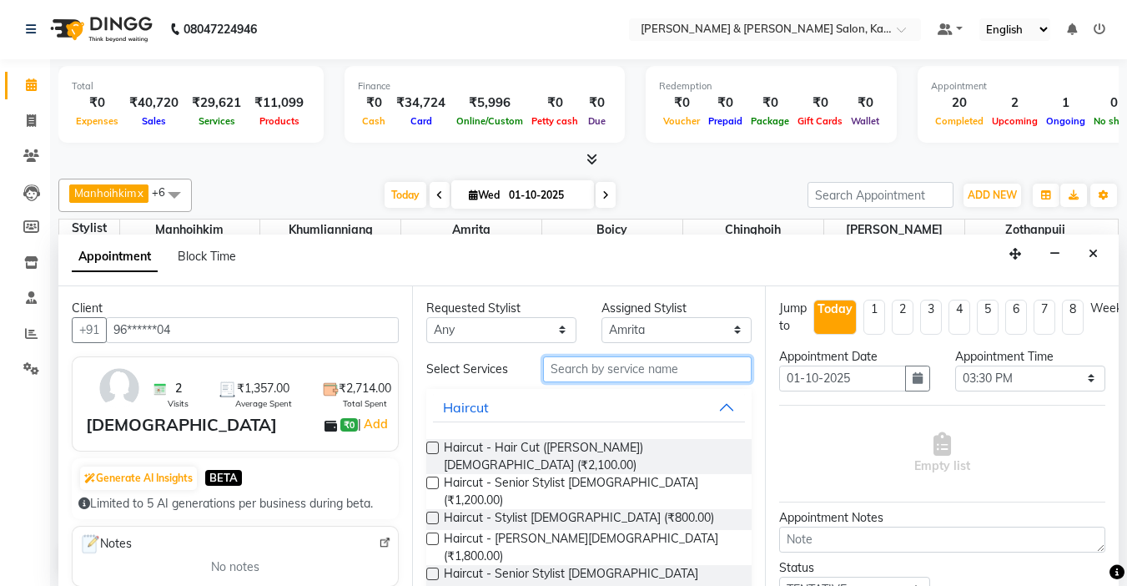
click at [651, 367] on input "text" at bounding box center [647, 369] width 209 height 26
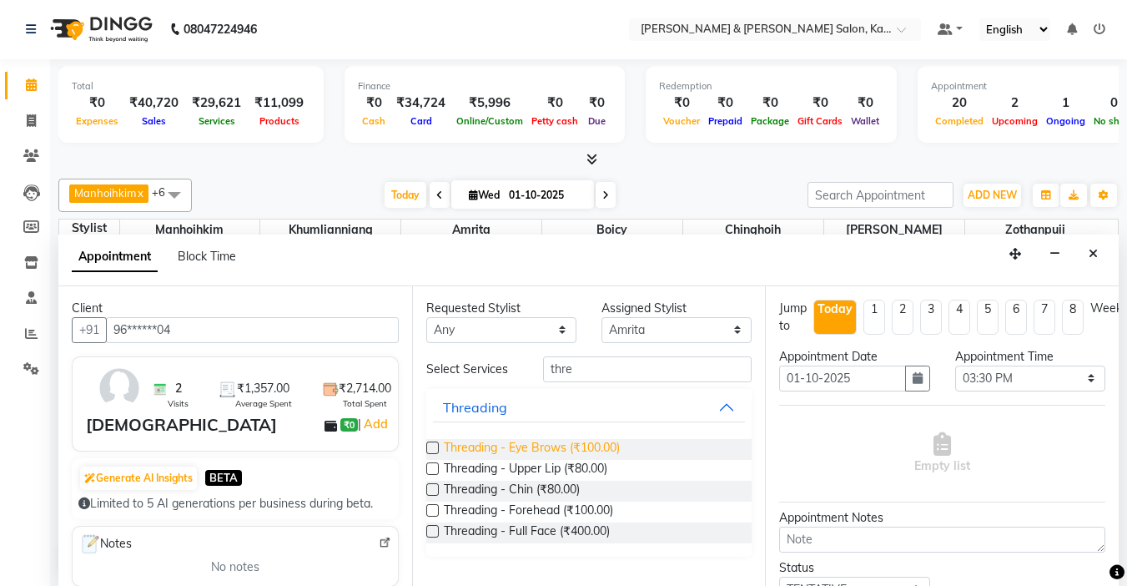
click at [611, 449] on span "Threading - Eye Brows (₹100.00)" at bounding box center [532, 449] width 176 height 21
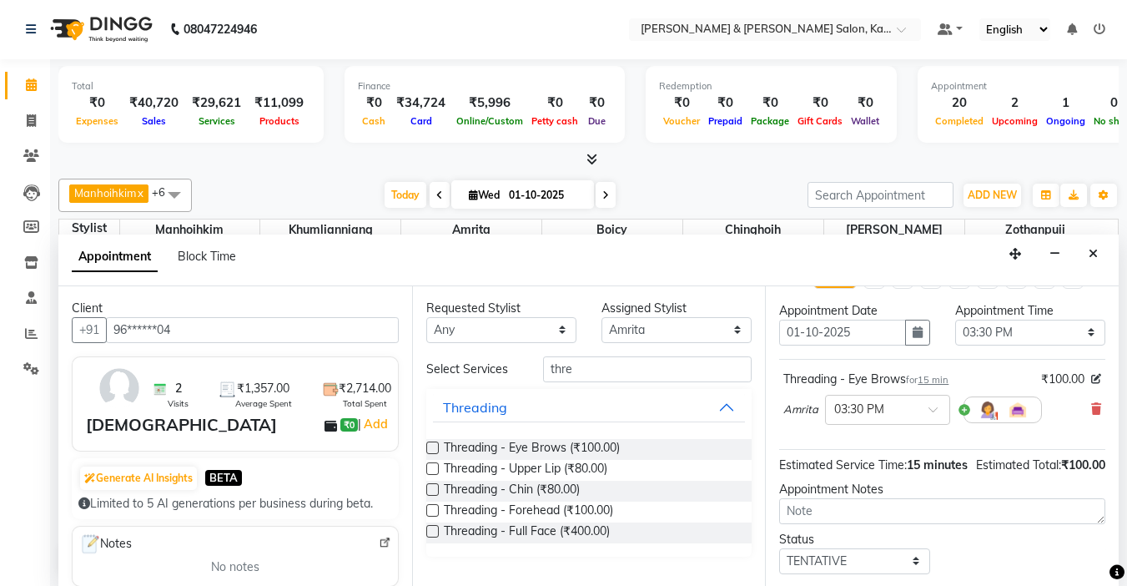
scroll to position [167, 0]
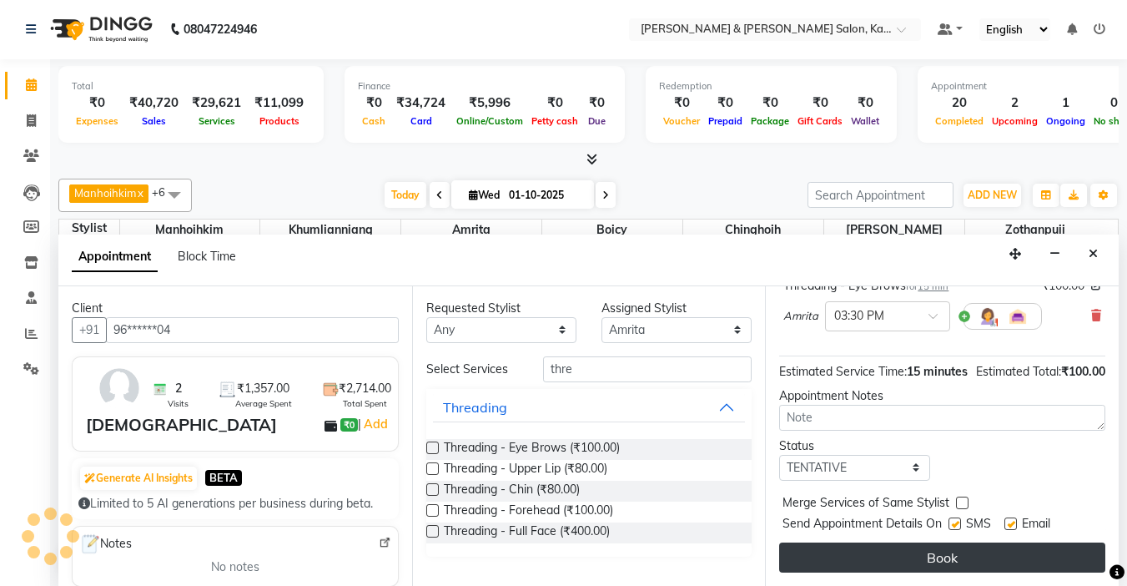
click at [951, 552] on button "Book" at bounding box center [942, 557] width 326 height 30
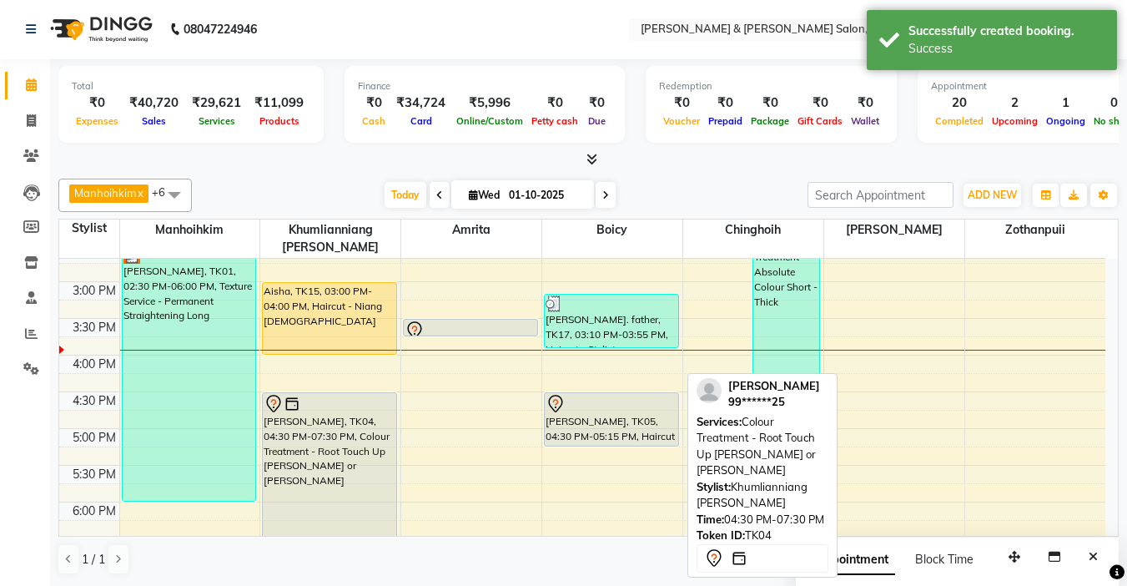
scroll to position [0, 0]
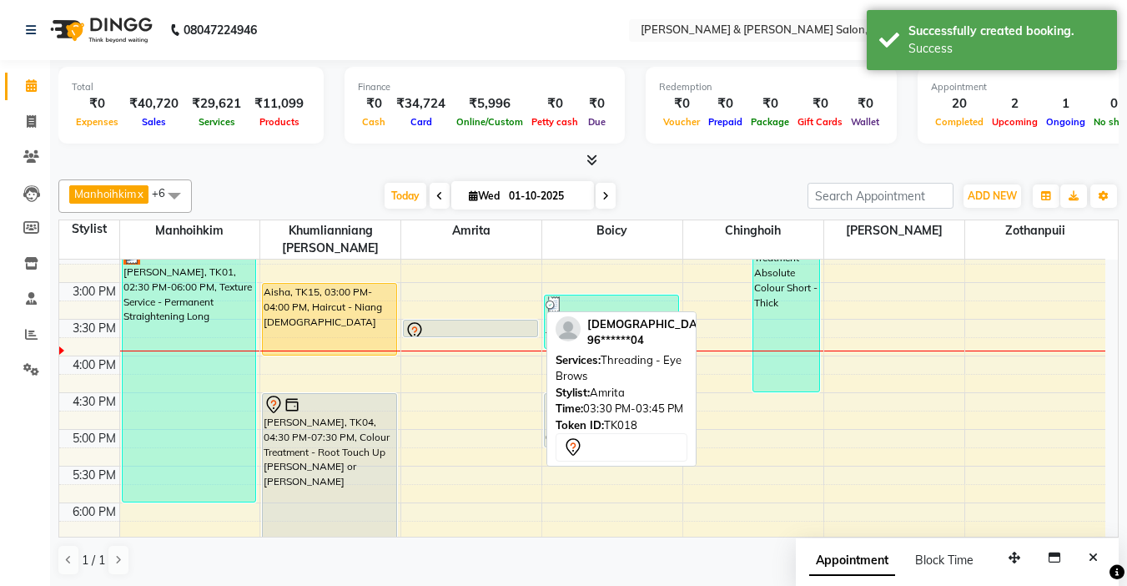
click at [501, 321] on div at bounding box center [471, 331] width 132 height 20
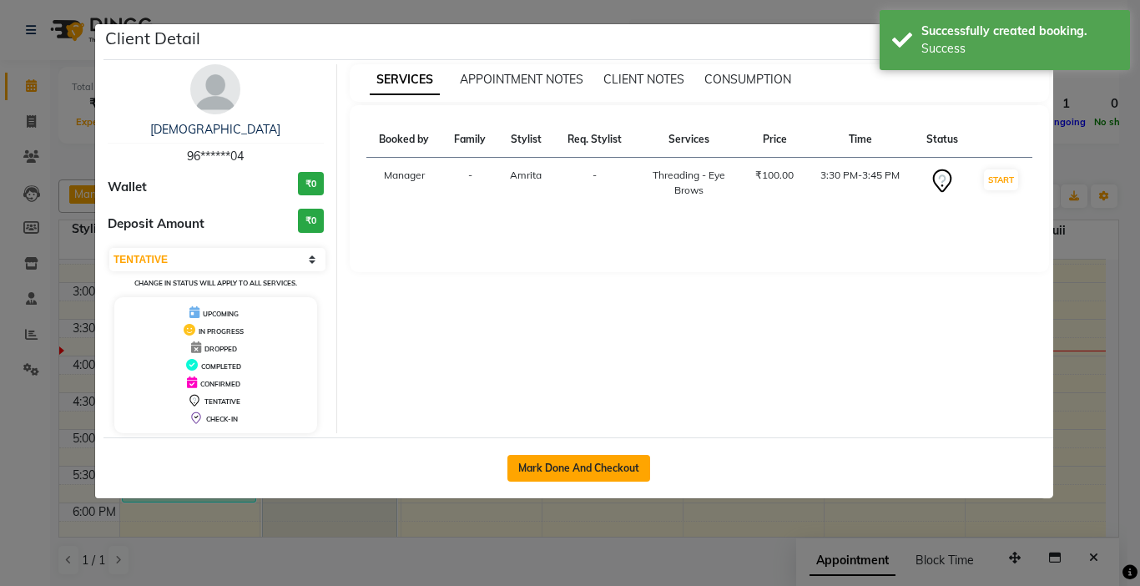
click at [568, 470] on button "Mark Done And Checkout" at bounding box center [578, 468] width 143 height 27
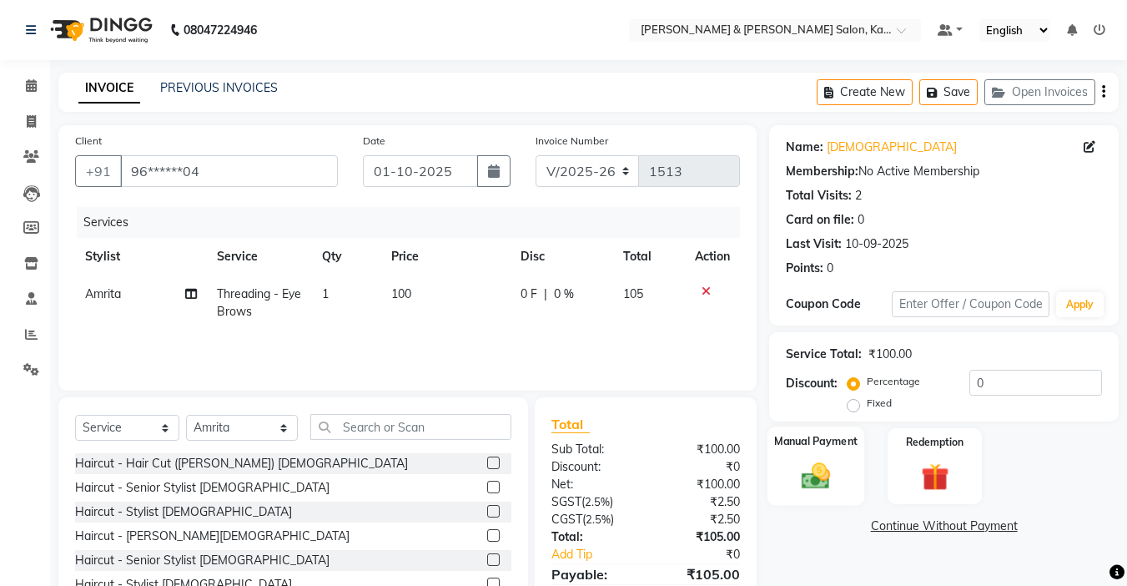
click at [810, 478] on img at bounding box center [816, 475] width 47 height 33
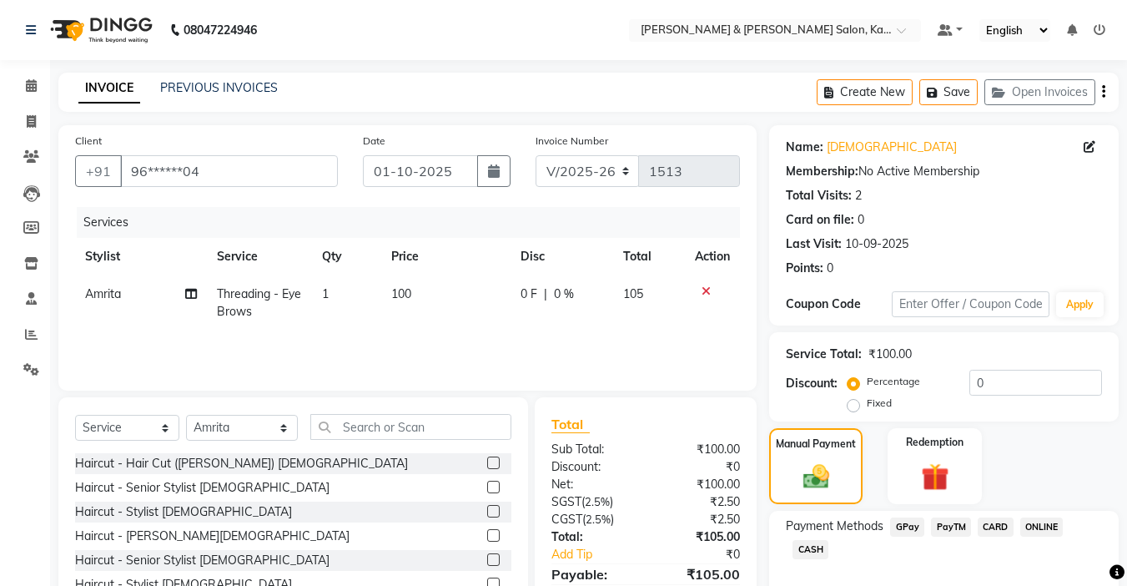
click at [908, 517] on span "GPay" at bounding box center [907, 526] width 34 height 19
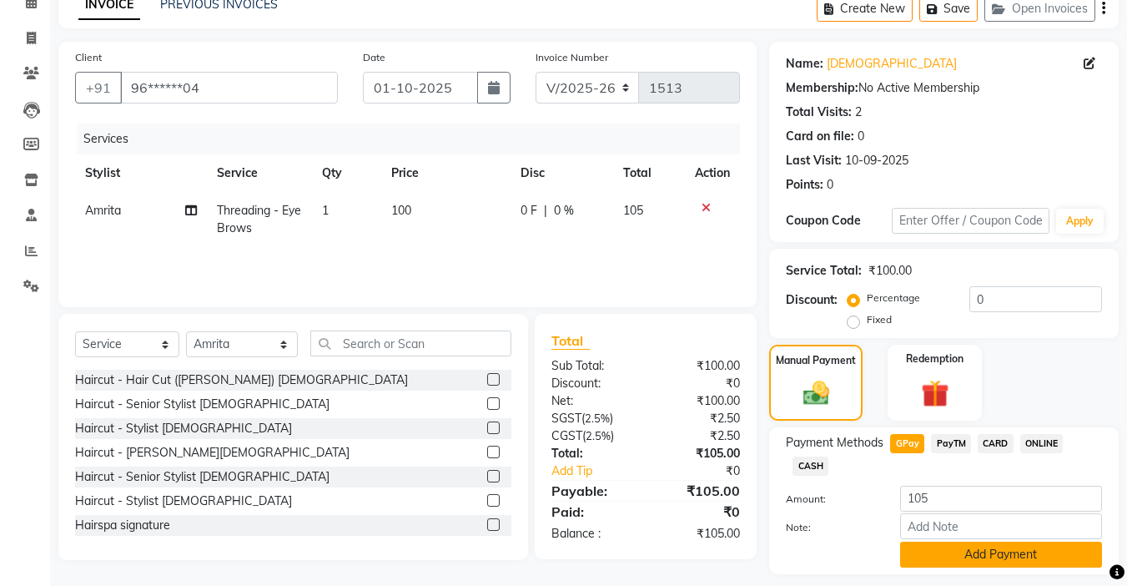
click at [941, 552] on button "Add Payment" at bounding box center [1001, 555] width 202 height 26
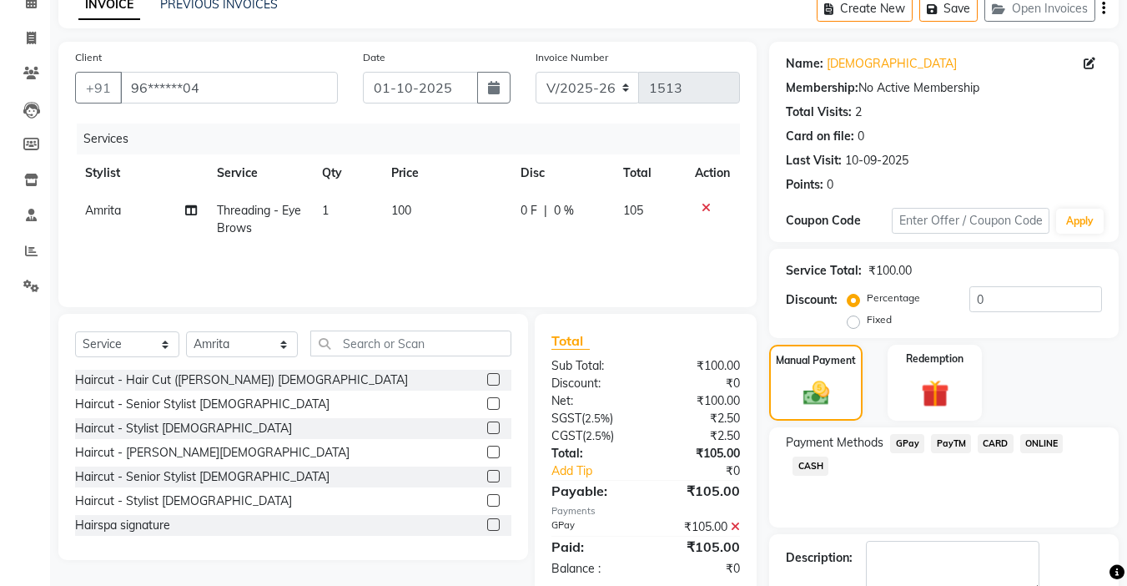
scroll to position [179, 0]
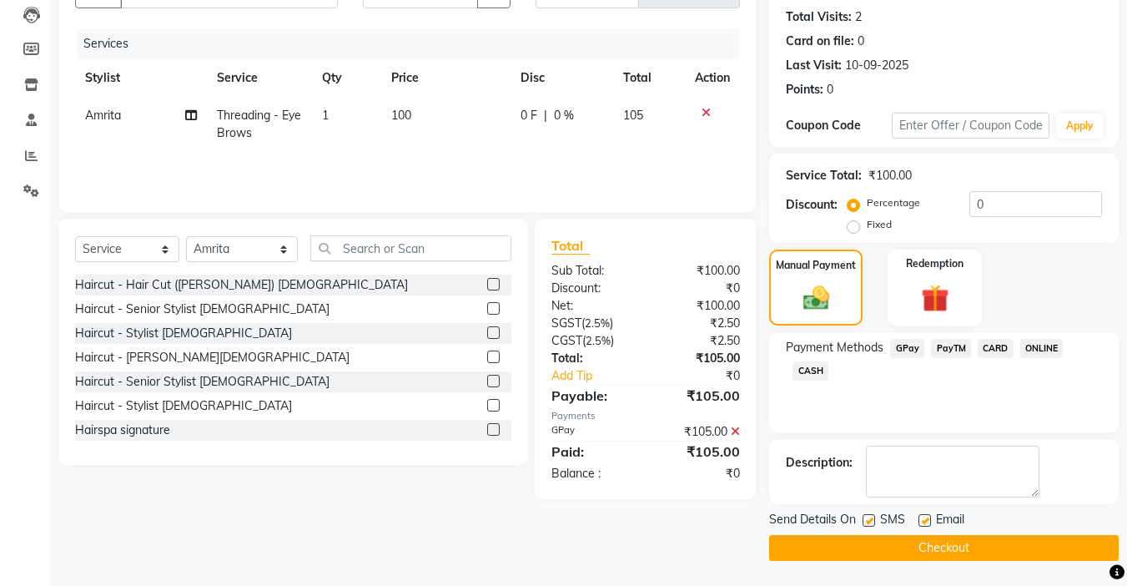
click at [940, 548] on button "Checkout" at bounding box center [944, 548] width 350 height 26
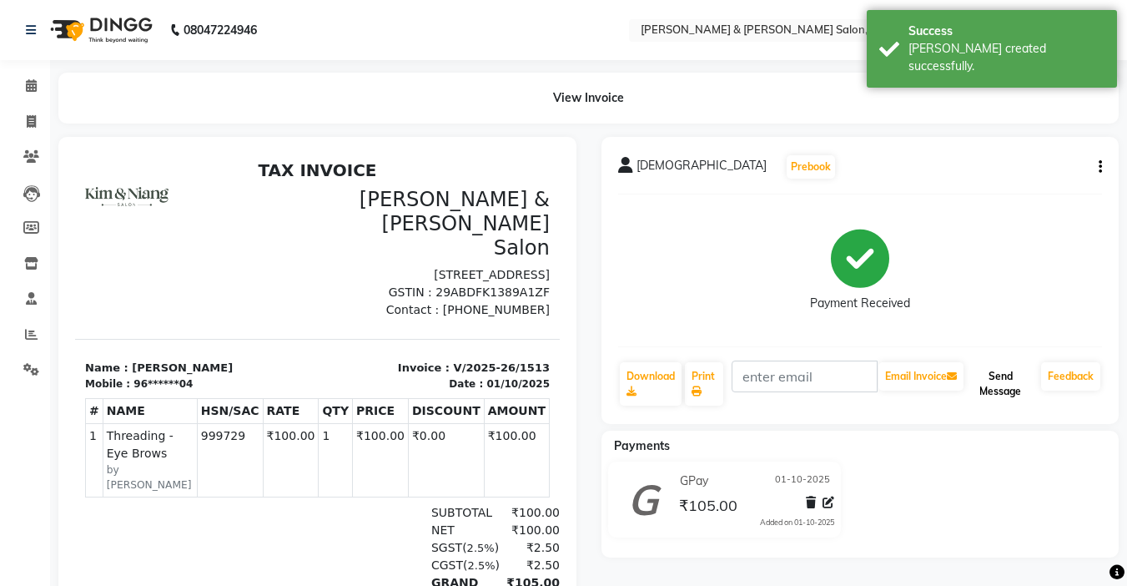
click at [1021, 370] on button "Send Message" at bounding box center [1001, 383] width 68 height 43
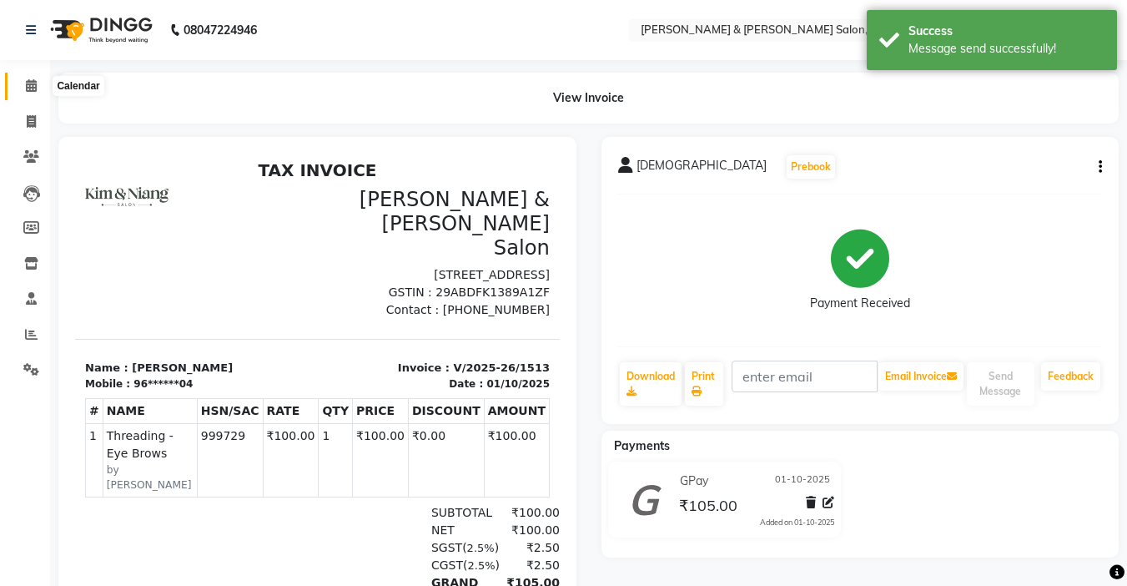
click at [40, 88] on span at bounding box center [31, 86] width 29 height 19
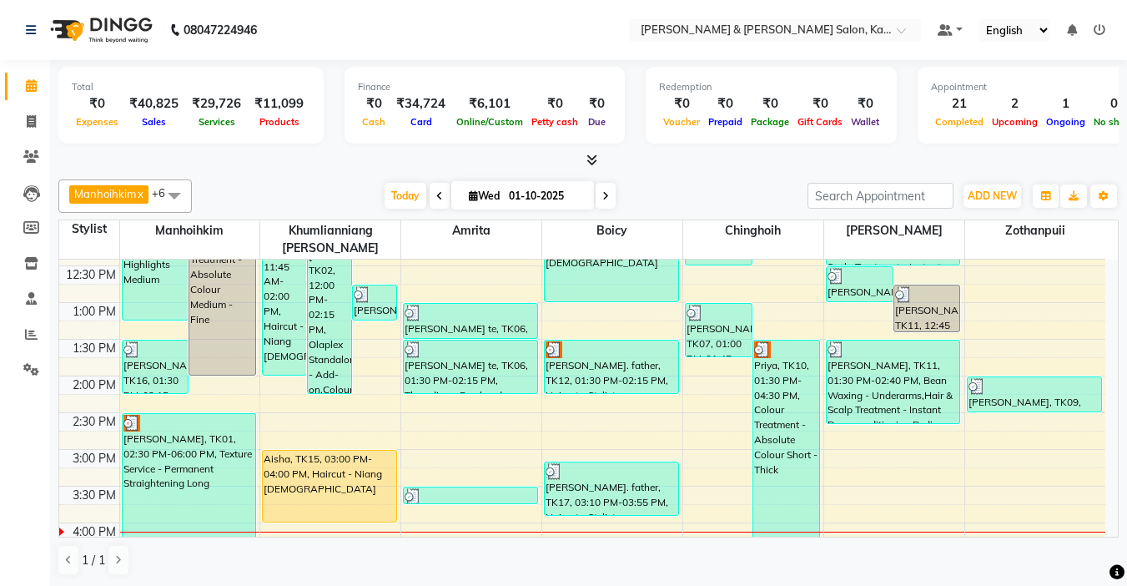
scroll to position [334, 0]
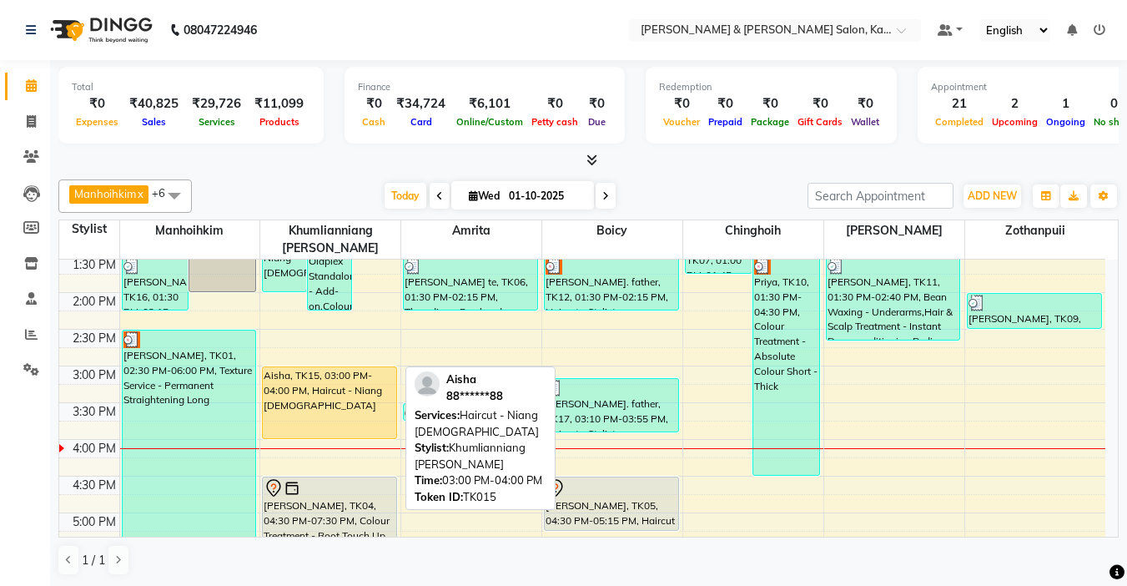
click at [350, 371] on div "Aisha, TK15, 03:00 PM-04:00 PM, Haircut - Niang [DEMOGRAPHIC_DATA]" at bounding box center [330, 402] width 134 height 71
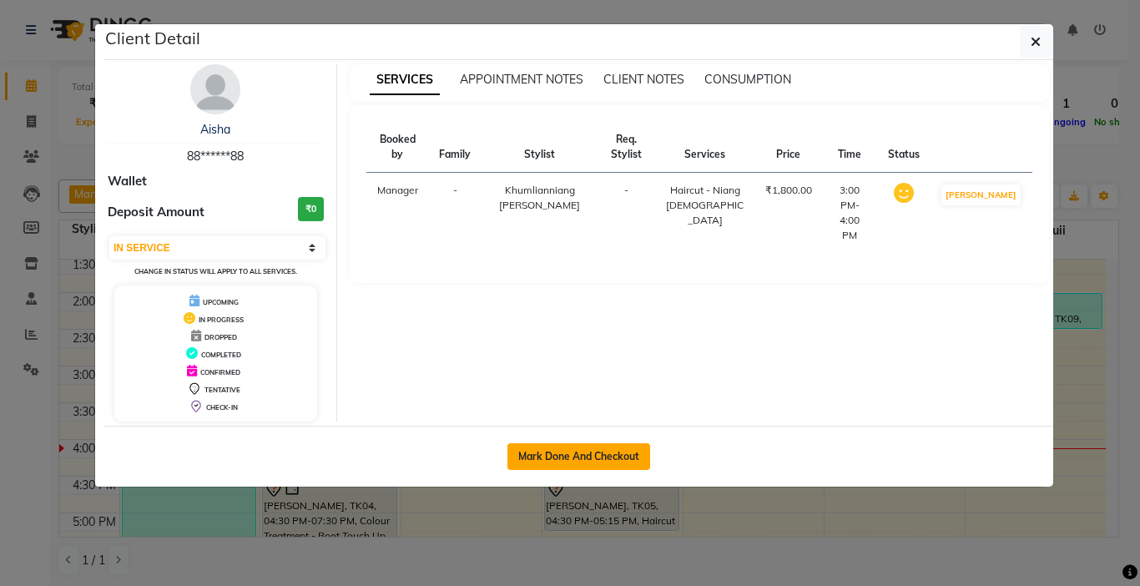
click at [540, 452] on button "Mark Done And Checkout" at bounding box center [578, 456] width 143 height 27
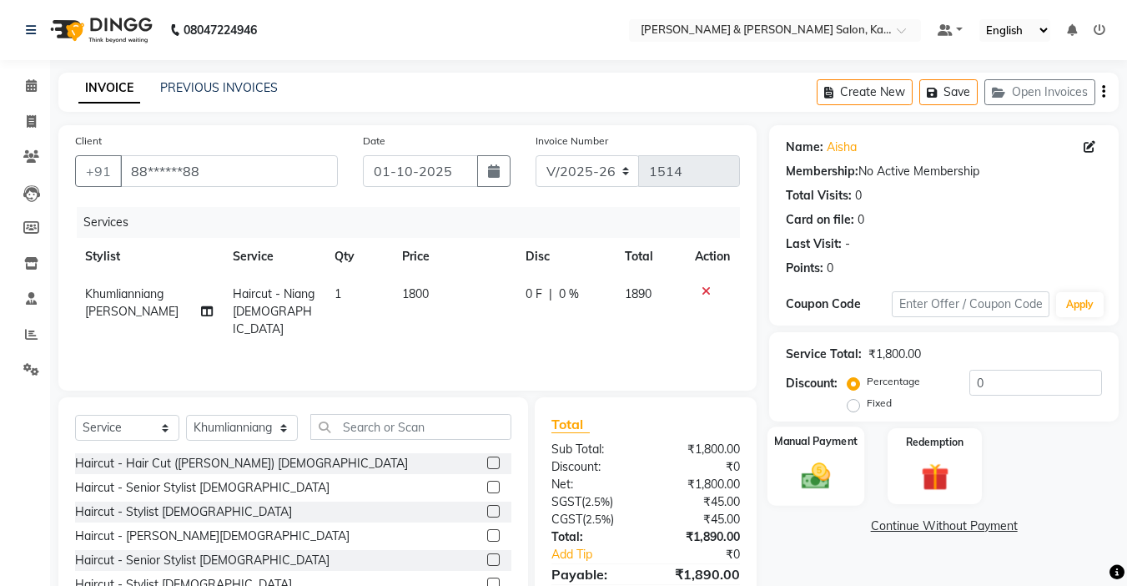
click at [815, 477] on img at bounding box center [816, 475] width 47 height 33
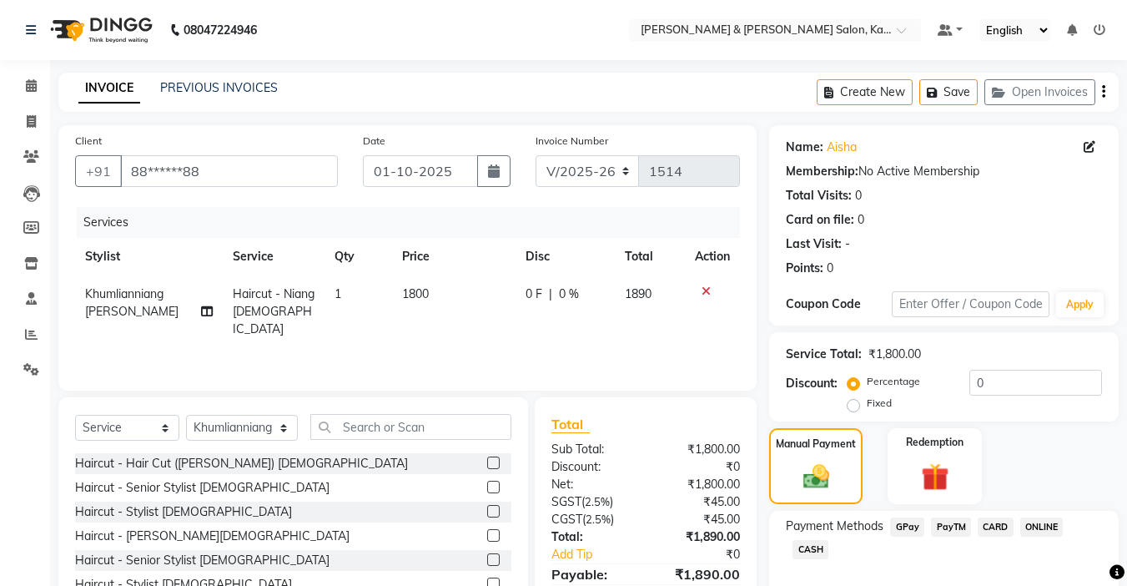
scroll to position [84, 0]
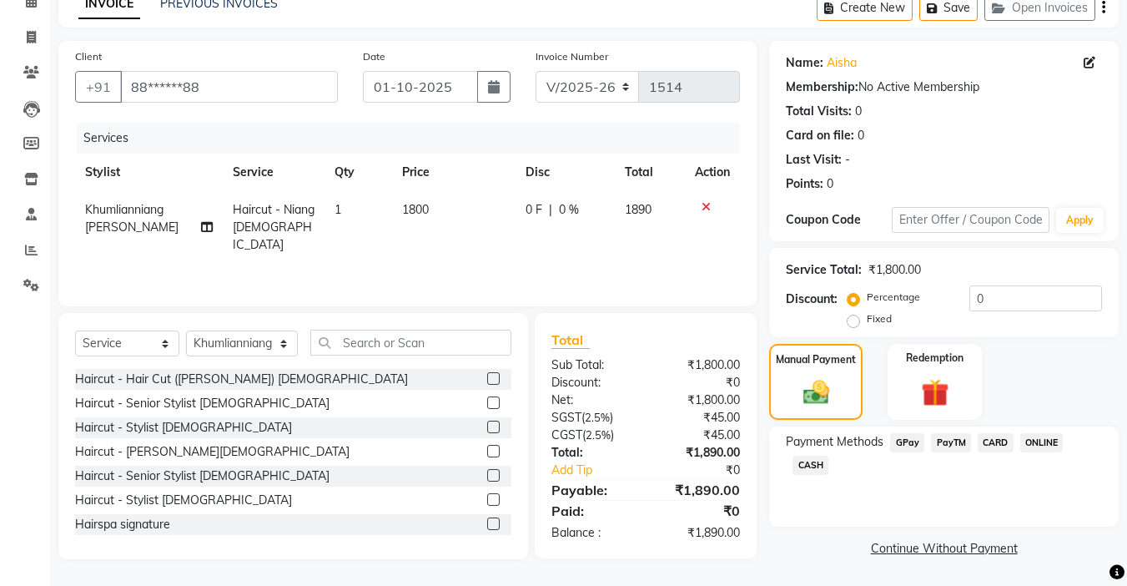
click at [908, 439] on span "GPay" at bounding box center [907, 442] width 34 height 19
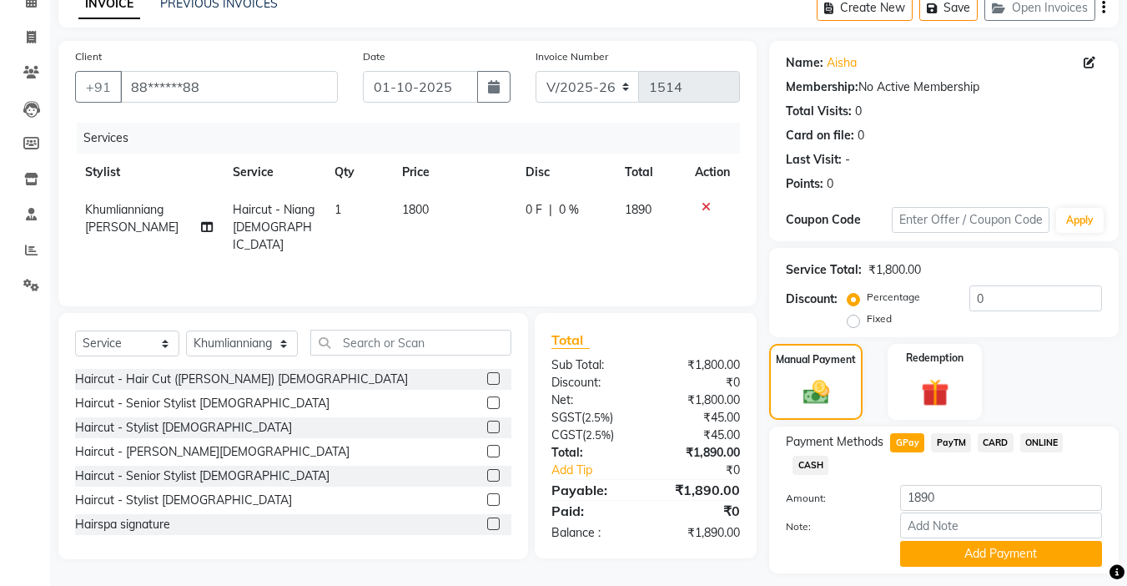
click at [994, 437] on span "CARD" at bounding box center [996, 442] width 36 height 19
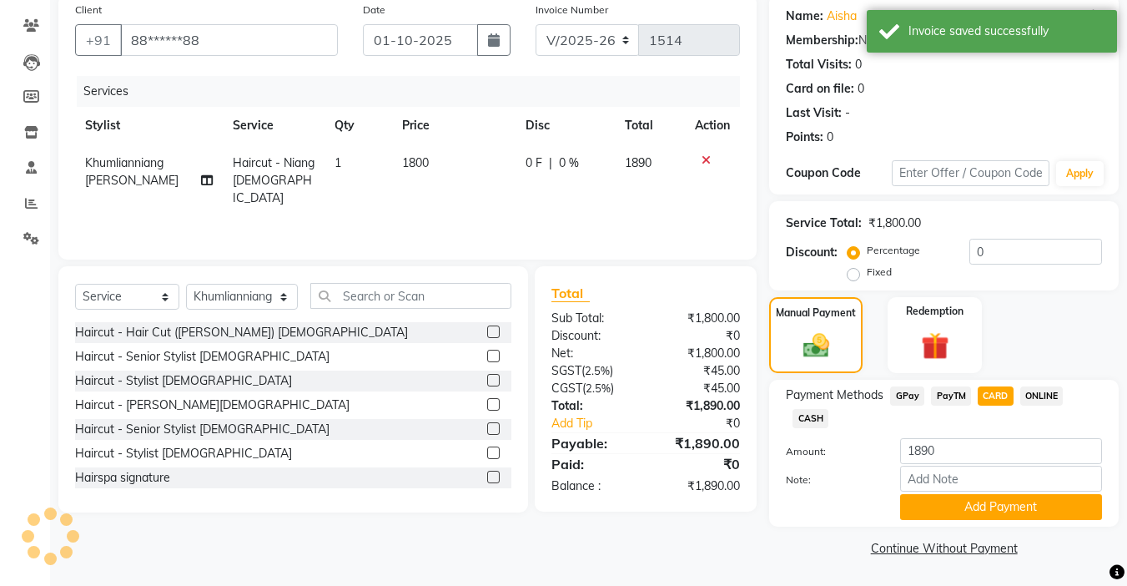
scroll to position [0, 0]
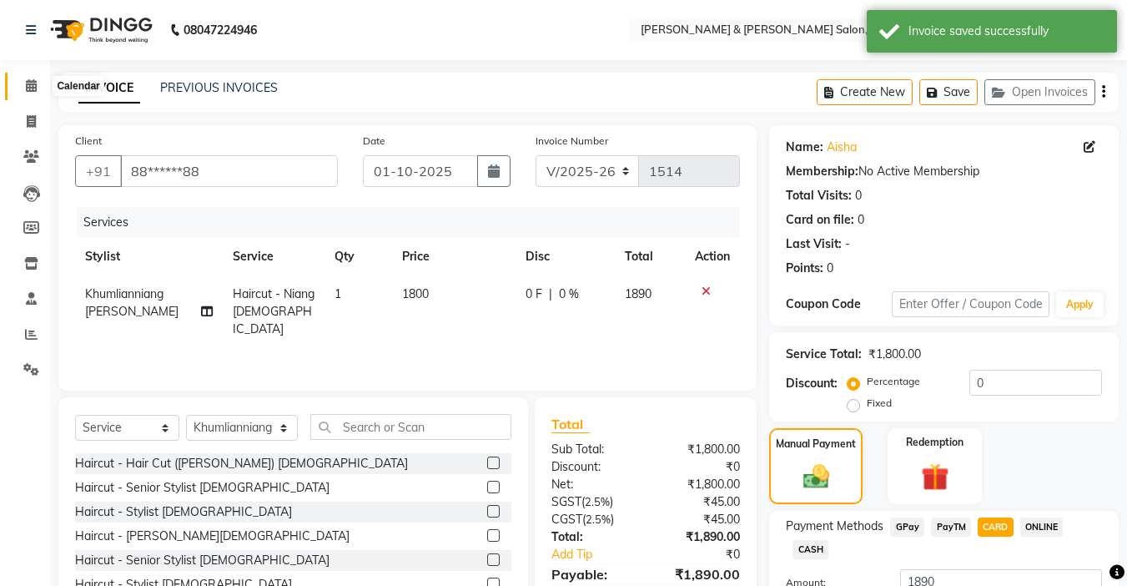
click at [35, 83] on icon at bounding box center [31, 85] width 11 height 13
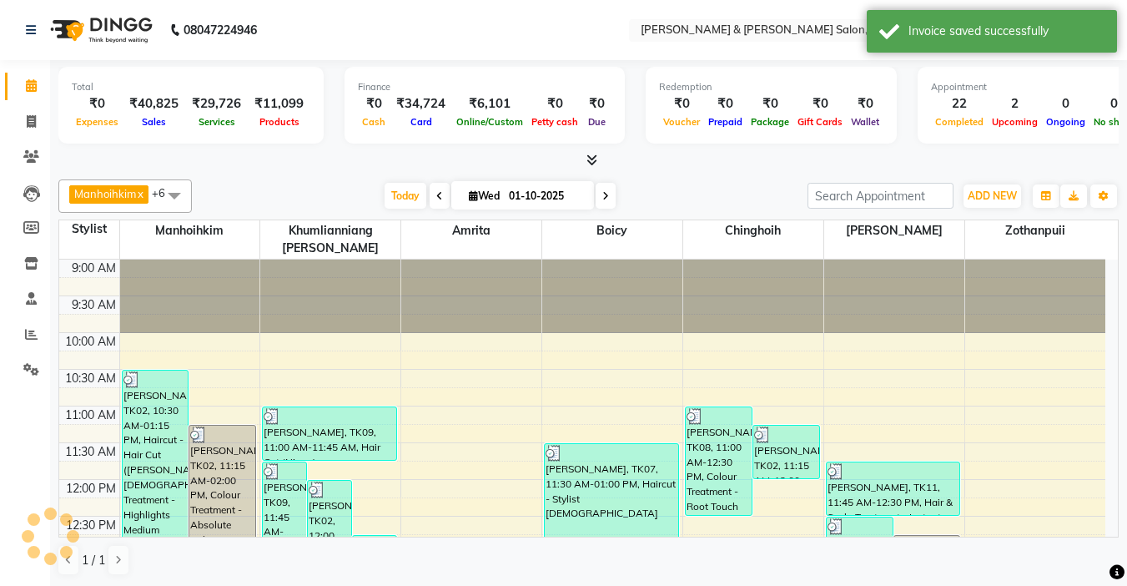
click at [608, 195] on span at bounding box center [606, 196] width 20 height 26
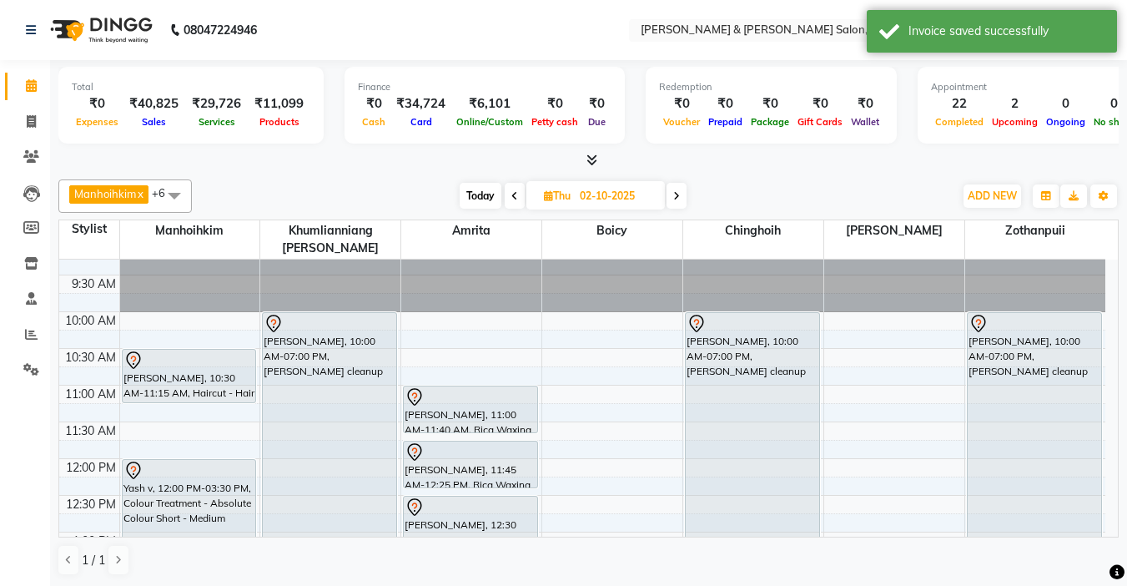
scroll to position [14, 0]
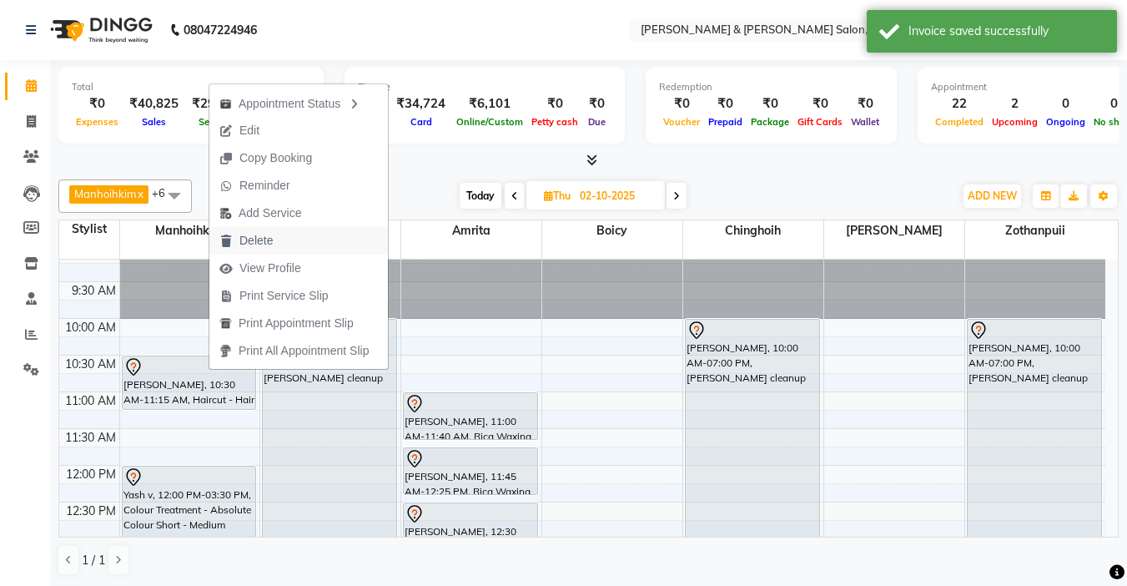
click at [261, 242] on span "Delete" at bounding box center [255, 241] width 33 height 18
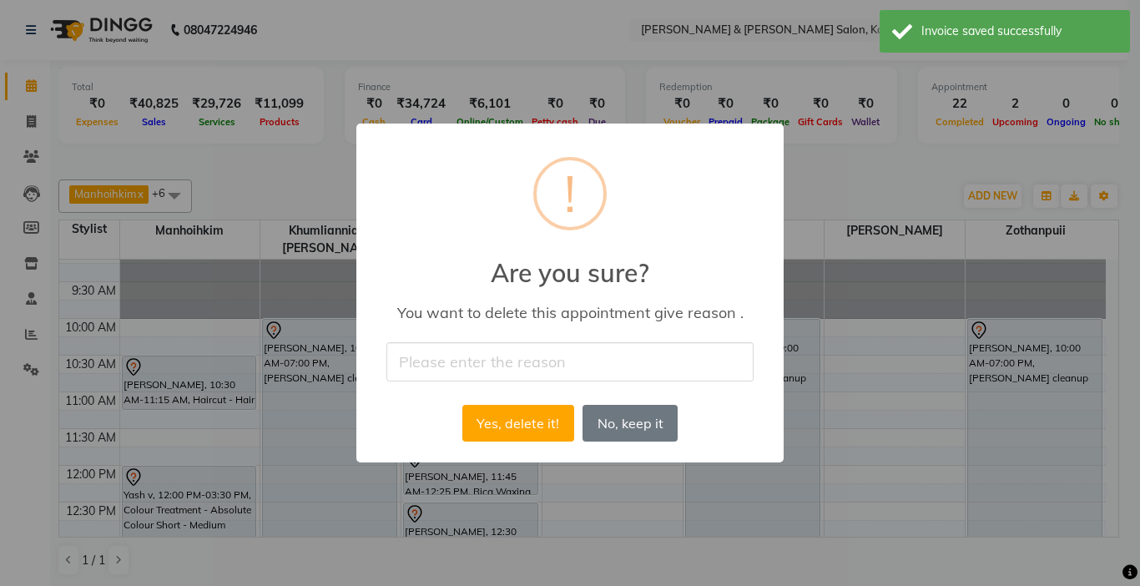
click at [511, 358] on input "text" at bounding box center [569, 361] width 367 height 39
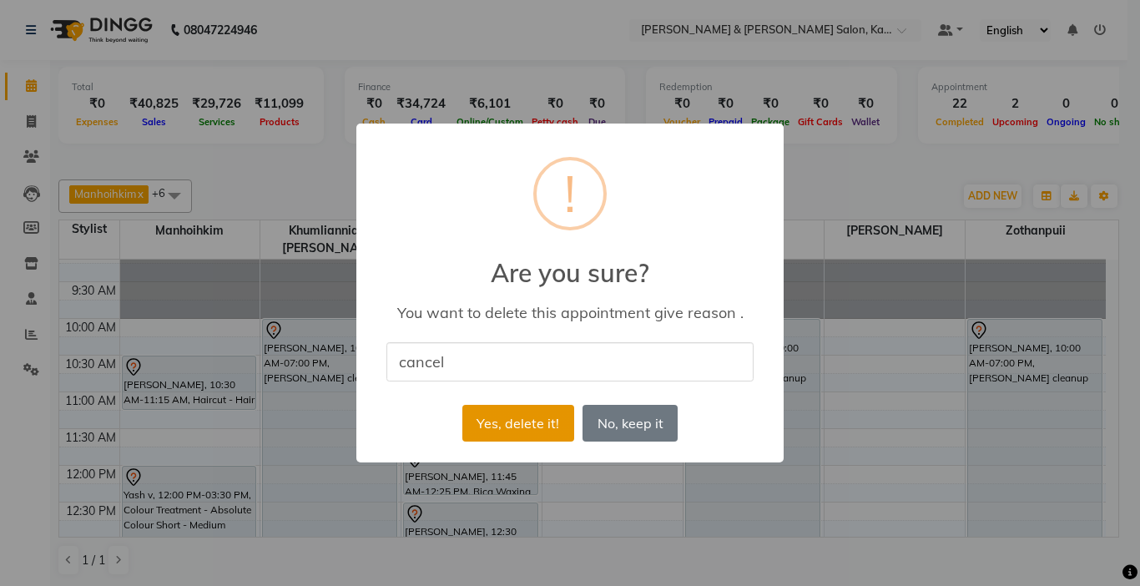
click at [502, 426] on button "Yes, delete it!" at bounding box center [518, 423] width 112 height 37
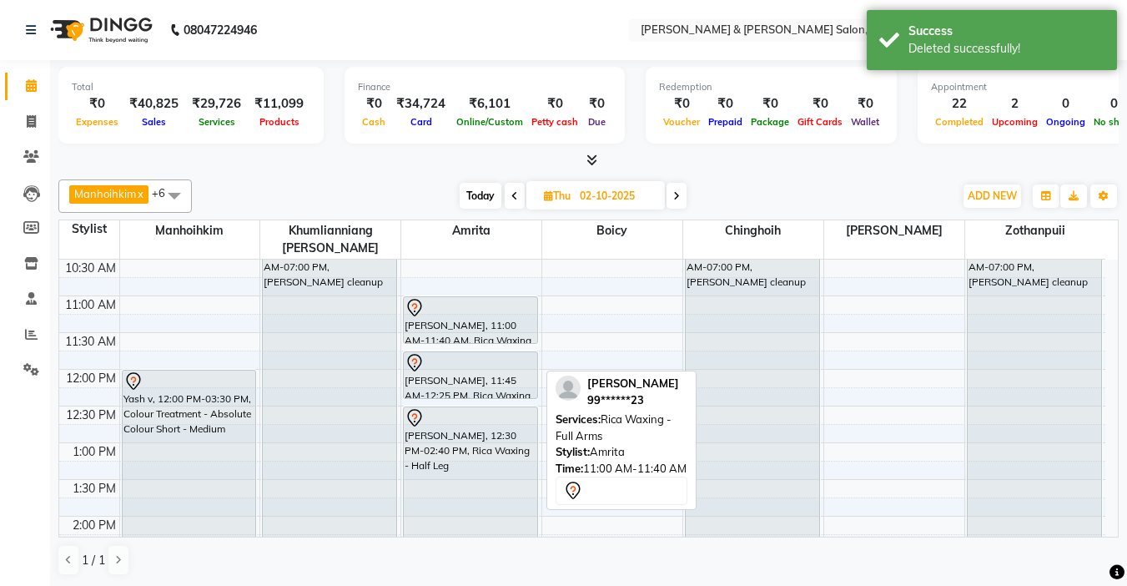
scroll to position [0, 0]
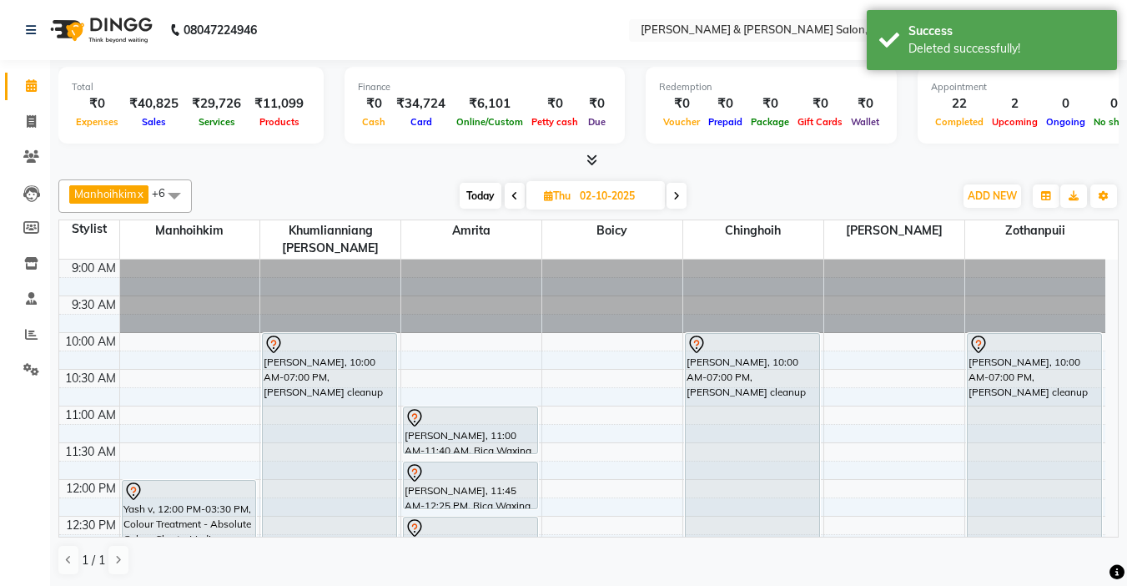
click at [474, 189] on span "Today" at bounding box center [481, 196] width 42 height 26
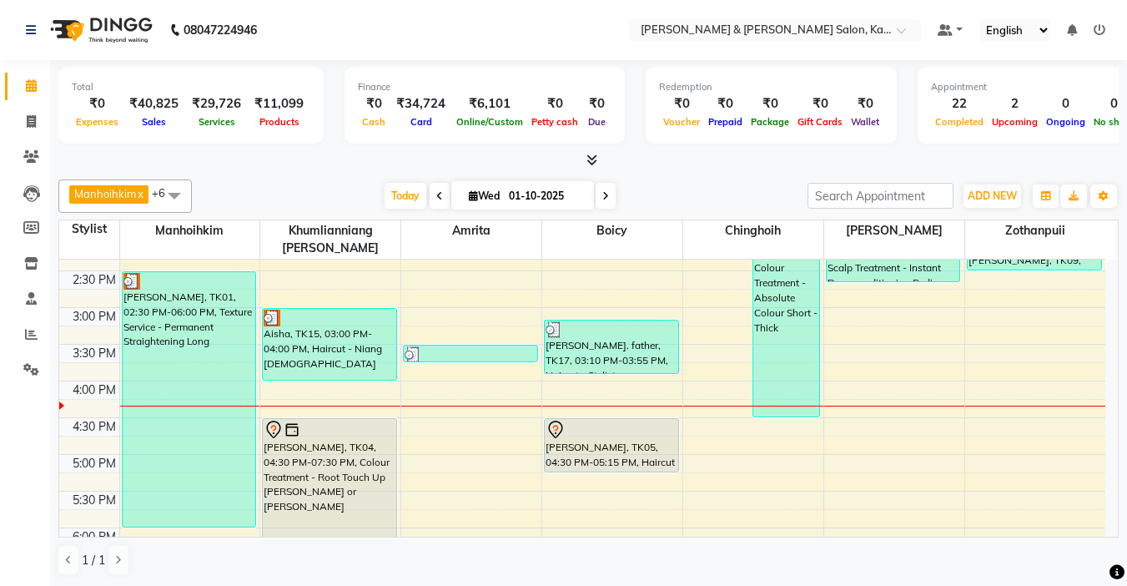
scroll to position [431, 0]
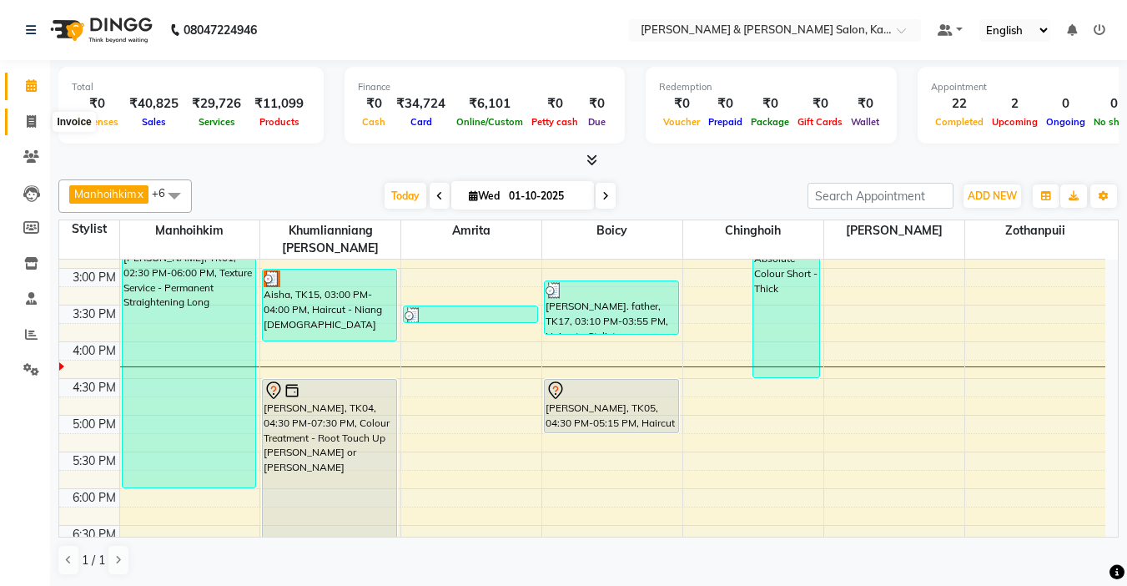
click at [28, 123] on icon at bounding box center [31, 121] width 9 height 13
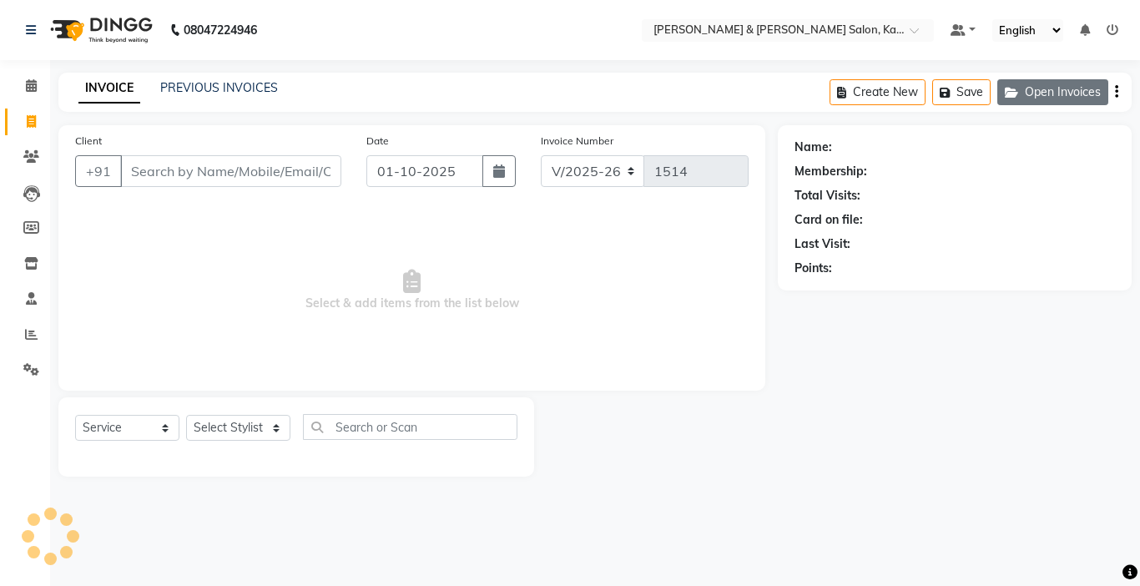
click at [1048, 93] on button "Open Invoices" at bounding box center [1052, 92] width 111 height 26
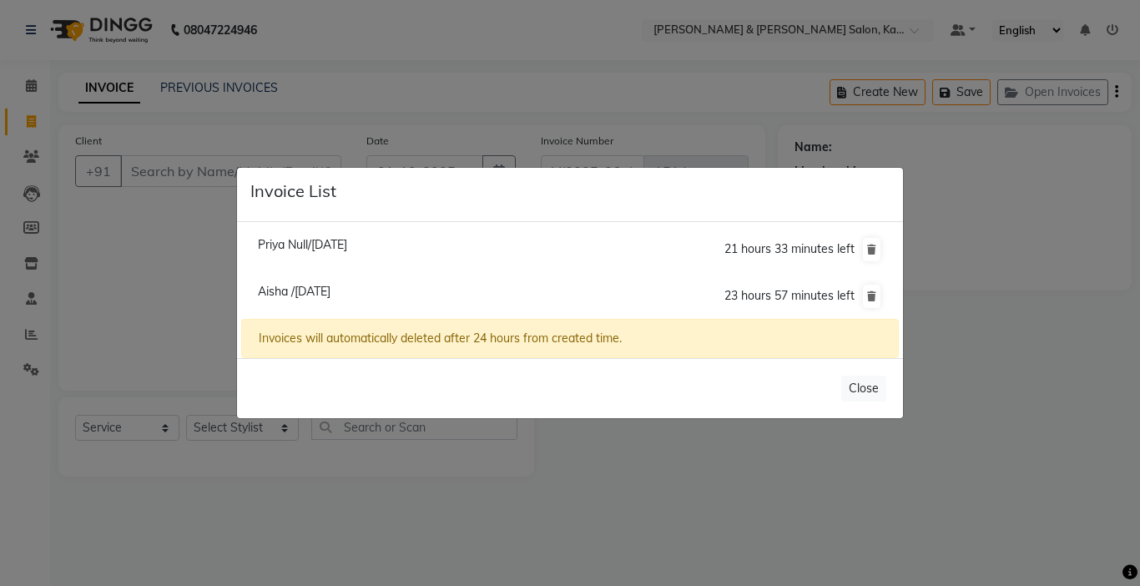
click at [308, 290] on span "Aisha /[DATE]" at bounding box center [294, 291] width 73 height 15
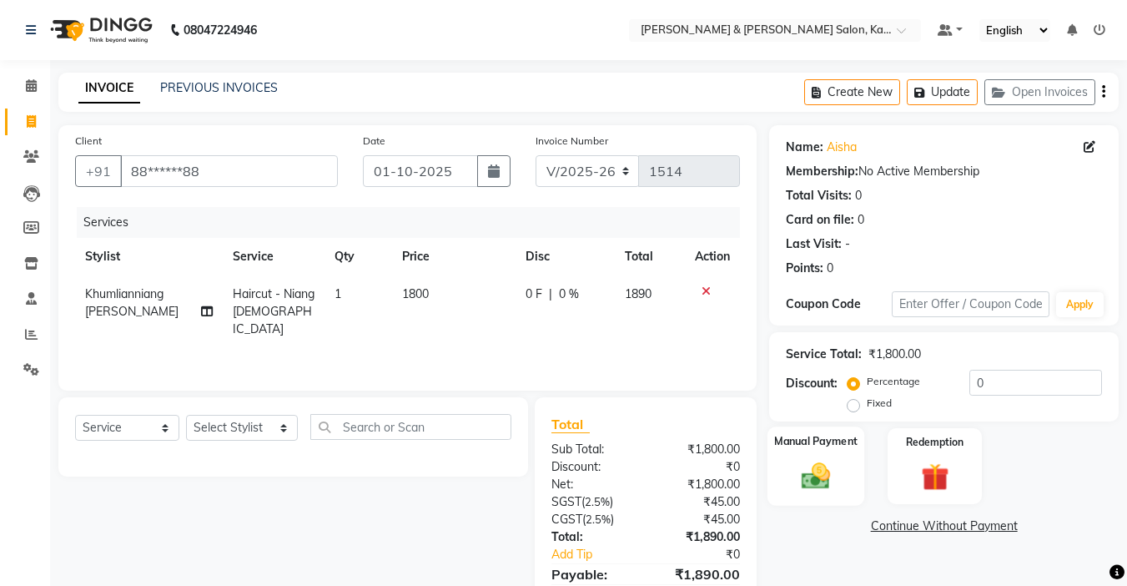
scroll to position [82, 0]
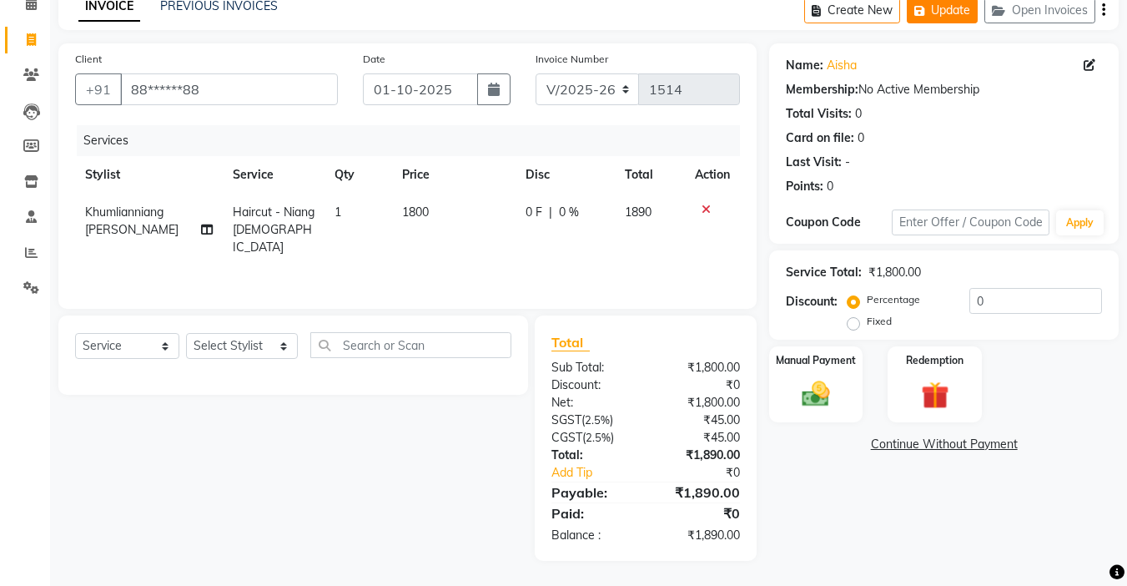
click at [955, 23] on button "Update" at bounding box center [942, 10] width 71 height 26
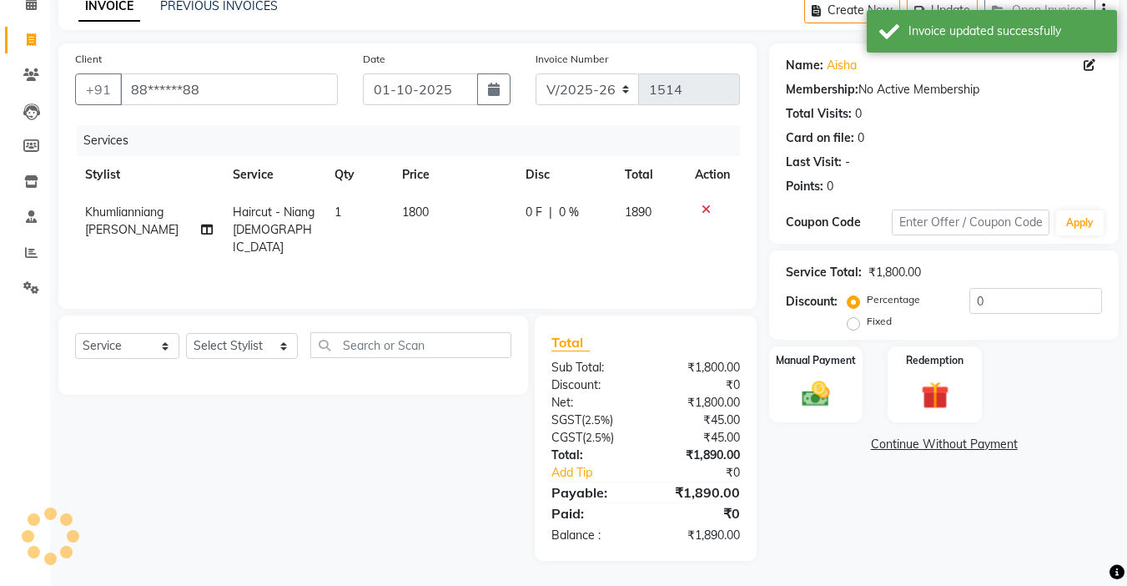
scroll to position [0, 0]
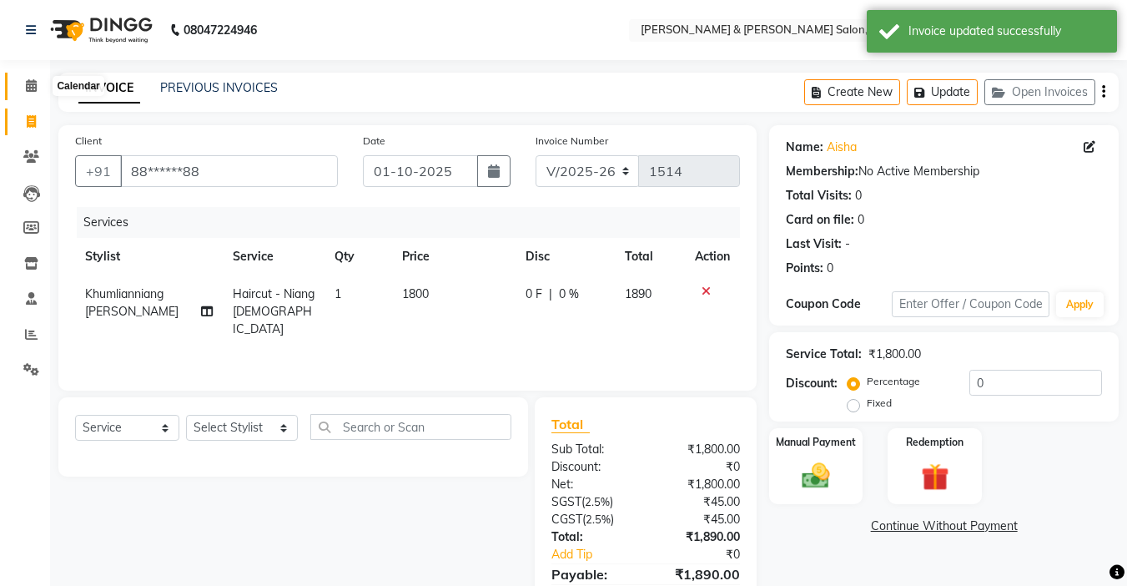
click at [28, 81] on icon at bounding box center [31, 85] width 11 height 13
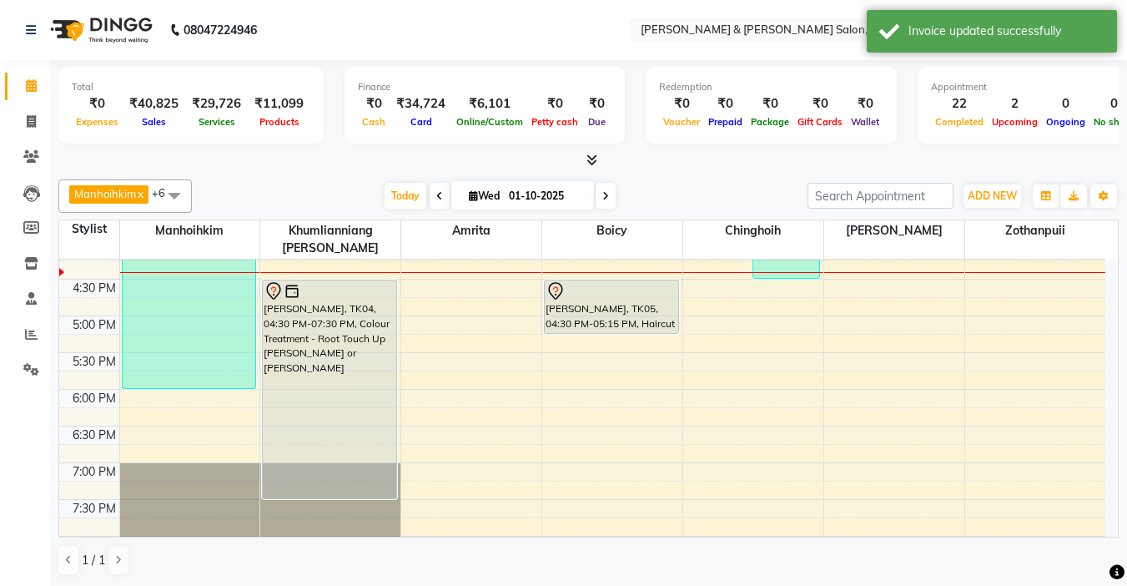
scroll to position [501, 0]
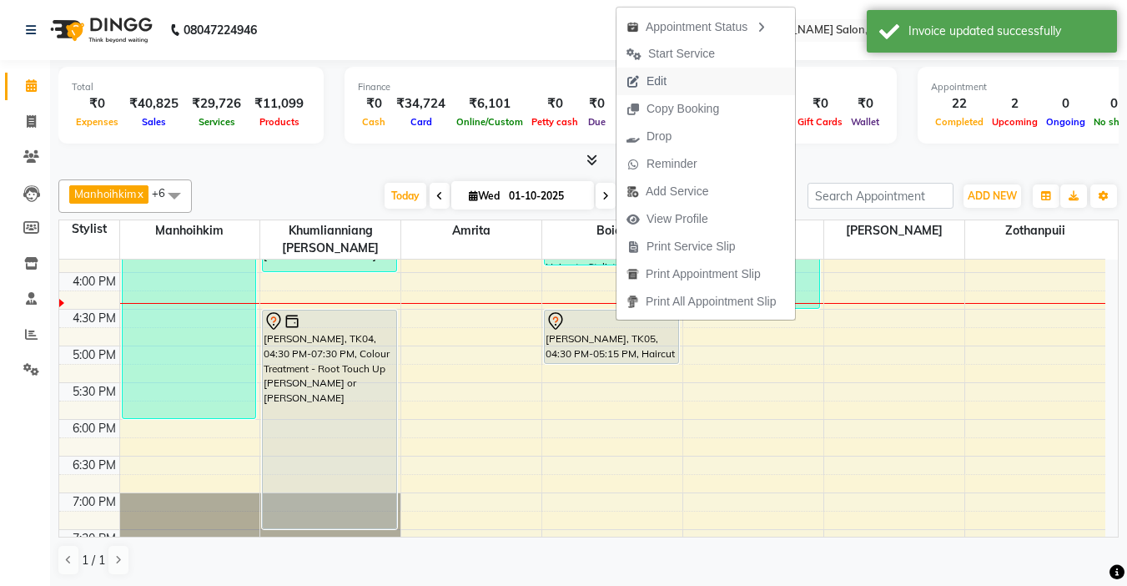
click at [675, 83] on span "Edit" at bounding box center [647, 82] width 60 height 28
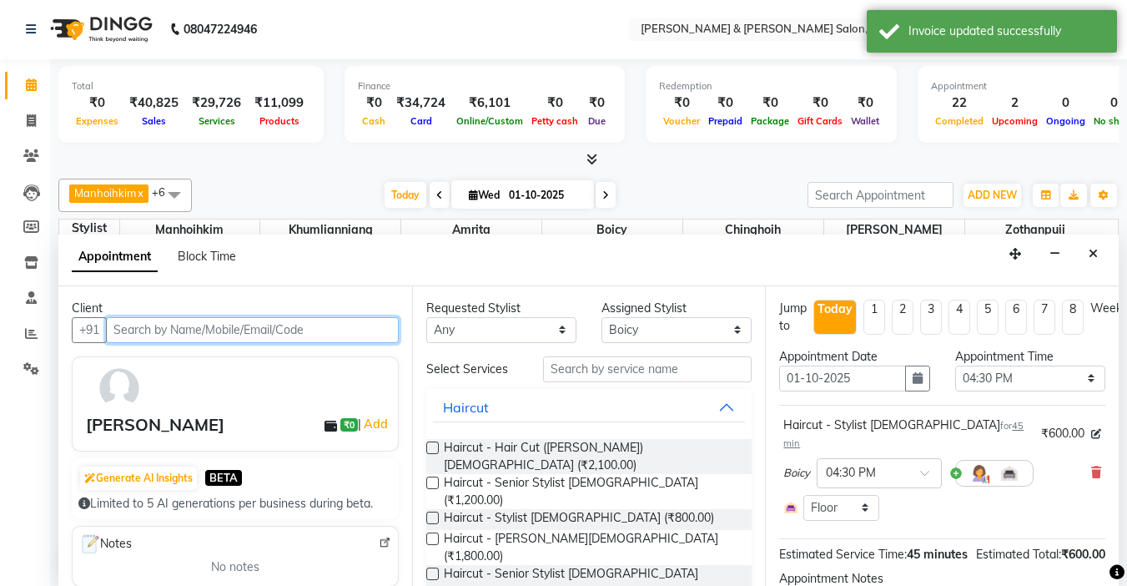
scroll to position [515, 0]
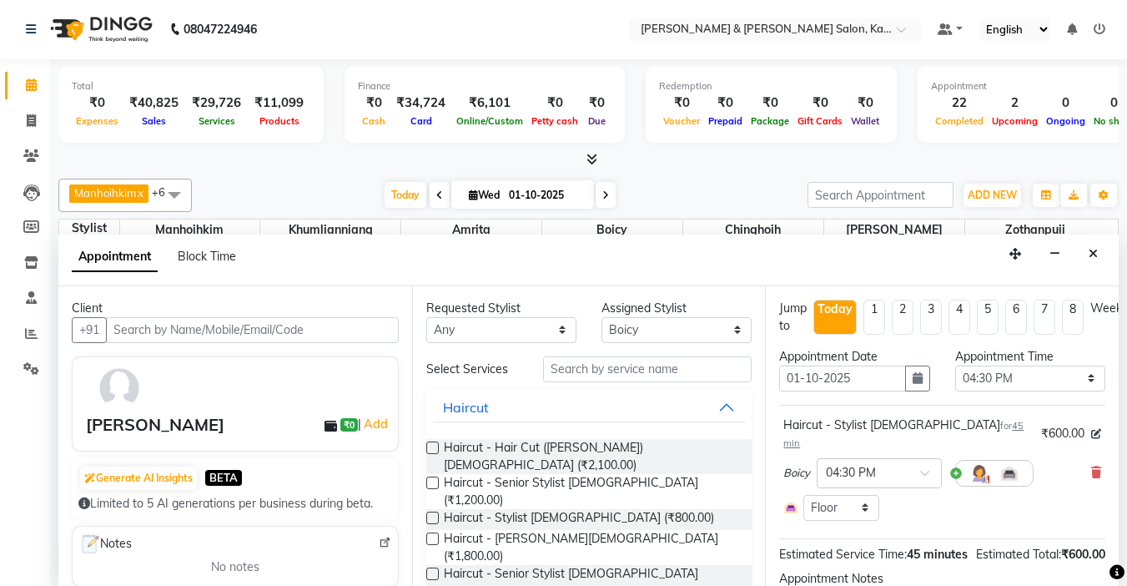
click at [481, 196] on span "Wed" at bounding box center [484, 195] width 39 height 13
click at [489, 192] on span "Wed" at bounding box center [484, 195] width 39 height 13
click at [493, 188] on span "[DATE]" at bounding box center [522, 194] width 143 height 28
click at [913, 380] on icon "button" at bounding box center [918, 378] width 10 height 12
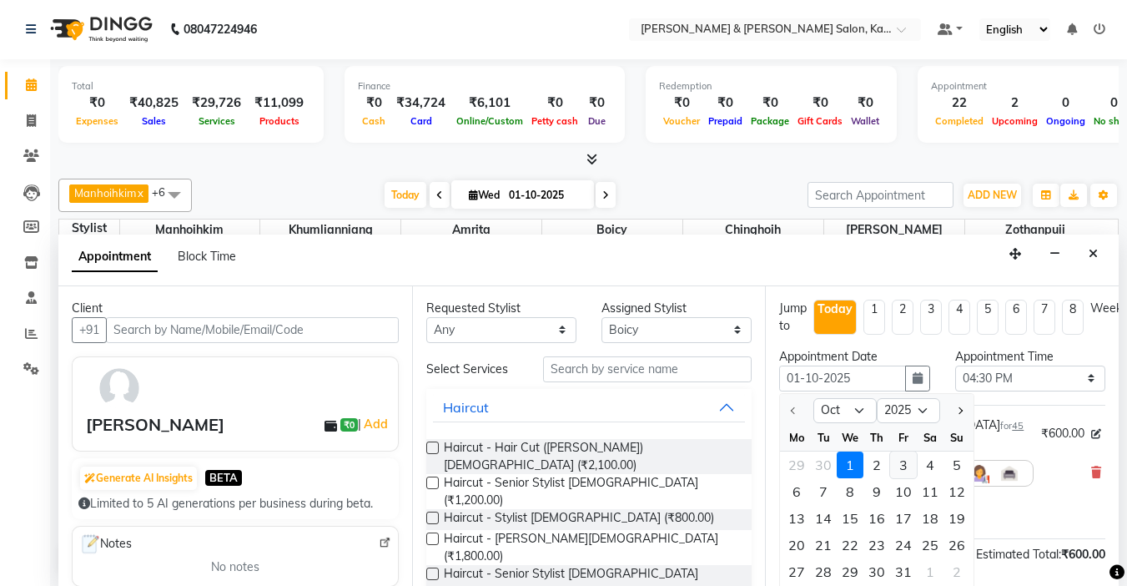
click at [909, 462] on div "3" at bounding box center [903, 464] width 27 height 27
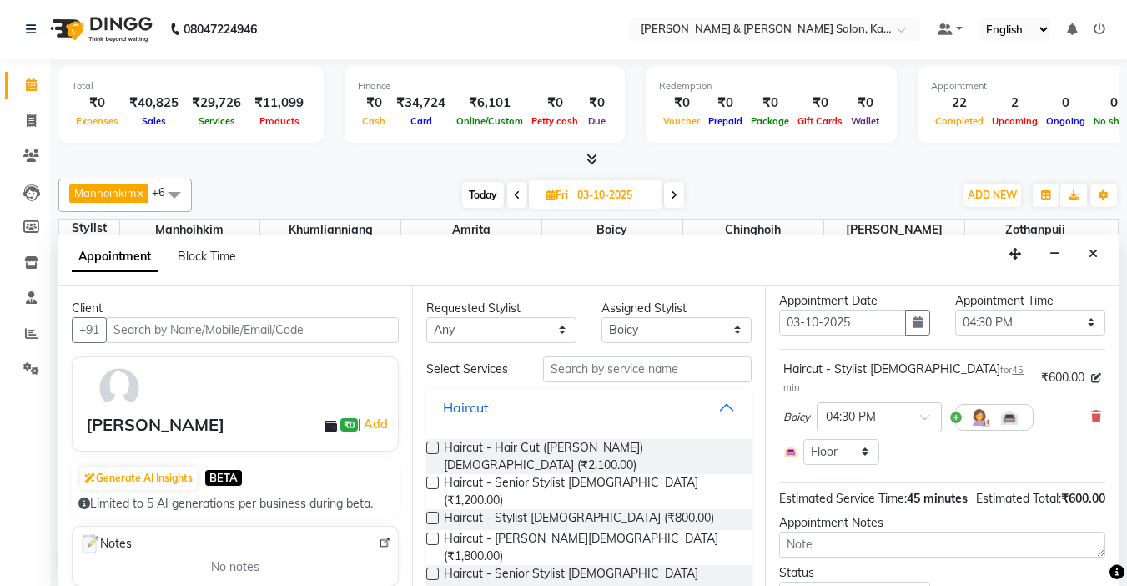
scroll to position [147, 0]
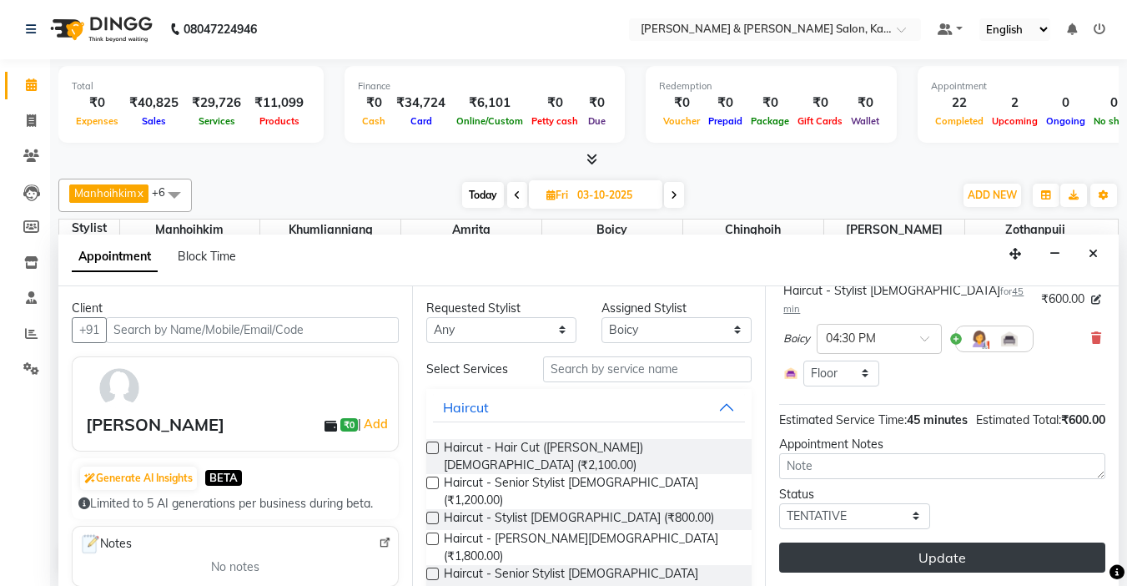
click at [954, 542] on button "Update" at bounding box center [942, 557] width 326 height 30
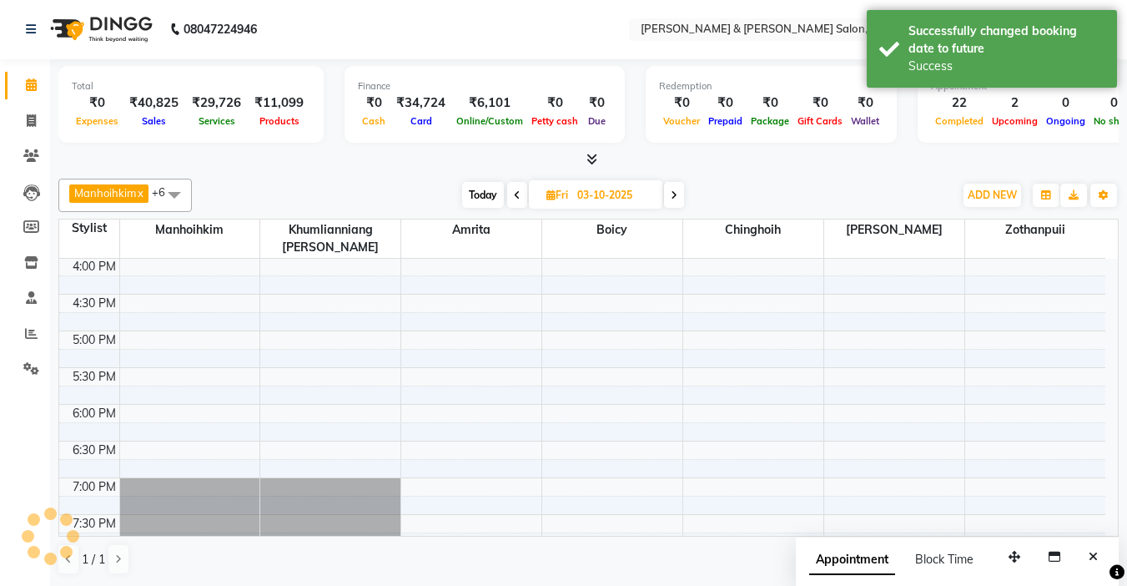
scroll to position [0, 0]
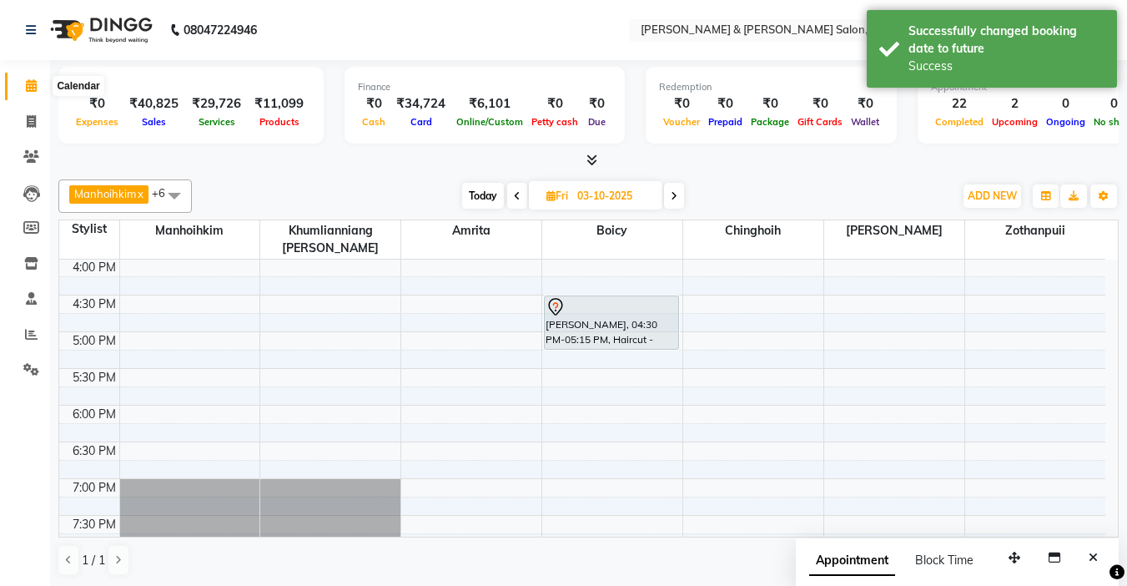
click at [33, 87] on icon at bounding box center [31, 85] width 11 height 13
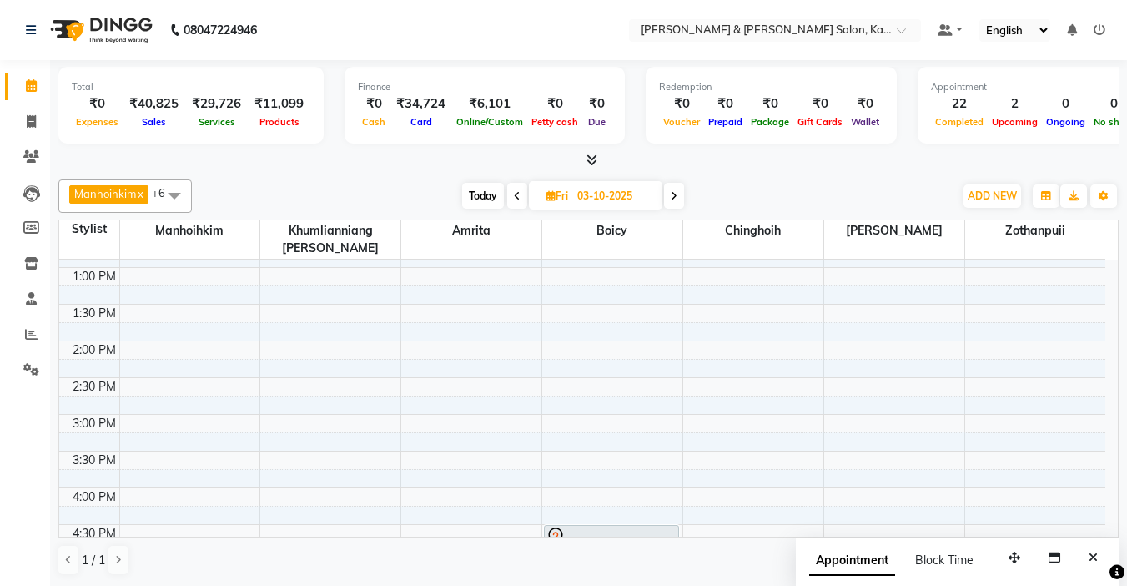
scroll to position [265, 0]
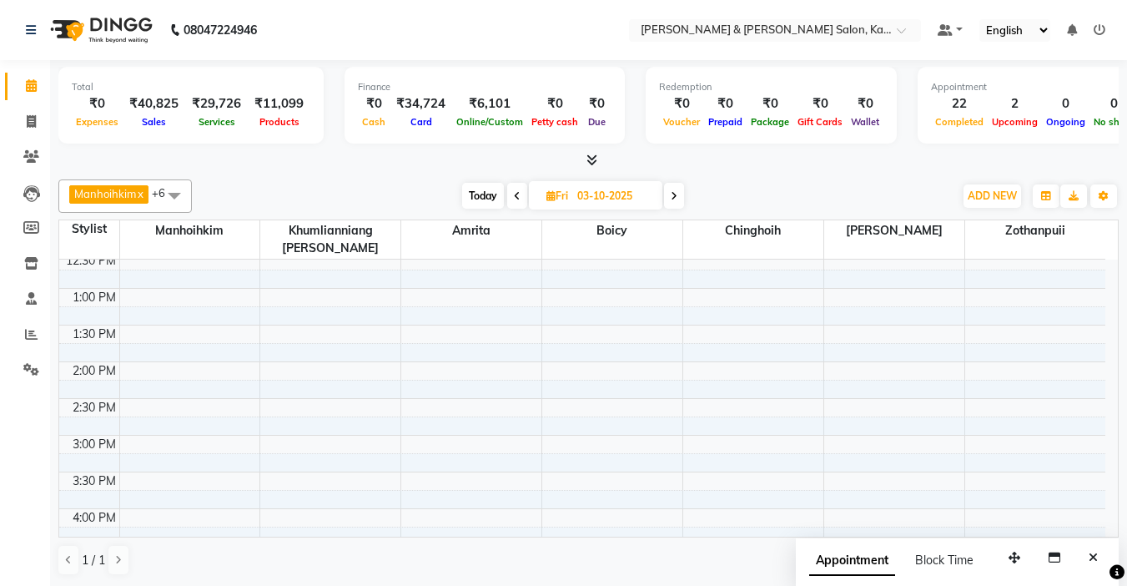
click at [486, 192] on span "Today" at bounding box center [483, 196] width 42 height 26
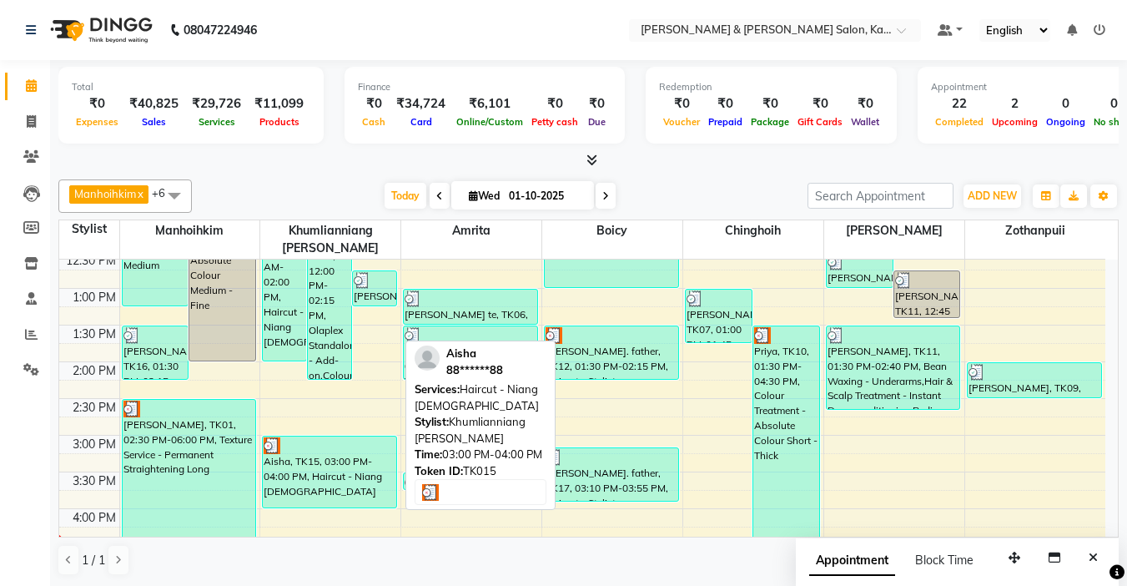
click at [320, 454] on div "Aisha, TK15, 03:00 PM-04:00 PM, Haircut - Niang [DEMOGRAPHIC_DATA]" at bounding box center [330, 471] width 134 height 71
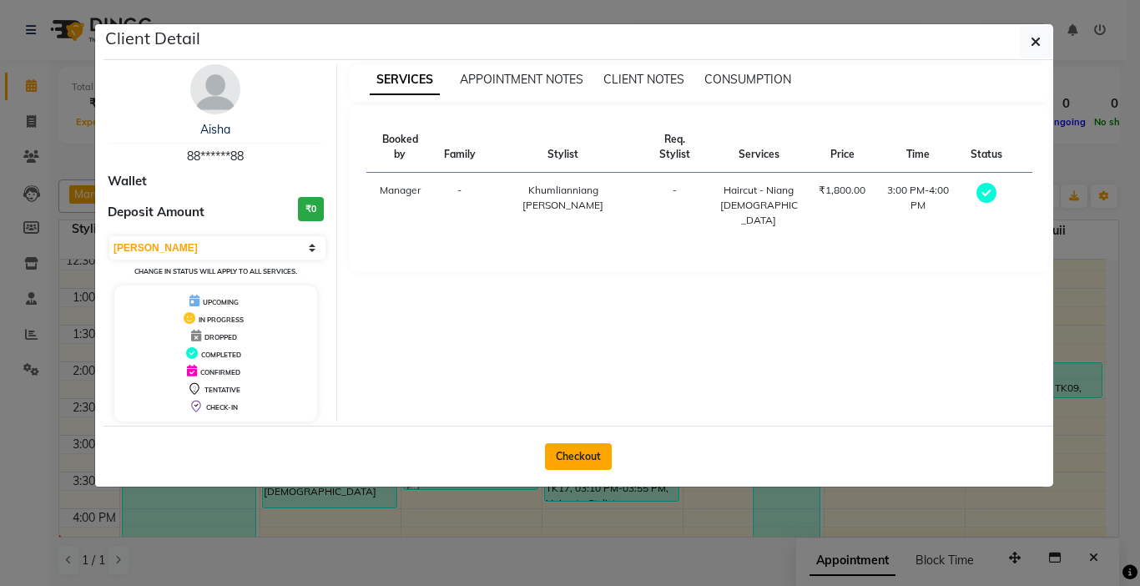
click at [576, 443] on button "Checkout" at bounding box center [578, 456] width 67 height 27
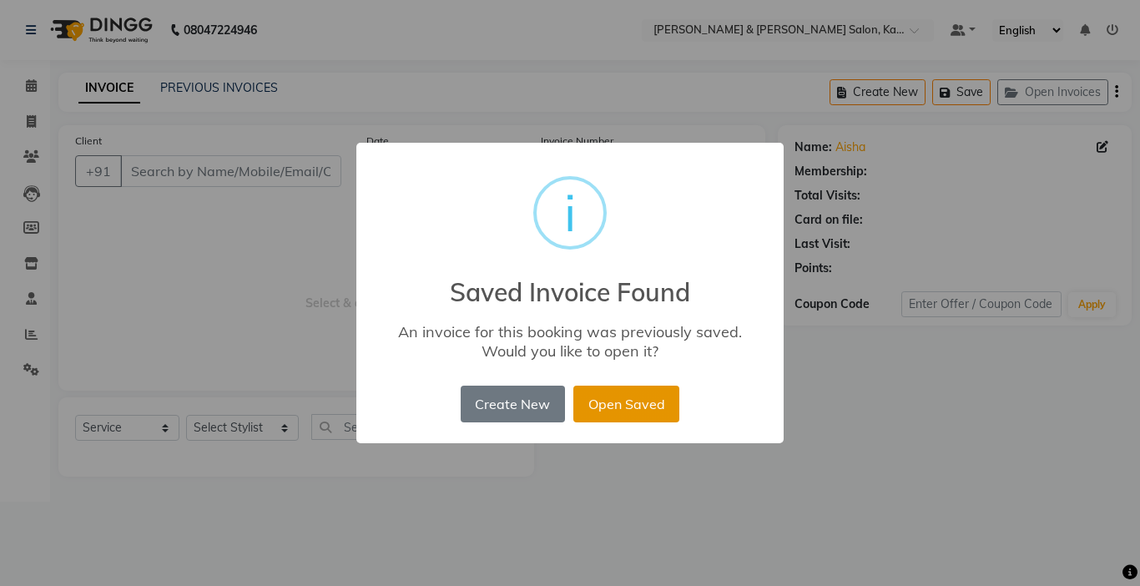
click at [610, 404] on button "Open Saved" at bounding box center [626, 404] width 106 height 37
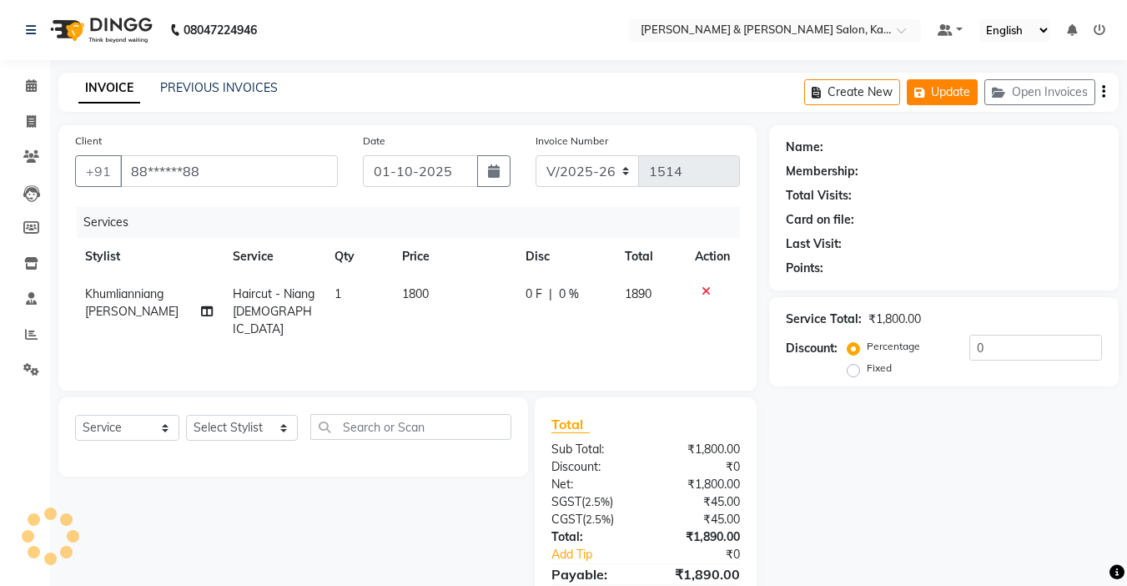
click at [942, 92] on button "Update" at bounding box center [942, 92] width 71 height 26
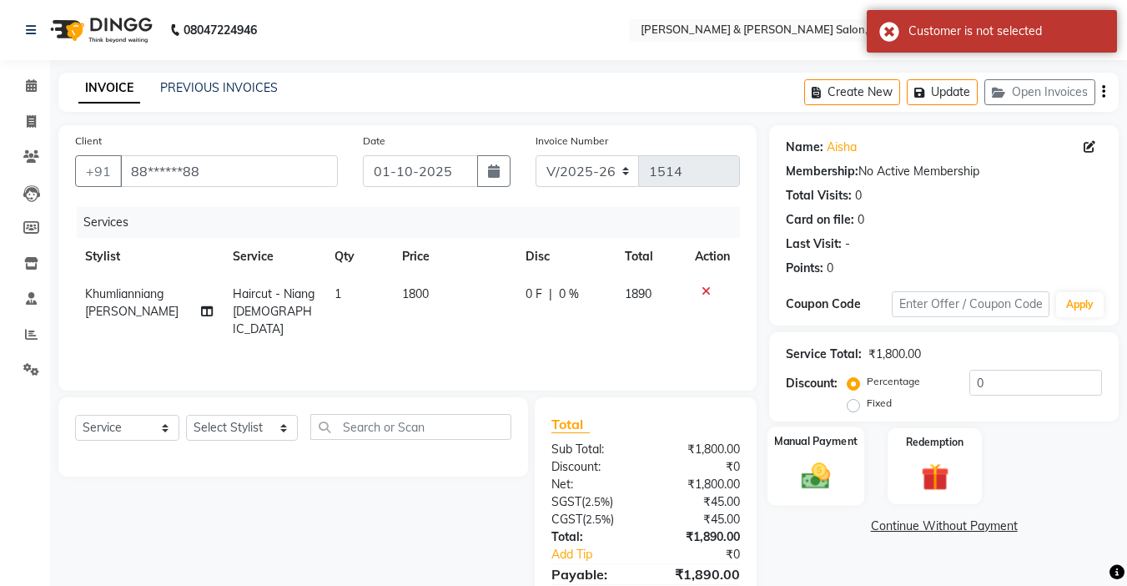
click at [814, 481] on img at bounding box center [816, 475] width 47 height 33
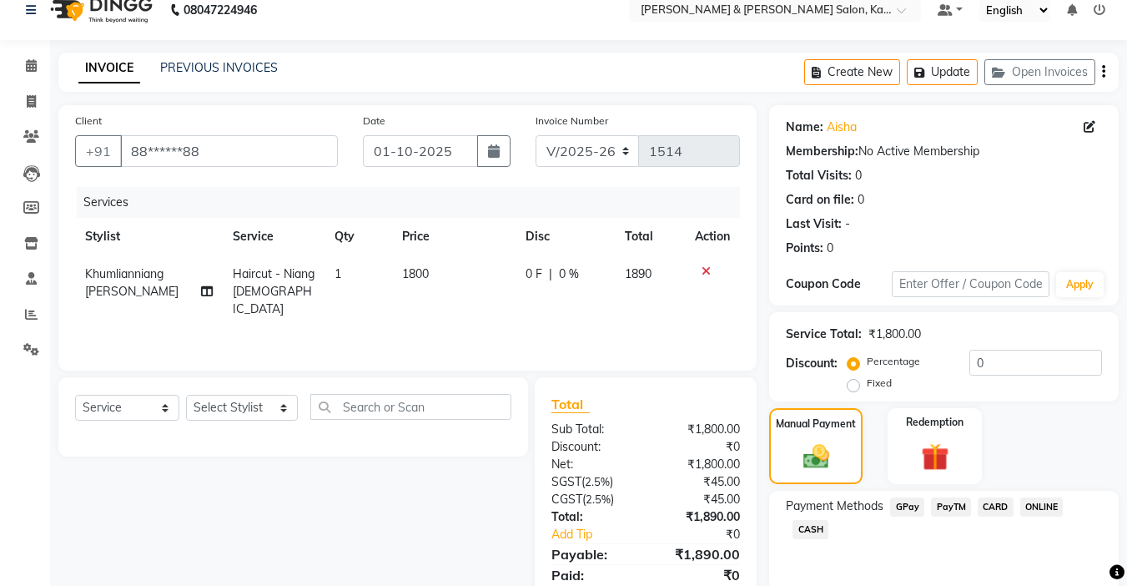
scroll to position [84, 0]
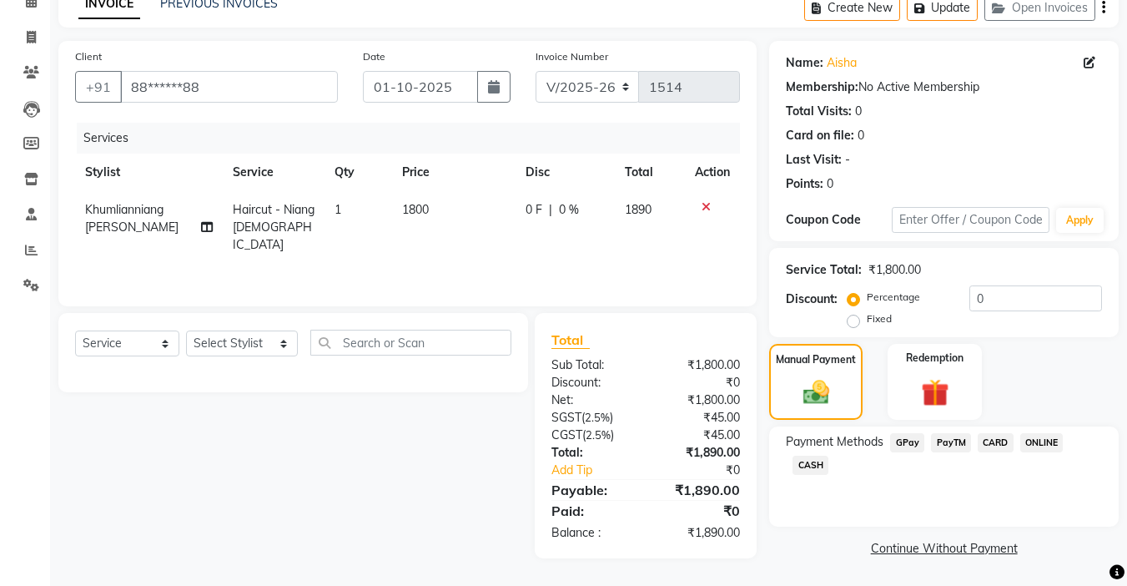
click at [1032, 446] on span "ONLINE" at bounding box center [1042, 442] width 43 height 19
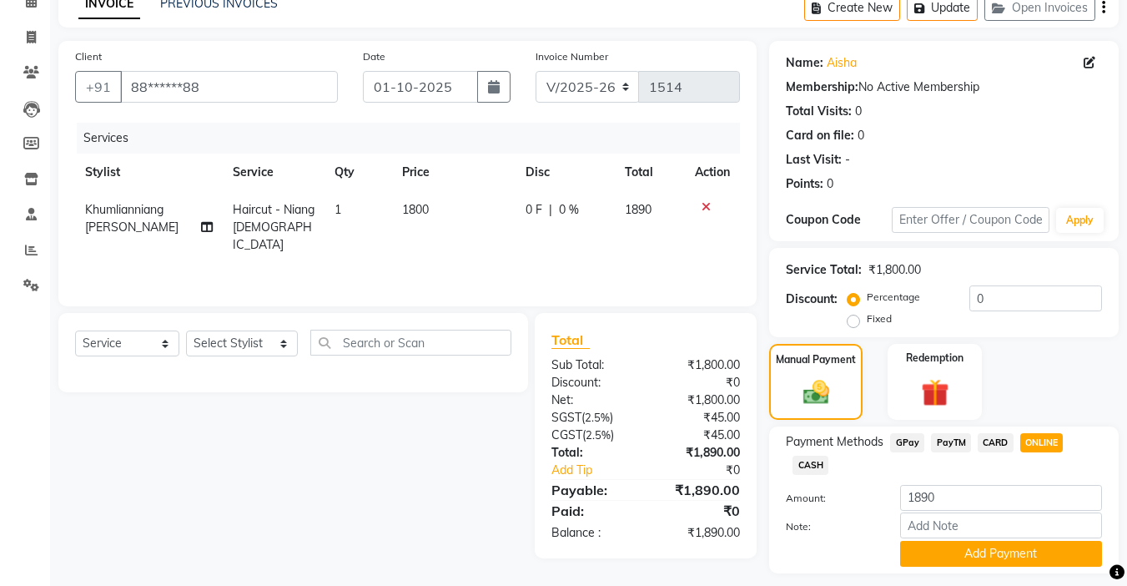
scroll to position [131, 0]
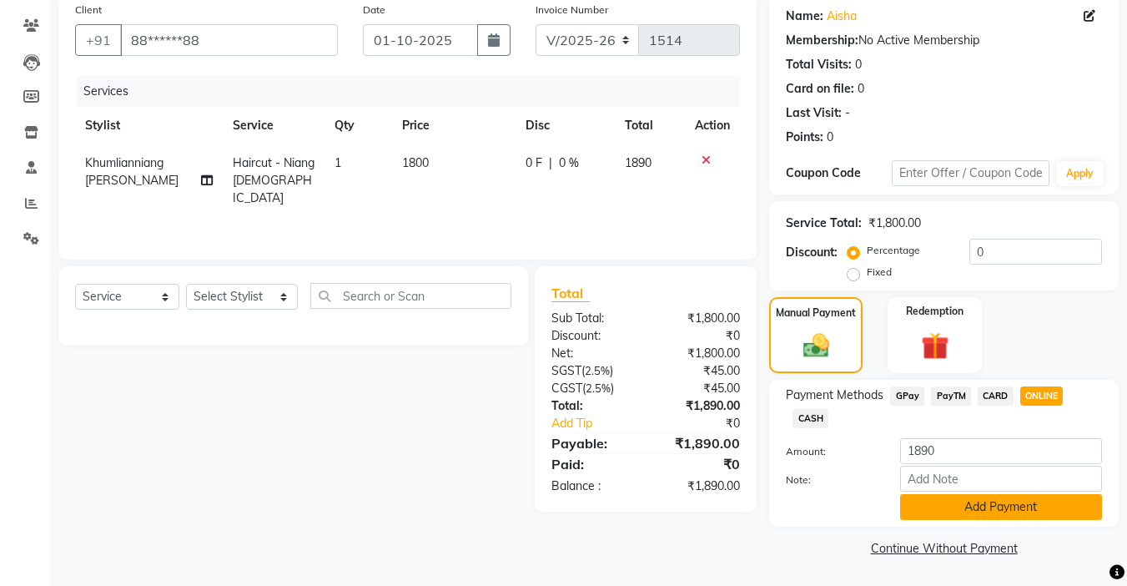
click at [1000, 503] on button "Add Payment" at bounding box center [1001, 507] width 202 height 26
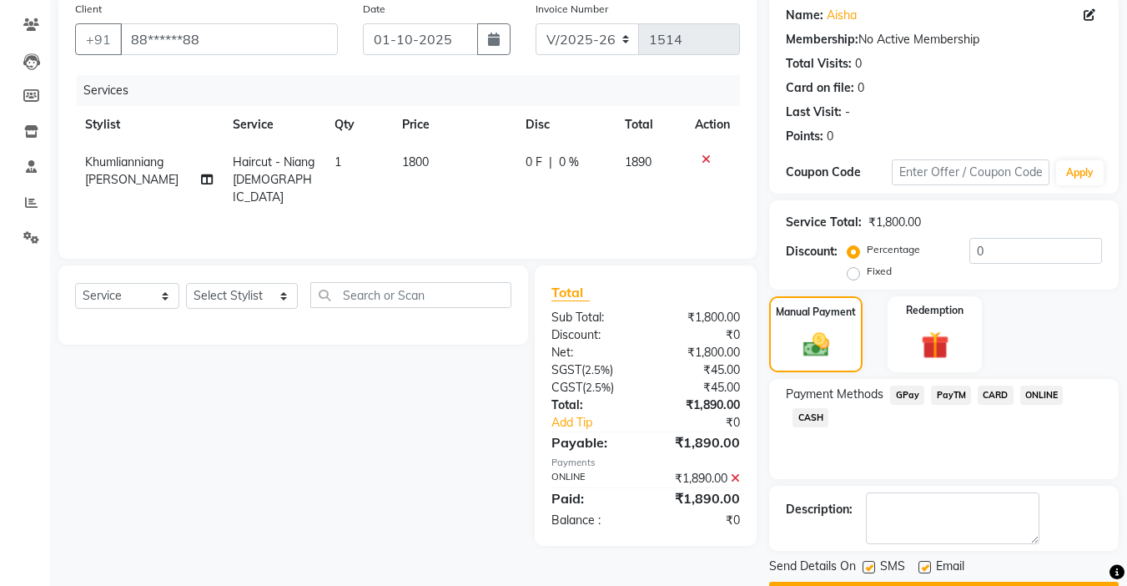
scroll to position [179, 0]
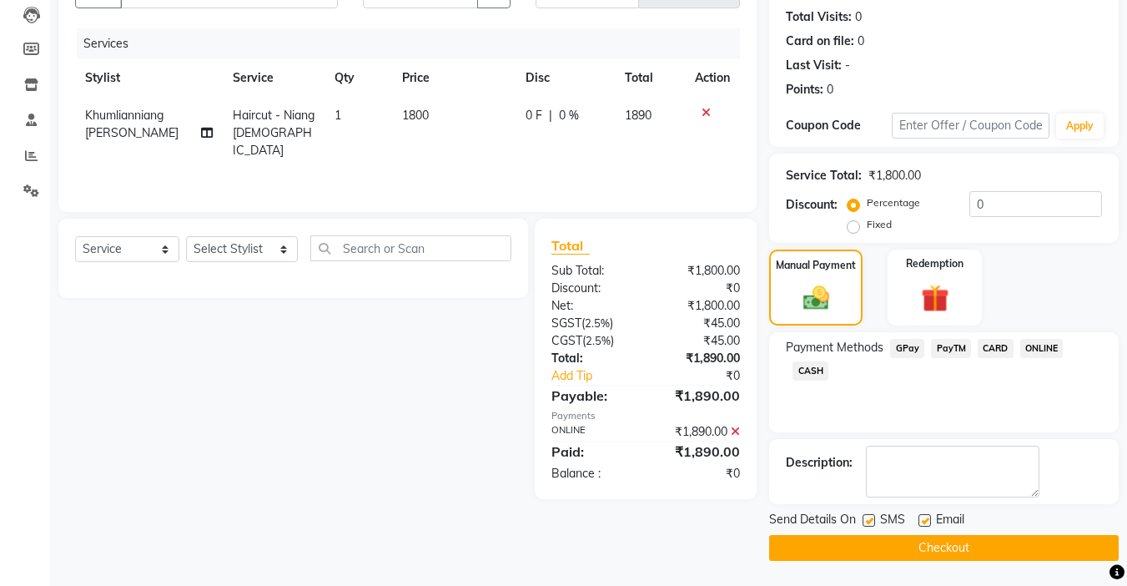
click at [1018, 552] on button "Checkout" at bounding box center [944, 548] width 350 height 26
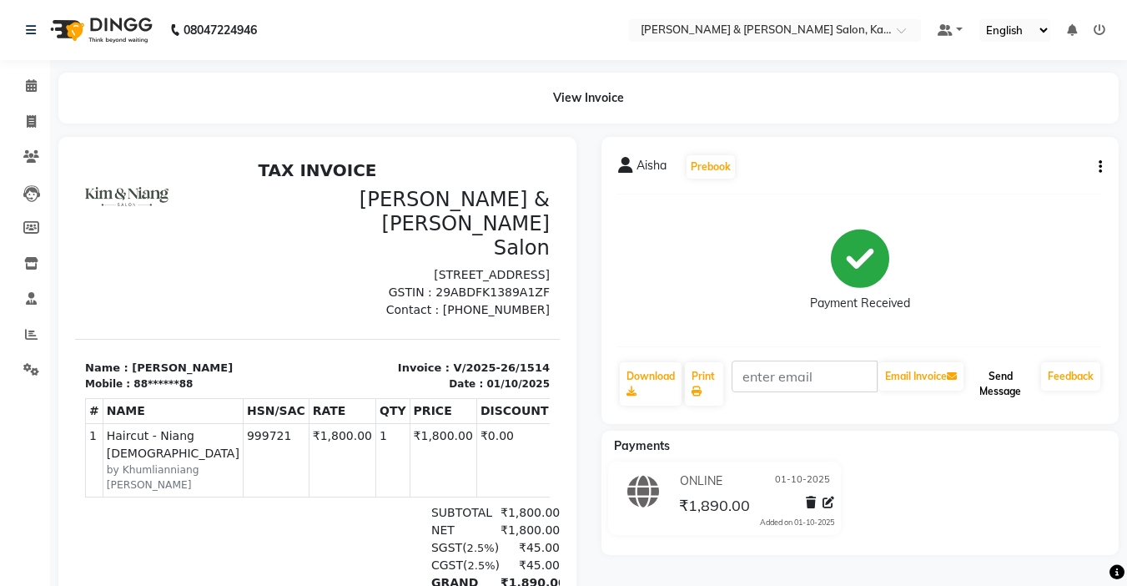
click at [998, 380] on button "Send Message" at bounding box center [1001, 383] width 68 height 43
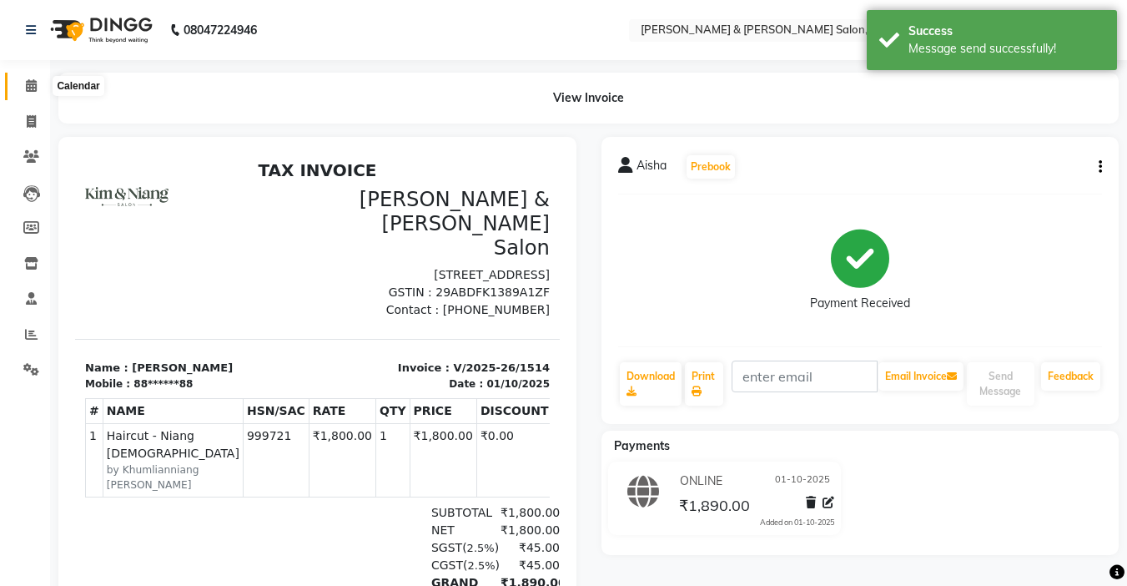
click at [29, 78] on span at bounding box center [31, 86] width 29 height 19
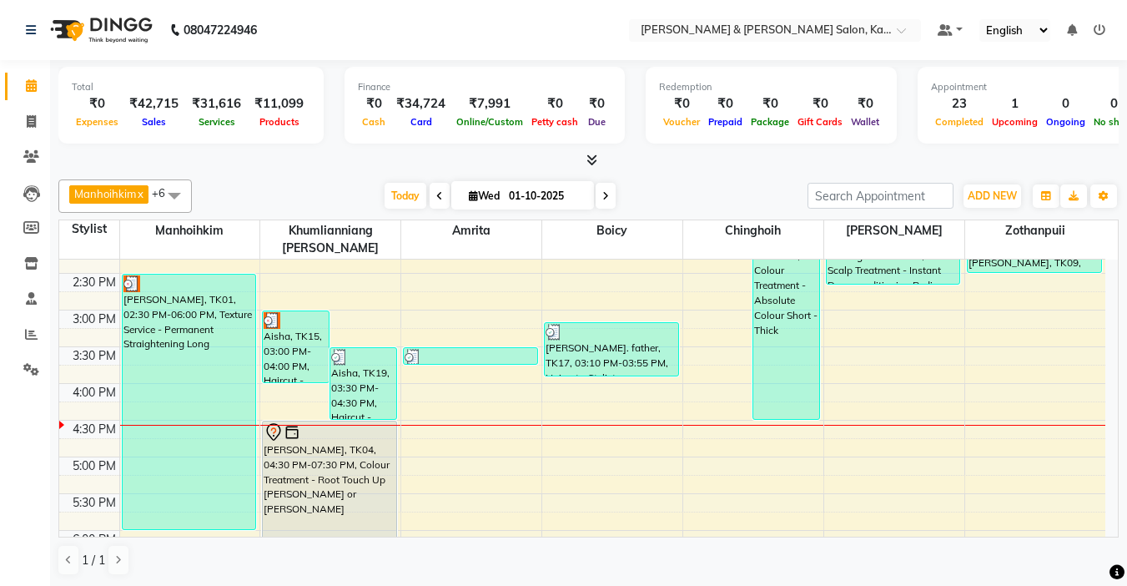
scroll to position [334, 0]
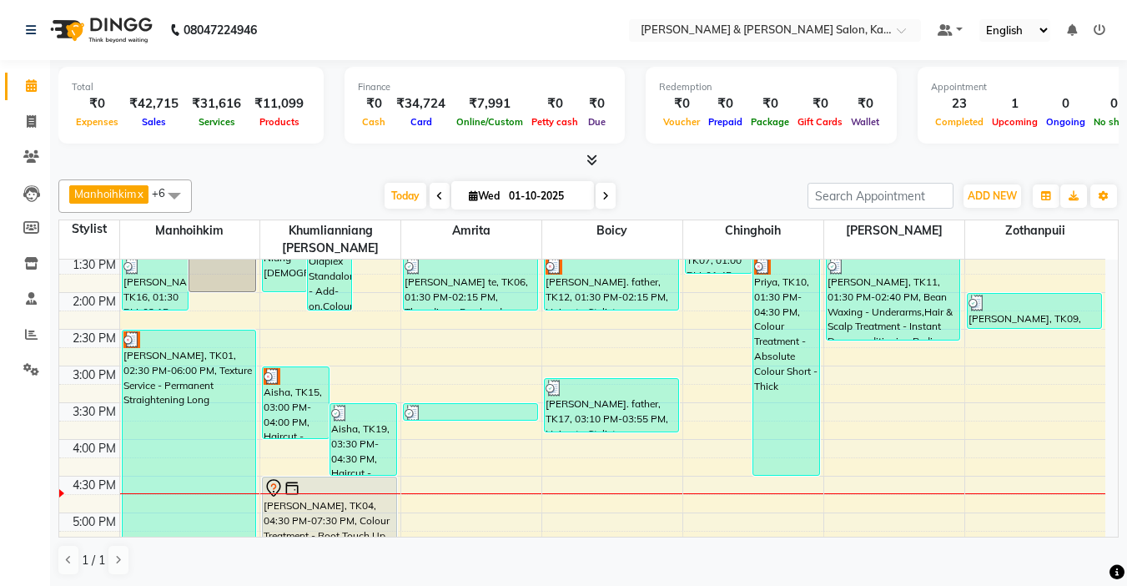
click at [602, 196] on icon at bounding box center [605, 196] width 7 height 10
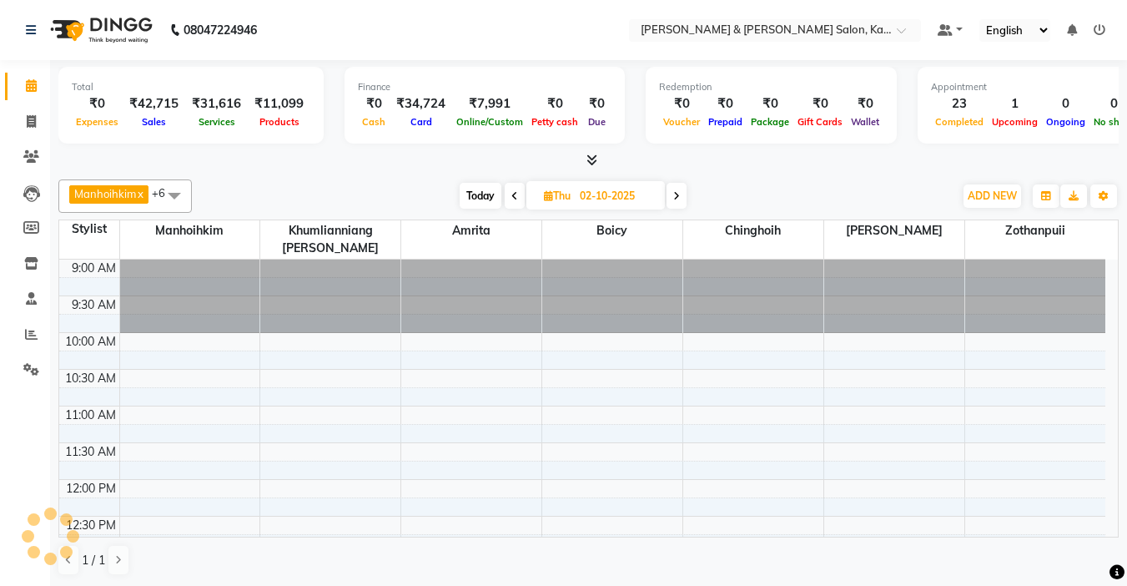
scroll to position [515, 0]
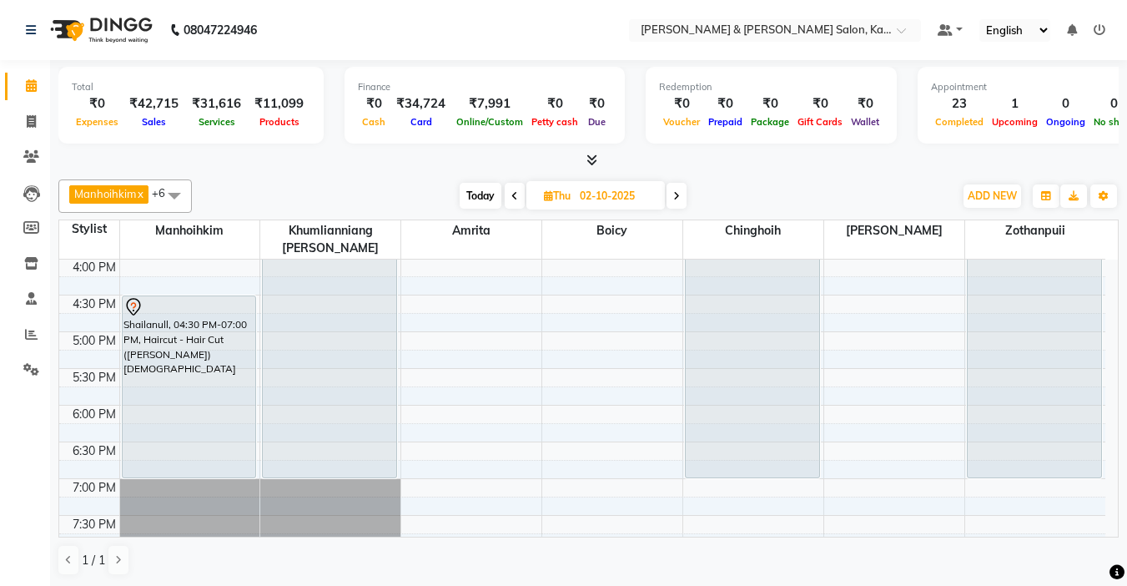
click at [602, 196] on input "02-10-2025" at bounding box center [616, 196] width 83 height 25
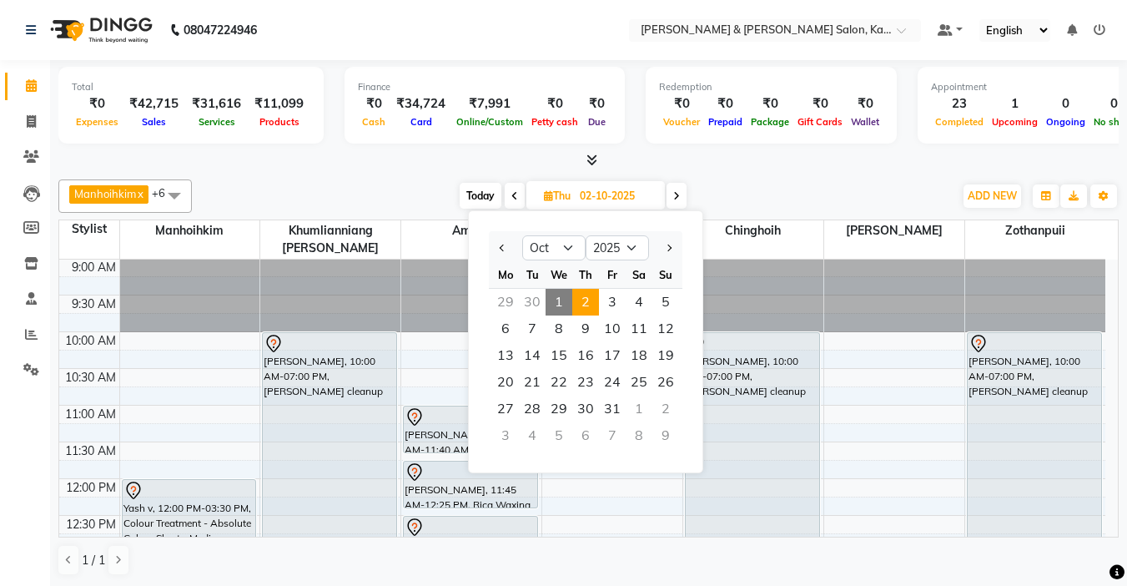
scroll to position [0, 0]
click at [552, 300] on span "1" at bounding box center [559, 302] width 27 height 27
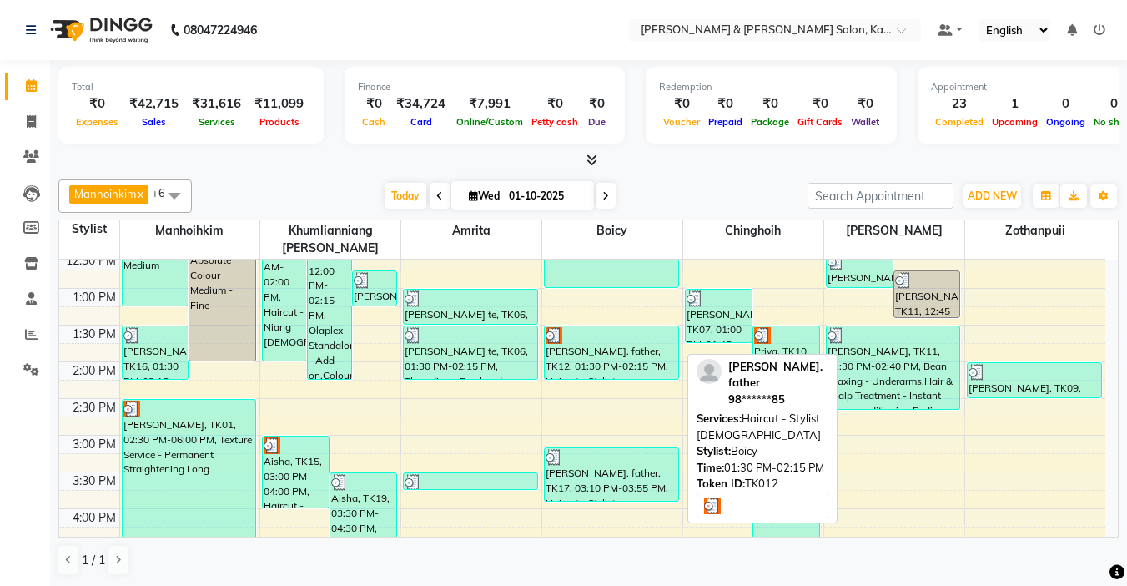
scroll to position [515, 0]
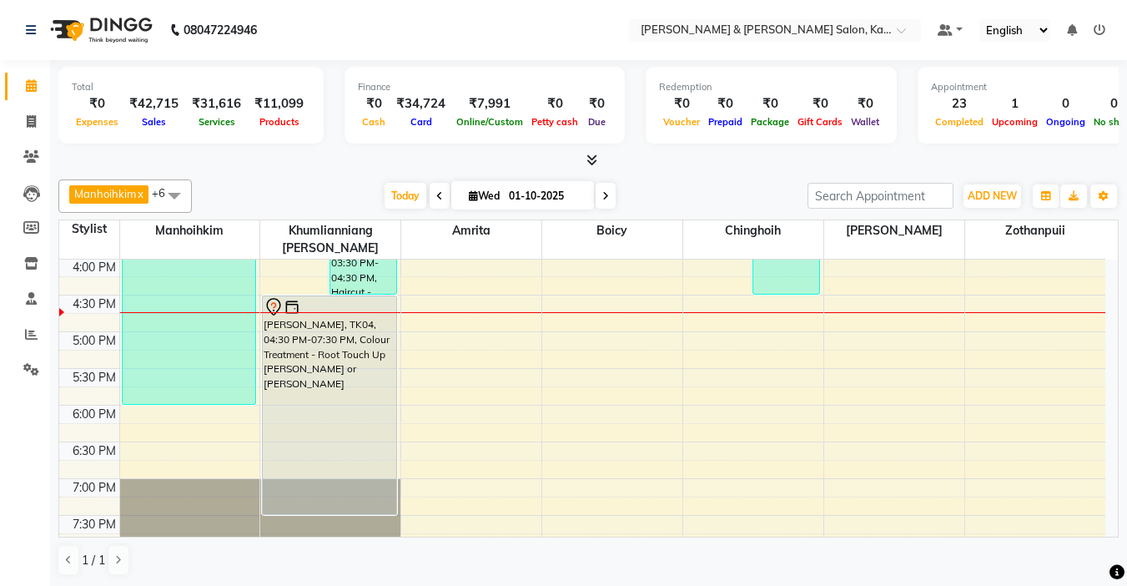
click at [605, 197] on icon at bounding box center [605, 196] width 7 height 10
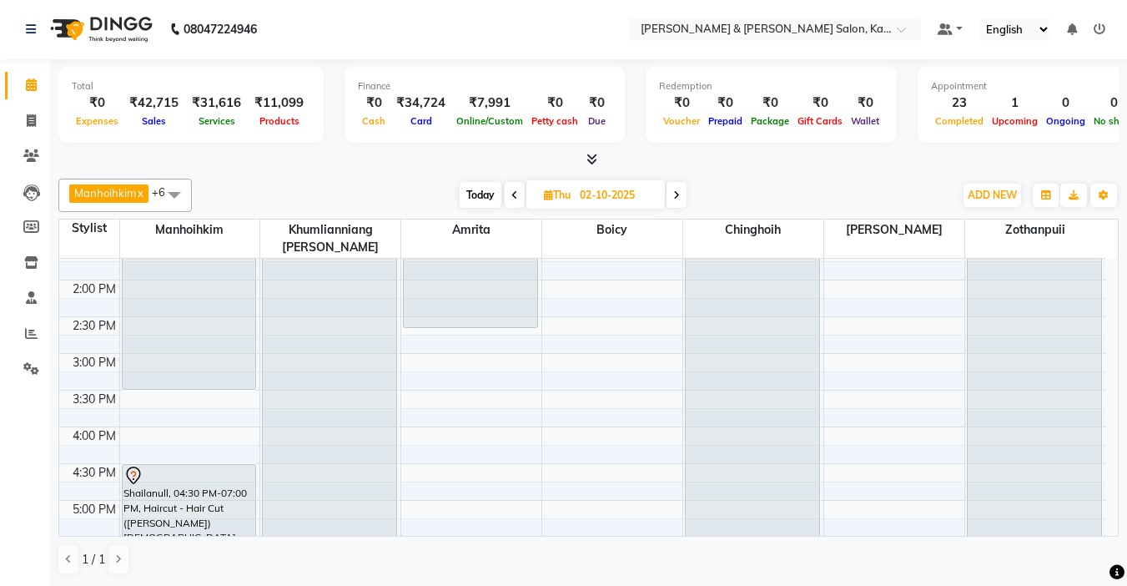
scroll to position [159, 0]
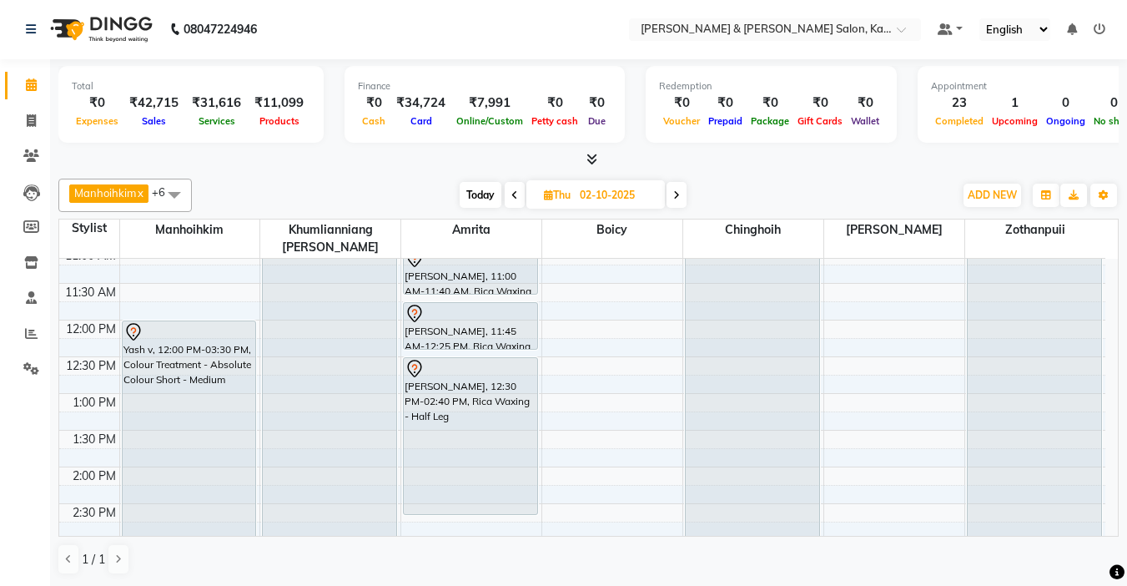
click at [515, 200] on span at bounding box center [515, 195] width 20 height 26
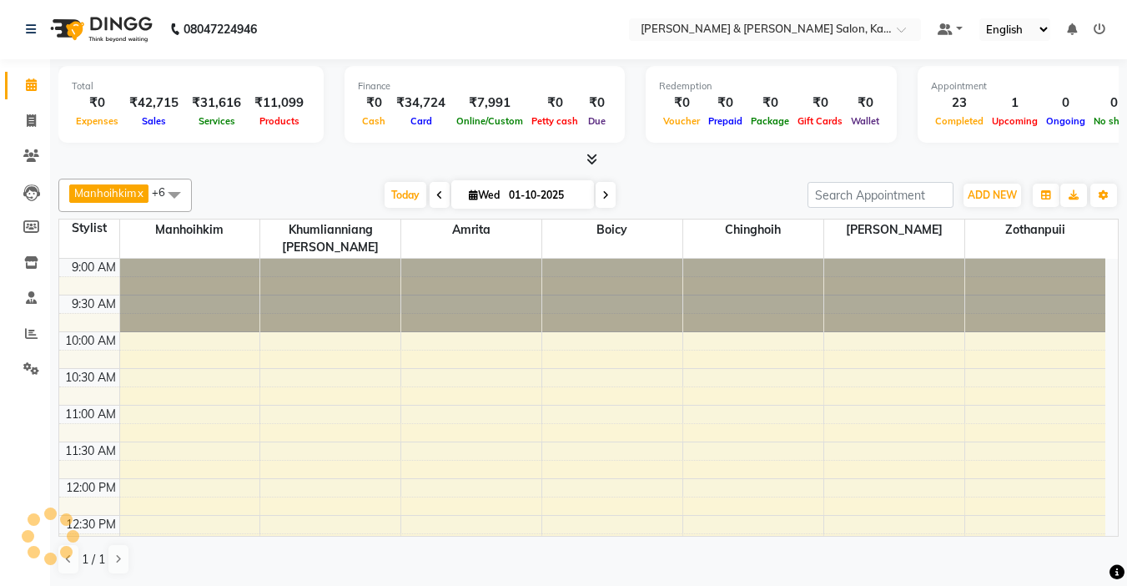
scroll to position [515, 0]
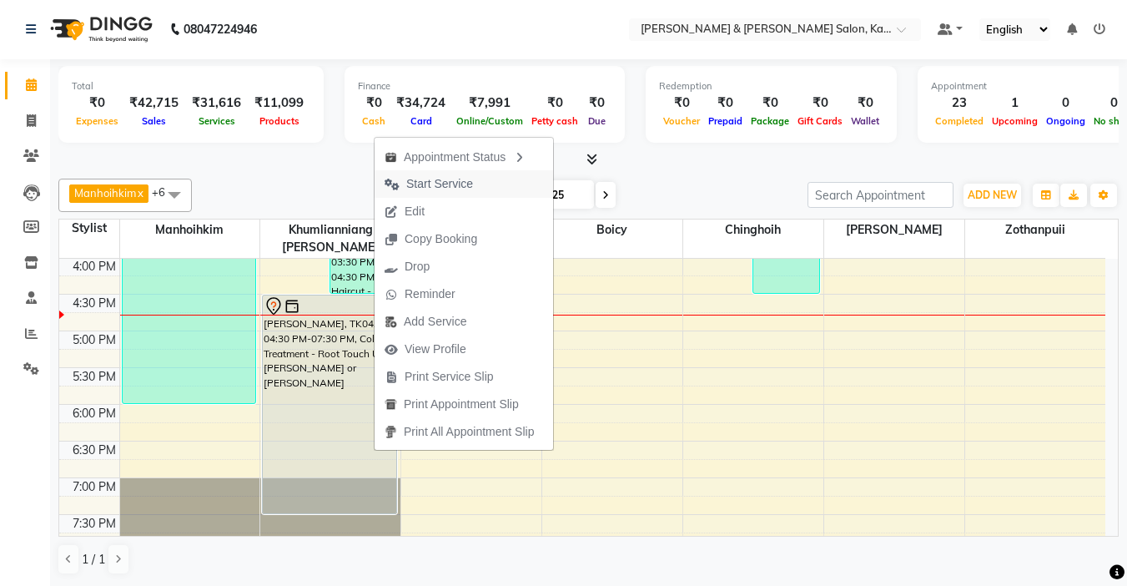
click at [439, 187] on span "Start Service" at bounding box center [439, 184] width 67 height 18
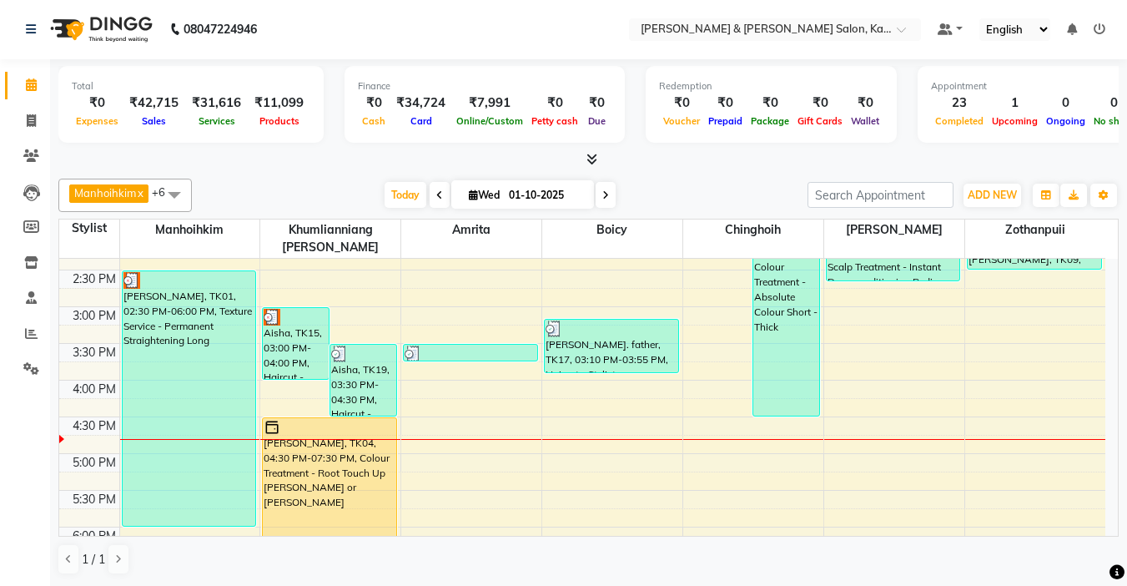
scroll to position [431, 0]
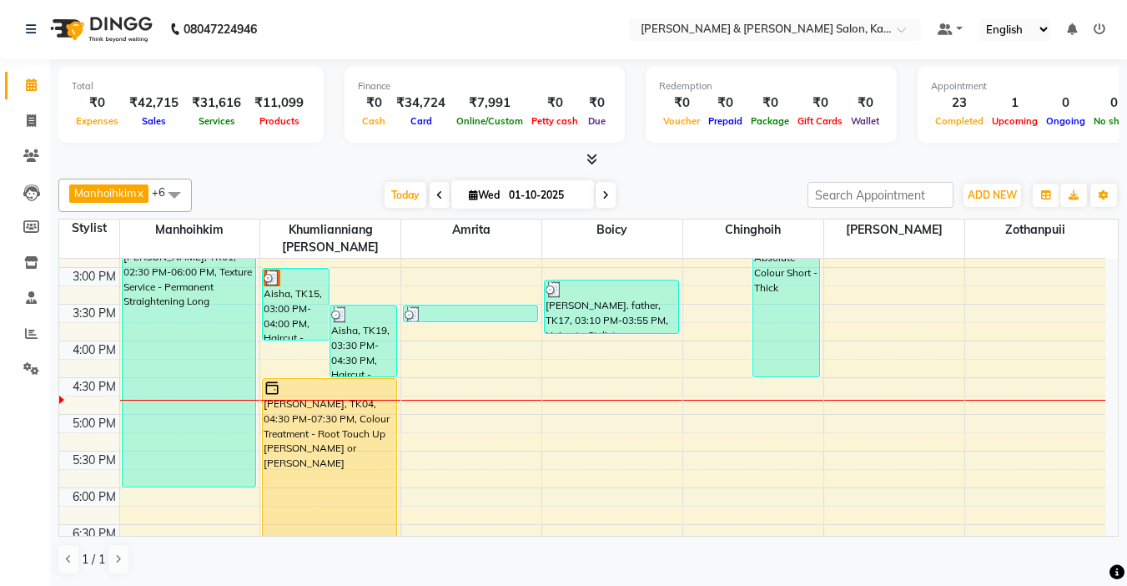
click at [1026, 358] on div "9:00 AM 9:30 AM 10:00 AM 10:30 AM 11:00 AM 11:30 AM 12:00 PM 12:30 PM 1:00 PM 1…" at bounding box center [582, 304] width 1046 height 954
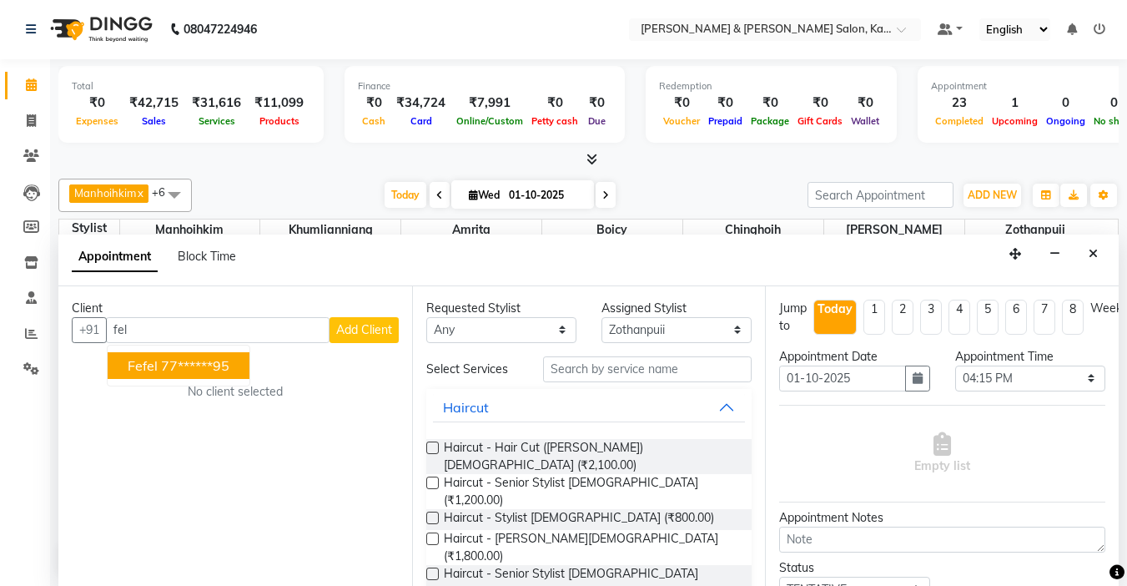
click at [185, 380] on ngb-typeahead-window "fefel 77******95" at bounding box center [179, 366] width 144 height 42
click at [204, 363] on ngb-highlight "77******95" at bounding box center [195, 365] width 68 height 17
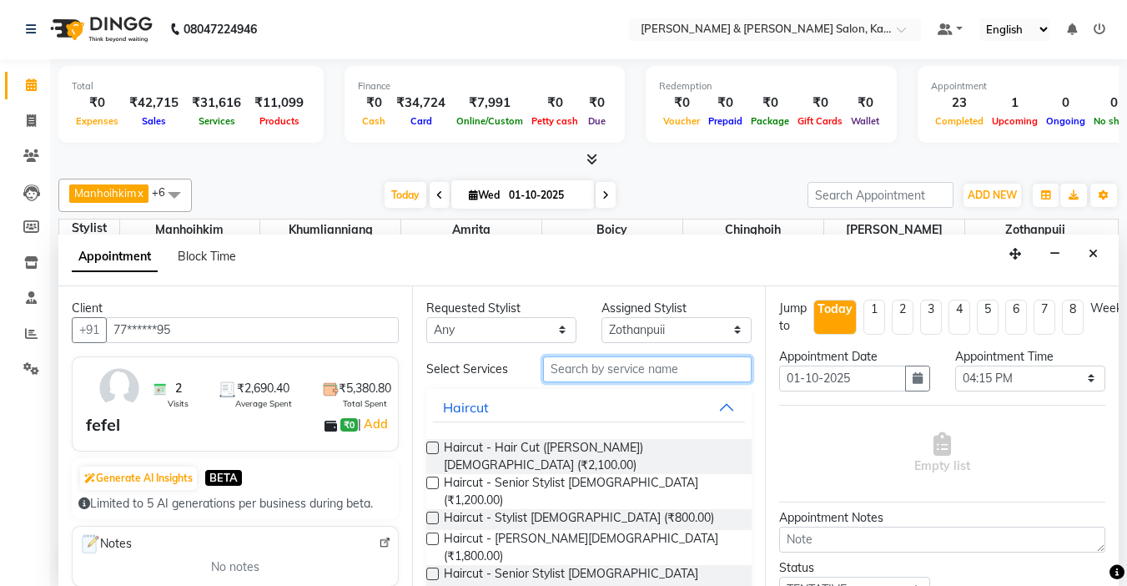
click at [606, 376] on input "text" at bounding box center [647, 369] width 209 height 26
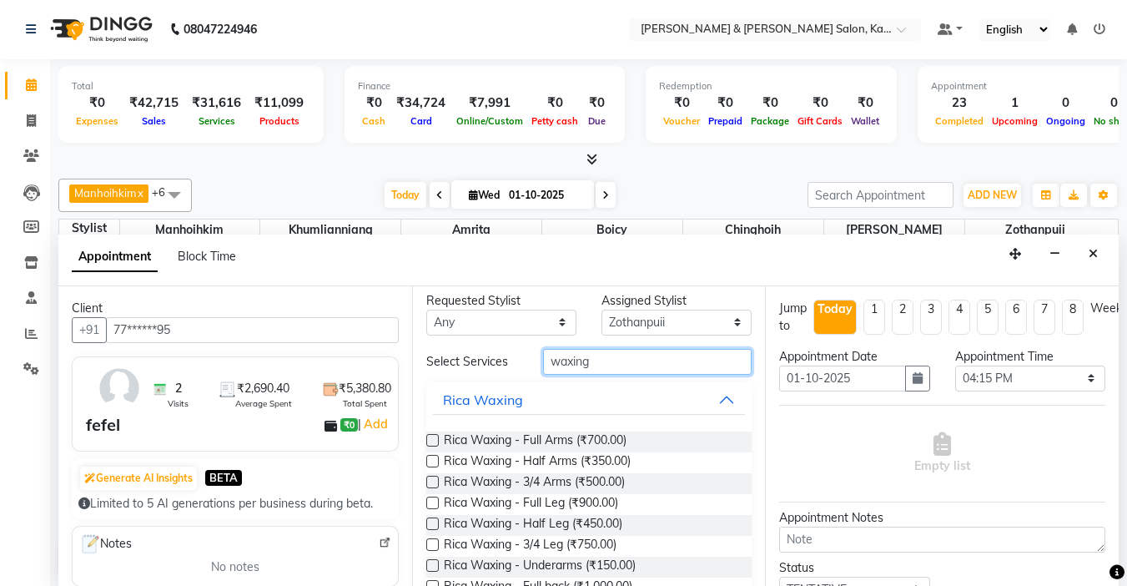
scroll to position [0, 0]
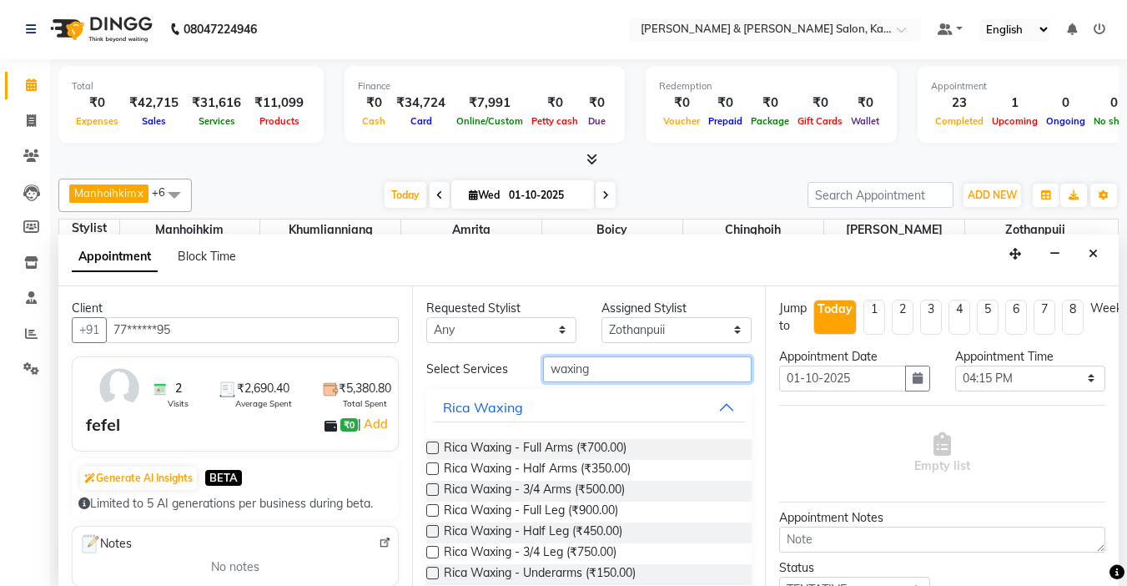
click at [627, 370] on input "waxing" at bounding box center [647, 369] width 209 height 26
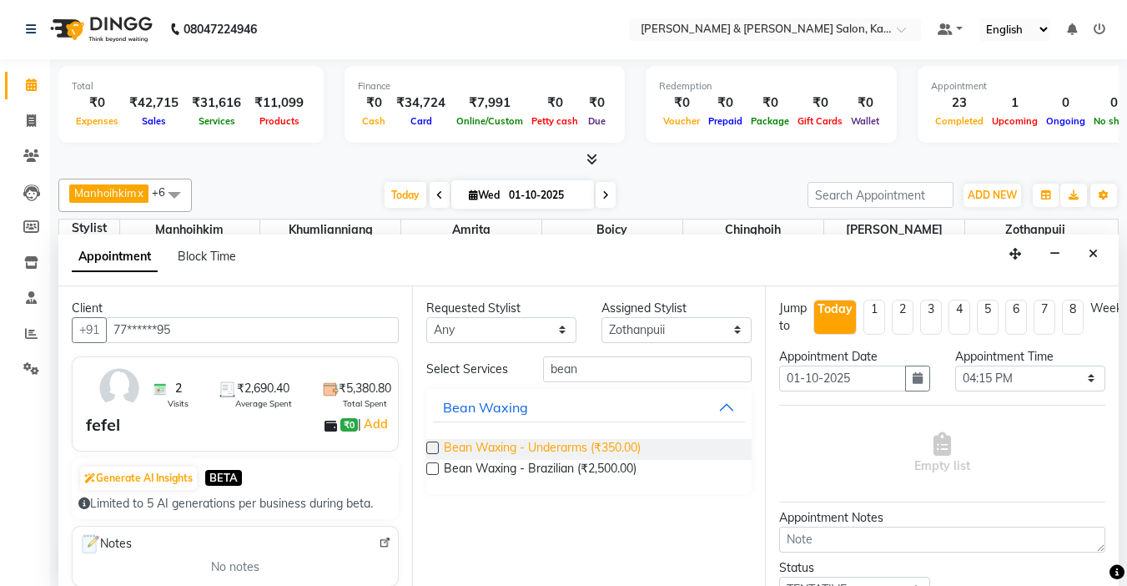
click at [598, 442] on span "Bean Waxing - Underarms (₹350.00)" at bounding box center [542, 449] width 197 height 21
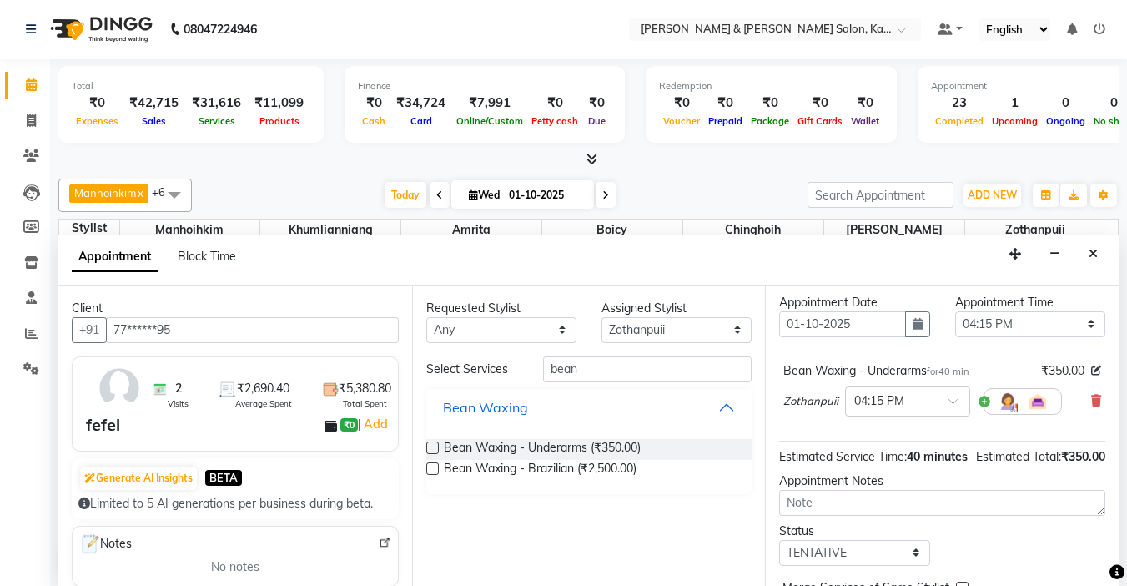
scroll to position [167, 0]
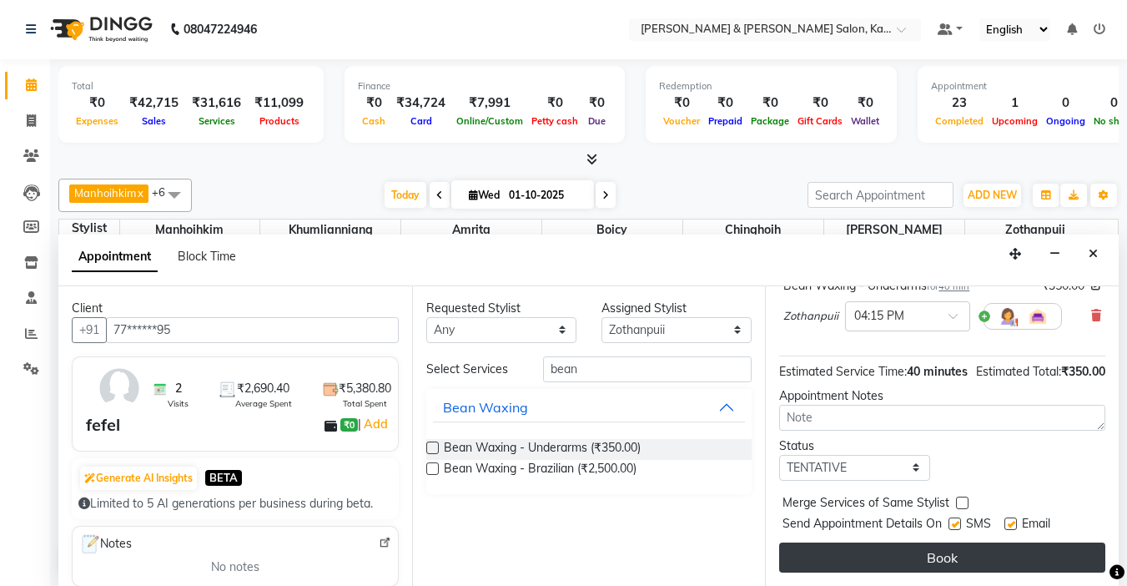
click at [916, 547] on button "Book" at bounding box center [942, 557] width 326 height 30
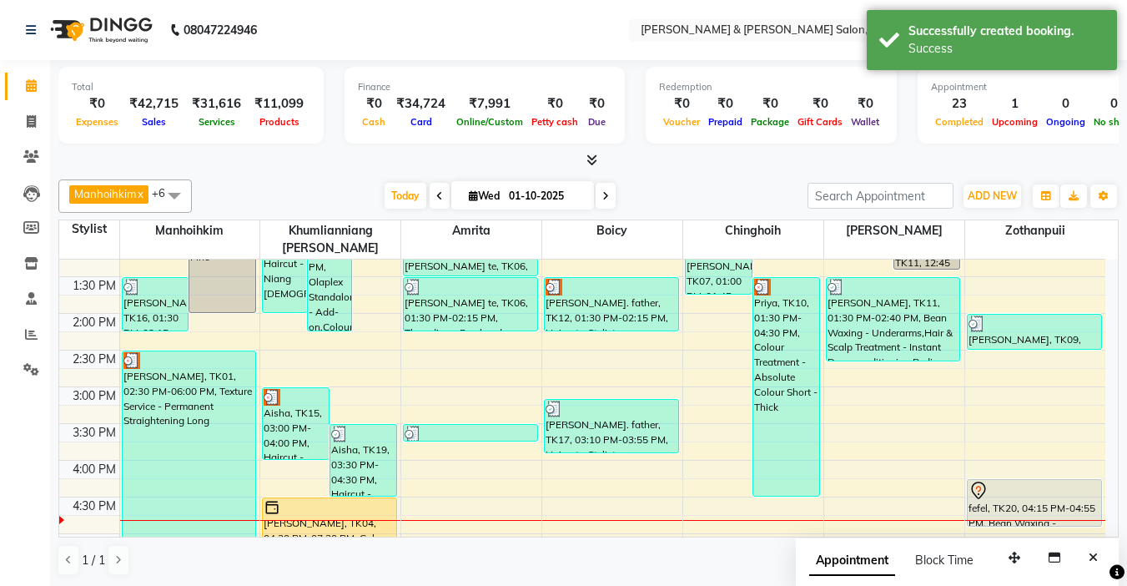
scroll to position [348, 0]
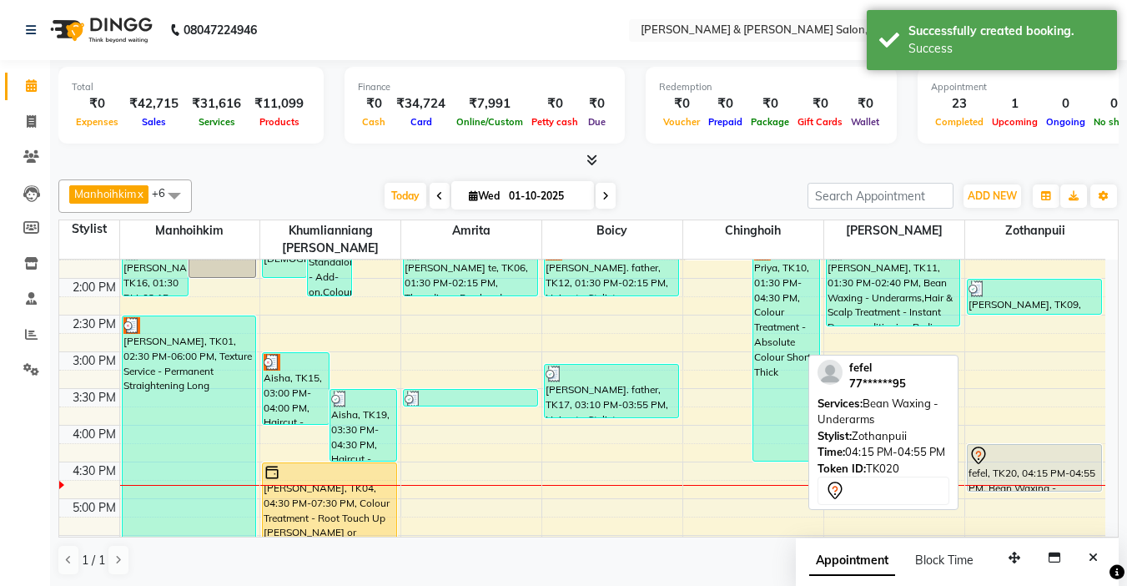
click at [1033, 460] on div "fefel, TK20, 04:15 PM-04:55 PM, Bean Waxing - Underarms" at bounding box center [1035, 468] width 134 height 46
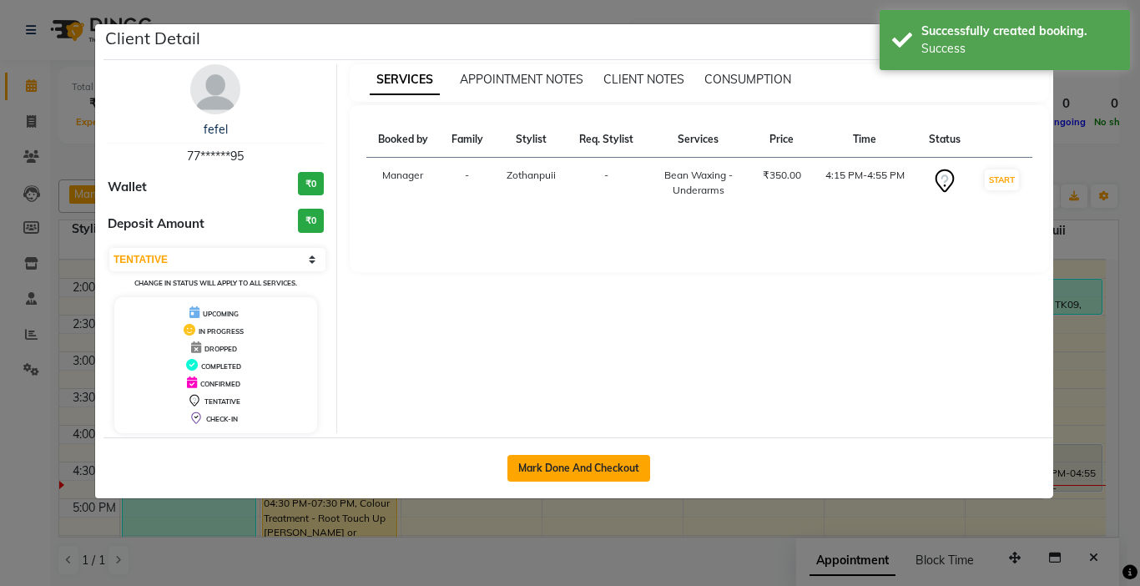
click at [567, 464] on button "Mark Done And Checkout" at bounding box center [578, 468] width 143 height 27
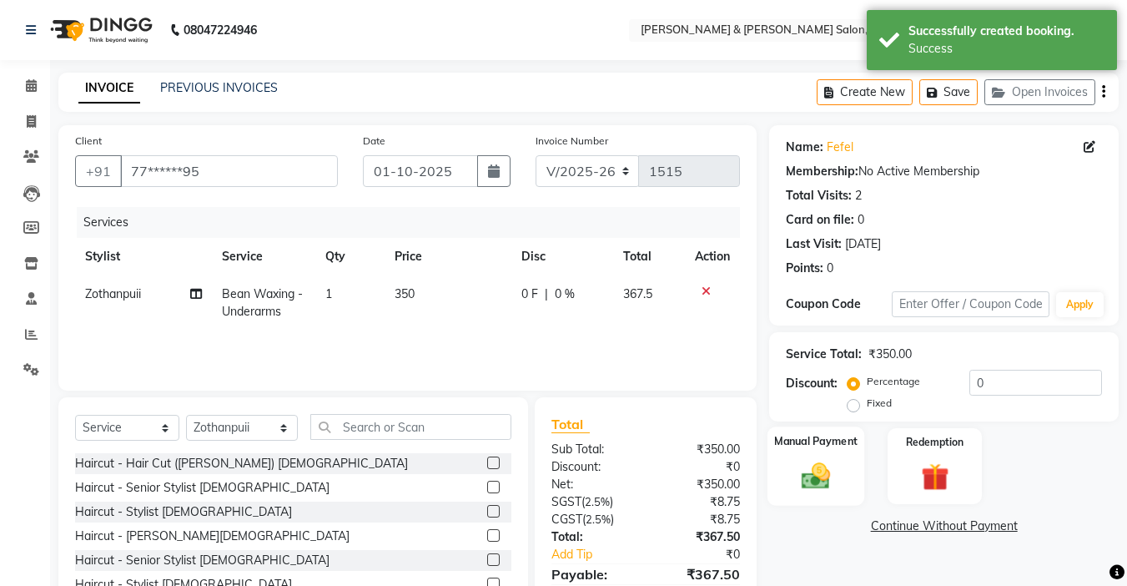
click at [794, 450] on div "Manual Payment" at bounding box center [817, 465] width 98 height 79
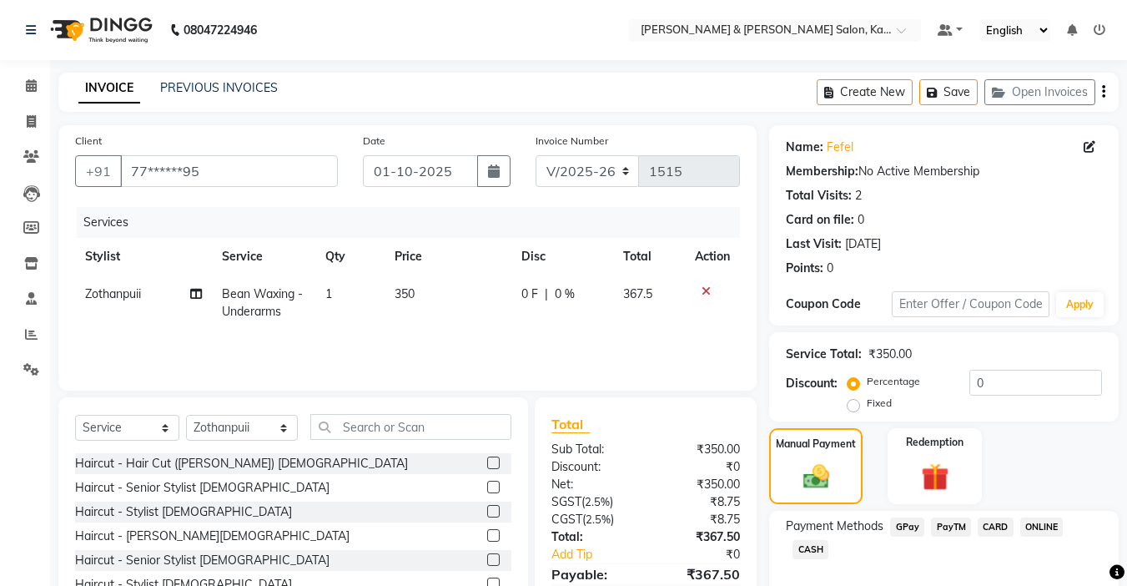
click at [915, 529] on span "GPay" at bounding box center [907, 526] width 34 height 19
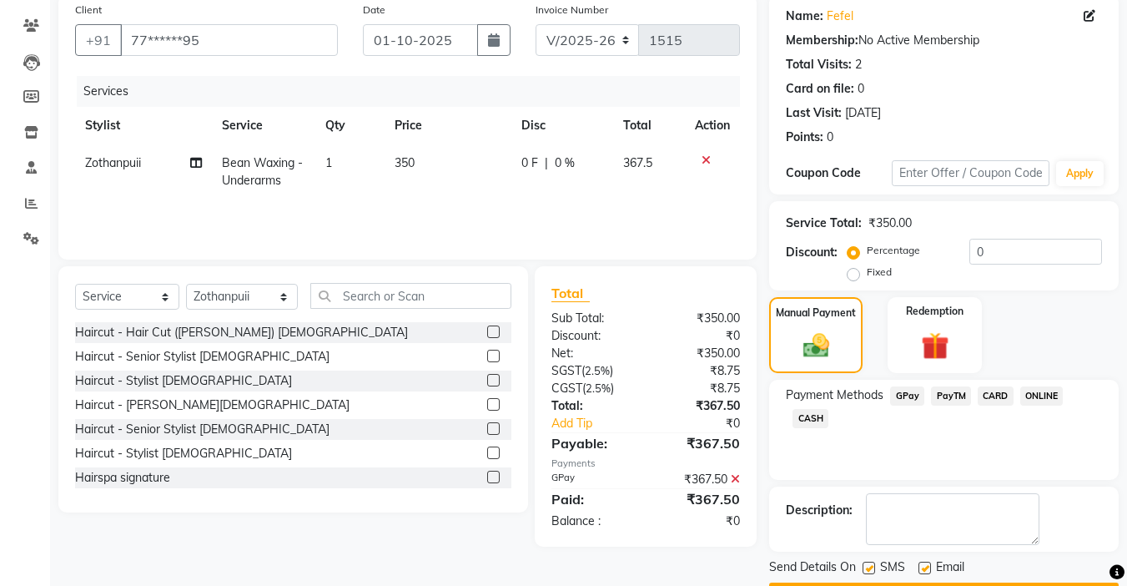
click at [882, 582] on button "Checkout" at bounding box center [944, 595] width 350 height 26
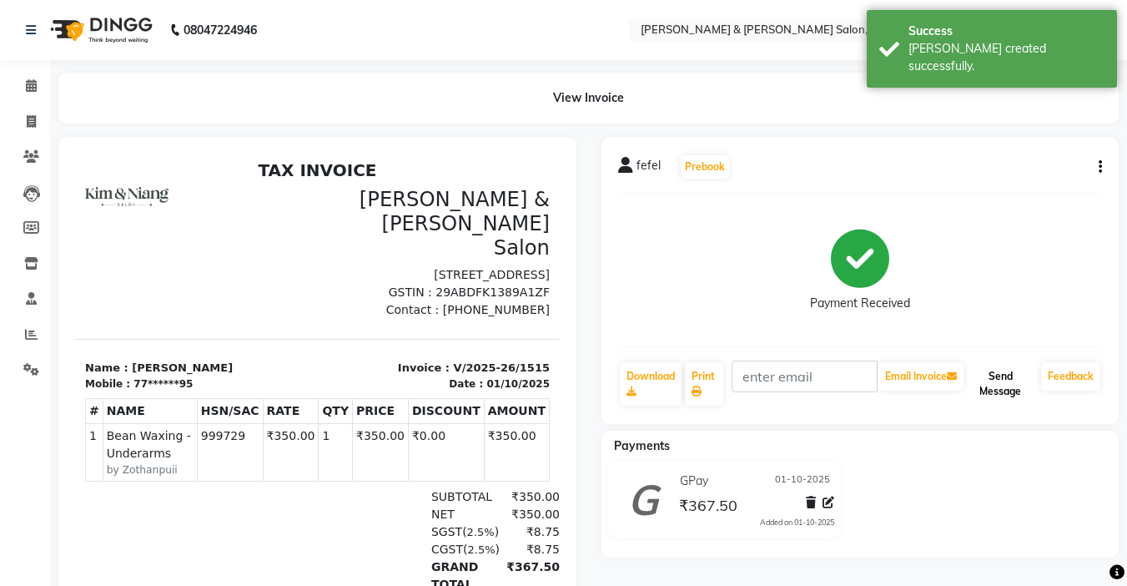
click at [1010, 377] on button "Send Message" at bounding box center [1001, 383] width 68 height 43
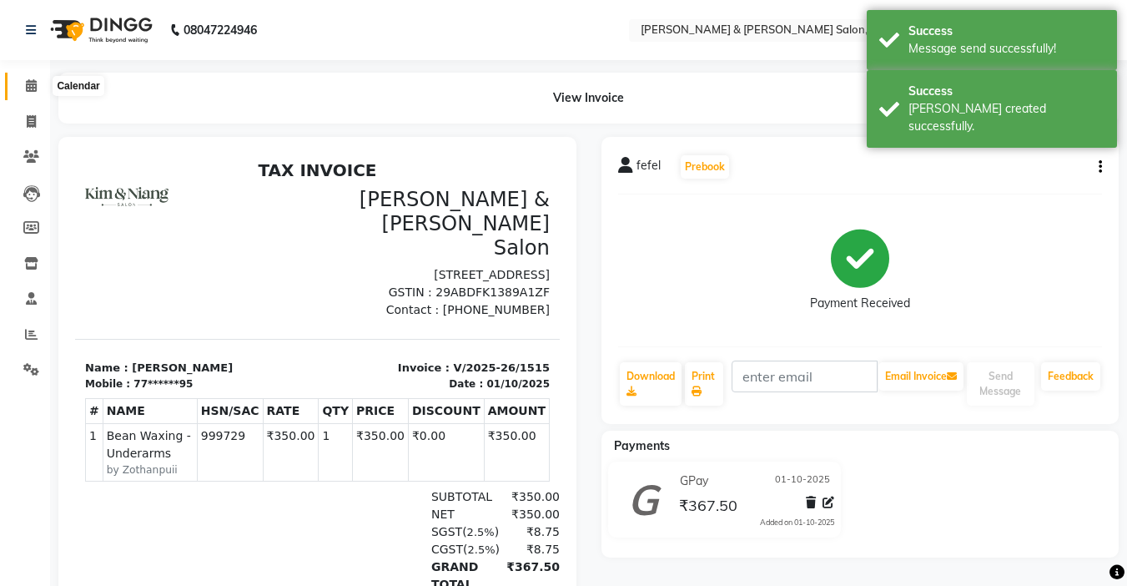
click at [29, 83] on icon at bounding box center [31, 85] width 11 height 13
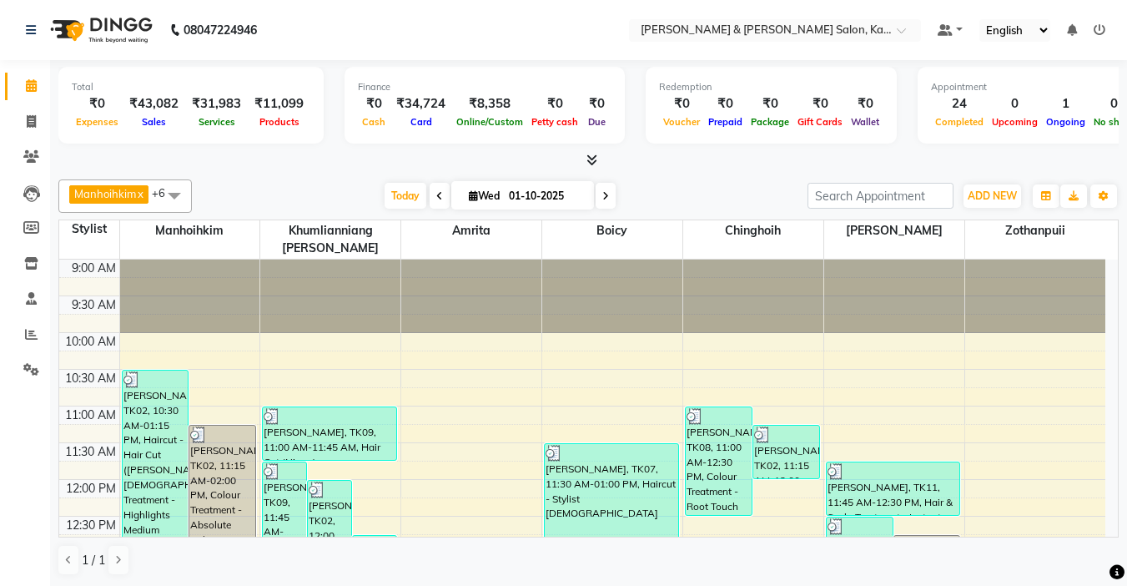
drag, startPoint x: 390, startPoint y: 497, endPoint x: 743, endPoint y: 218, distance: 450.2
click at [729, 172] on div "Total ₹0 Expenses ₹43,082 Sales ₹31,983 Services ₹11,099 Products Finance ₹0 Ca…" at bounding box center [588, 323] width 1077 height 527
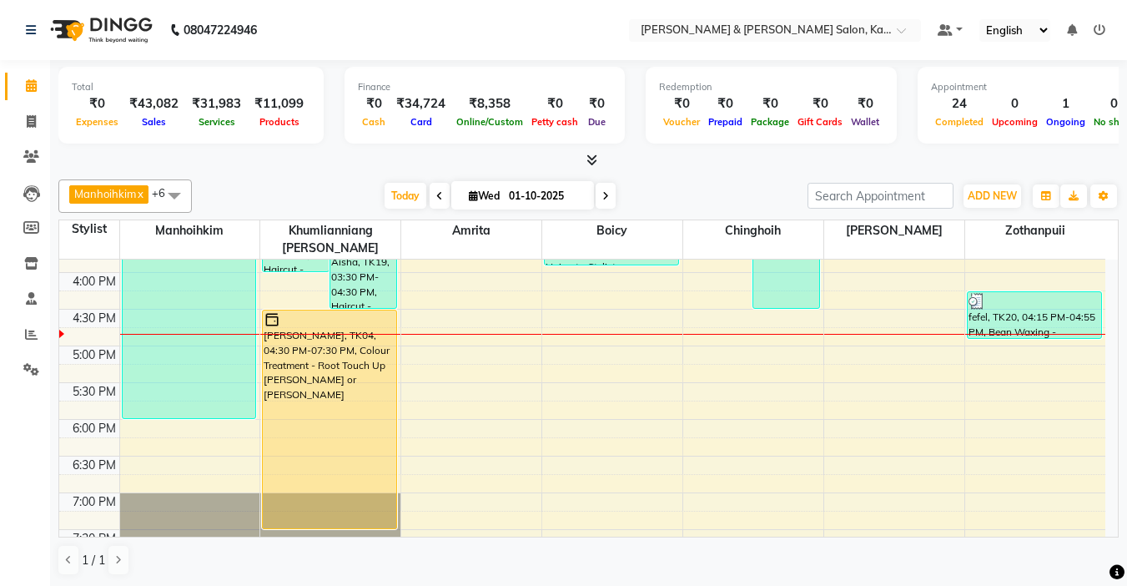
scroll to position [417, 0]
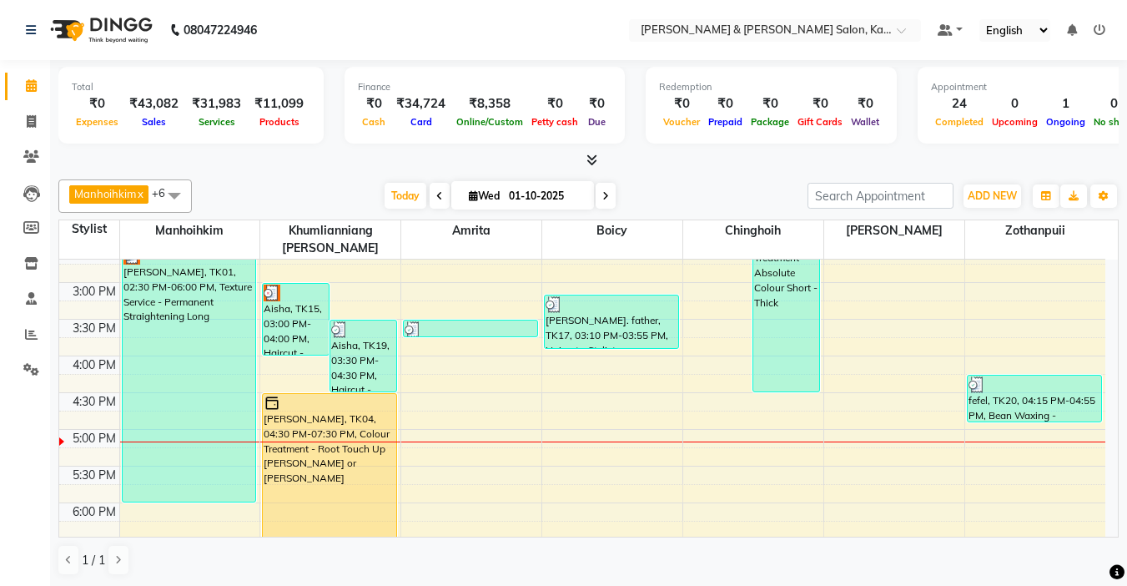
click at [692, 193] on div "[DATE] [DATE]" at bounding box center [499, 196] width 599 height 25
click at [328, 192] on div "[DATE] [DATE]" at bounding box center [499, 196] width 599 height 25
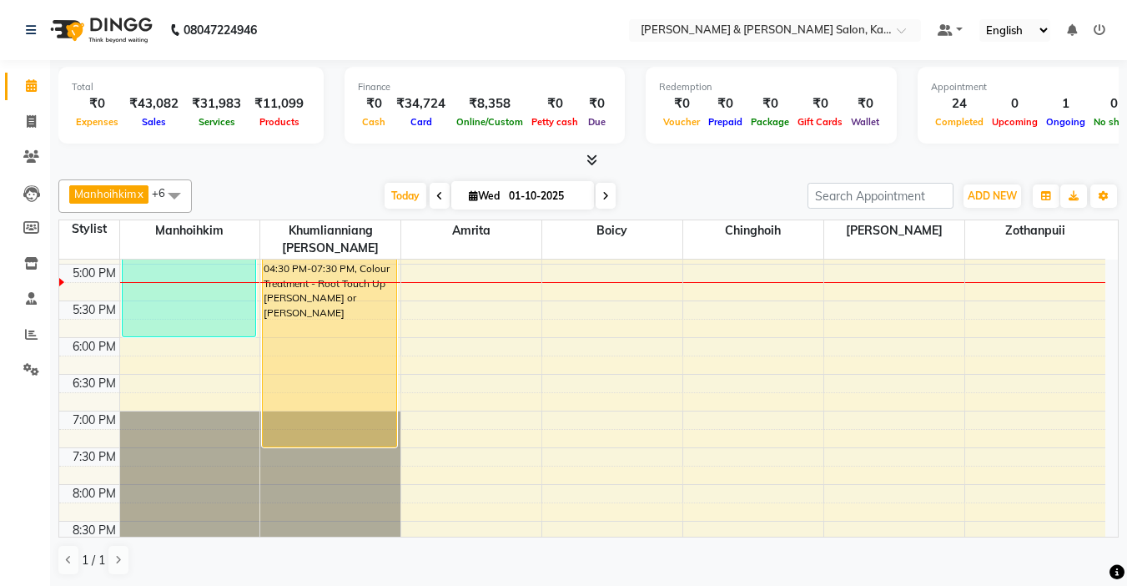
scroll to position [584, 0]
click at [608, 195] on span at bounding box center [606, 196] width 20 height 26
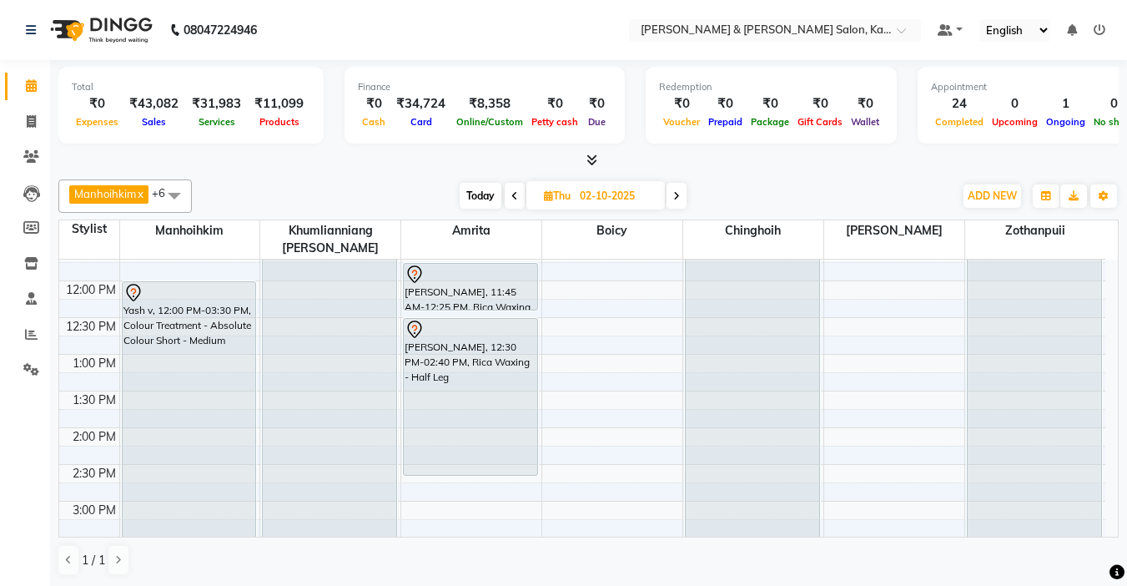
scroll to position [75, 0]
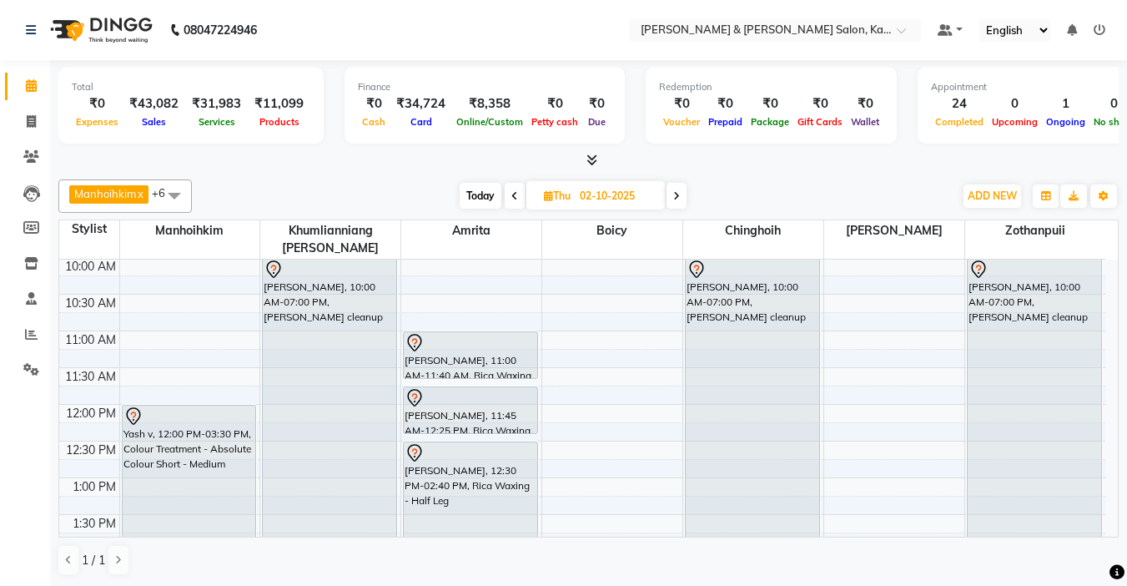
click at [687, 194] on span at bounding box center [677, 196] width 20 height 26
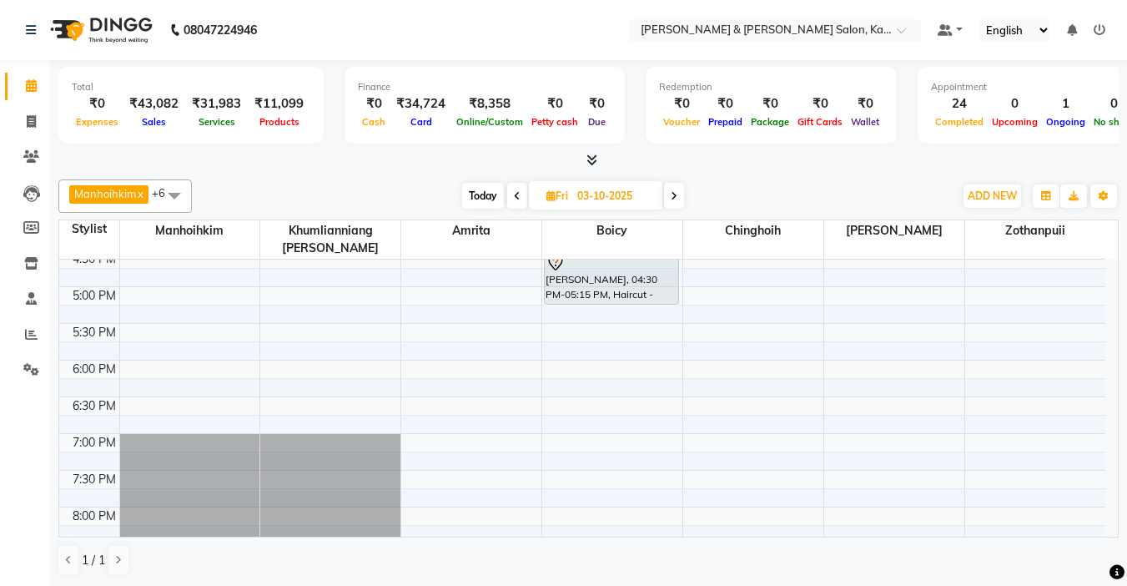
scroll to position [0, 0]
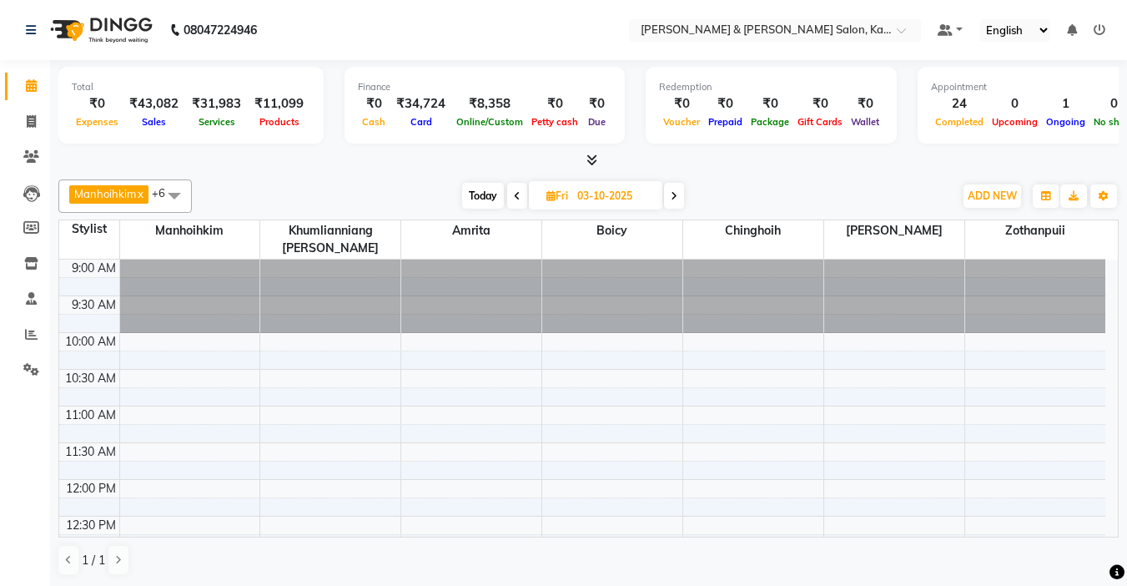
click at [523, 196] on span at bounding box center [517, 196] width 20 height 26
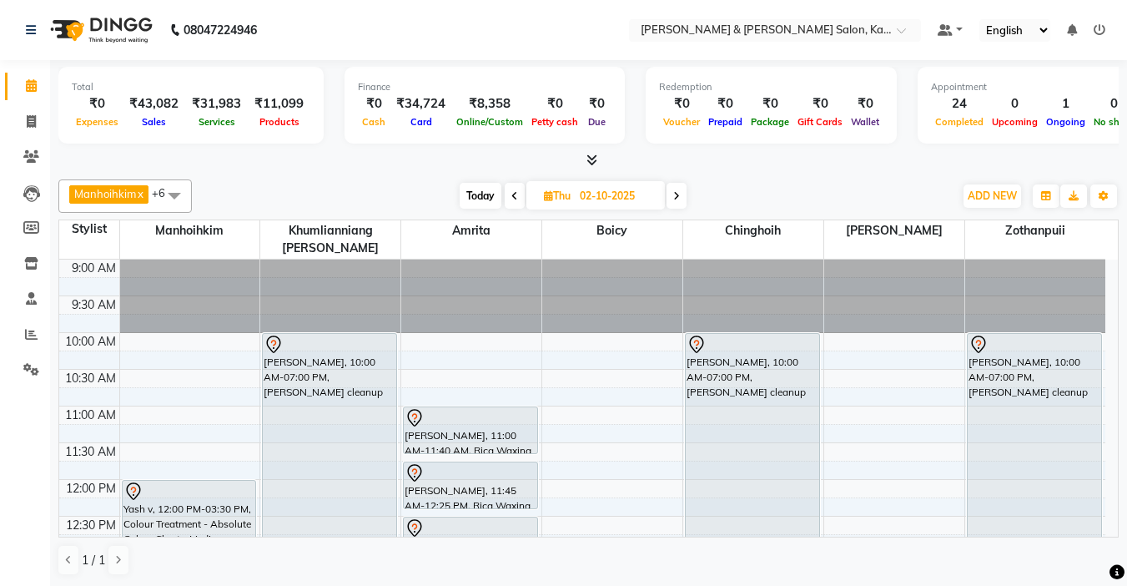
click at [678, 195] on icon at bounding box center [676, 196] width 7 height 10
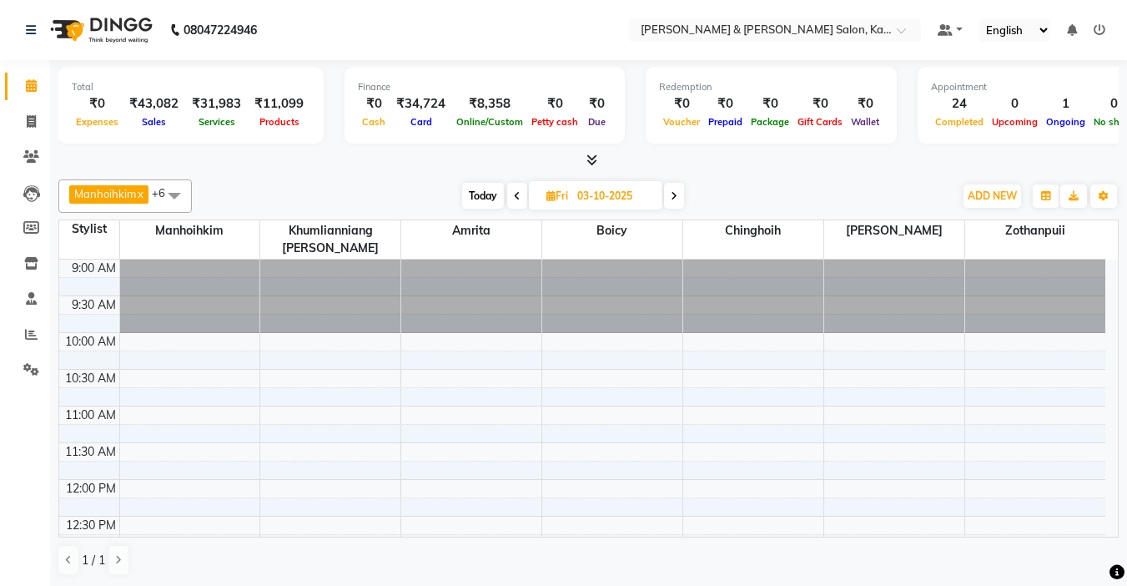
click at [672, 199] on icon at bounding box center [674, 196] width 7 height 10
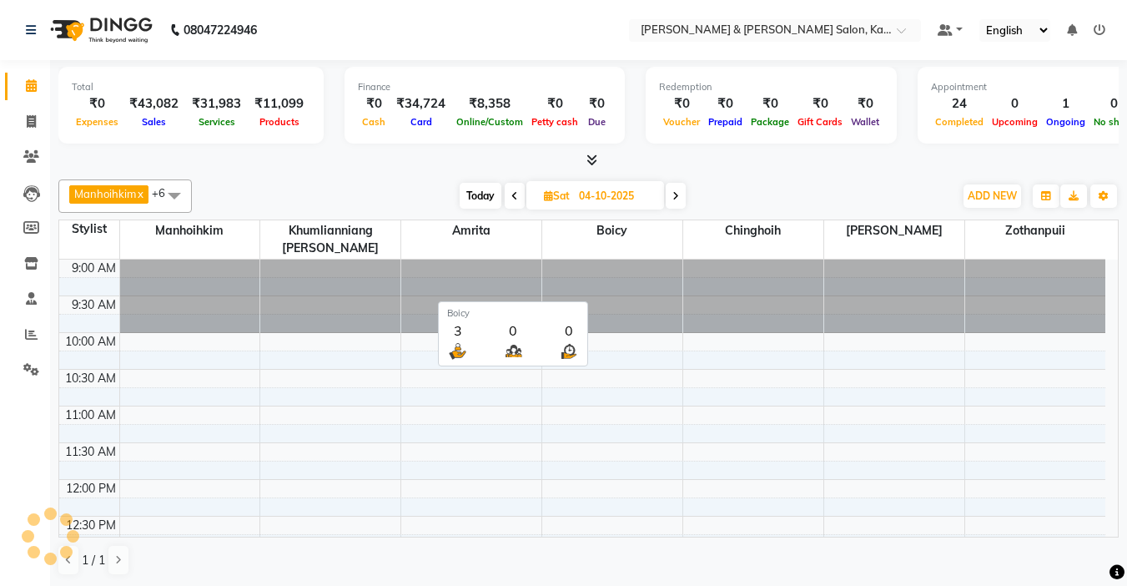
scroll to position [588, 0]
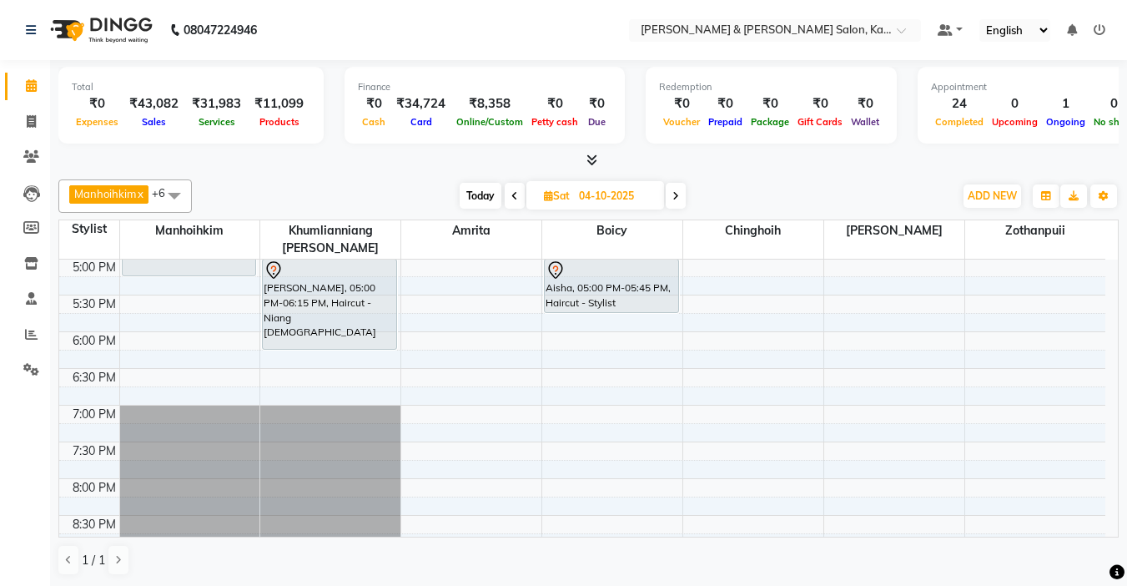
click at [520, 199] on span at bounding box center [515, 196] width 20 height 26
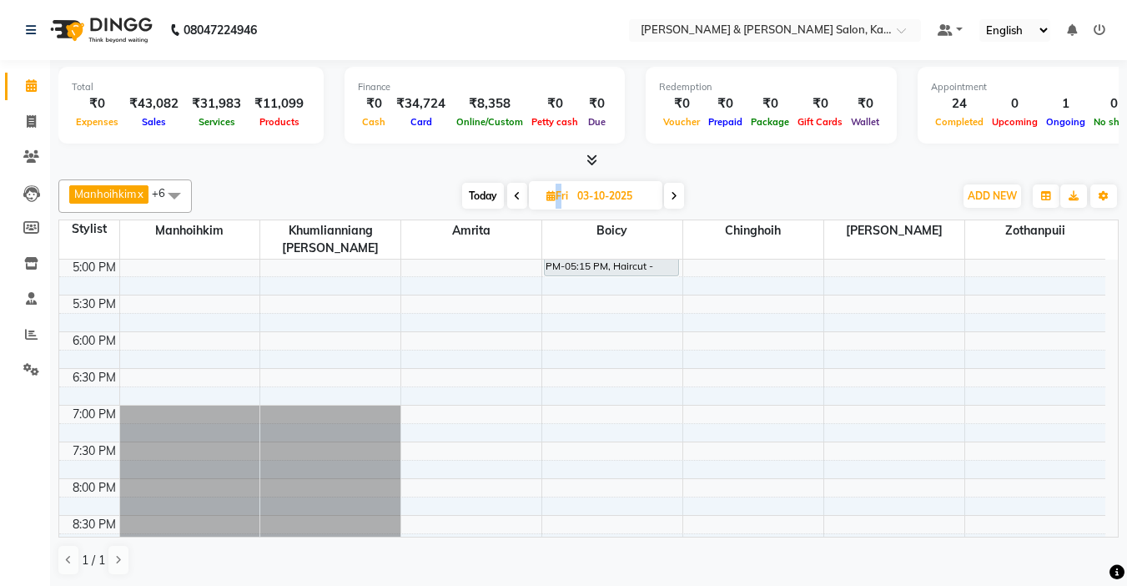
click at [520, 199] on icon at bounding box center [517, 196] width 7 height 10
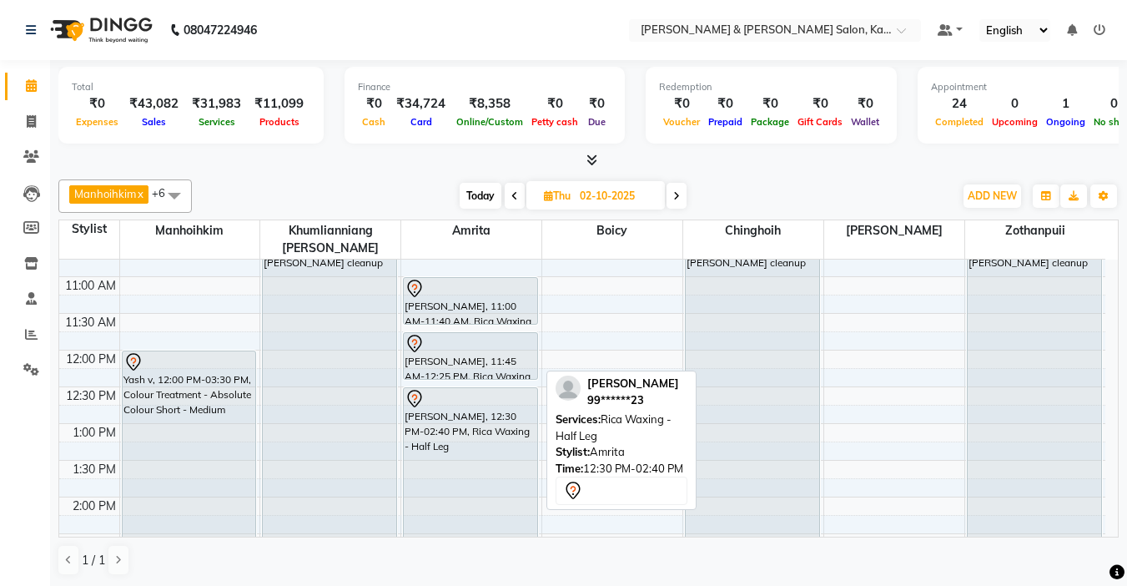
scroll to position [167, 0]
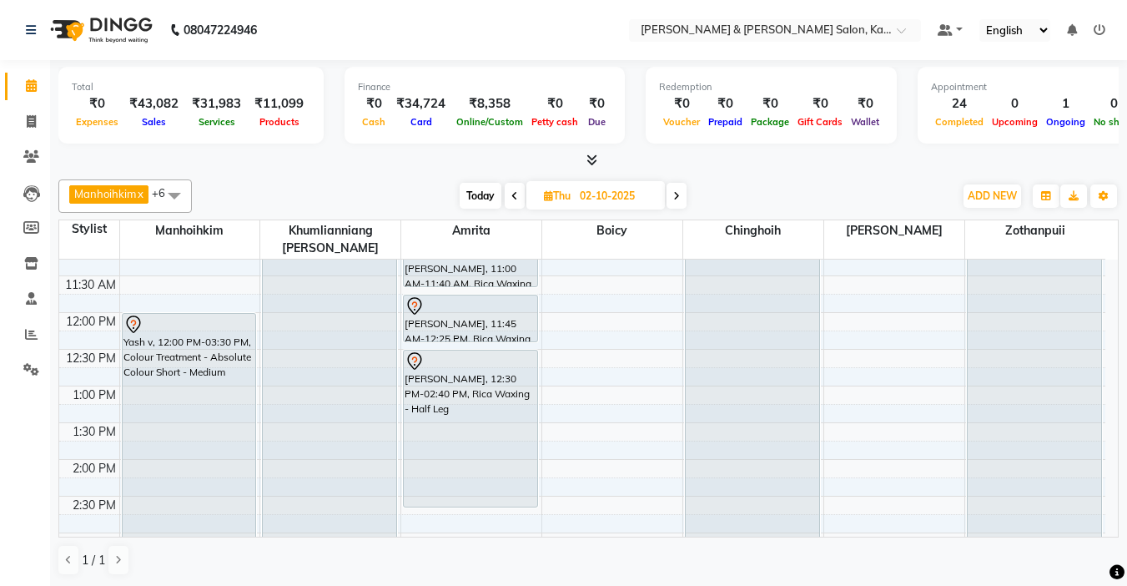
click at [489, 196] on span "Today" at bounding box center [481, 196] width 42 height 26
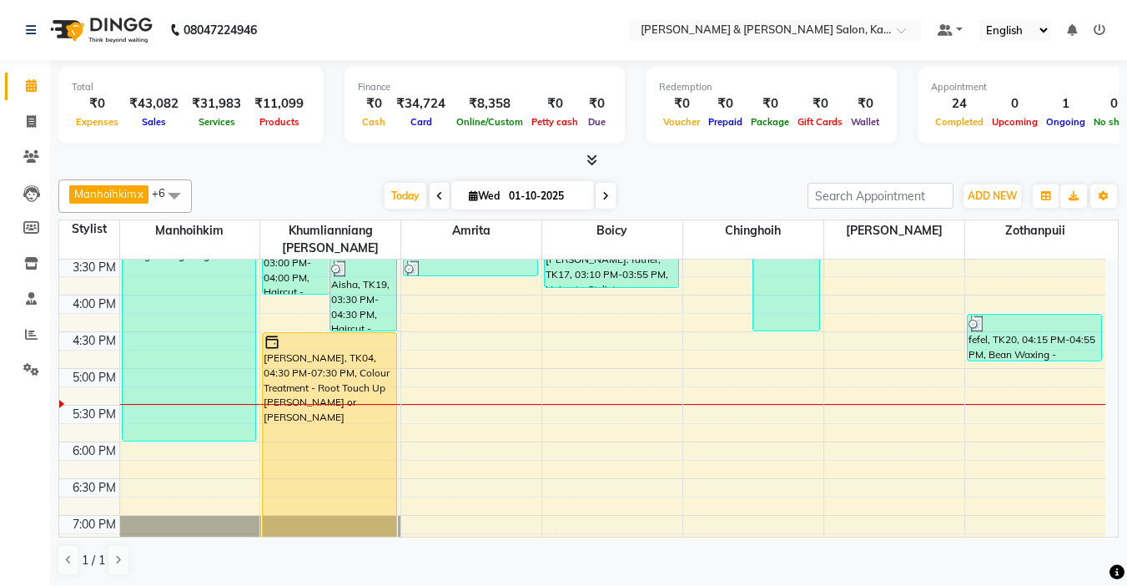
scroll to position [588, 0]
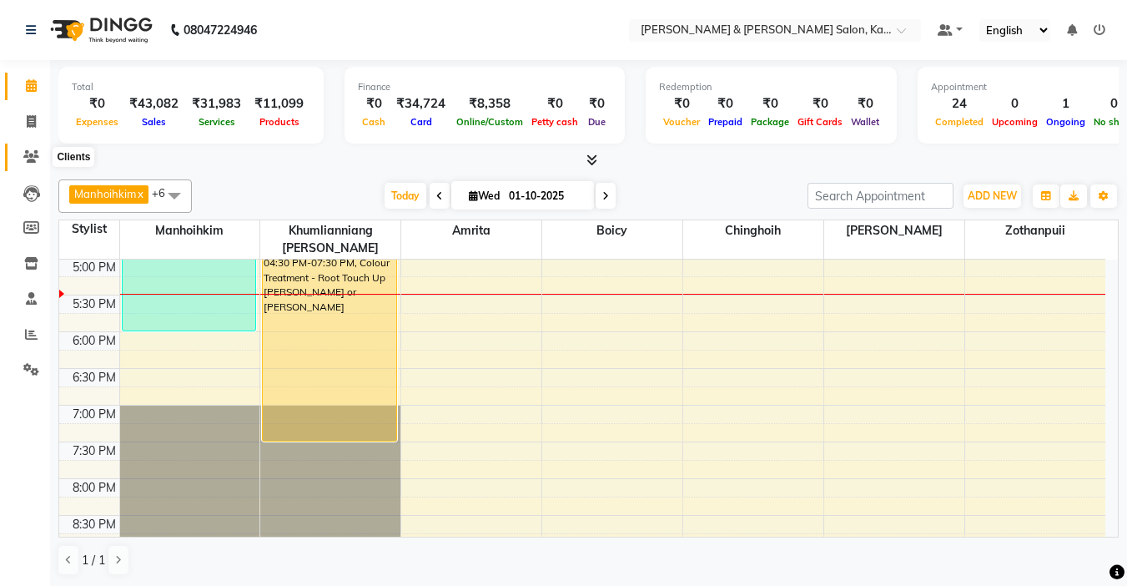
click at [23, 155] on icon at bounding box center [31, 156] width 16 height 13
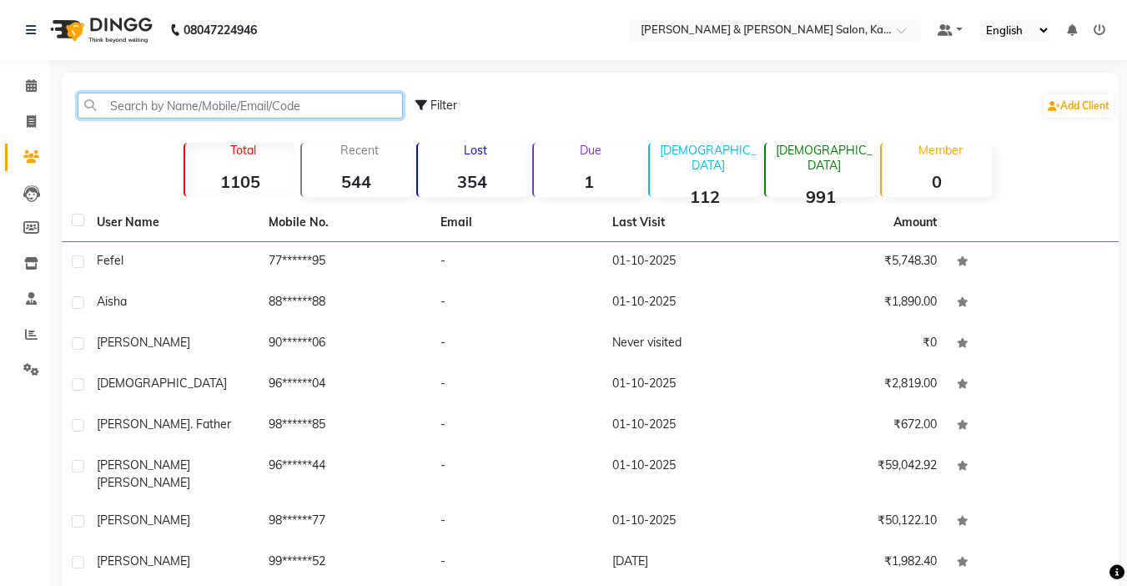
click at [145, 101] on input "text" at bounding box center [240, 106] width 325 height 26
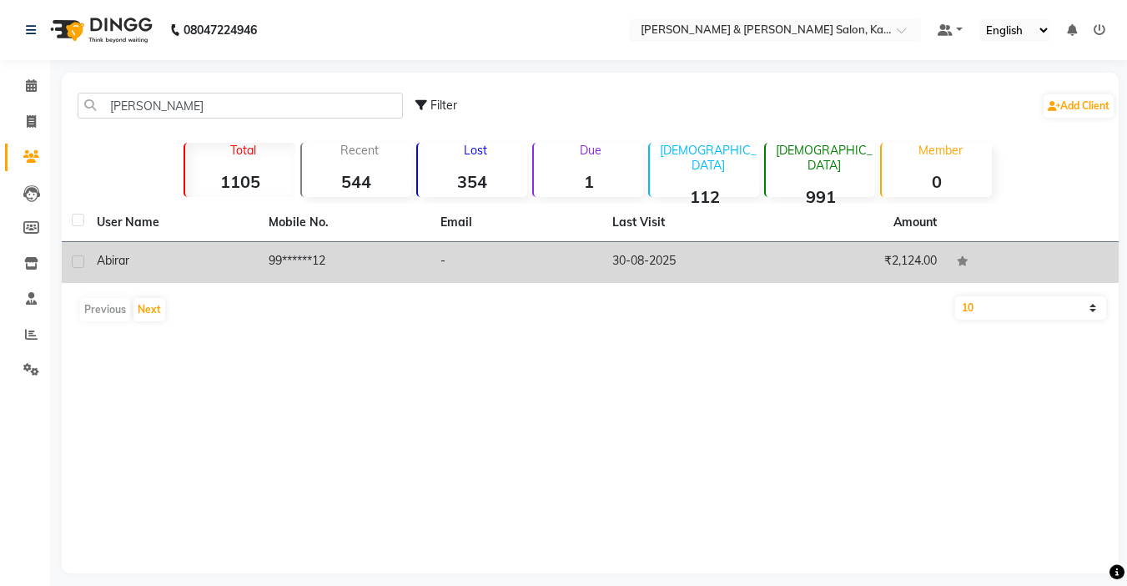
click at [342, 263] on td "99******12" at bounding box center [345, 262] width 172 height 41
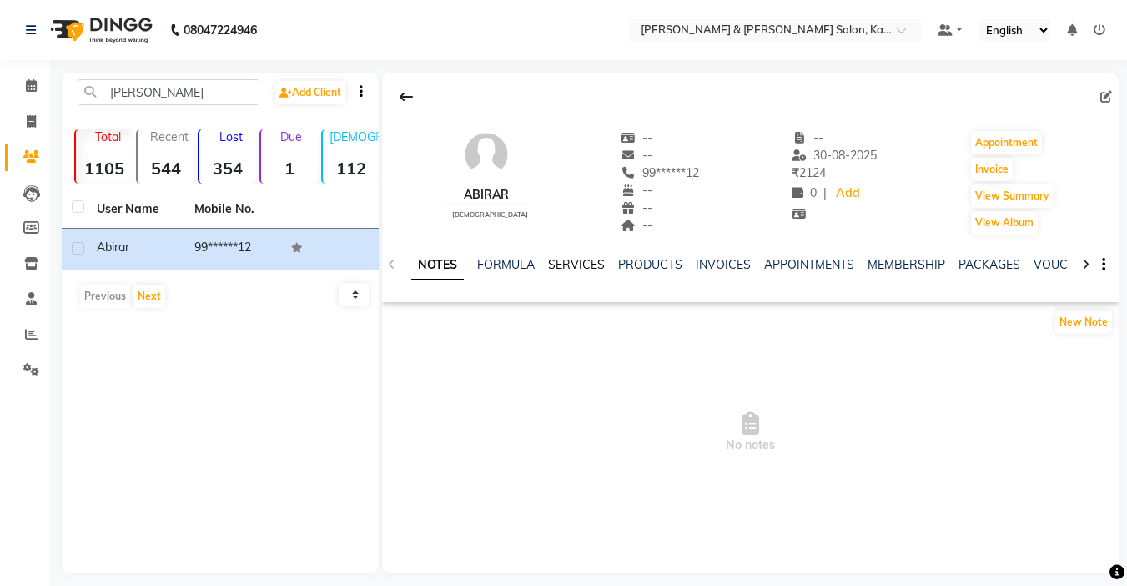
click at [582, 262] on link "SERVICES" at bounding box center [576, 264] width 57 height 15
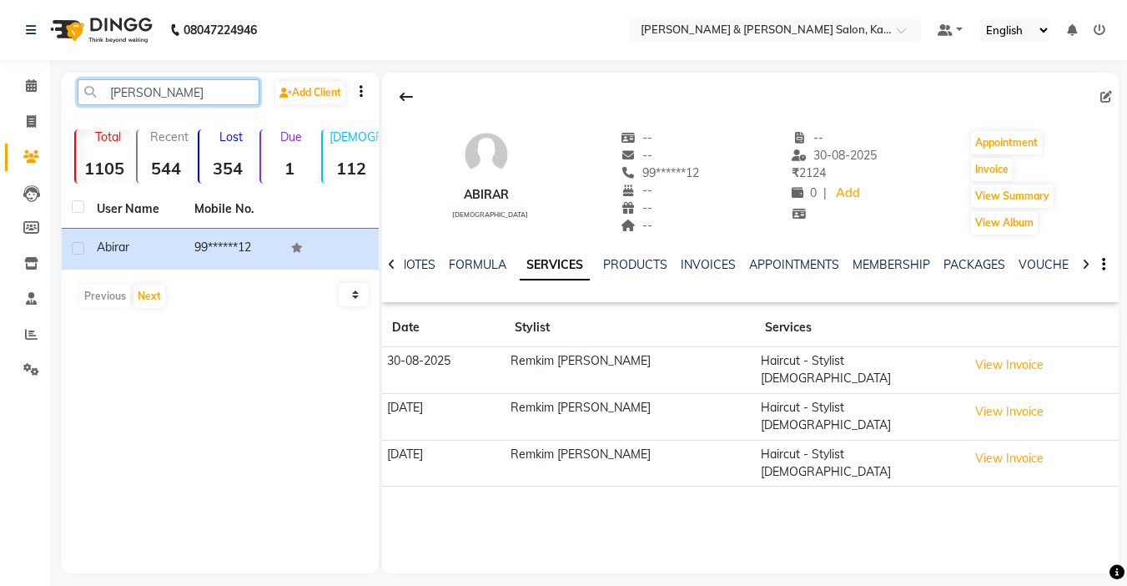
click at [164, 94] on input "[PERSON_NAME]" at bounding box center [169, 92] width 182 height 26
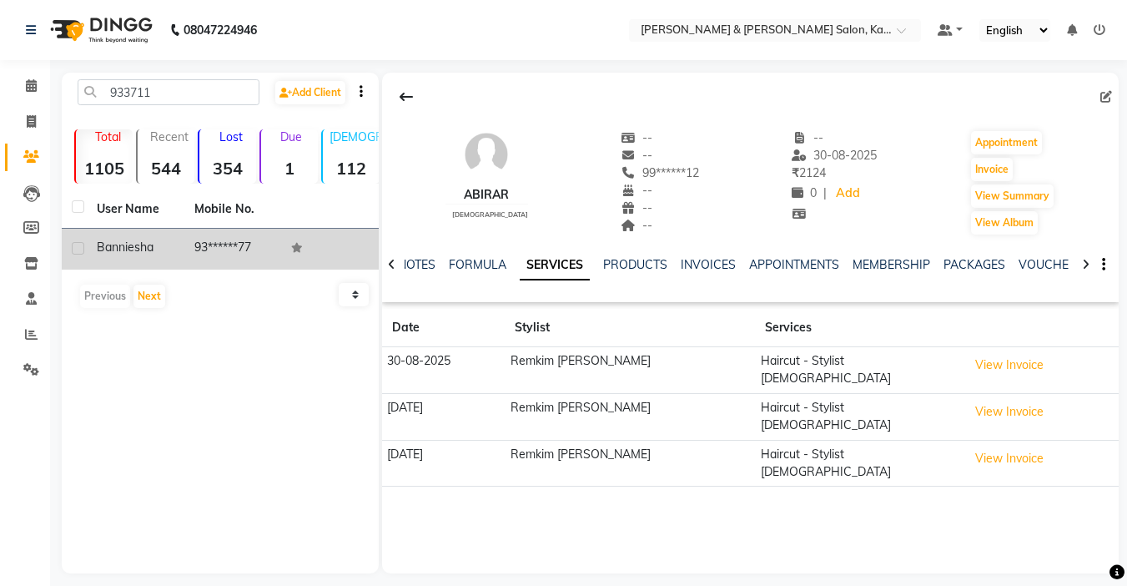
click at [198, 241] on td "93******77" at bounding box center [233, 249] width 98 height 41
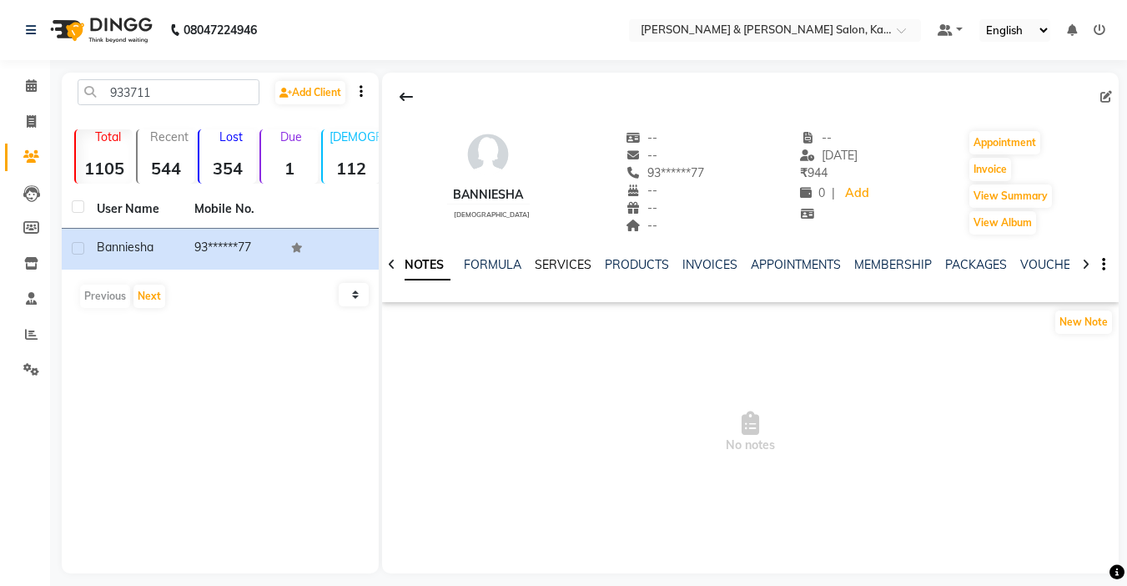
click at [558, 258] on link "SERVICES" at bounding box center [563, 264] width 57 height 15
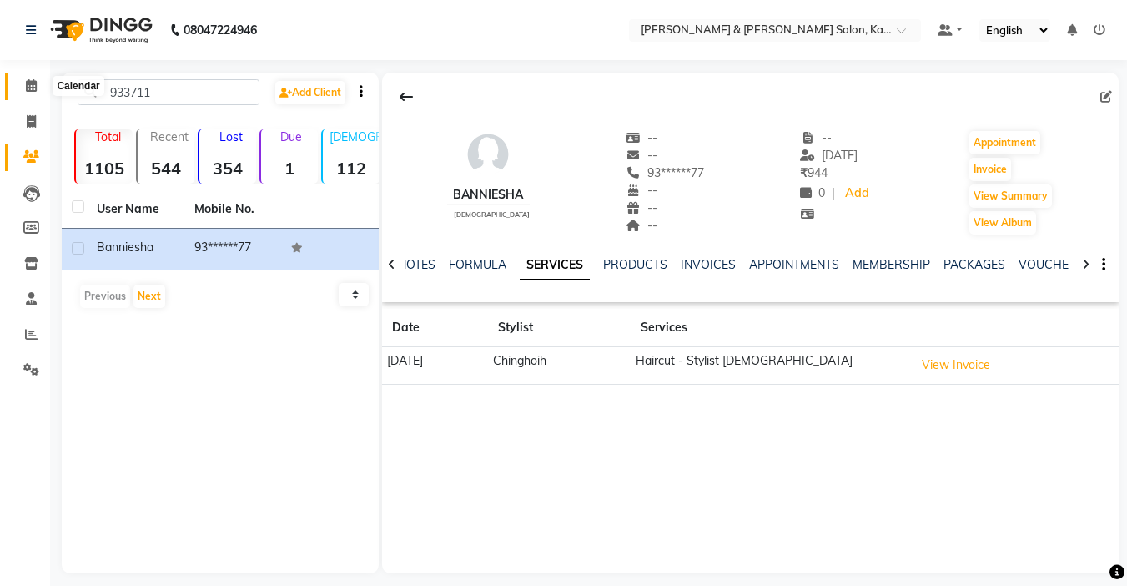
click at [28, 90] on icon at bounding box center [31, 85] width 11 height 13
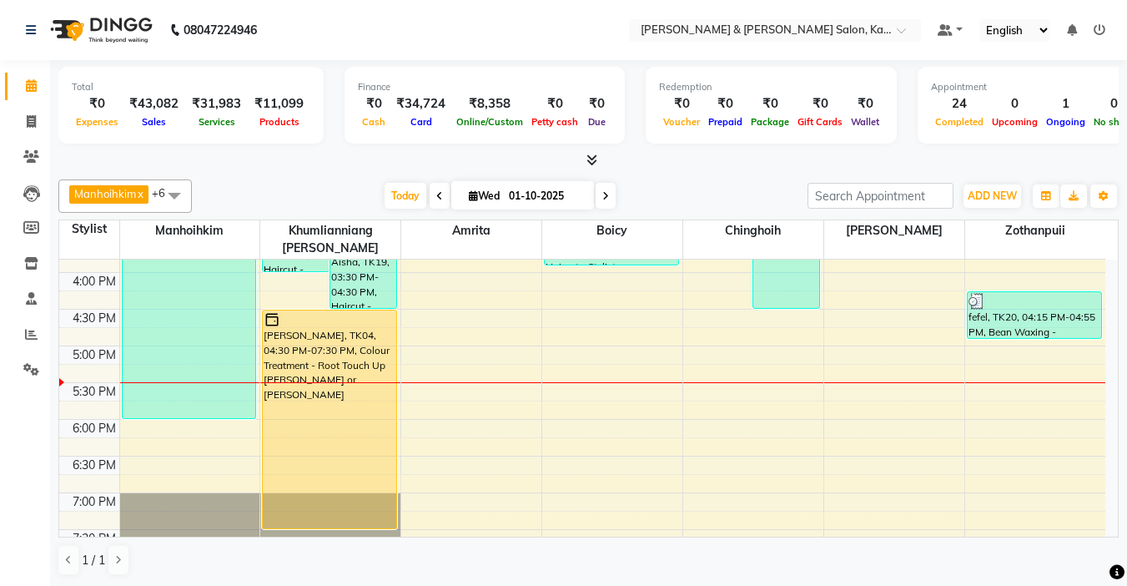
scroll to position [584, 0]
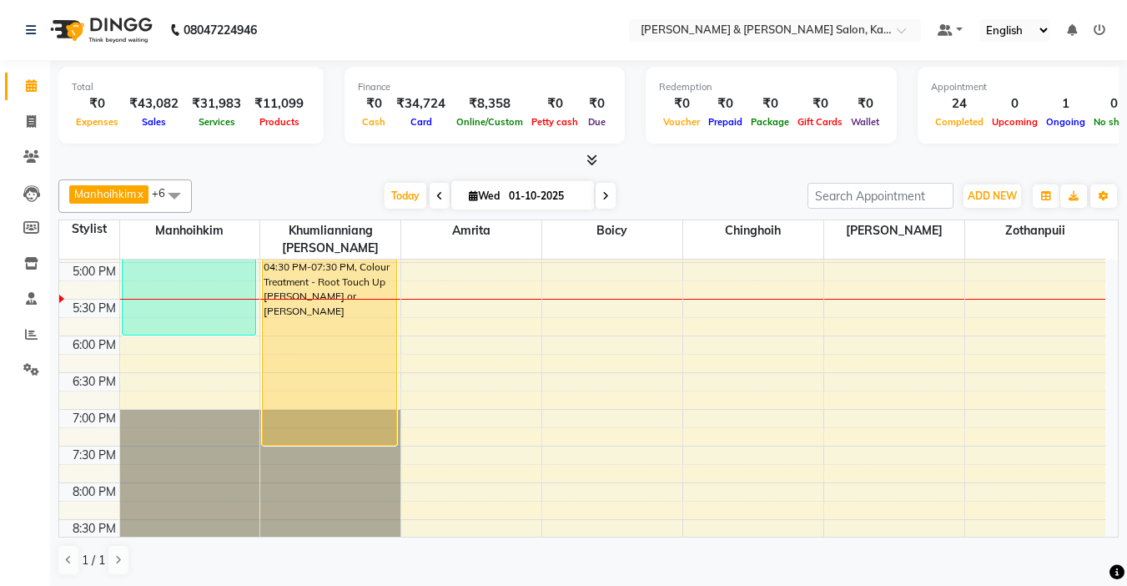
click at [565, 327] on div "9:00 AM 9:30 AM 10:00 AM 10:30 AM 11:00 AM 11:30 AM 12:00 PM 12:30 PM 1:00 PM 1…" at bounding box center [582, 152] width 1046 height 954
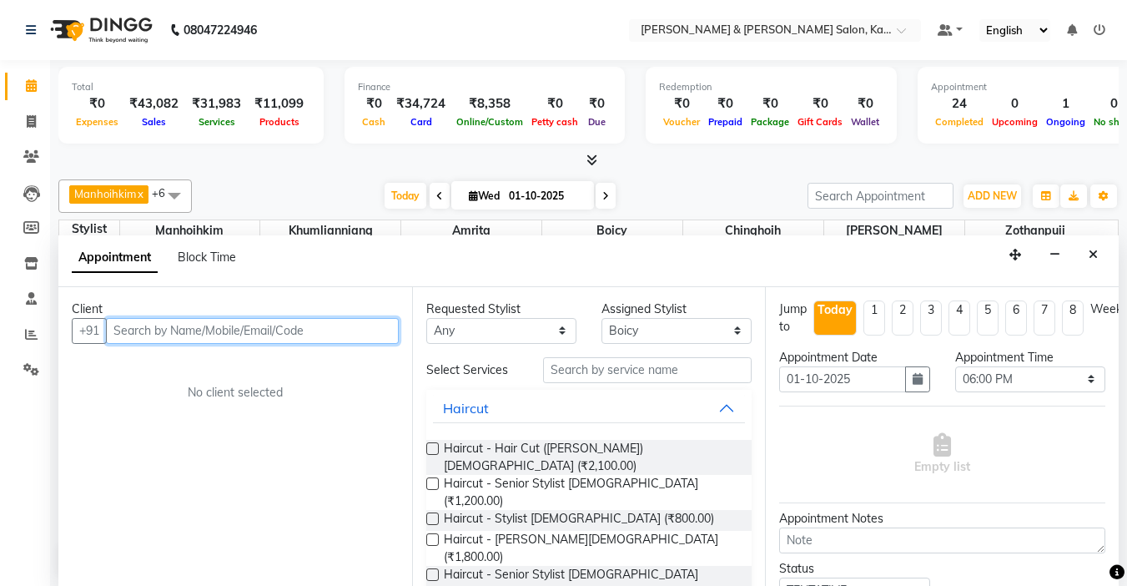
scroll to position [1, 0]
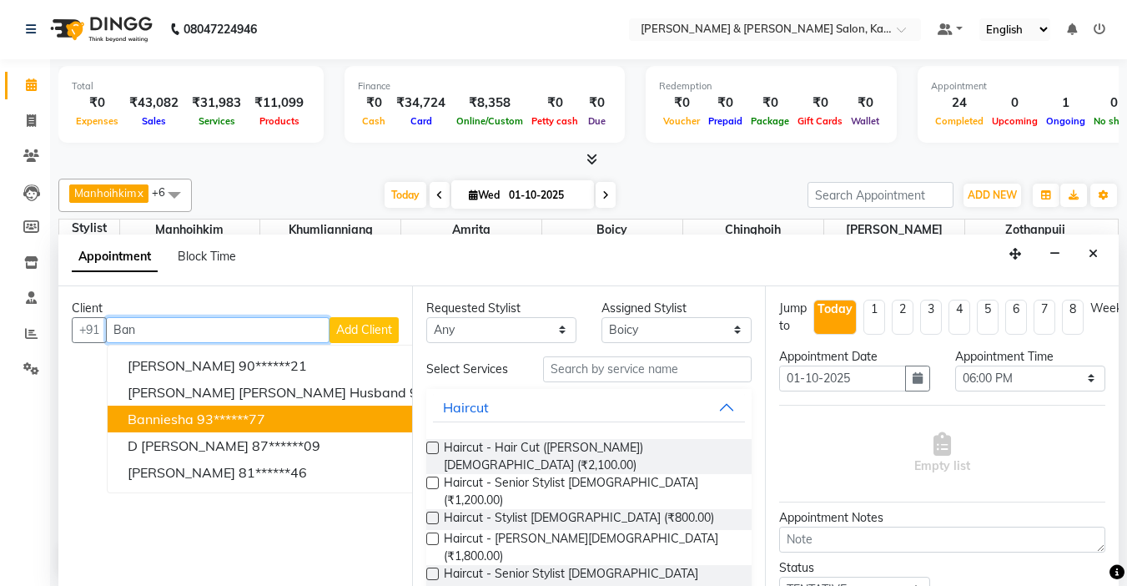
click at [210, 414] on ngb-highlight "93******77" at bounding box center [231, 419] width 68 height 17
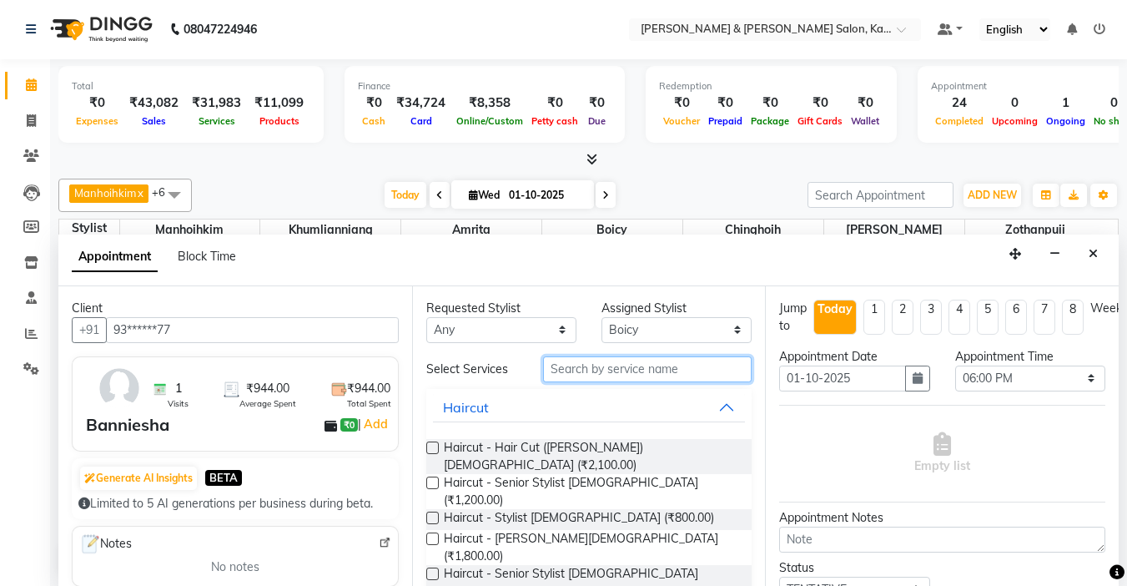
click at [651, 368] on input "text" at bounding box center [647, 369] width 209 height 26
select select "71735"
select select "1080"
select select "tentative"
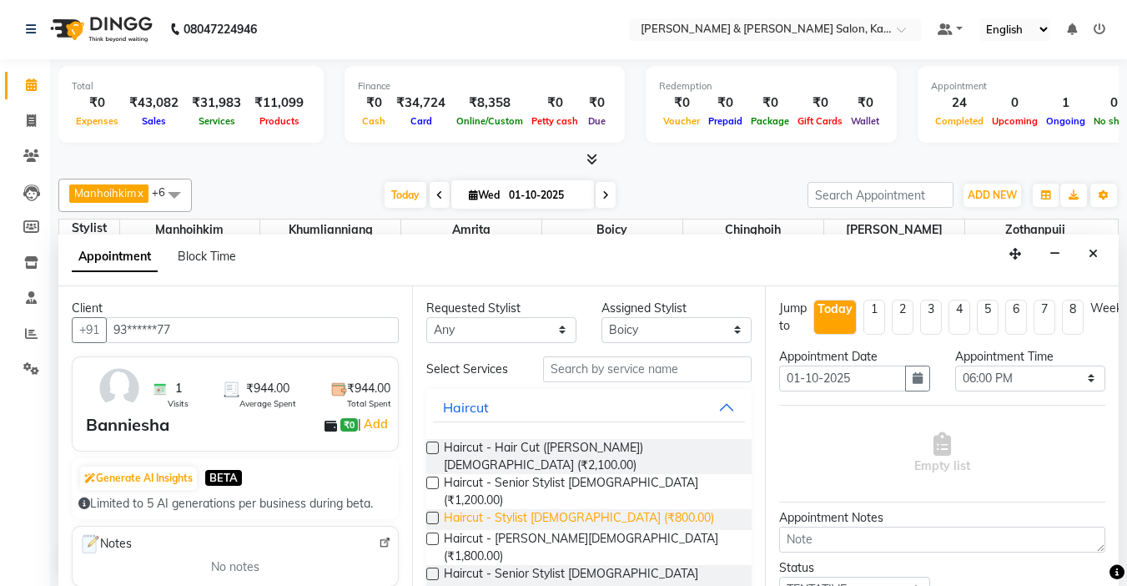
click at [580, 509] on span "Haircut - Stylist [DEMOGRAPHIC_DATA] (₹800.00)" at bounding box center [579, 519] width 270 height 21
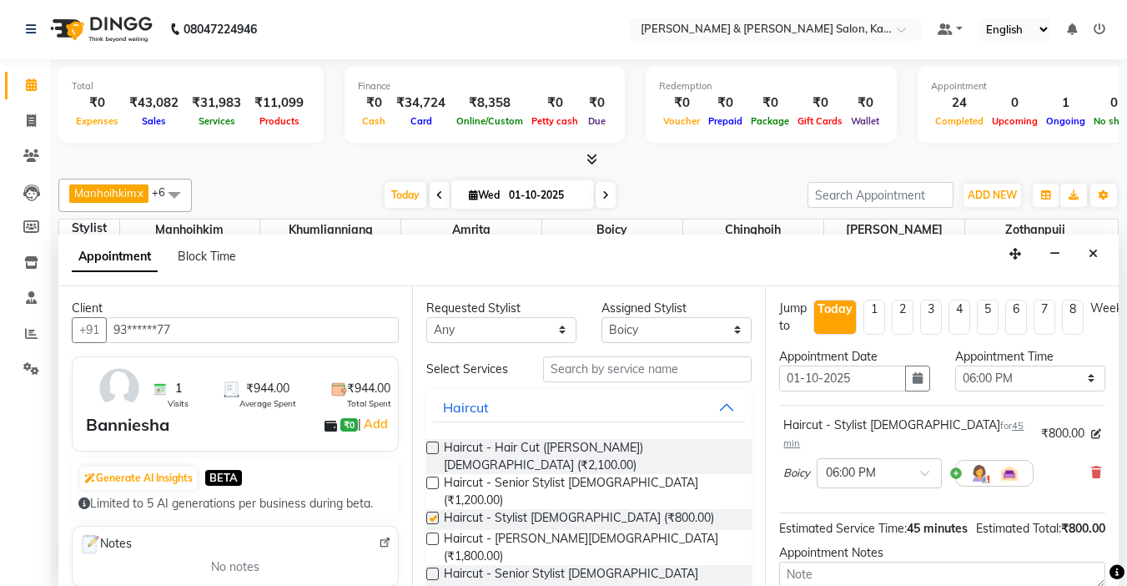
checkbox input "false"
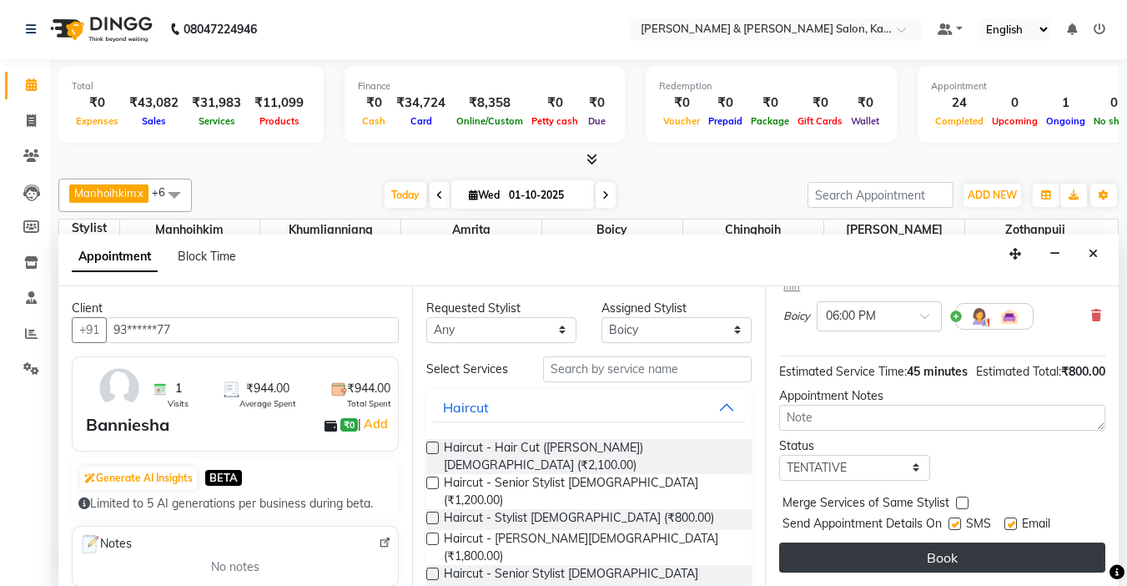
scroll to position [169, 0]
click at [992, 547] on button "Book" at bounding box center [942, 557] width 326 height 30
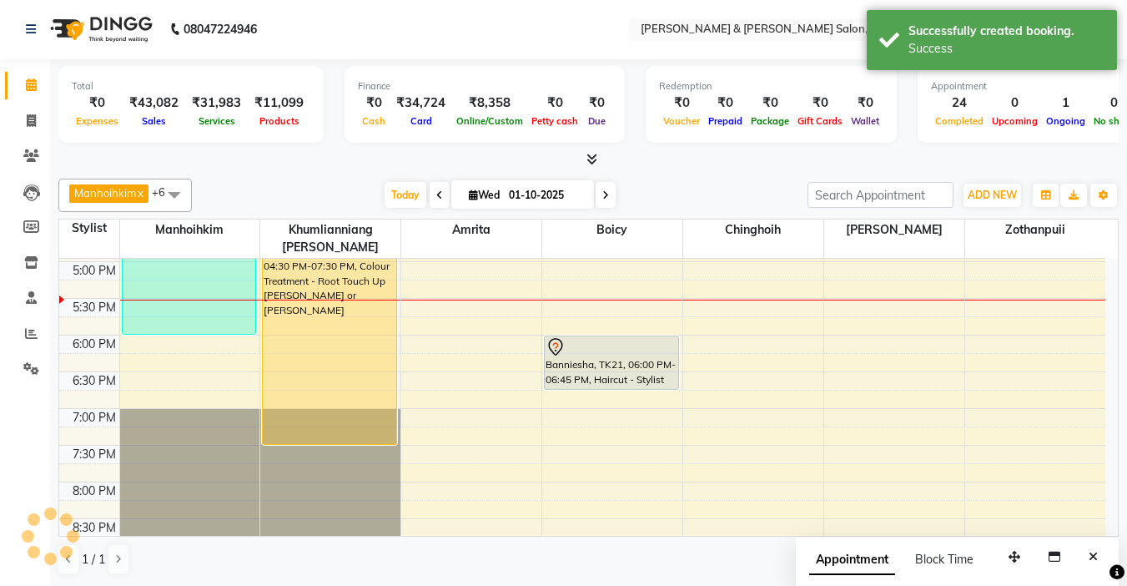
scroll to position [0, 0]
click at [1095, 550] on button "Close" at bounding box center [1093, 558] width 24 height 26
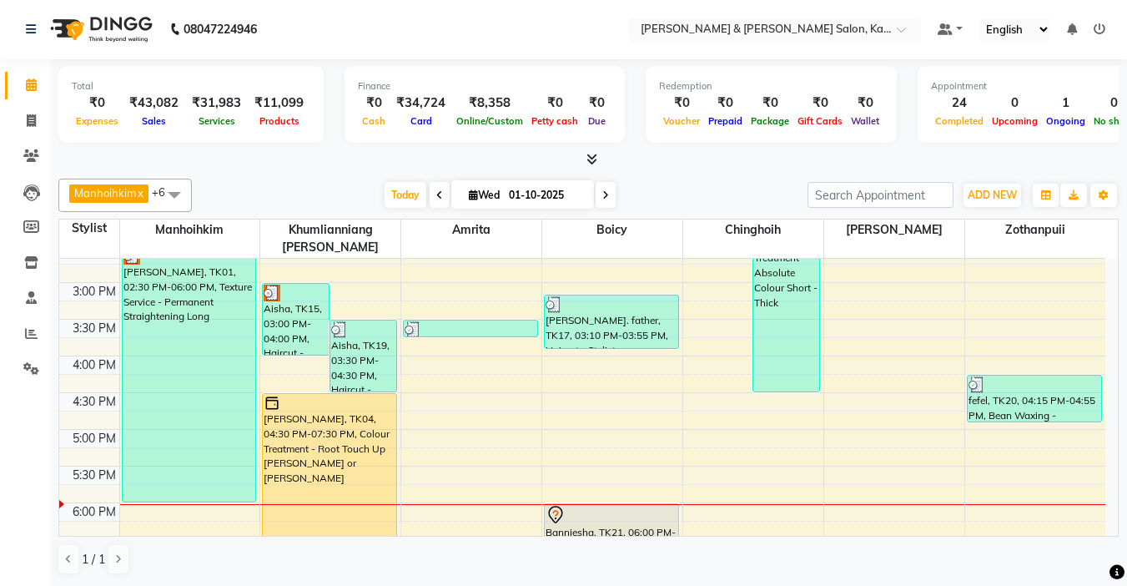
scroll to position [417, 0]
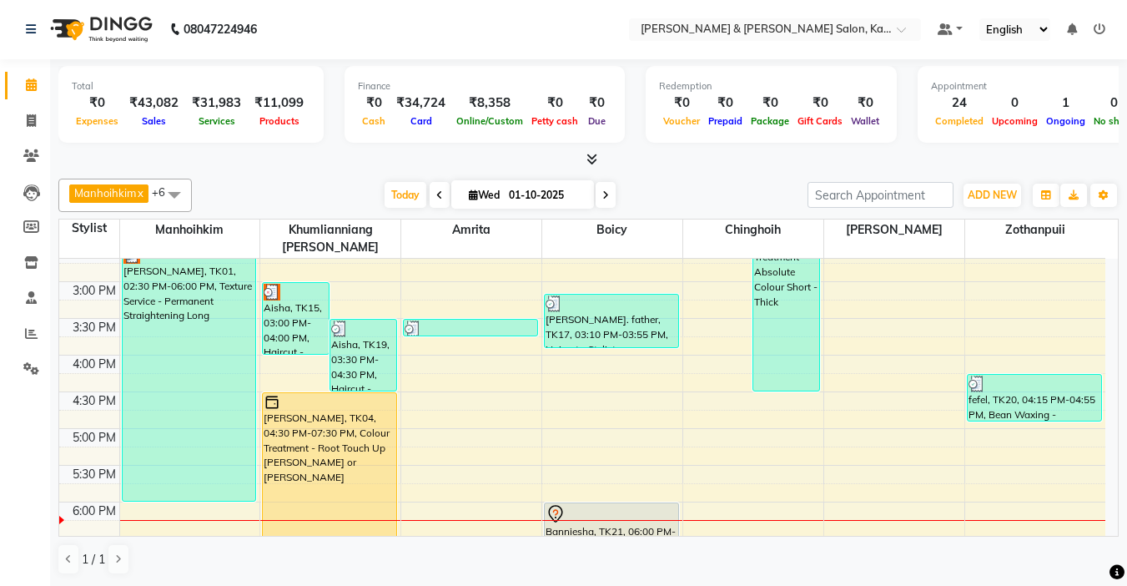
drag, startPoint x: 232, startPoint y: 238, endPoint x: 716, endPoint y: 167, distance: 489.1
click at [716, 167] on div at bounding box center [588, 160] width 1061 height 18
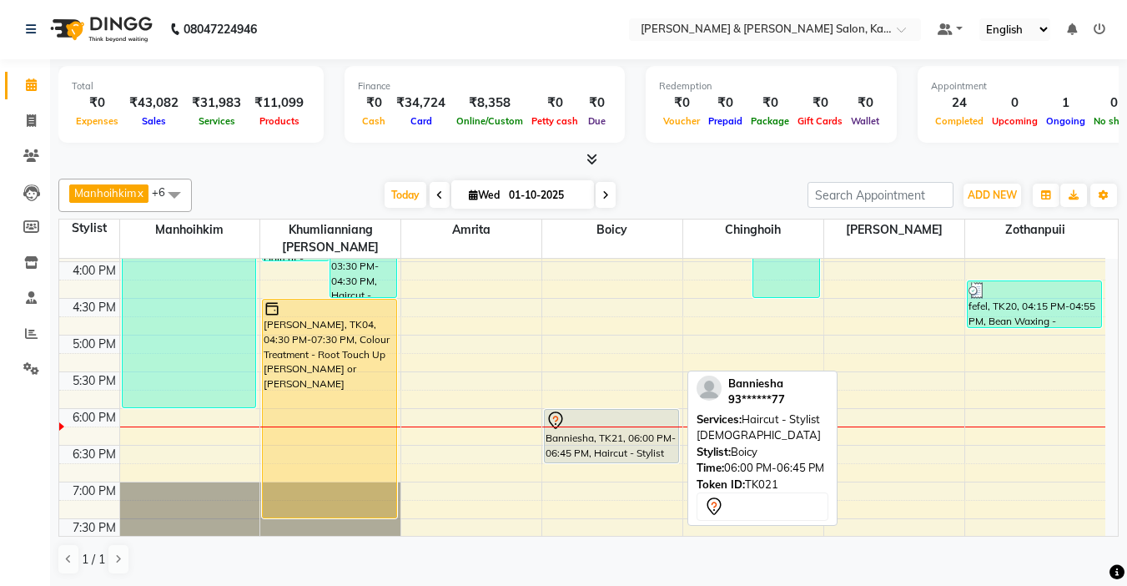
scroll to position [584, 0]
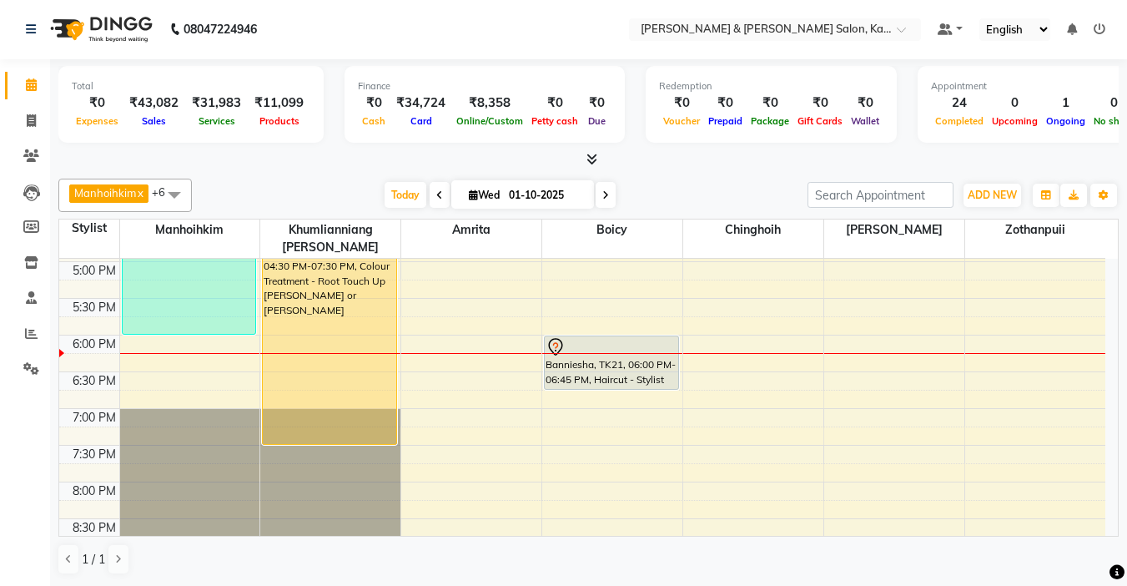
click at [421, 305] on div "9:00 AM 9:30 AM 10:00 AM 10:30 AM 11:00 AM 11:30 AM 12:00 PM 12:30 PM 1:00 PM 1…" at bounding box center [582, 152] width 1046 height 954
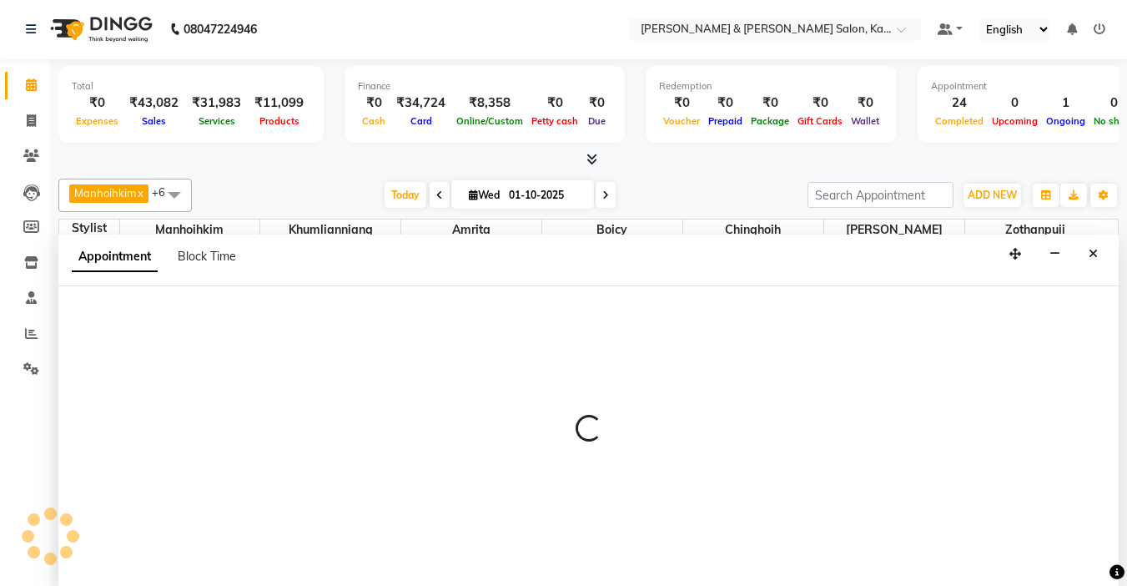
select select "72579"
select select "1065"
select select "tentative"
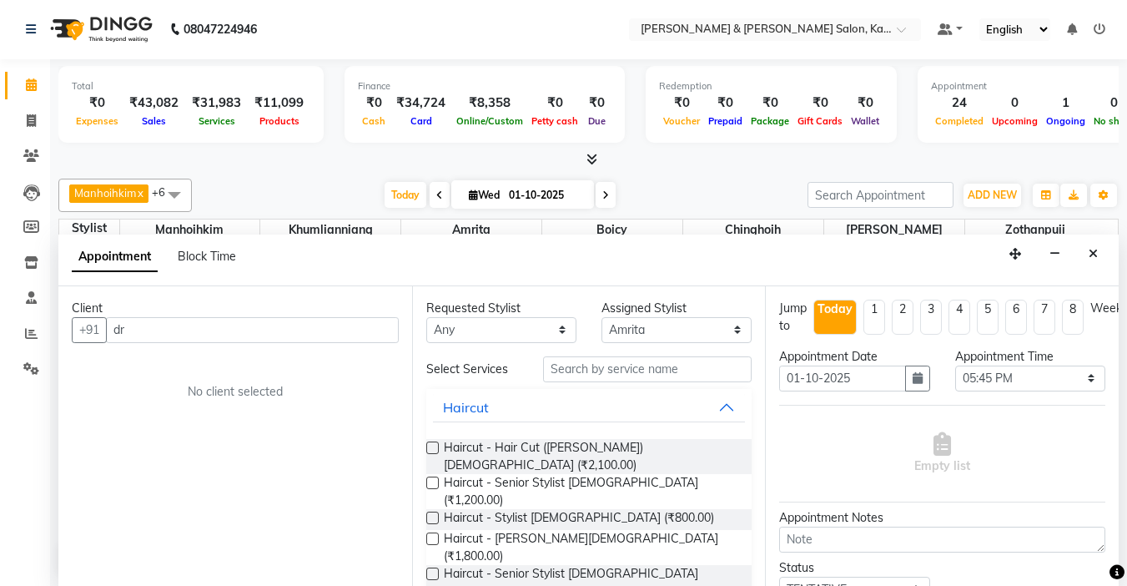
type input "d"
type input "D"
type input "b"
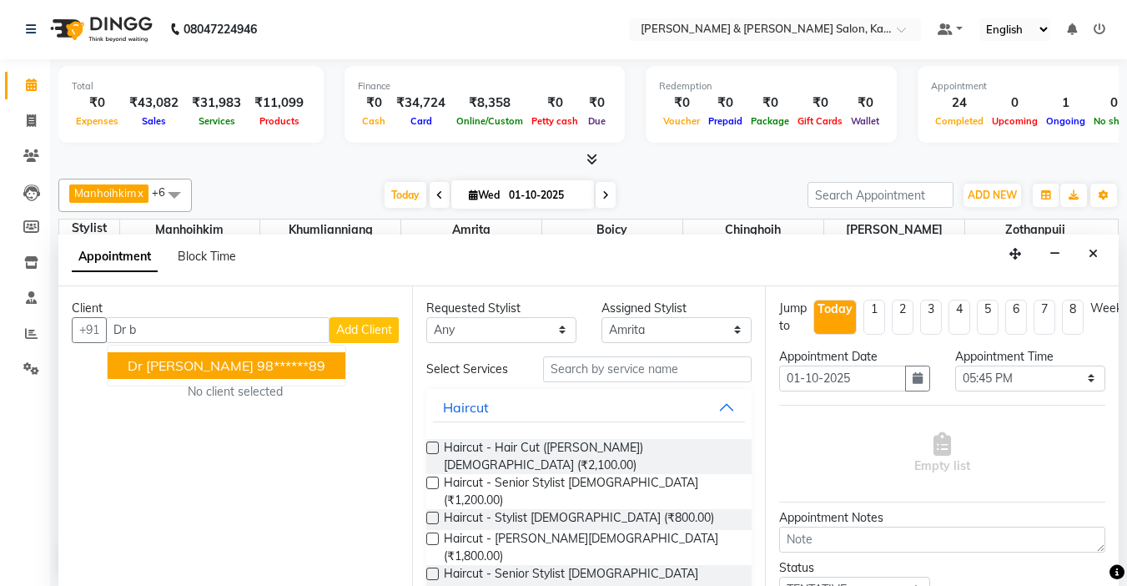
click at [286, 360] on ngb-highlight "98******89" at bounding box center [291, 365] width 68 height 17
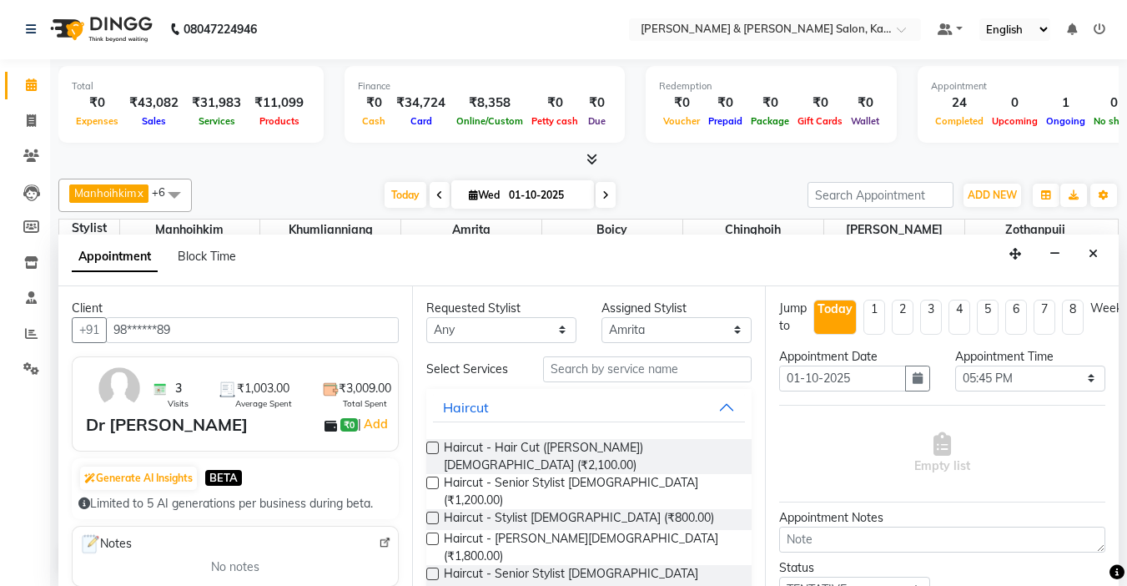
type input "98******89"
click at [592, 375] on input "text" at bounding box center [647, 369] width 209 height 26
type input "g"
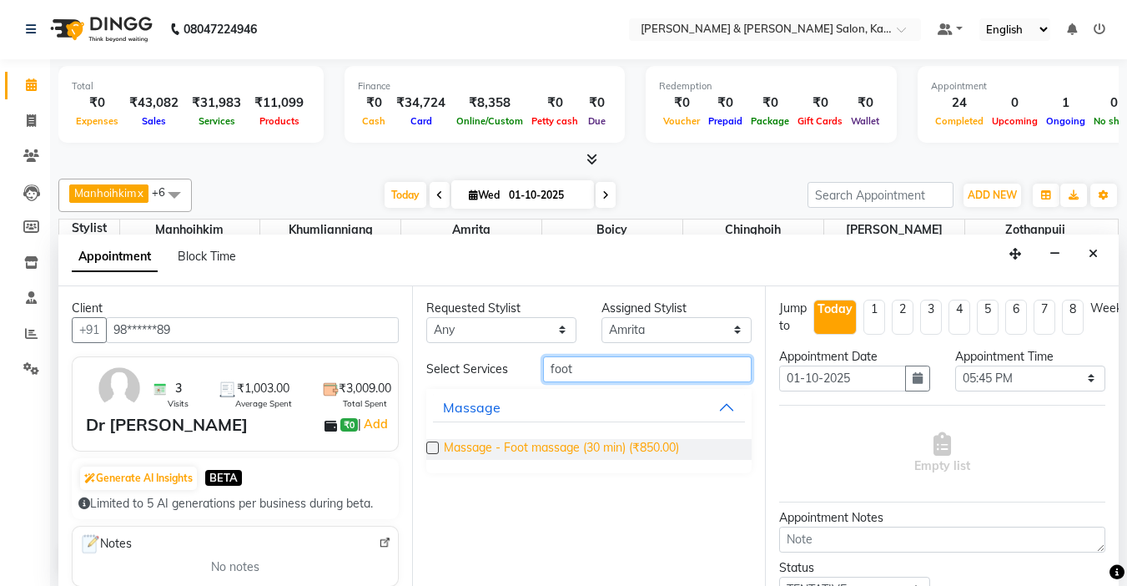
type input "foot"
click at [597, 449] on span "Massage - Foot massage (30 min) (₹850.00)" at bounding box center [561, 449] width 235 height 21
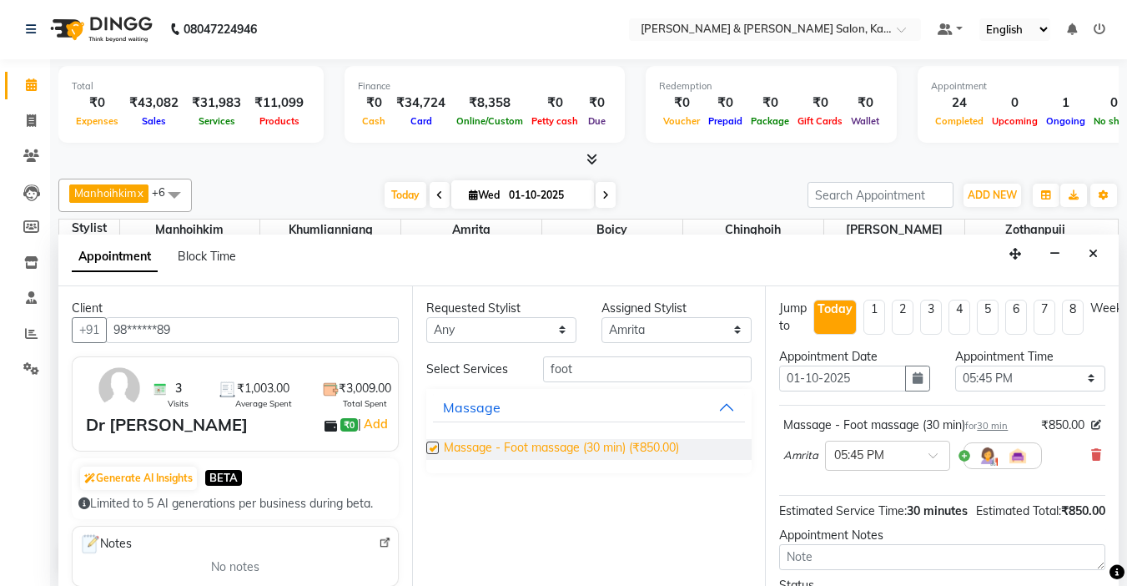
checkbox input "false"
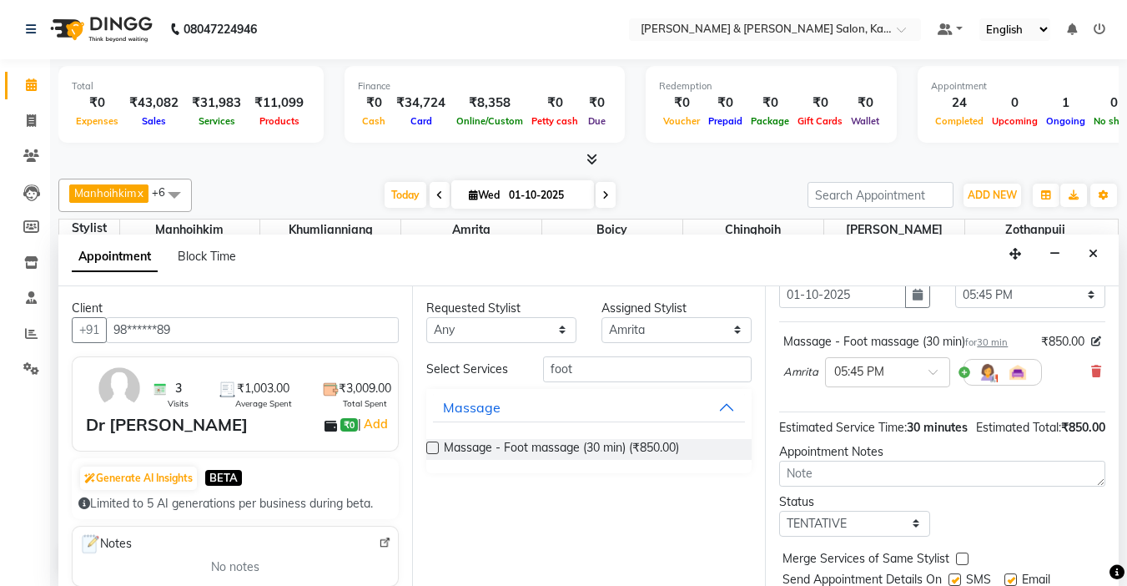
scroll to position [169, 0]
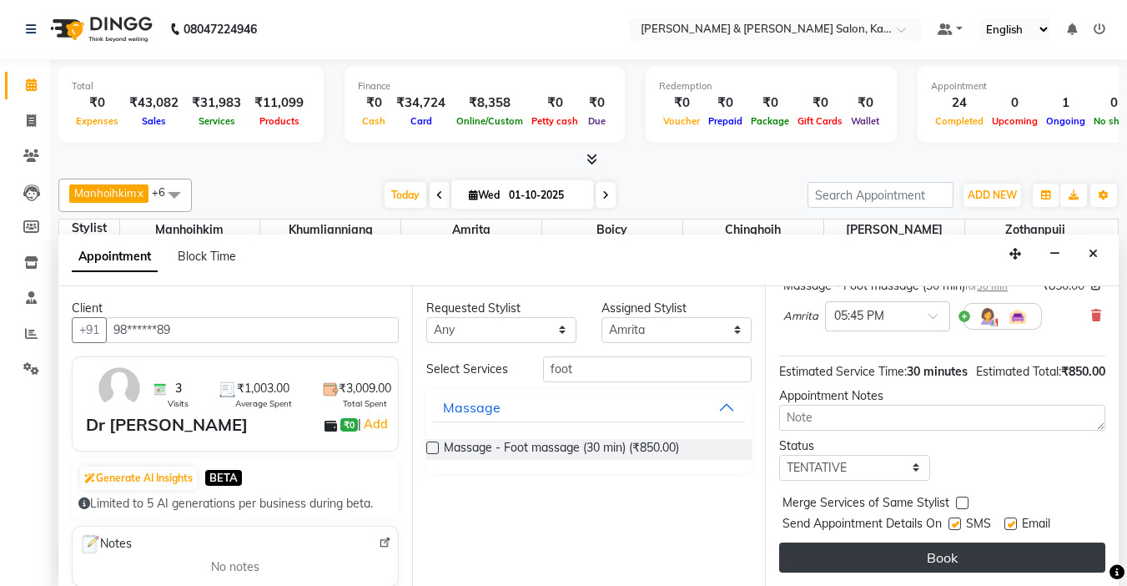
click at [944, 543] on button "Book" at bounding box center [942, 557] width 326 height 30
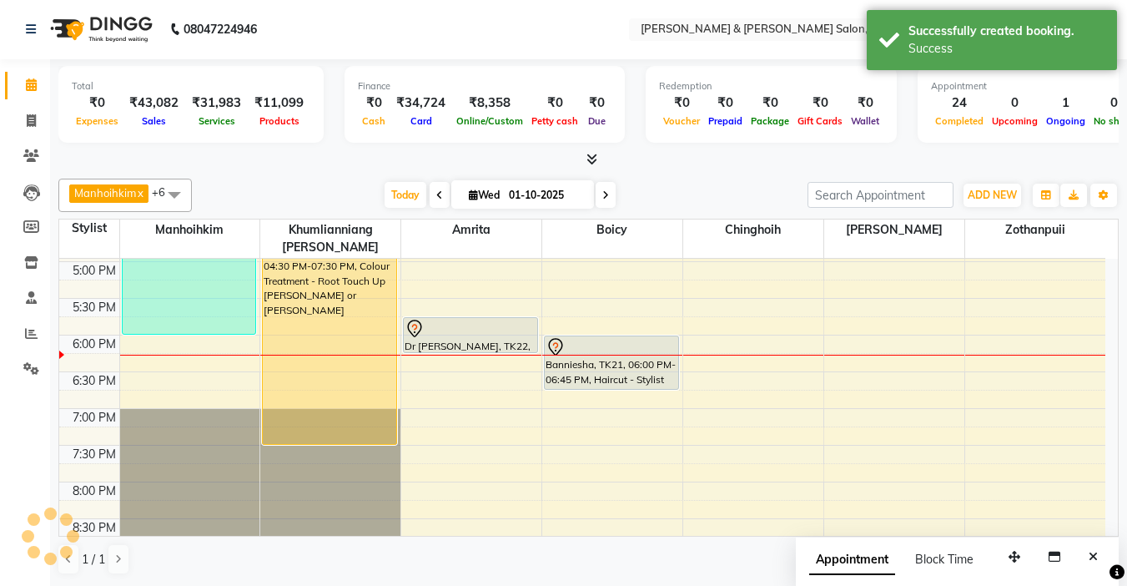
scroll to position [0, 0]
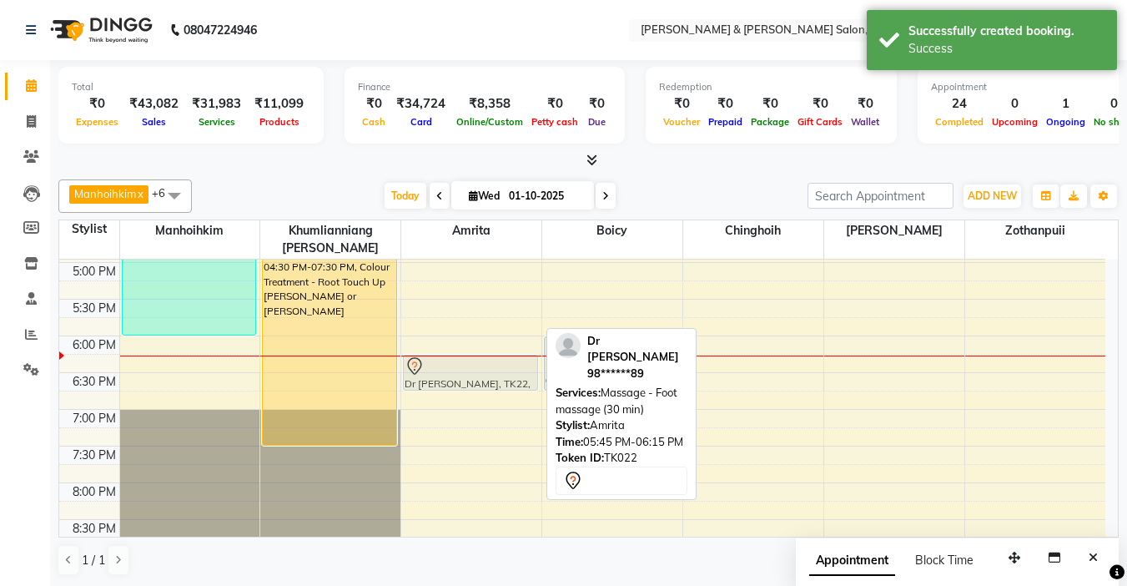
drag, startPoint x: 456, startPoint y: 314, endPoint x: 457, endPoint y: 345, distance: 30.9
click at [457, 345] on div "nistha te, TK06, 01:00 PM-01:30 PM, Threading - Eye Brows nistha te, TK06, 01:3…" at bounding box center [471, 152] width 140 height 954
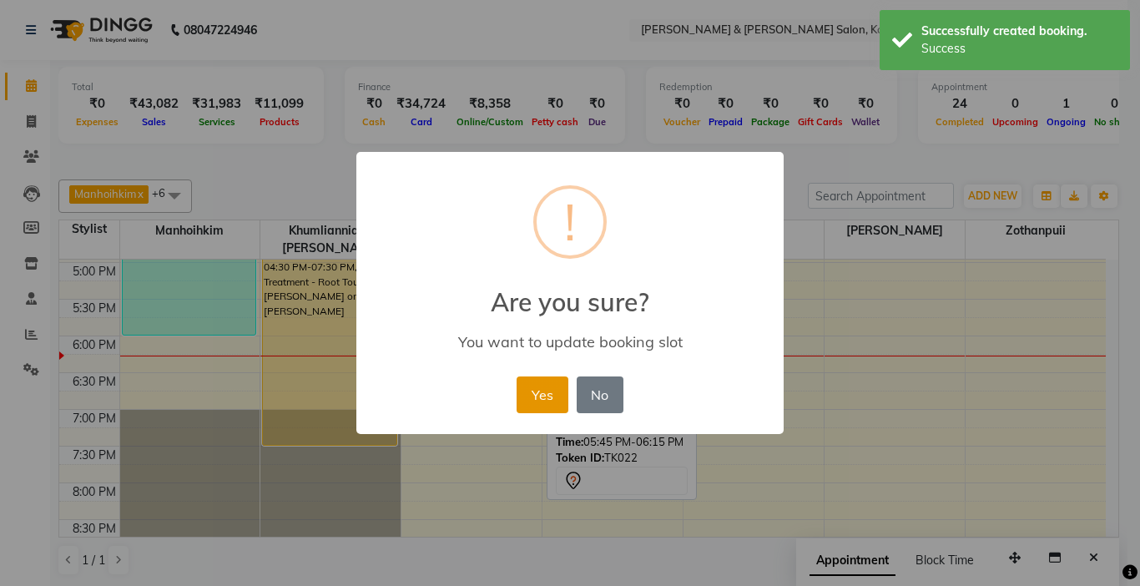
click at [540, 390] on button "Yes" at bounding box center [542, 394] width 51 height 37
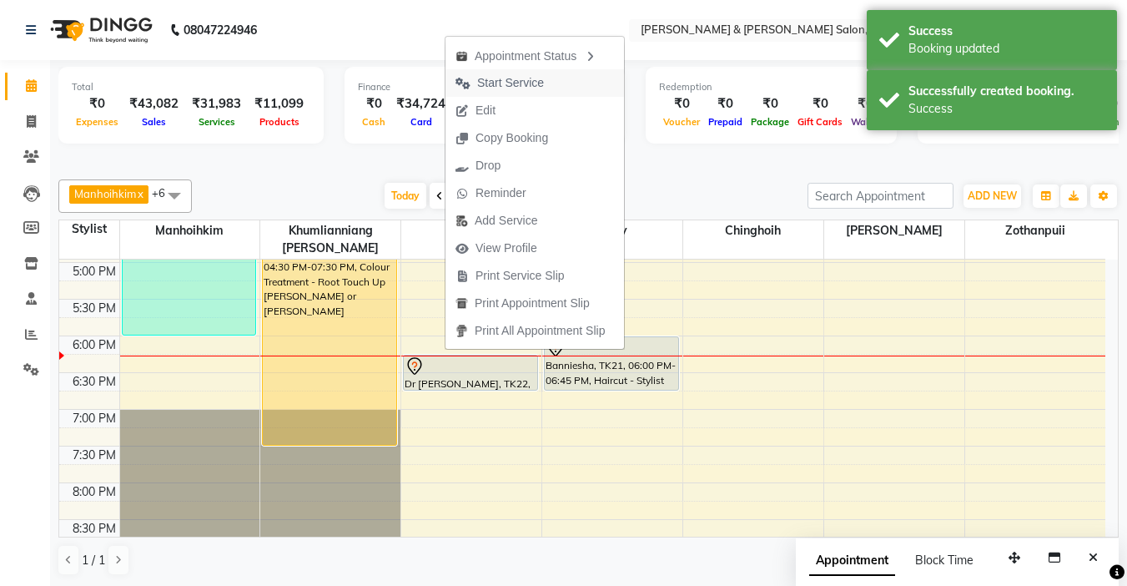
click at [530, 80] on span "Start Service" at bounding box center [510, 83] width 67 height 18
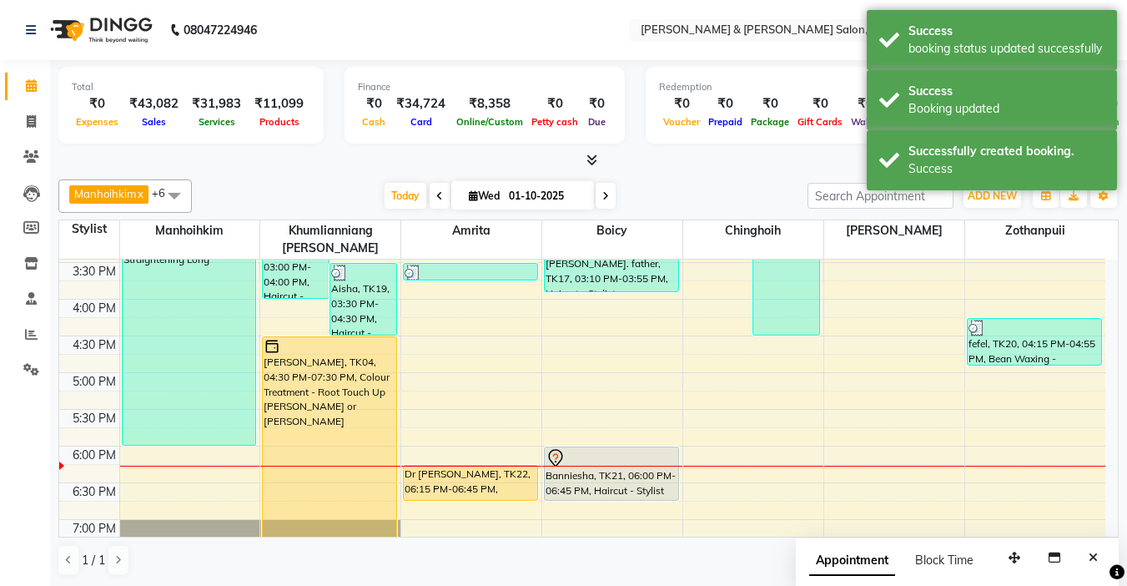
scroll to position [584, 0]
